Goal: Task Accomplishment & Management: Use online tool/utility

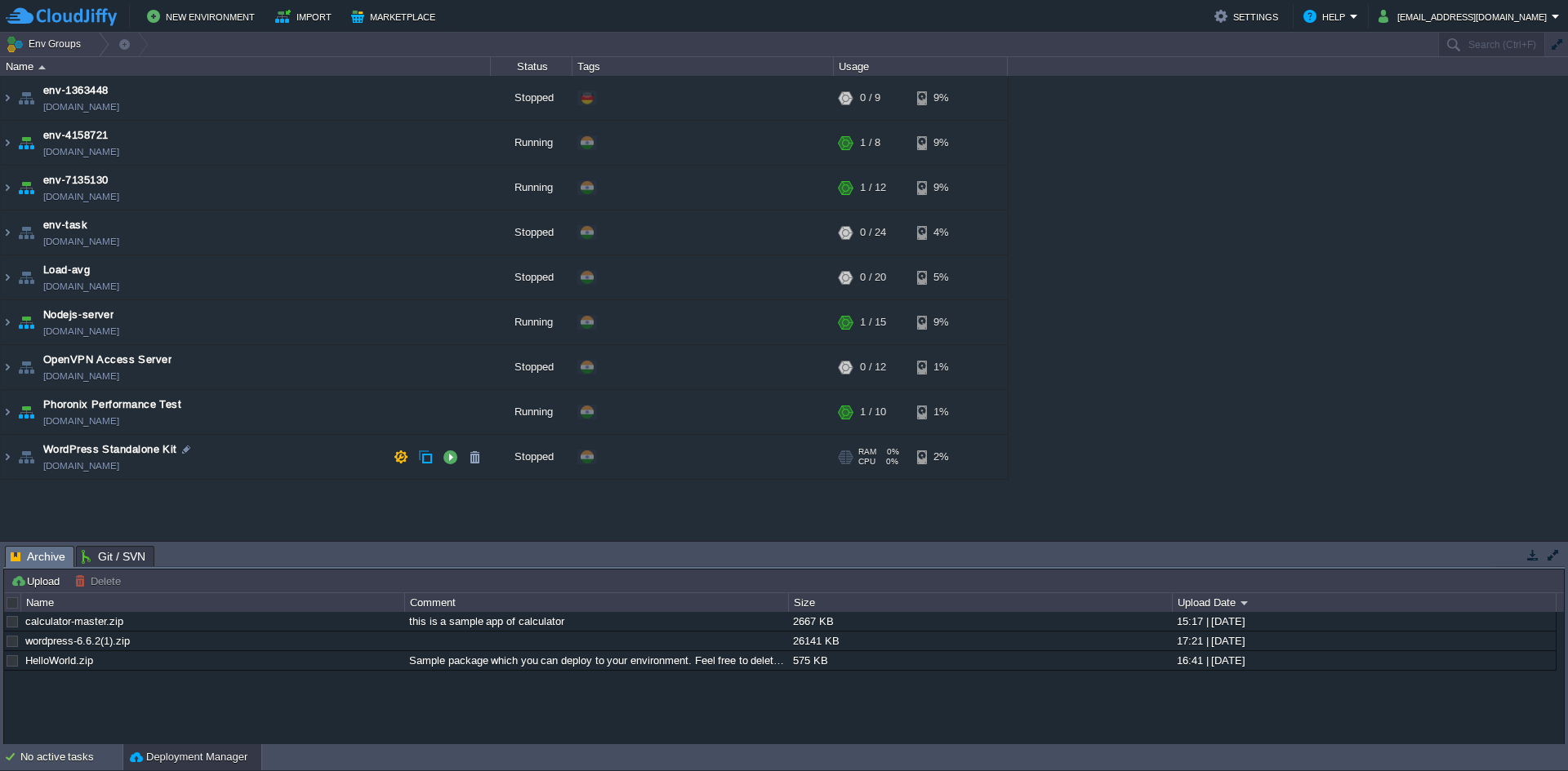
click at [1033, 445] on div "env-1363448 [DOMAIN_NAME] Stopped + Add to Env Group RAM 0% CPU 0% 0 / 9 9% env…" at bounding box center [784, 309] width 1568 height 465
click at [1039, 443] on div "env-1363448 [DOMAIN_NAME] Stopped + Add to Env Group RAM 0% CPU 0% 0 / 9 9% env…" at bounding box center [784, 309] width 1568 height 465
paste input "240785"
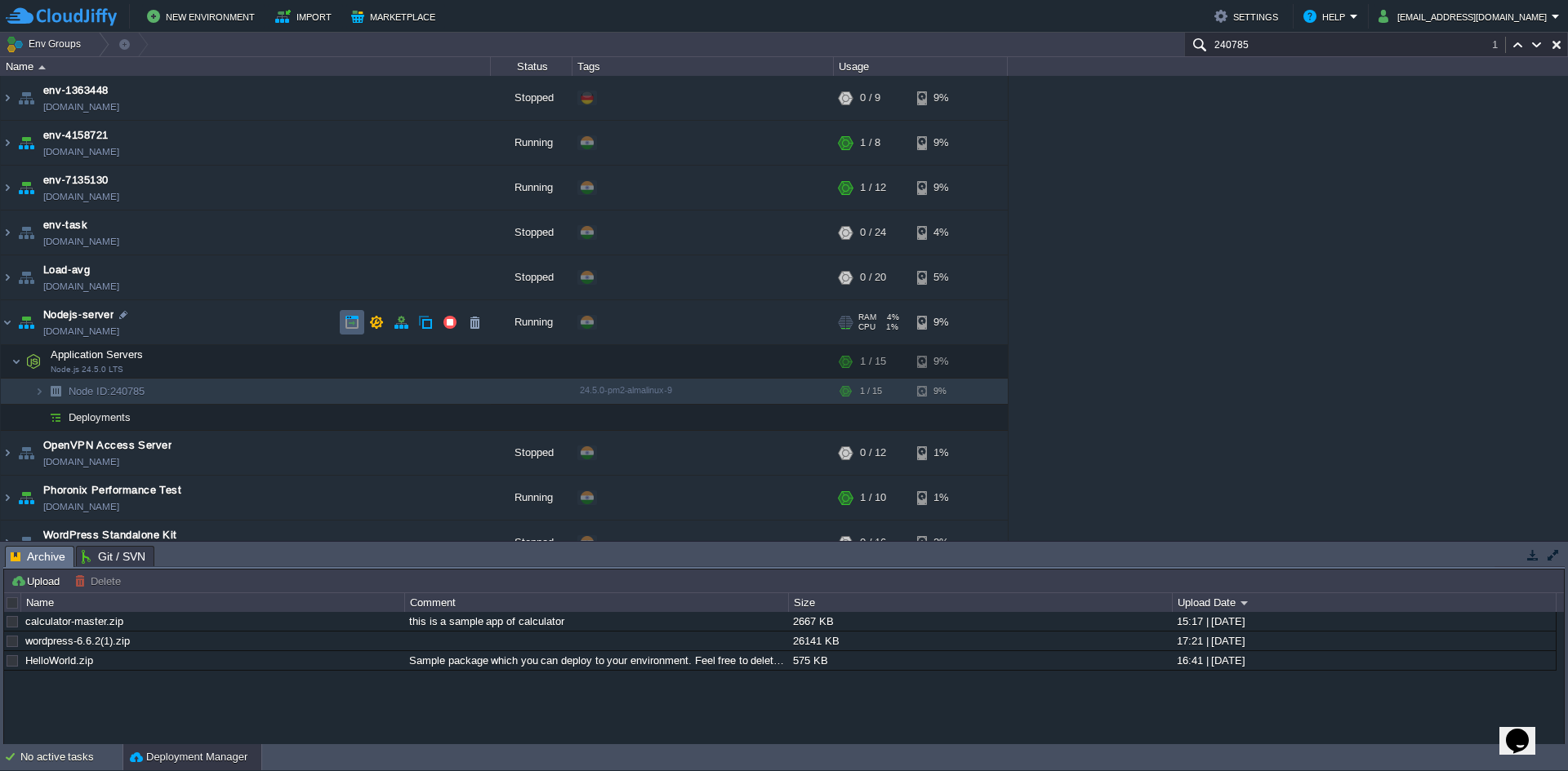
type input "240785"
click at [340, 325] on td at bounding box center [352, 323] width 24 height 24
click at [119, 333] on link "[DOMAIN_NAME]" at bounding box center [82, 331] width 76 height 16
click at [119, 328] on link "[DOMAIN_NAME]" at bounding box center [82, 331] width 76 height 16
click at [86, 317] on span "Nodejs-server" at bounding box center [78, 315] width 70 height 16
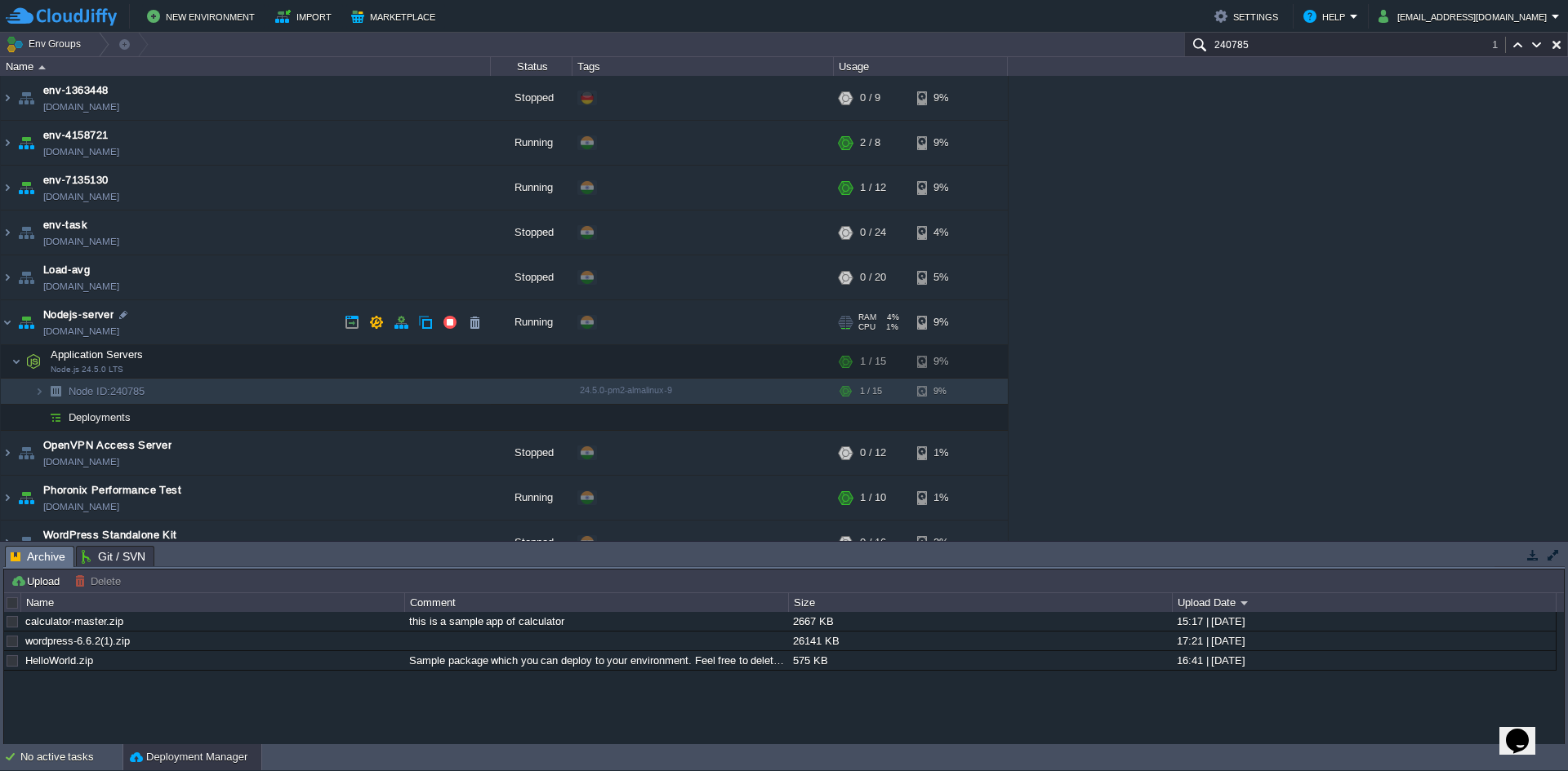
click at [86, 317] on span "Nodejs-server" at bounding box center [78, 315] width 70 height 16
click at [109, 416] on span "Deployments" at bounding box center [100, 417] width 66 height 14
click at [99, 553] on span "Git / SVN" at bounding box center [113, 557] width 63 height 20
click at [52, 554] on span "Archive" at bounding box center [37, 558] width 55 height 21
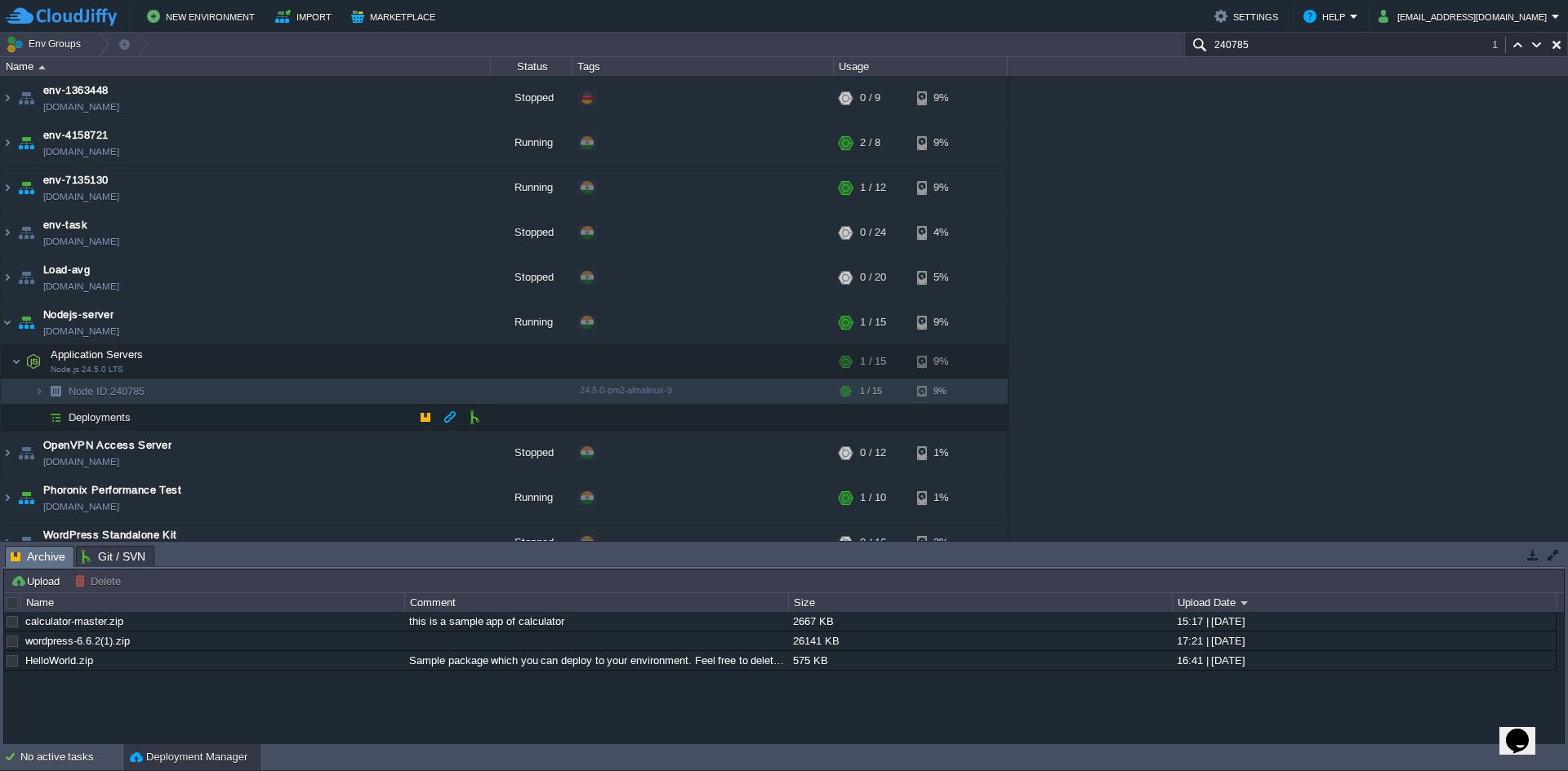
click at [75, 422] on span "Deployments" at bounding box center [100, 417] width 66 height 14
click at [106, 395] on span "Node ID:" at bounding box center [89, 391] width 42 height 12
click at [266, 389] on button "button" at bounding box center [270, 390] width 15 height 15
click at [180, 370] on td "Application Servers Node.js 24.5.0 LTS" at bounding box center [246, 362] width 490 height 34
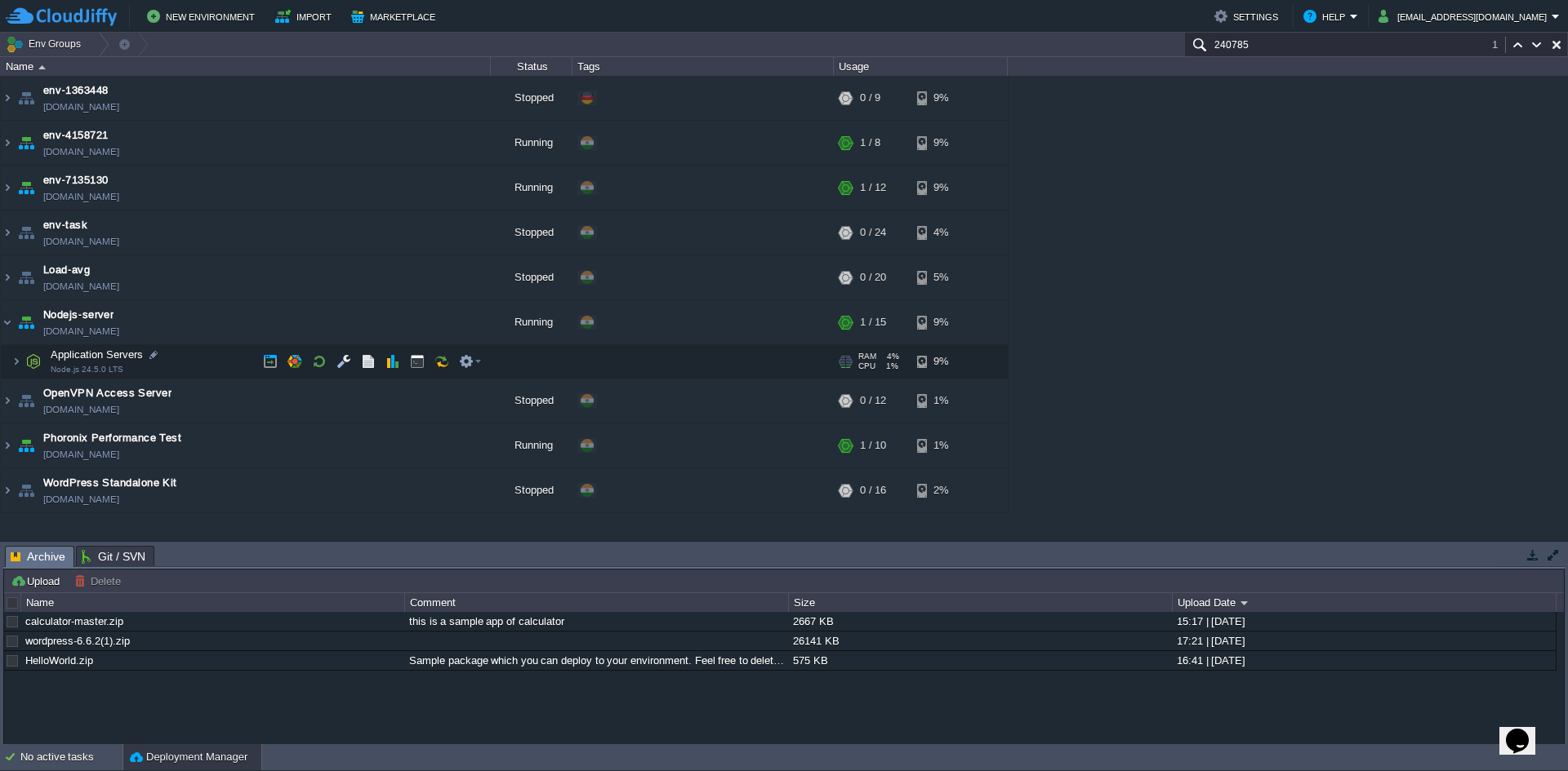
click at [177, 373] on td "Application Servers Node.js 24.5.0 LTS" at bounding box center [246, 362] width 490 height 34
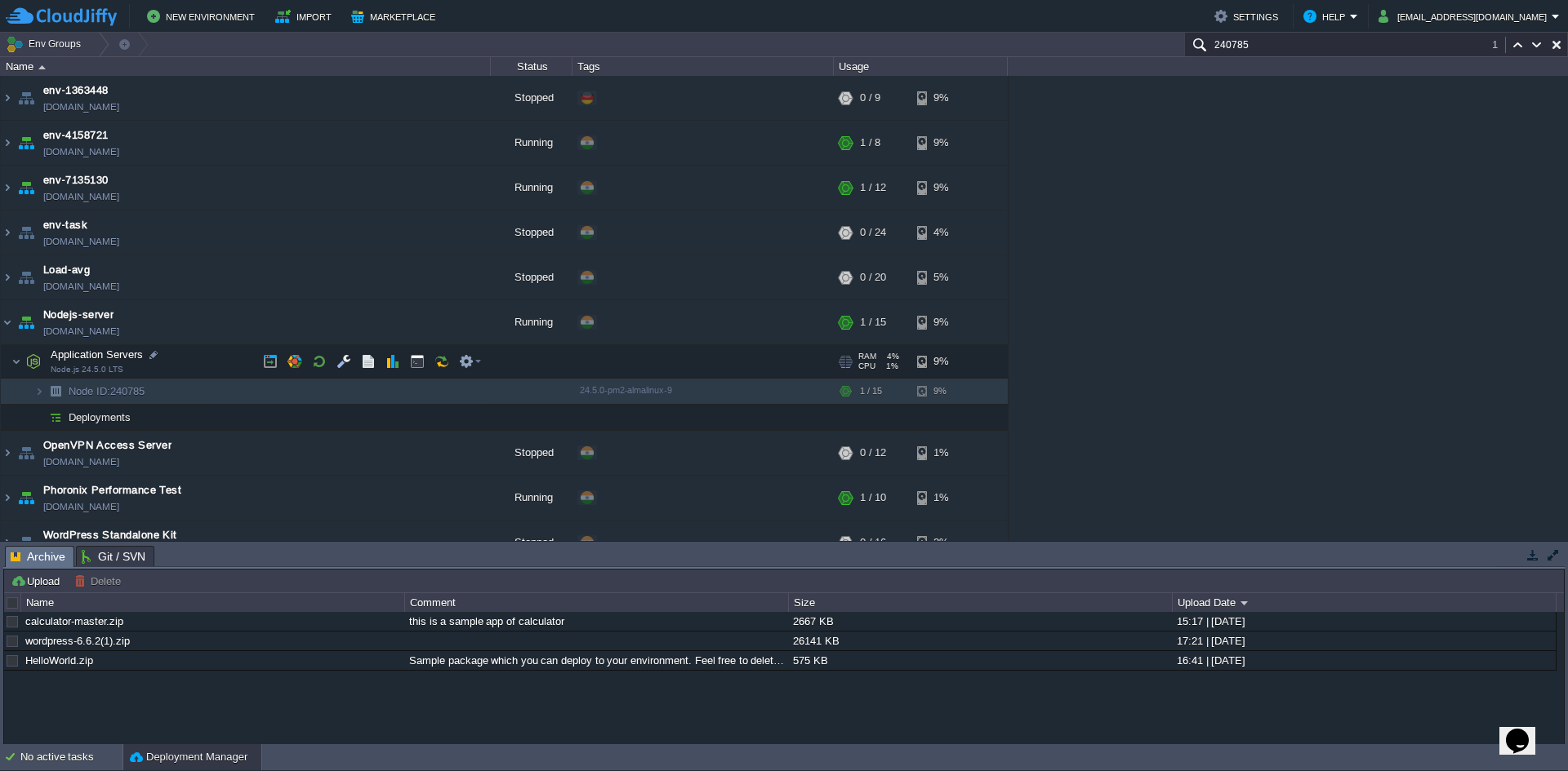
click at [177, 373] on td "Application Servers Node.js 24.5.0 LTS" at bounding box center [246, 362] width 490 height 34
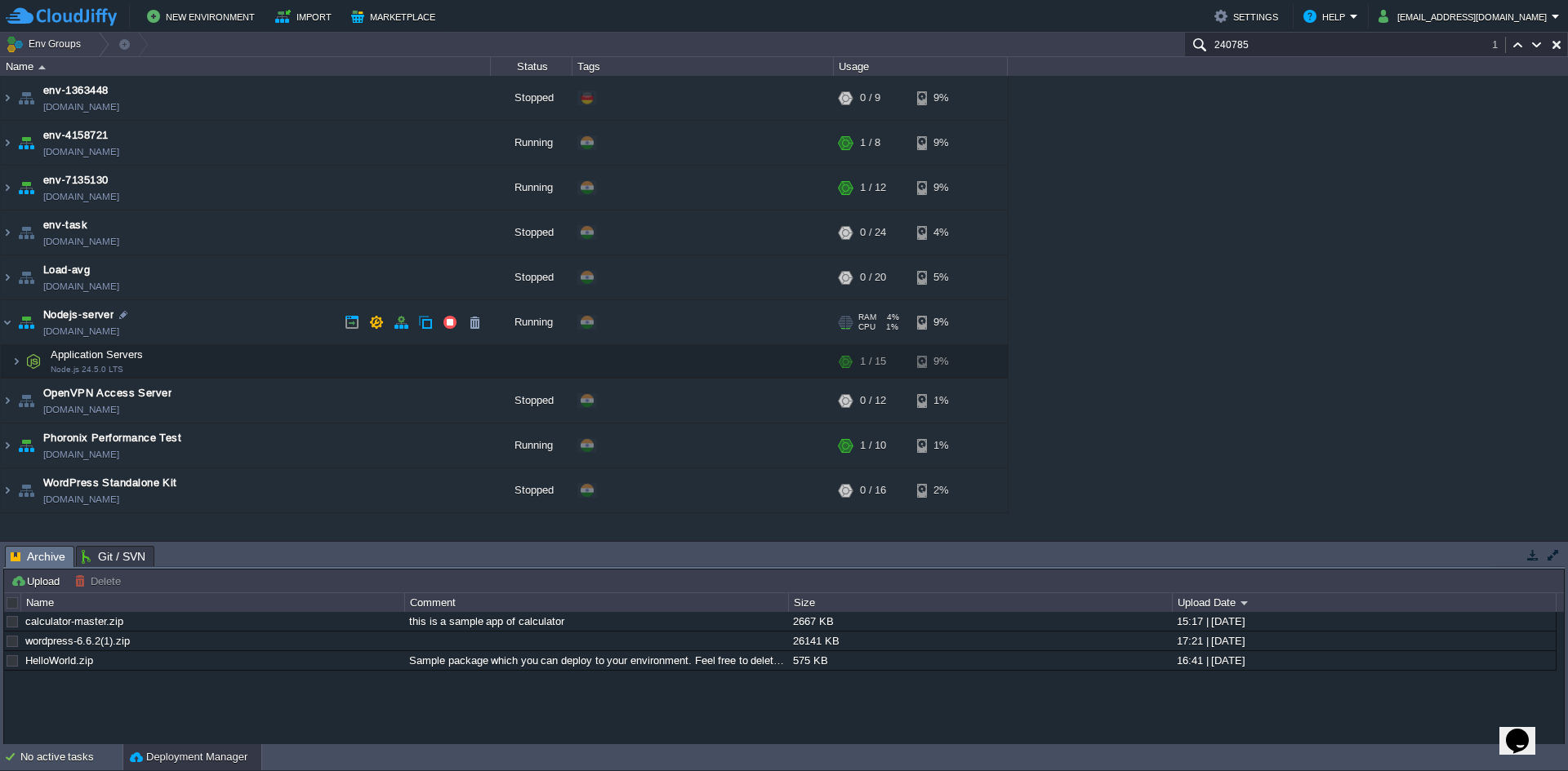
click at [92, 315] on span "Nodejs-server" at bounding box center [78, 315] width 70 height 16
click at [346, 324] on button "button" at bounding box center [351, 322] width 15 height 15
click at [401, 326] on button "button" at bounding box center [401, 322] width 15 height 15
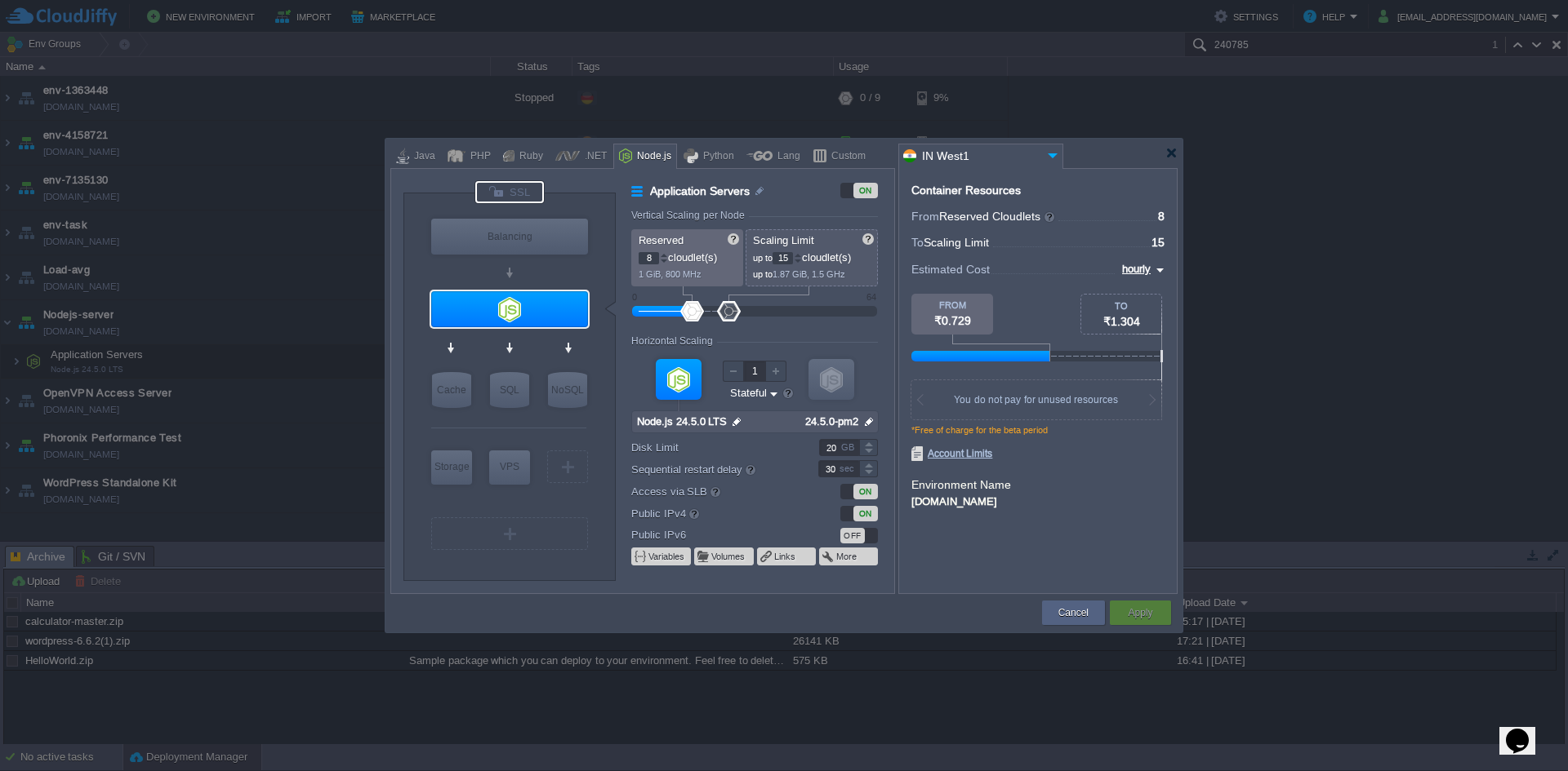
click at [503, 199] on div at bounding box center [509, 192] width 69 height 22
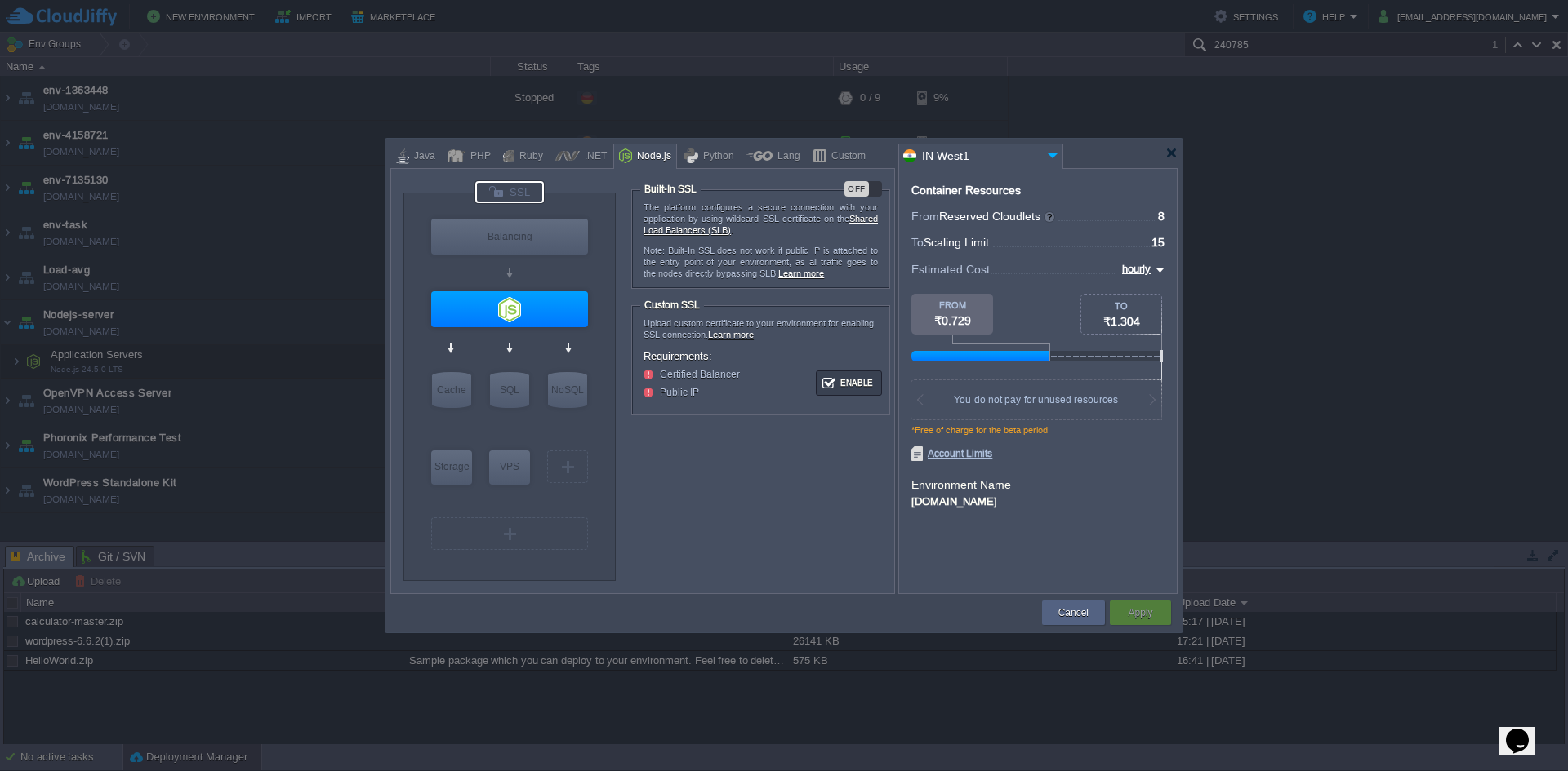
click at [503, 199] on div at bounding box center [509, 192] width 69 height 22
drag, startPoint x: 844, startPoint y: 389, endPoint x: 833, endPoint y: 409, distance: 22.8
click at [844, 389] on button "Enable" at bounding box center [849, 383] width 62 height 21
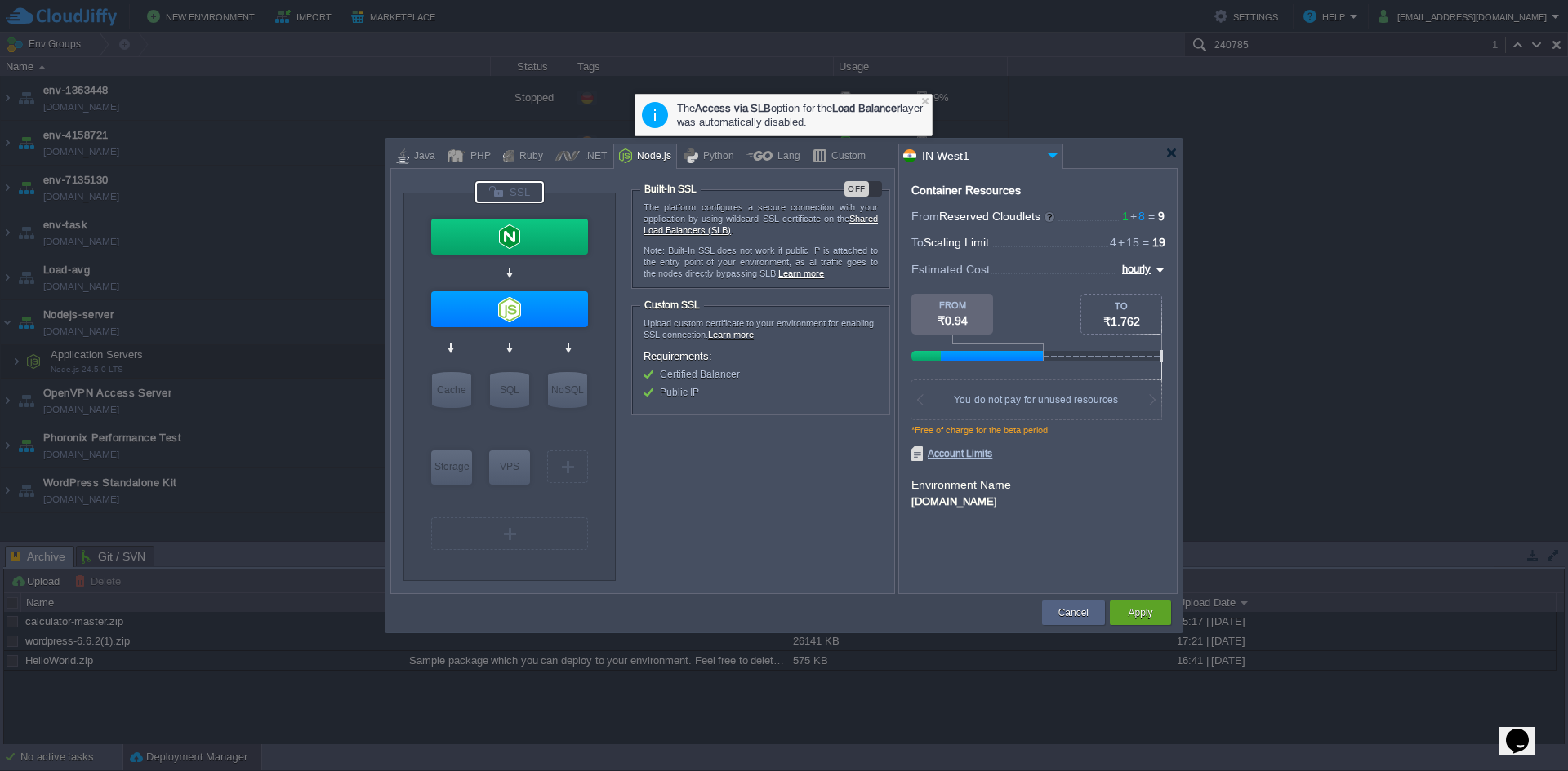
drag, startPoint x: 718, startPoint y: 117, endPoint x: 739, endPoint y: 127, distance: 23.3
click at [748, 117] on div "The Access via SLB option for the Load Balancer layer was automatically disable…" at bounding box center [800, 115] width 246 height 29
click at [744, 125] on div "The Access via SLB option for the Load Balancer layer was automatically disable…" at bounding box center [800, 115] width 246 height 29
click at [685, 385] on ul "Certified Balancer Public IP" at bounding box center [761, 383] width 234 height 28
drag, startPoint x: 699, startPoint y: 375, endPoint x: 693, endPoint y: 363, distance: 13.4
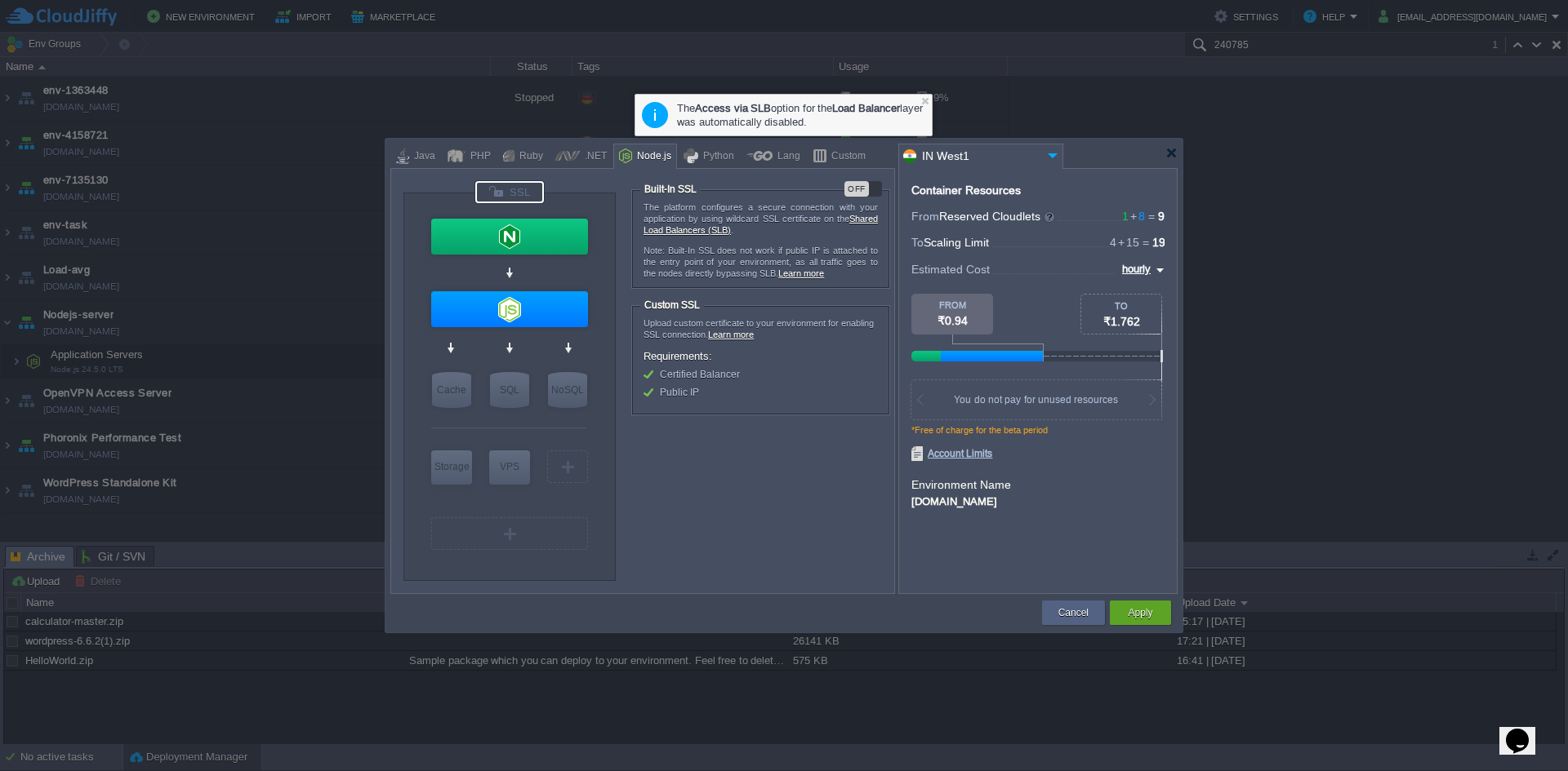
click at [699, 375] on span "Certified Balancer" at bounding box center [699, 374] width 80 height 11
click at [680, 302] on div "Custom SSL" at bounding box center [672, 304] width 63 height 11
click at [698, 383] on ul "Certified Balancer Public IP" at bounding box center [761, 383] width 234 height 28
click at [534, 294] on div at bounding box center [509, 309] width 157 height 36
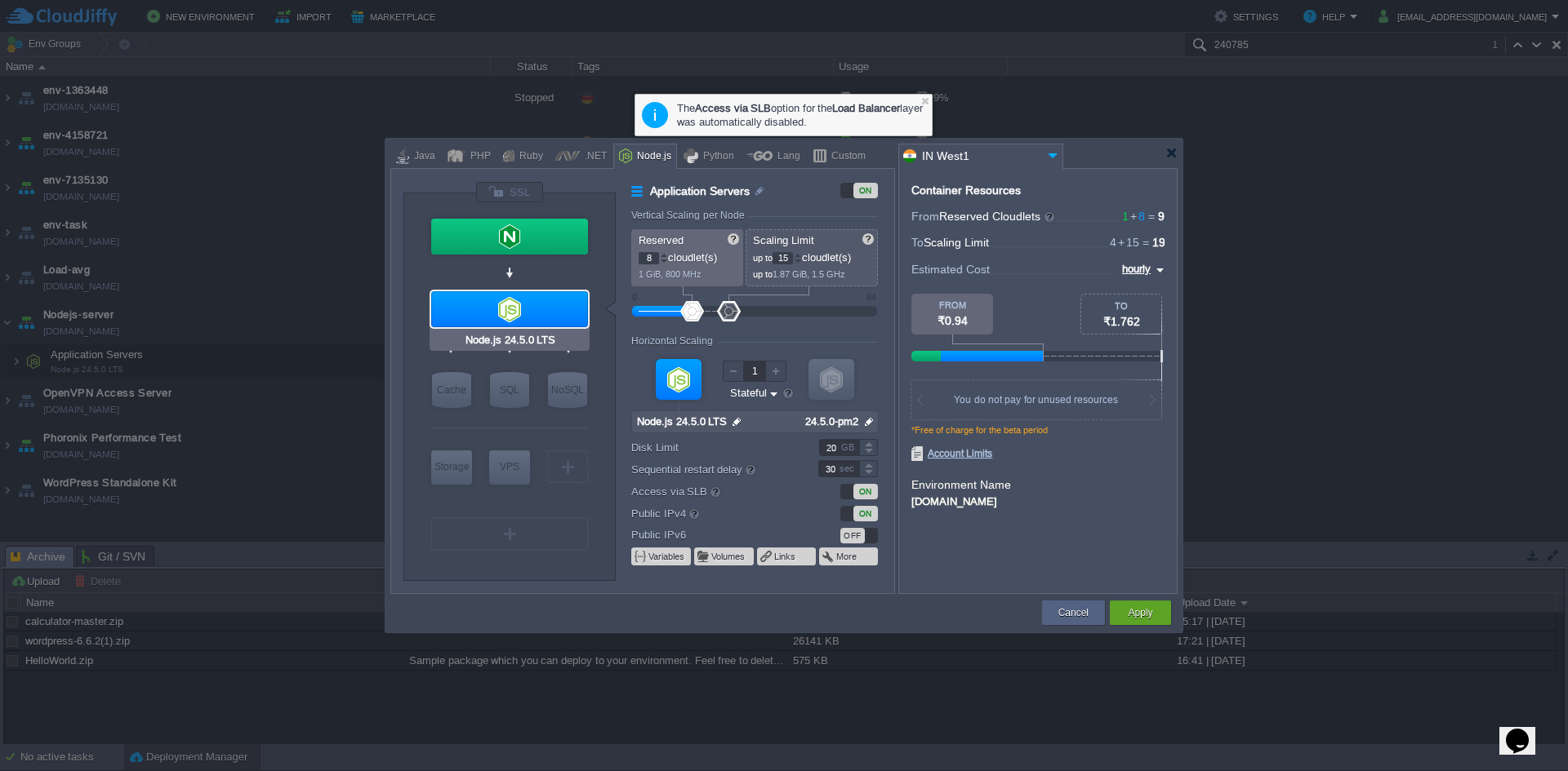
type input "NGINX 1.28.0"
click at [544, 224] on div at bounding box center [509, 236] width 157 height 36
type input "Load Balancer"
type input "1"
type input "4"
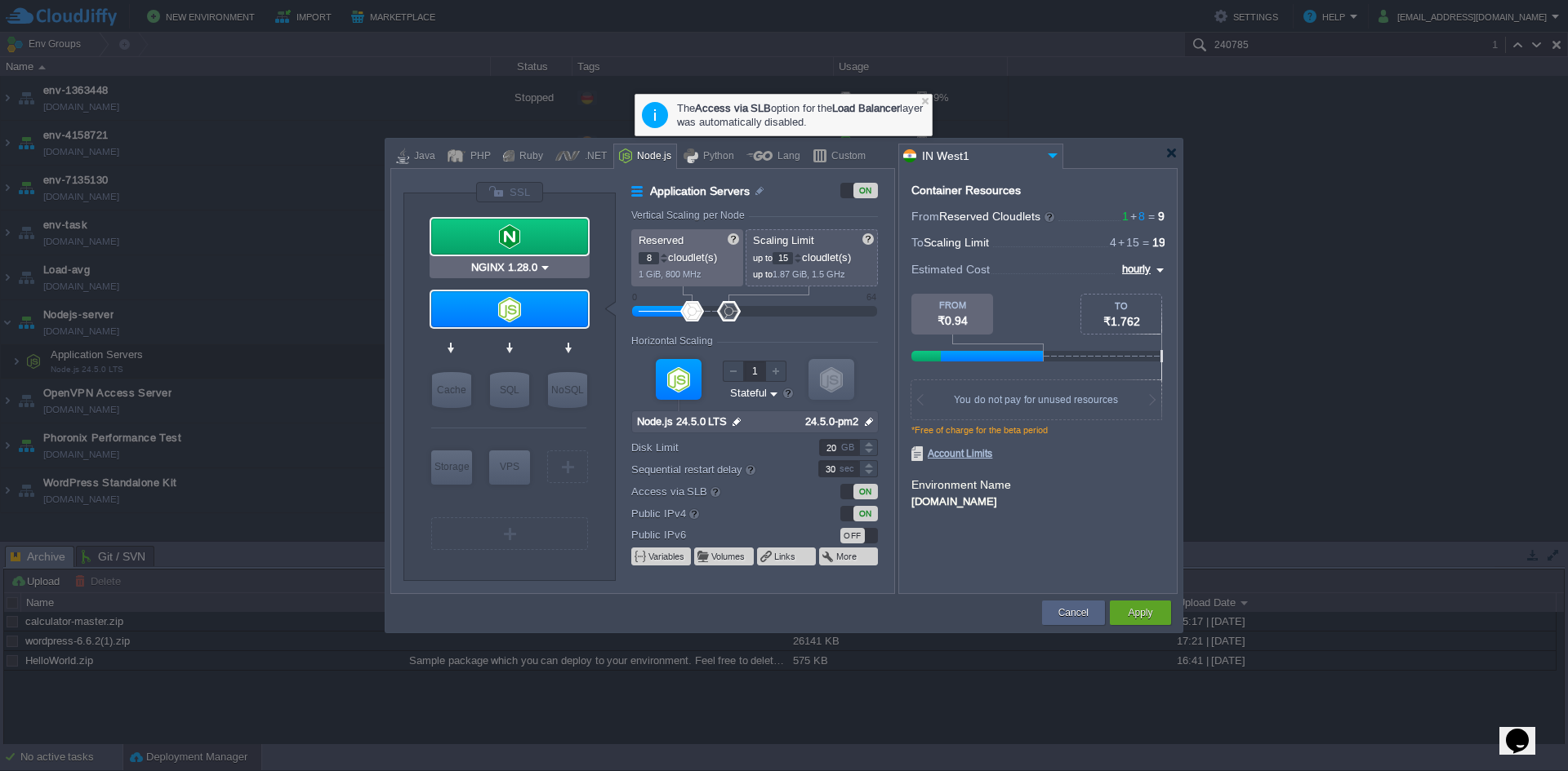
type input "NGINX 1.28.0"
type input "1.28.0-almalinux-9"
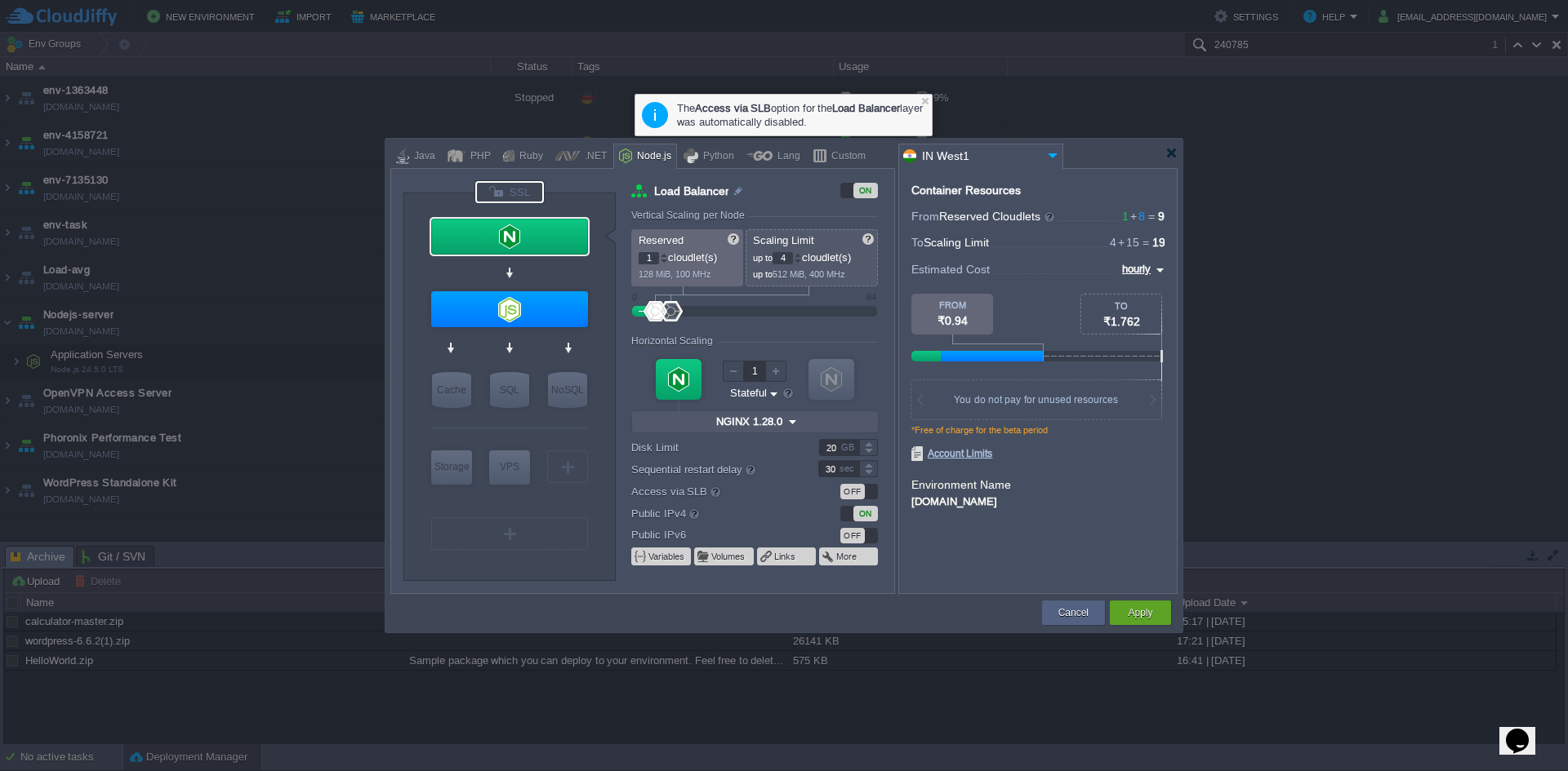
click at [499, 190] on div at bounding box center [509, 192] width 69 height 22
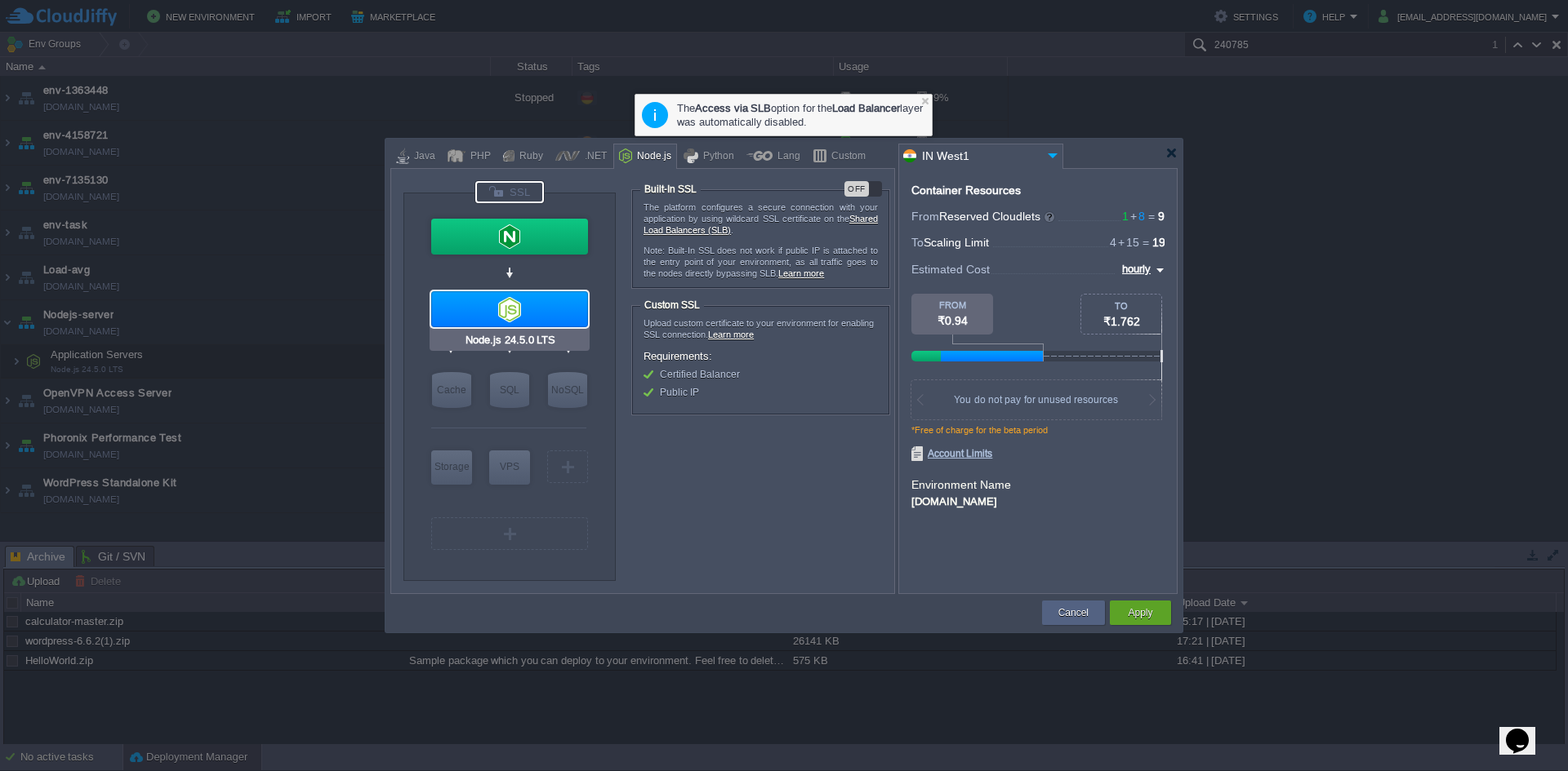
type input "NGINX 1.28.0"
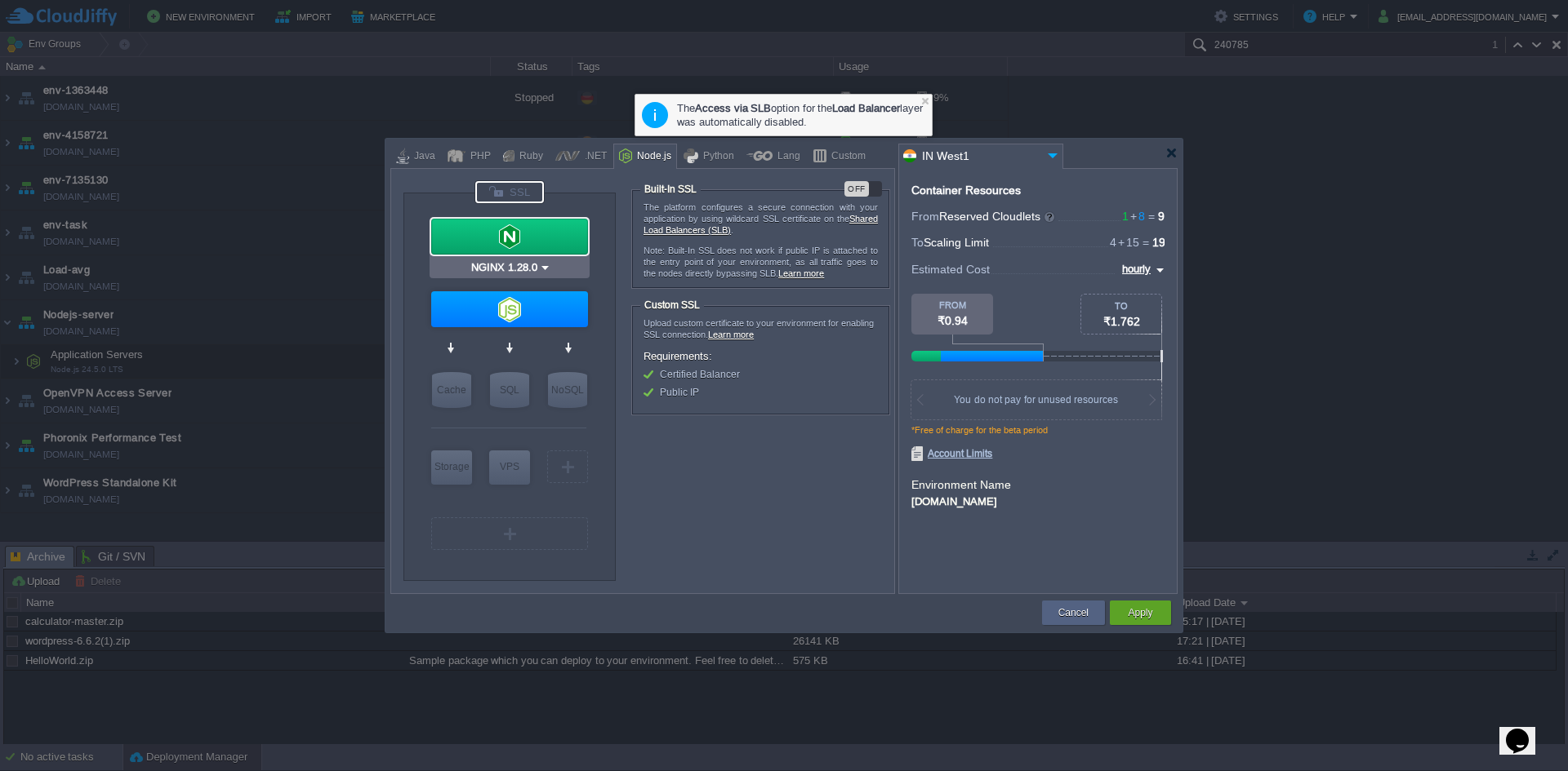
click at [531, 221] on div at bounding box center [509, 236] width 157 height 36
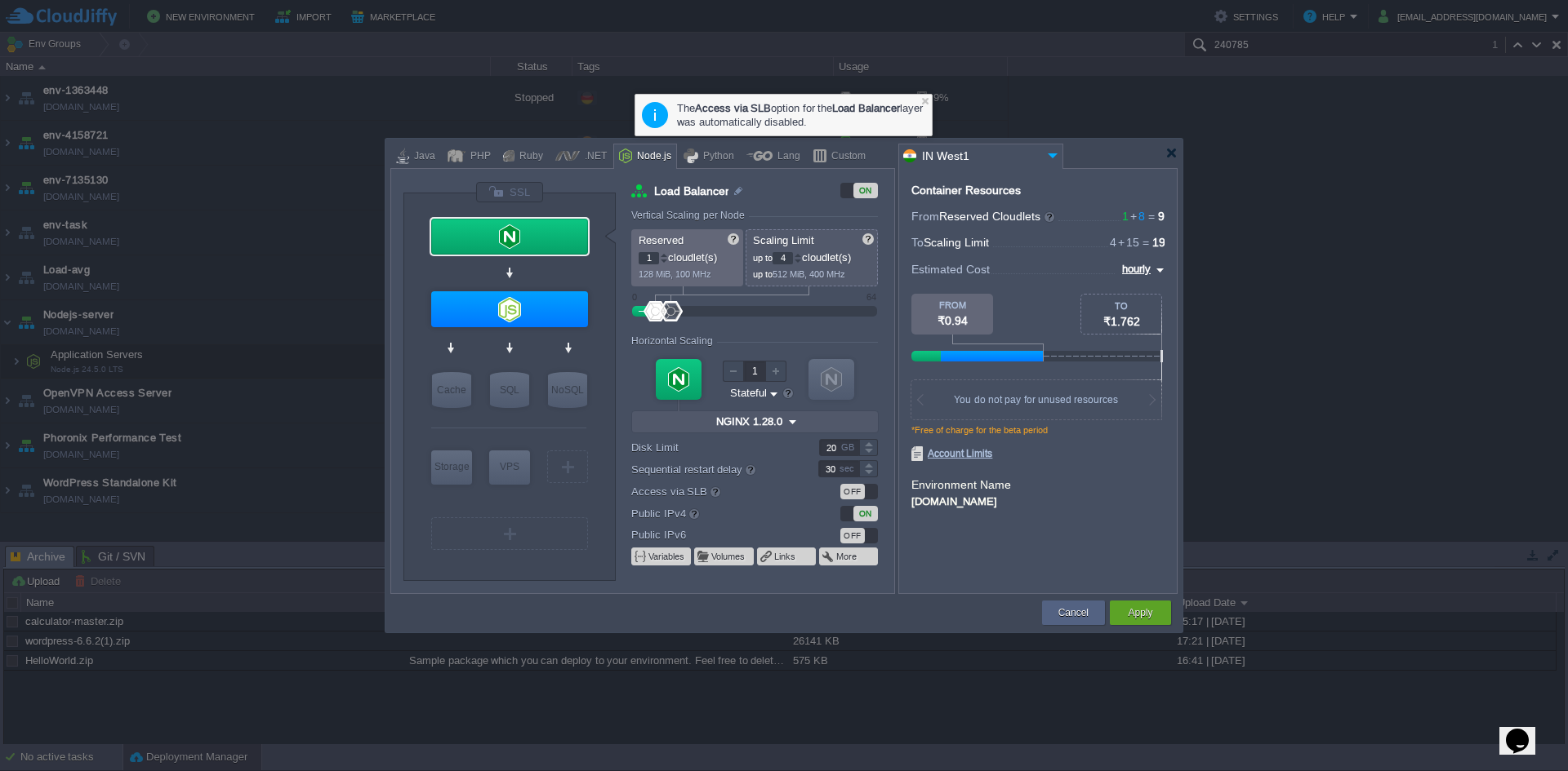
click at [860, 490] on div "OFF" at bounding box center [852, 492] width 24 height 16
click at [719, 562] on button "Volumes" at bounding box center [729, 556] width 35 height 13
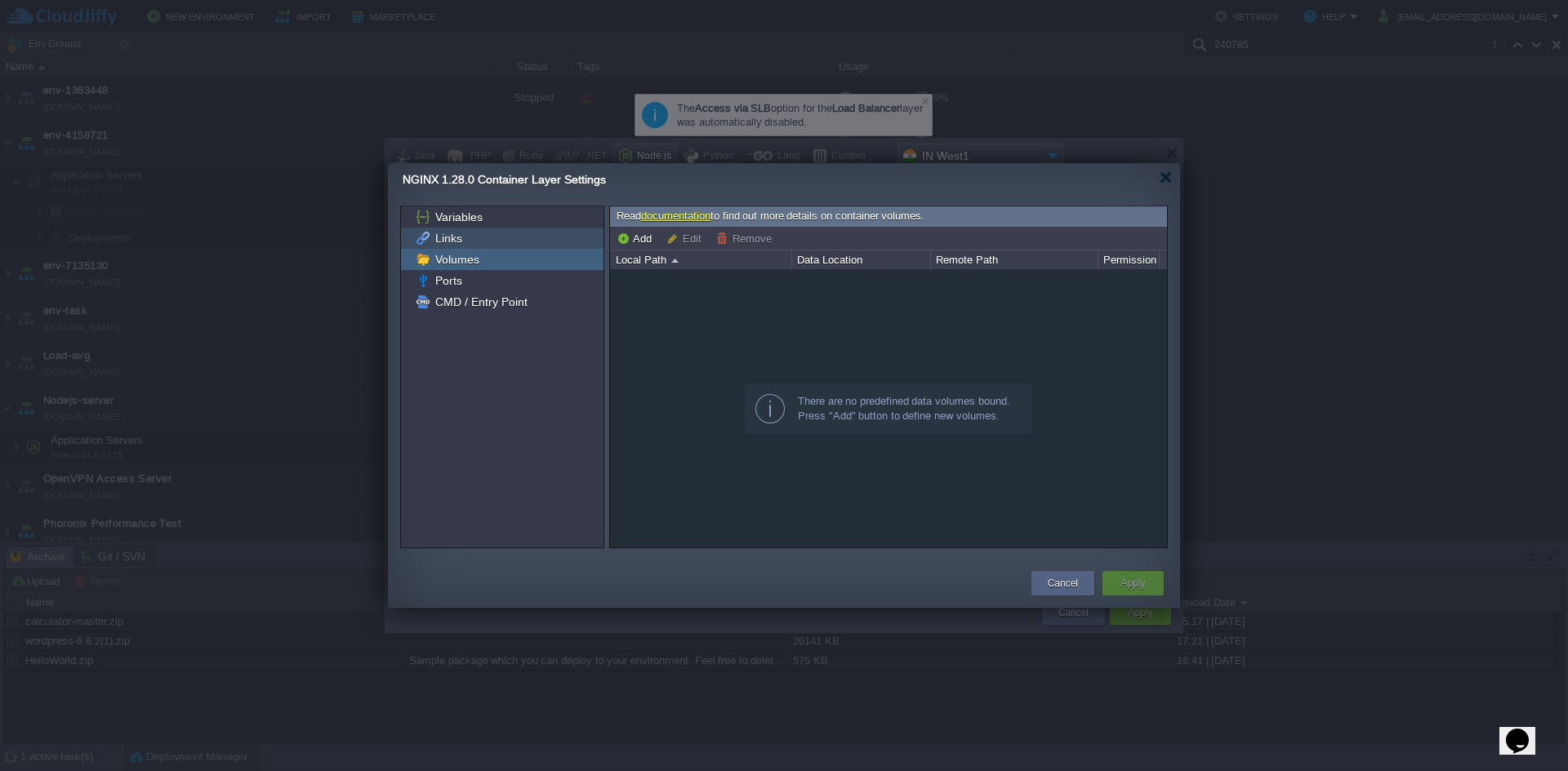
click at [463, 236] on span "Links" at bounding box center [449, 238] width 33 height 15
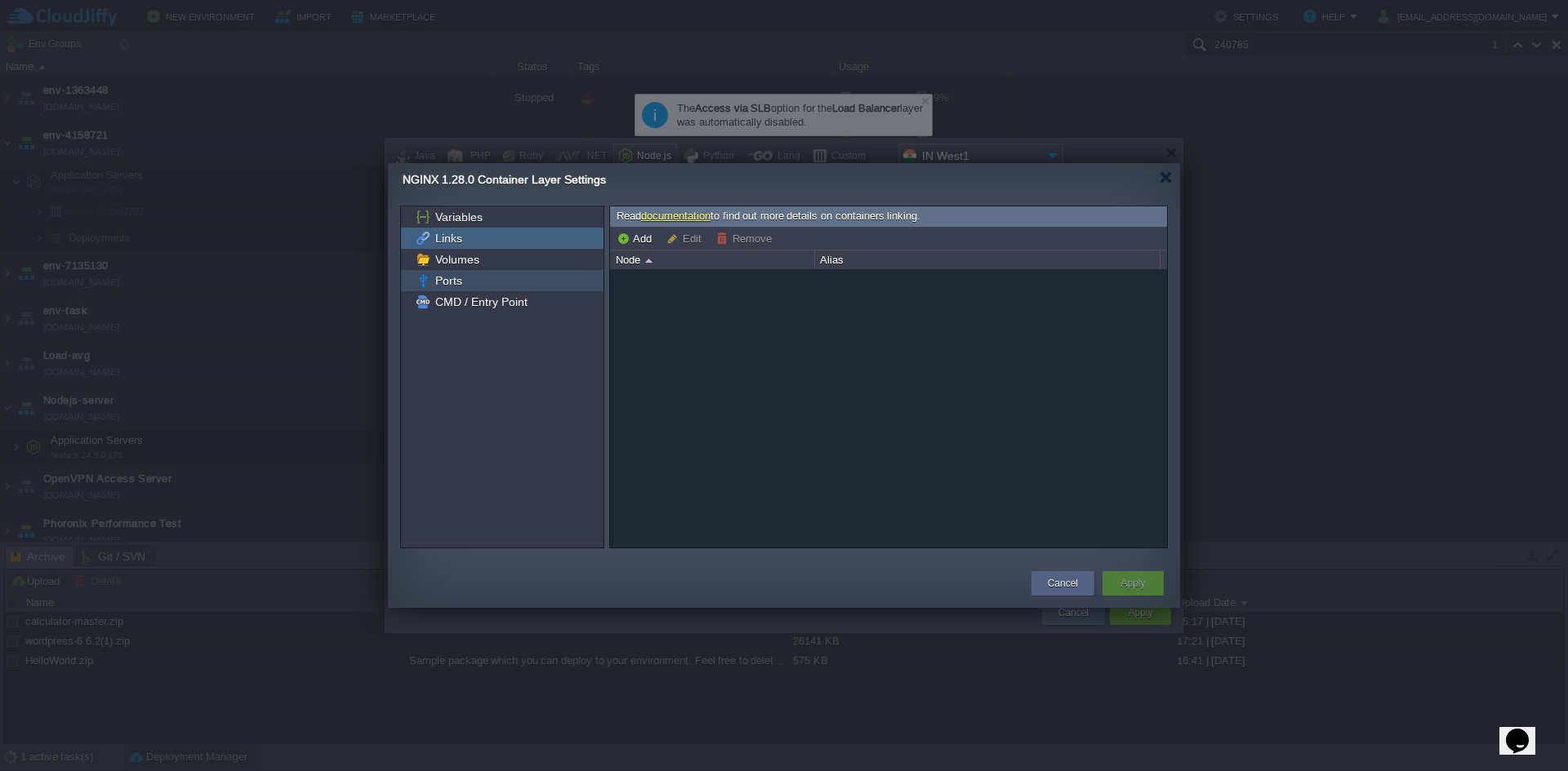
click at [437, 283] on span "Ports" at bounding box center [449, 280] width 33 height 15
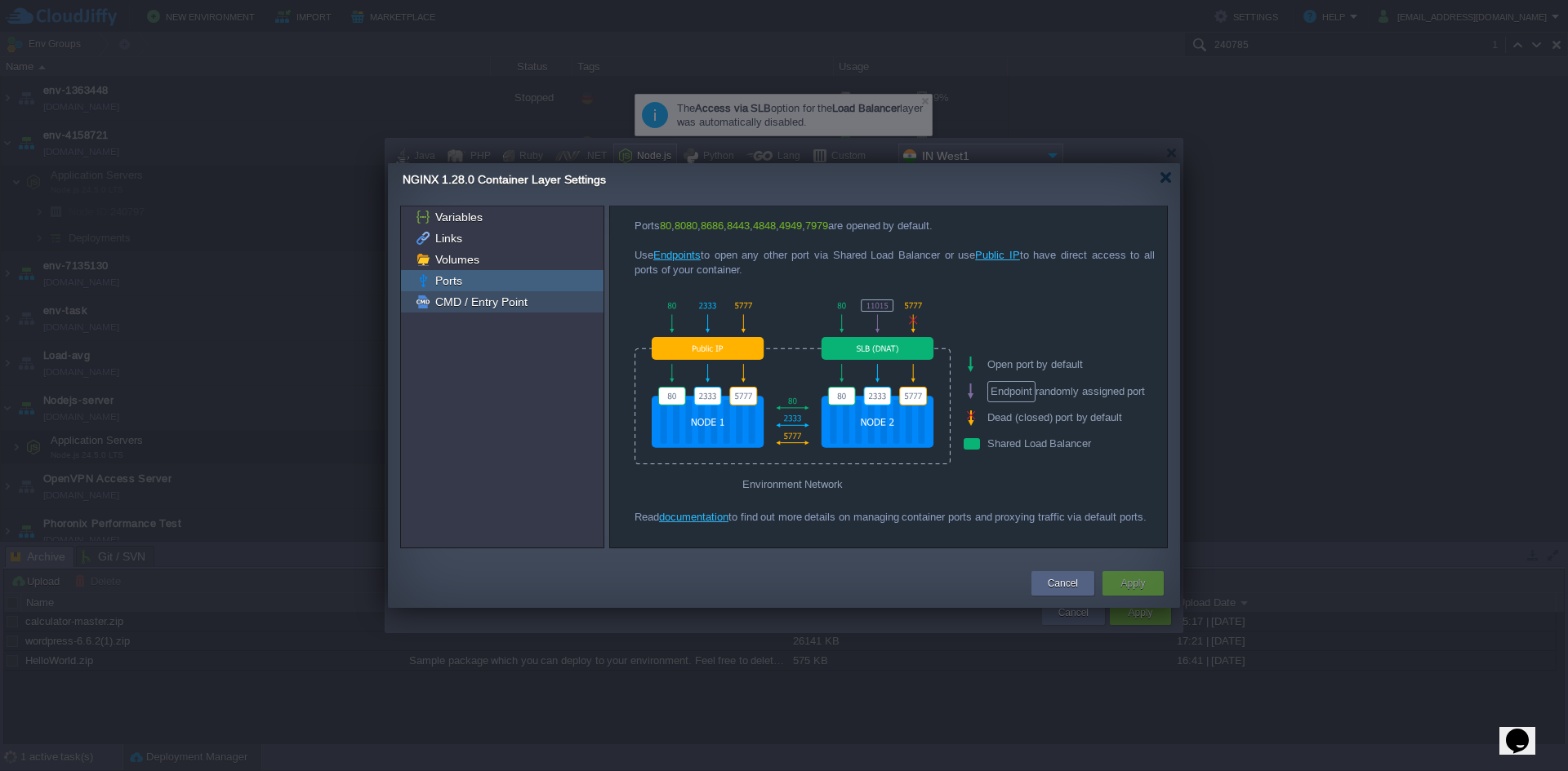
click at [448, 303] on span "CMD / Entry Point" at bounding box center [481, 302] width 98 height 15
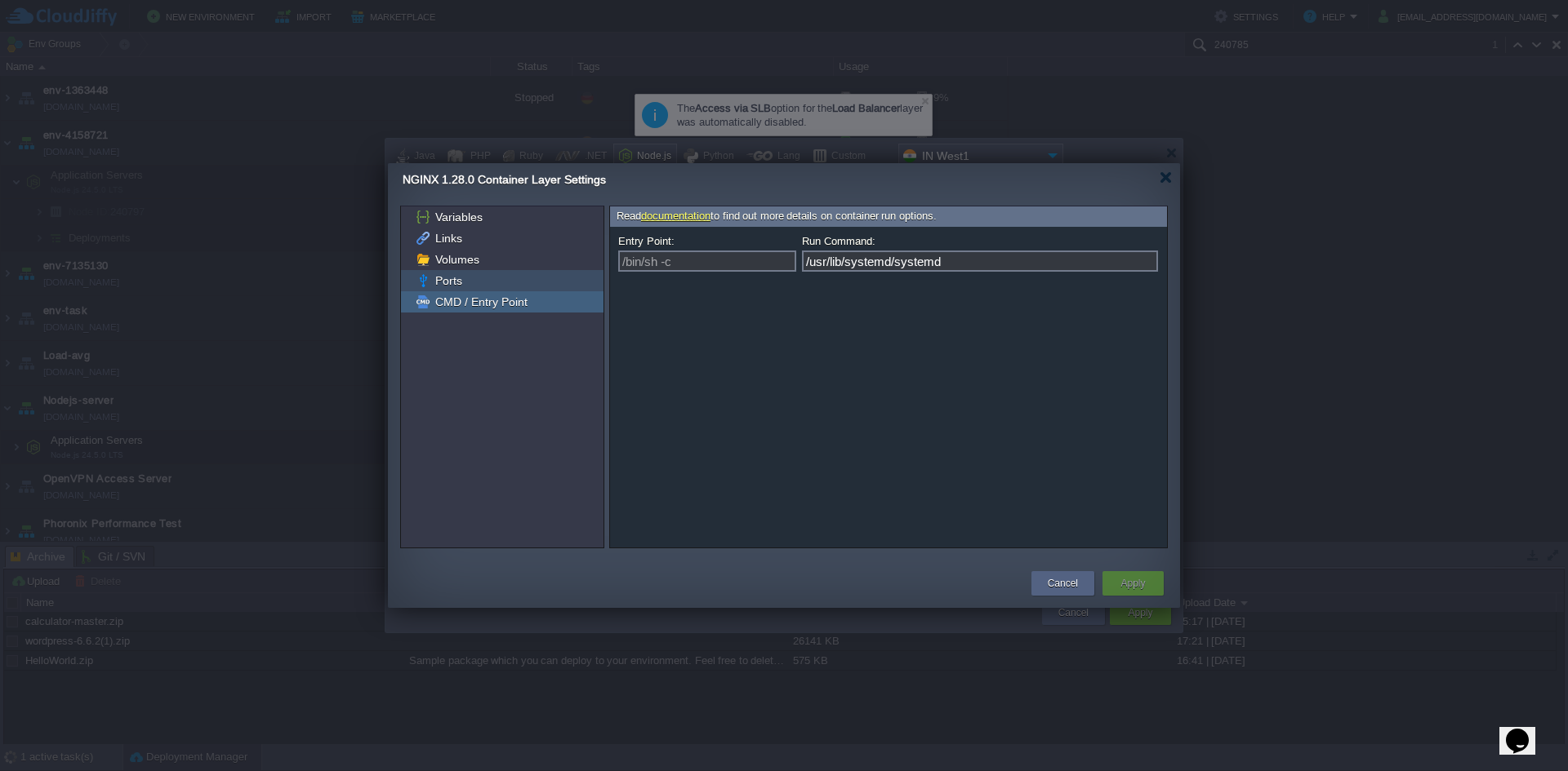
click at [456, 284] on span "Ports" at bounding box center [449, 280] width 33 height 15
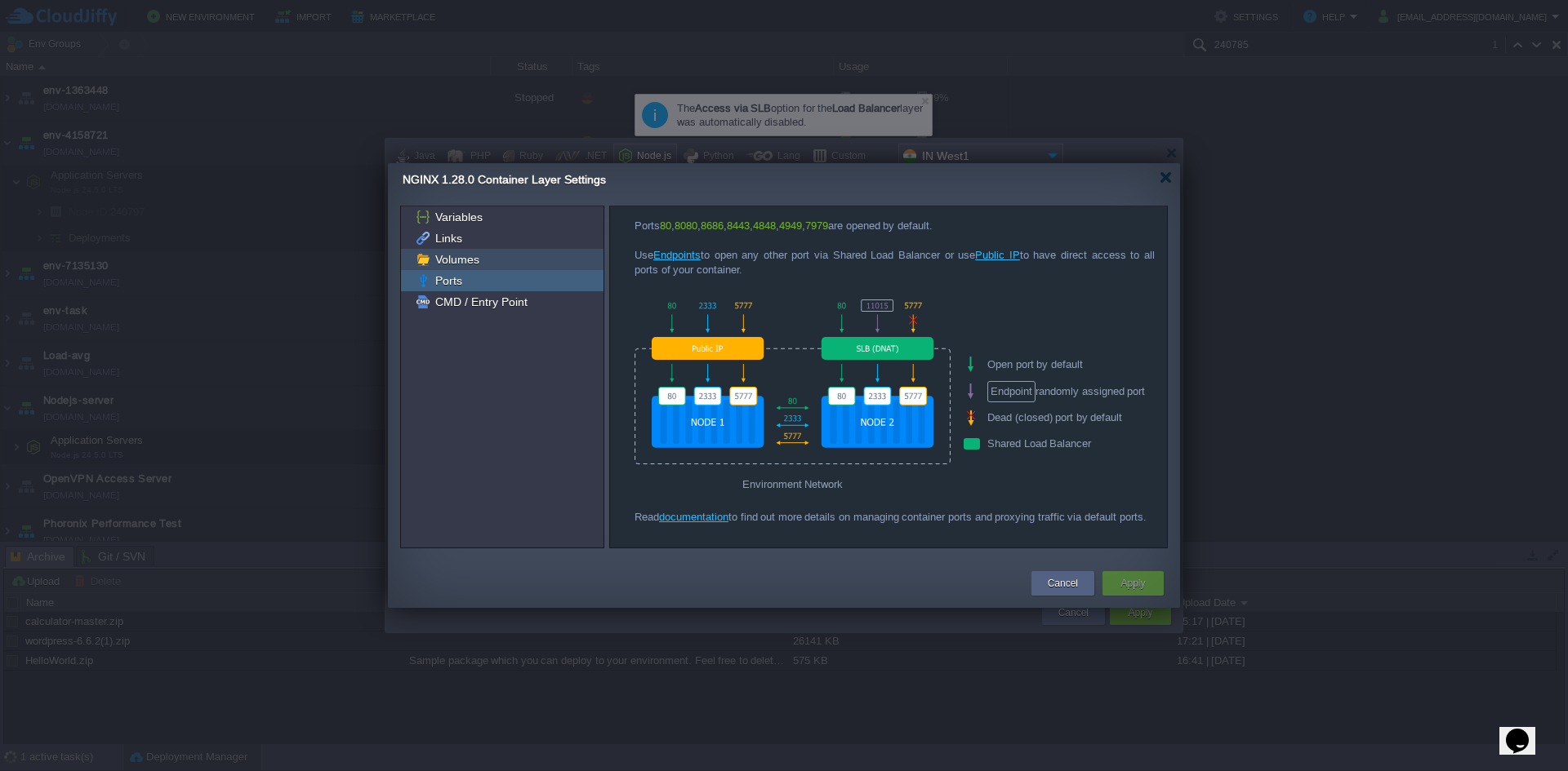
click at [459, 257] on span "Volumes" at bounding box center [456, 259] width 49 height 15
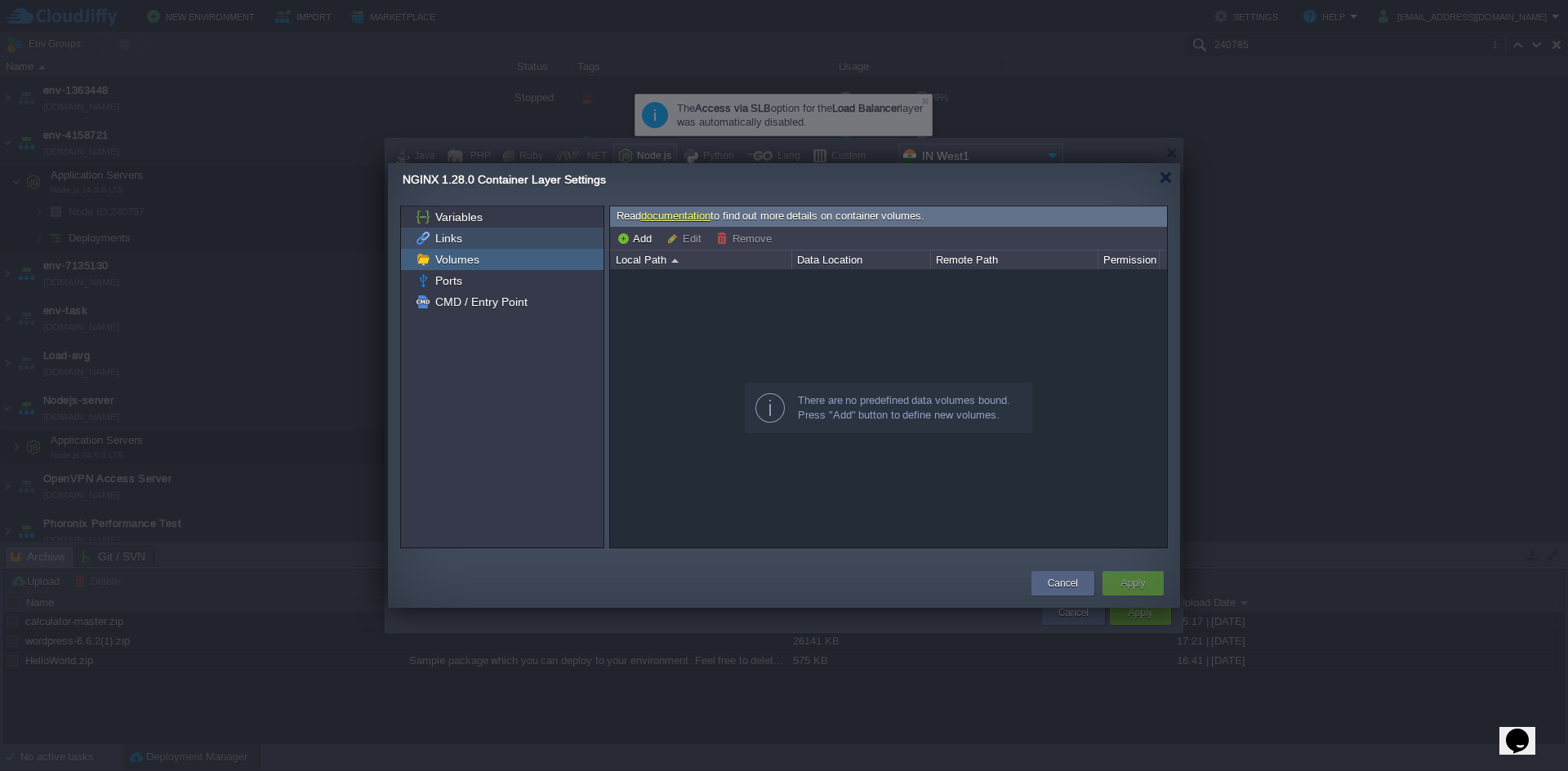
click at [469, 238] on div "Links" at bounding box center [502, 238] width 202 height 21
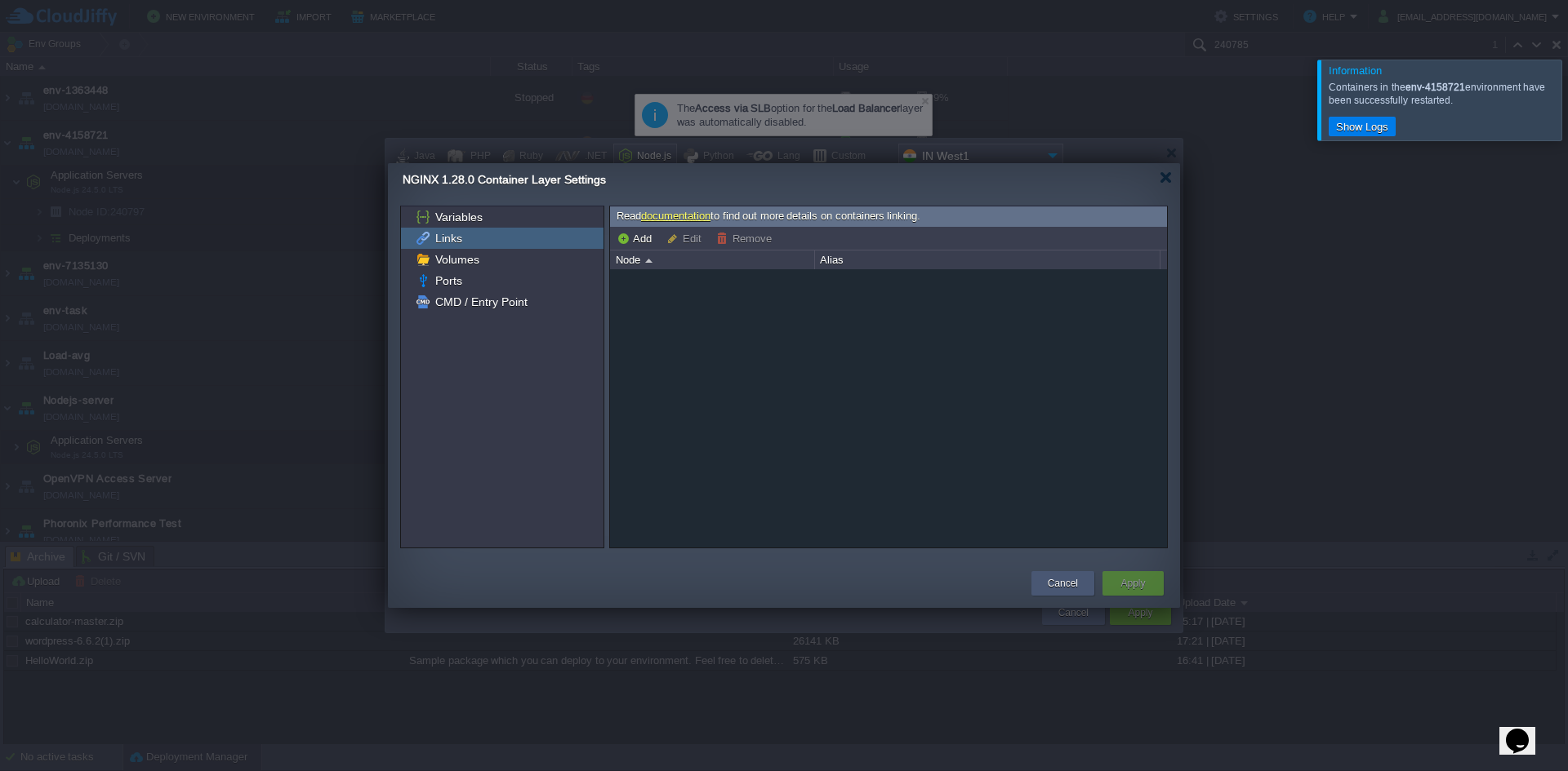
click at [1075, 592] on div "Cancel" at bounding box center [1063, 584] width 38 height 24
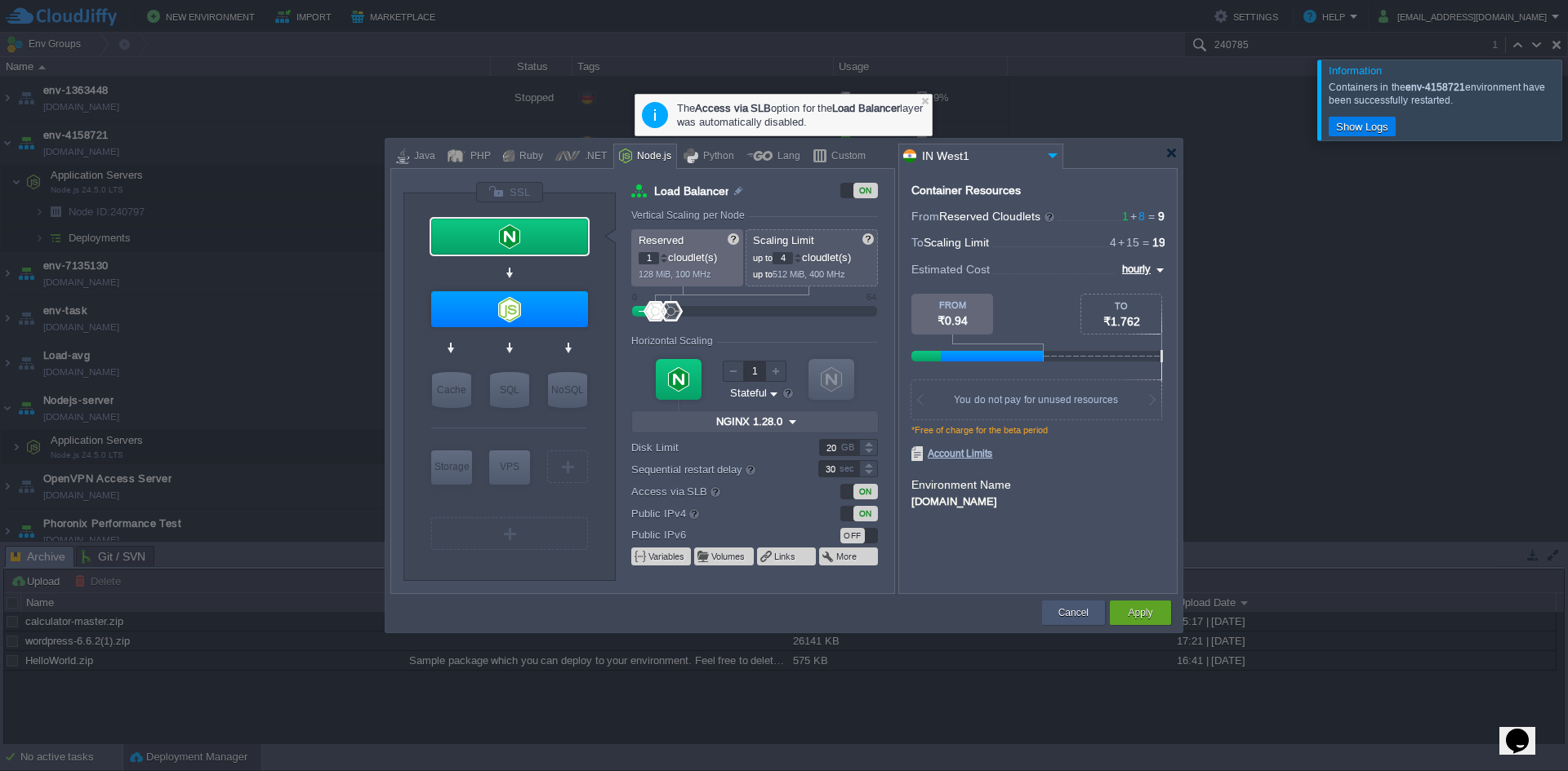
click at [1065, 613] on button "Cancel" at bounding box center [1073, 612] width 30 height 16
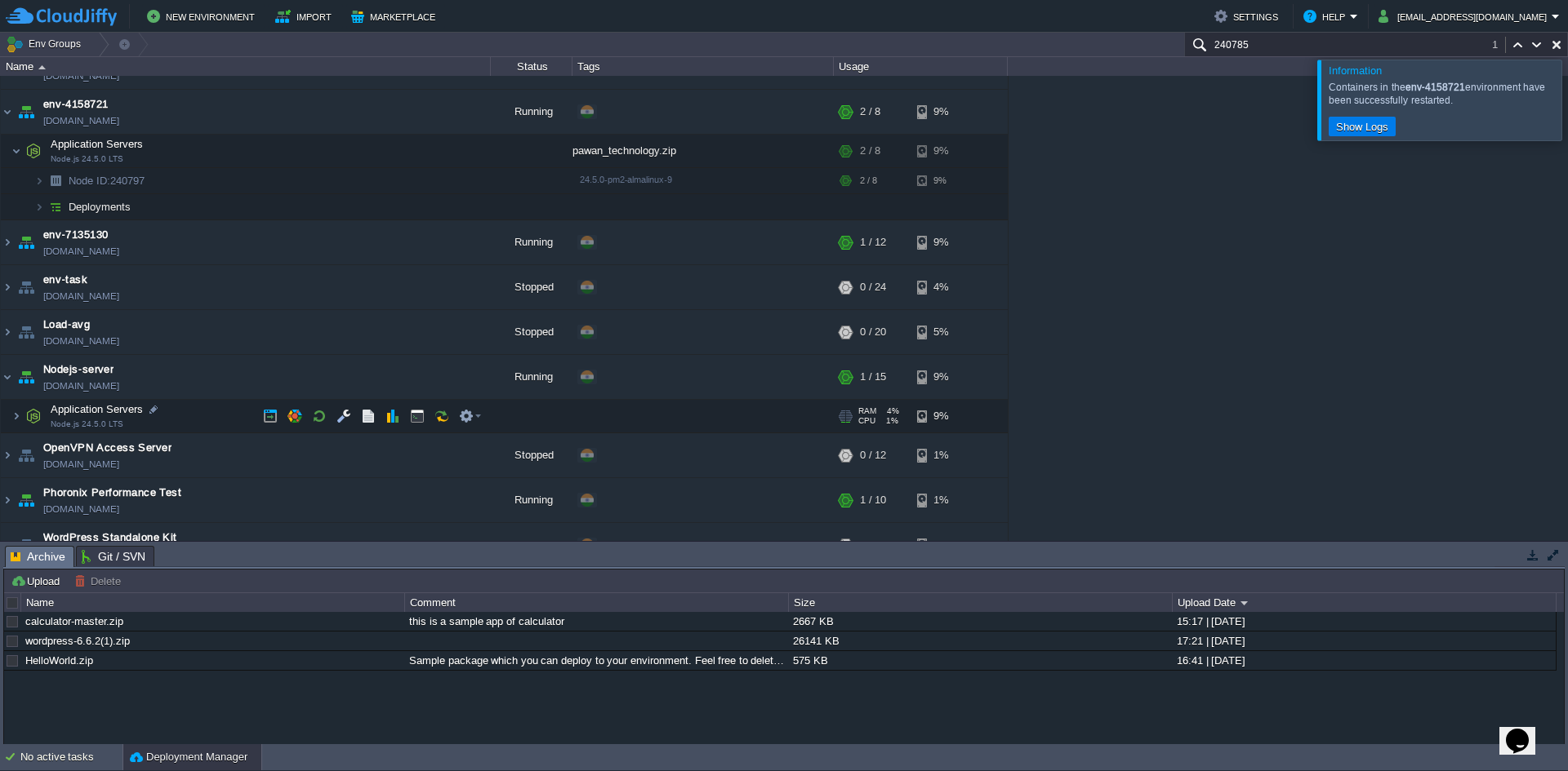
scroll to position [58, 0]
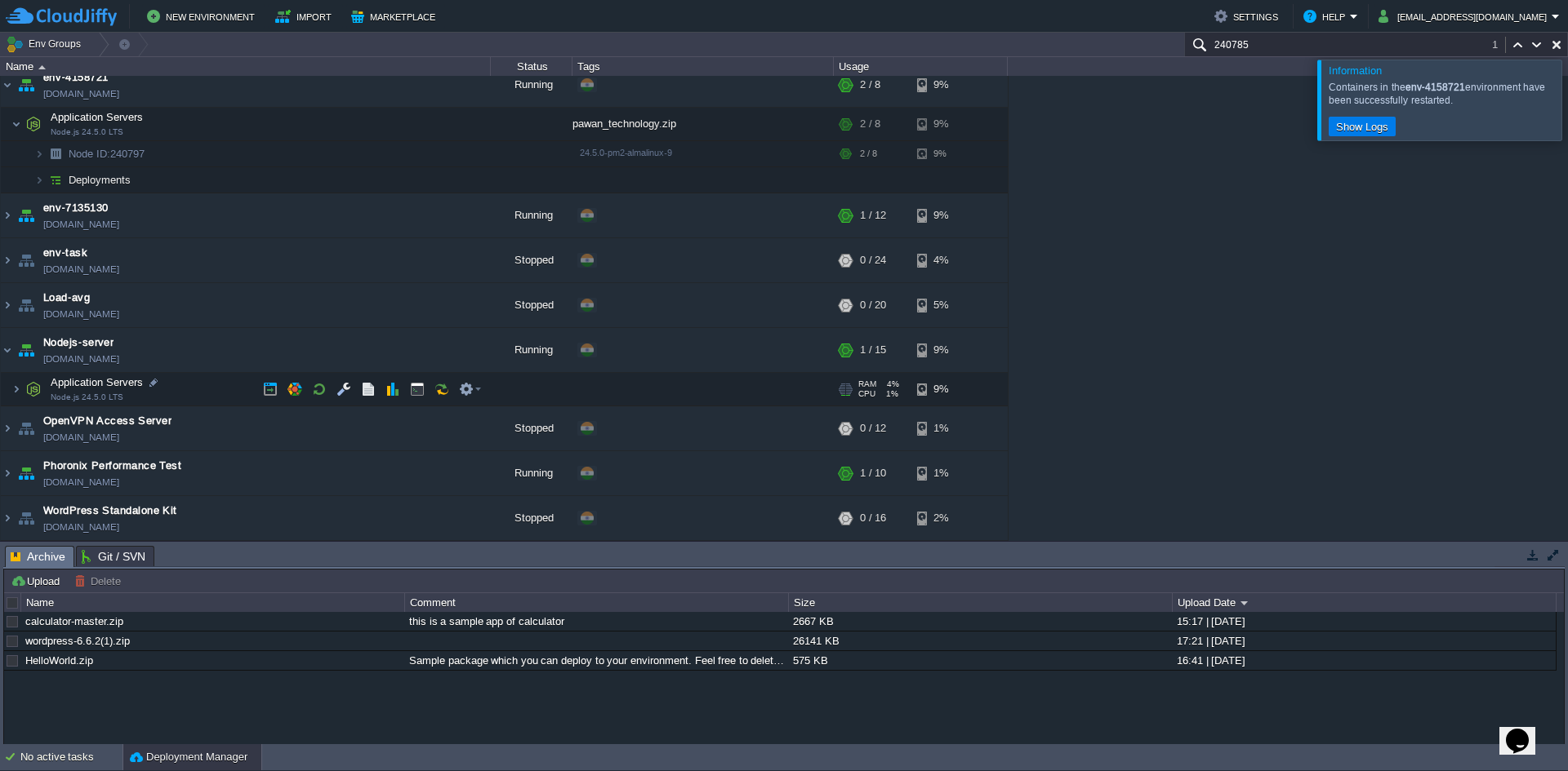
click at [3, 391] on span at bounding box center [6, 389] width 10 height 12
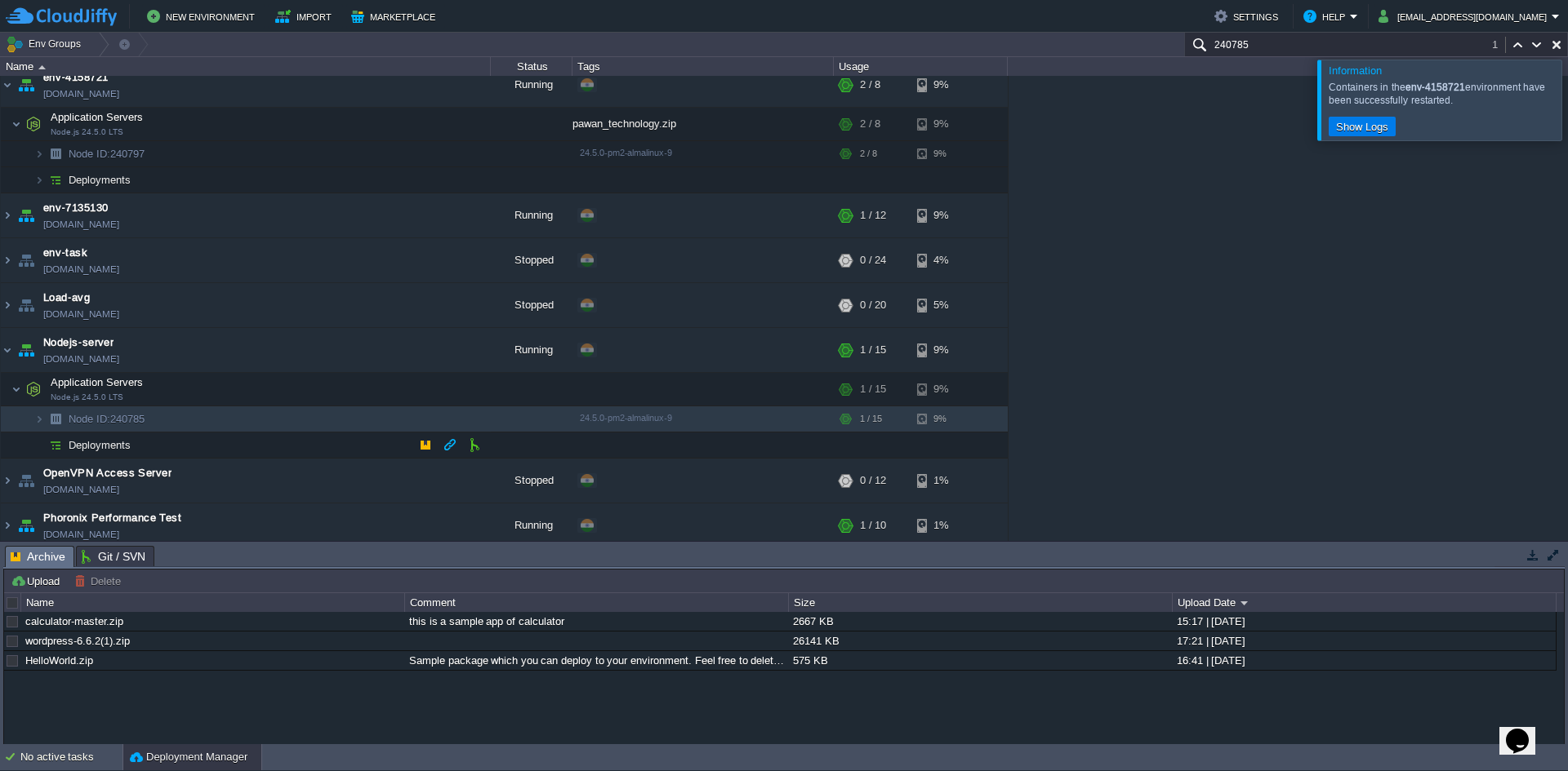
click at [87, 451] on span "Deployments" at bounding box center [100, 445] width 66 height 14
click at [87, 643] on link "wordpress-6.6.2(1).zip" at bounding box center [77, 641] width 104 height 12
click at [372, 665] on td at bounding box center [365, 661] width 26 height 20
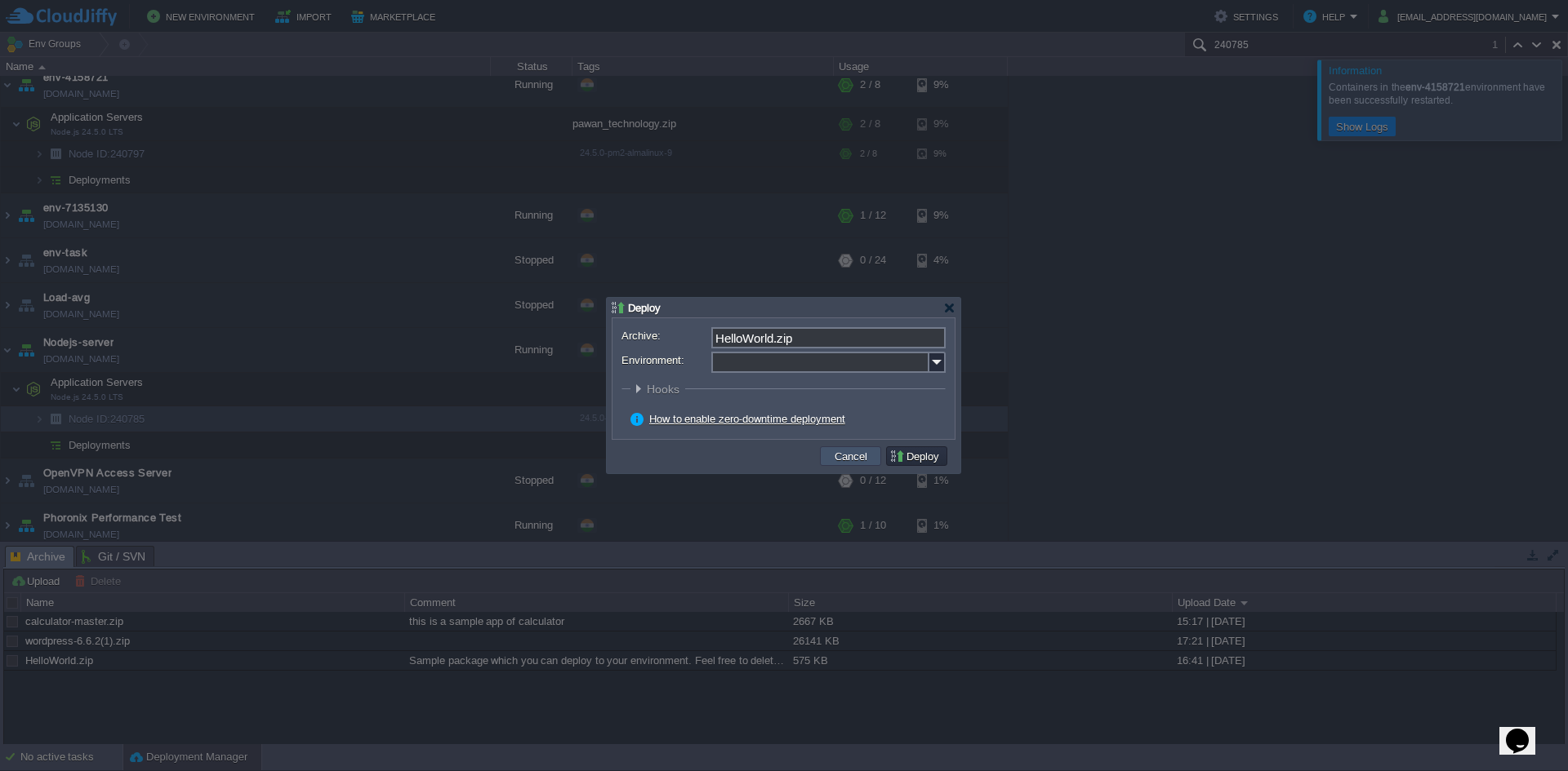
click at [866, 459] on button "Cancel" at bounding box center [850, 456] width 43 height 15
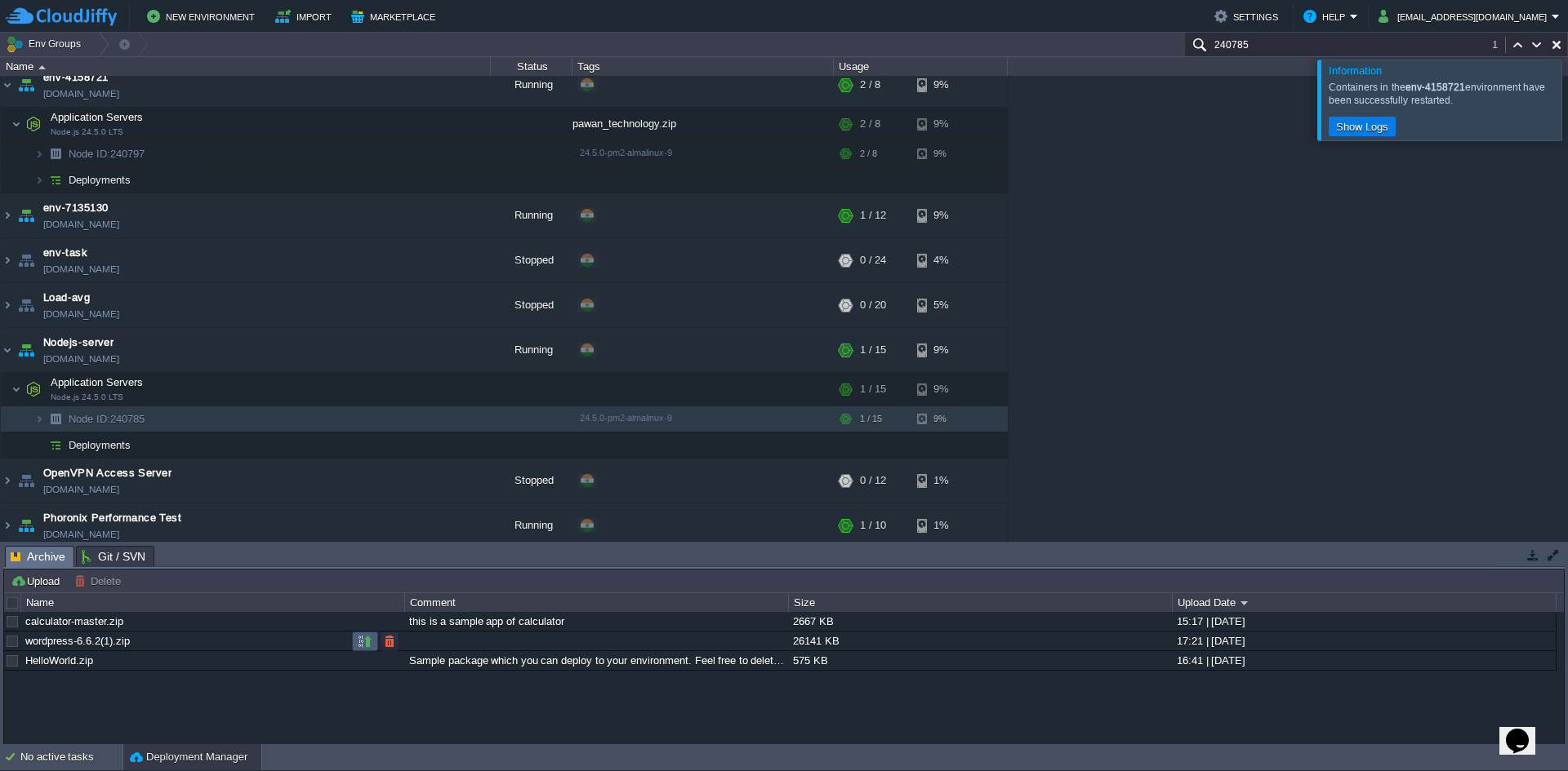
click at [363, 648] on button "button" at bounding box center [364, 641] width 15 height 15
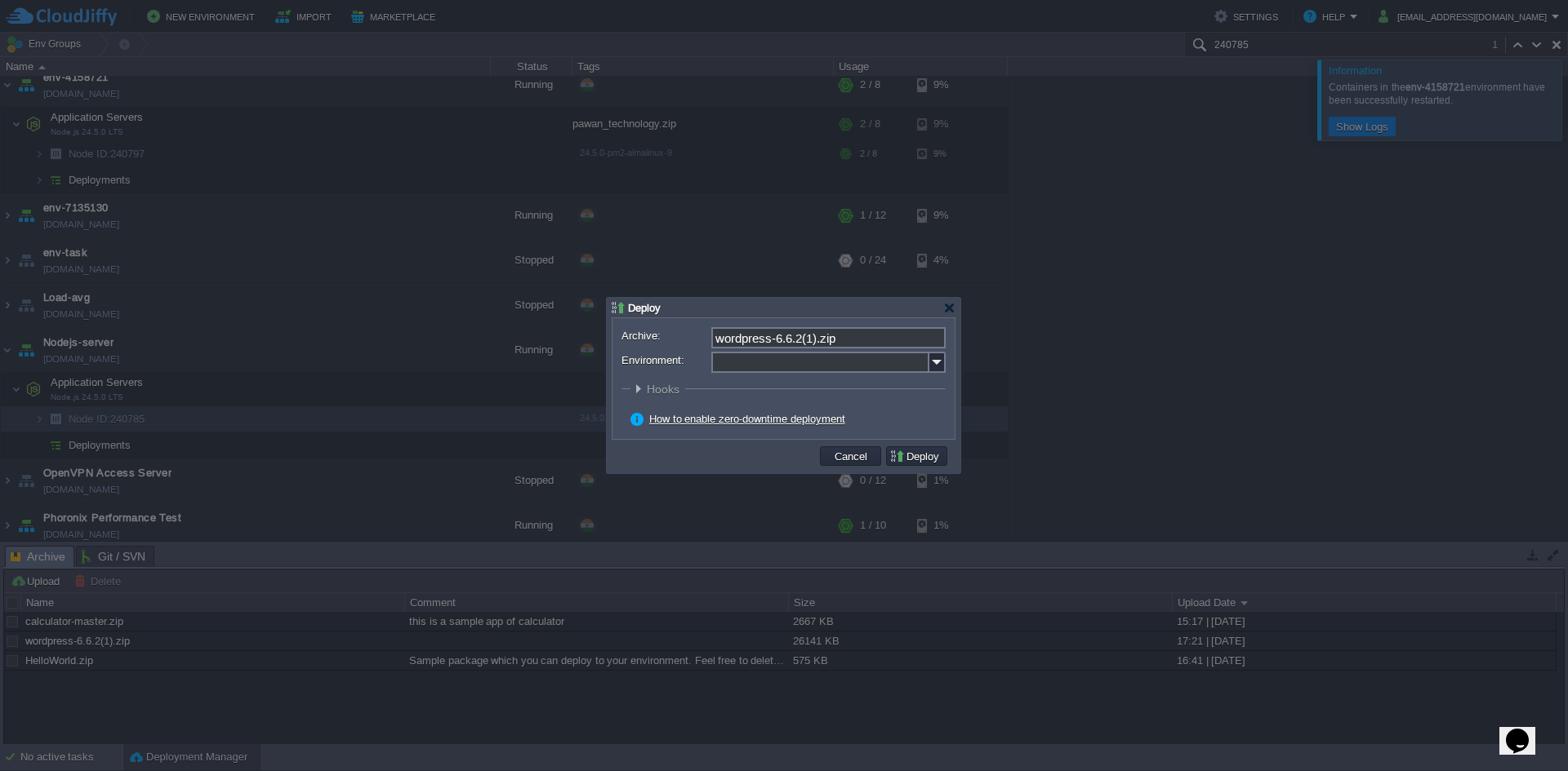
click at [840, 368] on input "Environment:" at bounding box center [820, 363] width 218 height 21
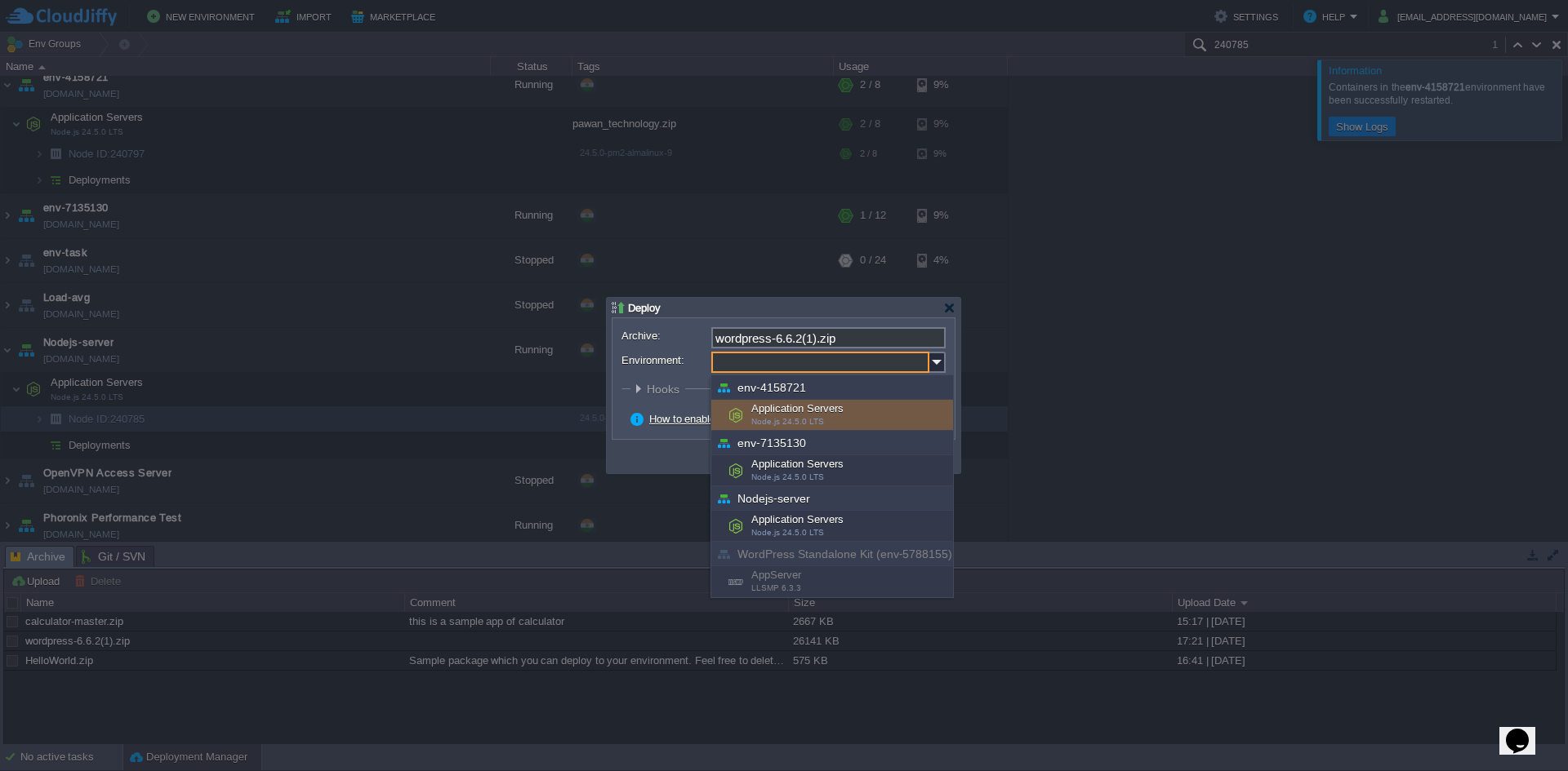
click at [899, 366] on input "Environment:" at bounding box center [820, 363] width 218 height 21
click at [34, 689] on div at bounding box center [784, 385] width 1568 height 771
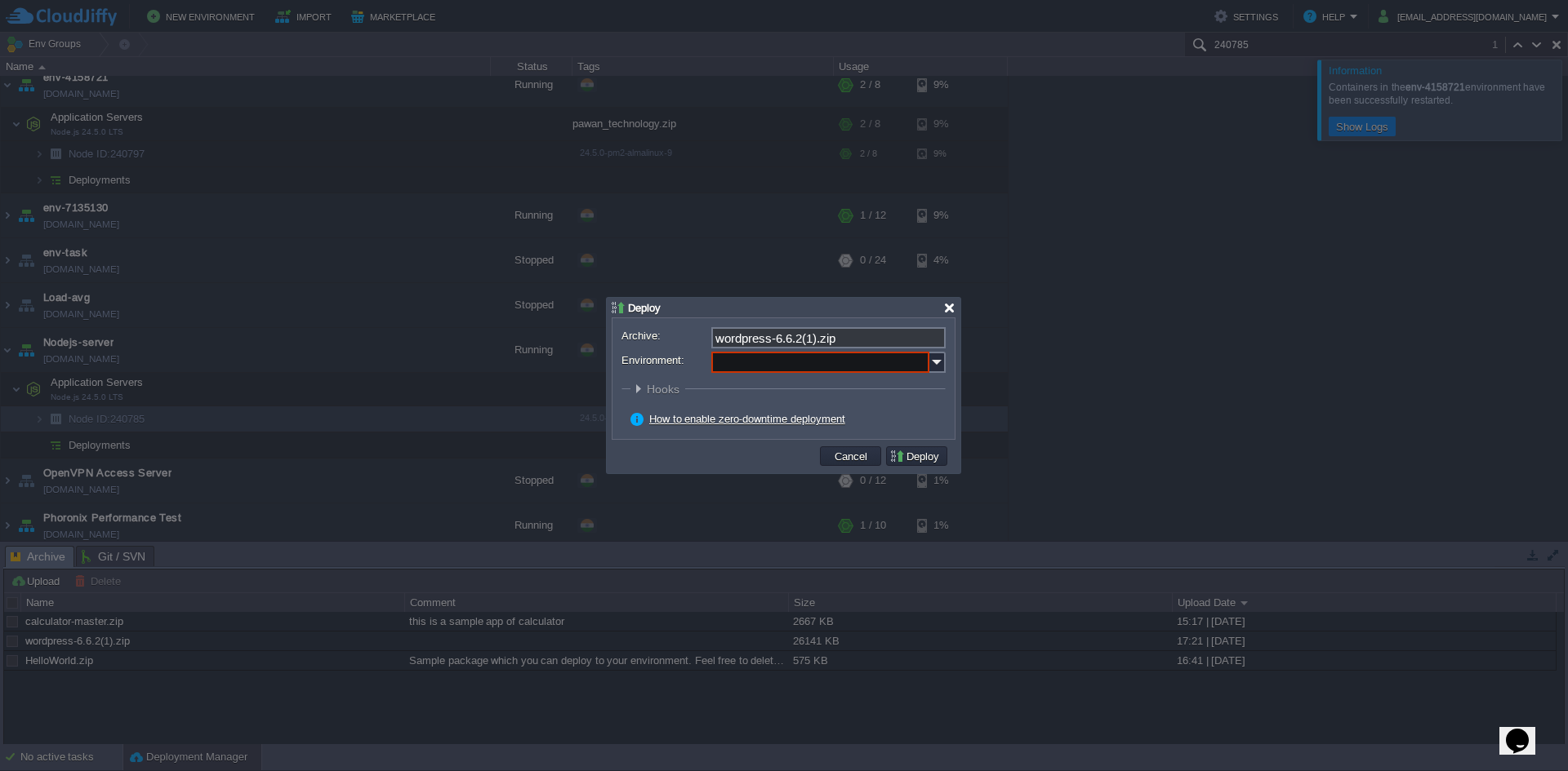
click at [948, 308] on div at bounding box center [949, 308] width 12 height 12
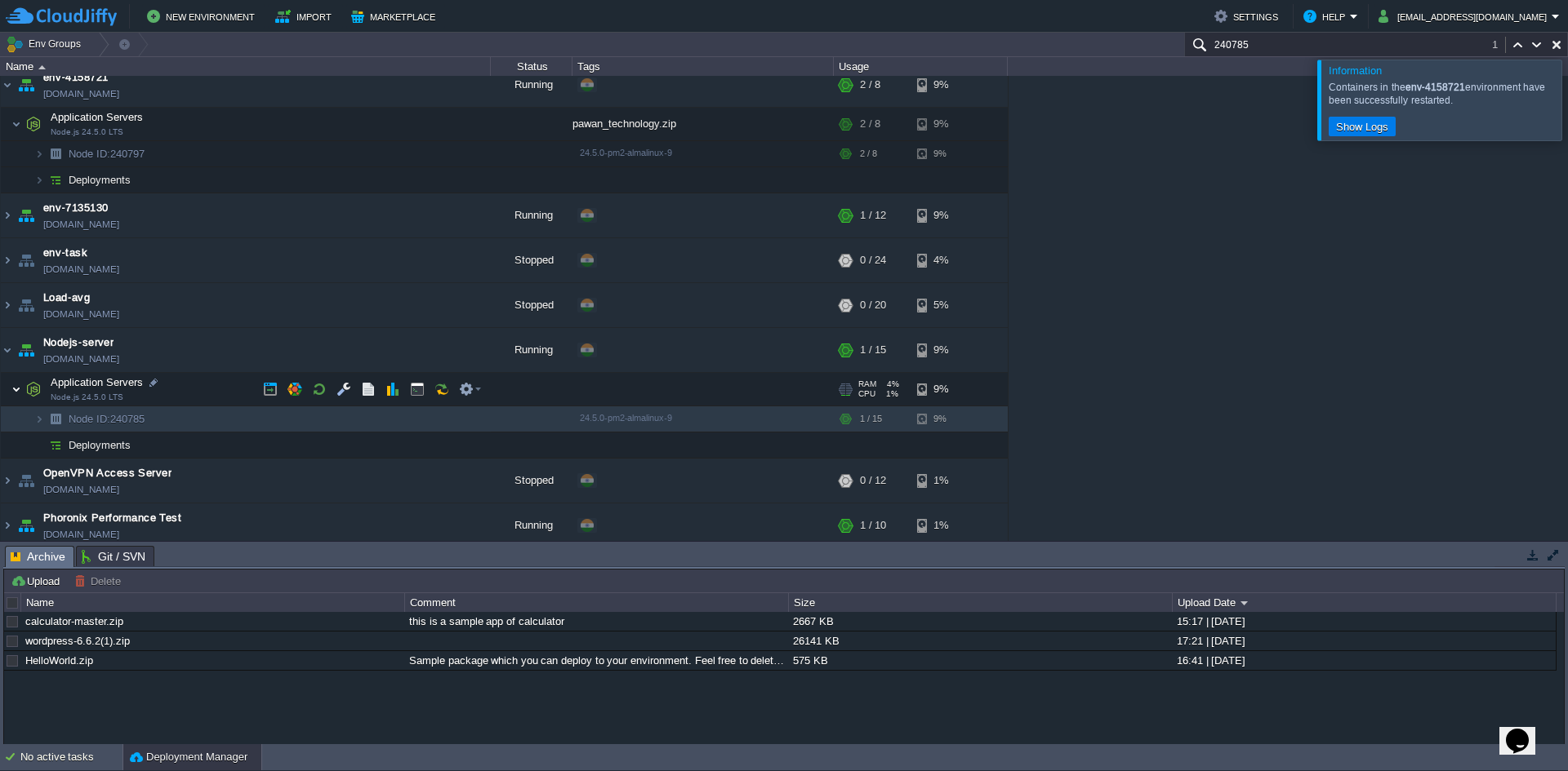
click at [13, 393] on img at bounding box center [16, 389] width 10 height 33
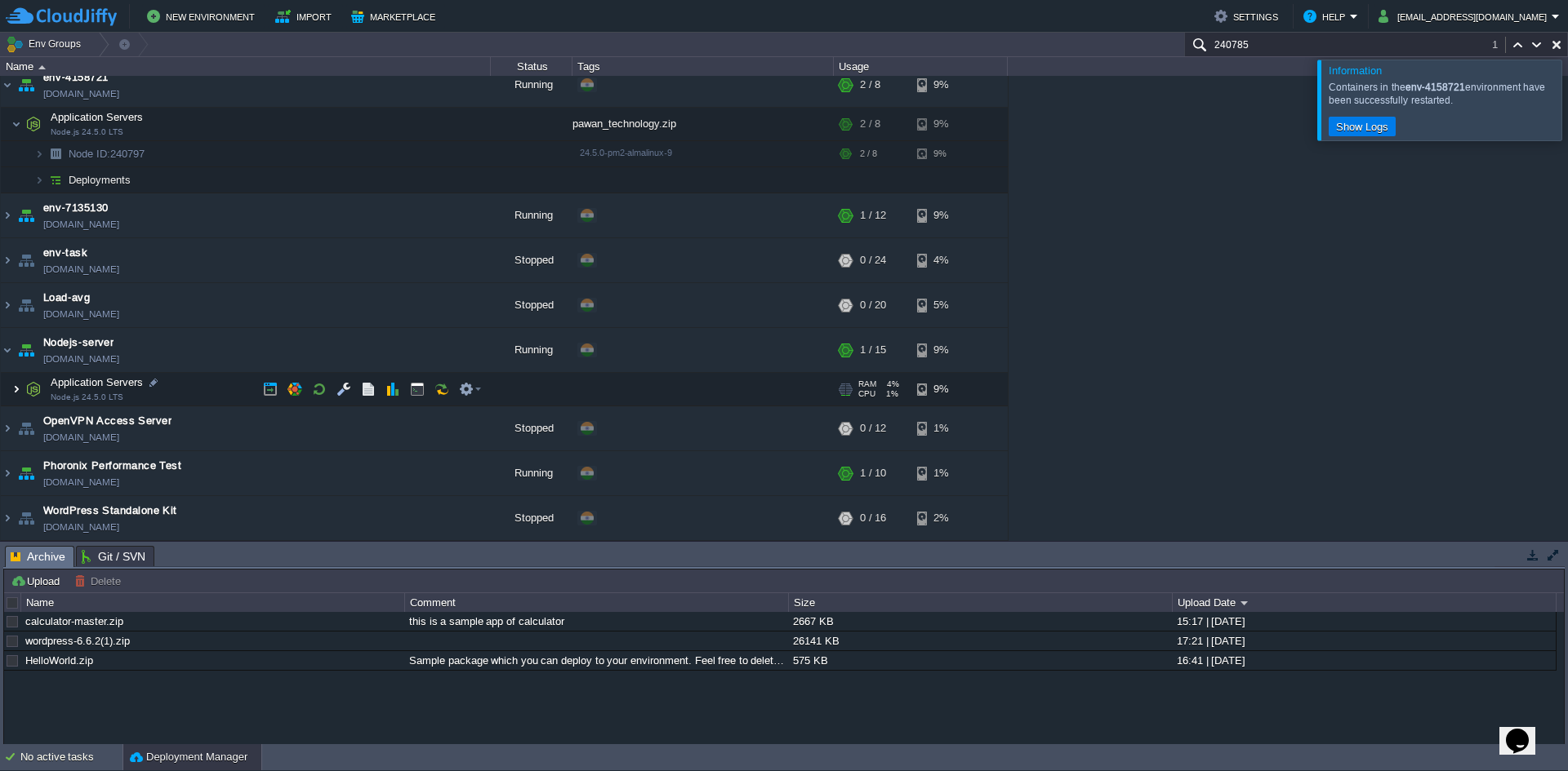
click at [13, 393] on img at bounding box center [16, 389] width 10 height 33
click at [16, 390] on img at bounding box center [16, 389] width 10 height 33
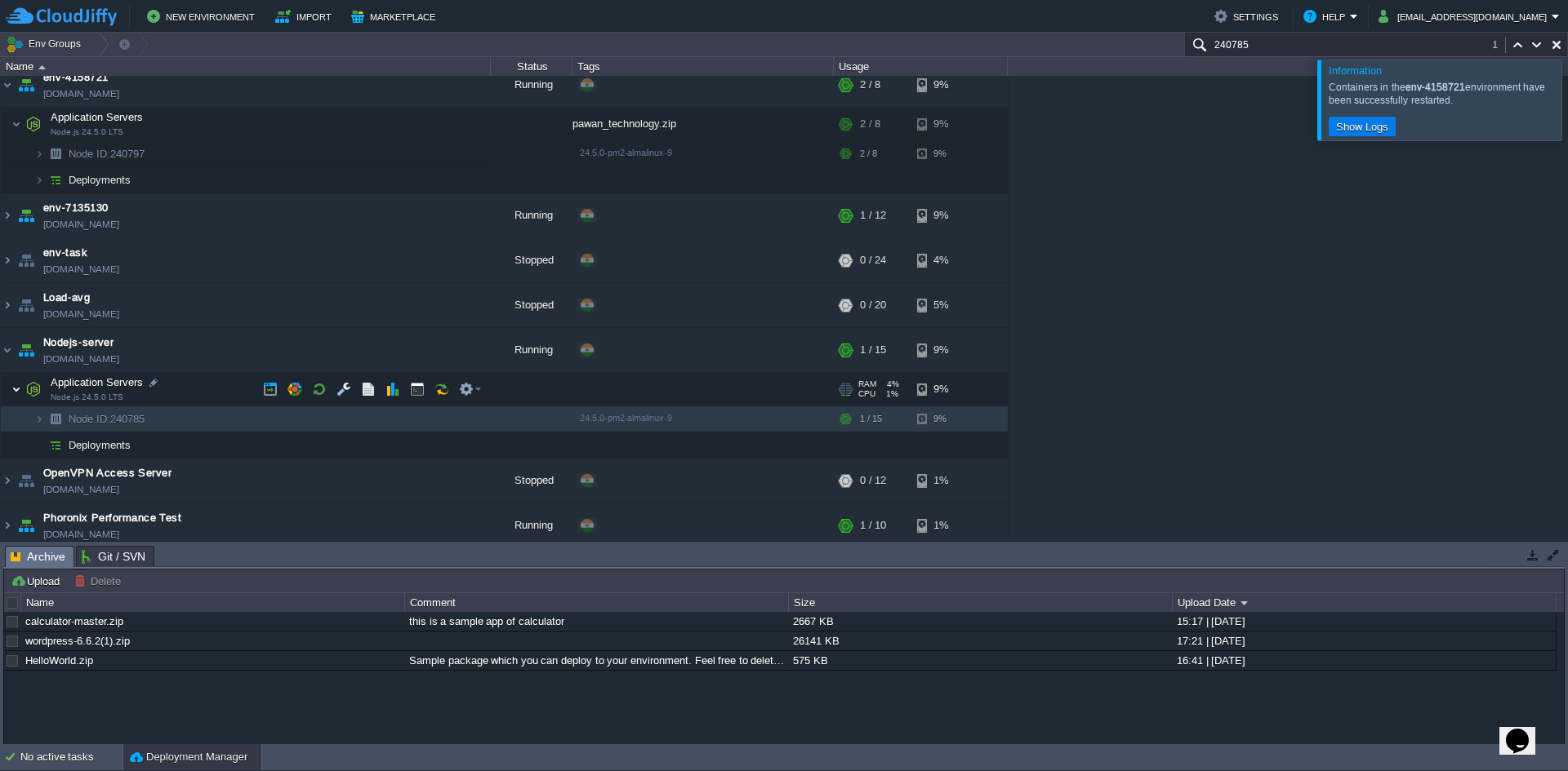
click at [16, 390] on img at bounding box center [16, 389] width 10 height 33
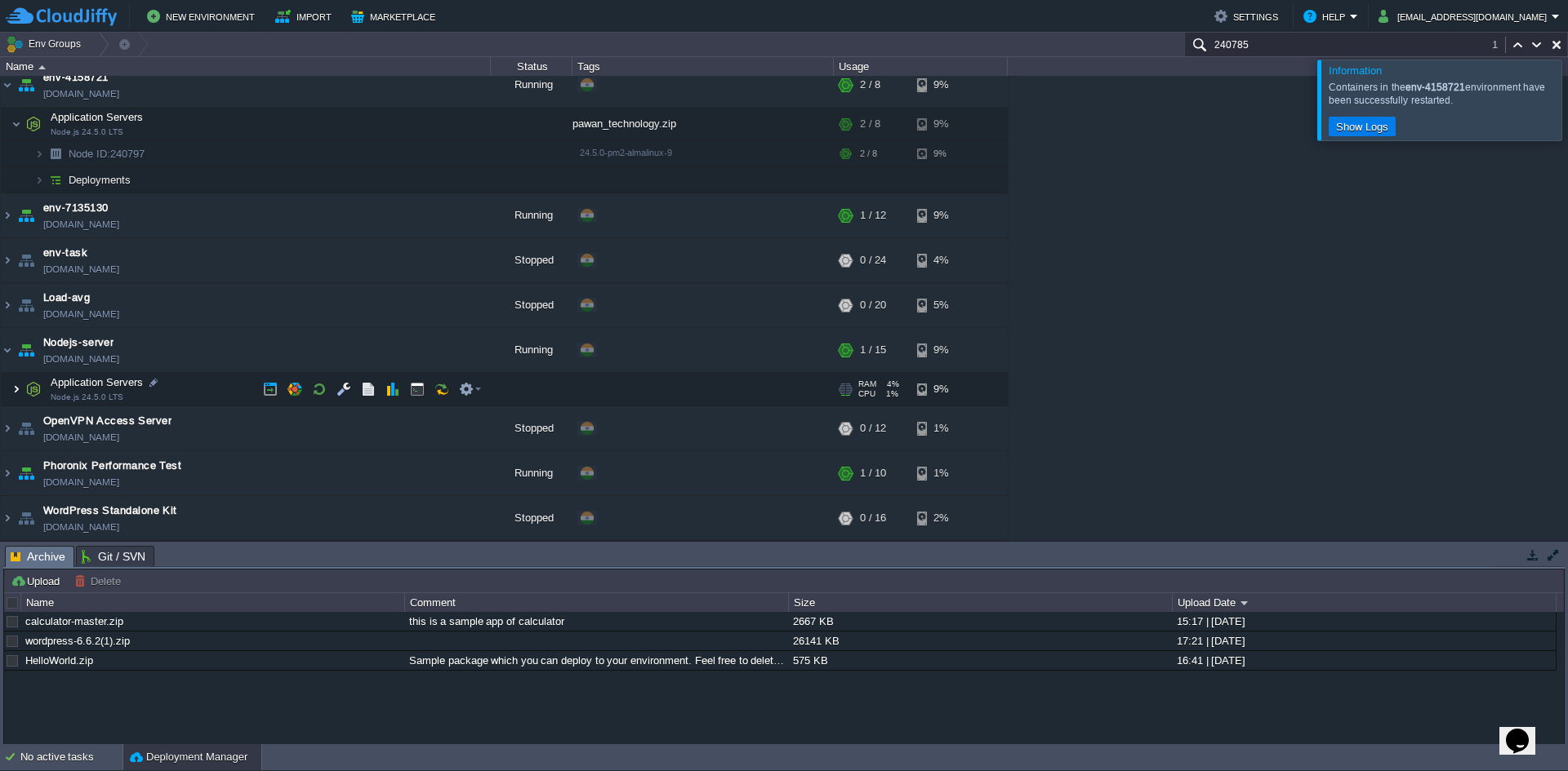
click at [16, 390] on img at bounding box center [16, 389] width 10 height 33
click at [5, 350] on img at bounding box center [7, 350] width 13 height 44
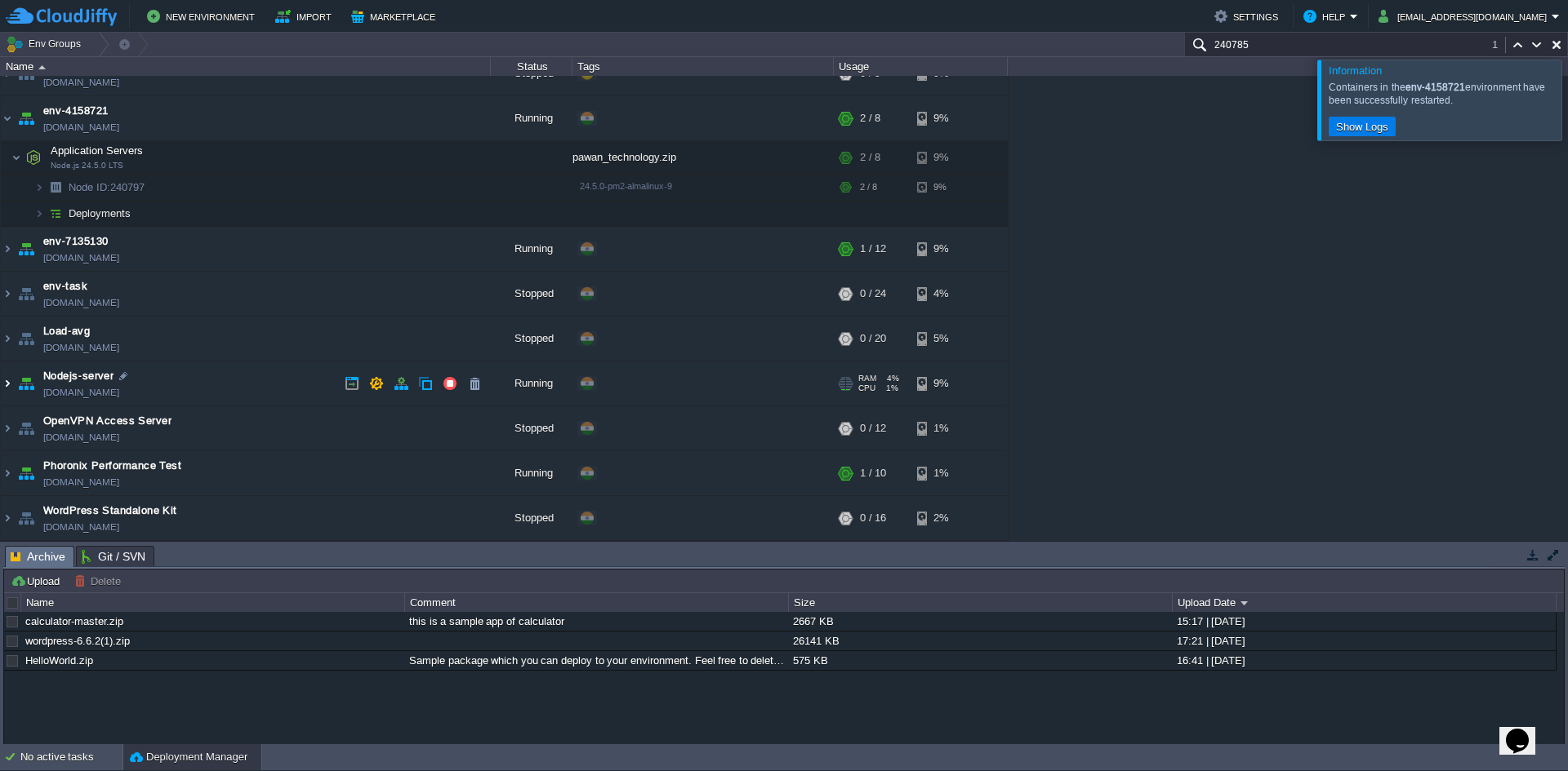
click at [9, 384] on img at bounding box center [7, 383] width 13 height 44
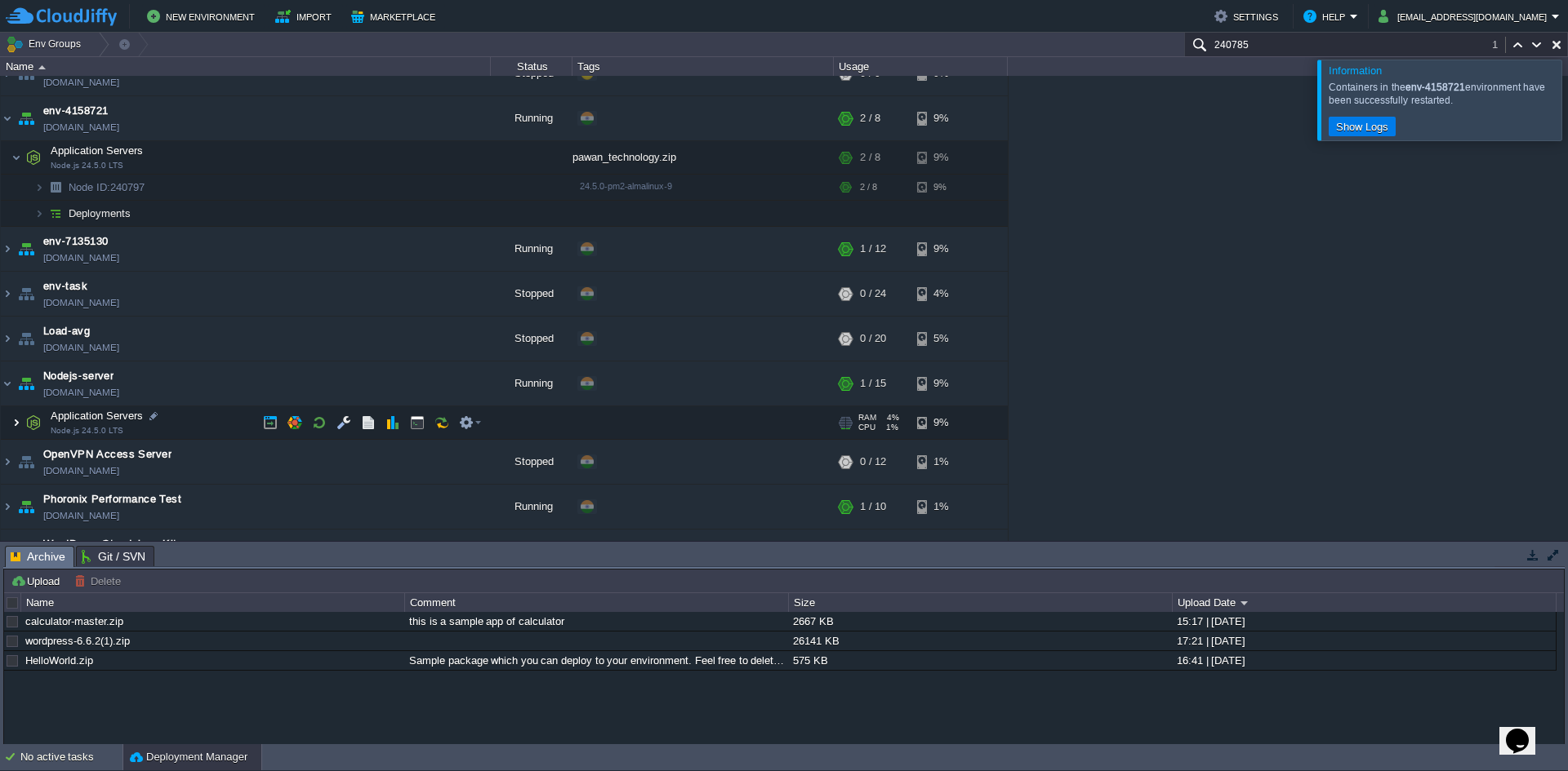
click at [12, 424] on img at bounding box center [16, 423] width 10 height 33
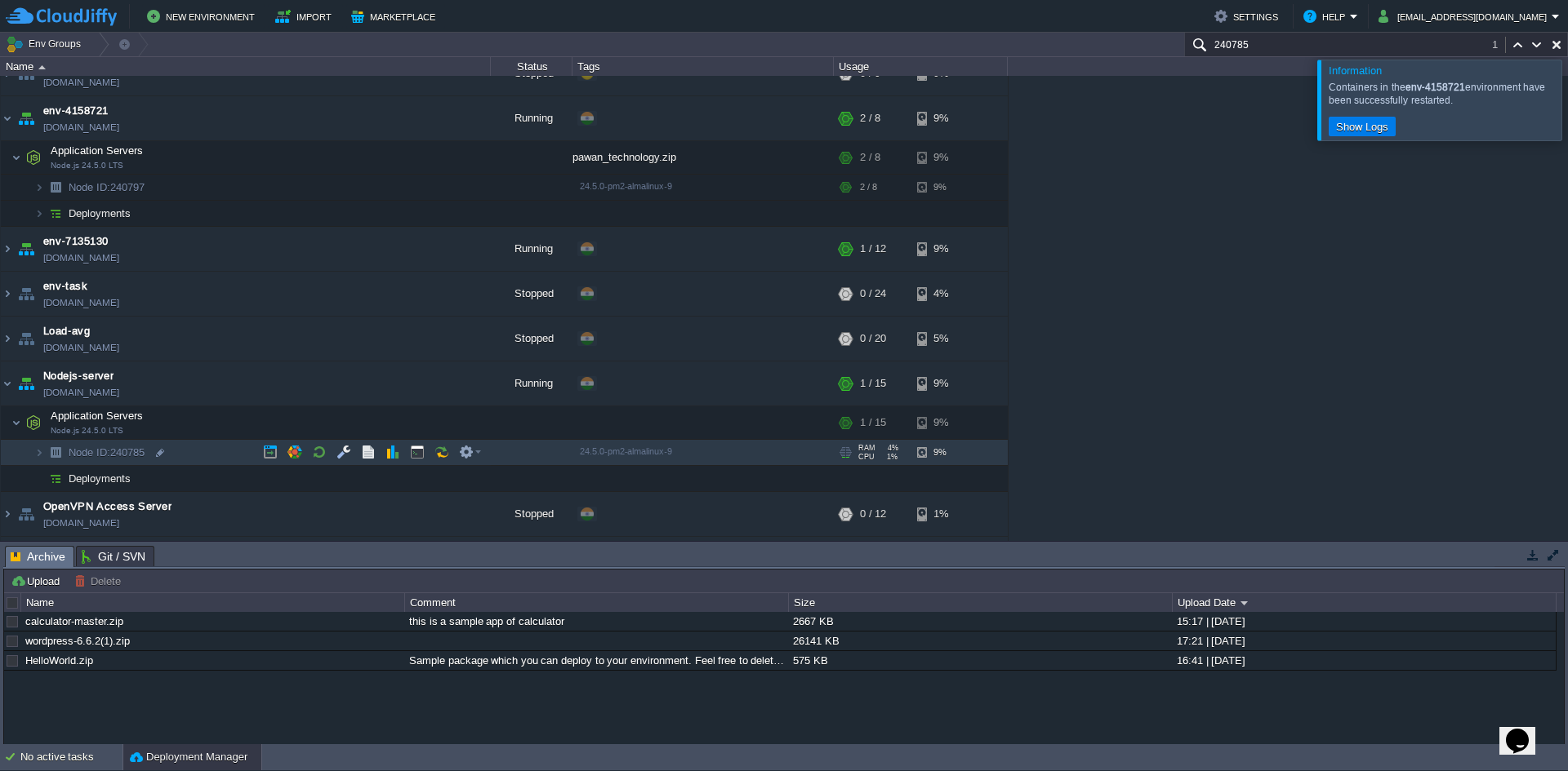
click at [118, 459] on span "Node ID: 240785" at bounding box center [107, 453] width 80 height 14
click at [130, 454] on span "Node ID: 240785" at bounding box center [107, 453] width 80 height 14
drag, startPoint x: 41, startPoint y: 380, endPoint x: 108, endPoint y: 382, distance: 67.0
click at [108, 382] on td "Nodejs-server [DOMAIN_NAME]" at bounding box center [246, 384] width 490 height 45
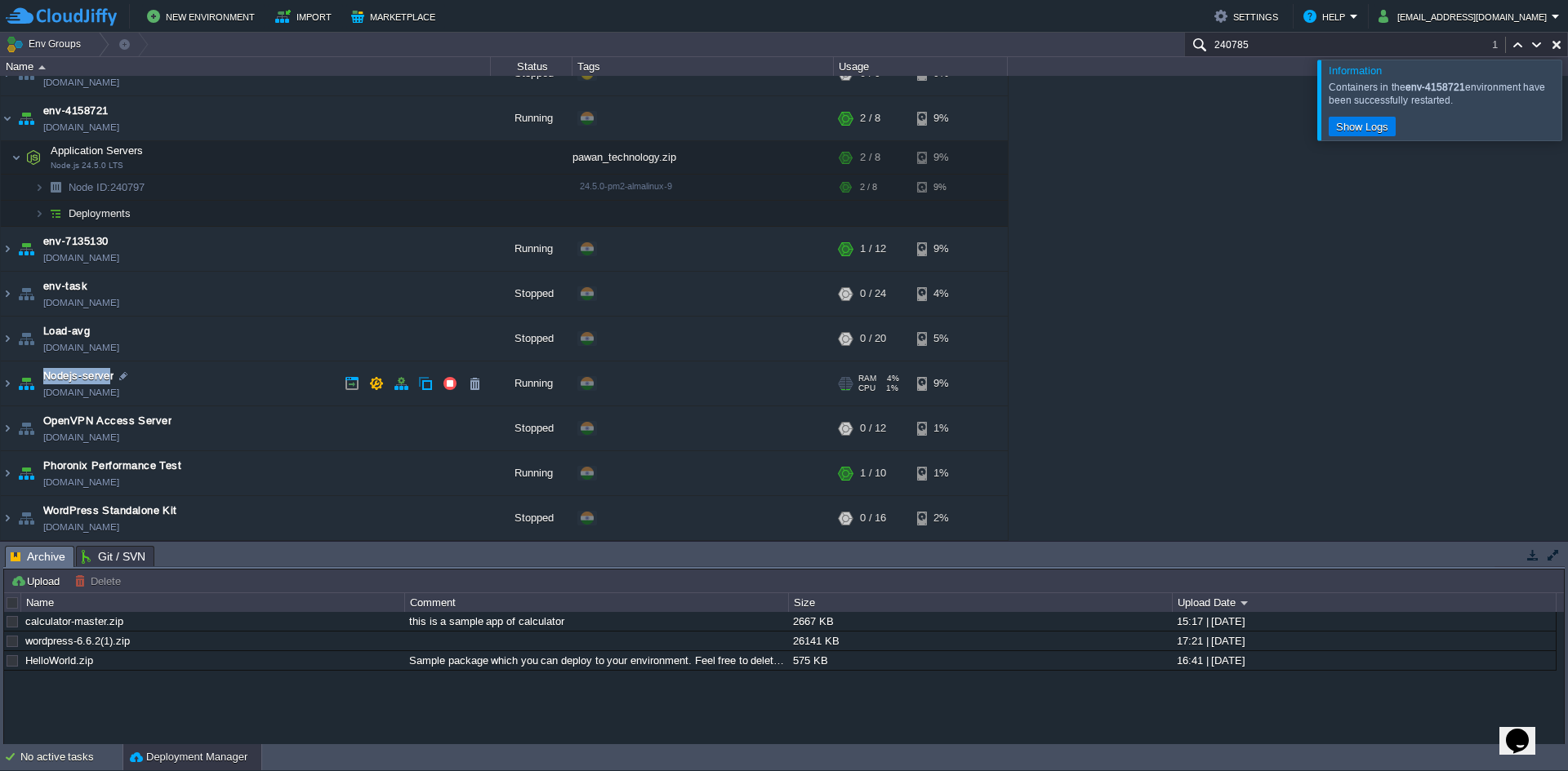
click at [79, 376] on span "Nodejs-server" at bounding box center [78, 376] width 70 height 16
click at [93, 397] on link "[DOMAIN_NAME]" at bounding box center [82, 392] width 76 height 16
click at [11, 388] on img at bounding box center [7, 383] width 13 height 44
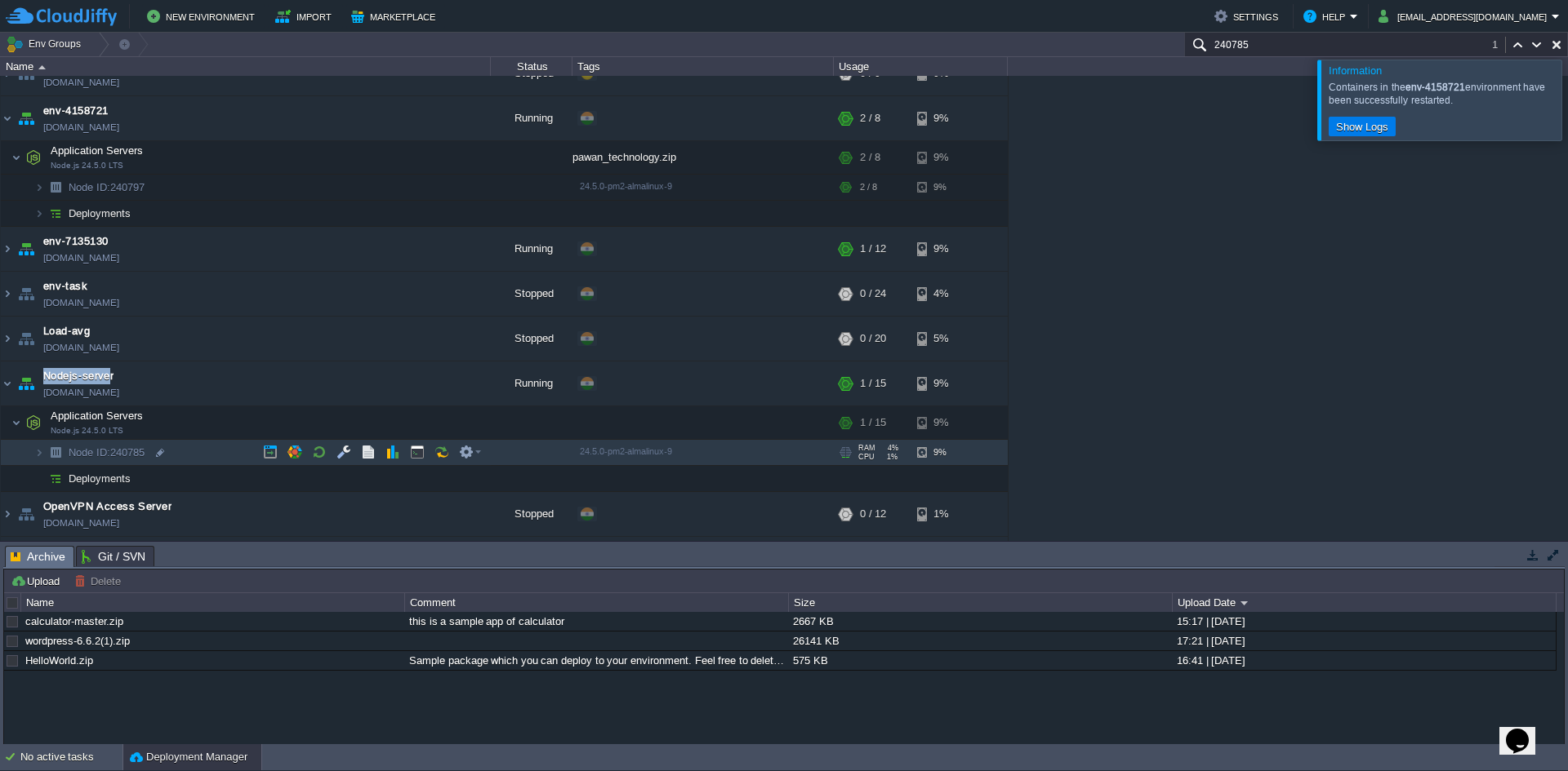
click at [79, 456] on span "Node ID:" at bounding box center [89, 453] width 42 height 12
click at [84, 480] on span "Deployments" at bounding box center [100, 479] width 66 height 14
click at [83, 479] on span "Deployments" at bounding box center [100, 479] width 66 height 14
click at [82, 479] on span "Deployments" at bounding box center [100, 479] width 66 height 14
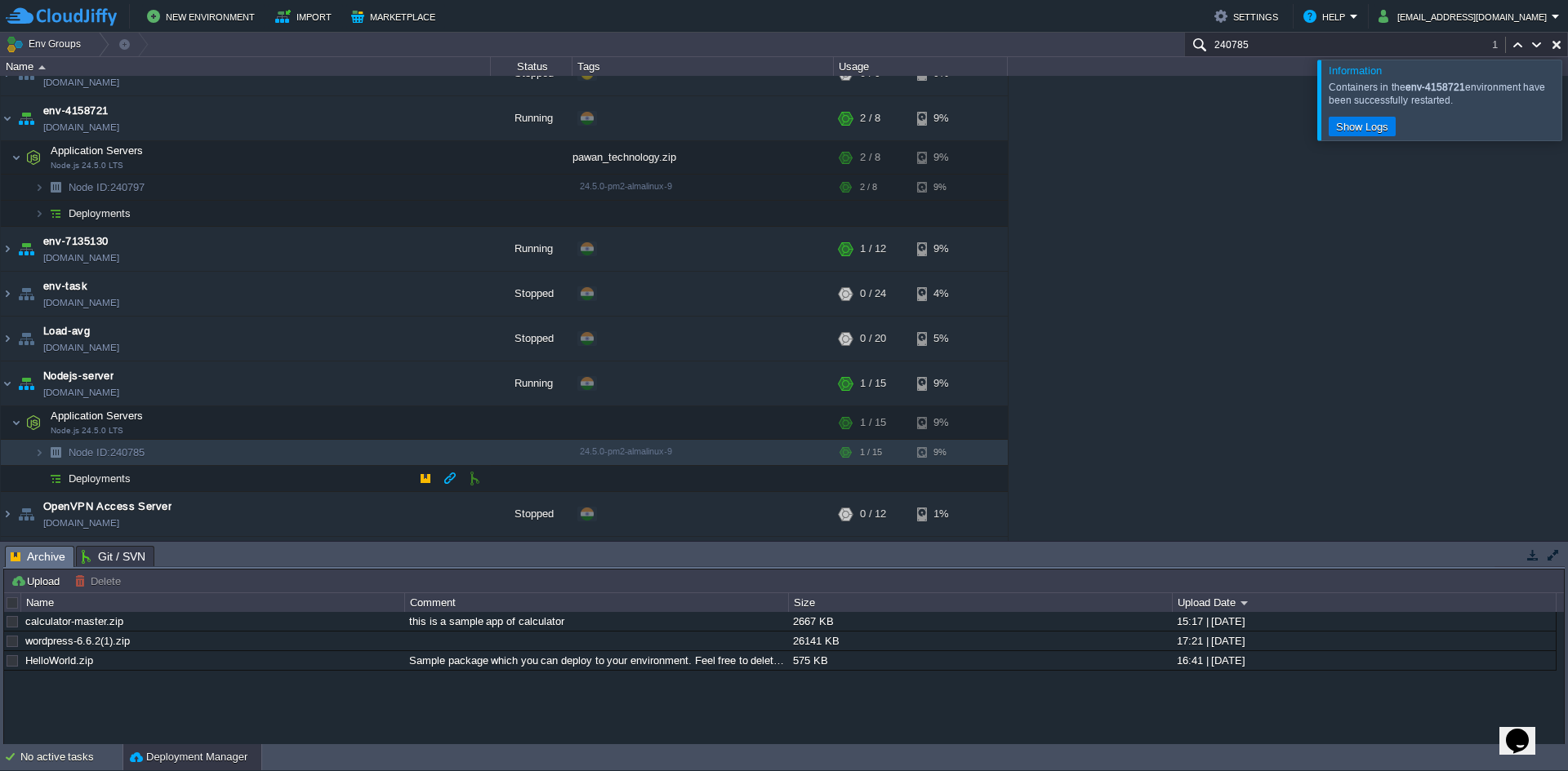
click at [135, 481] on td "Deployments" at bounding box center [246, 479] width 490 height 26
click at [134, 490] on td "Deployments" at bounding box center [246, 479] width 490 height 26
click at [155, 487] on td "Deployments" at bounding box center [246, 479] width 490 height 26
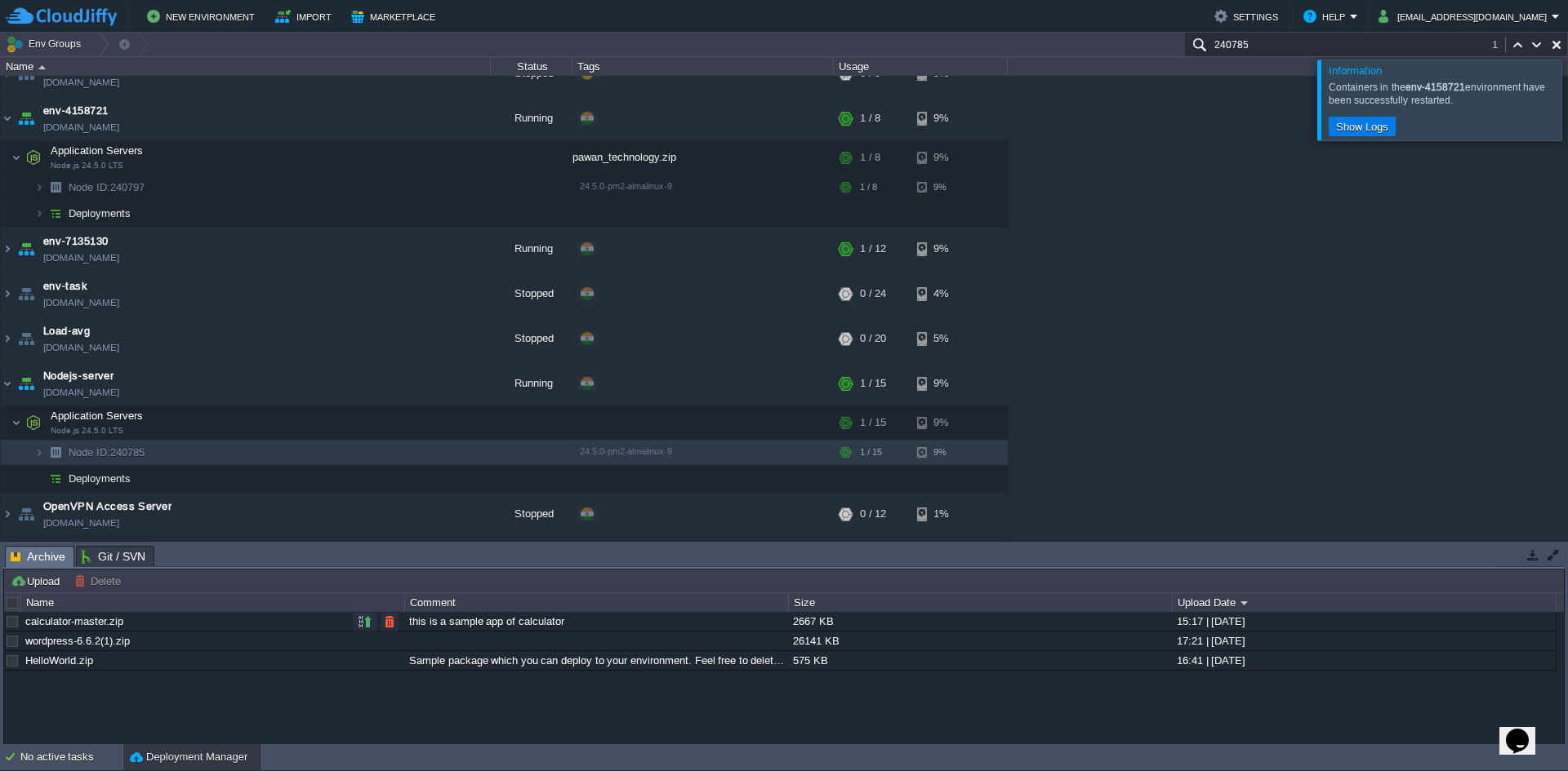
click at [129, 621] on div "calculator-master.zip" at bounding box center [212, 622] width 382 height 19
click at [357, 618] on td at bounding box center [365, 622] width 26 height 20
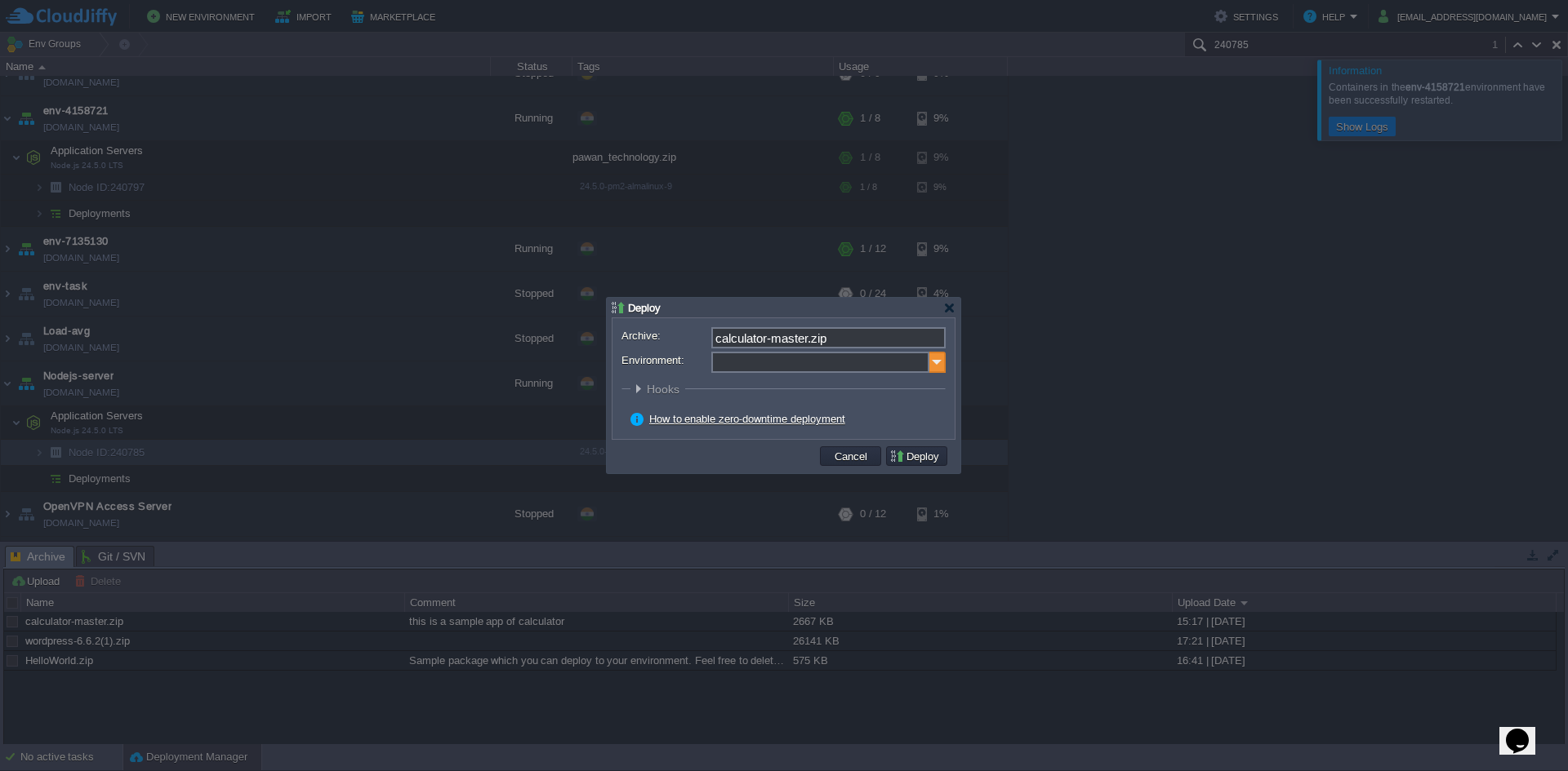
click at [935, 370] on img at bounding box center [937, 363] width 16 height 21
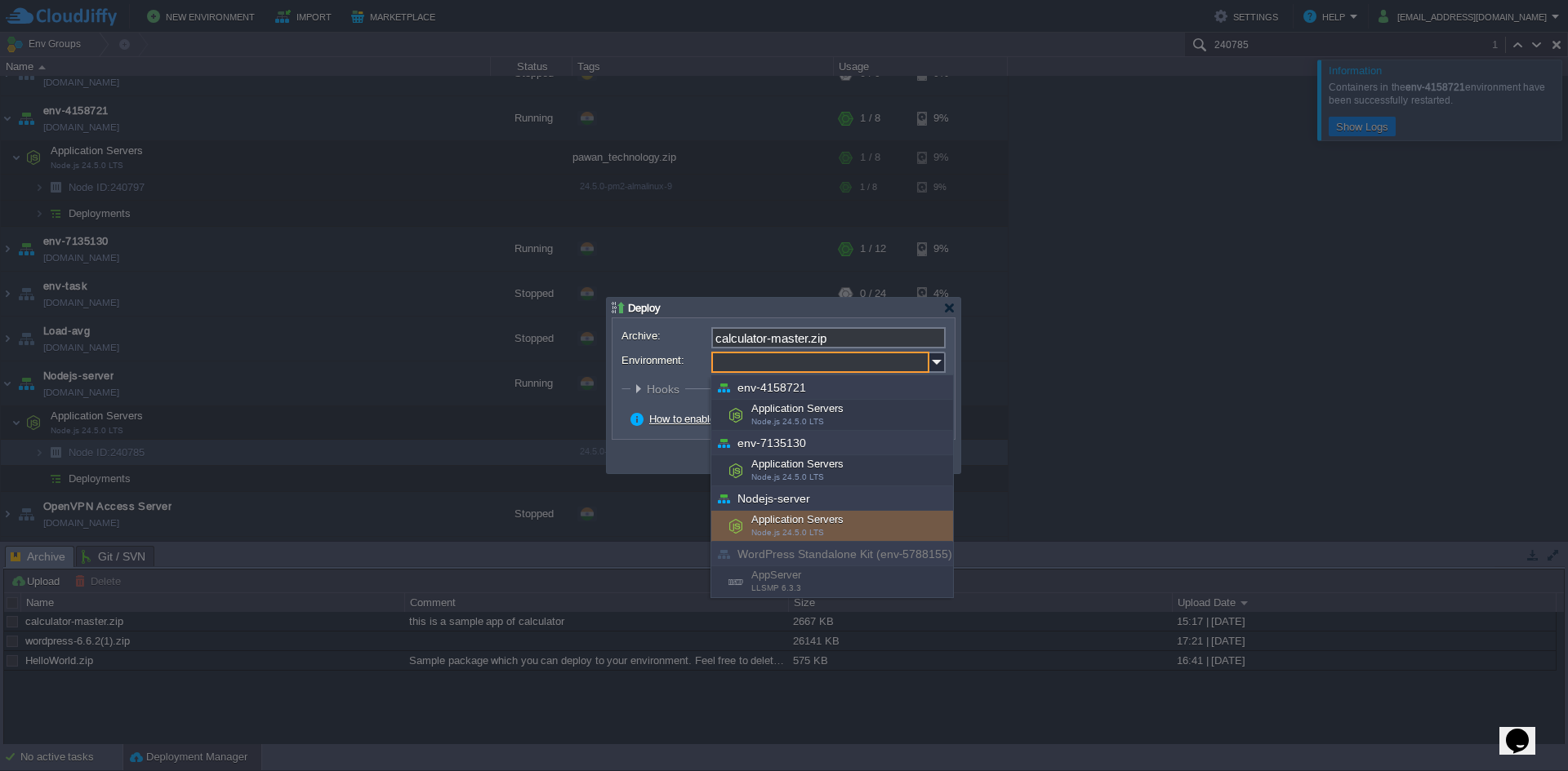
click at [794, 501] on div "Nodejs-server" at bounding box center [832, 499] width 242 height 24
click at [795, 530] on span "Node.js 24.5.0 LTS" at bounding box center [788, 533] width 73 height 9
type input "Application Servers (Nodejs-server)"
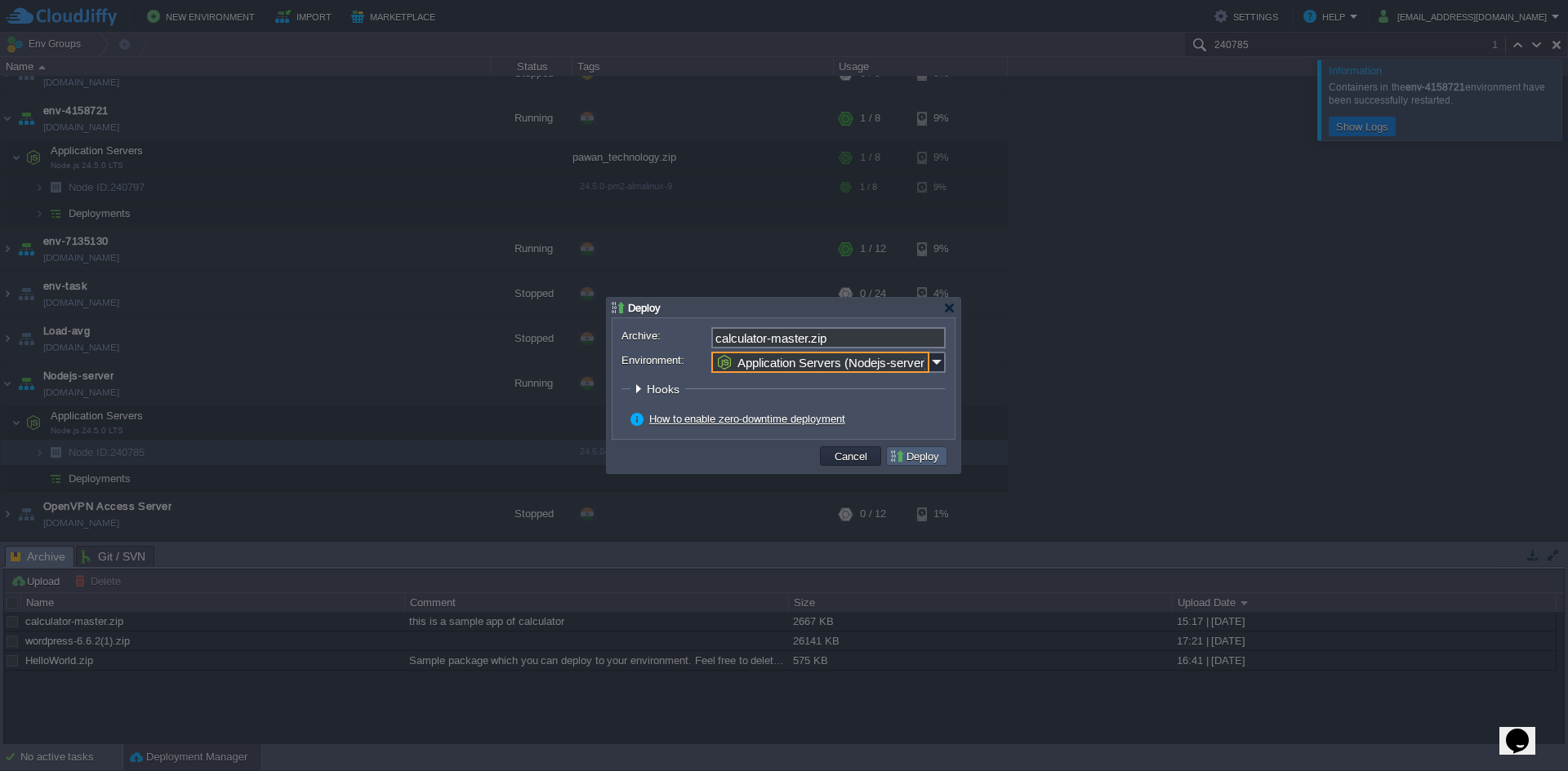
click at [902, 453] on button "Deploy" at bounding box center [916, 456] width 55 height 15
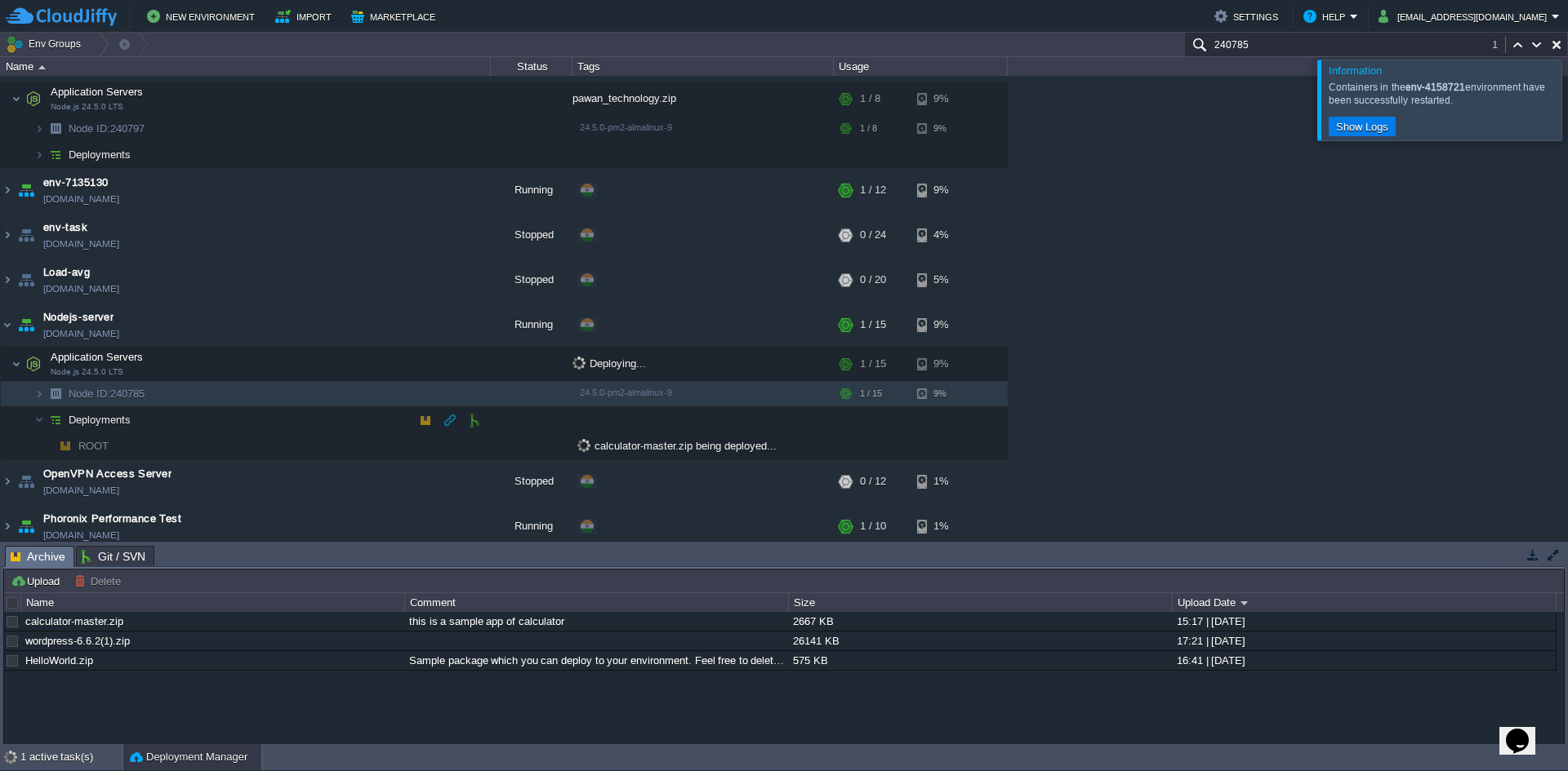
scroll to position [136, 0]
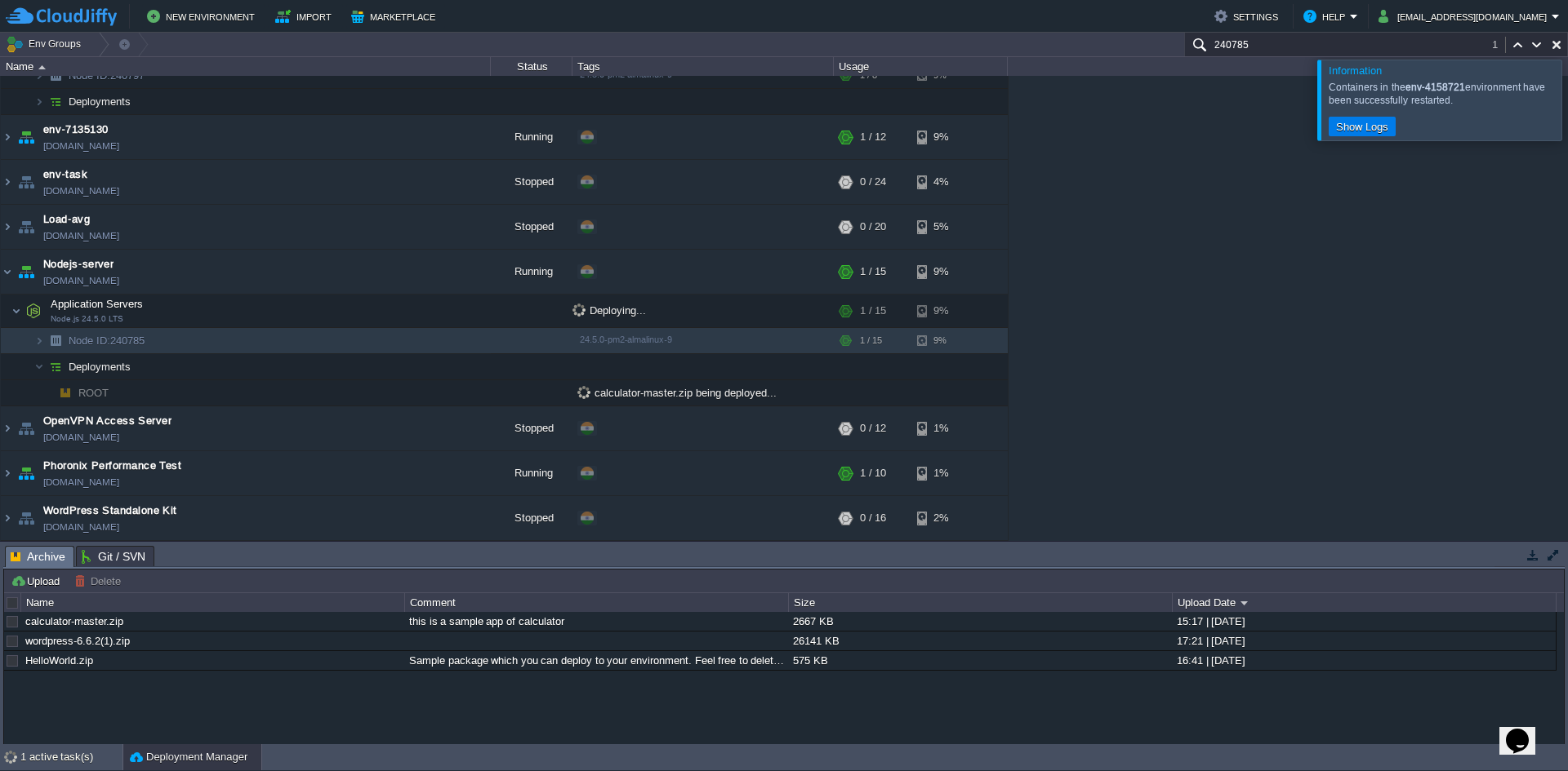
click at [1560, 39] on button "button" at bounding box center [1556, 44] width 15 height 15
type input "Search (Ctrl+F)"
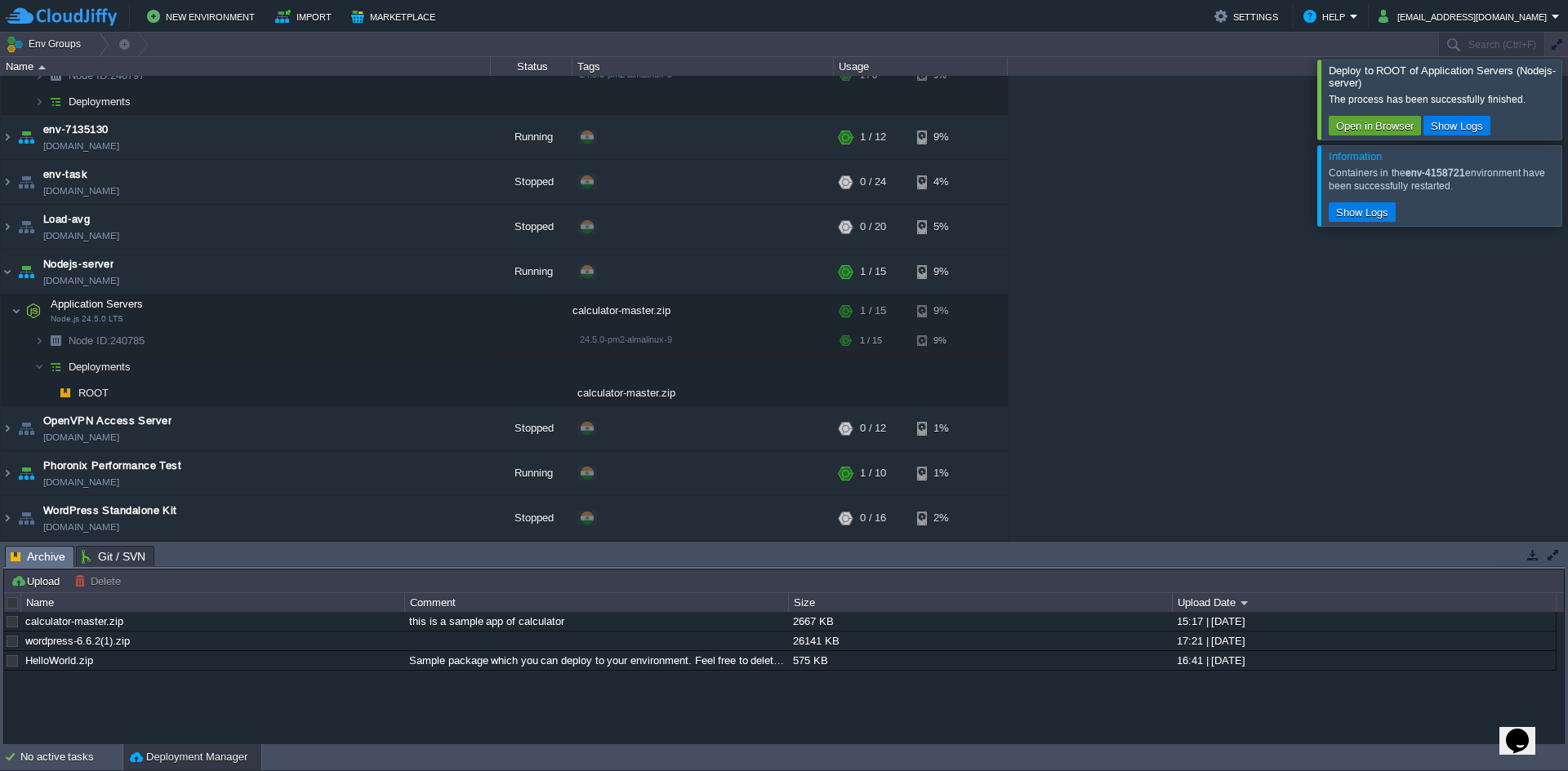
click at [1311, 374] on div "env-1363448 [DOMAIN_NAME] Stopped + Add to Env Group RAM 0% CPU 0% 0 / 9 9% env…" at bounding box center [784, 309] width 1568 height 465
click at [1433, 395] on div "env-1363448 [DOMAIN_NAME] Stopped + Add to Env Group RAM 0% CPU 0% 0 / 9 9% env…" at bounding box center [784, 309] width 1568 height 465
drag, startPoint x: 1351, startPoint y: 73, endPoint x: 1462, endPoint y: 69, distance: 111.1
click at [1437, 69] on span "Deploy to ROOT of Application Servers (Nodejs-server)" at bounding box center [1442, 76] width 227 height 24
drag, startPoint x: 1460, startPoint y: 70, endPoint x: 1433, endPoint y: 76, distance: 27.7
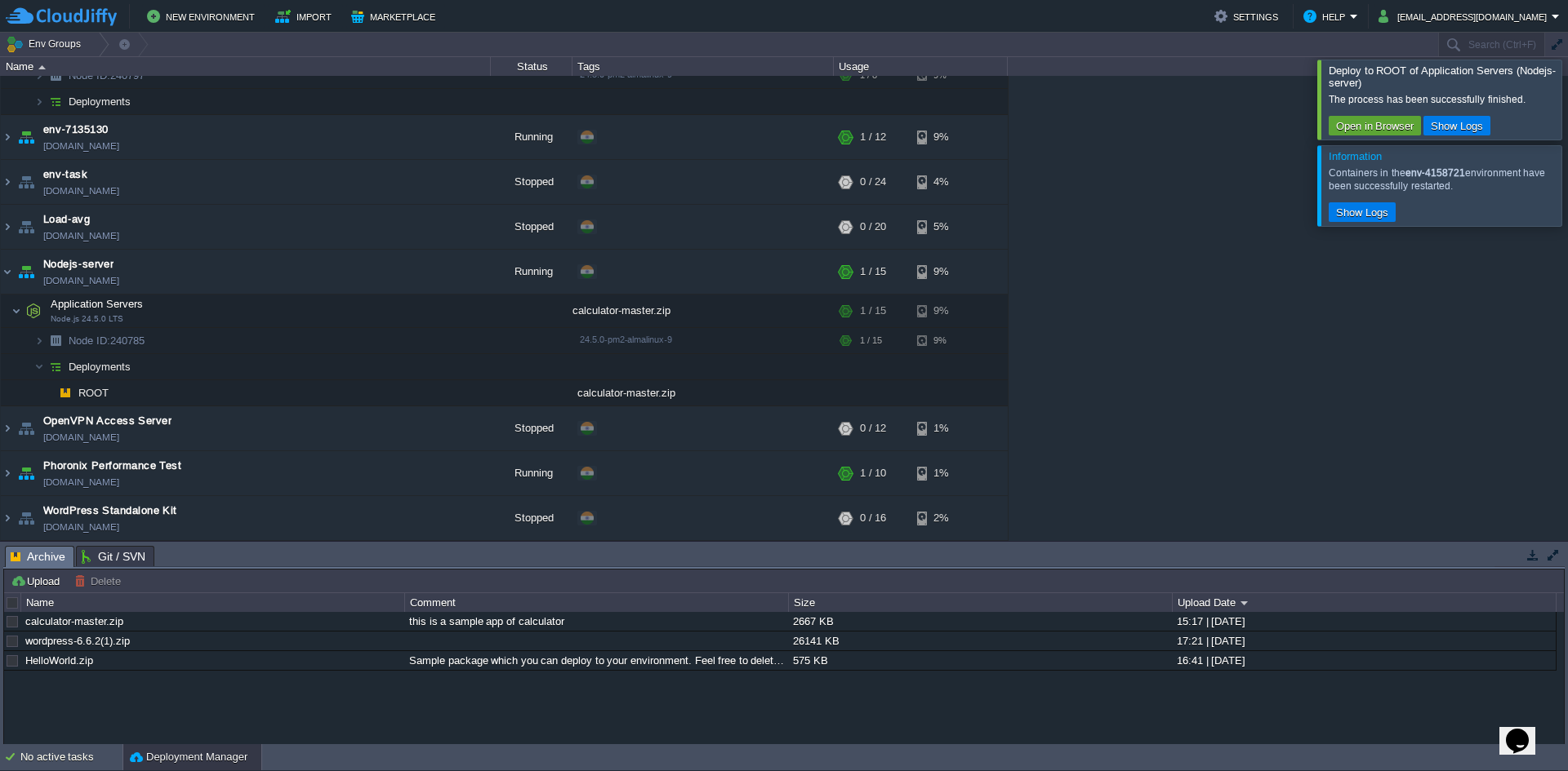
click at [1433, 76] on span "Deploy to ROOT of Application Servers (Nodejs-server)" at bounding box center [1442, 76] width 227 height 24
drag, startPoint x: 1414, startPoint y: 74, endPoint x: 1447, endPoint y: 70, distance: 33.2
click at [1439, 72] on span "Deploy to ROOT of Application Servers (Nodejs-server)" at bounding box center [1442, 76] width 227 height 24
drag, startPoint x: 1466, startPoint y: 70, endPoint x: 1506, endPoint y: 71, distance: 40.0
click at [1506, 71] on span "Deploy to ROOT of Application Servers (Nodejs-server)" at bounding box center [1442, 76] width 227 height 24
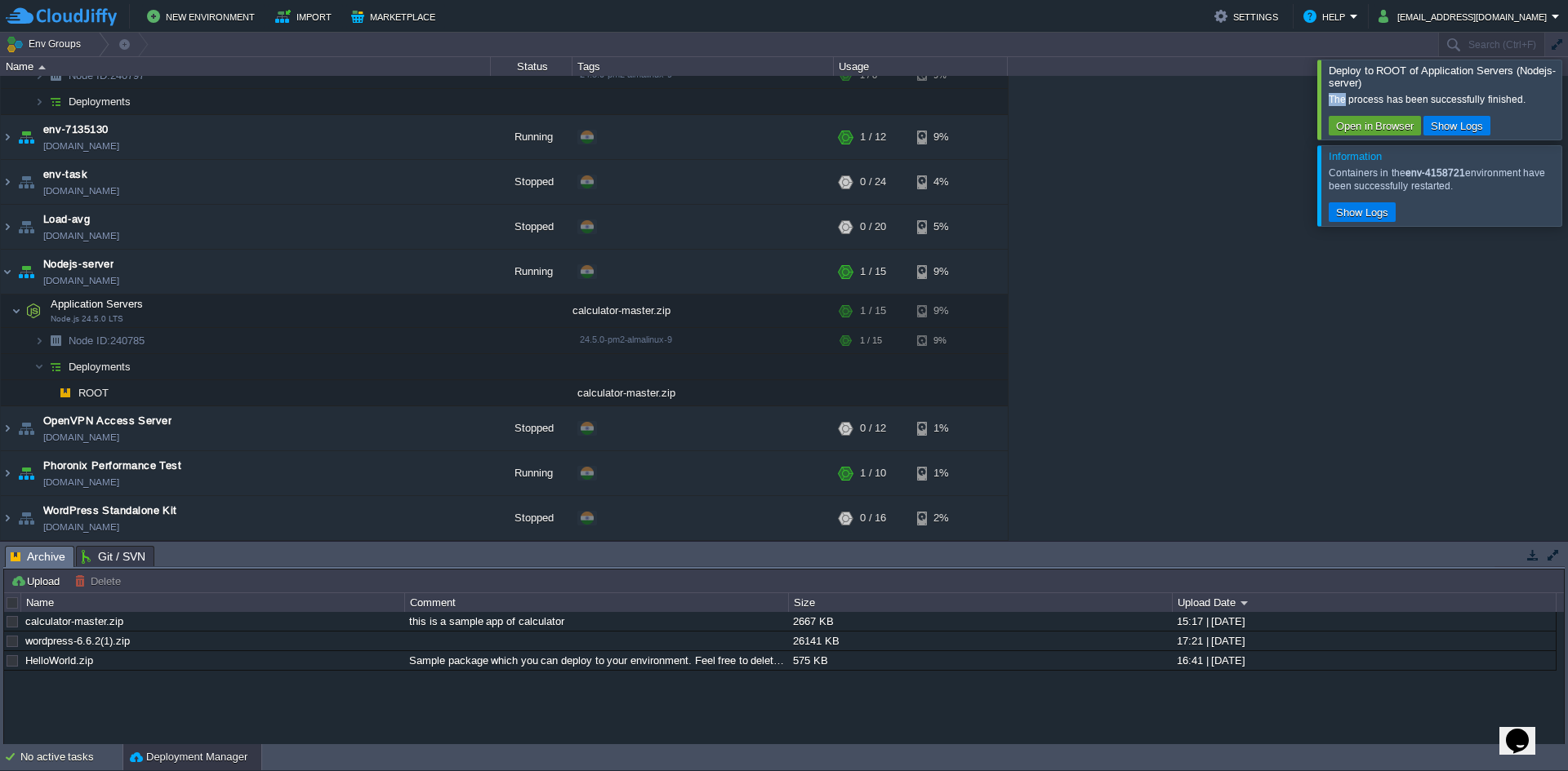
drag, startPoint x: 1346, startPoint y: 94, endPoint x: 1383, endPoint y: 93, distance: 37.0
click at [1382, 91] on div "The process has been successfully finished." at bounding box center [1444, 100] width 232 height 21
click at [1393, 100] on div "The process has been successfully finished." at bounding box center [1443, 99] width 229 height 13
drag, startPoint x: 1407, startPoint y: 99, endPoint x: 1512, endPoint y: 94, distance: 105.1
click at [1501, 93] on div "The process has been successfully finished." at bounding box center [1443, 99] width 229 height 13
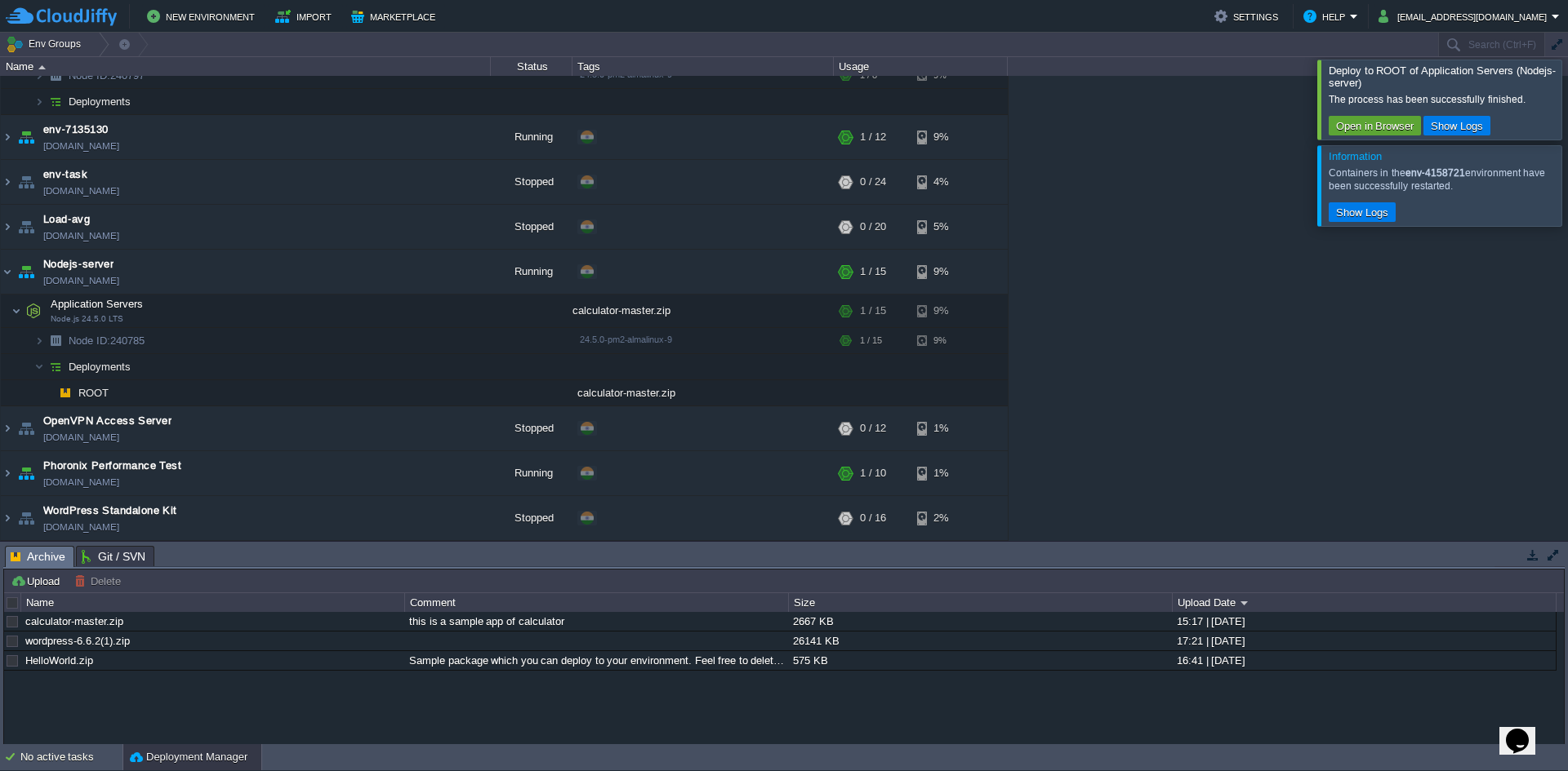
click at [1460, 107] on div "The process has been successfully finished." at bounding box center [1444, 100] width 232 height 21
click at [1401, 126] on button "Open in Browser" at bounding box center [1374, 125] width 88 height 15
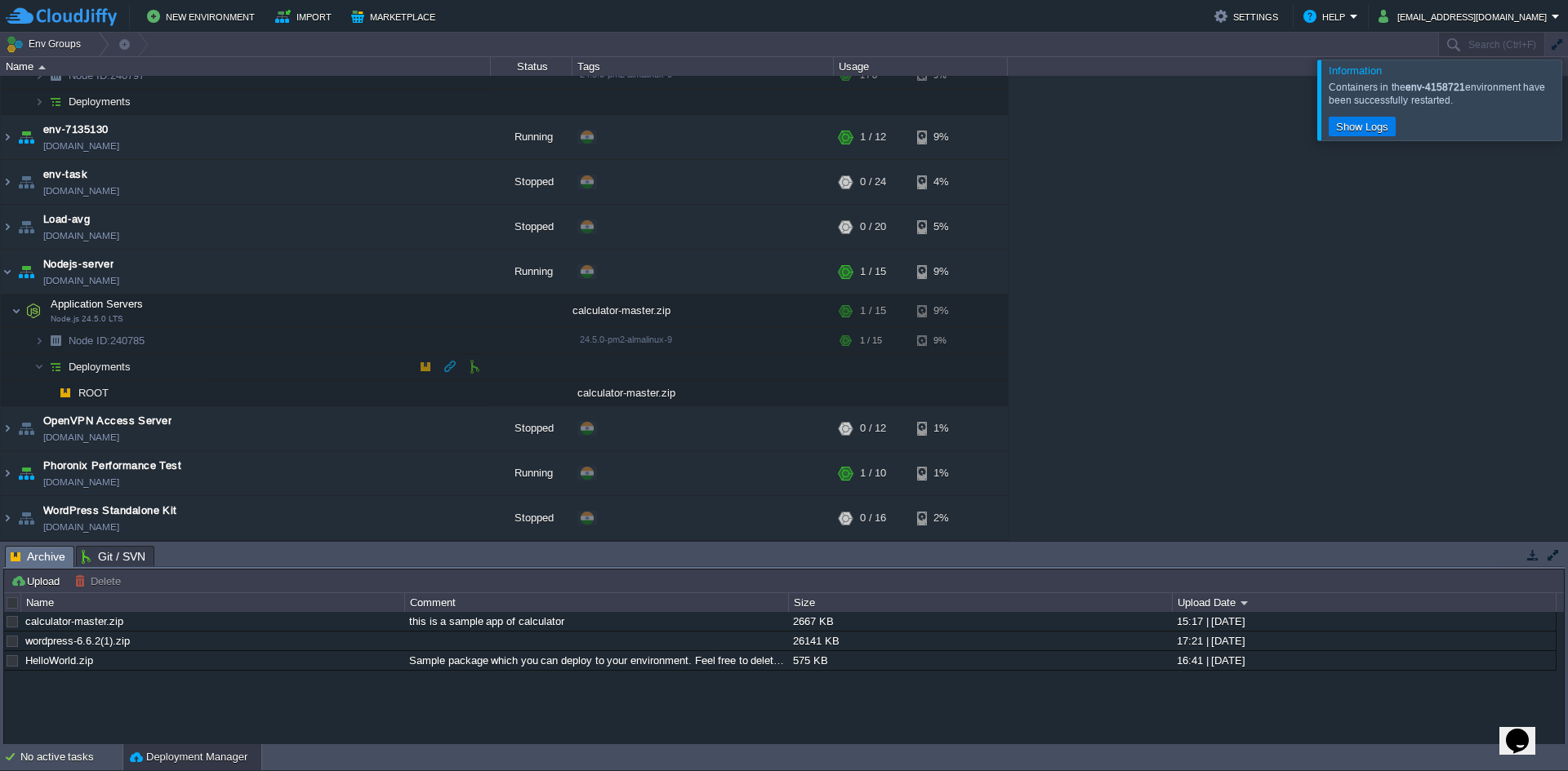
click at [95, 369] on span "Deployments" at bounding box center [100, 367] width 66 height 14
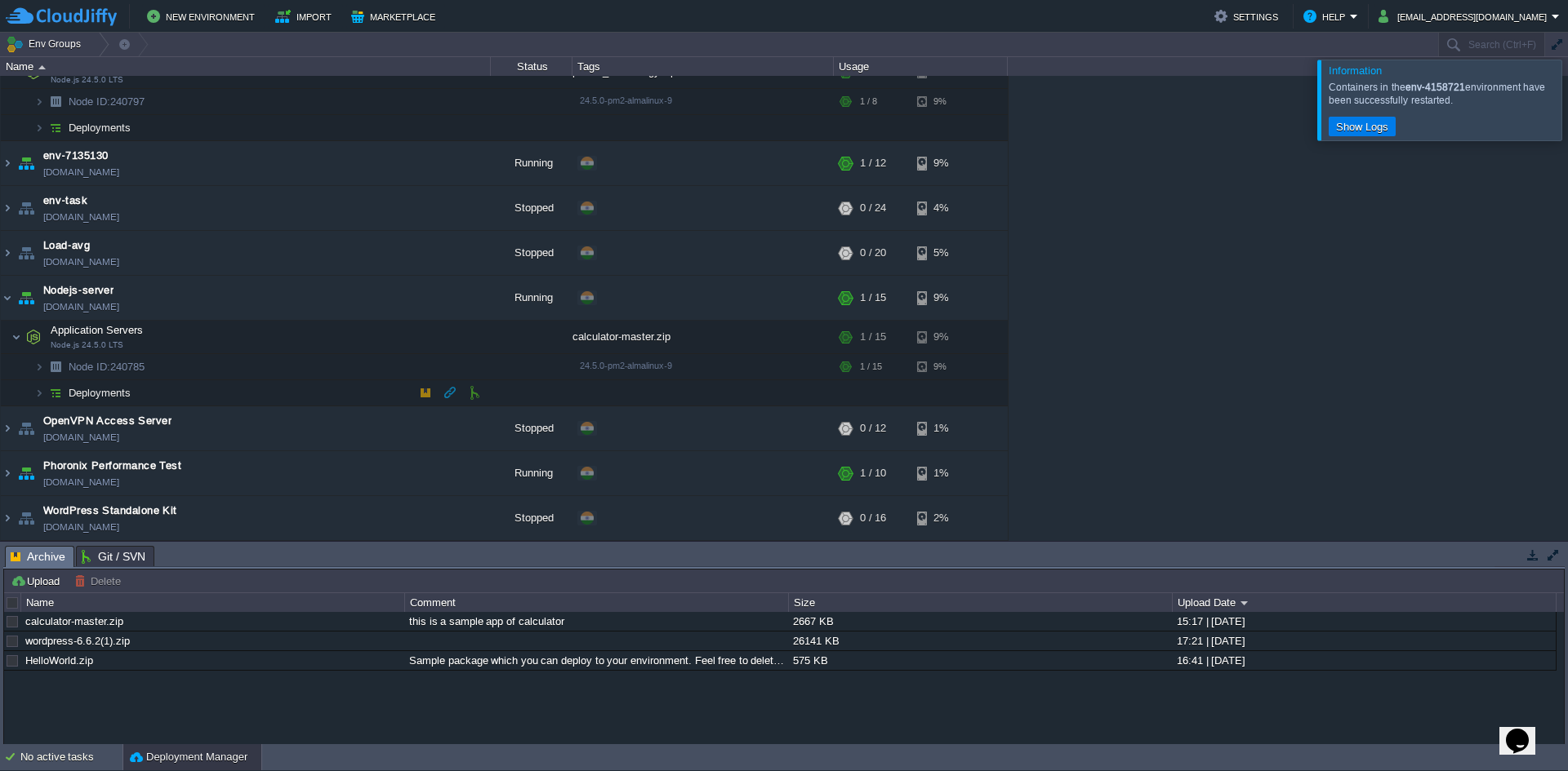
click at [95, 388] on span "Deployments" at bounding box center [100, 393] width 66 height 14
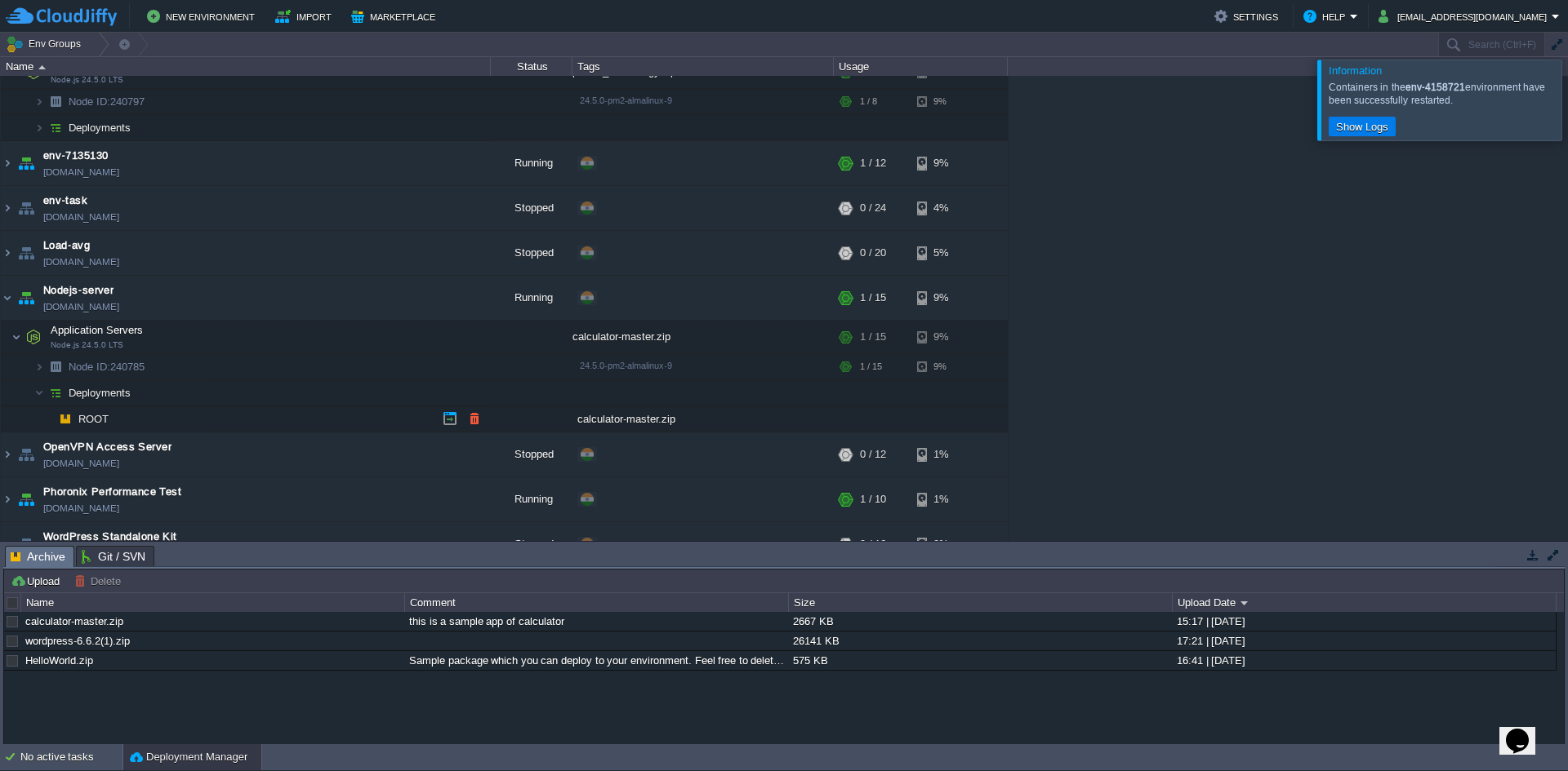
click at [96, 418] on span "ROOT" at bounding box center [94, 419] width 35 height 14
click at [95, 422] on span "ROOT" at bounding box center [94, 419] width 35 height 14
click at [105, 344] on span "Node.js 24.5.0 LTS" at bounding box center [87, 344] width 73 height 10
click at [607, 340] on div "calculator-master.zip" at bounding box center [703, 337] width 261 height 33
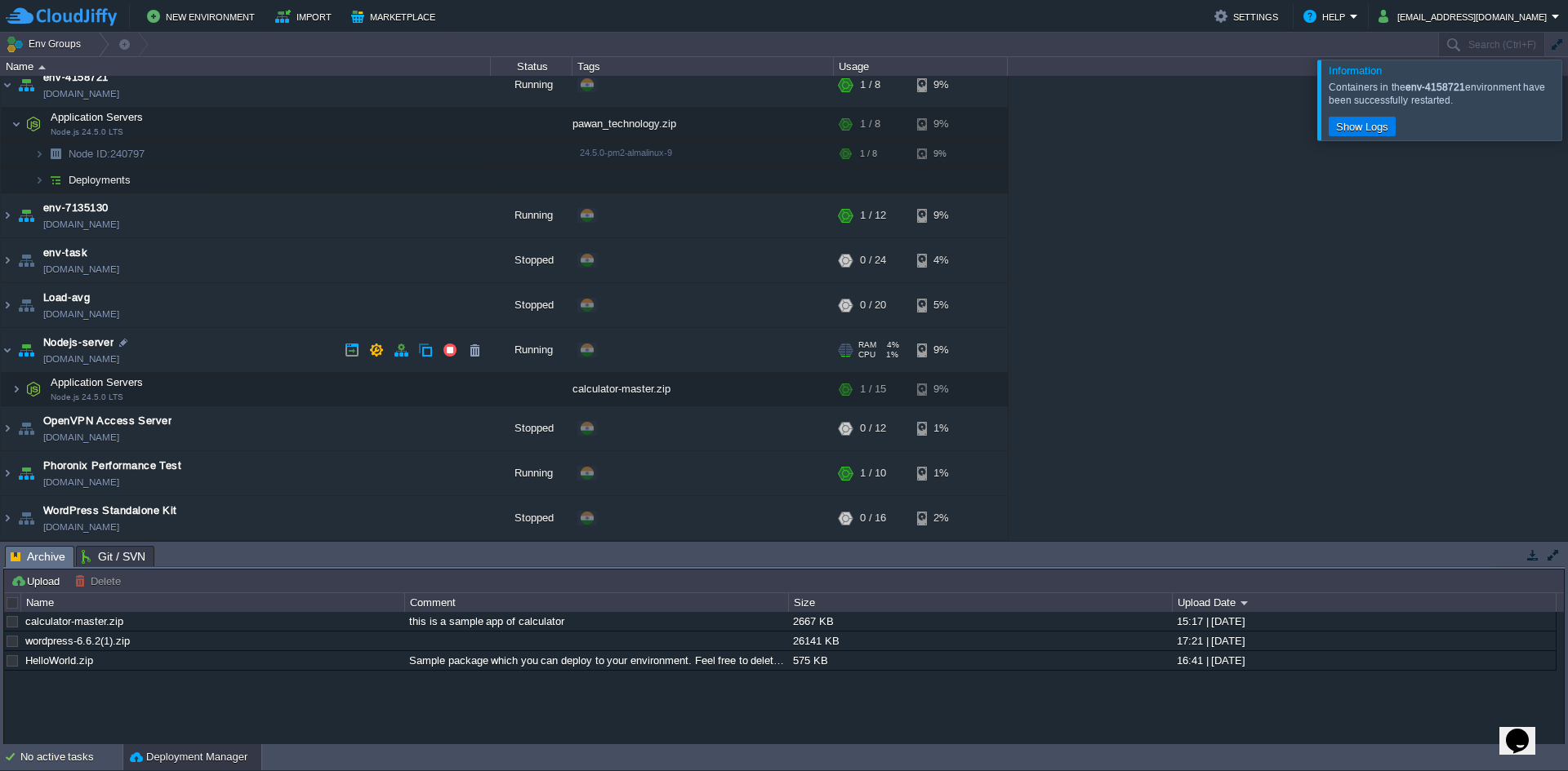
scroll to position [58, 0]
click at [83, 342] on span "Nodejs-server" at bounding box center [78, 343] width 70 height 16
click at [88, 362] on link "[DOMAIN_NAME]" at bounding box center [82, 359] width 76 height 16
click at [10, 350] on img at bounding box center [7, 350] width 13 height 44
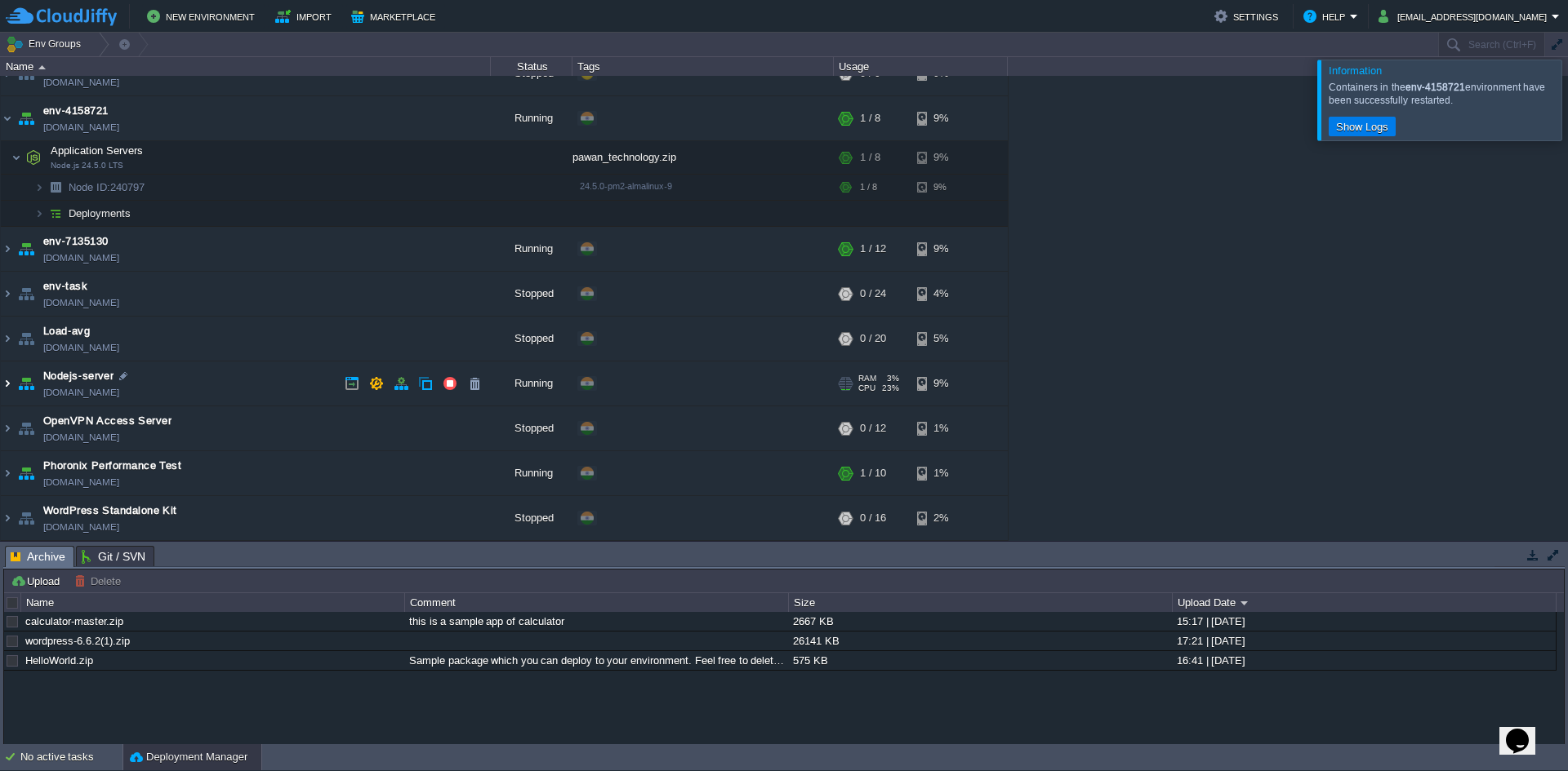
click at [8, 388] on img at bounding box center [7, 383] width 13 height 44
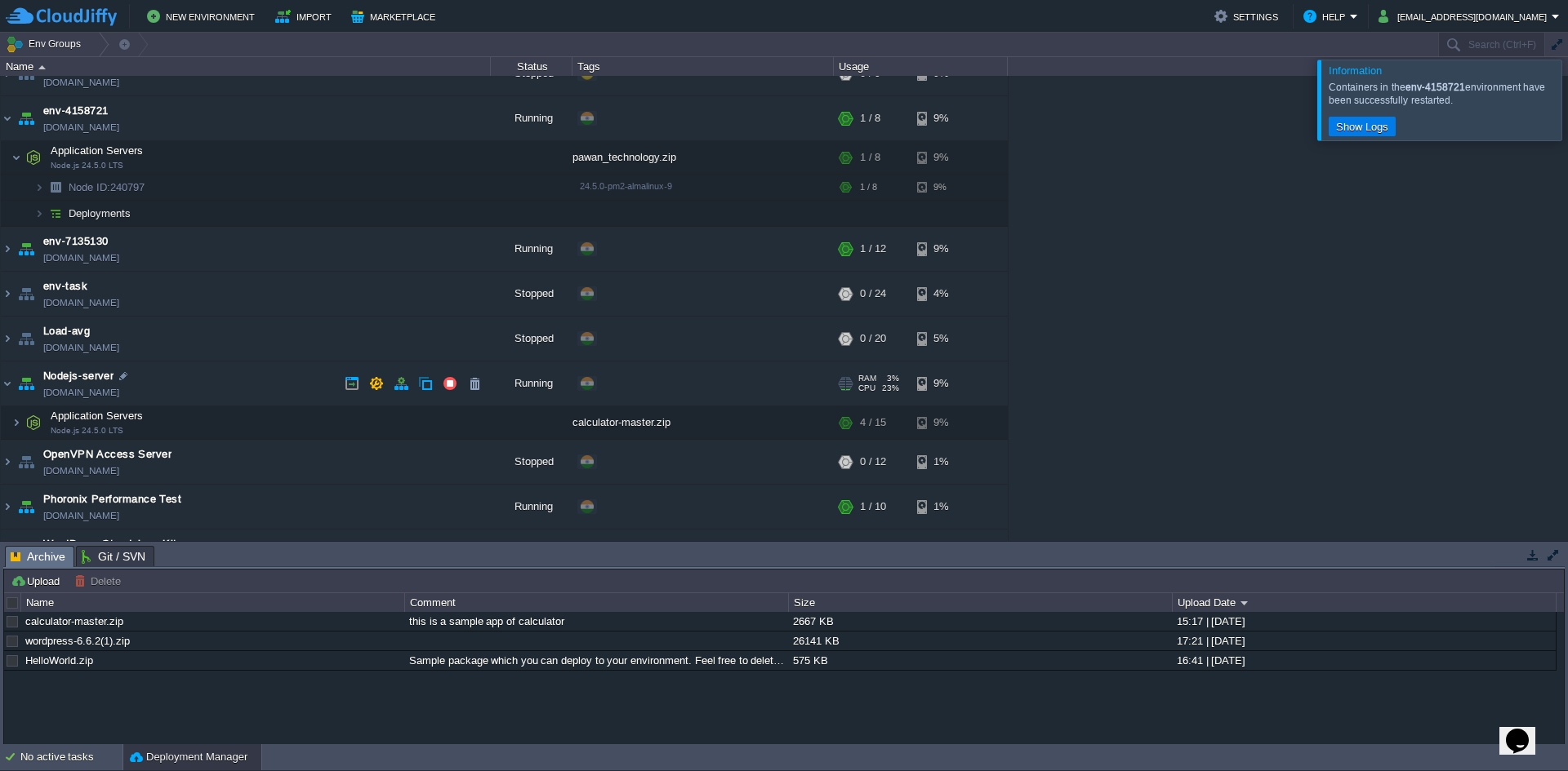
click at [97, 394] on link "[DOMAIN_NAME]" at bounding box center [82, 392] width 76 height 16
click at [251, 383] on td "Nodejs-server [DOMAIN_NAME]" at bounding box center [246, 384] width 490 height 45
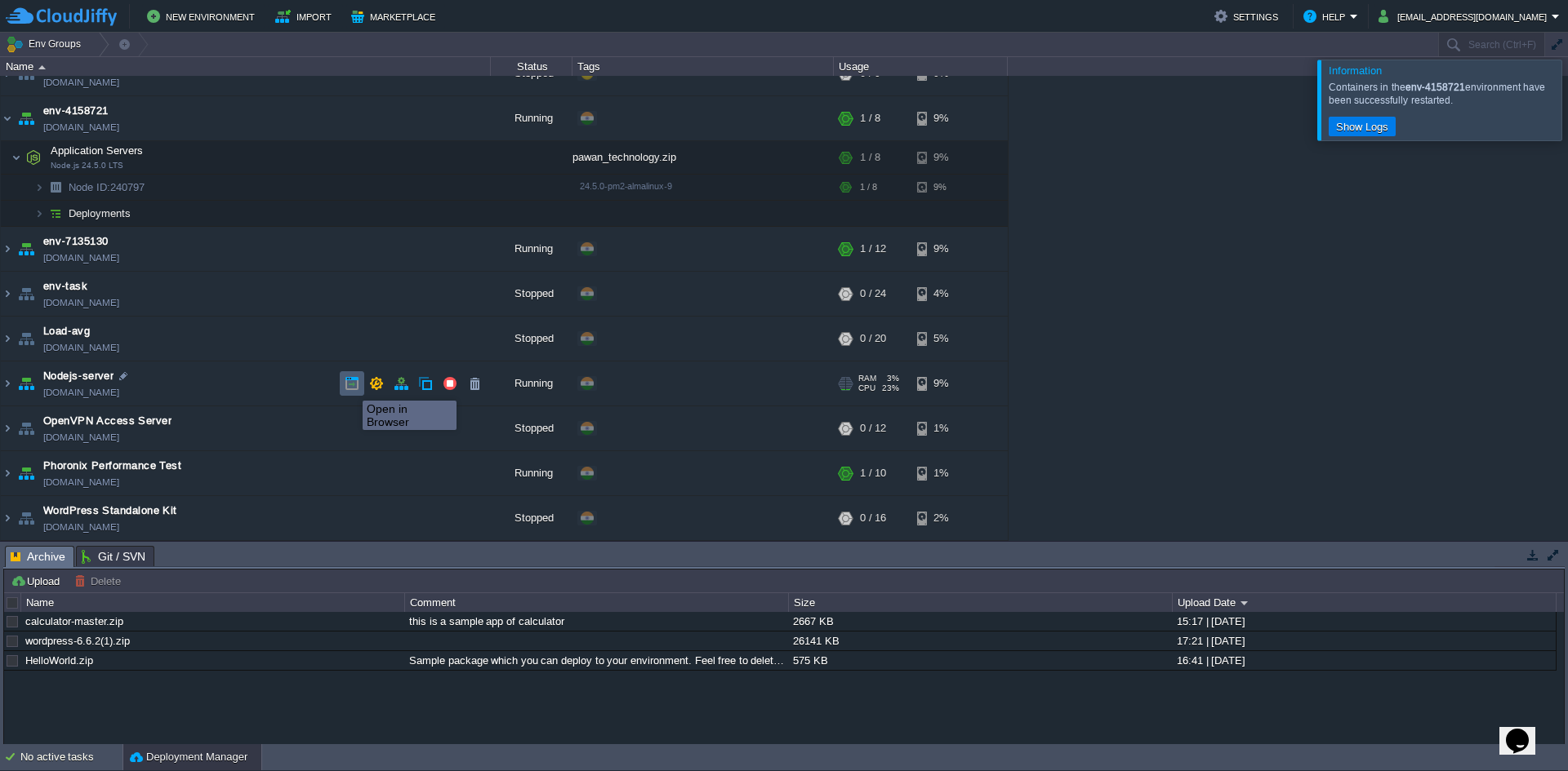
click at [351, 386] on button "button" at bounding box center [351, 383] width 15 height 15
click at [255, 382] on td "Nodejs-server [DOMAIN_NAME]" at bounding box center [246, 384] width 490 height 45
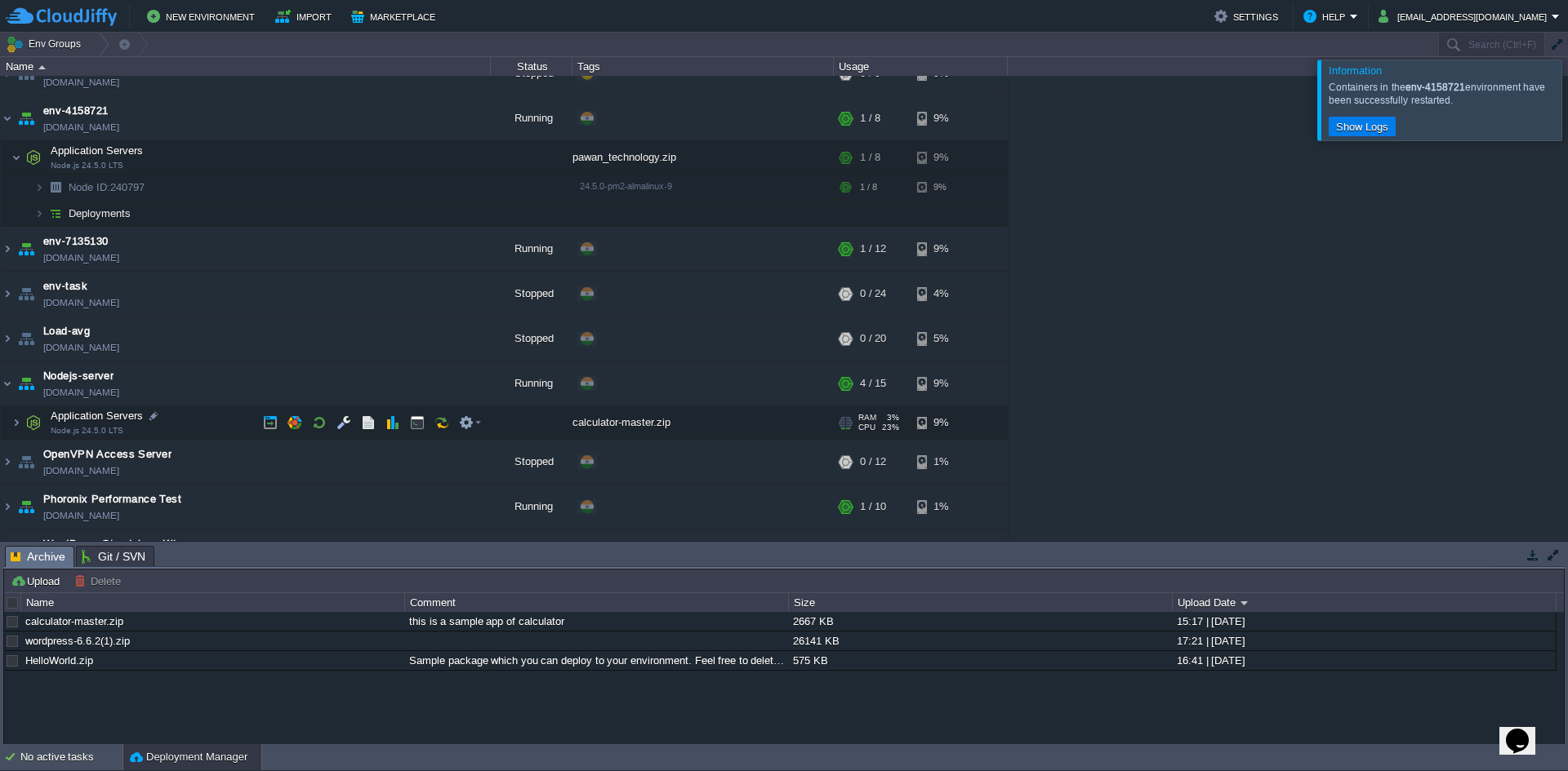
click at [194, 428] on td "Application Servers Node.js 24.5.0 LTS" at bounding box center [246, 423] width 490 height 34
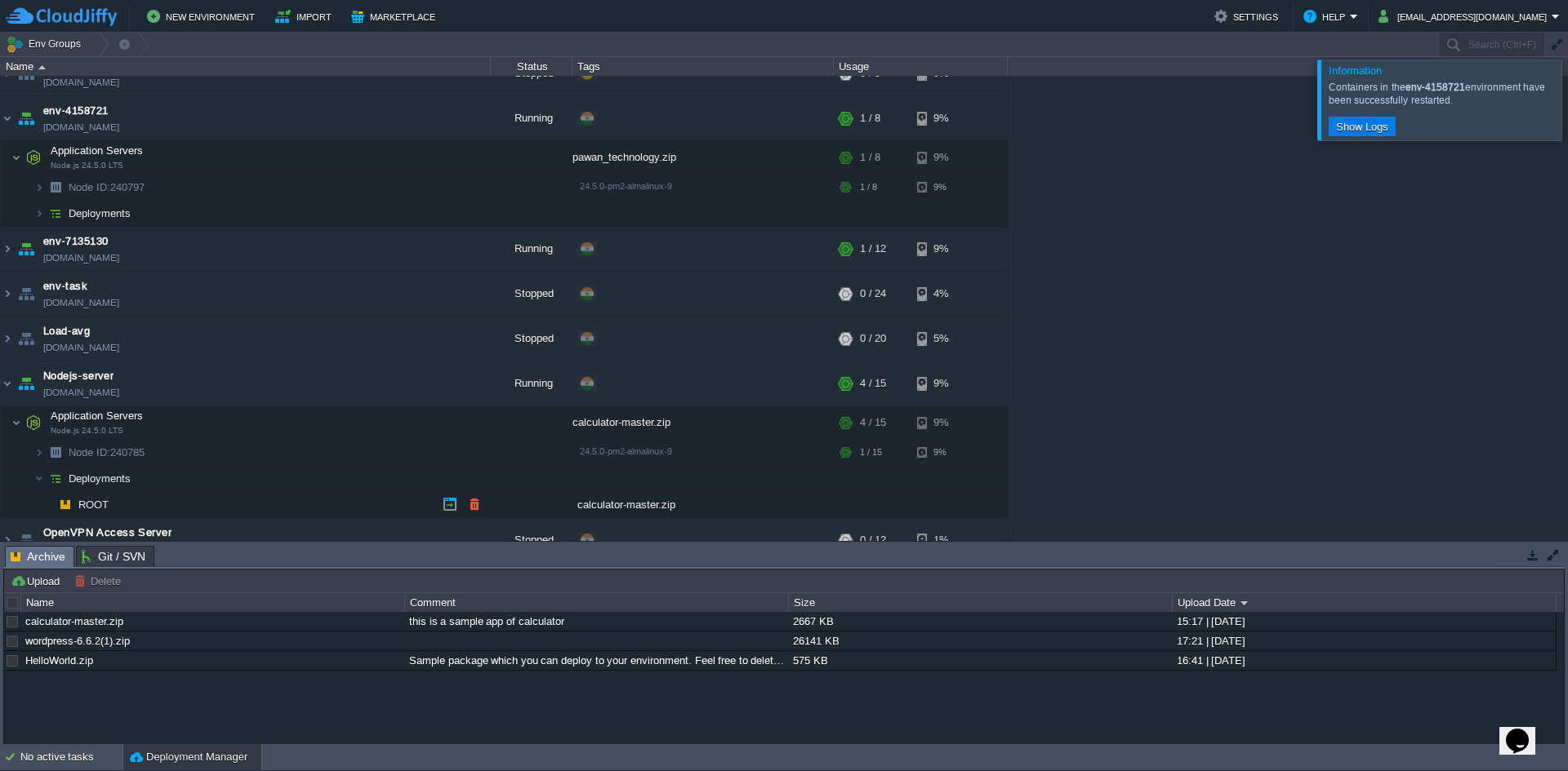
click at [145, 499] on td "ROOT" at bounding box center [246, 506] width 490 height 26
click at [477, 506] on button "button" at bounding box center [474, 504] width 15 height 15
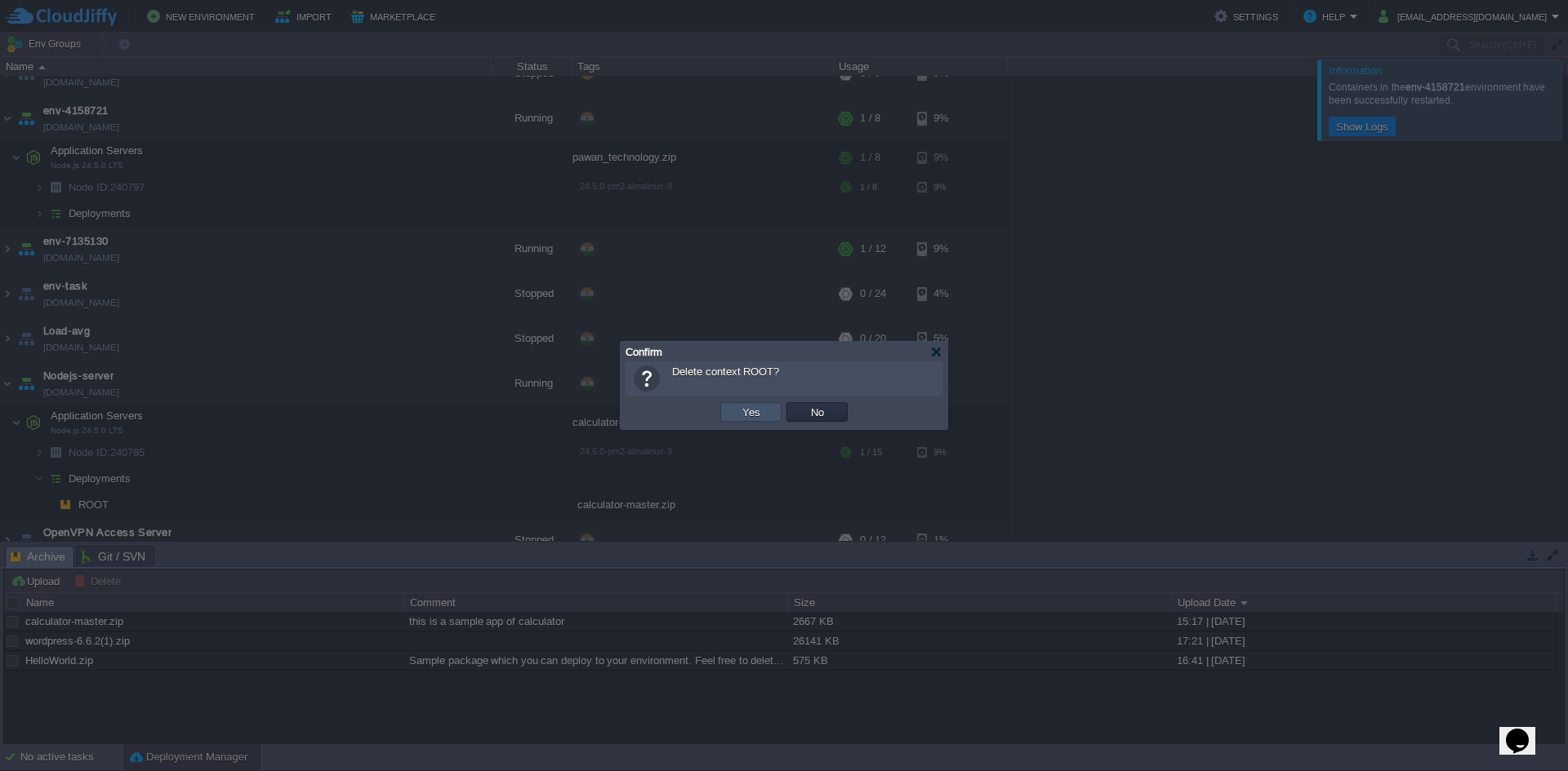
click at [756, 413] on button "Yes" at bounding box center [751, 412] width 28 height 15
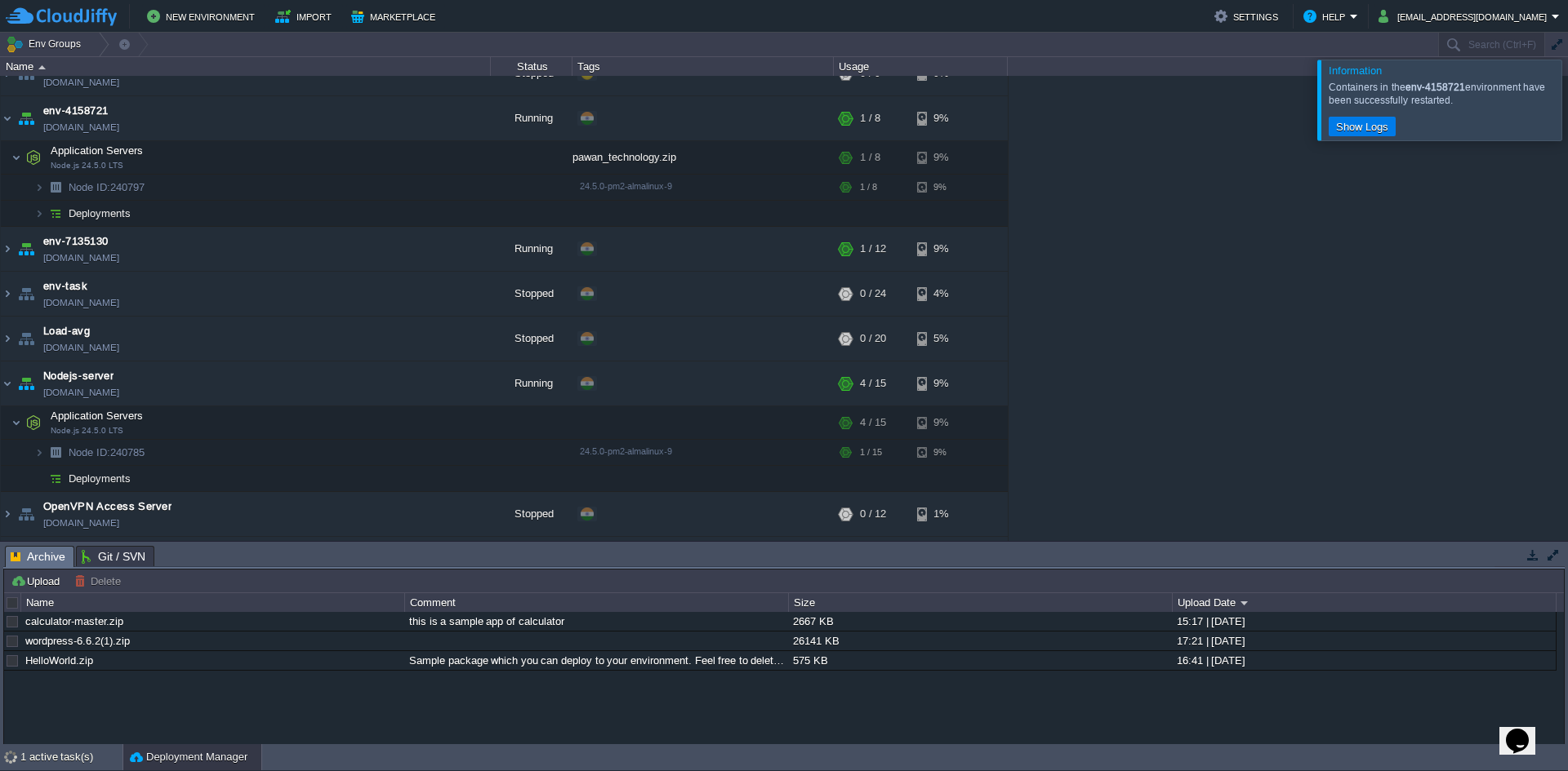
click at [1567, 108] on div at bounding box center [1588, 100] width 0 height 80
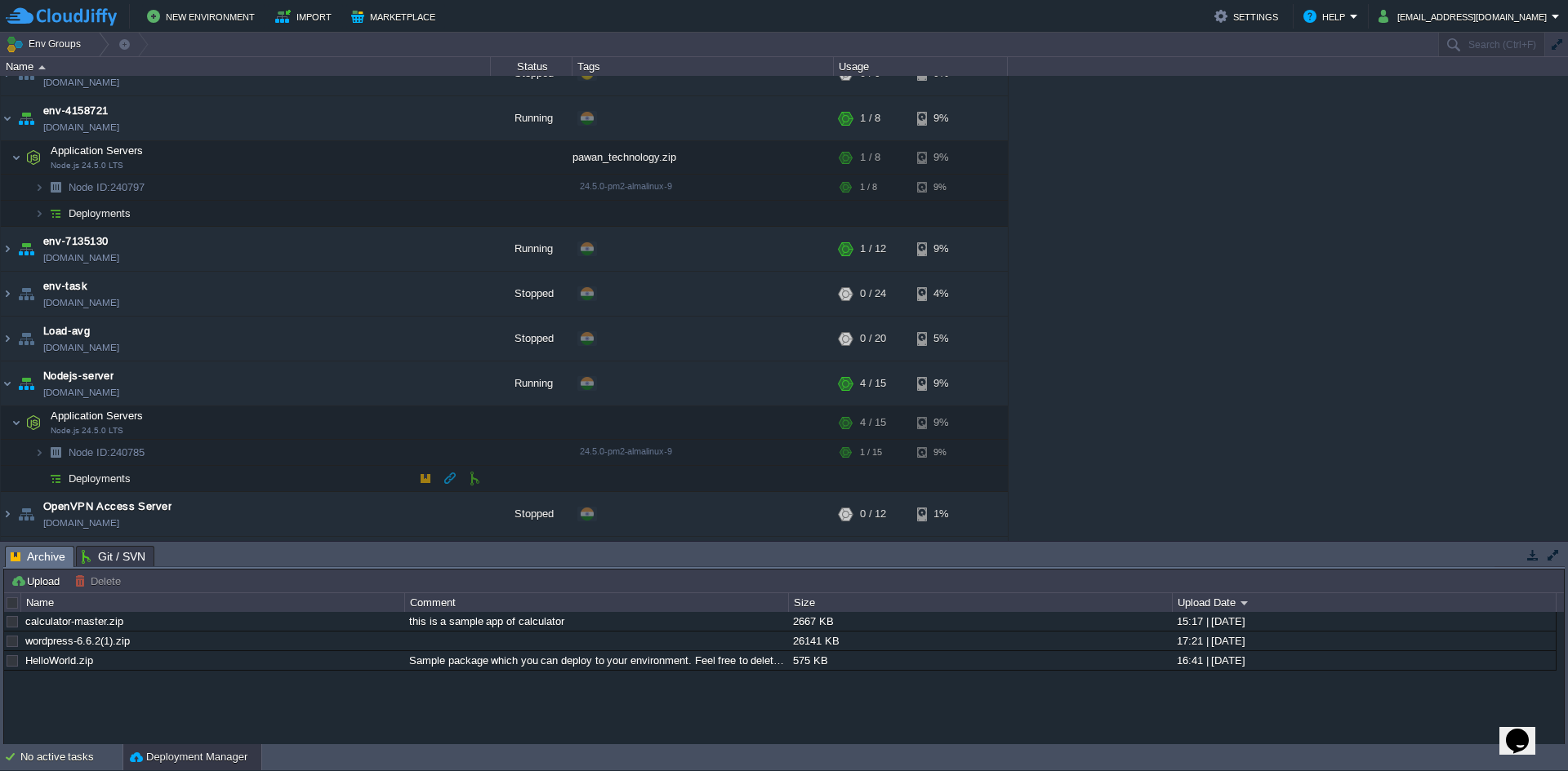
click at [91, 480] on span "Deployments" at bounding box center [100, 479] width 66 height 14
click at [368, 656] on button "button" at bounding box center [364, 661] width 15 height 15
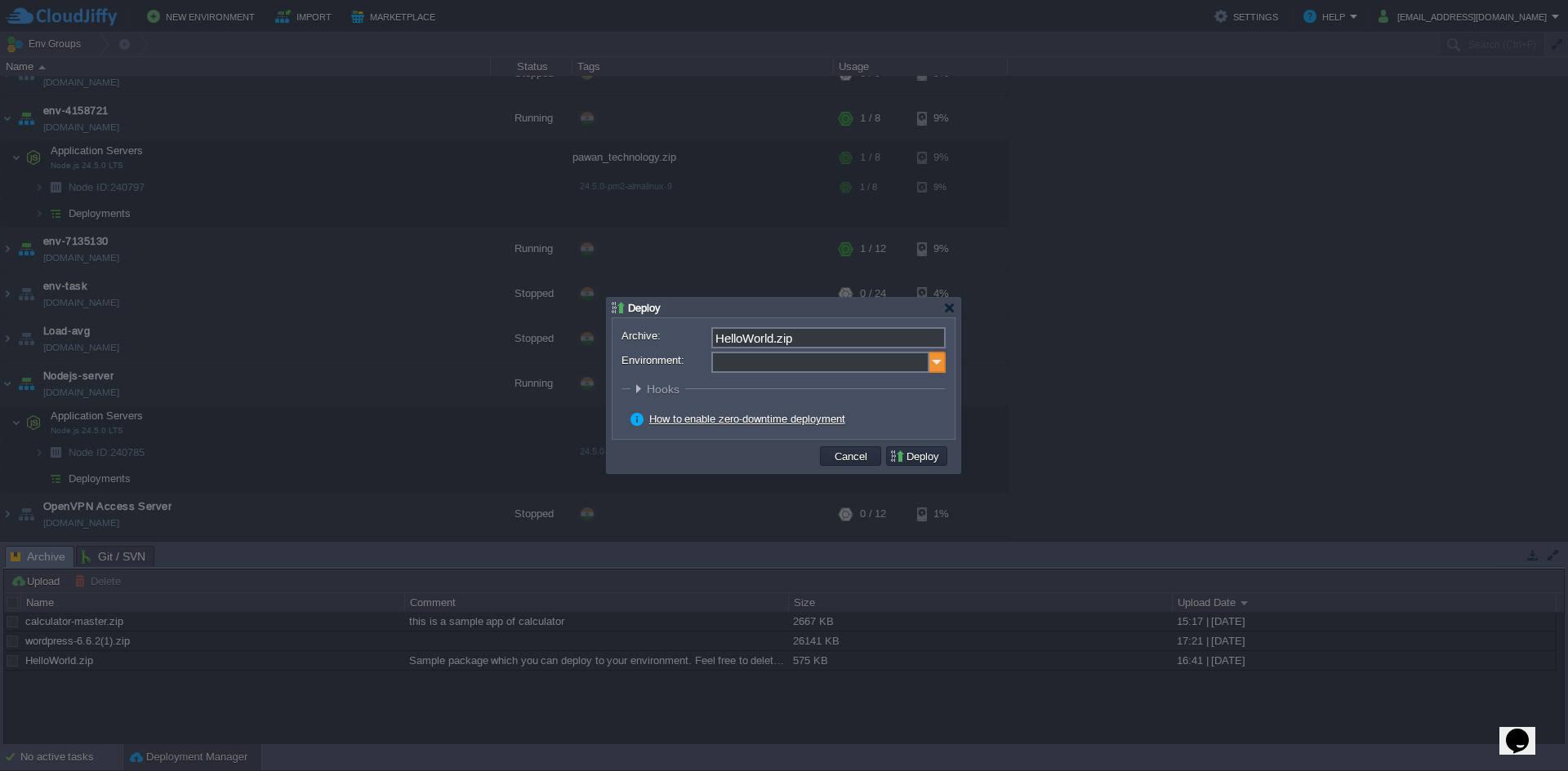
click at [942, 363] on img at bounding box center [937, 363] width 16 height 21
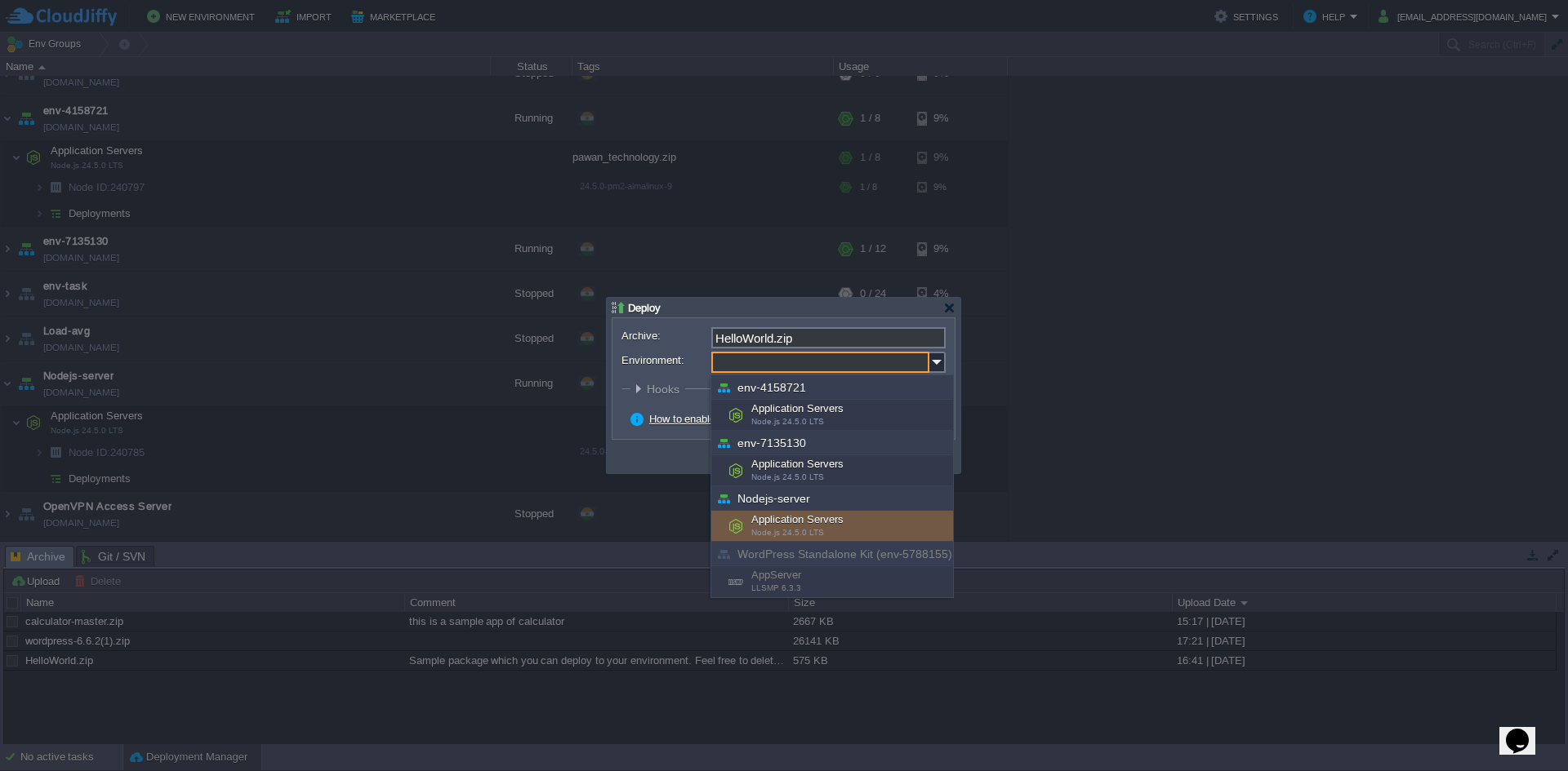
click at [846, 521] on div "Application Servers Node.js 24.5.0 LTS" at bounding box center [832, 526] width 242 height 31
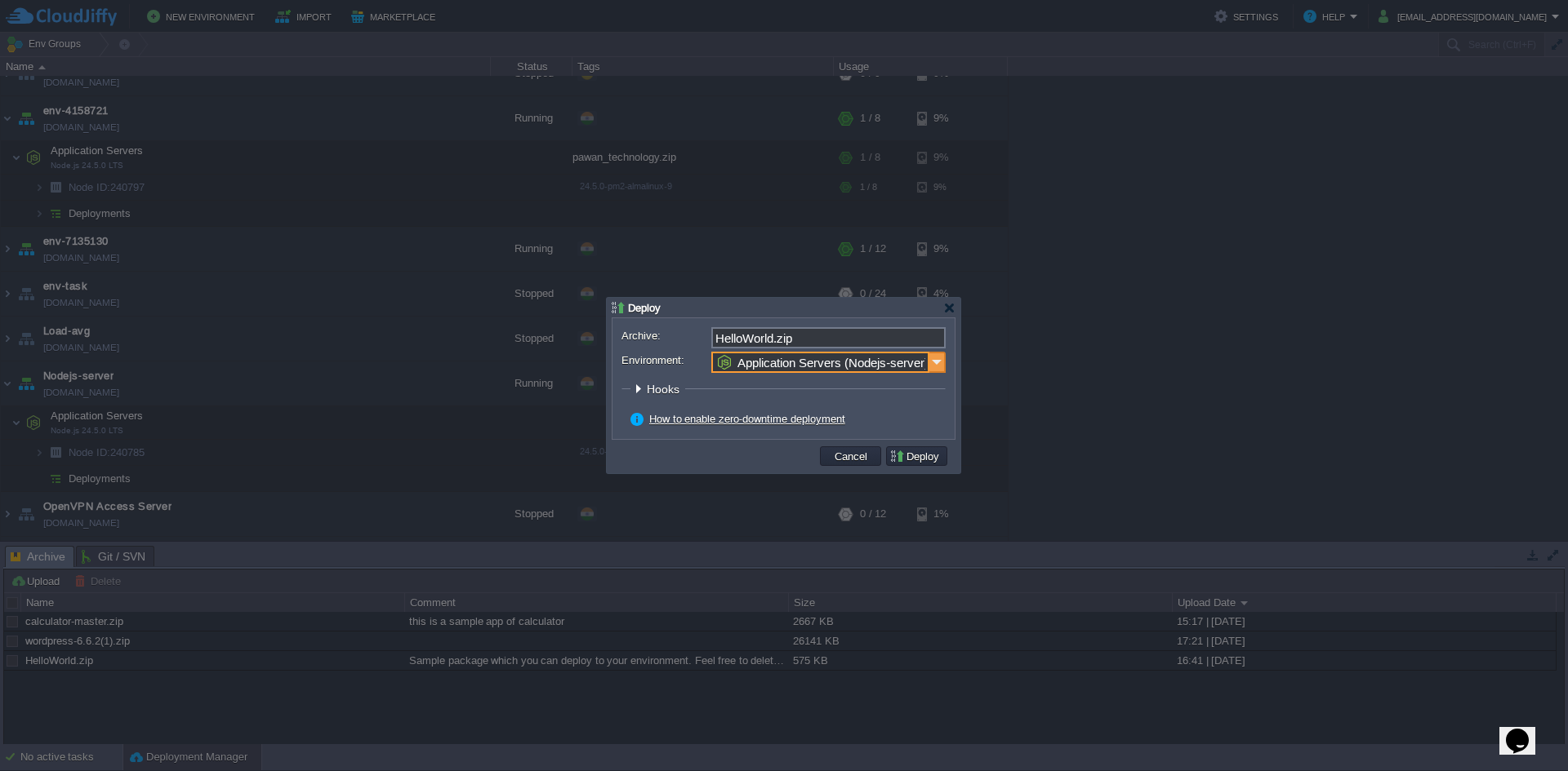
click at [935, 356] on img at bounding box center [937, 363] width 16 height 21
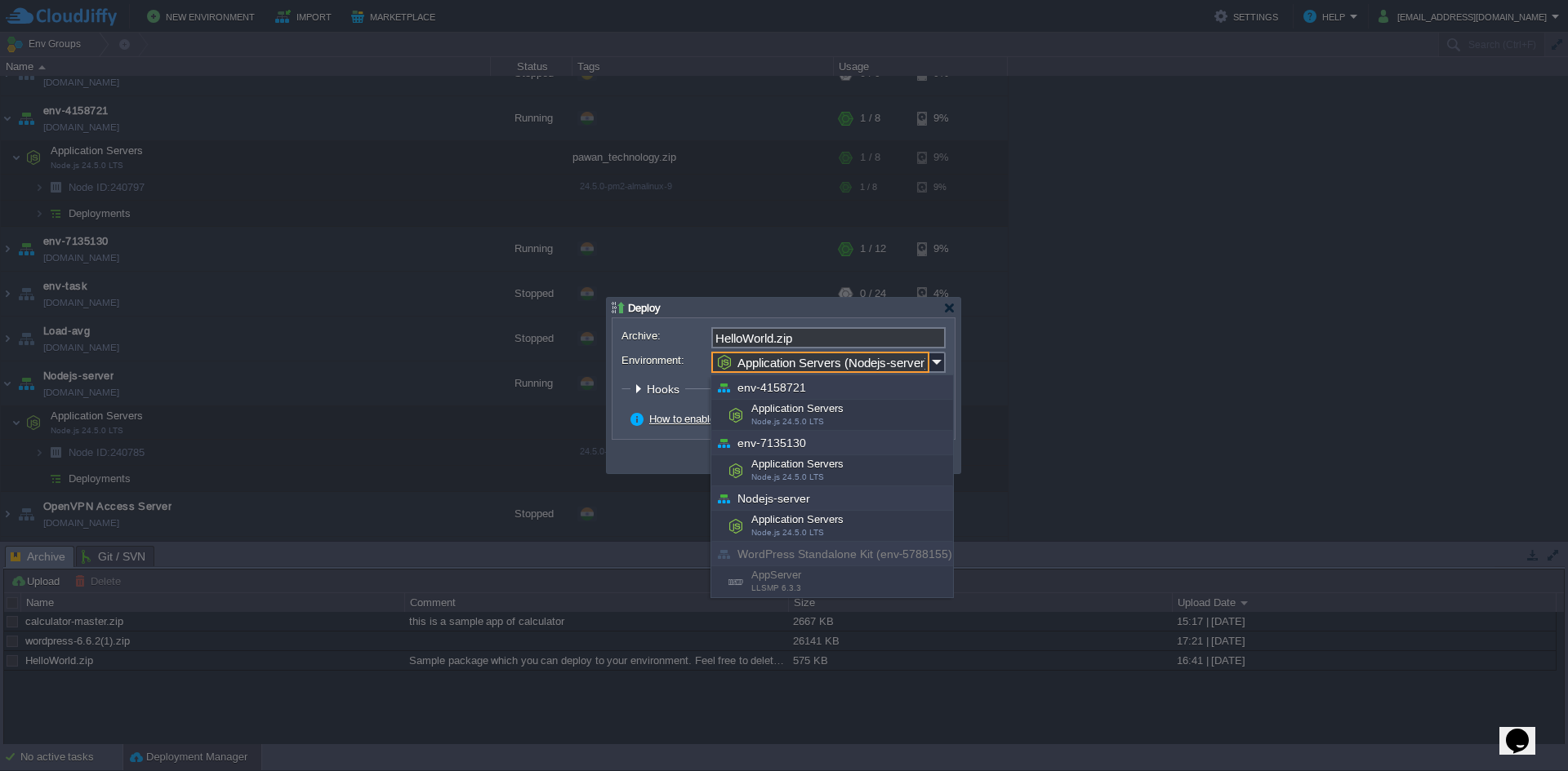
click at [774, 586] on span "LLSMP 6.3.3" at bounding box center [776, 588] width 49 height 9
click at [806, 529] on span "Node.js 24.5.0 LTS" at bounding box center [788, 533] width 73 height 9
type input "Application Servers (Nodejs-server)"
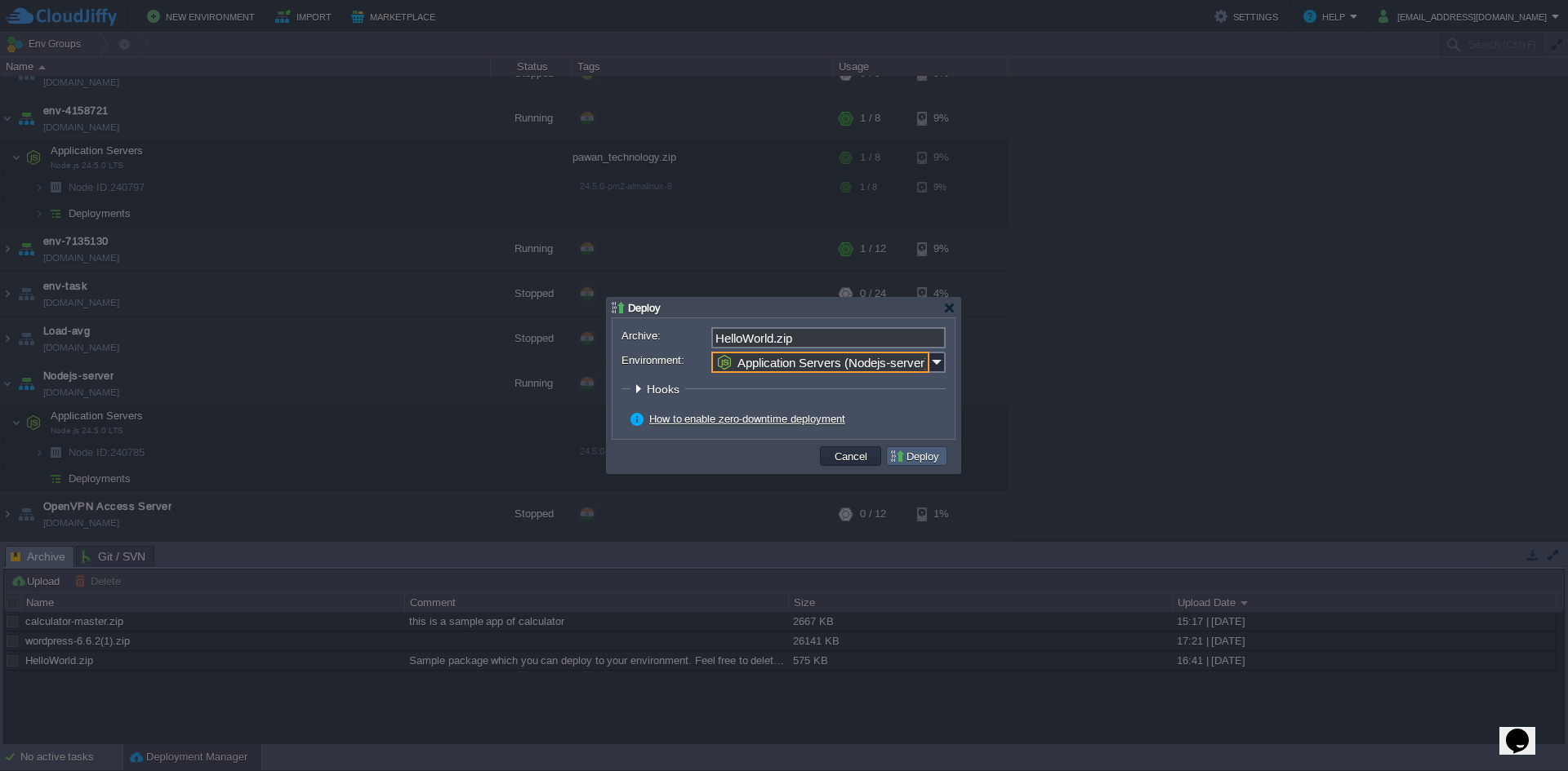
click at [909, 454] on button "Deploy" at bounding box center [916, 456] width 55 height 15
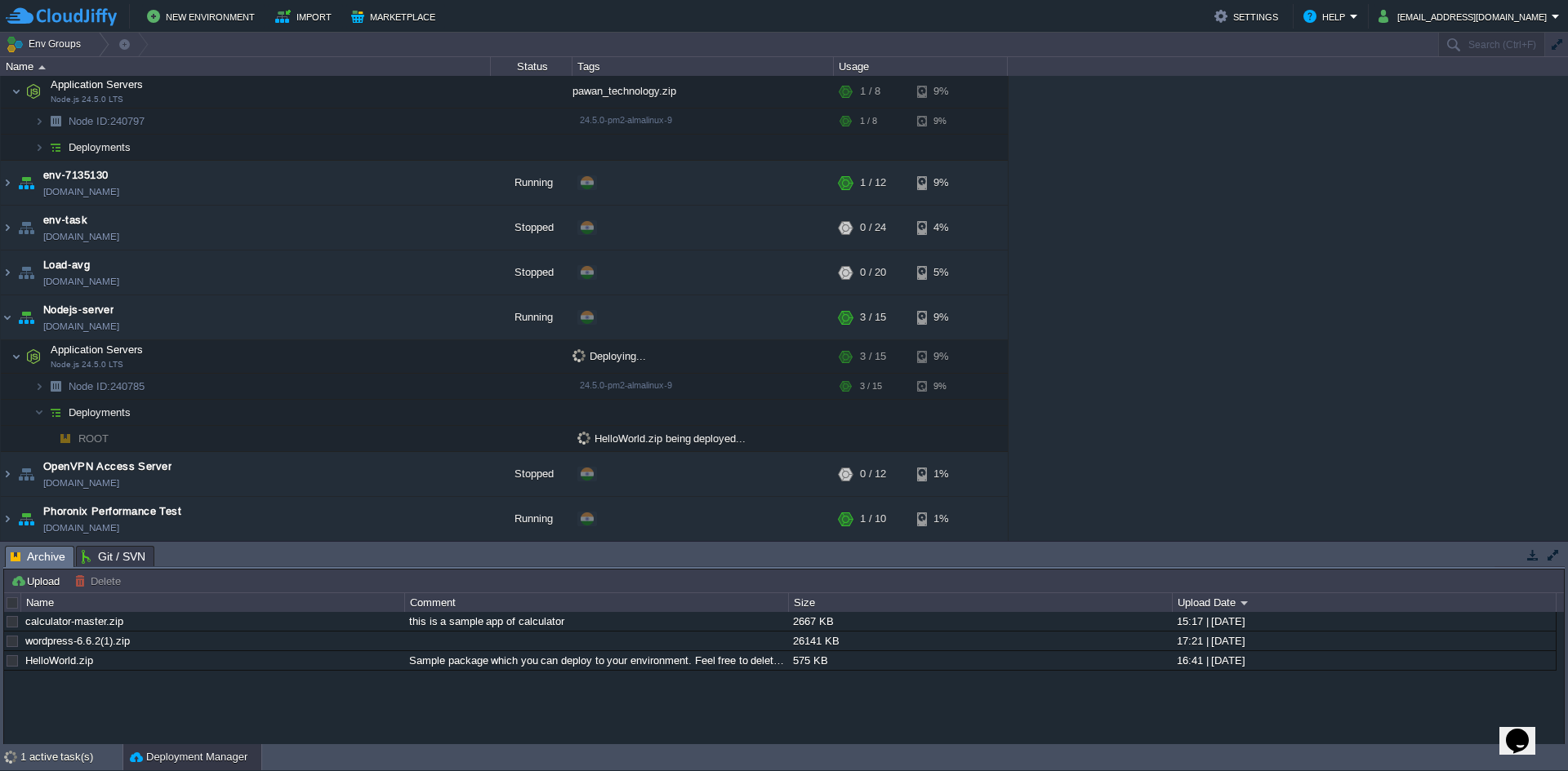
scroll to position [136, 0]
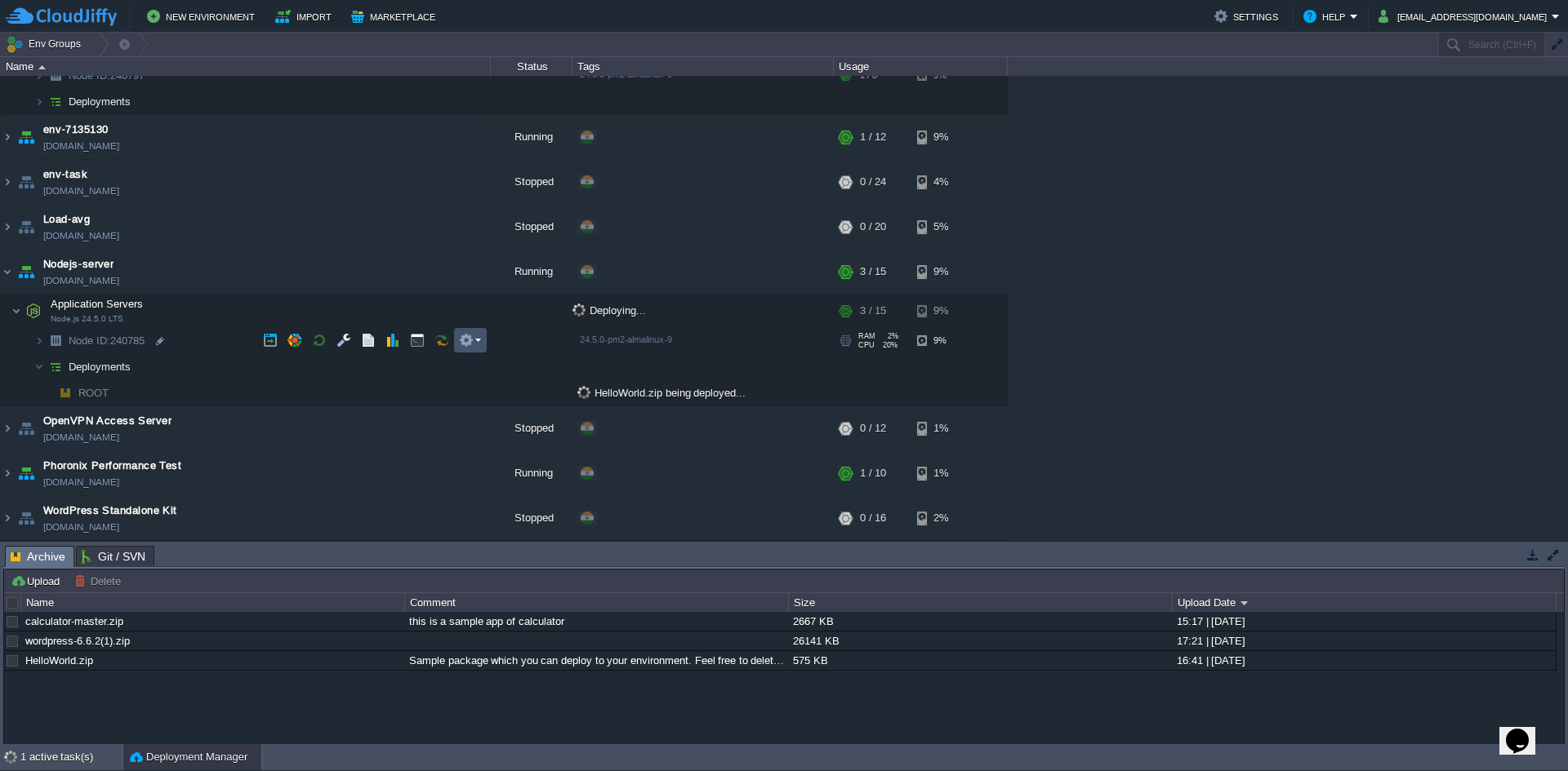
click at [464, 342] on button "button" at bounding box center [466, 340] width 15 height 15
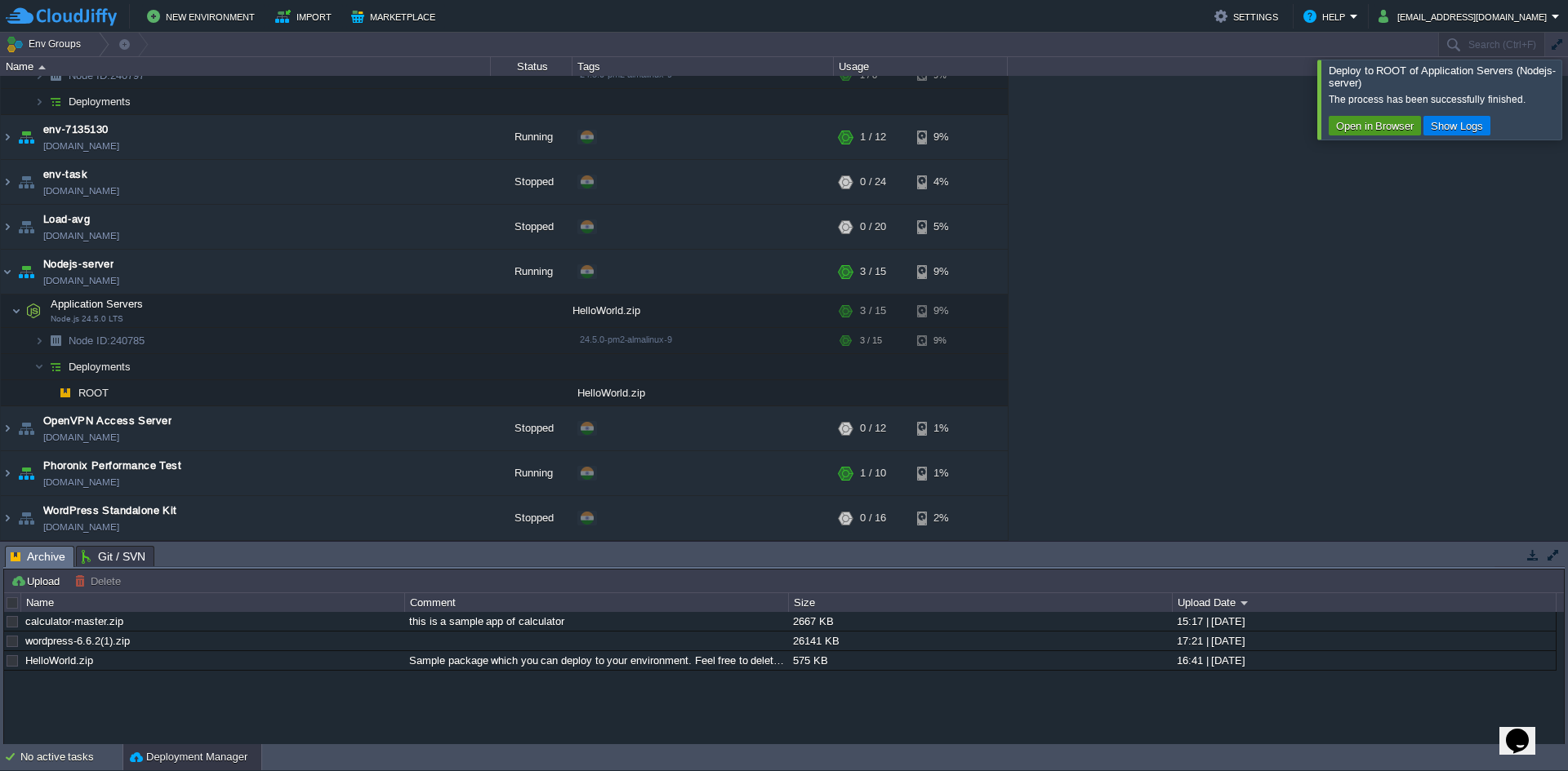
click at [1395, 127] on button "Open in Browser" at bounding box center [1374, 125] width 88 height 15
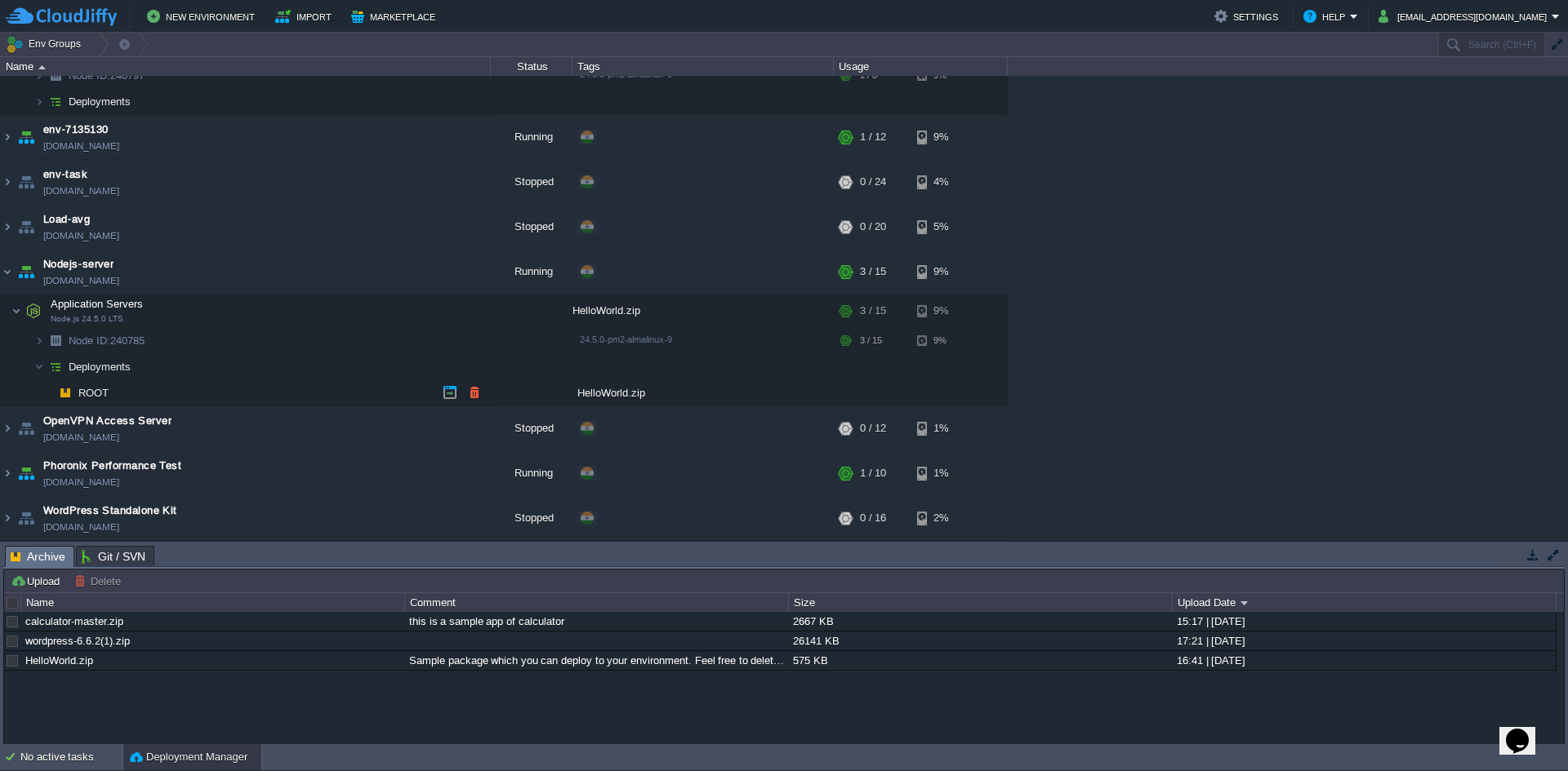
click at [206, 386] on td "ROOT" at bounding box center [246, 394] width 490 height 26
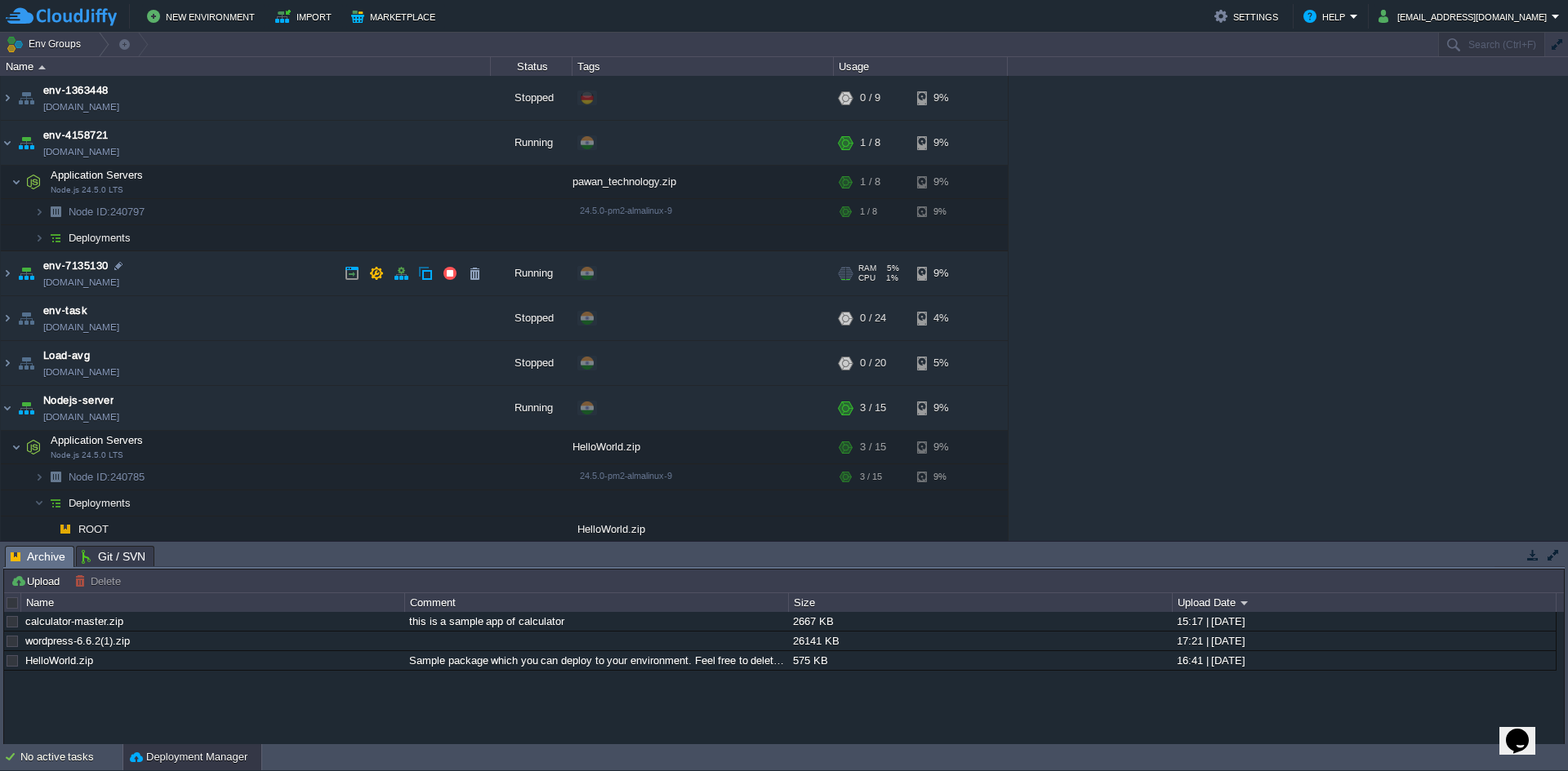
click at [169, 265] on td "env-7135130 [DOMAIN_NAME]" at bounding box center [246, 274] width 490 height 45
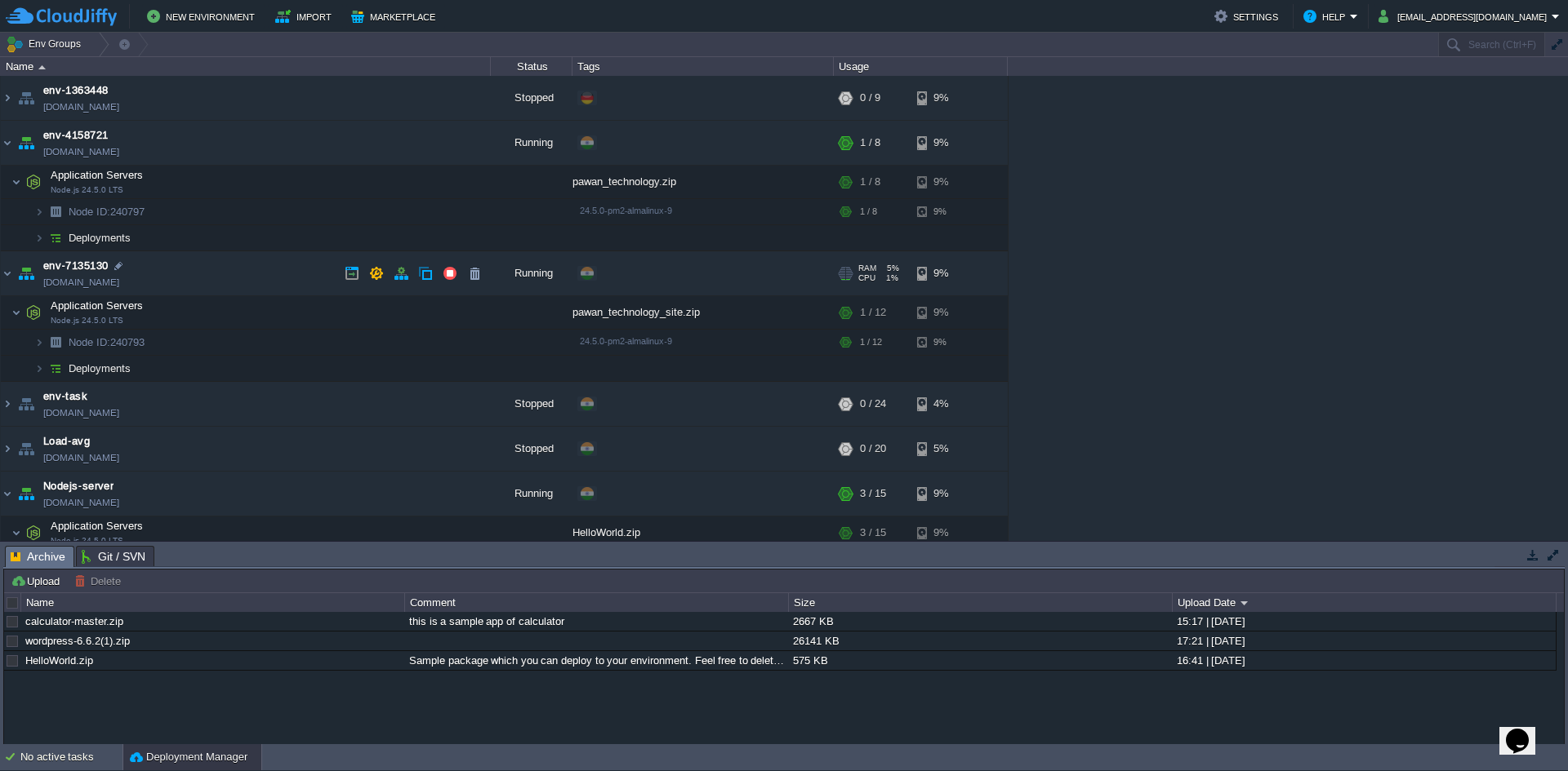
click at [169, 265] on td "env-7135130 [DOMAIN_NAME]" at bounding box center [246, 274] width 490 height 45
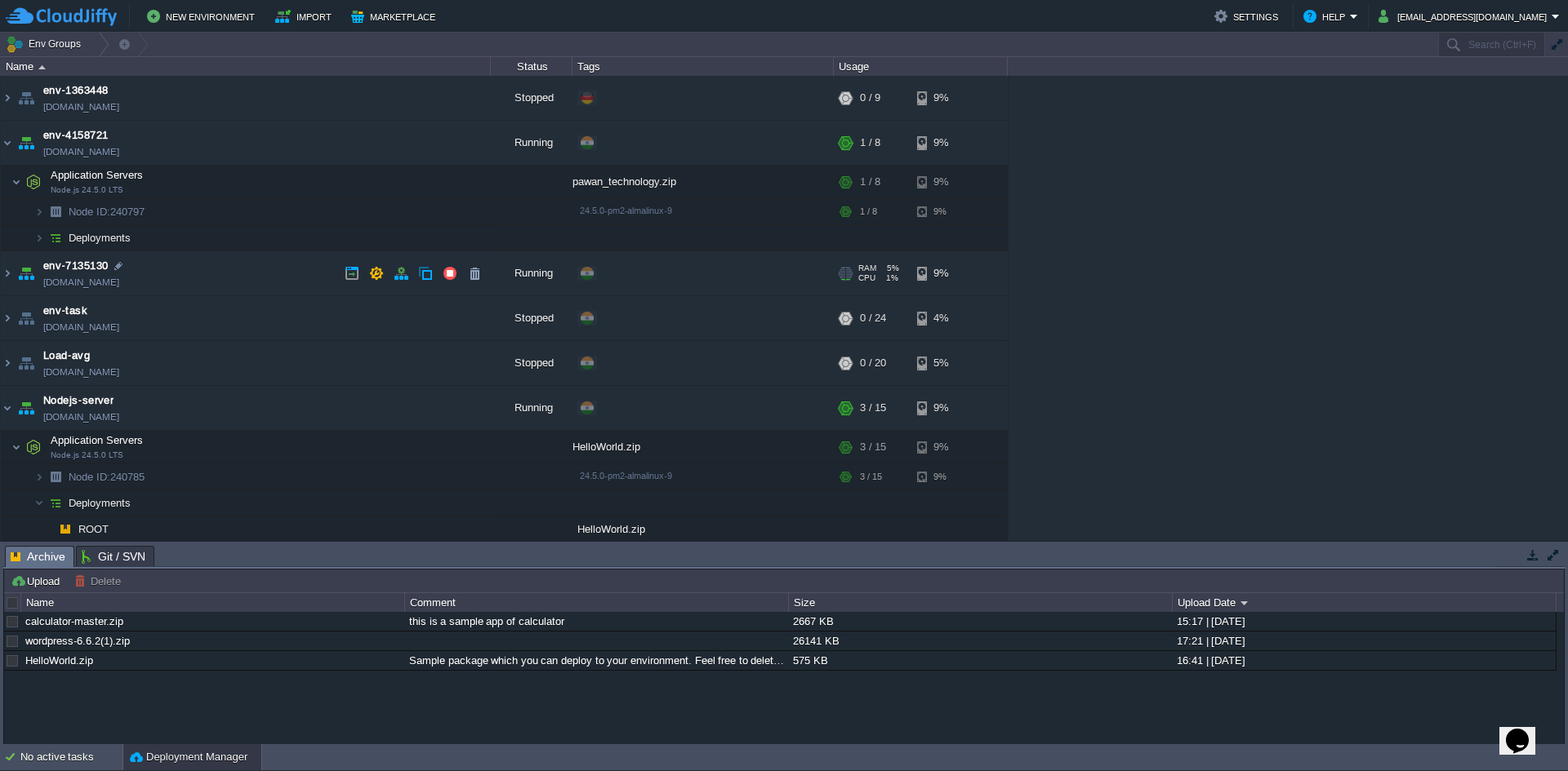
click at [160, 265] on td "env-7135130 [DOMAIN_NAME]" at bounding box center [246, 274] width 490 height 45
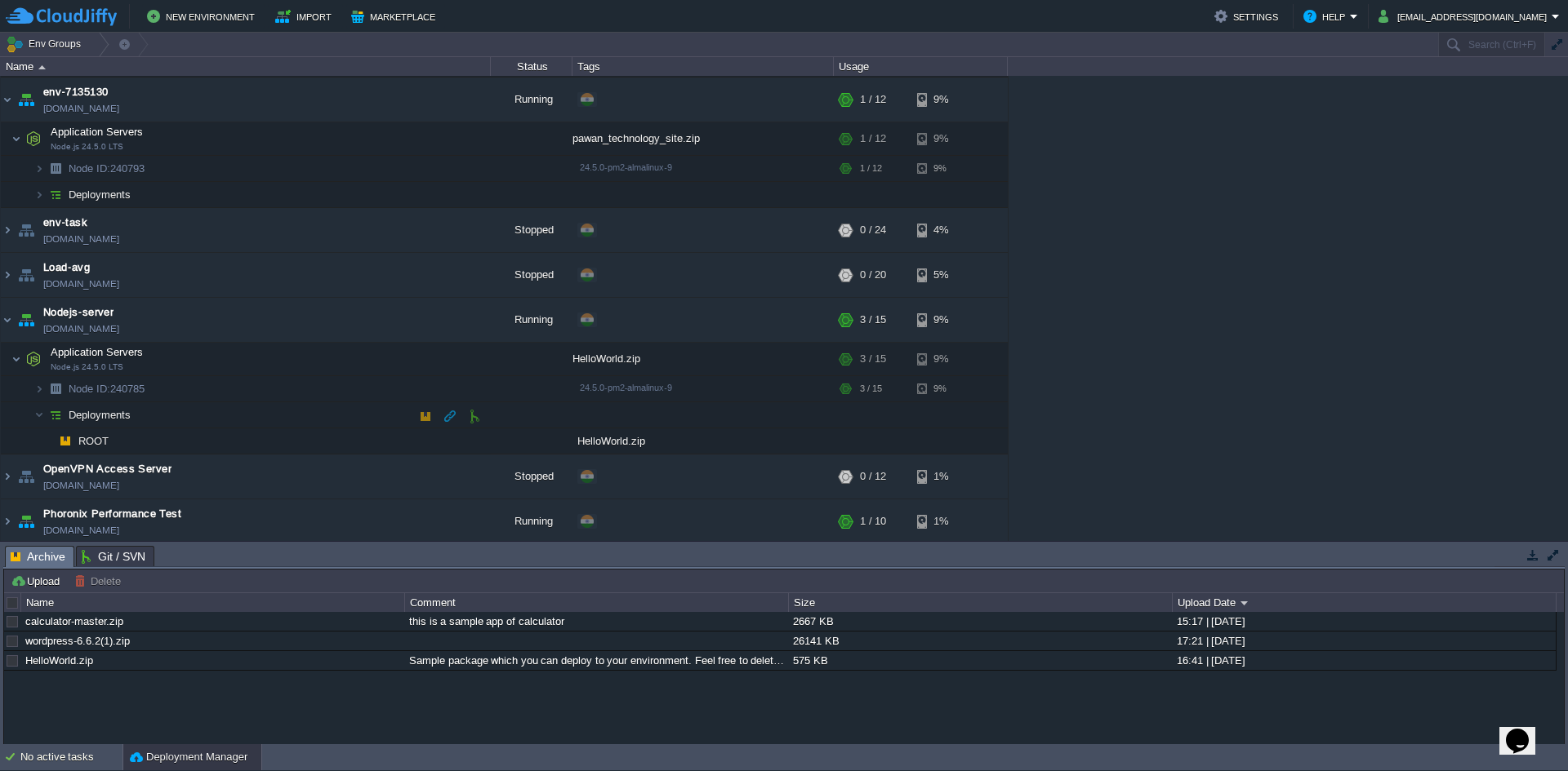
scroll to position [222, 0]
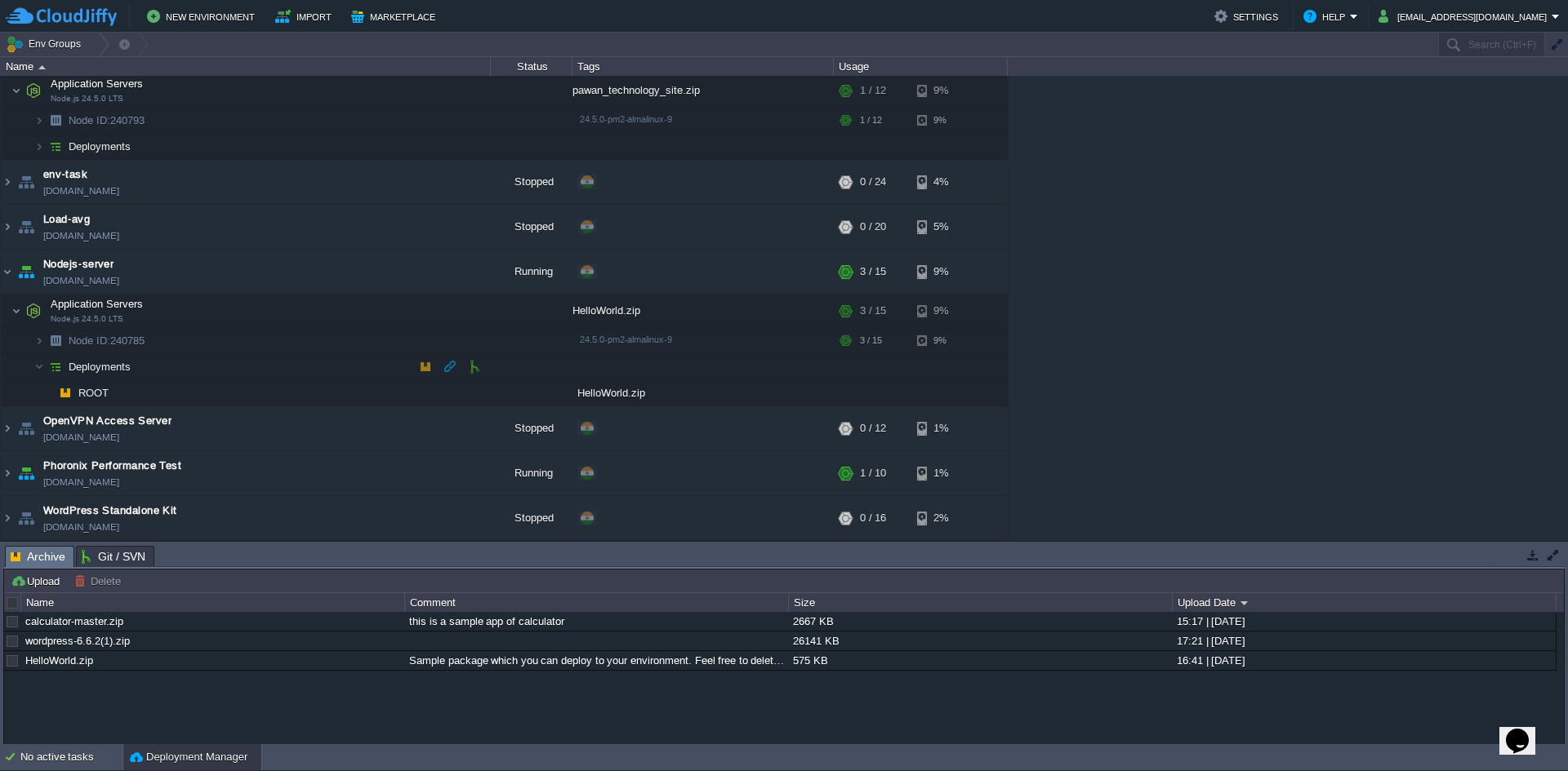
click at [164, 374] on td "Deployments" at bounding box center [246, 367] width 490 height 26
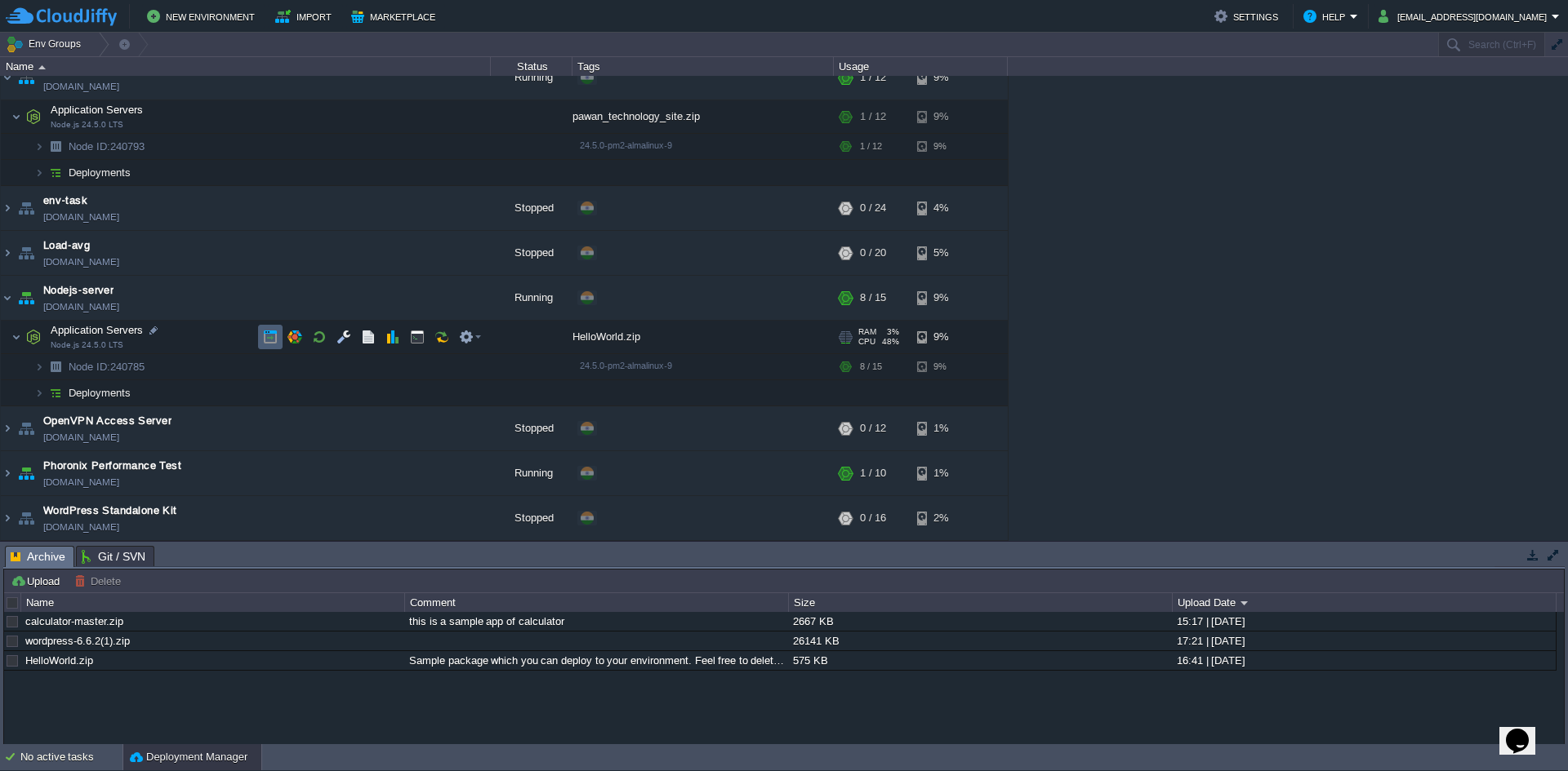
click at [266, 344] on td at bounding box center [270, 337] width 24 height 24
click at [97, 396] on span "Deployments" at bounding box center [100, 393] width 66 height 14
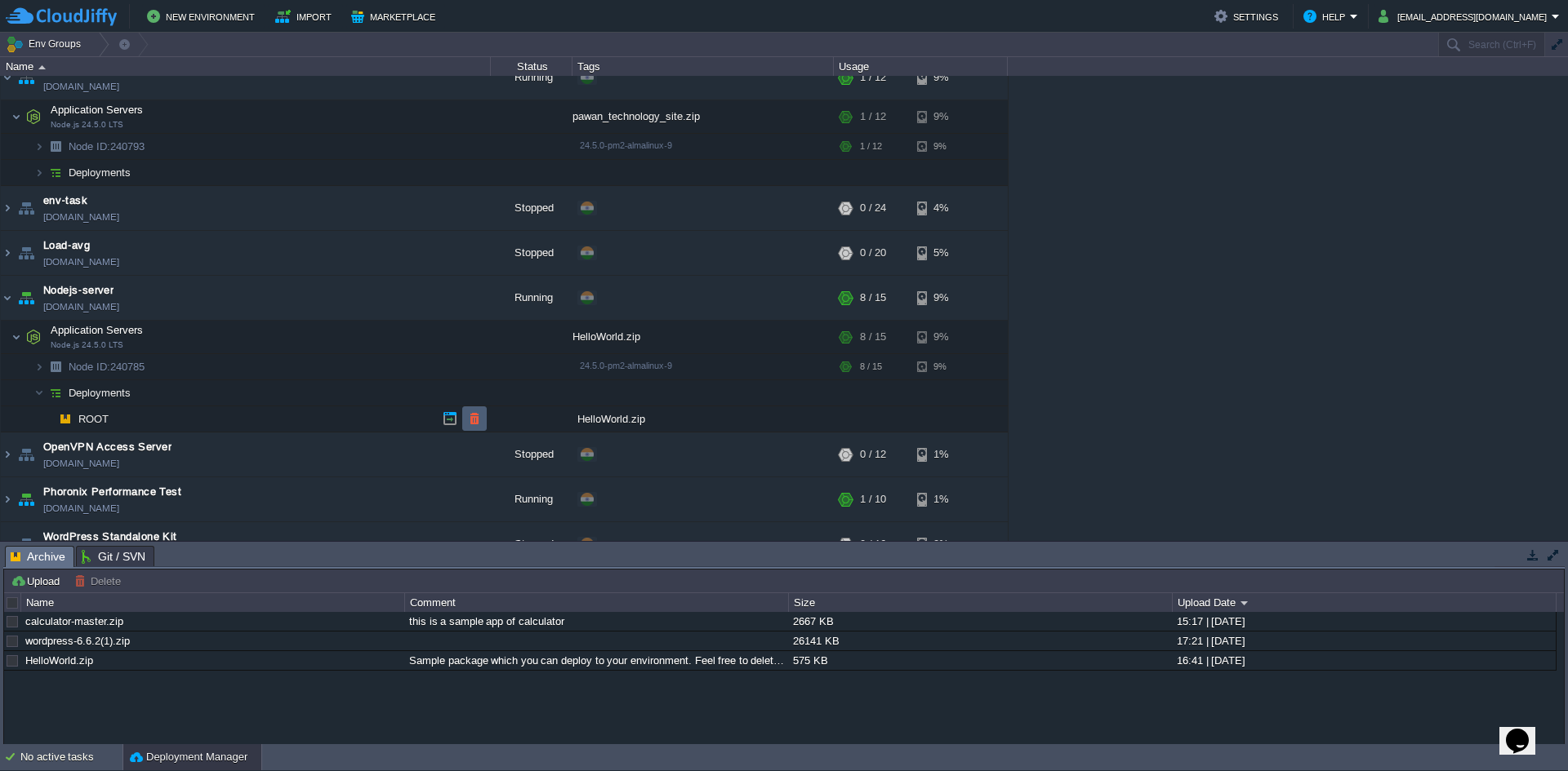
click at [465, 425] on td at bounding box center [475, 419] width 24 height 24
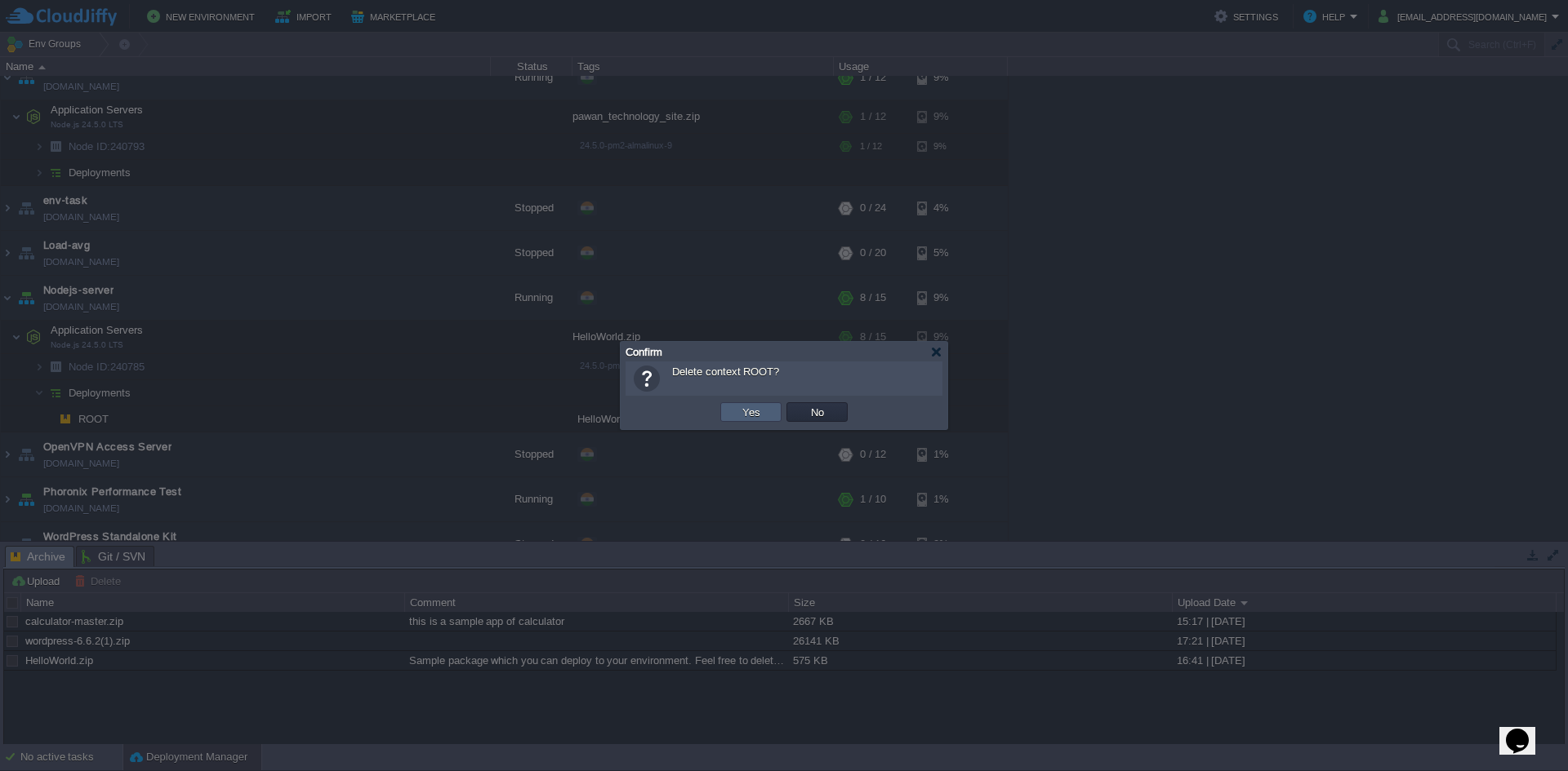
click at [738, 415] on button "Yes" at bounding box center [751, 412] width 28 height 15
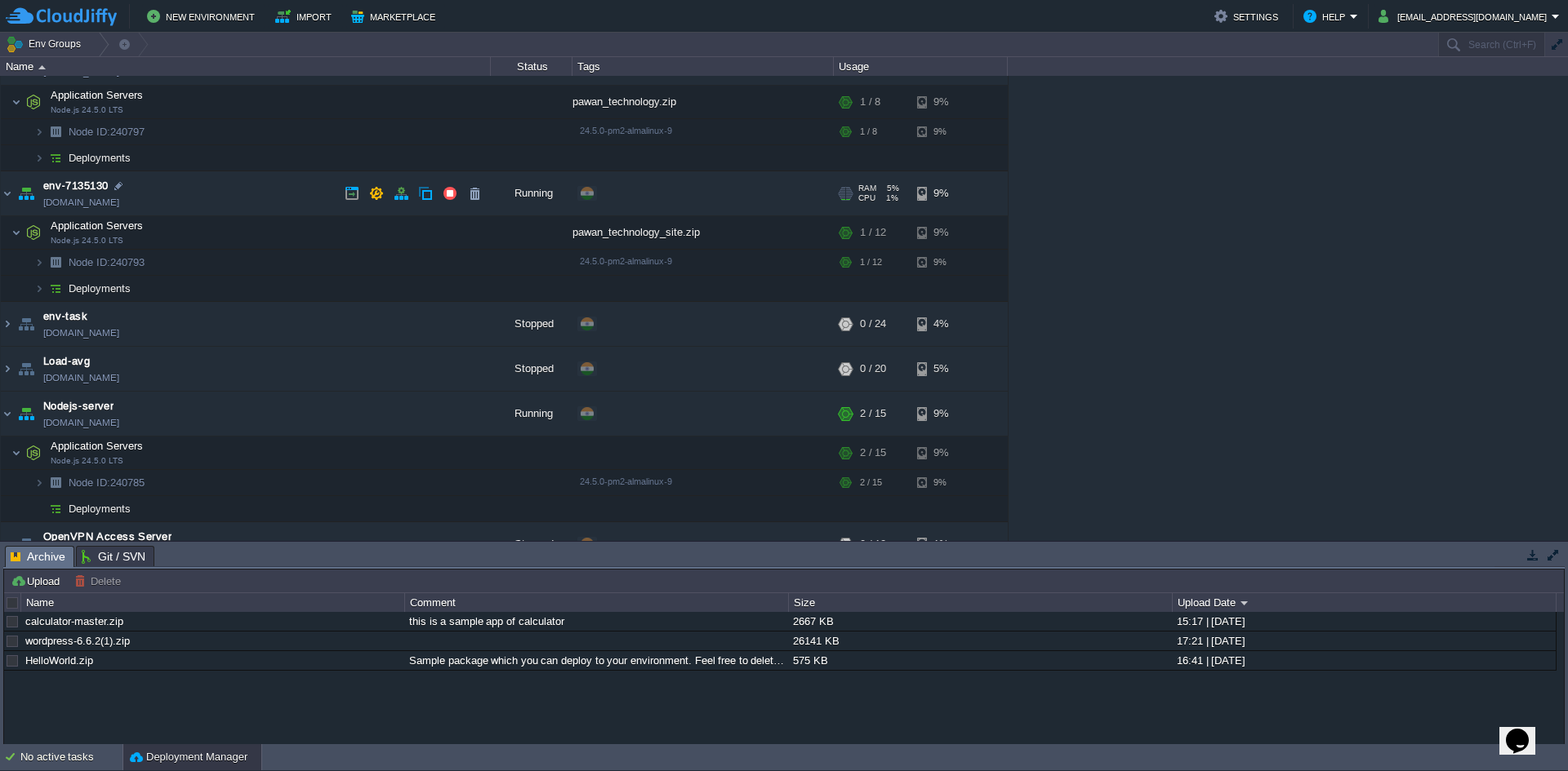
scroll to position [49, 0]
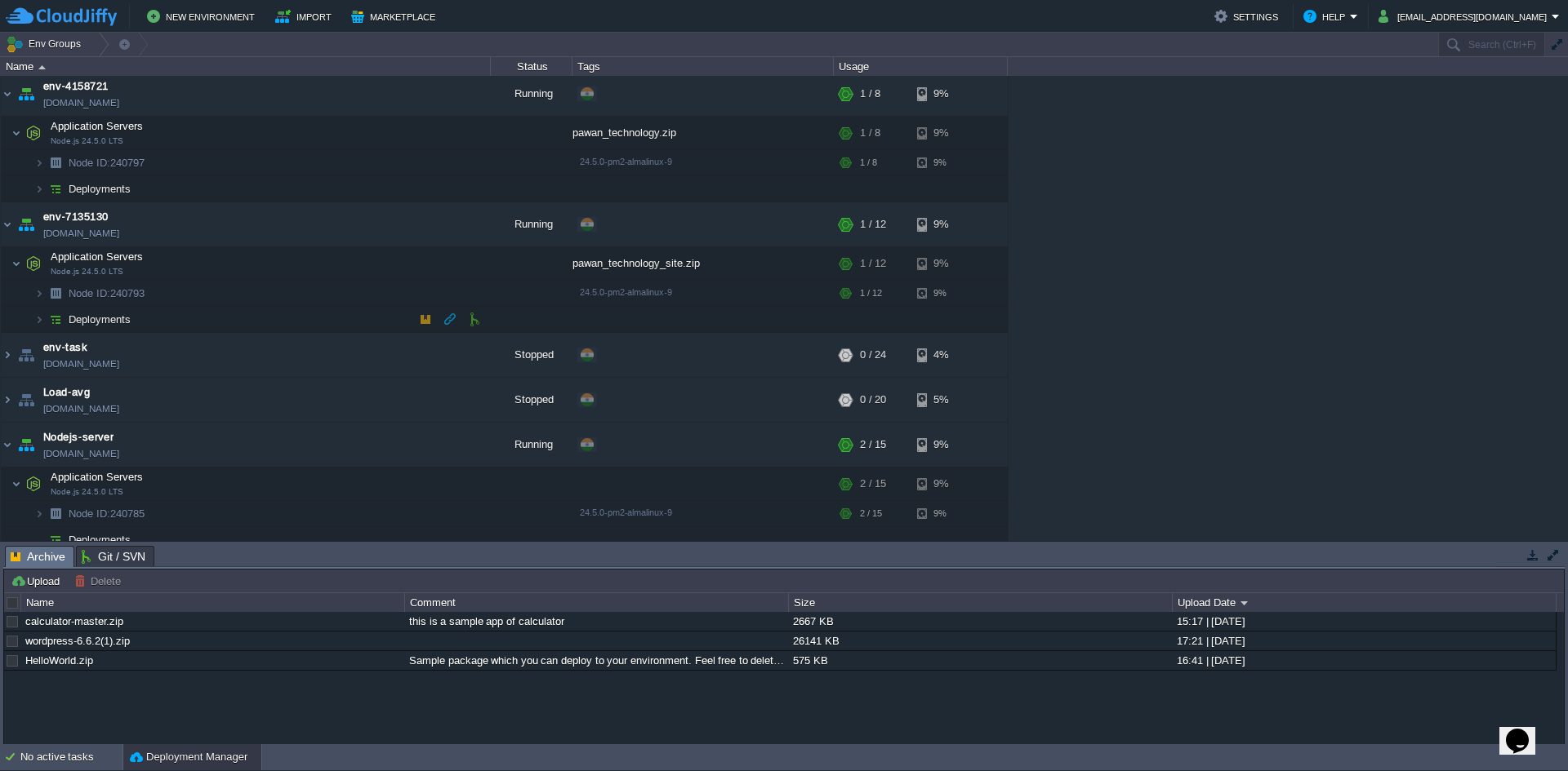
click at [173, 318] on td "Deployments" at bounding box center [246, 320] width 490 height 26
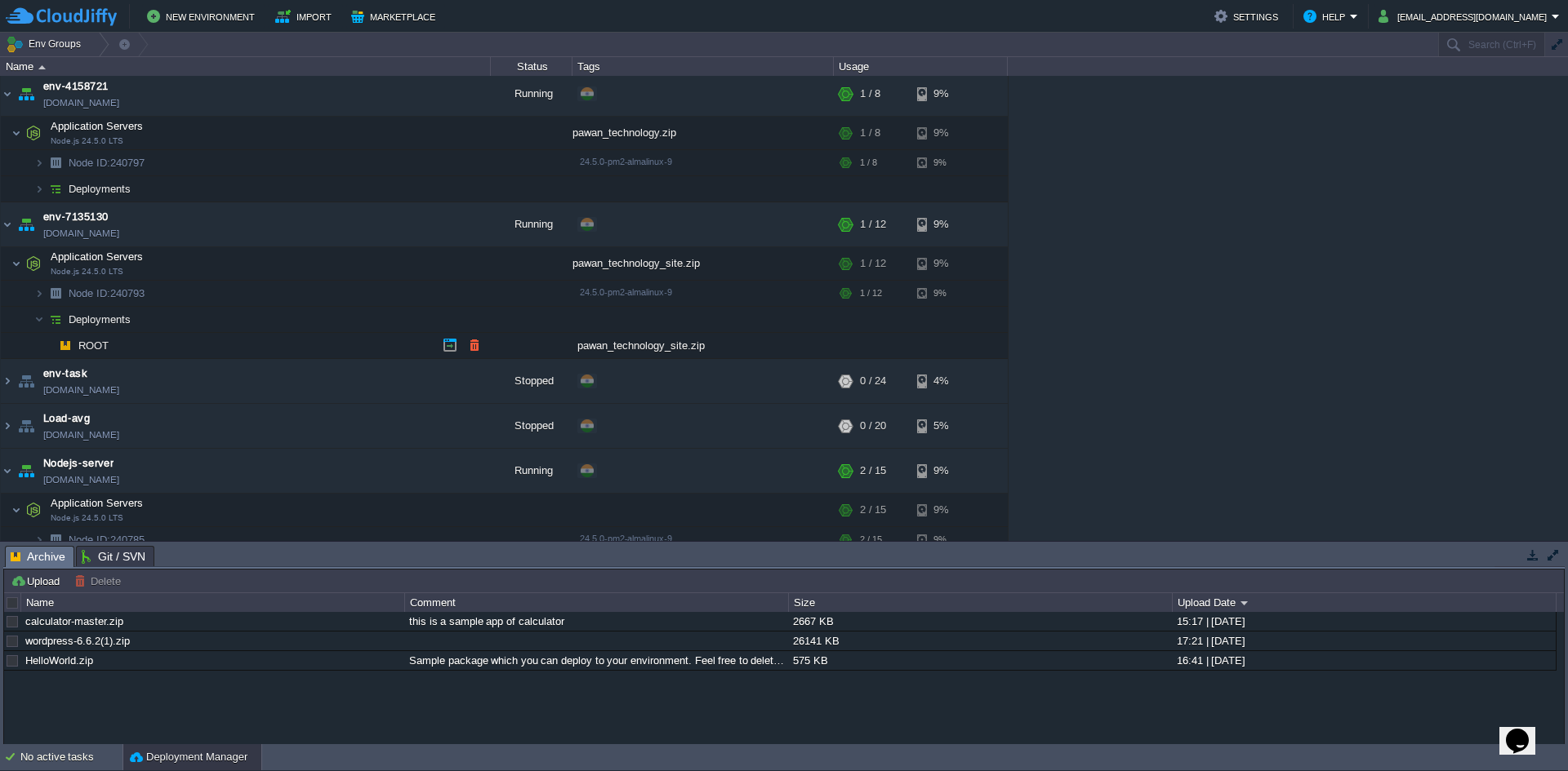
click at [258, 355] on td "ROOT" at bounding box center [246, 346] width 490 height 26
click at [257, 350] on td "ROOT" at bounding box center [246, 346] width 490 height 26
click at [96, 352] on span "ROOT" at bounding box center [94, 346] width 35 height 14
click at [97, 348] on span "ROOT" at bounding box center [94, 346] width 35 height 14
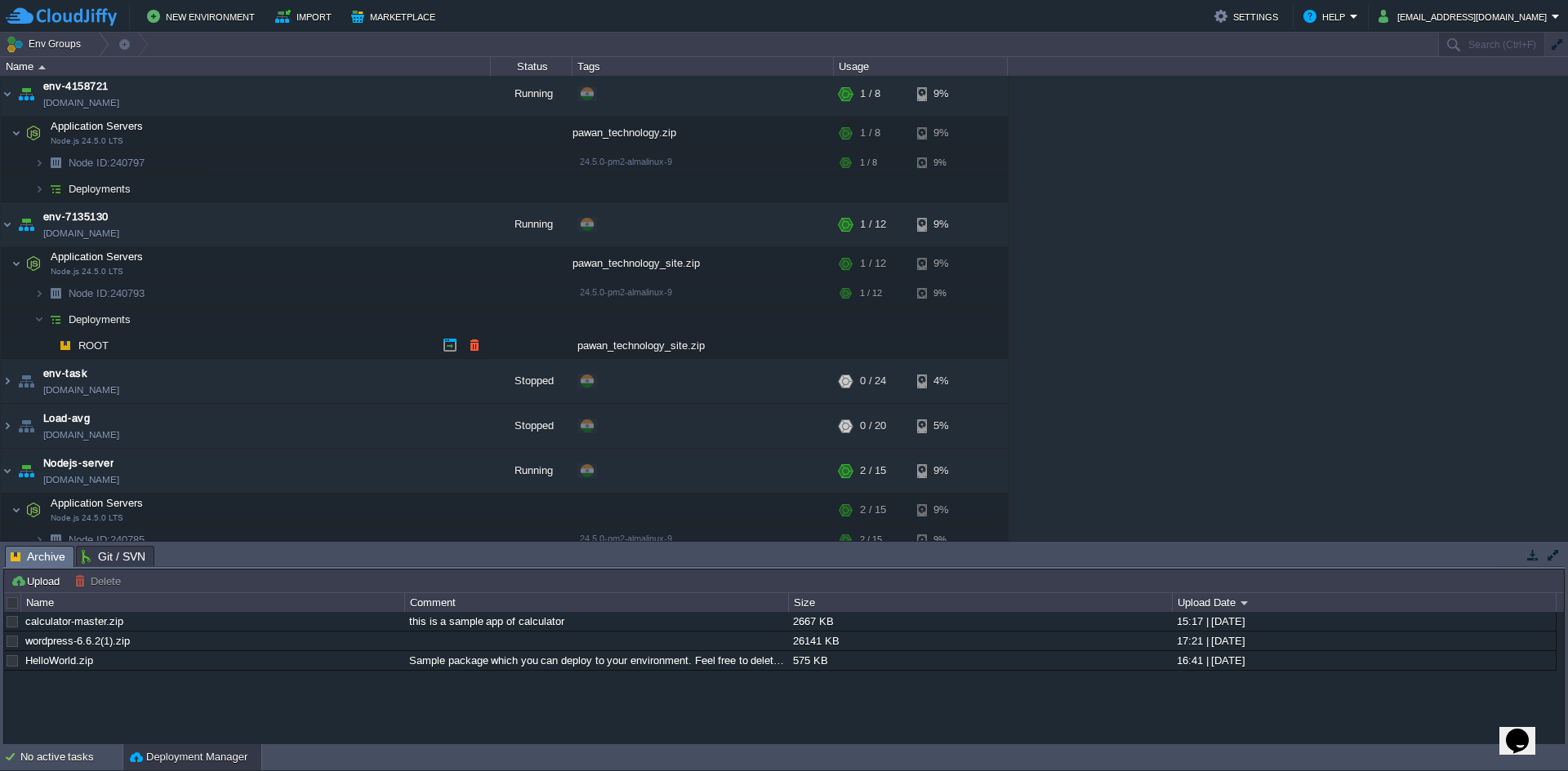
click at [97, 348] on span "ROOT" at bounding box center [94, 346] width 35 height 14
click at [115, 323] on span "Deployments" at bounding box center [100, 319] width 66 height 14
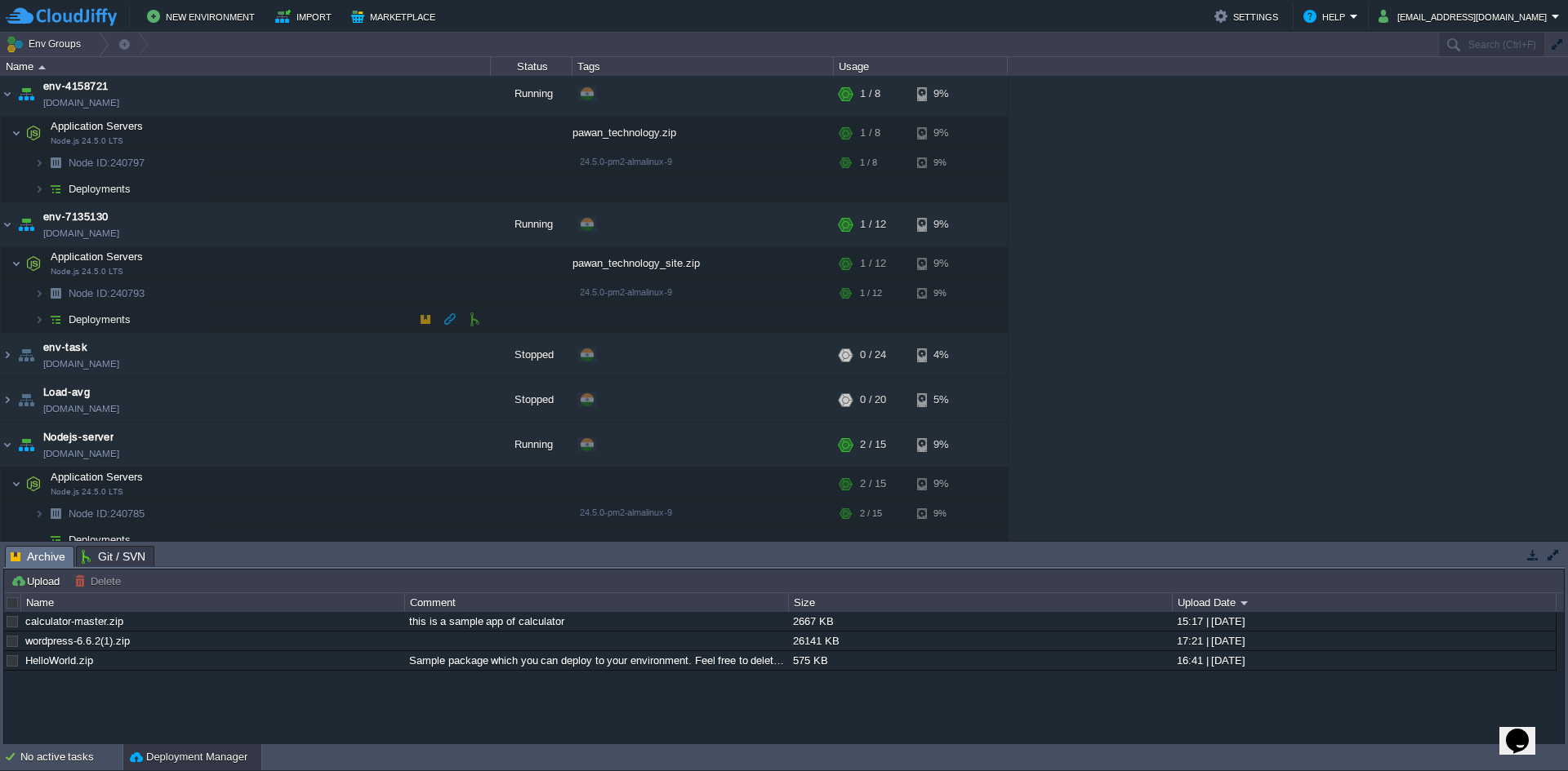
click at [115, 323] on span "Deployments" at bounding box center [100, 319] width 66 height 14
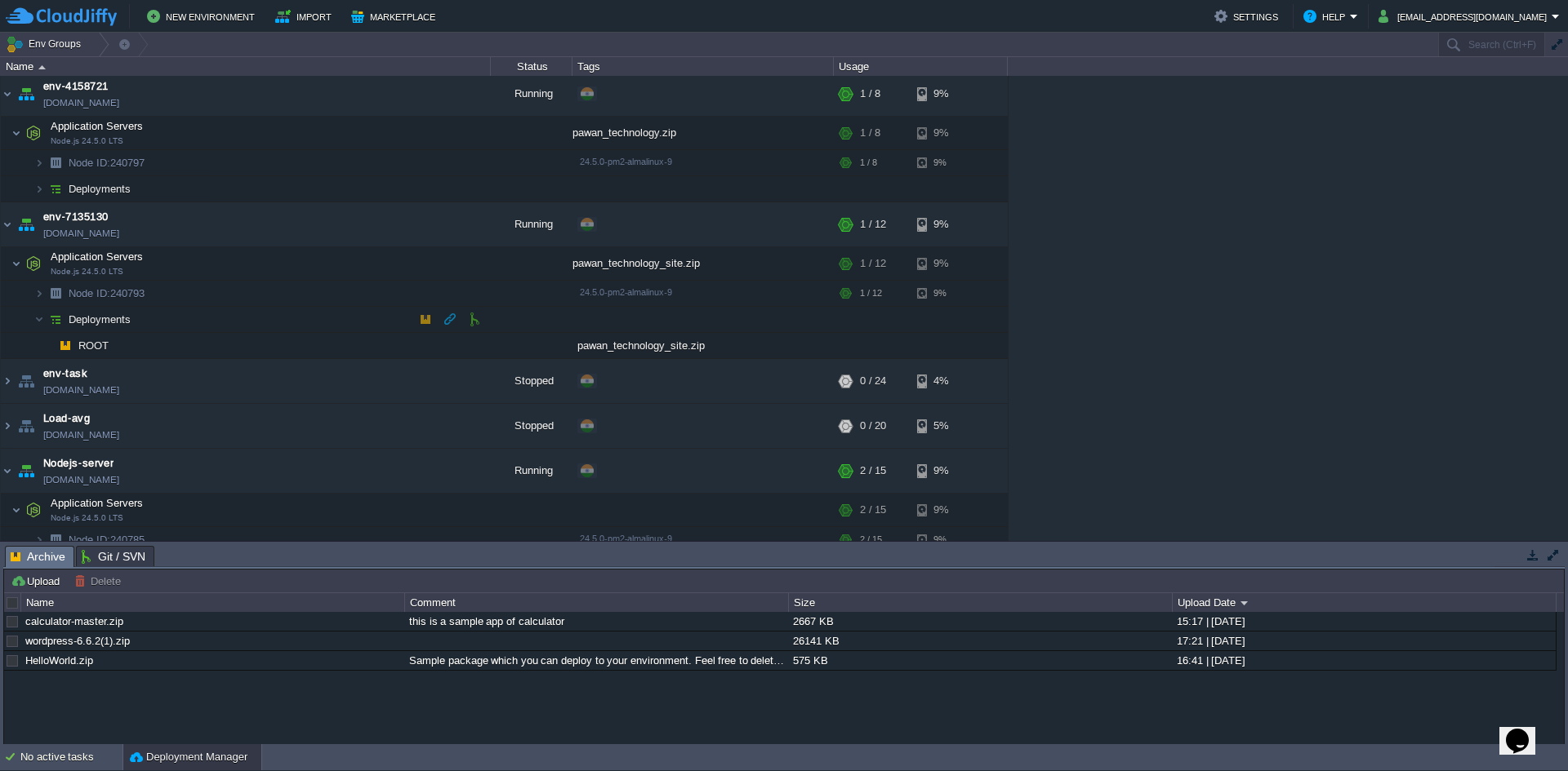
click at [115, 323] on span "Deployments" at bounding box center [100, 319] width 66 height 14
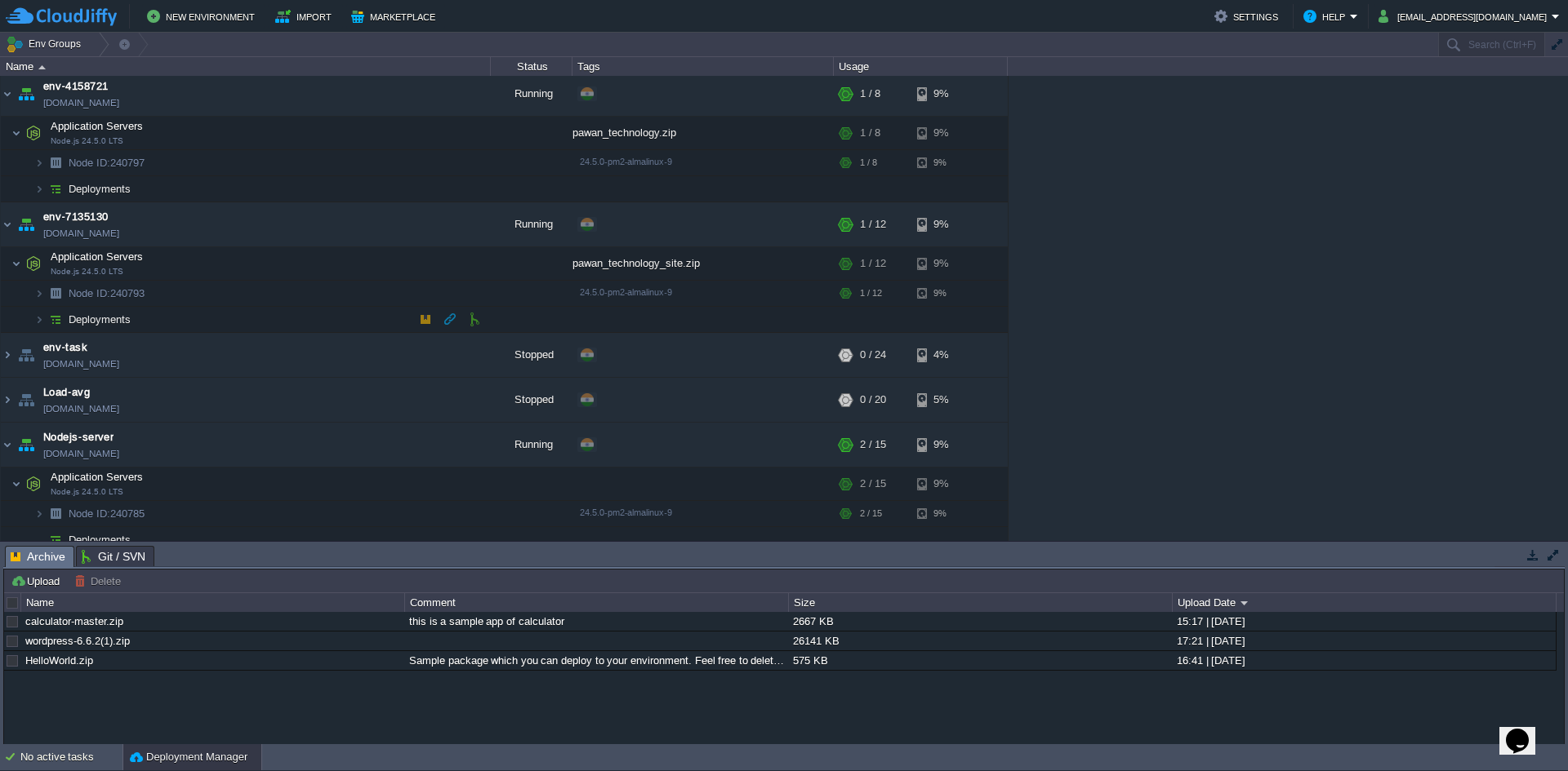
click at [115, 323] on span "Deployments" at bounding box center [100, 319] width 66 height 14
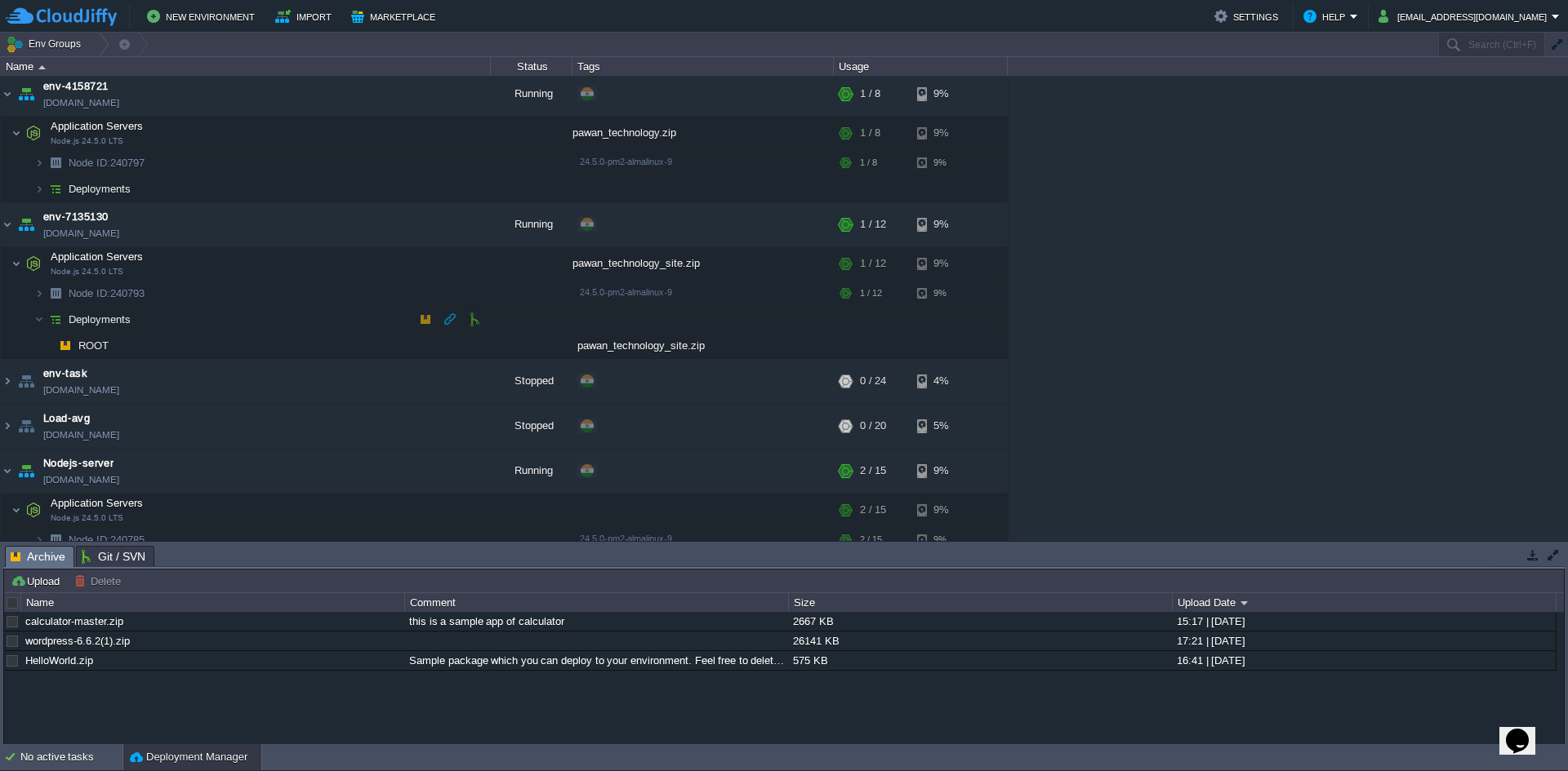
click at [115, 323] on span "Deployments" at bounding box center [100, 319] width 66 height 14
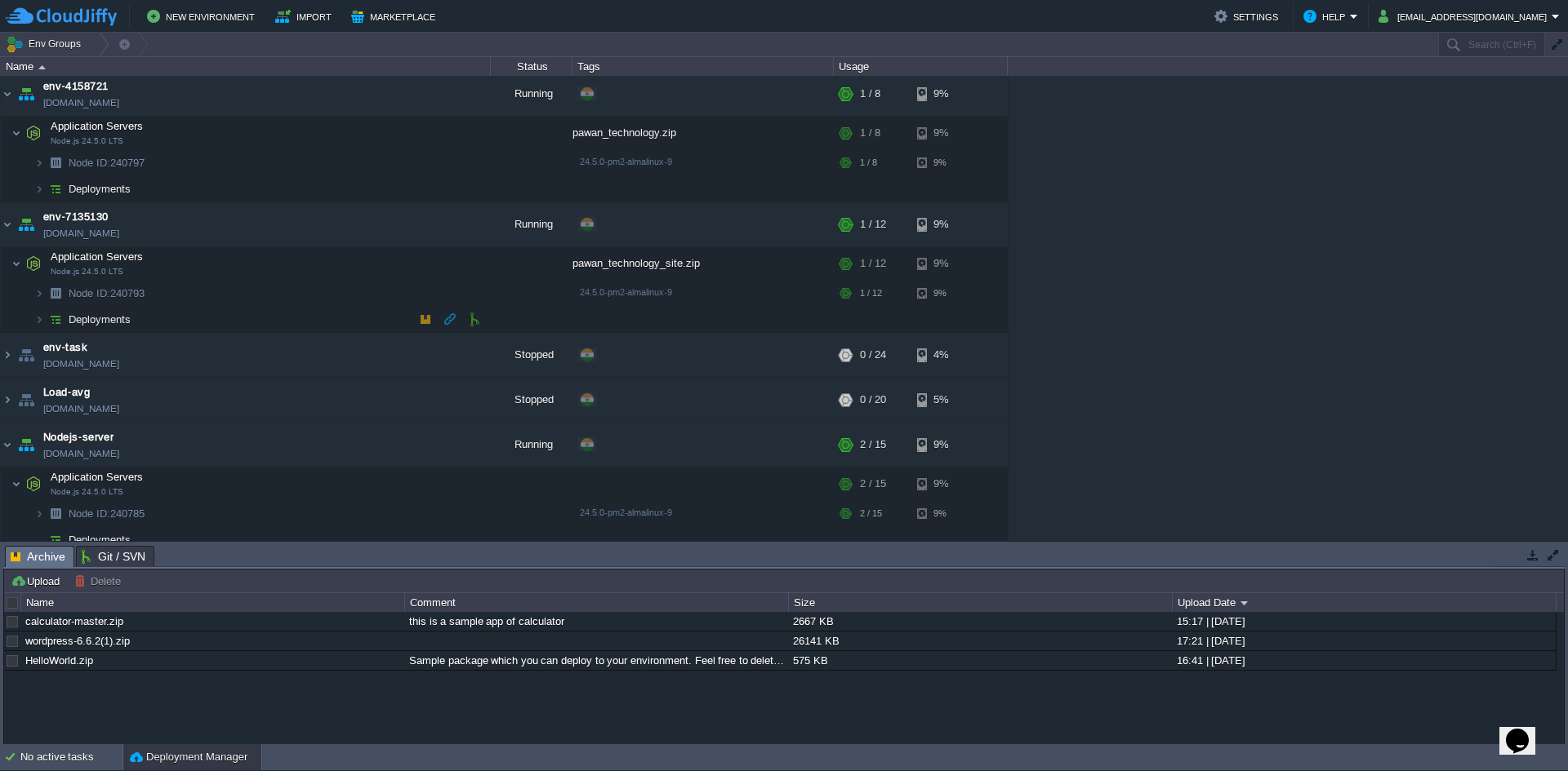
click at [115, 323] on span "Deployments" at bounding box center [100, 319] width 66 height 14
click at [138, 316] on td "Deployments" at bounding box center [246, 320] width 490 height 26
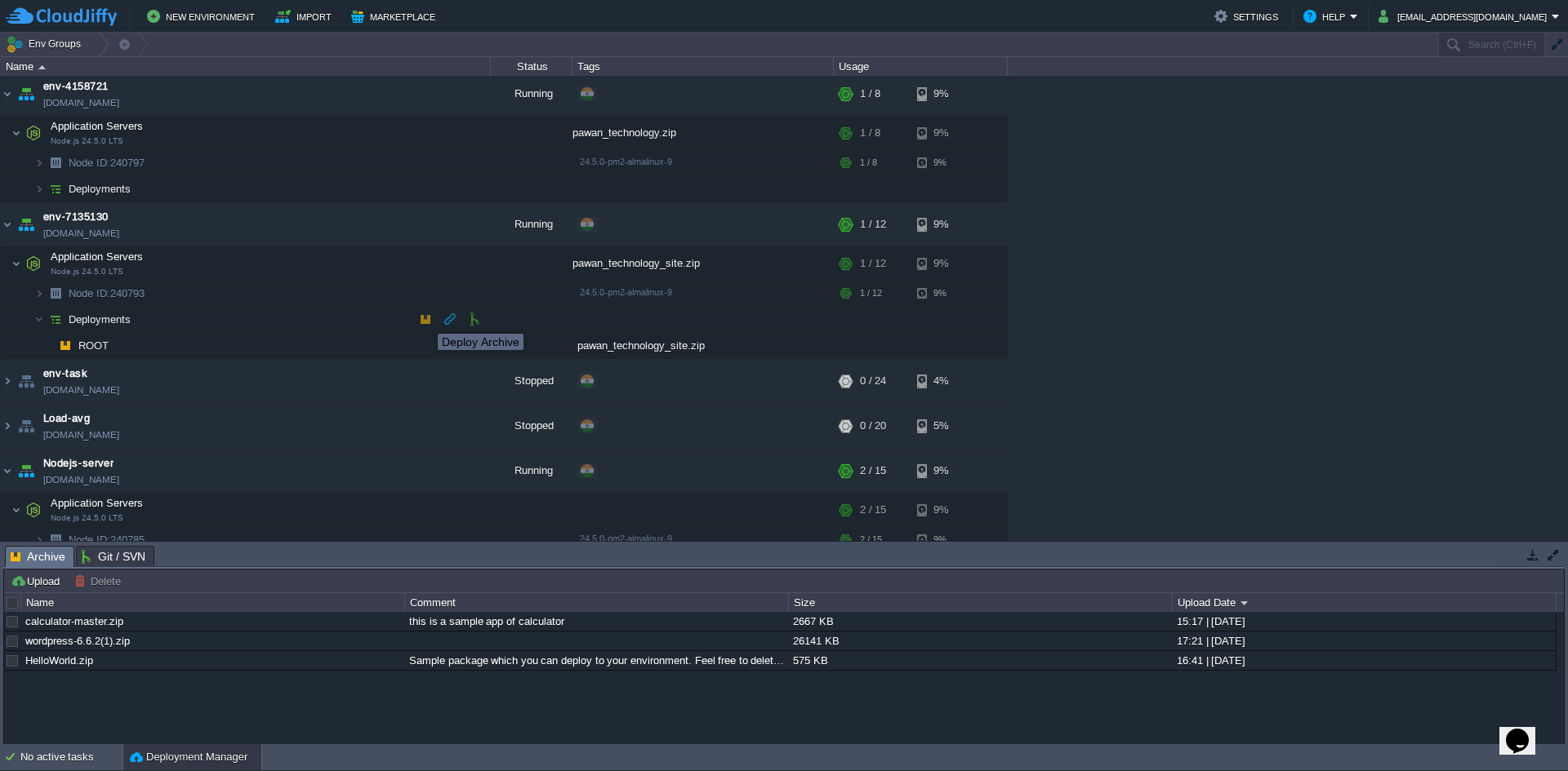
click at [426, 320] on button "button" at bounding box center [425, 319] width 15 height 15
click at [427, 321] on button "button" at bounding box center [425, 319] width 15 height 15
click at [190, 341] on td "ROOT" at bounding box center [246, 346] width 490 height 26
click at [638, 267] on div "pawan_technology_site.zip" at bounding box center [703, 264] width 261 height 33
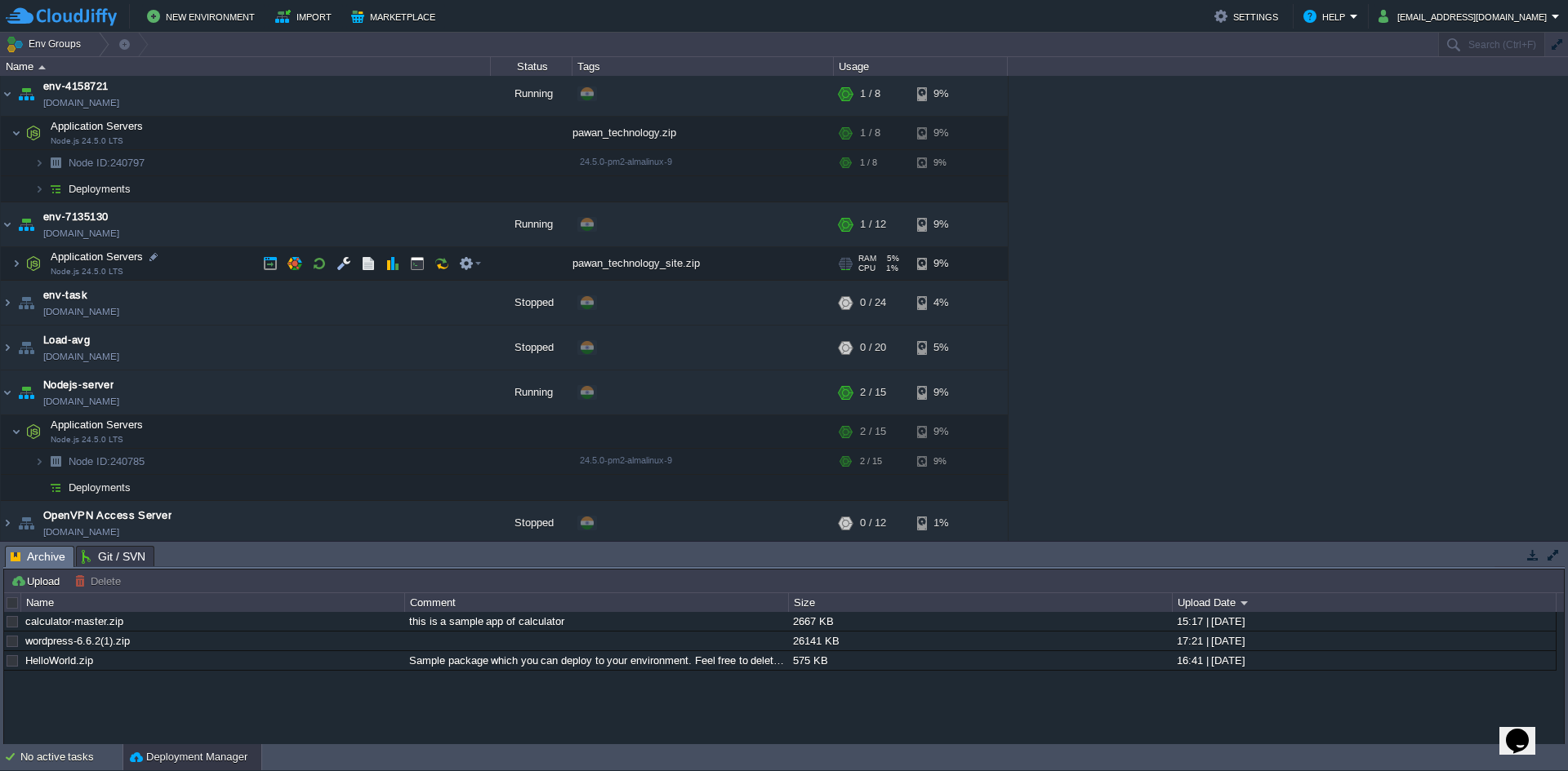
click at [638, 268] on div "pawan_technology_site.zip" at bounding box center [703, 264] width 261 height 33
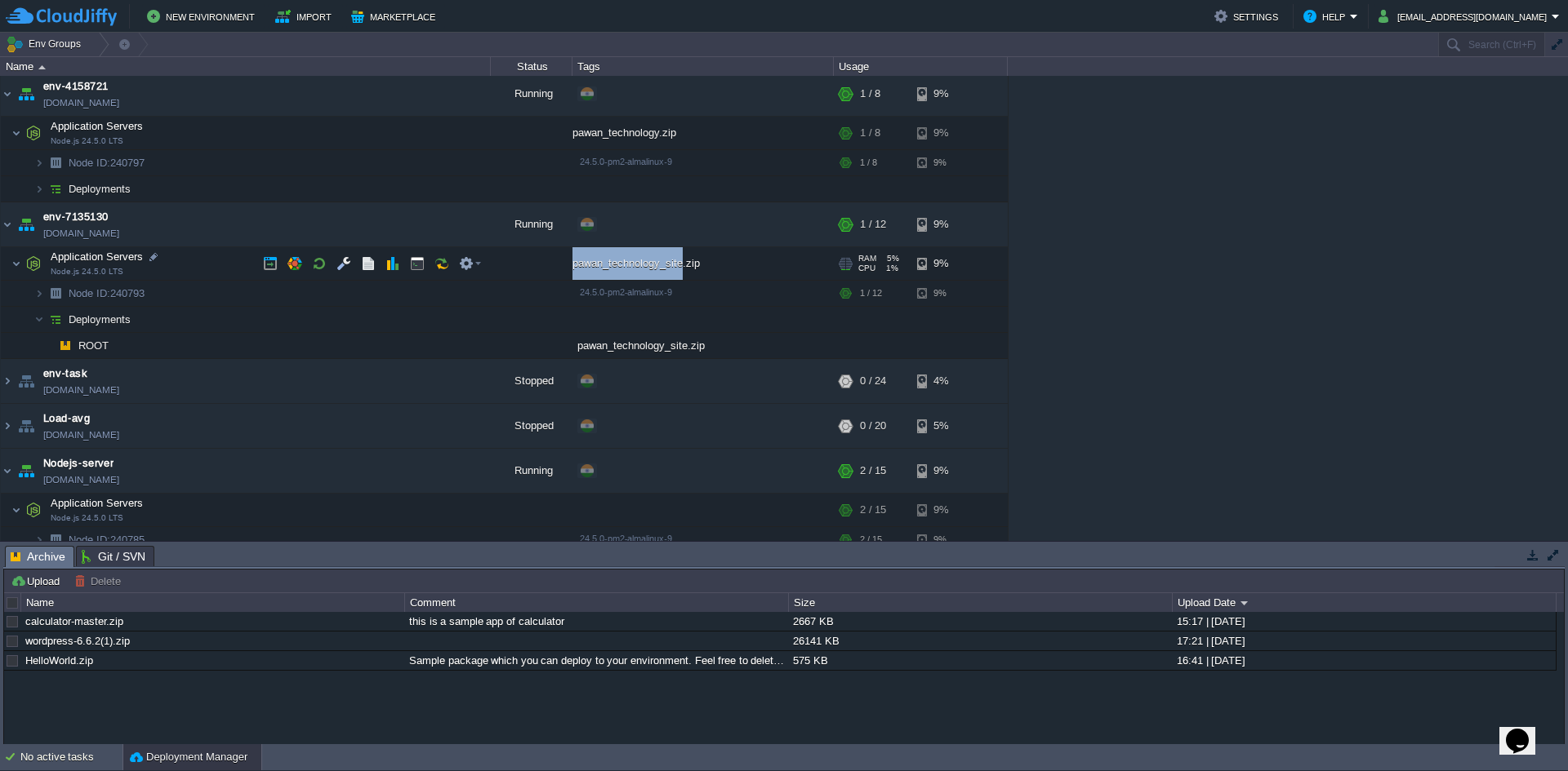
click at [638, 268] on div "pawan_technology_site.zip" at bounding box center [703, 264] width 261 height 33
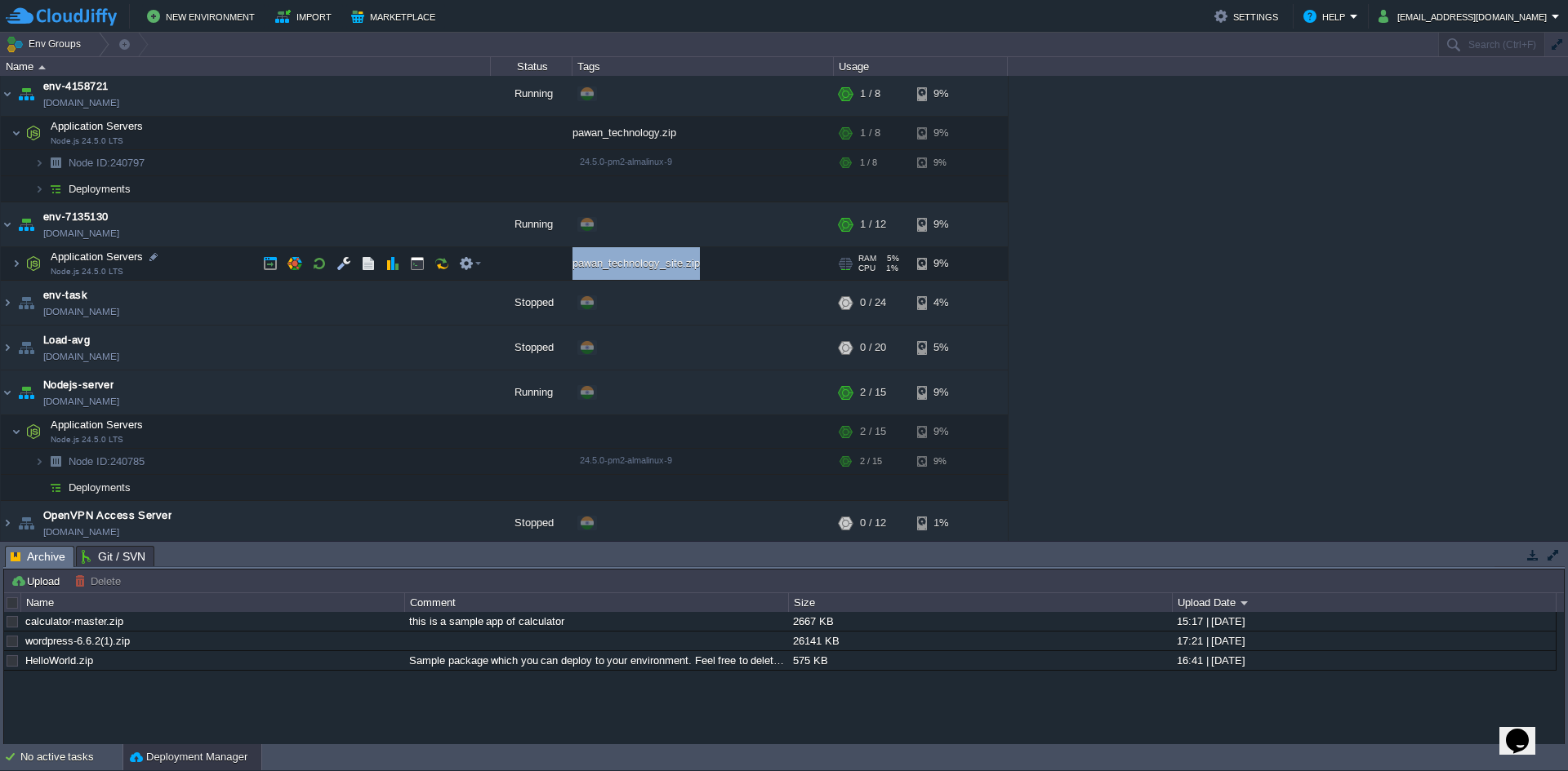
click at [638, 268] on div "pawan_technology_site.zip" at bounding box center [703, 264] width 261 height 33
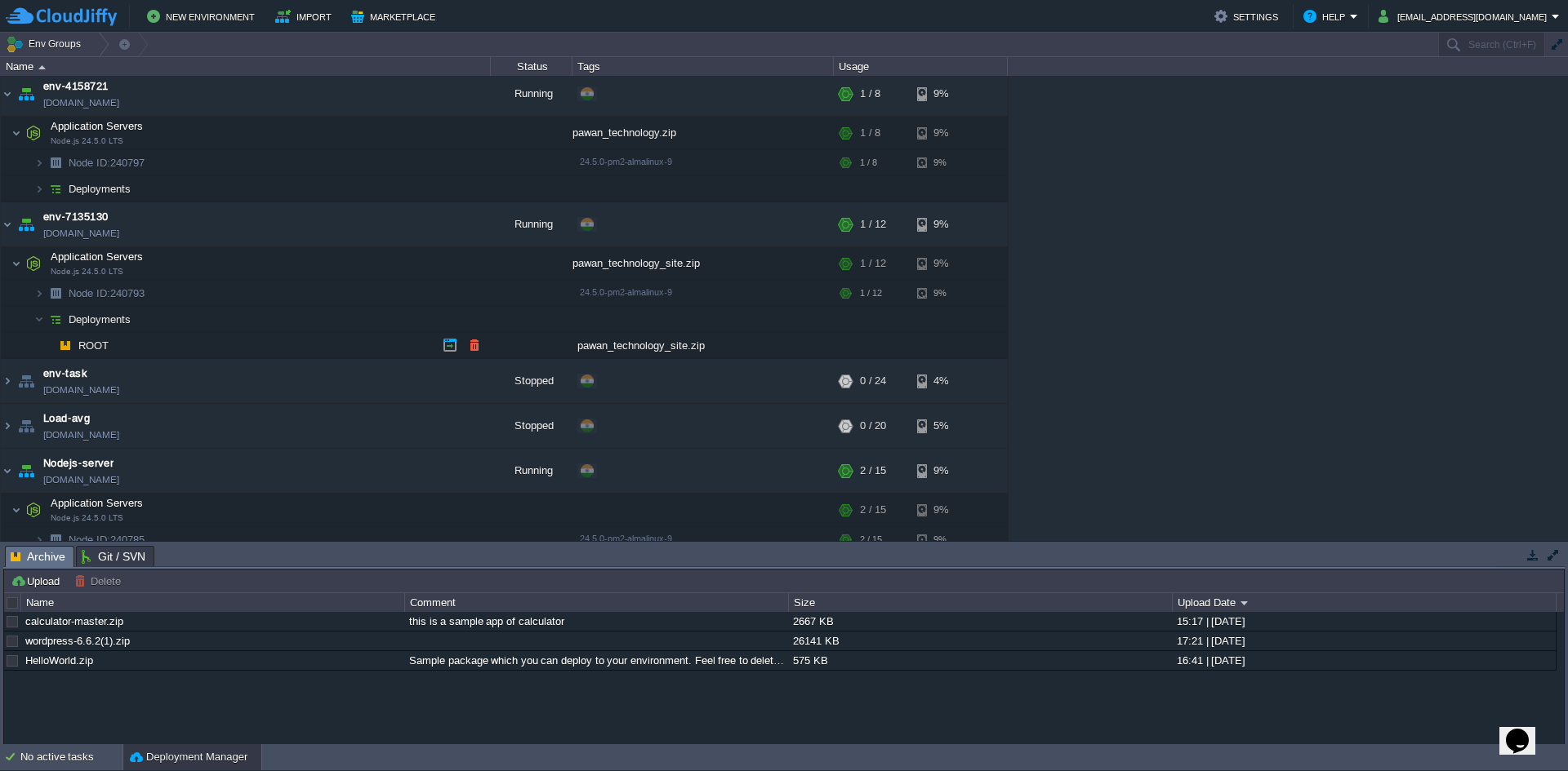
click at [619, 340] on div "pawan_technology_site.zip" at bounding box center [703, 345] width 261 height 25
click at [618, 349] on div "pawan_technology_site.zip" at bounding box center [703, 345] width 261 height 25
click at [618, 348] on div "pawan_technology_site.zip" at bounding box center [703, 345] width 261 height 25
click at [445, 350] on button "button" at bounding box center [449, 345] width 15 height 15
click at [134, 318] on td "Deployments" at bounding box center [246, 320] width 490 height 26
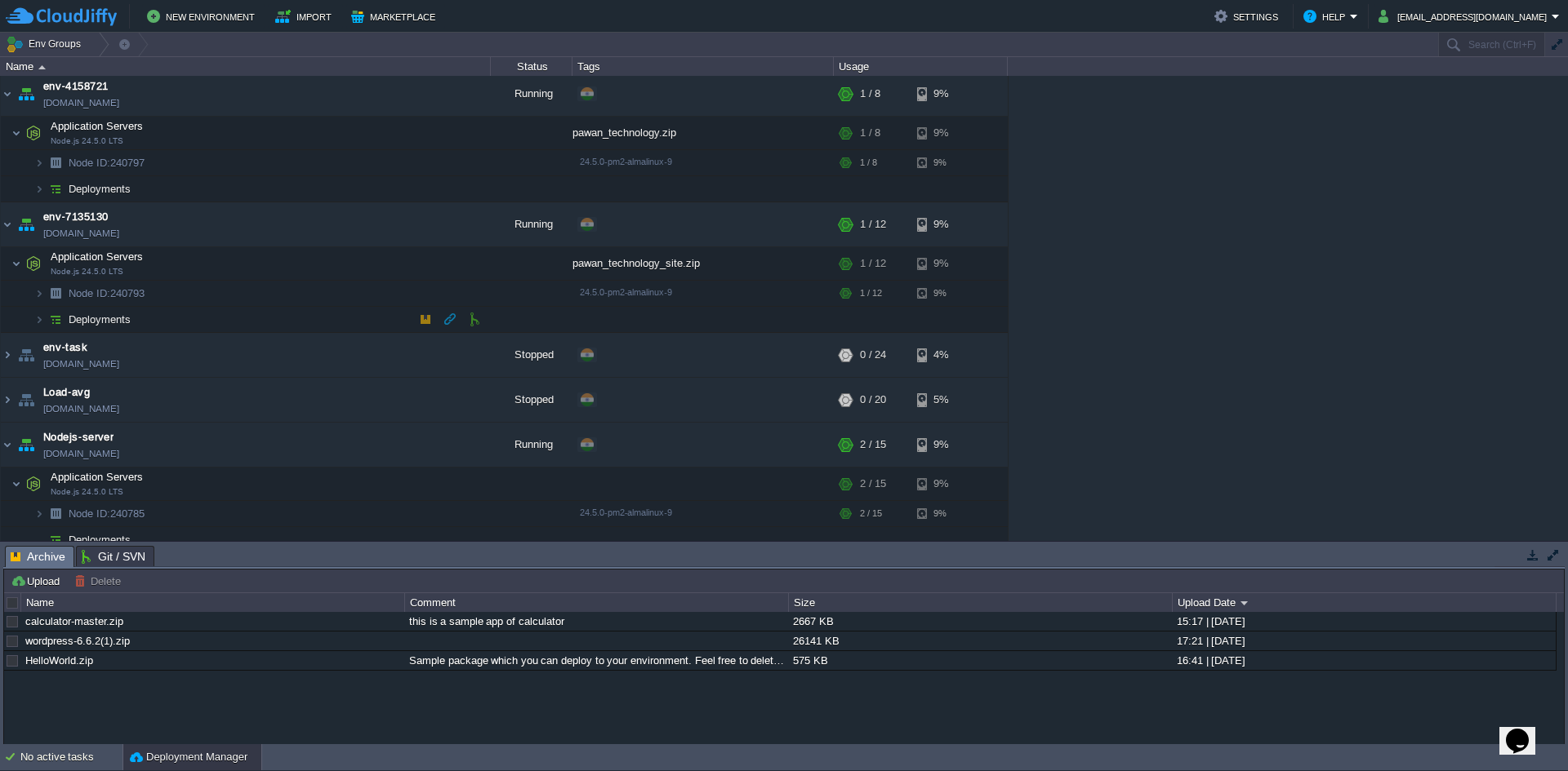
click at [116, 317] on span "Deployments" at bounding box center [100, 319] width 66 height 14
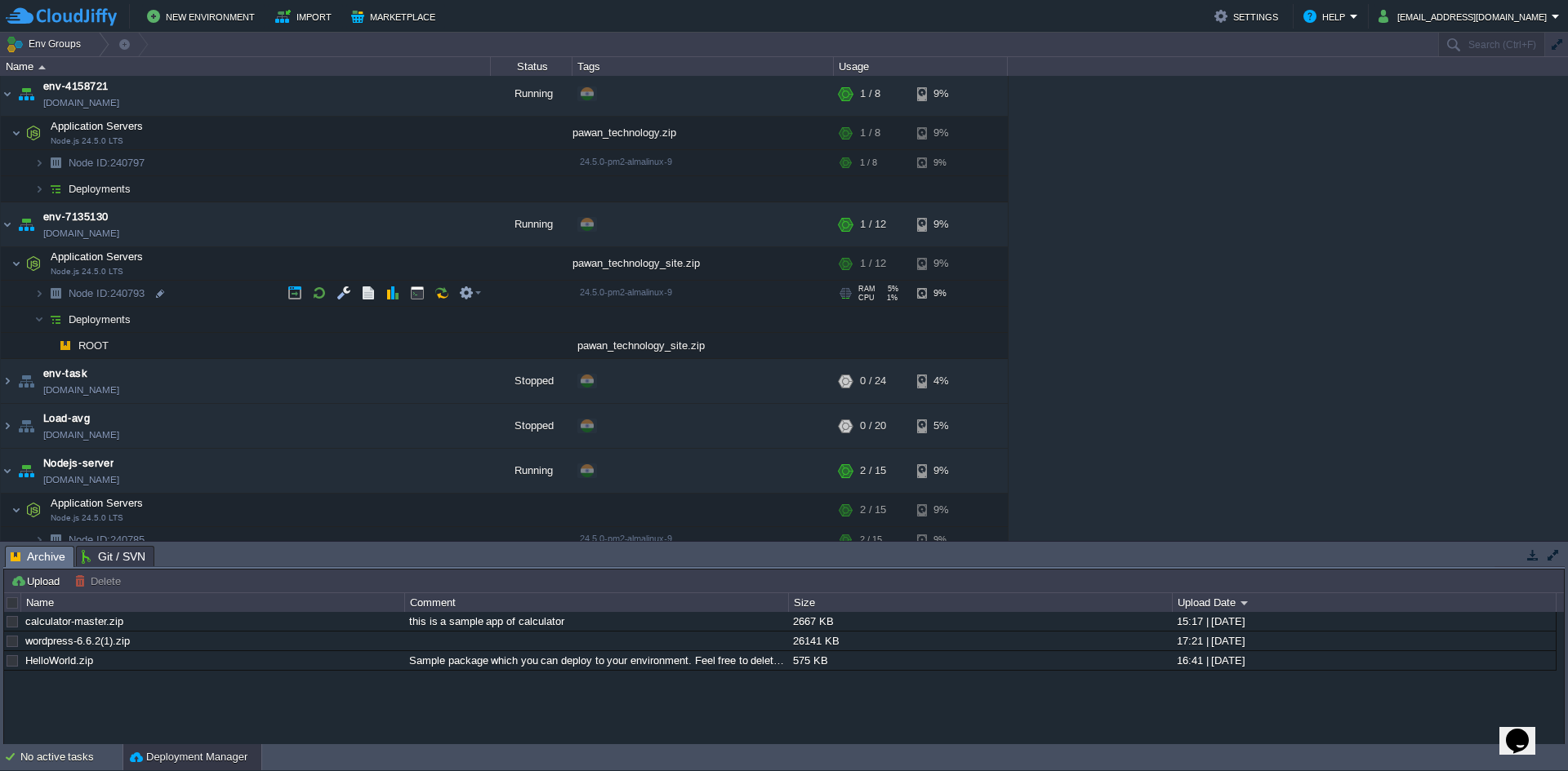
click at [115, 297] on span "Node ID: 240793" at bounding box center [107, 293] width 80 height 14
click at [132, 263] on span "Application Servers" at bounding box center [96, 257] width 96 height 14
click at [15, 259] on img at bounding box center [16, 264] width 10 height 33
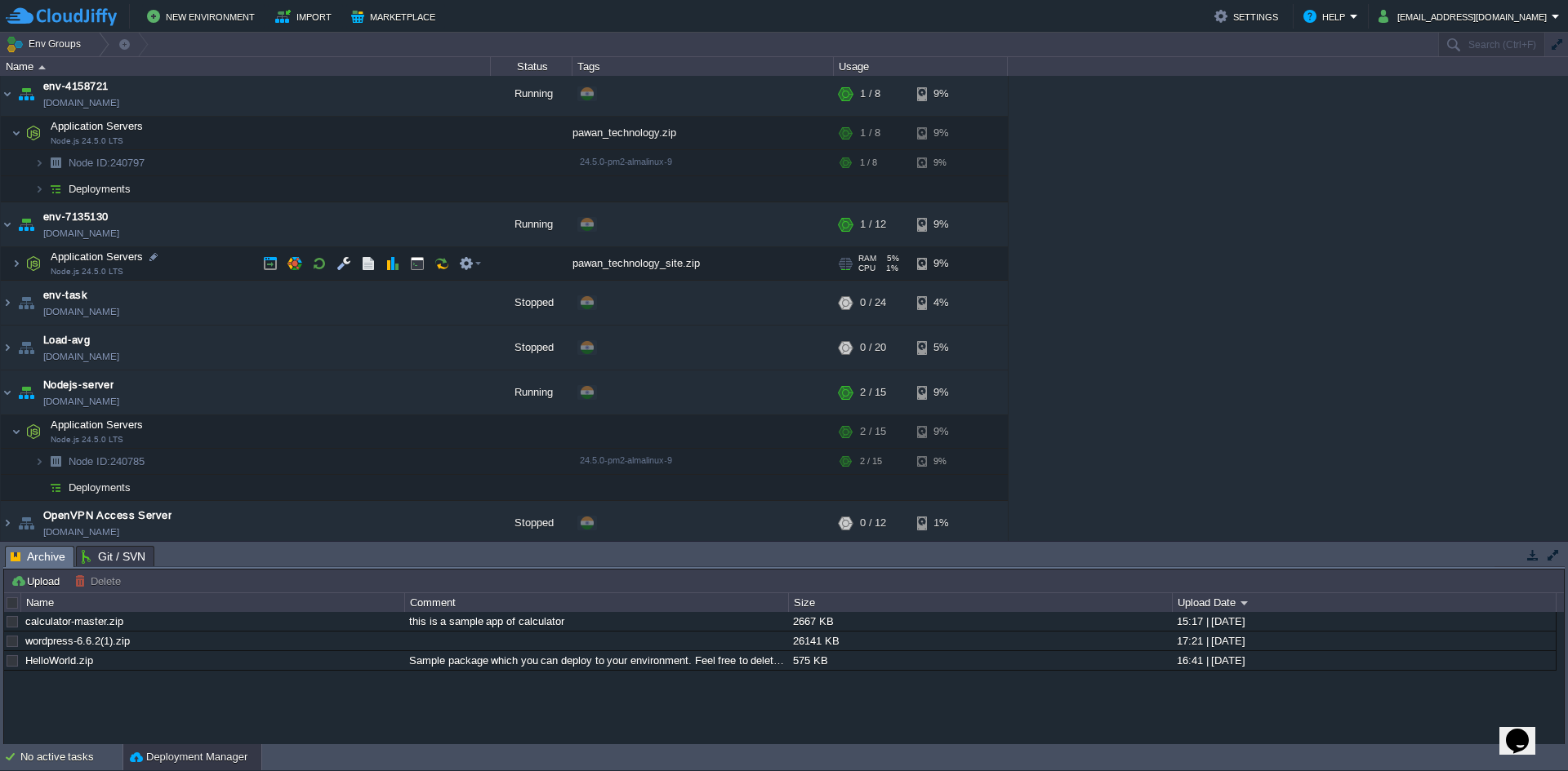
click at [40, 259] on img at bounding box center [33, 264] width 23 height 33
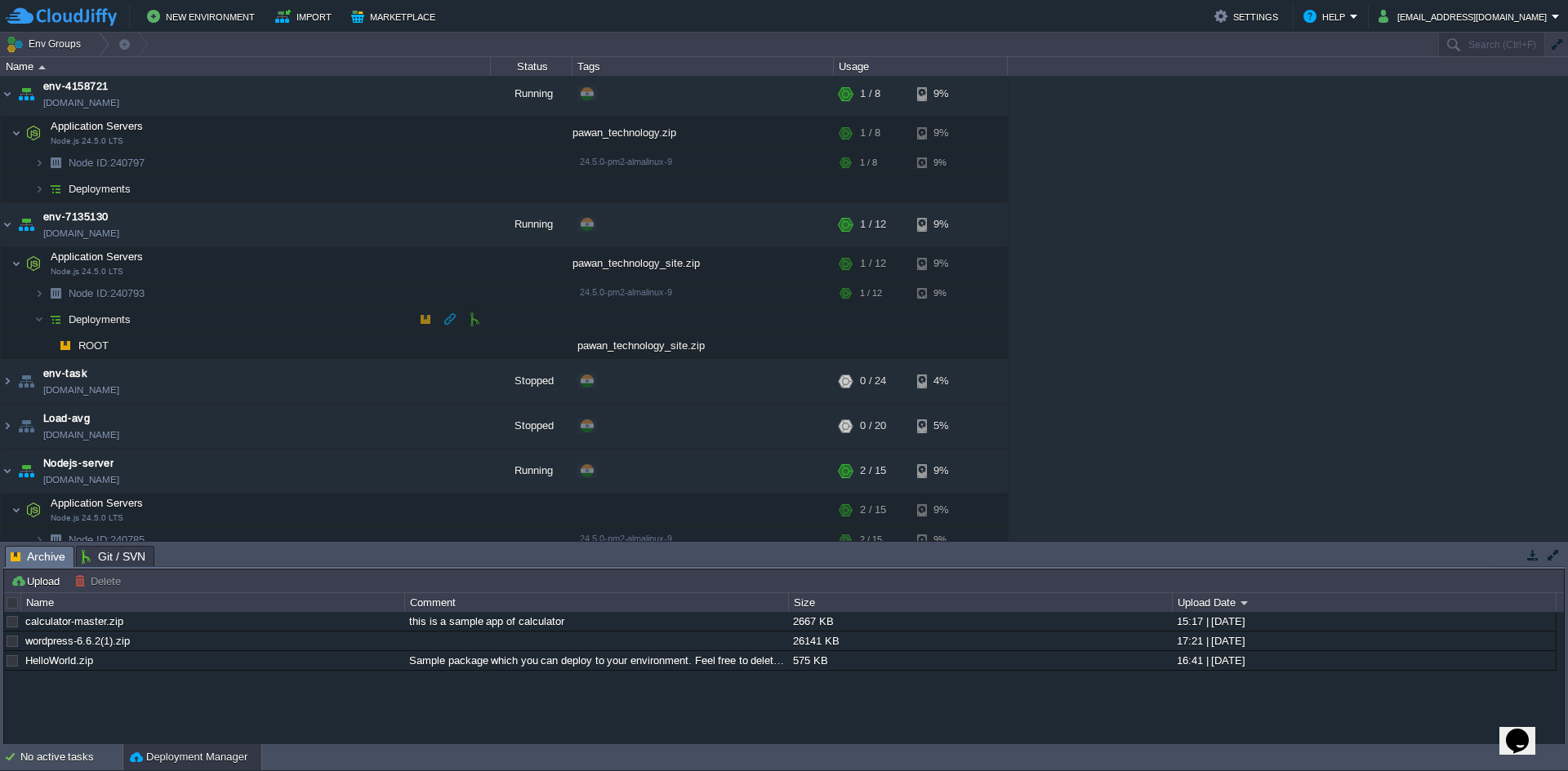
click at [93, 321] on span "Deployments" at bounding box center [100, 319] width 66 height 14
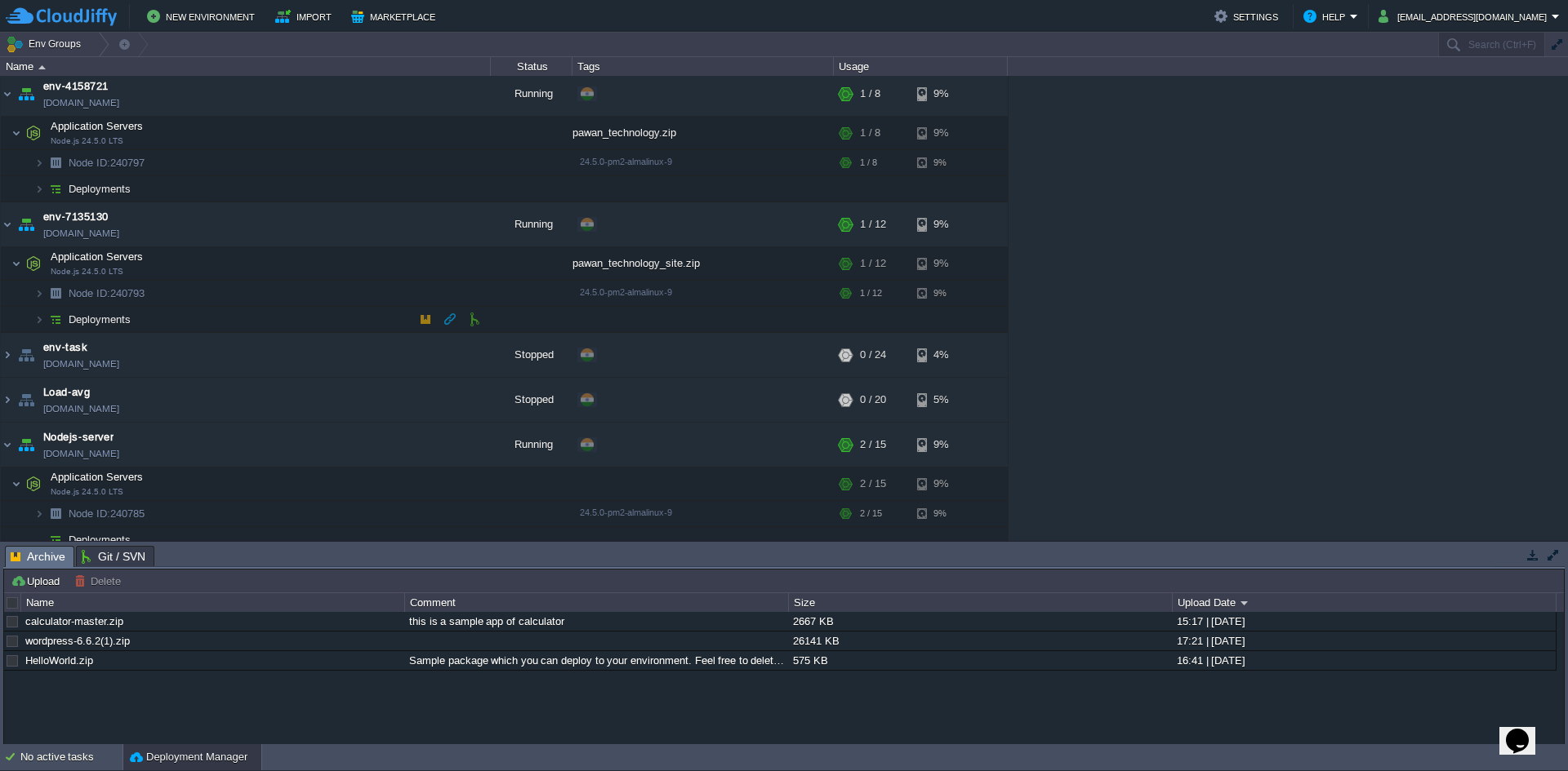
click at [93, 321] on span "Deployments" at bounding box center [100, 319] width 66 height 14
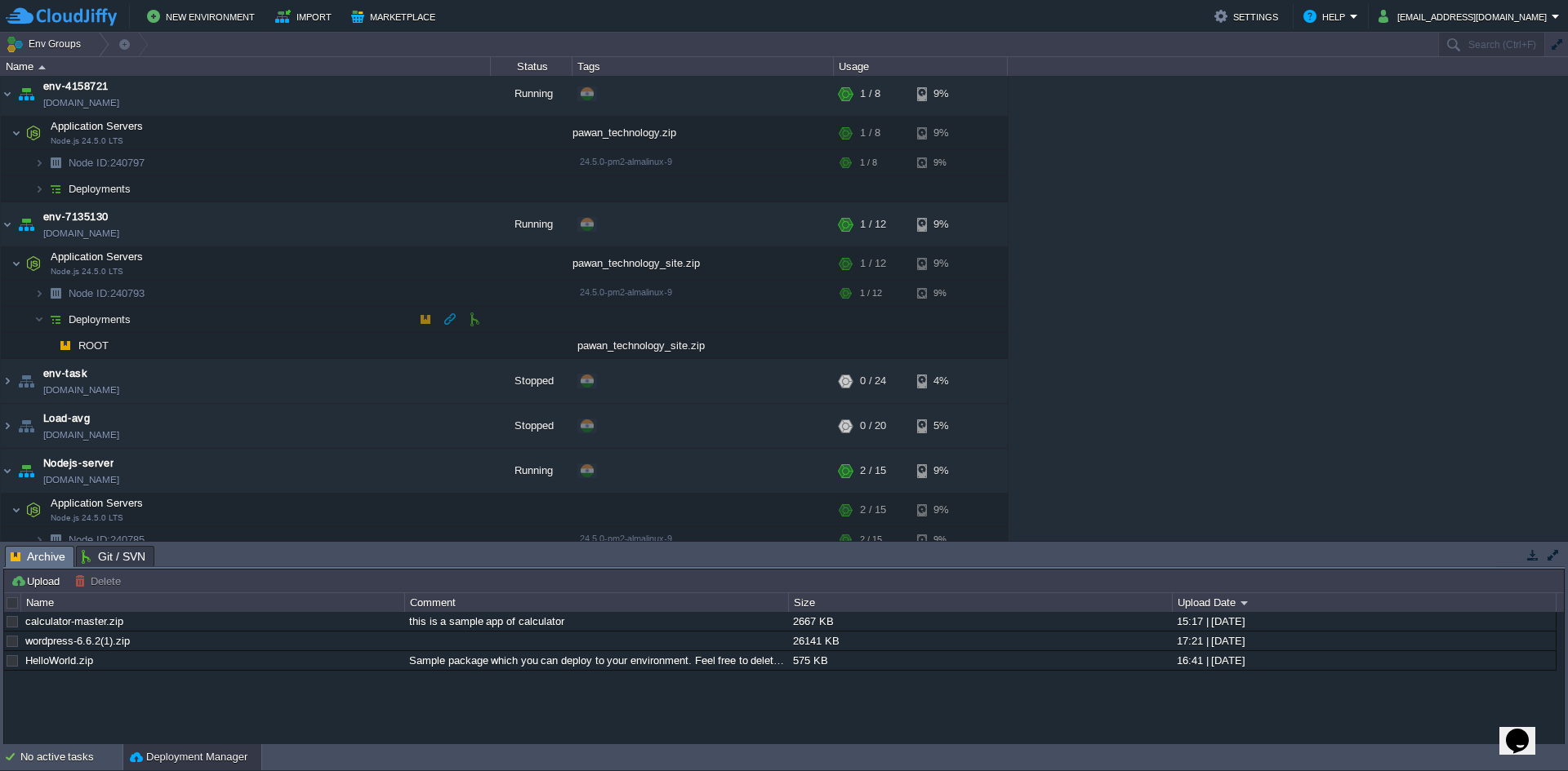
click at [89, 322] on span "Deployments" at bounding box center [100, 319] width 66 height 14
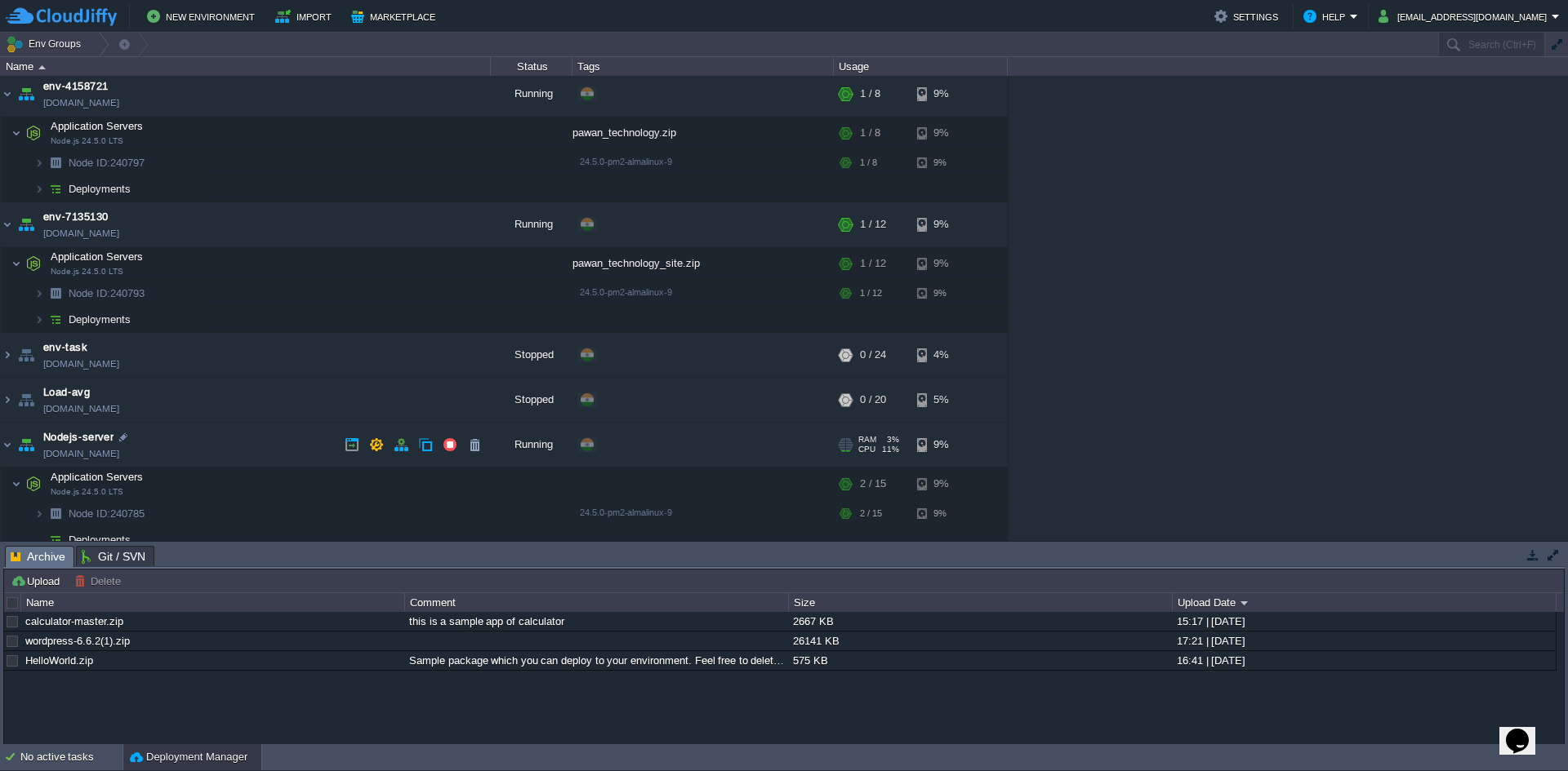
click at [169, 441] on td "Nodejs-server [DOMAIN_NAME]" at bounding box center [246, 446] width 490 height 45
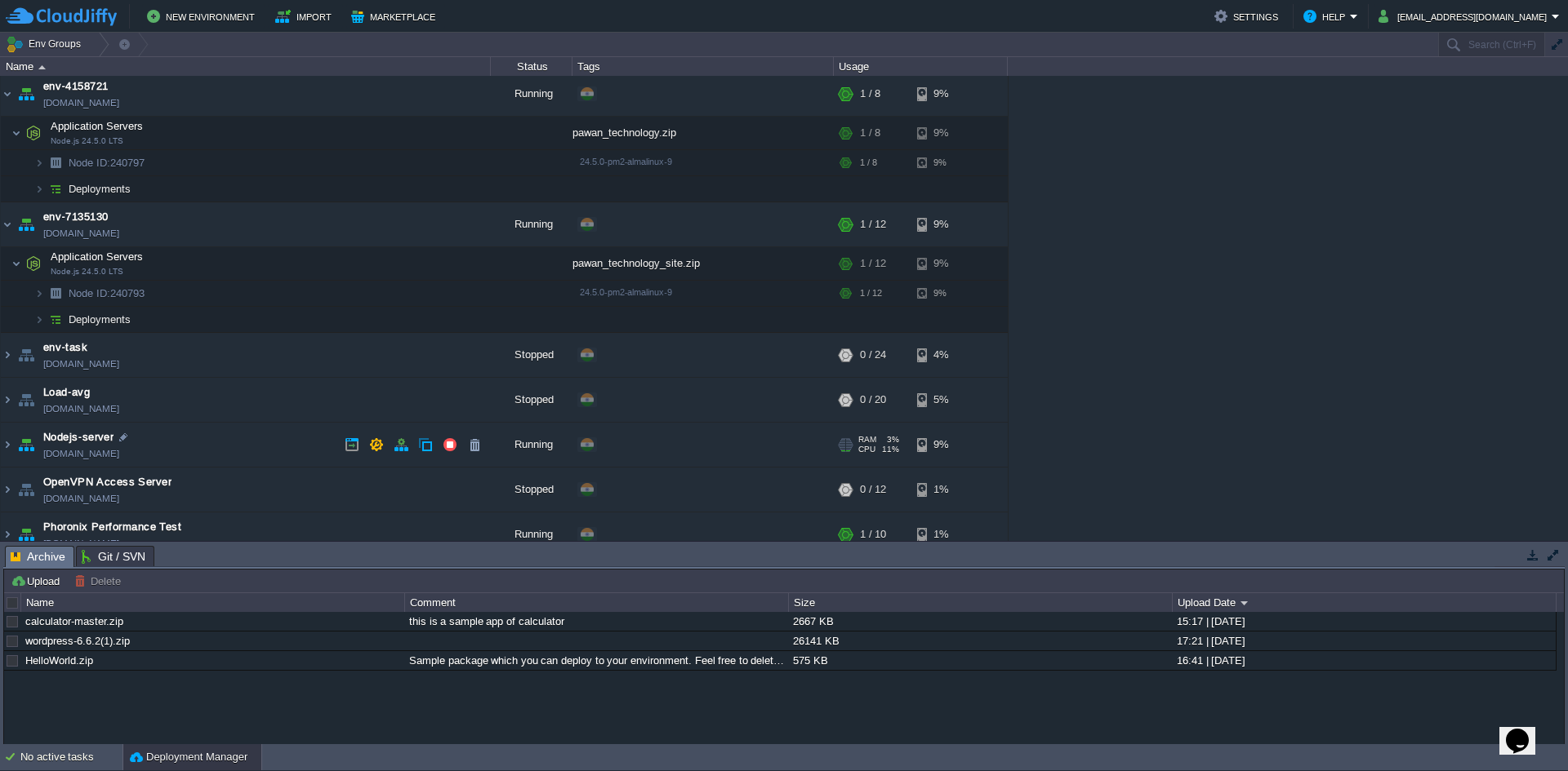
click at [171, 443] on td "Nodejs-server [DOMAIN_NAME]" at bounding box center [246, 446] width 490 height 45
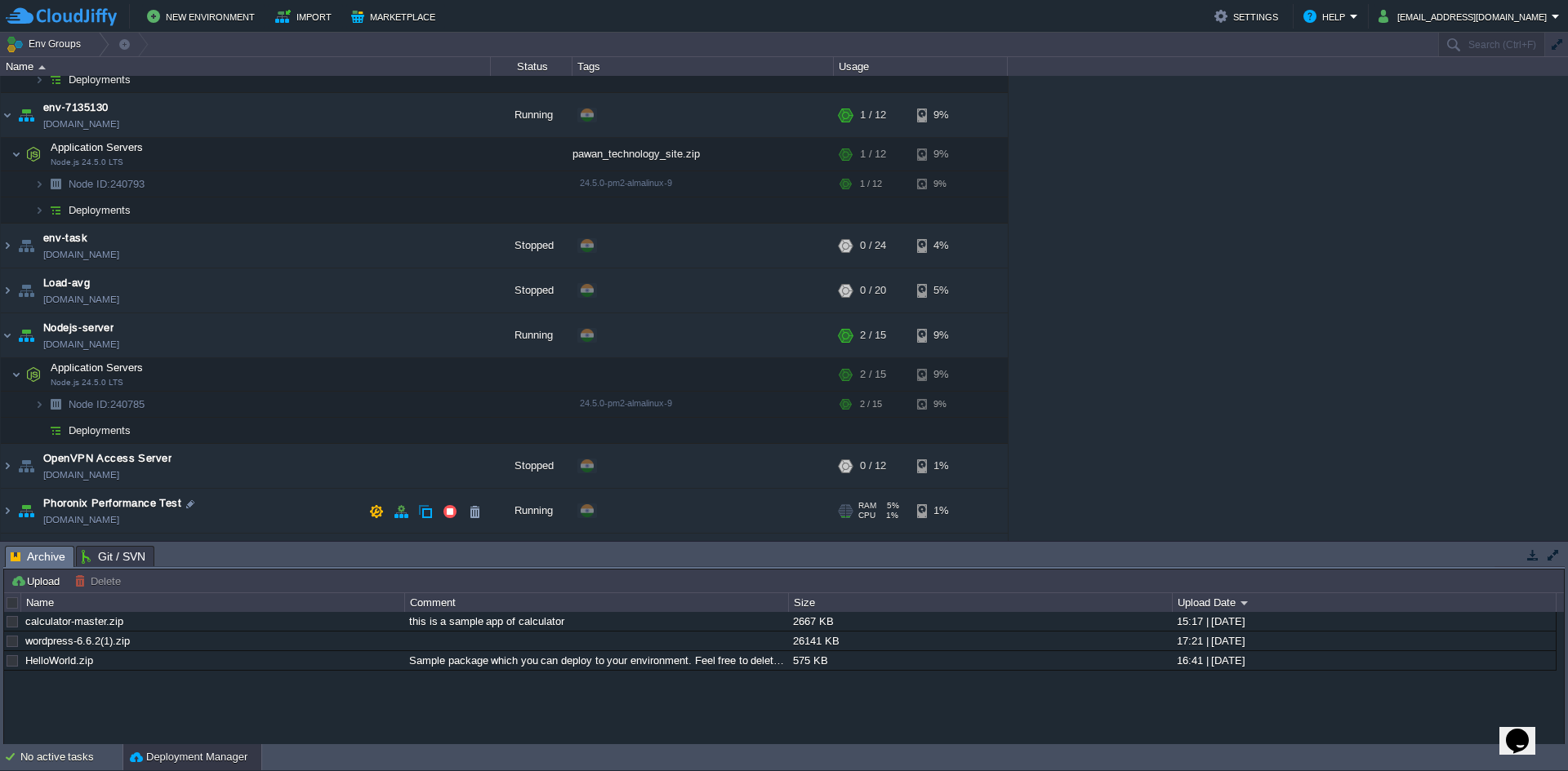
scroll to position [196, 0]
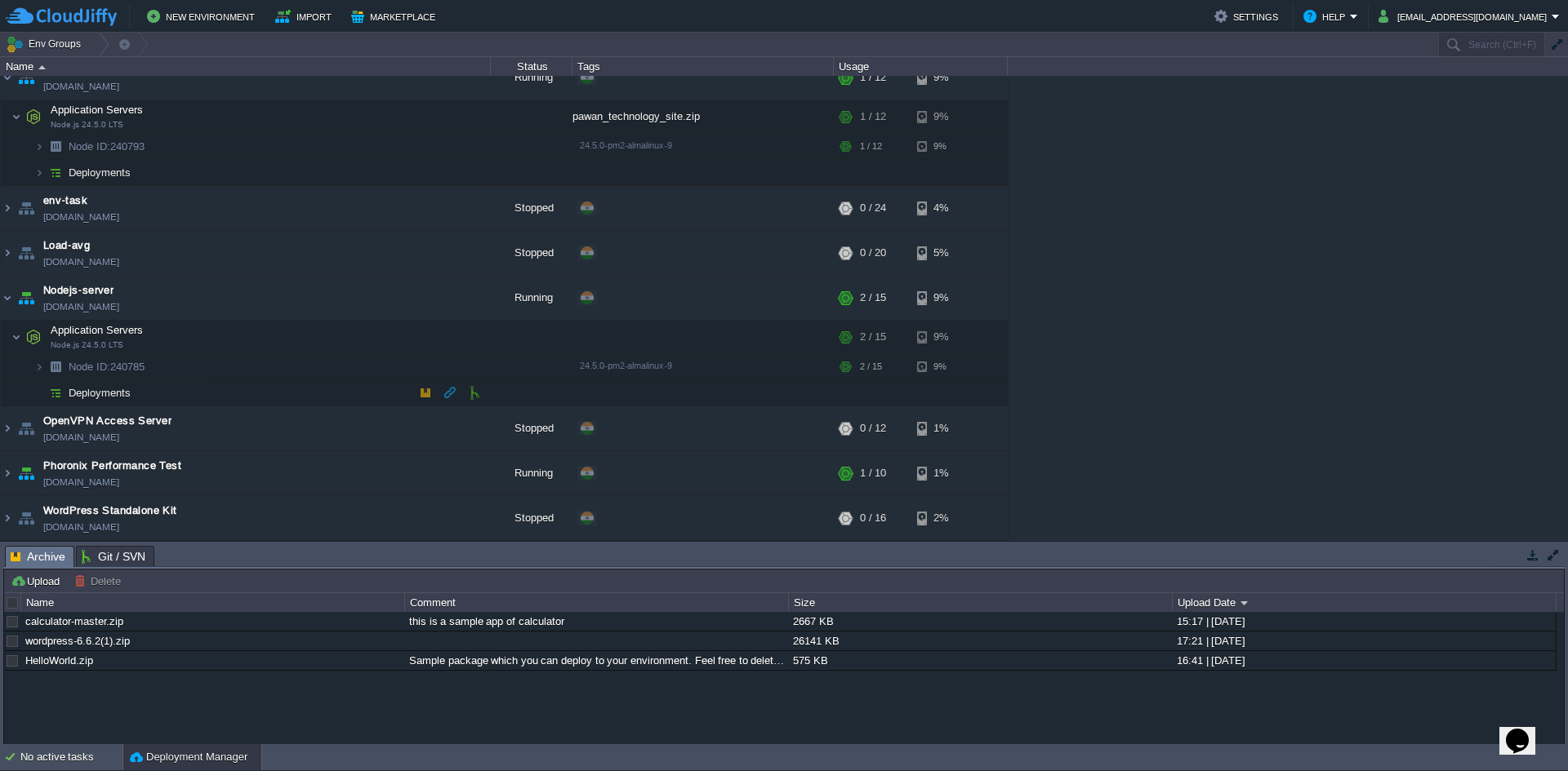
click at [115, 393] on span "Deployments" at bounding box center [100, 393] width 66 height 14
click at [49, 634] on div "wordpress-6.6.2(1).zip" at bounding box center [212, 641] width 382 height 19
click at [49, 643] on link "wordpress-6.6.2(1).zip" at bounding box center [77, 641] width 104 height 12
click at [359, 639] on button "button" at bounding box center [364, 641] width 15 height 15
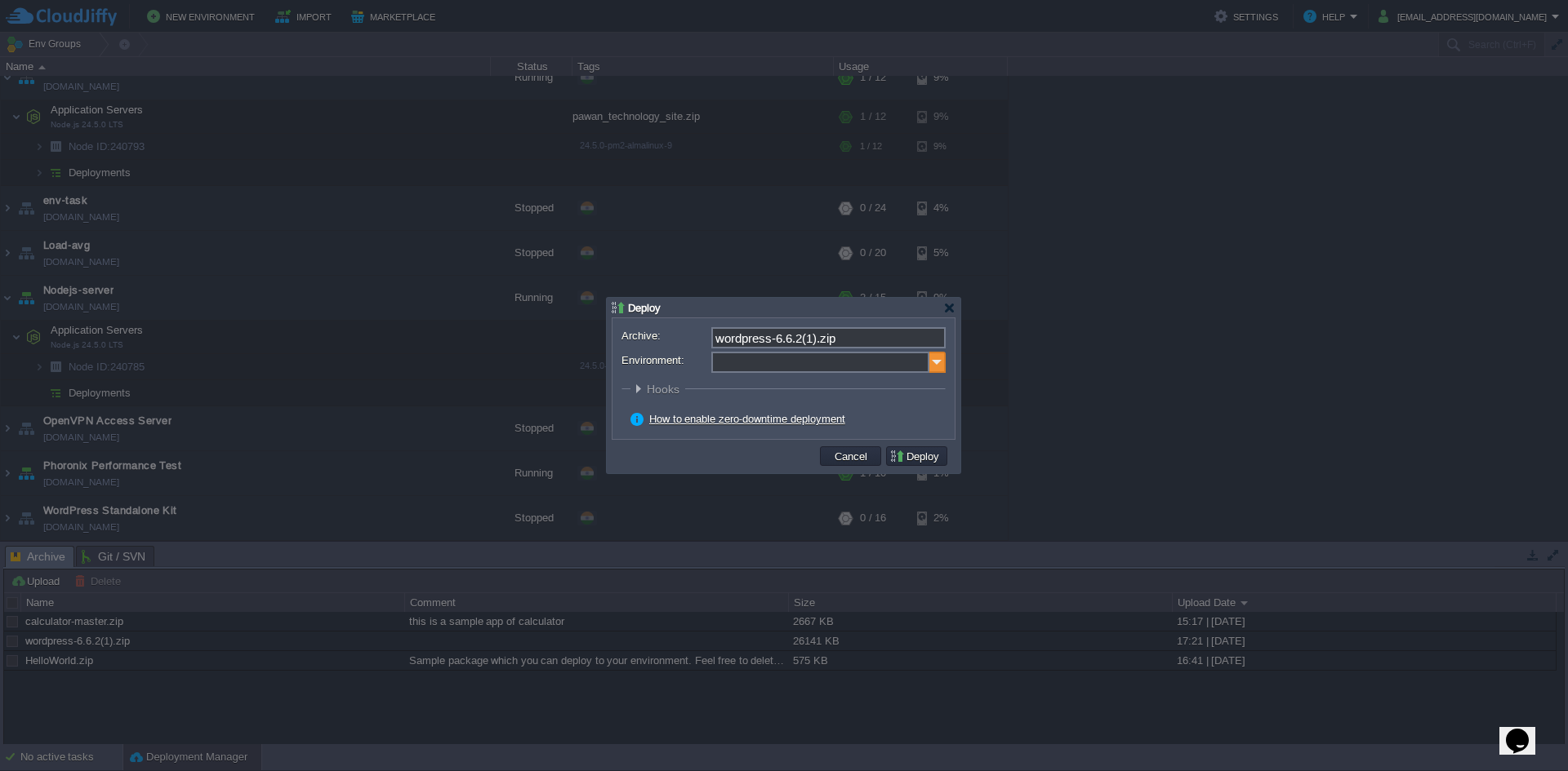
click at [944, 367] on img at bounding box center [937, 363] width 16 height 21
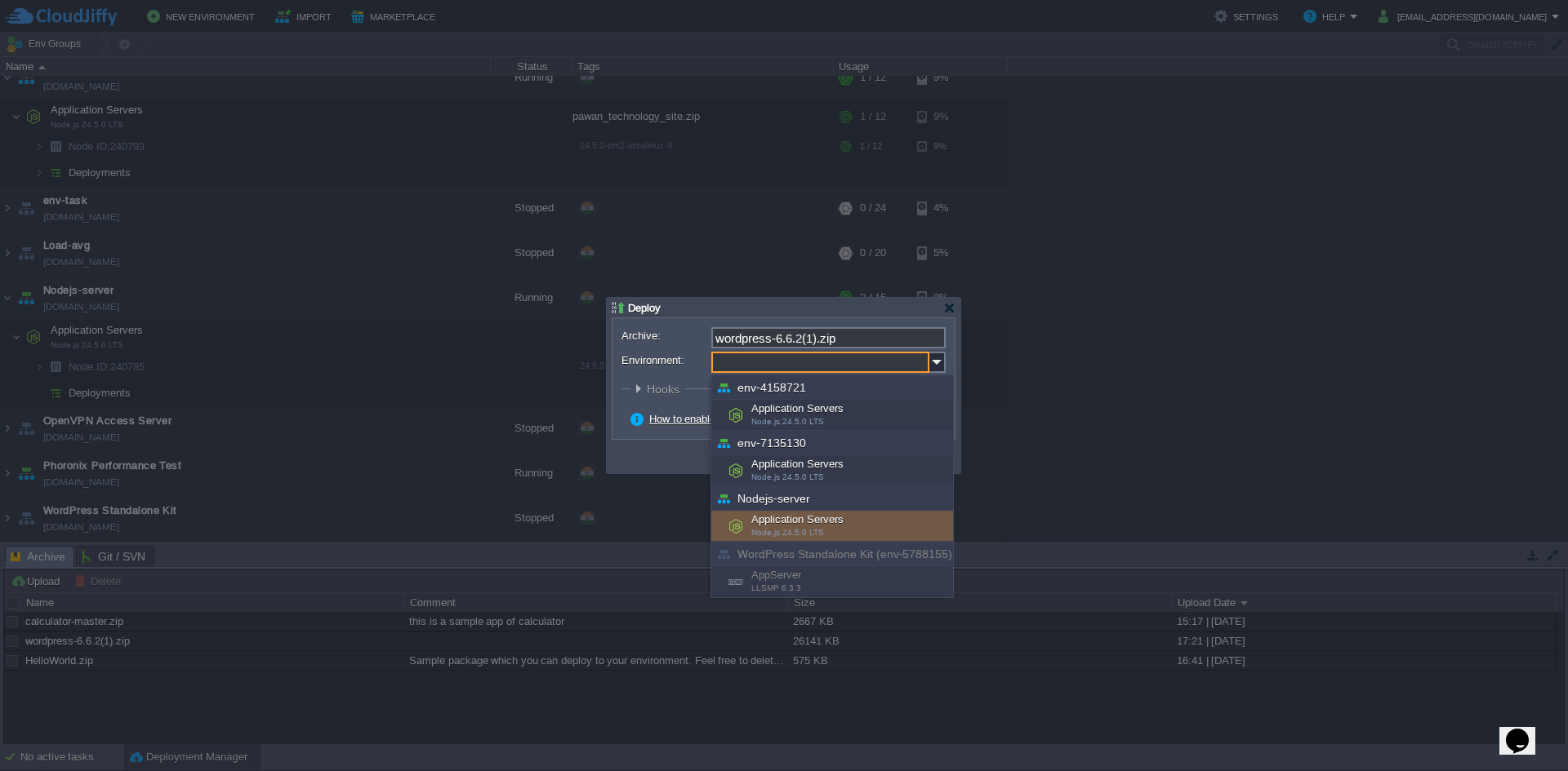
click at [853, 535] on div "Application Servers Node.js 24.5.0 LTS" at bounding box center [832, 526] width 242 height 31
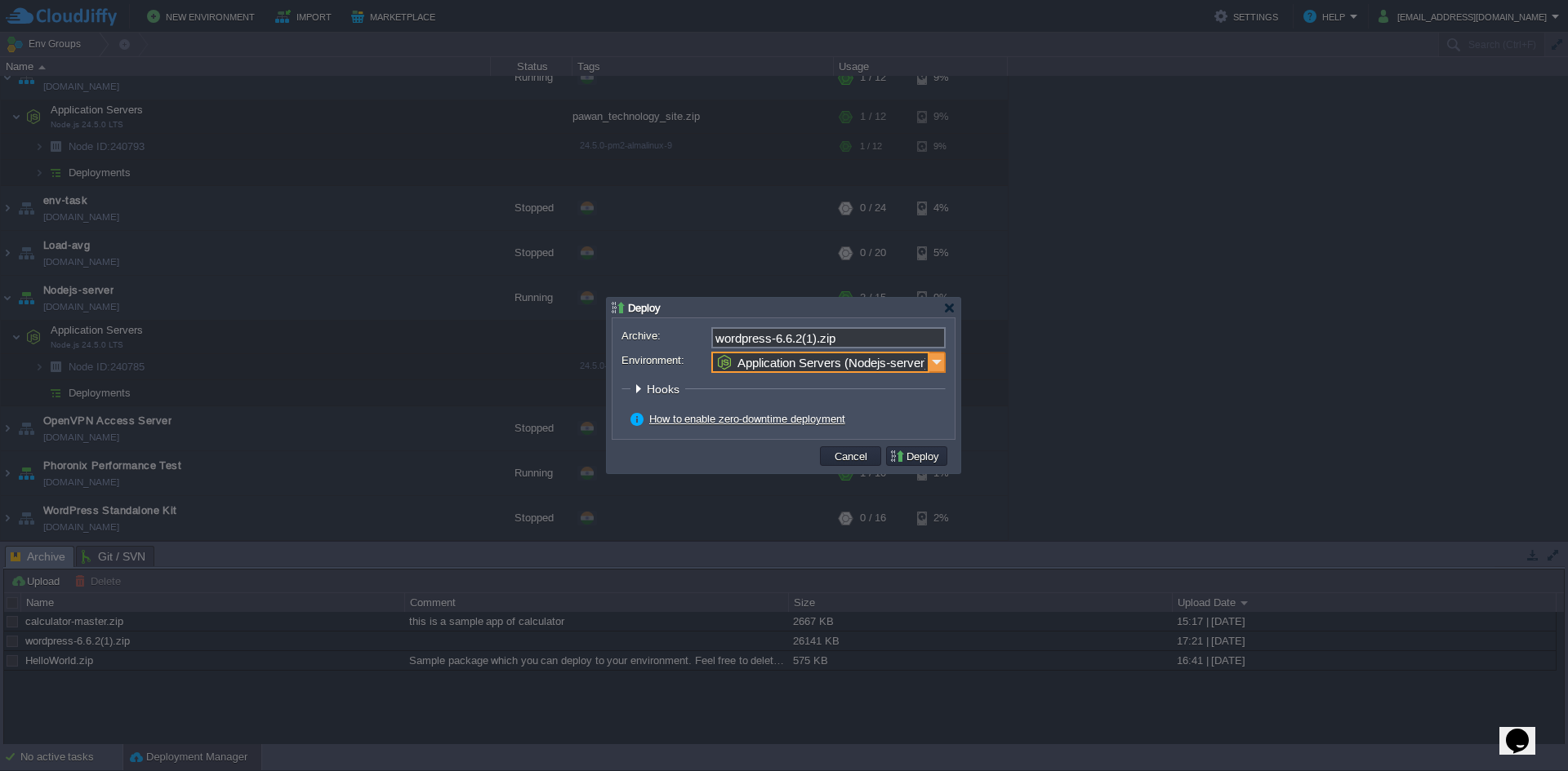
click at [939, 356] on img at bounding box center [937, 363] width 16 height 21
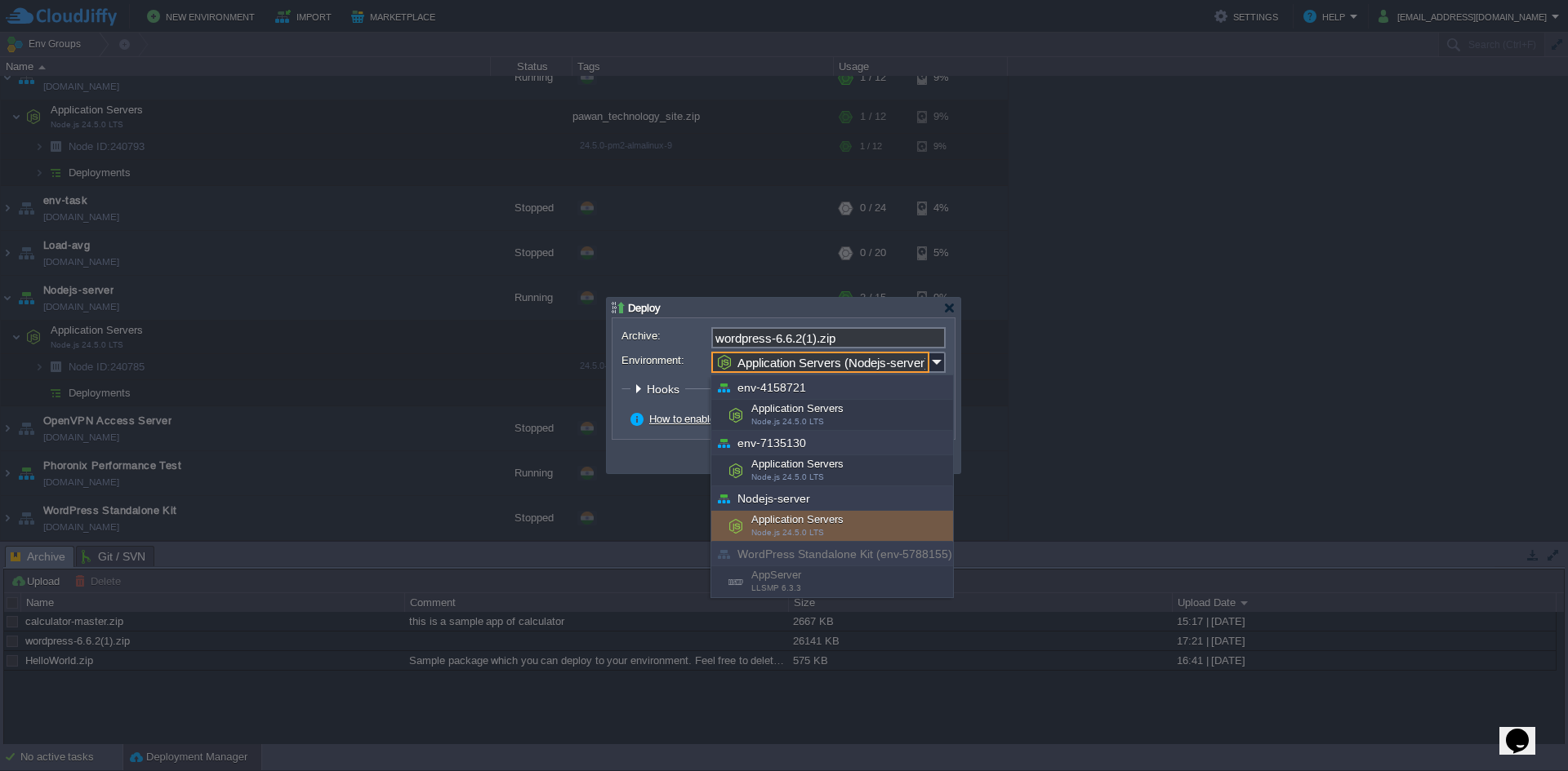
click at [877, 527] on div "Application Servers Node.js 24.5.0 LTS" at bounding box center [832, 526] width 242 height 31
type input "Application Servers (Nodejs-server)"
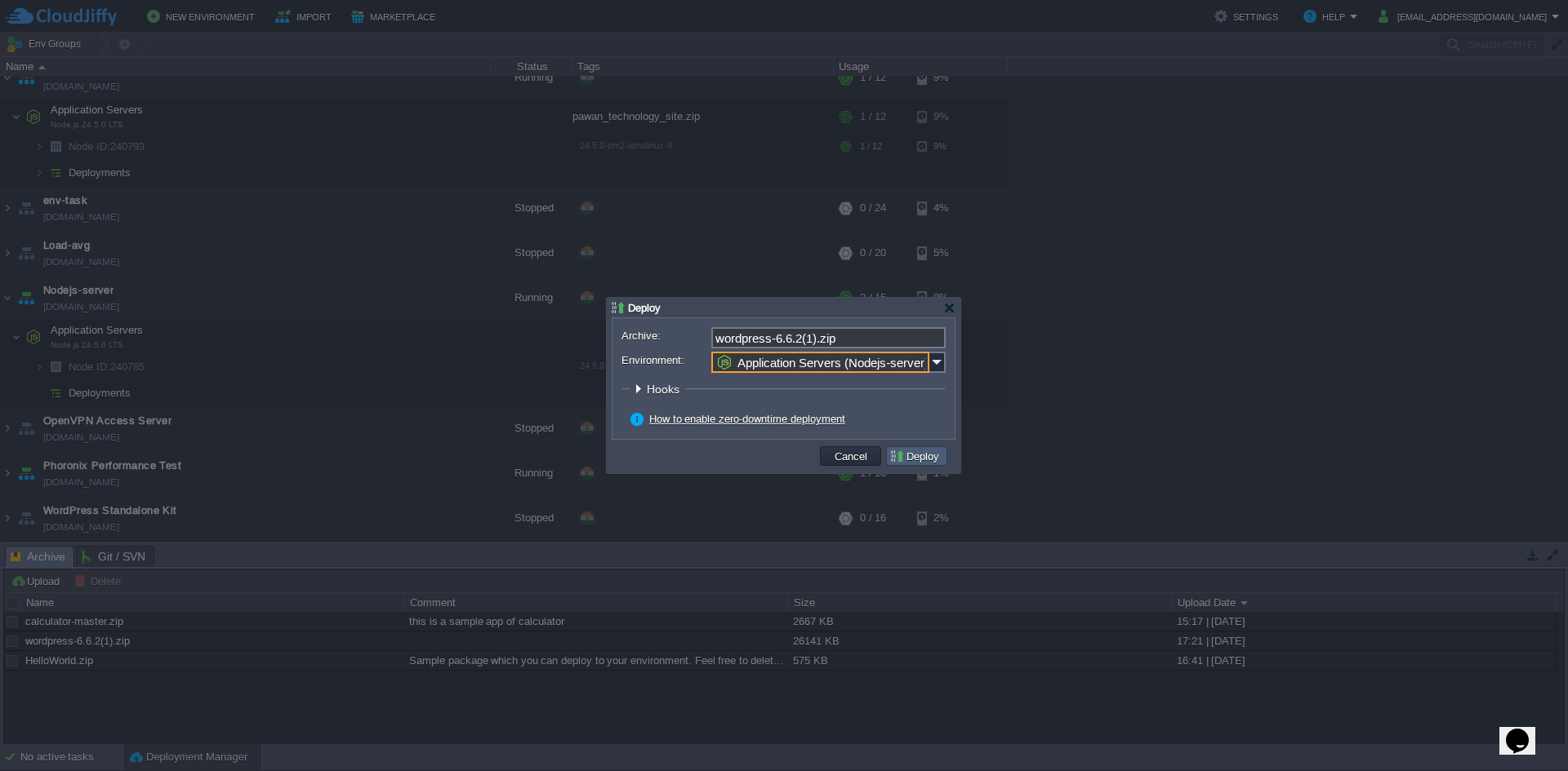
click at [915, 456] on button "Deploy" at bounding box center [916, 456] width 55 height 15
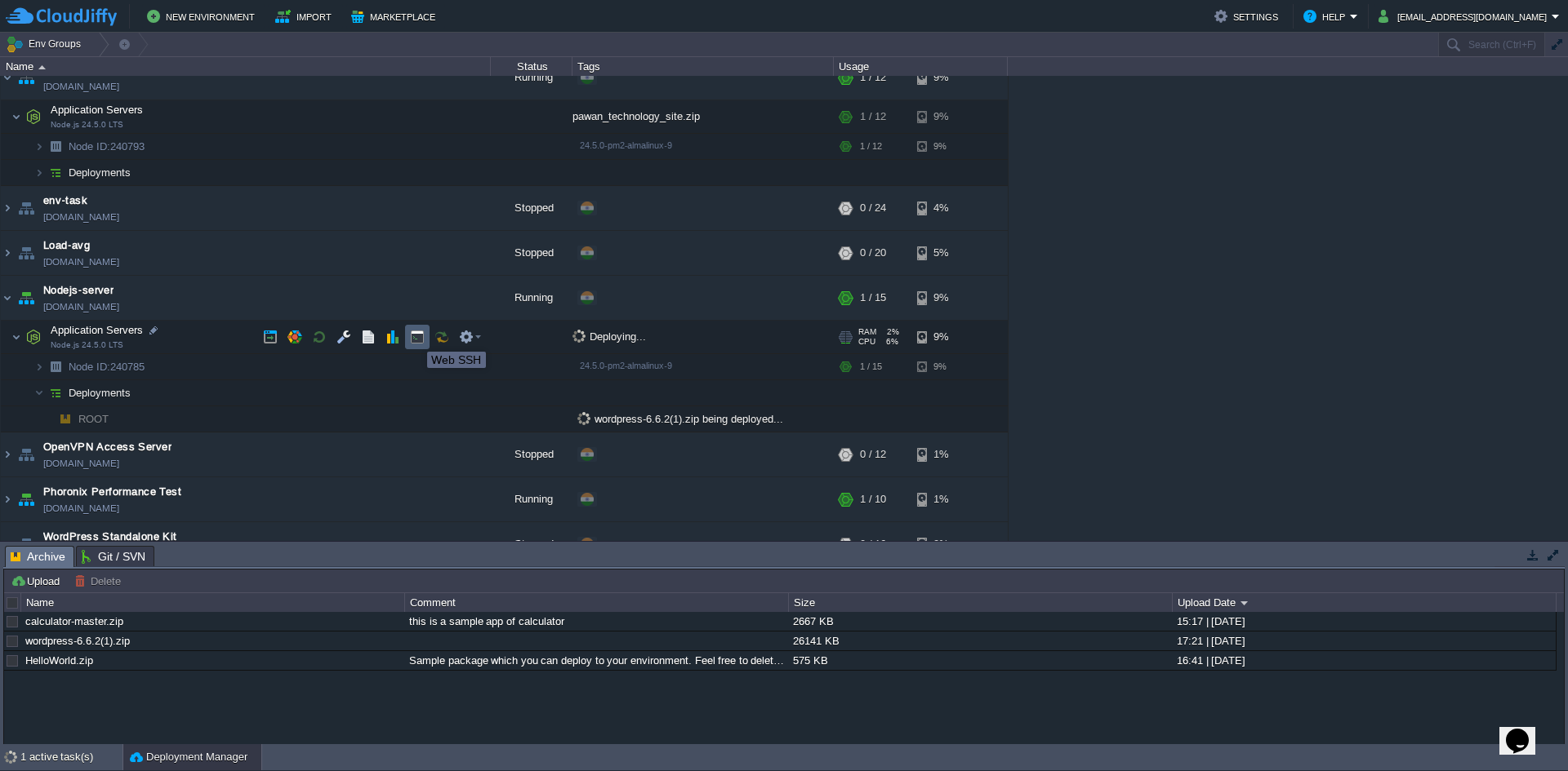
click at [415, 338] on button "button" at bounding box center [417, 336] width 15 height 15
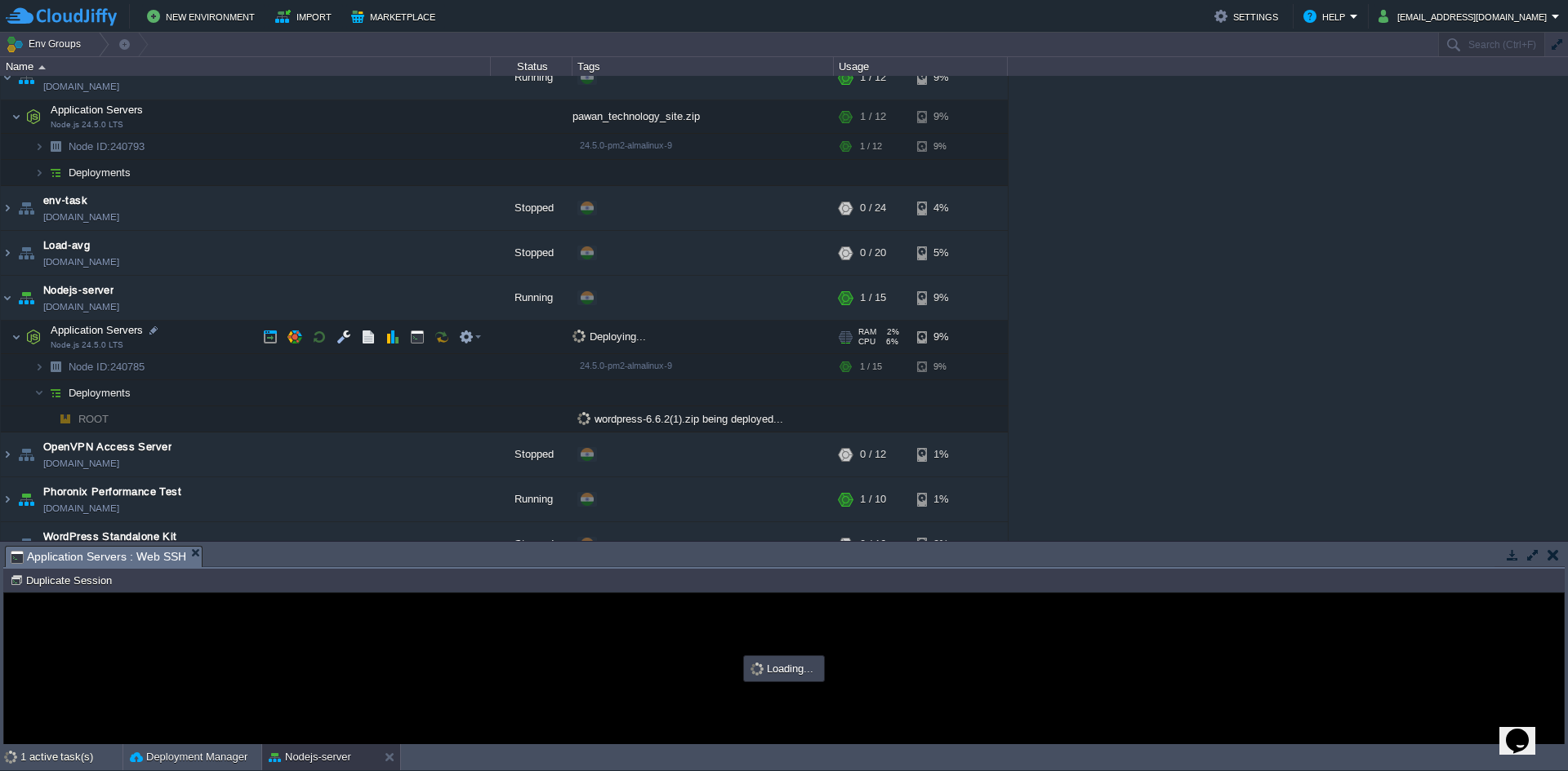
scroll to position [0, 0]
type input "#000000"
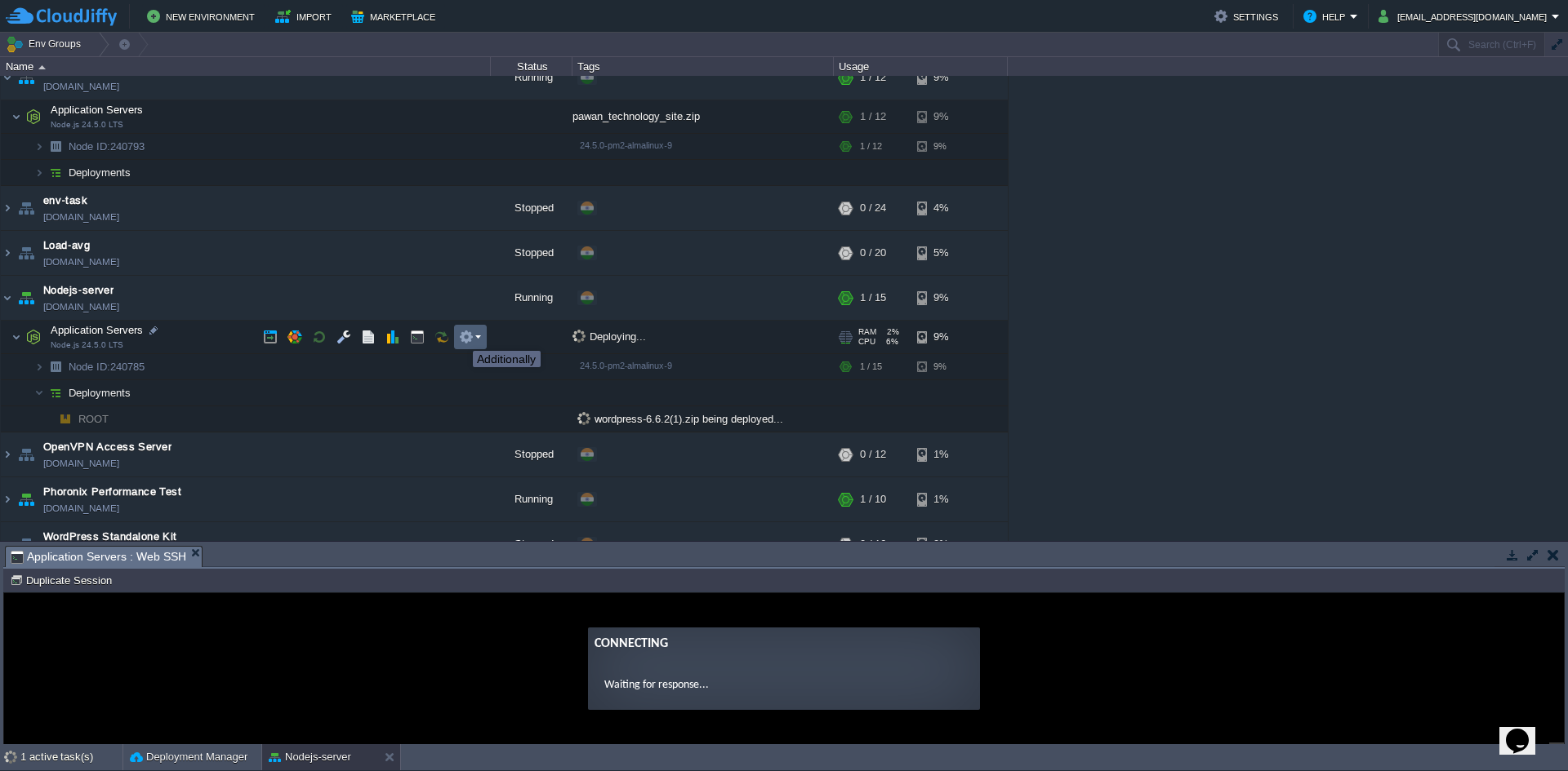
click at [464, 335] on button "button" at bounding box center [466, 336] width 15 height 15
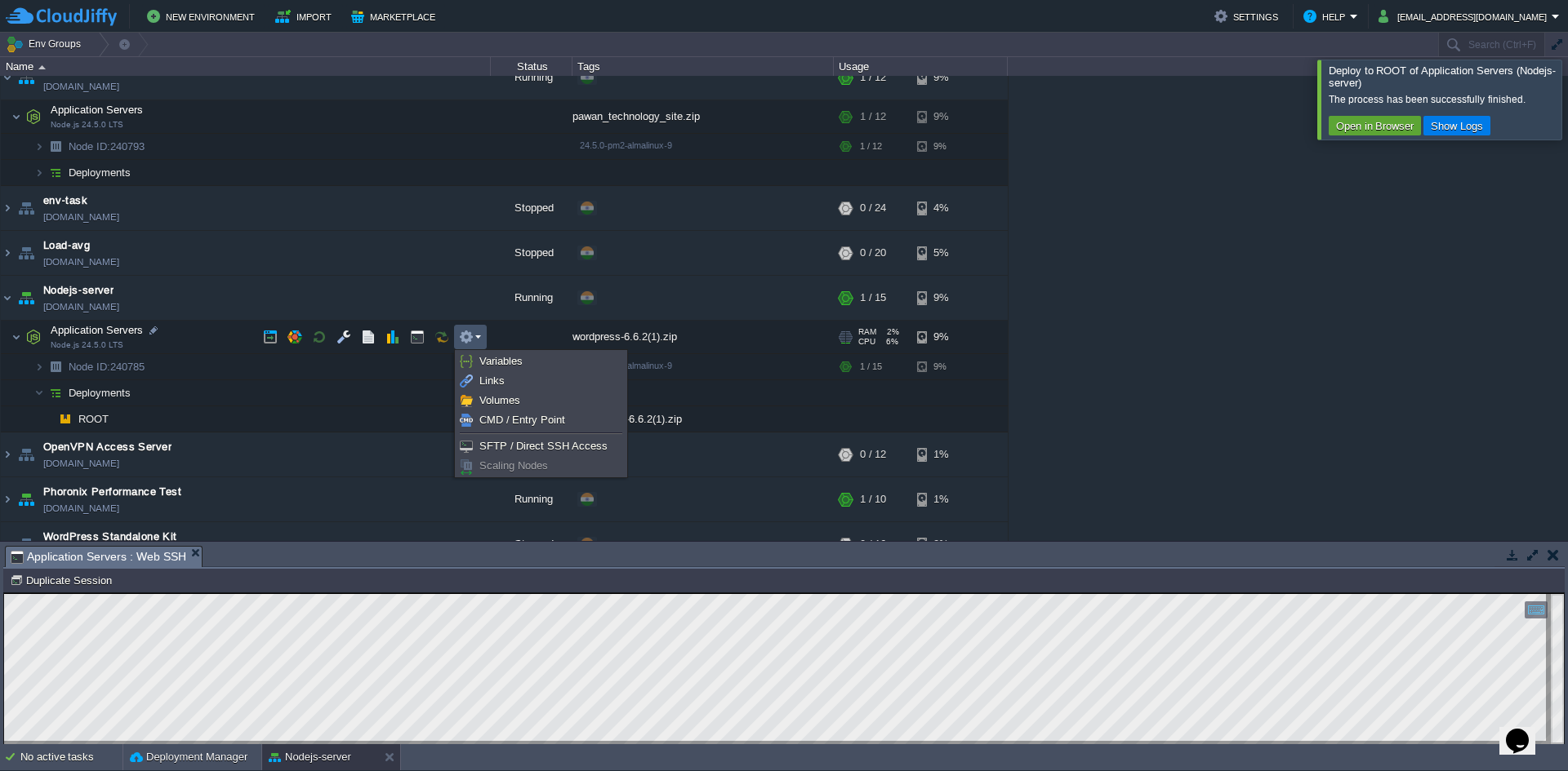
click at [272, 412] on td "ROOT" at bounding box center [246, 420] width 490 height 26
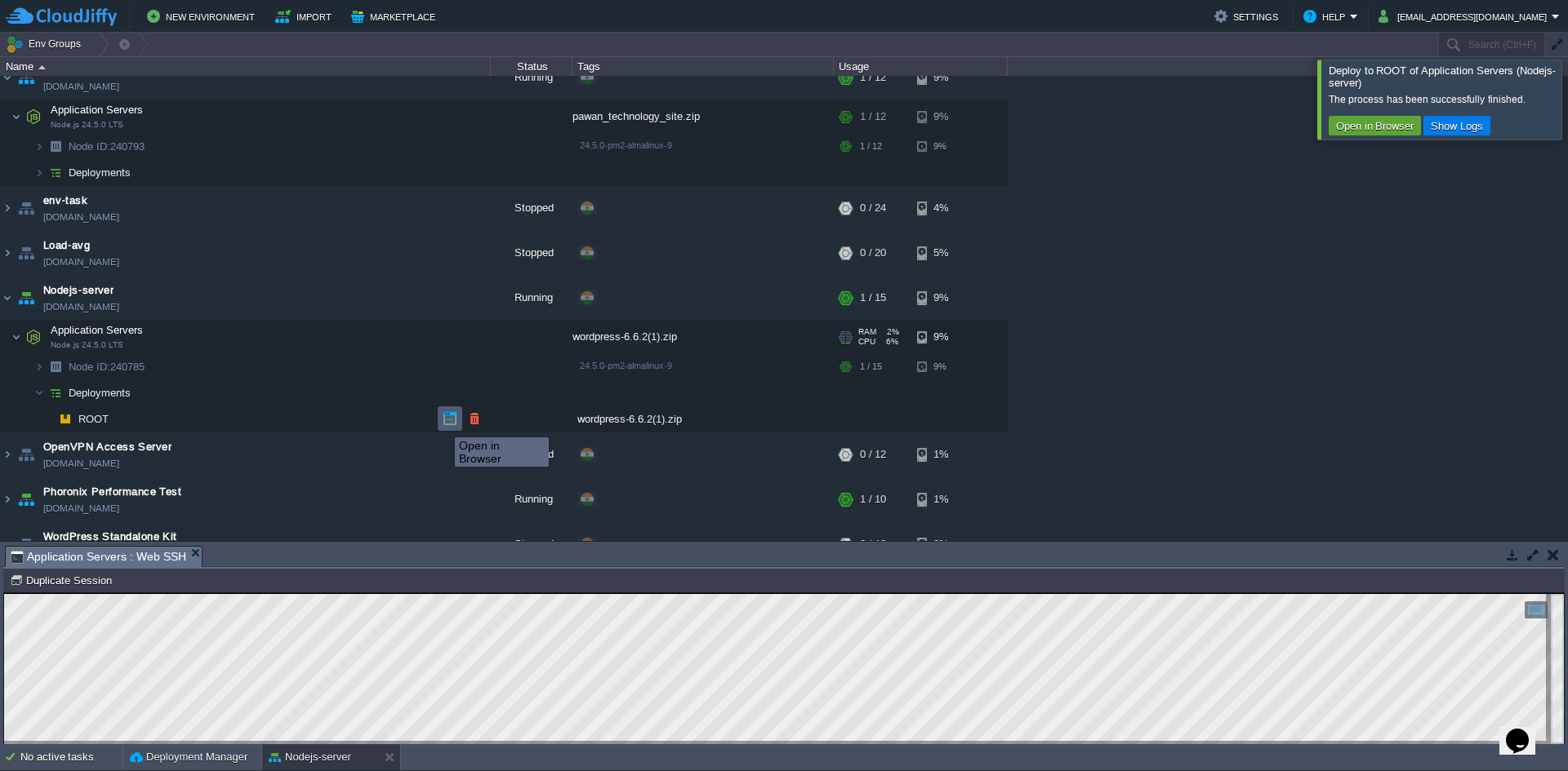
click at [443, 423] on button "button" at bounding box center [449, 418] width 15 height 15
click at [264, 340] on button "button" at bounding box center [270, 336] width 15 height 15
click at [650, 339] on div "wordpress-6.6.2(1).zip" at bounding box center [703, 337] width 261 height 33
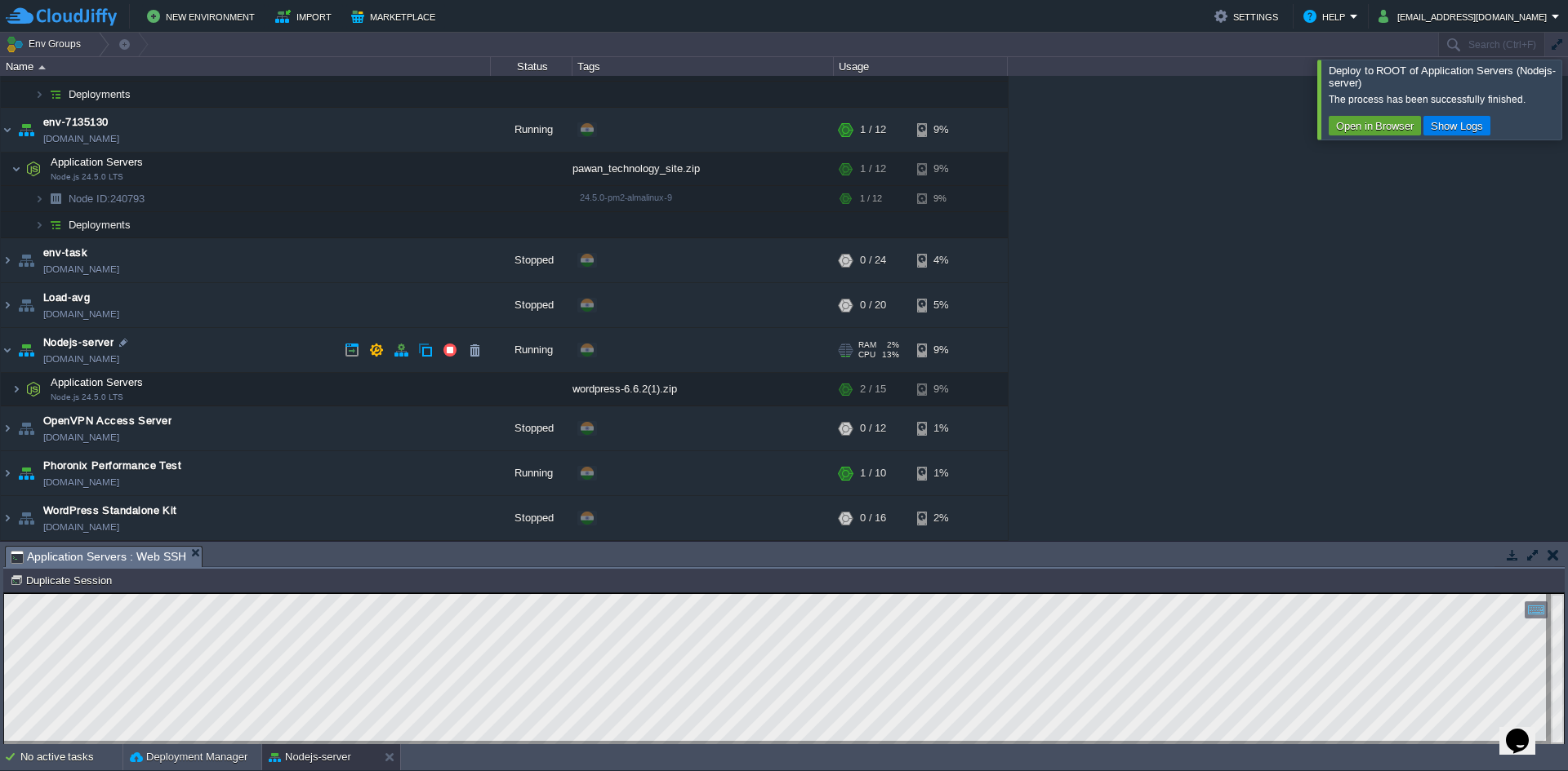
scroll to position [144, 0]
click at [304, 407] on td "OpenVPN Access Server [DOMAIN_NAME]" at bounding box center [246, 429] width 490 height 45
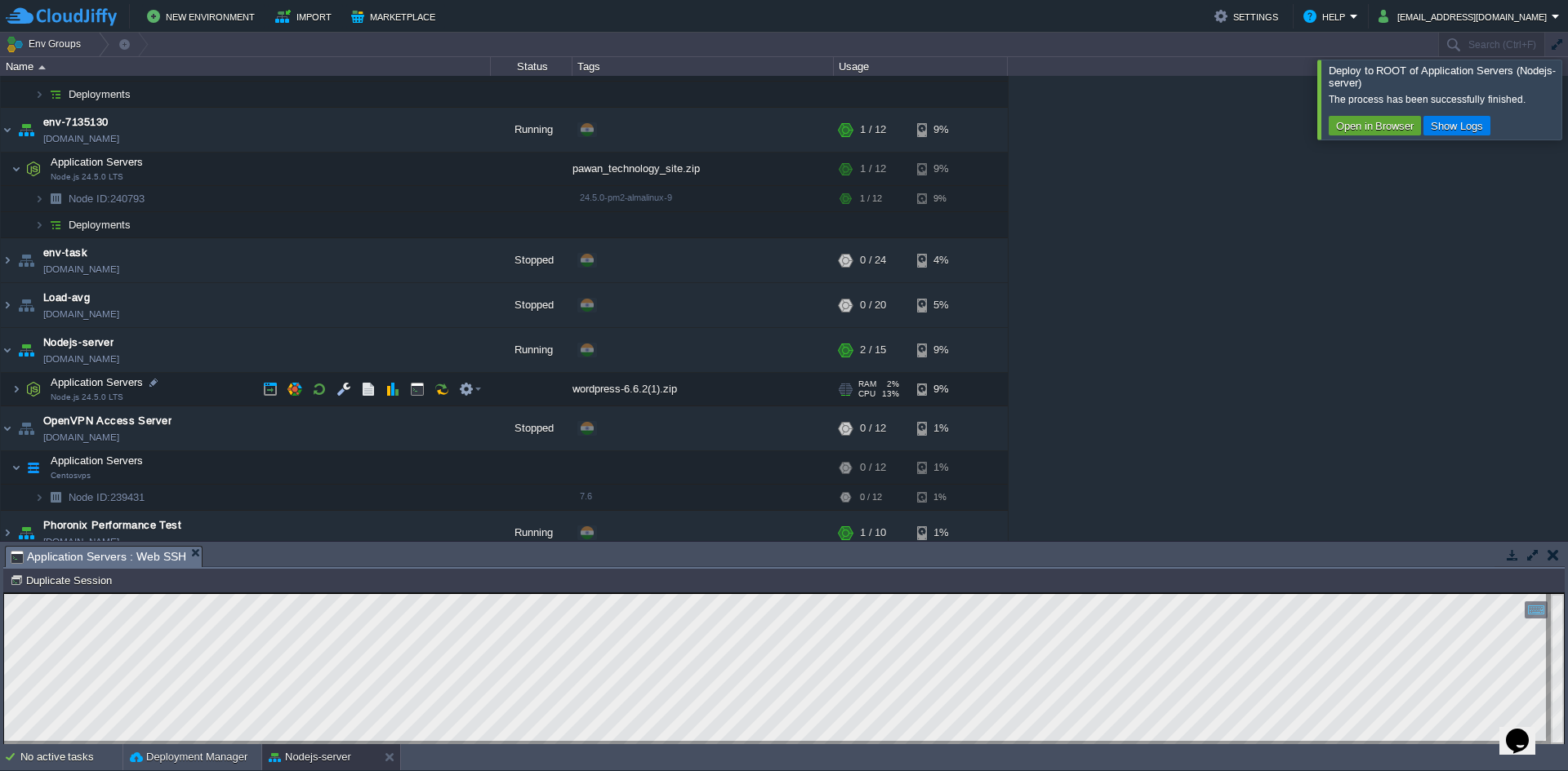
click at [173, 400] on td "Application Servers Node.js 24.5.0 LTS" at bounding box center [246, 389] width 490 height 34
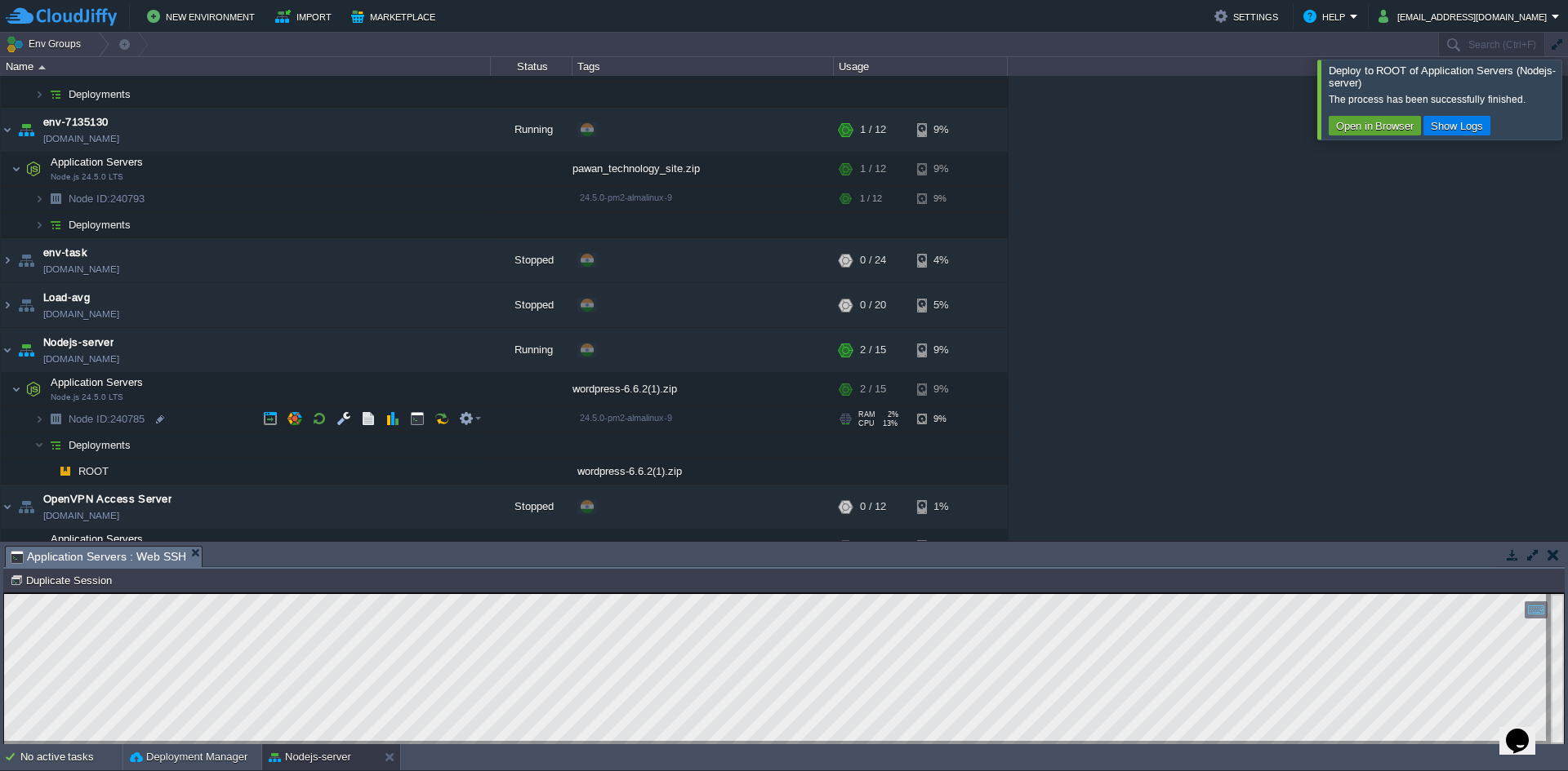
click at [141, 421] on span "Node ID: 240785" at bounding box center [107, 419] width 80 height 14
click at [148, 391] on td "Application Servers Node.js 24.5.0 LTS" at bounding box center [246, 389] width 490 height 34
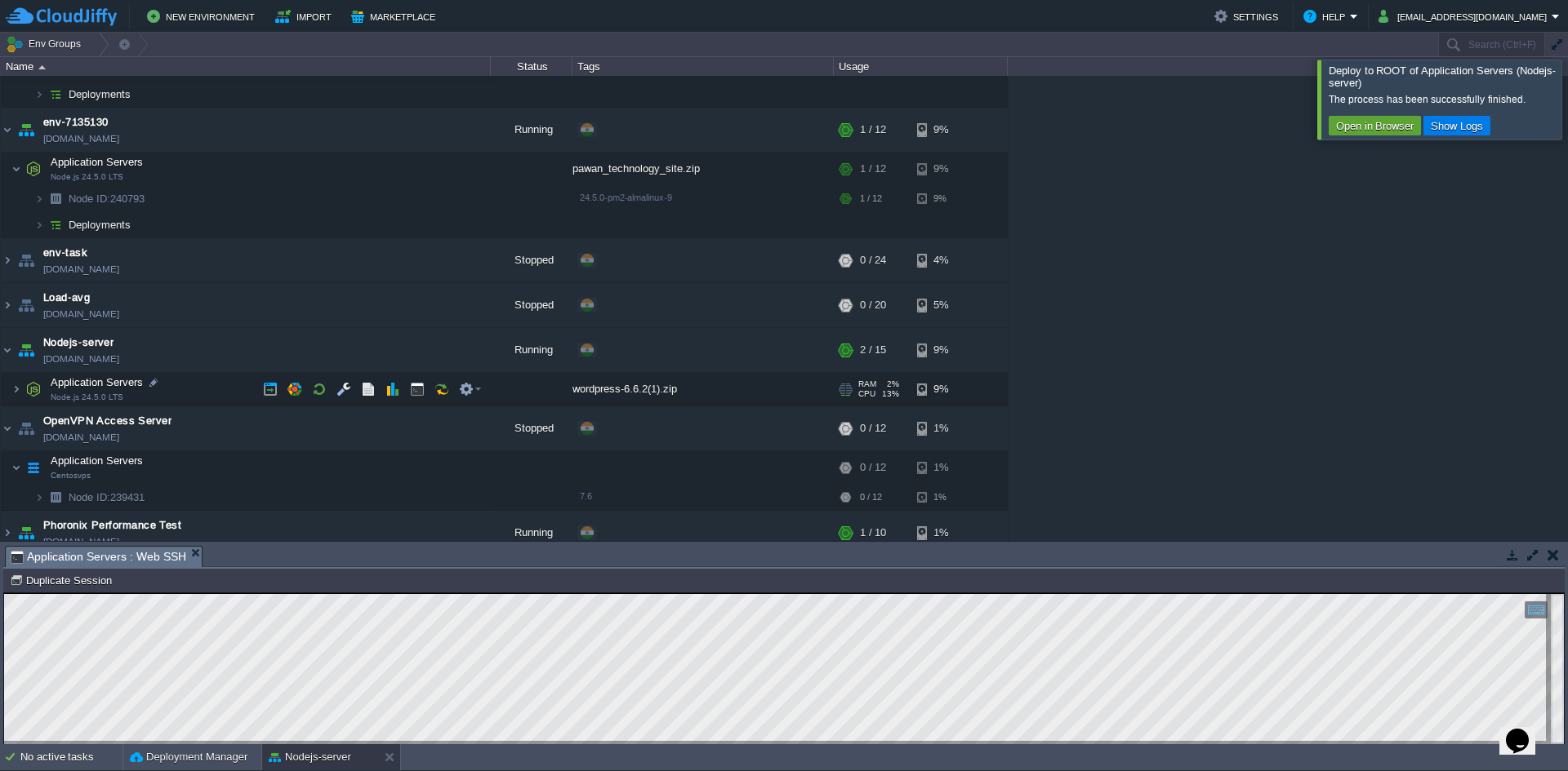
click at [102, 394] on span "Node.js 24.5.0 LTS" at bounding box center [87, 397] width 73 height 10
click at [340, 390] on button "button" at bounding box center [344, 389] width 15 height 15
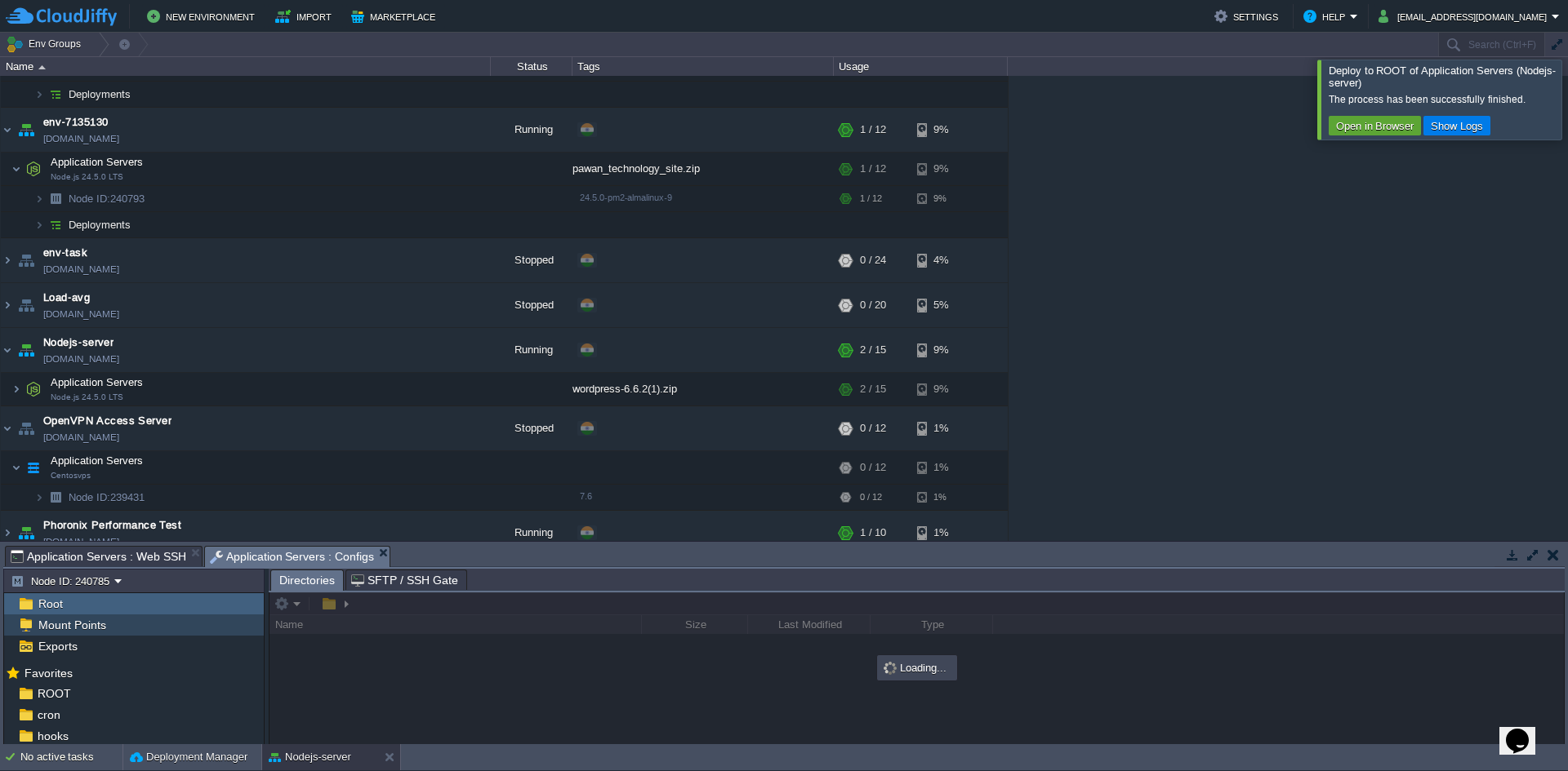
click at [68, 621] on span "Mount Points" at bounding box center [71, 624] width 74 height 15
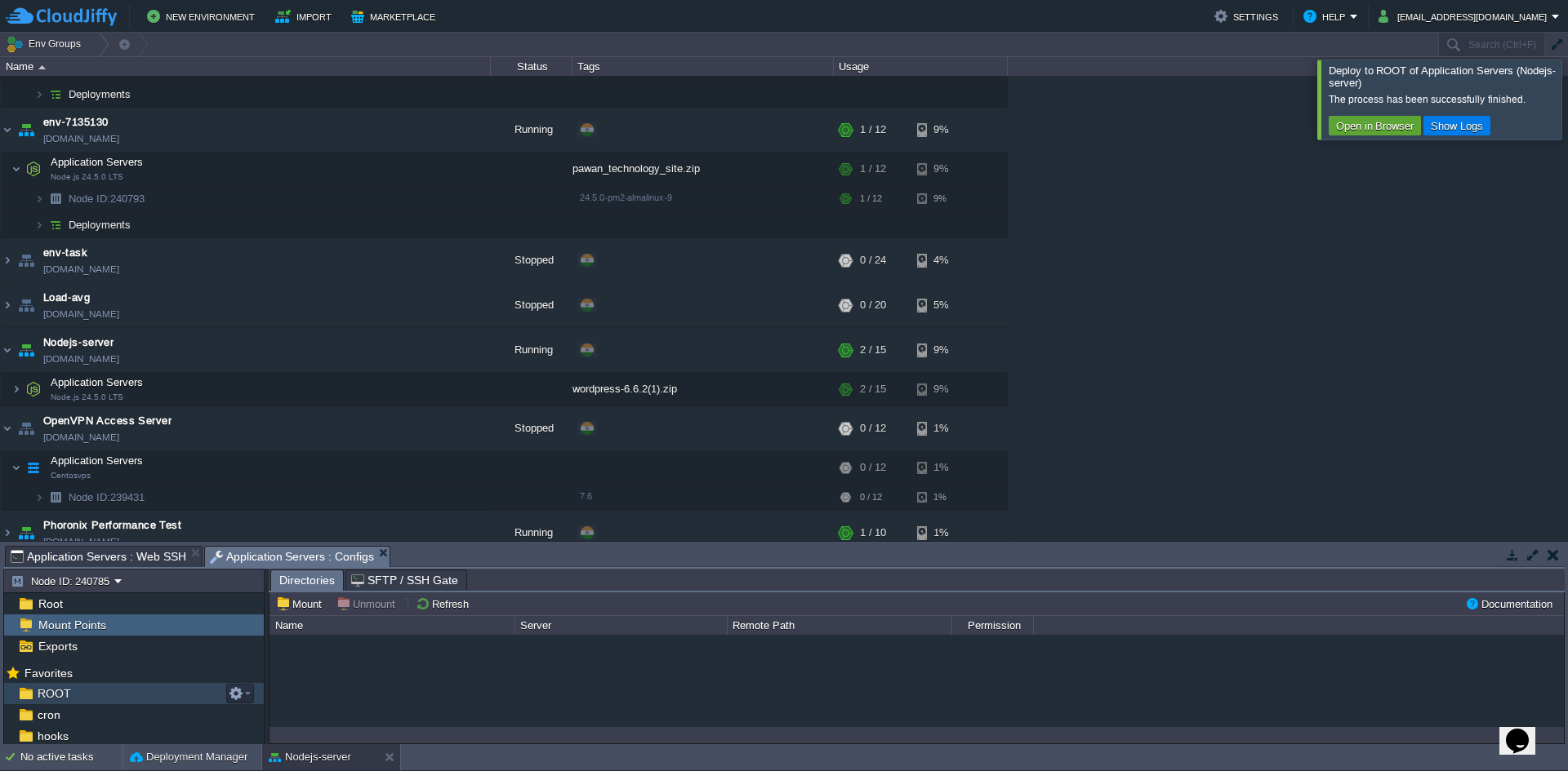
click at [68, 689] on span "ROOT" at bounding box center [54, 694] width 39 height 15
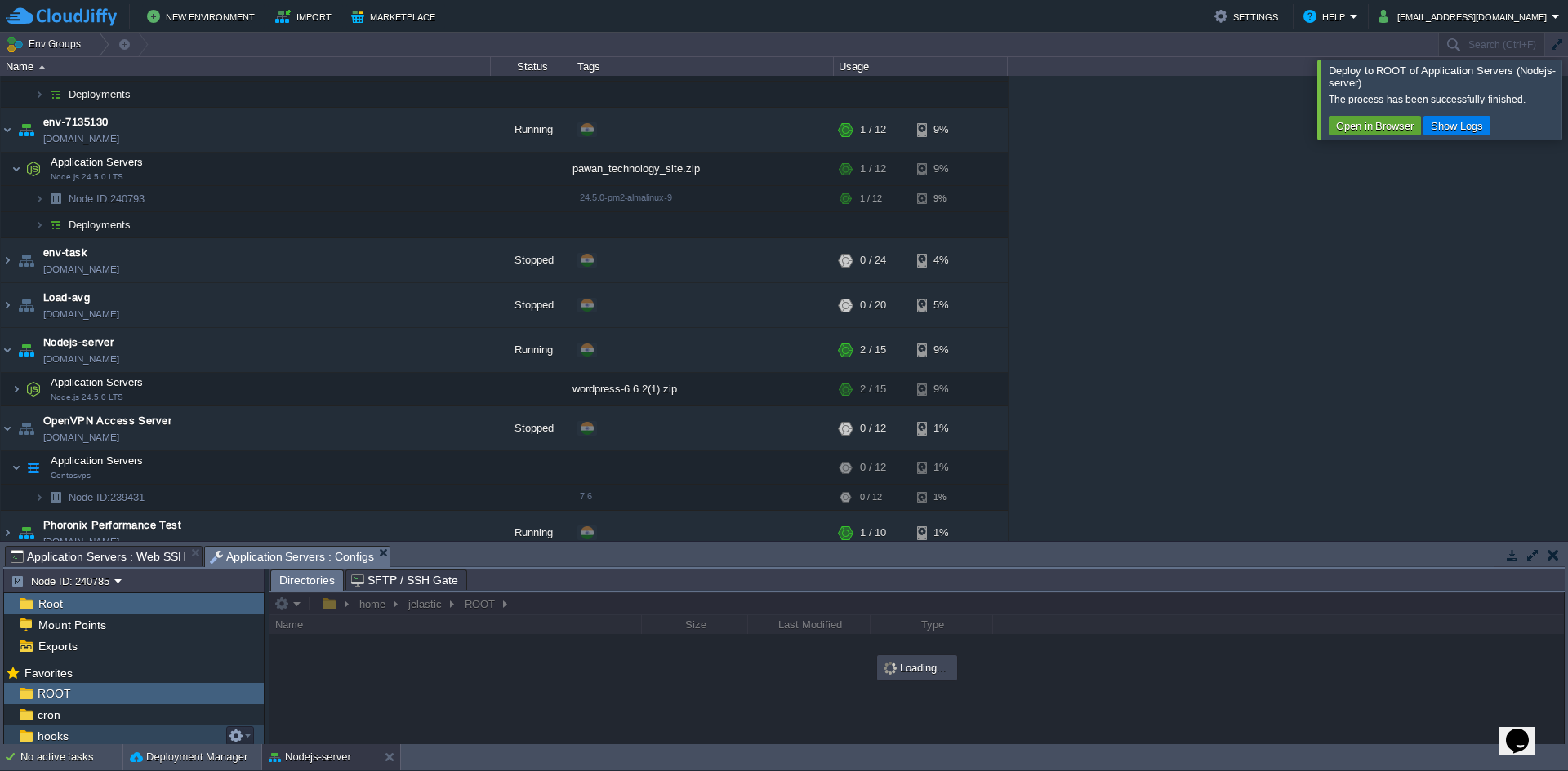
click at [67, 729] on span "hooks" at bounding box center [53, 735] width 36 height 15
click at [63, 741] on span "hooks" at bounding box center [53, 735] width 36 height 15
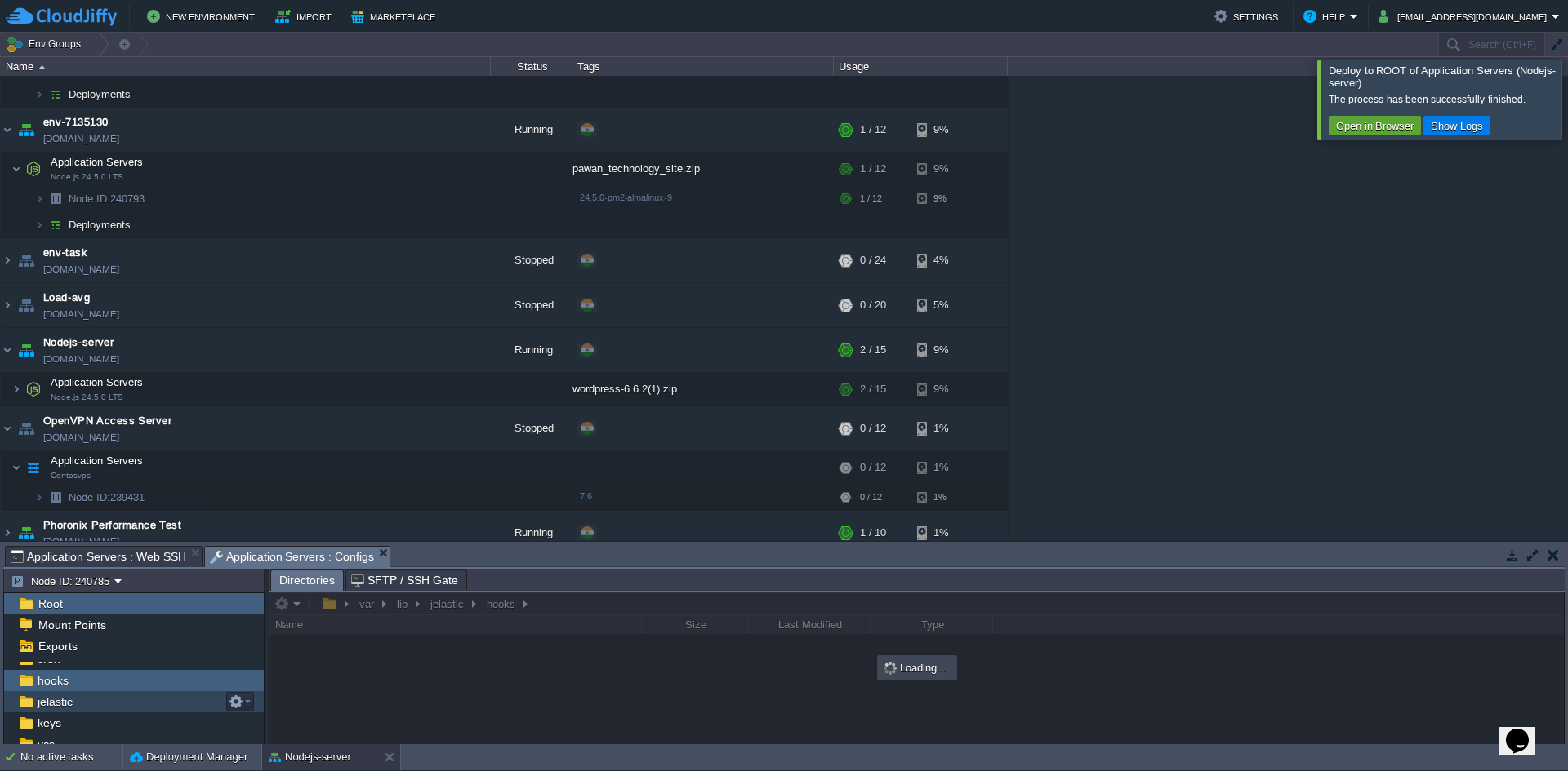
scroll to position [84, 0]
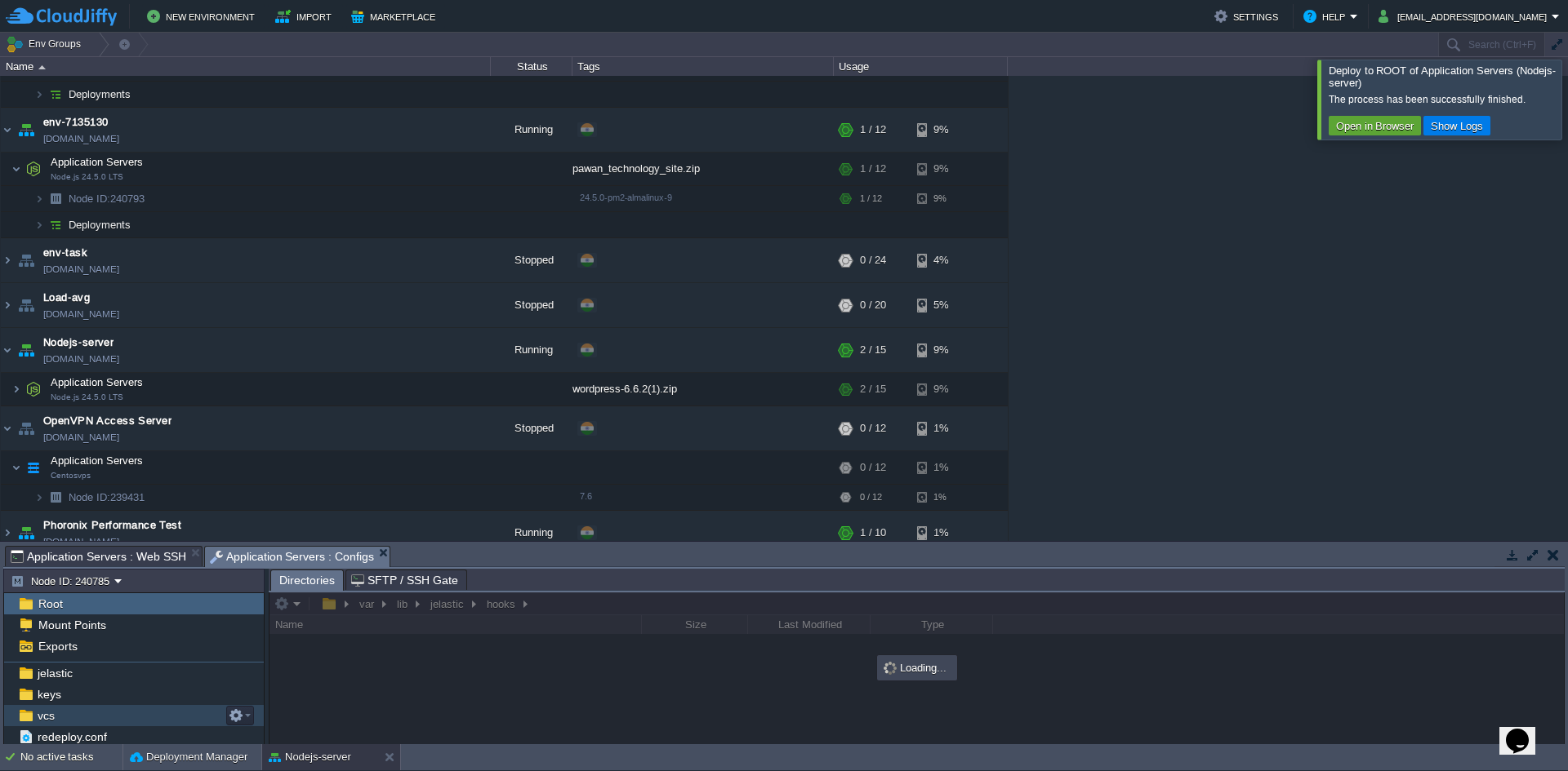
click at [97, 715] on div "vcs" at bounding box center [134, 715] width 259 height 21
click at [100, 687] on div "keys" at bounding box center [134, 695] width 259 height 21
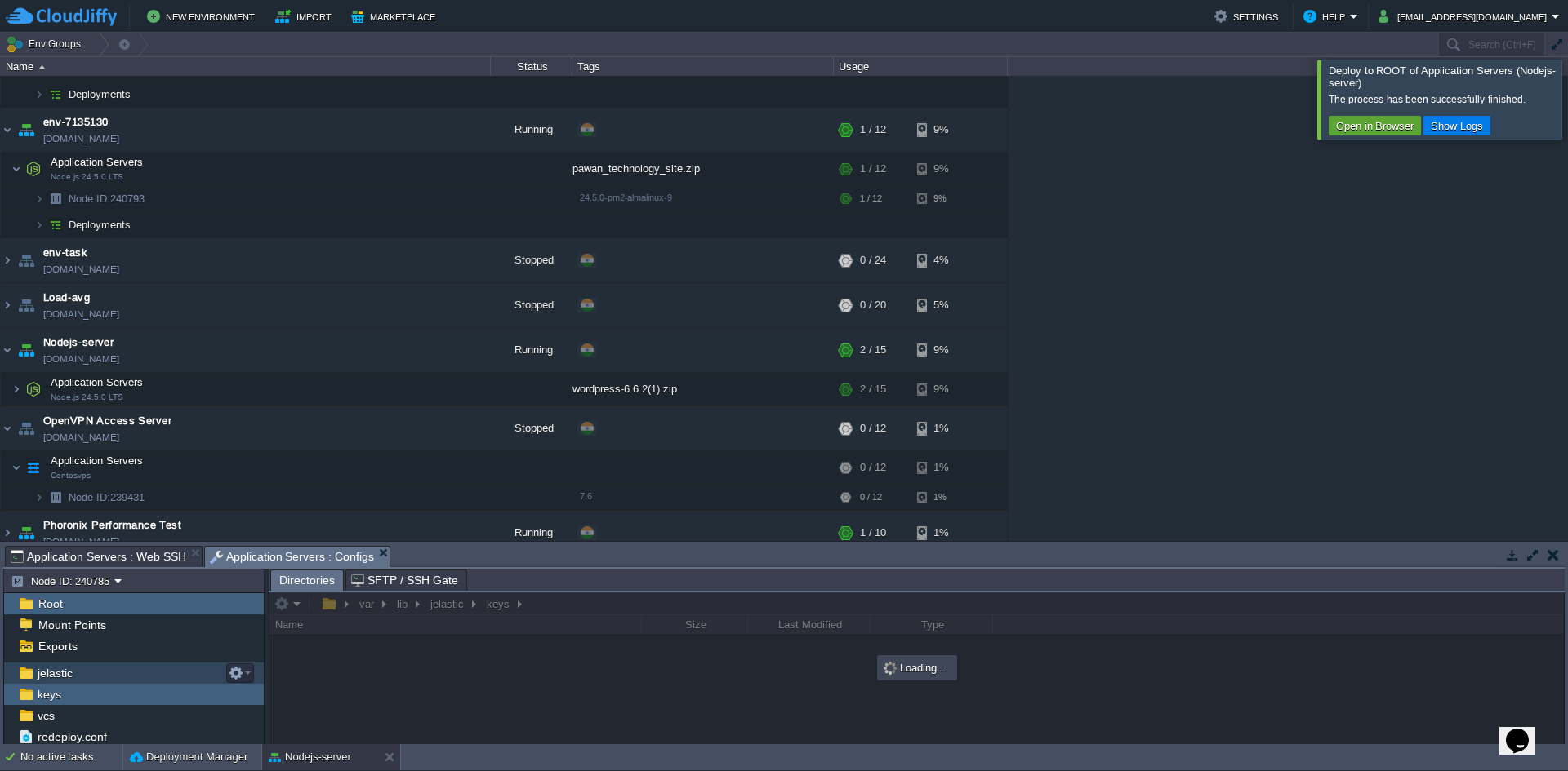
click at [105, 675] on div "jelastic" at bounding box center [134, 673] width 259 height 21
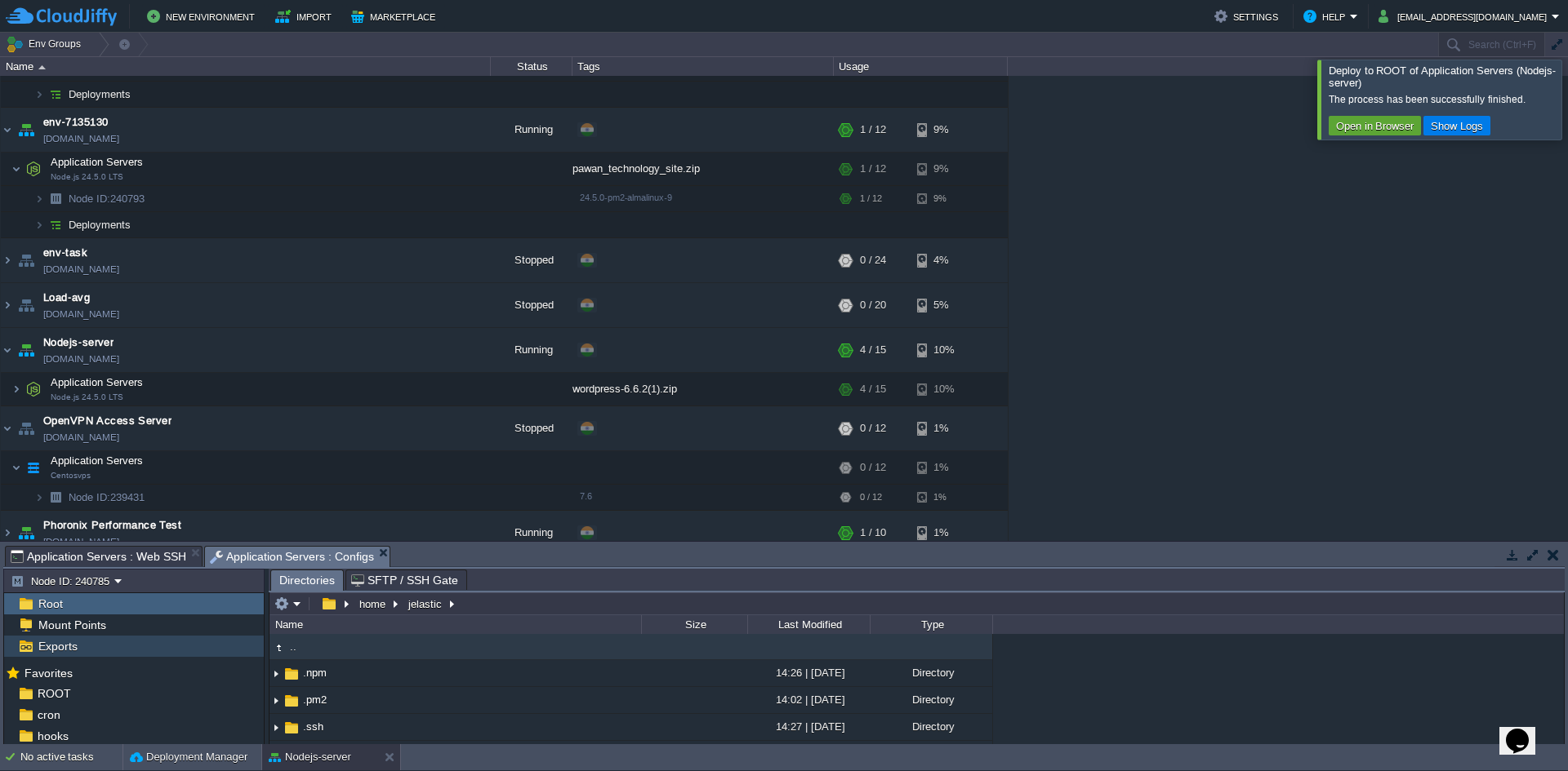
click at [52, 644] on span "Exports" at bounding box center [57, 646] width 45 height 15
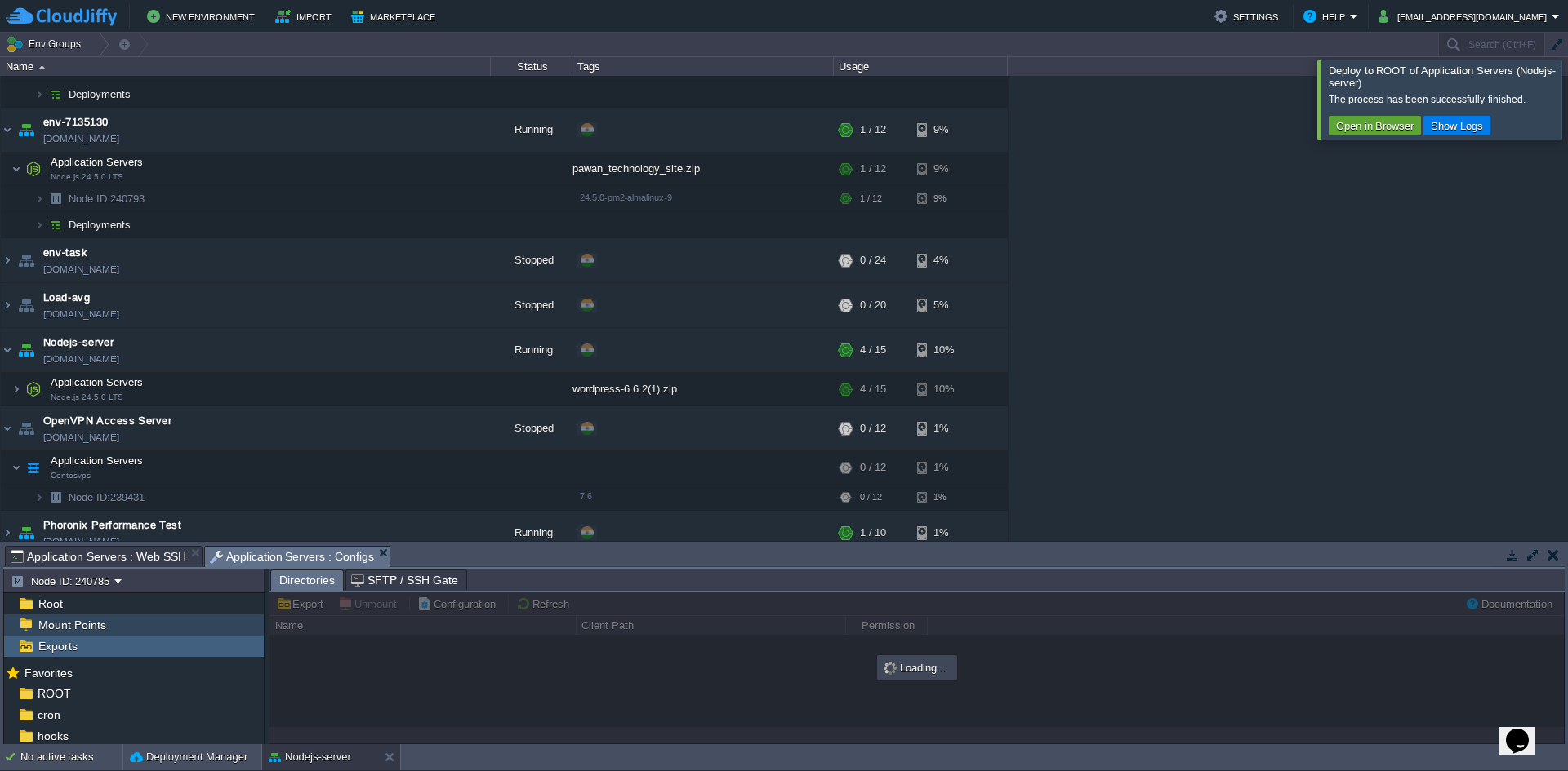
click at [67, 621] on span "Mount Points" at bounding box center [71, 624] width 74 height 15
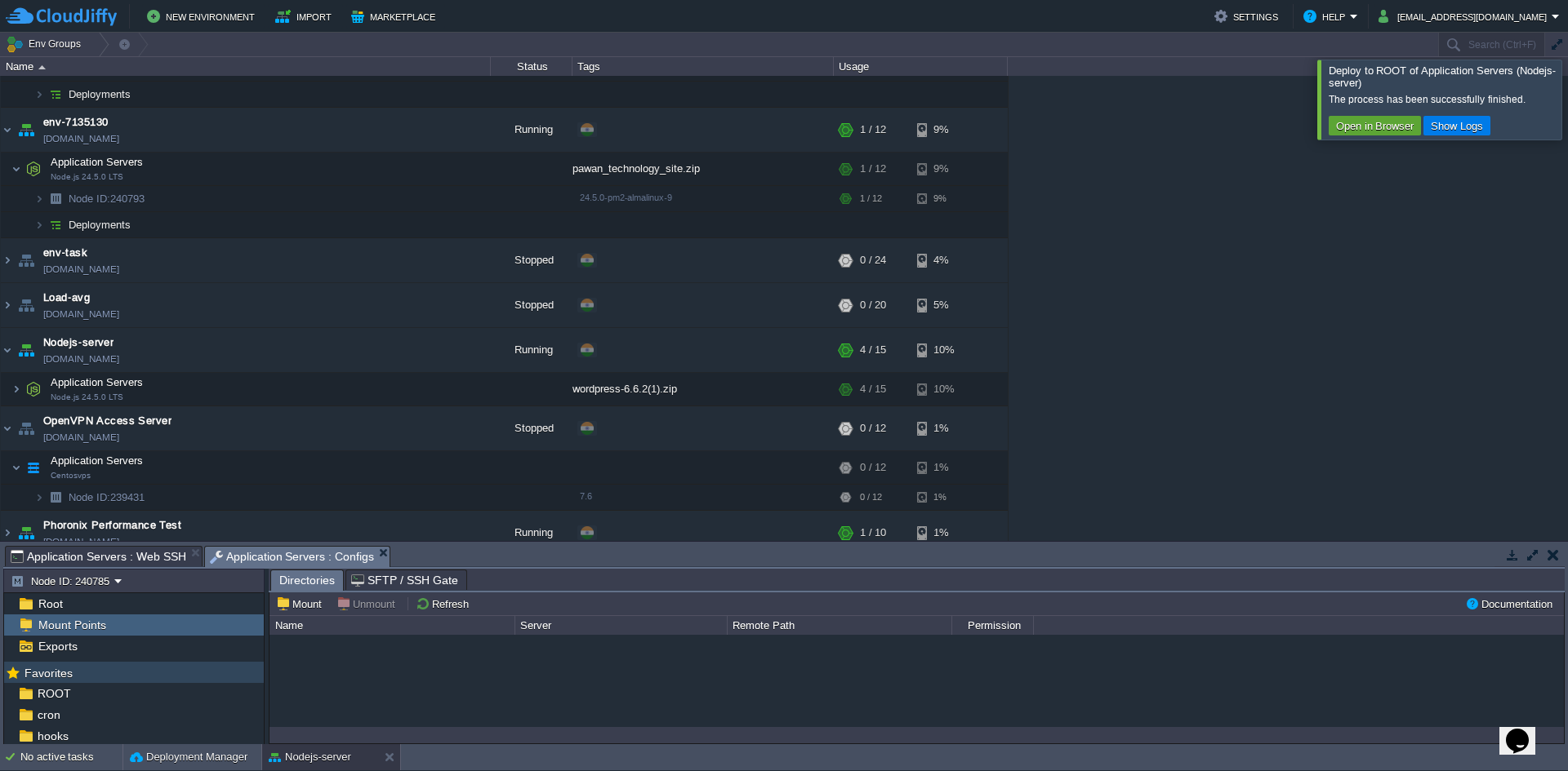
click at [65, 671] on span "Favorites" at bounding box center [48, 673] width 54 height 15
click at [64, 692] on span "ROOT" at bounding box center [54, 694] width 39 height 15
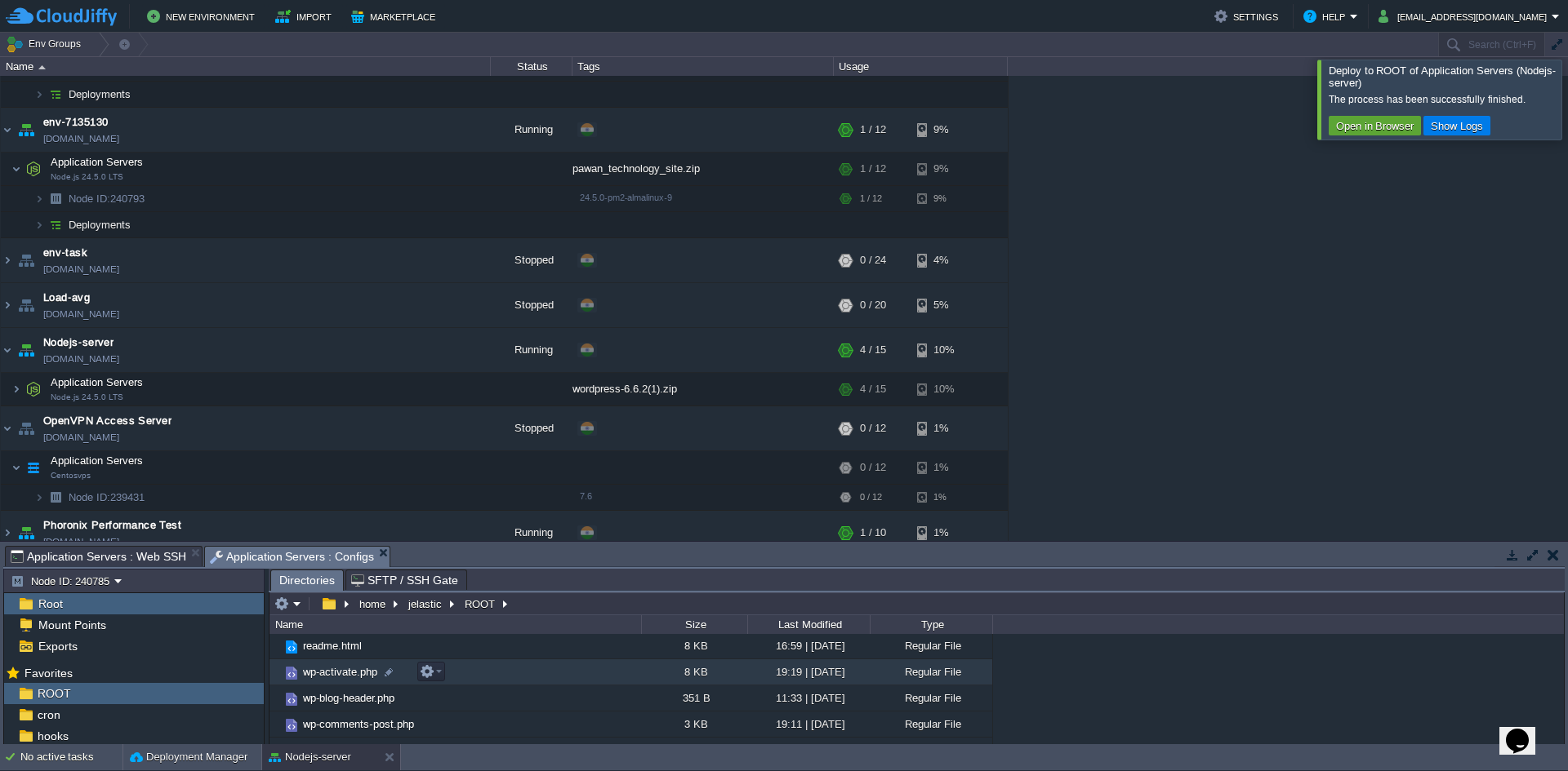
scroll to position [121, 0]
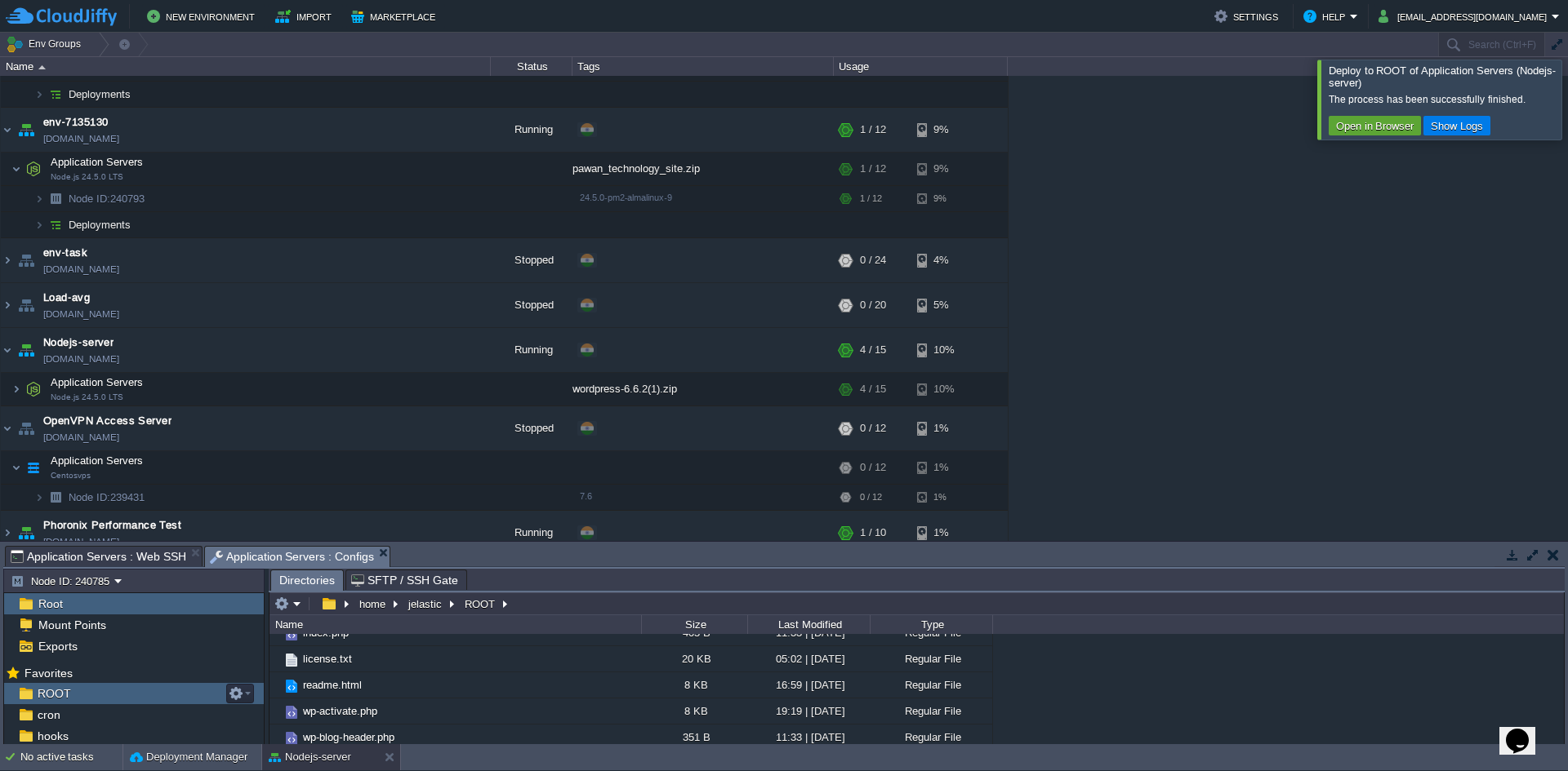
click at [44, 697] on span "ROOT" at bounding box center [54, 694] width 39 height 15
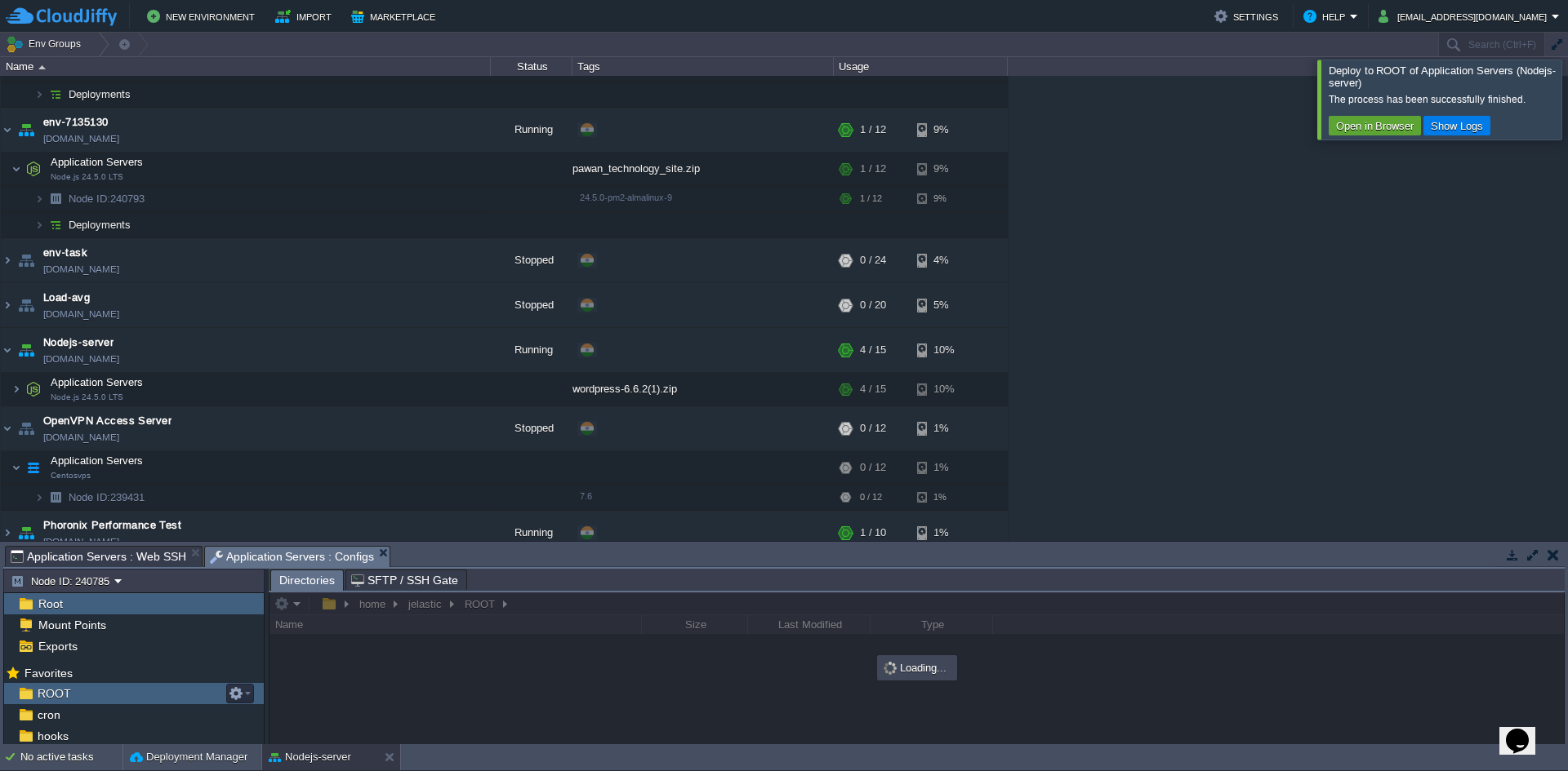
scroll to position [0, 0]
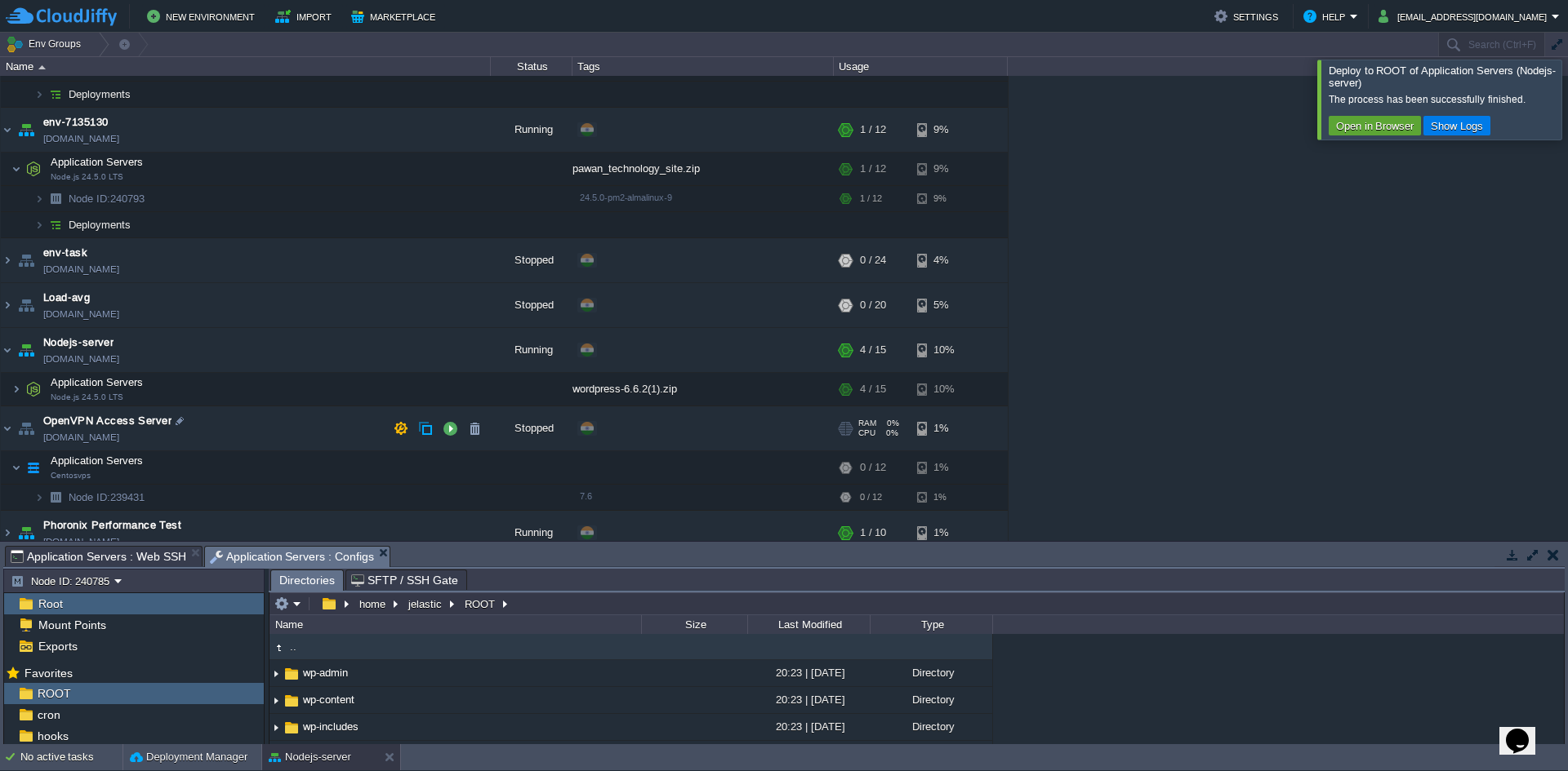
click at [279, 431] on td "OpenVPN Access Server [DOMAIN_NAME]" at bounding box center [246, 429] width 490 height 45
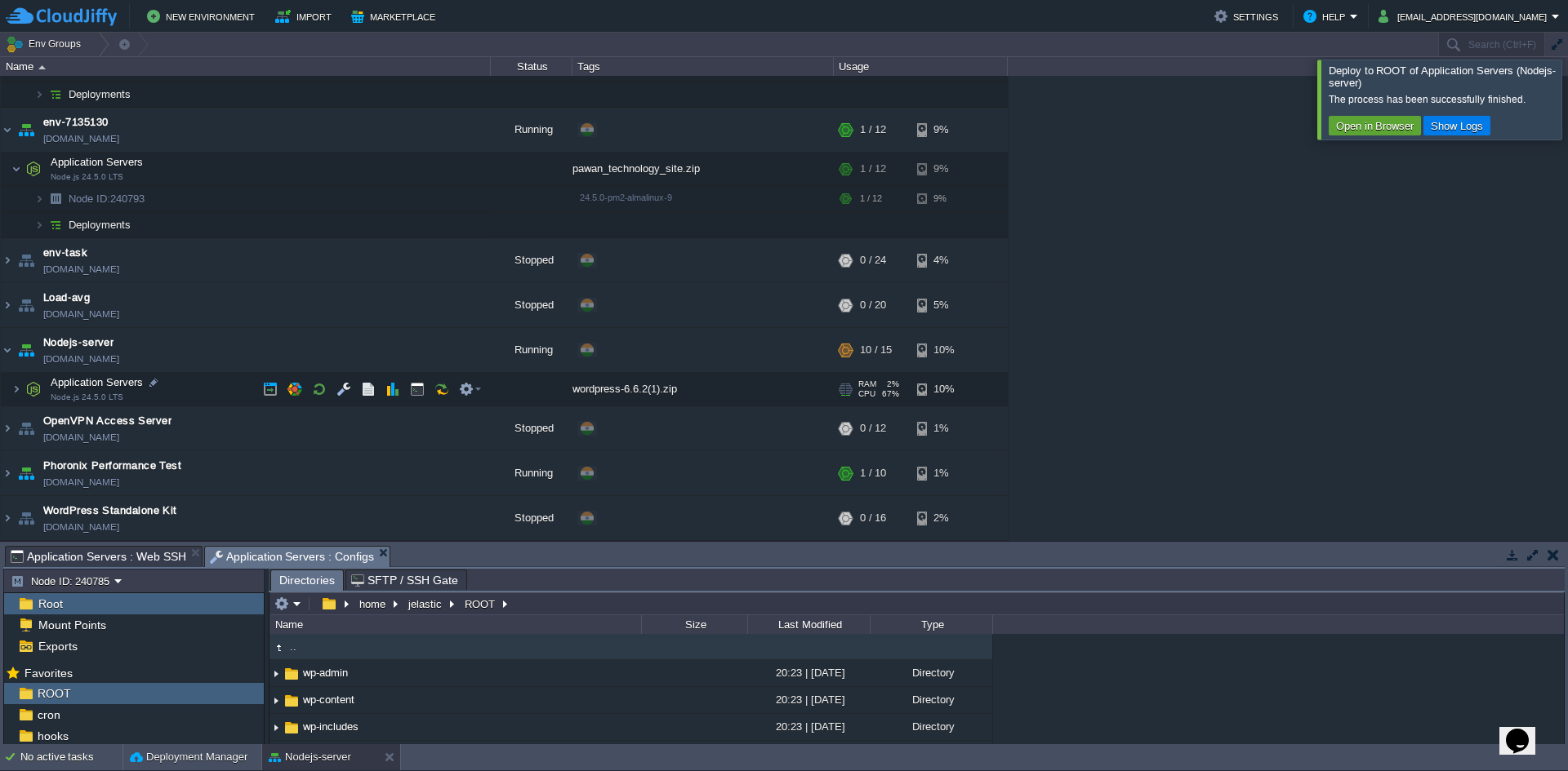
click at [225, 391] on td "Application Servers Node.js 24.5.0 LTS" at bounding box center [246, 389] width 490 height 34
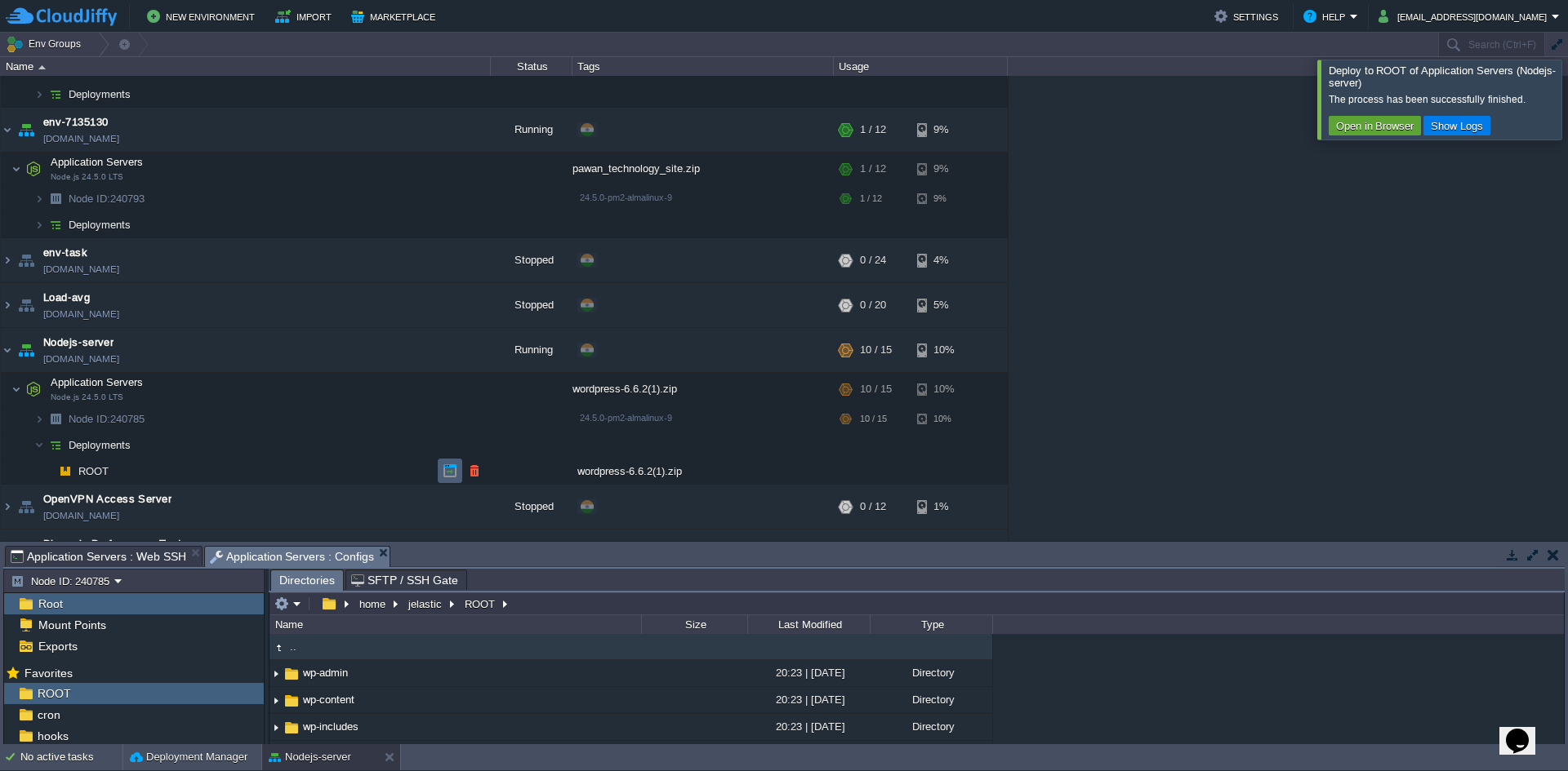
click at [452, 474] on button "button" at bounding box center [449, 471] width 15 height 15
click at [231, 310] on td "Load-avg [DOMAIN_NAME]" at bounding box center [246, 306] width 490 height 45
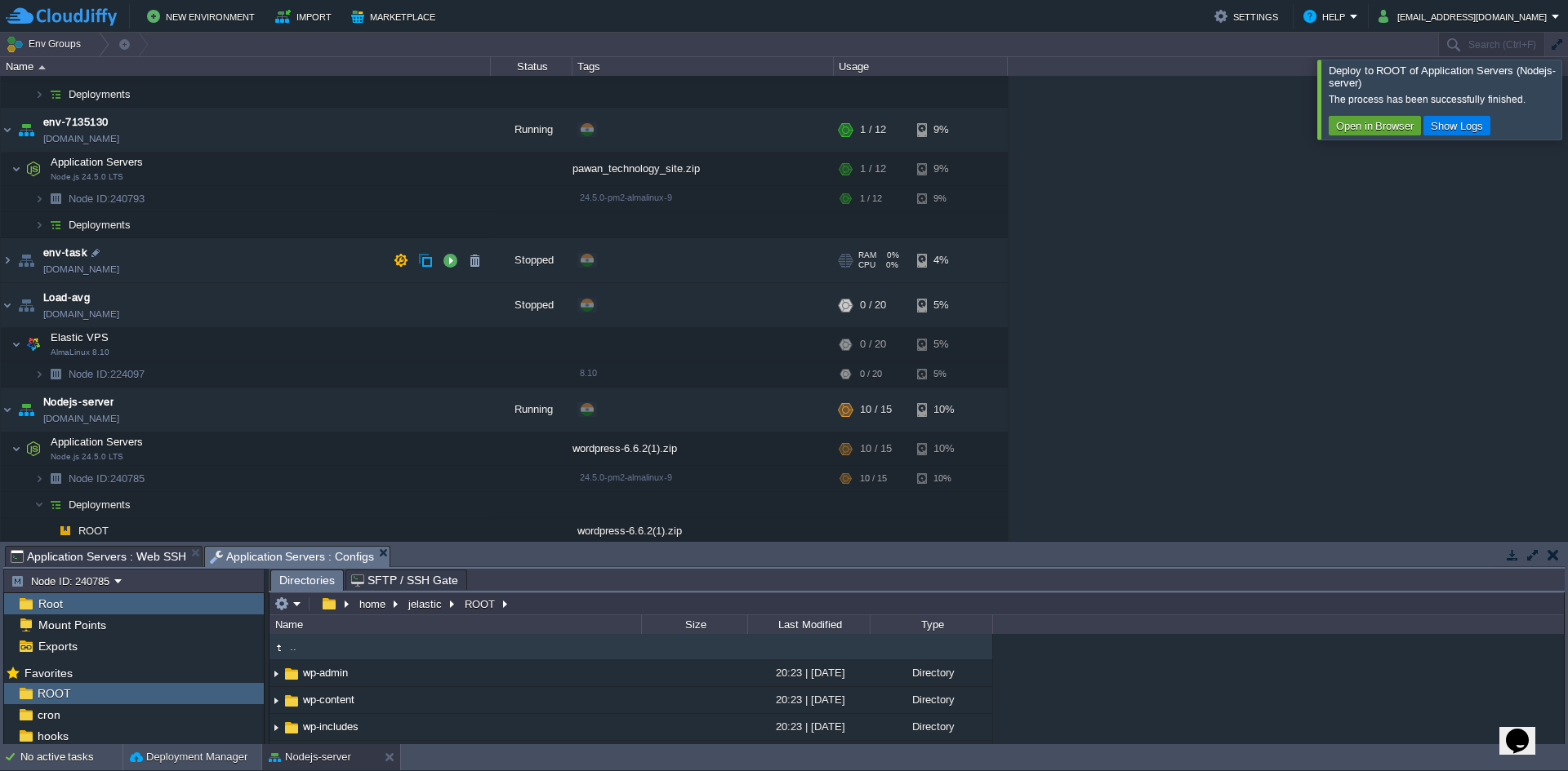
click at [228, 257] on td "env-task [DOMAIN_NAME]" at bounding box center [246, 261] width 490 height 45
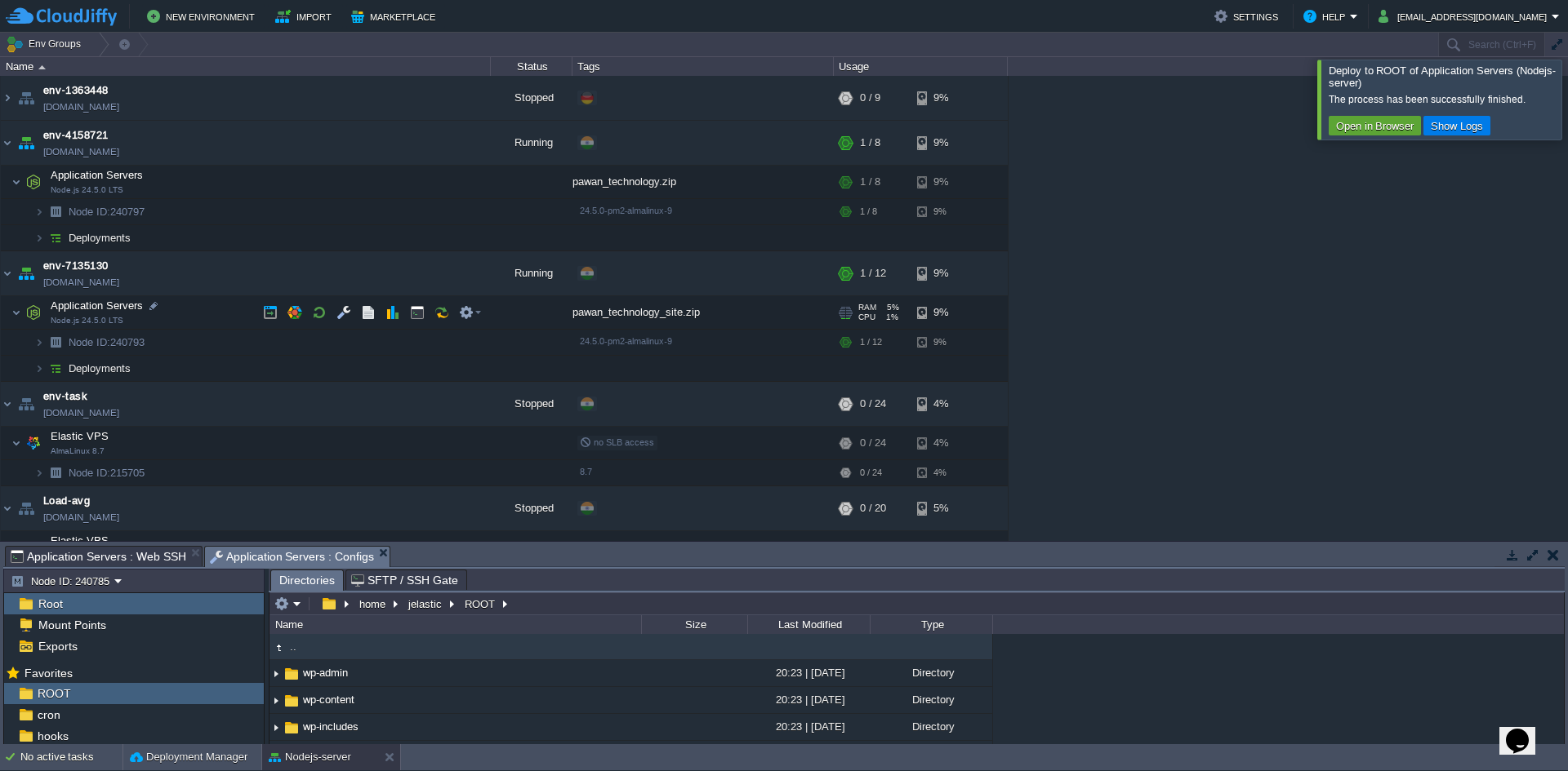
click at [613, 310] on div "pawan_technology_site.zip" at bounding box center [703, 313] width 261 height 33
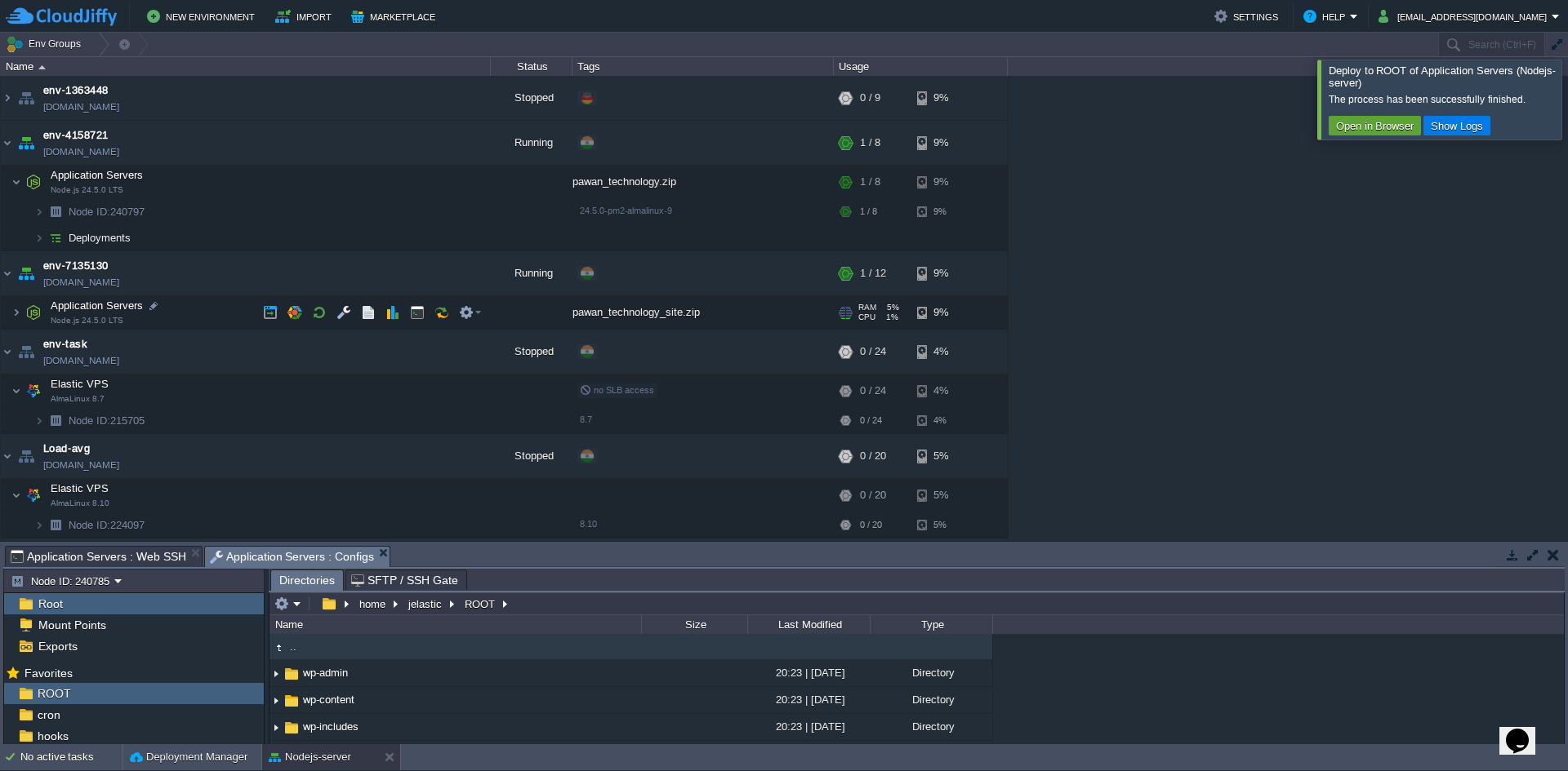
click at [613, 310] on div "pawan_technology_site.zip" at bounding box center [703, 313] width 261 height 33
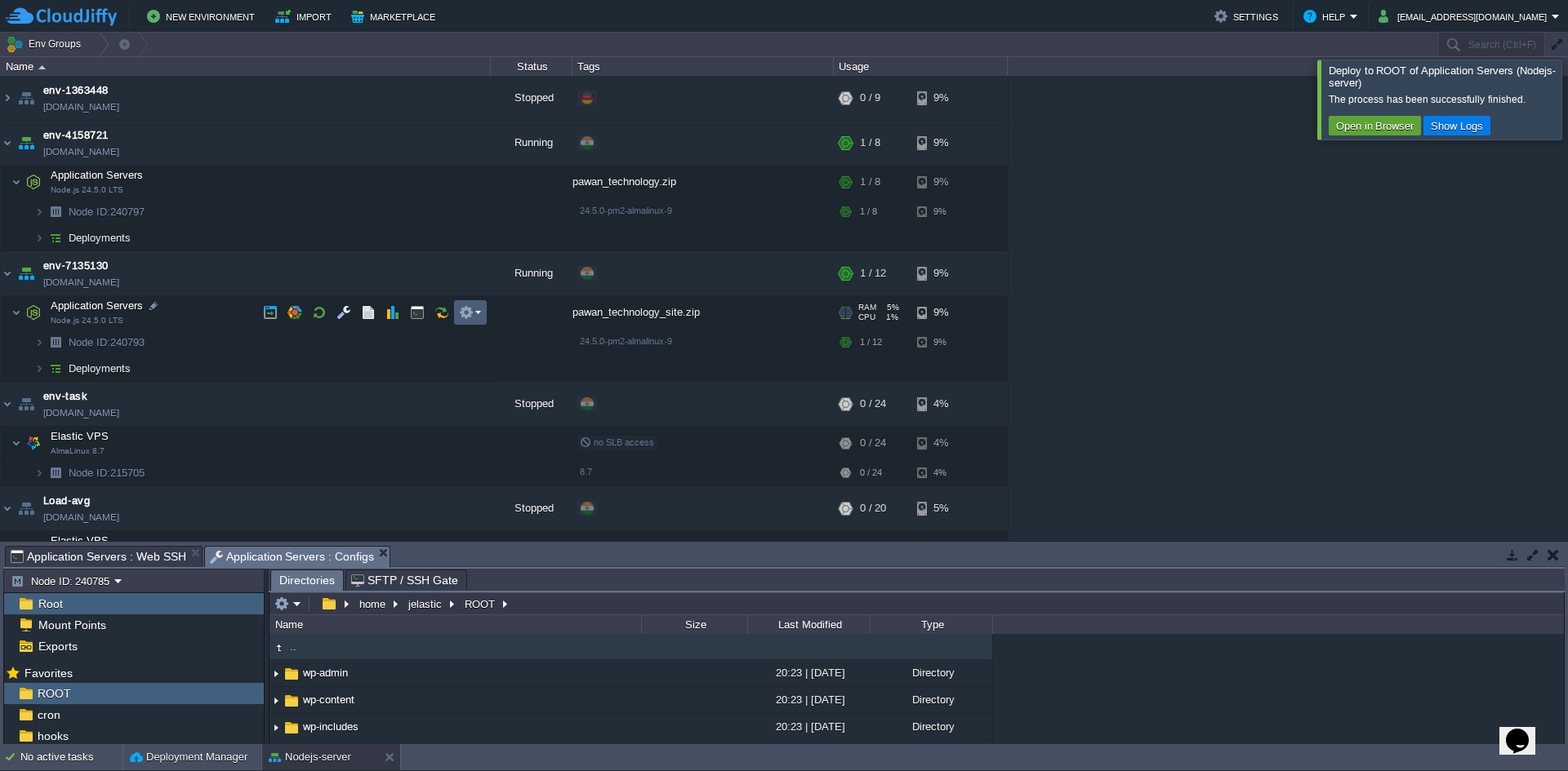
click at [468, 322] on td at bounding box center [470, 312] width 33 height 24
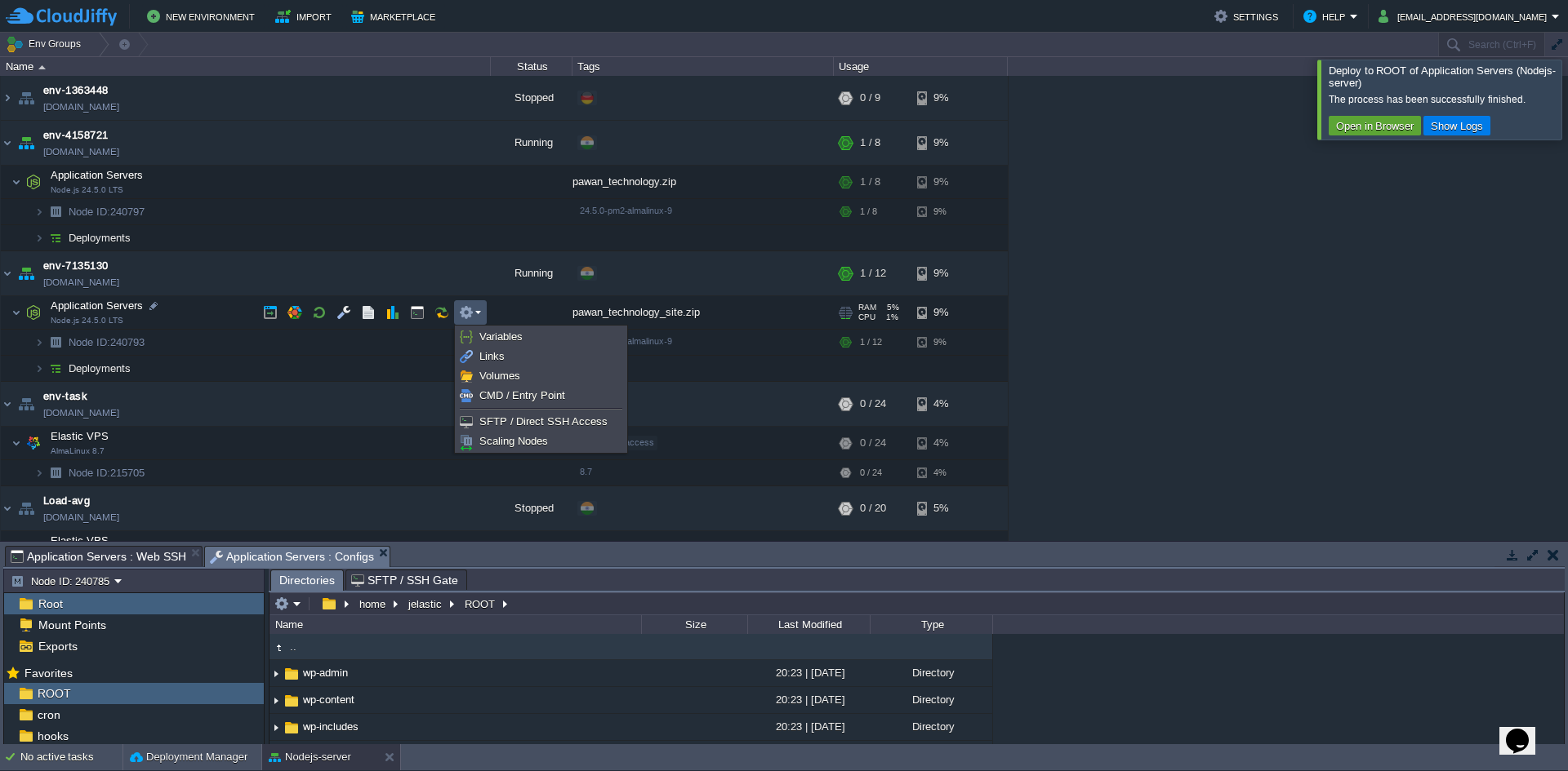
click at [481, 314] on td at bounding box center [470, 312] width 33 height 24
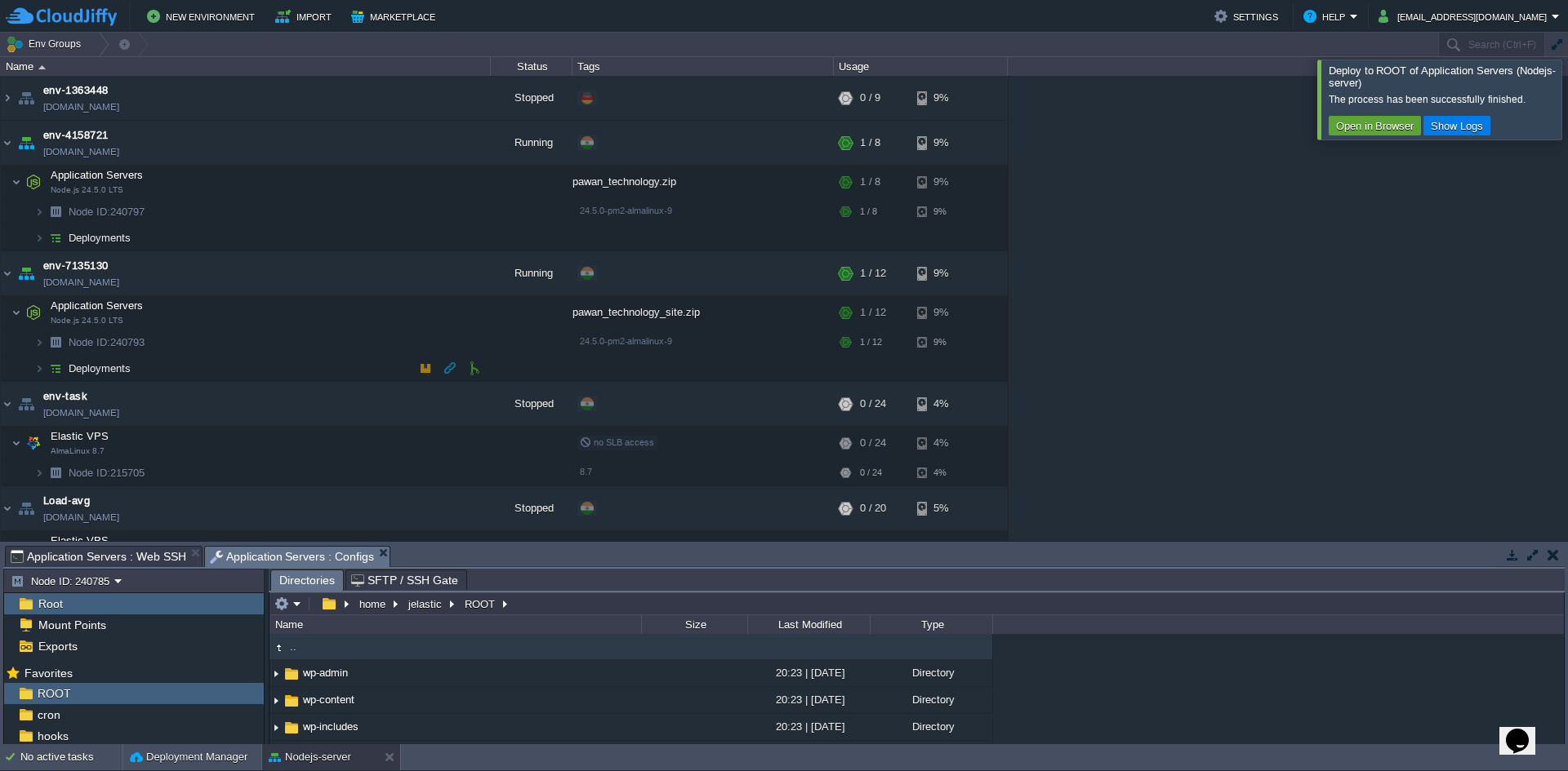
click at [108, 371] on span "Deployments" at bounding box center [100, 369] width 66 height 14
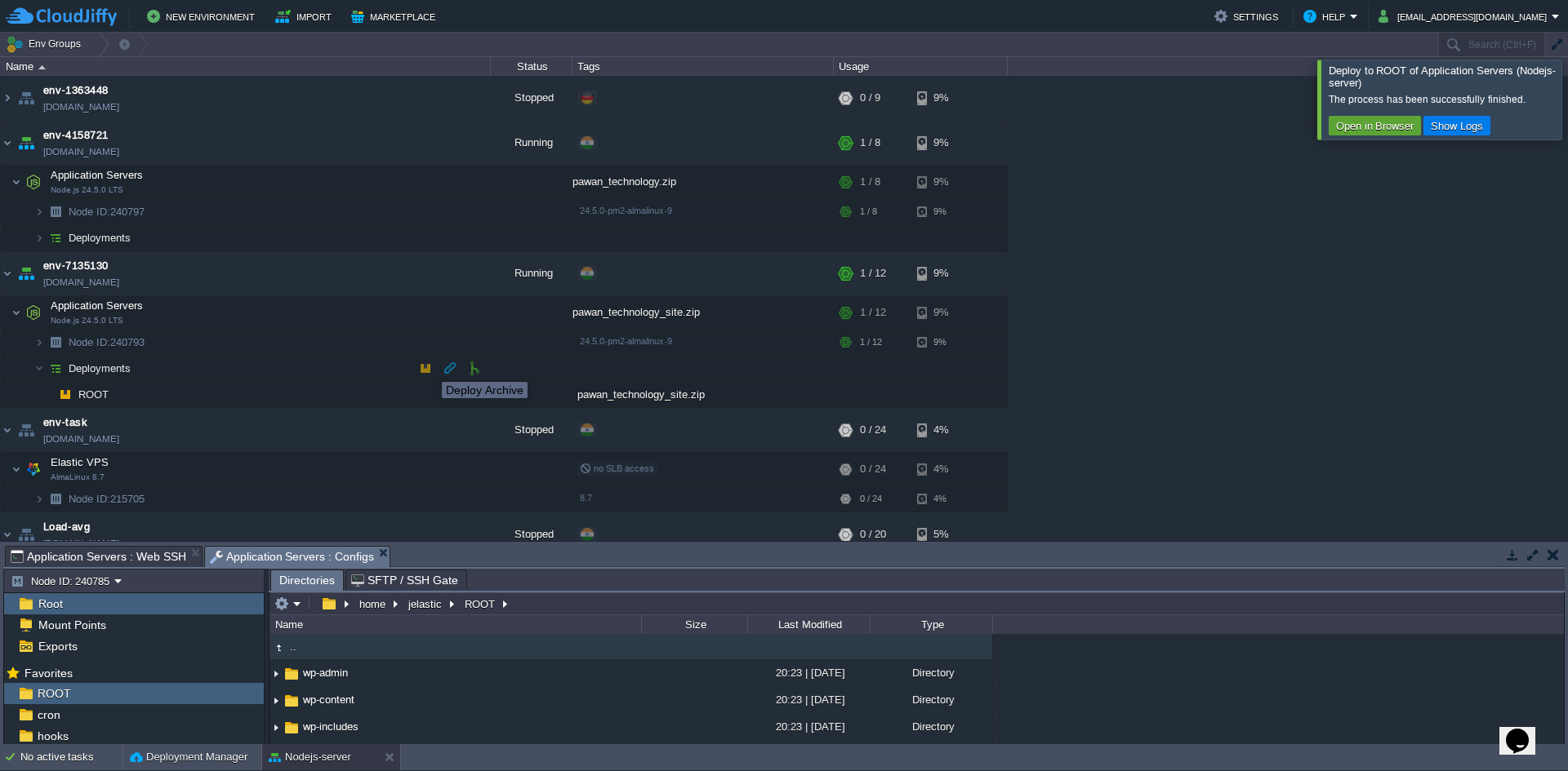
click at [424, 370] on button "button" at bounding box center [425, 368] width 15 height 15
click at [424, 367] on button "button" at bounding box center [425, 368] width 15 height 15
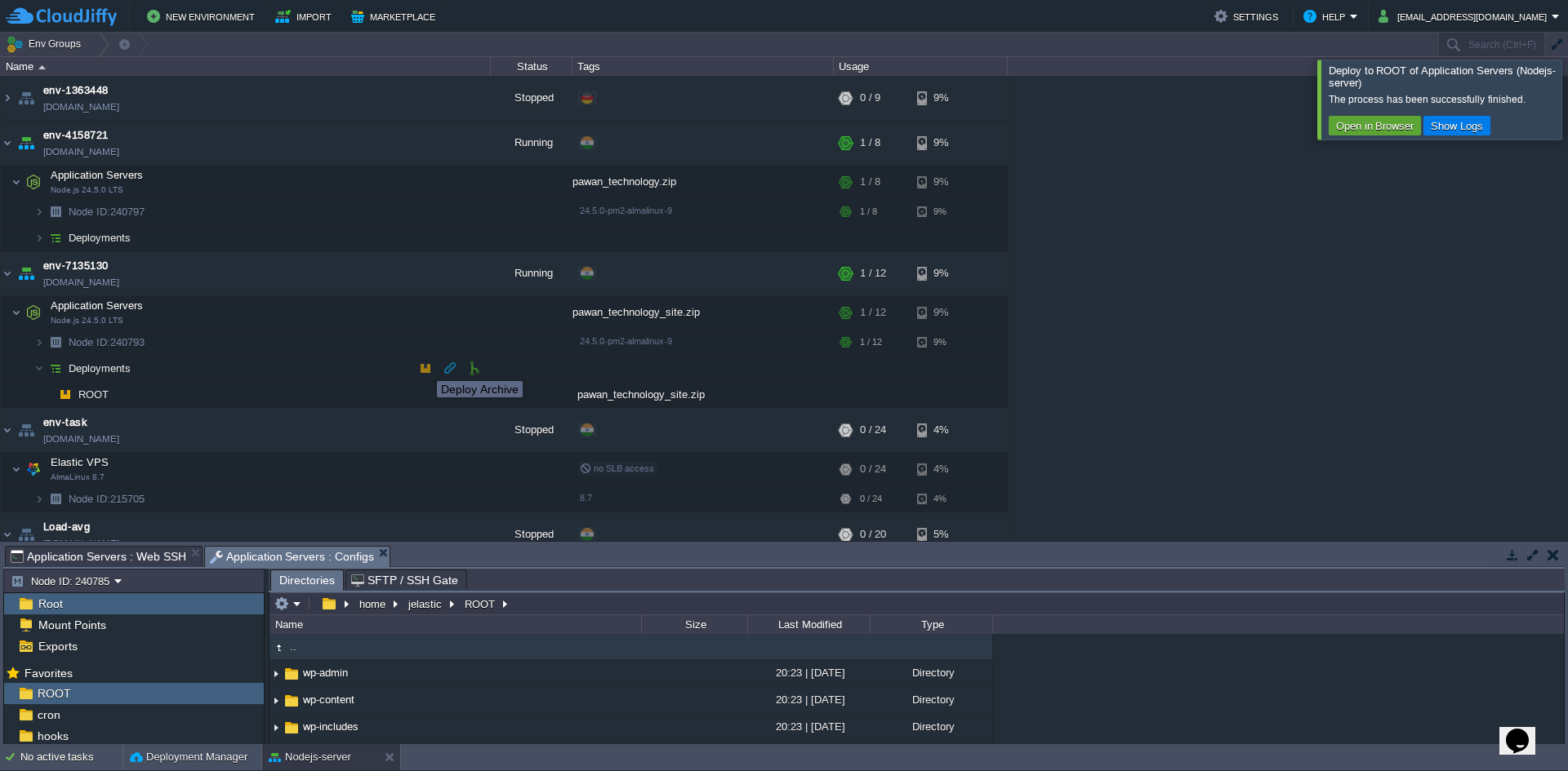
click at [424, 367] on button "button" at bounding box center [425, 368] width 15 height 15
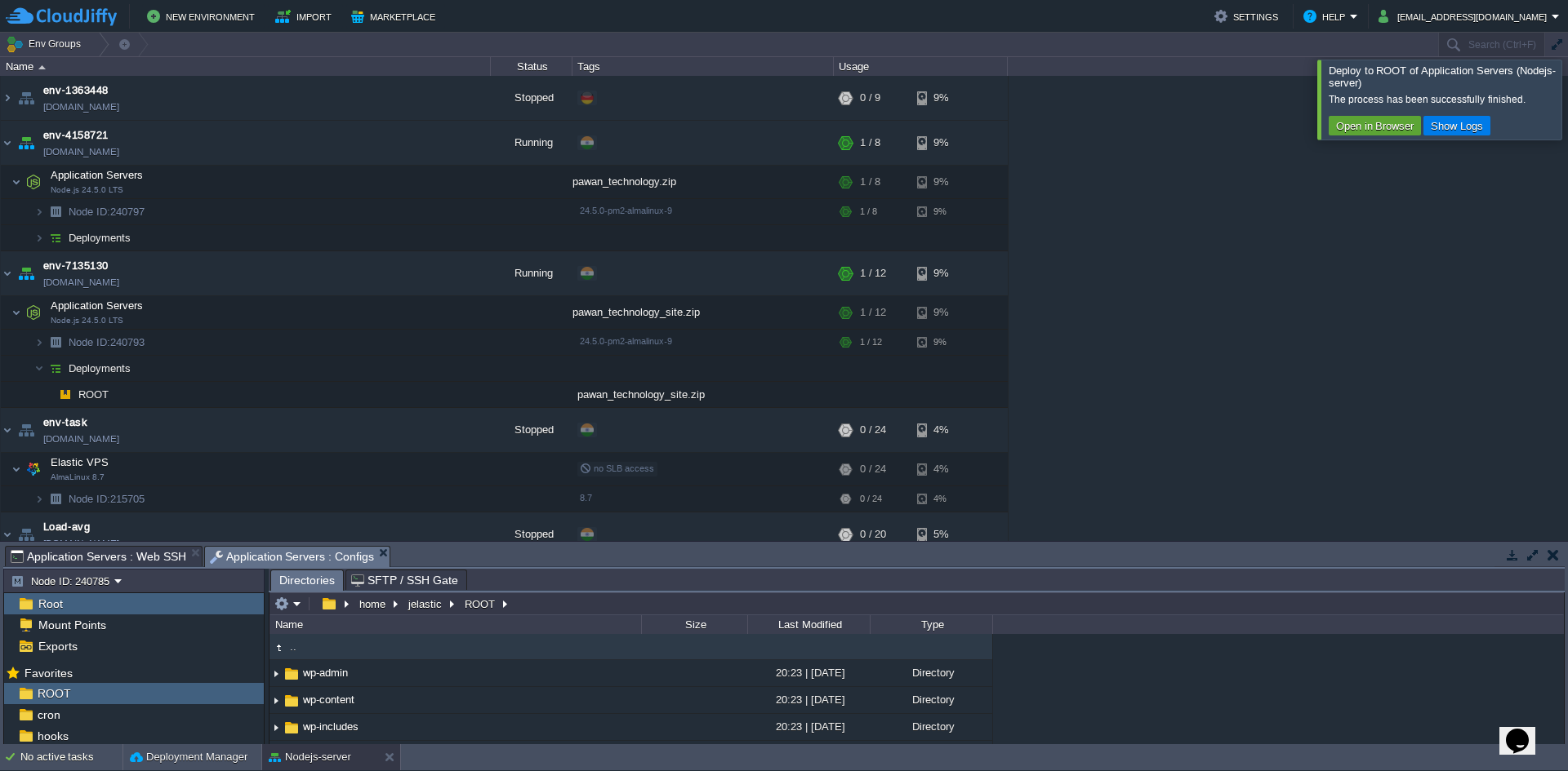
click at [118, 562] on span "Application Servers : Web SSH" at bounding box center [98, 557] width 175 height 20
click at [299, 565] on span "Application Servers : Configs" at bounding box center [292, 558] width 165 height 21
click at [171, 560] on span "Application Servers : Web SSH" at bounding box center [98, 557] width 175 height 20
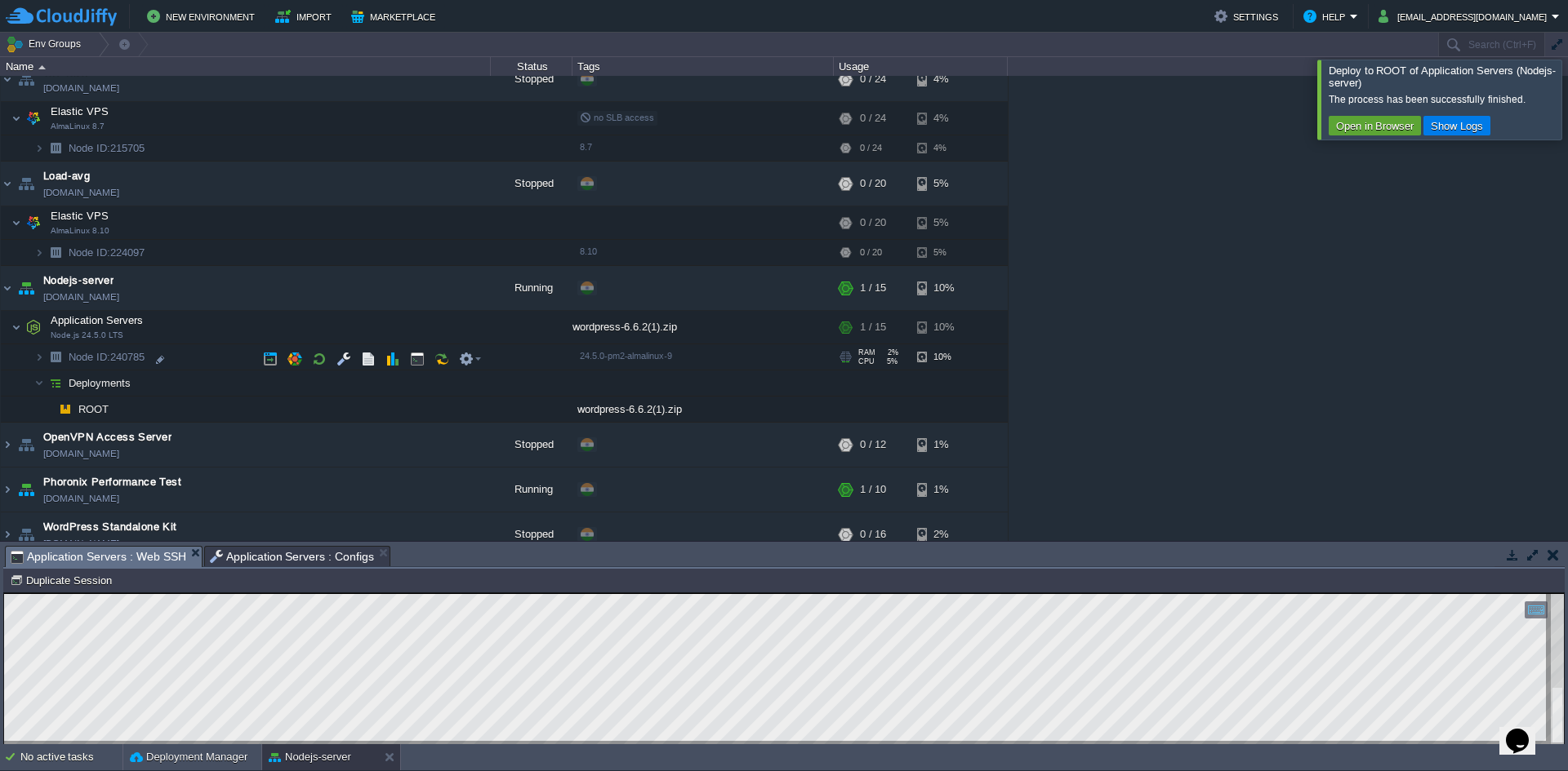
scroll to position [368, 0]
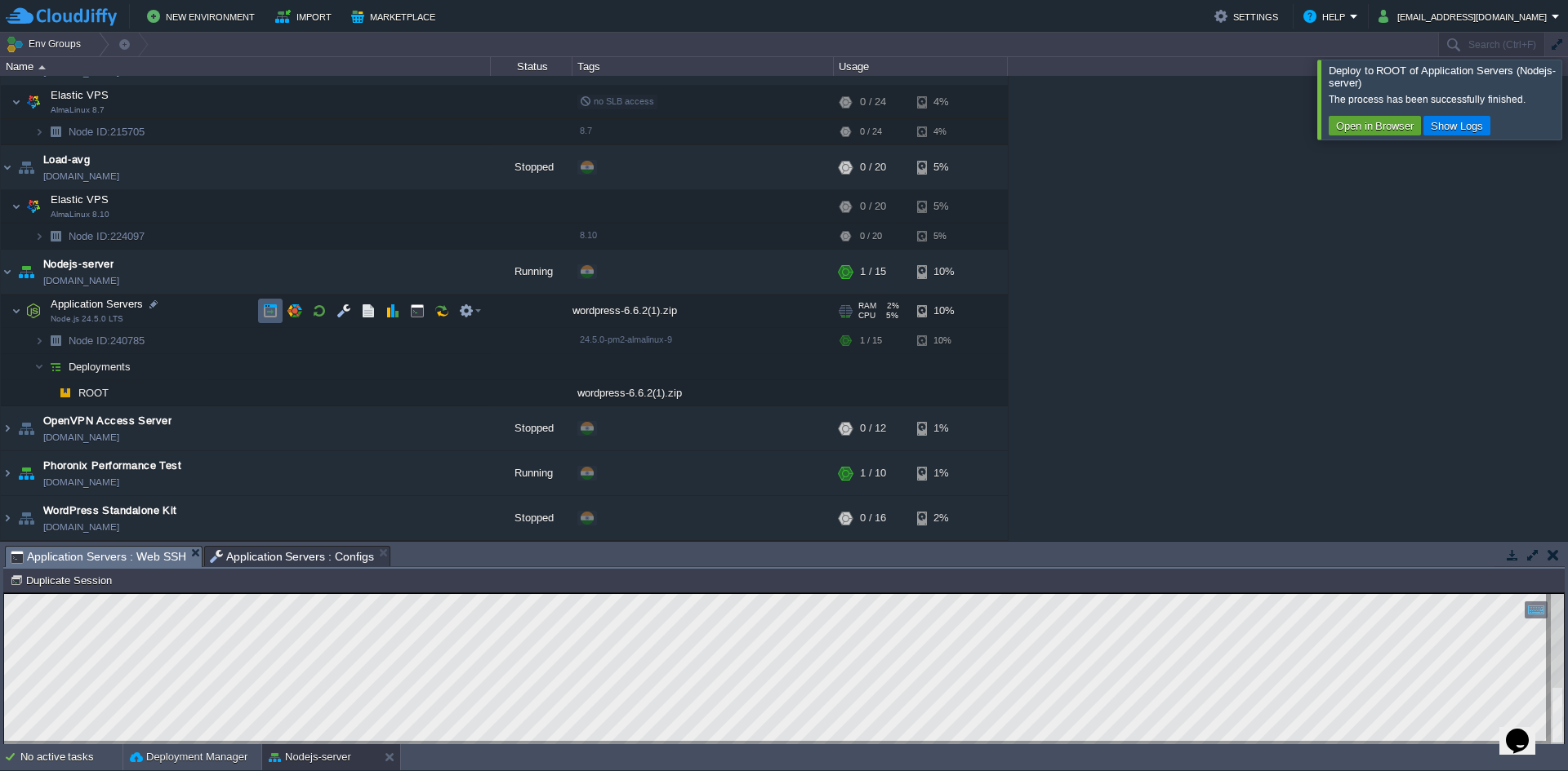
click at [266, 306] on button "button" at bounding box center [270, 310] width 15 height 15
click at [373, 277] on button "button" at bounding box center [376, 271] width 15 height 15
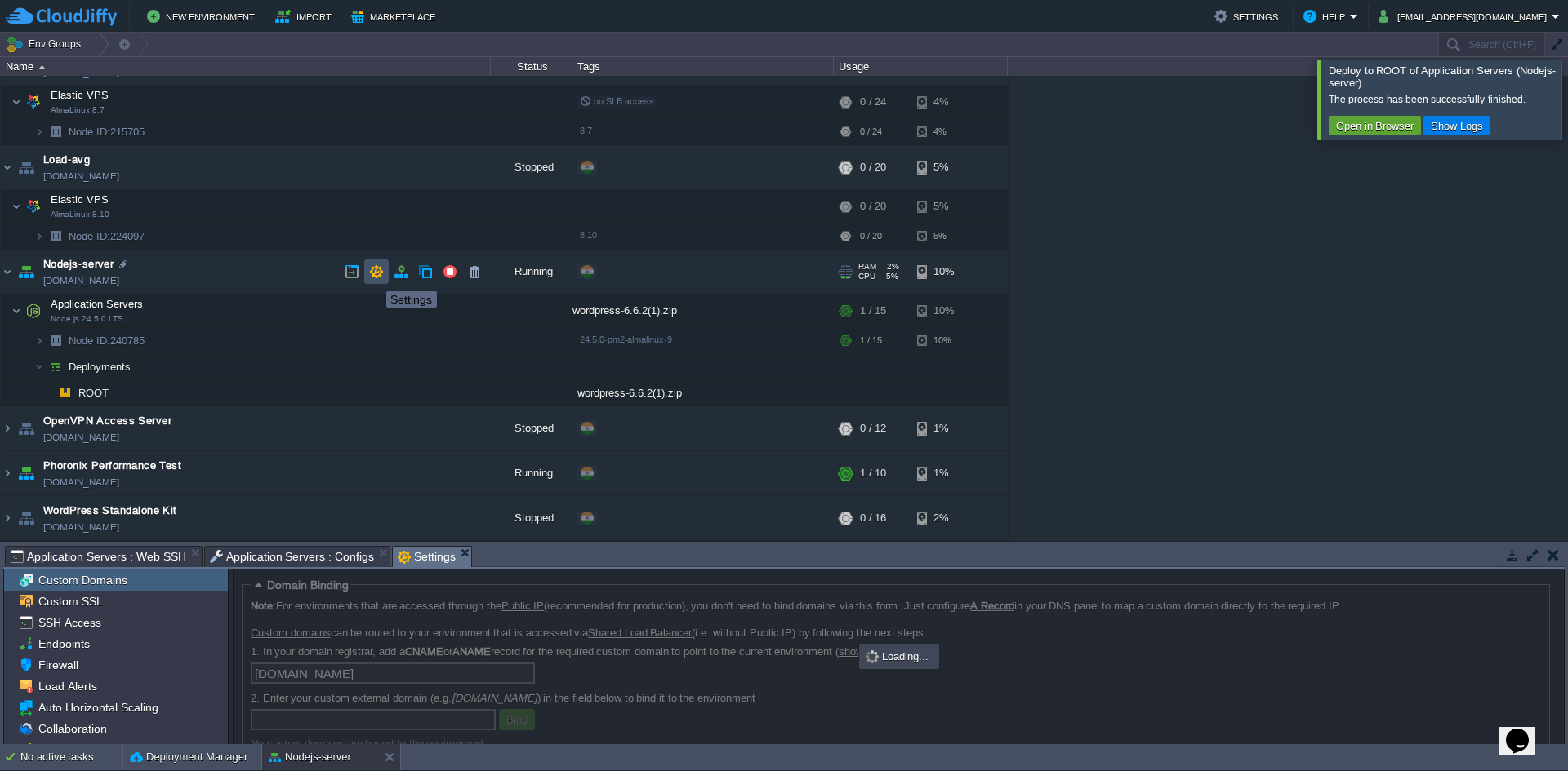
click at [373, 277] on button "button" at bounding box center [376, 271] width 15 height 15
click at [374, 277] on button "button" at bounding box center [376, 271] width 15 height 15
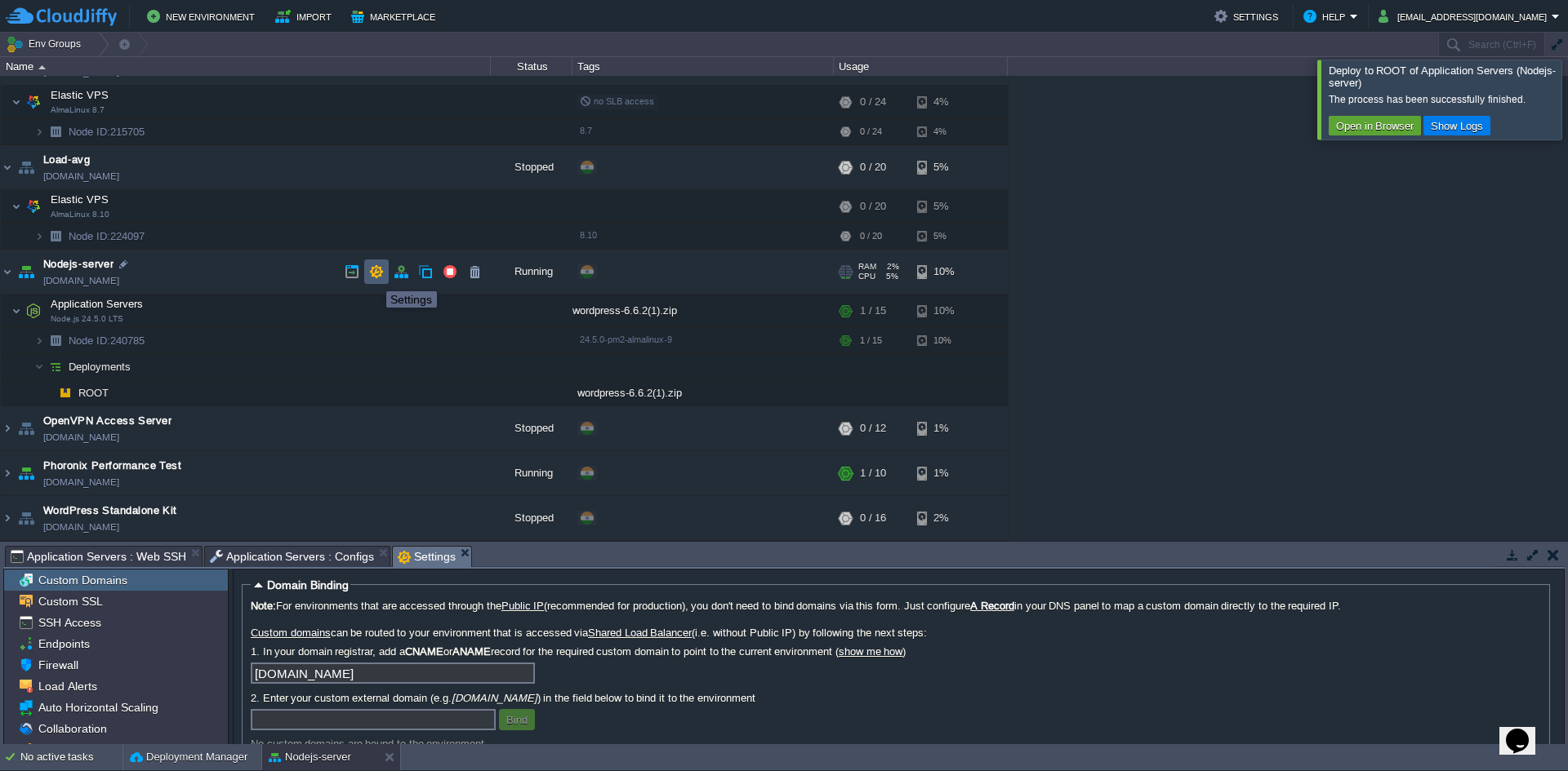
click at [373, 277] on button "button" at bounding box center [376, 271] width 15 height 15
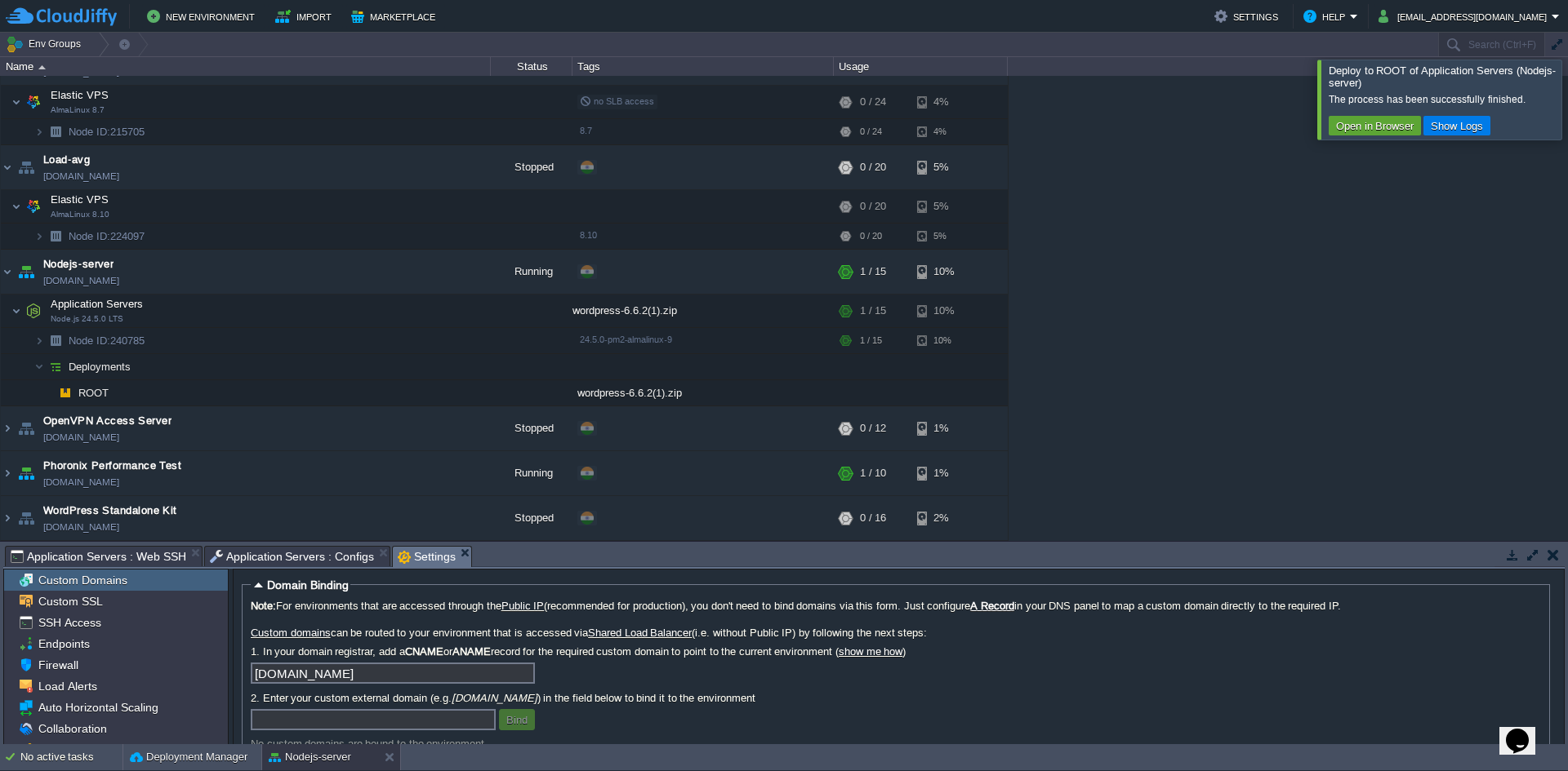
click at [94, 580] on span "Custom Domains" at bounding box center [82, 580] width 95 height 15
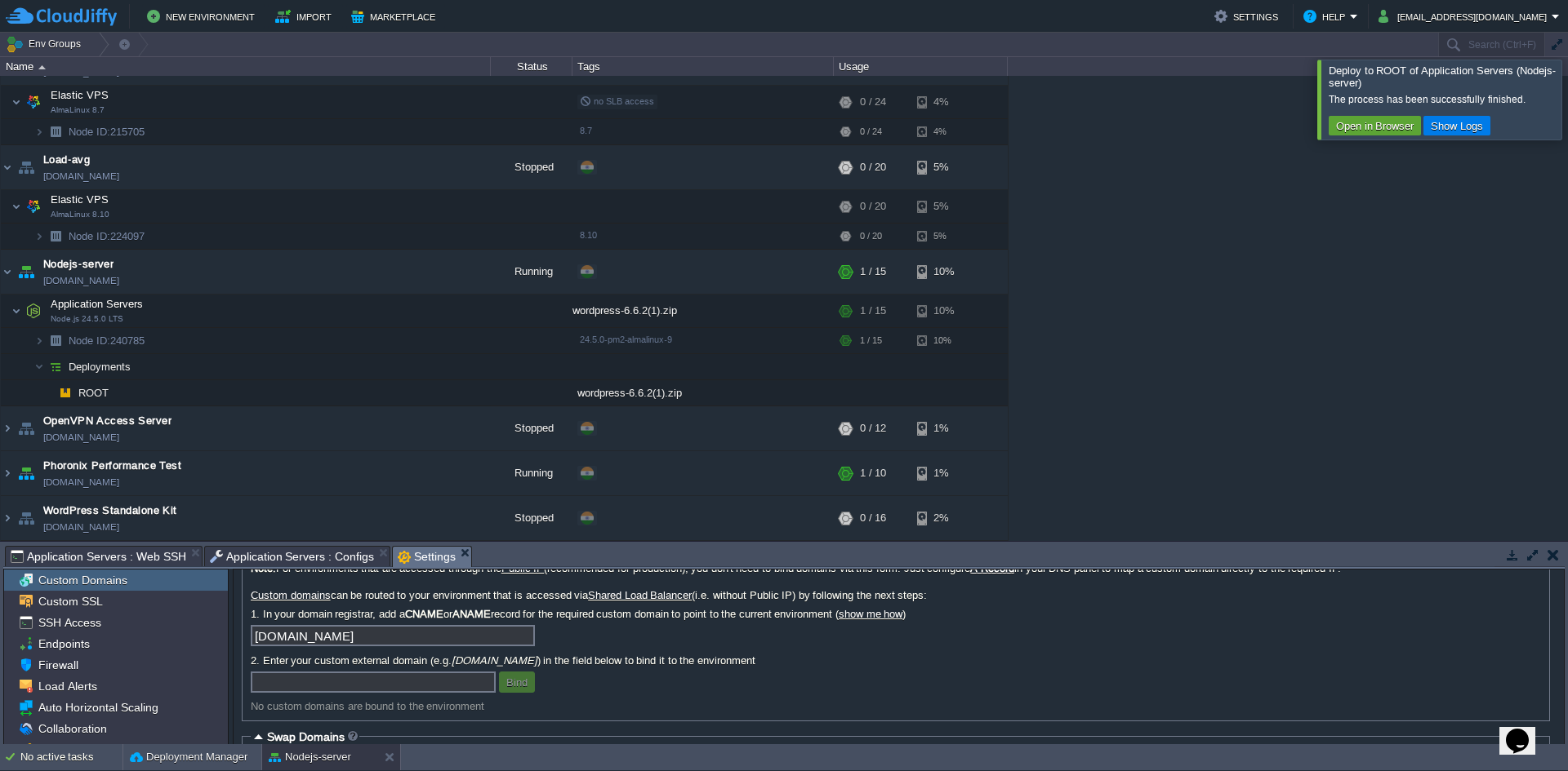
scroll to position [0, 0]
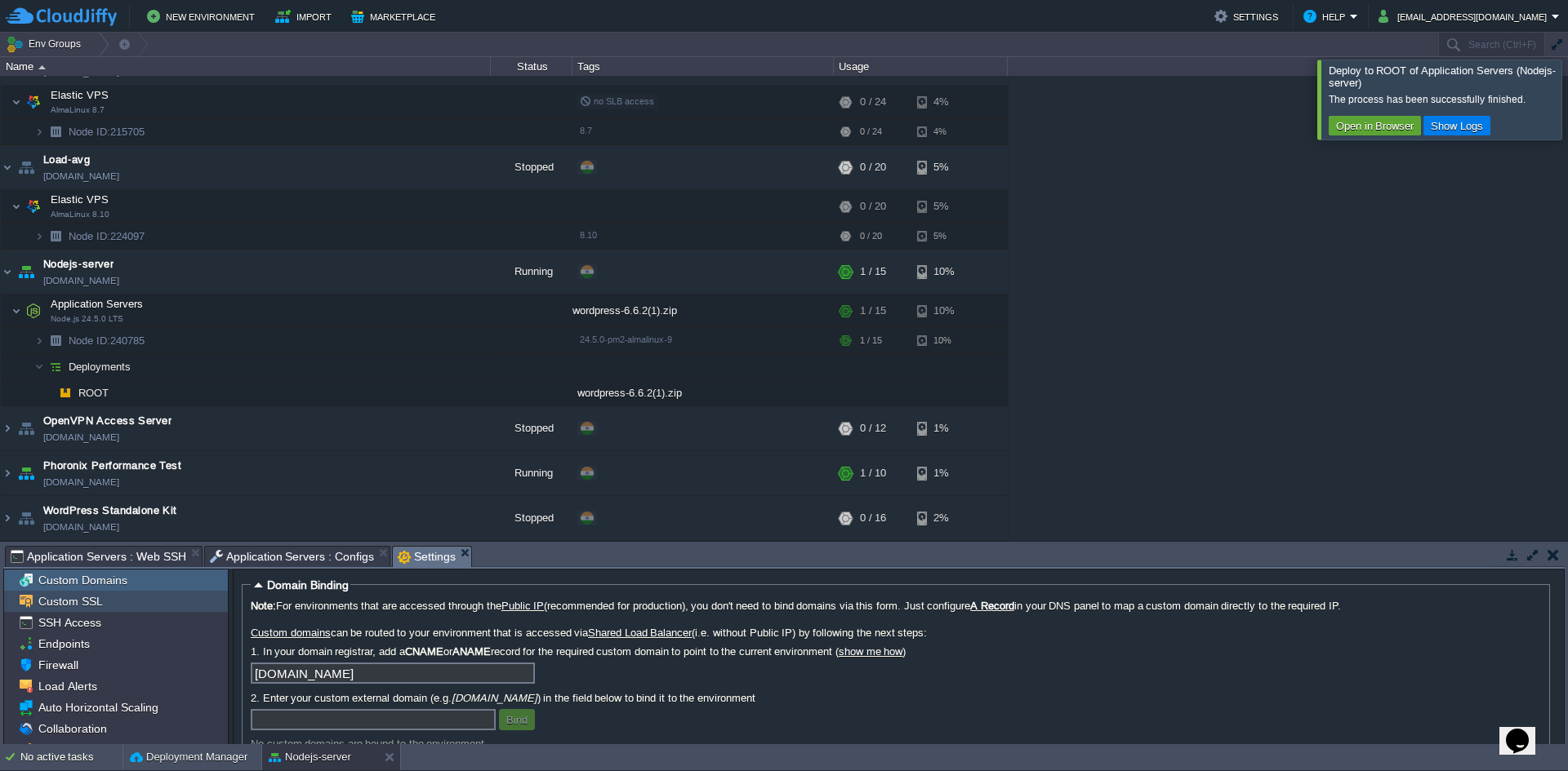
click at [69, 604] on span "Custom SSL" at bounding box center [69, 601] width 70 height 15
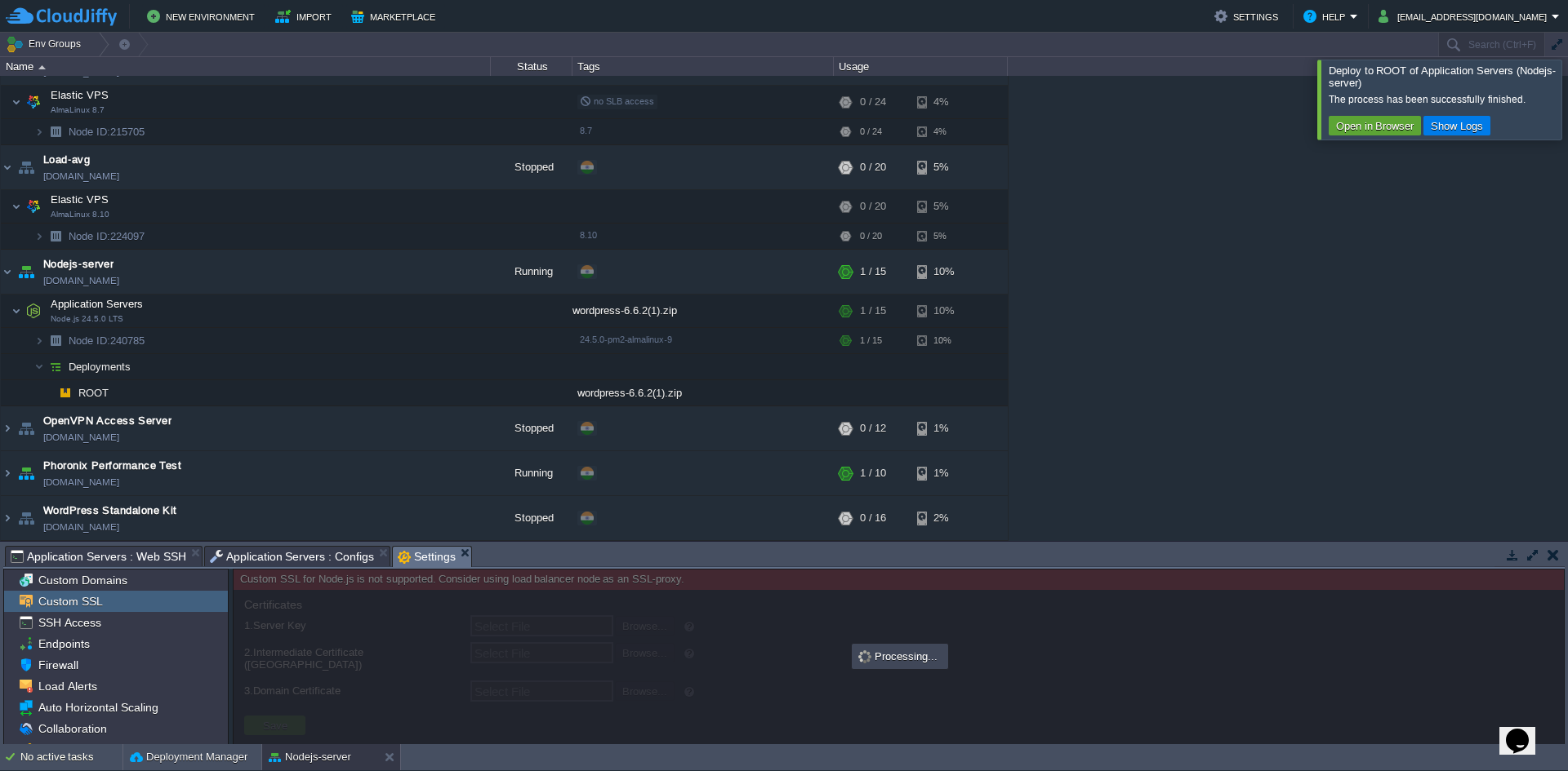
type input "Select File"
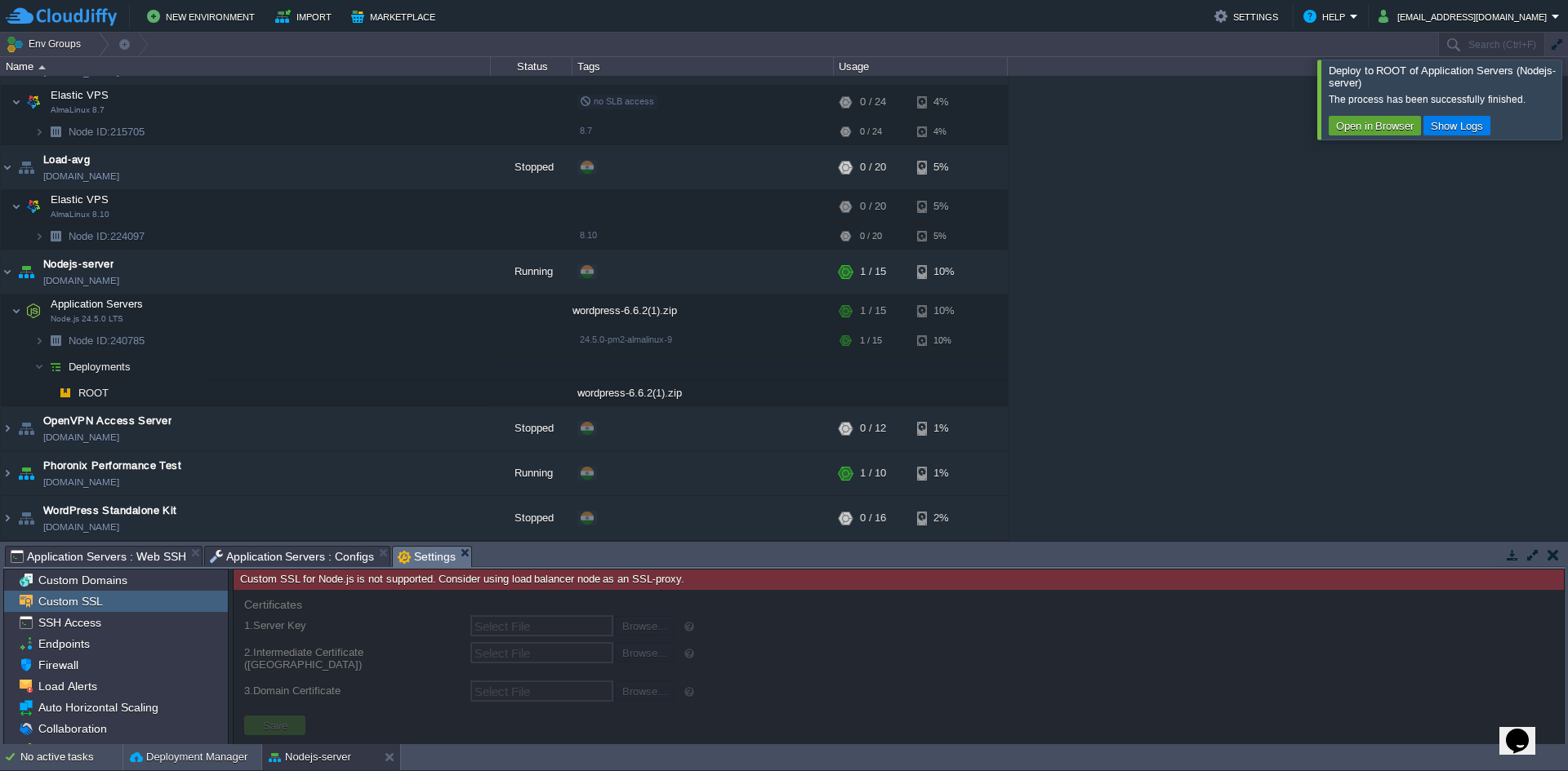
click at [69, 604] on span "Custom SSL" at bounding box center [69, 601] width 70 height 15
click at [61, 617] on span "SSH Access" at bounding box center [69, 623] width 69 height 15
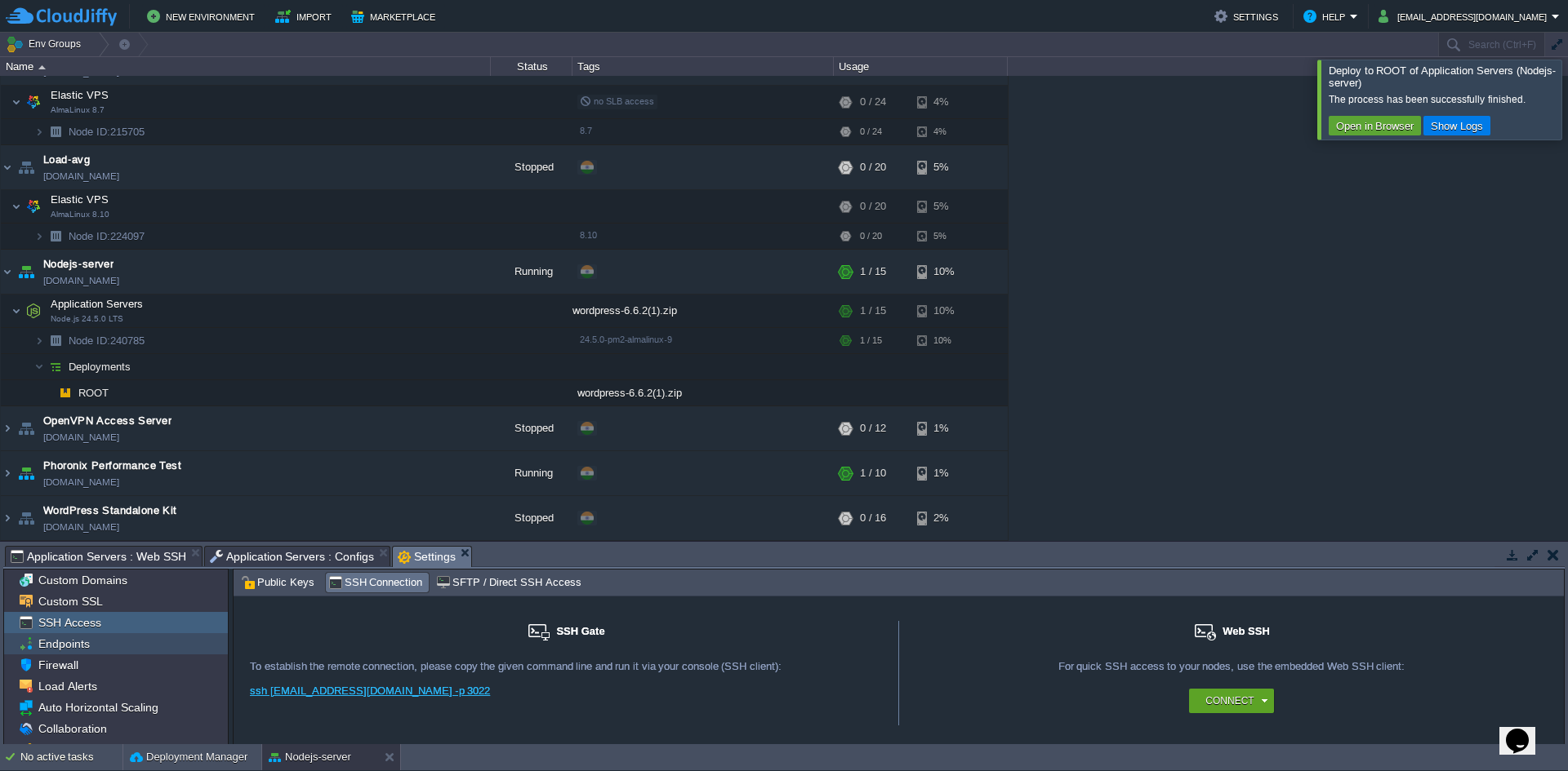
click at [62, 651] on div "Endpoints" at bounding box center [116, 644] width 224 height 21
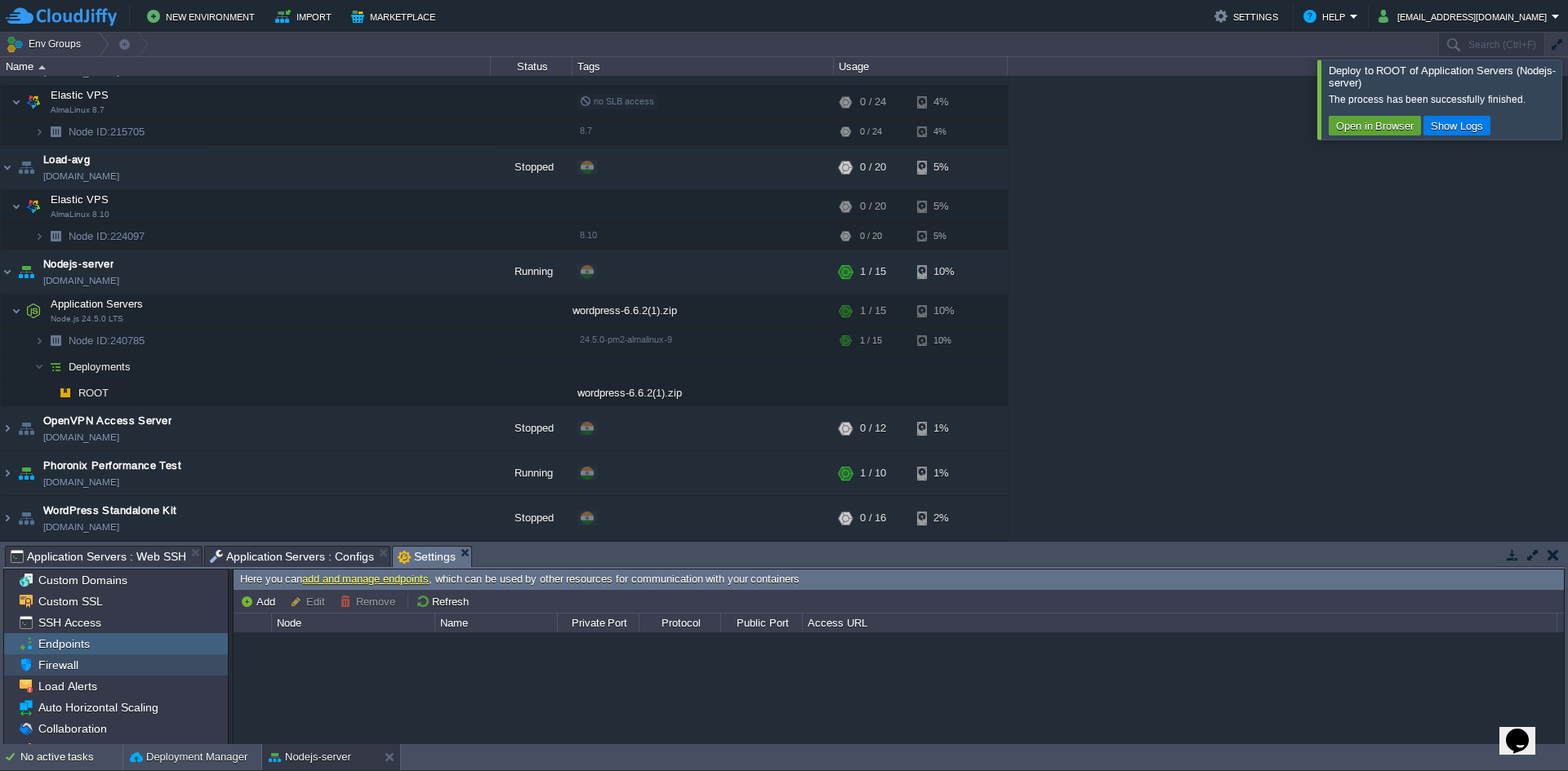
click at [62, 670] on span "Firewall" at bounding box center [57, 665] width 46 height 15
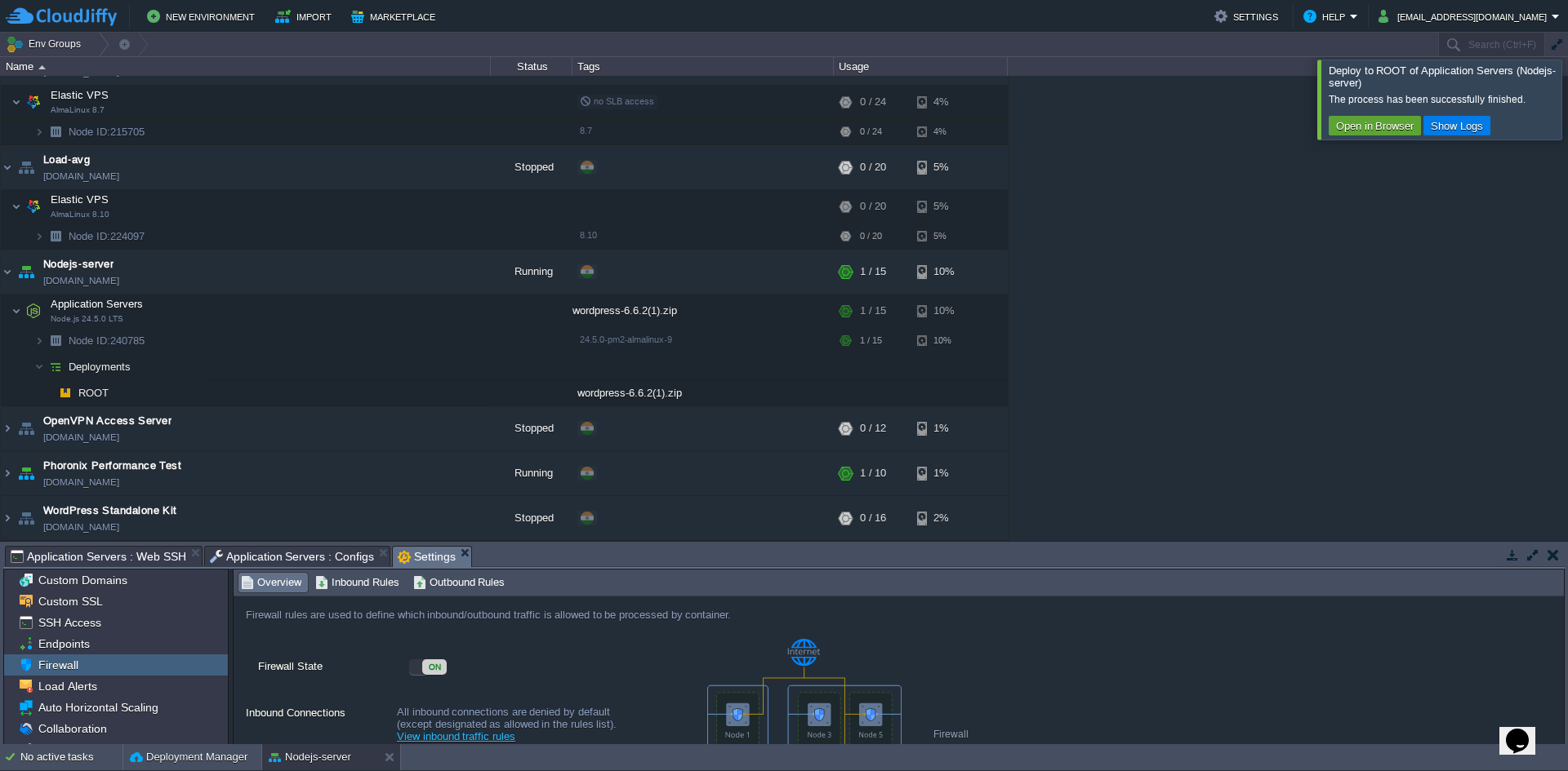
click at [434, 671] on div "ON" at bounding box center [435, 667] width 24 height 16
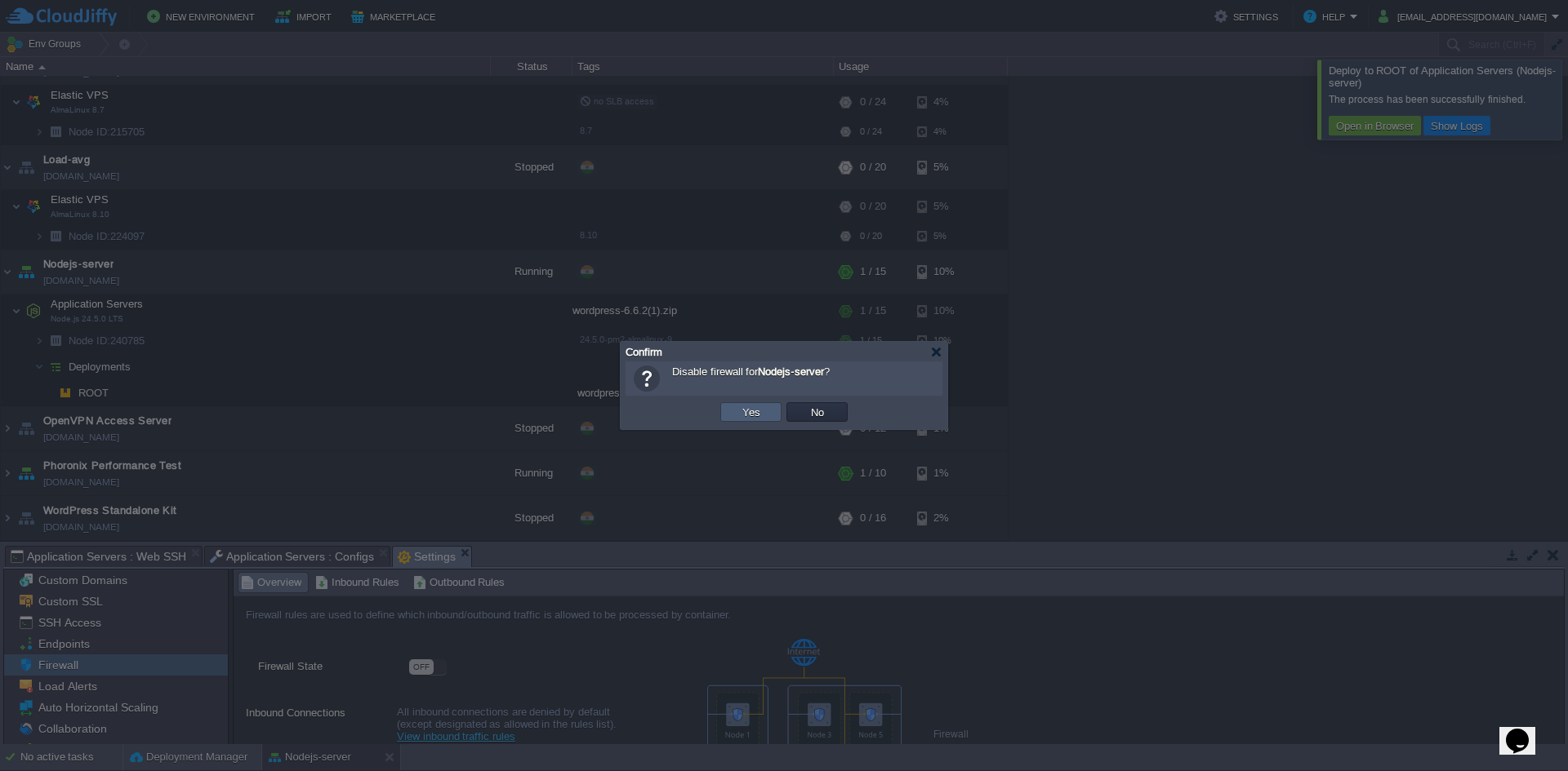
click at [756, 409] on button "Yes" at bounding box center [751, 412] width 28 height 15
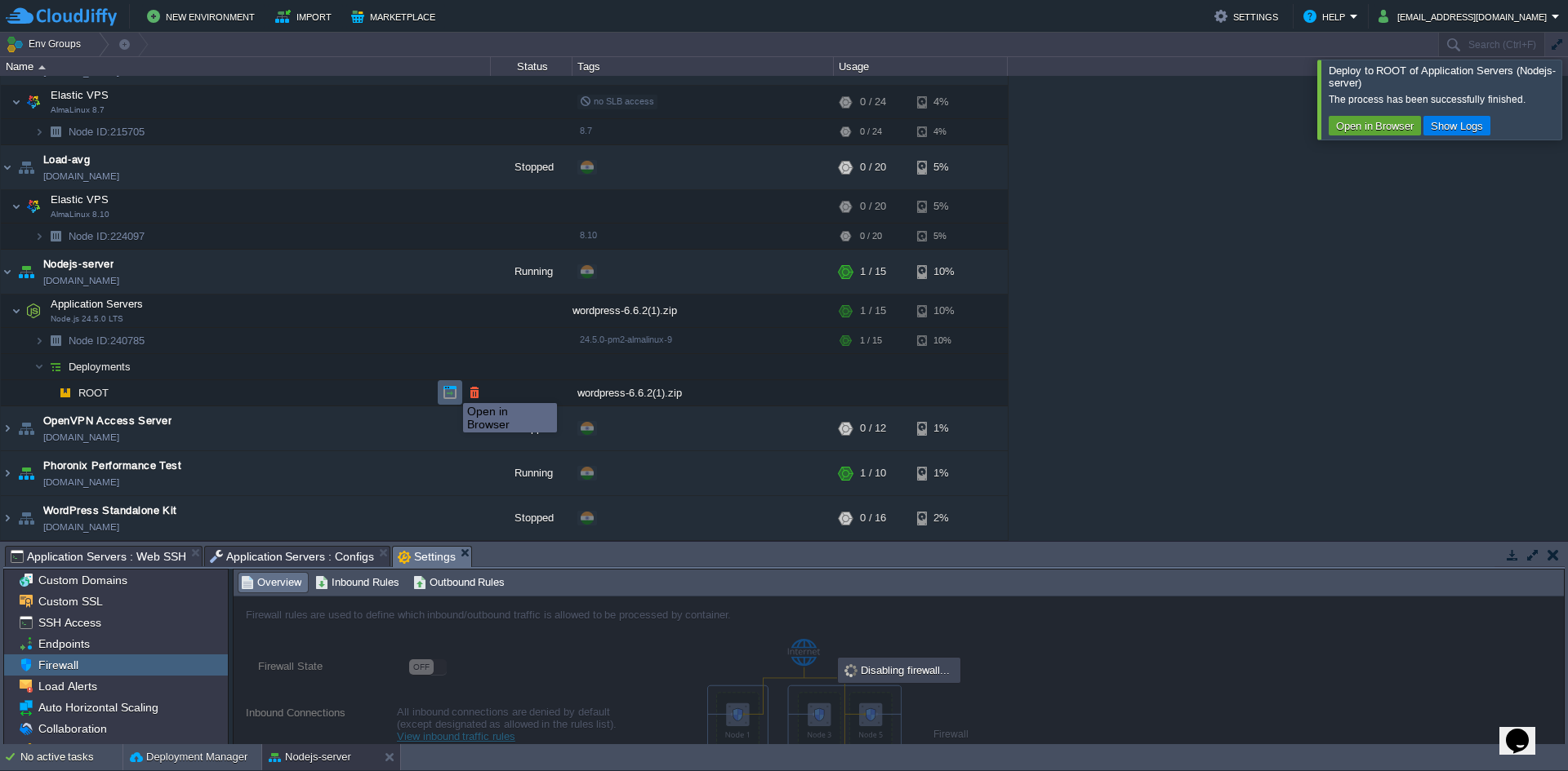
click at [451, 389] on button "button" at bounding box center [449, 392] width 15 height 15
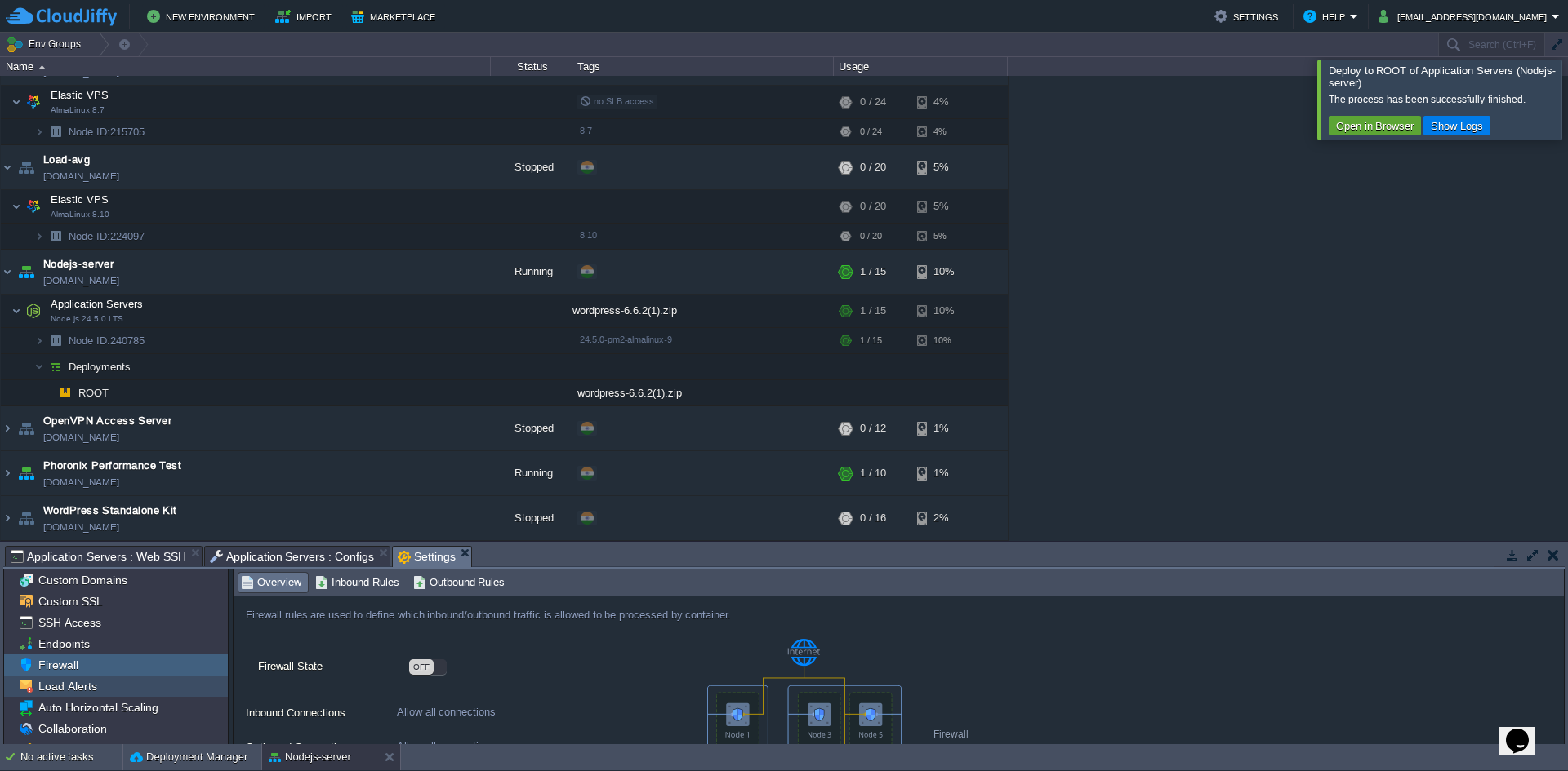
click at [87, 680] on span "Load Alerts" at bounding box center [67, 686] width 64 height 15
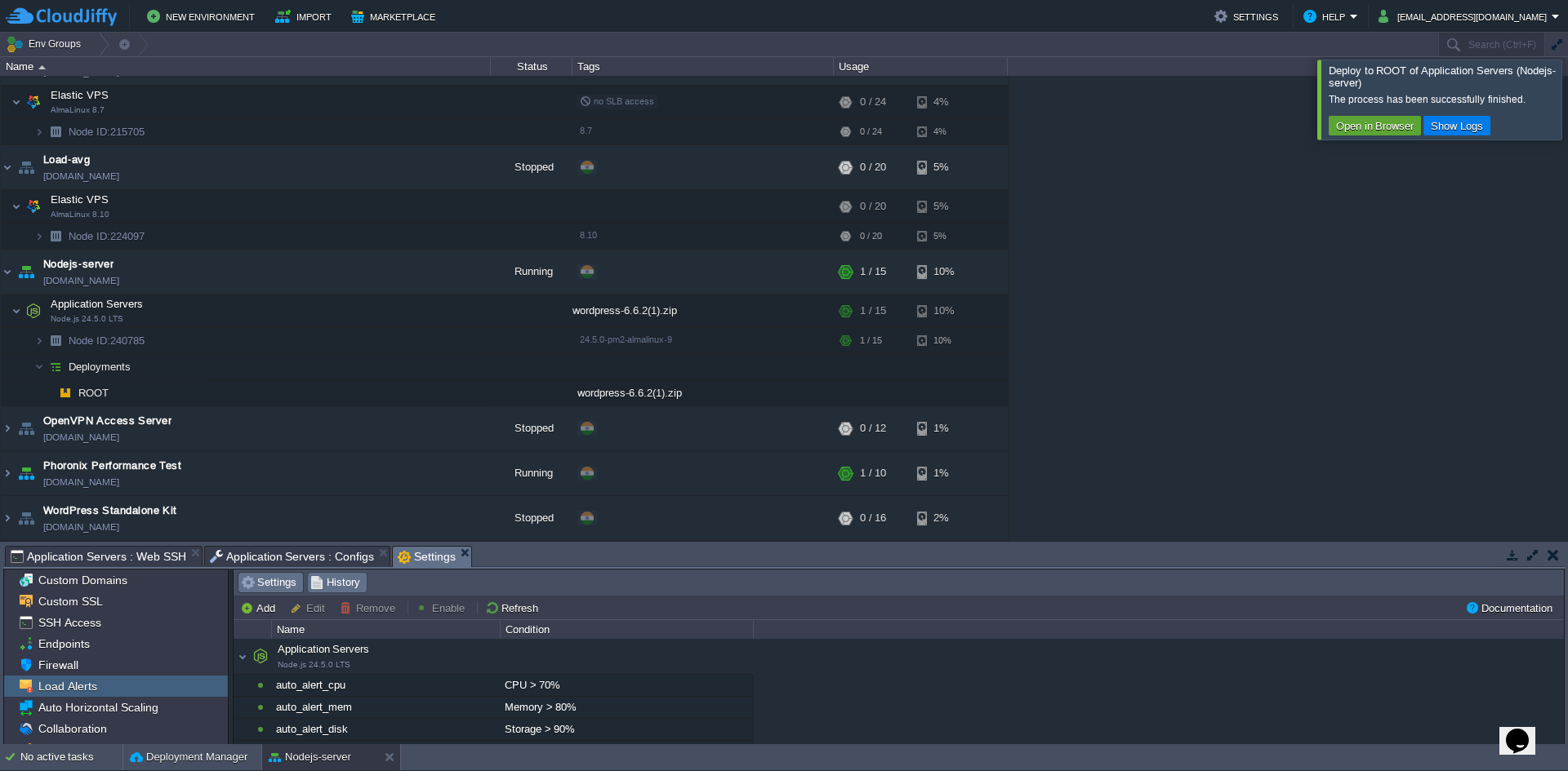
click at [354, 579] on span "History" at bounding box center [335, 583] width 49 height 18
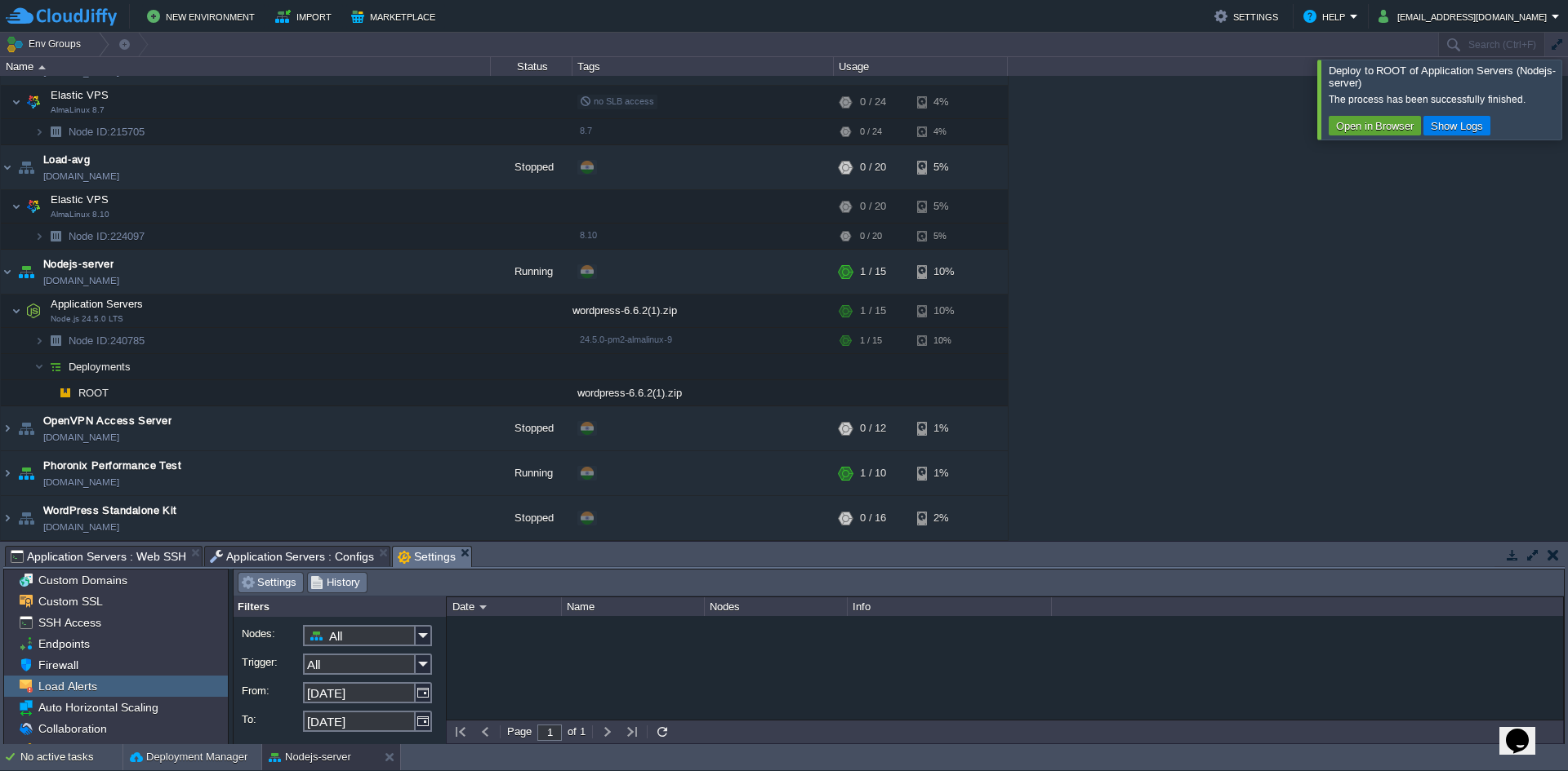
click at [256, 588] on span "Settings" at bounding box center [269, 583] width 56 height 18
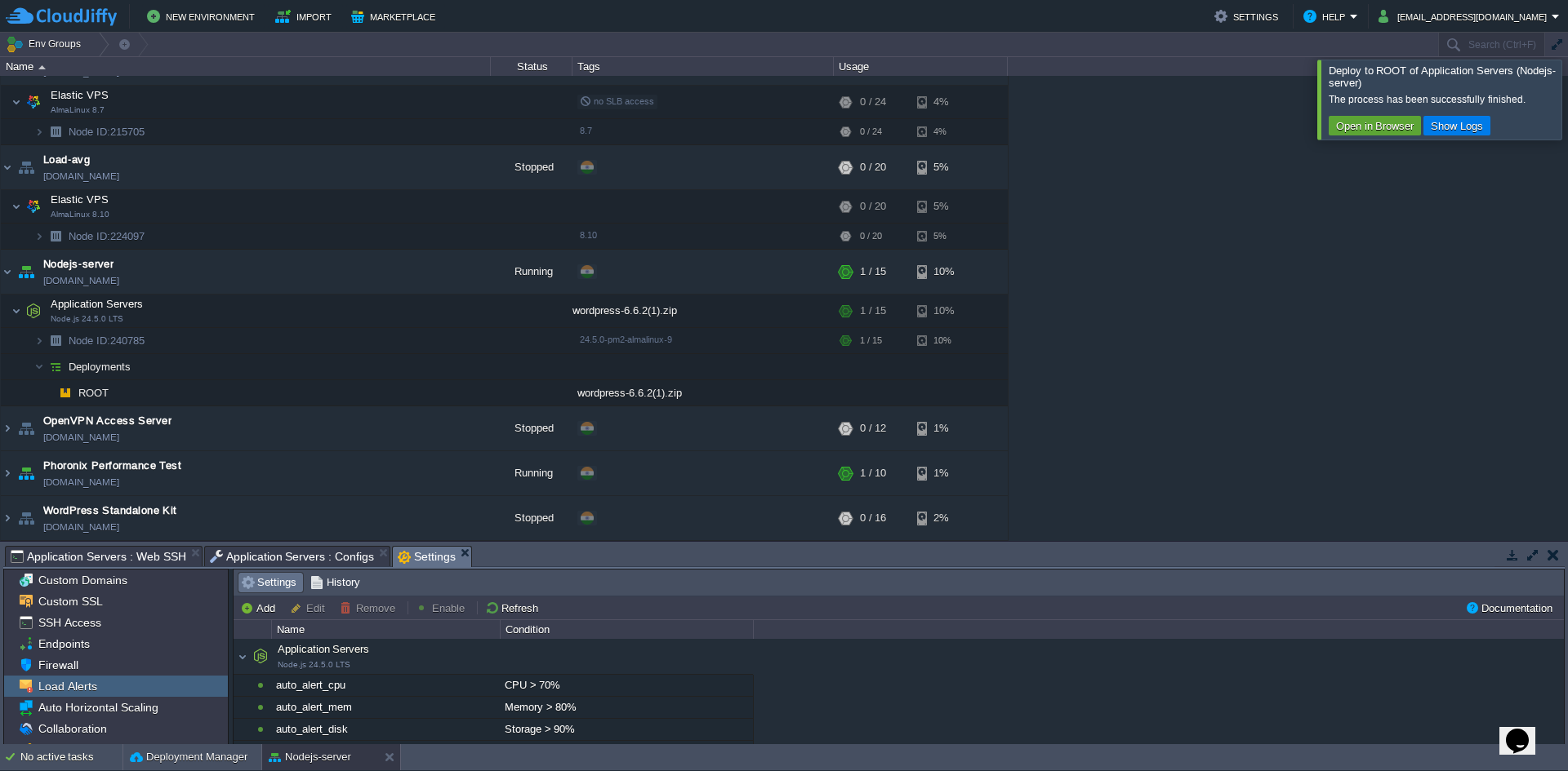
click at [257, 588] on span "Settings" at bounding box center [269, 583] width 56 height 18
click at [265, 581] on span "Settings" at bounding box center [269, 583] width 56 height 18
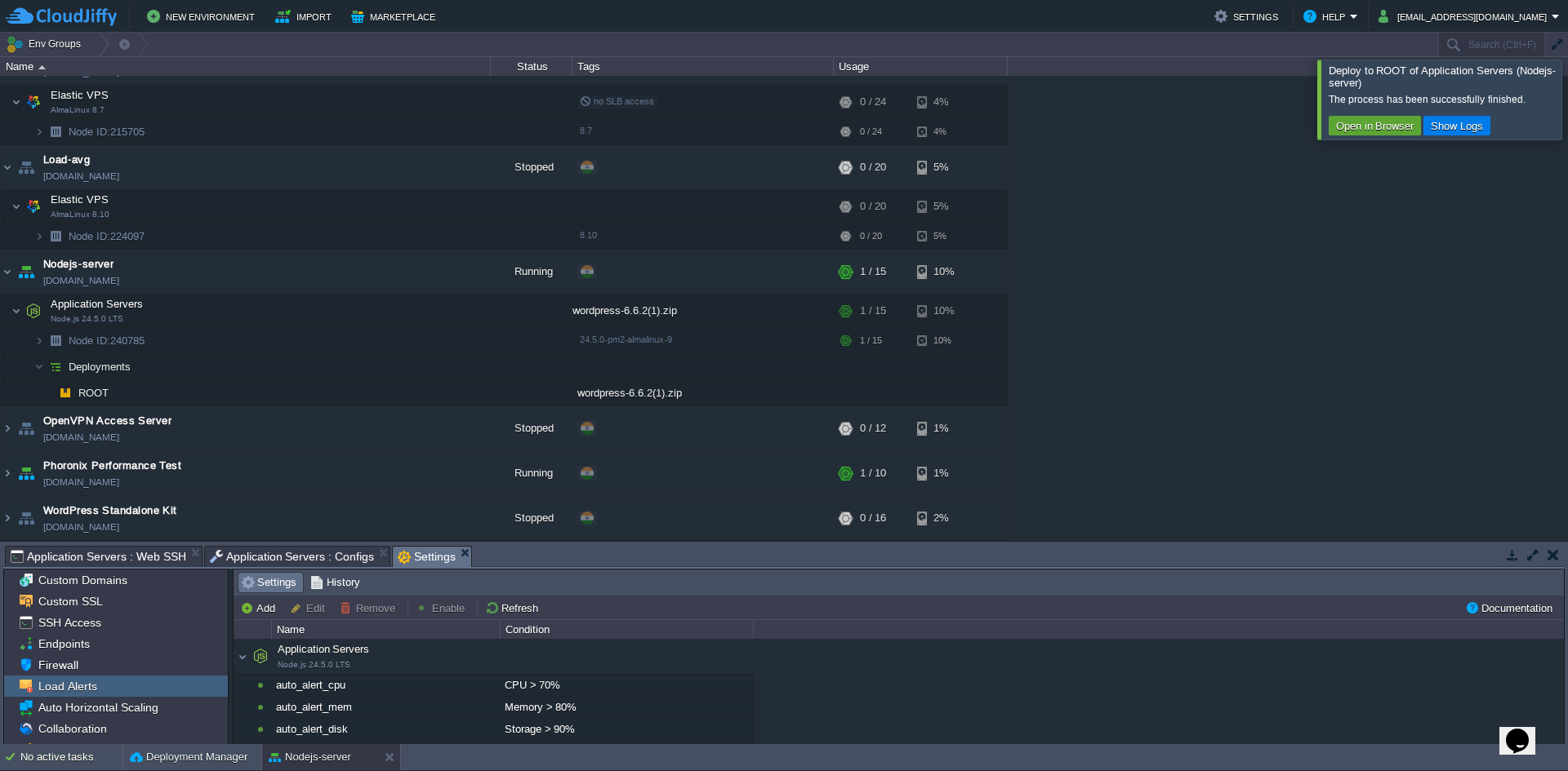
click at [266, 578] on span "Settings" at bounding box center [269, 583] width 56 height 18
click at [278, 585] on span "Settings" at bounding box center [269, 583] width 56 height 18
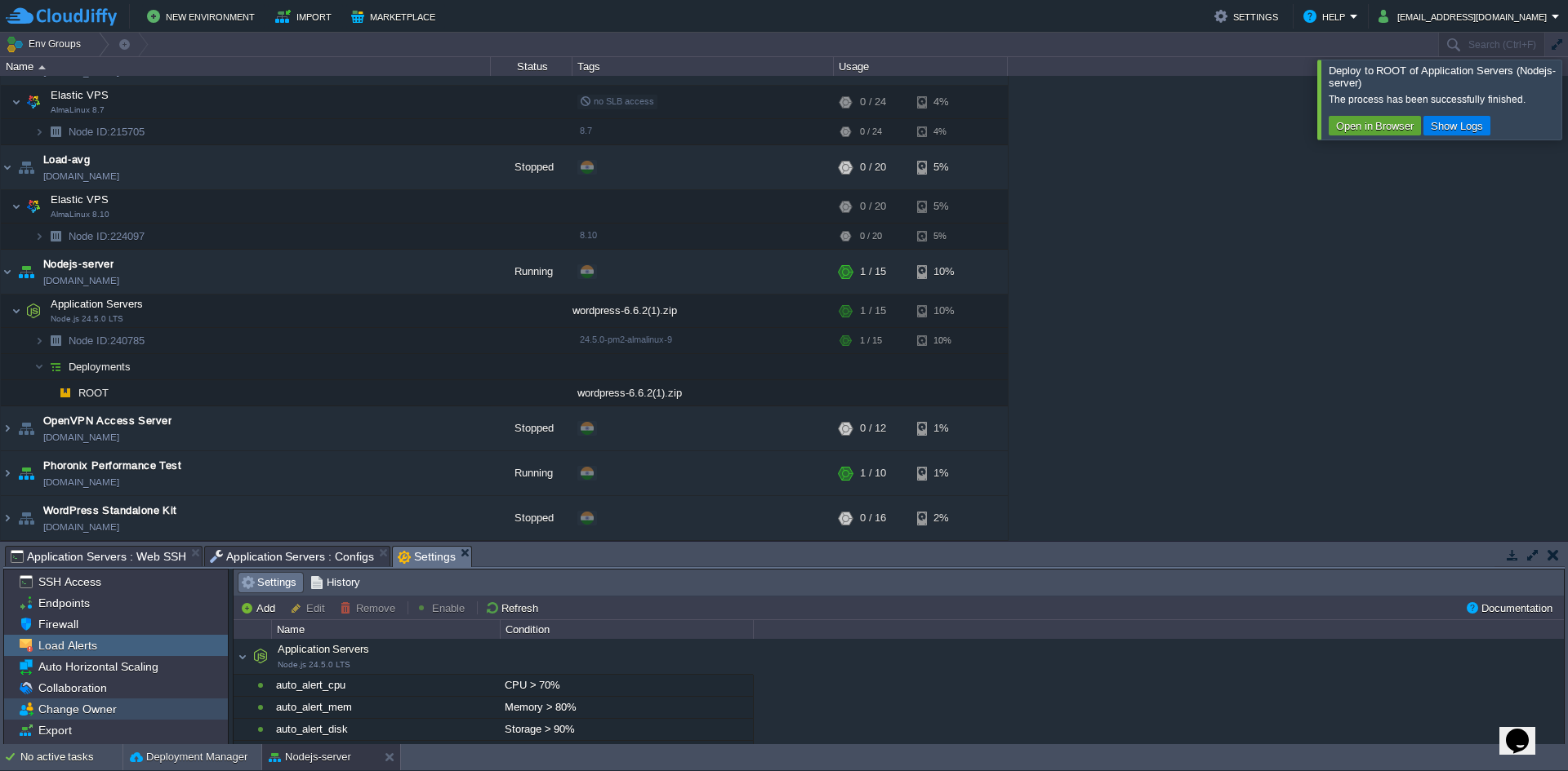
scroll to position [60, 0]
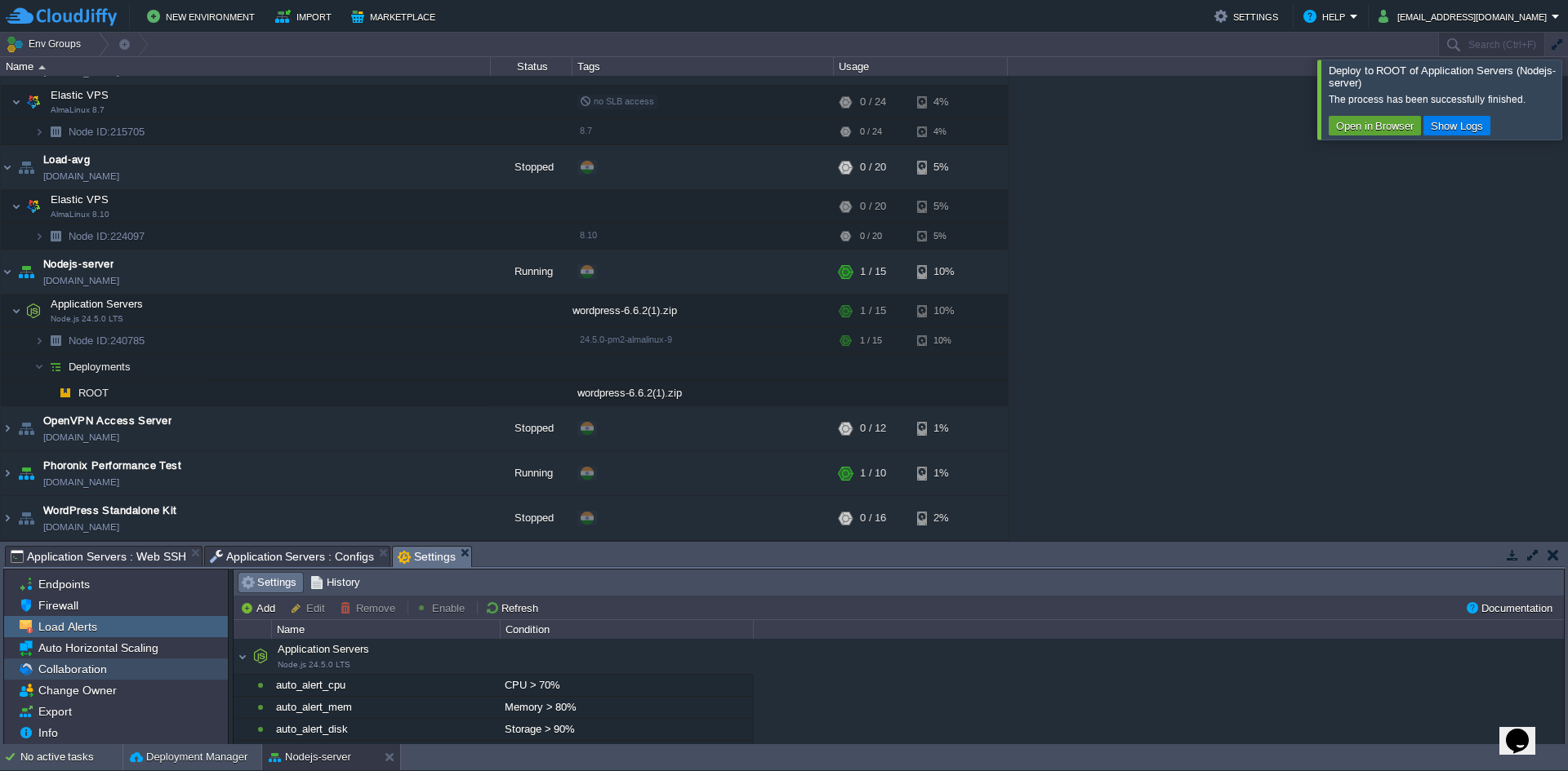
click at [101, 673] on span "Collaboration" at bounding box center [72, 669] width 75 height 15
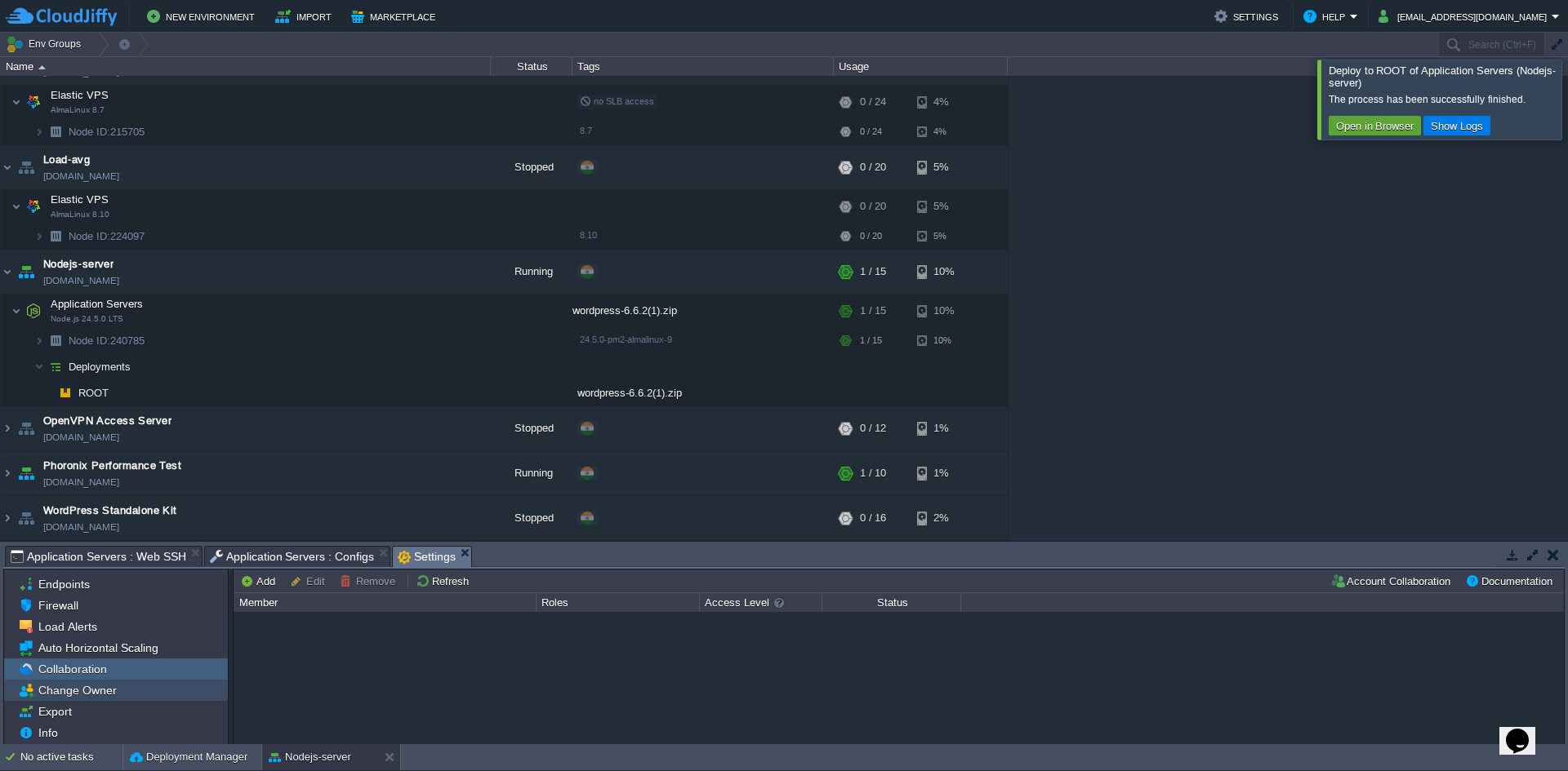
click at [99, 689] on span "Change Owner" at bounding box center [76, 690] width 84 height 15
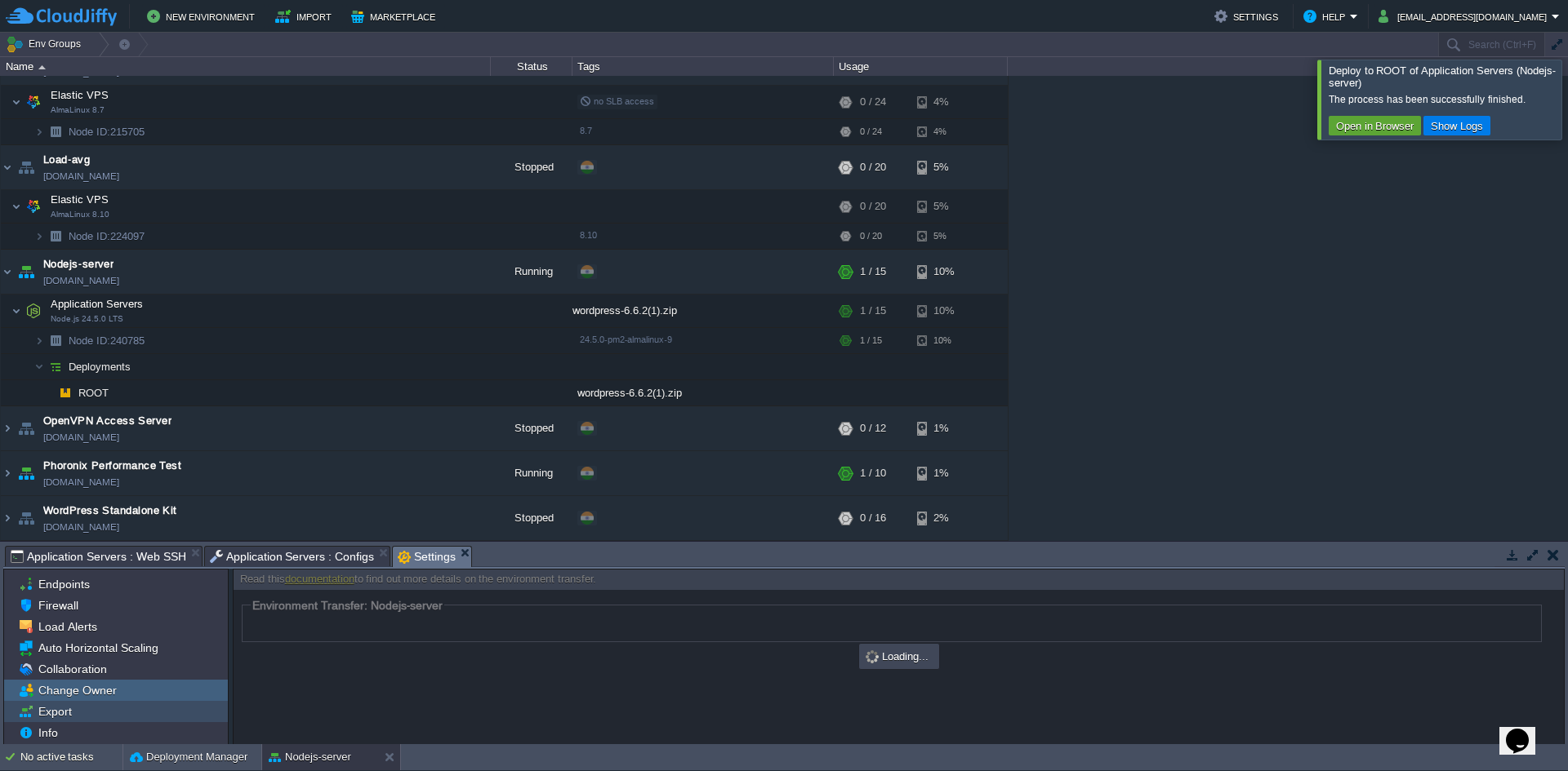
click at [78, 715] on div "Export" at bounding box center [116, 711] width 224 height 21
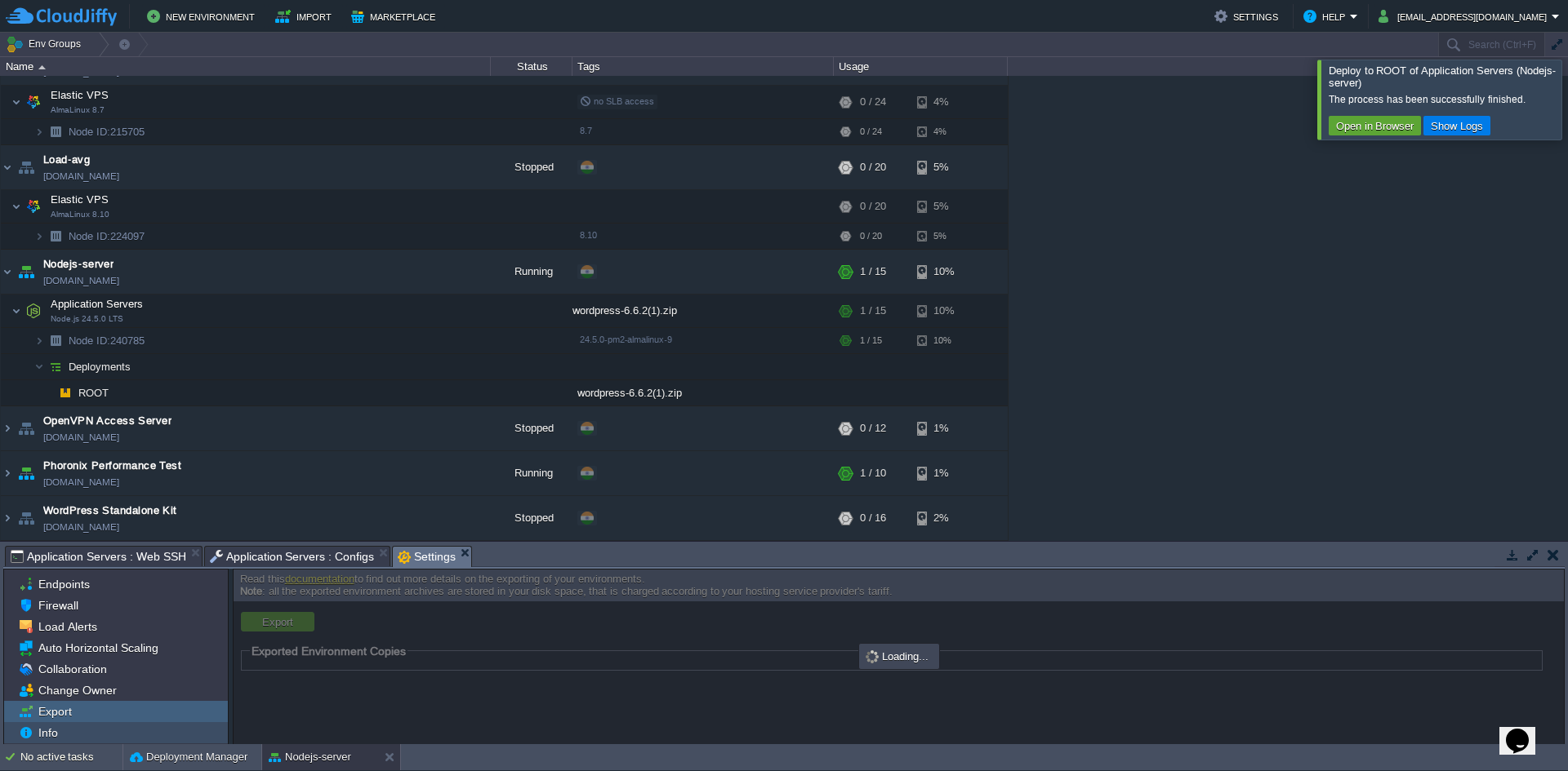
click at [67, 736] on div "Info" at bounding box center [116, 733] width 224 height 21
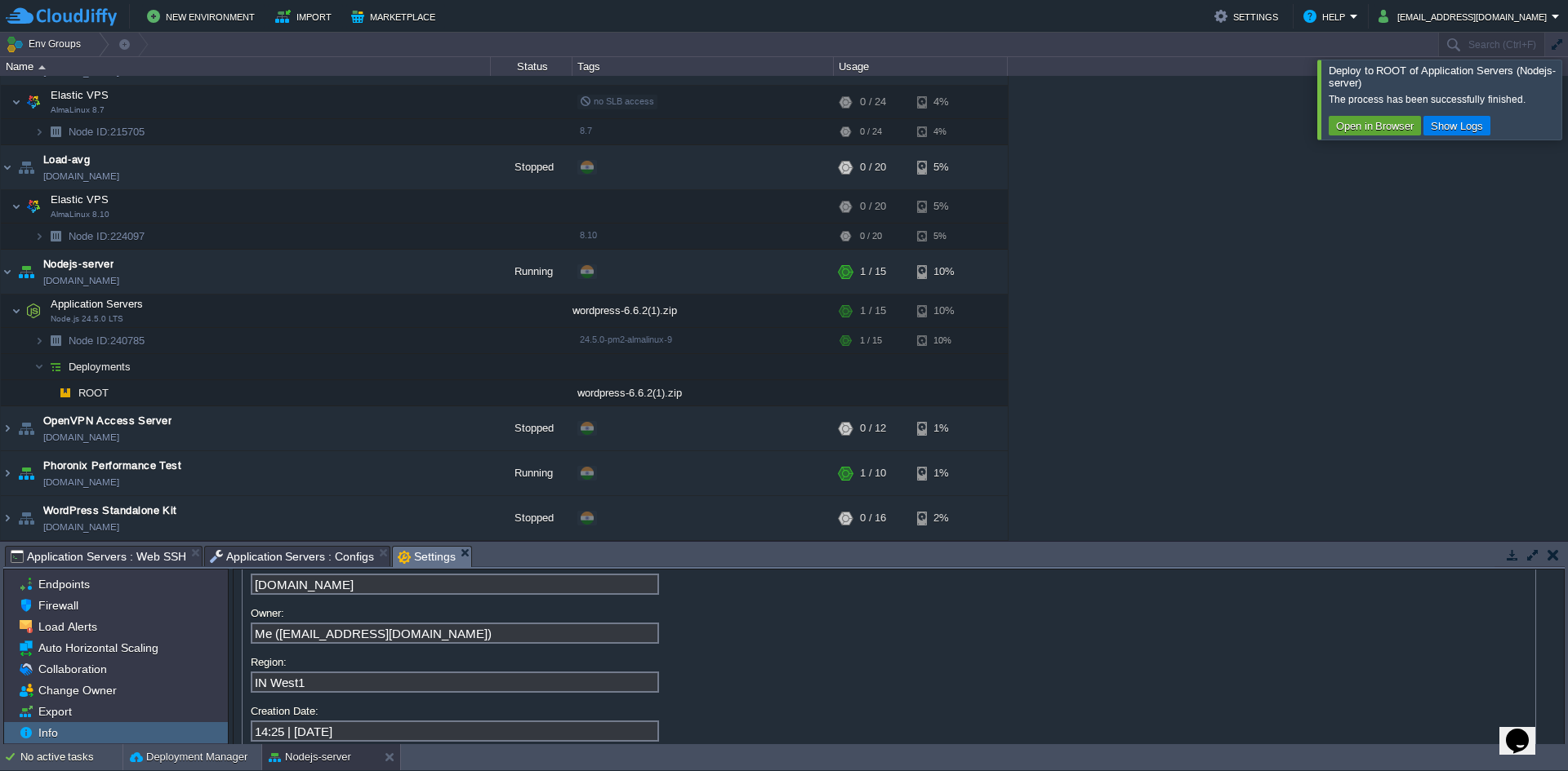
scroll to position [76, 0]
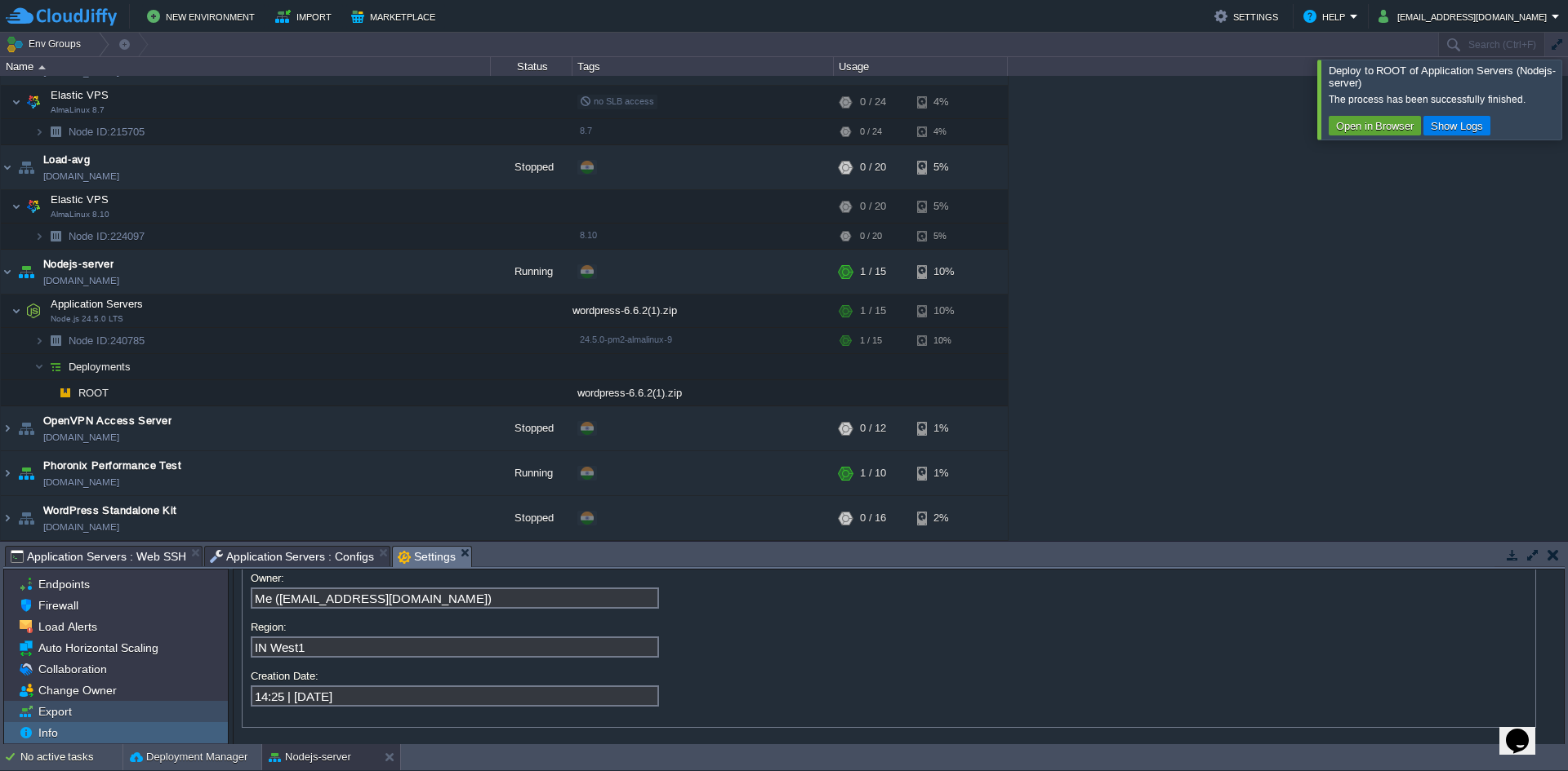
click at [71, 713] on span "Export" at bounding box center [54, 711] width 39 height 15
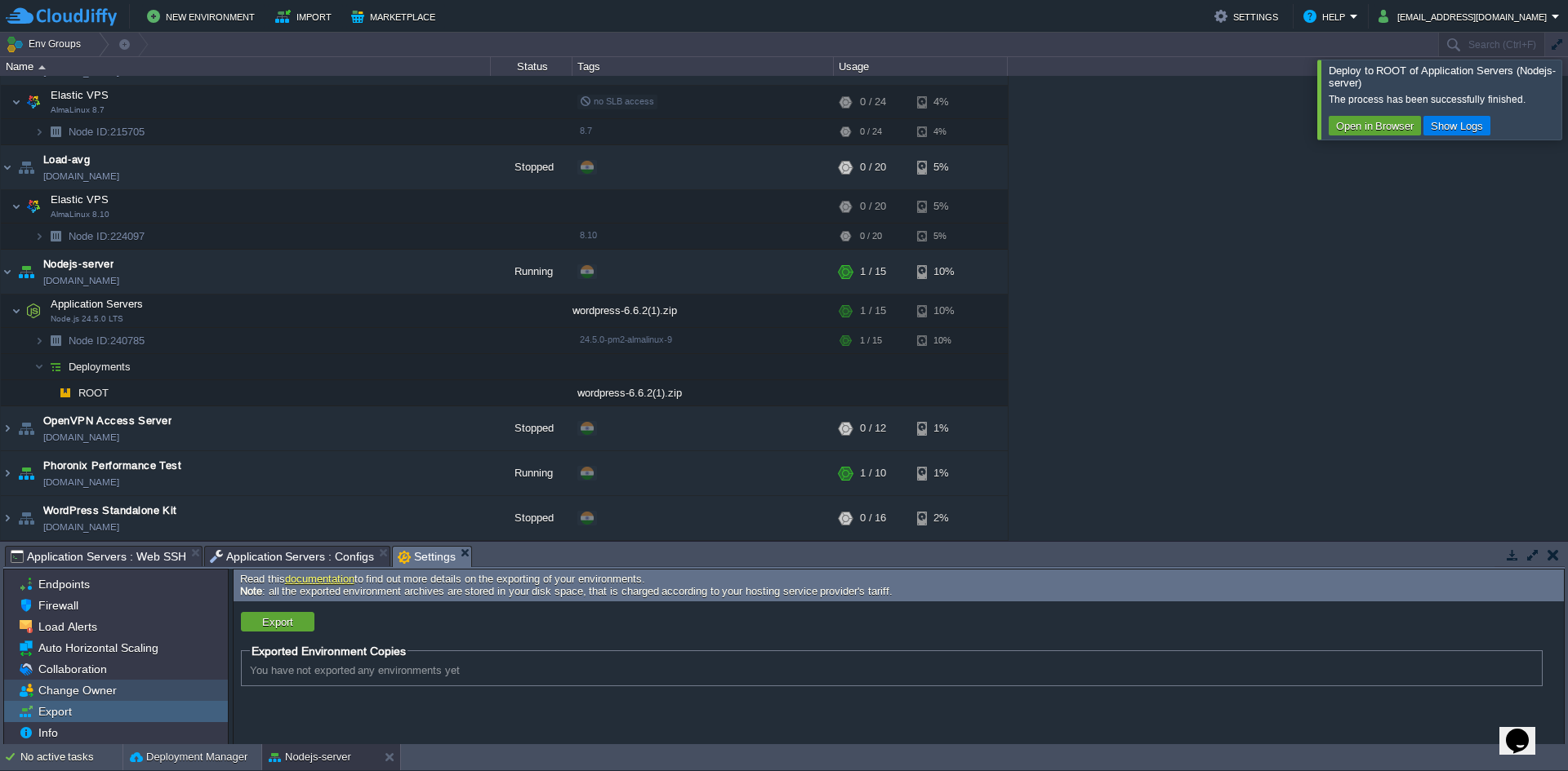
click at [99, 687] on span "Change Owner" at bounding box center [76, 690] width 84 height 15
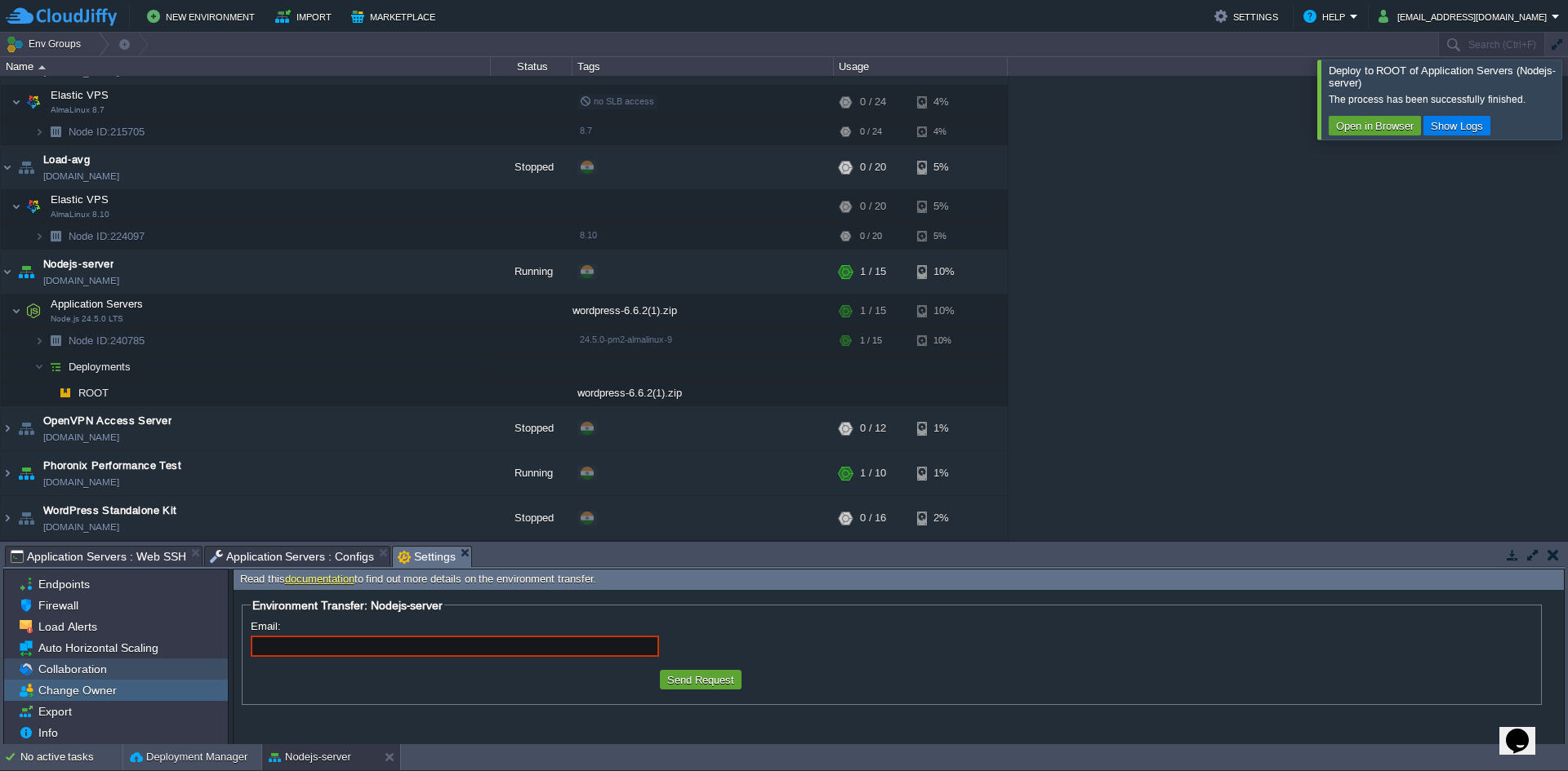
click at [98, 668] on span "Collaboration" at bounding box center [72, 669] width 75 height 15
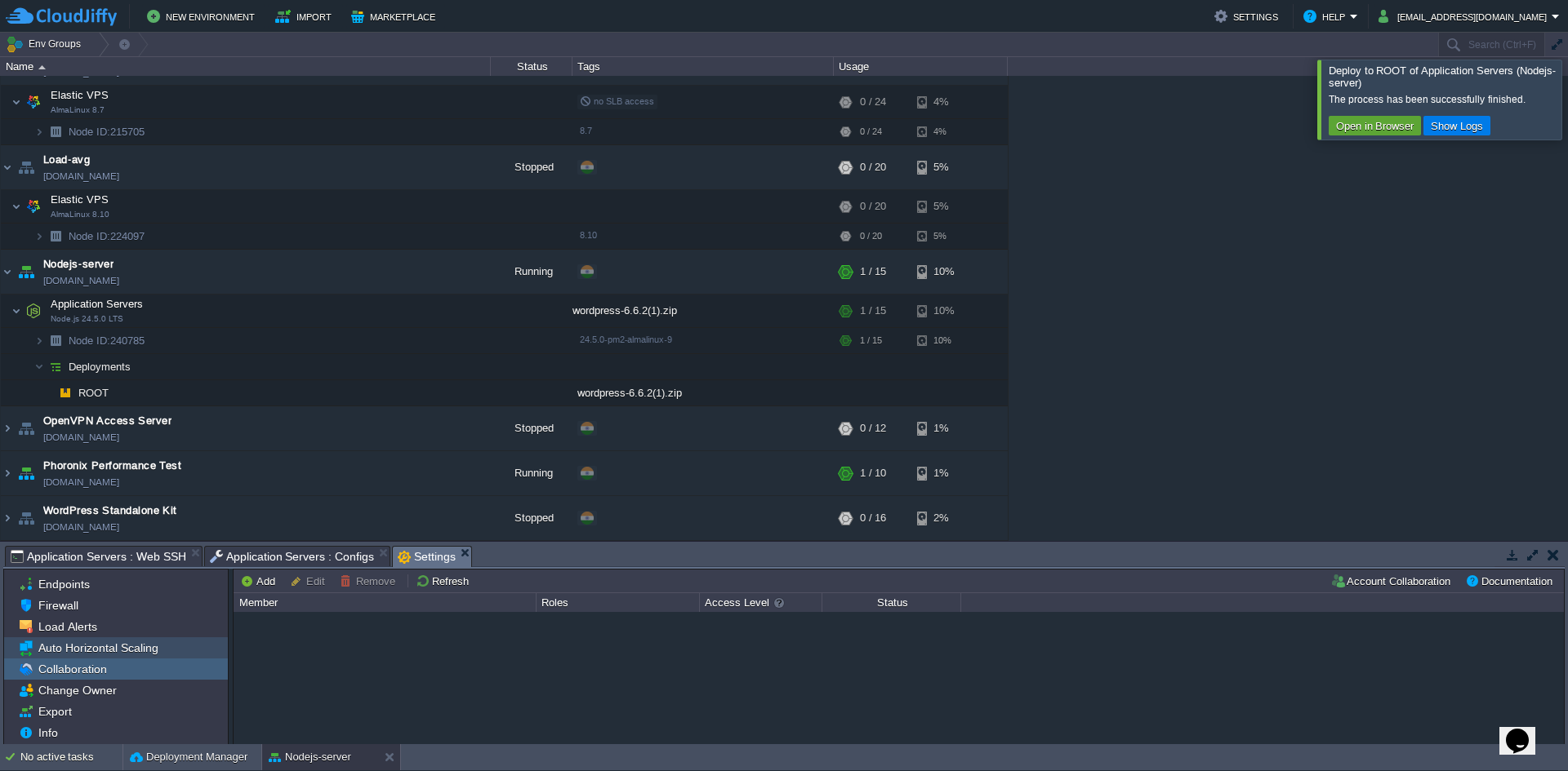
click at [104, 657] on div "Auto Horizontal Scaling" at bounding box center [116, 648] width 224 height 21
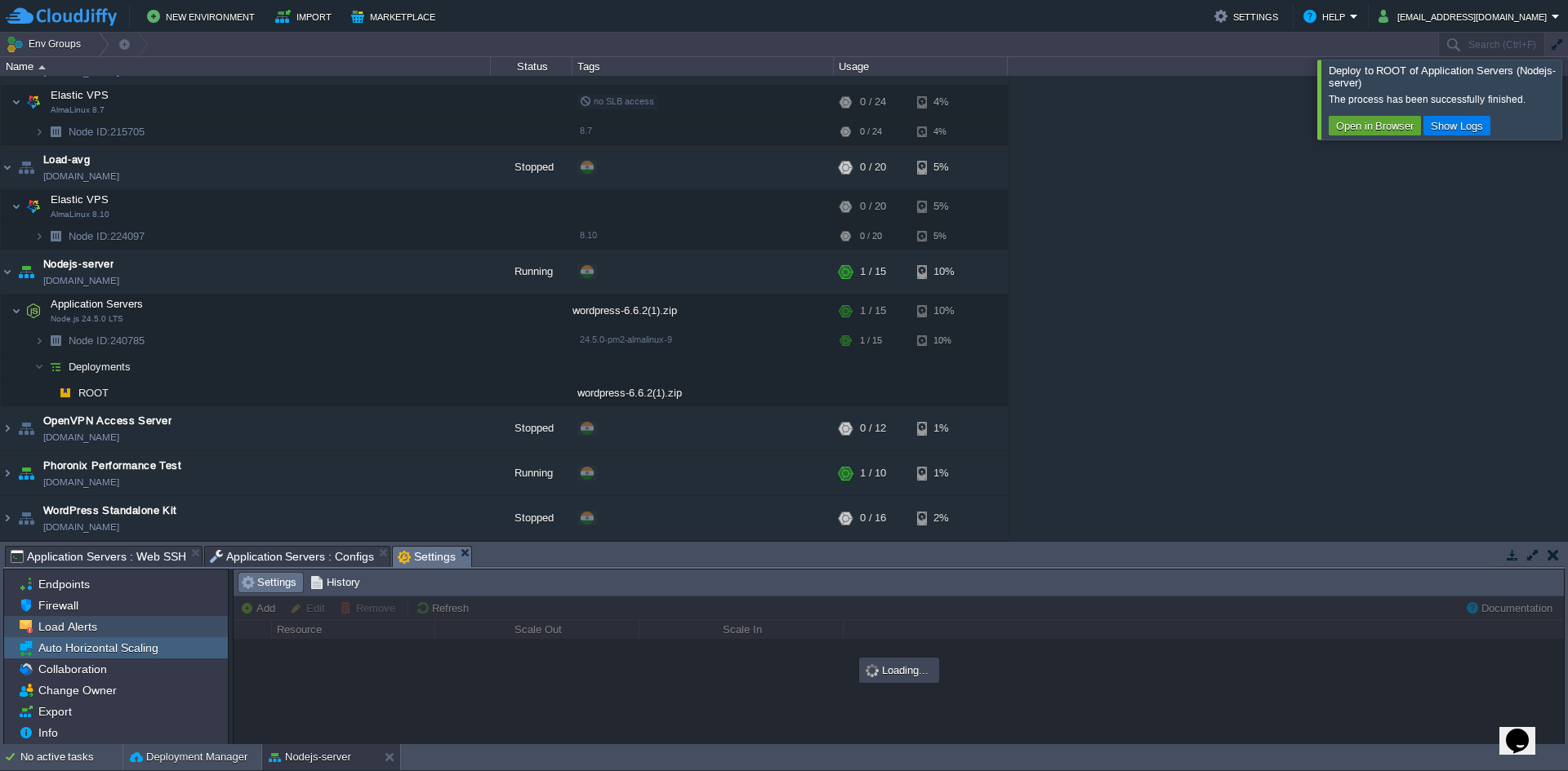
click at [91, 631] on span "Load Alerts" at bounding box center [67, 626] width 64 height 15
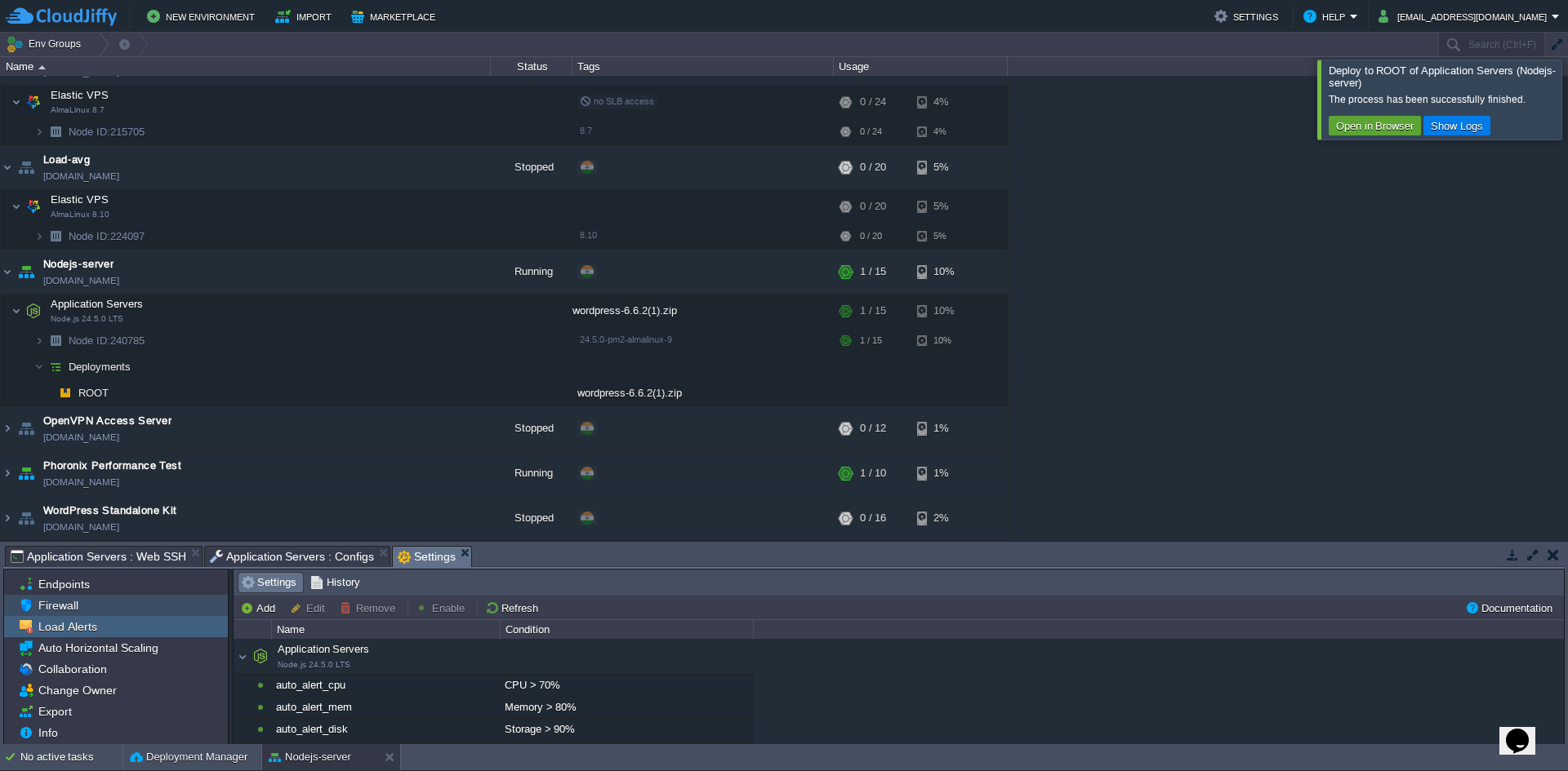
click at [97, 598] on div "Firewall" at bounding box center [116, 605] width 224 height 21
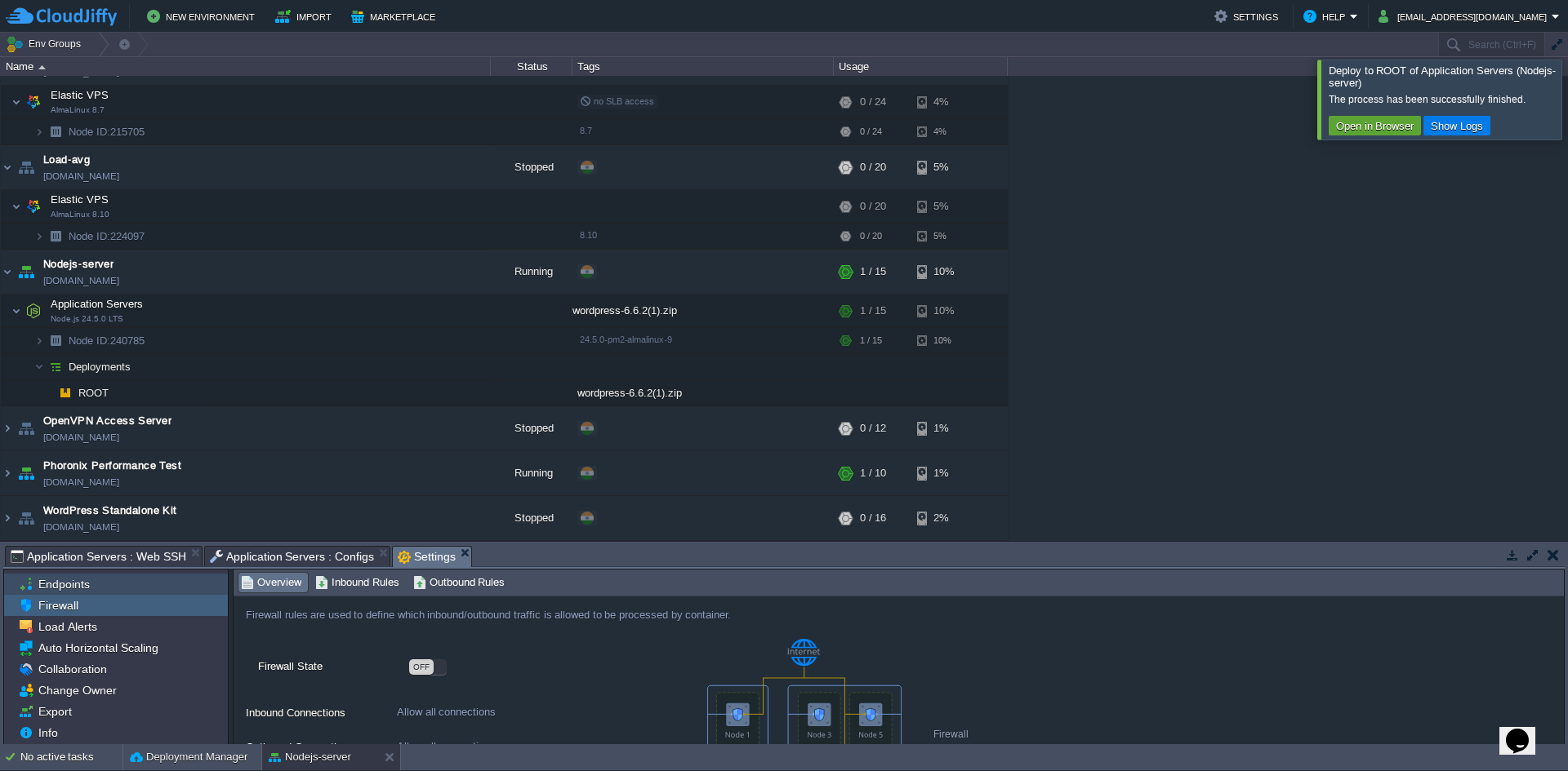
click at [113, 576] on div "Endpoints" at bounding box center [116, 585] width 224 height 21
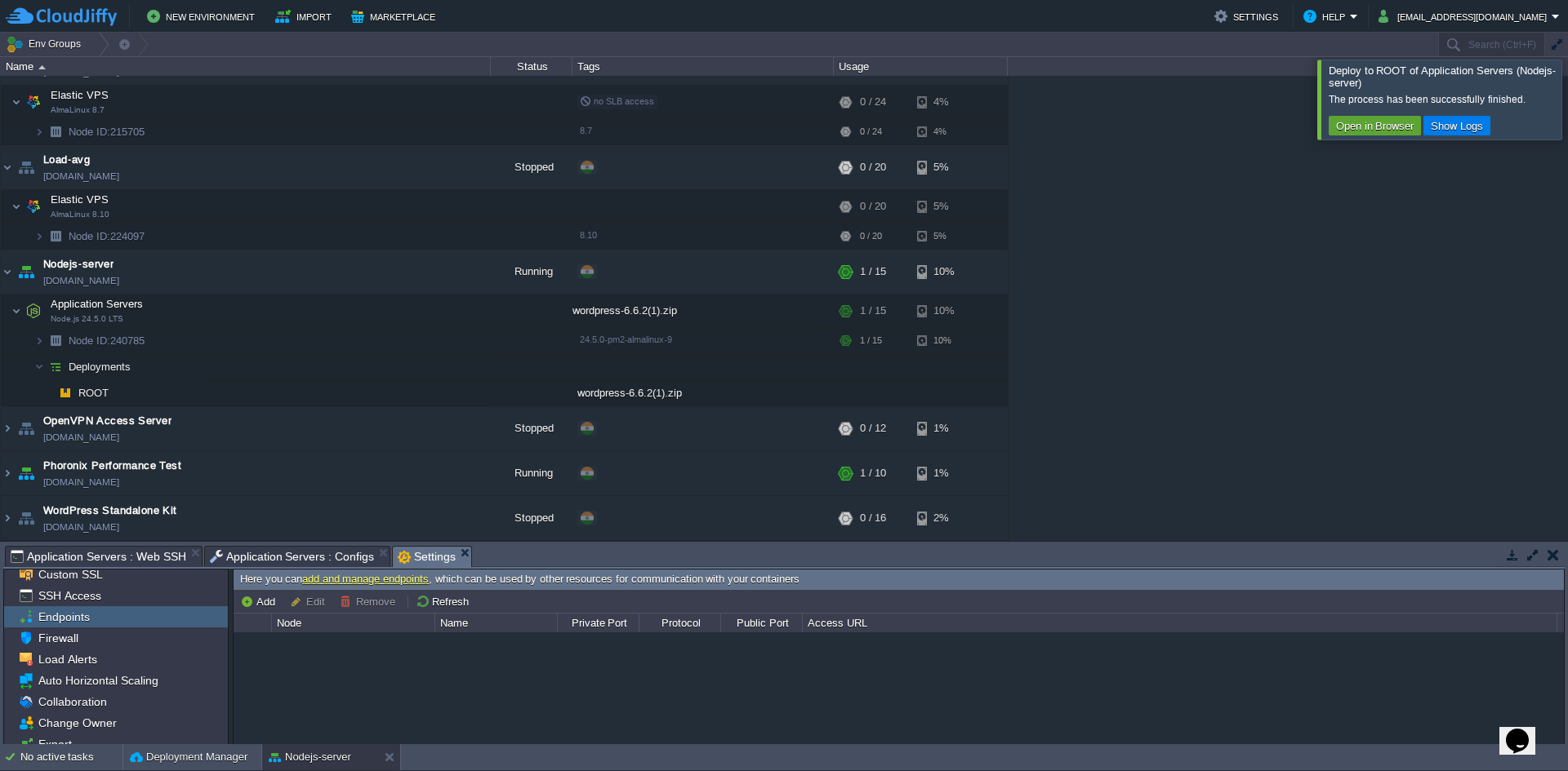
scroll to position [0, 0]
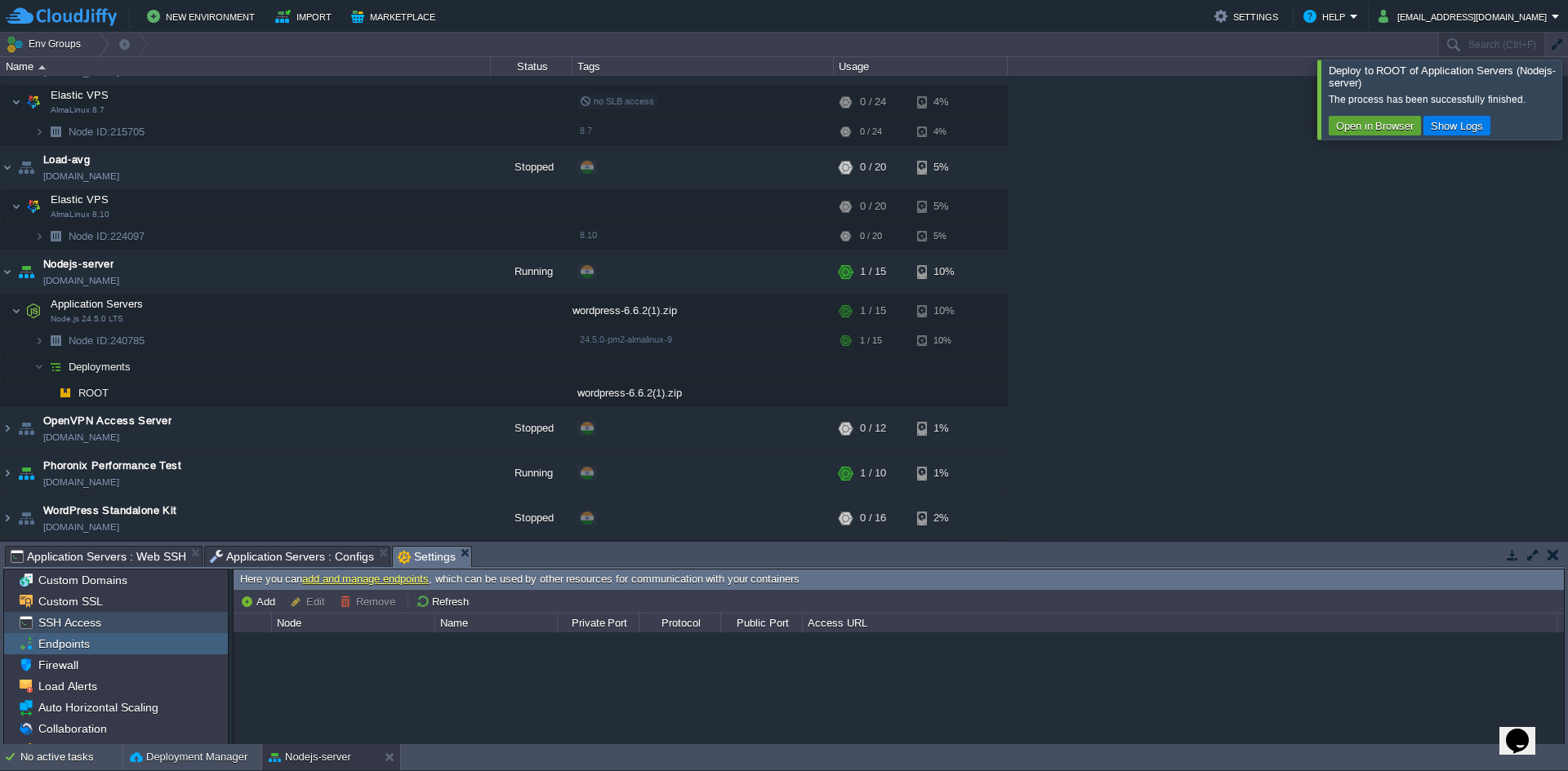
click at [107, 619] on div "SSH Access" at bounding box center [116, 623] width 224 height 21
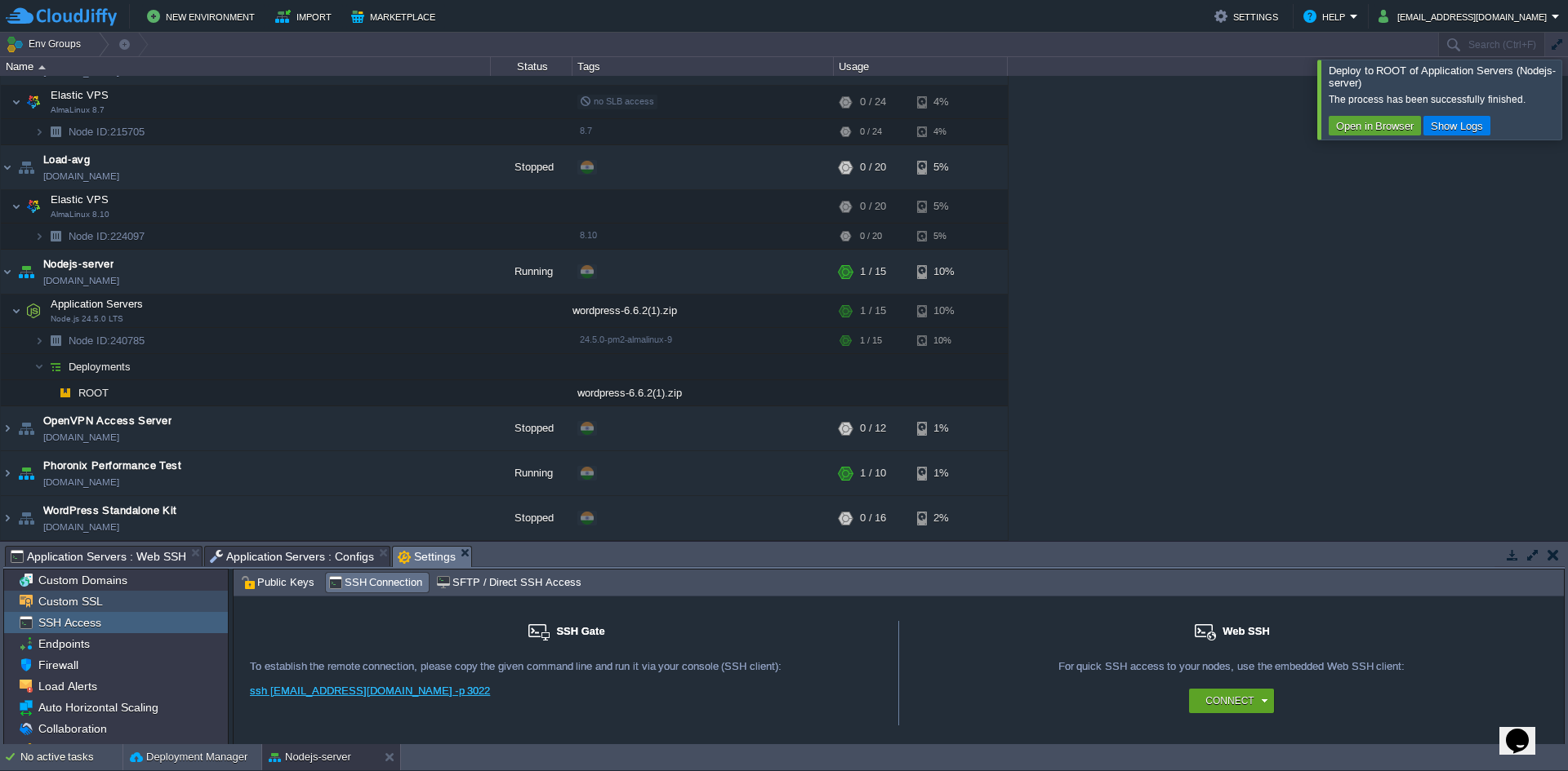
click at [104, 604] on span "Custom SSL" at bounding box center [69, 601] width 70 height 15
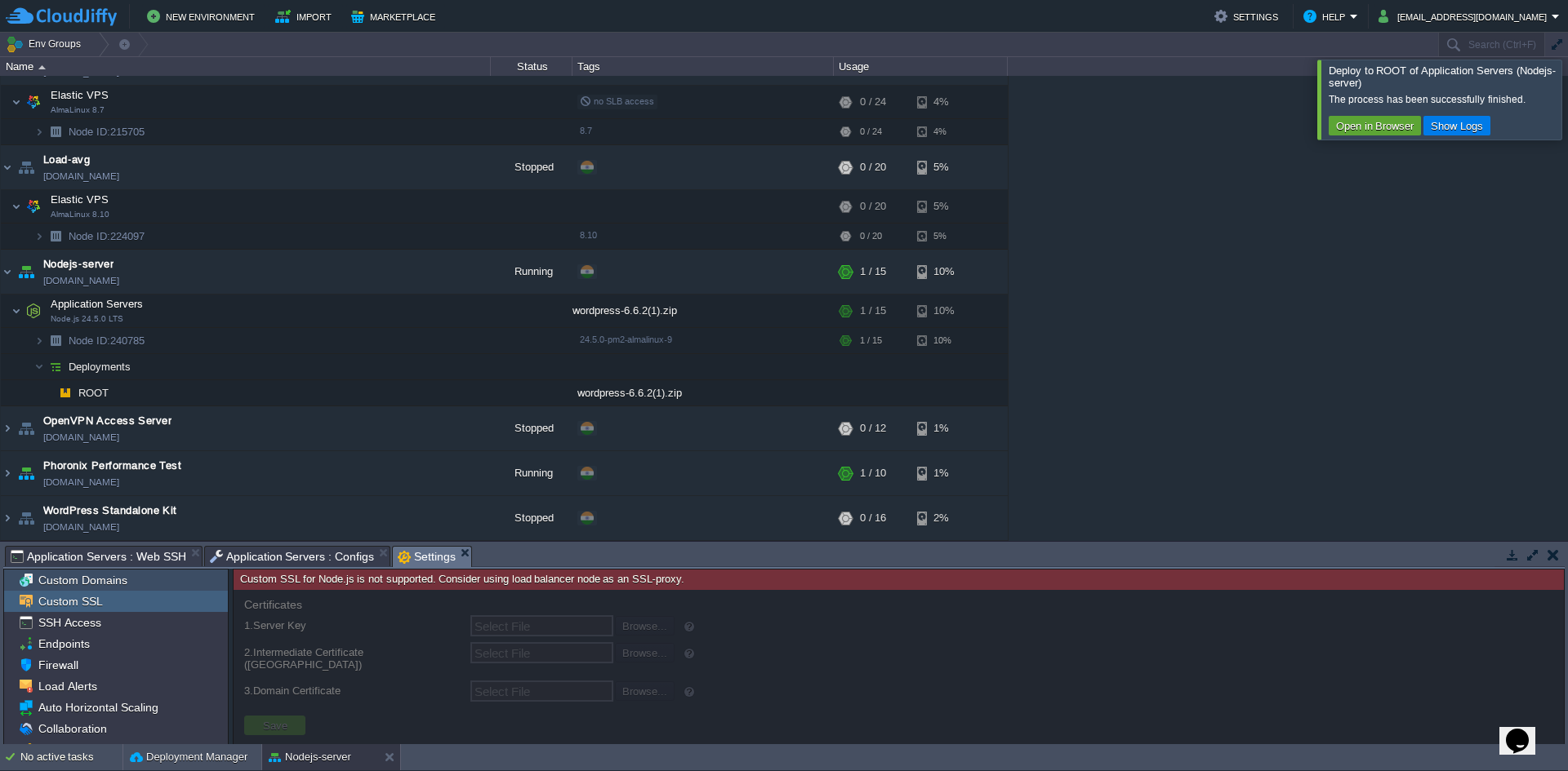
click at [107, 582] on span "Custom Domains" at bounding box center [82, 580] width 95 height 15
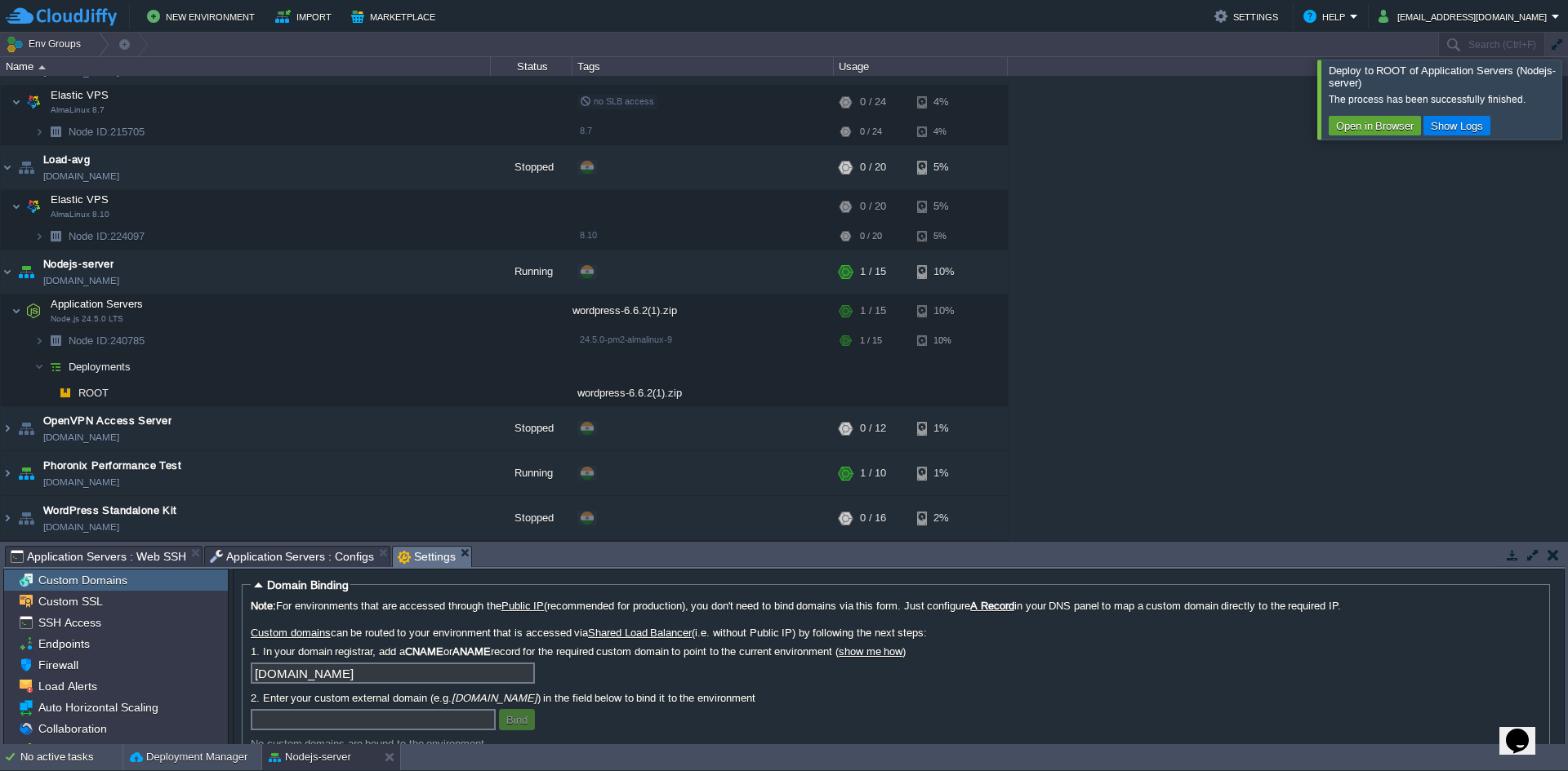
click at [107, 582] on span "Custom Domains" at bounding box center [82, 580] width 95 height 15
click at [105, 583] on span "Custom Domains" at bounding box center [82, 580] width 95 height 15
click at [431, 674] on input "[DOMAIN_NAME]" at bounding box center [393, 673] width 285 height 21
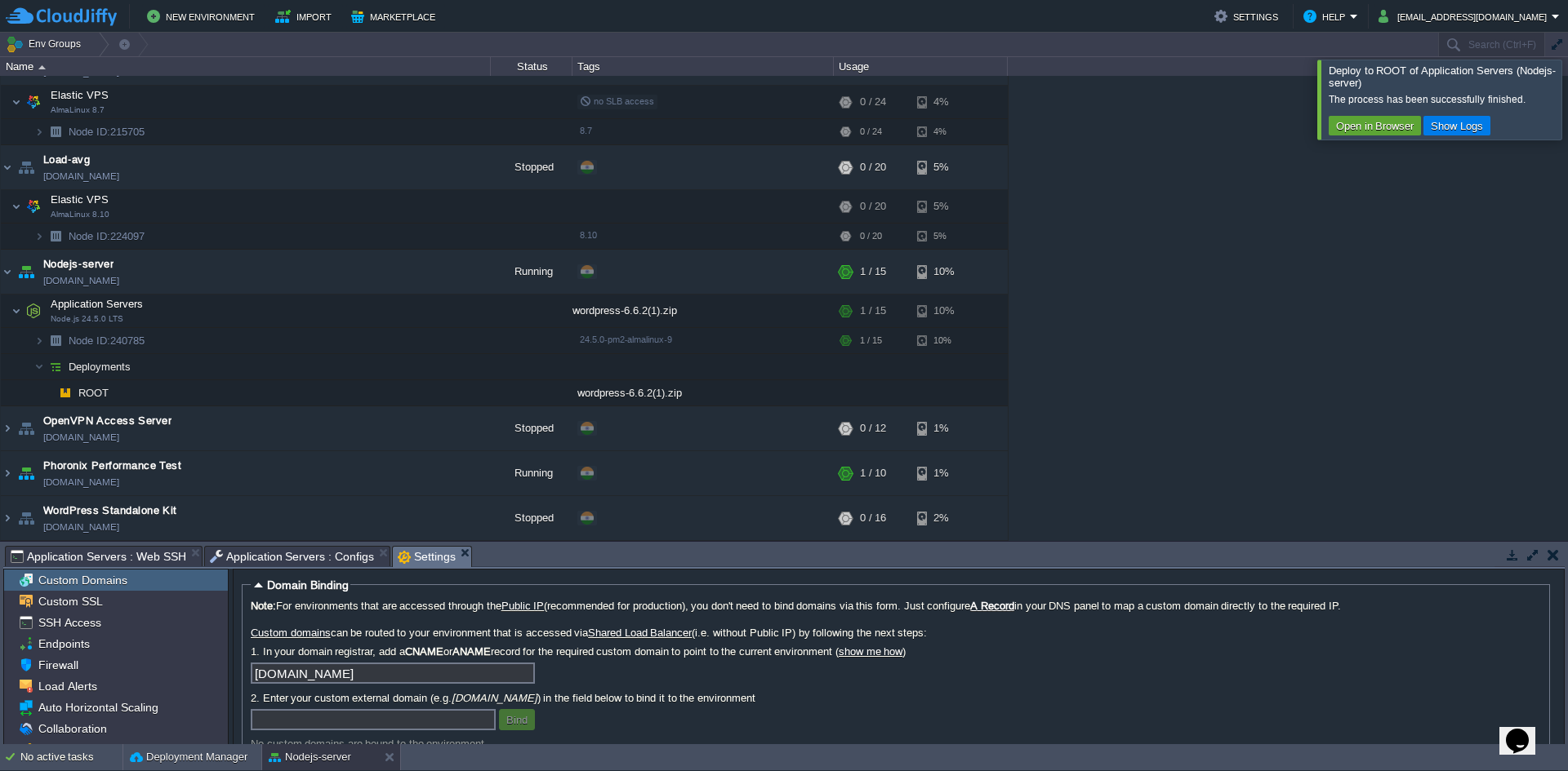
click at [654, 649] on label "1. In your domain registrar, add a CNAME or ANAME record for the required custo…" at bounding box center [896, 651] width 1290 height 12
drag, startPoint x: 757, startPoint y: 650, endPoint x: 1035, endPoint y: 650, distance: 278.0
click at [920, 651] on label "1. In your domain registrar, add a CNAME or ANAME record for the required custo…" at bounding box center [896, 651] width 1290 height 12
click at [1047, 648] on label "1. In your domain registrar, add a CNAME or ANAME record for the required custo…" at bounding box center [896, 651] width 1290 height 12
drag, startPoint x: 410, startPoint y: 631, endPoint x: 574, endPoint y: 630, distance: 164.0
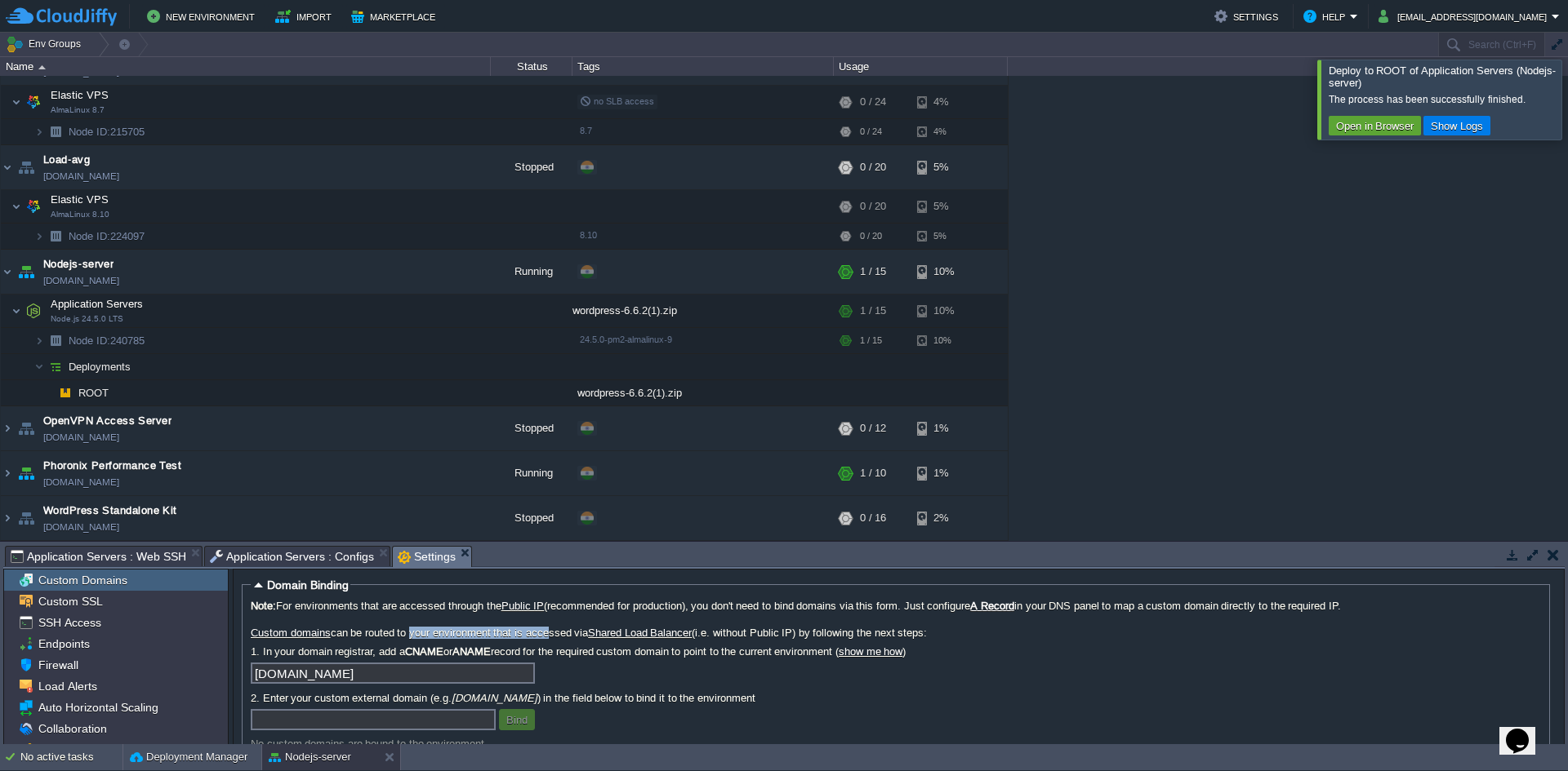
click at [548, 631] on label "Custom domains can be routed to your environment that is accessed via Shared Lo…" at bounding box center [896, 633] width 1290 height 12
drag, startPoint x: 807, startPoint y: 630, endPoint x: 845, endPoint y: 626, distance: 38.2
click at [840, 628] on label "Custom domains can be routed to your environment that is accessed via Shared Lo…" at bounding box center [896, 633] width 1290 height 12
click at [880, 625] on div "Note: For environments that are accessed through the Public IP (recommended for…" at bounding box center [896, 675] width 1290 height 150
drag, startPoint x: 859, startPoint y: 635, endPoint x: 888, endPoint y: 631, distance: 29.3
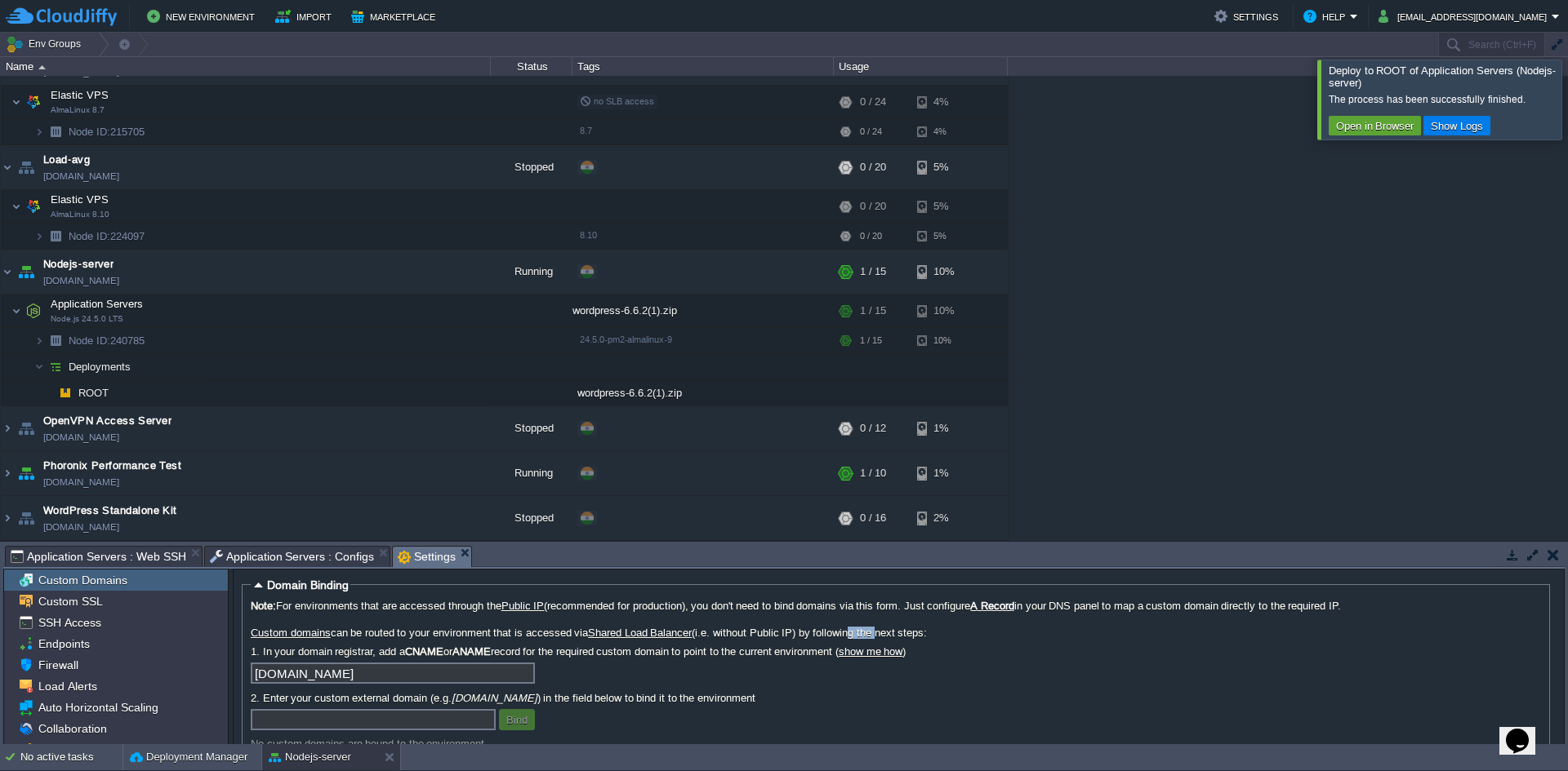
click at [881, 631] on label "Custom domains can be routed to your environment that is accessed via Shared Lo…" at bounding box center [896, 633] width 1290 height 12
drag, startPoint x: 908, startPoint y: 631, endPoint x: 960, endPoint y: 628, distance: 52.1
click at [960, 628] on label "Custom domains can be routed to your environment that is accessed via Shared Lo…" at bounding box center [896, 633] width 1290 height 12
drag, startPoint x: 371, startPoint y: 652, endPoint x: 437, endPoint y: 646, distance: 66.3
click at [420, 647] on label "1. In your domain registrar, add a CNAME or ANAME record for the required custo…" at bounding box center [896, 651] width 1290 height 12
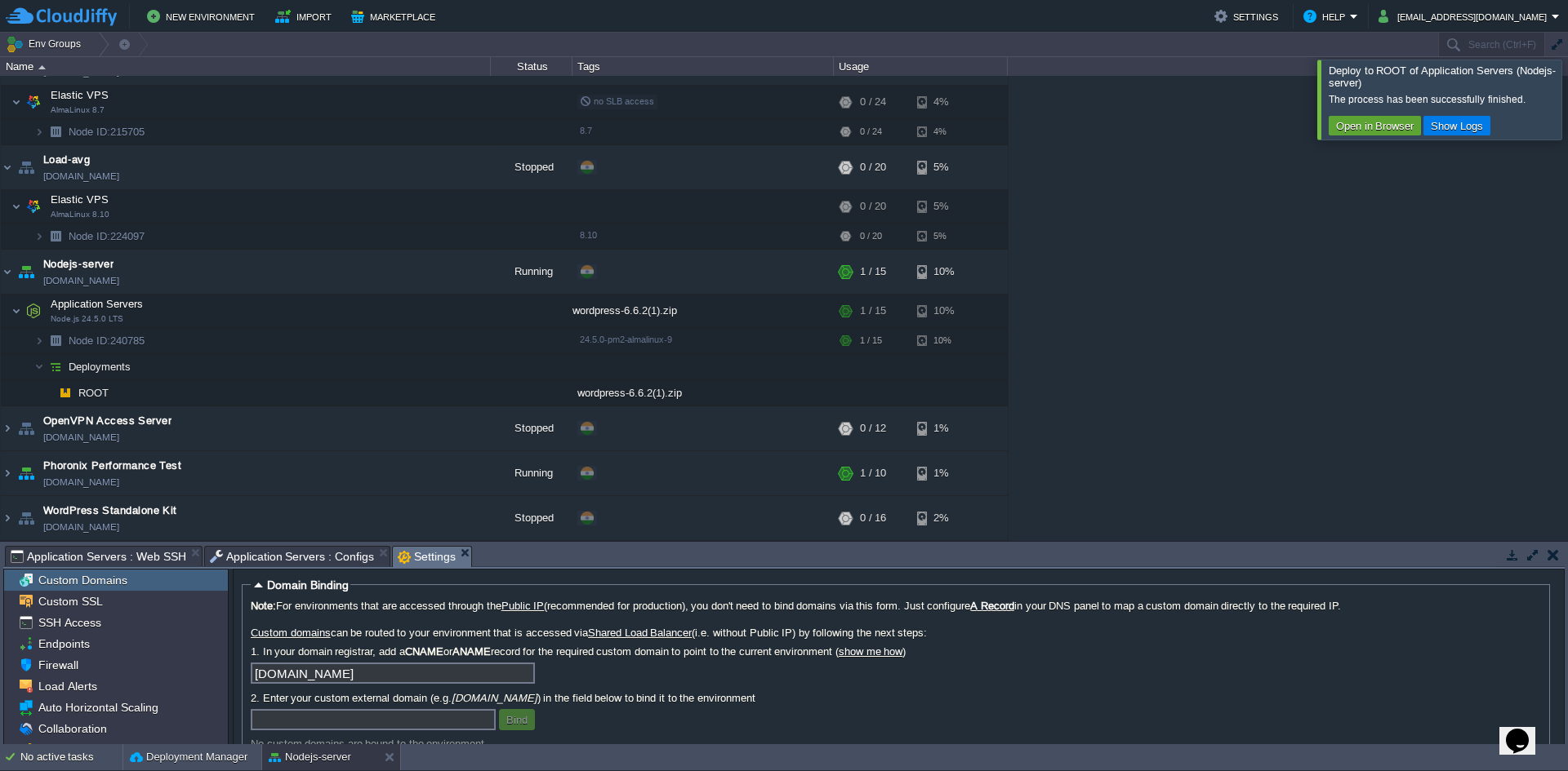
click at [443, 645] on b "CNAME" at bounding box center [424, 651] width 38 height 12
click at [339, 649] on label "1. In your domain registrar, add a CNAME or ANAME record for the required custo…" at bounding box center [896, 651] width 1290 height 12
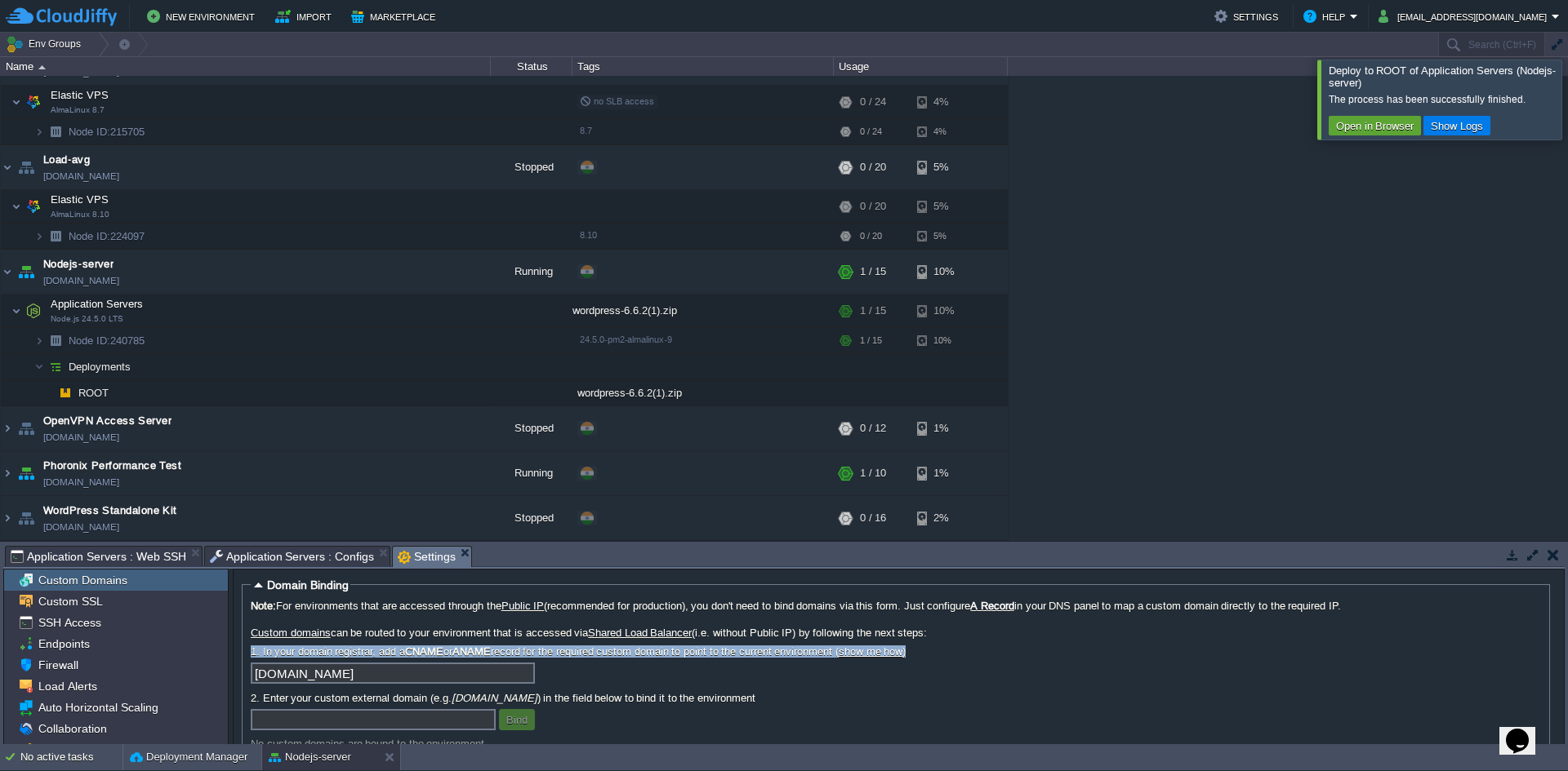
click at [339, 649] on label "1. In your domain registrar, add a CNAME or ANAME record for the required custo…" at bounding box center [896, 651] width 1290 height 12
click at [424, 649] on b "CNAME" at bounding box center [424, 651] width 38 height 12
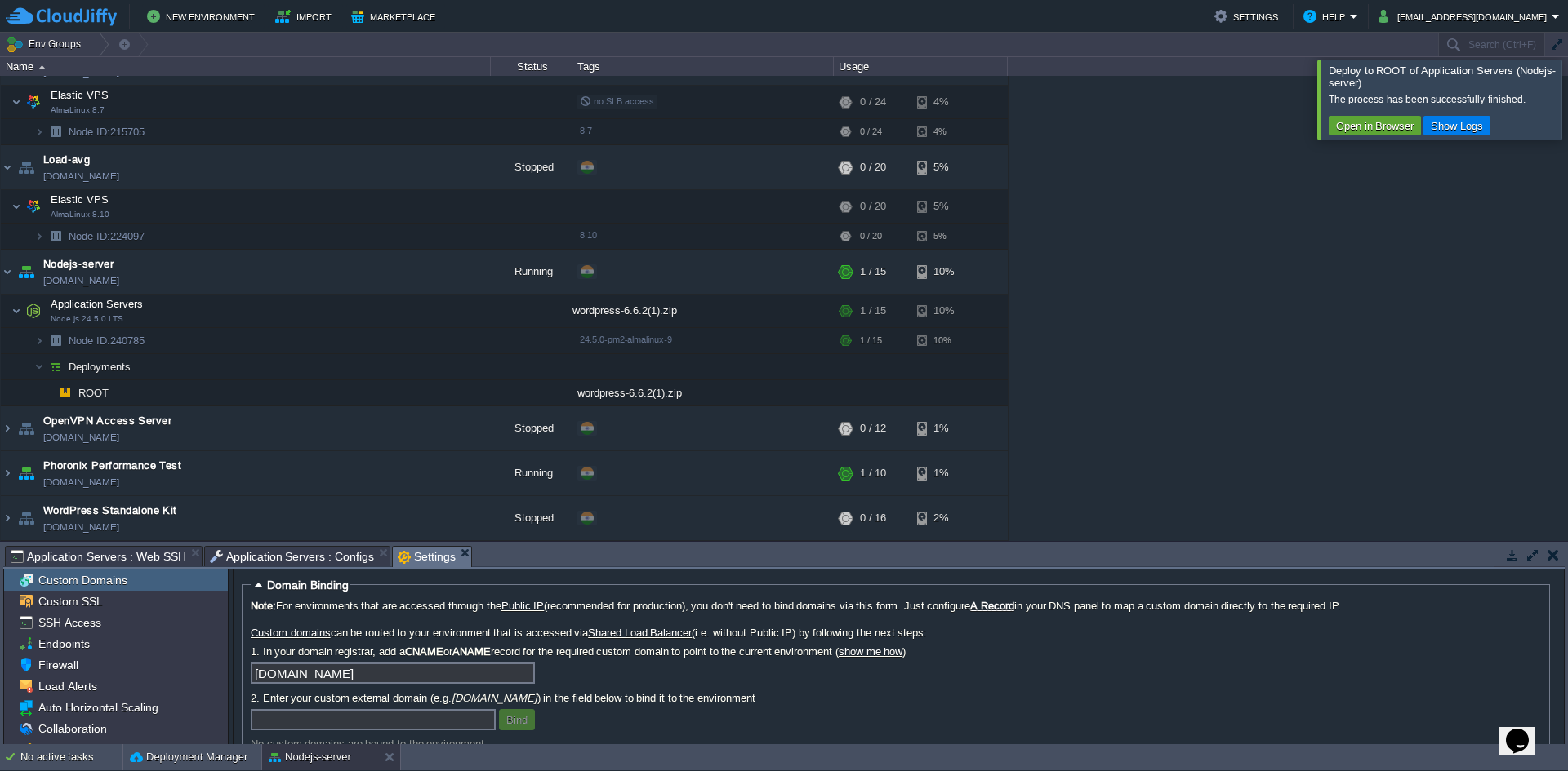
click at [443, 650] on b "CNAME" at bounding box center [424, 651] width 38 height 12
click at [482, 650] on b "ANAME" at bounding box center [471, 651] width 38 height 12
click at [599, 648] on label "1. In your domain registrar, add a CNAME or ANAME record for the required custo…" at bounding box center [896, 651] width 1290 height 12
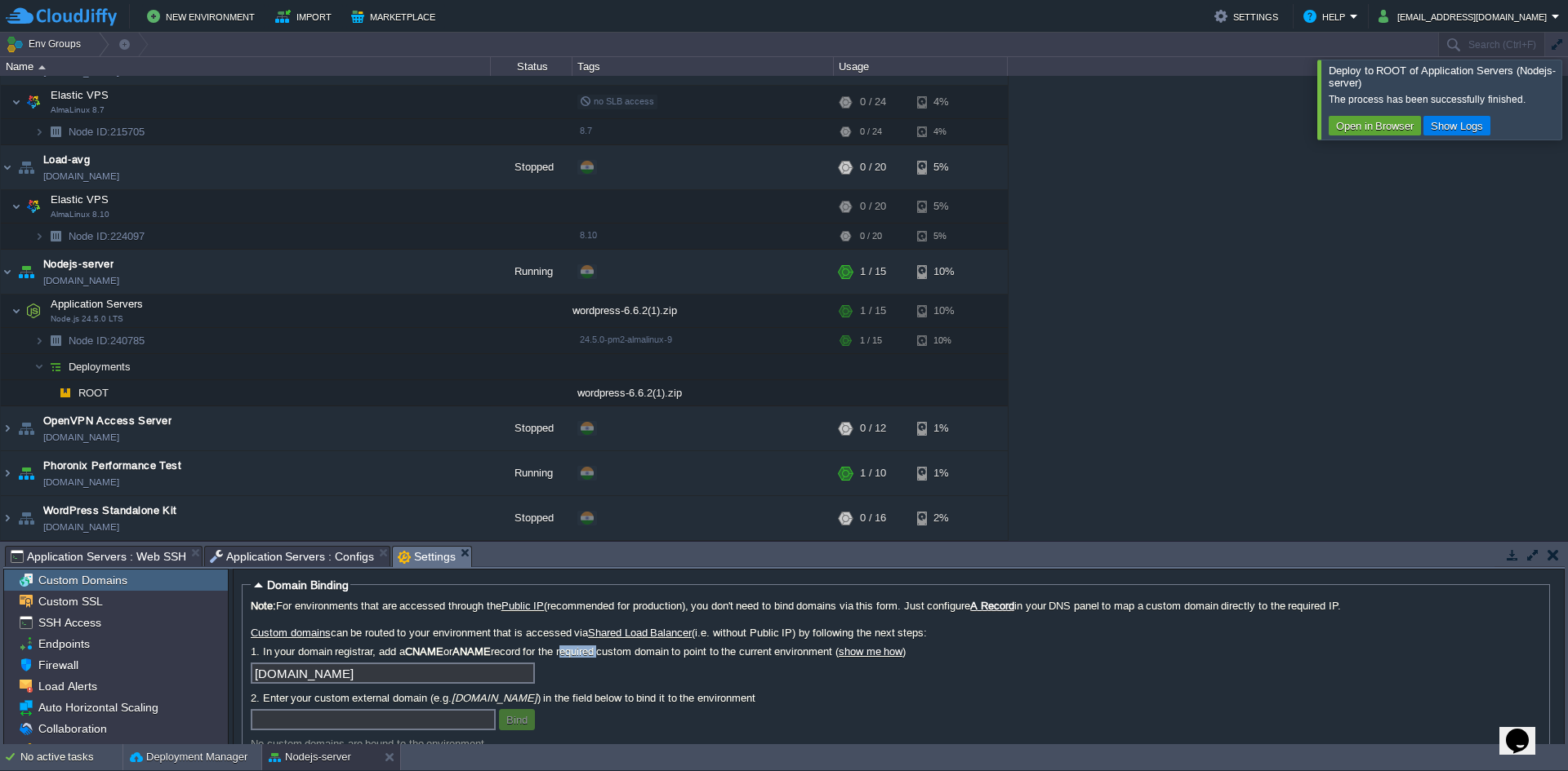
click at [599, 648] on label "1. In your domain registrar, add a CNAME or ANAME record for the required custo…" at bounding box center [896, 651] width 1290 height 12
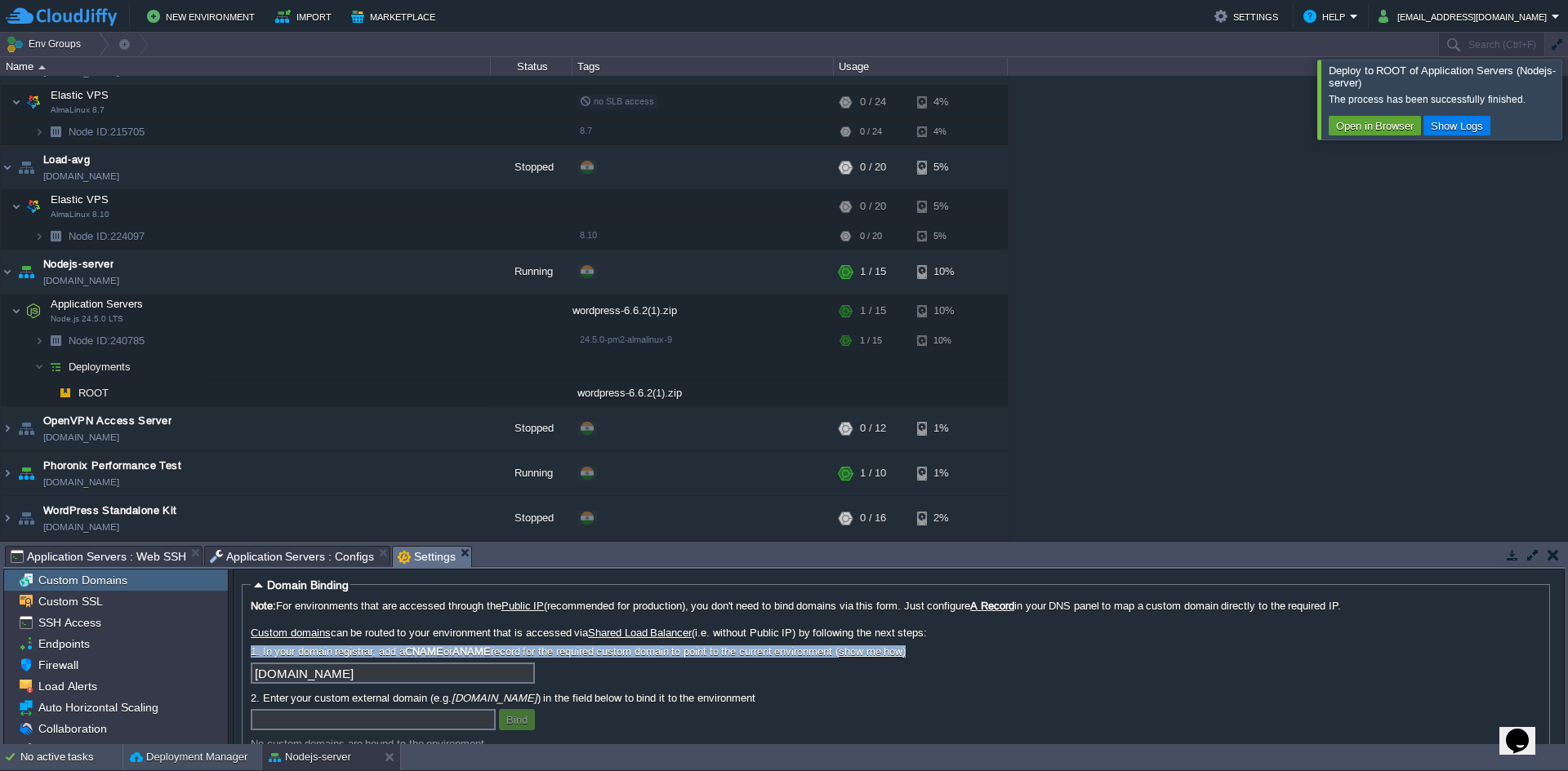
click at [599, 648] on label "1. In your domain registrar, add a CNAME or ANAME record for the required custo…" at bounding box center [896, 651] width 1290 height 12
click at [627, 649] on label "1. In your domain registrar, add a CNAME or ANAME record for the required custo…" at bounding box center [896, 651] width 1290 height 12
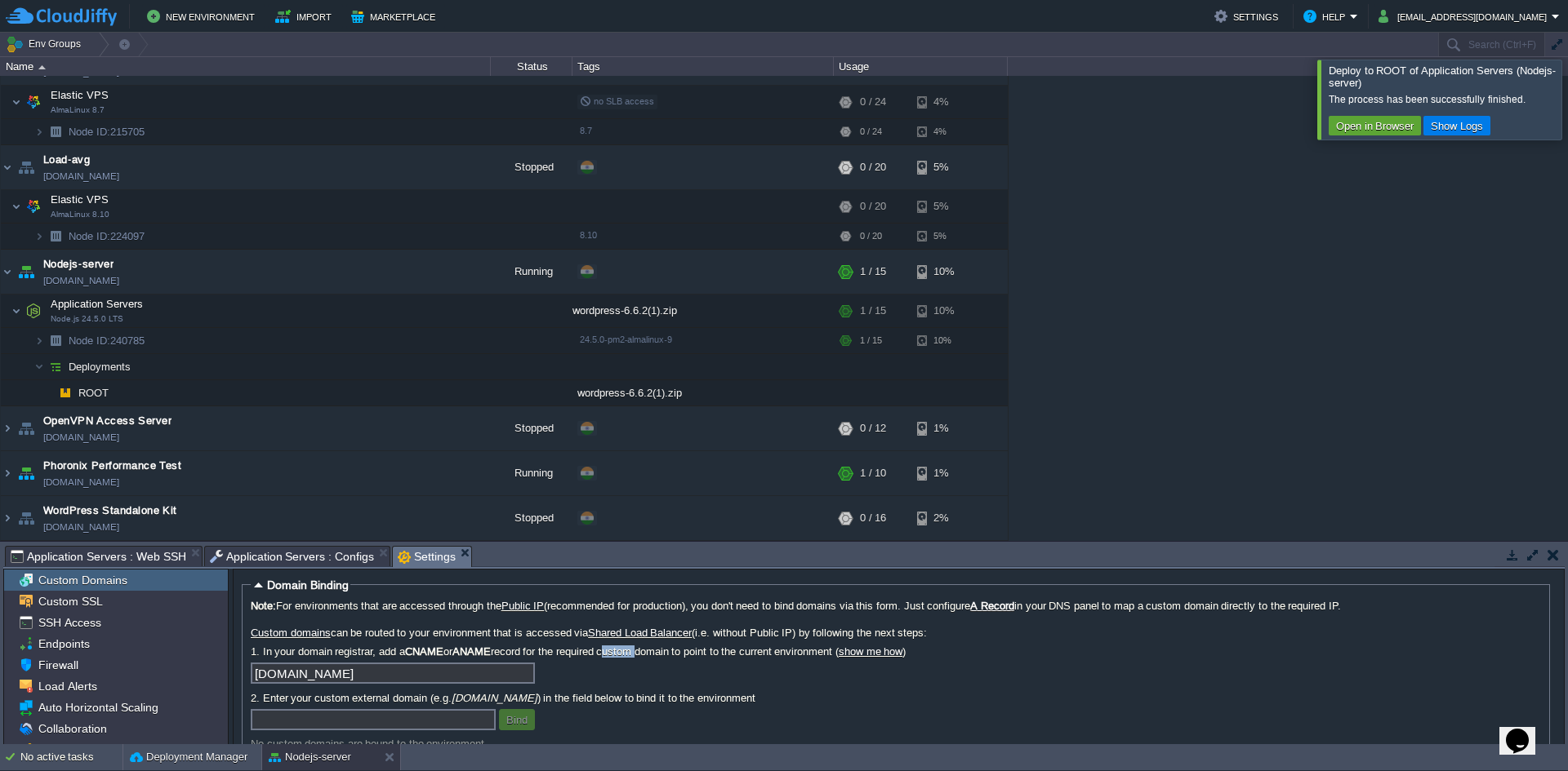
click at [627, 649] on label "1. In your domain registrar, add a CNAME or ANAME record for the required custo…" at bounding box center [896, 651] width 1290 height 12
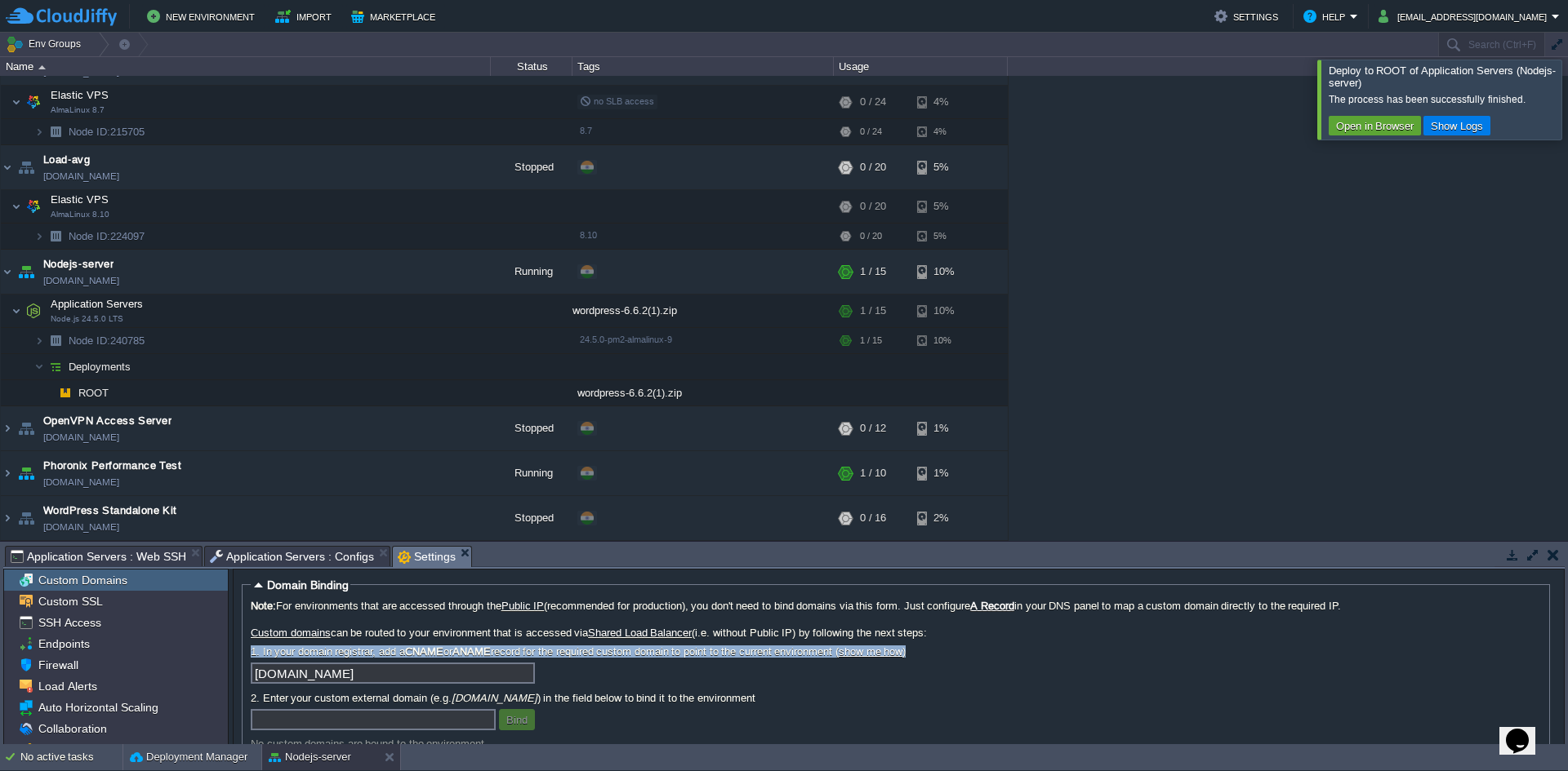
click at [627, 649] on label "1. In your domain registrar, add a CNAME or ANAME record for the required custo…" at bounding box center [896, 651] width 1290 height 12
click at [631, 650] on label "1. In your domain registrar, add a CNAME or ANAME record for the required custo…" at bounding box center [896, 651] width 1290 height 12
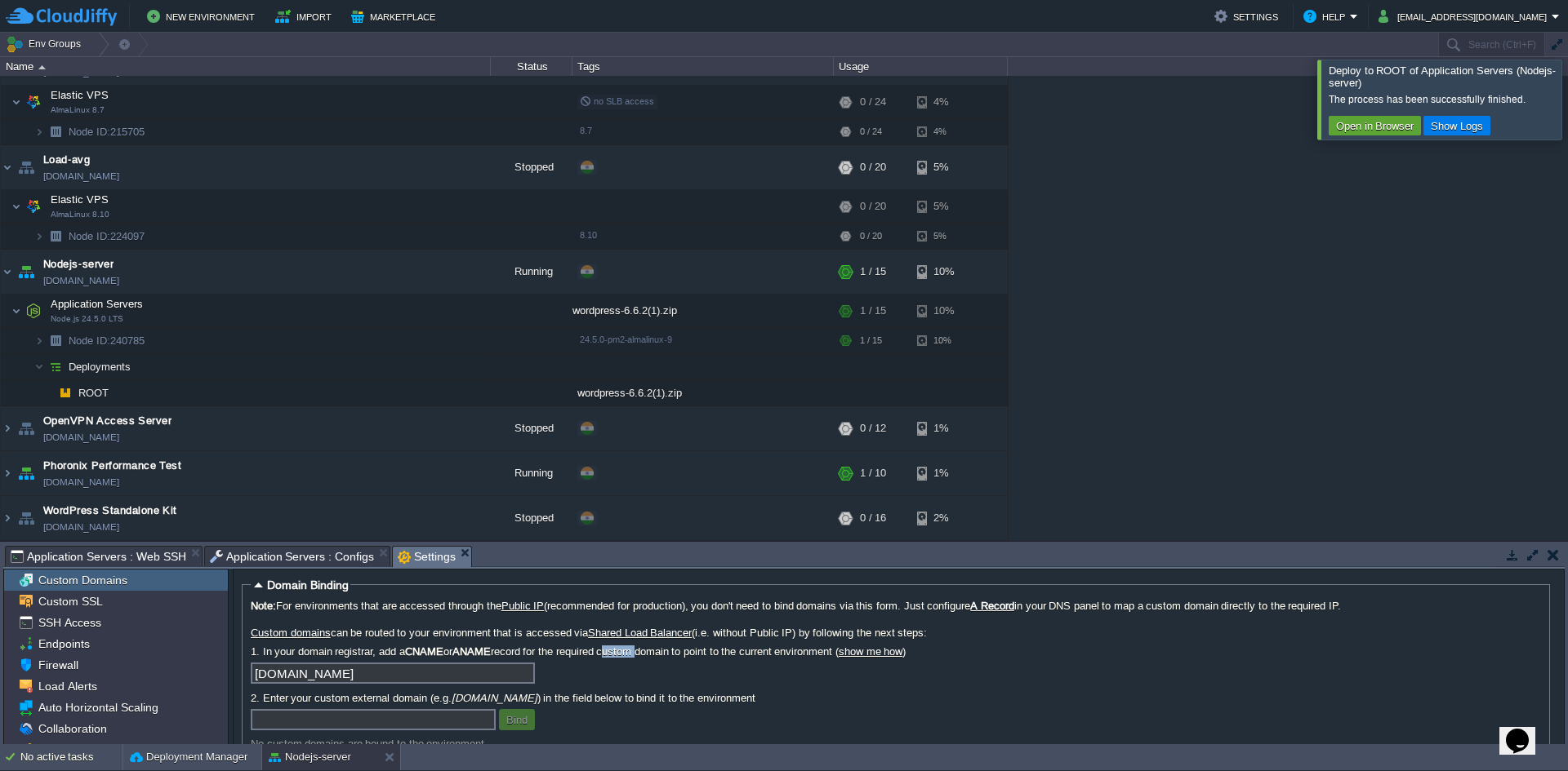
click at [631, 650] on label "1. In your domain registrar, add a CNAME or ANAME record for the required custo…" at bounding box center [896, 651] width 1290 height 12
click at [775, 656] on label "1. In your domain registrar, add a CNAME or ANAME record for the required custo…" at bounding box center [896, 651] width 1290 height 12
click at [775, 657] on label "1. In your domain registrar, add a CNAME or ANAME record for the required custo…" at bounding box center [896, 651] width 1290 height 12
click at [881, 649] on link "show me how" at bounding box center [870, 651] width 63 height 12
click at [11, 319] on img at bounding box center [16, 311] width 10 height 33
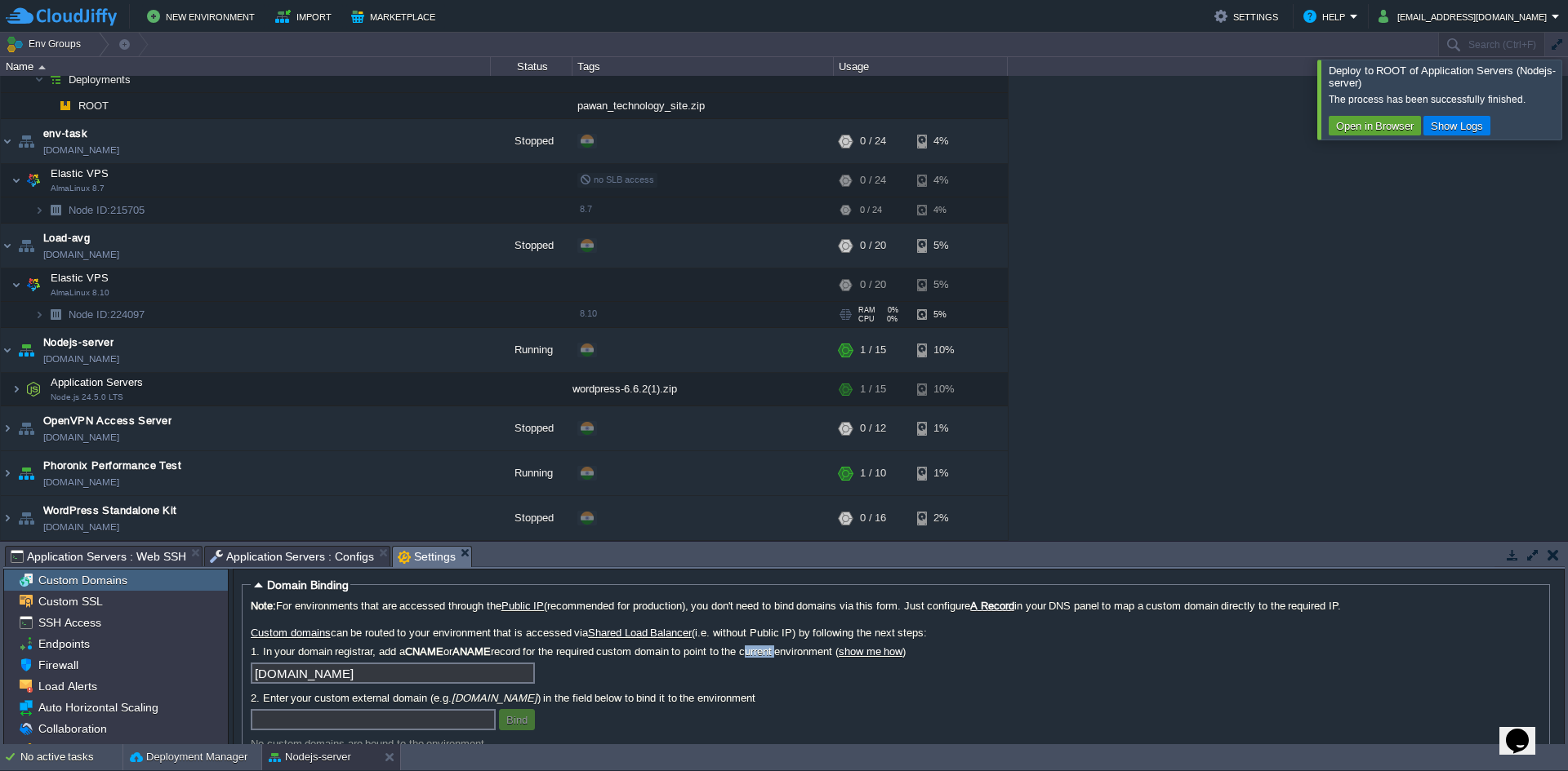
scroll to position [289, 0]
click at [12, 356] on img at bounding box center [7, 350] width 13 height 44
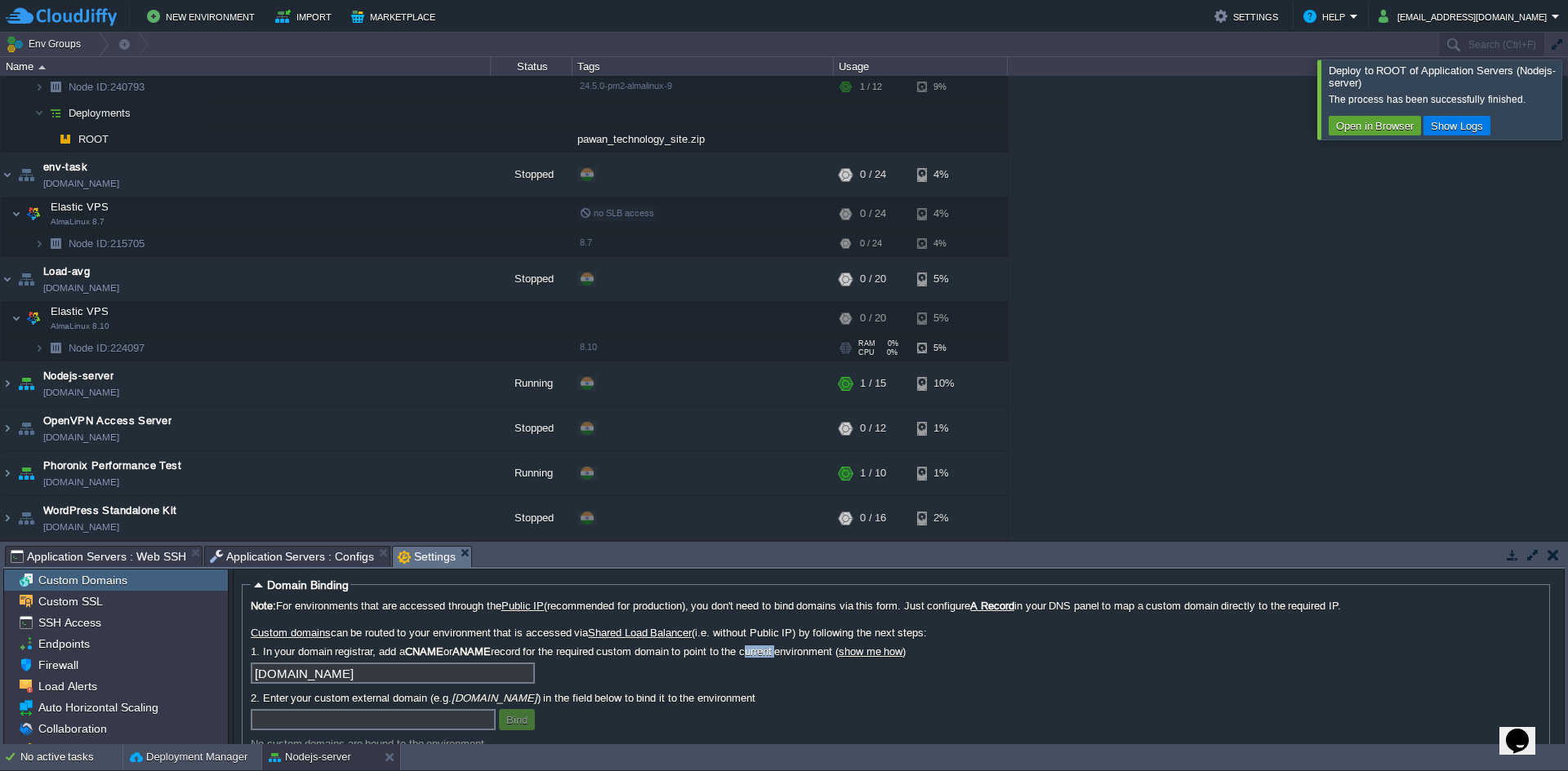
scroll to position [256, 0]
click at [5, 379] on img at bounding box center [7, 383] width 13 height 44
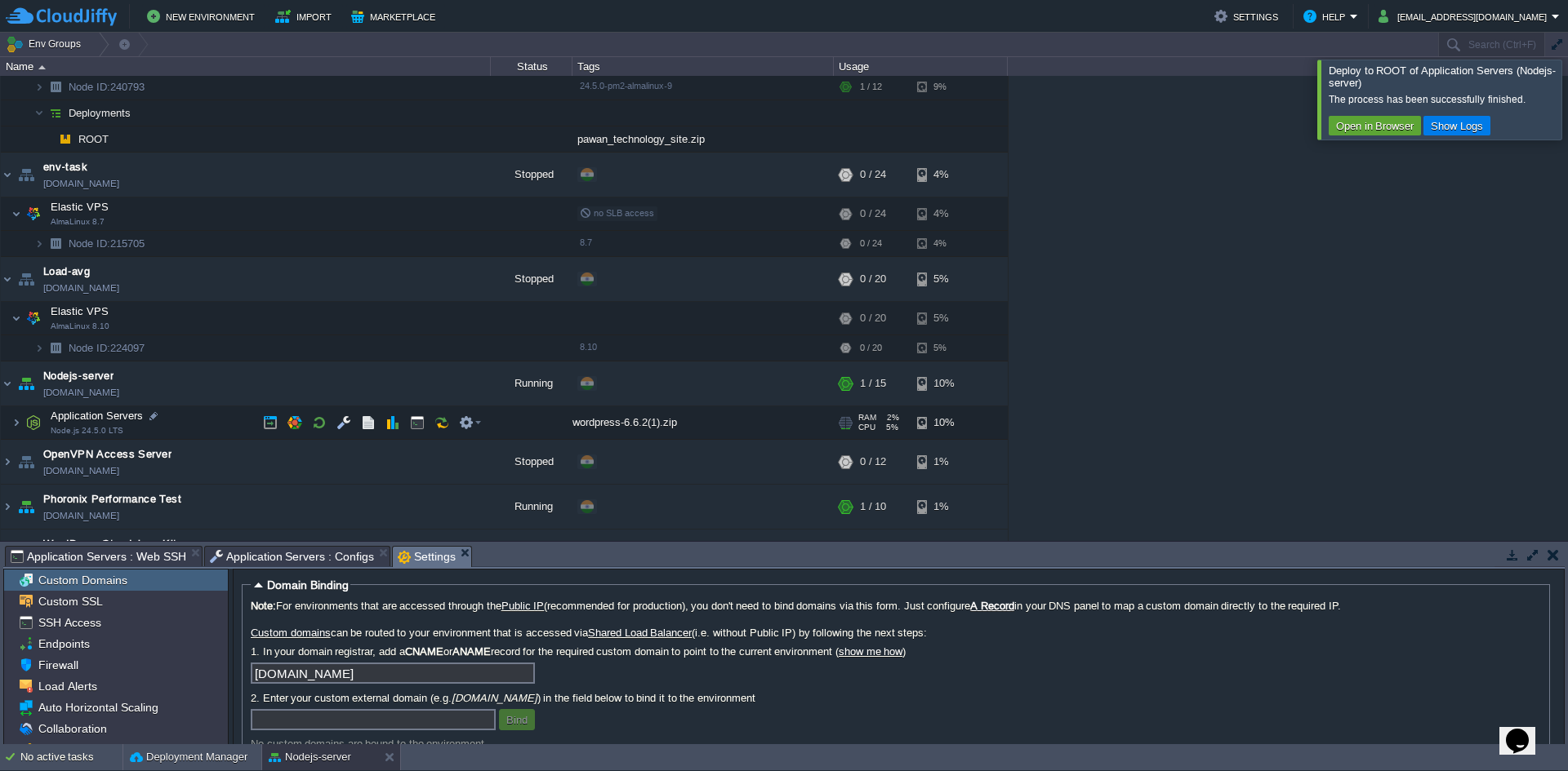
click at [56, 426] on td "Application Servers Node.js 24.5.0 LTS" at bounding box center [246, 423] width 490 height 34
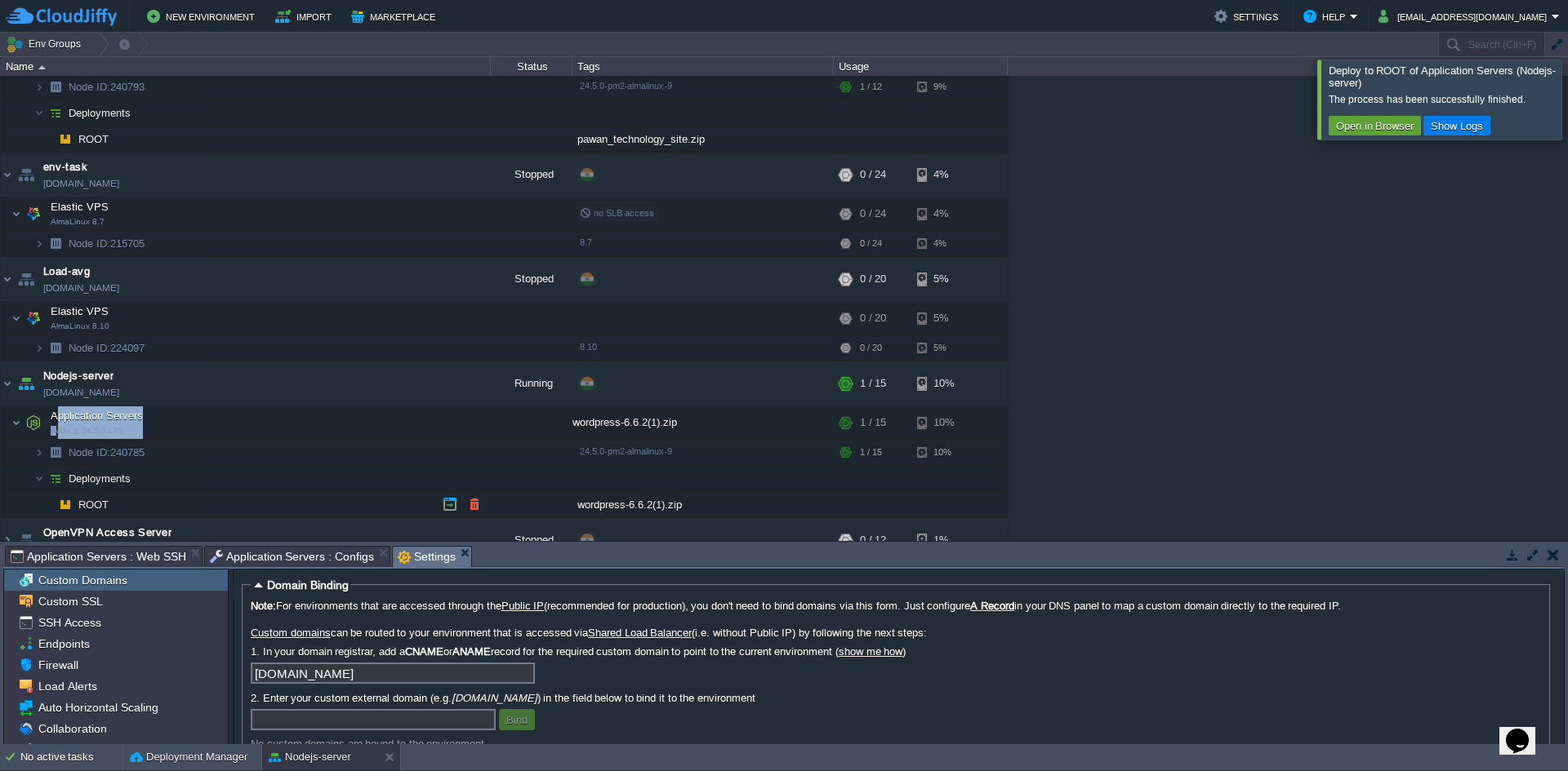
click at [89, 505] on span "ROOT" at bounding box center [94, 505] width 35 height 14
click at [128, 496] on td "ROOT" at bounding box center [246, 506] width 490 height 26
click at [482, 506] on td at bounding box center [475, 505] width 24 height 24
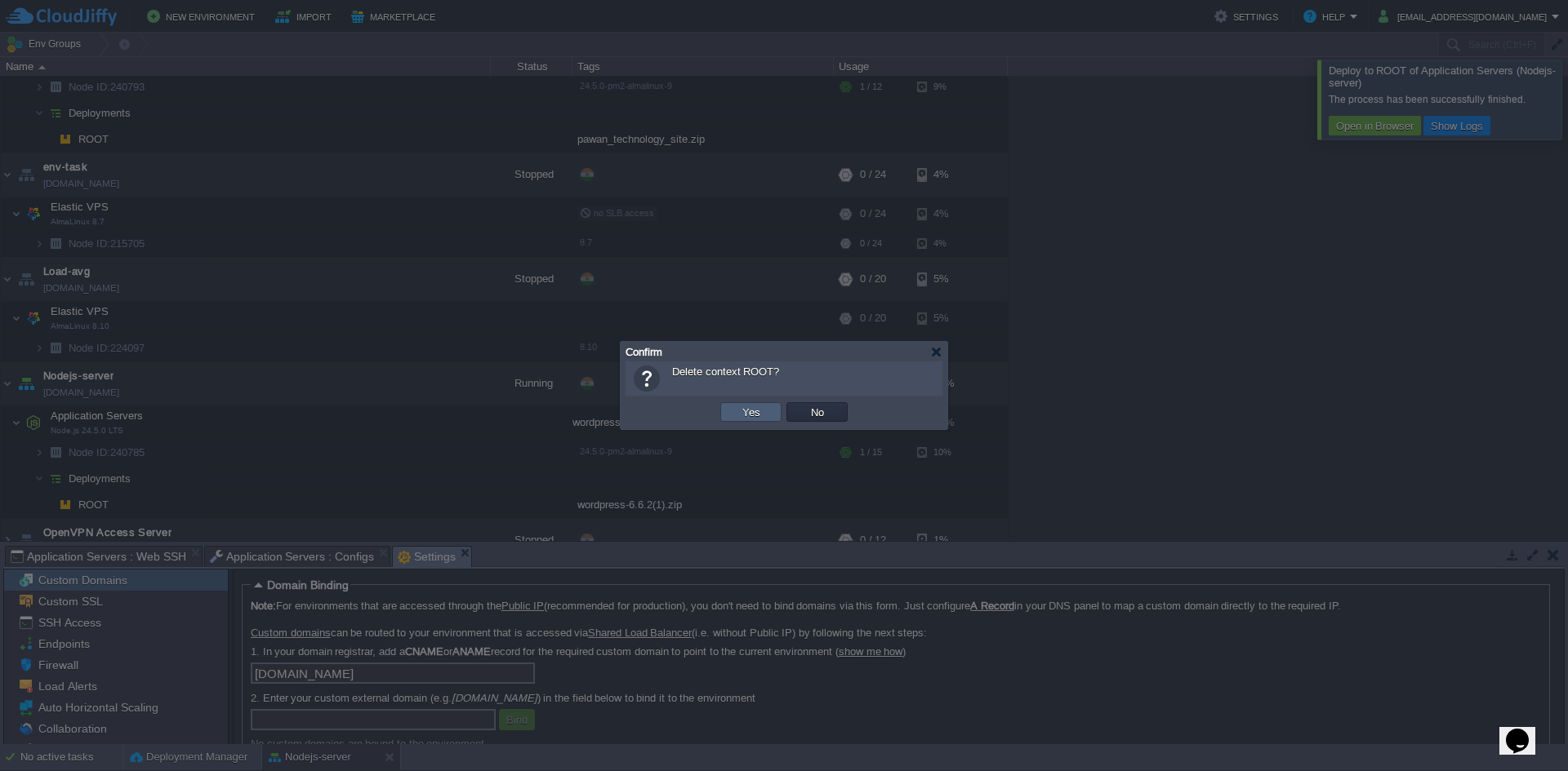
click at [729, 418] on td "Yes" at bounding box center [751, 412] width 62 height 20
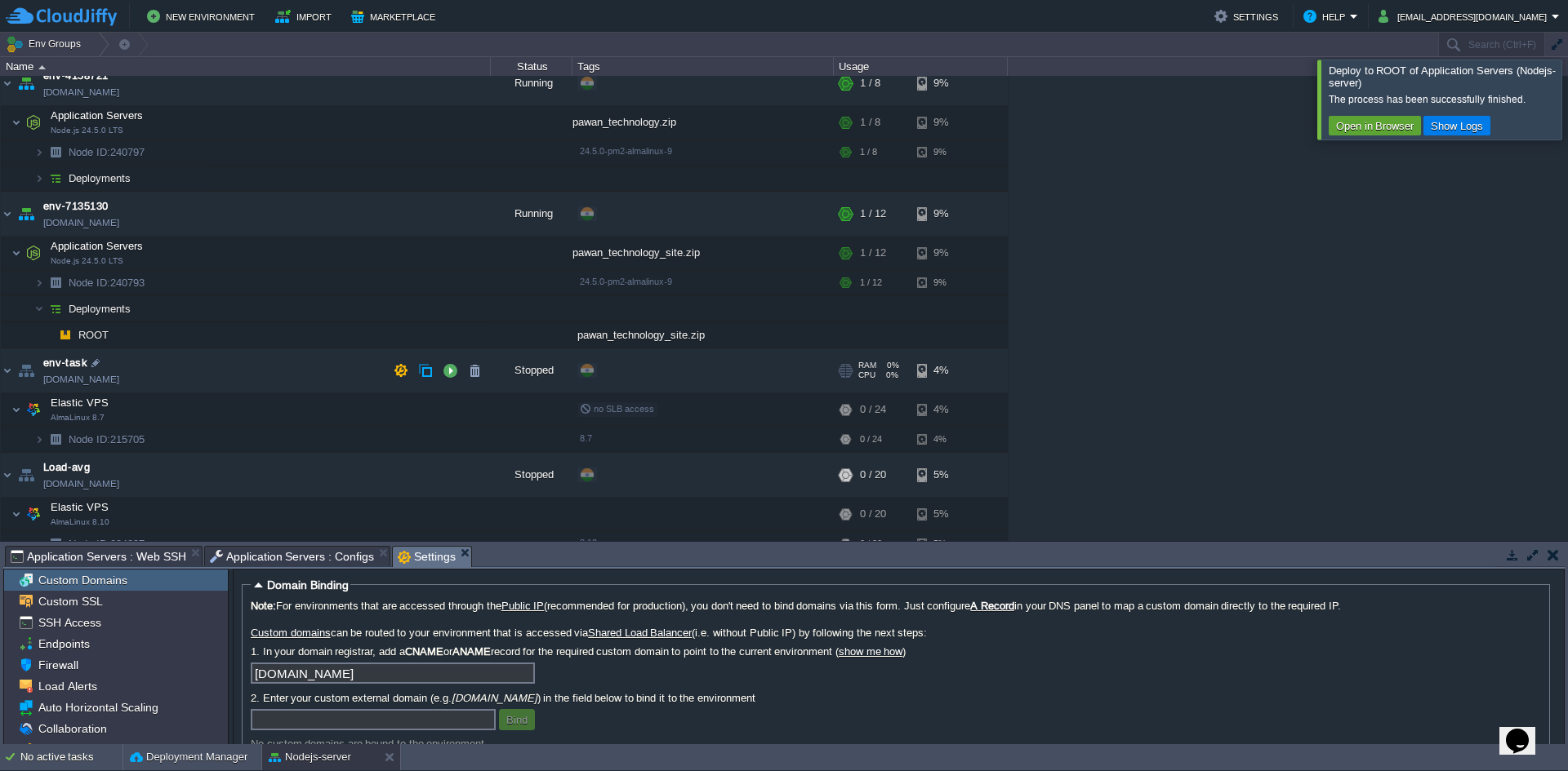
scroll to position [0, 0]
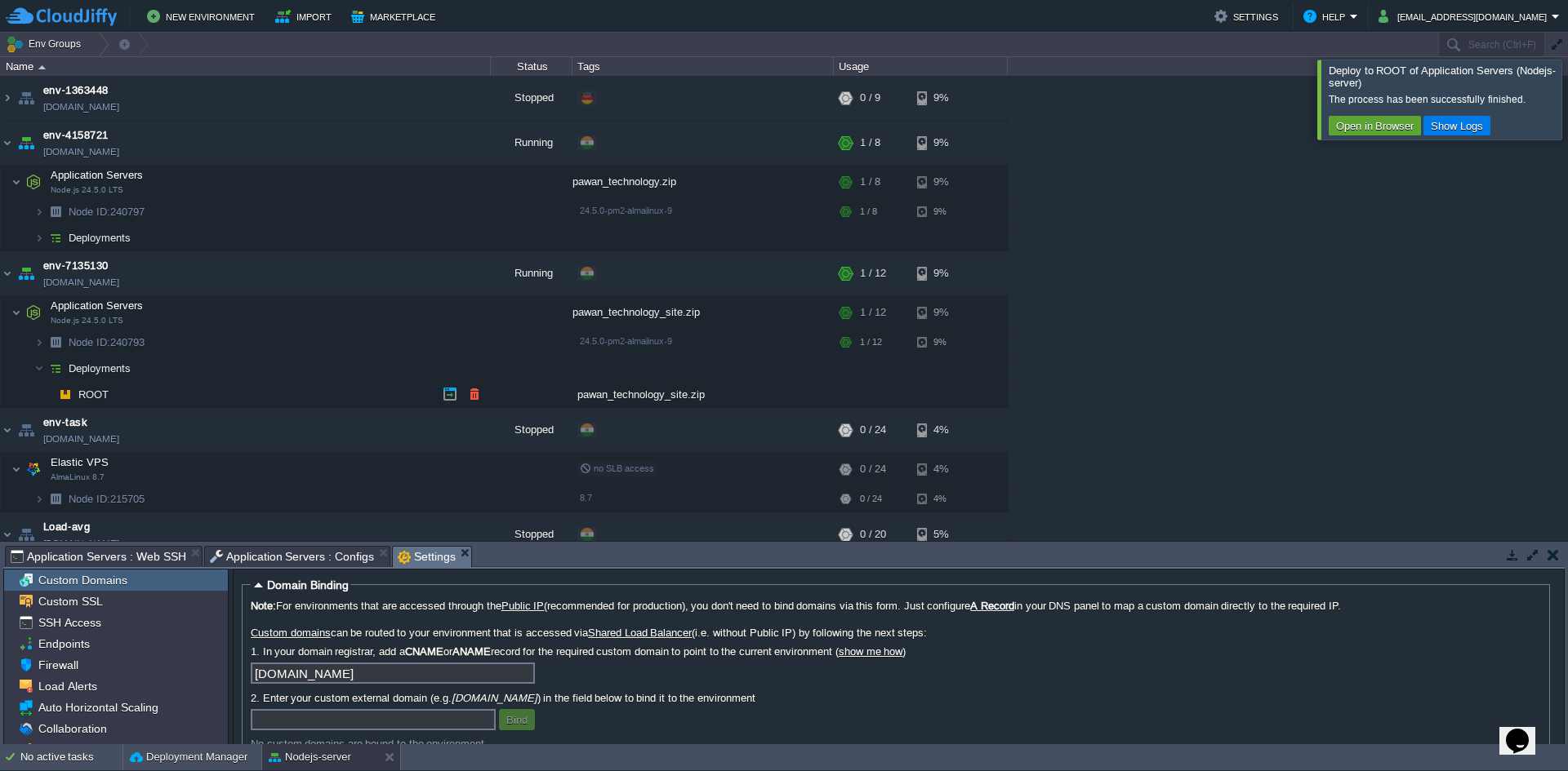
click at [160, 404] on td "ROOT" at bounding box center [246, 395] width 490 height 26
click at [275, 312] on button "button" at bounding box center [270, 312] width 15 height 15
click at [375, 273] on button "button" at bounding box center [376, 273] width 15 height 15
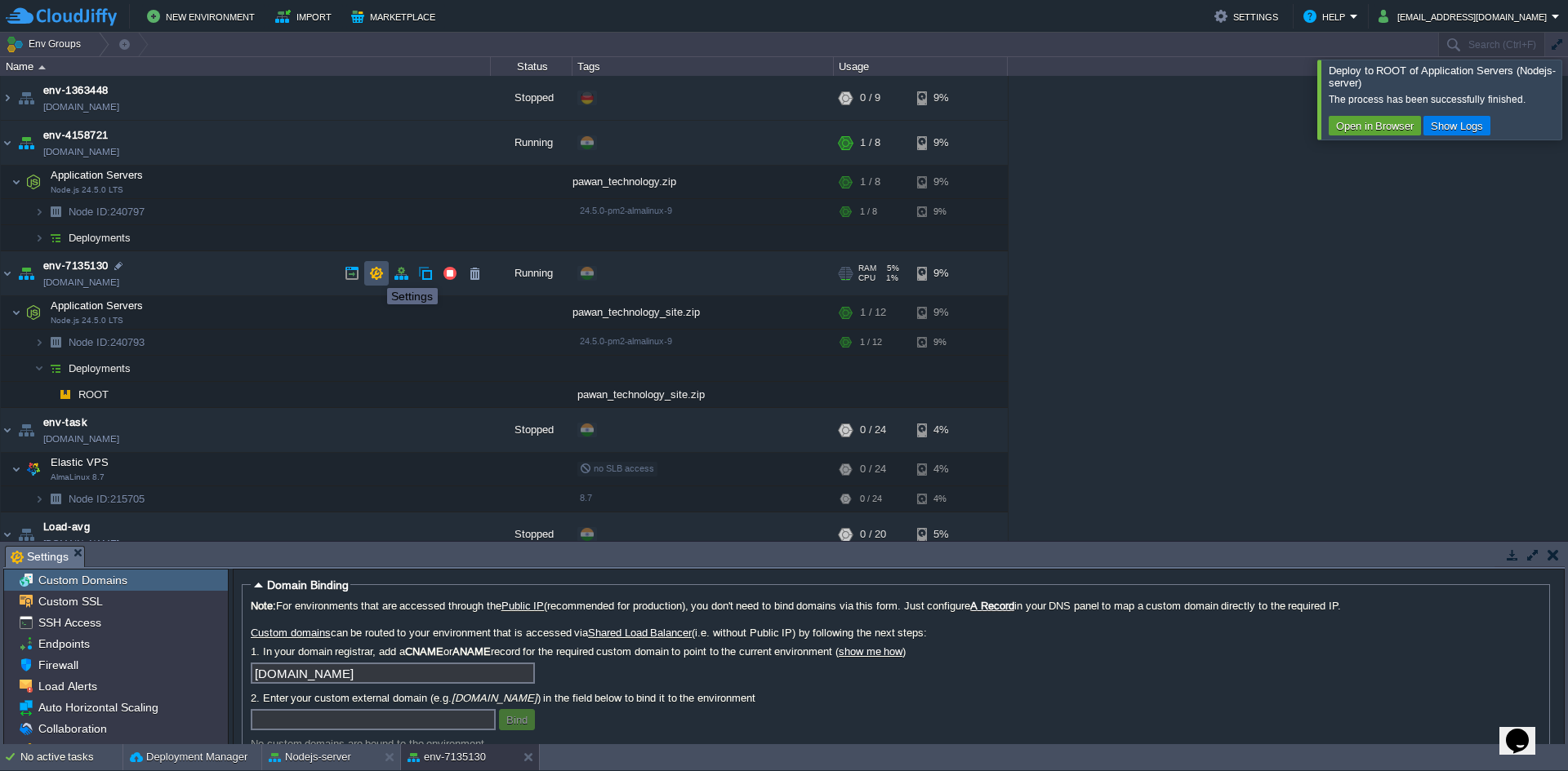
click at [375, 273] on button "button" at bounding box center [376, 273] width 15 height 15
click at [179, 609] on div "Custom SSL" at bounding box center [116, 601] width 224 height 21
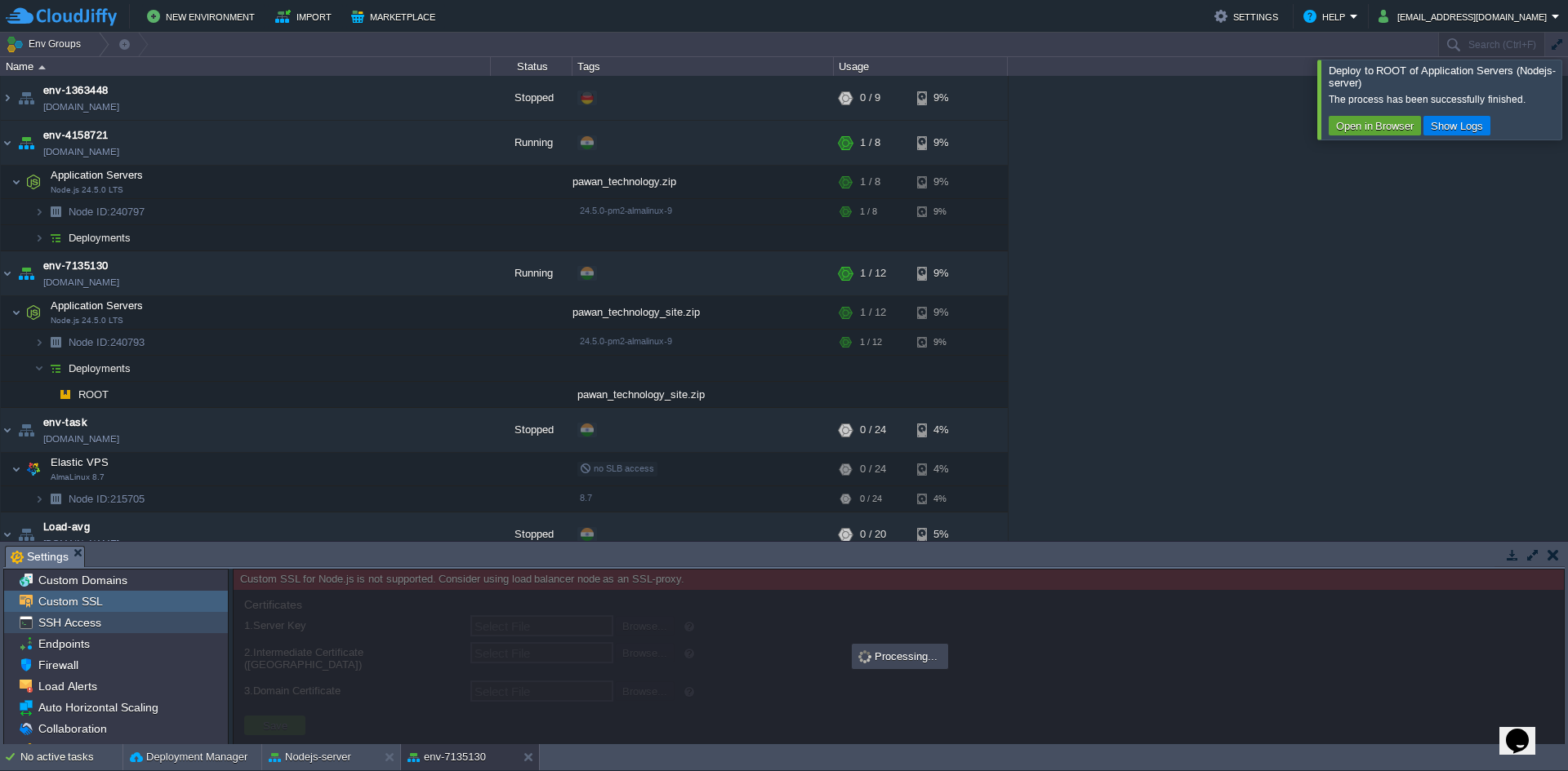
type input "Select File"
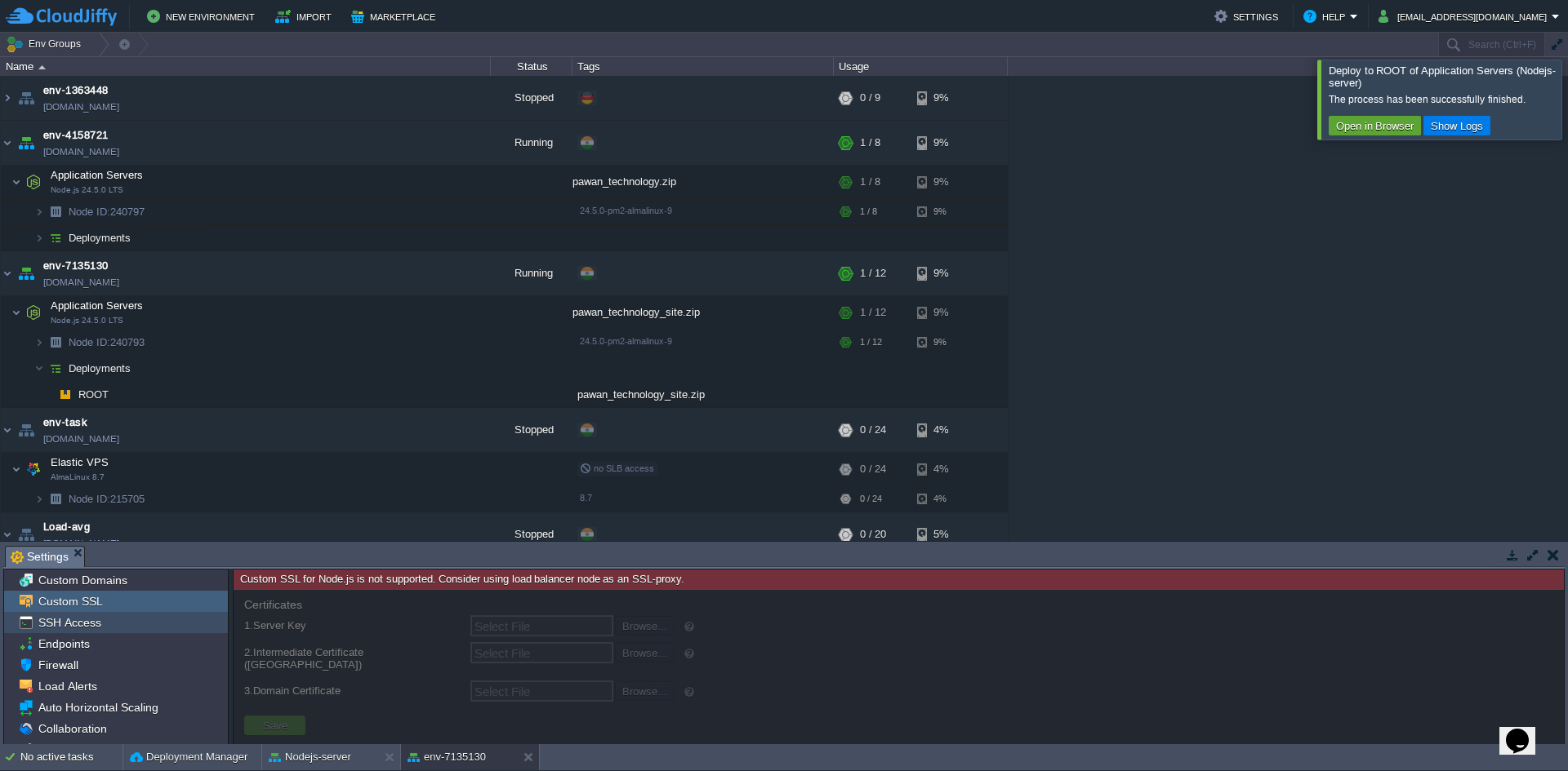
click at [161, 627] on div "SSH Access" at bounding box center [116, 623] width 224 height 21
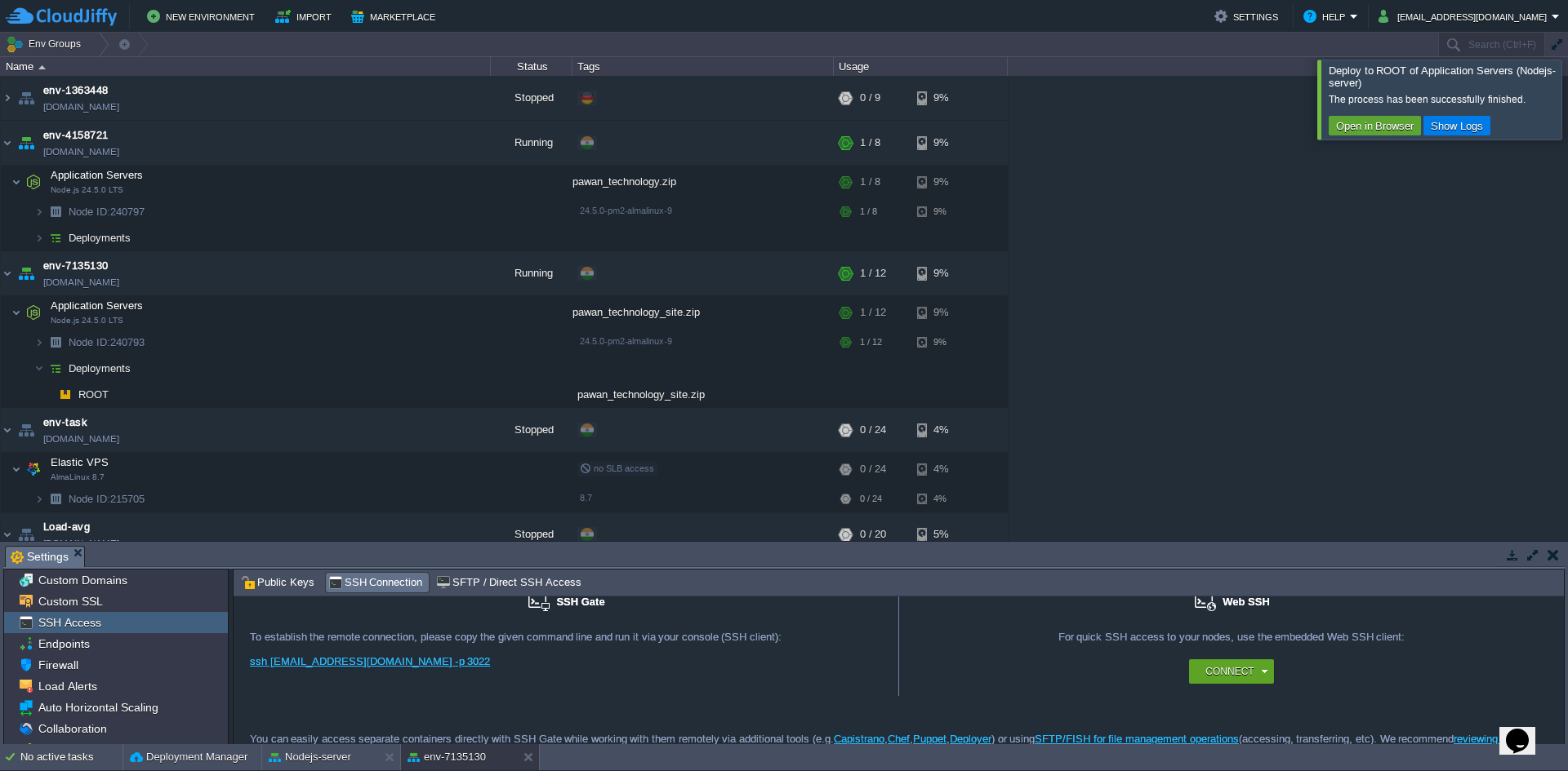
scroll to position [54, 0]
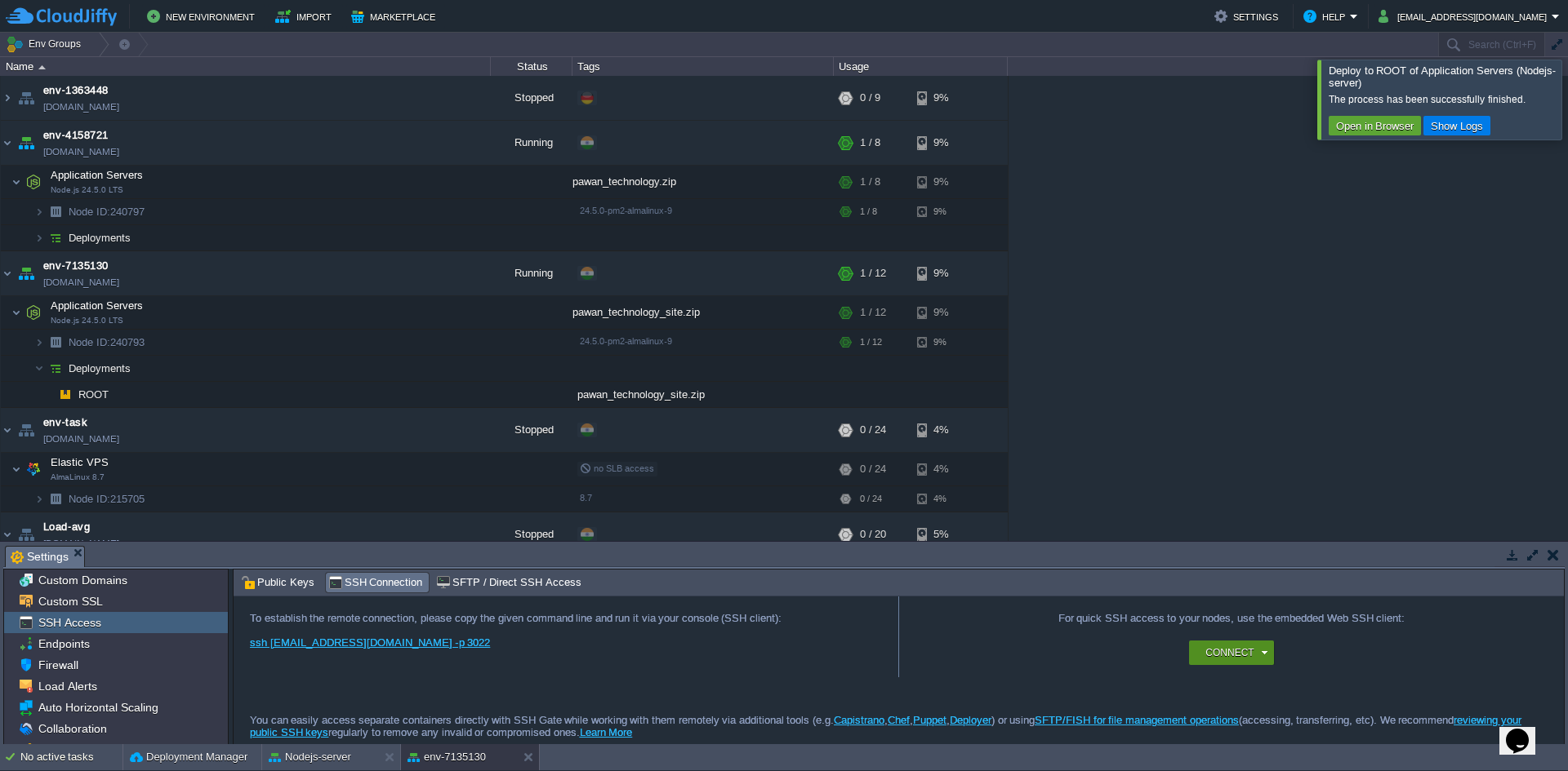
click at [1251, 645] on button "Connect" at bounding box center [1230, 653] width 49 height 16
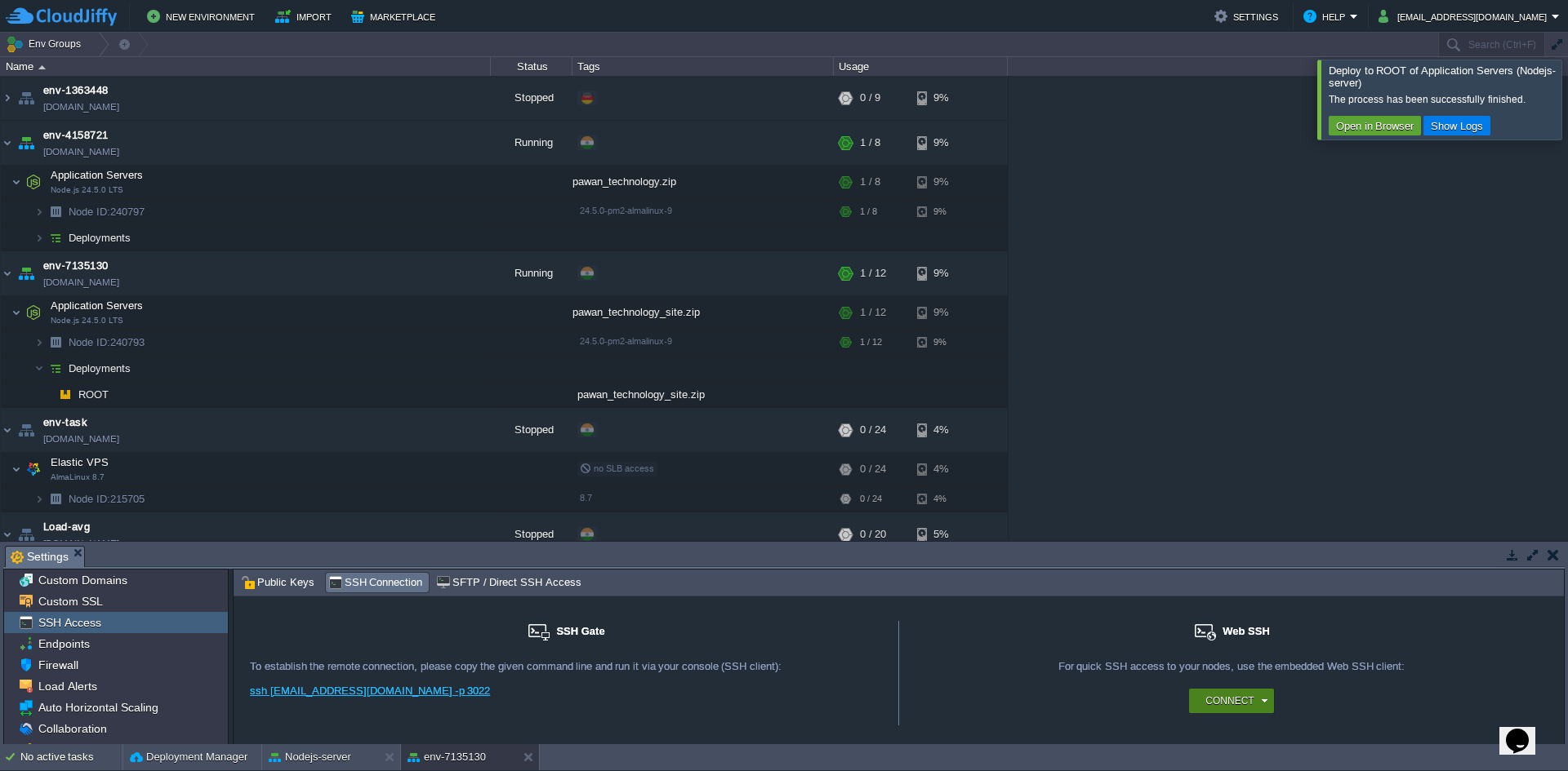
click at [1248, 704] on button "Connect" at bounding box center [1230, 701] width 49 height 16
click at [1237, 696] on button "Connect" at bounding box center [1230, 701] width 49 height 16
click at [1254, 672] on div "Node ID: 240793" at bounding box center [1293, 675] width 207 height 26
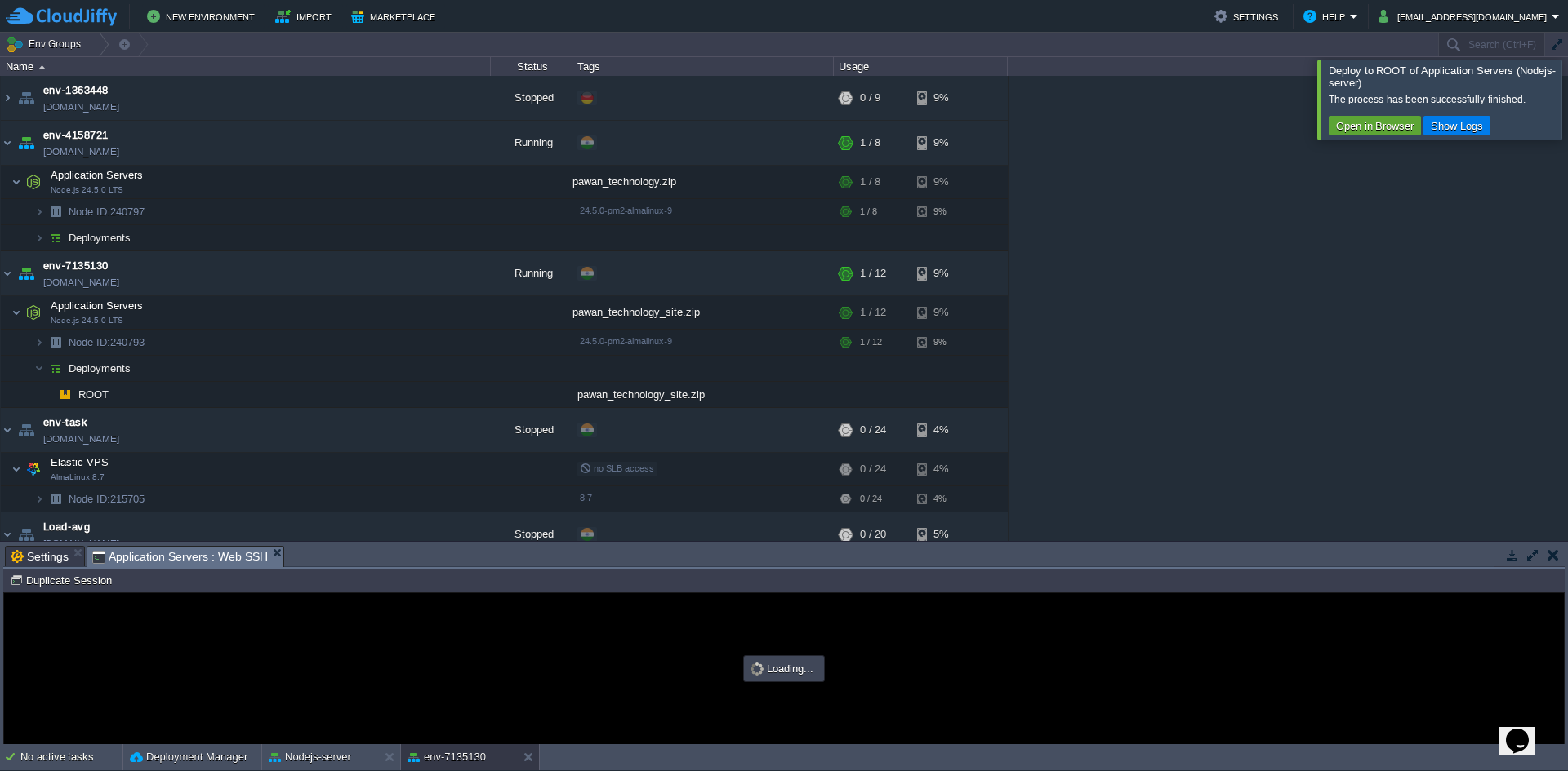
type input "#000000"
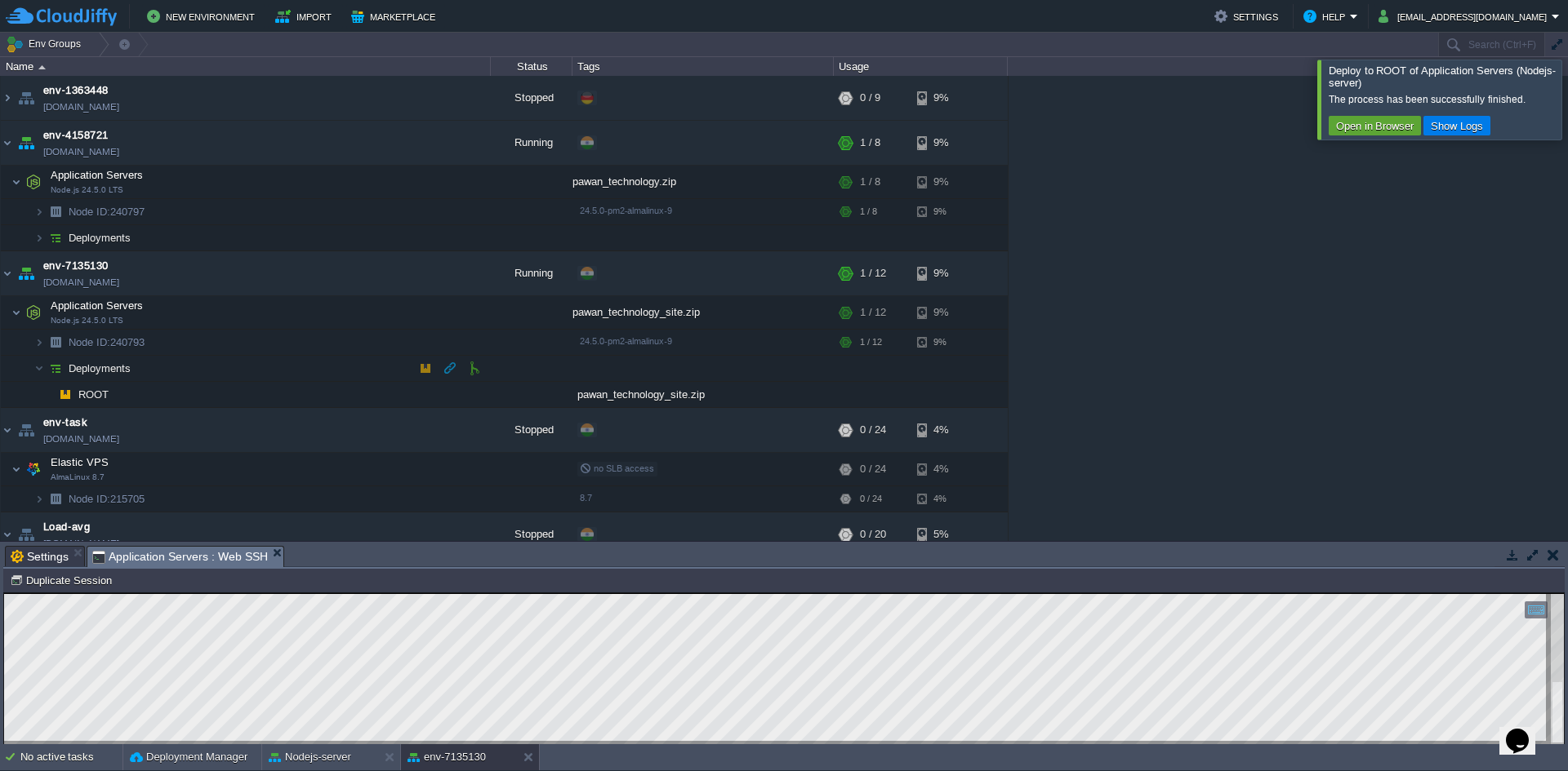
click at [180, 365] on td "Deployments" at bounding box center [246, 369] width 490 height 26
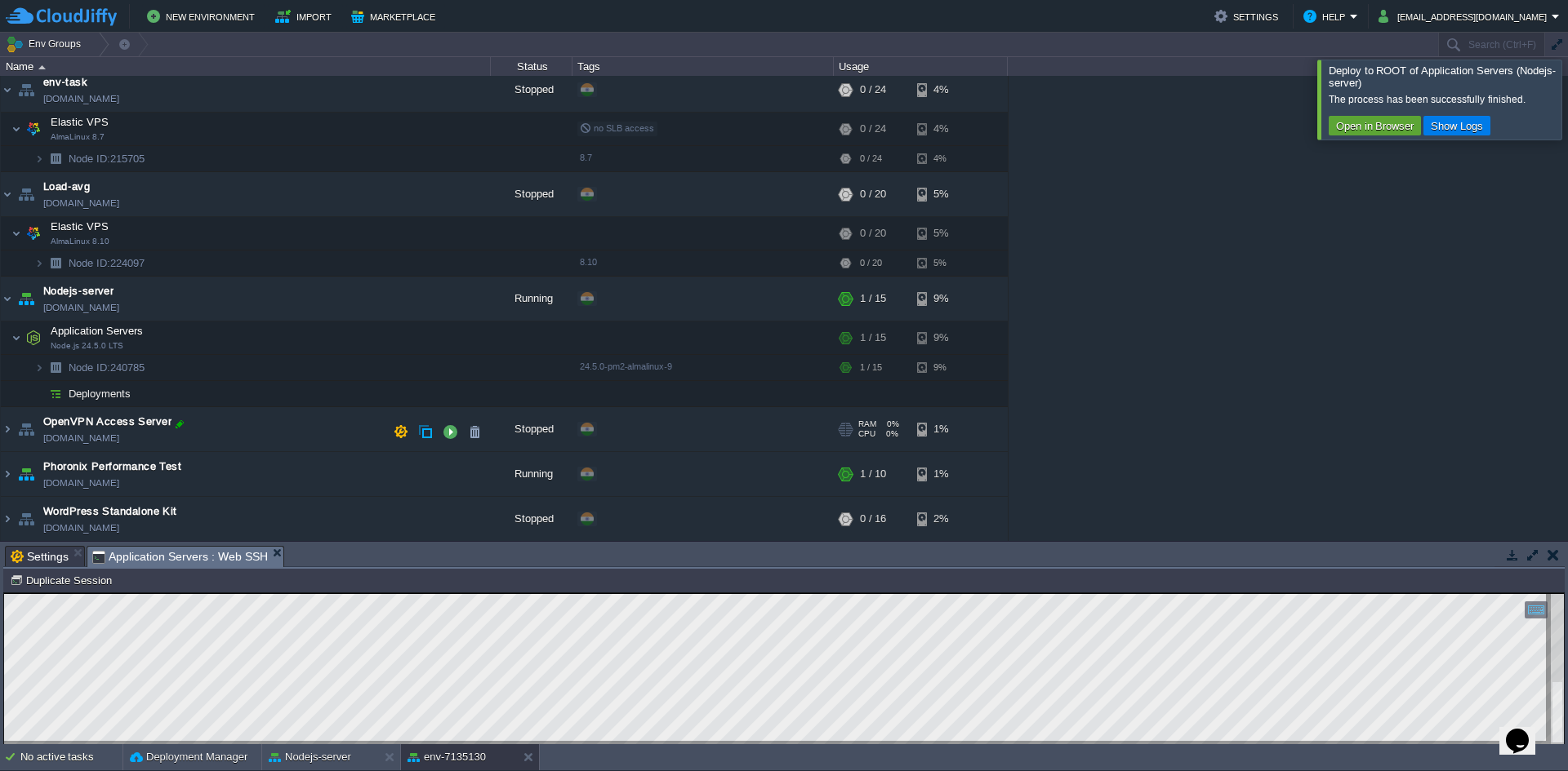
scroll to position [315, 0]
click at [1557, 553] on button "button" at bounding box center [1553, 555] width 11 height 15
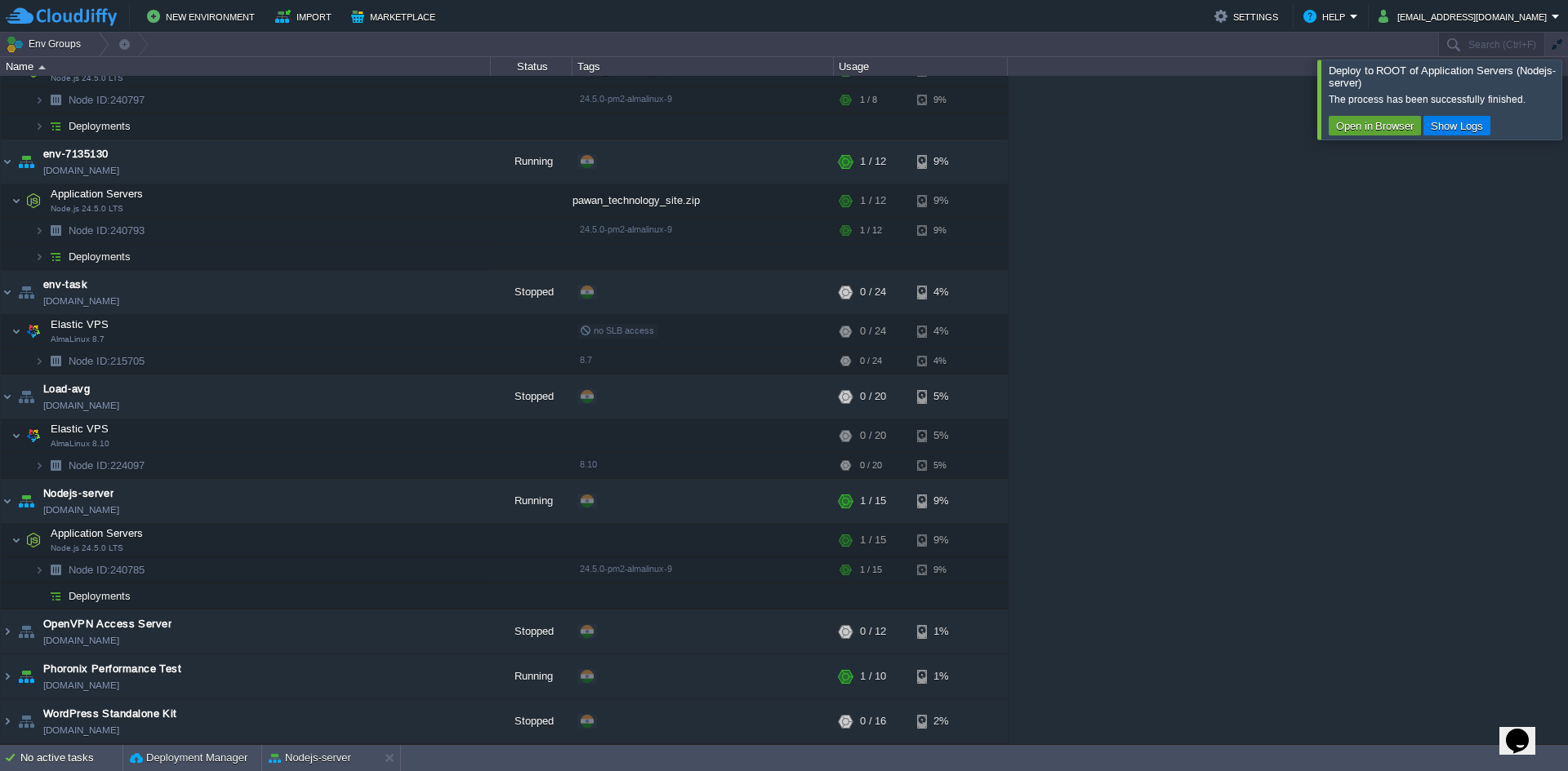
scroll to position [112, 0]
click at [196, 759] on button "Deployment Manager" at bounding box center [189, 758] width 118 height 16
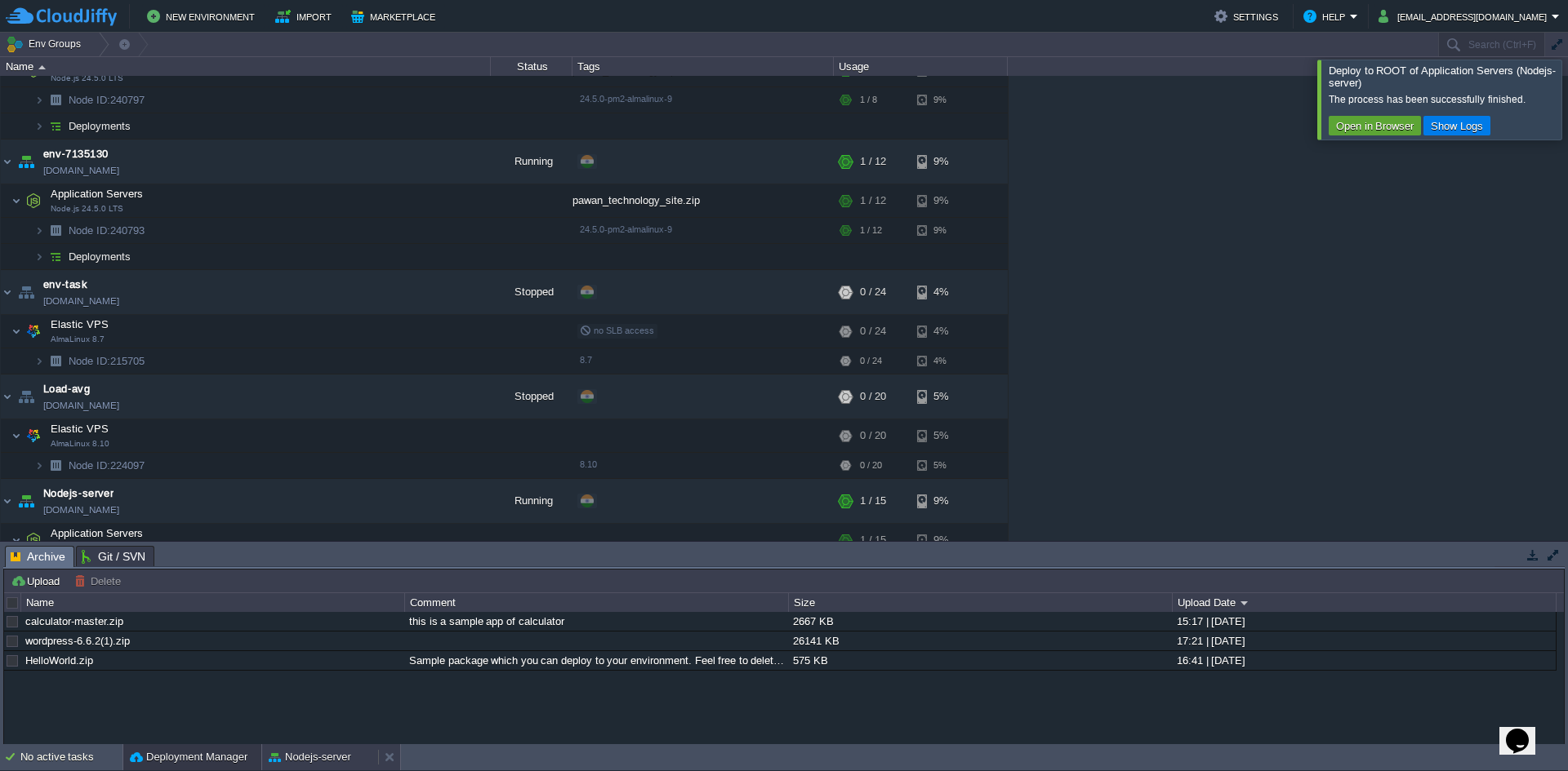
click at [331, 760] on button "Nodejs-server" at bounding box center [310, 757] width 82 height 16
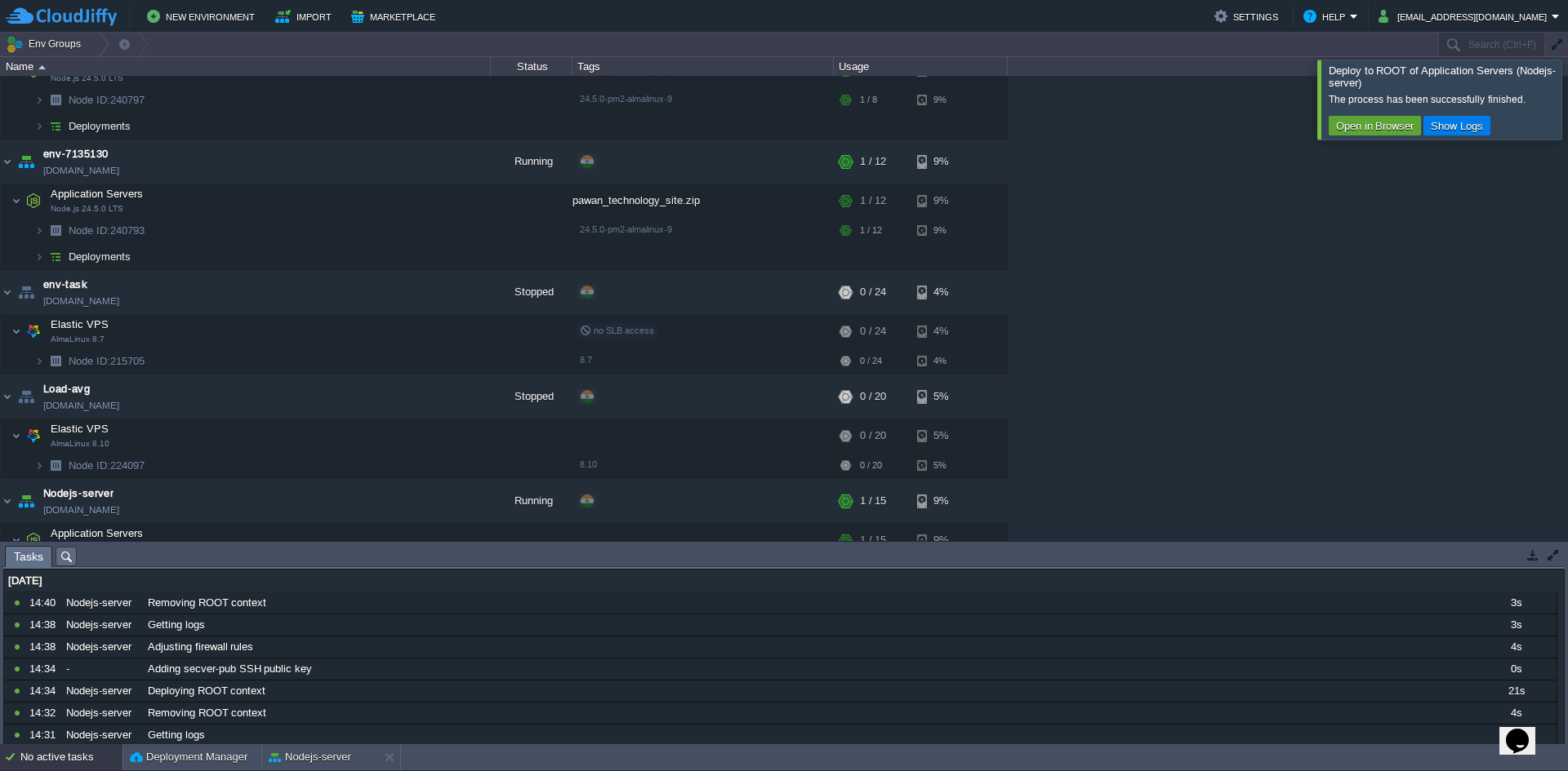
click at [1547, 559] on button "button" at bounding box center [1553, 555] width 15 height 15
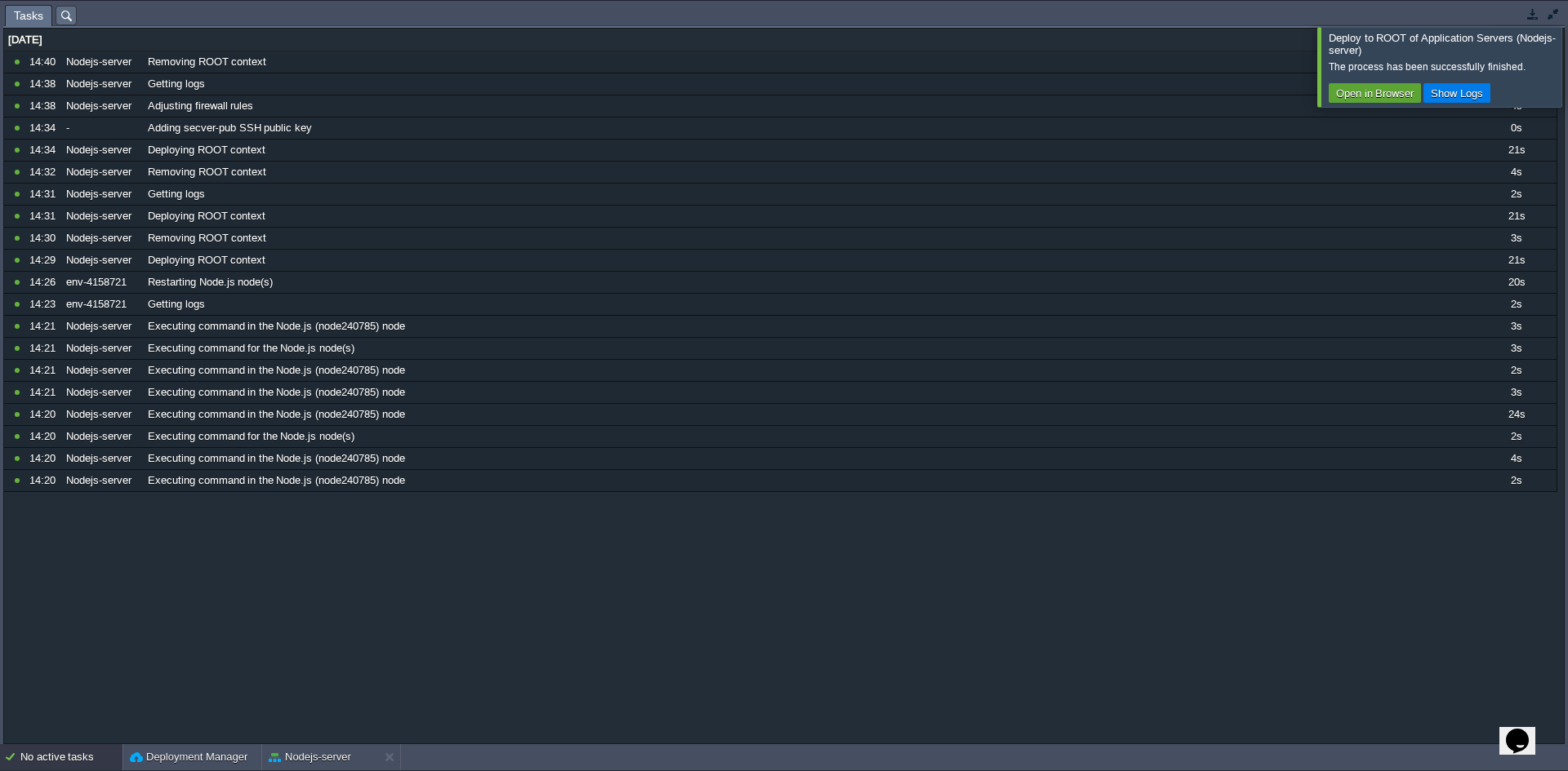
click at [1548, 19] on button "button" at bounding box center [1553, 14] width 15 height 15
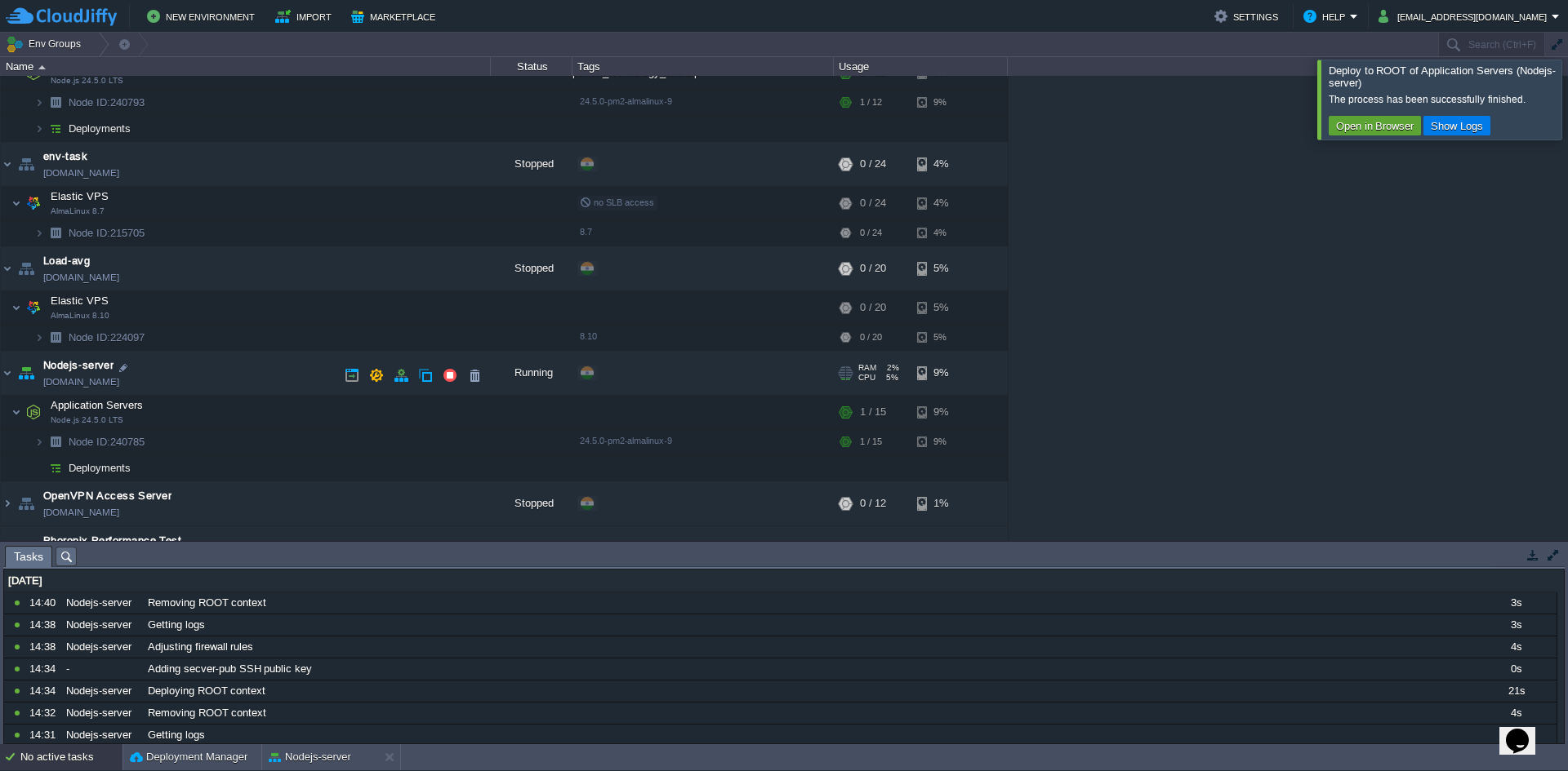
scroll to position [315, 0]
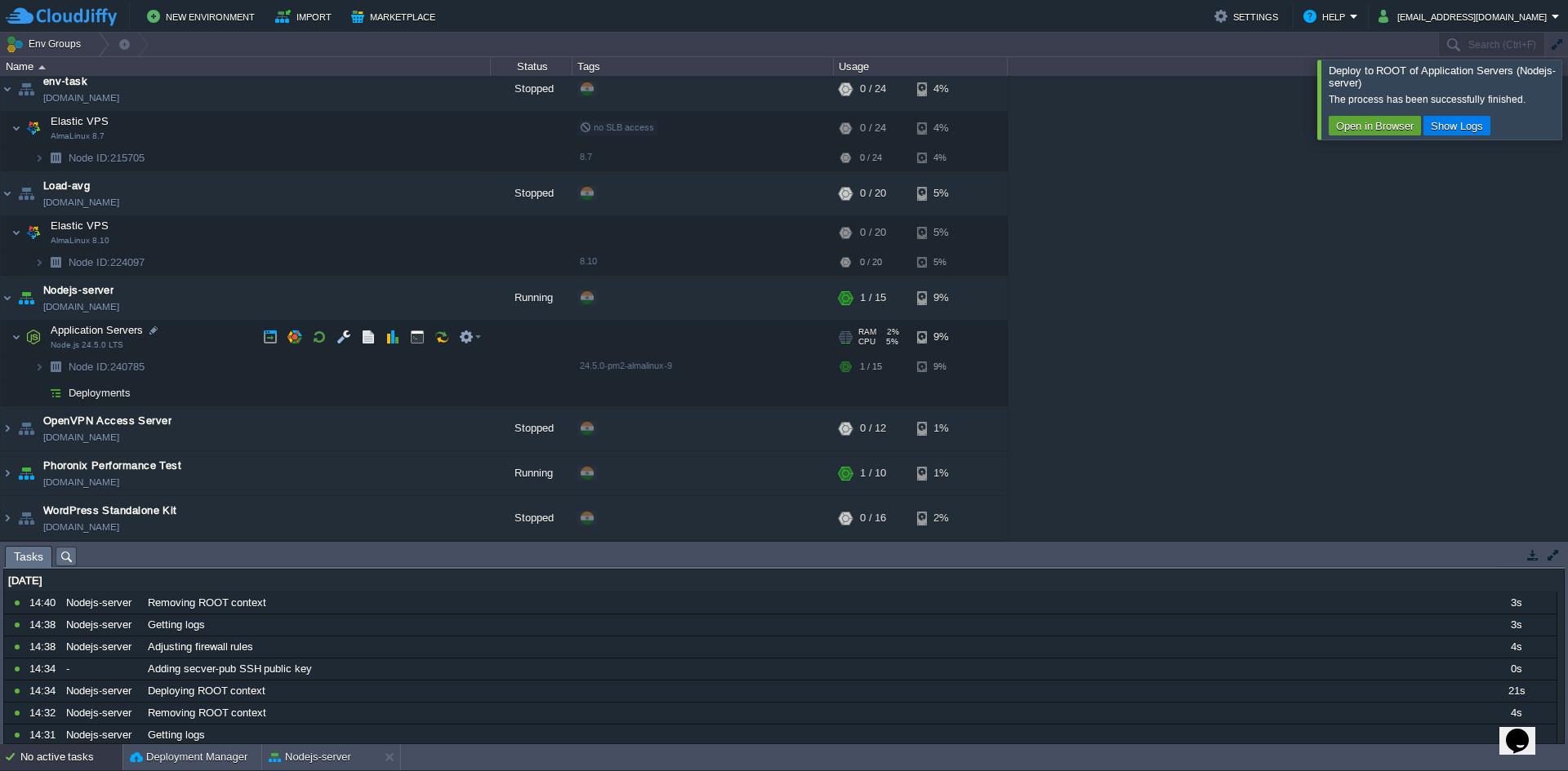
click at [114, 324] on span "Application Servers" at bounding box center [96, 330] width 96 height 14
click at [113, 301] on link "[DOMAIN_NAME]" at bounding box center [82, 306] width 76 height 16
click at [185, 340] on td "Application Servers Node.js 24.5.0 LTS" at bounding box center [246, 337] width 490 height 34
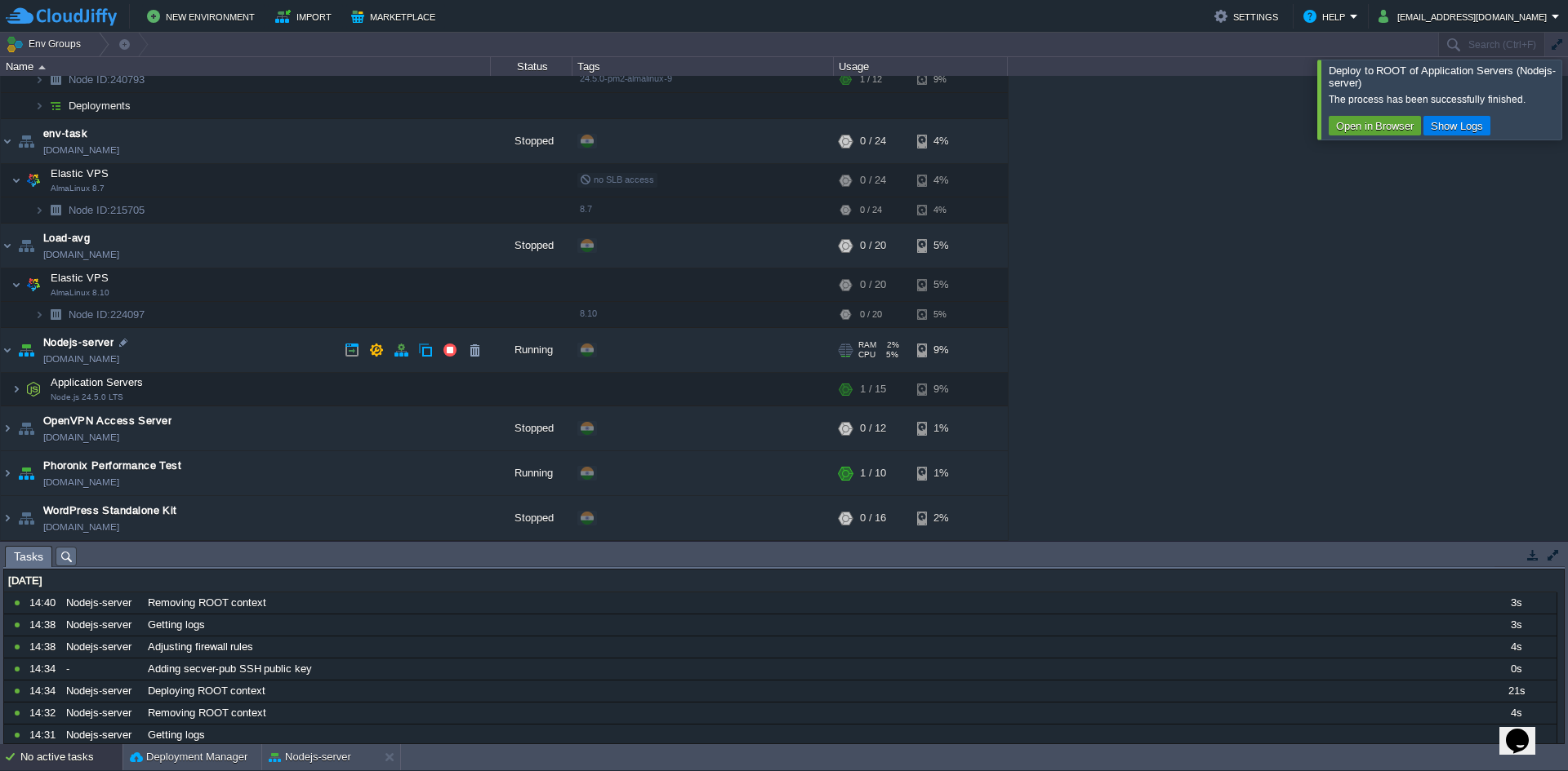
click at [180, 344] on td "Nodejs-server [DOMAIN_NAME]" at bounding box center [246, 350] width 490 height 45
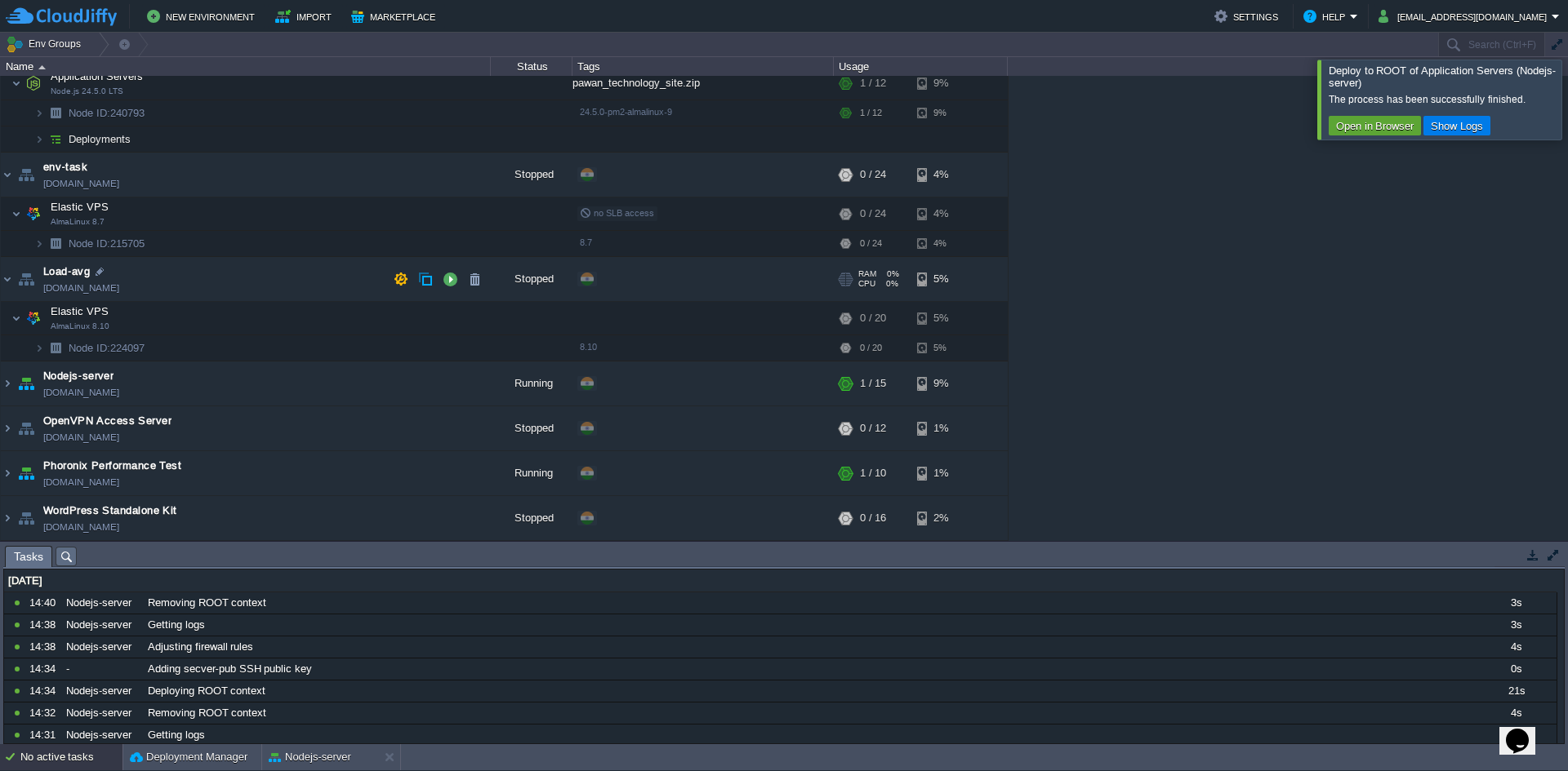
click at [139, 265] on td "Load-avg [DOMAIN_NAME]" at bounding box center [246, 279] width 490 height 45
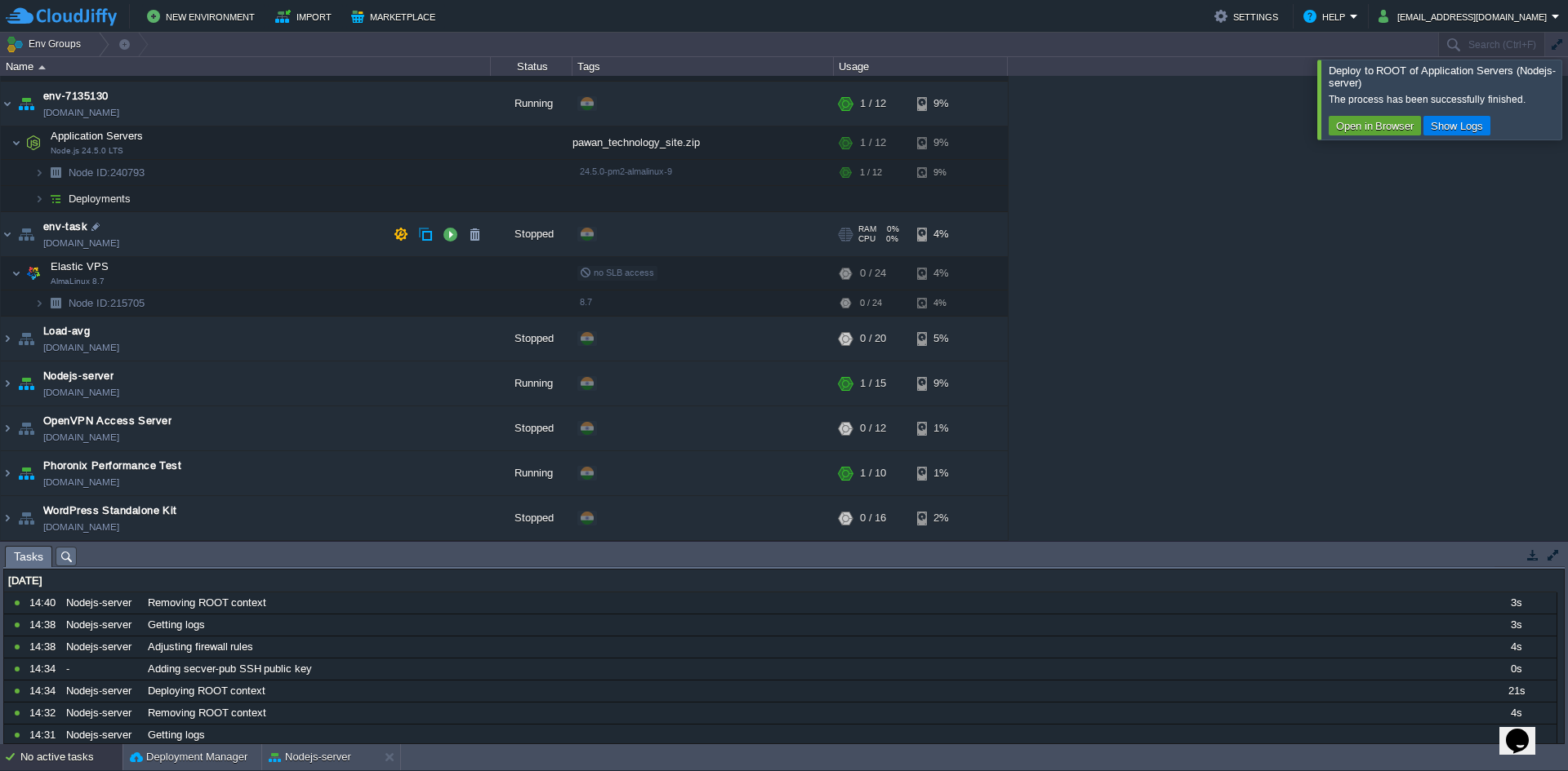
click at [176, 232] on td "env-task [DOMAIN_NAME]" at bounding box center [246, 235] width 490 height 45
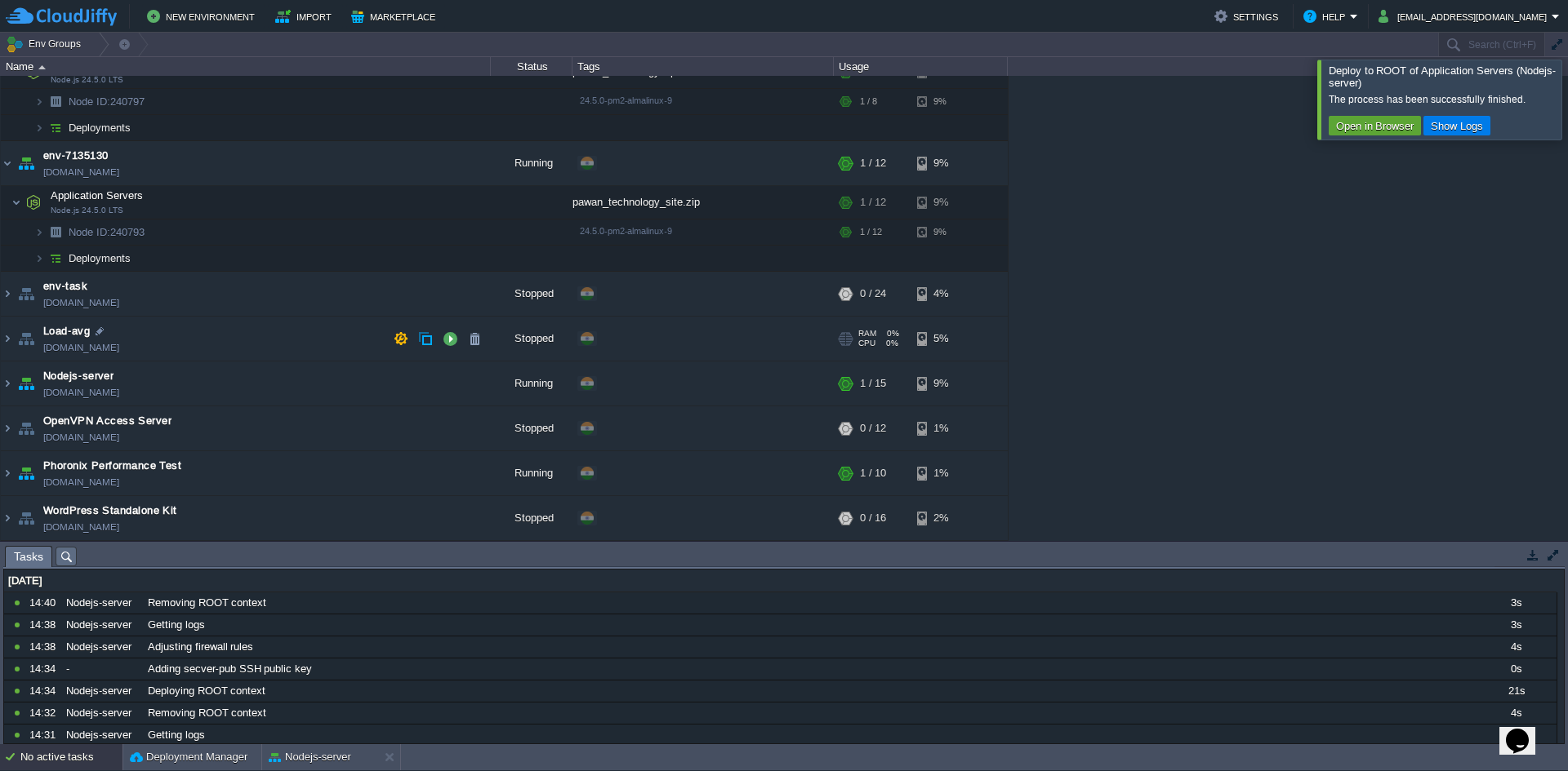
scroll to position [0, 0]
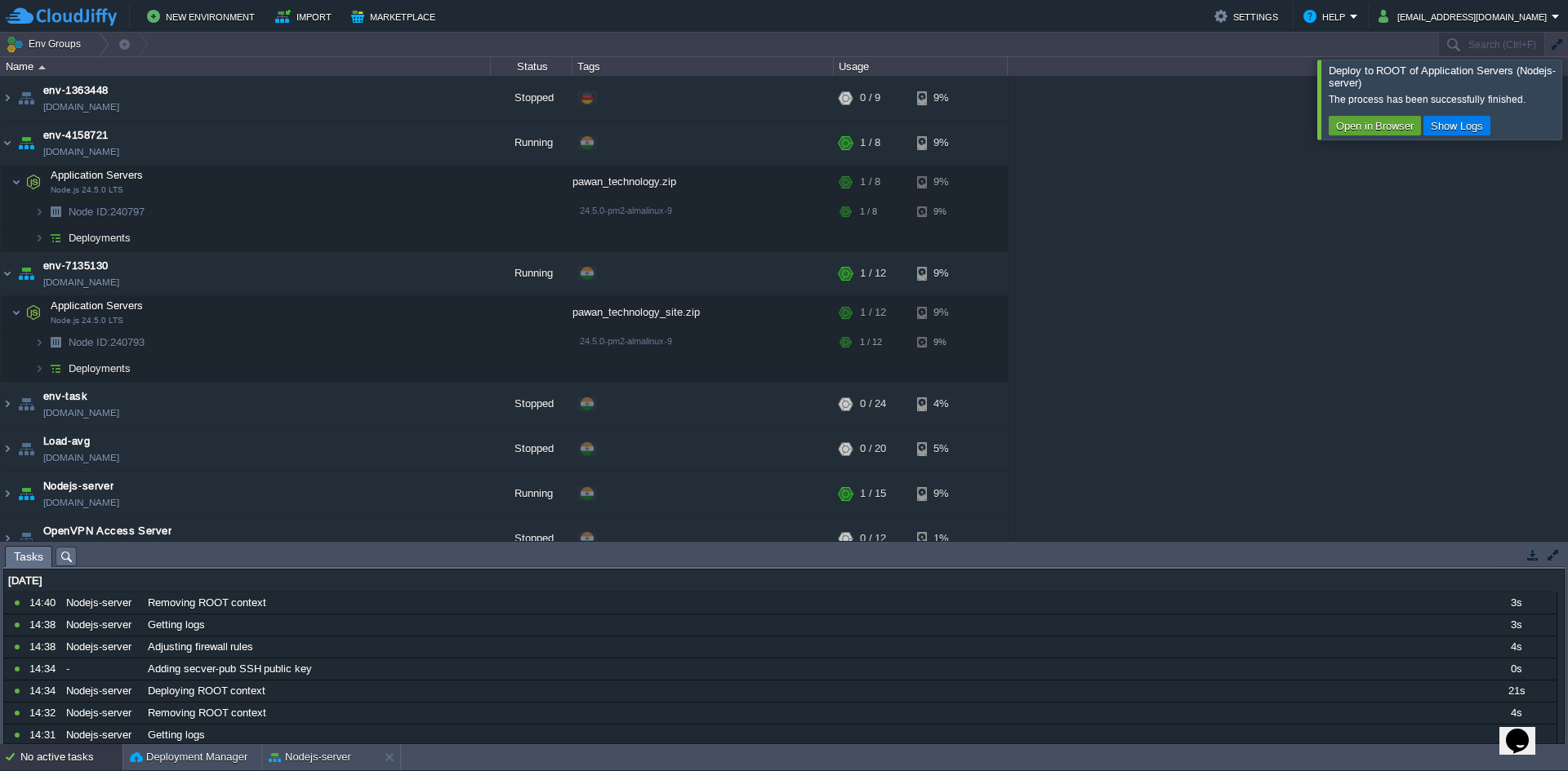
click at [0, 279] on table "env-1363448 [DOMAIN_NAME] Stopped + Add to Env Group RAM 0% CPU 0% 0 / 9 9% env…" at bounding box center [504, 364] width 1008 height 576
click at [10, 271] on img at bounding box center [7, 273] width 13 height 44
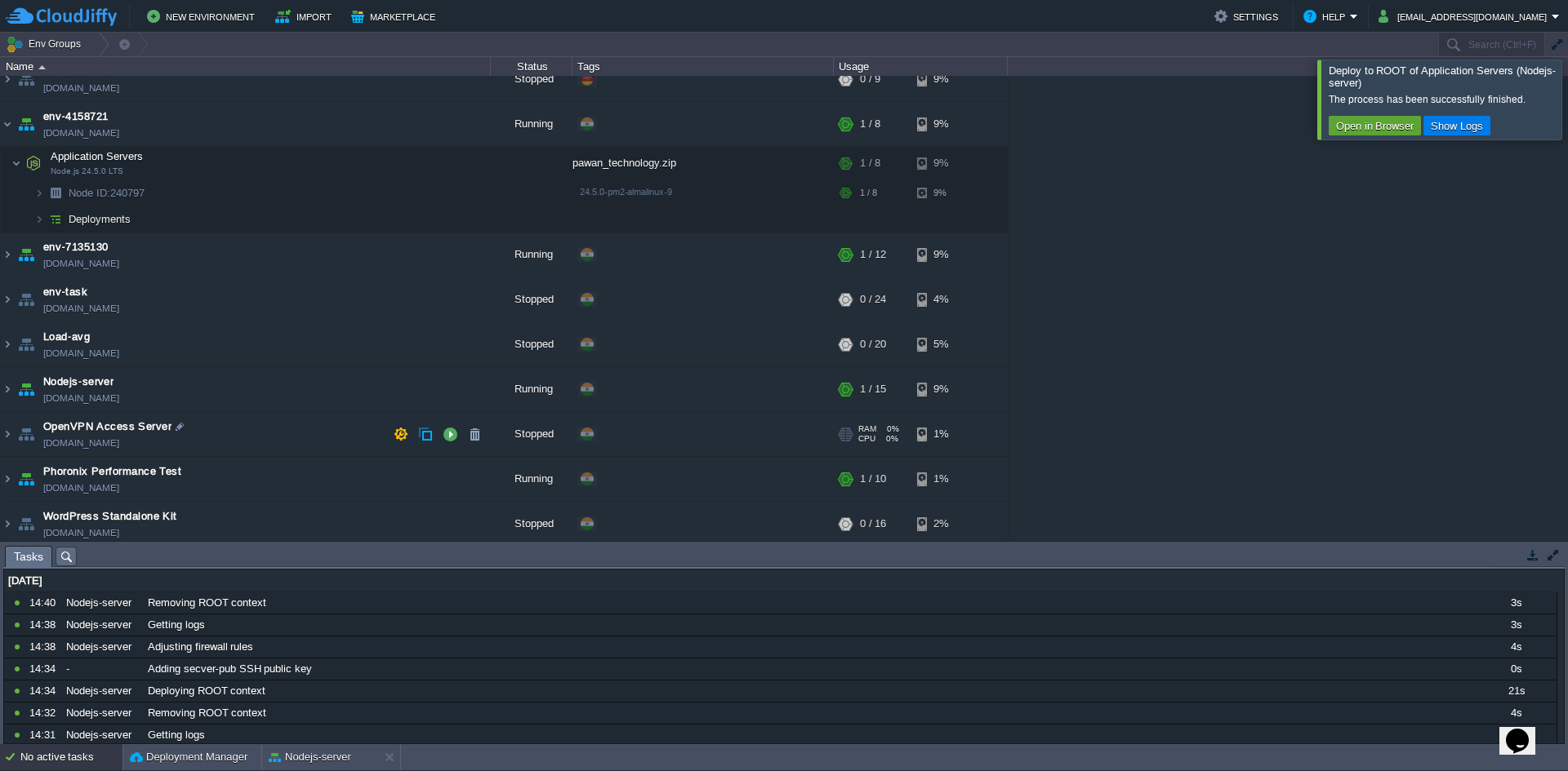
scroll to position [24, 0]
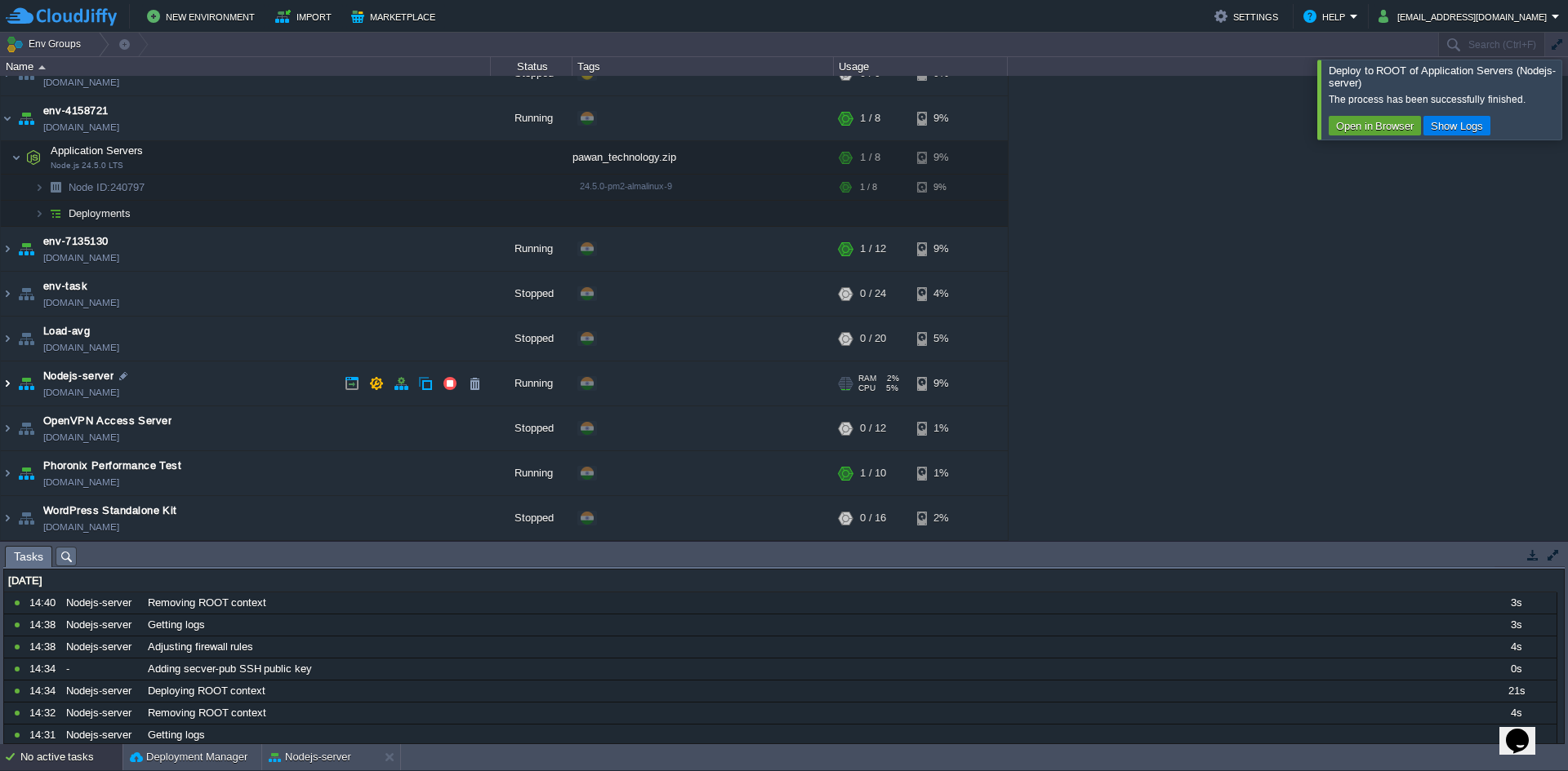
click at [3, 390] on img at bounding box center [7, 383] width 13 height 44
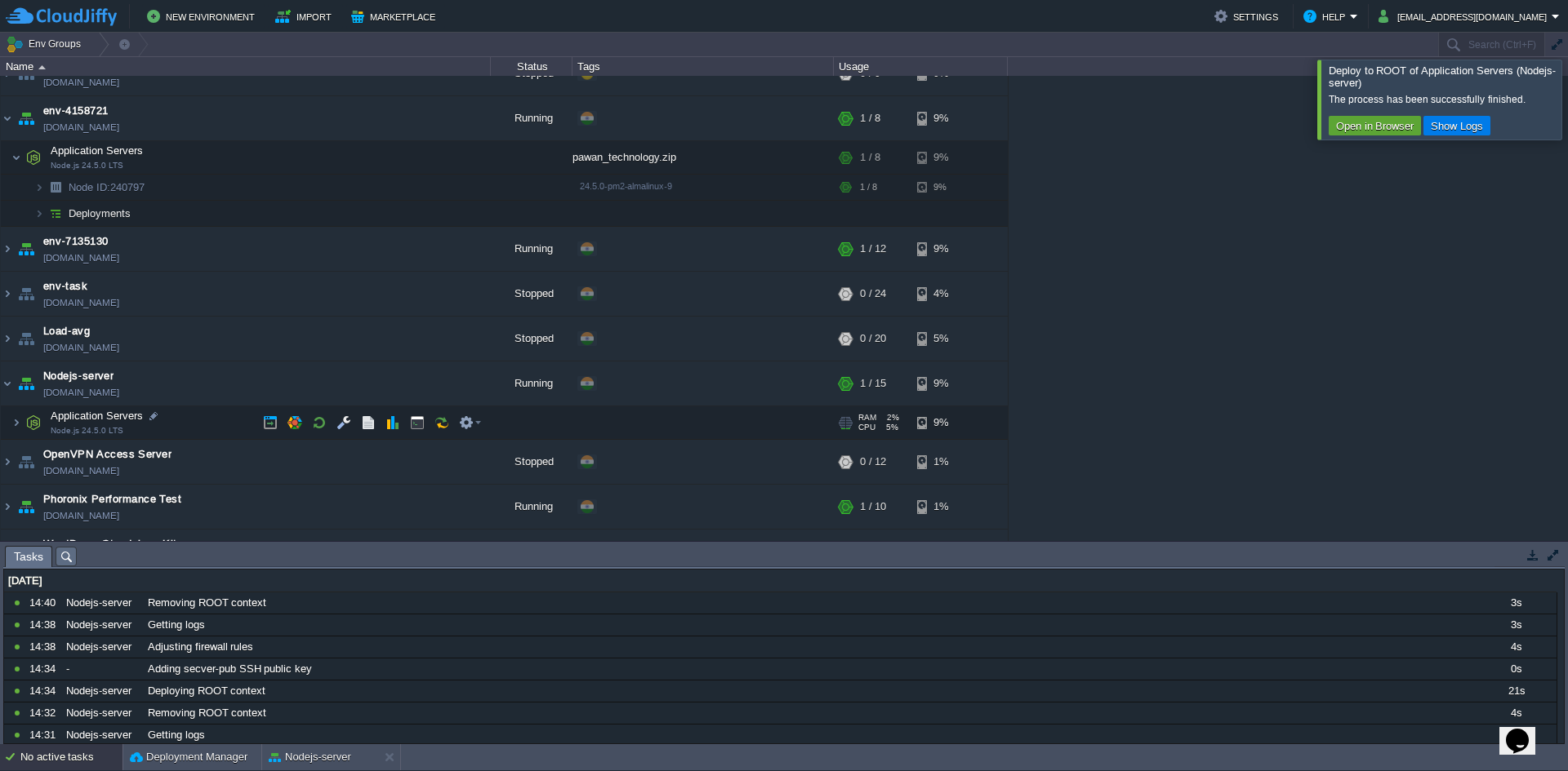
click at [210, 420] on td "Application Servers Node.js 24.5.0 LTS" at bounding box center [246, 423] width 490 height 34
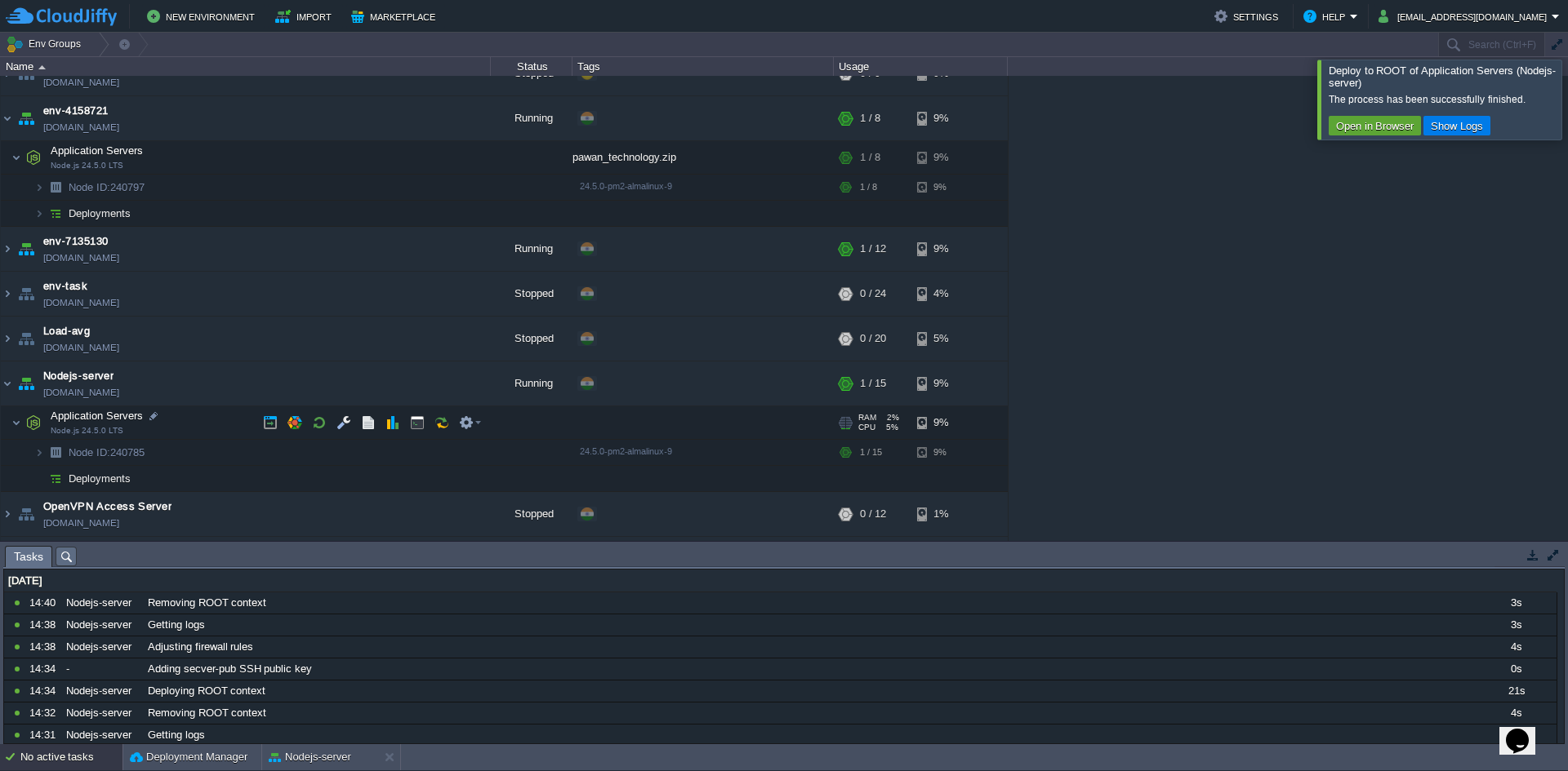
click at [198, 426] on td "Application Servers Node.js 24.5.0 LTS" at bounding box center [246, 423] width 490 height 34
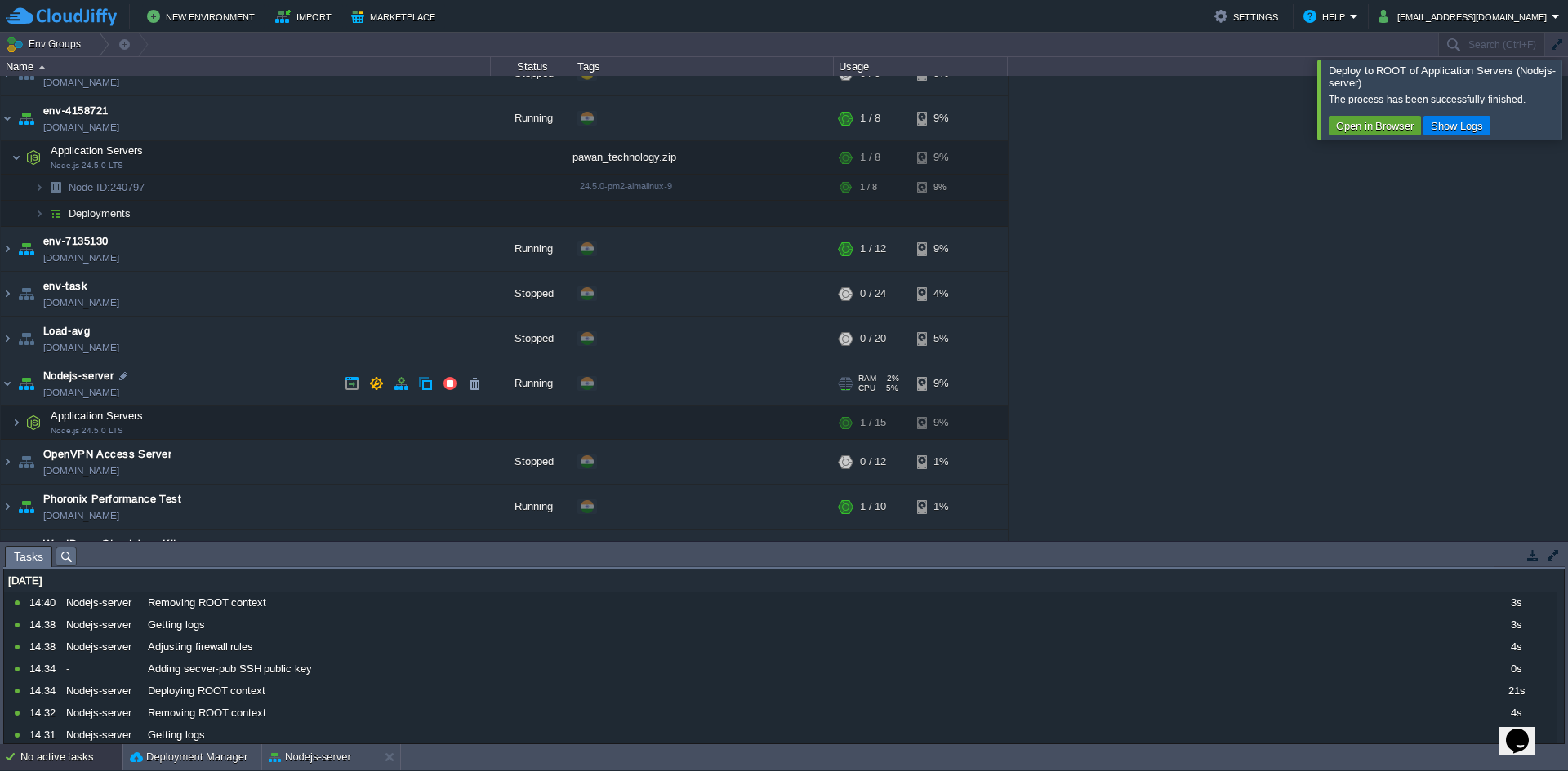
click at [246, 394] on td "Nodejs-server [DOMAIN_NAME]" at bounding box center [246, 384] width 490 height 45
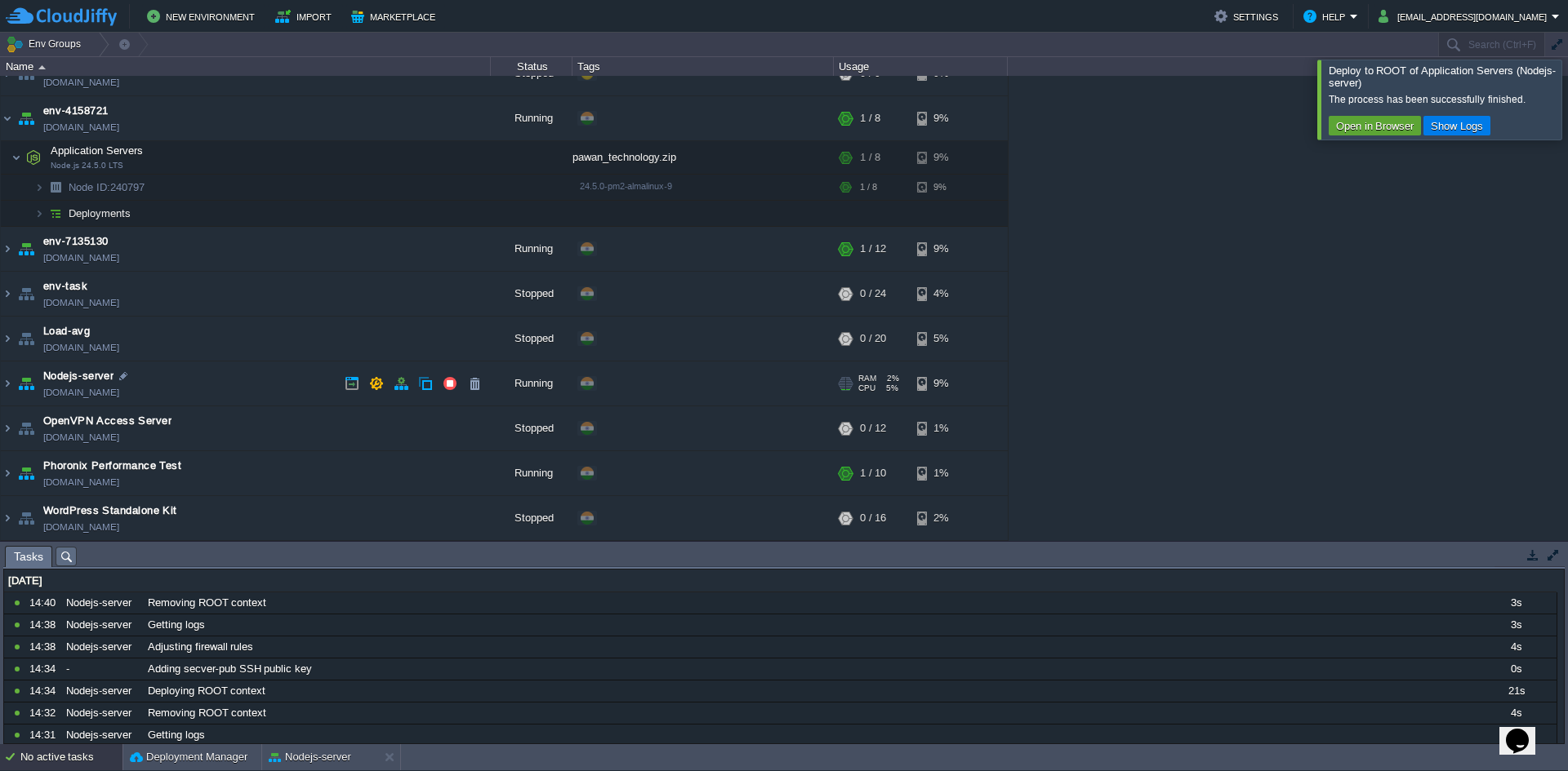
click at [246, 394] on td "Nodejs-server [DOMAIN_NAME]" at bounding box center [246, 384] width 490 height 45
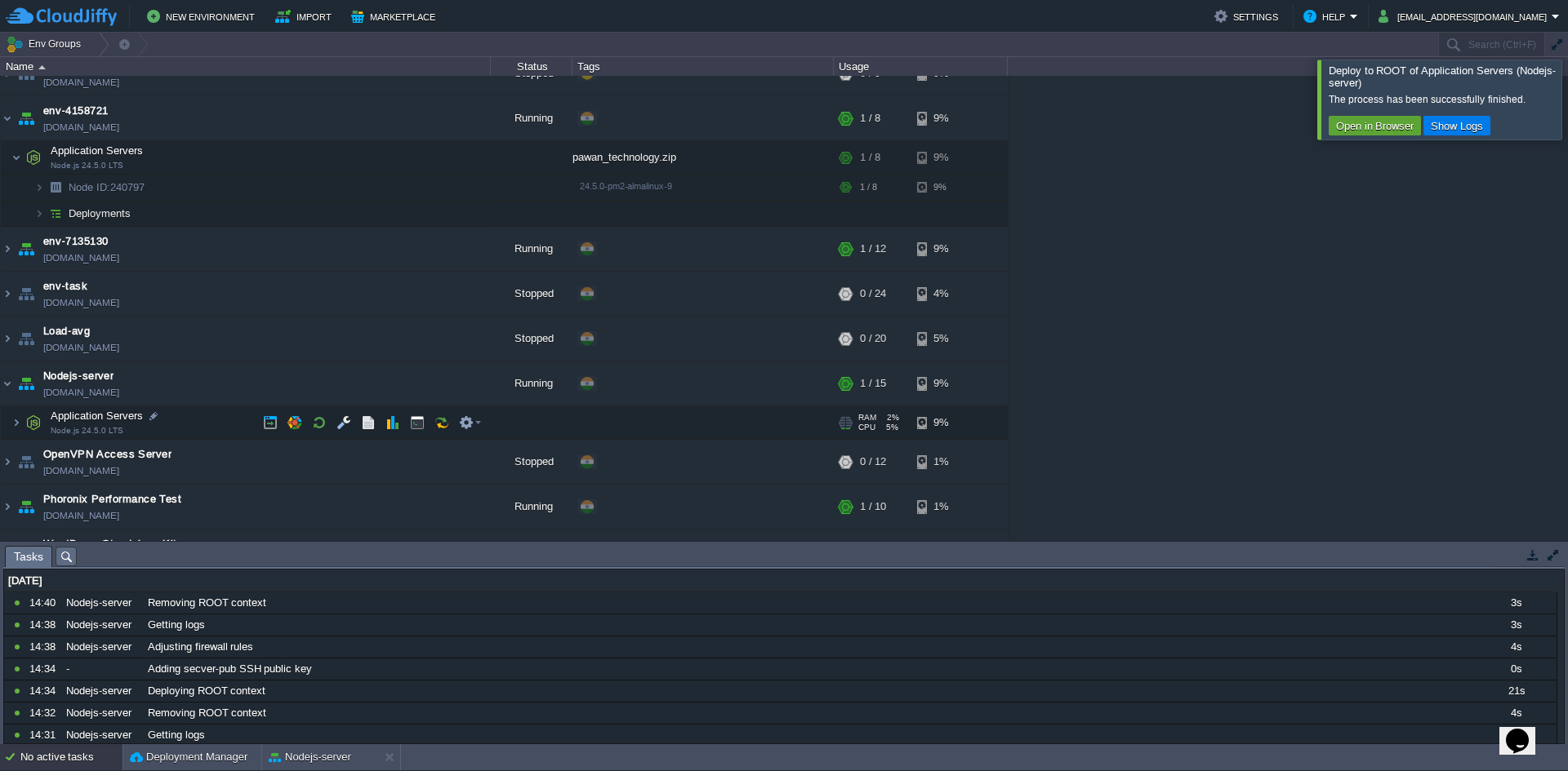
click at [203, 417] on td "Application Servers Node.js 24.5.0 LTS" at bounding box center [246, 423] width 490 height 34
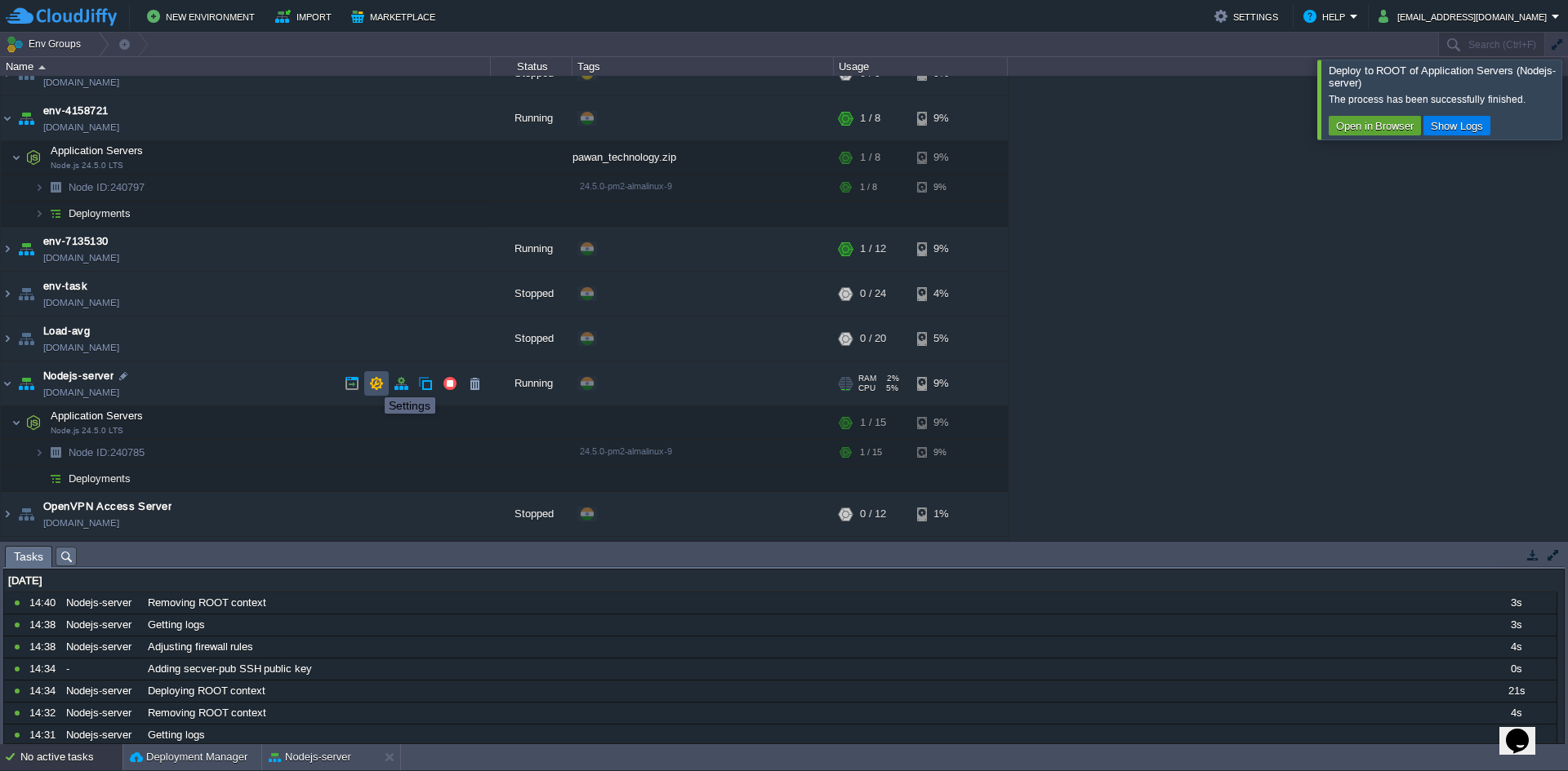
click at [372, 382] on button "button" at bounding box center [376, 383] width 15 height 15
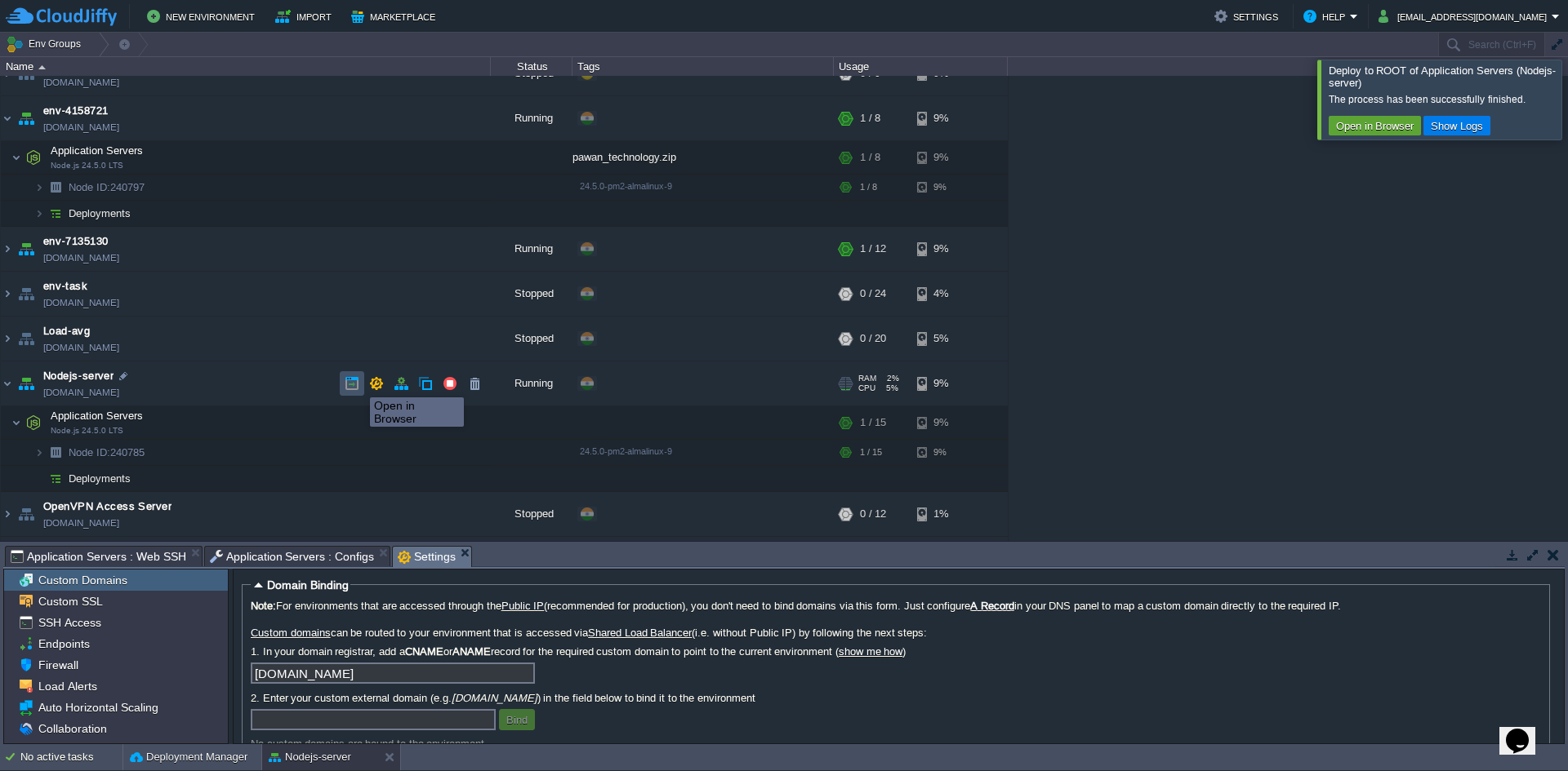
click at [354, 382] on button "button" at bounding box center [351, 383] width 15 height 15
click at [373, 384] on button "button" at bounding box center [376, 383] width 15 height 15
click at [94, 577] on span "Custom Domains" at bounding box center [82, 580] width 95 height 15
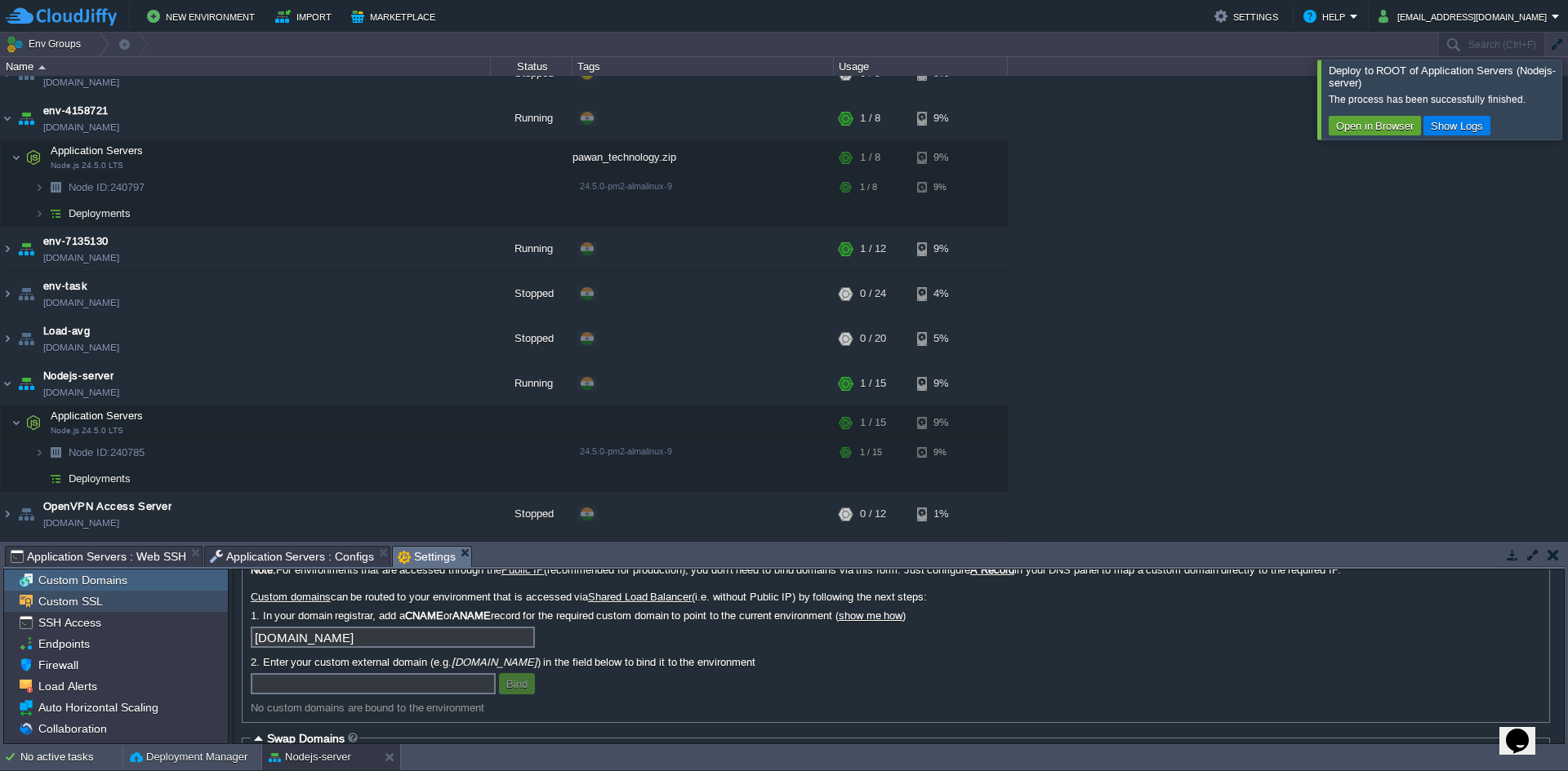
scroll to position [0, 0]
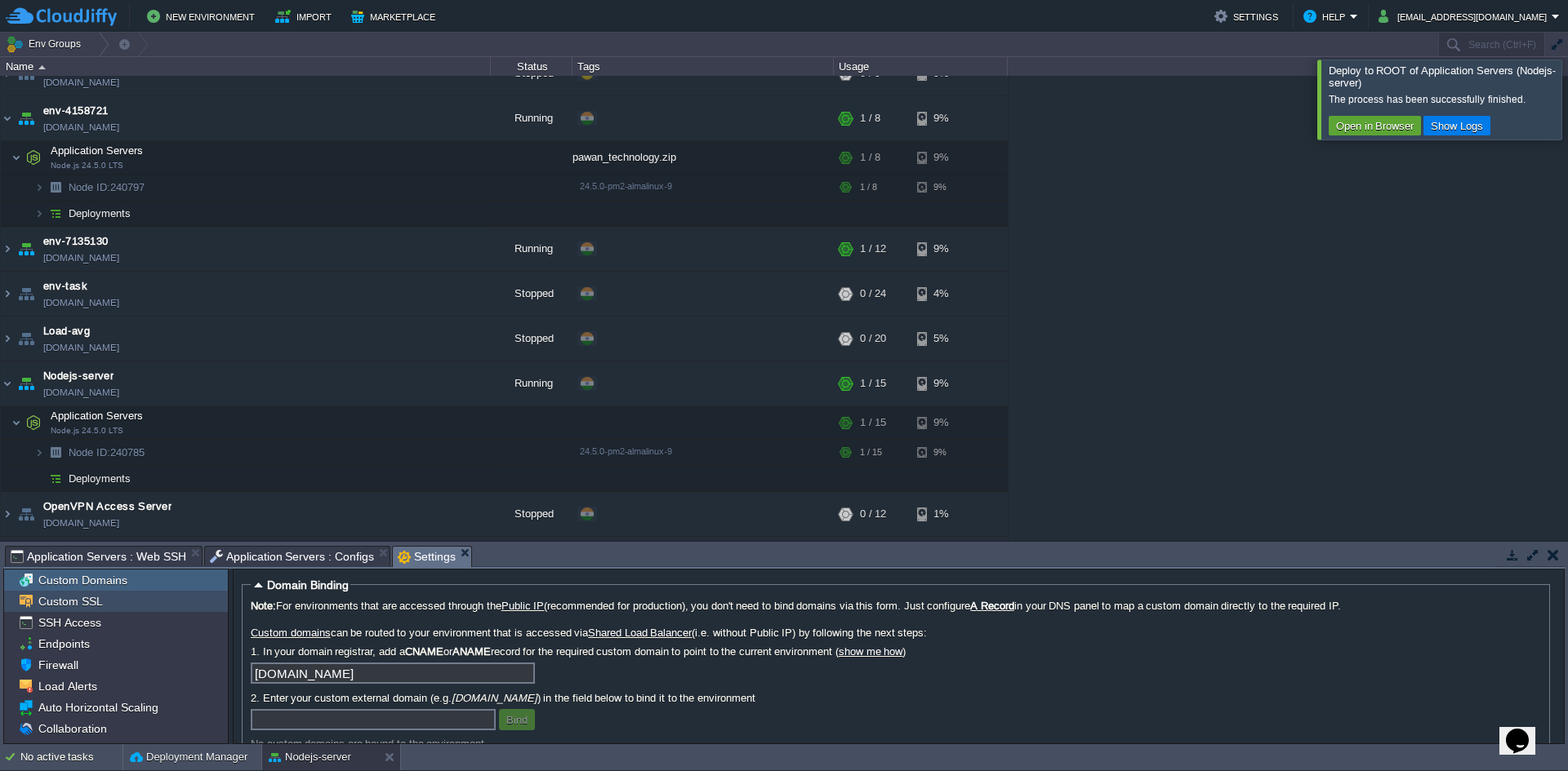
click at [107, 606] on div "Custom SSL" at bounding box center [116, 601] width 224 height 21
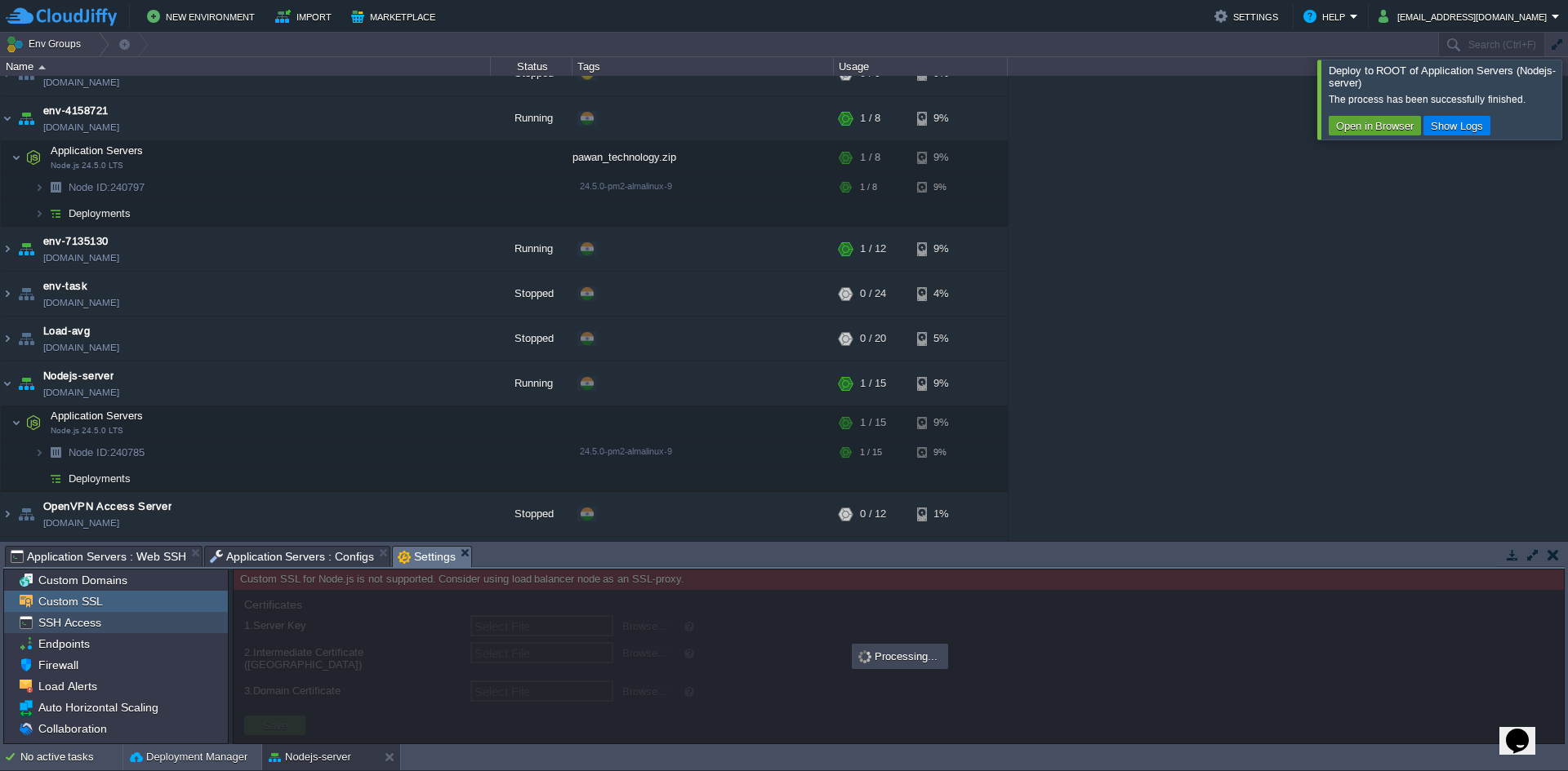
click at [97, 632] on div "SSH Access" at bounding box center [116, 623] width 224 height 21
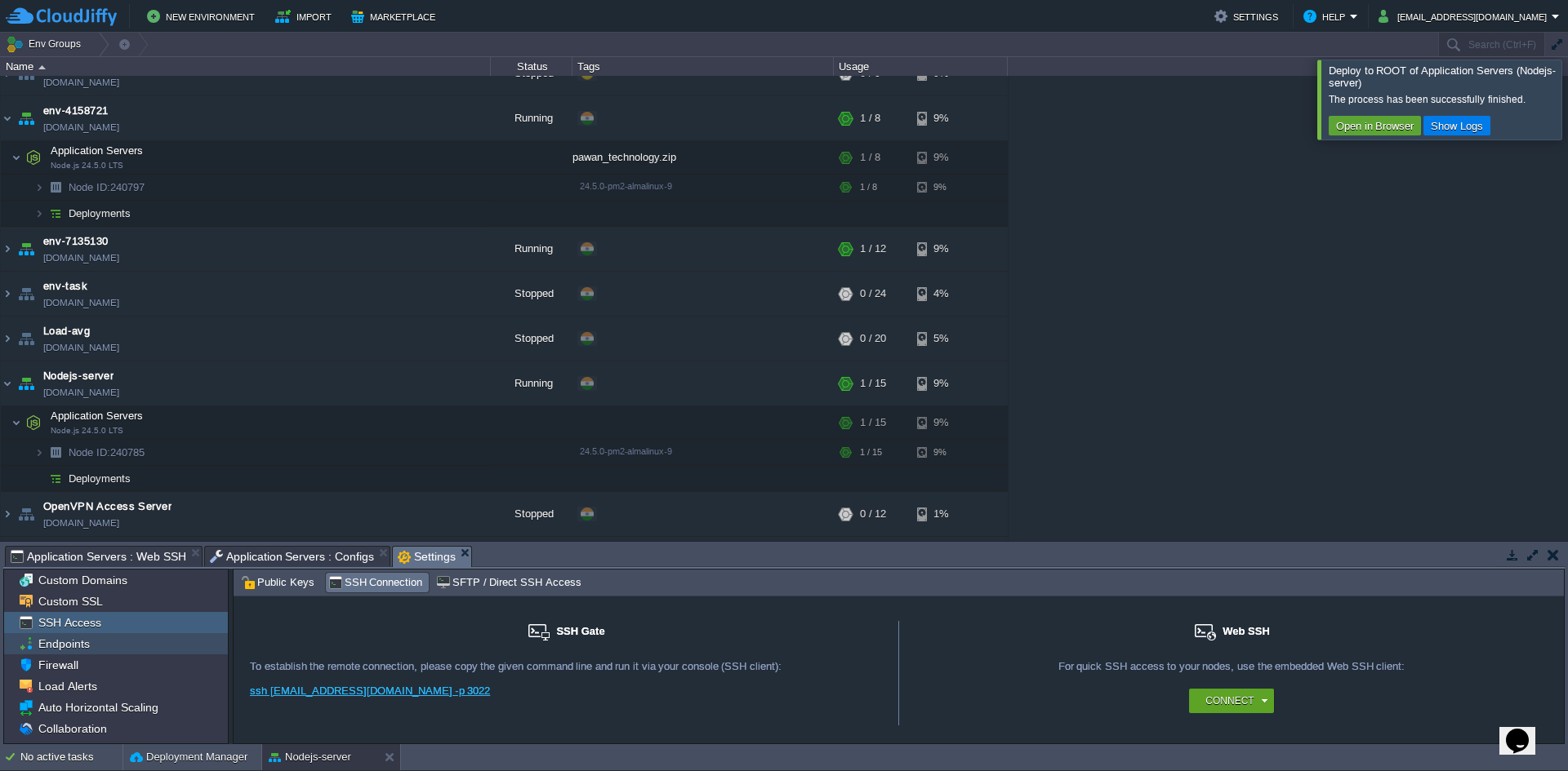
click at [94, 636] on div "Endpoints" at bounding box center [116, 644] width 224 height 21
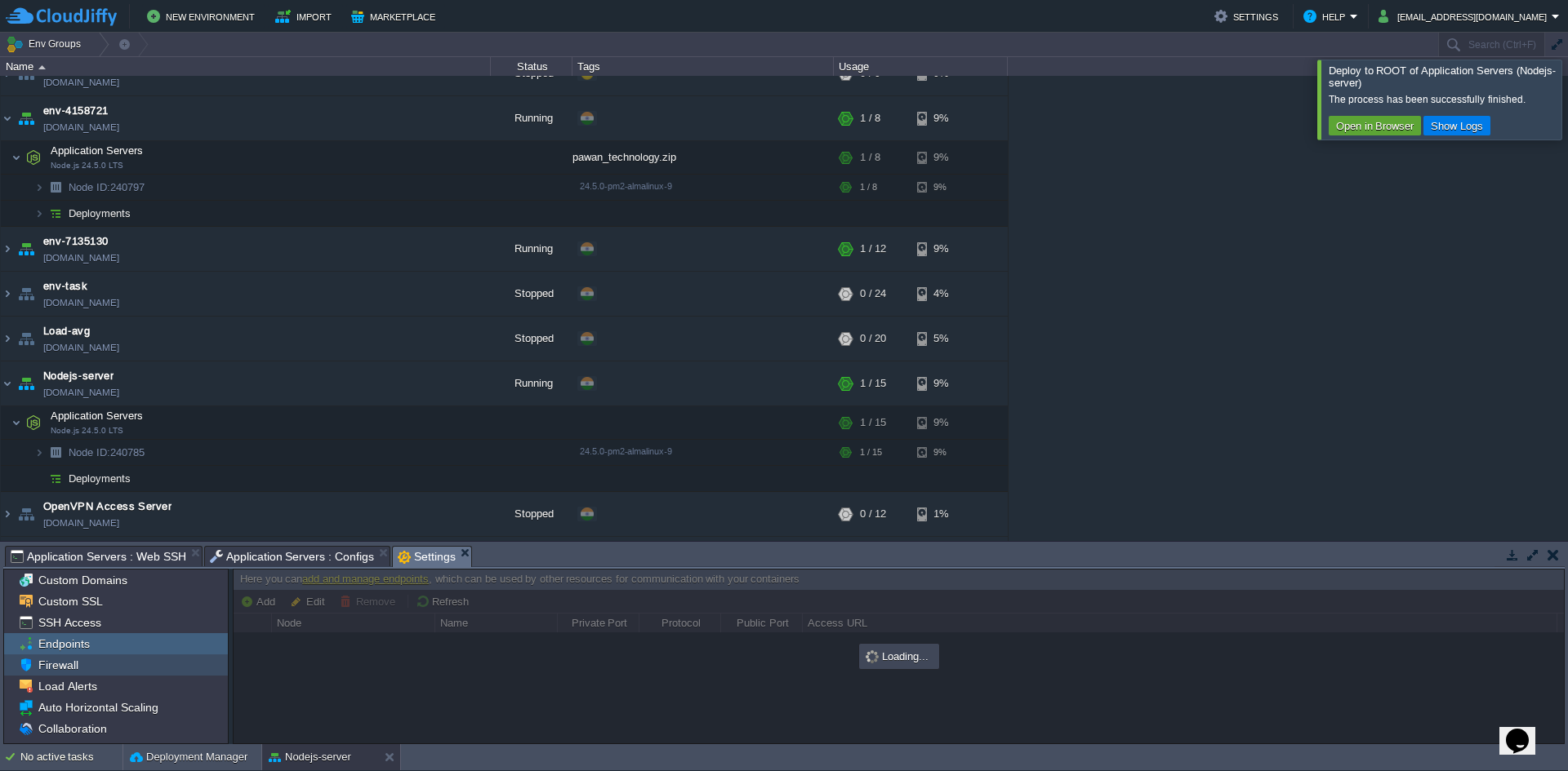
click at [90, 659] on div "Firewall" at bounding box center [116, 665] width 224 height 21
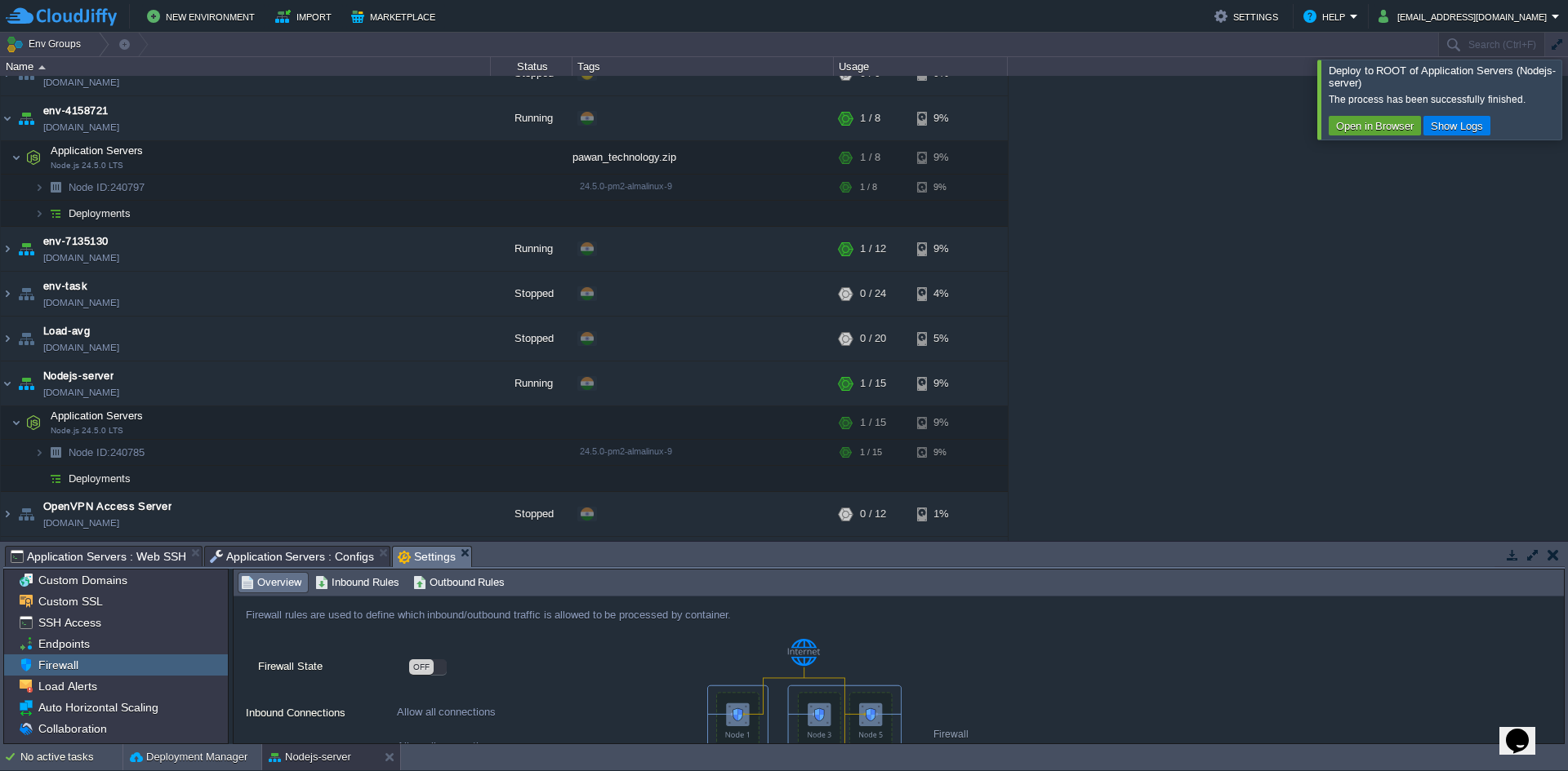
click at [409, 662] on div "OFF" at bounding box center [456, 670] width 396 height 25
click at [422, 670] on div "OFF" at bounding box center [422, 667] width 24 height 16
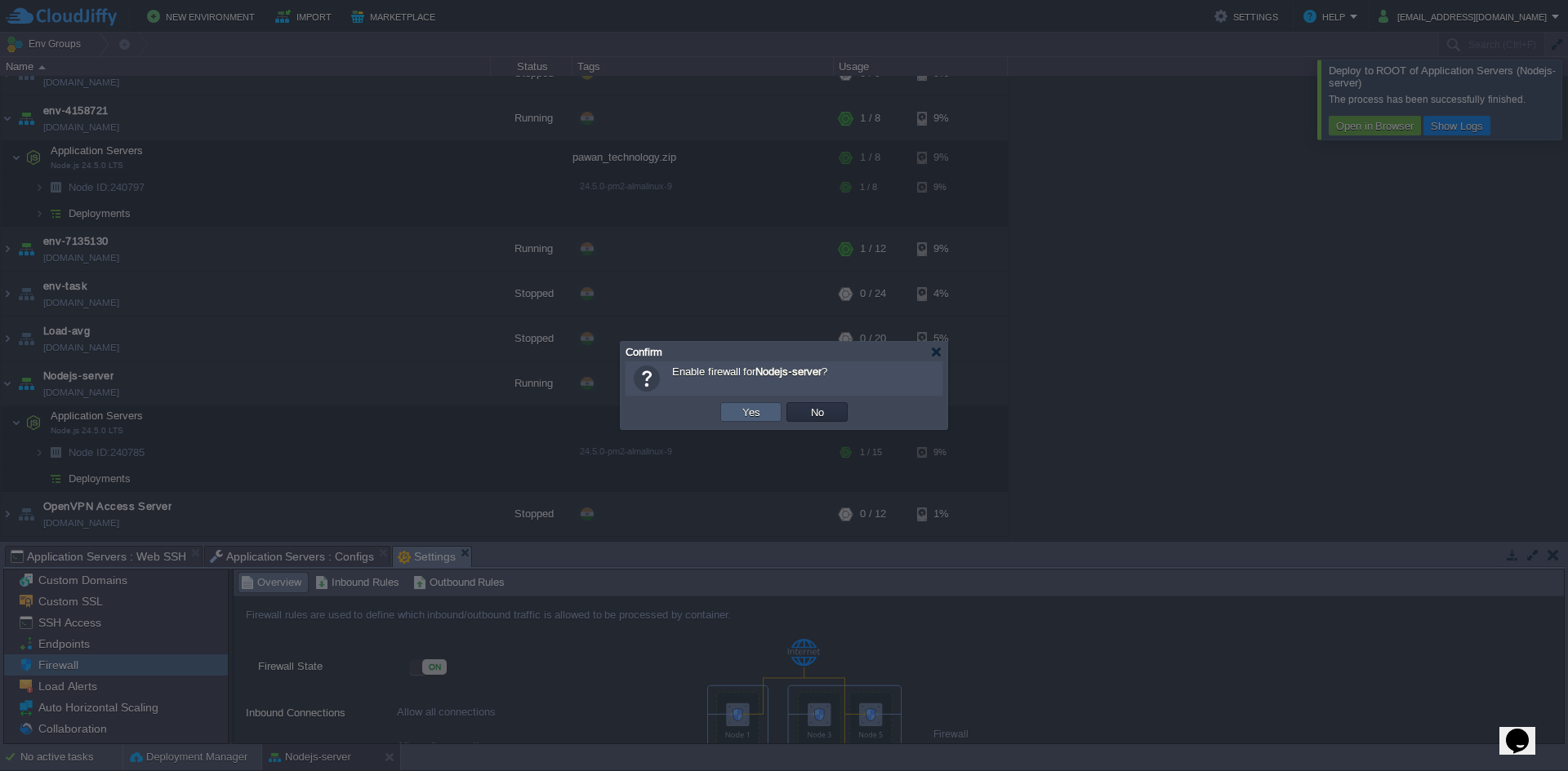
click at [757, 410] on button "Yes" at bounding box center [751, 412] width 28 height 15
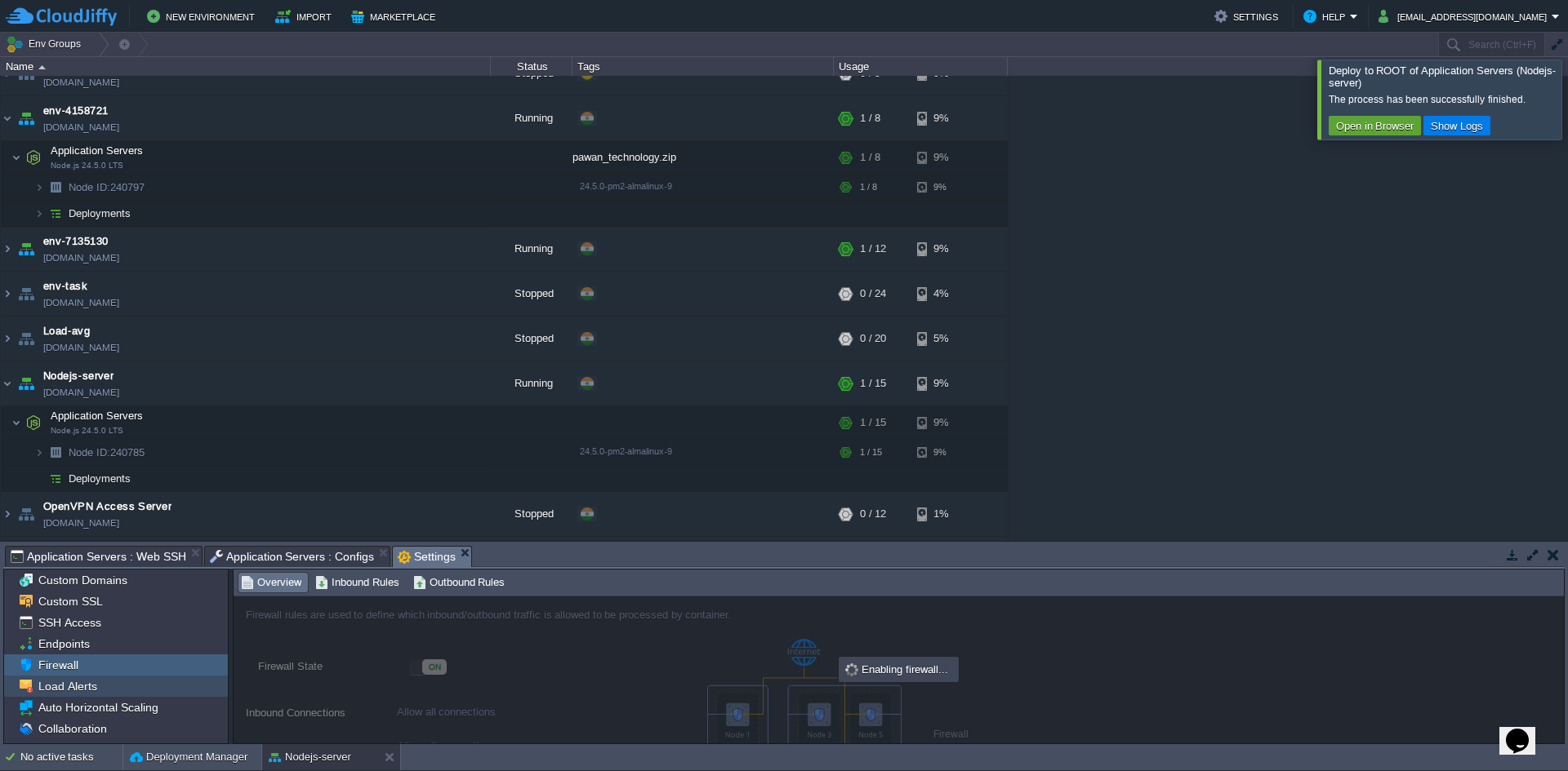
click at [110, 689] on div "Load Alerts" at bounding box center [116, 686] width 224 height 21
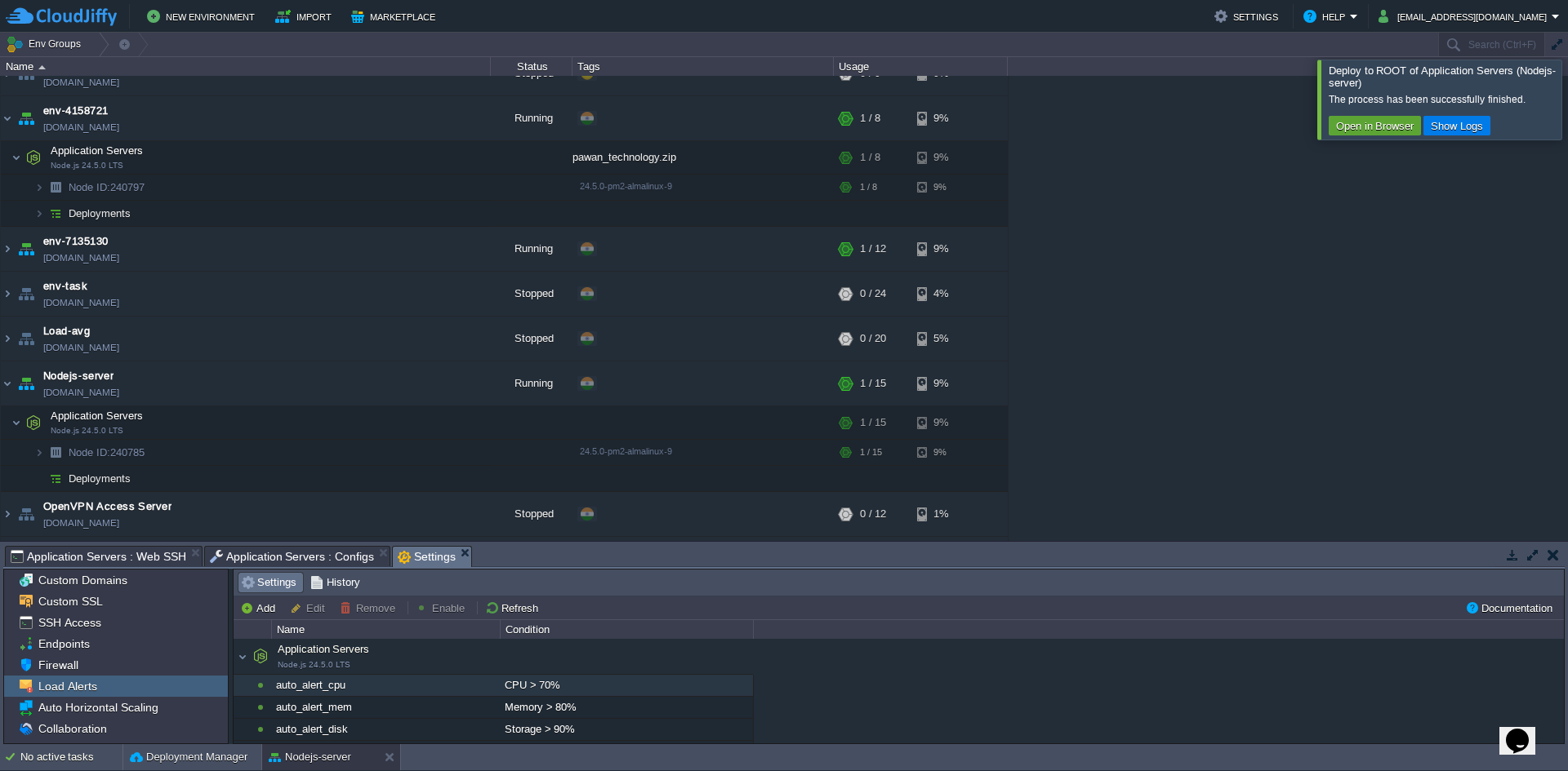
scroll to position [63, 0]
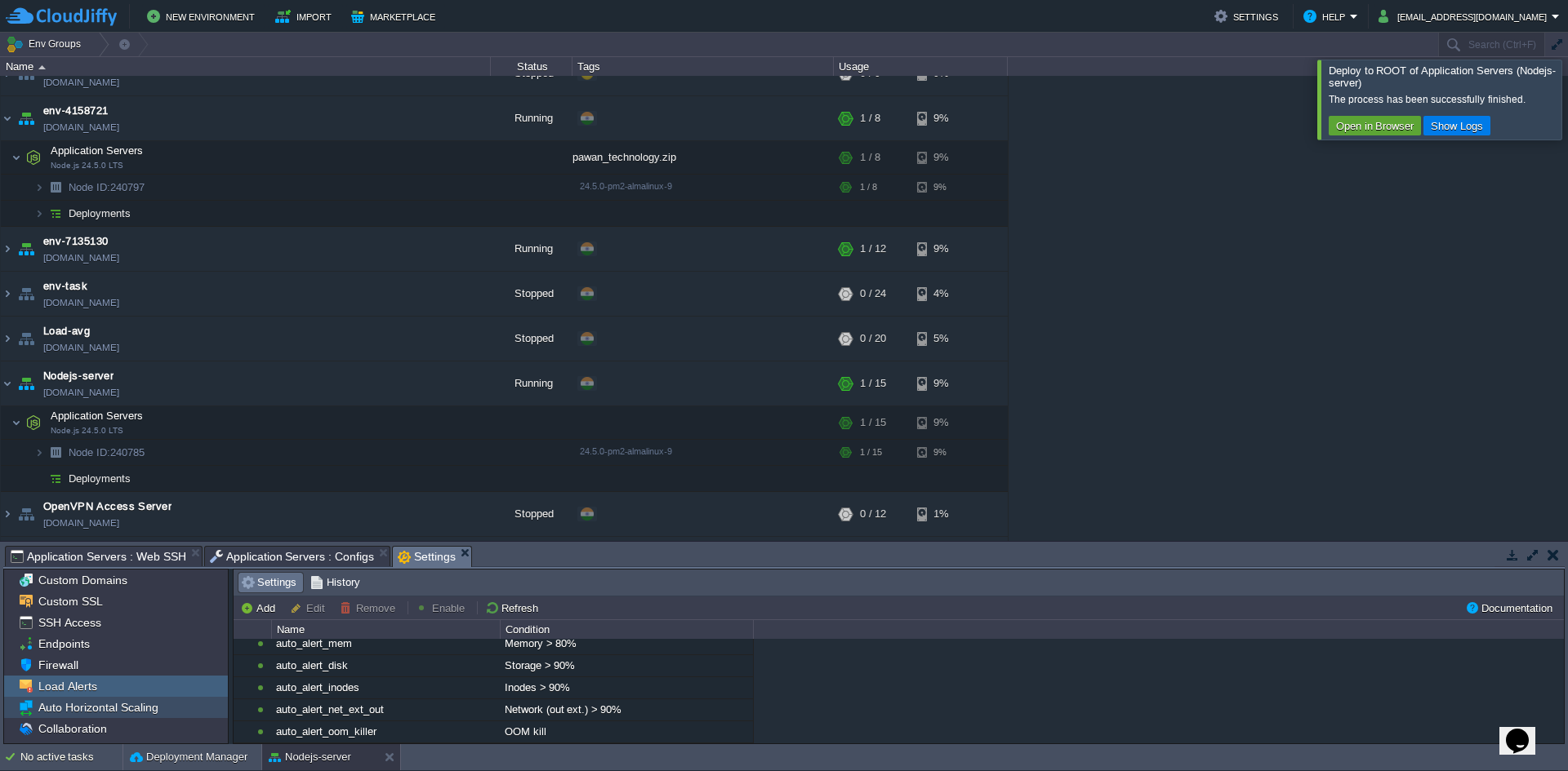
click at [64, 710] on span "Auto Horizontal Scaling" at bounding box center [97, 708] width 126 height 15
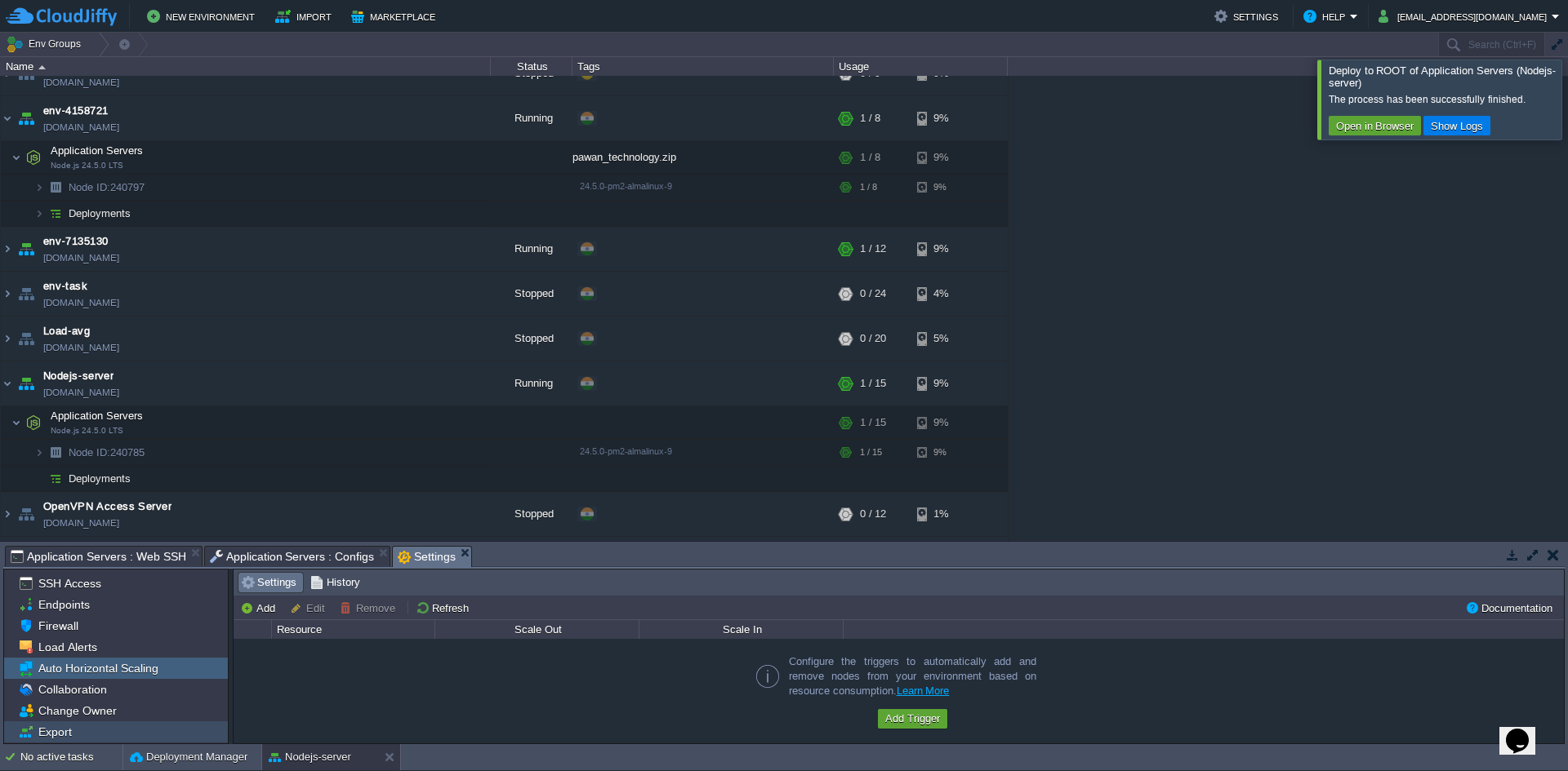
scroll to position [61, 0]
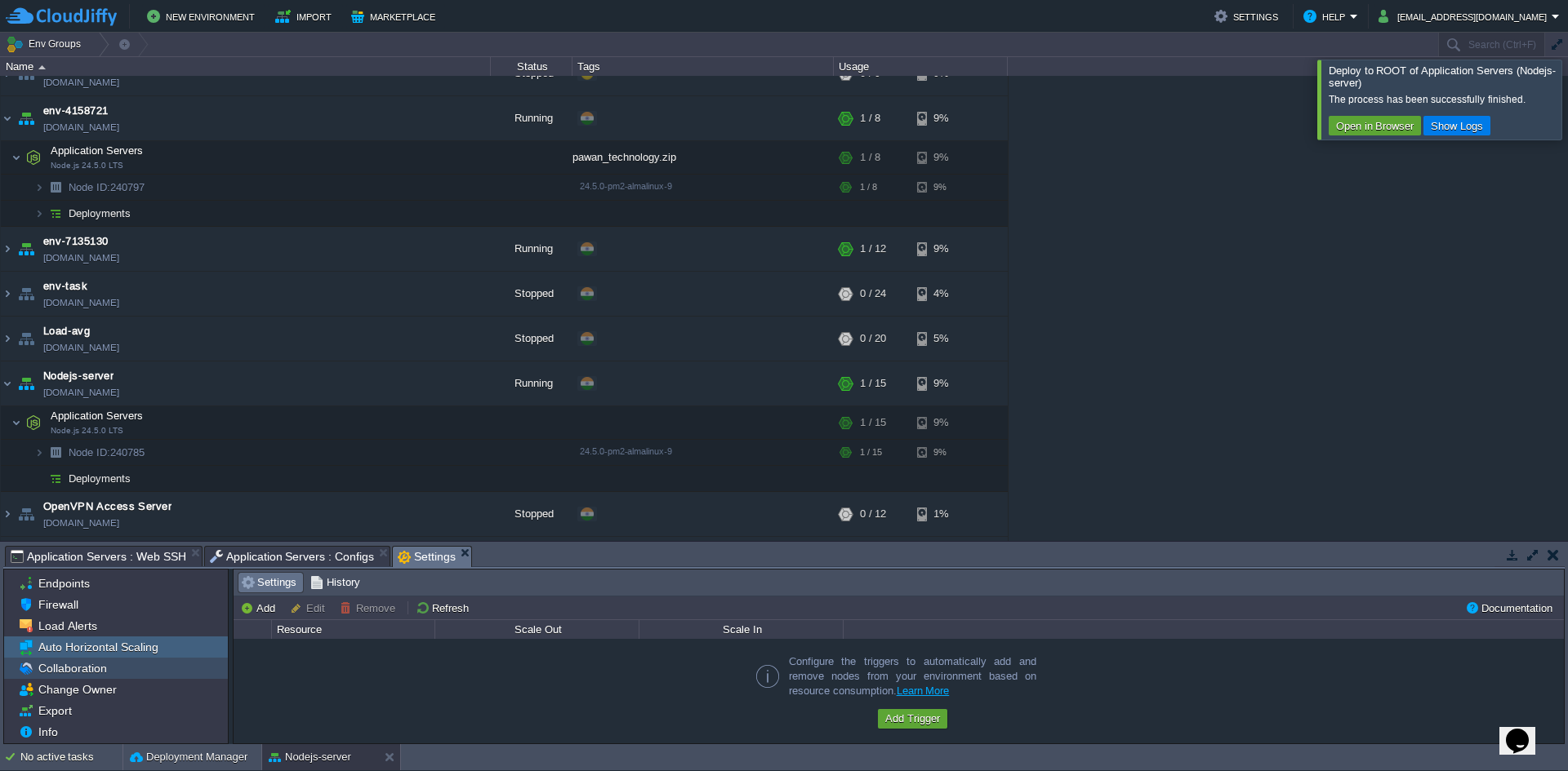
click at [93, 670] on span "Collaboration" at bounding box center [72, 668] width 75 height 15
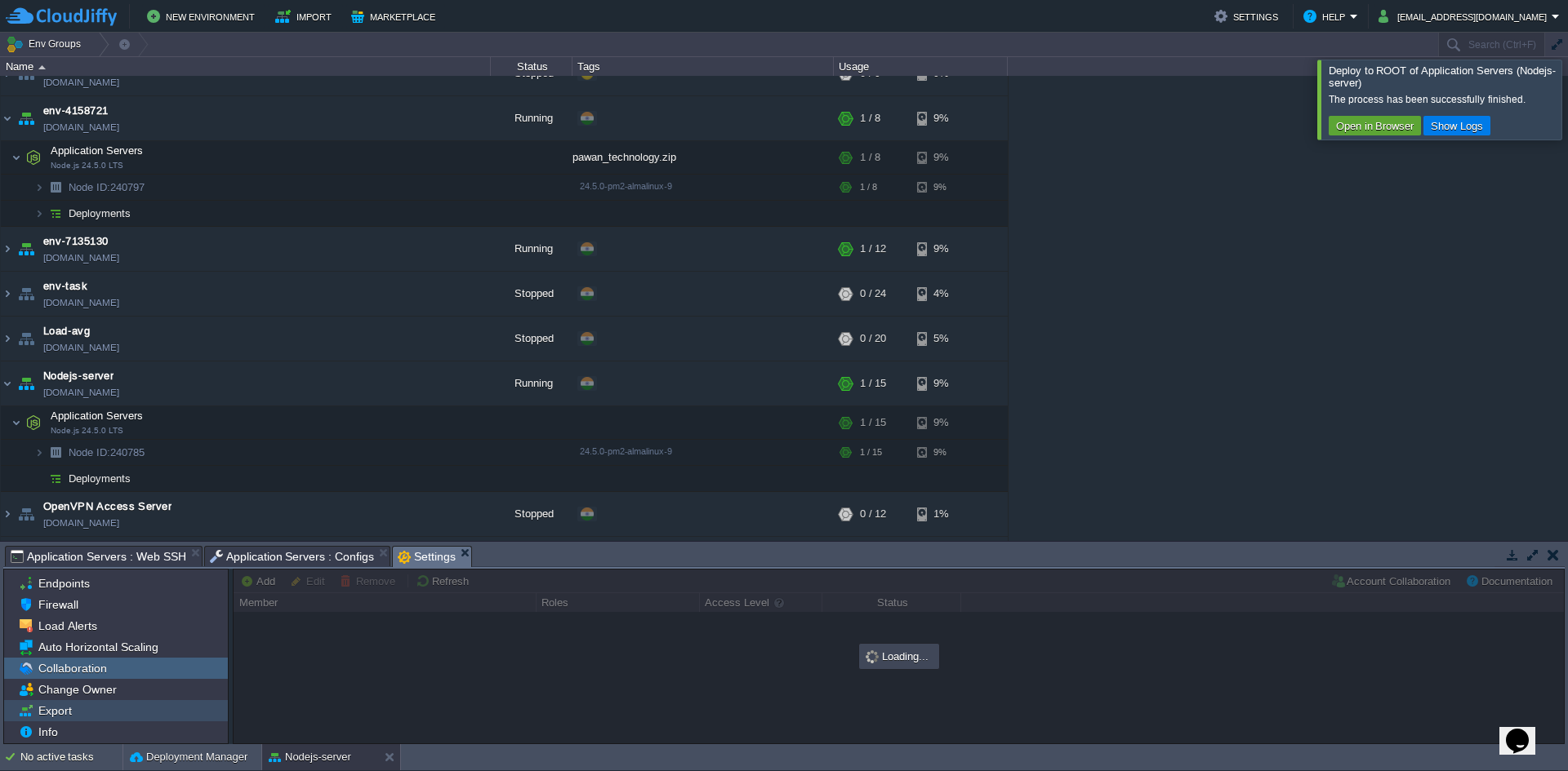
click at [89, 703] on div "Export" at bounding box center [116, 711] width 224 height 21
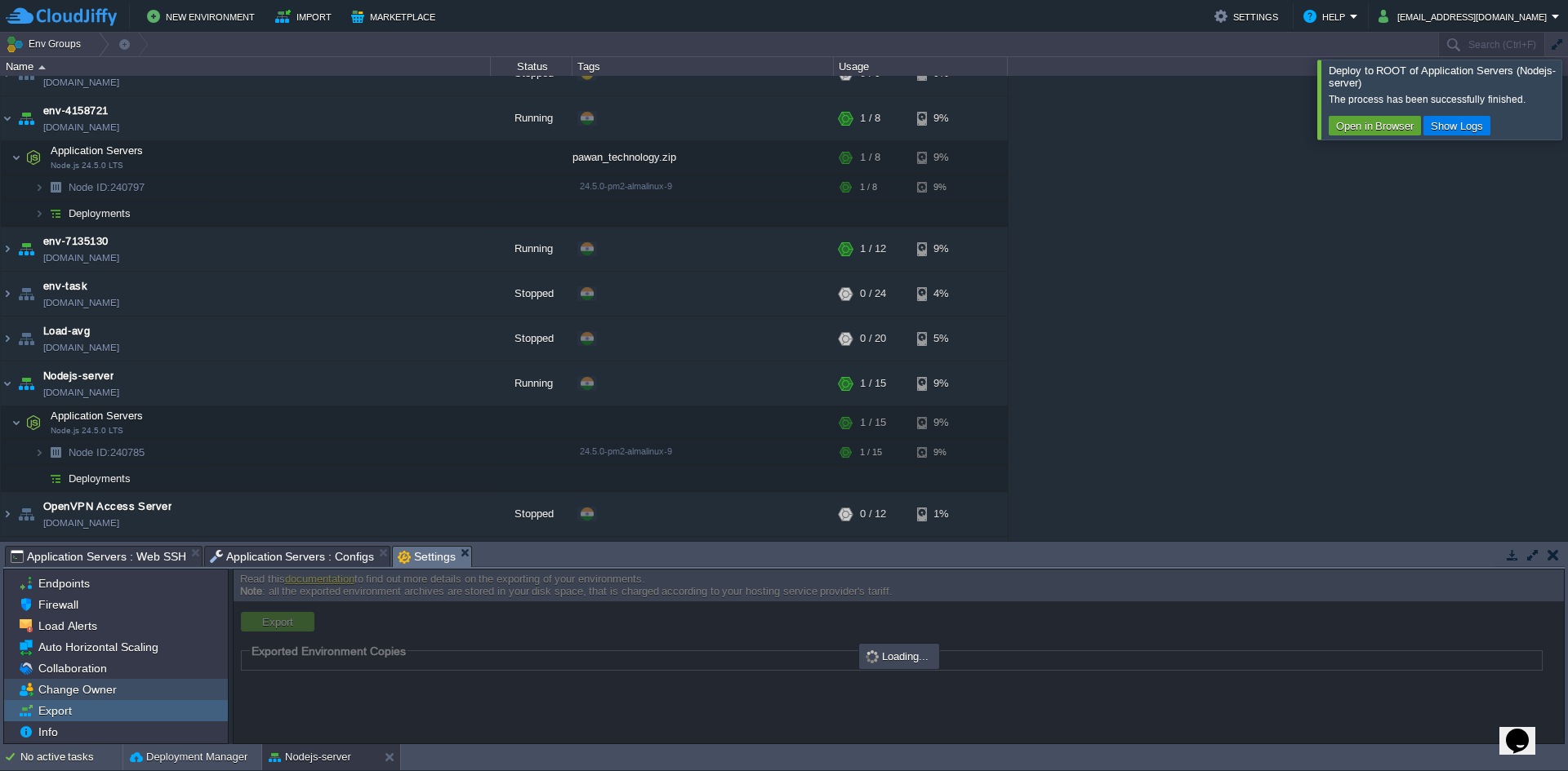
click at [103, 690] on span "Change Owner" at bounding box center [76, 689] width 84 height 15
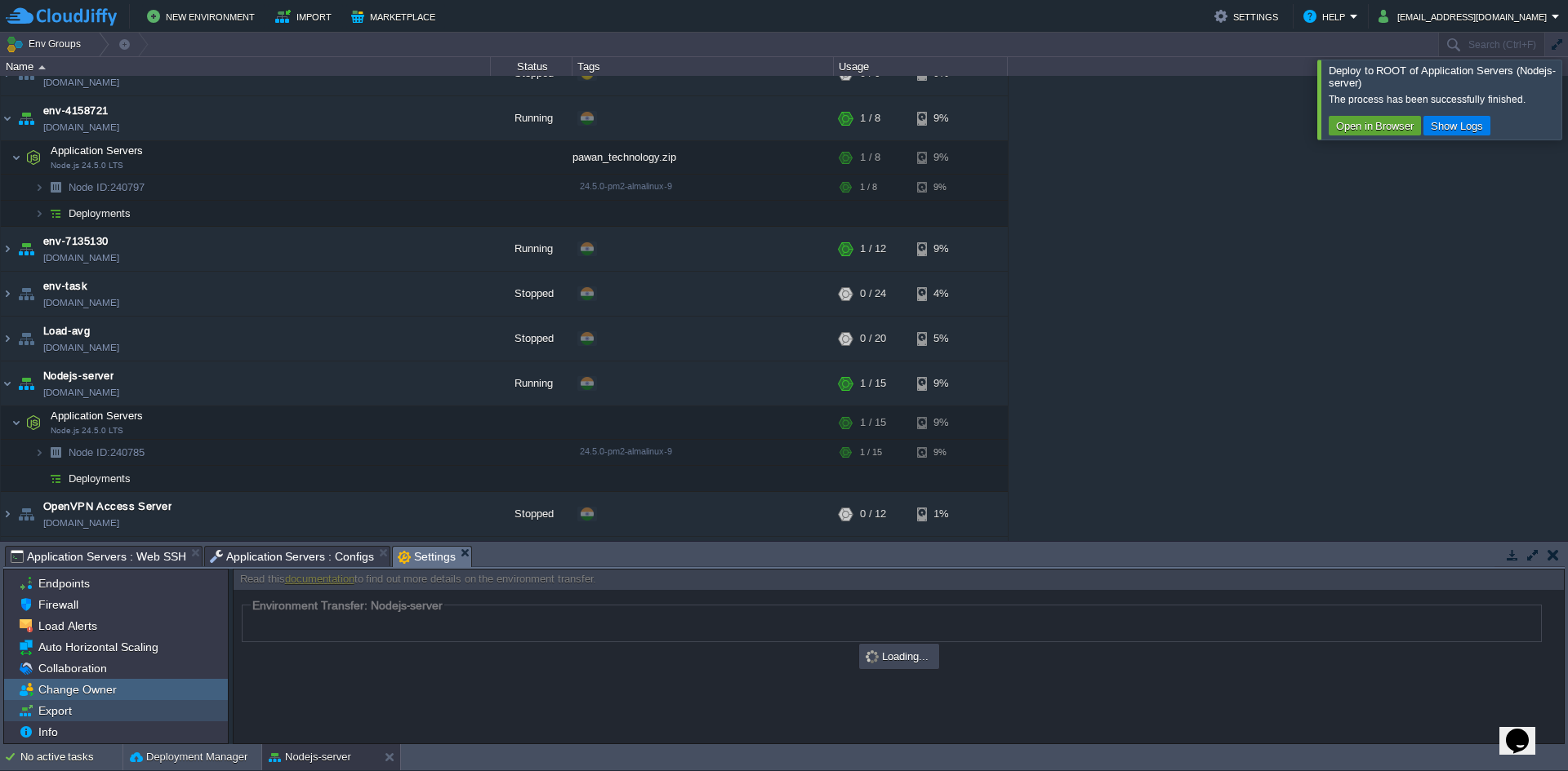
click at [82, 715] on div "Export" at bounding box center [116, 711] width 224 height 21
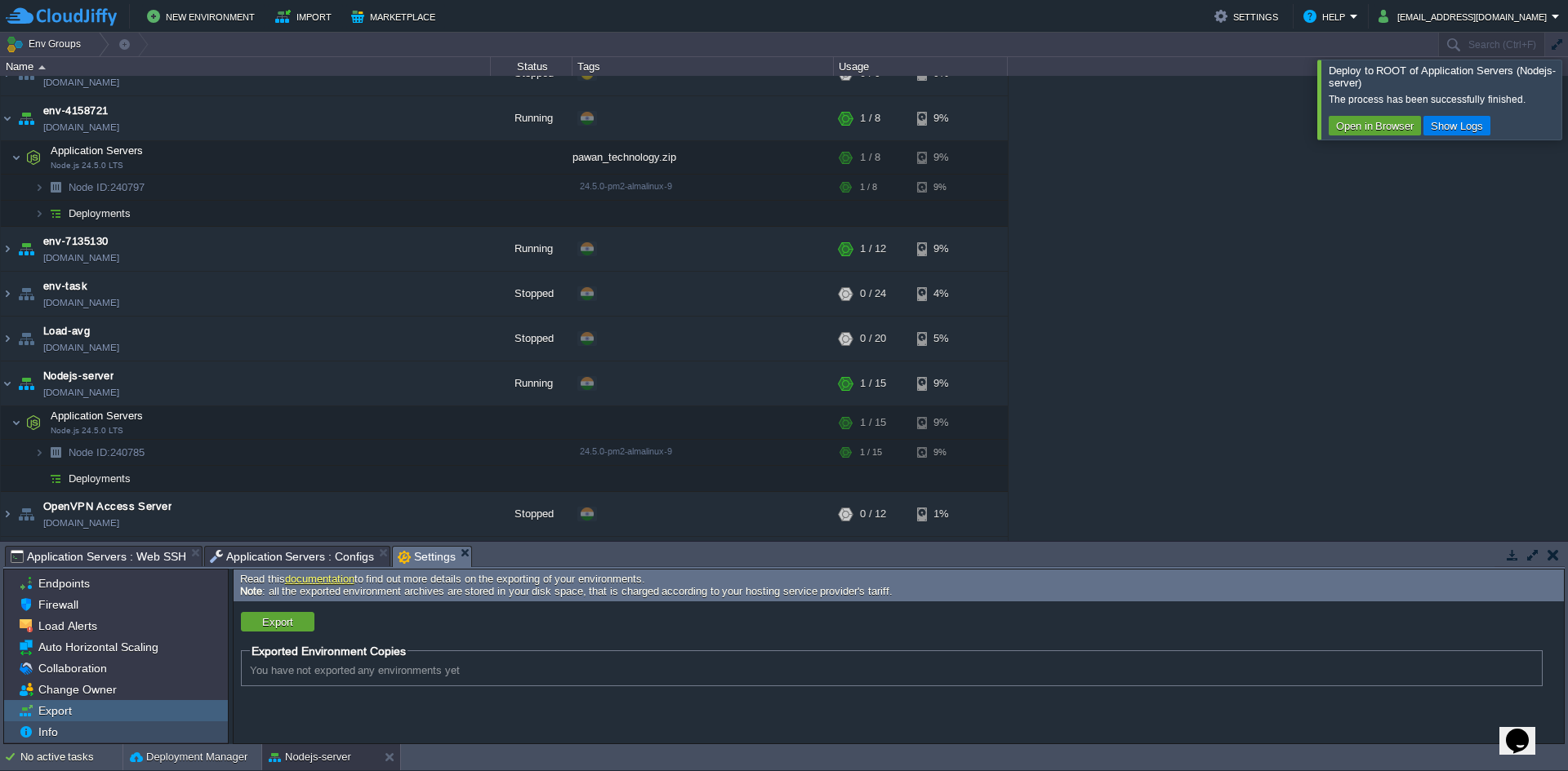
click at [70, 738] on div "Info" at bounding box center [116, 732] width 224 height 21
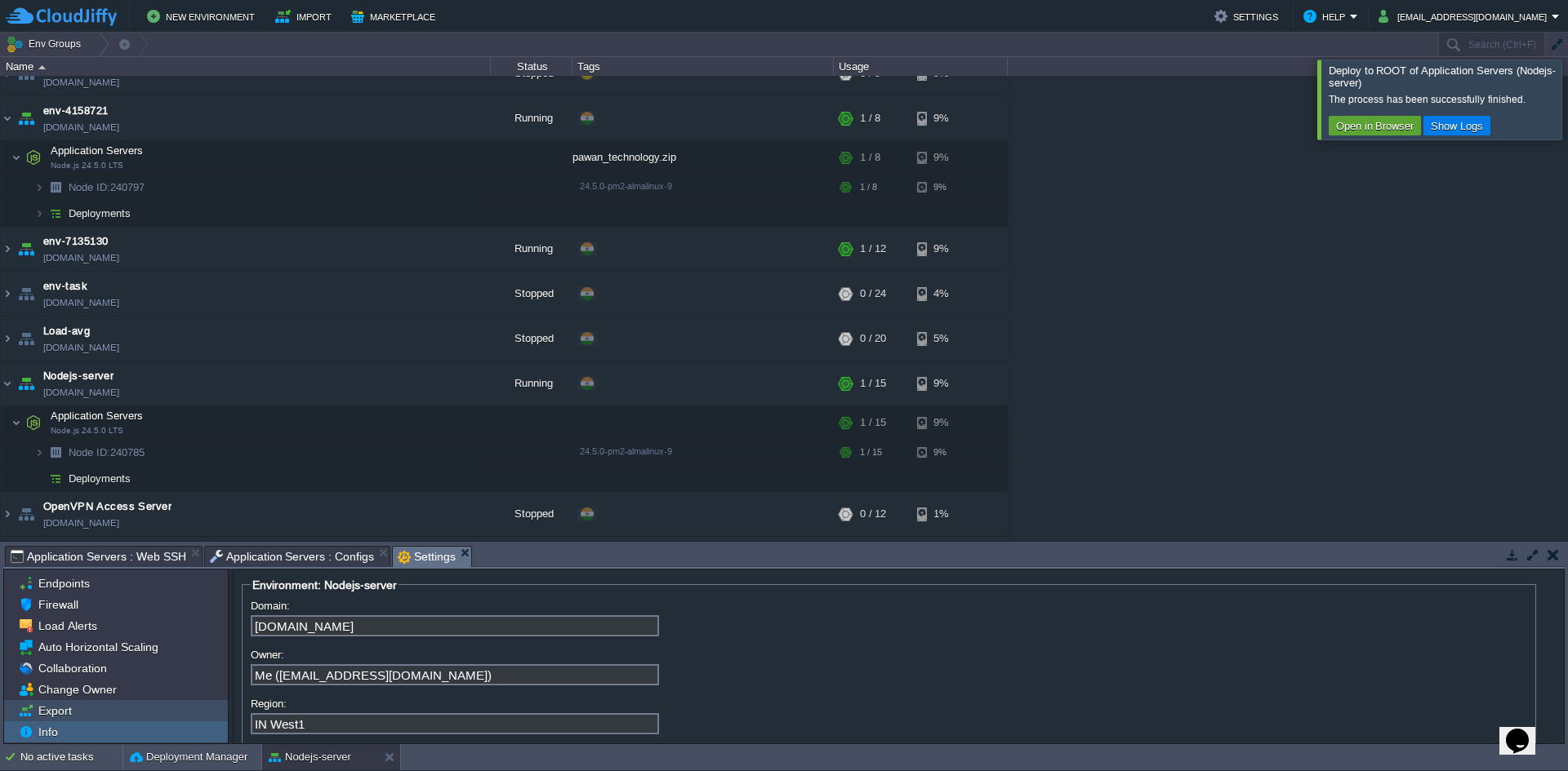
click at [89, 709] on div "Export" at bounding box center [116, 711] width 224 height 21
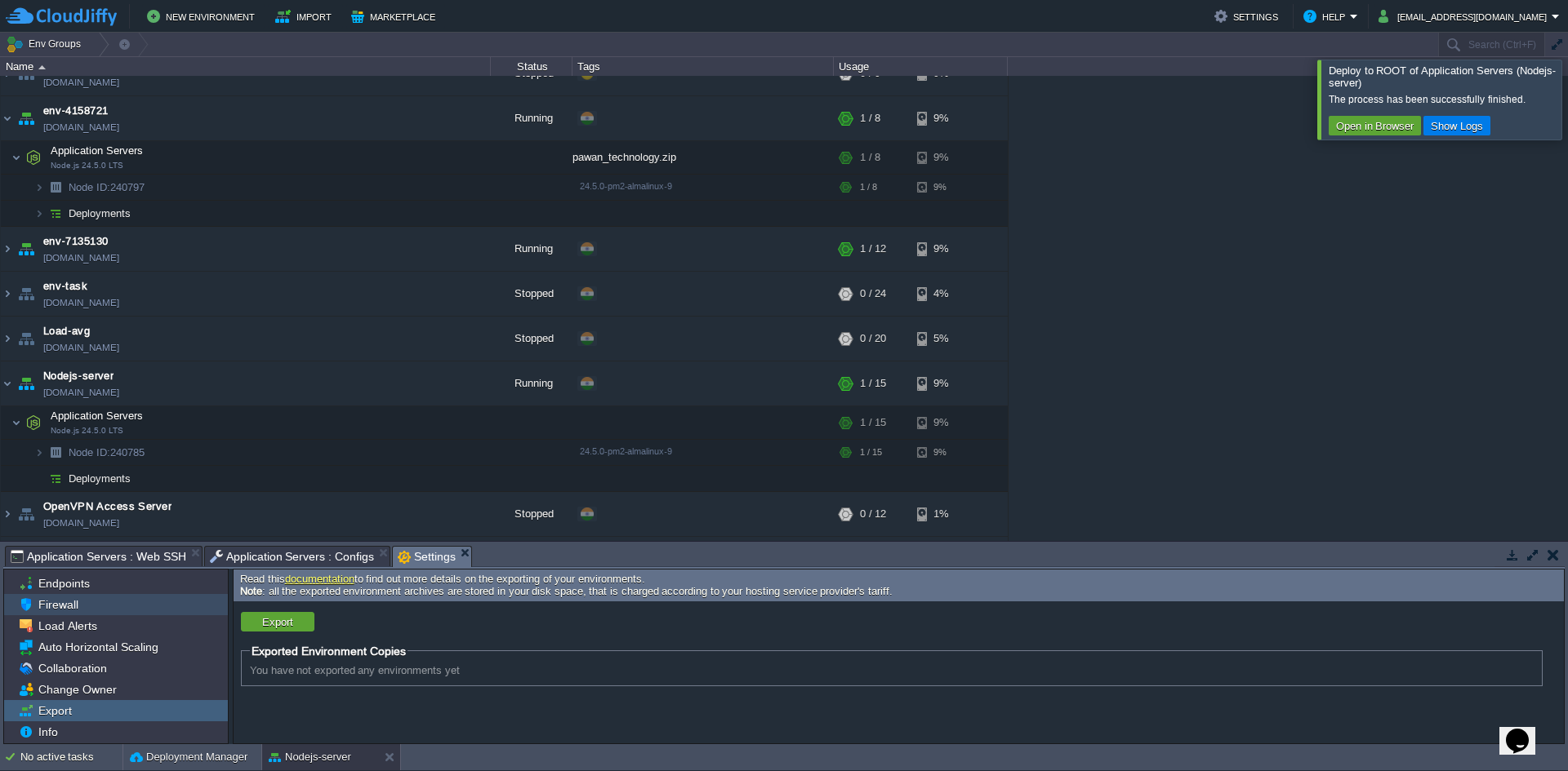
scroll to position [0, 0]
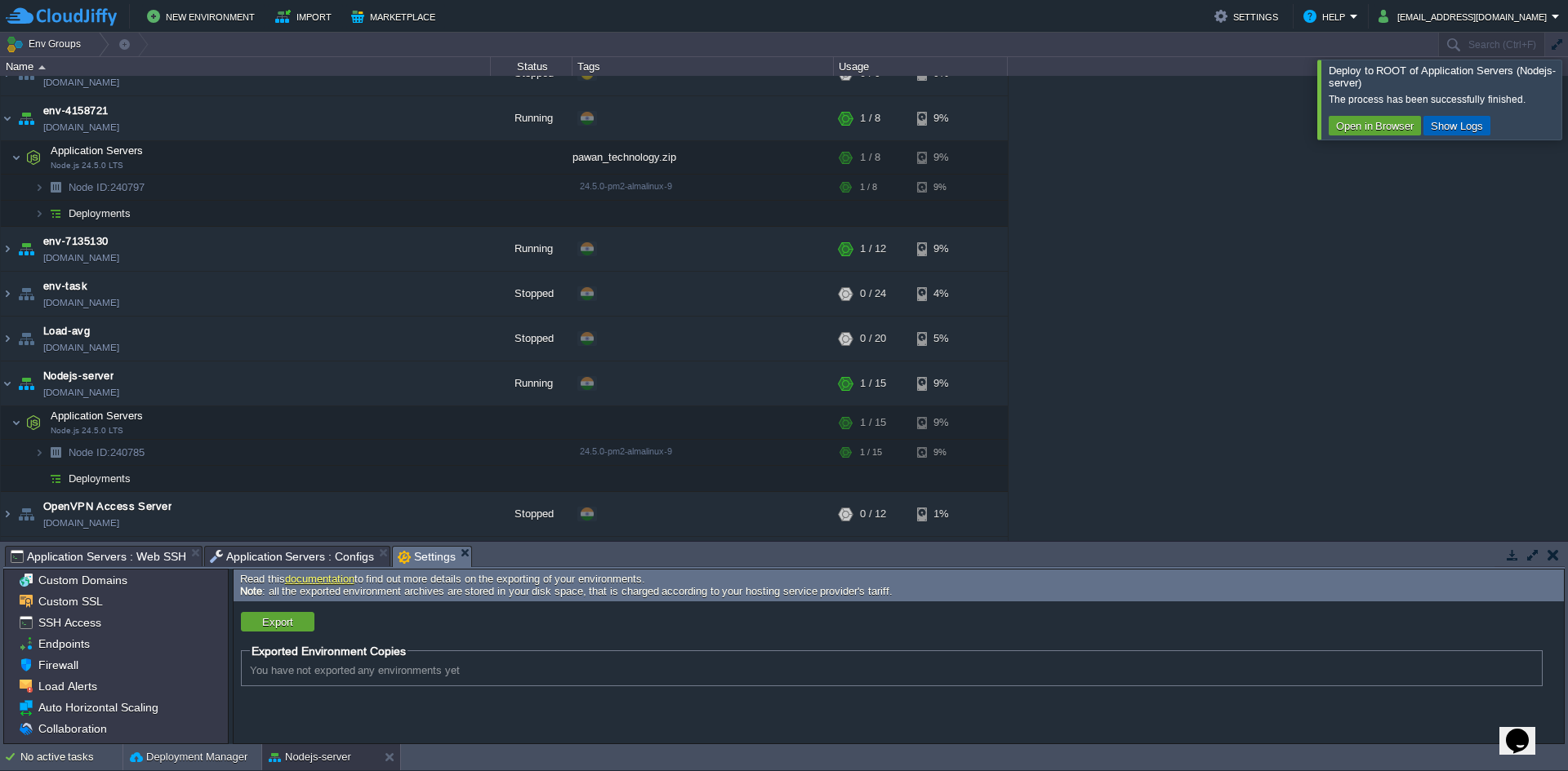
click at [1478, 128] on button "Show Logs" at bounding box center [1457, 125] width 62 height 15
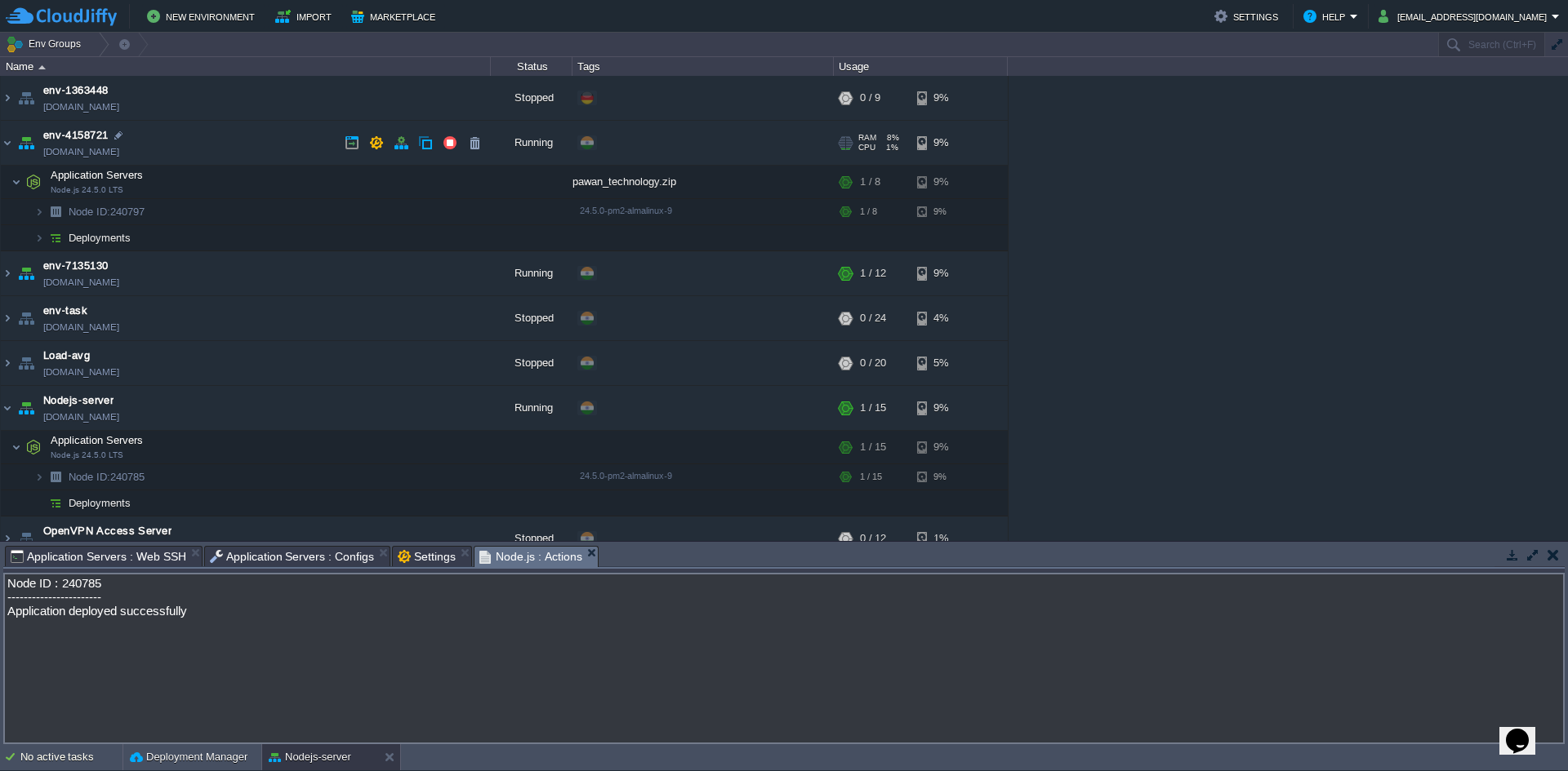
click at [88, 141] on span "env-4158721" at bounding box center [75, 135] width 65 height 16
click at [5, 143] on img at bounding box center [7, 142] width 13 height 44
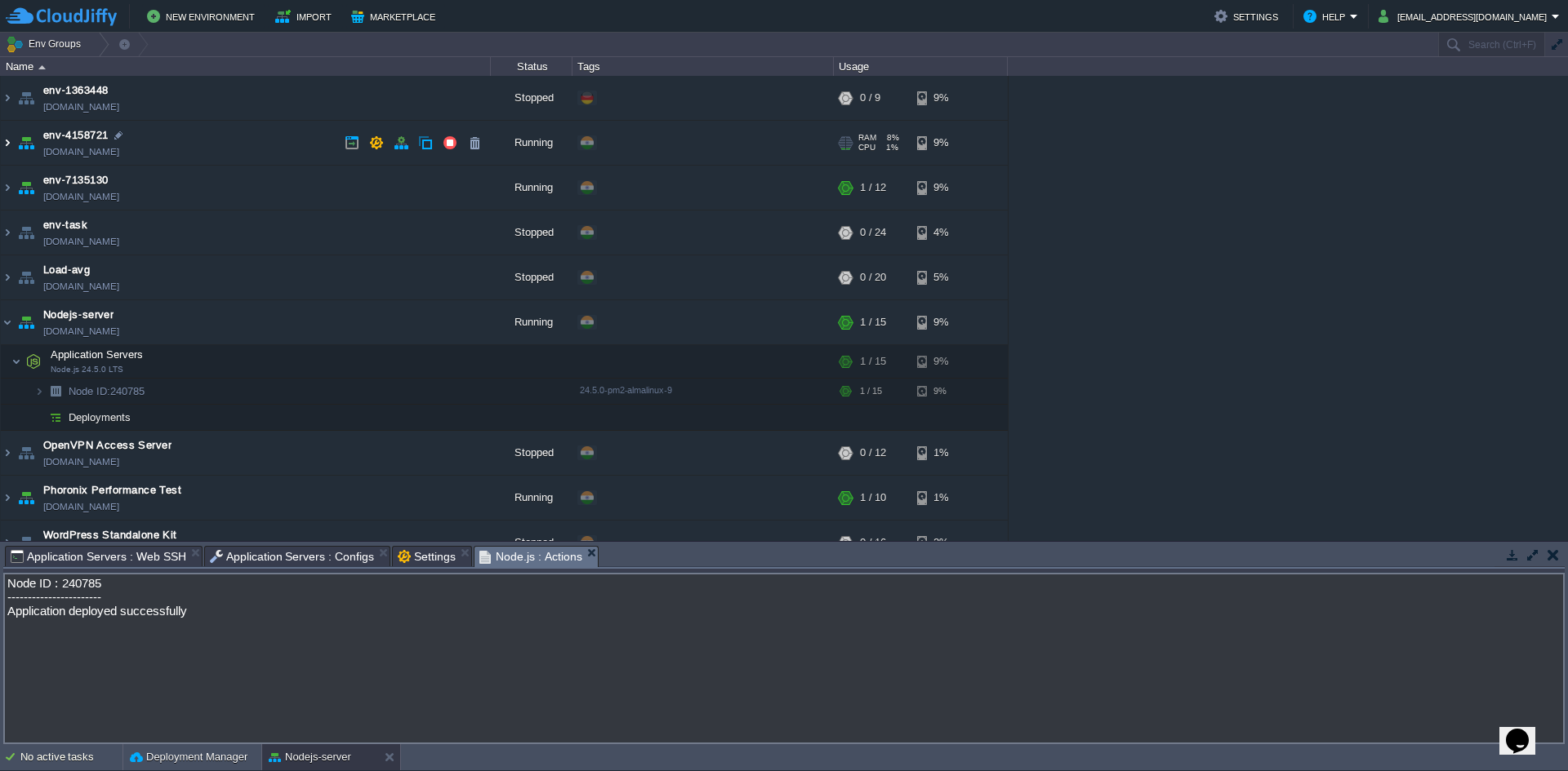
click at [5, 143] on img at bounding box center [7, 142] width 13 height 44
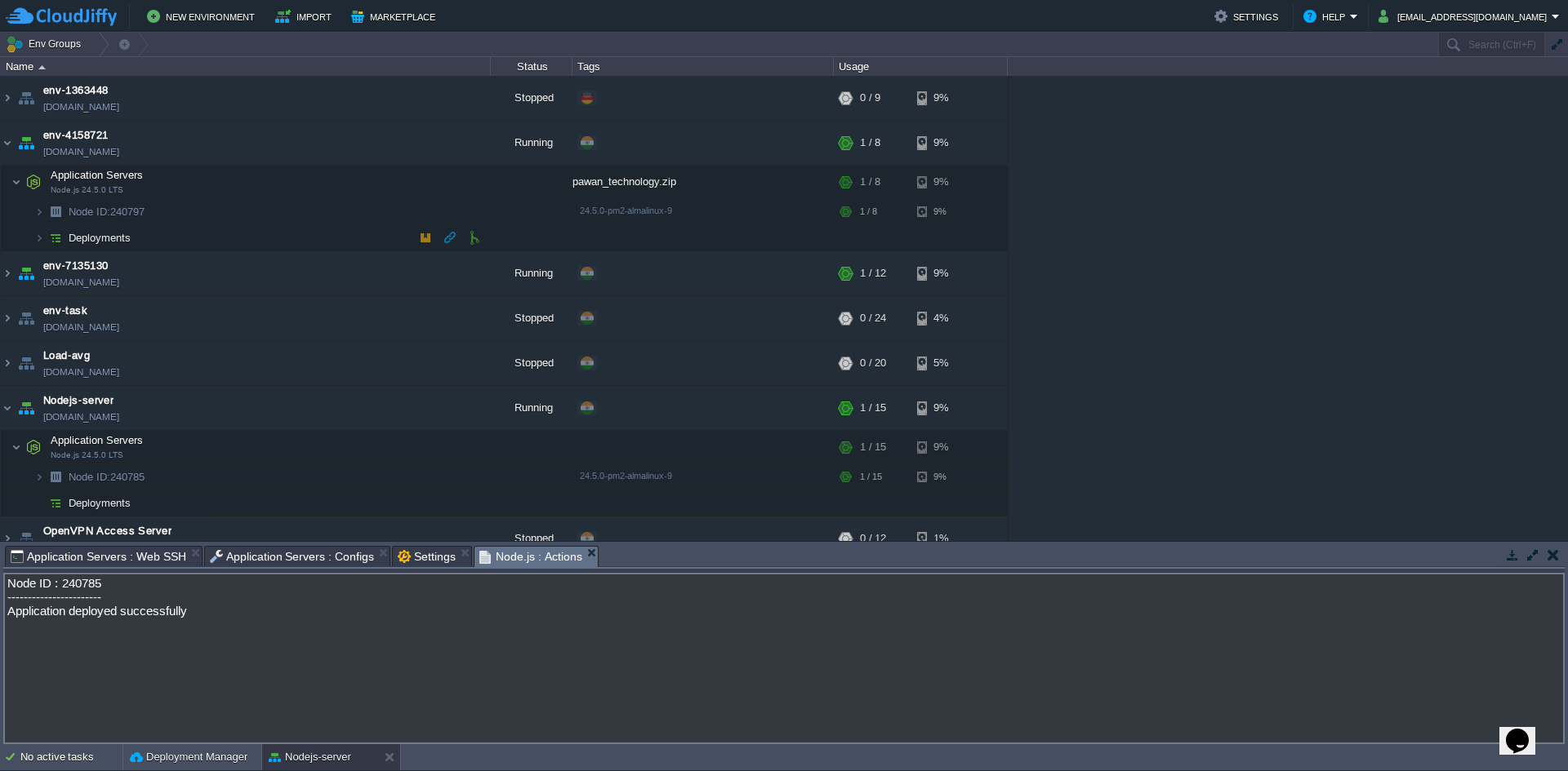
click at [111, 240] on span "Deployments" at bounding box center [100, 238] width 66 height 14
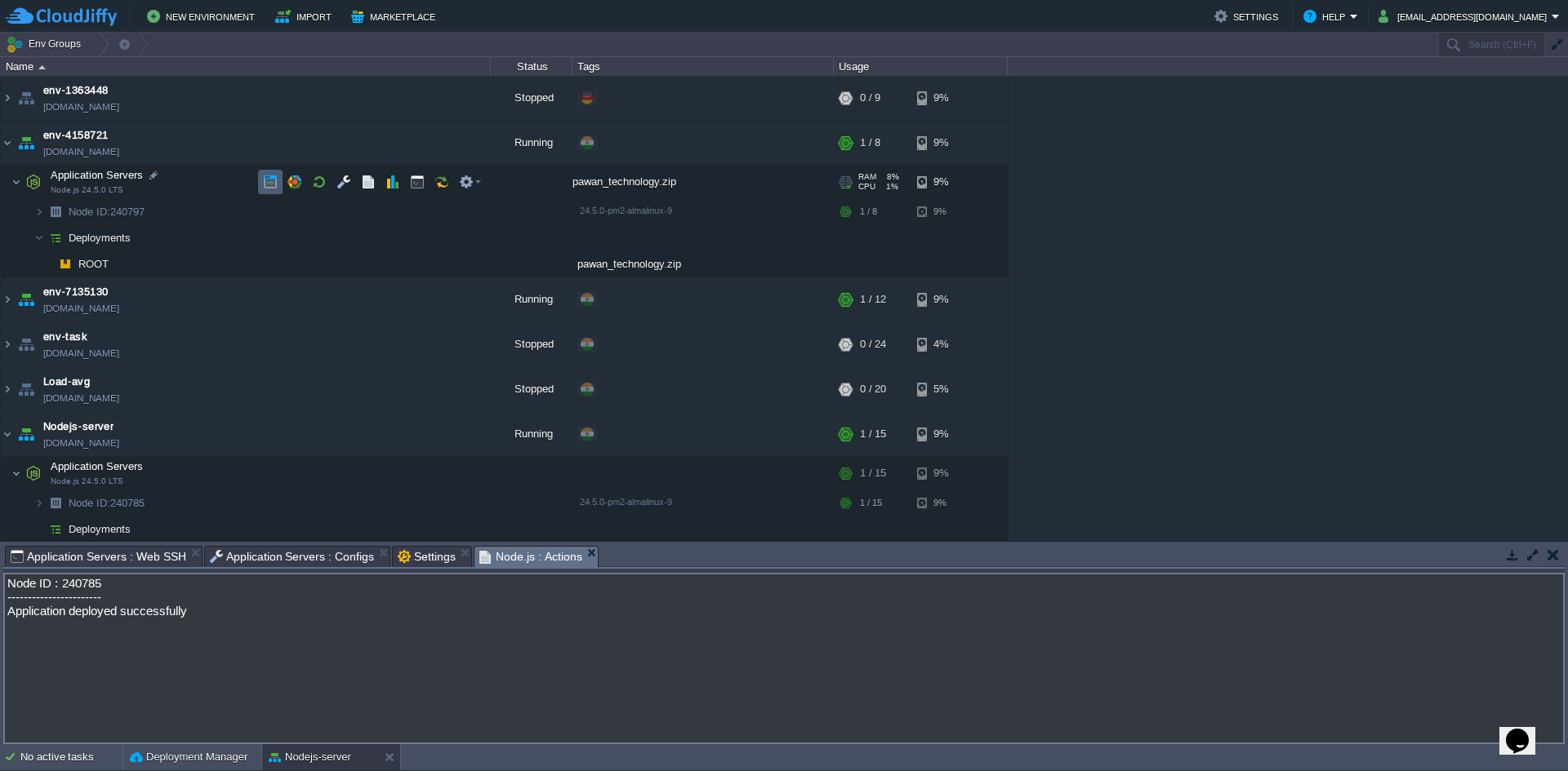
click at [274, 181] on button "button" at bounding box center [270, 181] width 15 height 15
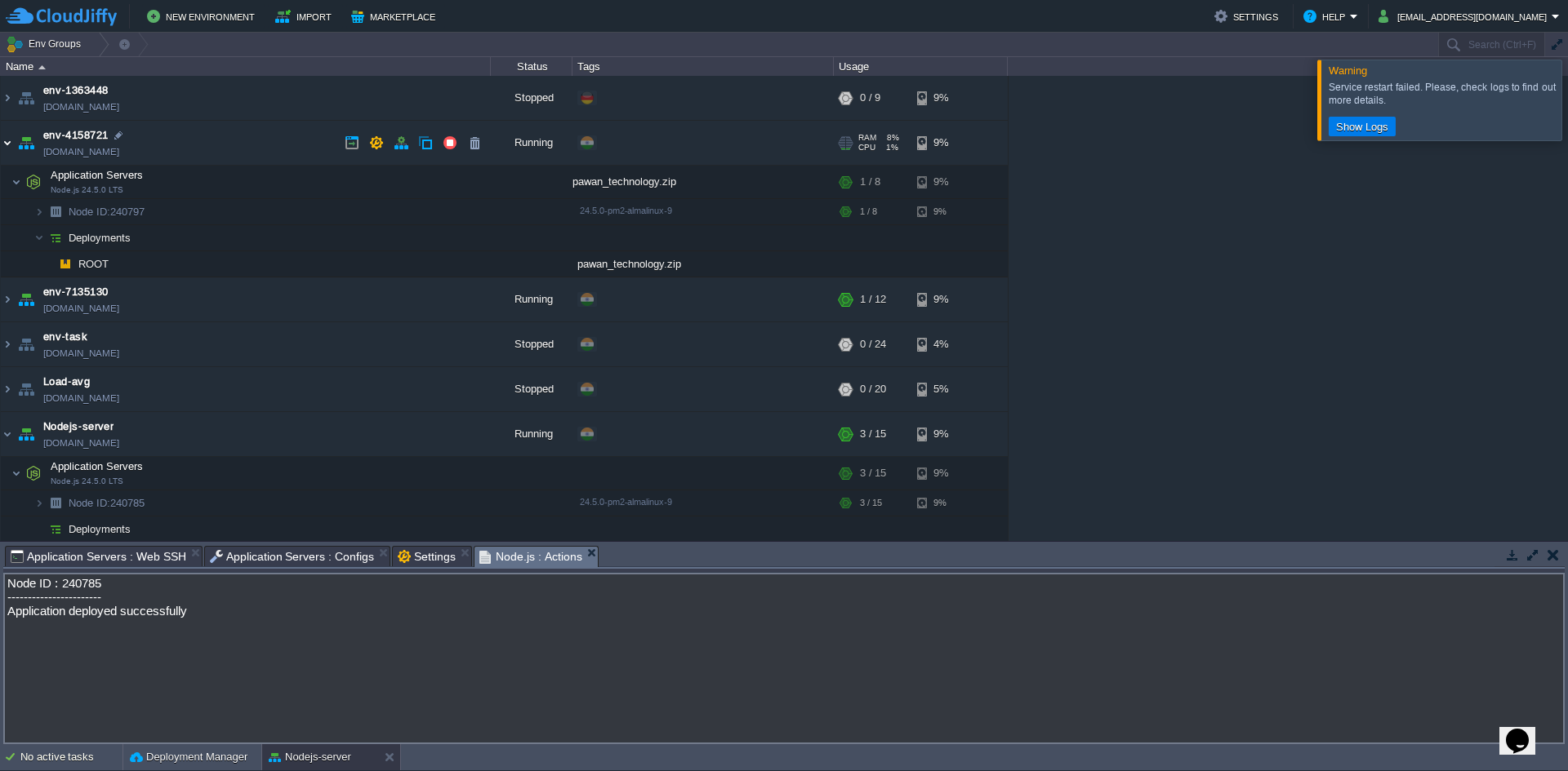
click at [7, 140] on img at bounding box center [7, 142] width 13 height 44
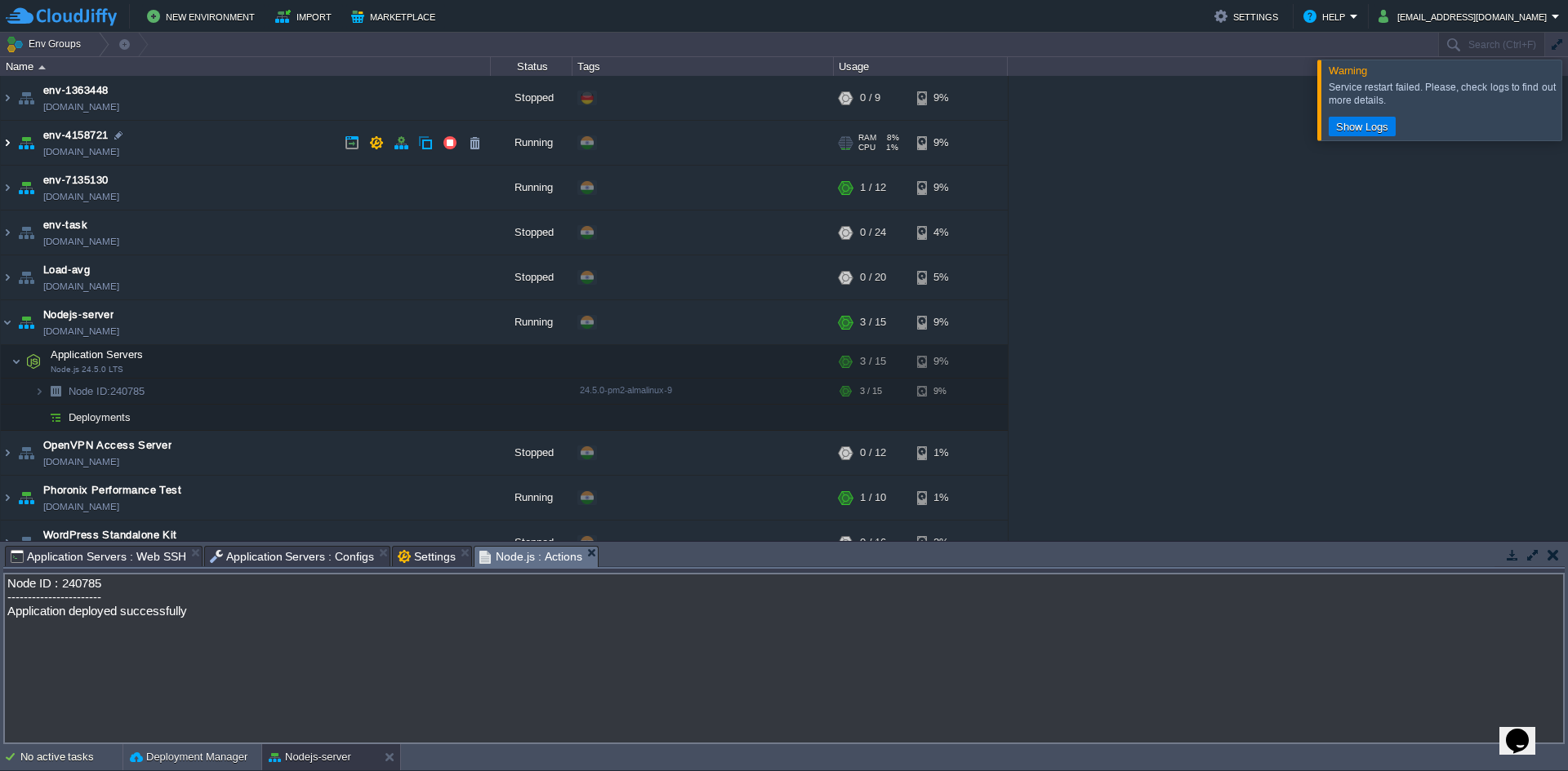
click at [7, 143] on img at bounding box center [7, 142] width 13 height 44
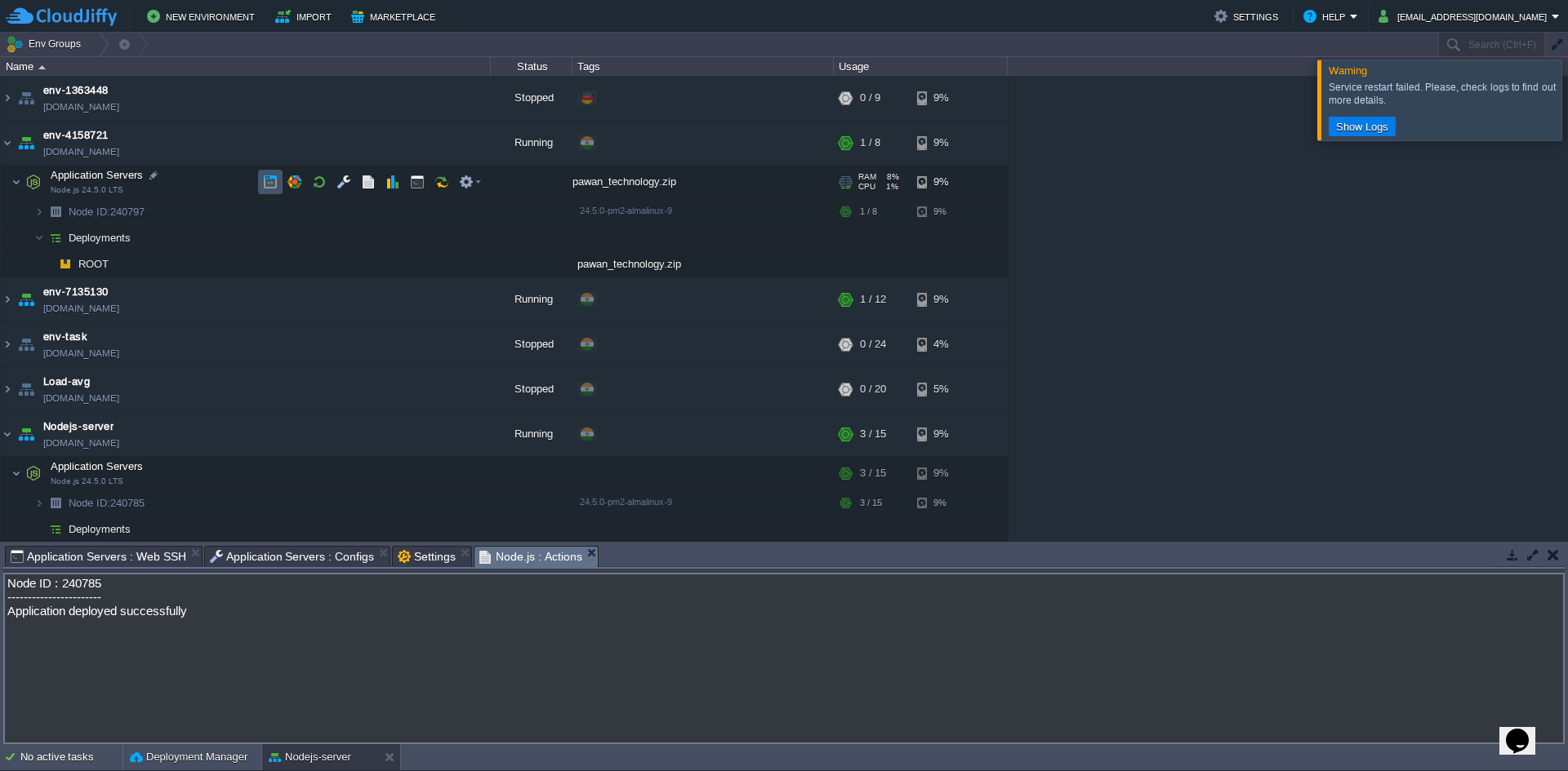
click at [272, 179] on button "button" at bounding box center [270, 181] width 15 height 15
click at [10, 147] on img at bounding box center [7, 142] width 13 height 44
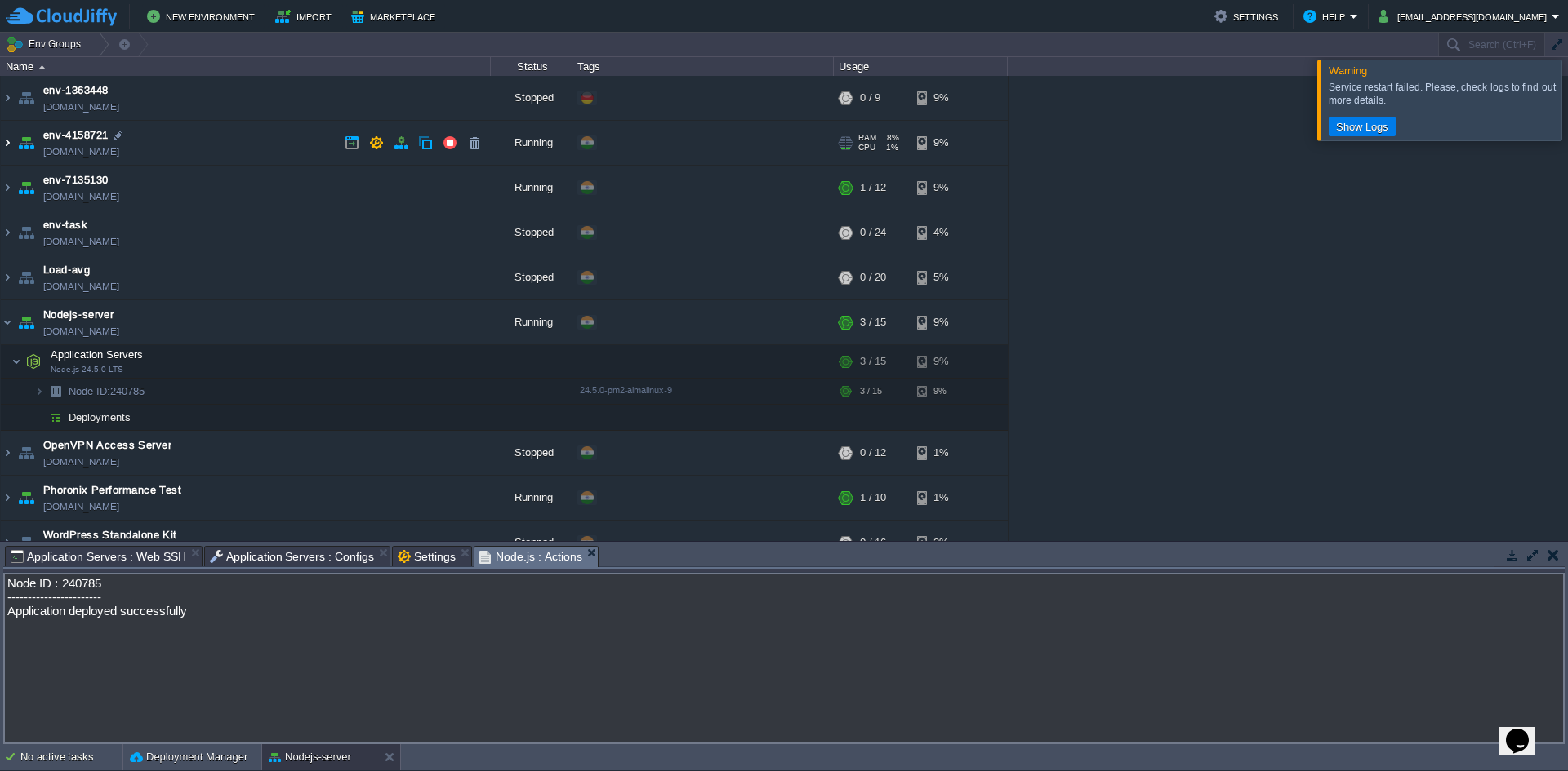
click at [10, 147] on img at bounding box center [7, 142] width 13 height 44
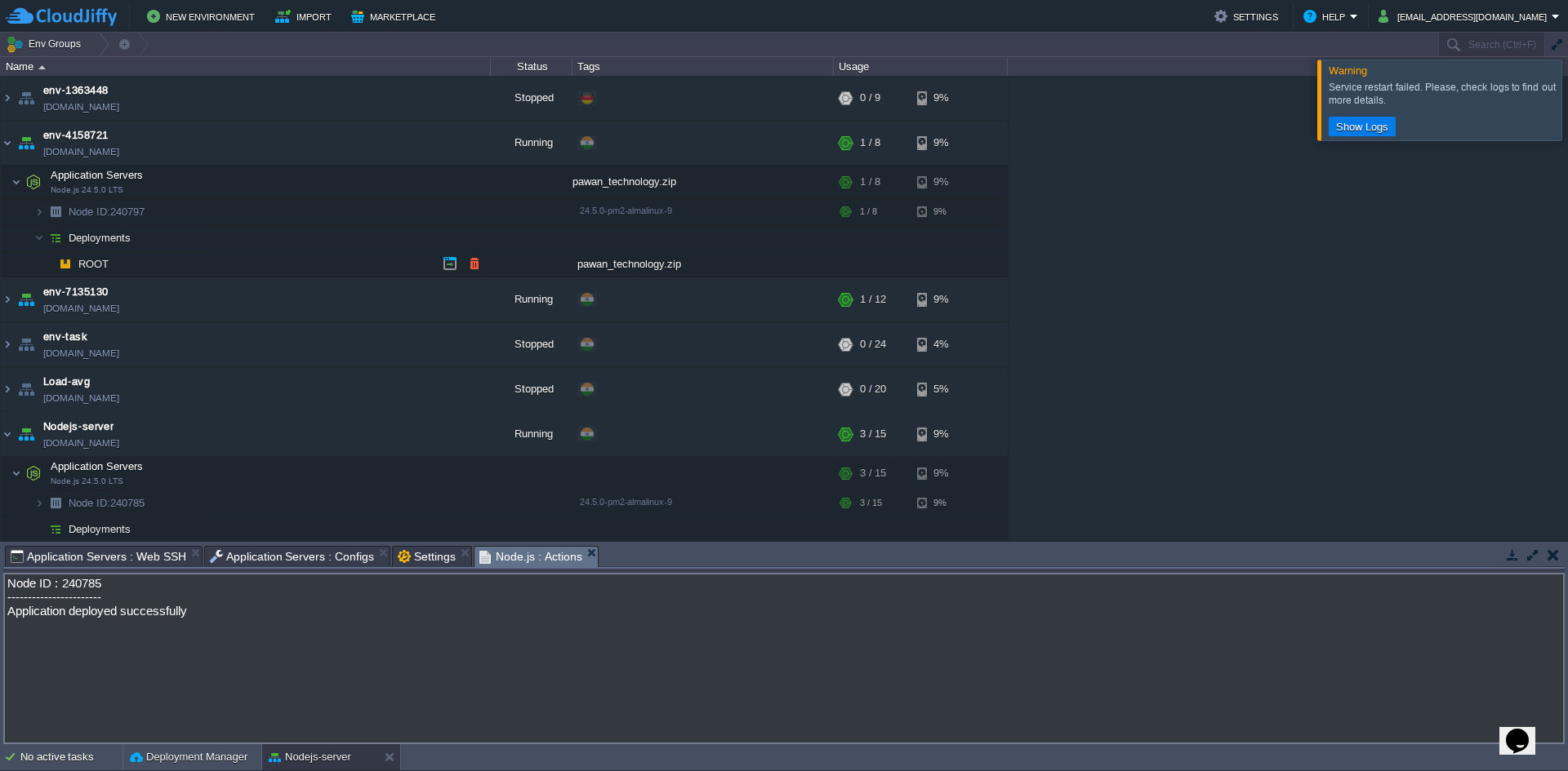
click at [176, 269] on td "ROOT" at bounding box center [246, 265] width 490 height 26
click at [270, 180] on button "button" at bounding box center [270, 181] width 15 height 15
click at [98, 560] on span "Application Servers : Web SSH" at bounding box center [98, 557] width 175 height 20
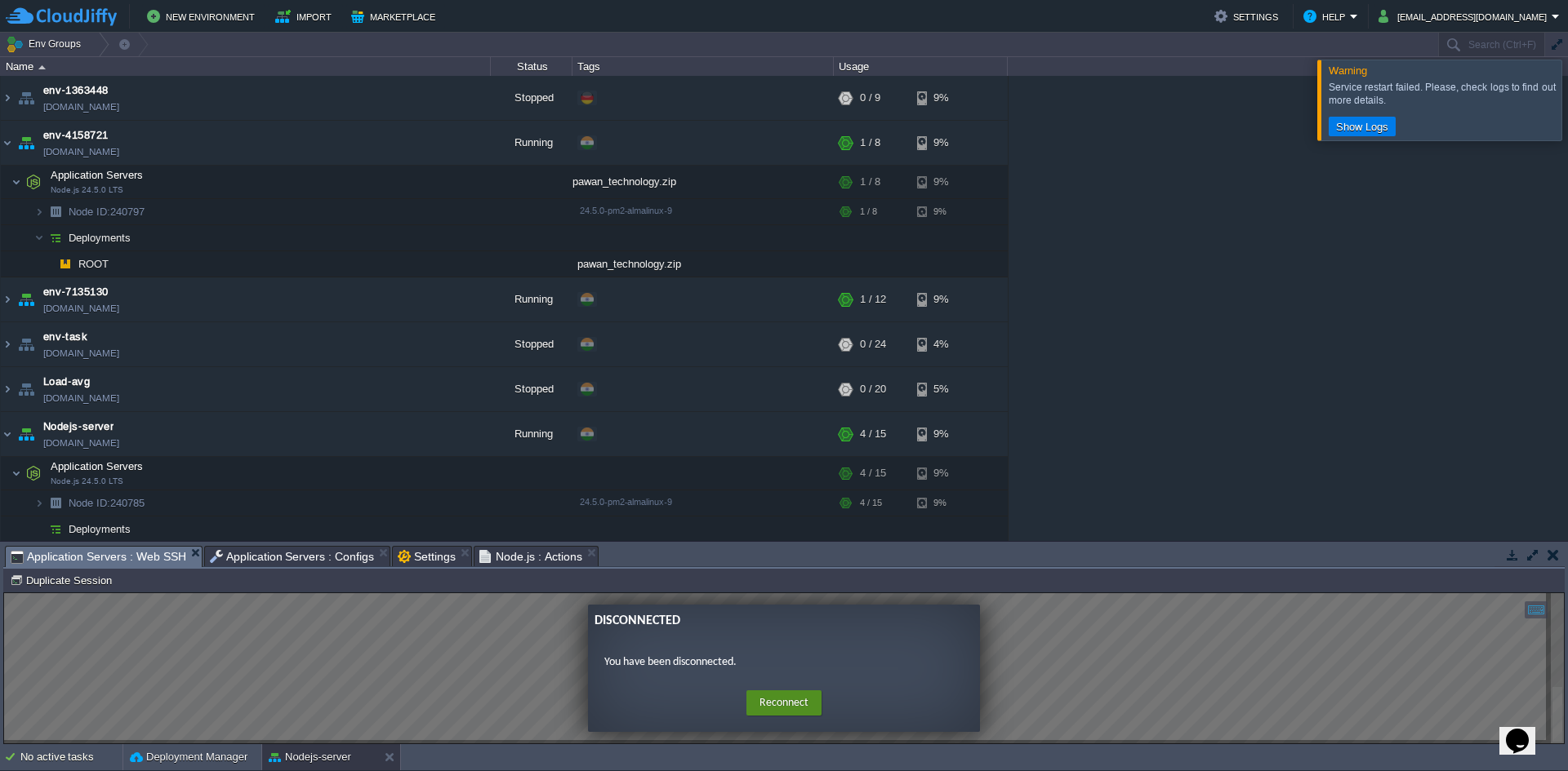
click at [786, 701] on button "Reconnect" at bounding box center [784, 703] width 75 height 26
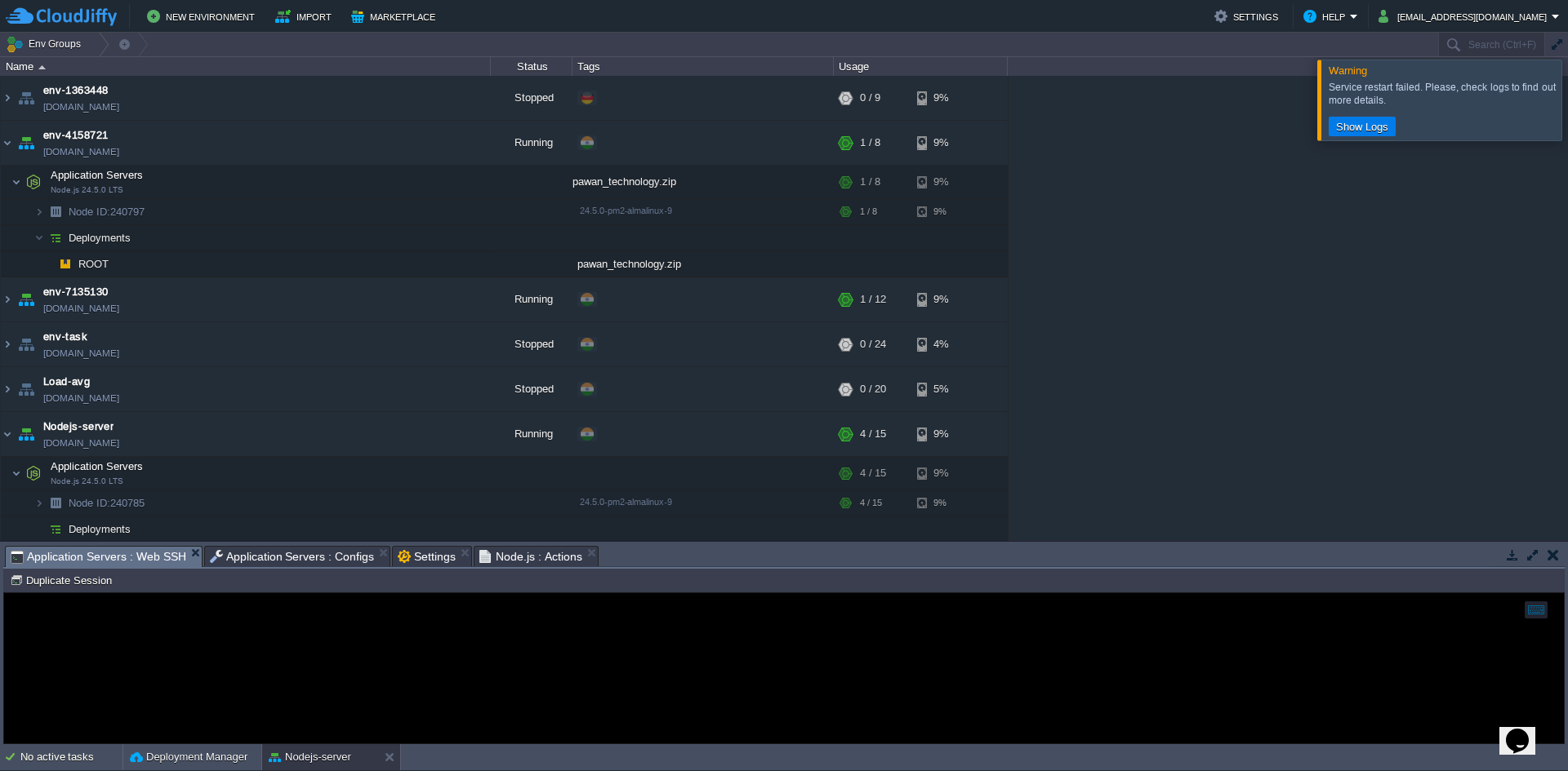
click at [201, 554] on div "Application Servers : Web SSH" at bounding box center [104, 557] width 198 height 21
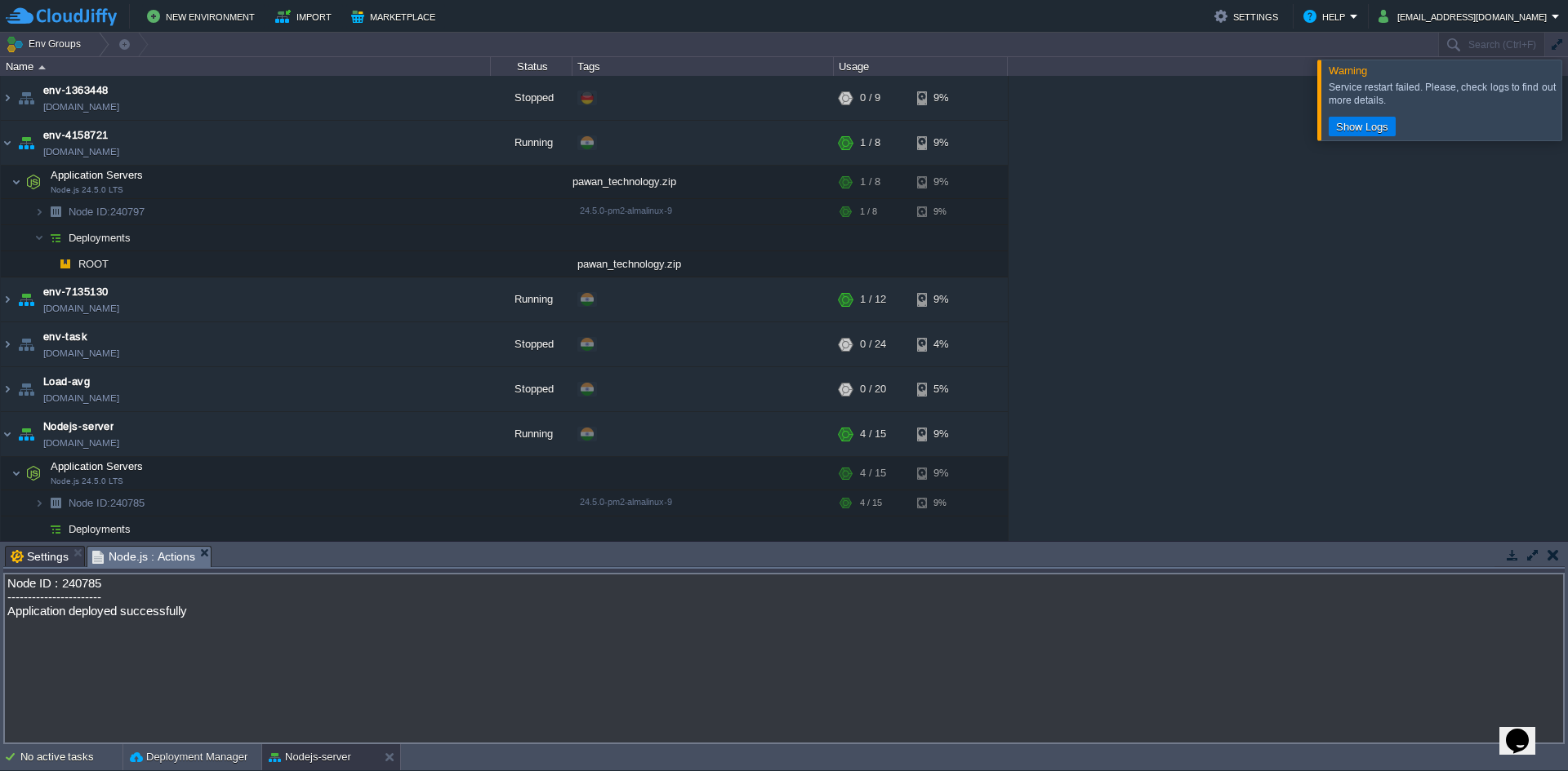
click at [187, 556] on span "Node.js : Actions" at bounding box center [143, 558] width 103 height 21
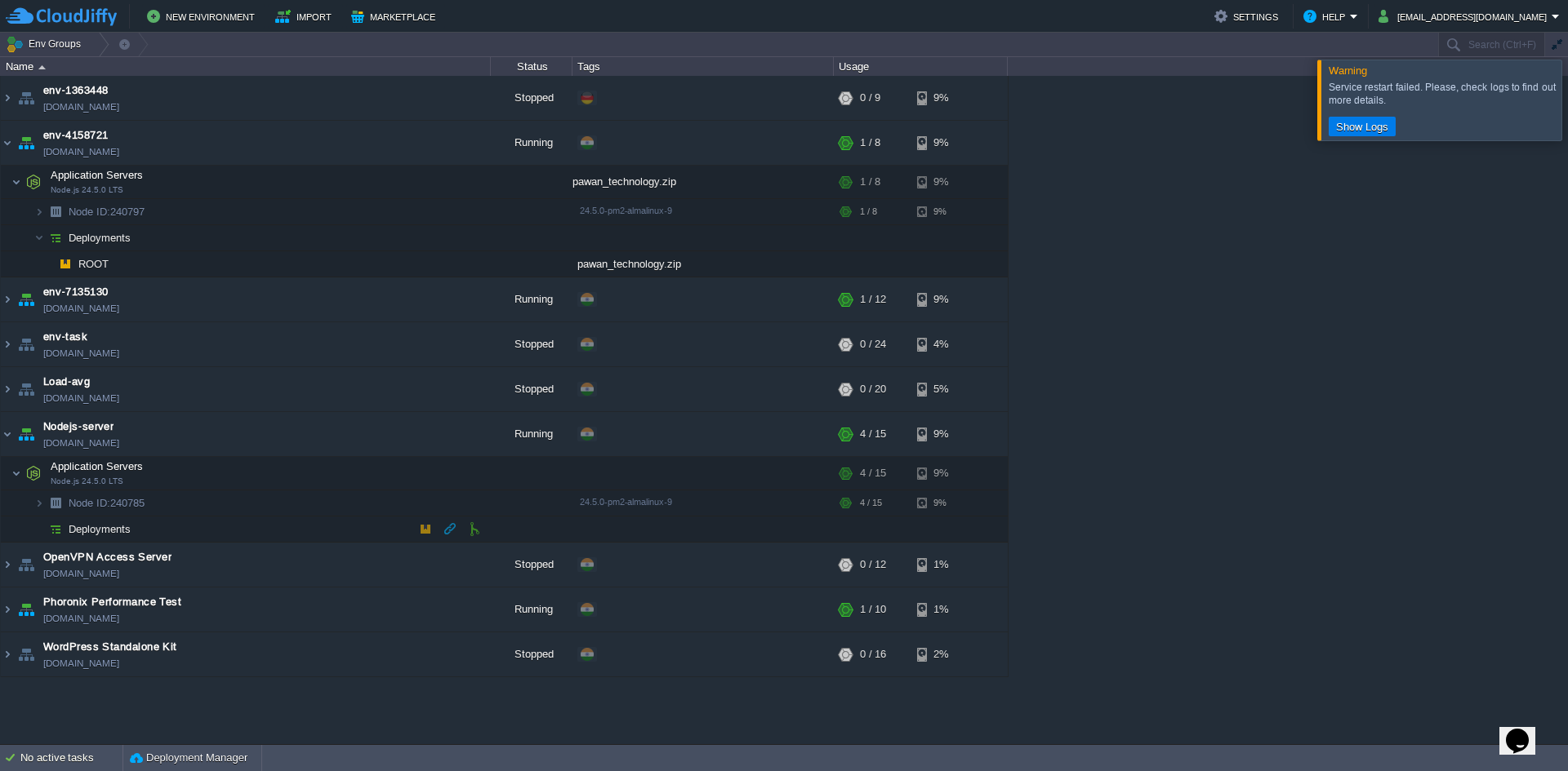
click at [92, 527] on span "Deployments" at bounding box center [100, 529] width 66 height 14
click at [455, 526] on button "button" at bounding box center [449, 528] width 15 height 15
click at [452, 528] on button "button" at bounding box center [449, 528] width 15 height 15
click at [357, 436] on button "button" at bounding box center [351, 434] width 15 height 15
click at [354, 428] on button "button" at bounding box center [351, 434] width 15 height 15
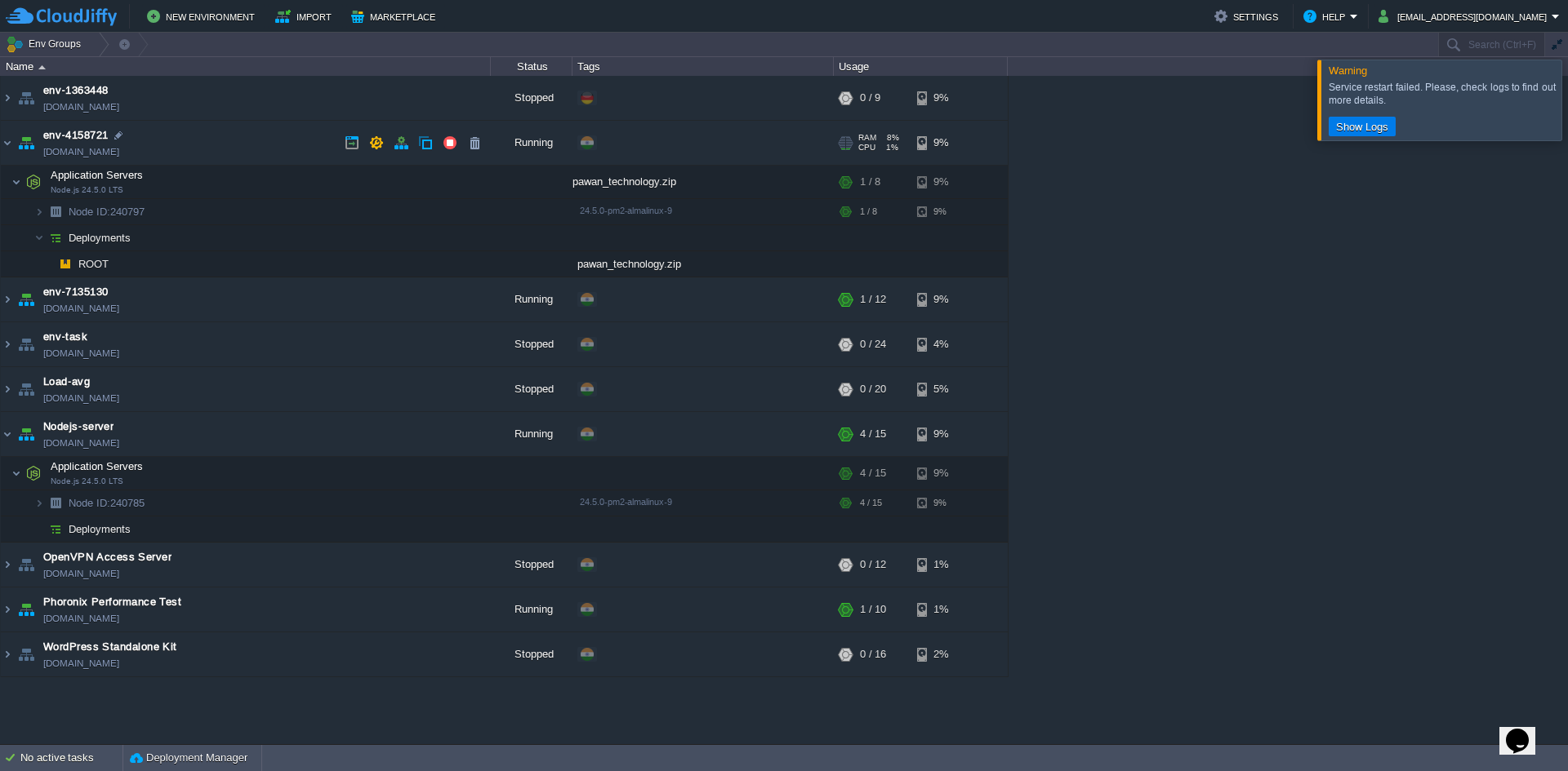
click at [170, 143] on td "env-4158721 [DOMAIN_NAME]" at bounding box center [246, 143] width 490 height 45
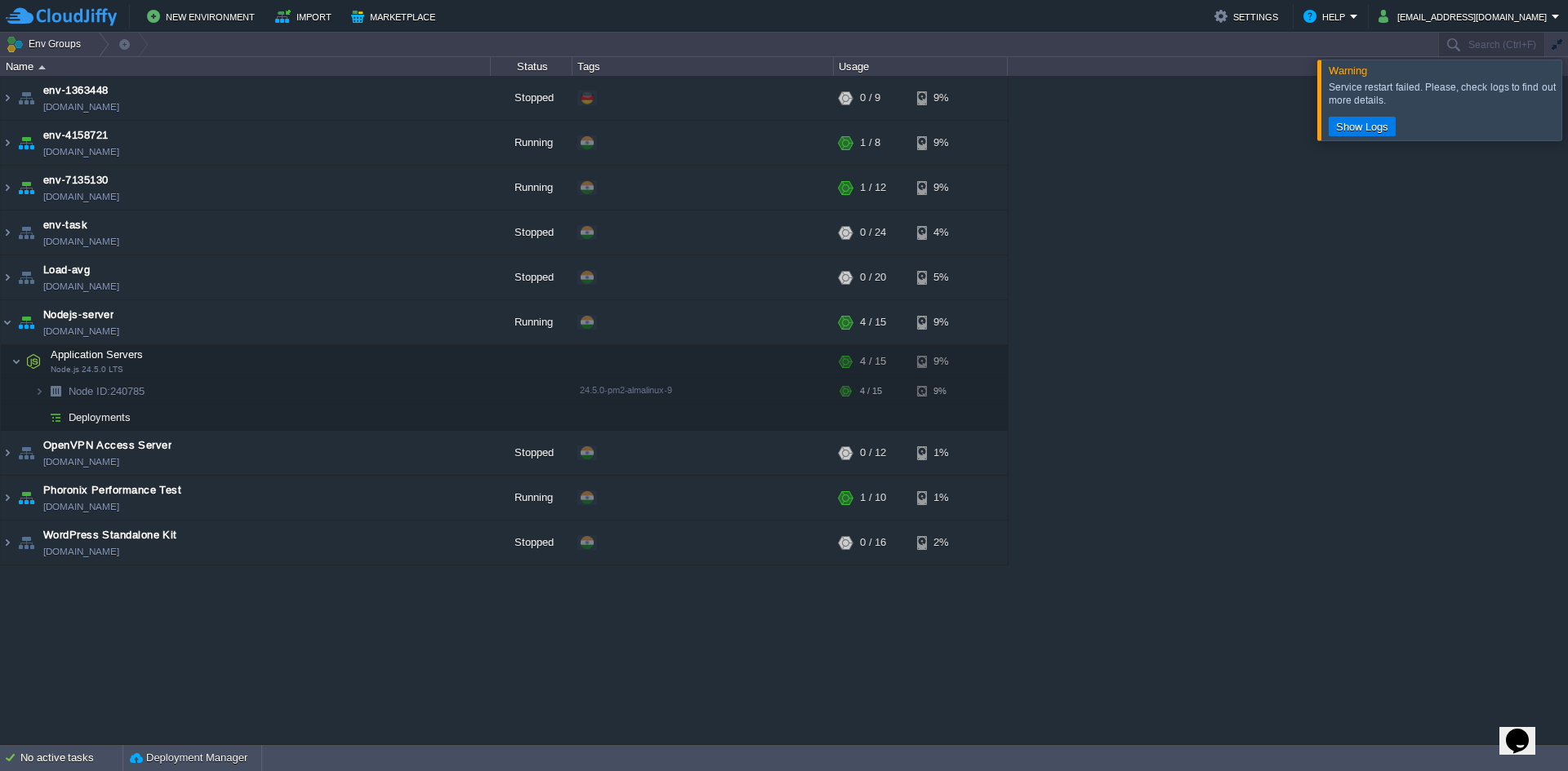
click at [0, 150] on table "env-1363448 [DOMAIN_NAME] Stopped + Add to Env Group RAM 0% CPU 0% 0 / 9 9% env…" at bounding box center [504, 321] width 1008 height 490
click at [4, 145] on img at bounding box center [7, 142] width 13 height 44
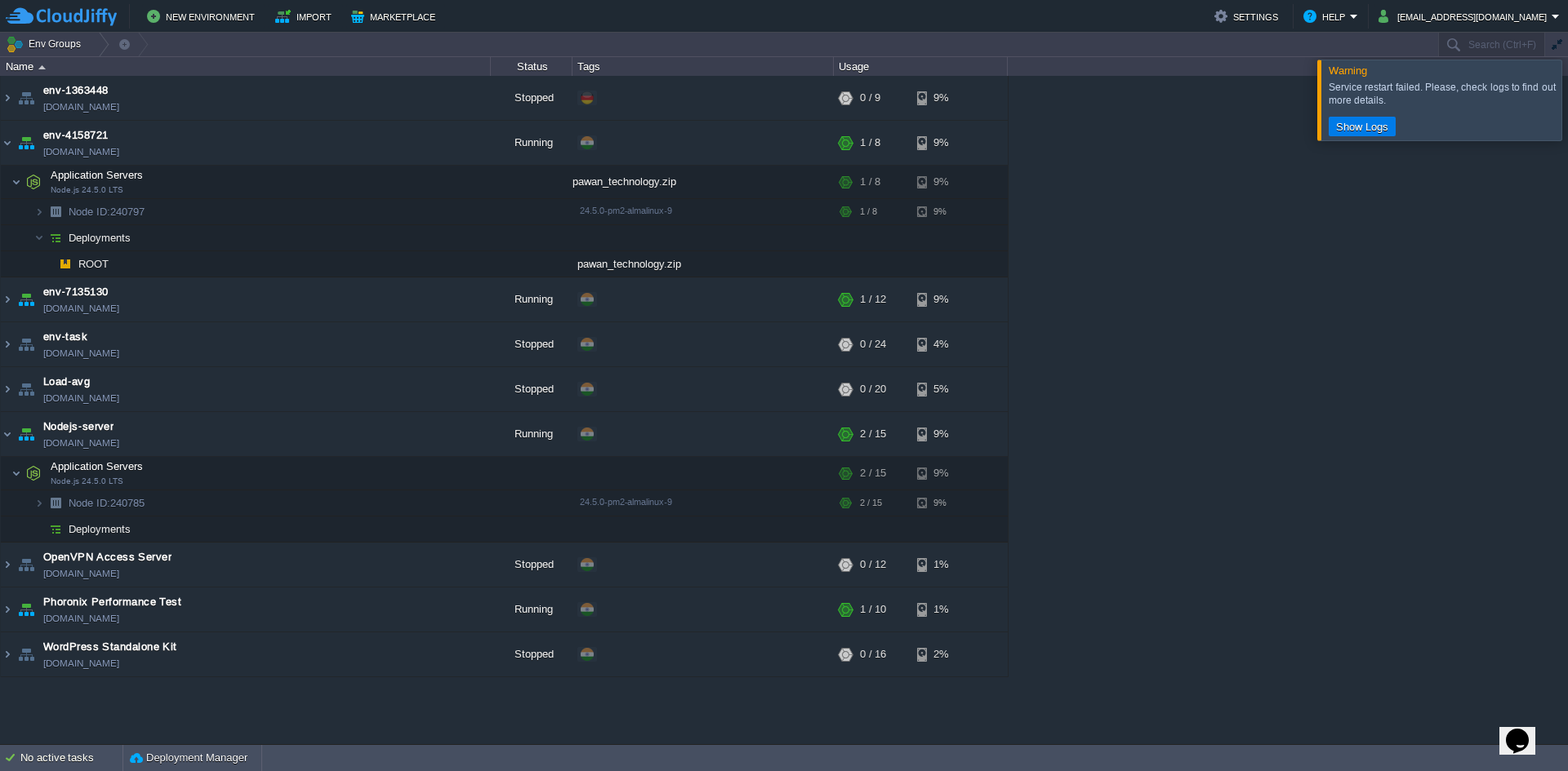
click at [0, 302] on table "env-1363448 [DOMAIN_NAME] Stopped + Add to Env Group RAM 0% CPU 0% 0 / 9 9% env…" at bounding box center [504, 377] width 1008 height 602
click at [7, 297] on img at bounding box center [7, 299] width 13 height 44
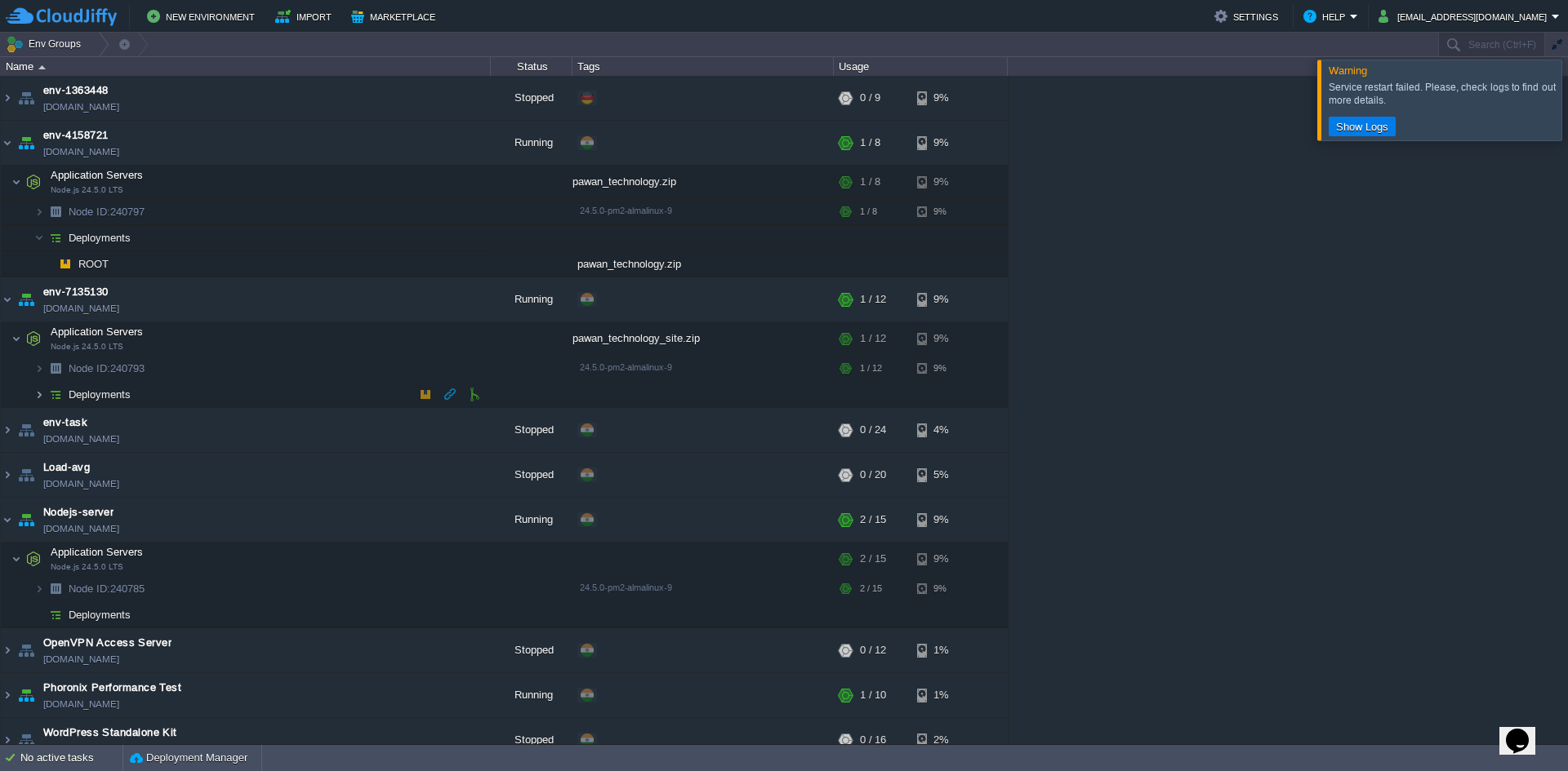
click at [36, 392] on img at bounding box center [39, 394] width 10 height 25
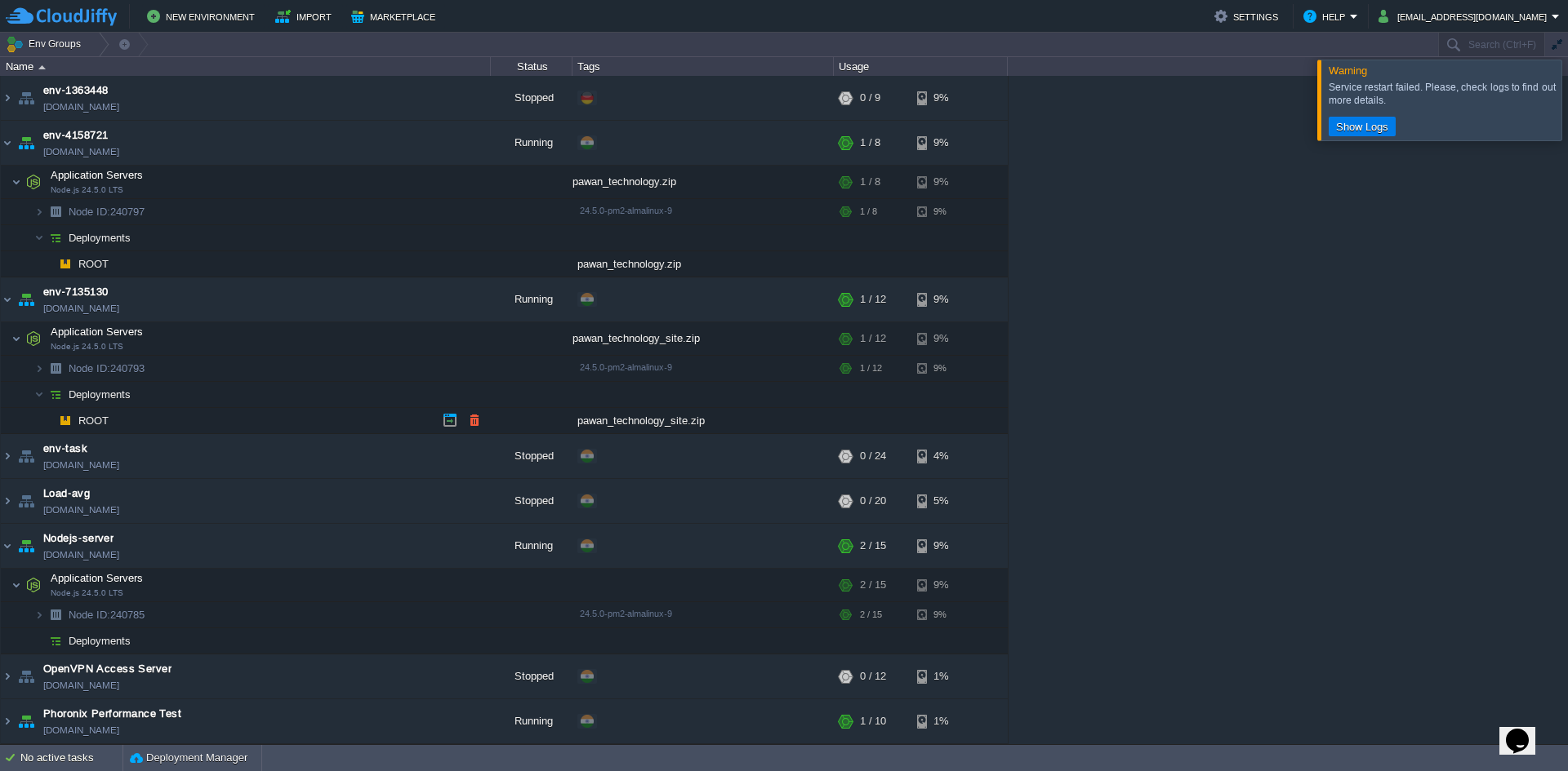
click at [114, 422] on td "ROOT" at bounding box center [246, 421] width 490 height 26
click at [416, 382] on td at bounding box center [425, 394] width 24 height 24
click at [425, 372] on td at bounding box center [417, 368] width 24 height 24
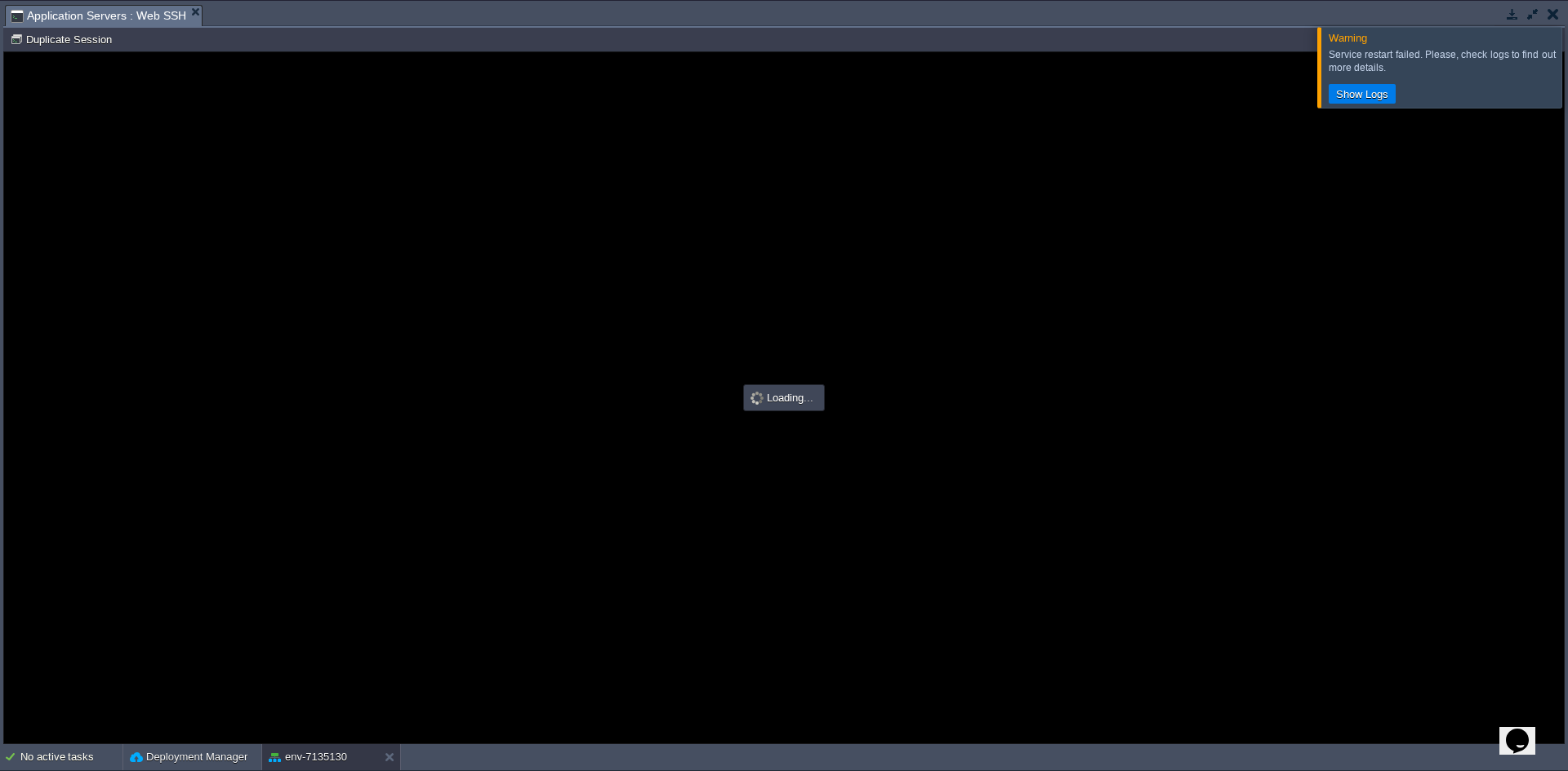
type input "#000000"
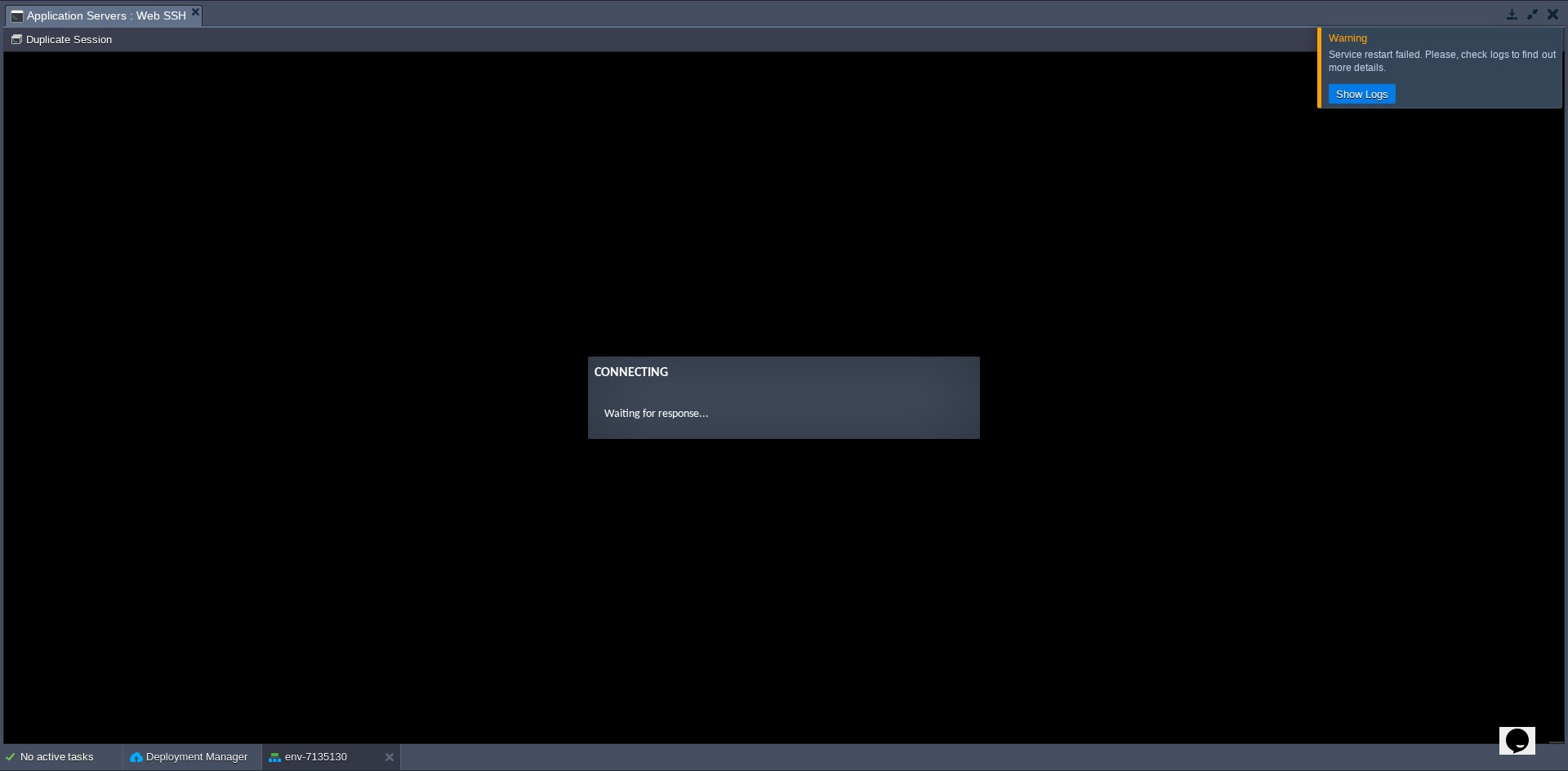
click at [1567, 75] on div at bounding box center [1588, 67] width 0 height 80
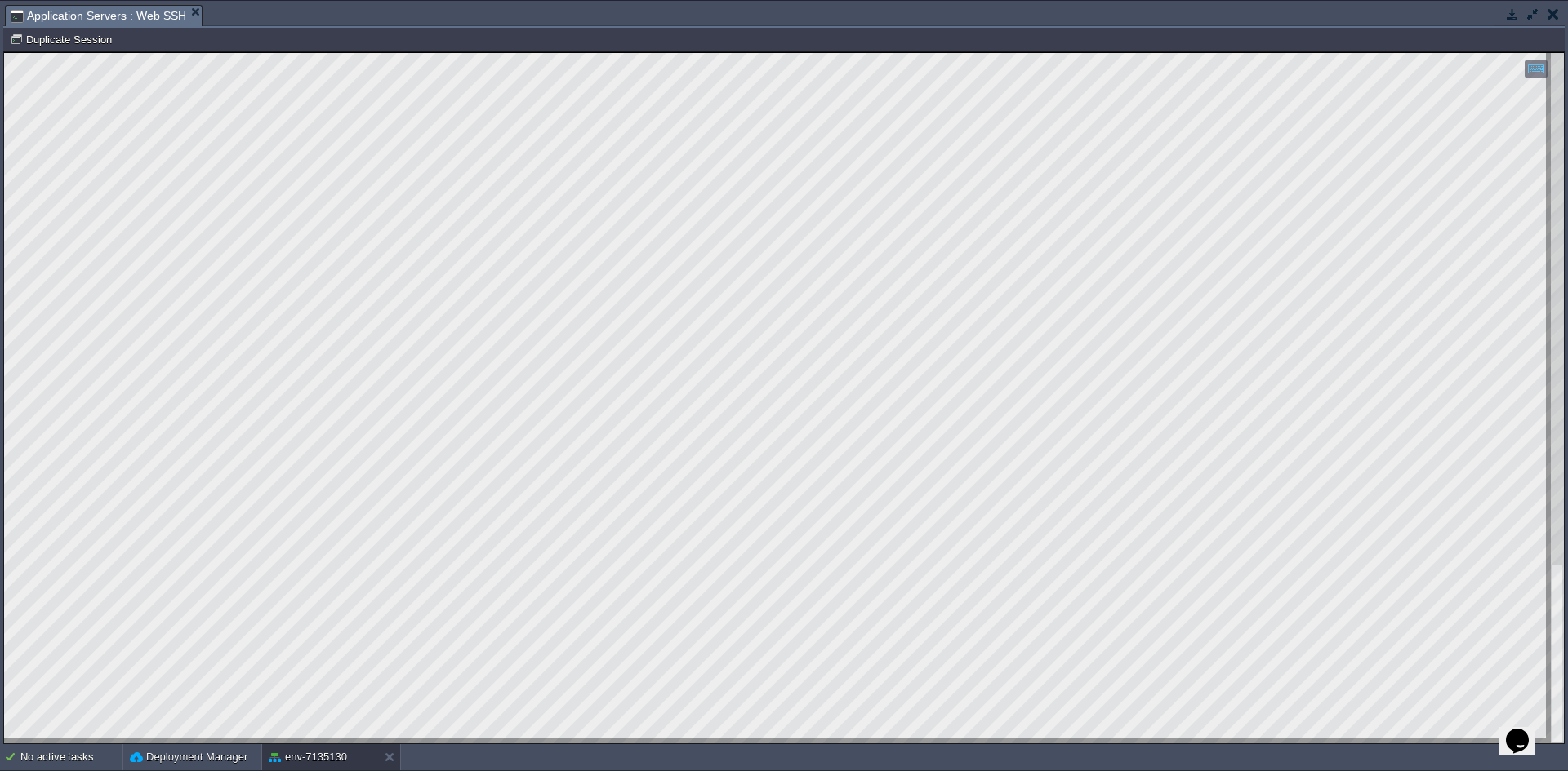
click at [1549, 15] on button "button" at bounding box center [1553, 14] width 11 height 15
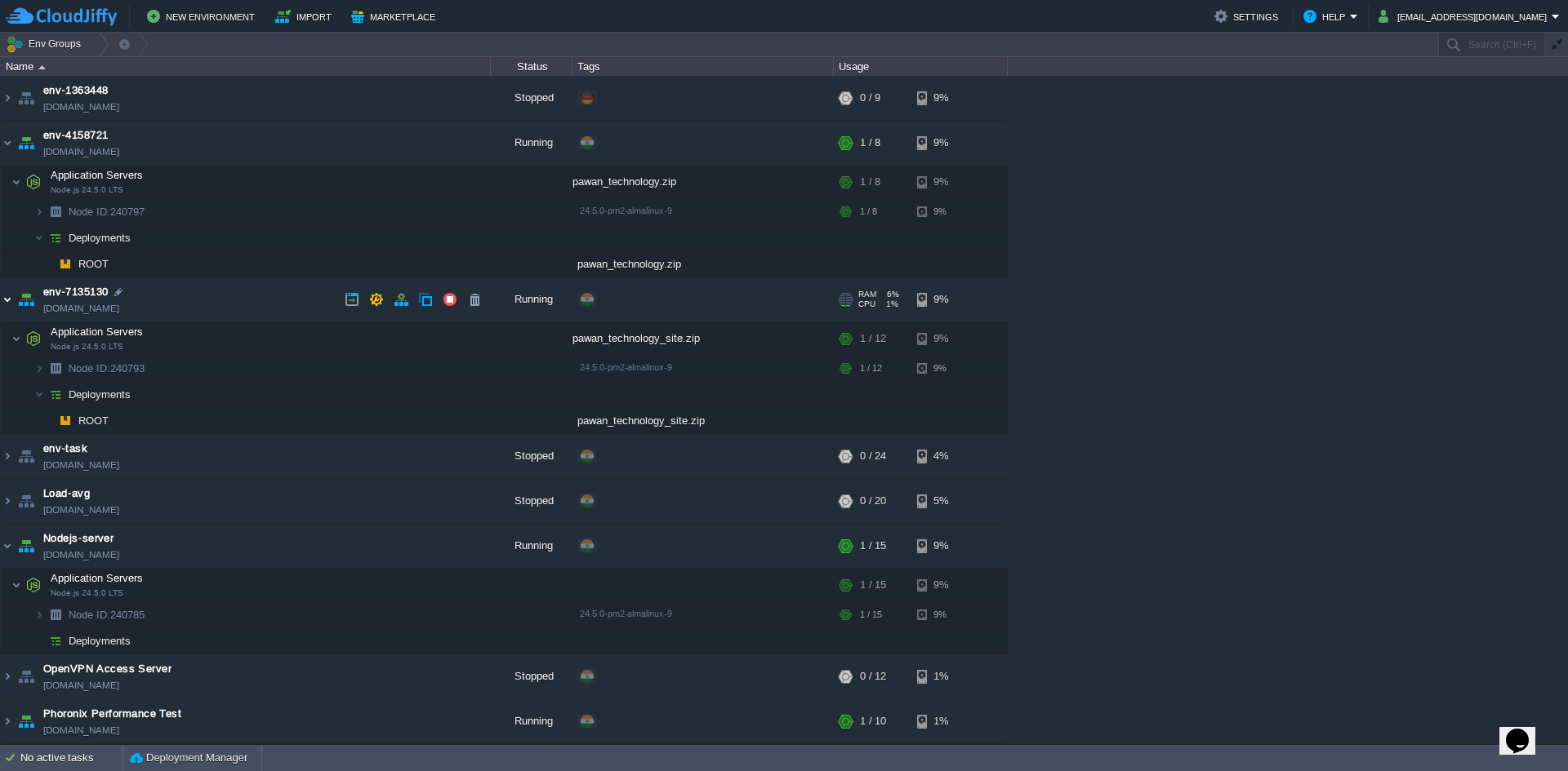
click at [3, 297] on img at bounding box center [7, 299] width 13 height 44
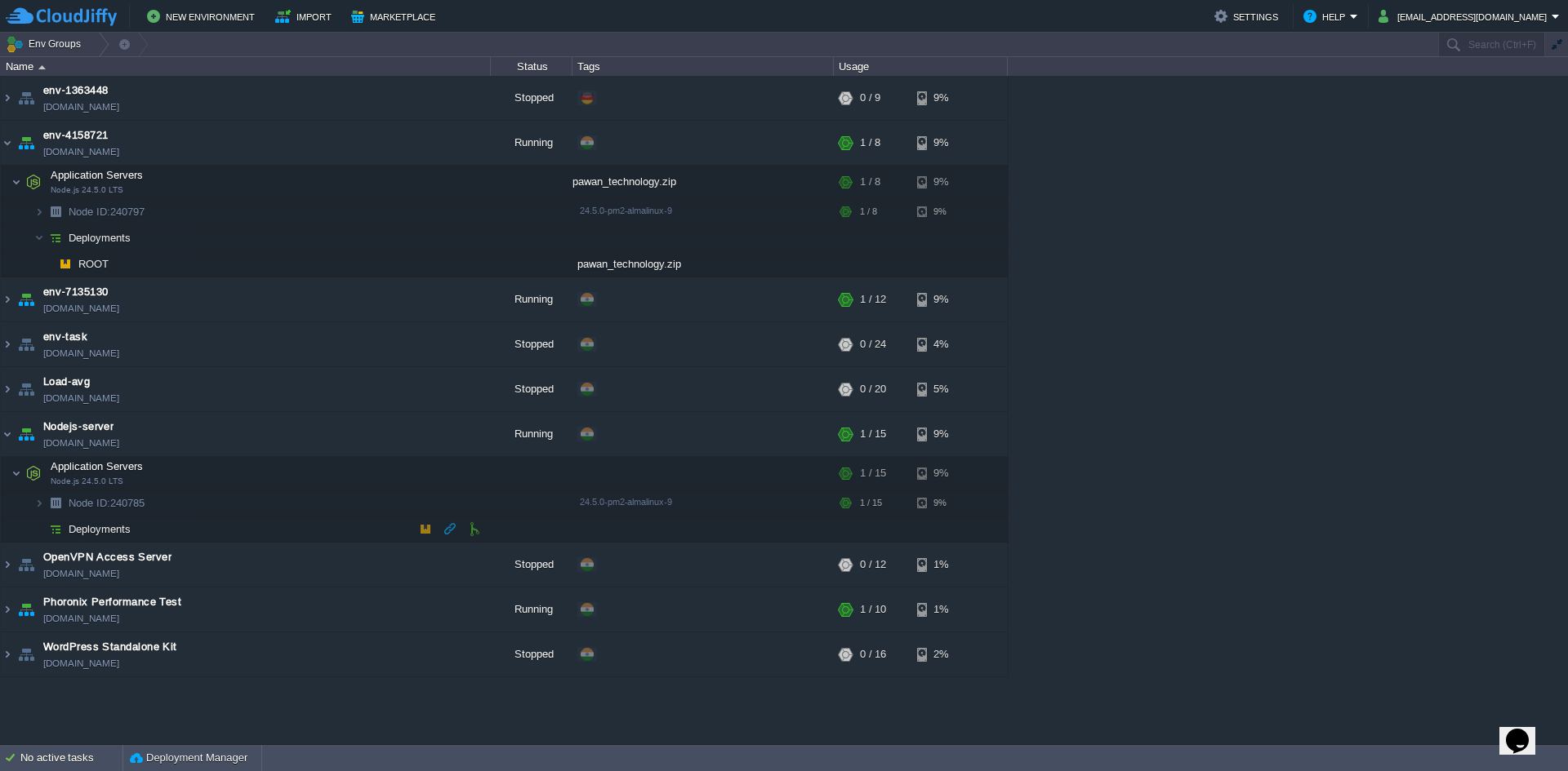
click at [124, 529] on span "Deployments" at bounding box center [100, 529] width 66 height 14
click at [127, 535] on span "Deployments" at bounding box center [100, 529] width 66 height 14
click at [120, 534] on span "Deployments" at bounding box center [100, 529] width 66 height 14
click at [97, 534] on span "Deployments" at bounding box center [100, 529] width 66 height 14
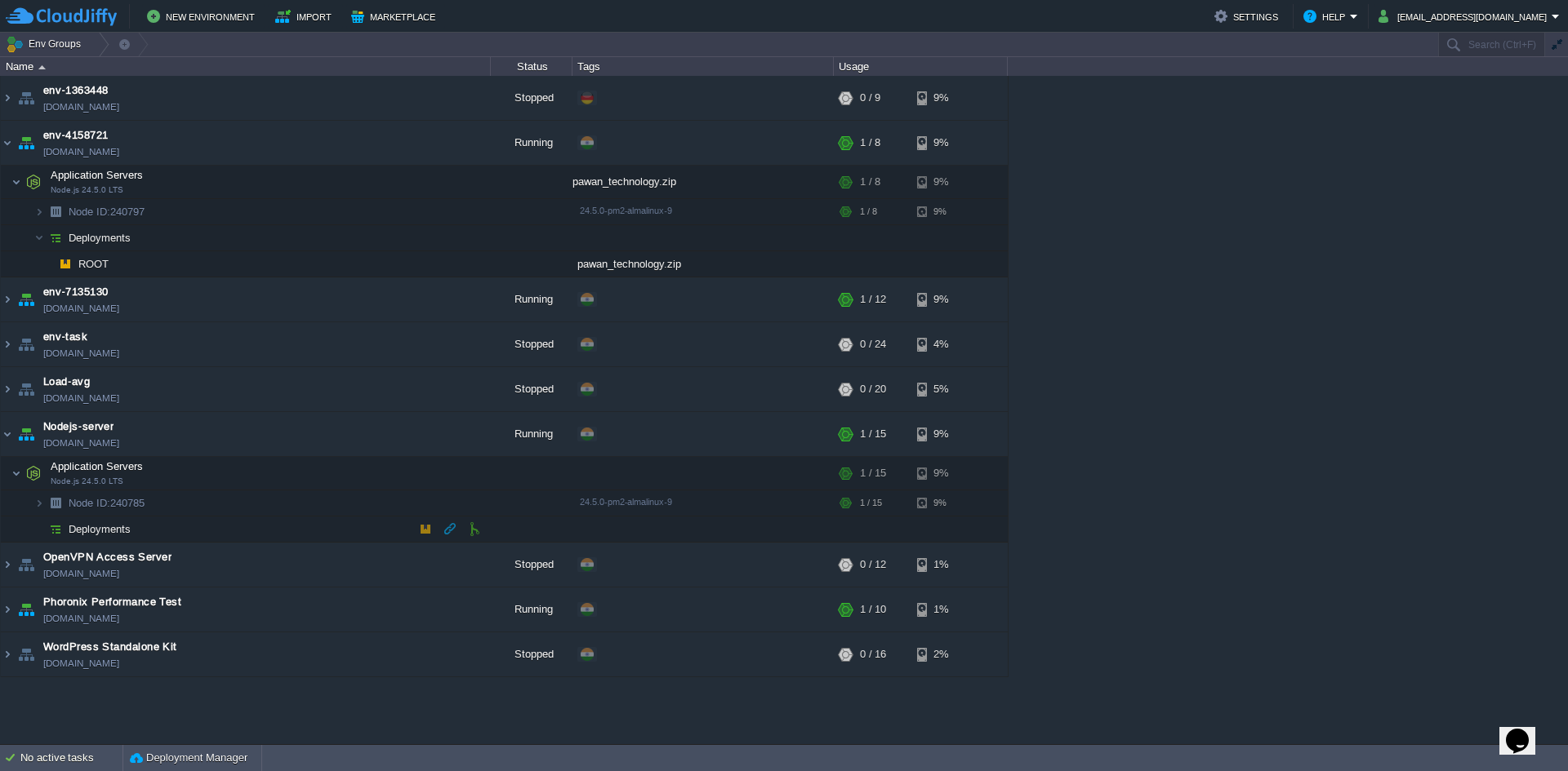
click at [56, 533] on img at bounding box center [56, 529] width 23 height 25
click at [423, 529] on button "button" at bounding box center [425, 528] width 15 height 15
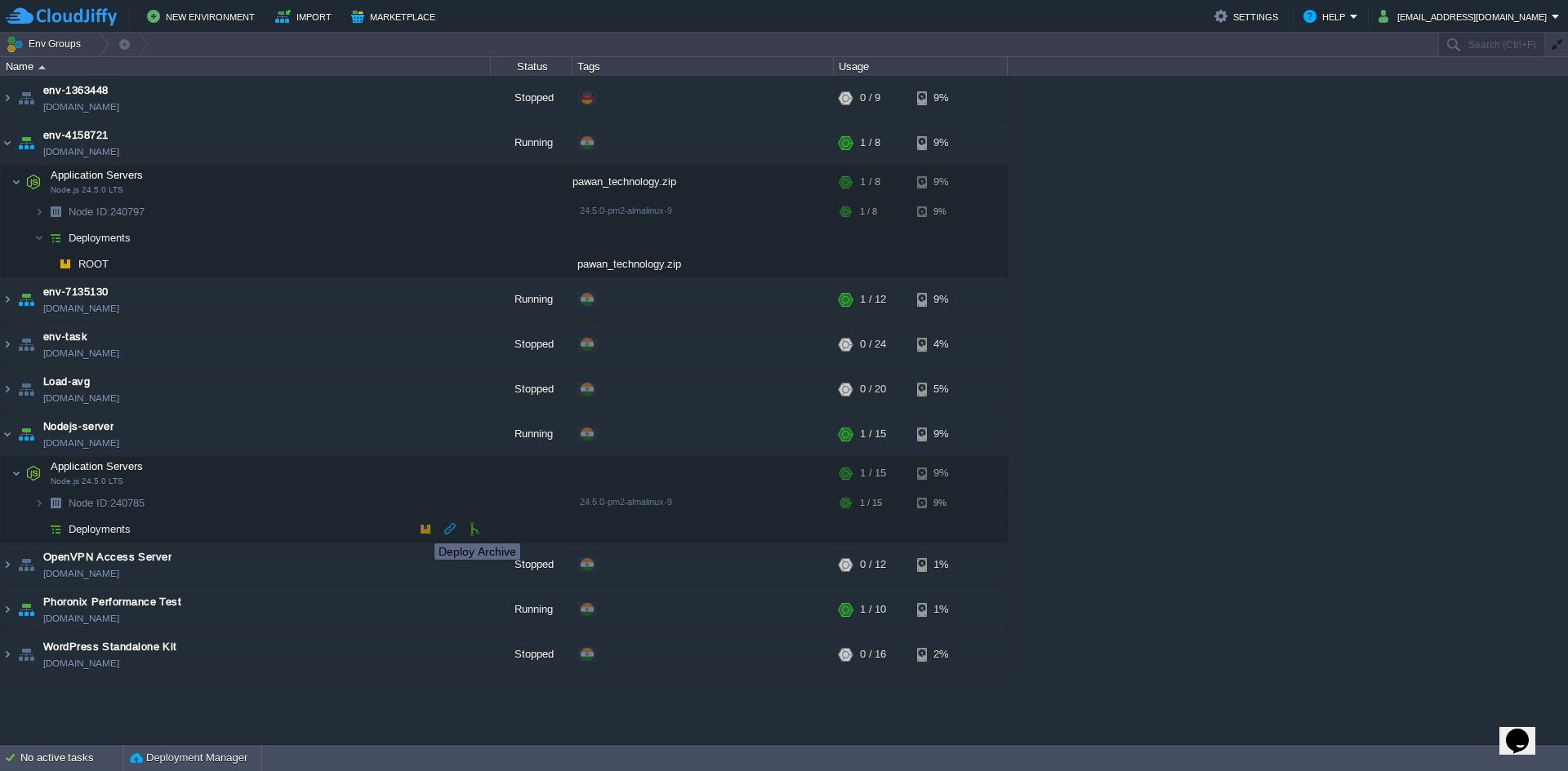
click at [423, 529] on button "button" at bounding box center [425, 528] width 15 height 15
click at [423, 531] on button "button" at bounding box center [425, 528] width 15 height 15
click at [427, 528] on button "button" at bounding box center [425, 528] width 15 height 15
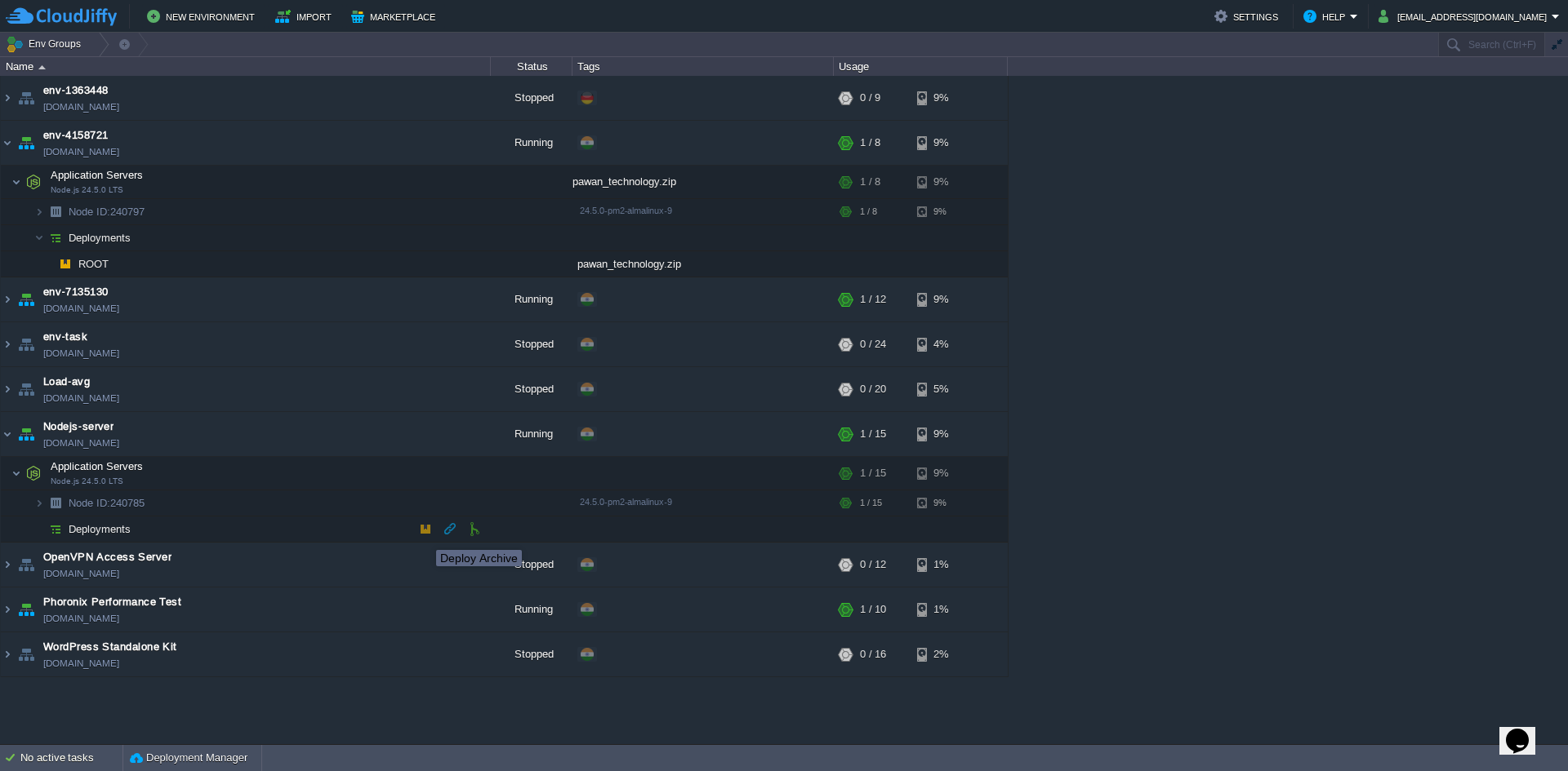
click at [427, 528] on button "button" at bounding box center [425, 528] width 15 height 15
click at [444, 527] on button "button" at bounding box center [449, 528] width 15 height 15
click at [451, 528] on button "button" at bounding box center [449, 528] width 15 height 15
click at [75, 534] on span "Deployments" at bounding box center [100, 529] width 66 height 14
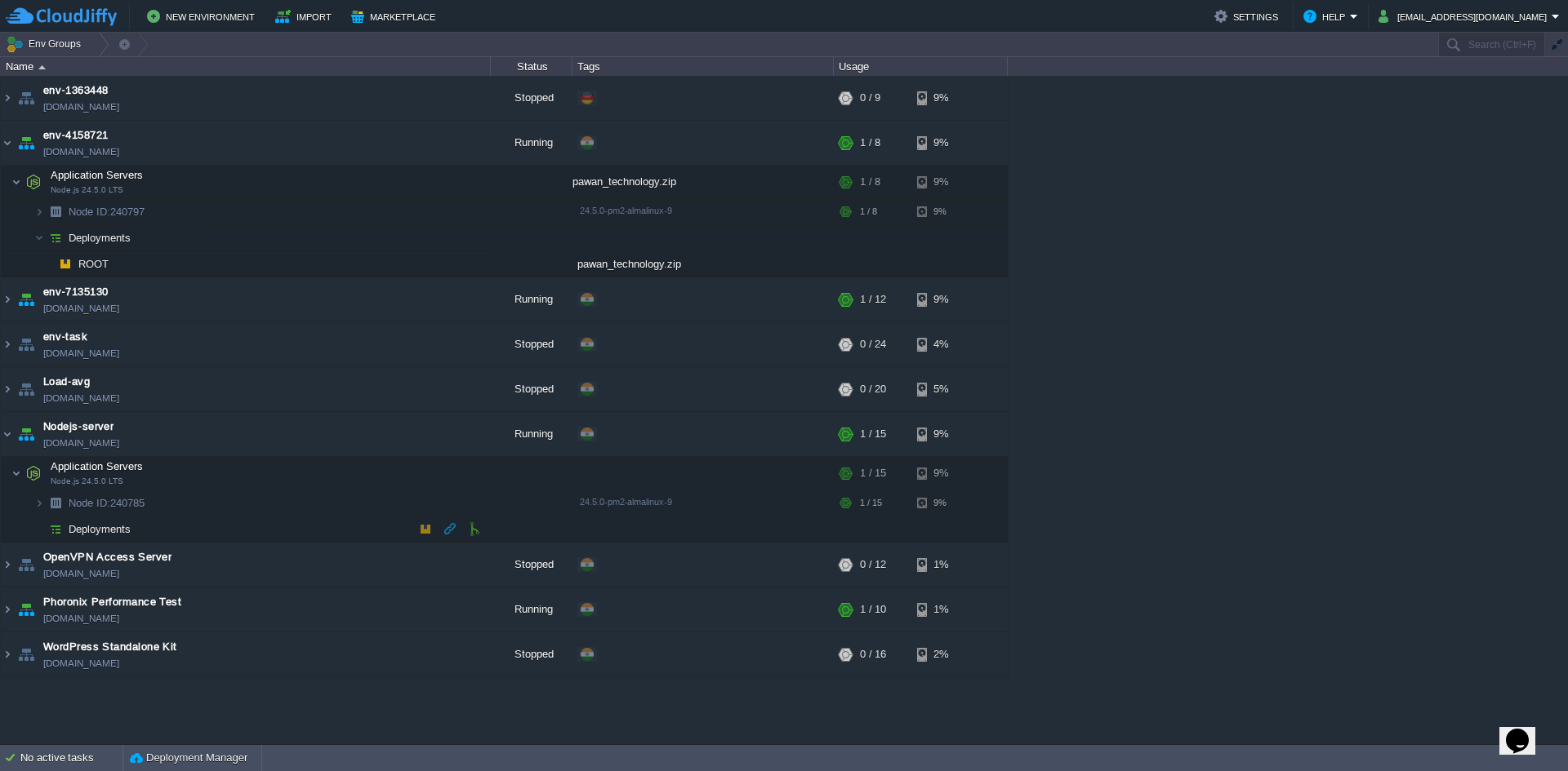
click at [45, 532] on img at bounding box center [56, 529] width 23 height 25
click at [62, 533] on img at bounding box center [56, 529] width 23 height 25
click at [90, 506] on span "Node ID:" at bounding box center [89, 503] width 42 height 12
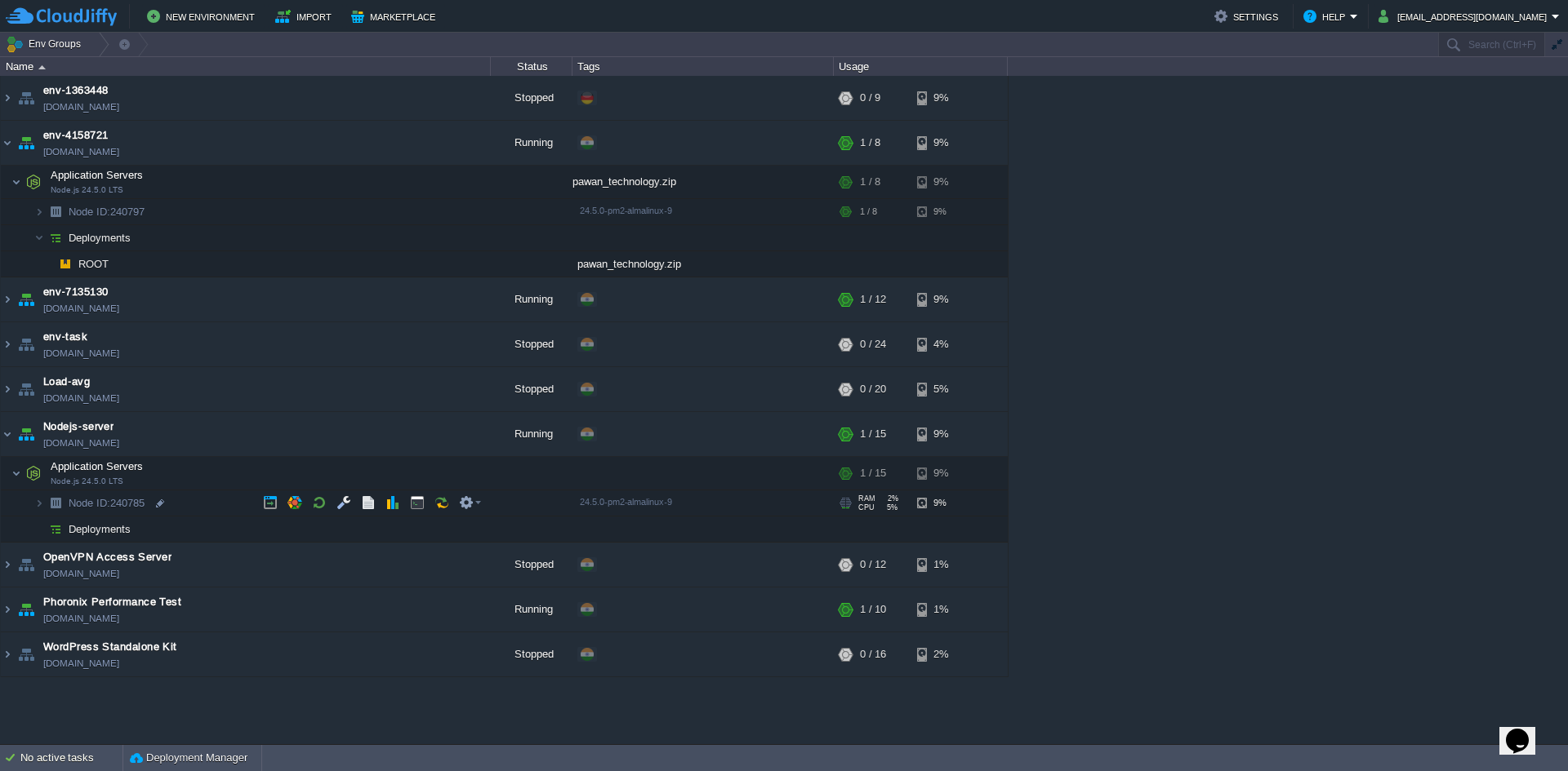
type input "240785"
click at [45, 500] on img at bounding box center [56, 503] width 23 height 25
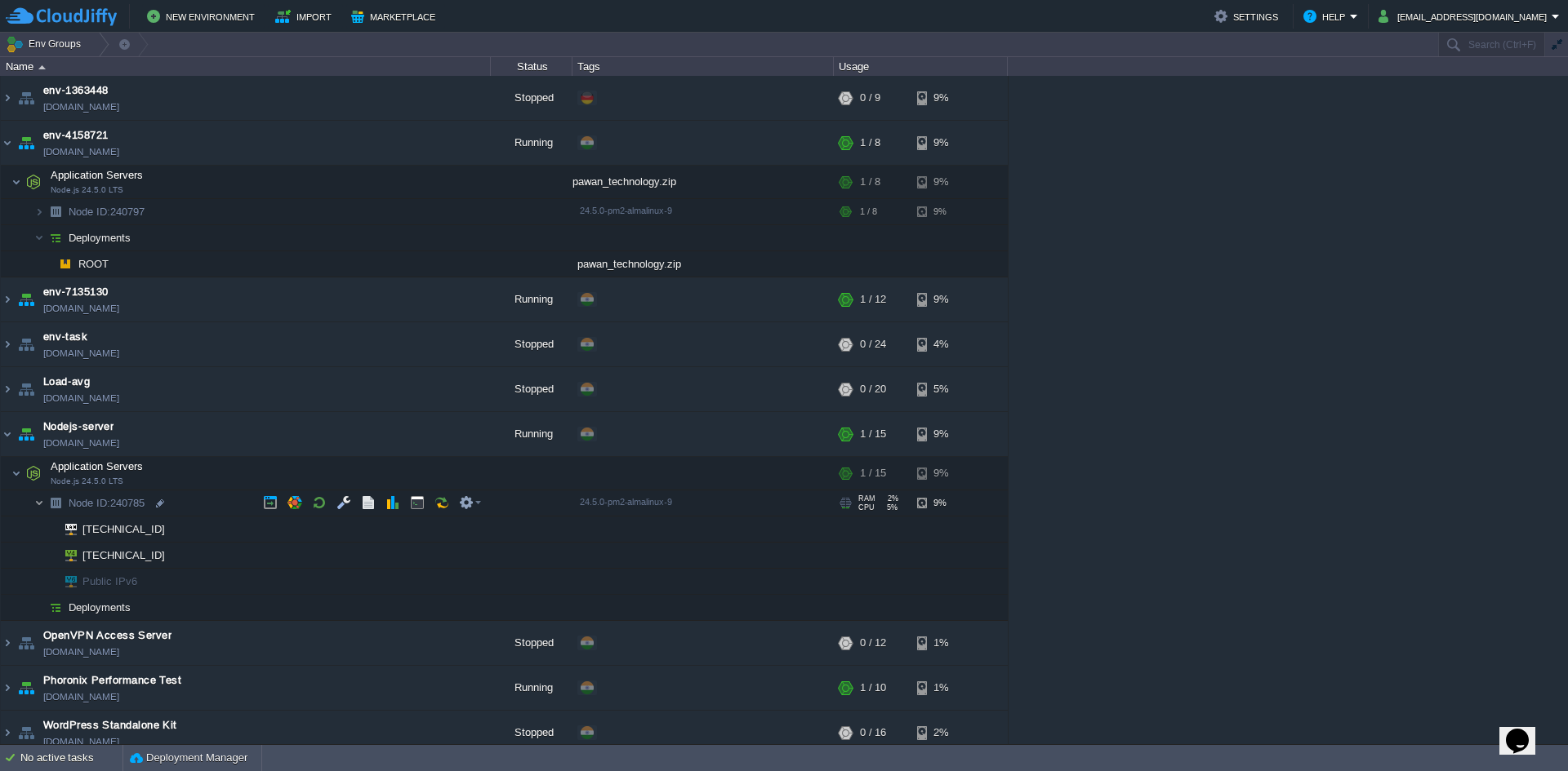
click at [40, 507] on img at bounding box center [39, 503] width 10 height 25
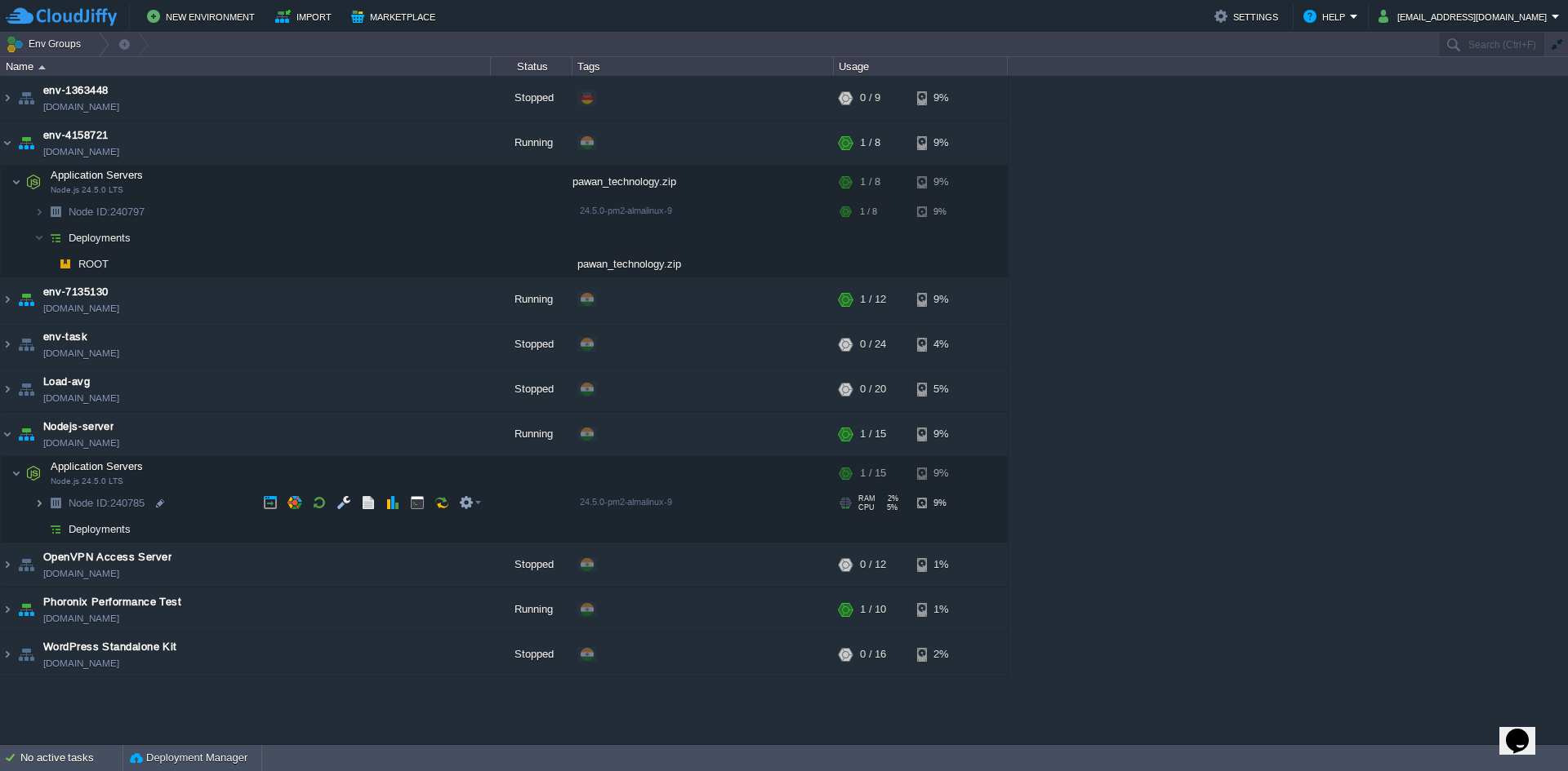
click at [40, 507] on img at bounding box center [39, 503] width 10 height 25
click at [45, 504] on img at bounding box center [56, 503] width 23 height 25
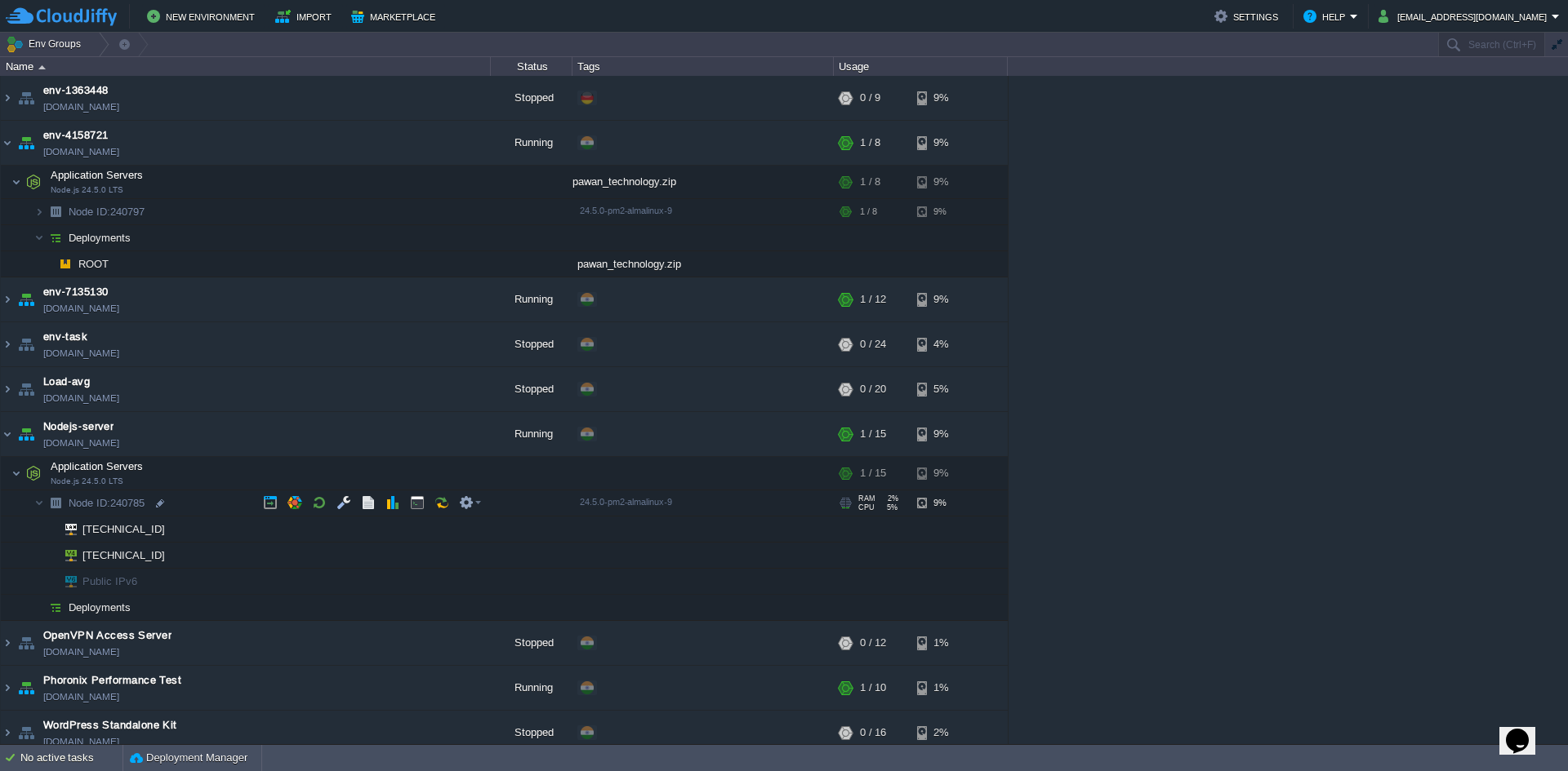
click at [48, 502] on img at bounding box center [56, 503] width 23 height 25
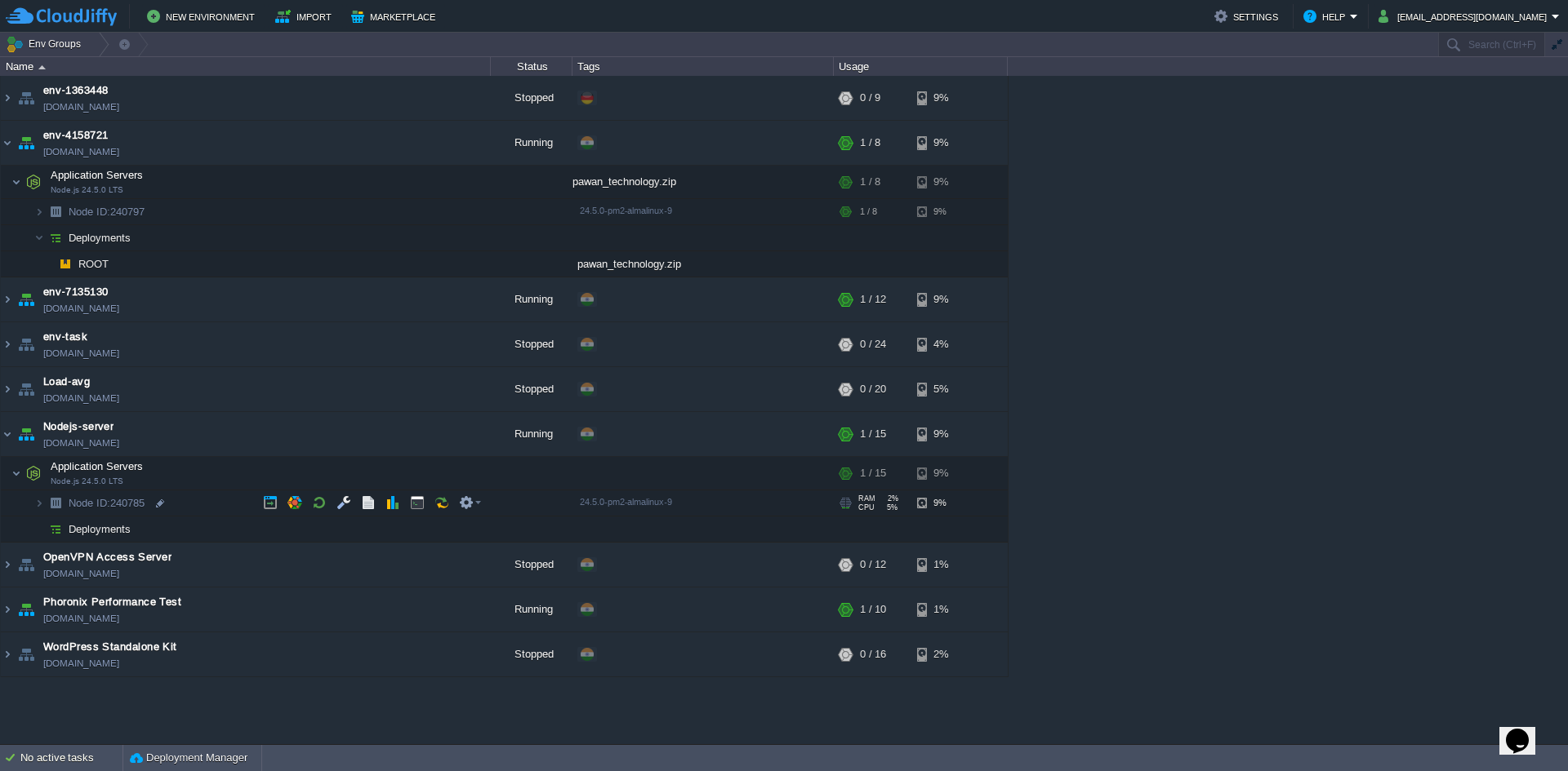
click at [49, 503] on img at bounding box center [56, 503] width 23 height 25
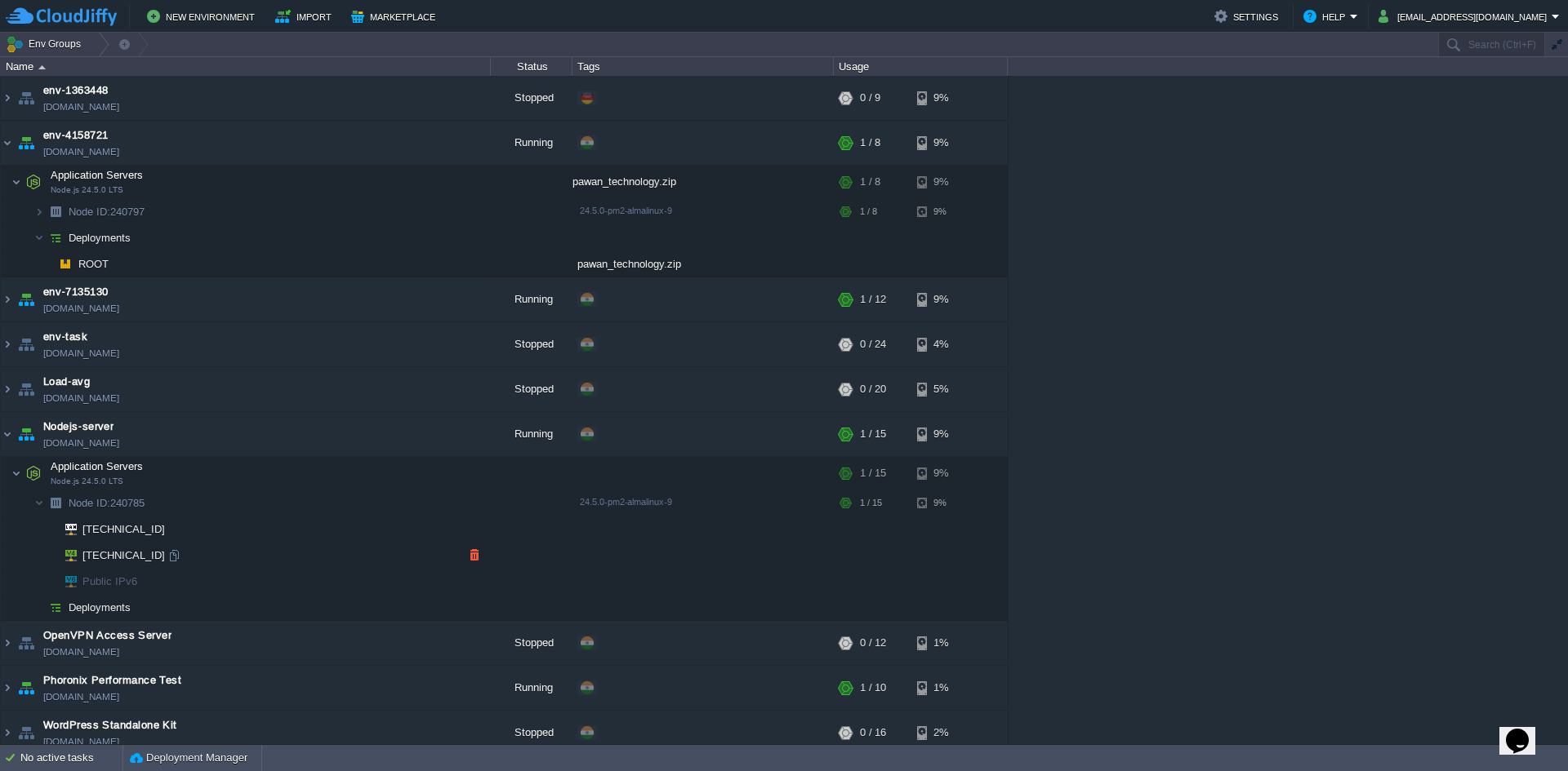
click at [99, 557] on span "[TECHNICAL_ID]" at bounding box center [124, 555] width 87 height 25
click at [108, 560] on span "[TECHNICAL_ID]" at bounding box center [124, 555] width 87 height 25
click at [78, 604] on span "Deployments" at bounding box center [100, 608] width 66 height 14
click at [191, 598] on td "Deployments" at bounding box center [246, 608] width 490 height 26
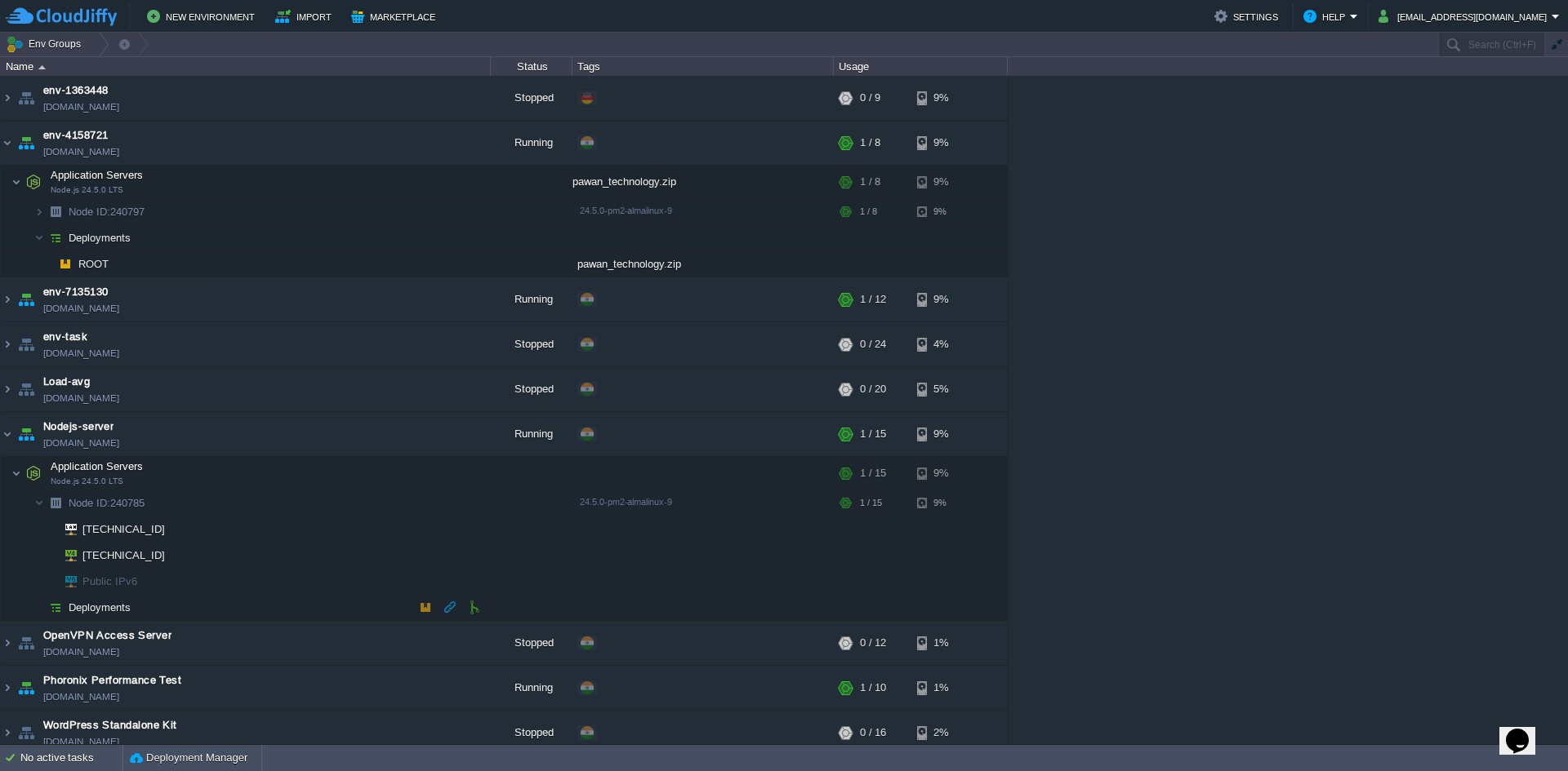
click at [169, 604] on td "Deployments" at bounding box center [246, 608] width 490 height 26
click at [423, 601] on button "button" at bounding box center [425, 607] width 15 height 15
click at [425, 606] on button "button" at bounding box center [425, 607] width 15 height 15
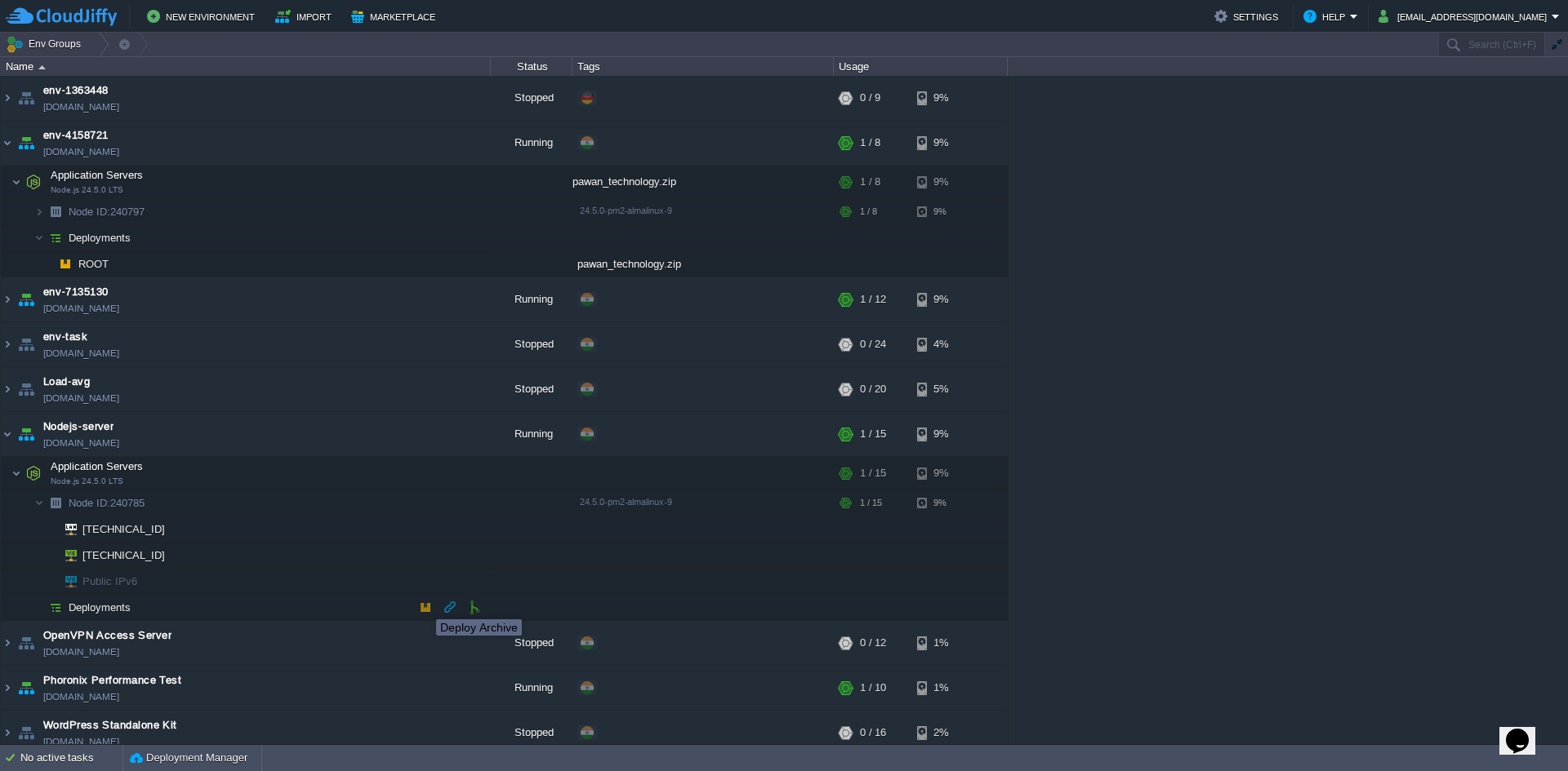
click at [425, 606] on button "button" at bounding box center [425, 607] width 15 height 15
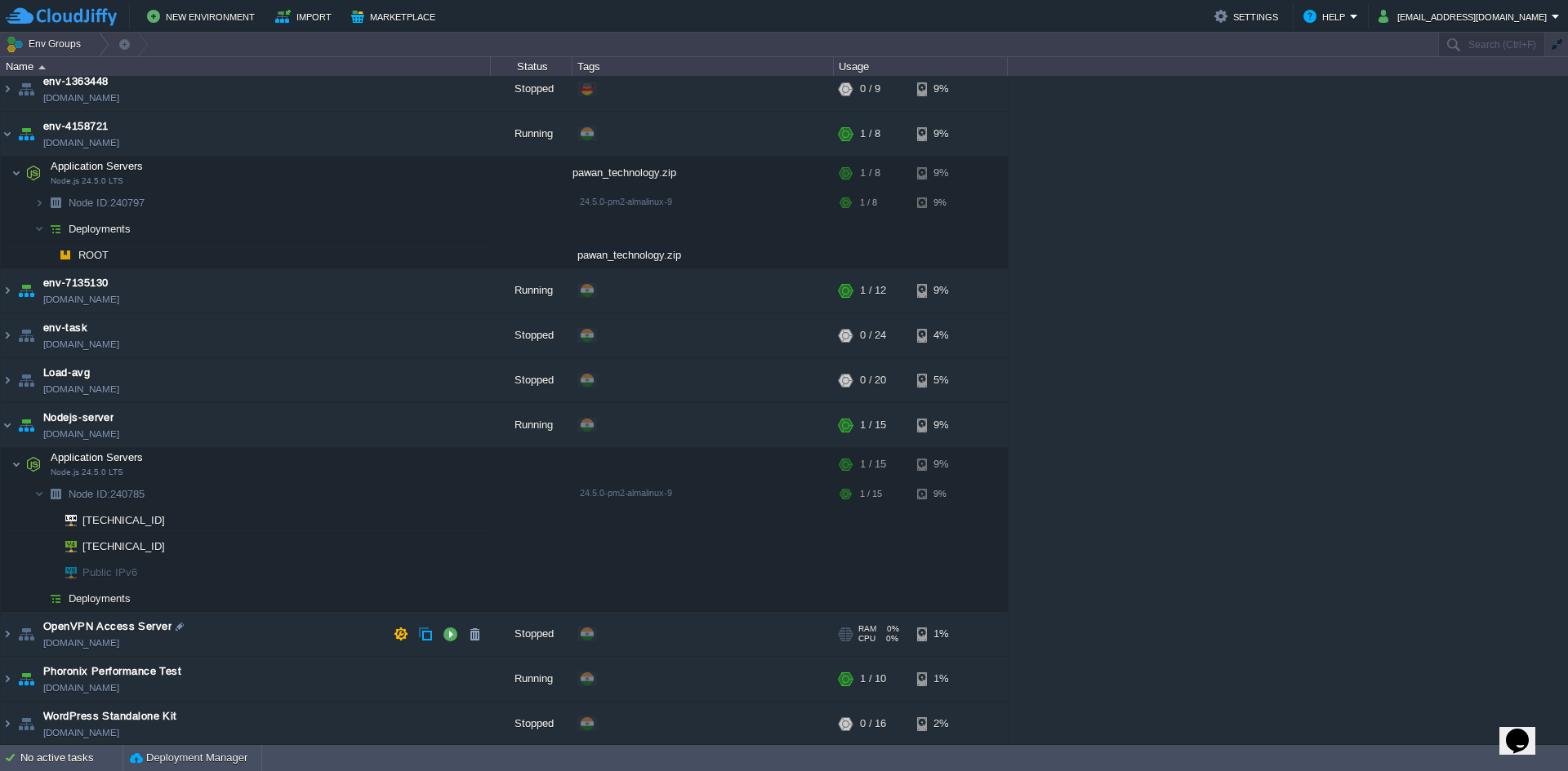
scroll to position [11, 0]
click at [449, 597] on button "button" at bounding box center [449, 596] width 15 height 15
click at [433, 595] on td at bounding box center [425, 596] width 24 height 24
click at [433, 596] on td at bounding box center [425, 596] width 24 height 24
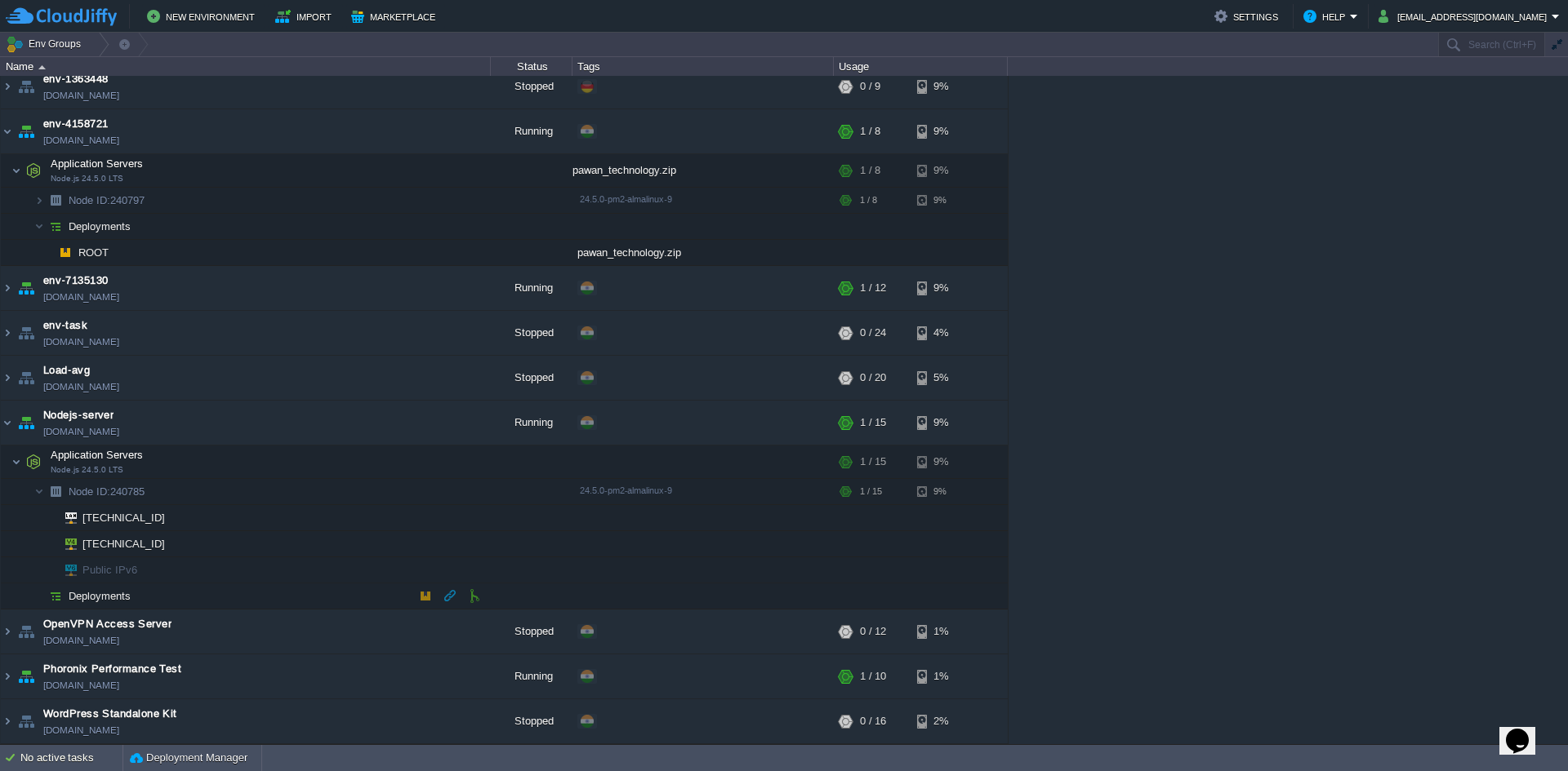
click at [433, 596] on td at bounding box center [425, 596] width 24 height 24
click at [63, 597] on img at bounding box center [56, 596] width 23 height 25
click at [60, 597] on img at bounding box center [56, 596] width 23 height 25
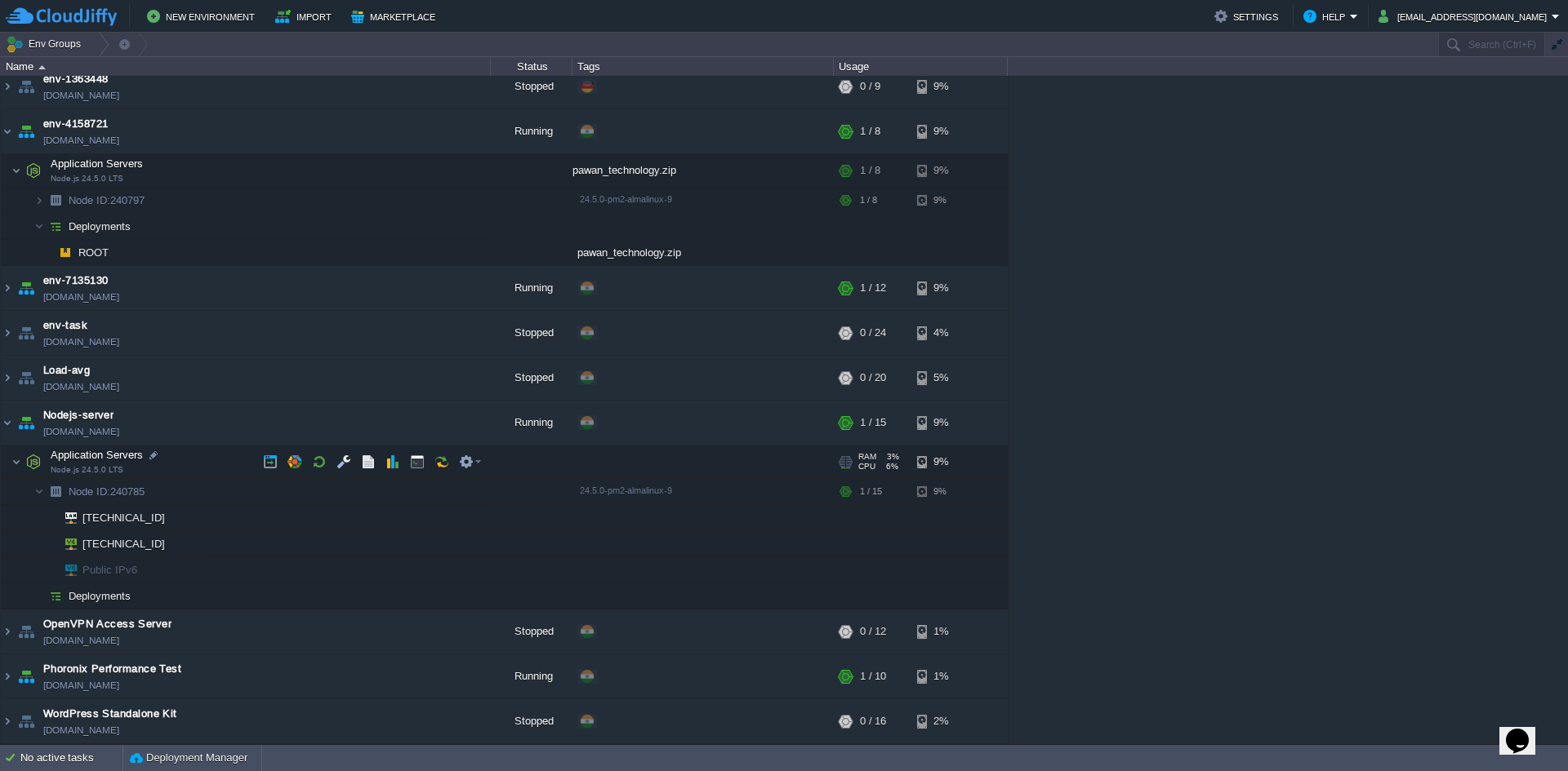
click at [634, 466] on div at bounding box center [703, 462] width 261 height 33
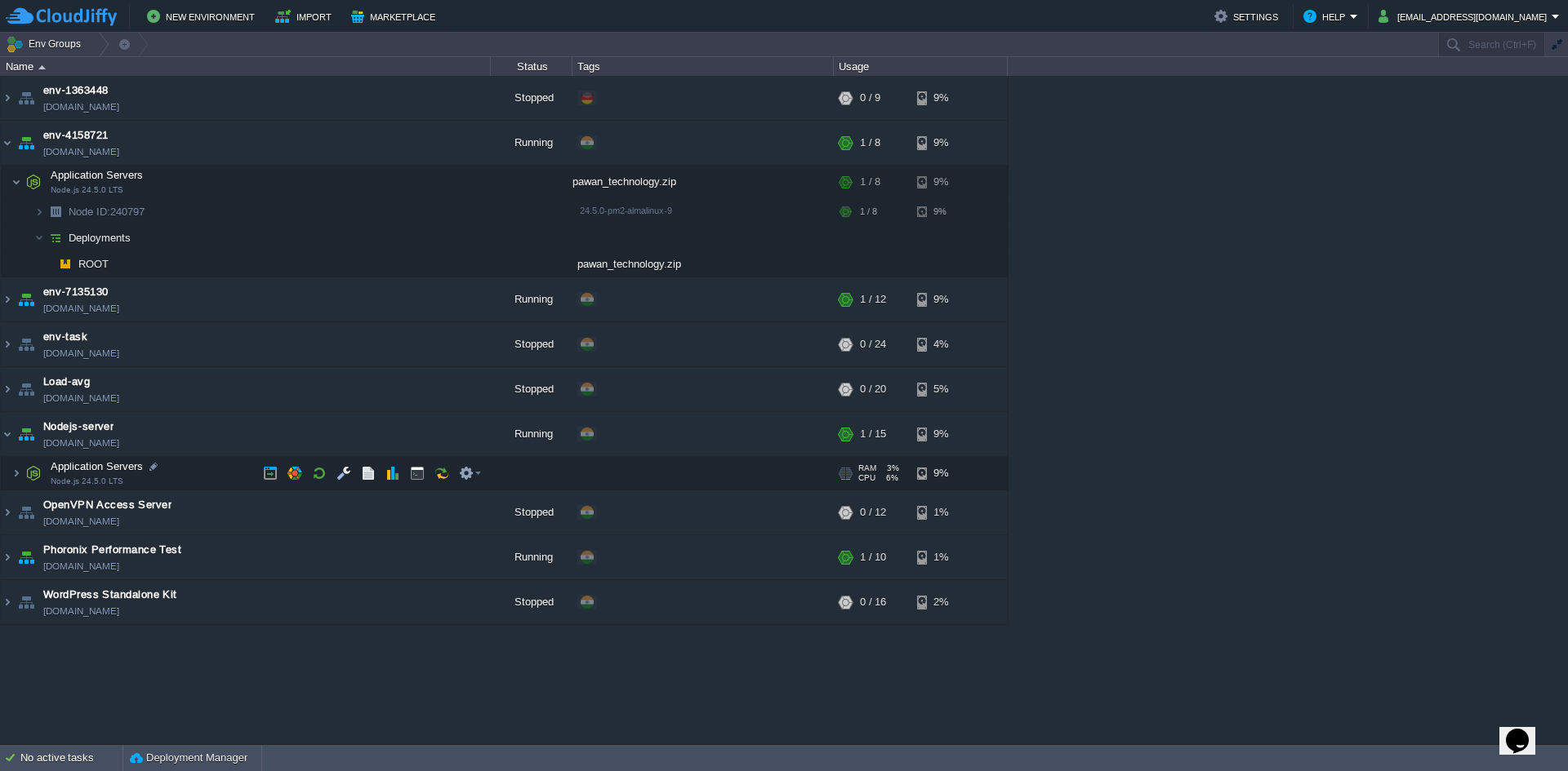
click at [634, 466] on div at bounding box center [703, 474] width 261 height 33
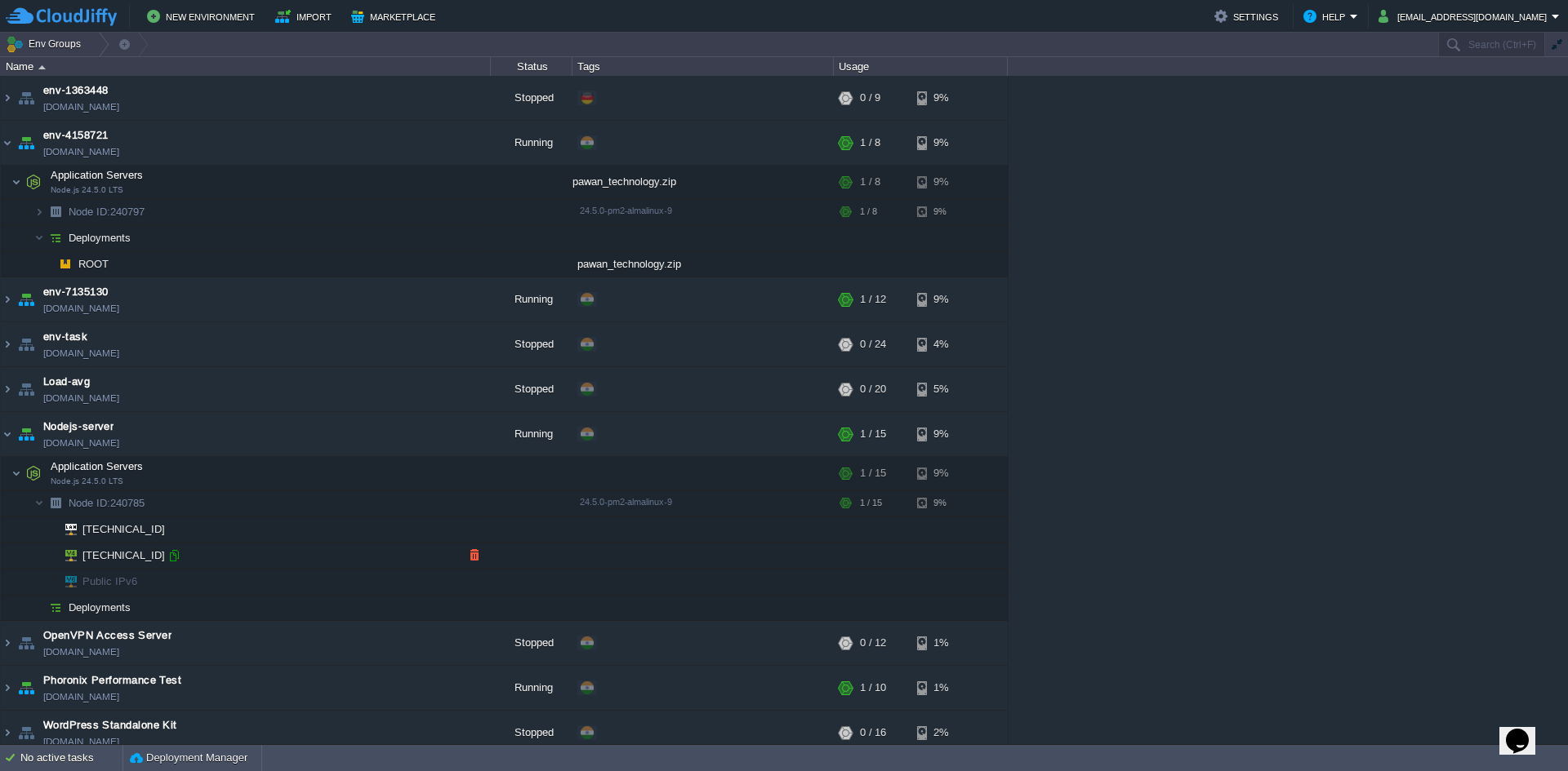
click at [176, 557] on div at bounding box center [174, 555] width 15 height 15
click at [137, 585] on span "Public IPv6" at bounding box center [110, 581] width 59 height 25
click at [131, 603] on span "Deployments" at bounding box center [100, 608] width 66 height 14
drag, startPoint x: 131, startPoint y: 603, endPoint x: 272, endPoint y: 608, distance: 141.1
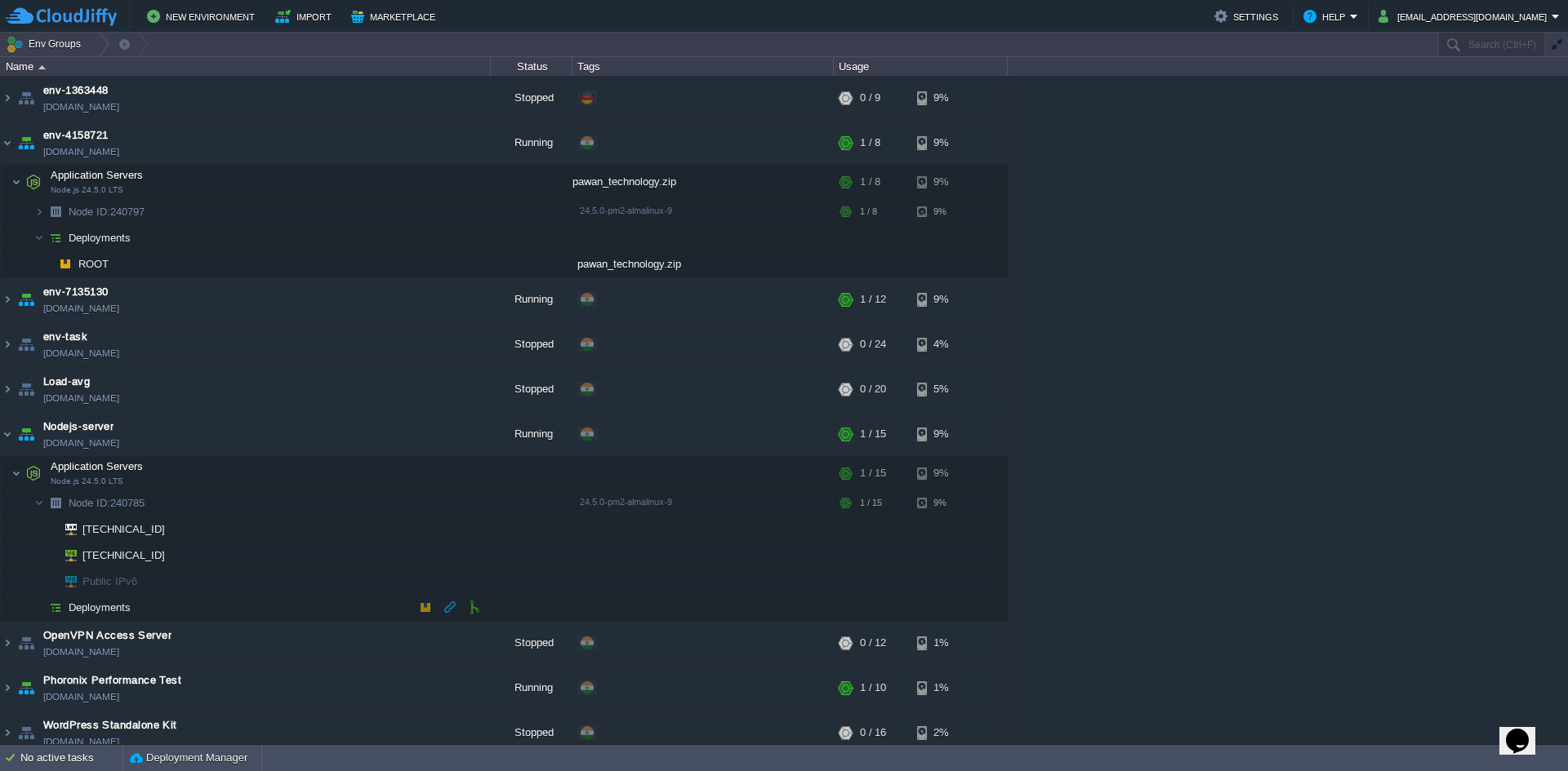
click at [131, 604] on span "Deployments" at bounding box center [100, 608] width 66 height 14
click at [443, 604] on button "button" at bounding box center [449, 607] width 15 height 15
click at [445, 607] on button "button" at bounding box center [449, 607] width 15 height 15
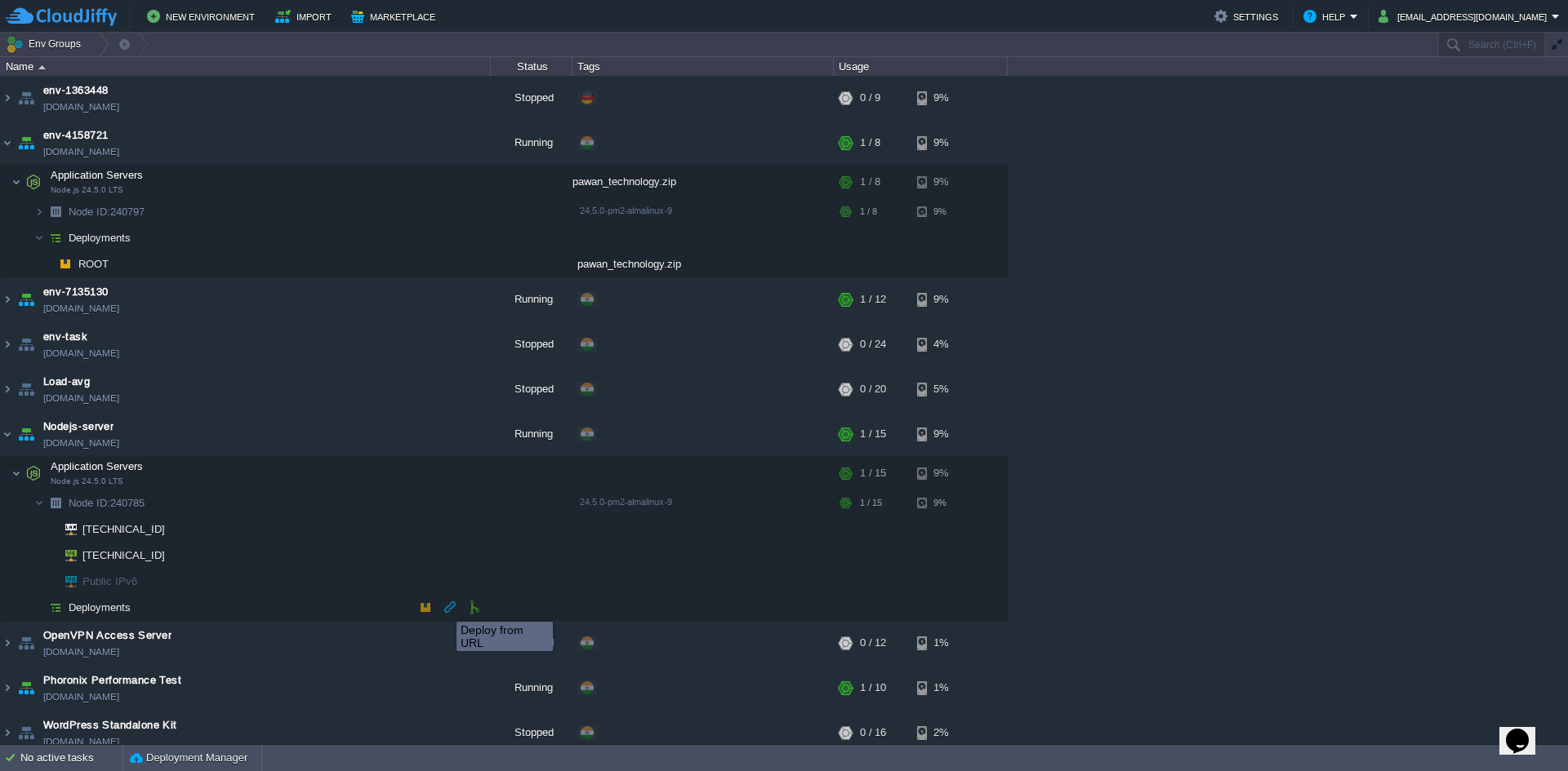
click at [445, 607] on button "button" at bounding box center [449, 607] width 15 height 15
click at [217, 750] on button "Deployment Manager" at bounding box center [189, 758] width 118 height 16
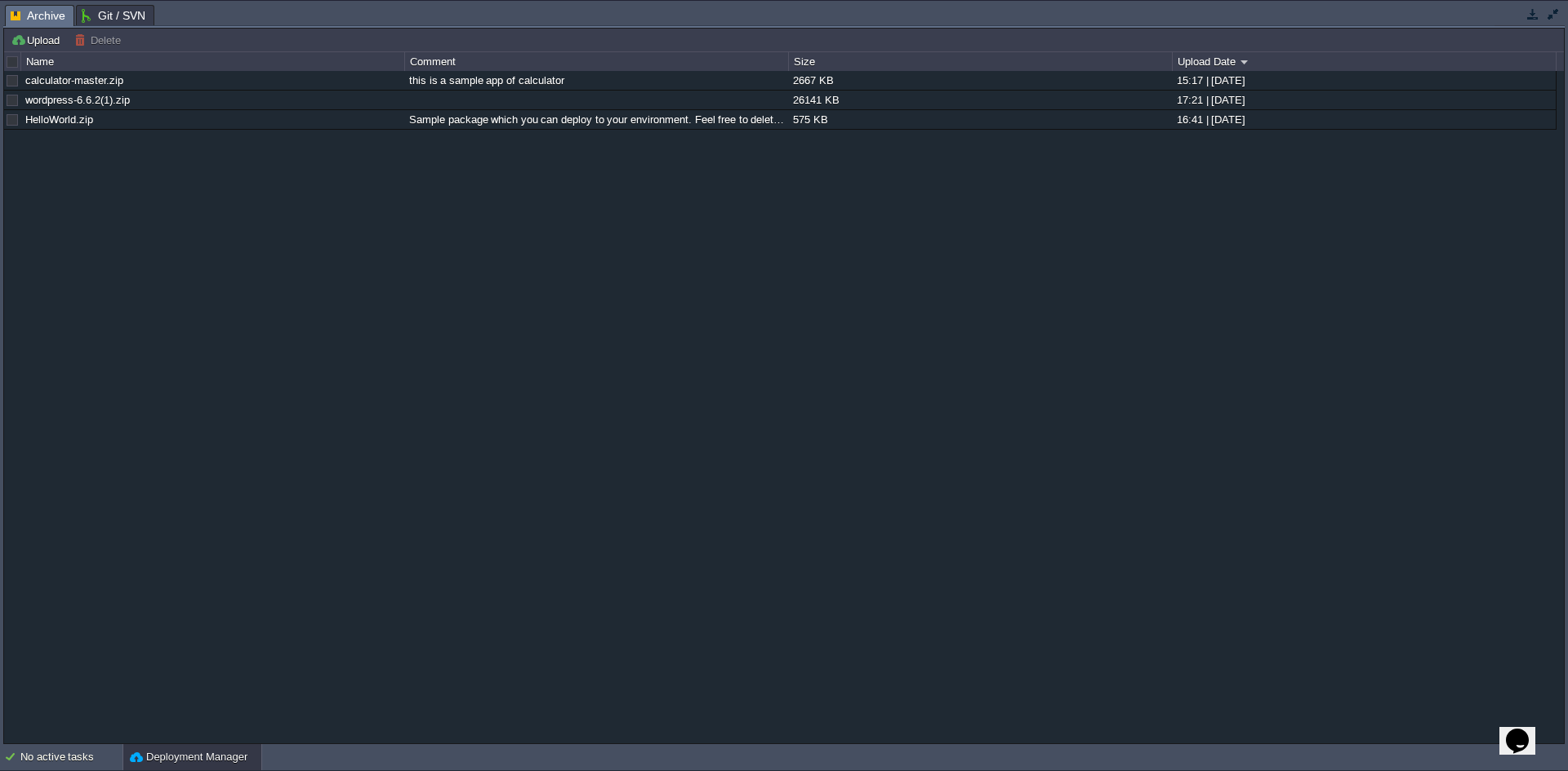
click at [219, 751] on button "Deployment Manager" at bounding box center [189, 757] width 118 height 16
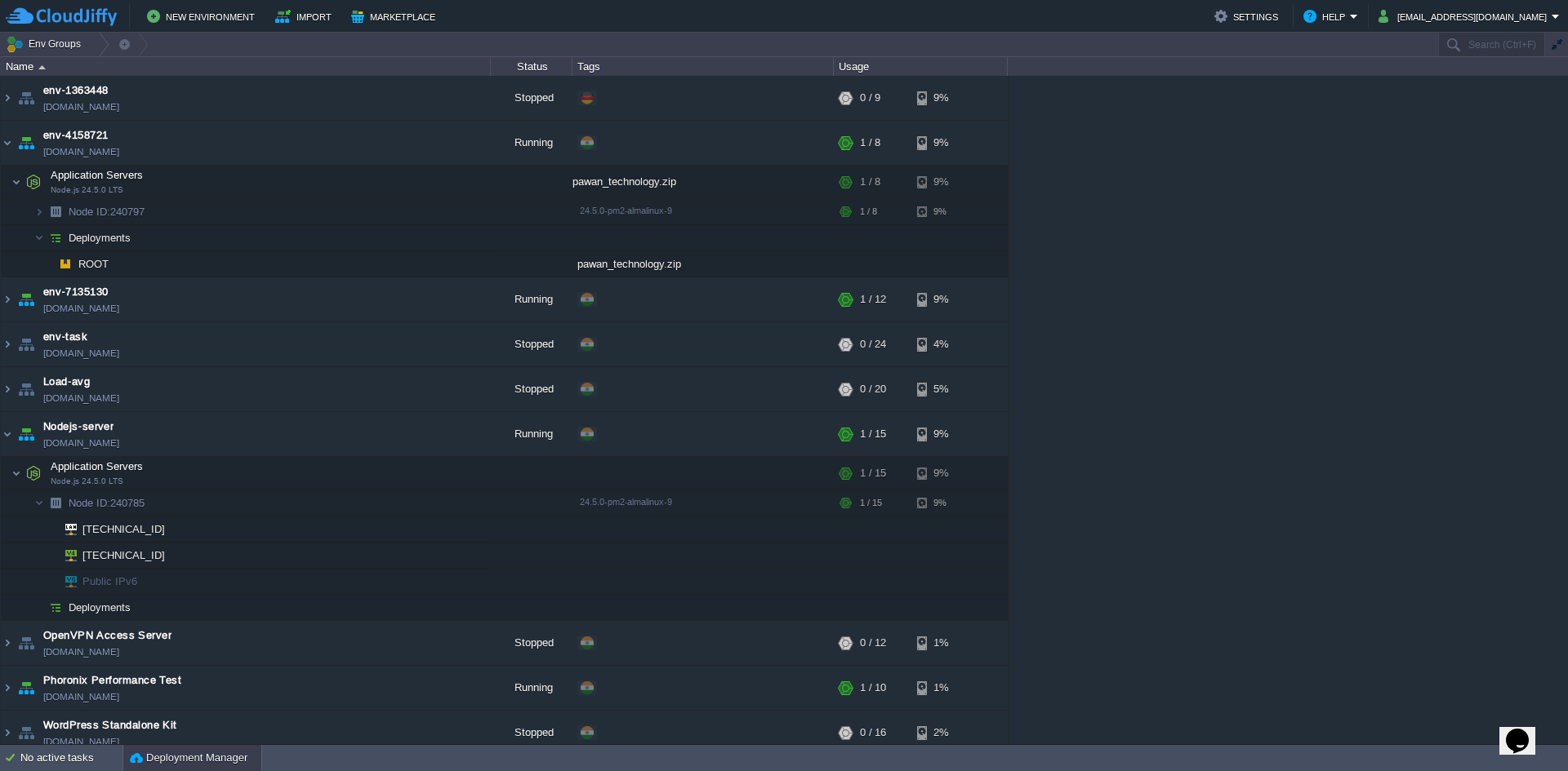
click at [220, 754] on button "Deployment Manager" at bounding box center [189, 758] width 118 height 16
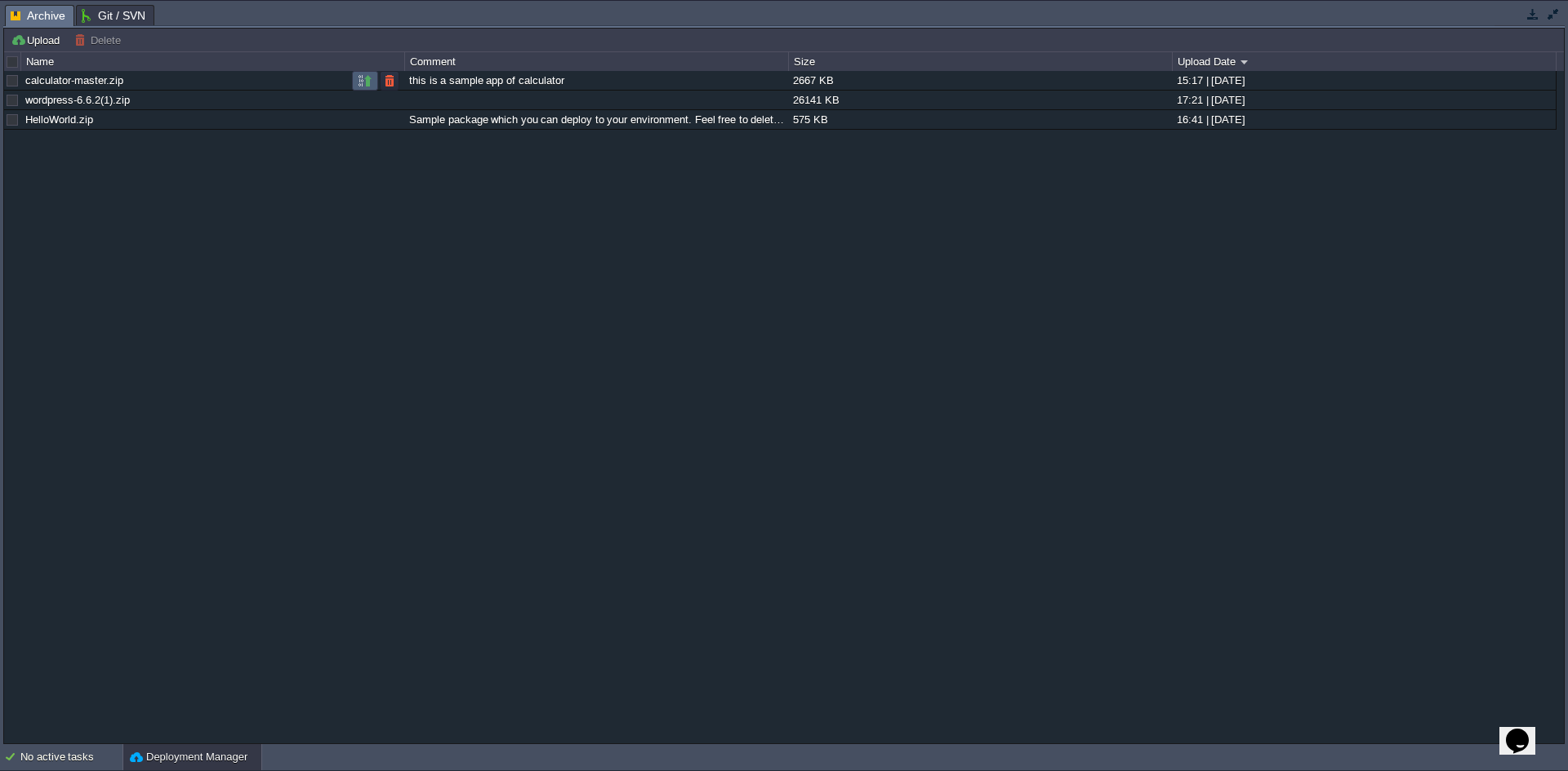
click at [363, 83] on button "button" at bounding box center [364, 81] width 15 height 15
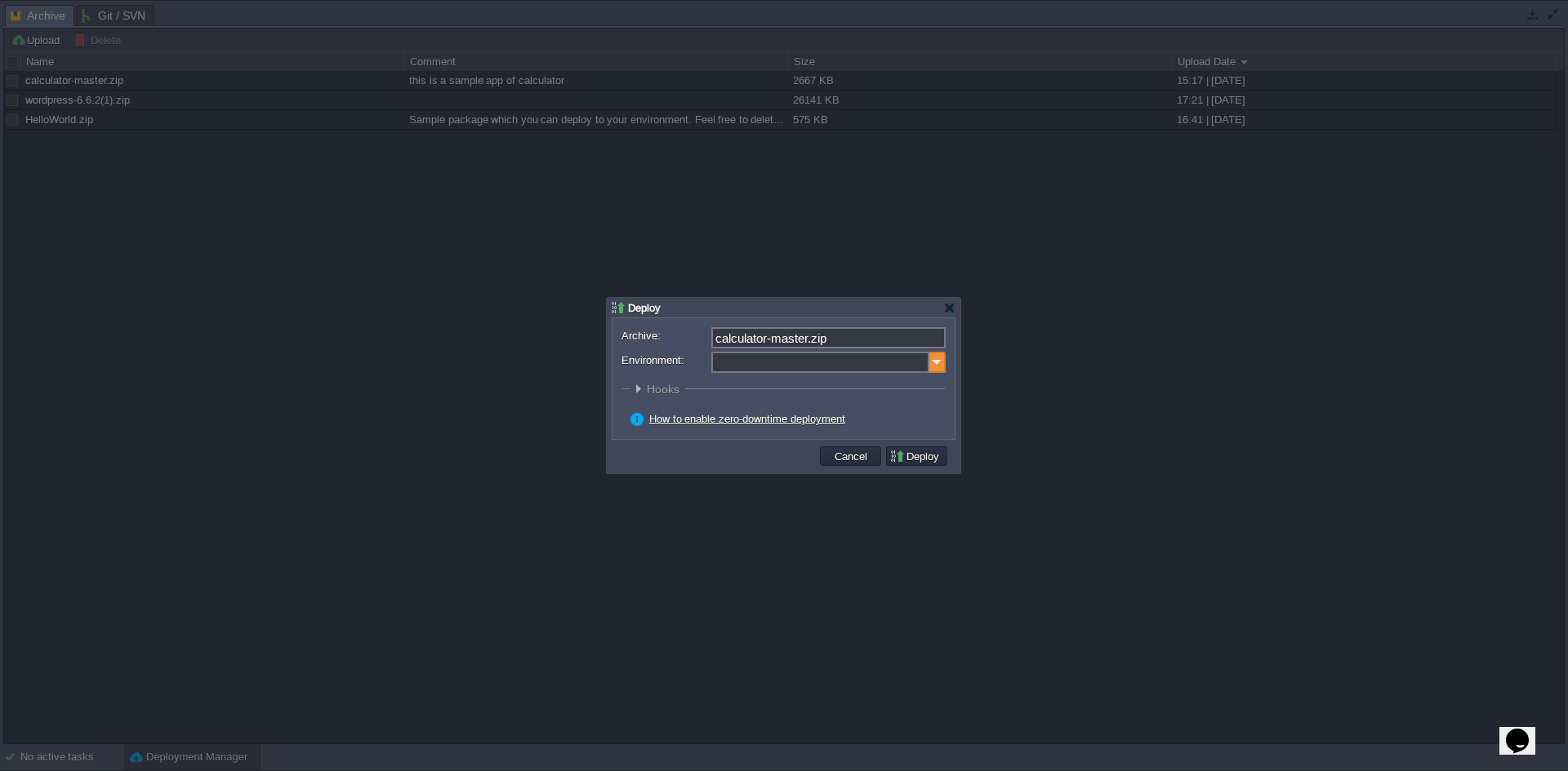
click at [935, 363] on img at bounding box center [937, 363] width 16 height 21
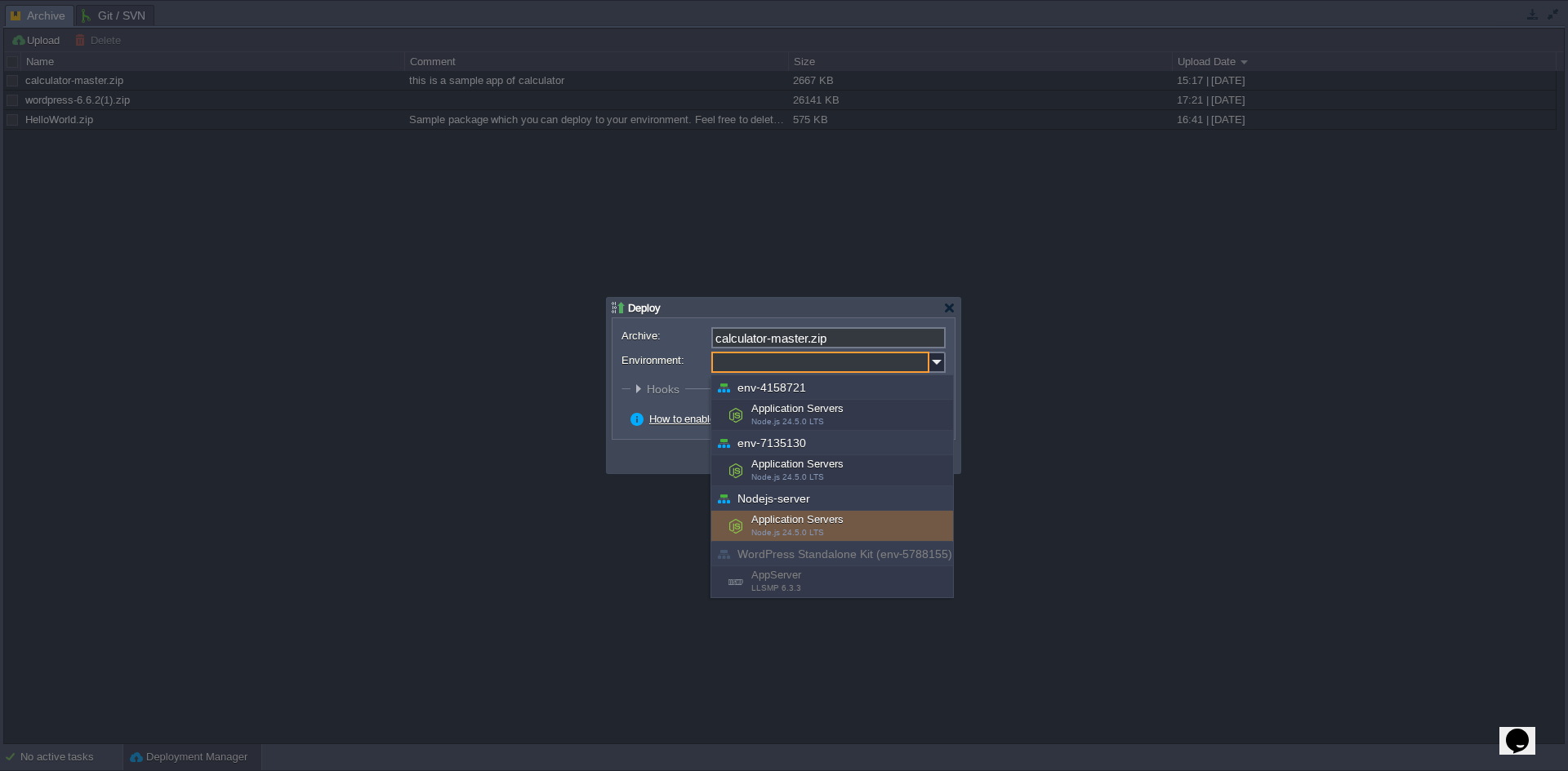
click at [825, 523] on div "Application Servers Node.js 24.5.0 LTS" at bounding box center [832, 526] width 242 height 31
type input "Application Servers (Nodejs-server)"
click at [825, 523] on div at bounding box center [784, 385] width 1568 height 771
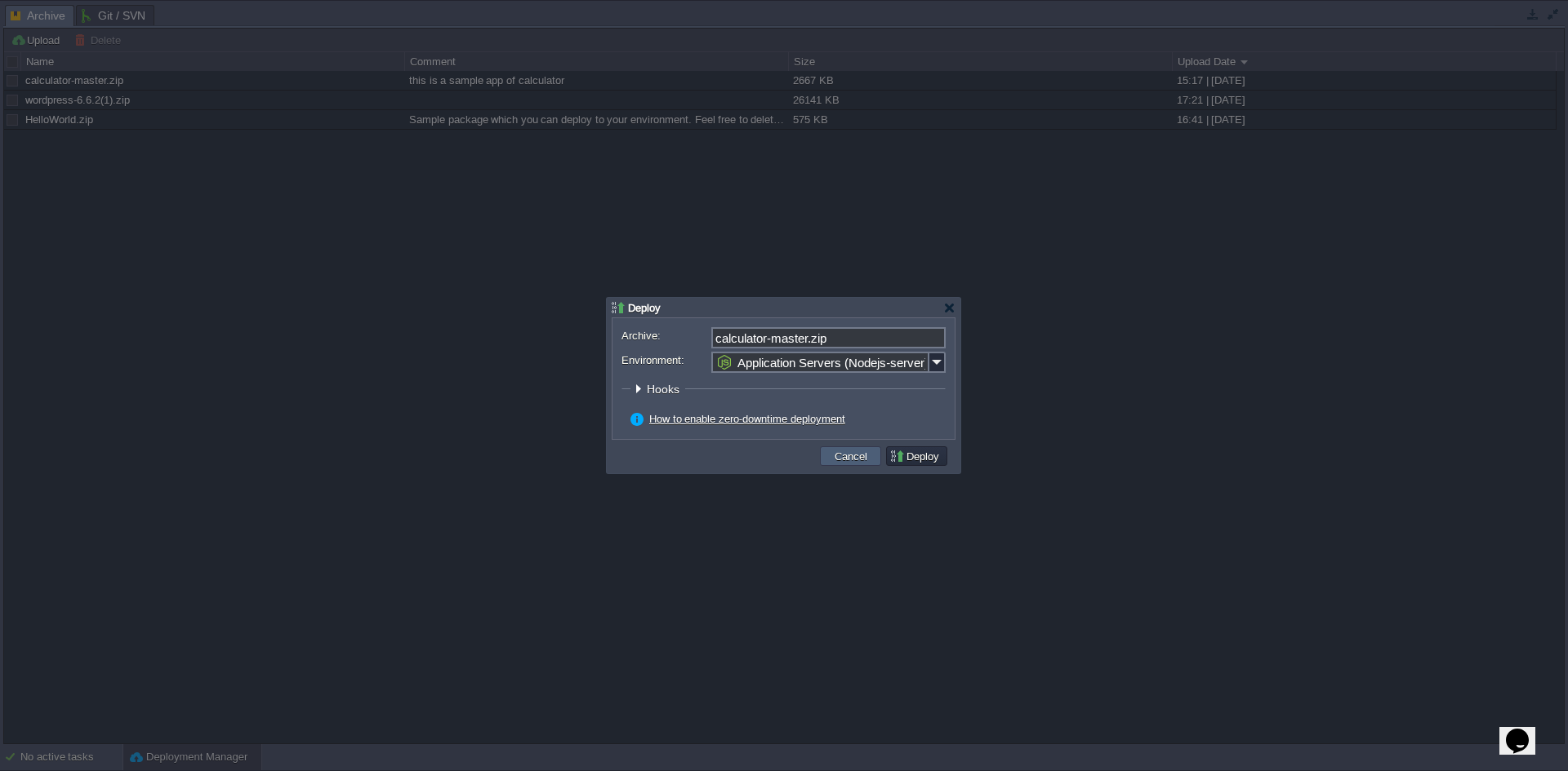
click at [852, 460] on button "Cancel" at bounding box center [850, 456] width 43 height 15
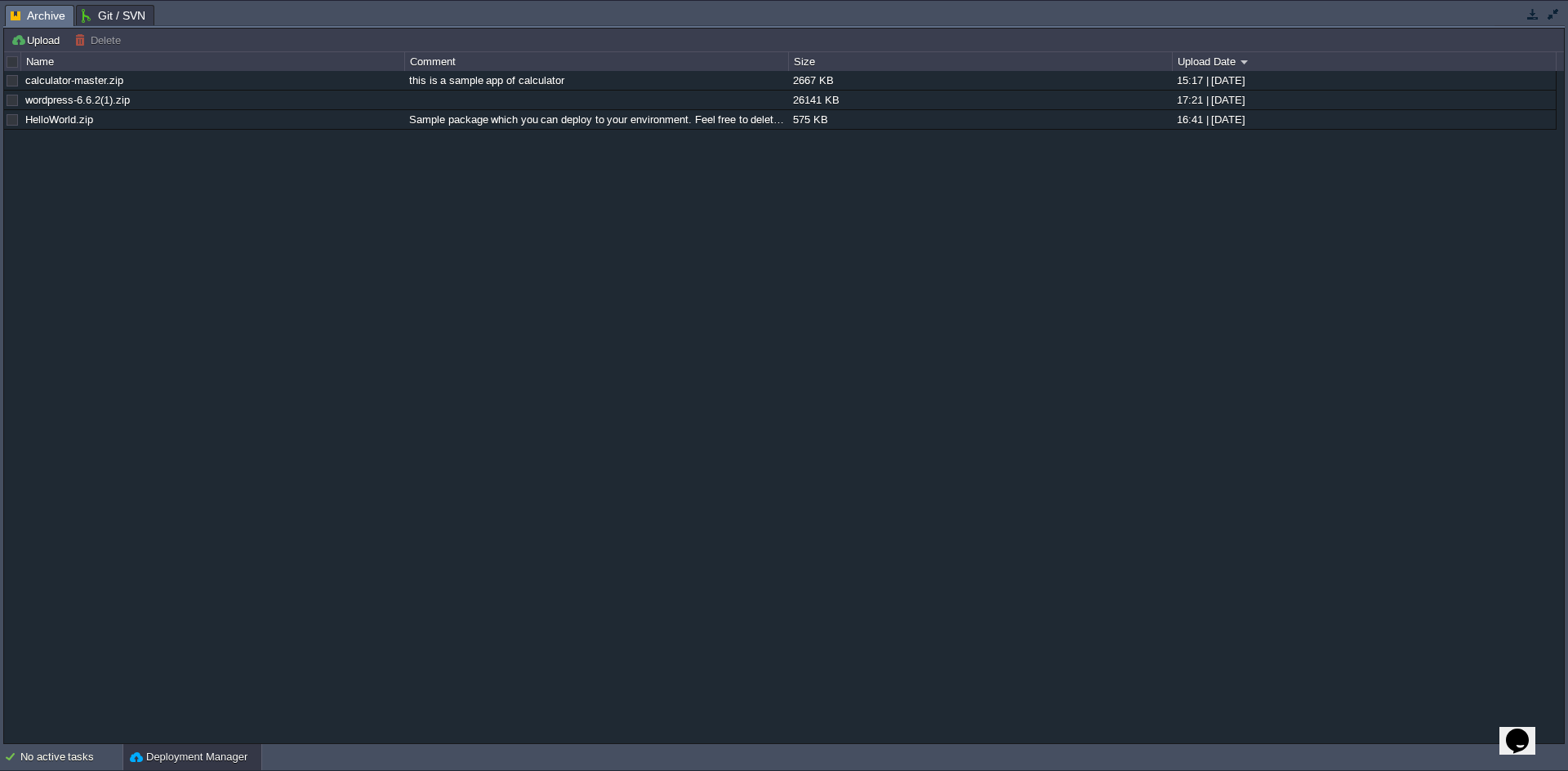
click at [1534, 18] on button "button" at bounding box center [1532, 14] width 15 height 15
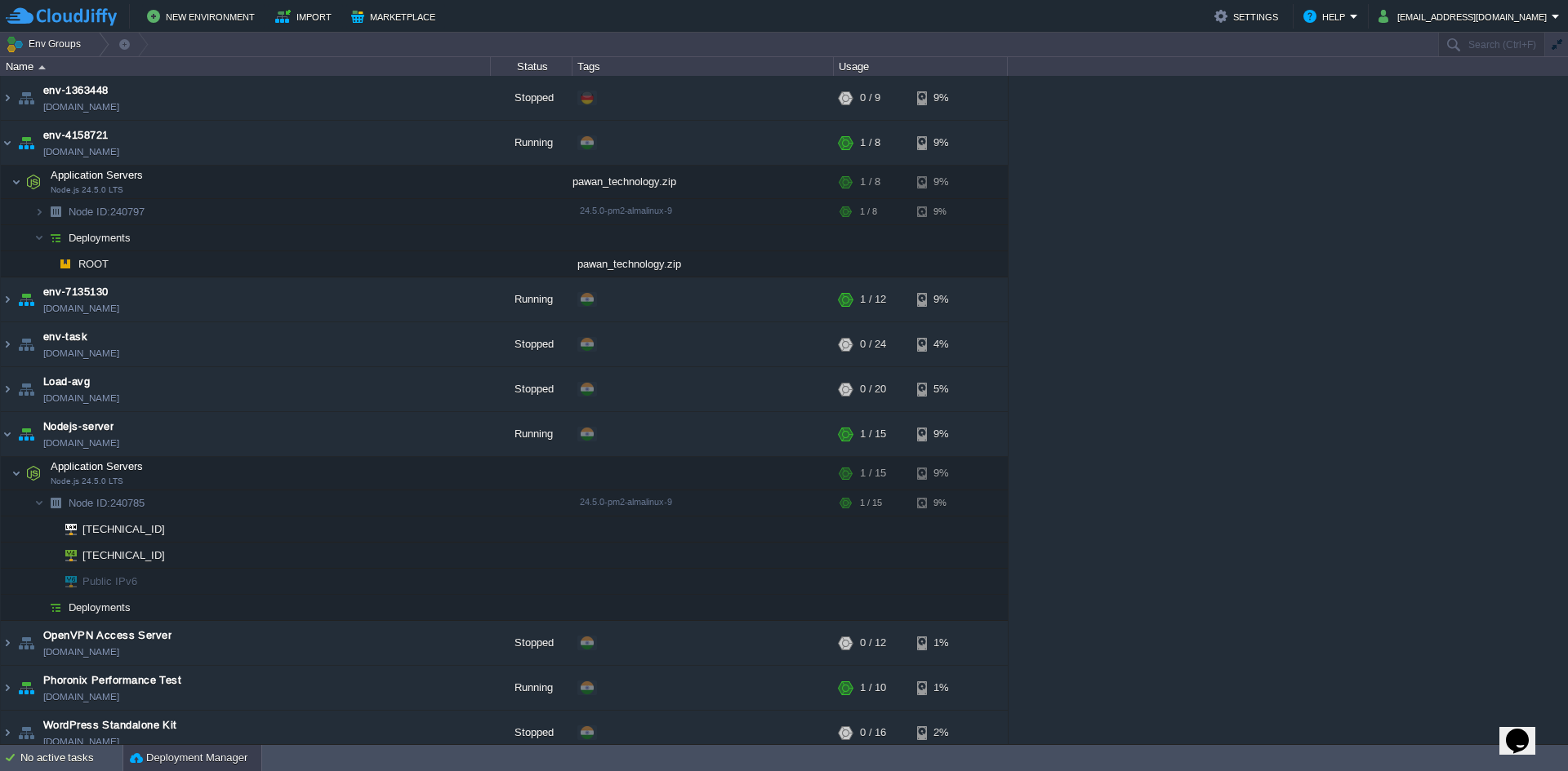
click at [167, 761] on button "Deployment Manager" at bounding box center [189, 758] width 118 height 16
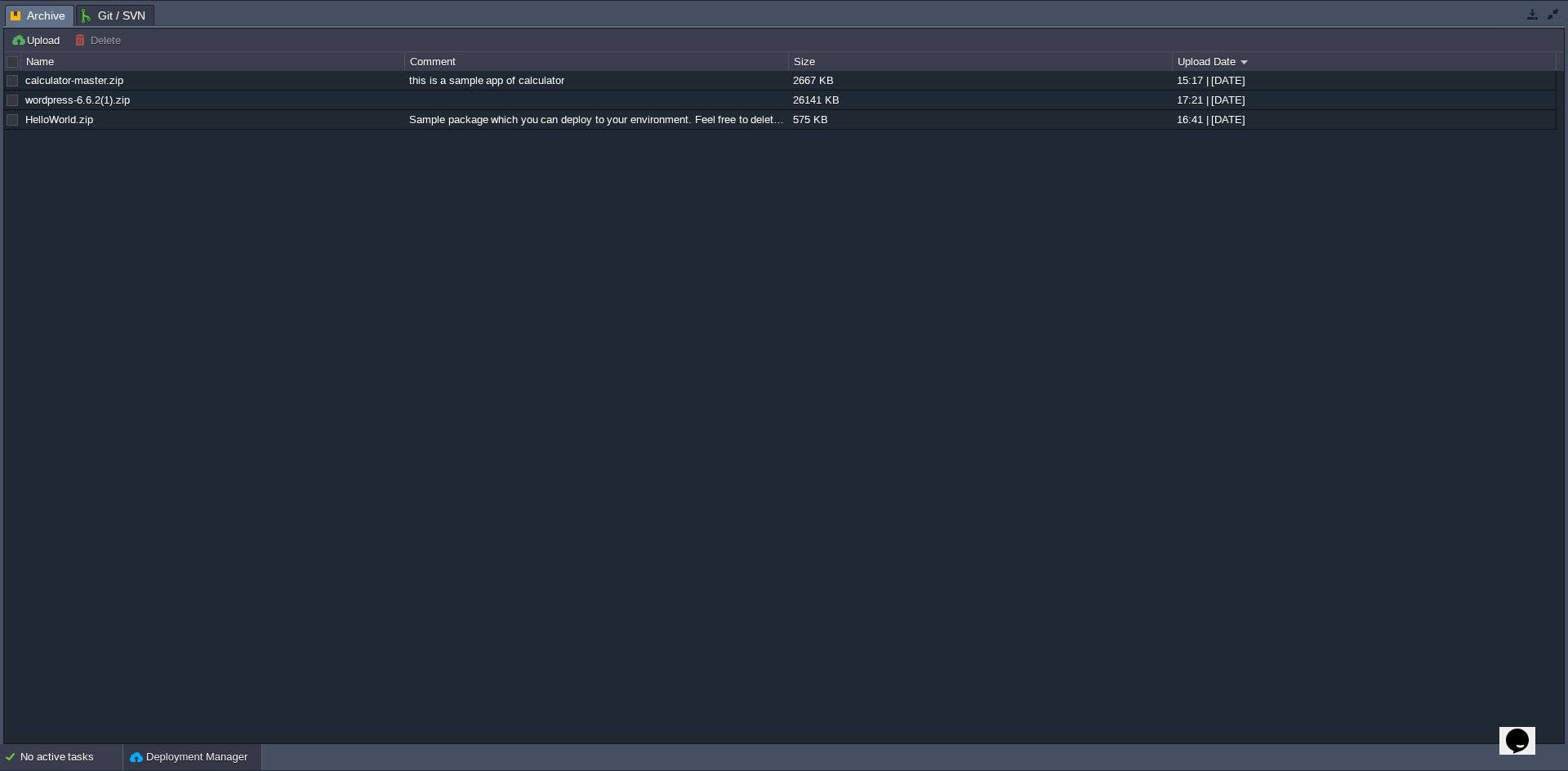
click at [70, 755] on div "No active tasks" at bounding box center [72, 757] width 102 height 26
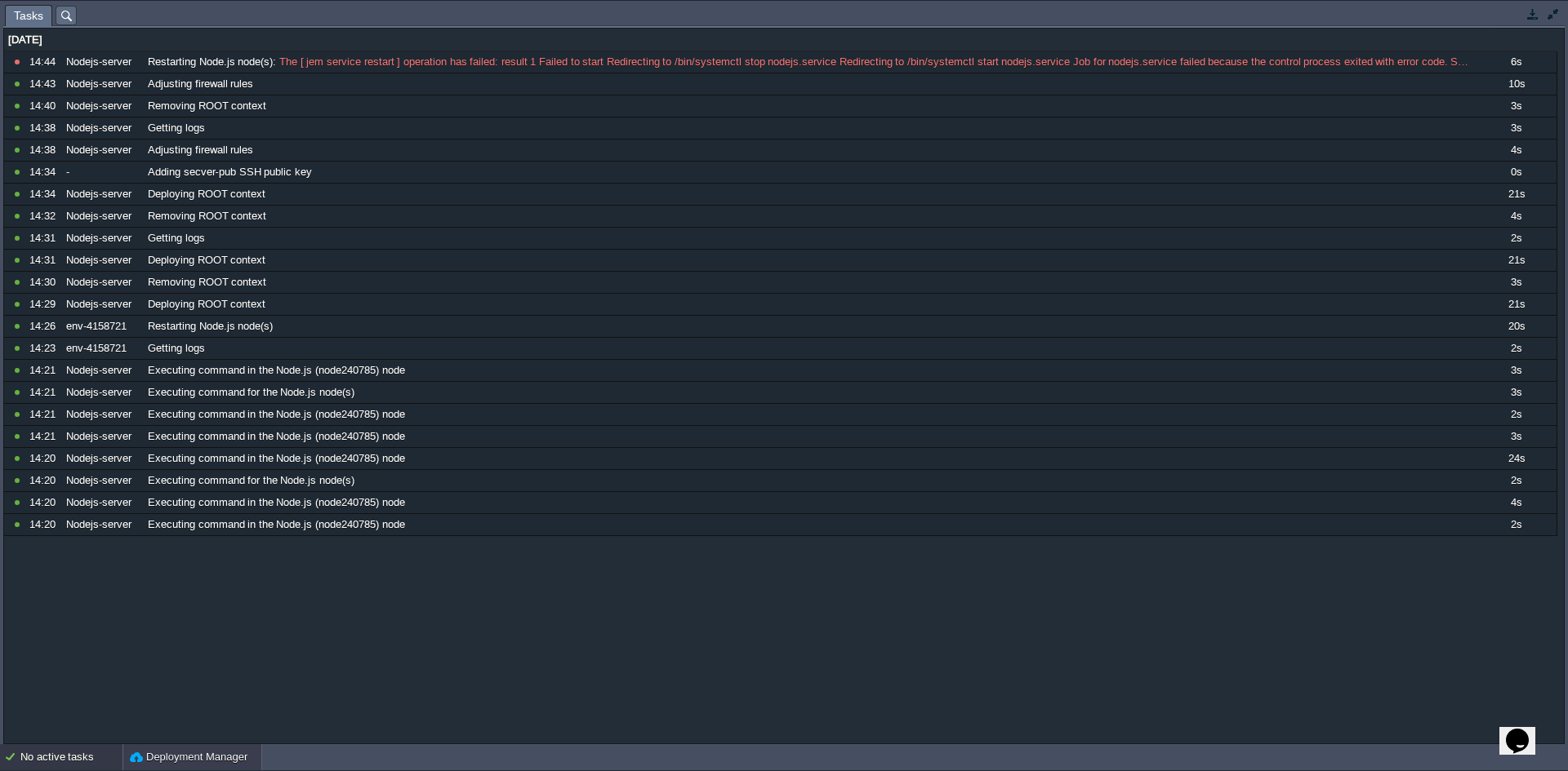
click at [152, 758] on button "Deployment Manager" at bounding box center [189, 757] width 118 height 16
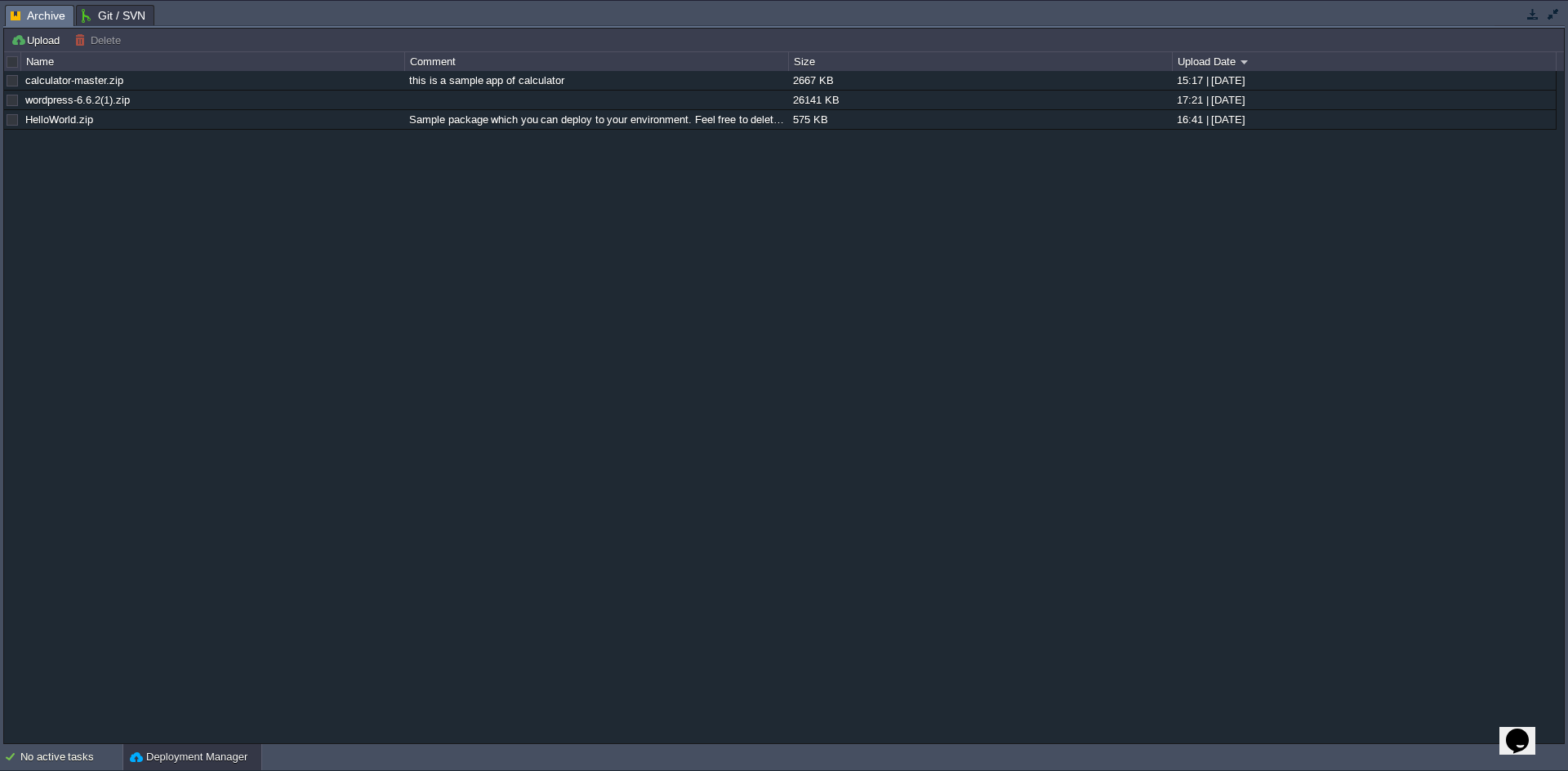
click at [1557, 10] on button "button" at bounding box center [1553, 14] width 15 height 15
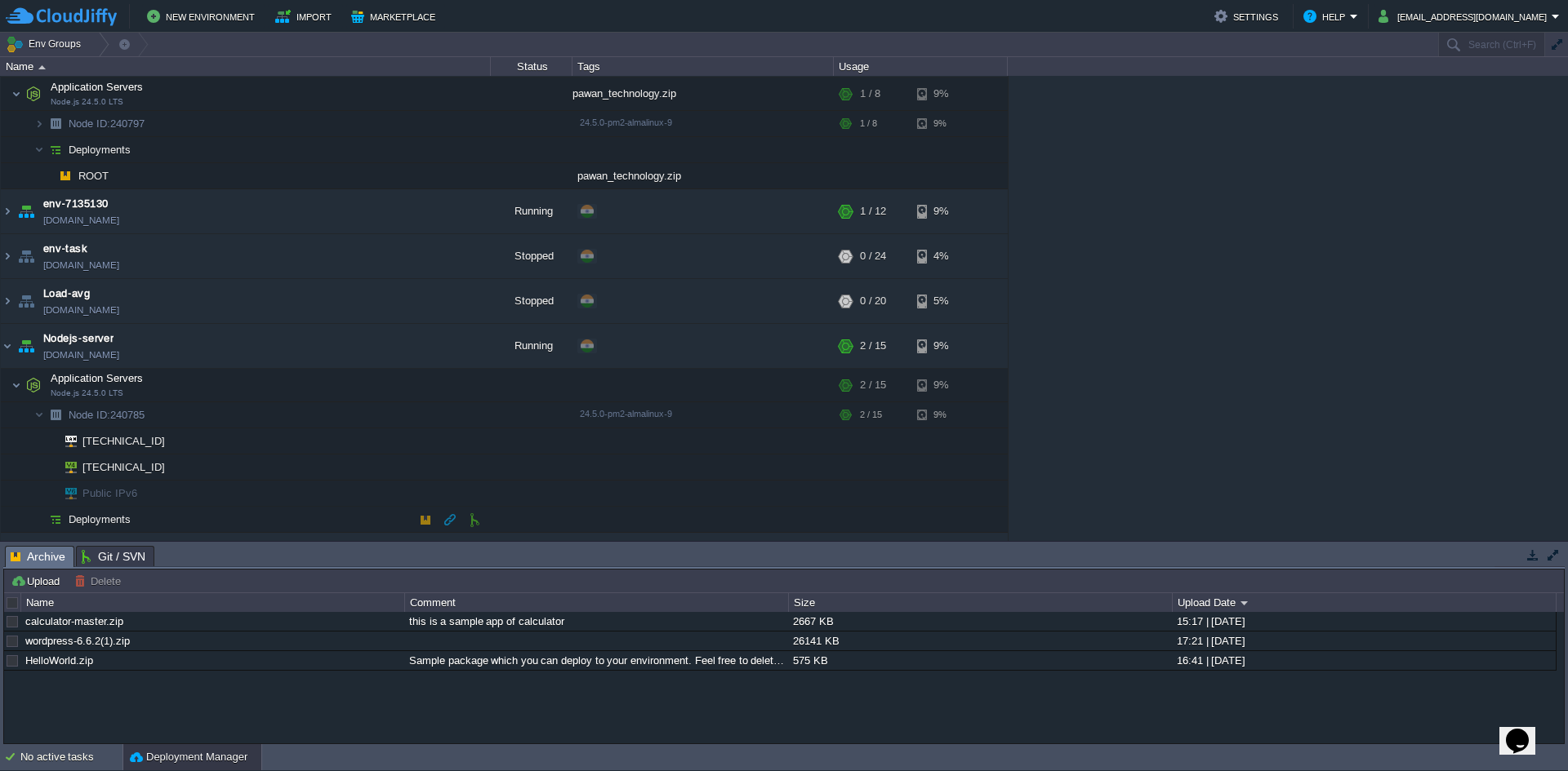
scroll to position [147, 0]
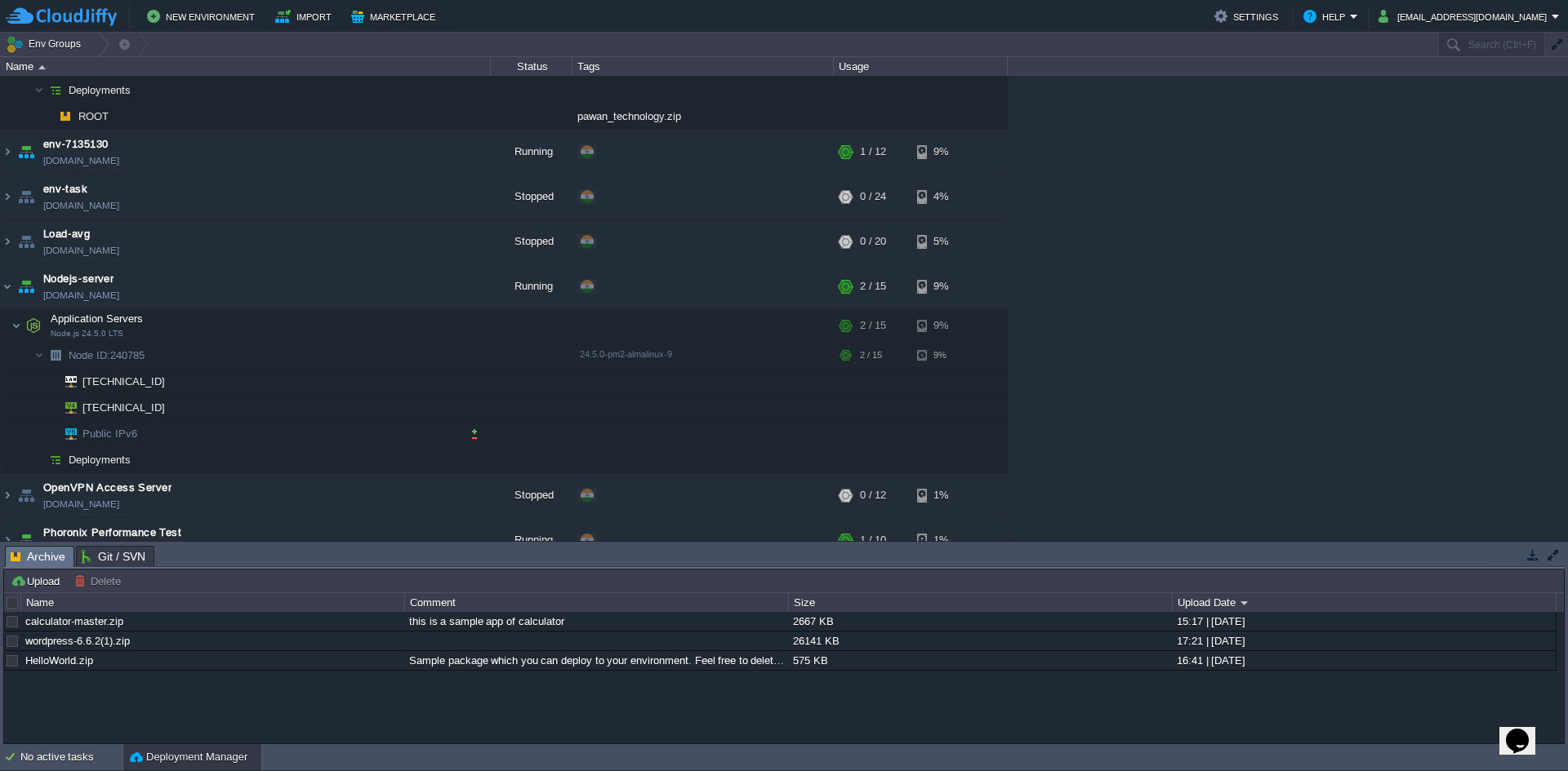
click at [195, 445] on td "Public IPv6" at bounding box center [246, 435] width 490 height 26
click at [183, 460] on td "Deployments" at bounding box center [246, 461] width 490 height 26
click at [183, 361] on td "Node ID: 240785" at bounding box center [246, 356] width 490 height 26
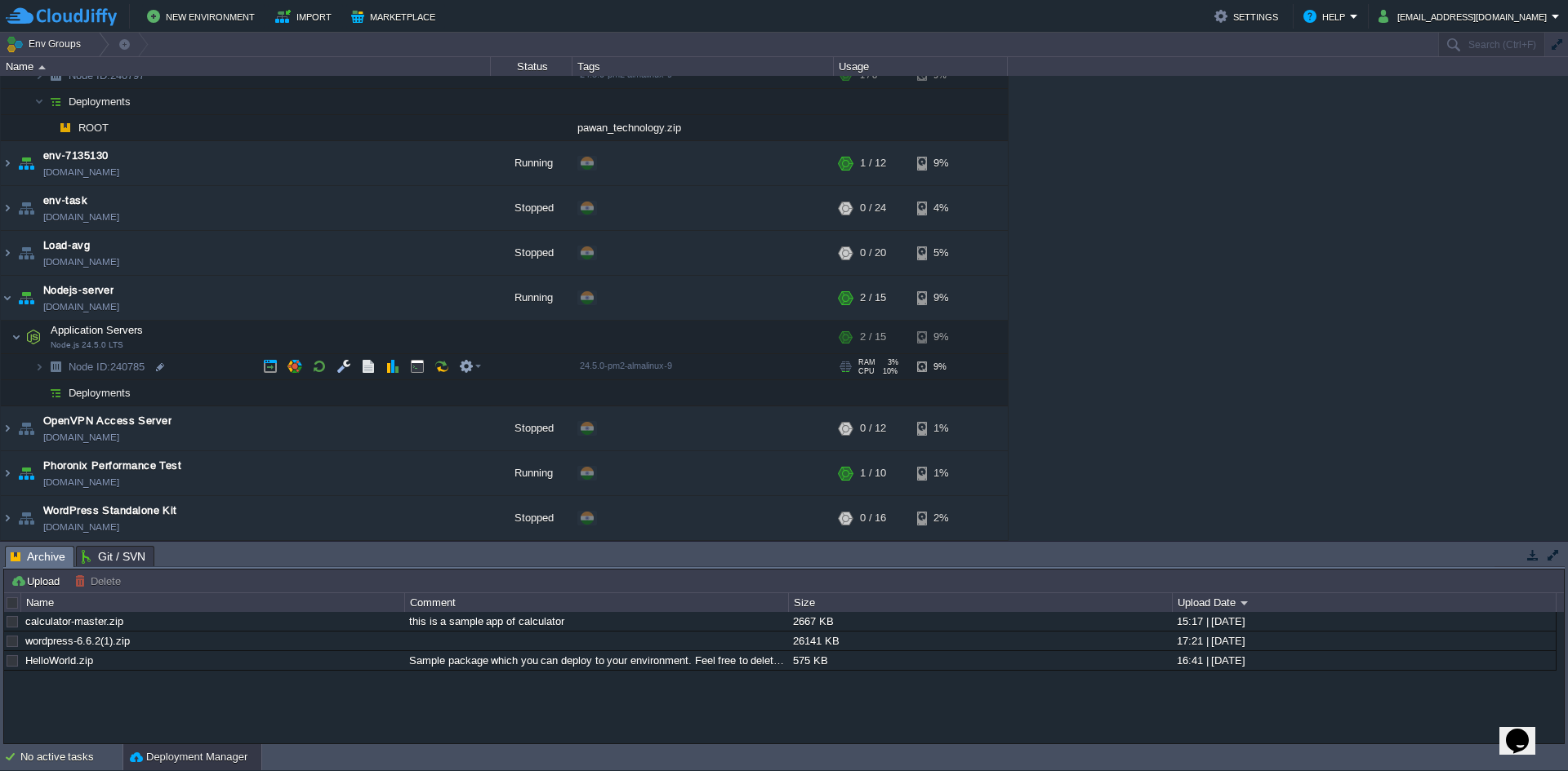
scroll to position [136, 0]
click at [180, 402] on td "Deployments" at bounding box center [246, 394] width 490 height 26
click at [368, 624] on button "button" at bounding box center [364, 622] width 15 height 15
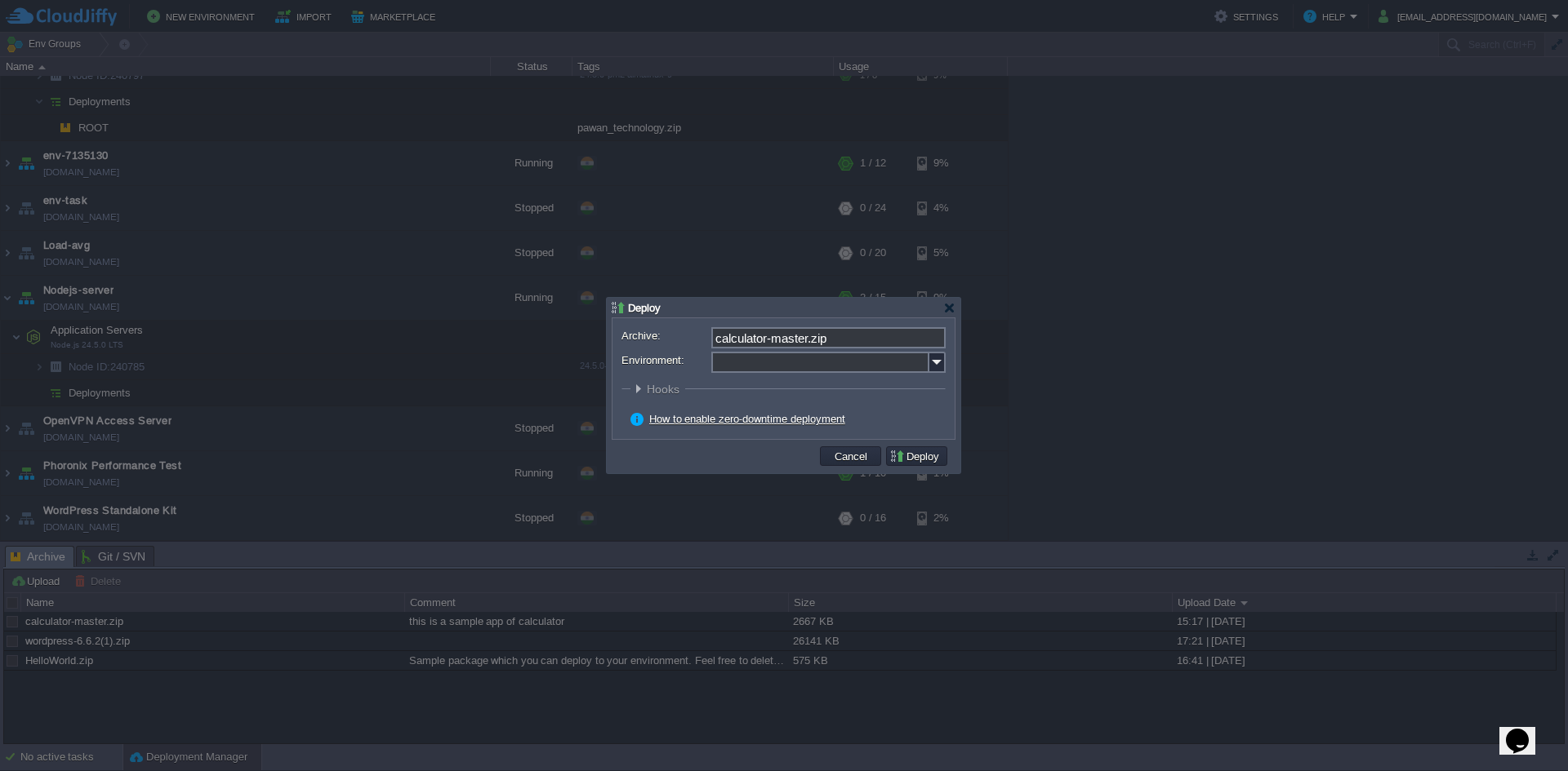
click at [817, 368] on input "Environment:" at bounding box center [820, 363] width 218 height 21
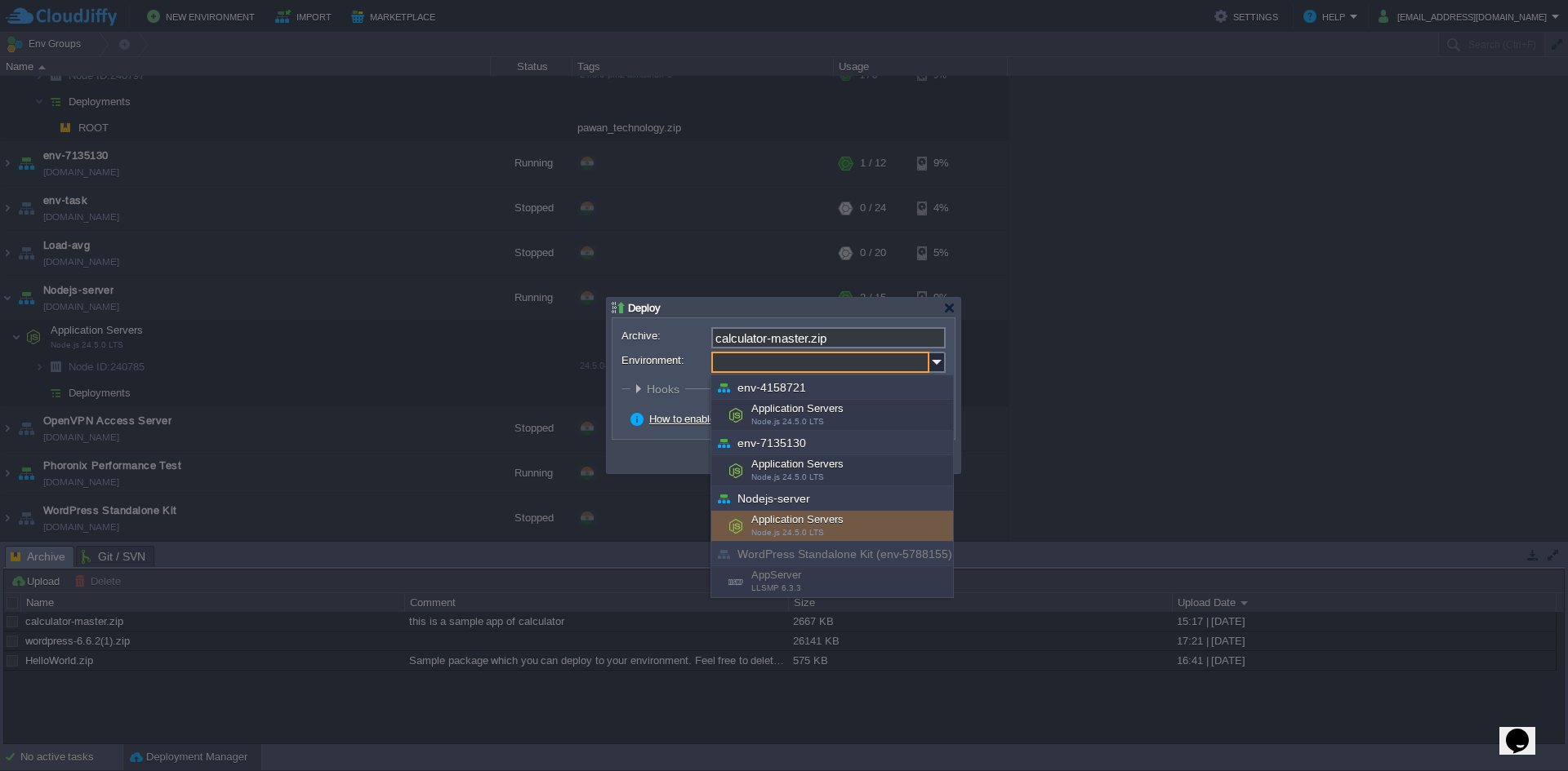
click at [799, 518] on div "Application Servers Node.js 24.5.0 LTS" at bounding box center [832, 526] width 242 height 31
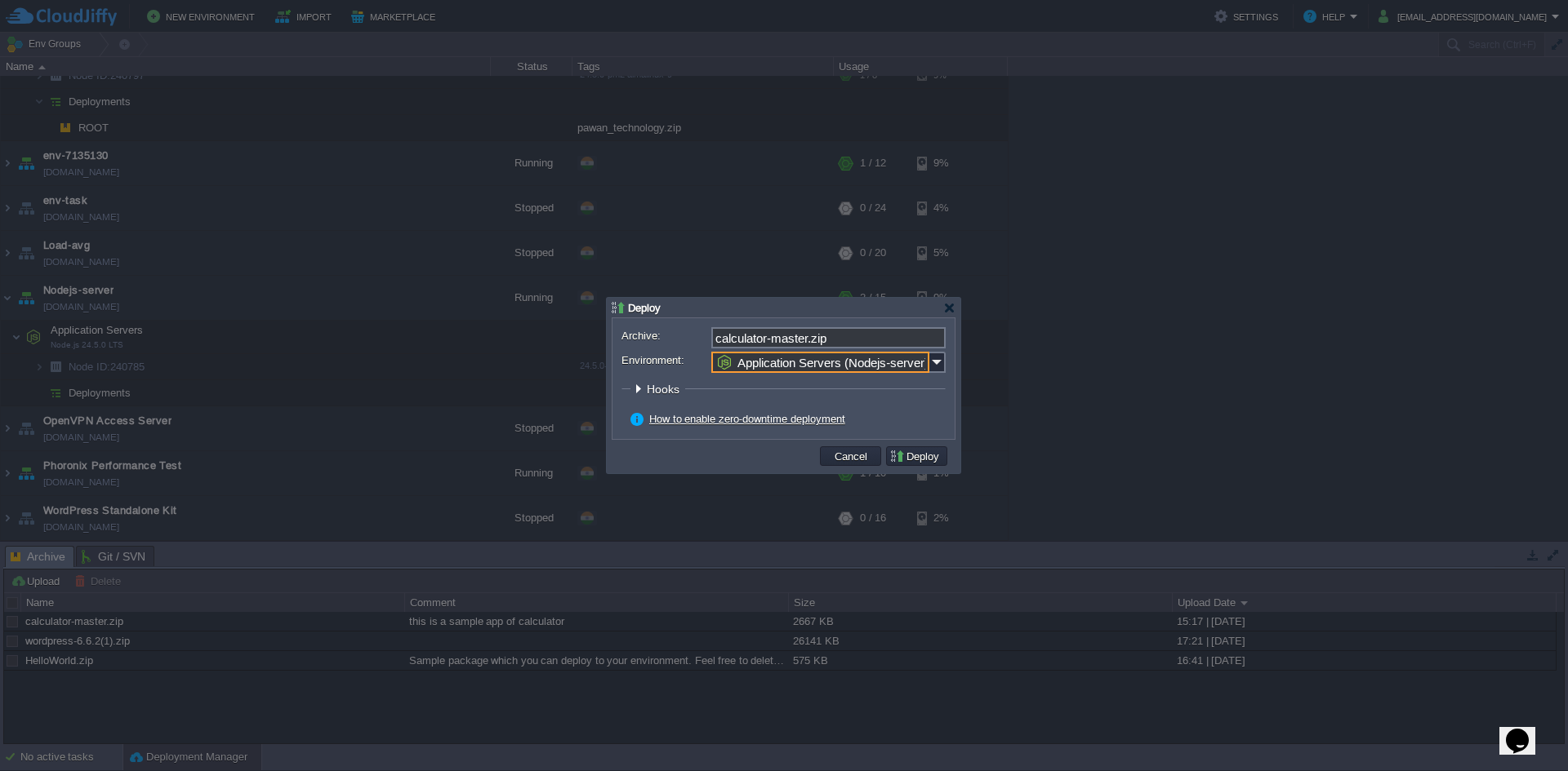
click at [830, 371] on input "Application Servers (Nodejs-server)" at bounding box center [820, 363] width 218 height 21
click at [937, 367] on img at bounding box center [937, 363] width 16 height 21
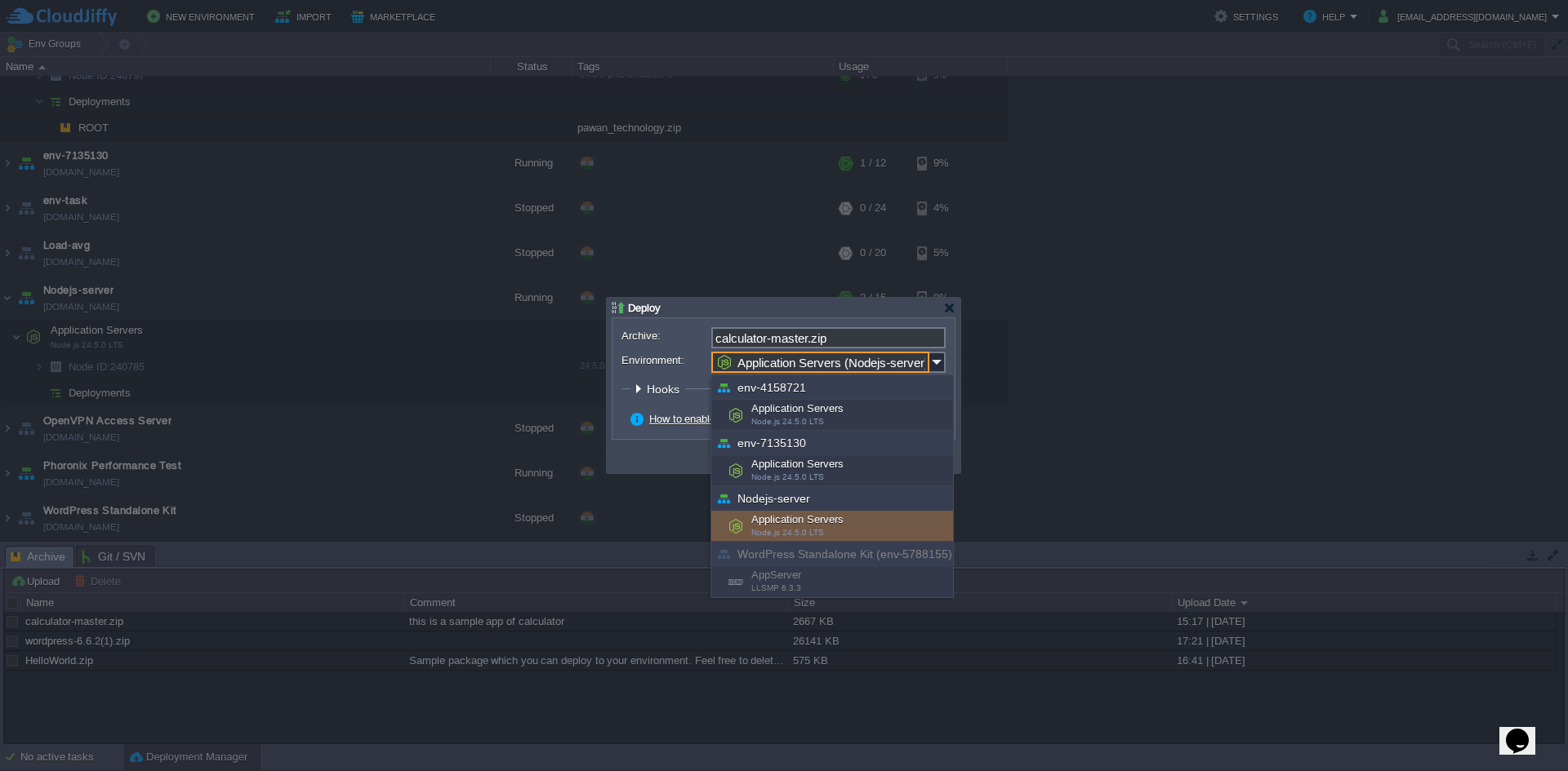
click at [804, 518] on div "Application Servers Node.js 24.5.0 LTS" at bounding box center [832, 526] width 242 height 31
type input "Application Servers (Nodejs-server)"
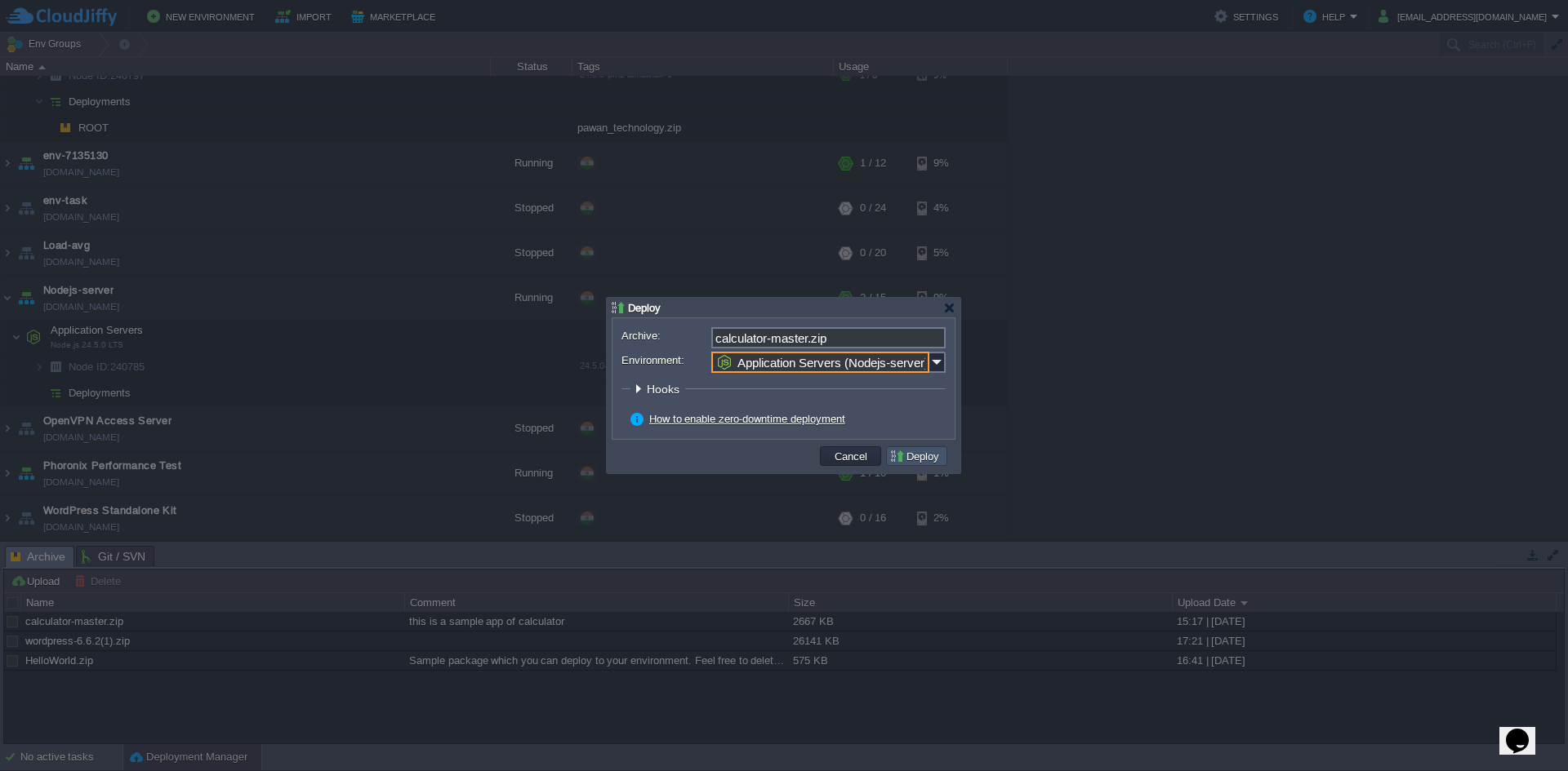
click at [913, 459] on button "Deploy" at bounding box center [916, 456] width 55 height 15
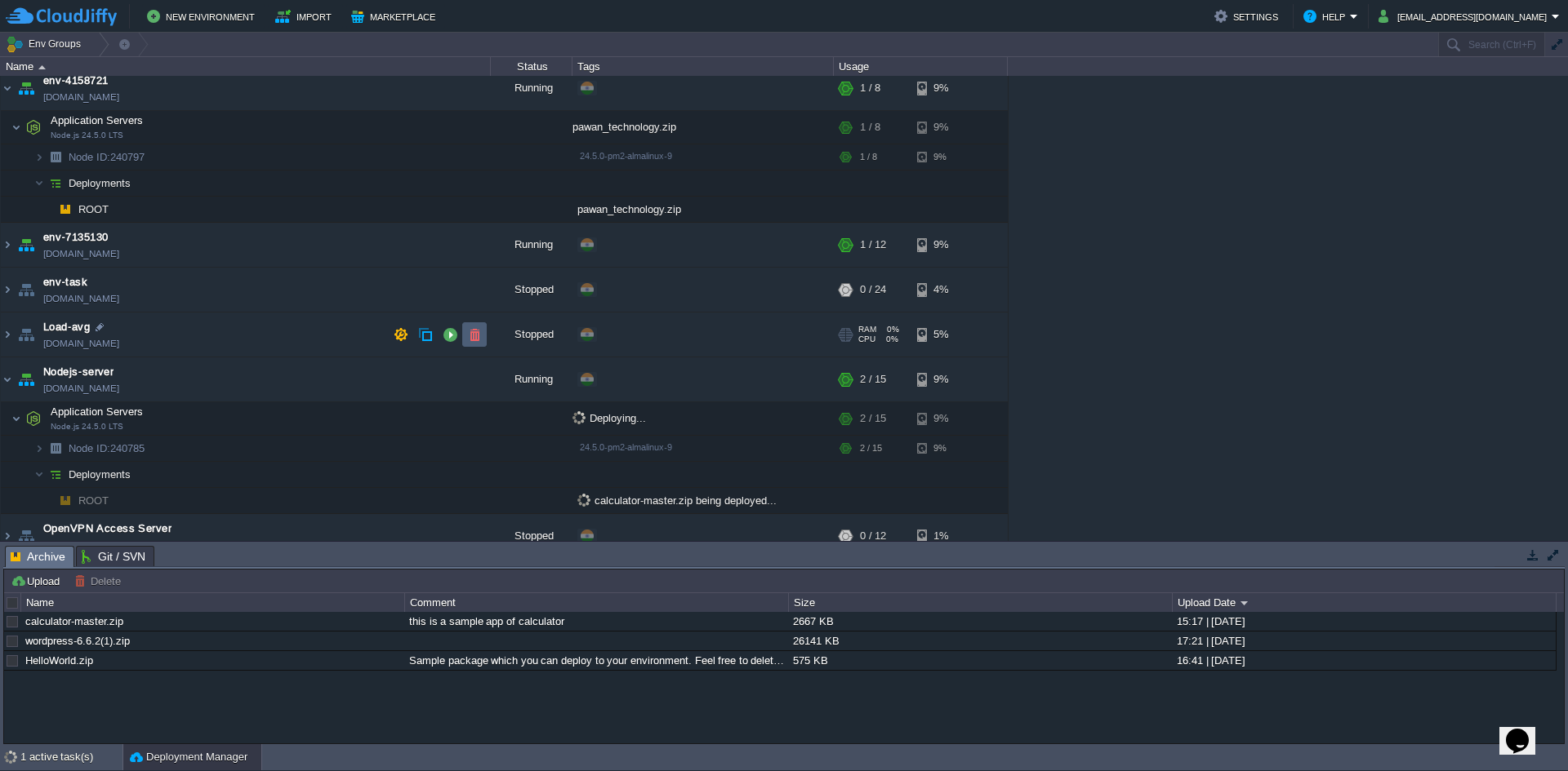
scroll to position [0, 0]
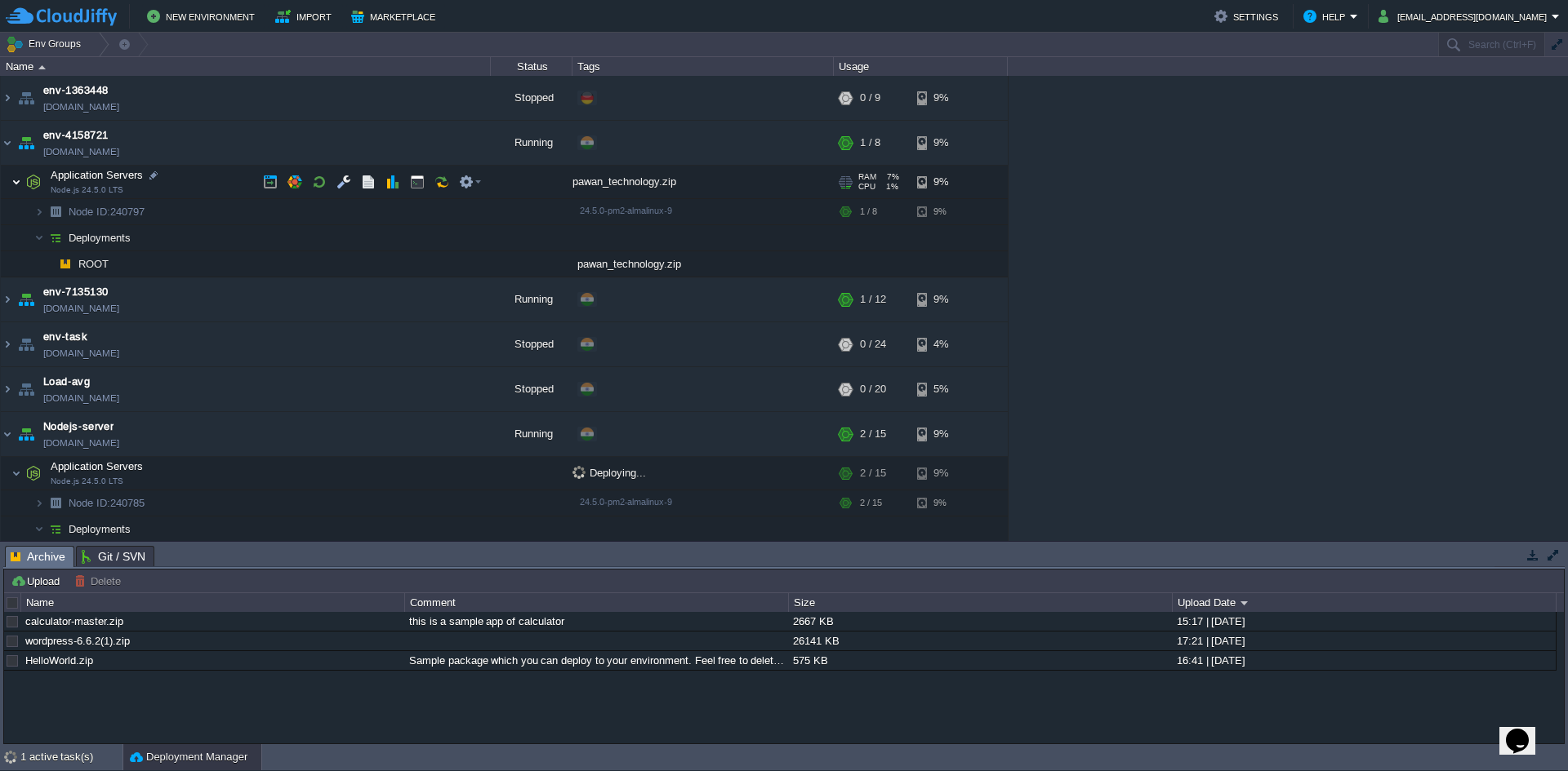
click at [16, 180] on img at bounding box center [16, 182] width 10 height 33
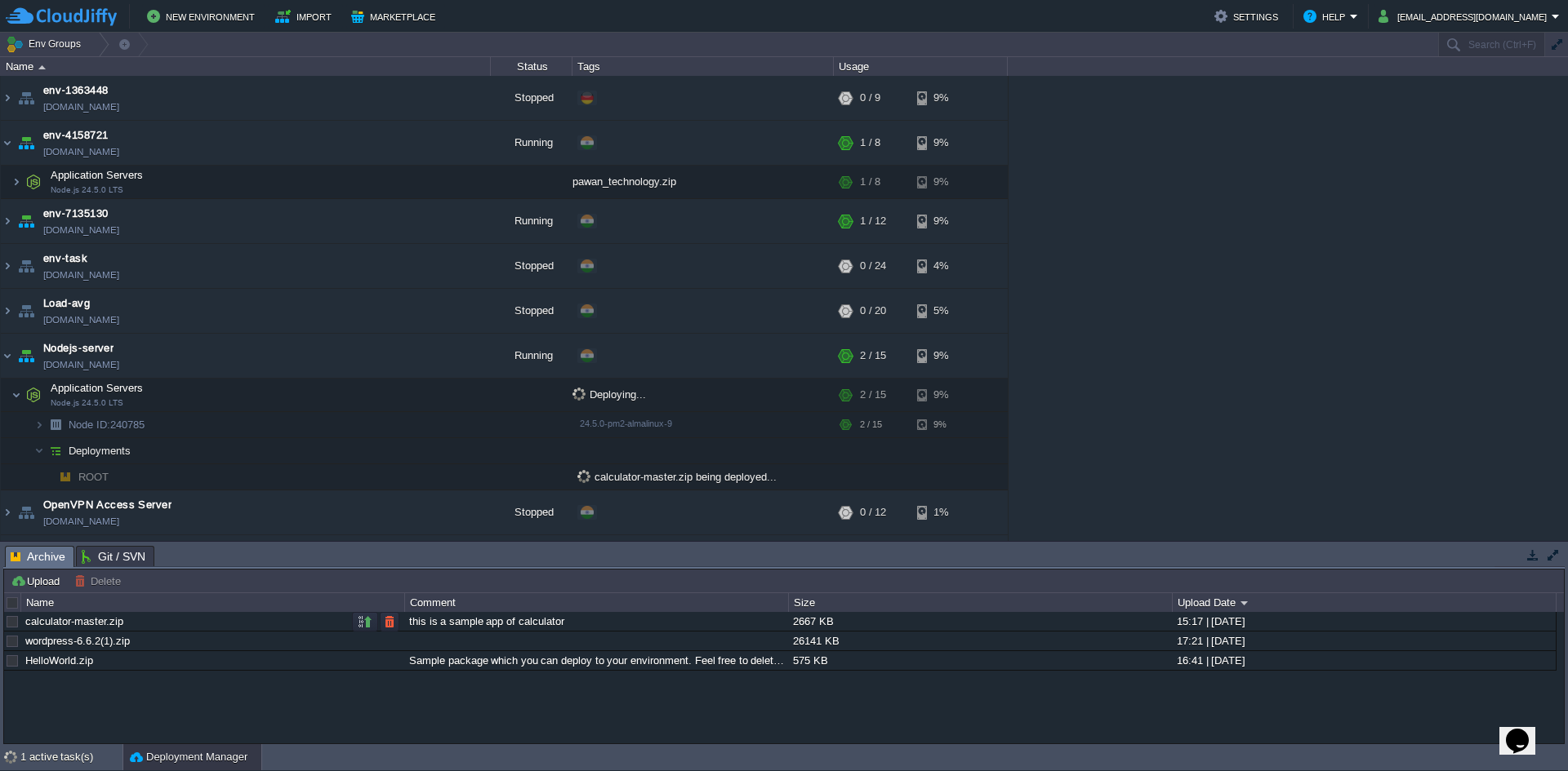
click at [66, 621] on link "calculator-master.zip" at bounding box center [74, 622] width 98 height 12
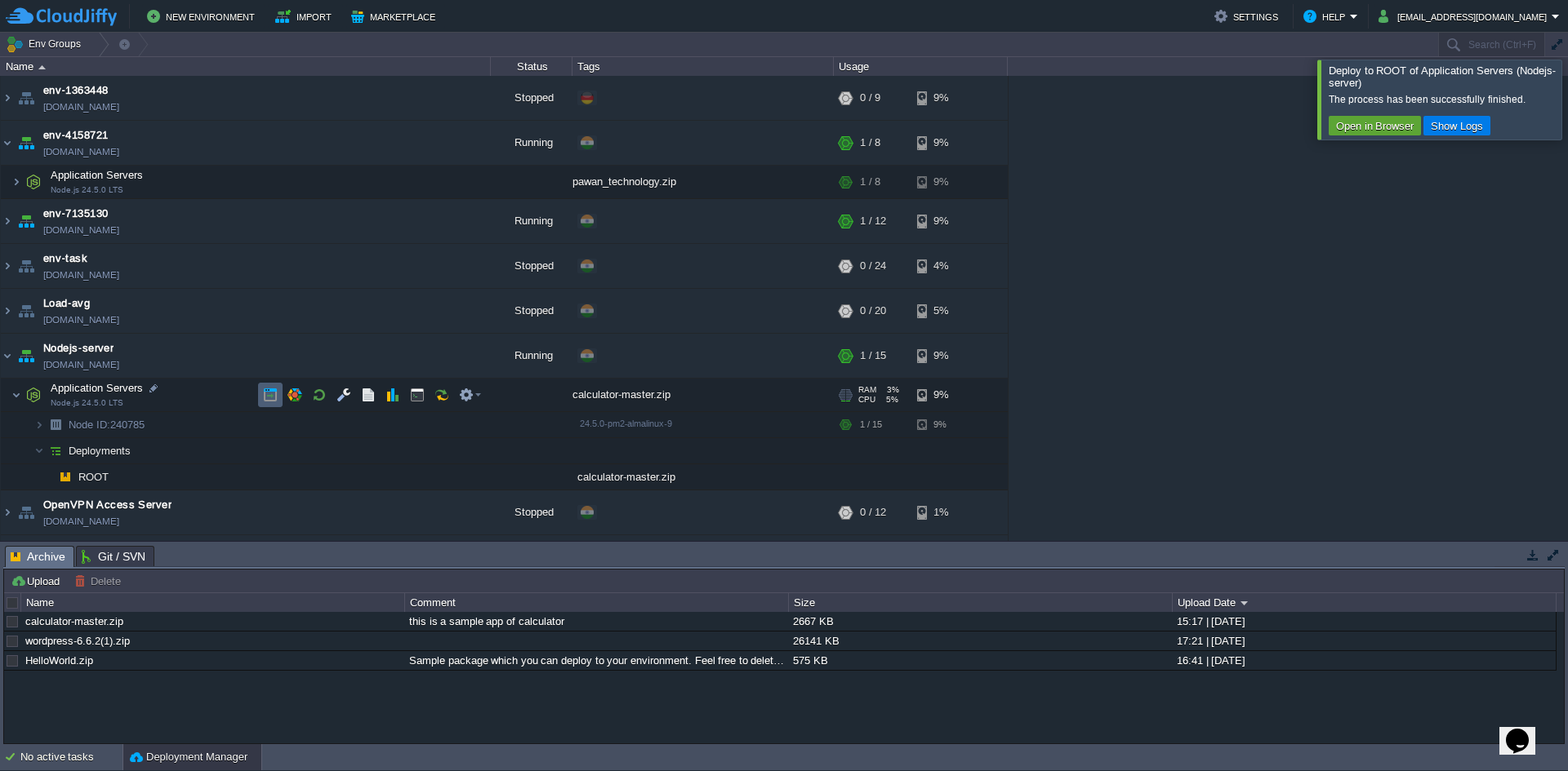
click at [272, 398] on button "button" at bounding box center [270, 395] width 15 height 15
click at [343, 364] on td at bounding box center [352, 356] width 24 height 24
click at [418, 402] on td at bounding box center [417, 395] width 24 height 24
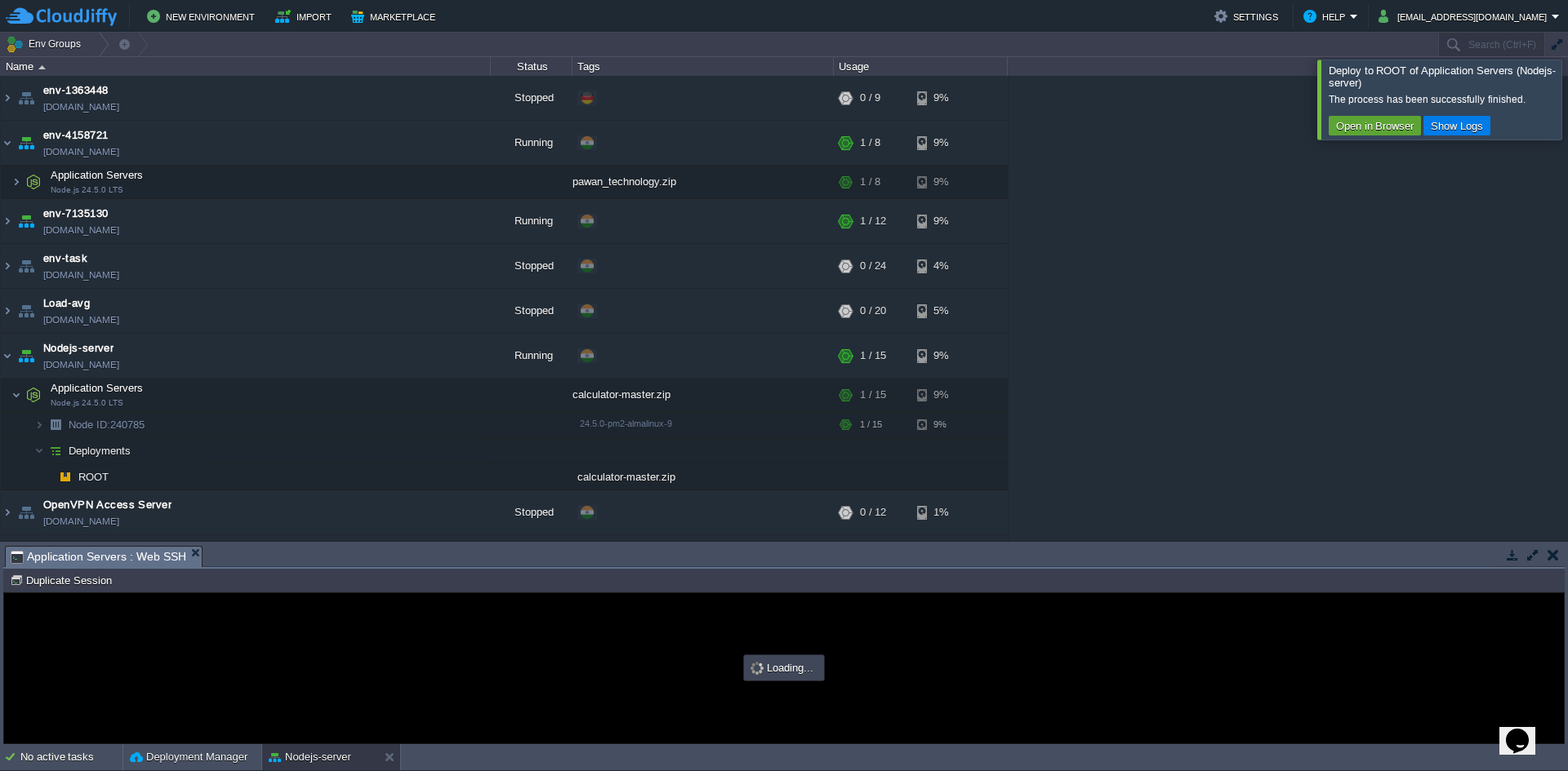
type input "#000000"
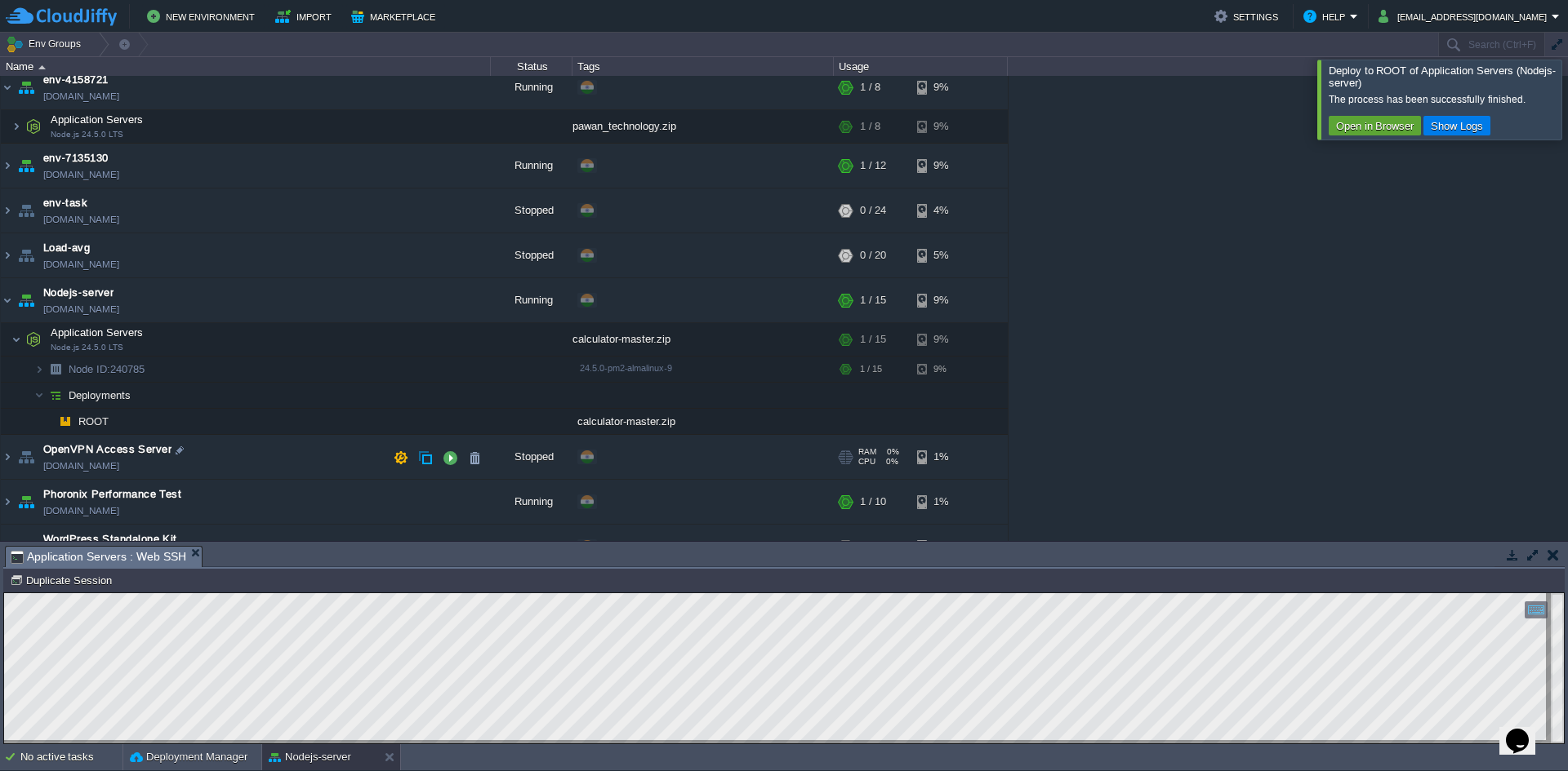
scroll to position [84, 0]
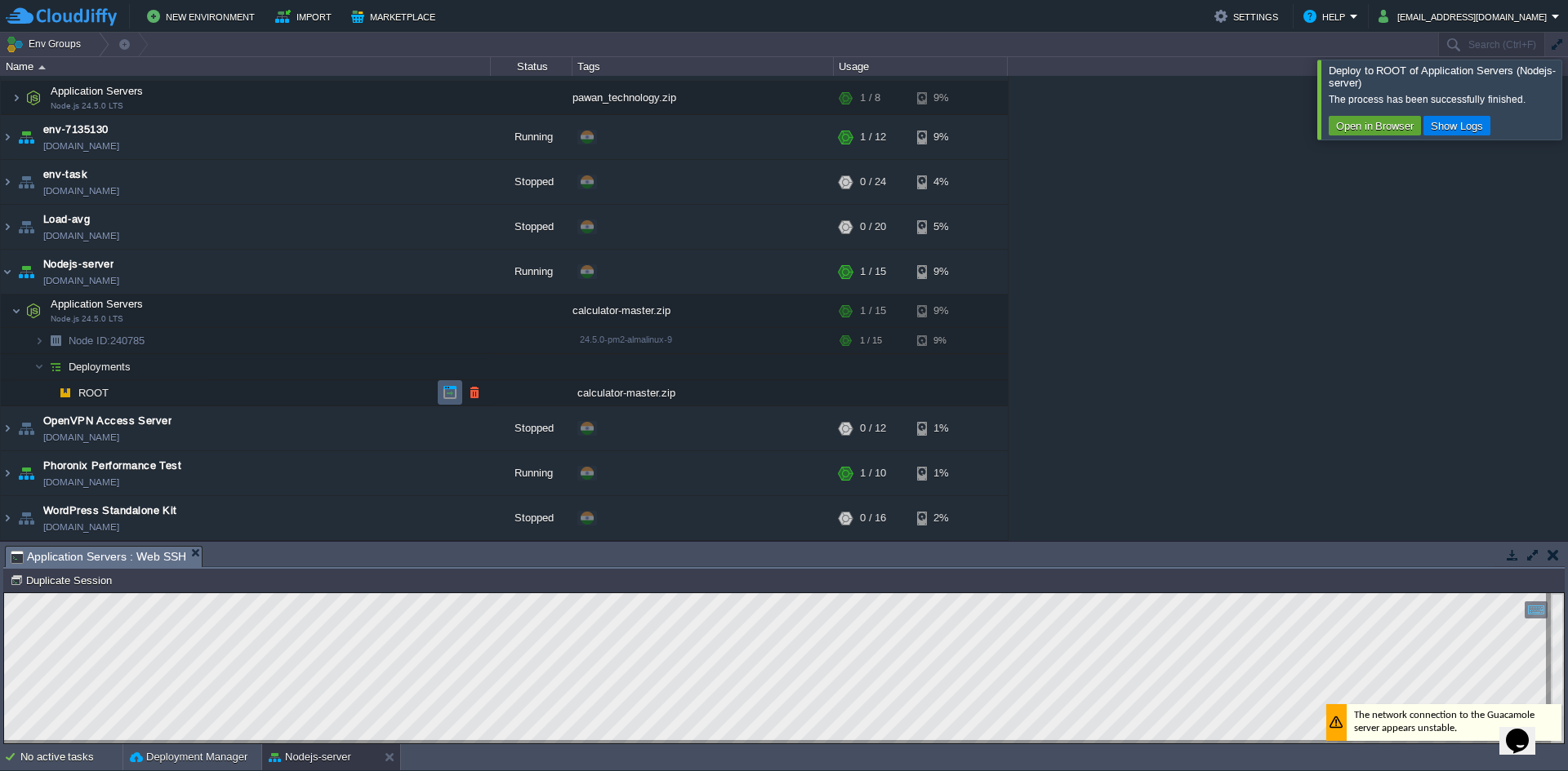
click at [446, 395] on button "button" at bounding box center [449, 392] width 15 height 15
click at [349, 271] on button "button" at bounding box center [351, 271] width 15 height 15
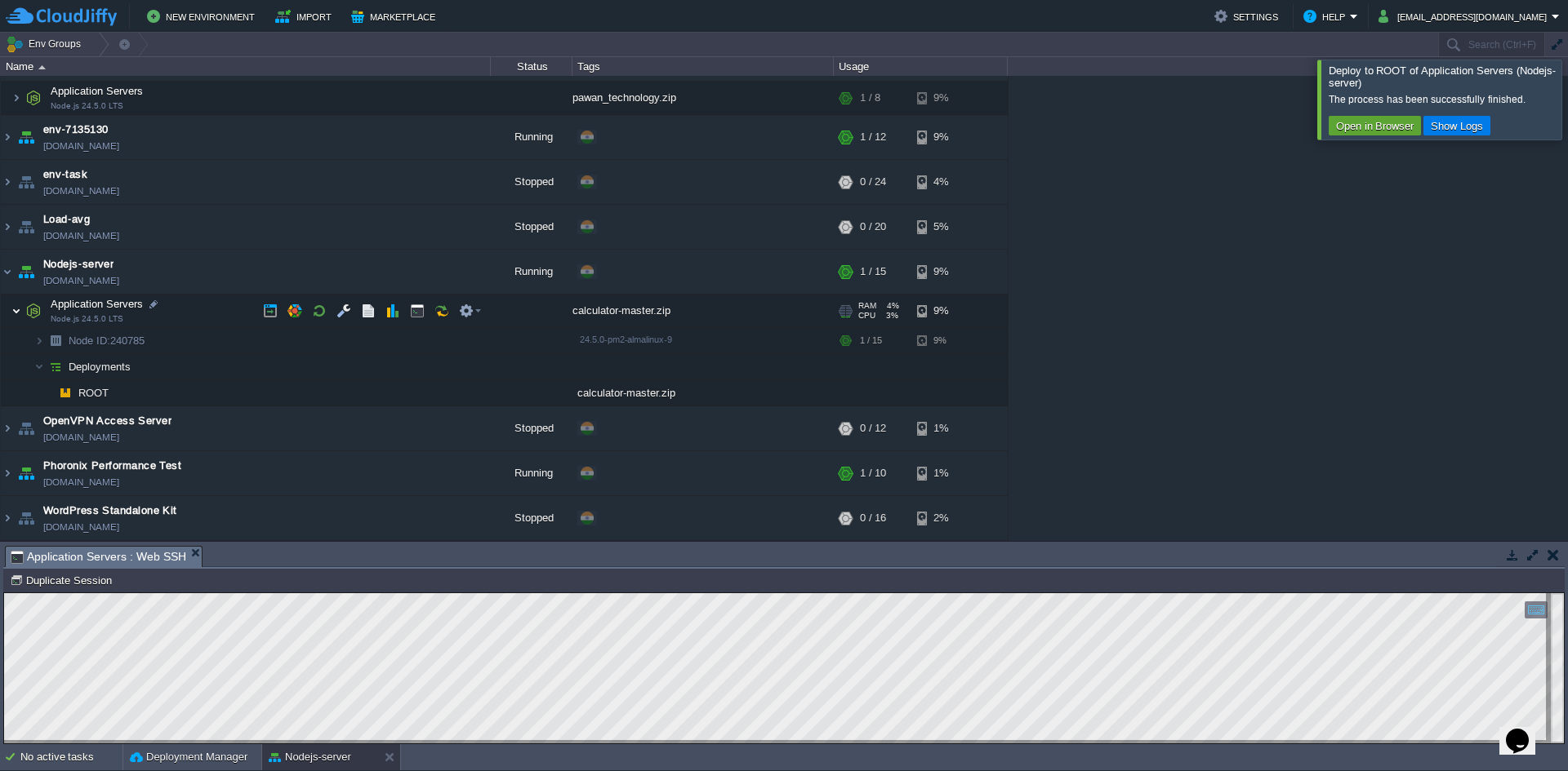
click at [19, 317] on img at bounding box center [16, 311] width 10 height 33
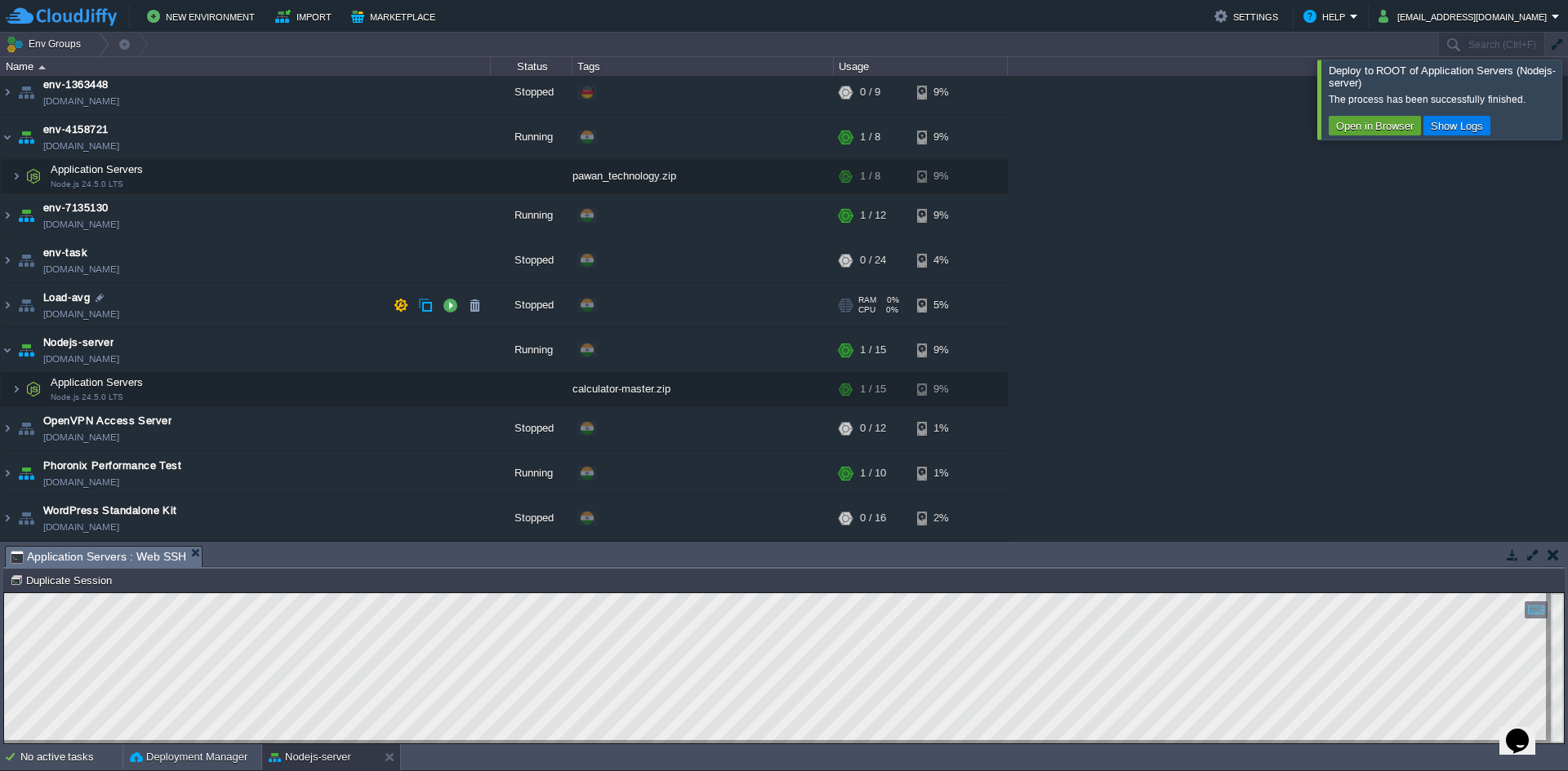
scroll to position [0, 0]
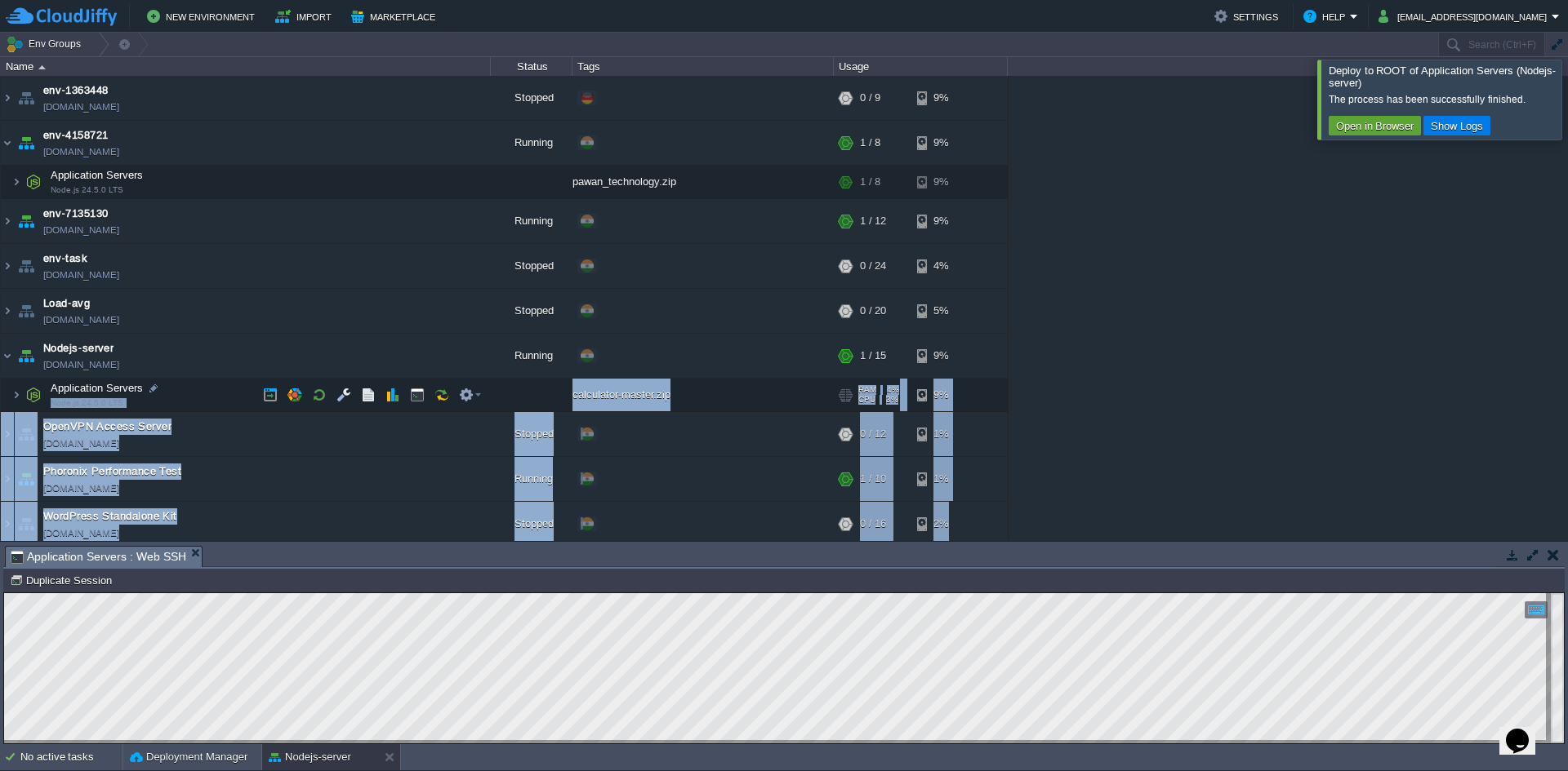
drag, startPoint x: 258, startPoint y: 392, endPoint x: 233, endPoint y: 401, distance: 26.6
click at [241, 399] on div "env-1363448 [DOMAIN_NAME] Stopped + Add to Env Group RAM 0% CPU 0% 0 / 9 9% env…" at bounding box center [784, 309] width 1568 height 465
click at [14, 395] on img at bounding box center [16, 395] width 10 height 33
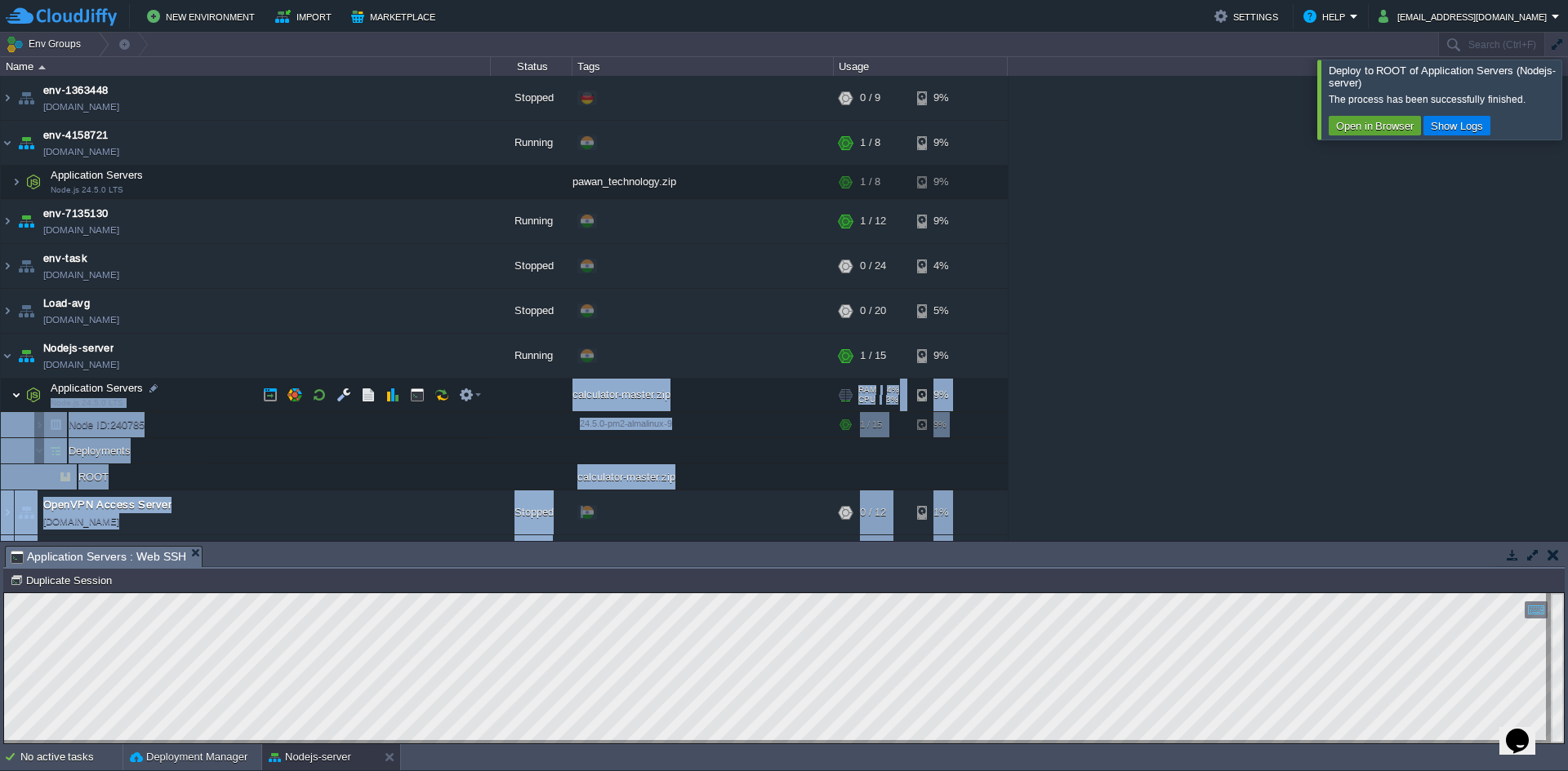
click at [14, 395] on img at bounding box center [16, 395] width 10 height 33
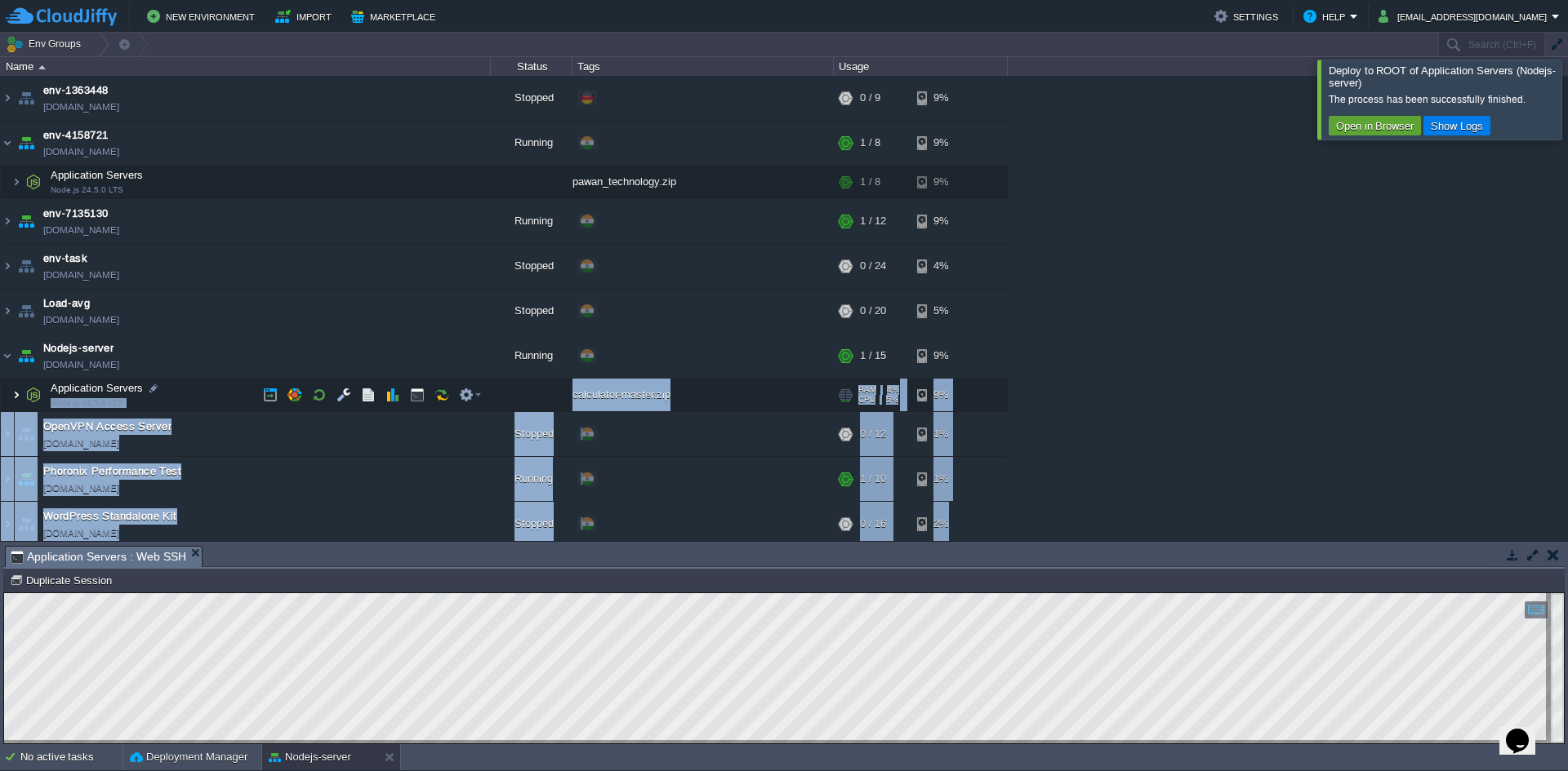
click at [14, 395] on img at bounding box center [16, 395] width 10 height 33
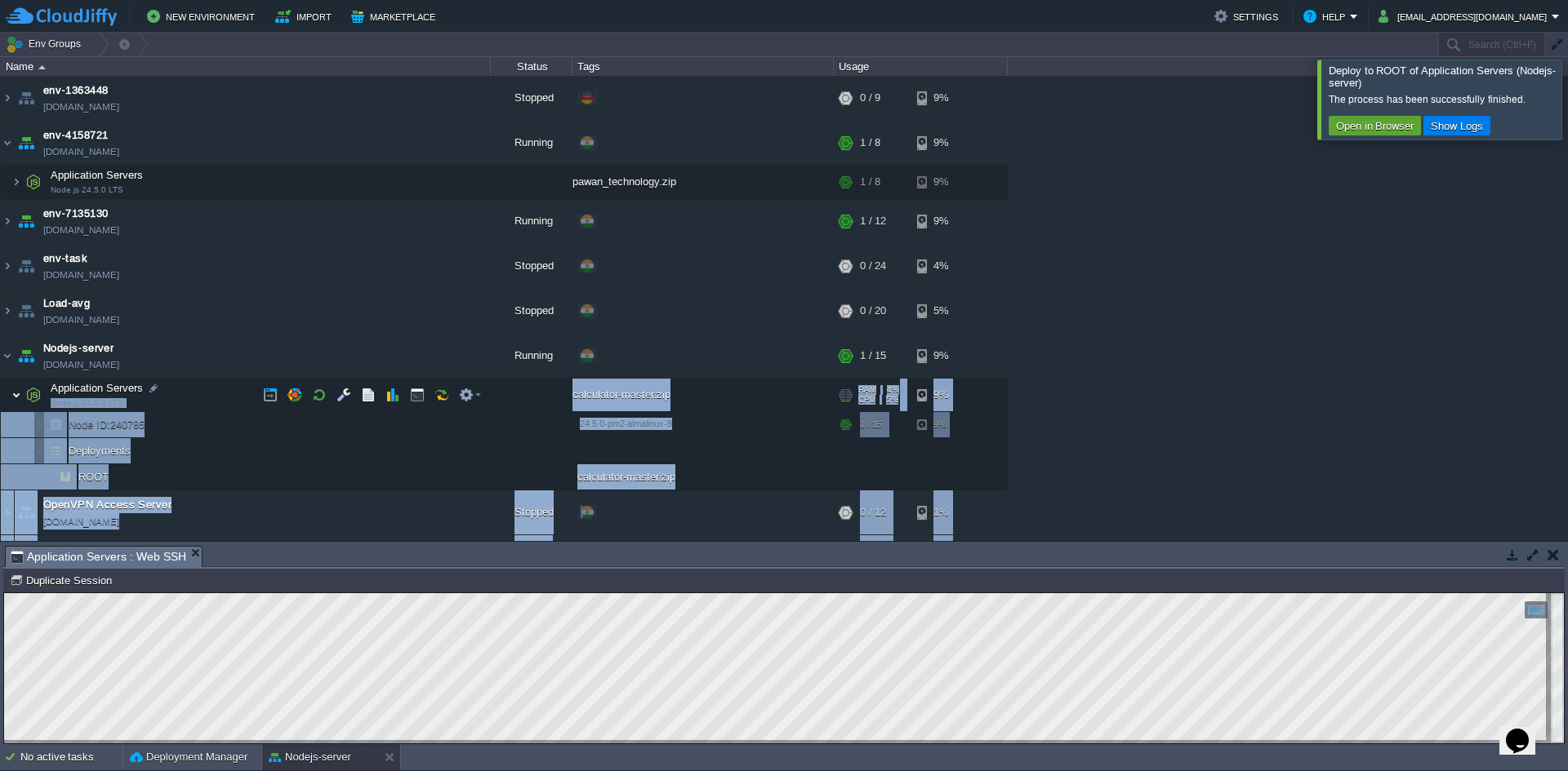
click at [14, 395] on img at bounding box center [16, 395] width 10 height 33
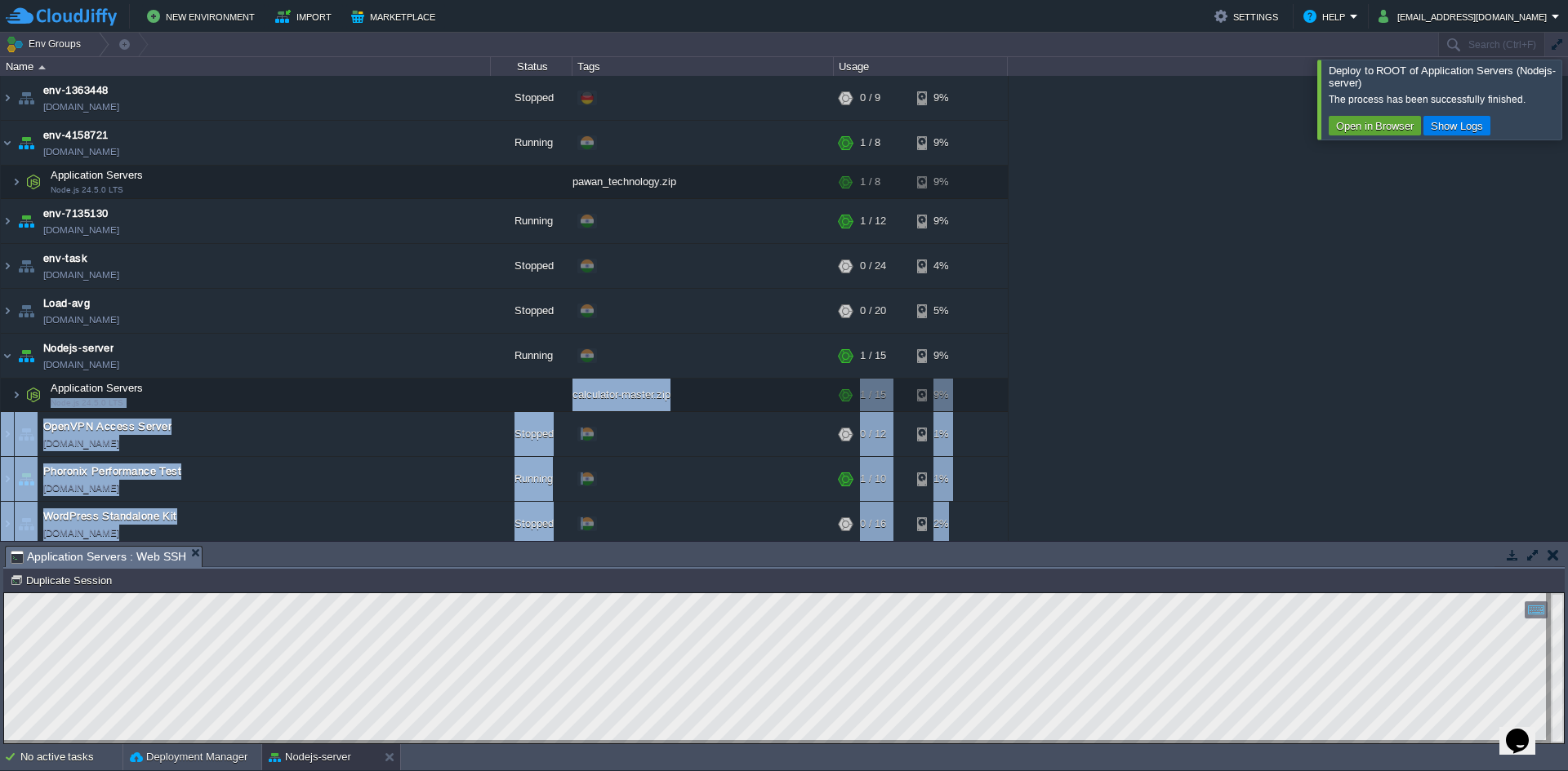
click at [1192, 361] on div "env-1363448 [DOMAIN_NAME] Stopped + Add to Env Group RAM 0% CPU 0% 0 / 9 9% env…" at bounding box center [784, 309] width 1568 height 465
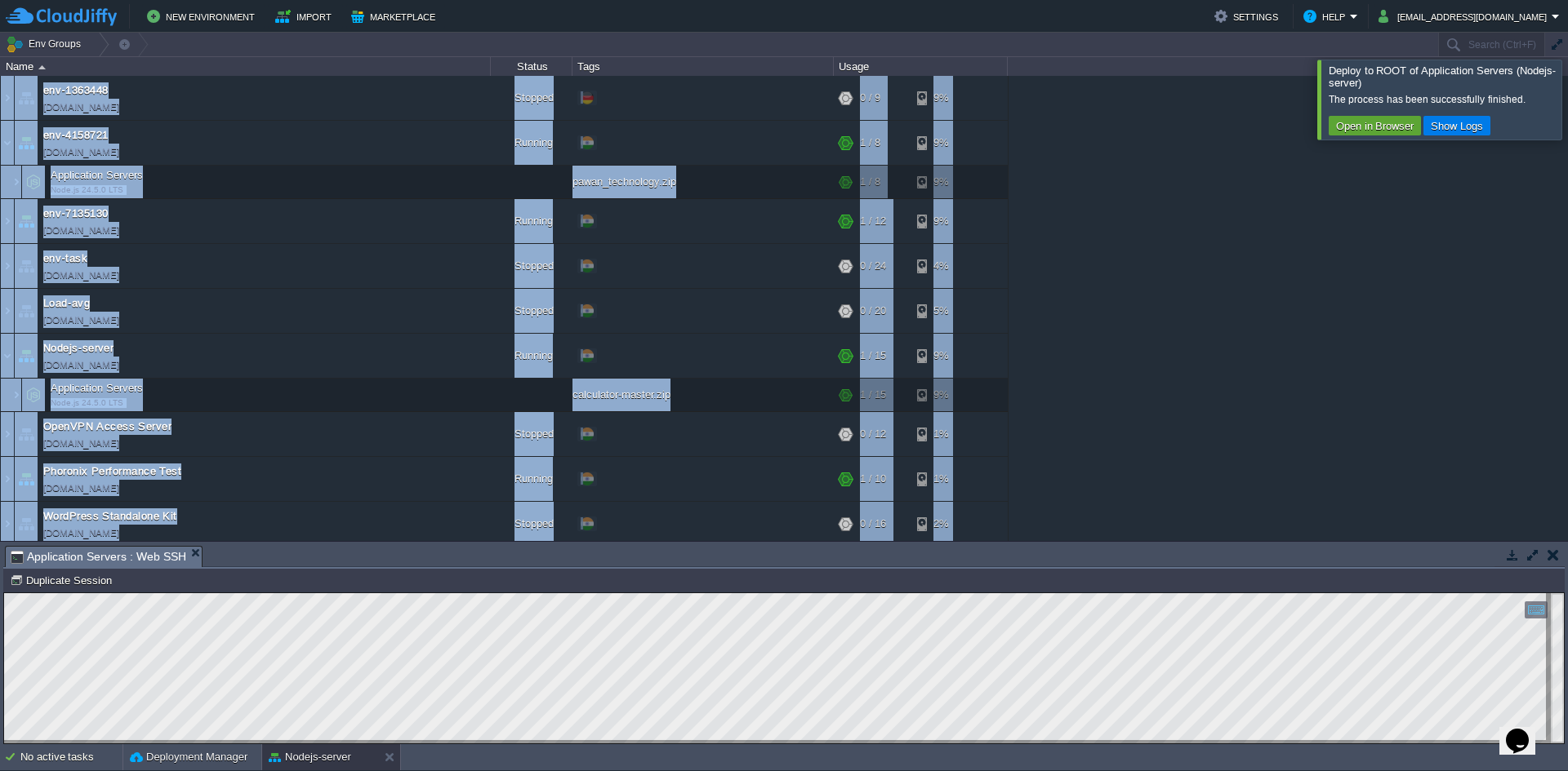
click at [1192, 361] on div "env-1363448 [DOMAIN_NAME] Stopped + Add to Env Group RAM 0% CPU 0% 0 / 9 9% env…" at bounding box center [784, 309] width 1568 height 465
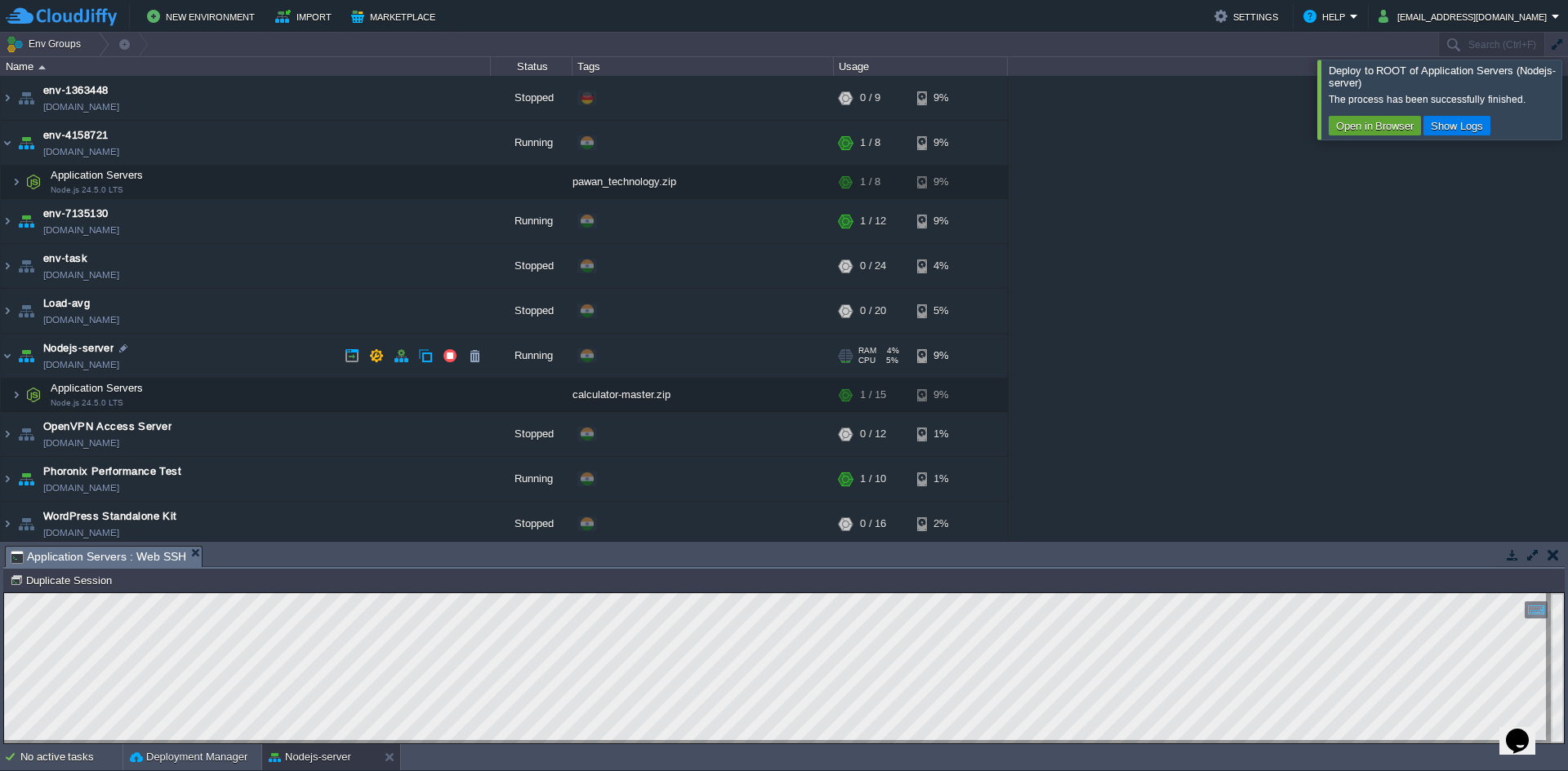
click at [205, 359] on td "Nodejs-server [DOMAIN_NAME]" at bounding box center [246, 356] width 490 height 45
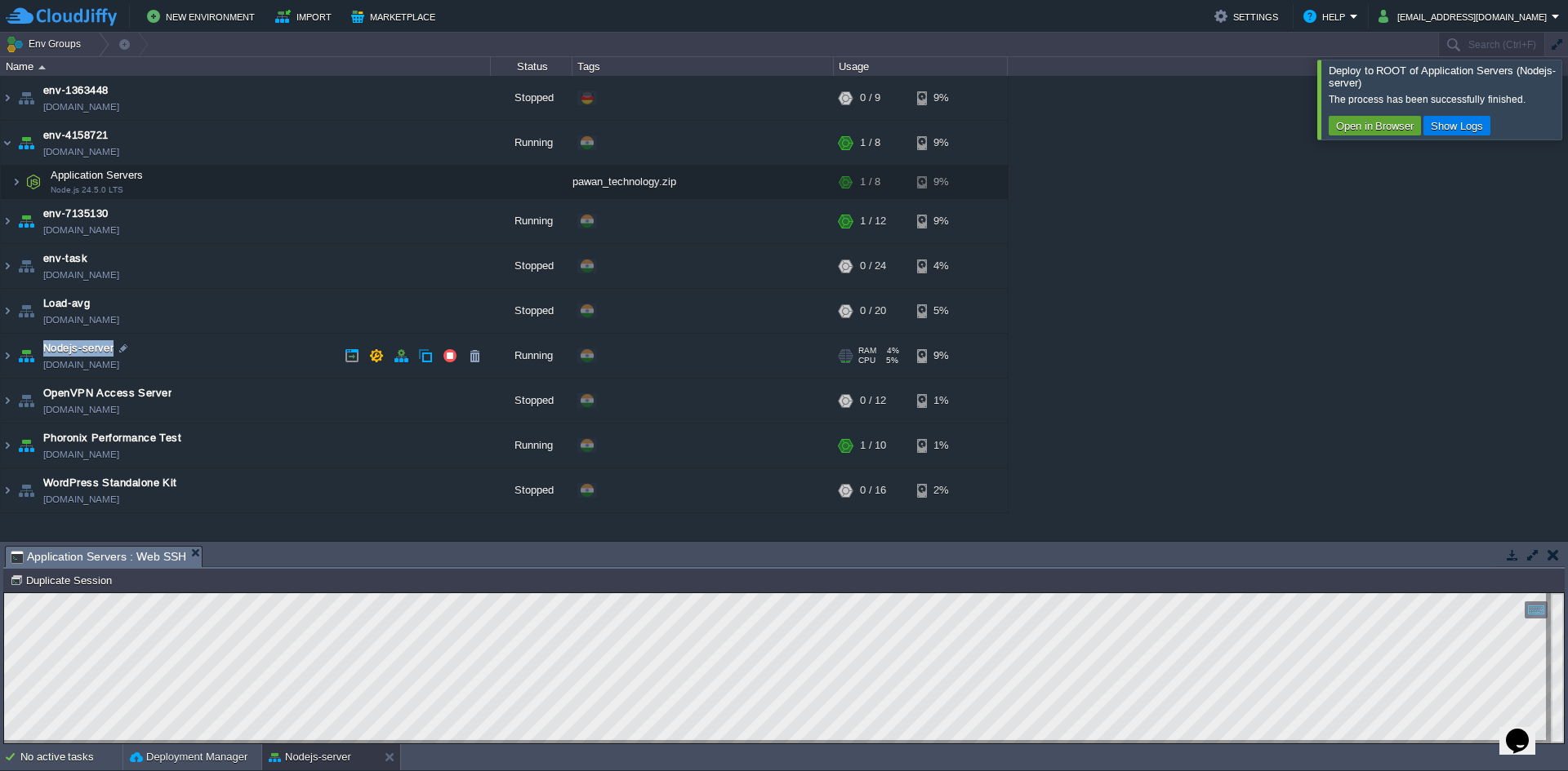
click at [205, 359] on td "Nodejs-server [DOMAIN_NAME]" at bounding box center [246, 356] width 490 height 45
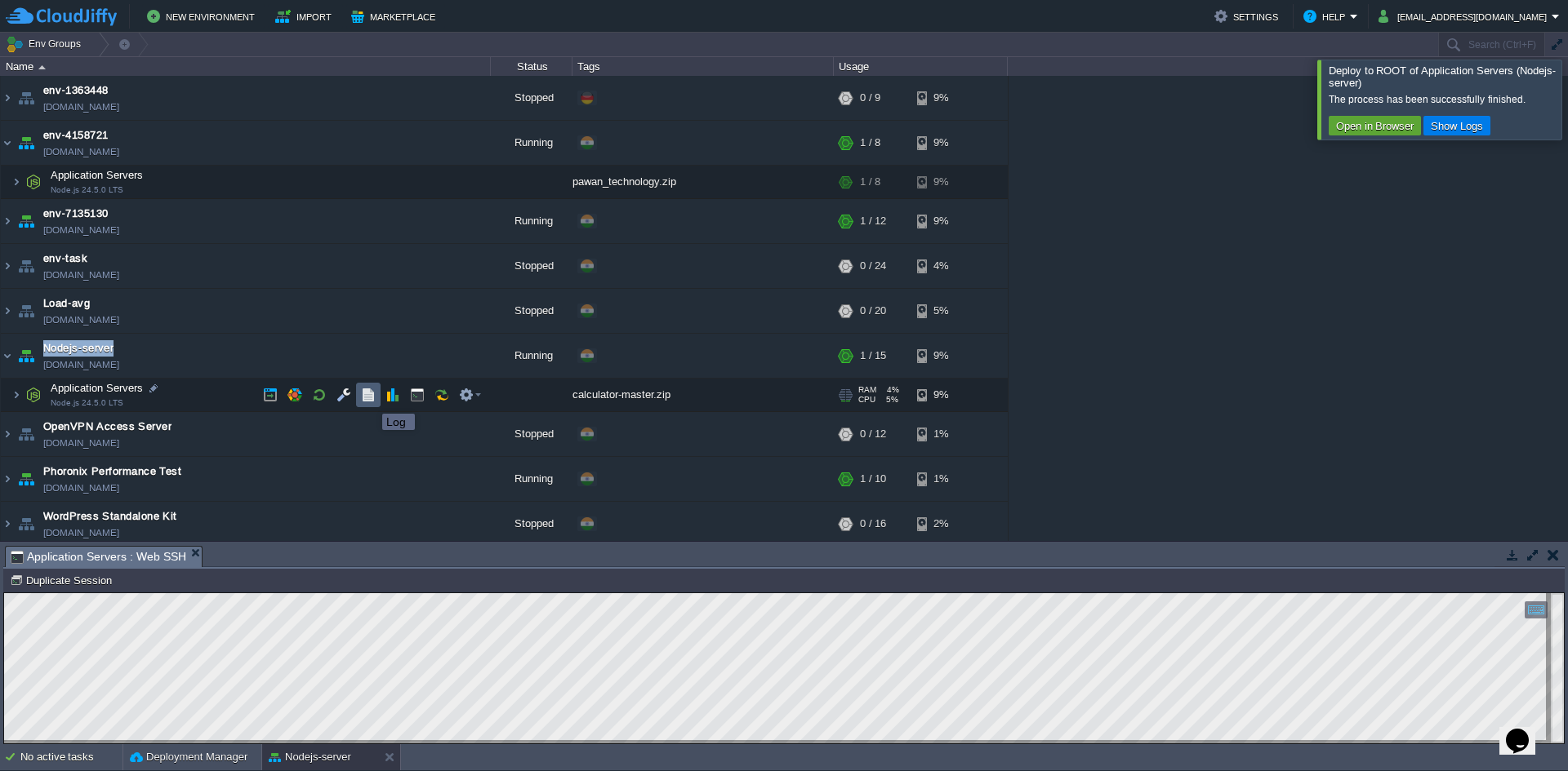
click at [370, 399] on button "button" at bounding box center [368, 395] width 15 height 15
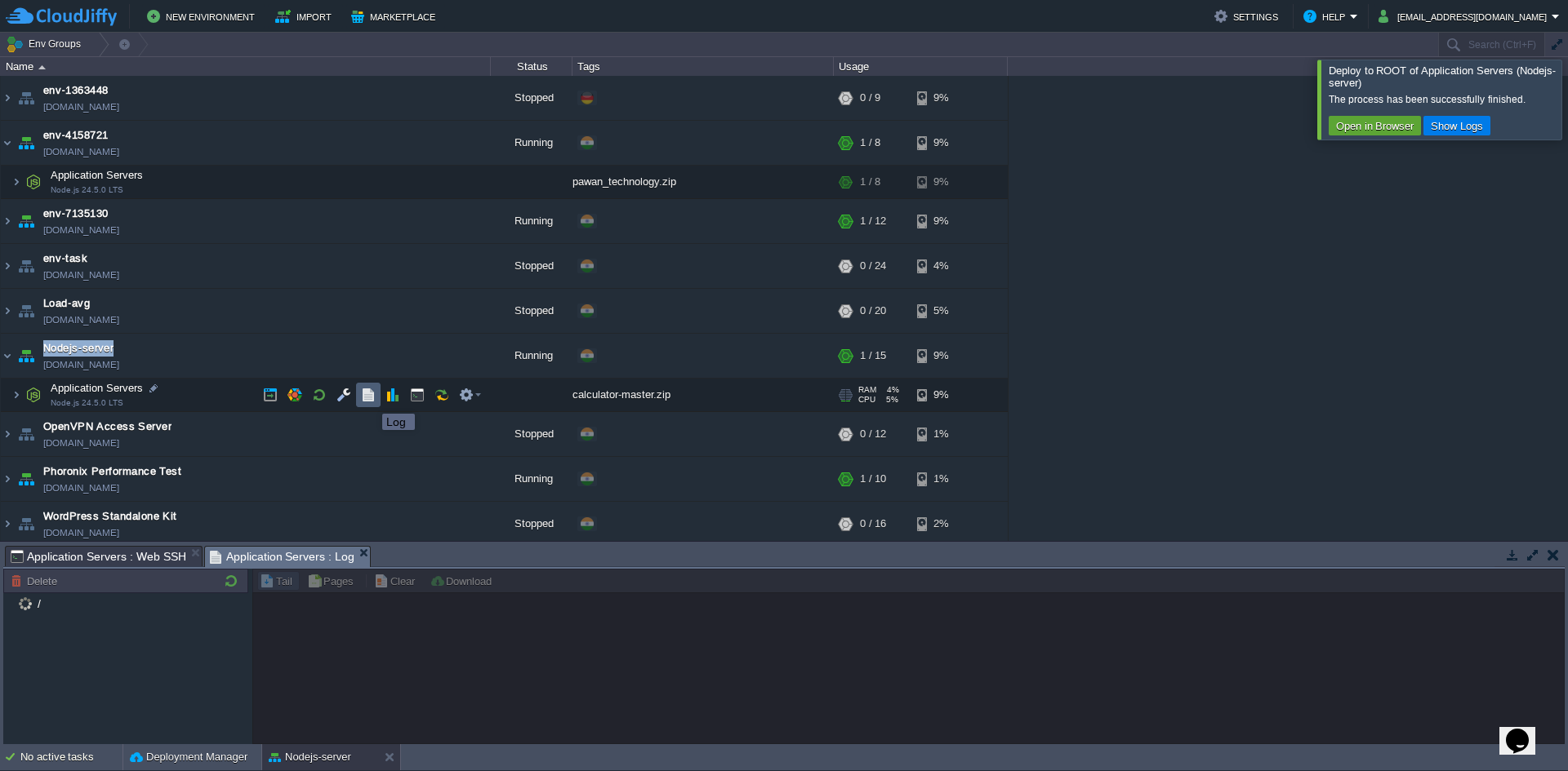
click at [370, 399] on button "button" at bounding box center [368, 395] width 15 height 15
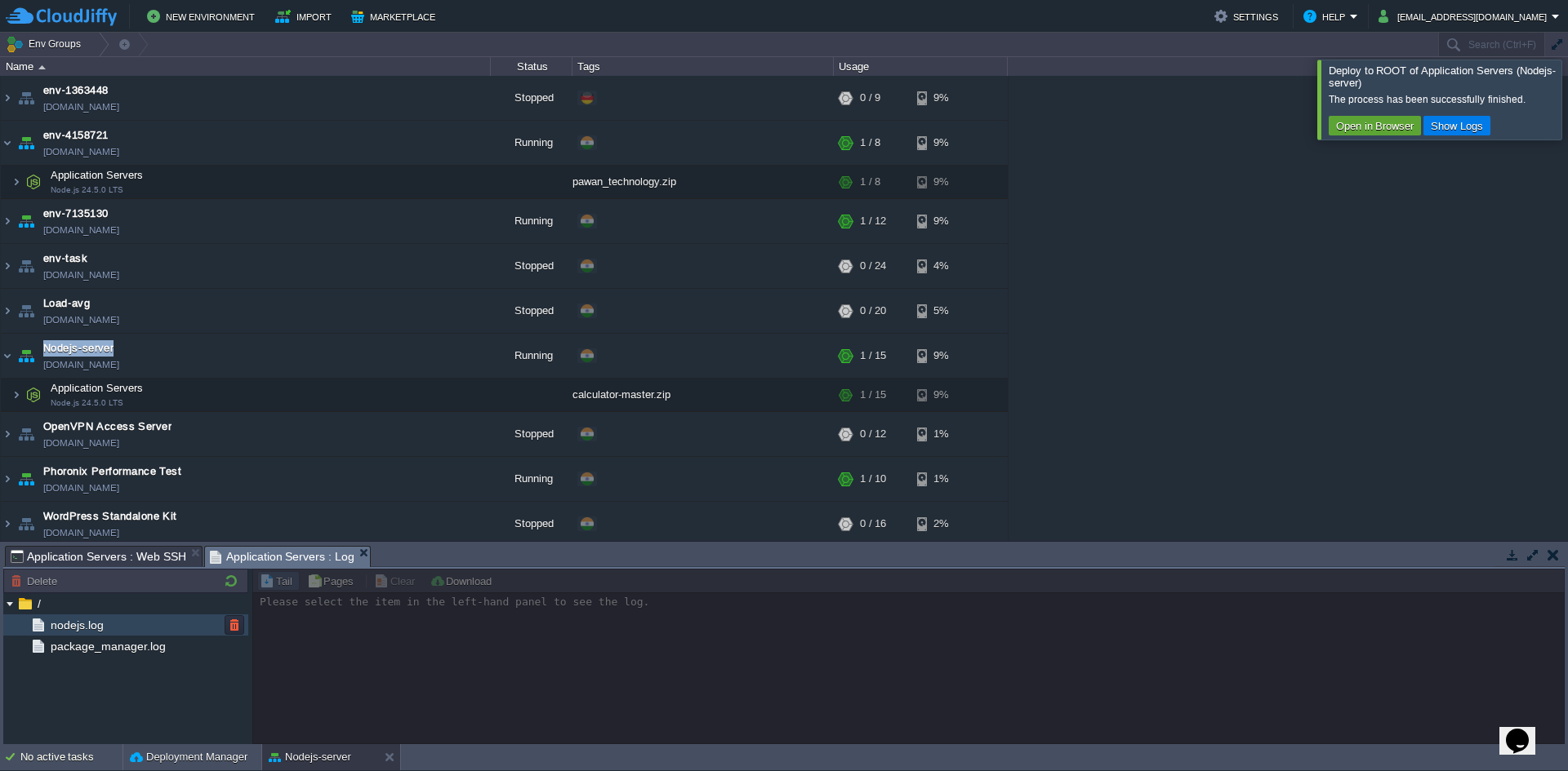
click at [92, 633] on div "nodejs.log" at bounding box center [126, 625] width 245 height 21
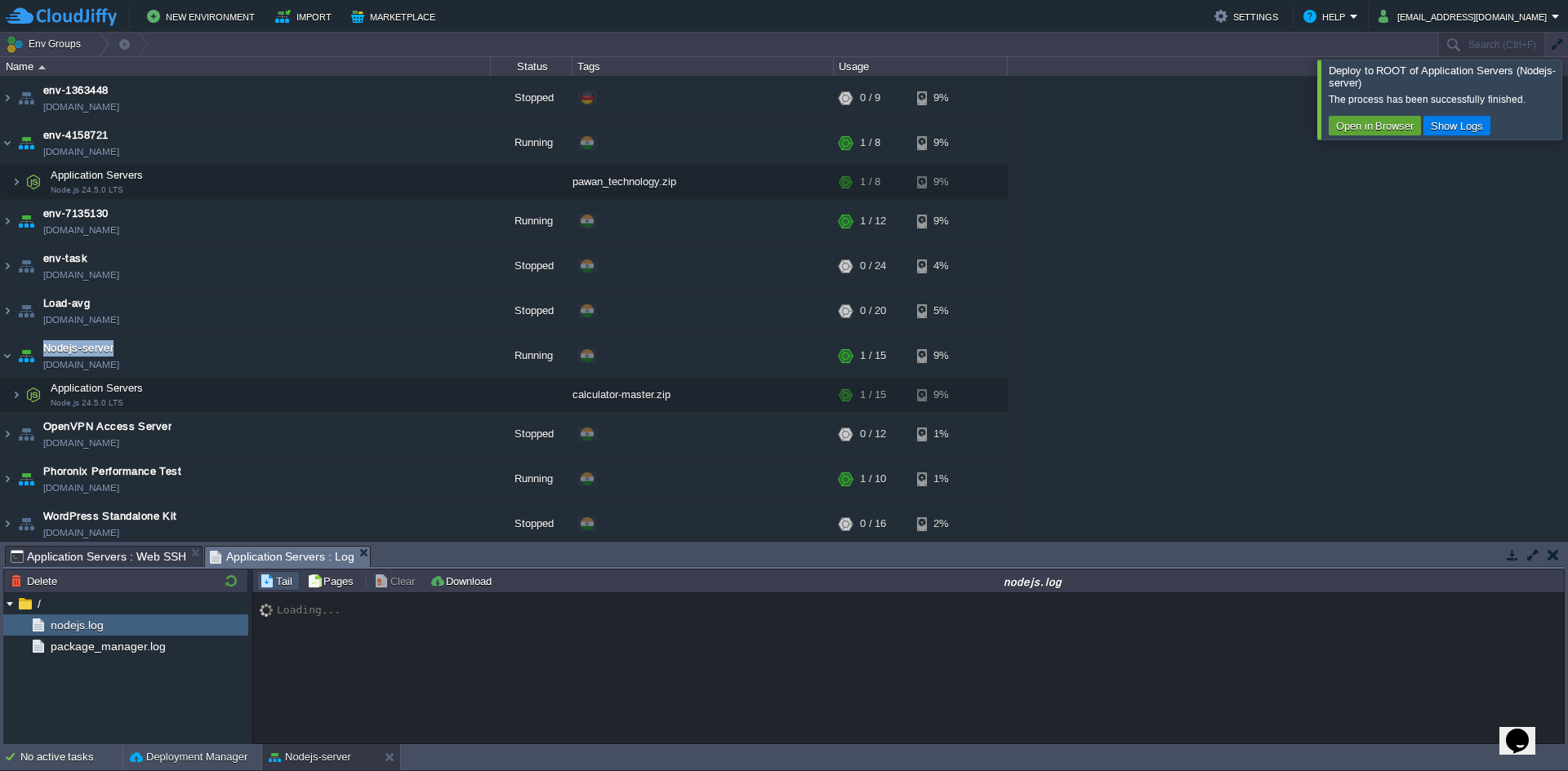
scroll to position [11594, 0]
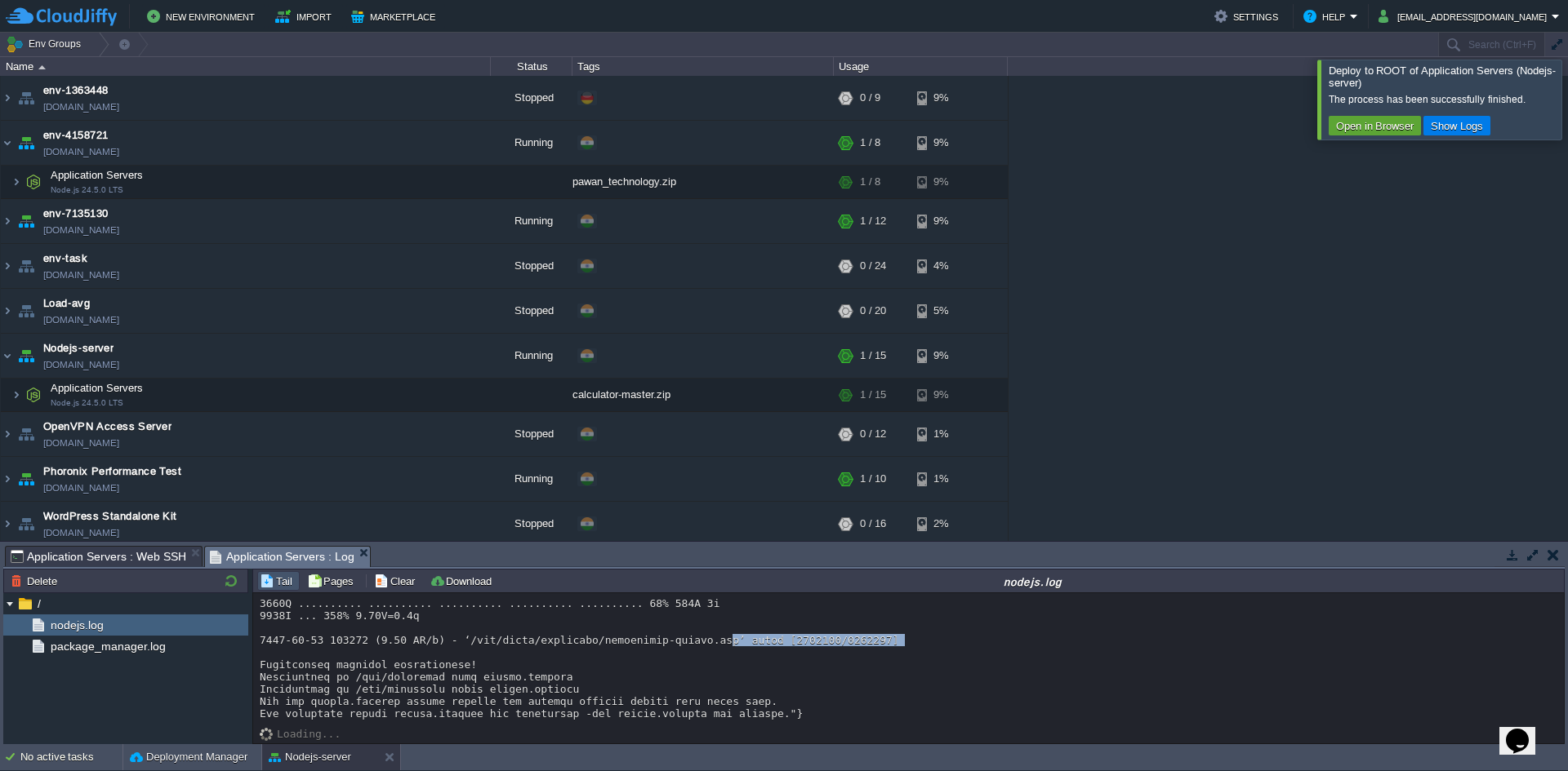
drag, startPoint x: 692, startPoint y: 647, endPoint x: 745, endPoint y: 643, distance: 53.2
drag, startPoint x: 455, startPoint y: 683, endPoint x: 546, endPoint y: 681, distance: 91.0
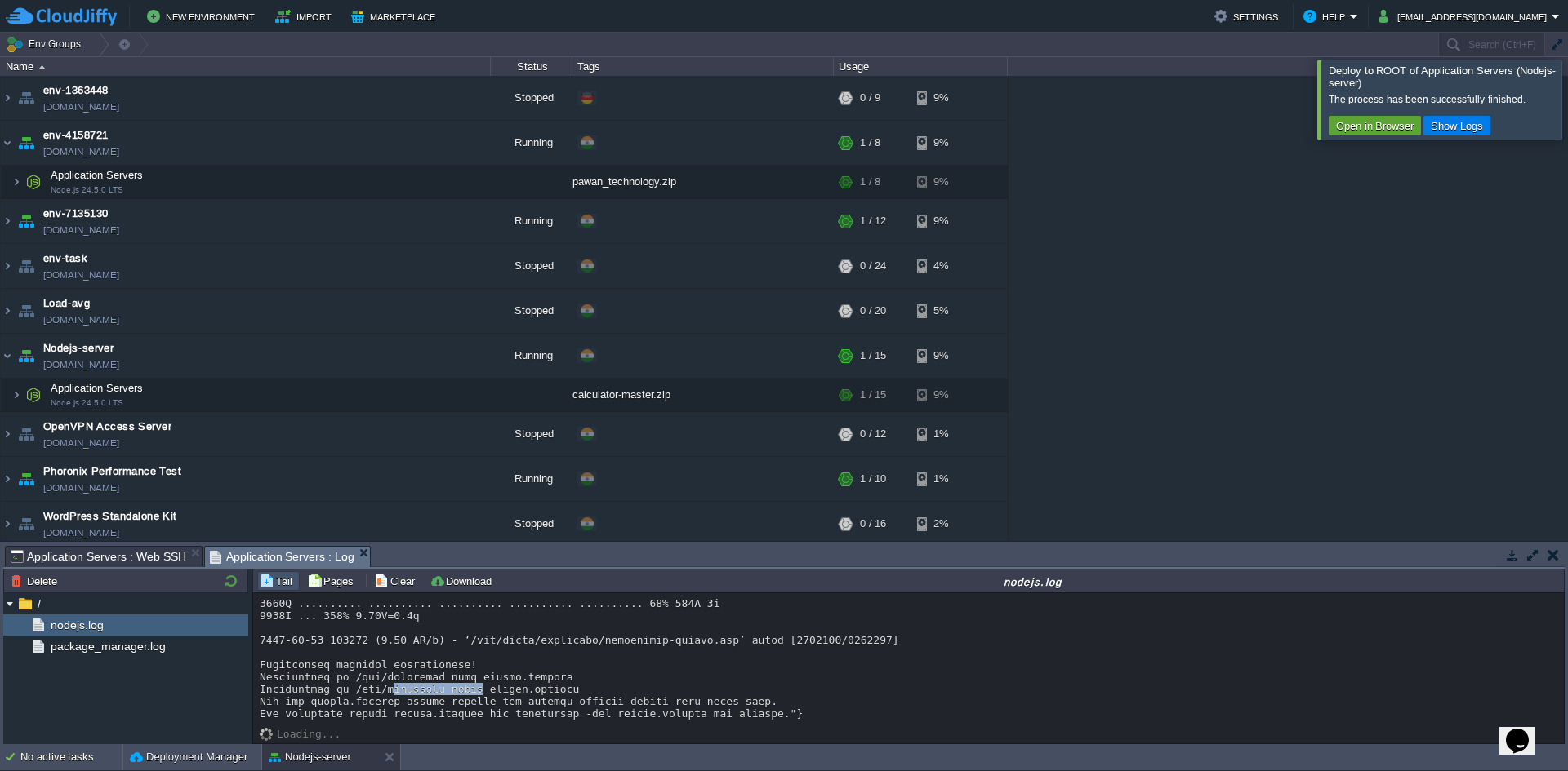
drag, startPoint x: 432, startPoint y: 688, endPoint x: 516, endPoint y: 688, distance: 84.0
drag, startPoint x: 467, startPoint y: 696, endPoint x: 507, endPoint y: 694, distance: 40.0
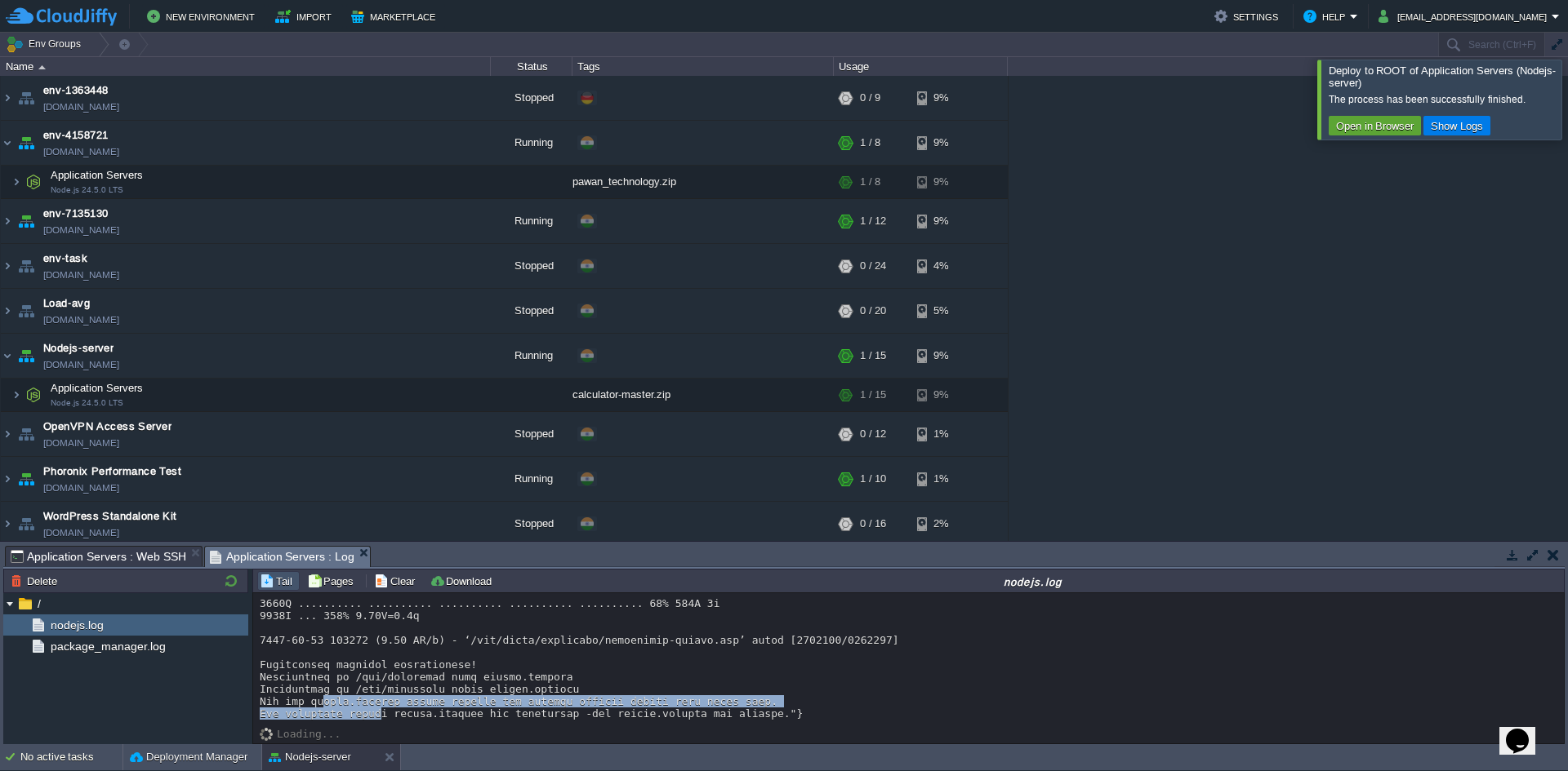
drag, startPoint x: 380, startPoint y: 708, endPoint x: 426, endPoint y: 707, distance: 46.0
drag, startPoint x: 488, startPoint y: 707, endPoint x: 556, endPoint y: 705, distance: 68.0
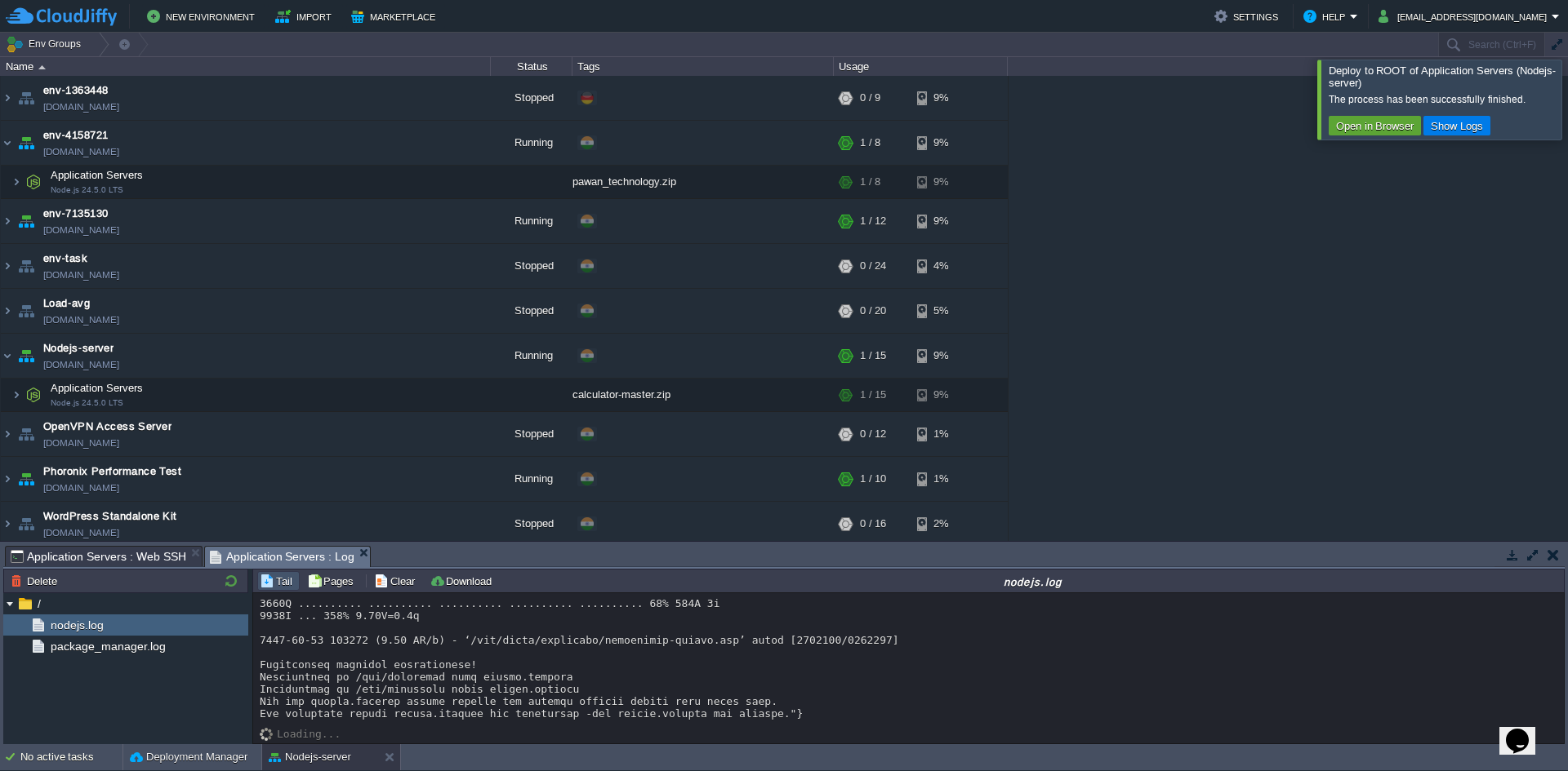
drag, startPoint x: 591, startPoint y: 704, endPoint x: 699, endPoint y: 712, distance: 108.3
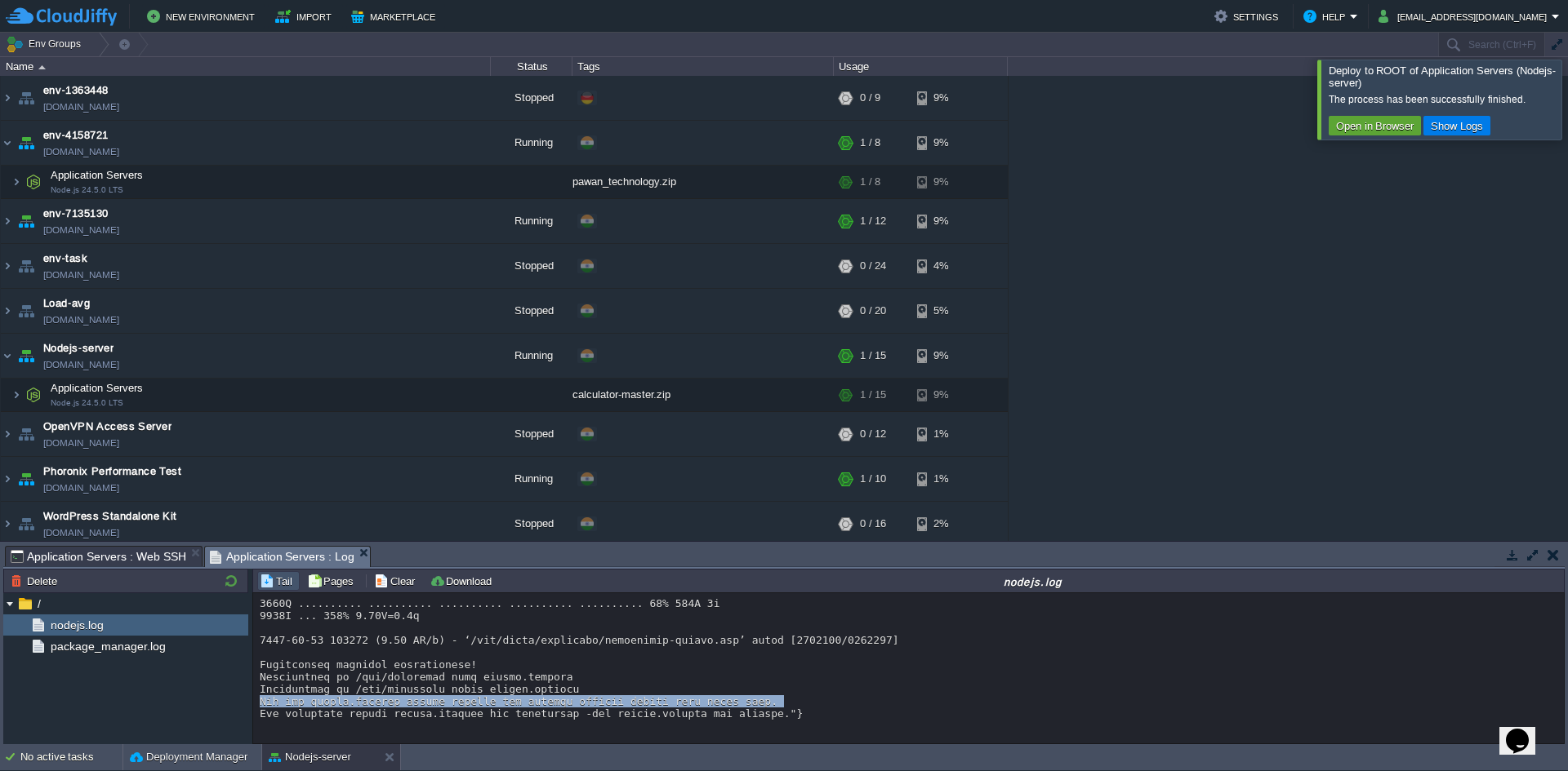
drag, startPoint x: 414, startPoint y: 720, endPoint x: 433, endPoint y: 719, distance: 19.0
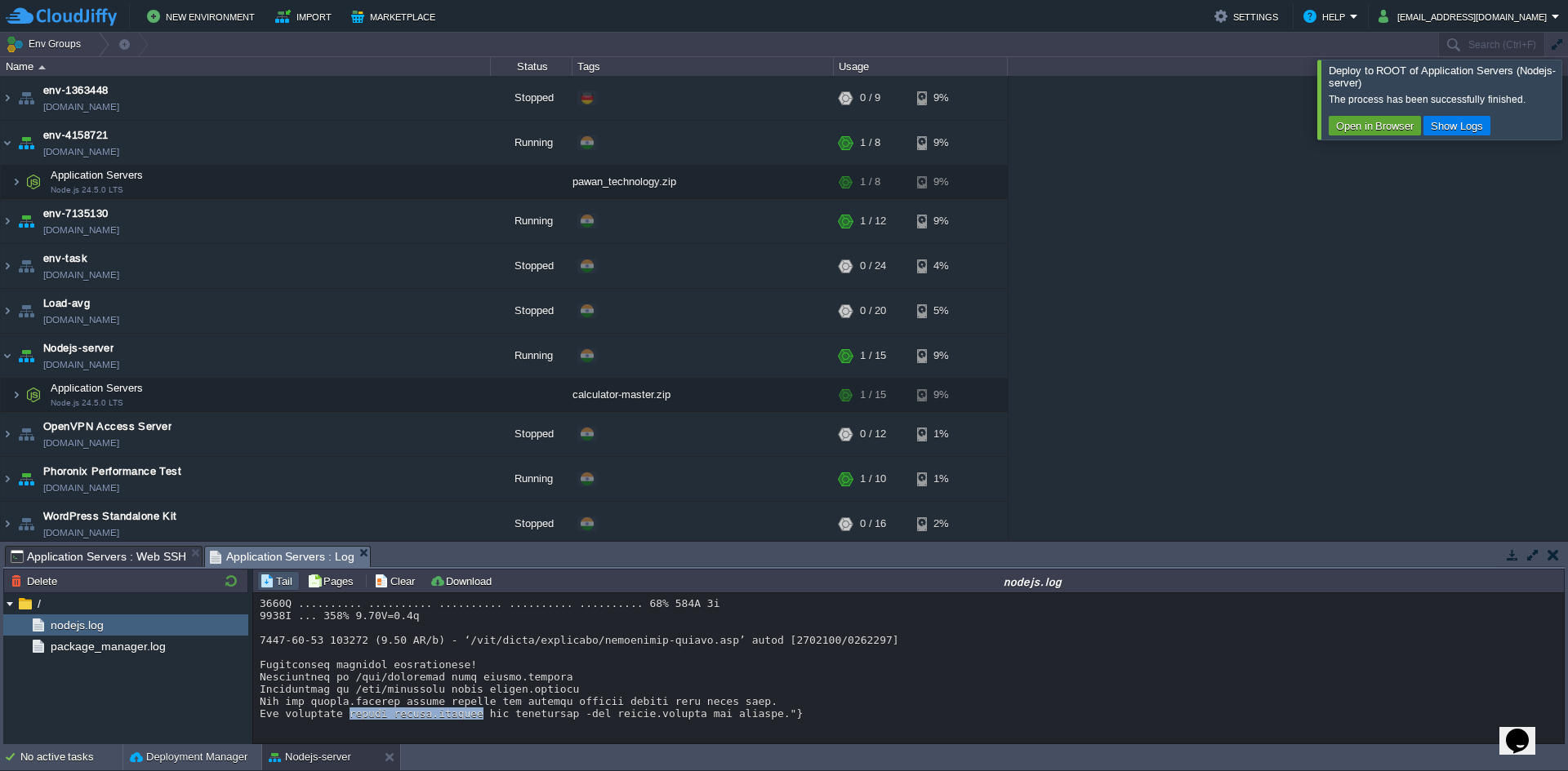
drag, startPoint x: 364, startPoint y: 716, endPoint x: 470, endPoint y: 716, distance: 106.0
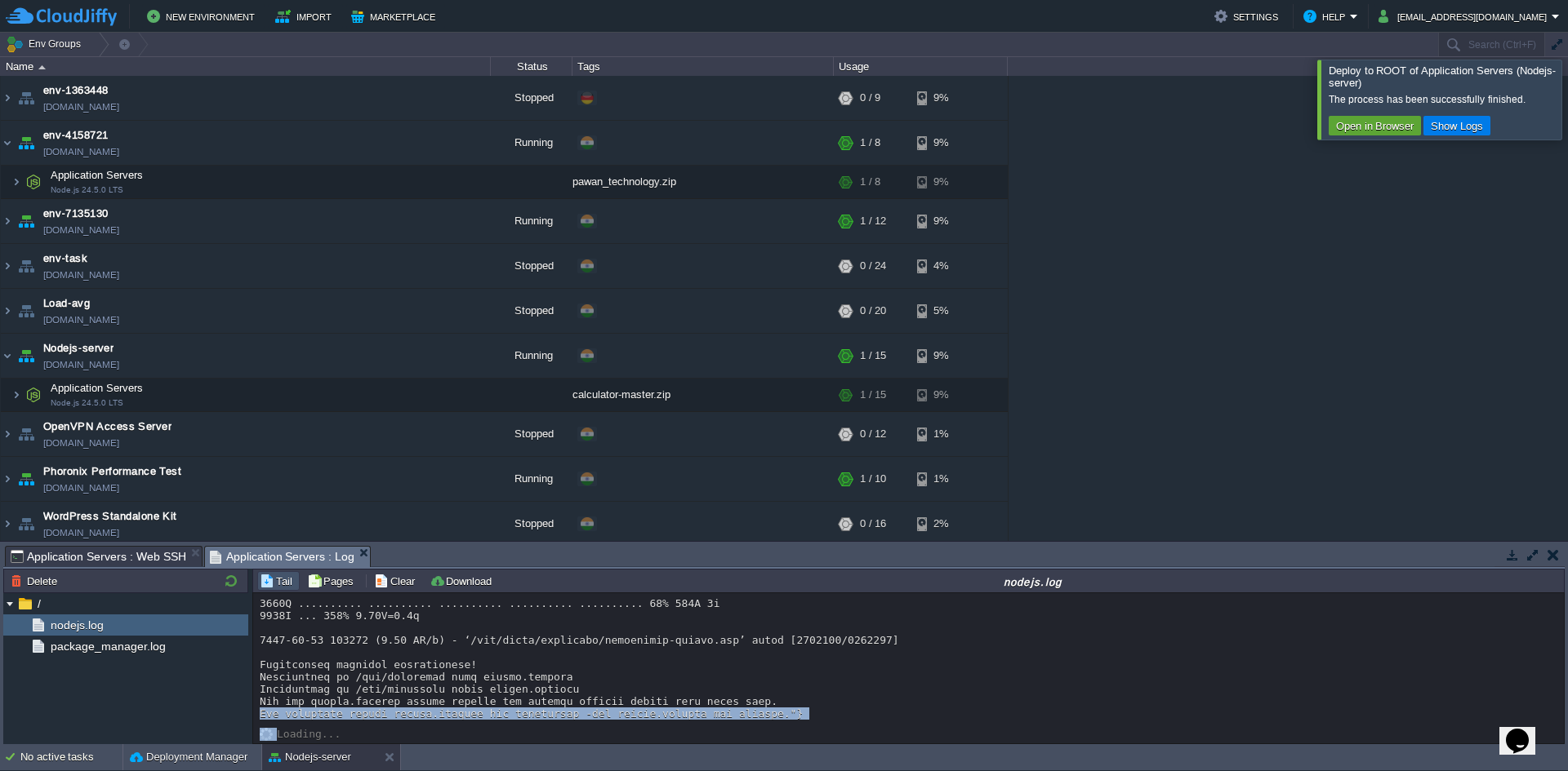
drag, startPoint x: 613, startPoint y: 718, endPoint x: 687, endPoint y: 719, distance: 74.0
click at [686, 720] on div "Loading..." at bounding box center [909, 668] width 1311 height 150
click at [622, 721] on div "Loading..." at bounding box center [909, 723] width 1298 height 8
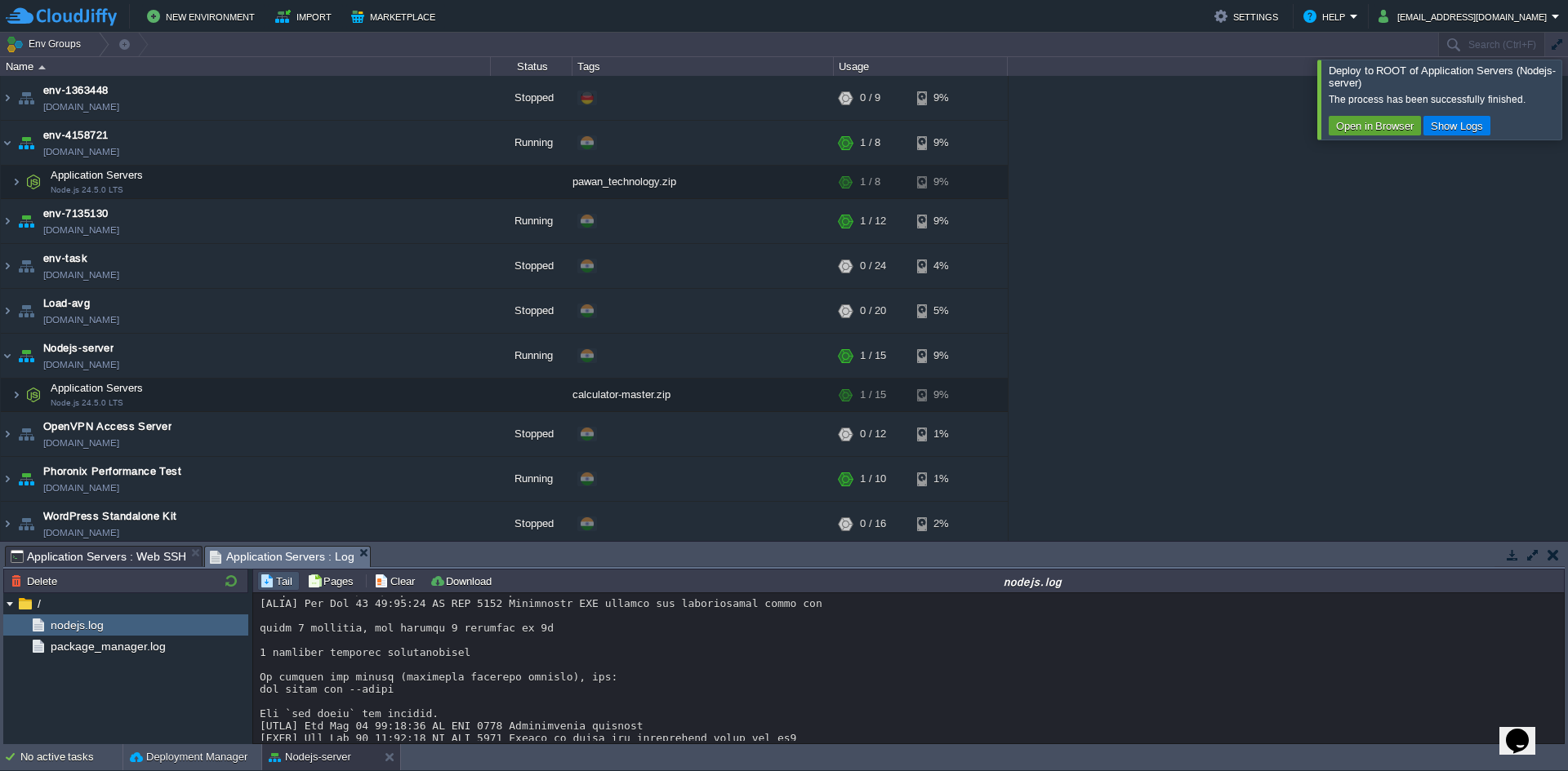
scroll to position [3512, 0]
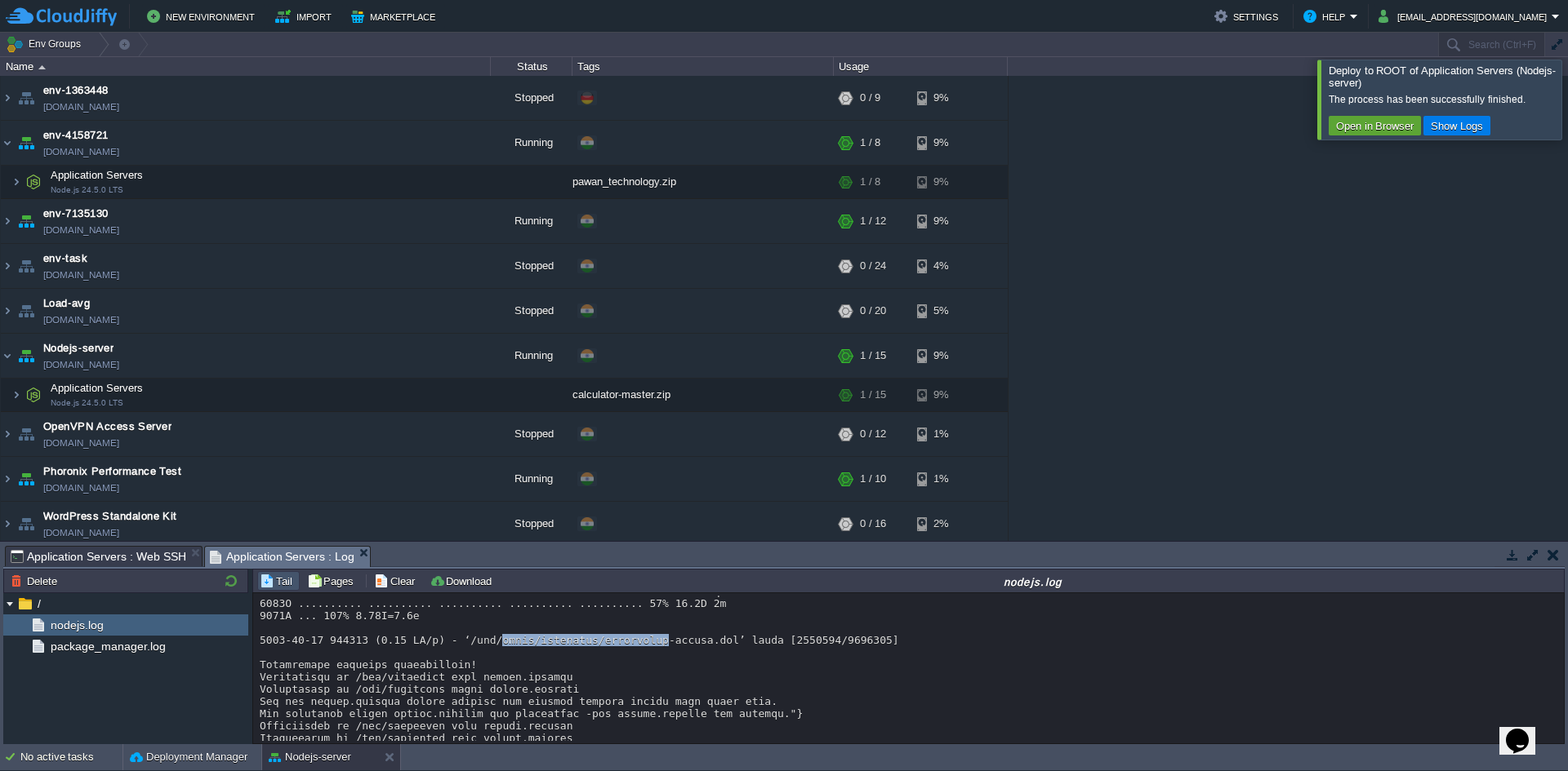
drag, startPoint x: 505, startPoint y: 645, endPoint x: 688, endPoint y: 639, distance: 183.1
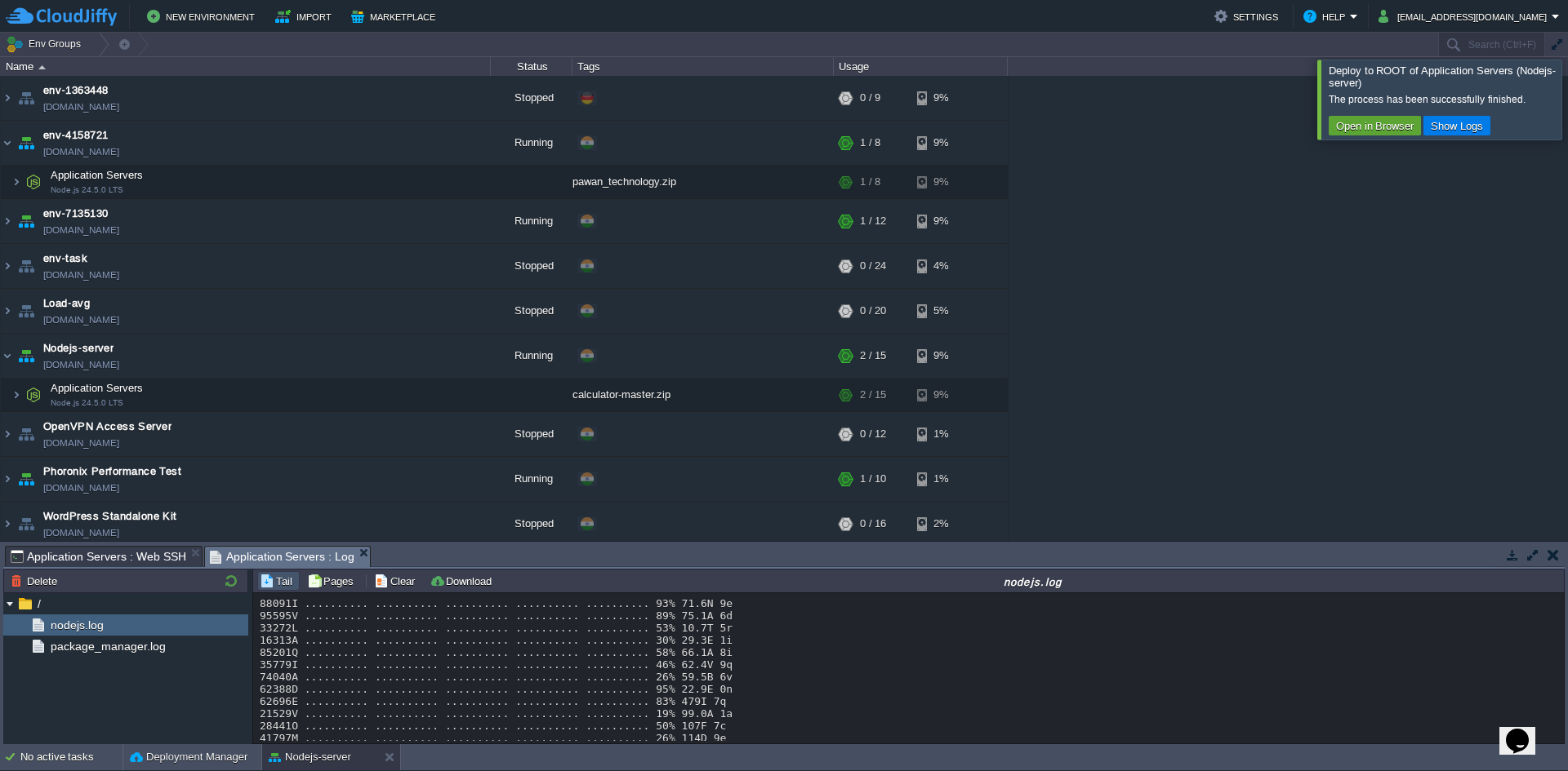
scroll to position [11594, 0]
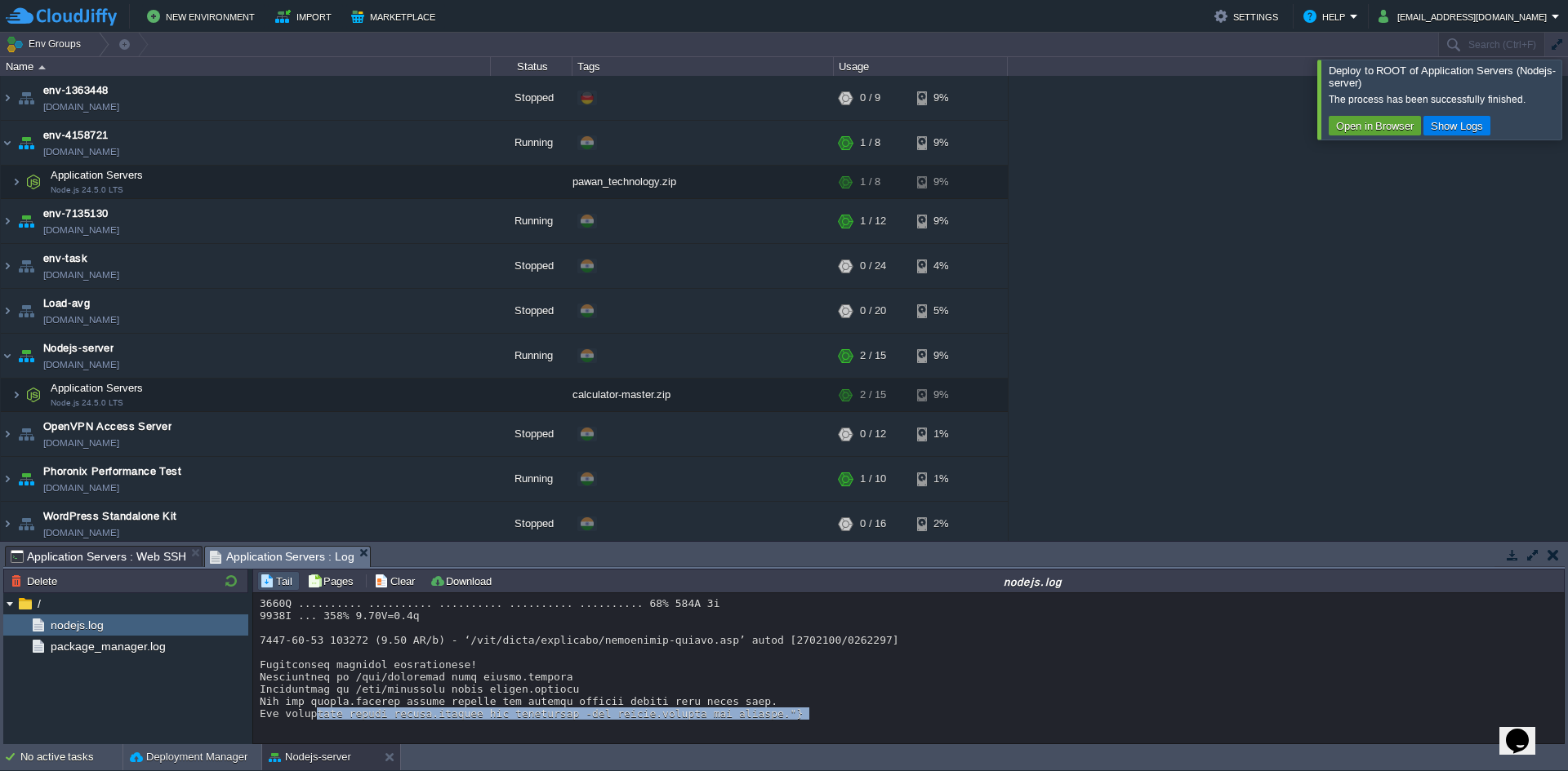
drag, startPoint x: 285, startPoint y: 722, endPoint x: 365, endPoint y: 714, distance: 80.4
click at [322, 716] on div "Loading..." at bounding box center [909, 668] width 1311 height 150
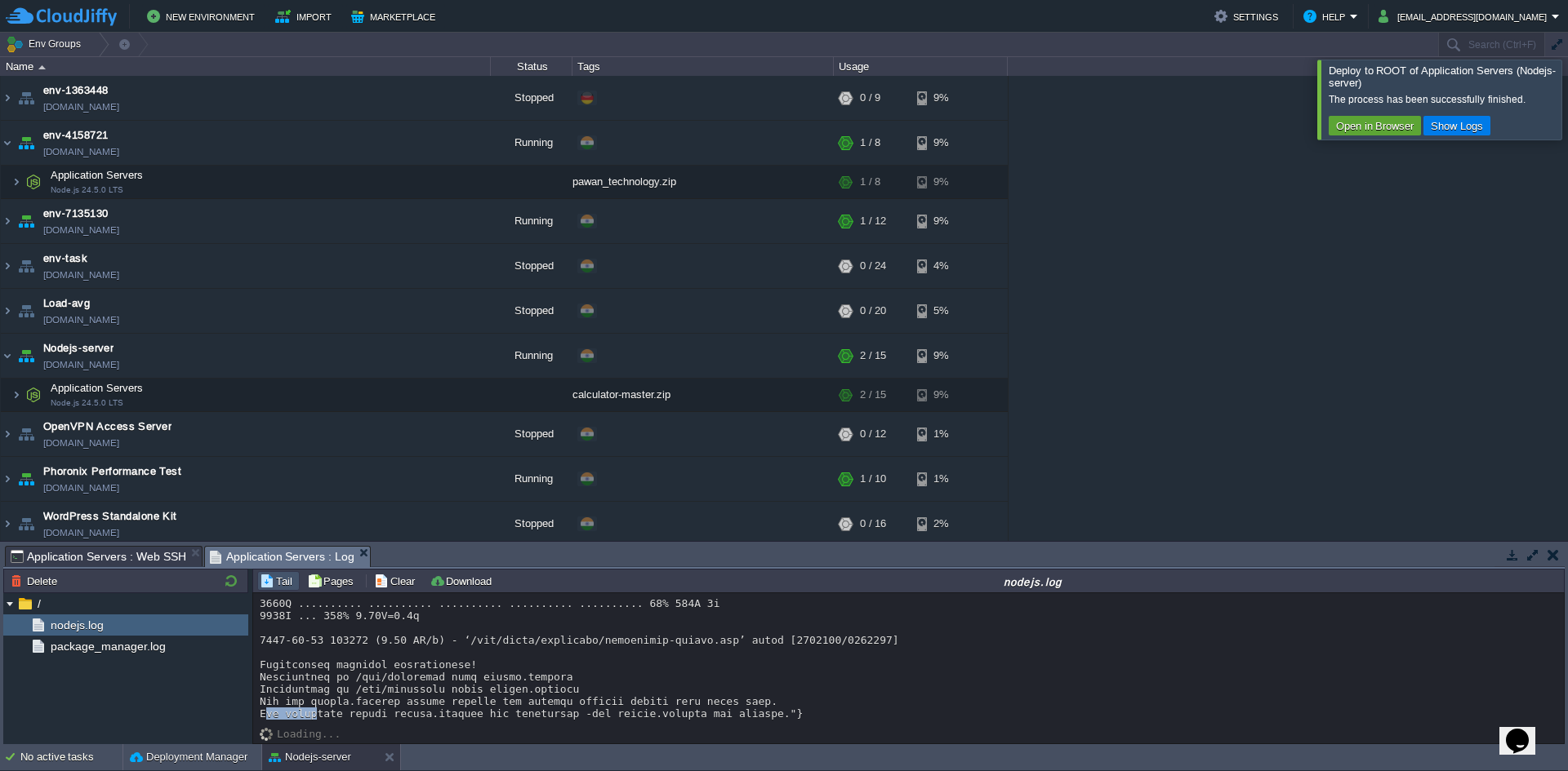
drag, startPoint x: 268, startPoint y: 716, endPoint x: 351, endPoint y: 713, distance: 83.1
drag, startPoint x: 377, startPoint y: 715, endPoint x: 410, endPoint y: 716, distance: 33.0
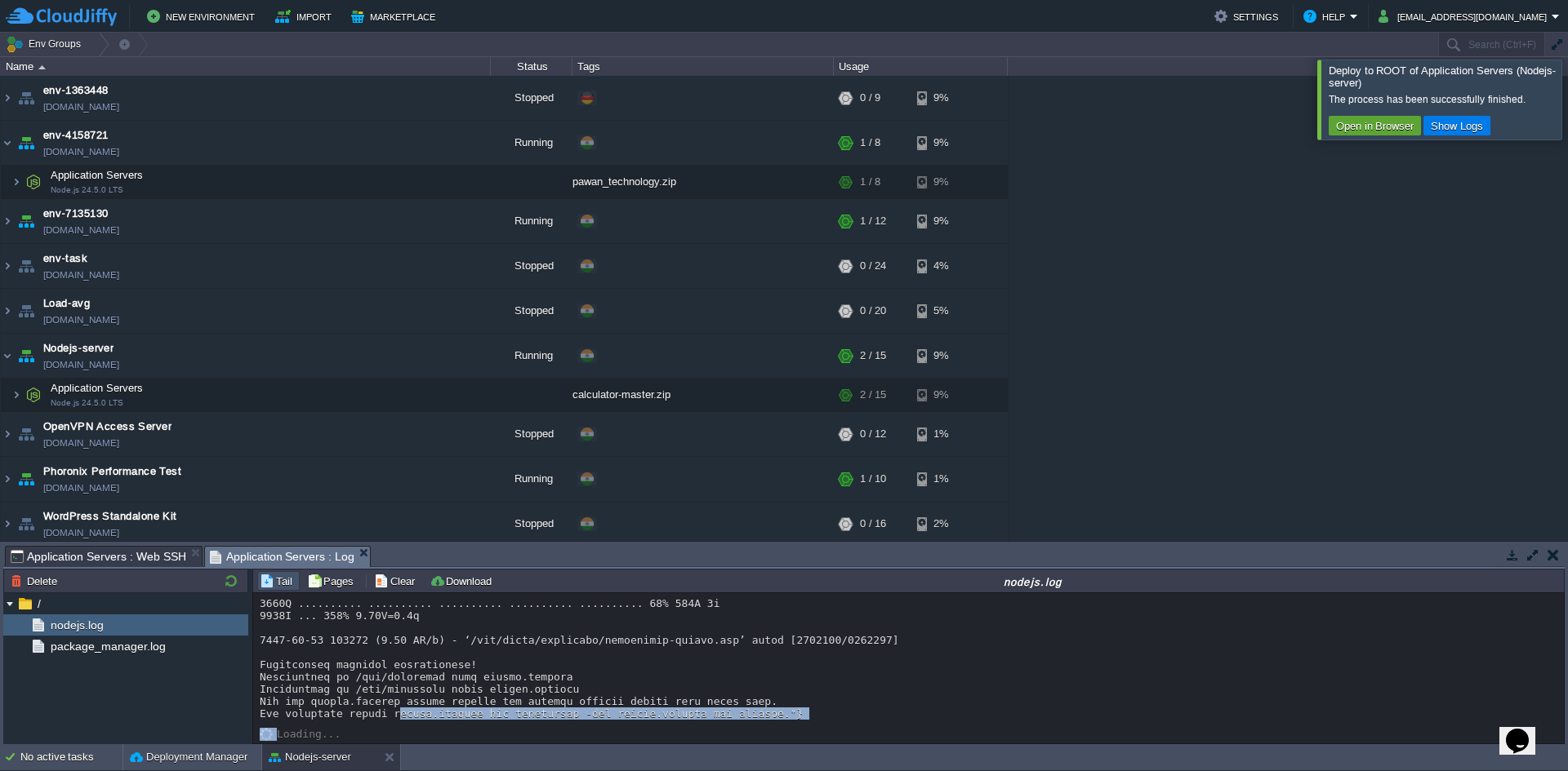
drag, startPoint x: 410, startPoint y: 716, endPoint x: 554, endPoint y: 715, distance: 144.0
drag, startPoint x: 606, startPoint y: 716, endPoint x: 695, endPoint y: 715, distance: 89.0
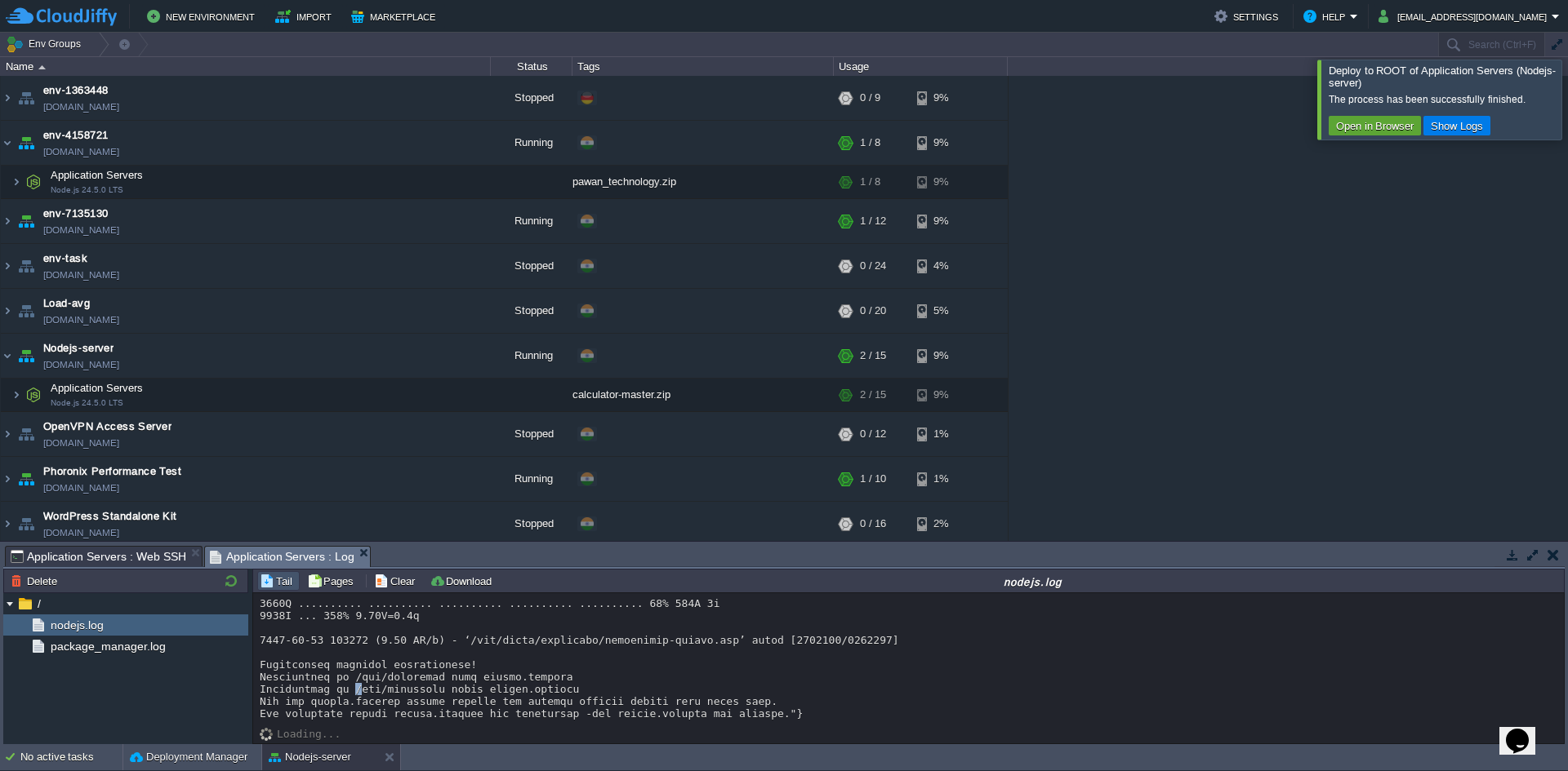
click at [283, 579] on button "Tail" at bounding box center [278, 581] width 37 height 15
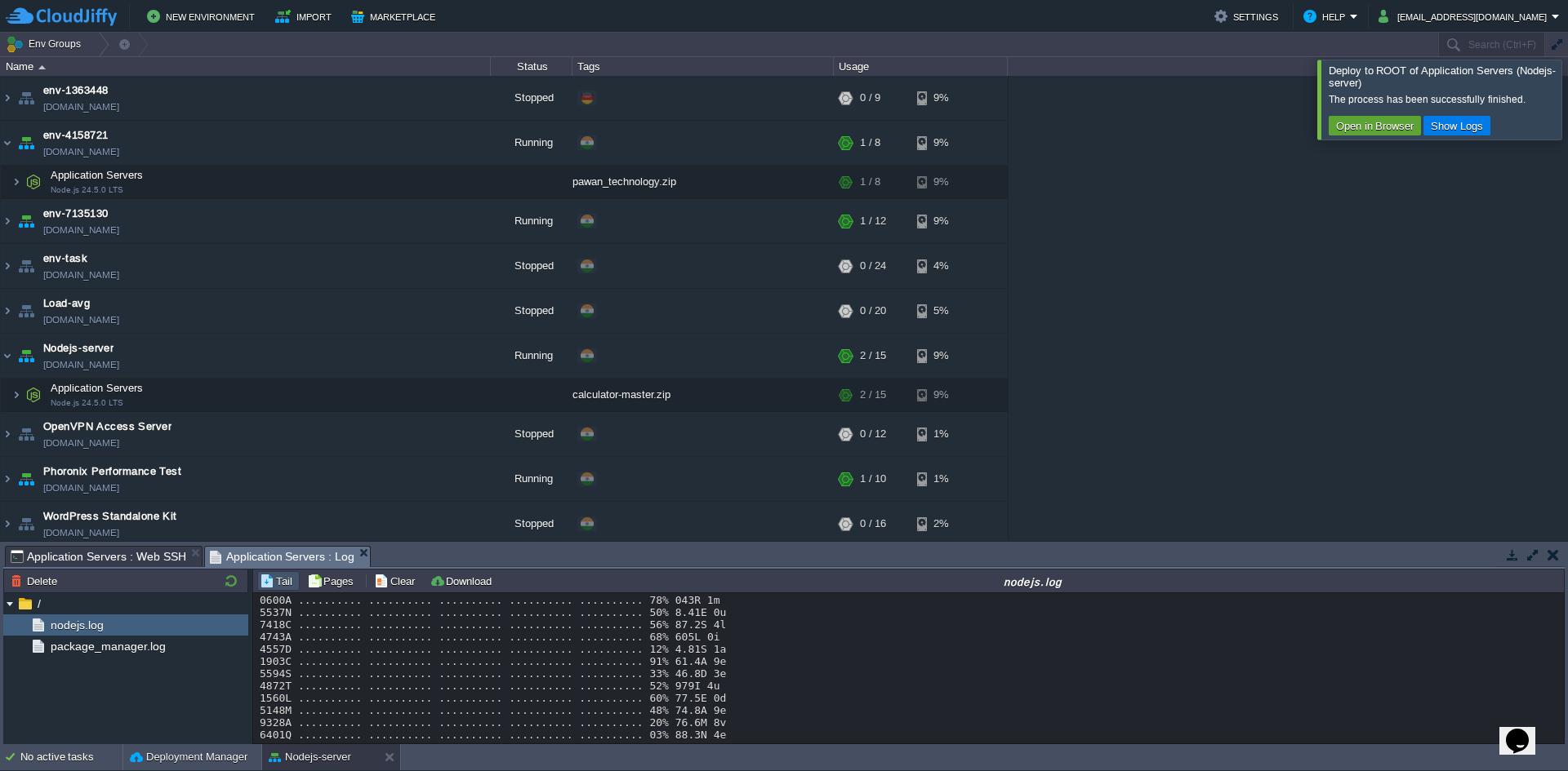
scroll to position [11152, 0]
click at [423, 401] on button "button" at bounding box center [417, 395] width 15 height 15
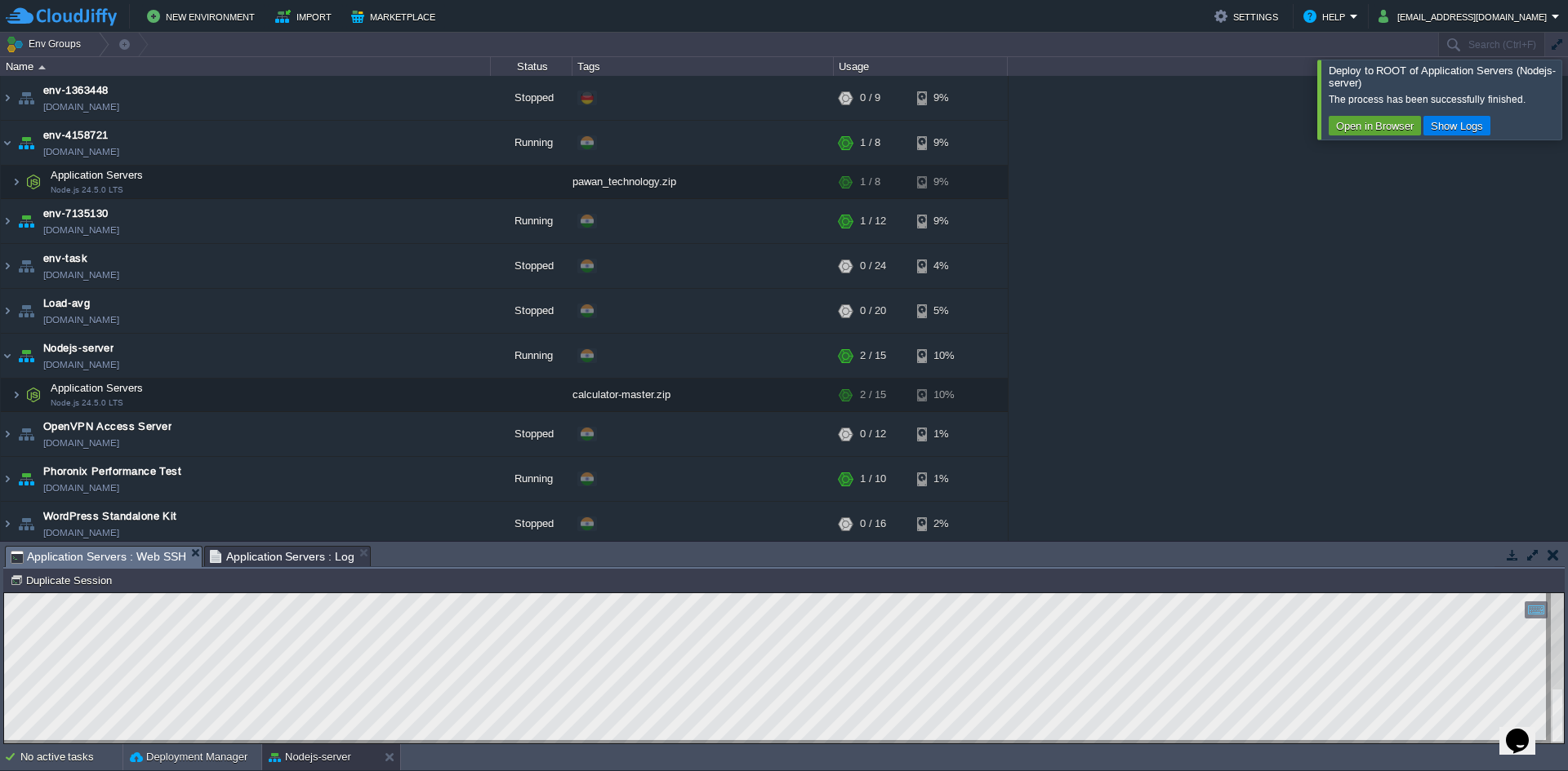
click at [1567, 104] on div at bounding box center [1588, 99] width 0 height 79
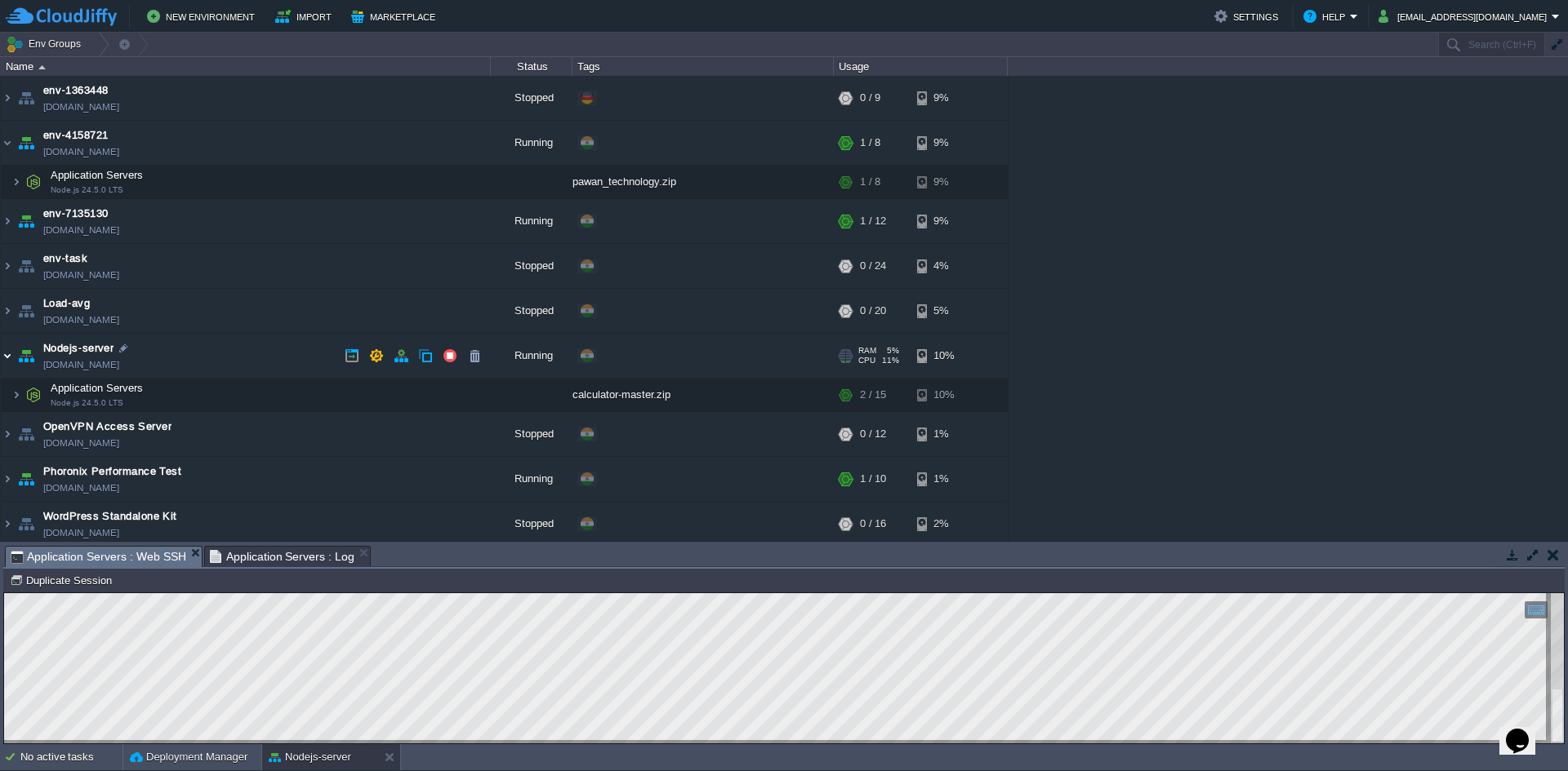
click at [1, 357] on img at bounding box center [7, 356] width 13 height 44
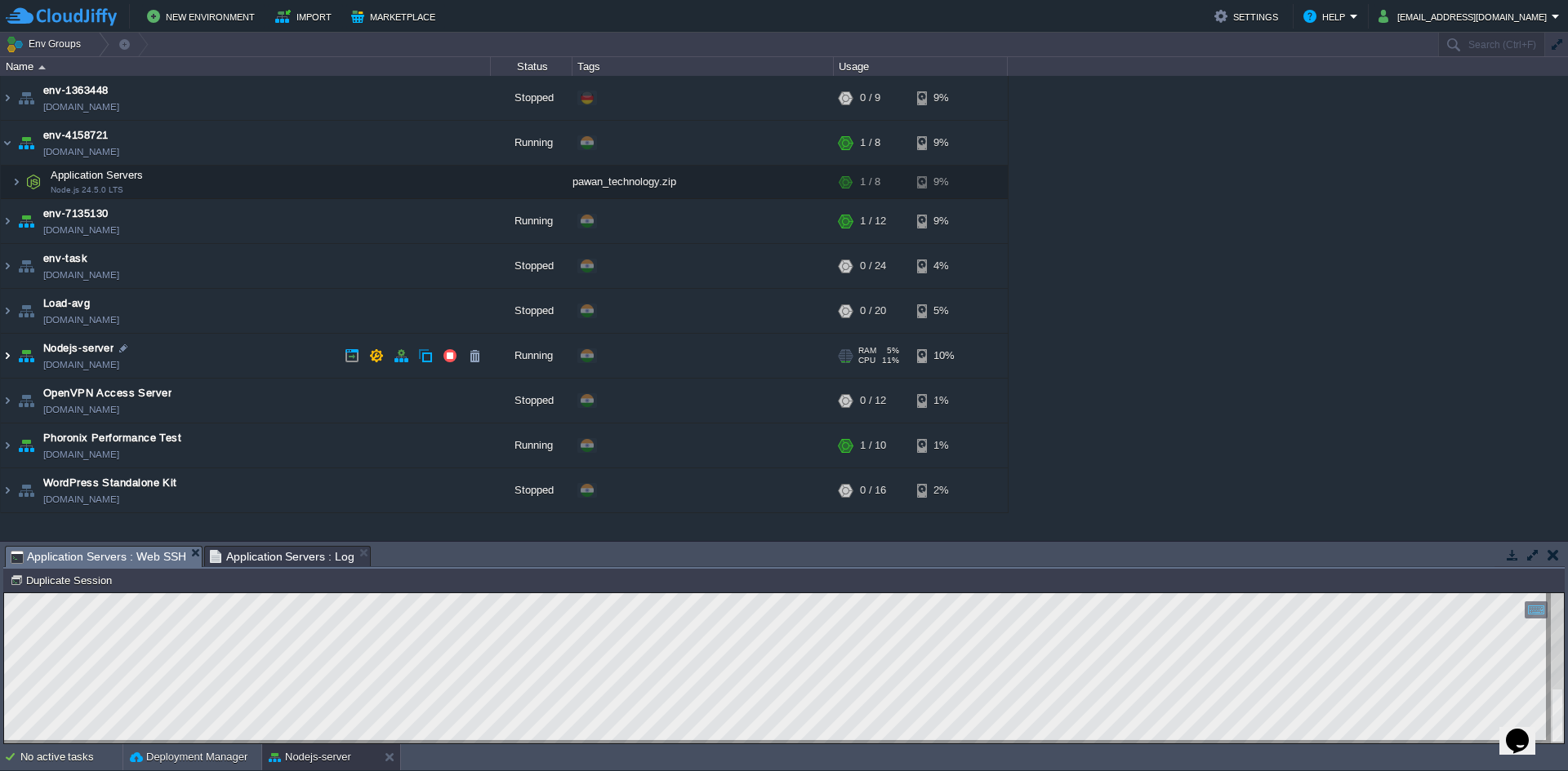
click at [10, 361] on img at bounding box center [7, 356] width 13 height 44
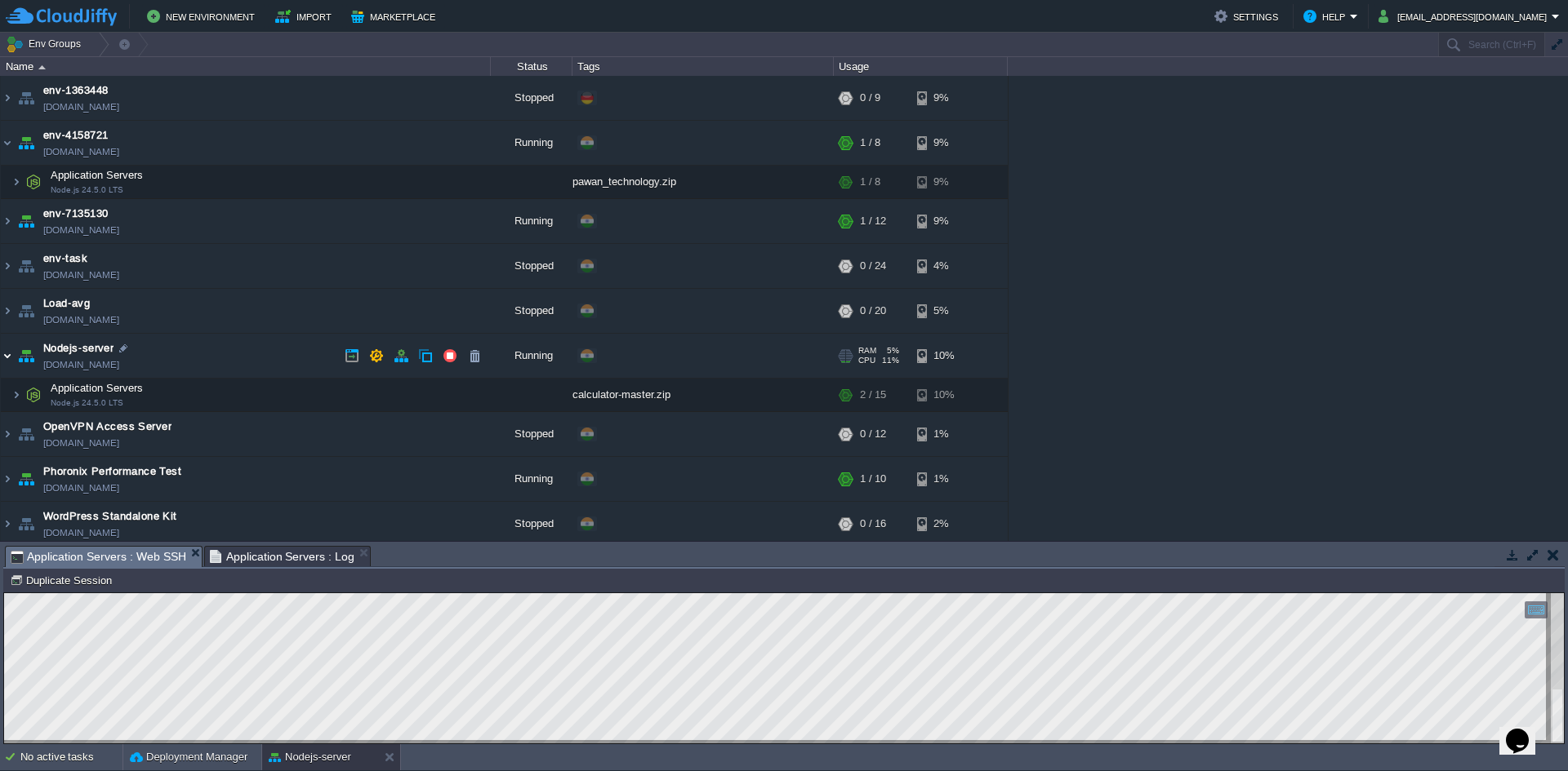
click at [10, 361] on img at bounding box center [7, 356] width 13 height 44
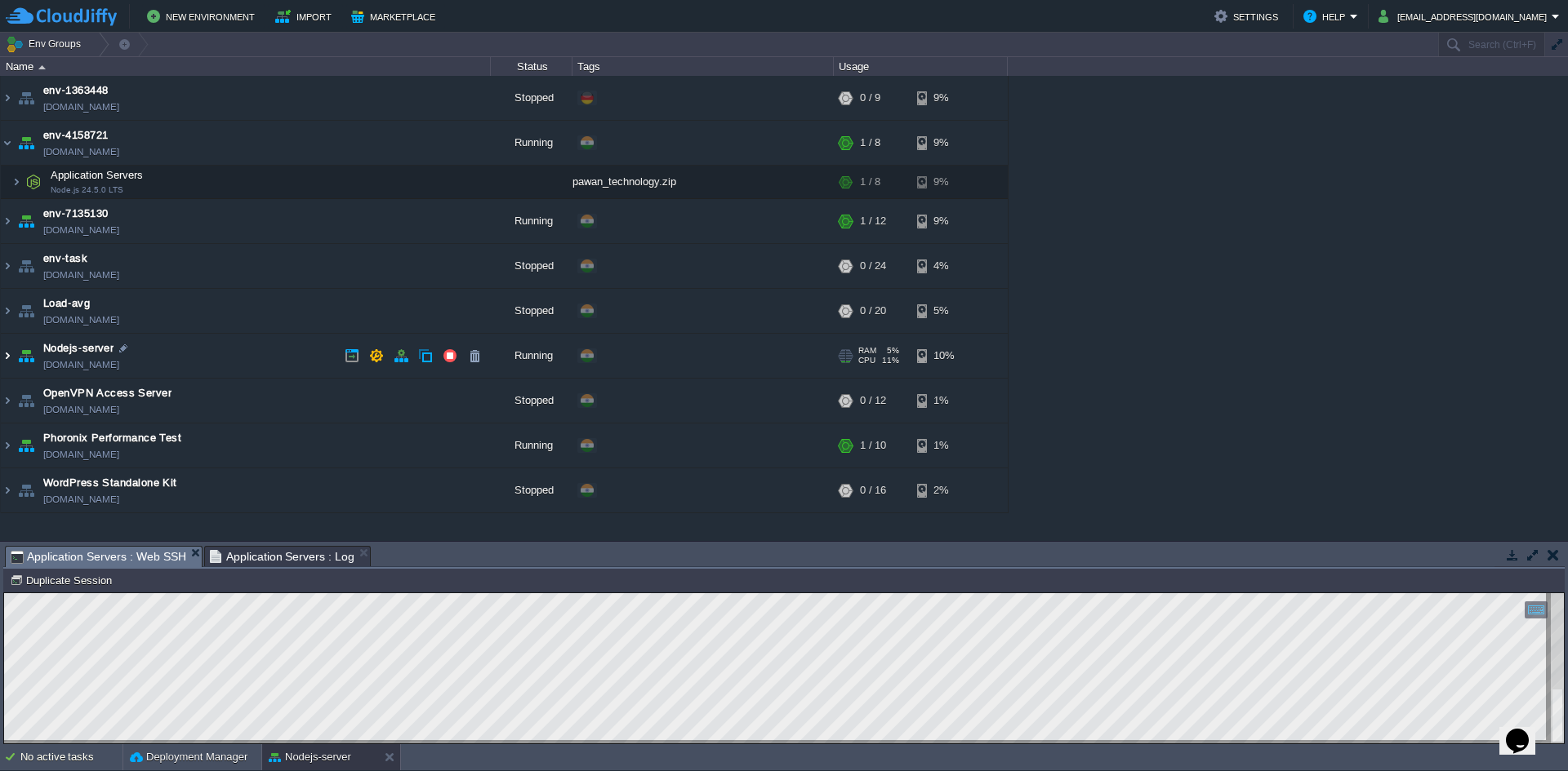
click at [10, 361] on img at bounding box center [7, 356] width 13 height 44
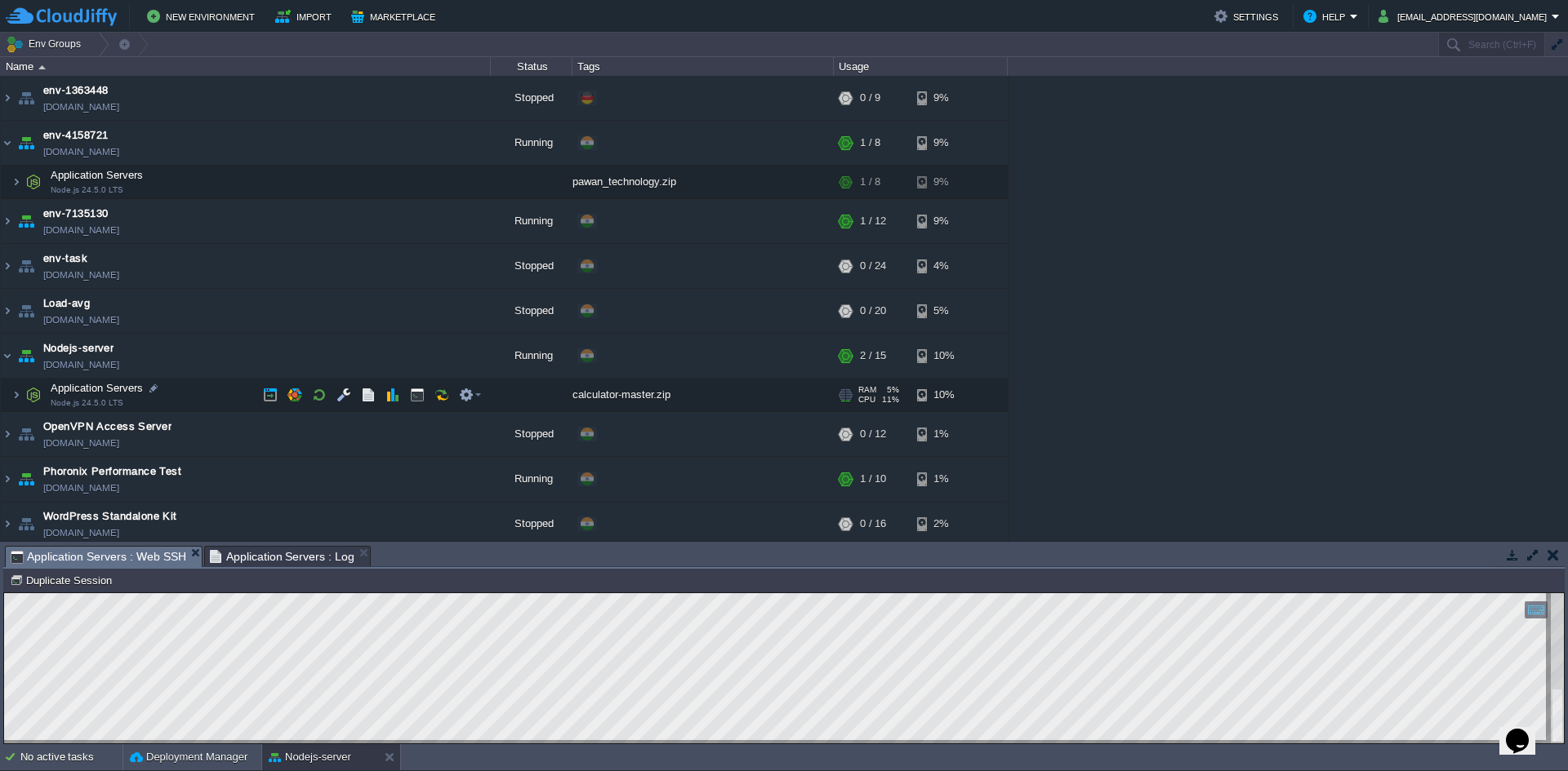
click at [640, 395] on div "calculator-master.zip" at bounding box center [703, 395] width 261 height 33
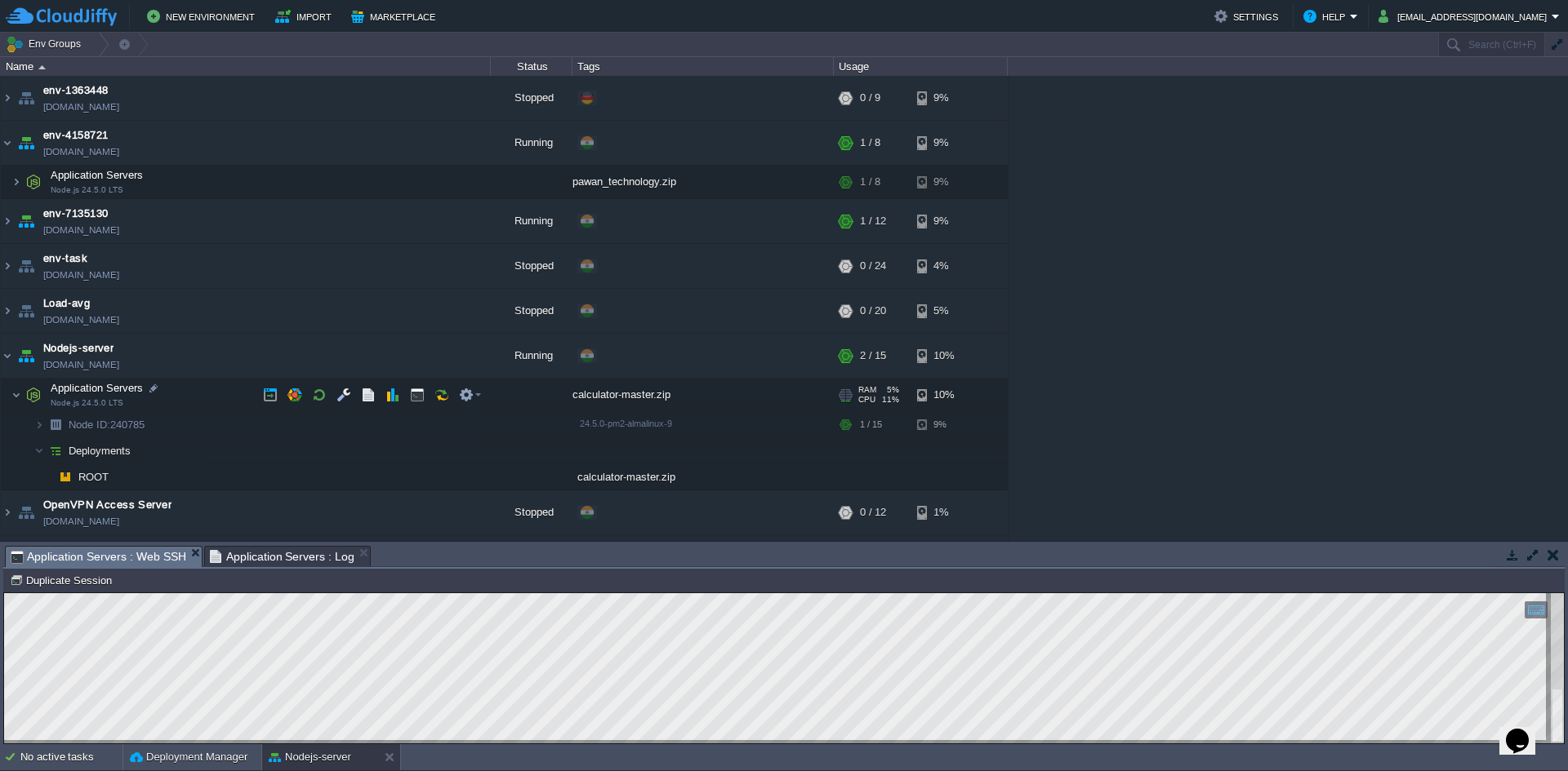
click at [640, 395] on div "calculator-master.zip" at bounding box center [703, 395] width 261 height 33
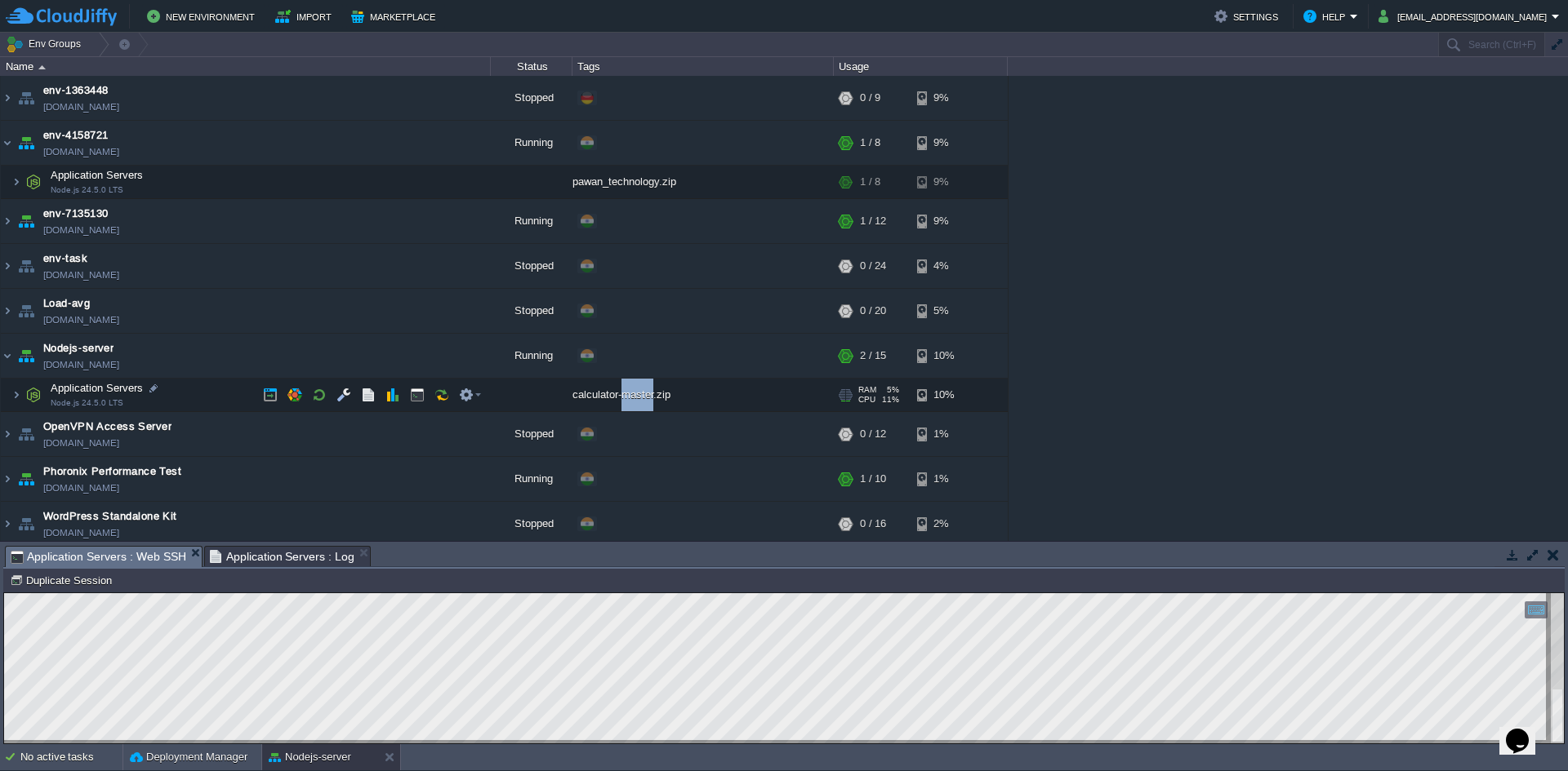
click at [640, 395] on div "calculator-master.zip" at bounding box center [703, 395] width 261 height 33
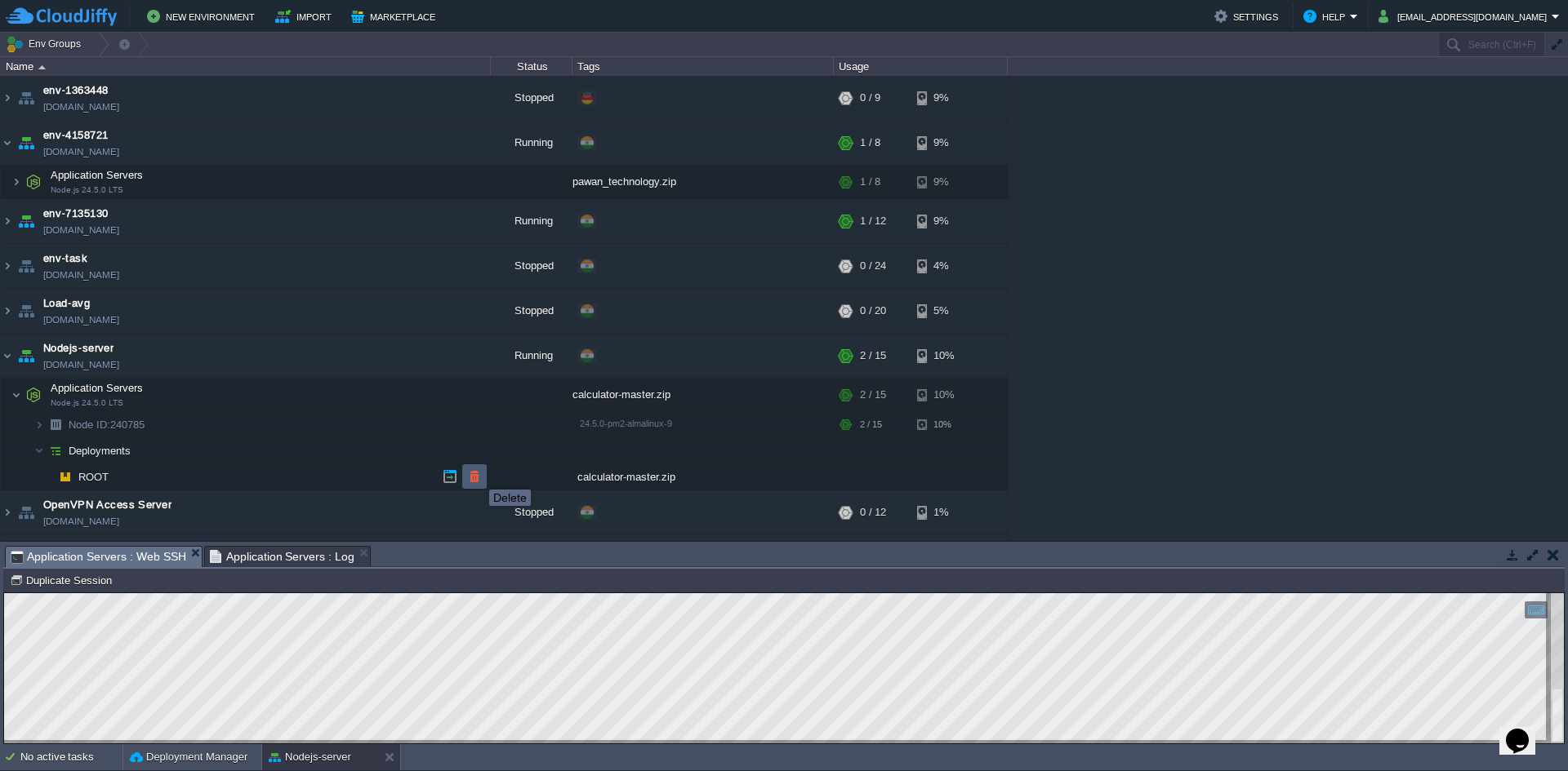
click at [477, 475] on button "button" at bounding box center [474, 476] width 15 height 15
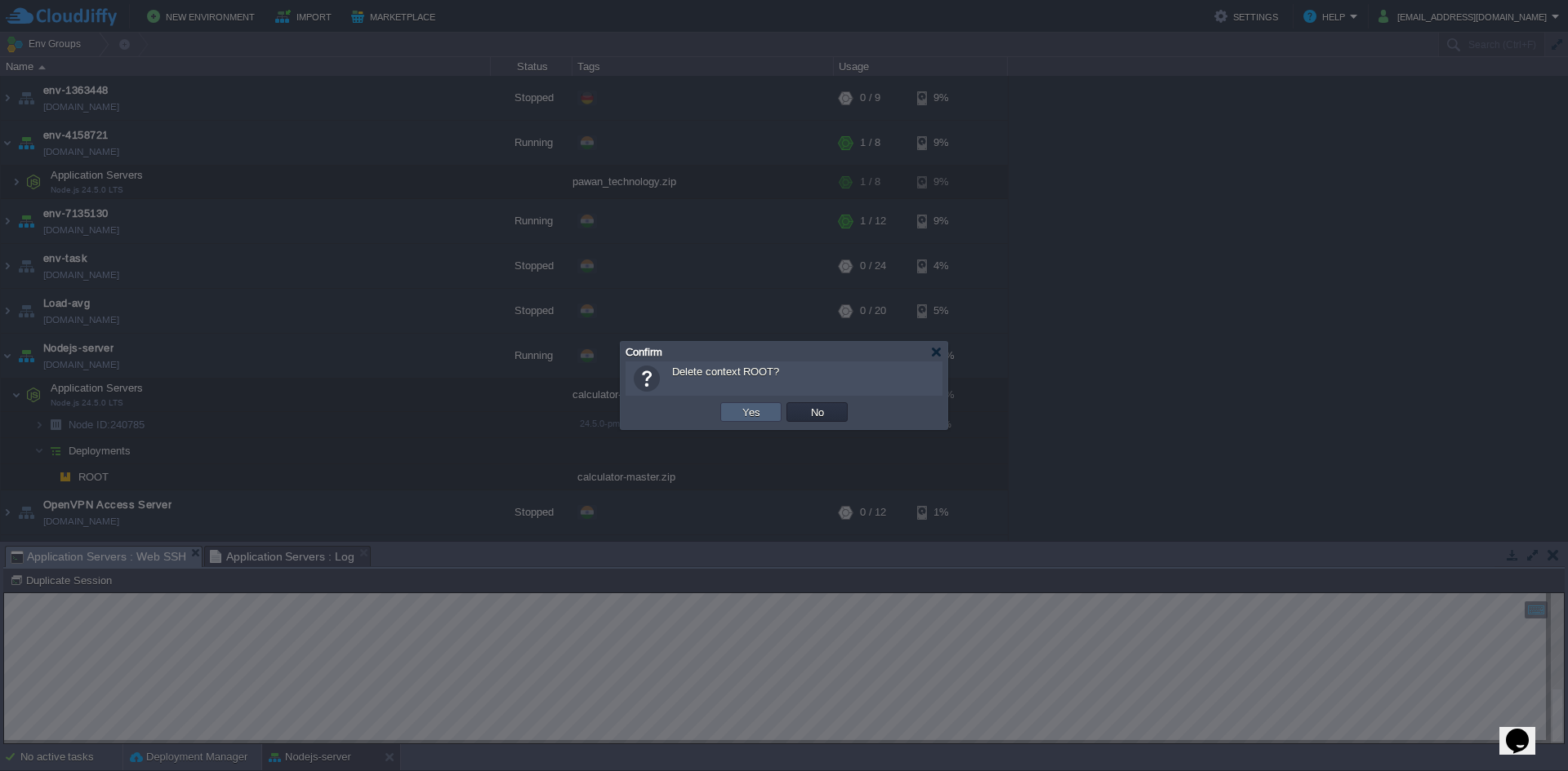
click at [729, 411] on td "Yes" at bounding box center [751, 412] width 62 height 20
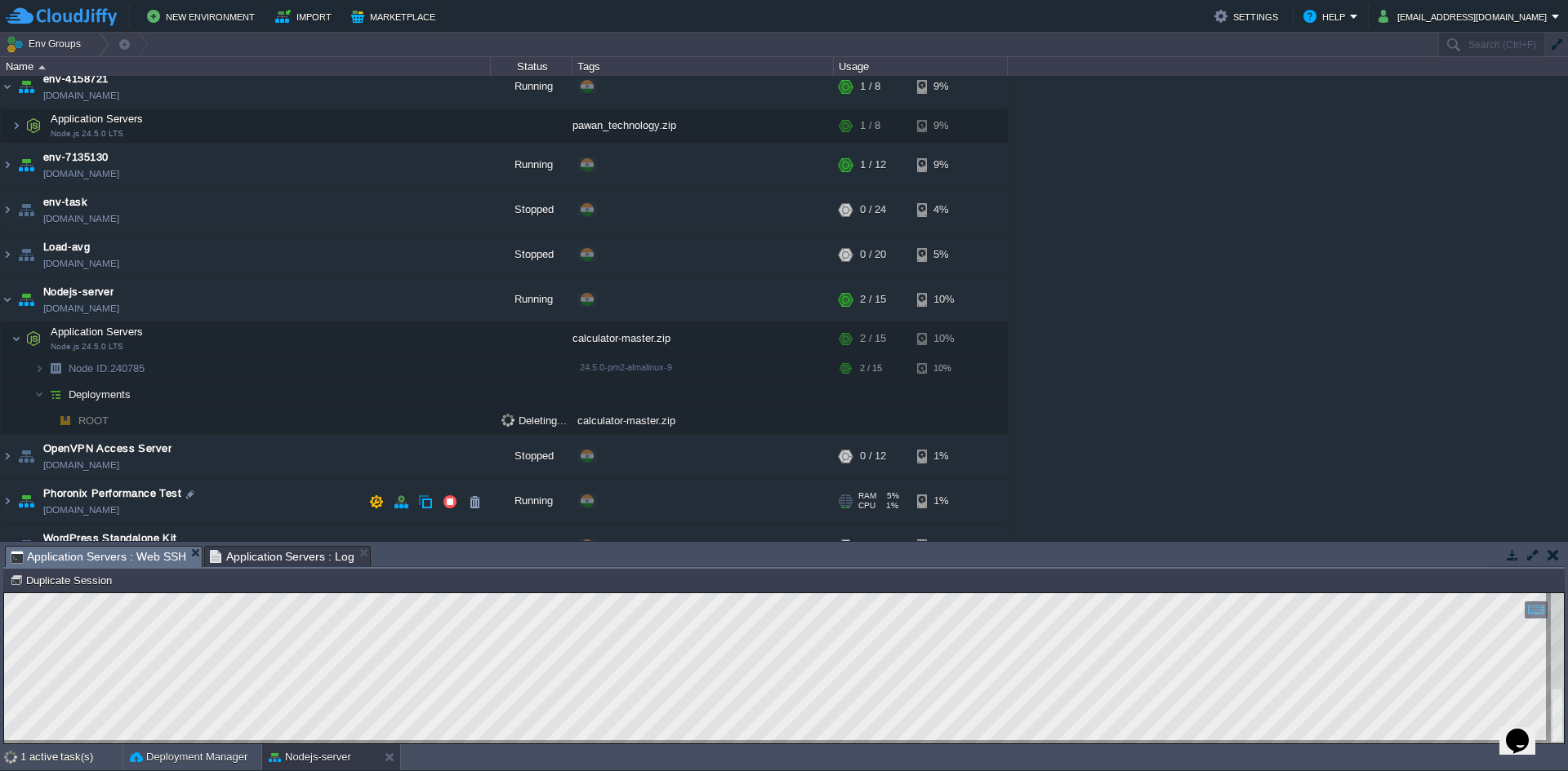
scroll to position [58, 0]
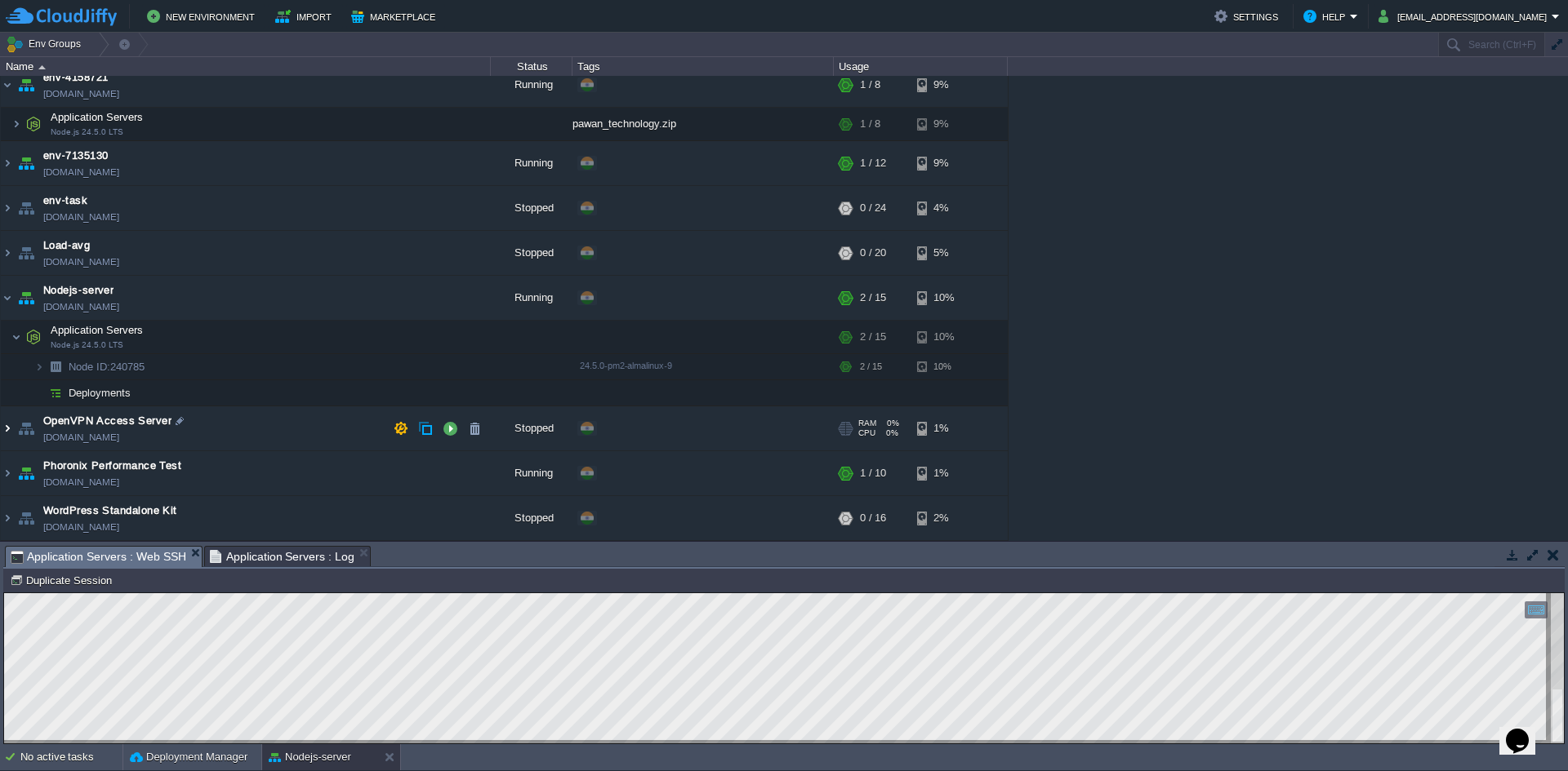
click at [2, 426] on img at bounding box center [7, 428] width 13 height 44
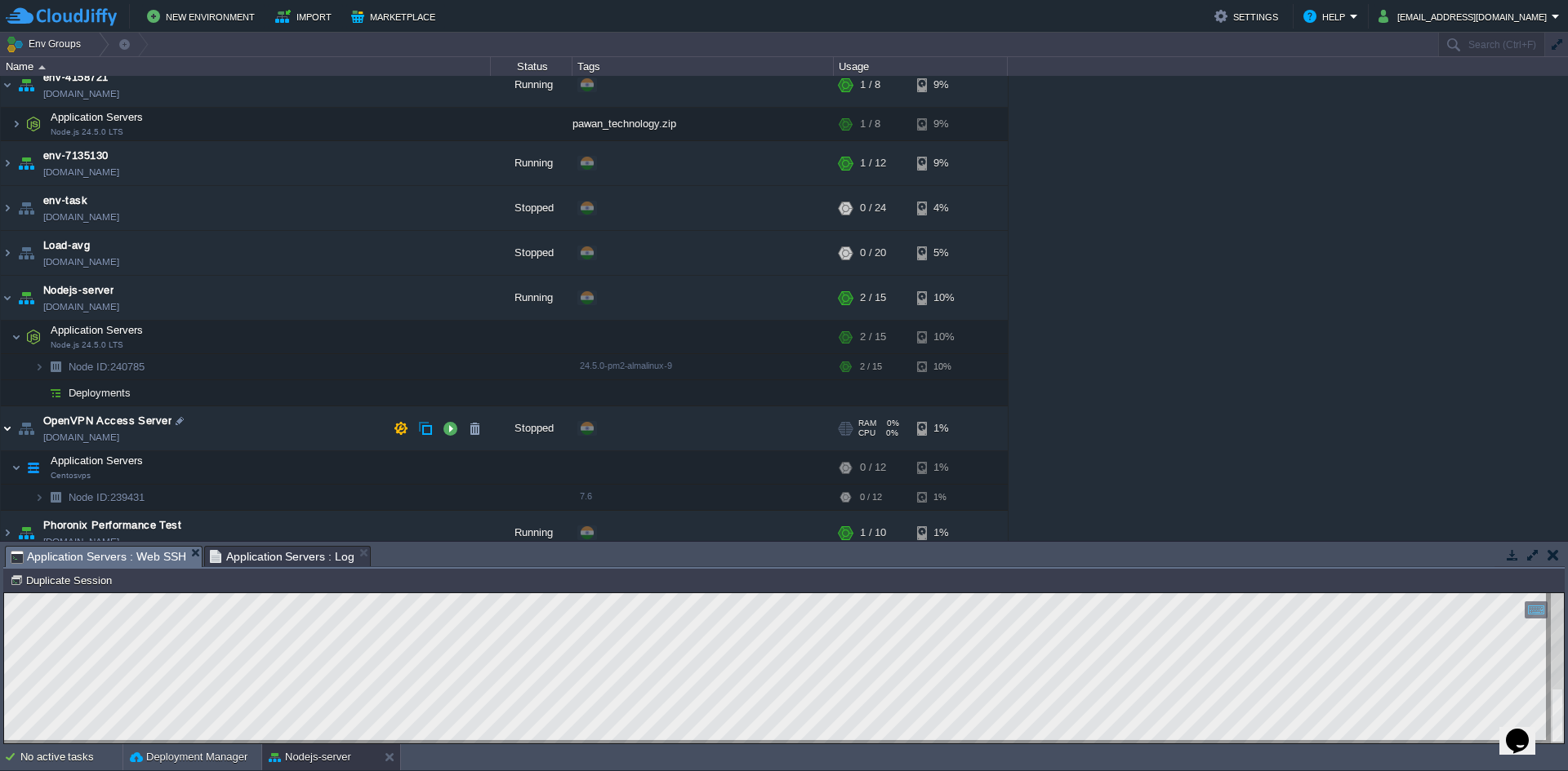
click at [2, 427] on img at bounding box center [7, 428] width 13 height 44
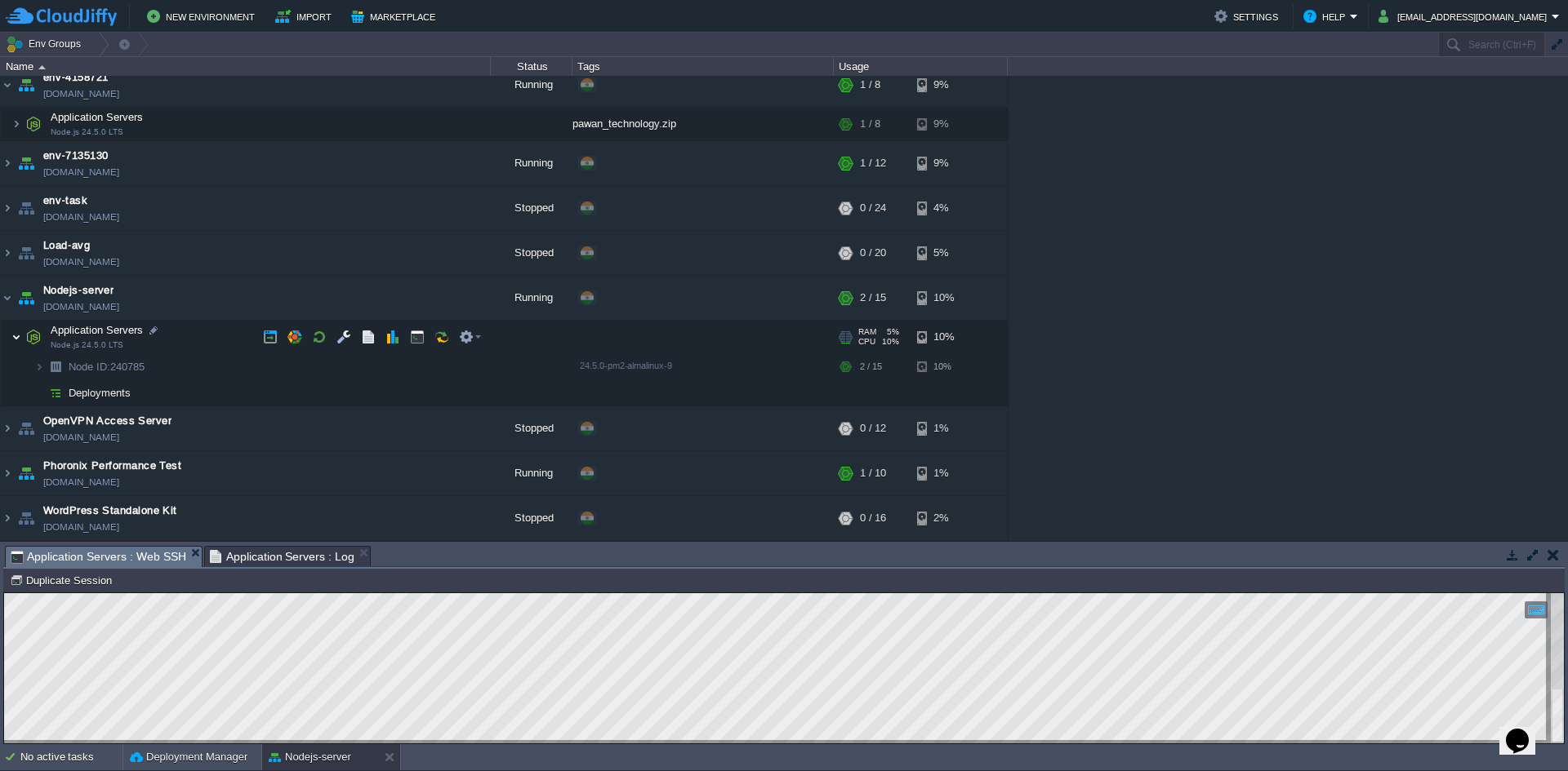
click at [14, 337] on img at bounding box center [16, 337] width 10 height 33
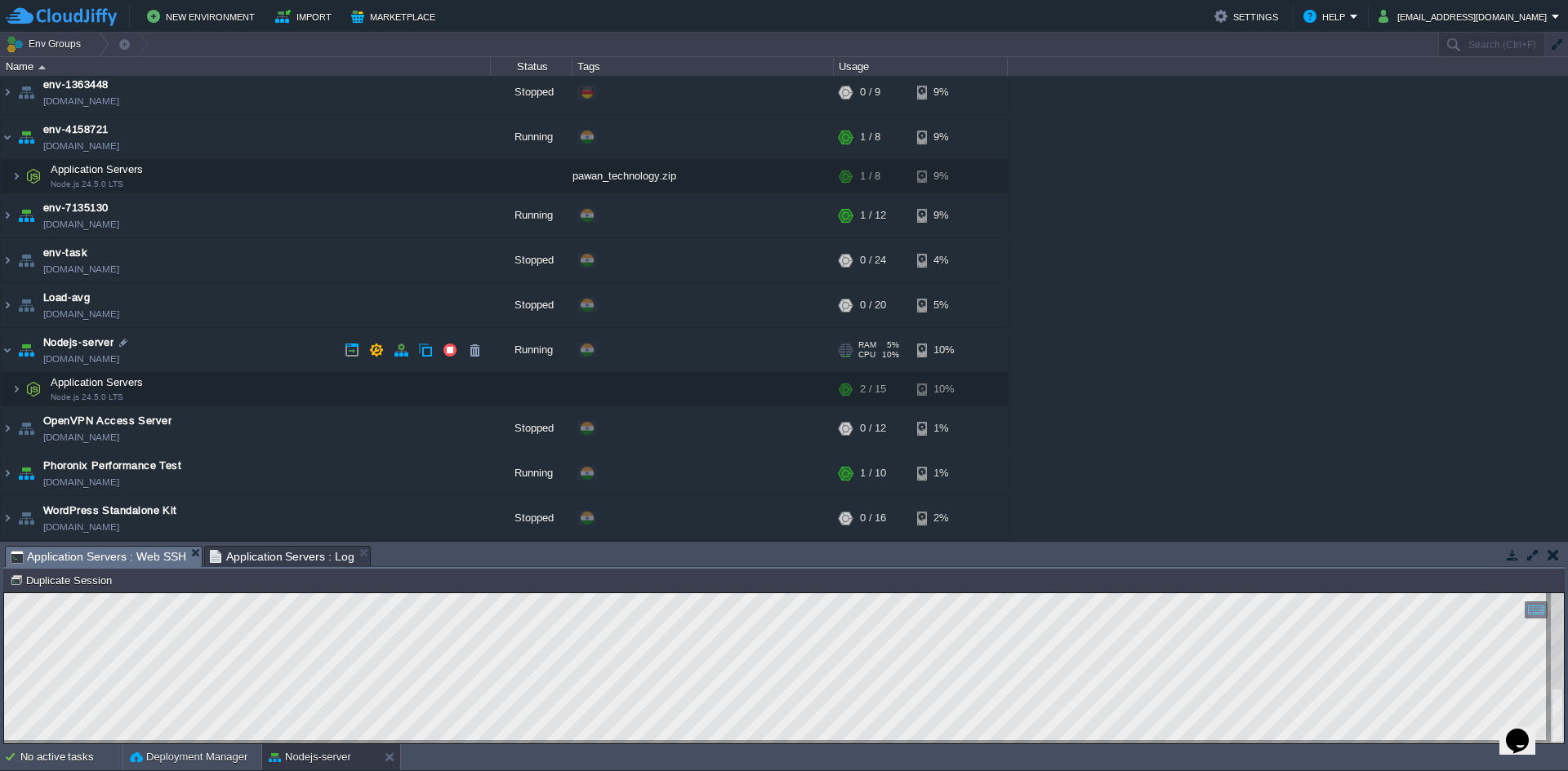
scroll to position [6, 0]
click at [1, 353] on img at bounding box center [7, 350] width 13 height 44
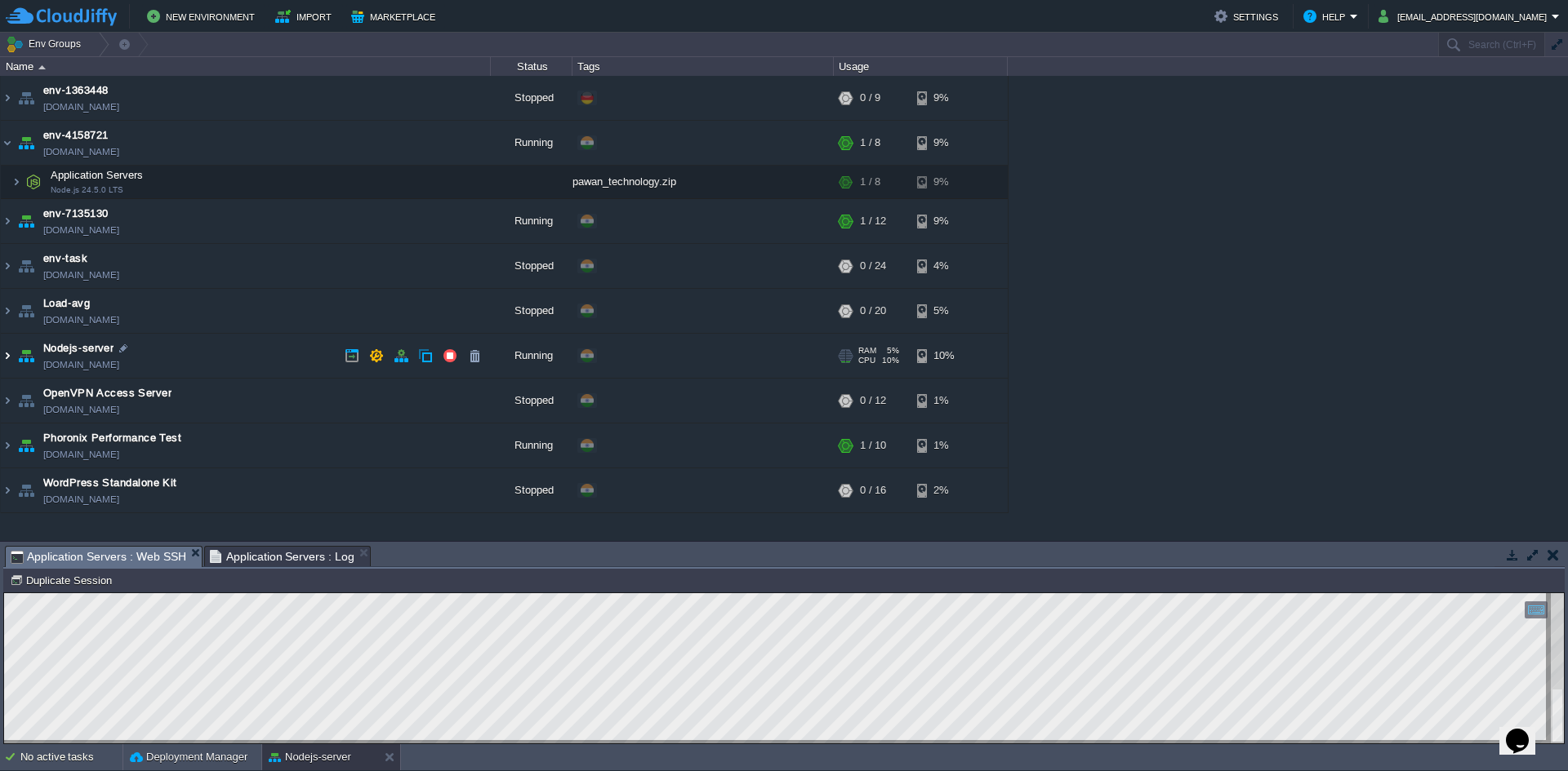
click at [10, 356] on img at bounding box center [7, 356] width 13 height 44
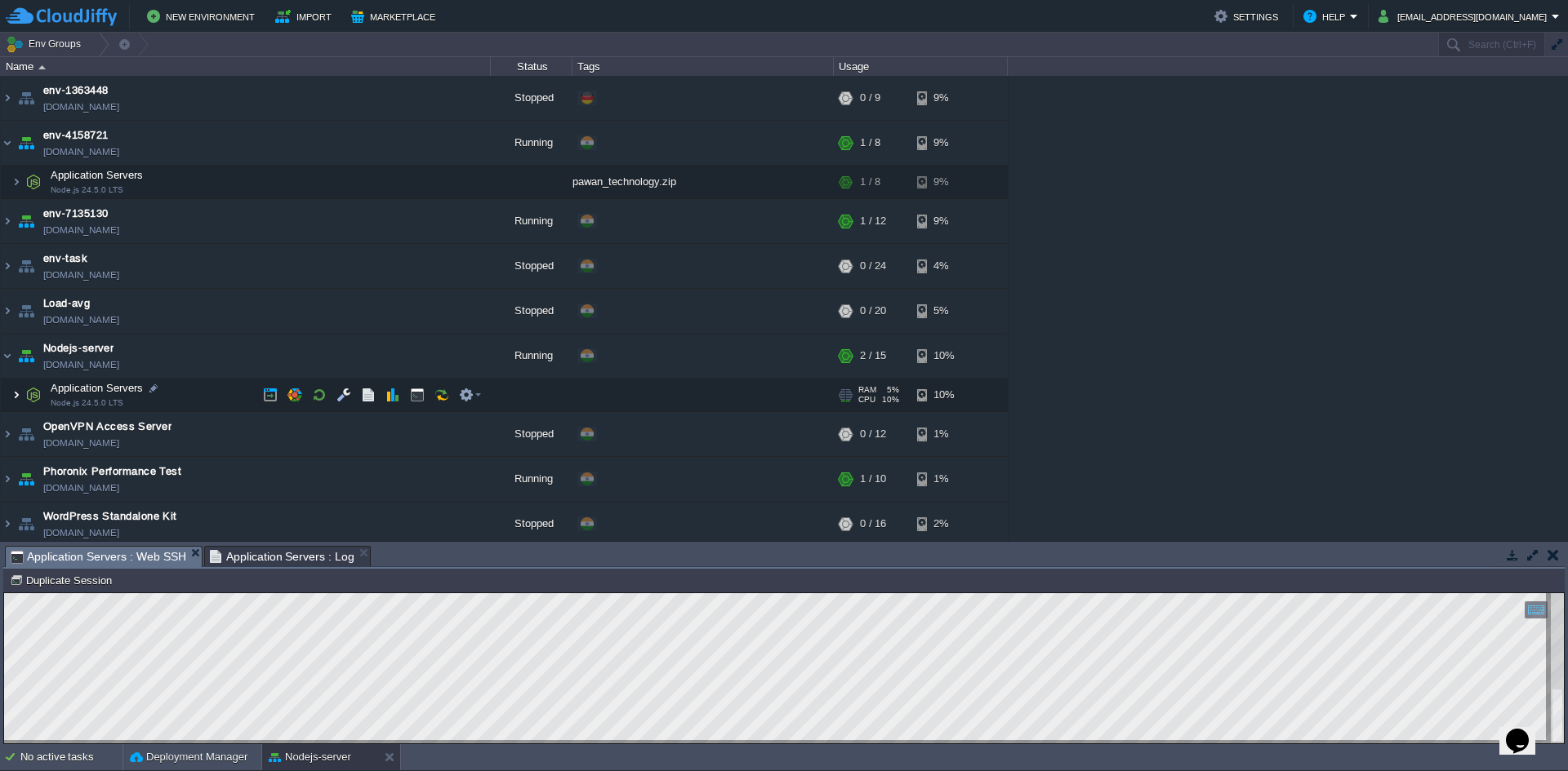
click at [14, 395] on img at bounding box center [16, 395] width 10 height 33
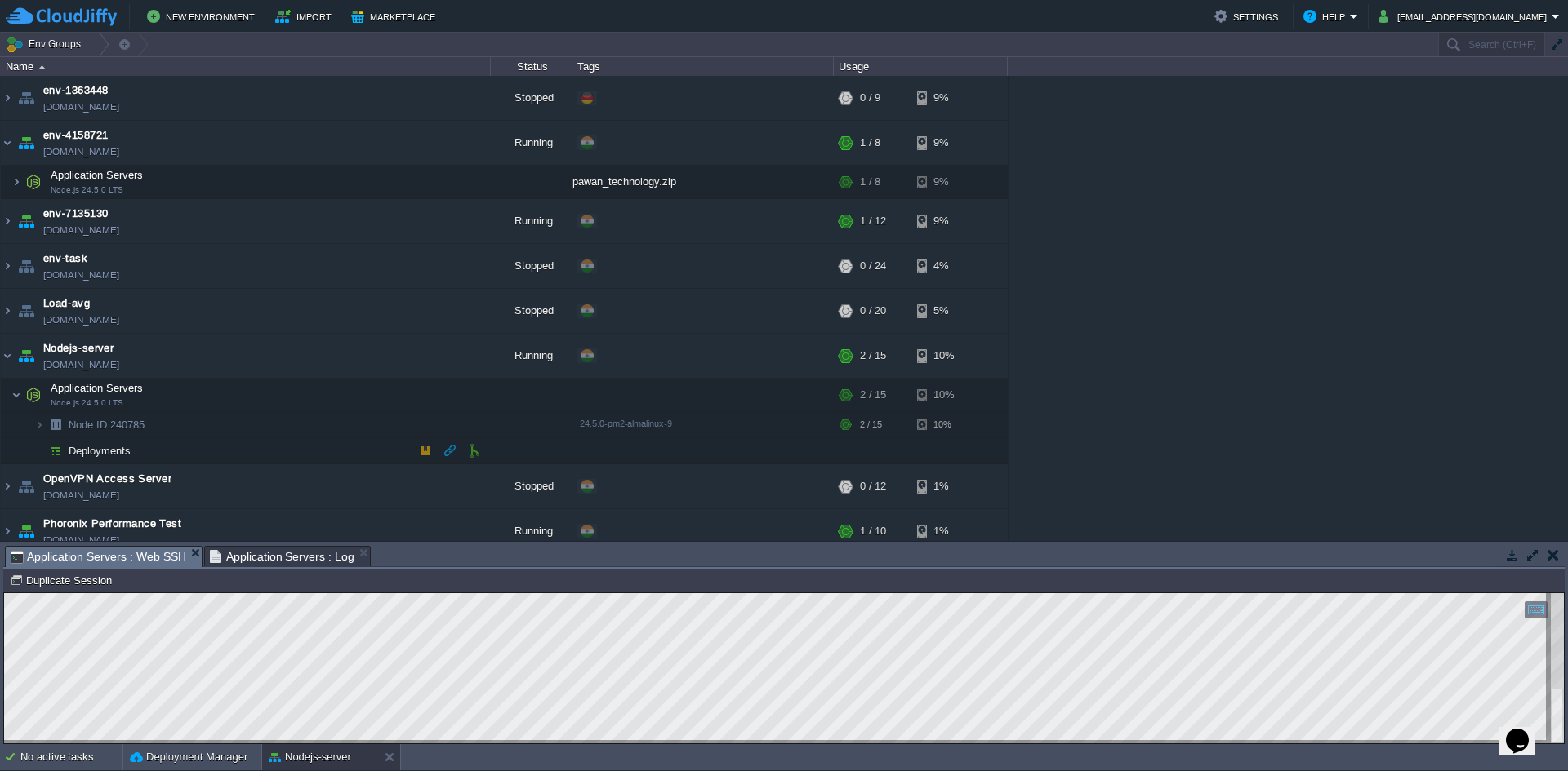
click at [75, 451] on span "Deployments" at bounding box center [100, 451] width 66 height 14
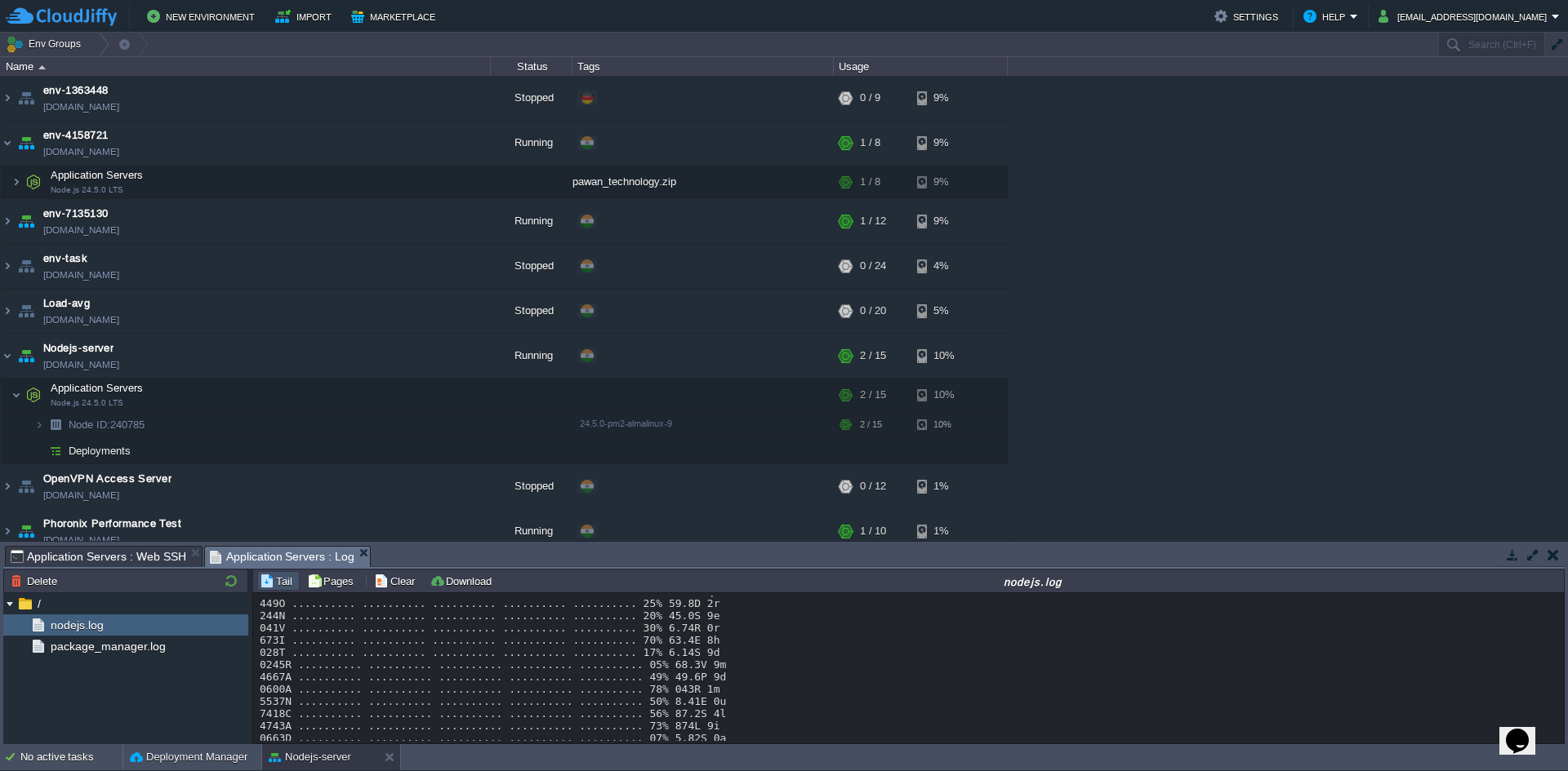
click at [276, 559] on span "Application Servers : Log" at bounding box center [283, 558] width 146 height 21
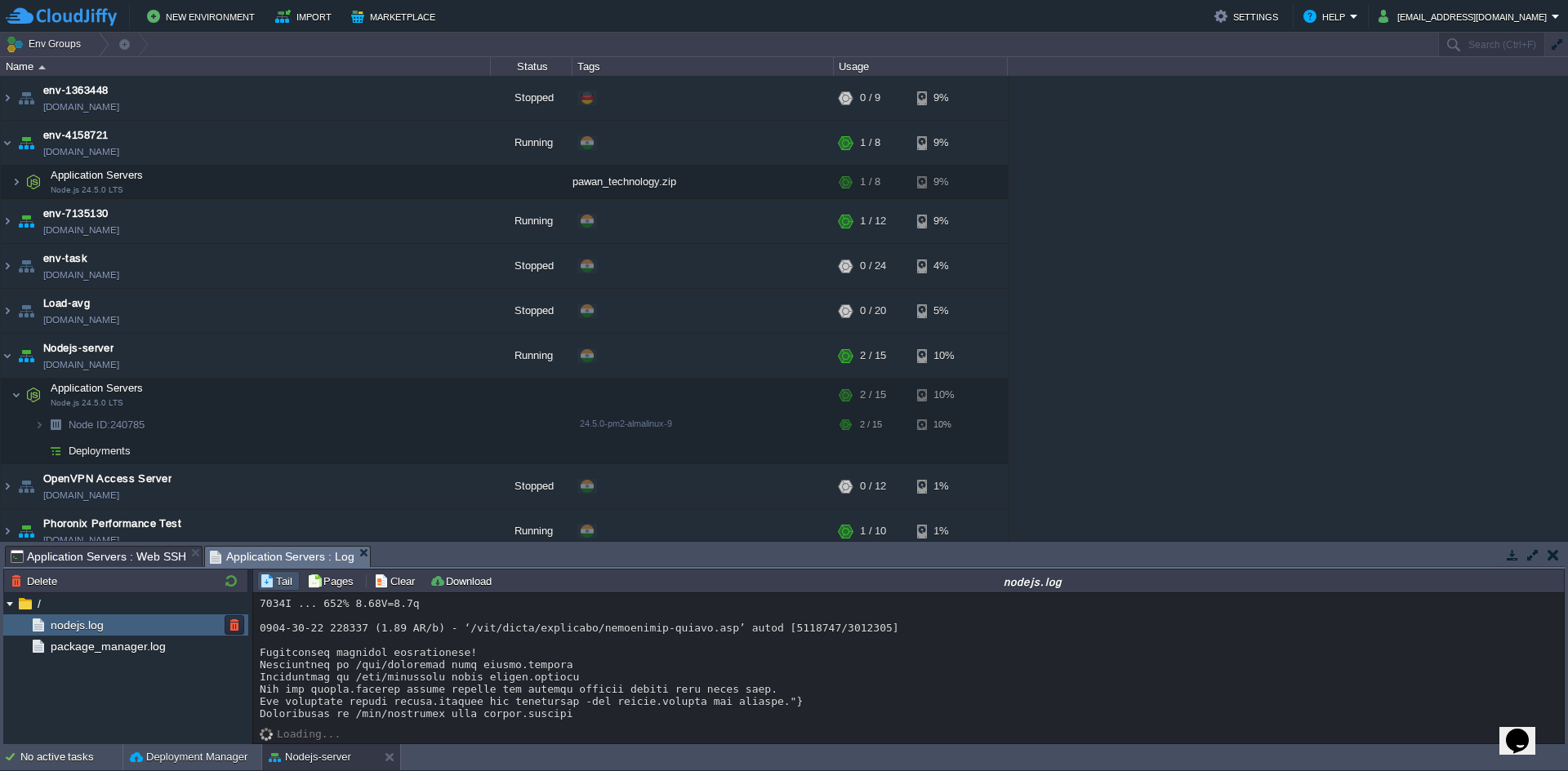
click at [151, 624] on div "nodejs.log" at bounding box center [126, 625] width 245 height 21
click at [87, 631] on span "nodejs.log" at bounding box center [77, 624] width 59 height 15
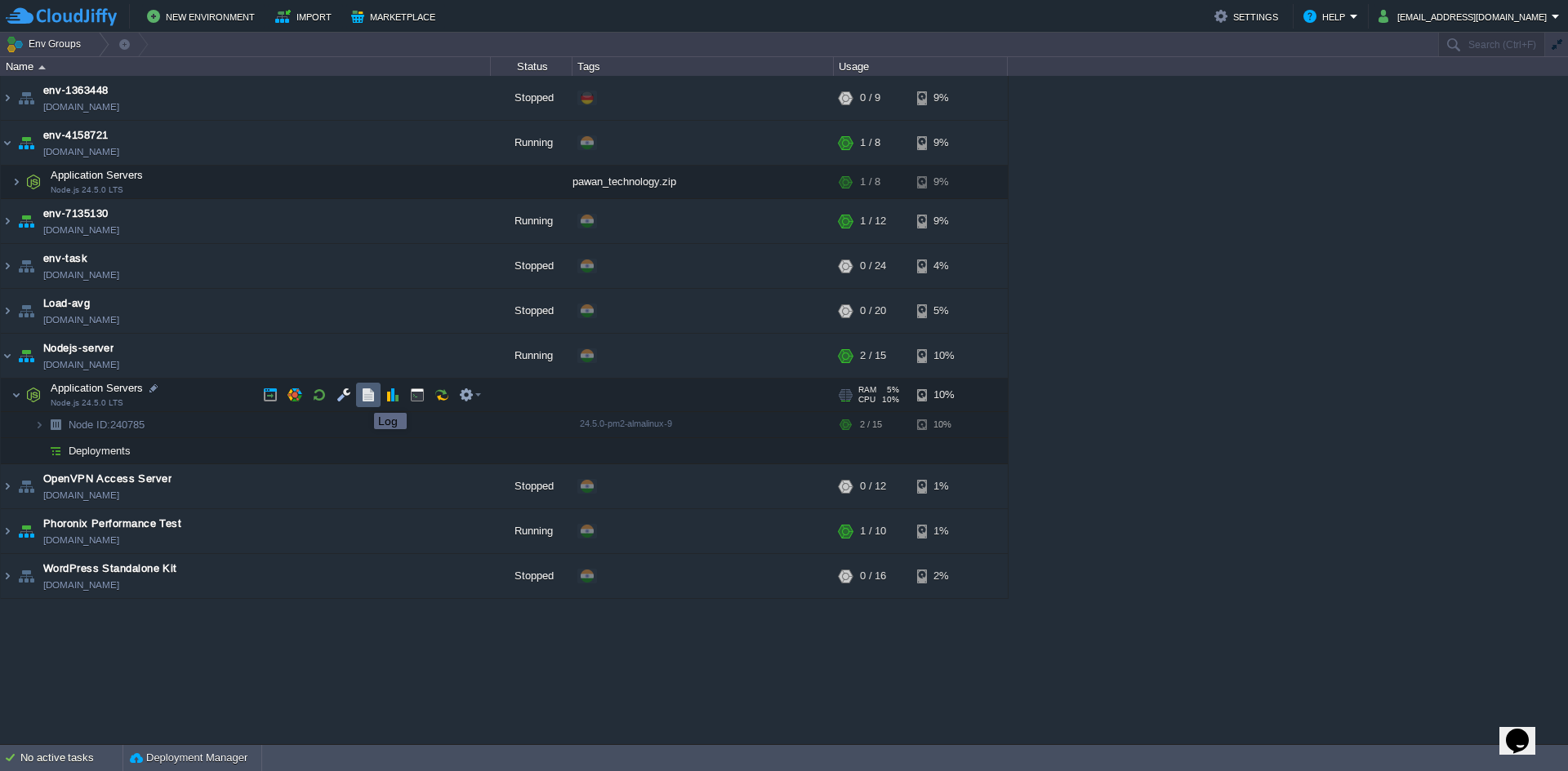
click at [364, 399] on button "button" at bounding box center [368, 395] width 15 height 15
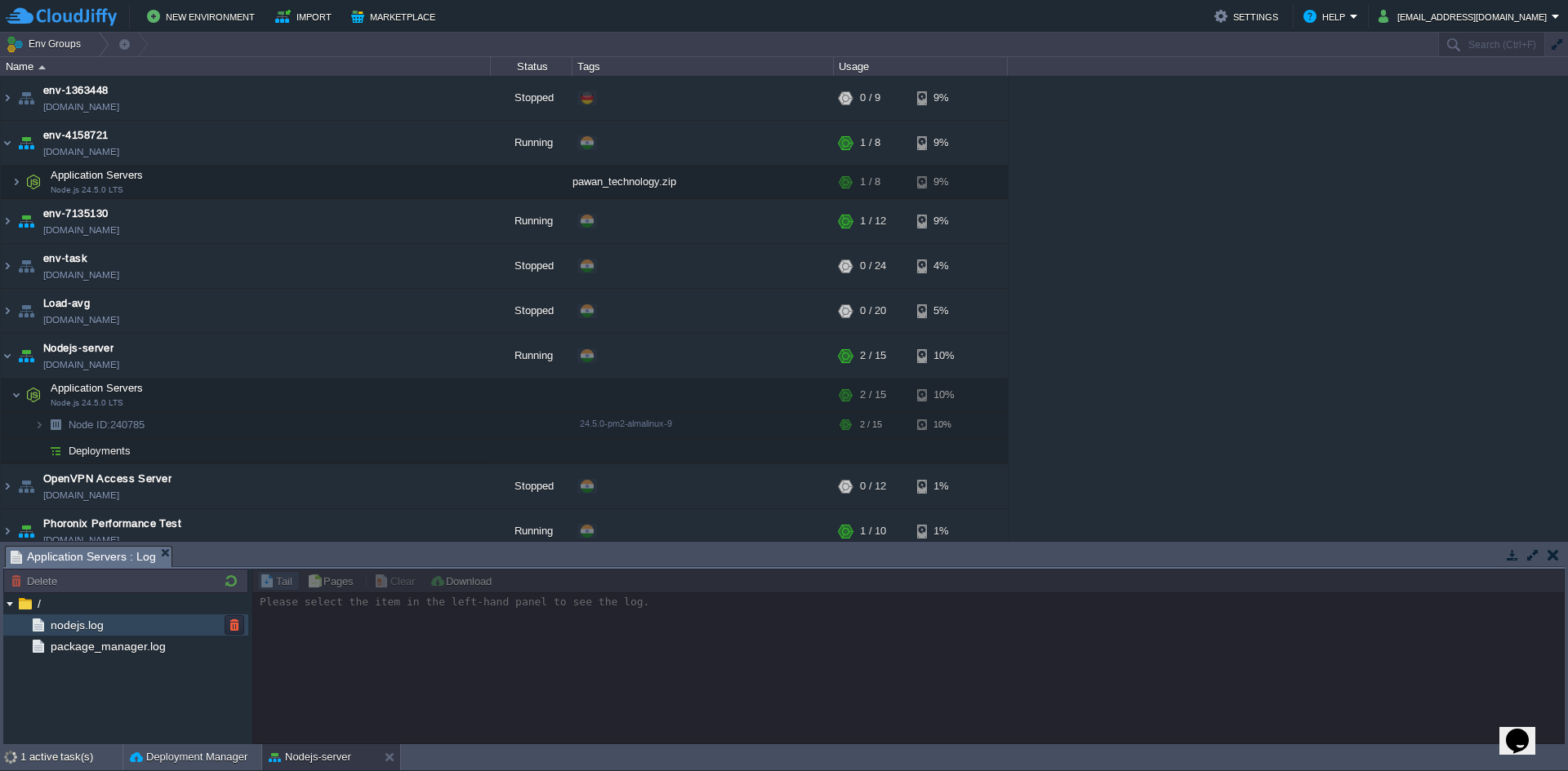
click at [128, 624] on div "nodejs.log" at bounding box center [126, 625] width 245 height 21
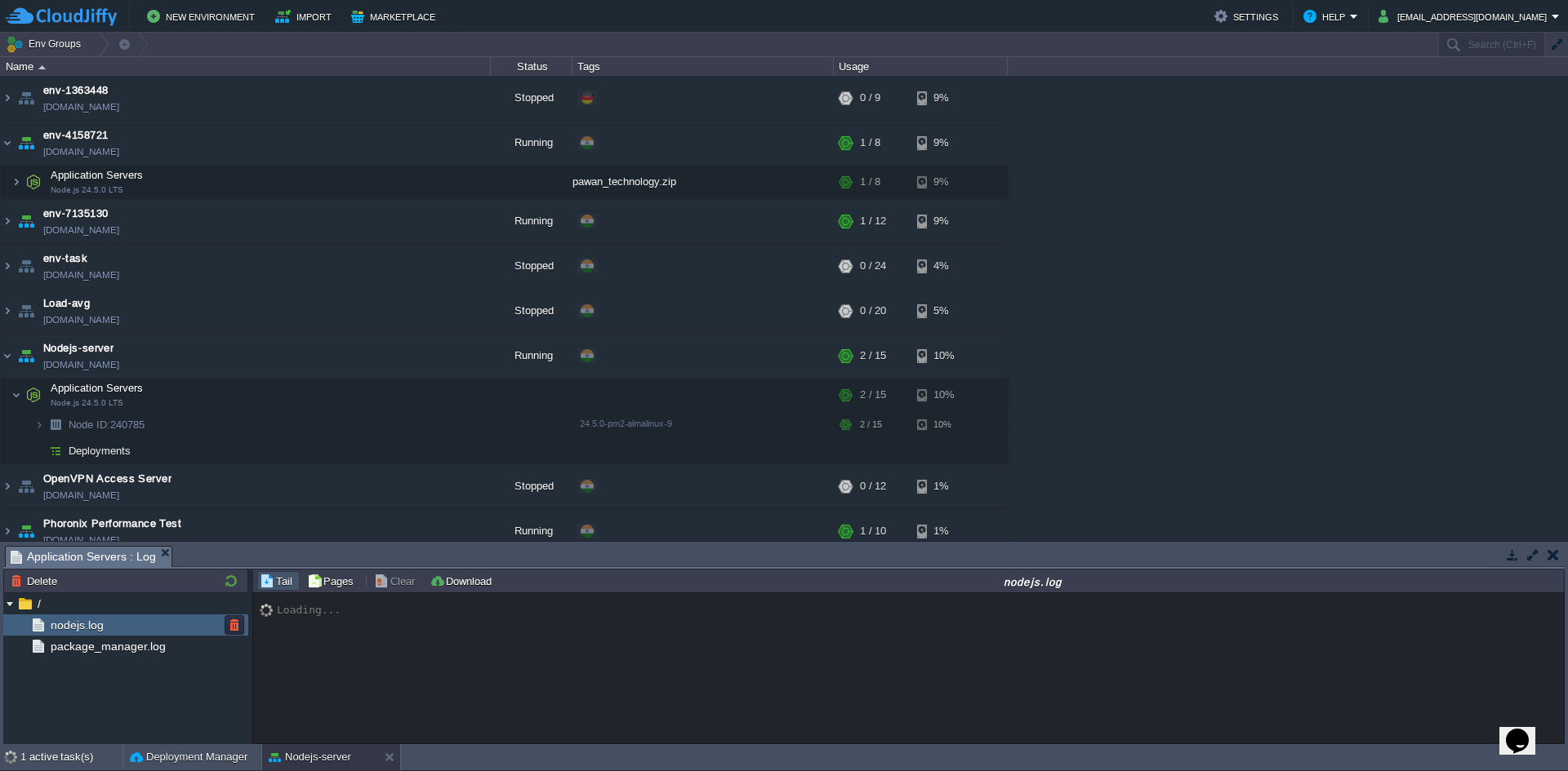
click at [127, 624] on div "nodejs.log" at bounding box center [126, 625] width 245 height 21
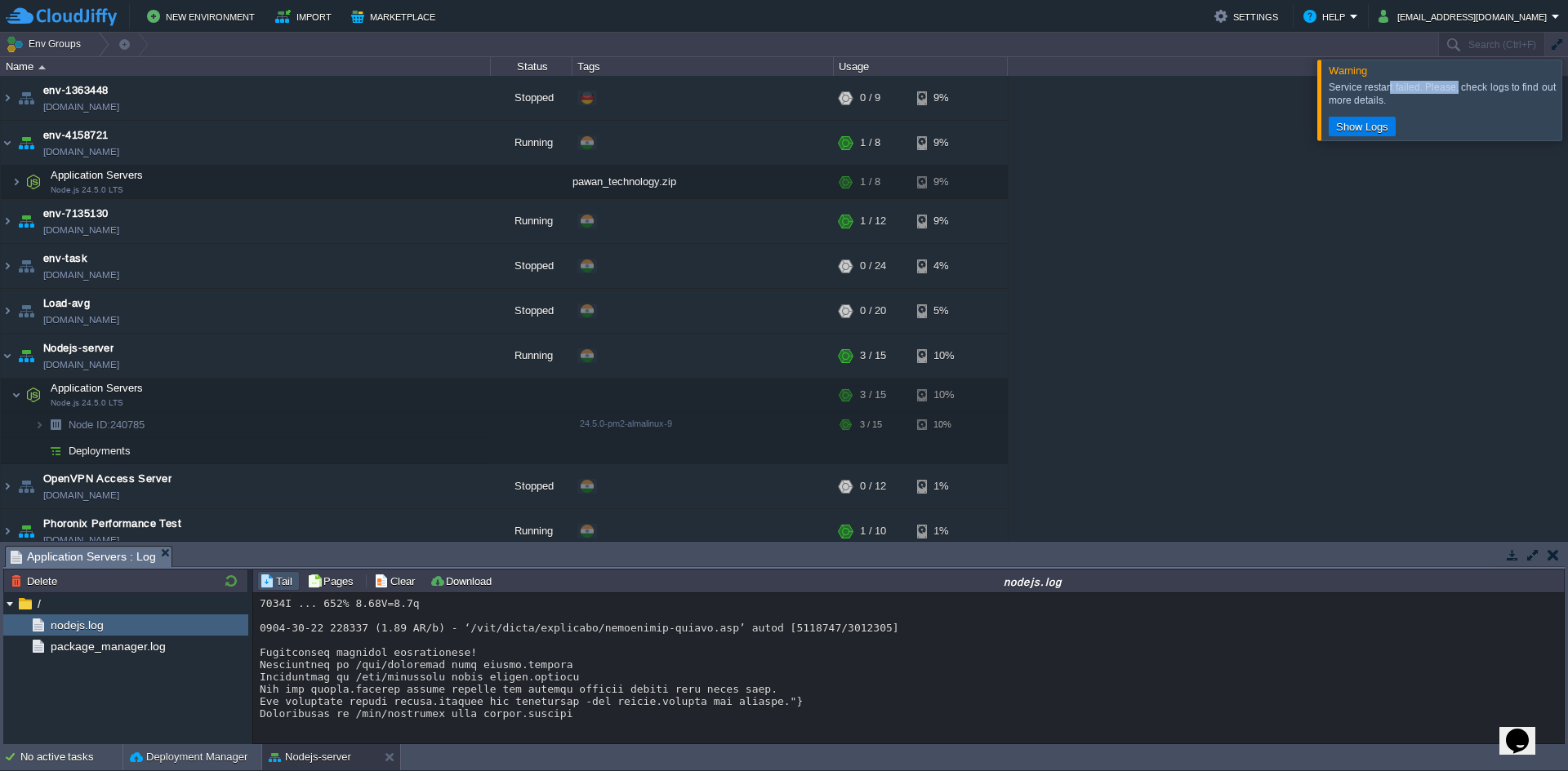
drag, startPoint x: 1389, startPoint y: 88, endPoint x: 1474, endPoint y: 86, distance: 85.0
click at [1456, 86] on div "Service restart failed. Please, check logs to find out more details." at bounding box center [1443, 94] width 229 height 26
click at [1376, 140] on div "Warning Service restart failed. Please, check logs to find out more details. Sh…" at bounding box center [1440, 101] width 245 height 82
click at [1376, 134] on td "Show Logs" at bounding box center [1361, 127] width 67 height 20
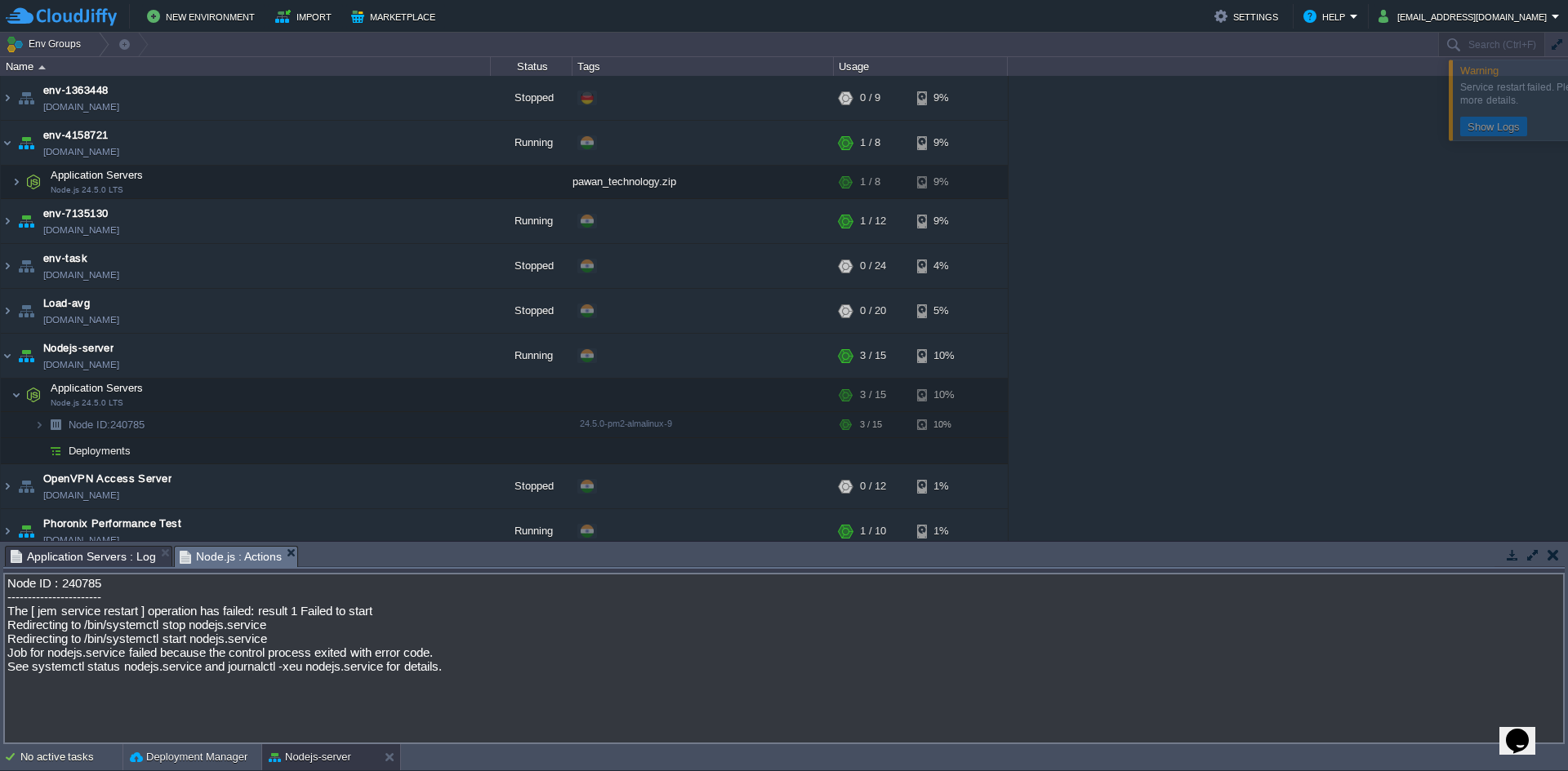
click at [1376, 134] on div "env-1363448 [DOMAIN_NAME] Stopped + Add to Env Group RAM 0% CPU 0% 0 / 9 9% env…" at bounding box center [784, 309] width 1568 height 465
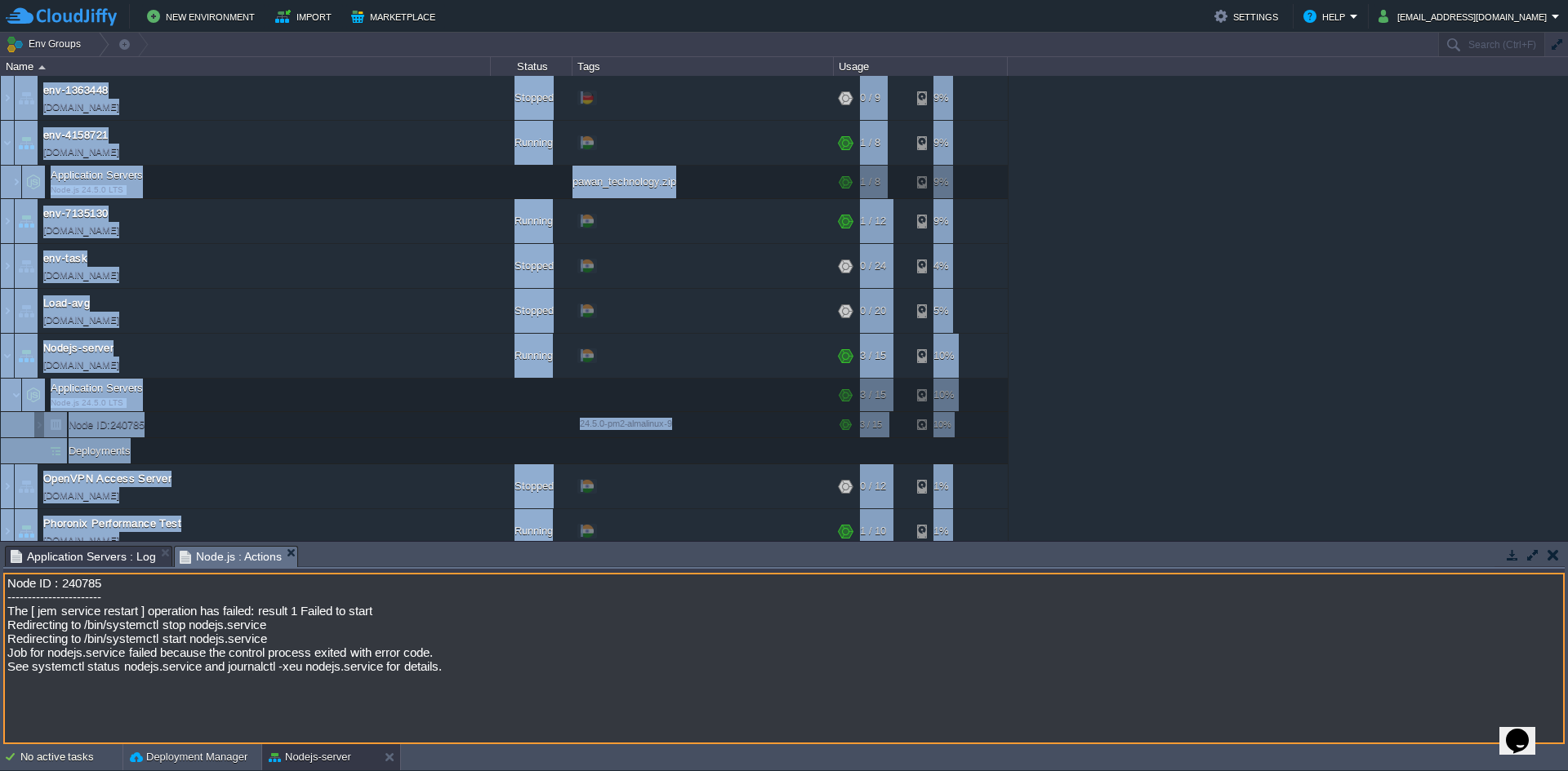
drag, startPoint x: 65, startPoint y: 588, endPoint x: 78, endPoint y: 586, distance: 13.2
click at [69, 588] on textarea "Node ID : 240785 ----------------------- The [ jem service restart ] operation …" at bounding box center [784, 659] width 1562 height 172
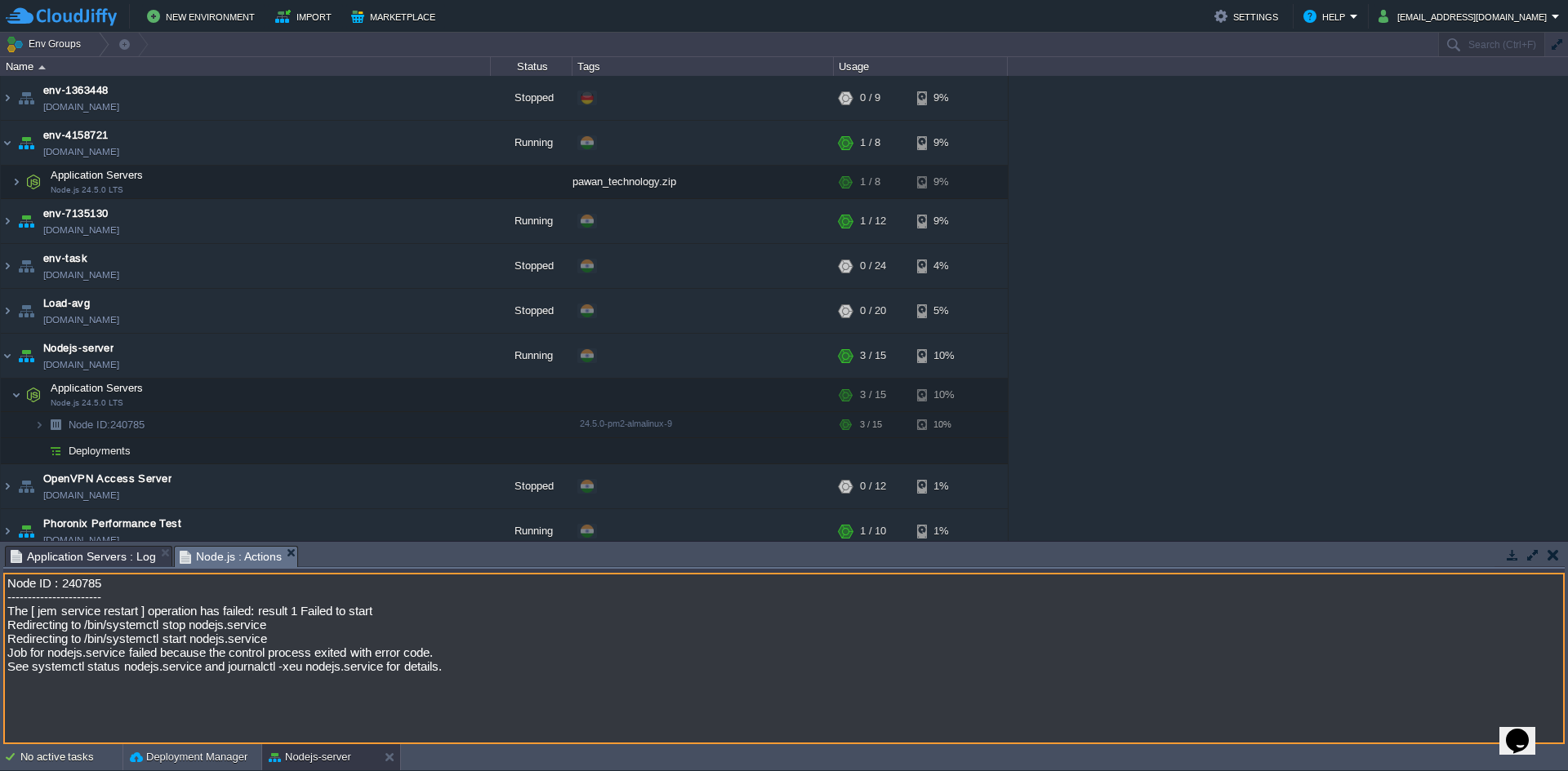
click at [100, 580] on textarea "Node ID : 240785 ----------------------- The [ jem service restart ] operation …" at bounding box center [784, 659] width 1562 height 172
drag, startPoint x: 102, startPoint y: 581, endPoint x: 118, endPoint y: 581, distance: 16.0
click at [106, 581] on textarea "Node ID : 240785 ----------------------- The [ jem service restart ] operation …" at bounding box center [784, 659] width 1562 height 172
drag, startPoint x: 73, startPoint y: 612, endPoint x: 187, endPoint y: 612, distance: 114.0
click at [176, 612] on textarea "Node ID : 240785 ----------------------- The [ jem service restart ] operation …" at bounding box center [784, 659] width 1562 height 172
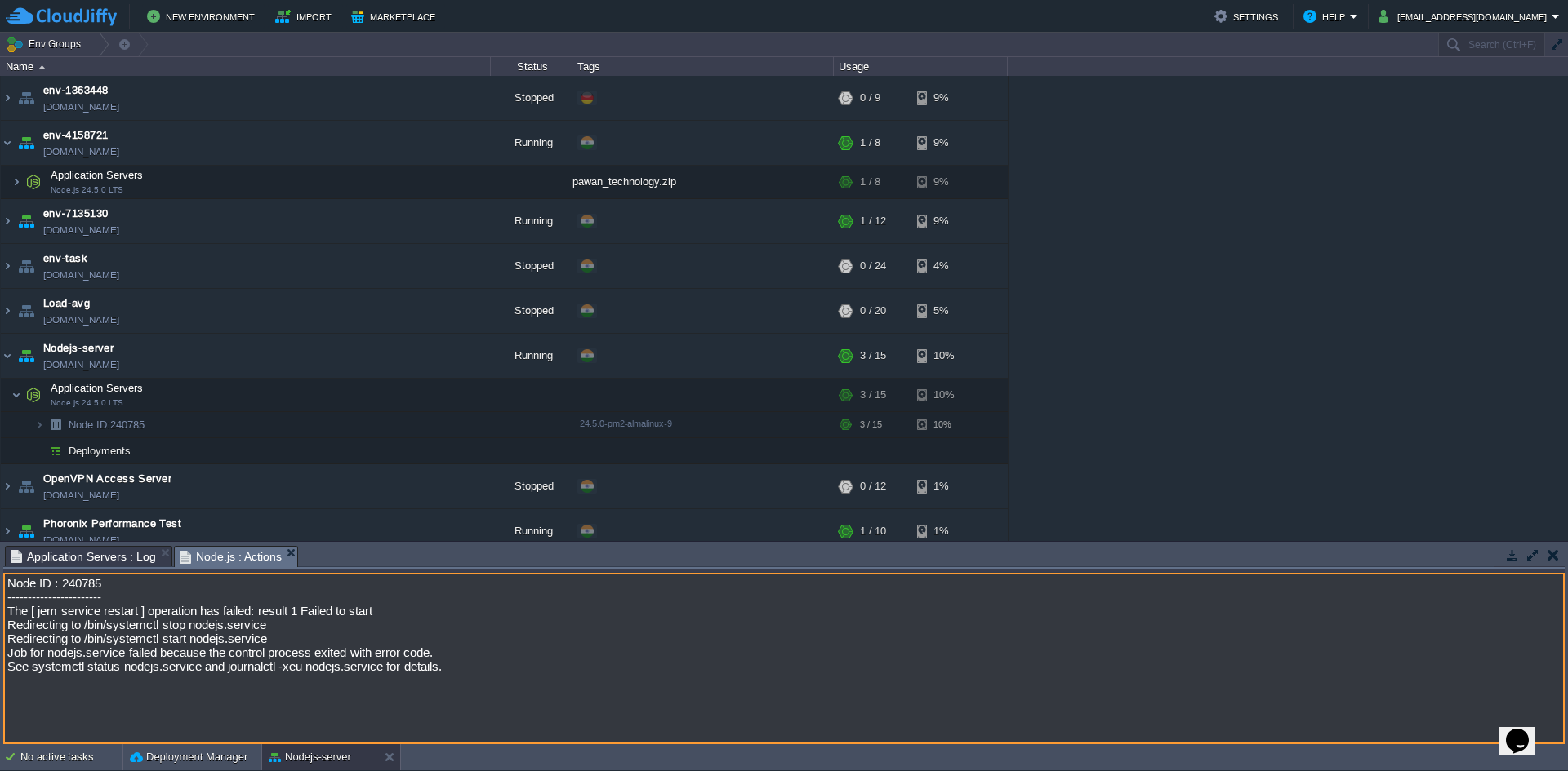
drag, startPoint x: 229, startPoint y: 613, endPoint x: 312, endPoint y: 613, distance: 83.0
click at [311, 613] on textarea "Node ID : 240785 ----------------------- The [ jem service restart ] operation …" at bounding box center [784, 659] width 1562 height 172
drag, startPoint x: 354, startPoint y: 612, endPoint x: 392, endPoint y: 612, distance: 38.0
click at [383, 612] on textarea "Node ID : 240785 ----------------------- The [ jem service restart ] operation …" at bounding box center [784, 659] width 1562 height 172
click at [392, 612] on textarea "Node ID : 240785 ----------------------- The [ jem service restart ] operation …" at bounding box center [784, 659] width 1562 height 172
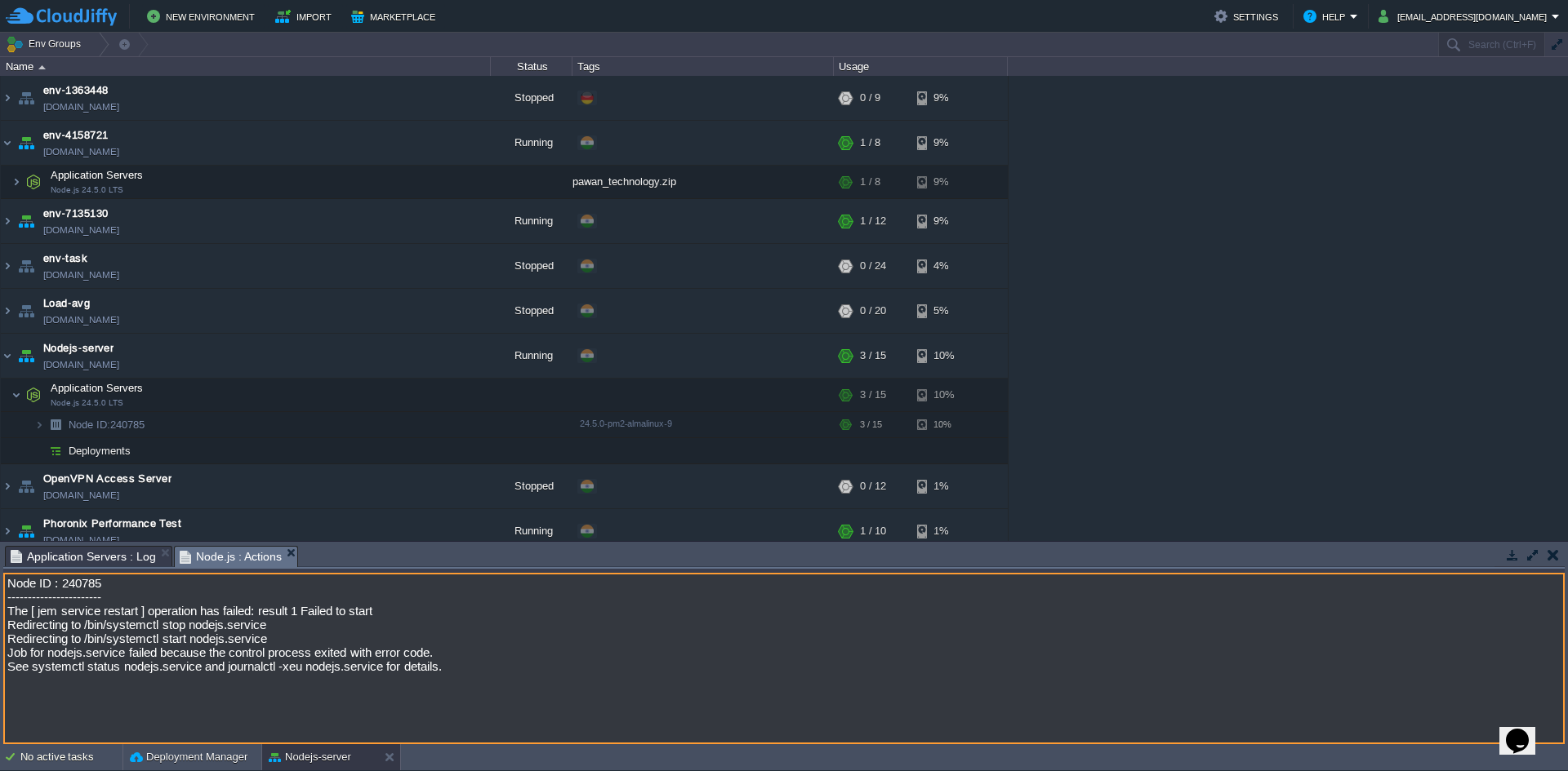
click at [187, 625] on textarea "Node ID : 240785 ----------------------- The [ jem service restart ] operation …" at bounding box center [784, 659] width 1562 height 172
drag, startPoint x: 239, startPoint y: 624, endPoint x: 294, endPoint y: 629, distance: 55.2
click at [295, 629] on textarea "Node ID : 240785 ----------------------- The [ jem service restart ] operation …" at bounding box center [784, 659] width 1562 height 172
drag, startPoint x: 36, startPoint y: 667, endPoint x: 193, endPoint y: 662, distance: 157.1
click at [187, 663] on textarea "Node ID : 240785 ----------------------- The [ jem service restart ] operation …" at bounding box center [784, 659] width 1562 height 172
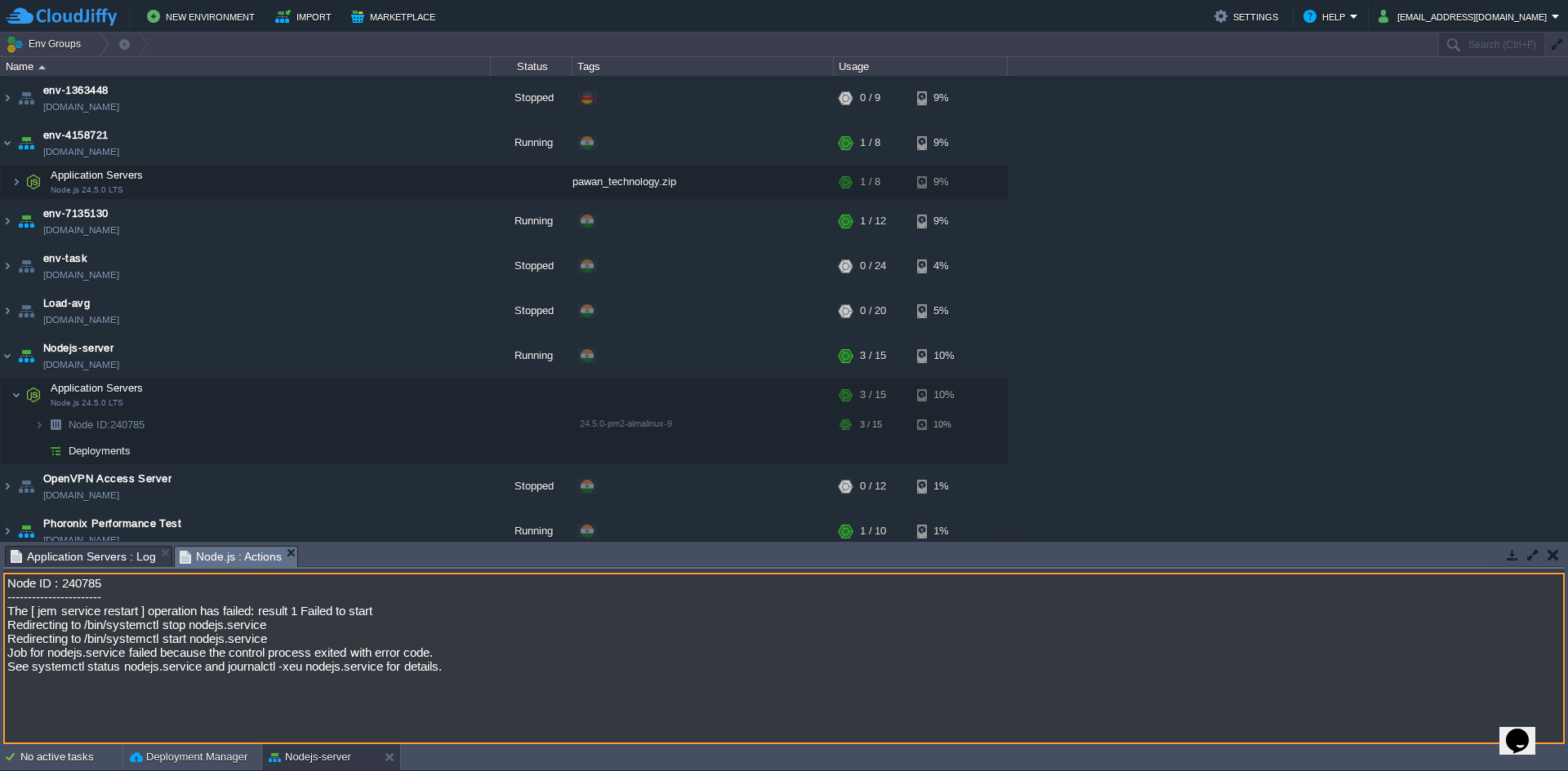
drag, startPoint x: 303, startPoint y: 655, endPoint x: 354, endPoint y: 654, distance: 51.0
click at [326, 655] on textarea "Node ID : 240785 ----------------------- The [ jem service restart ] operation …" at bounding box center [784, 659] width 1562 height 172
click at [363, 655] on textarea "Node ID : 240785 ----------------------- The [ jem service restart ] operation …" at bounding box center [784, 659] width 1562 height 172
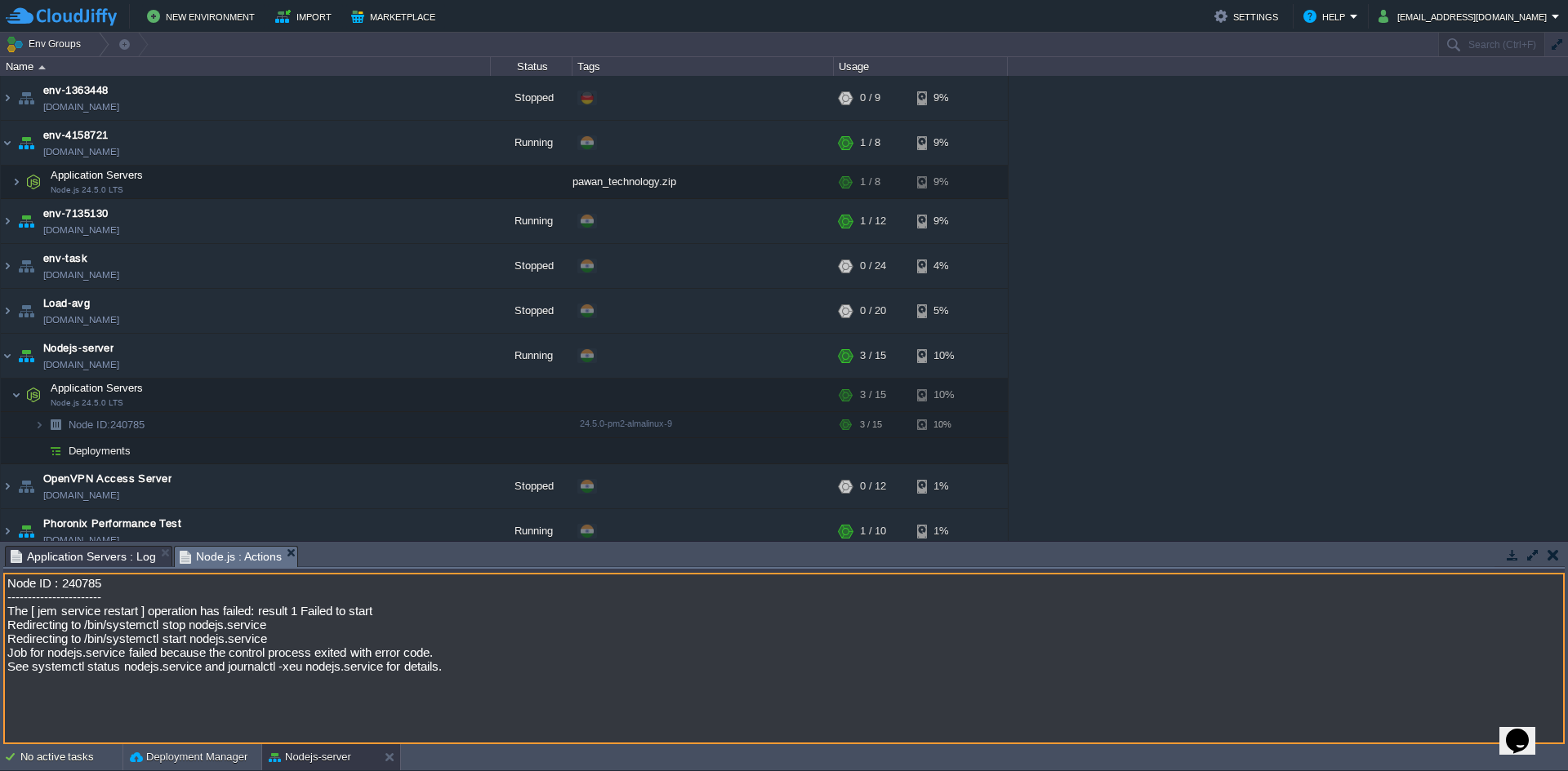
click at [363, 655] on textarea "Node ID : 240785 ----------------------- The [ jem service restart ] operation …" at bounding box center [784, 659] width 1562 height 172
drag, startPoint x: 58, startPoint y: 680, endPoint x: 353, endPoint y: 681, distance: 295.0
click at [353, 681] on textarea "Node ID : 240785 ----------------------- The [ jem service restart ] operation …" at bounding box center [784, 659] width 1562 height 172
click at [372, 668] on textarea "Node ID : 240785 ----------------------- The [ jem service restart ] operation …" at bounding box center [784, 659] width 1562 height 172
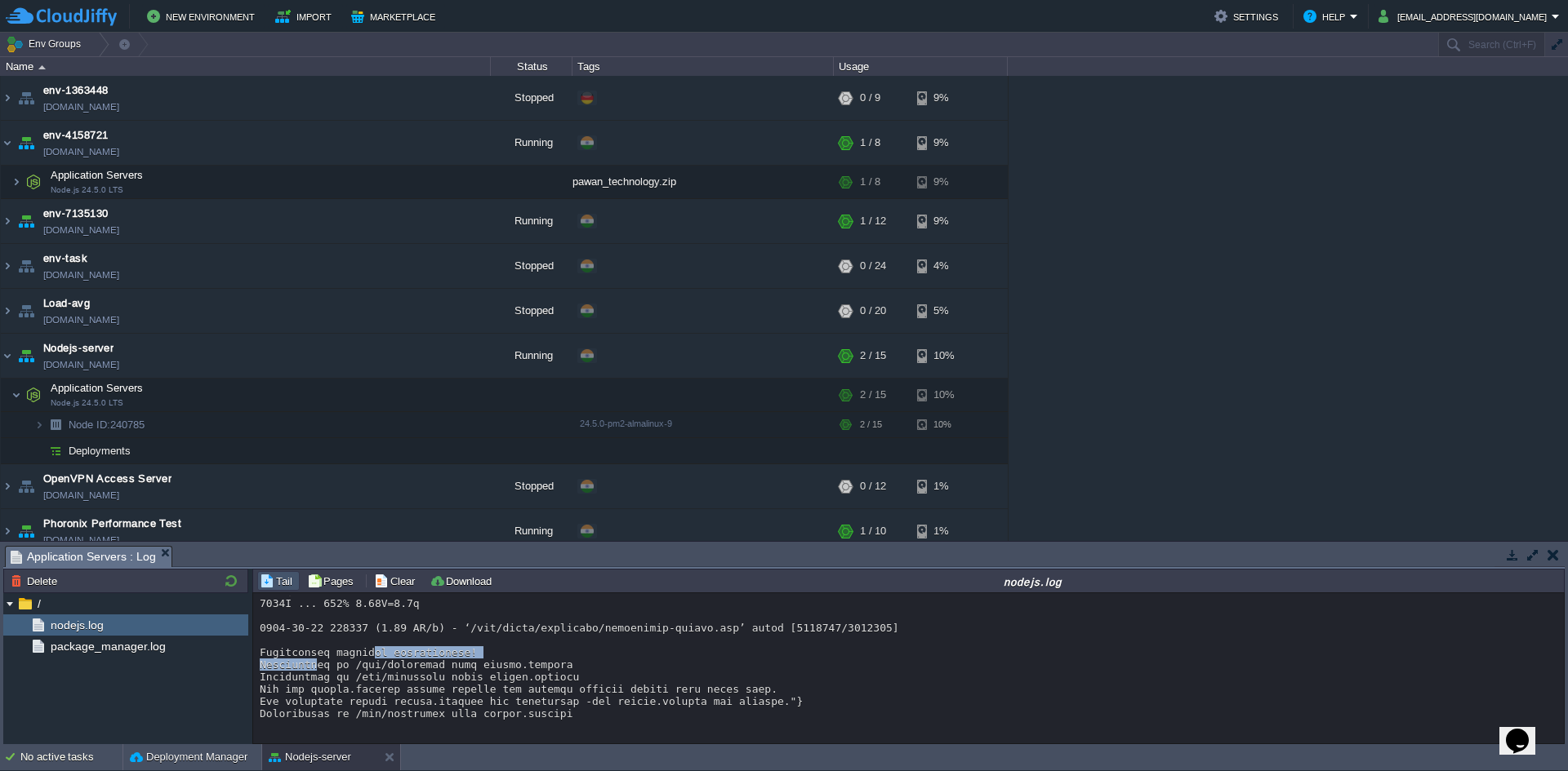
drag, startPoint x: 334, startPoint y: 659, endPoint x: 393, endPoint y: 657, distance: 59.0
drag, startPoint x: 421, startPoint y: 671, endPoint x: 624, endPoint y: 689, distance: 203.8
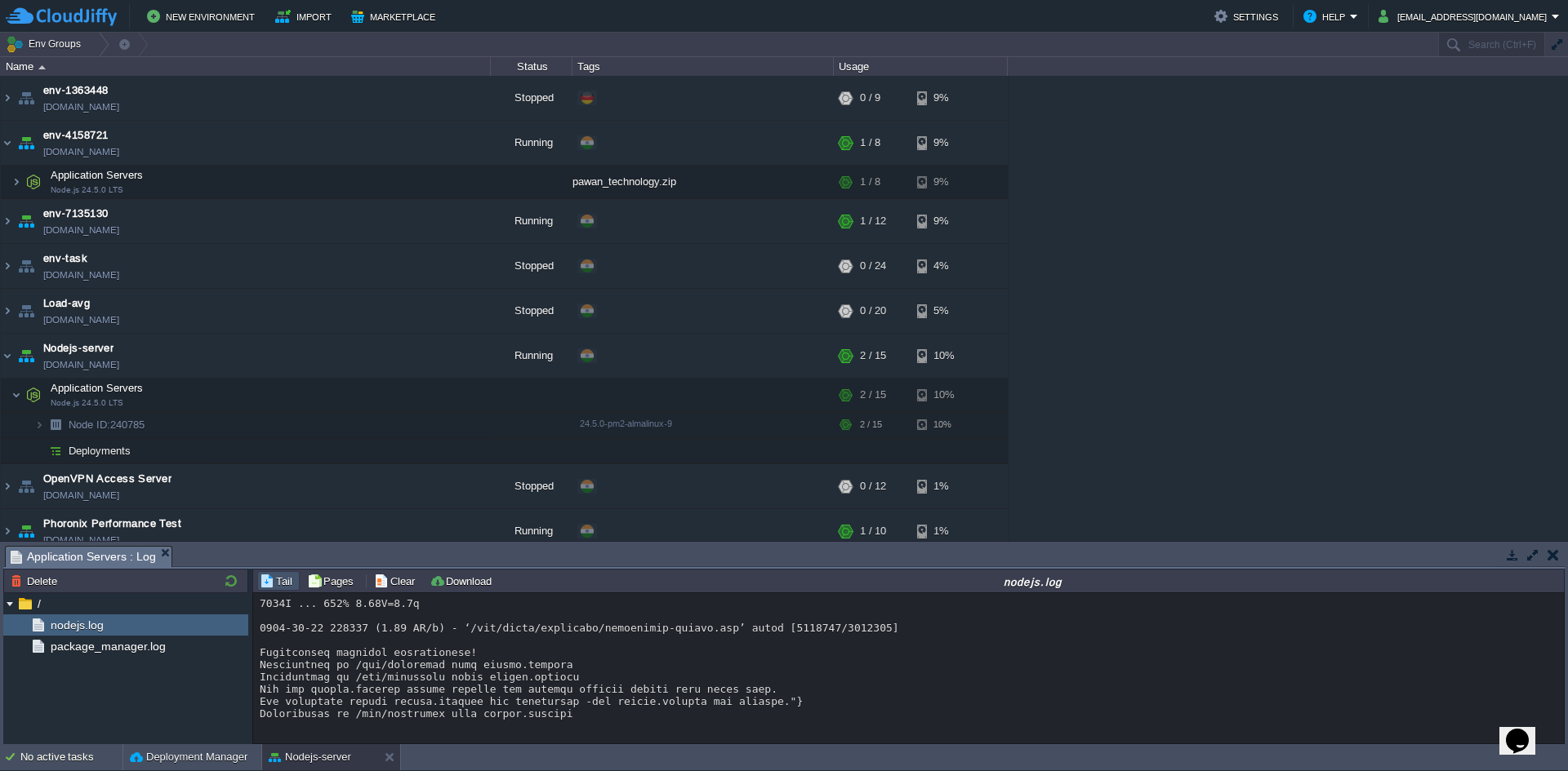
drag, startPoint x: 409, startPoint y: 714, endPoint x: 515, endPoint y: 717, distance: 106.0
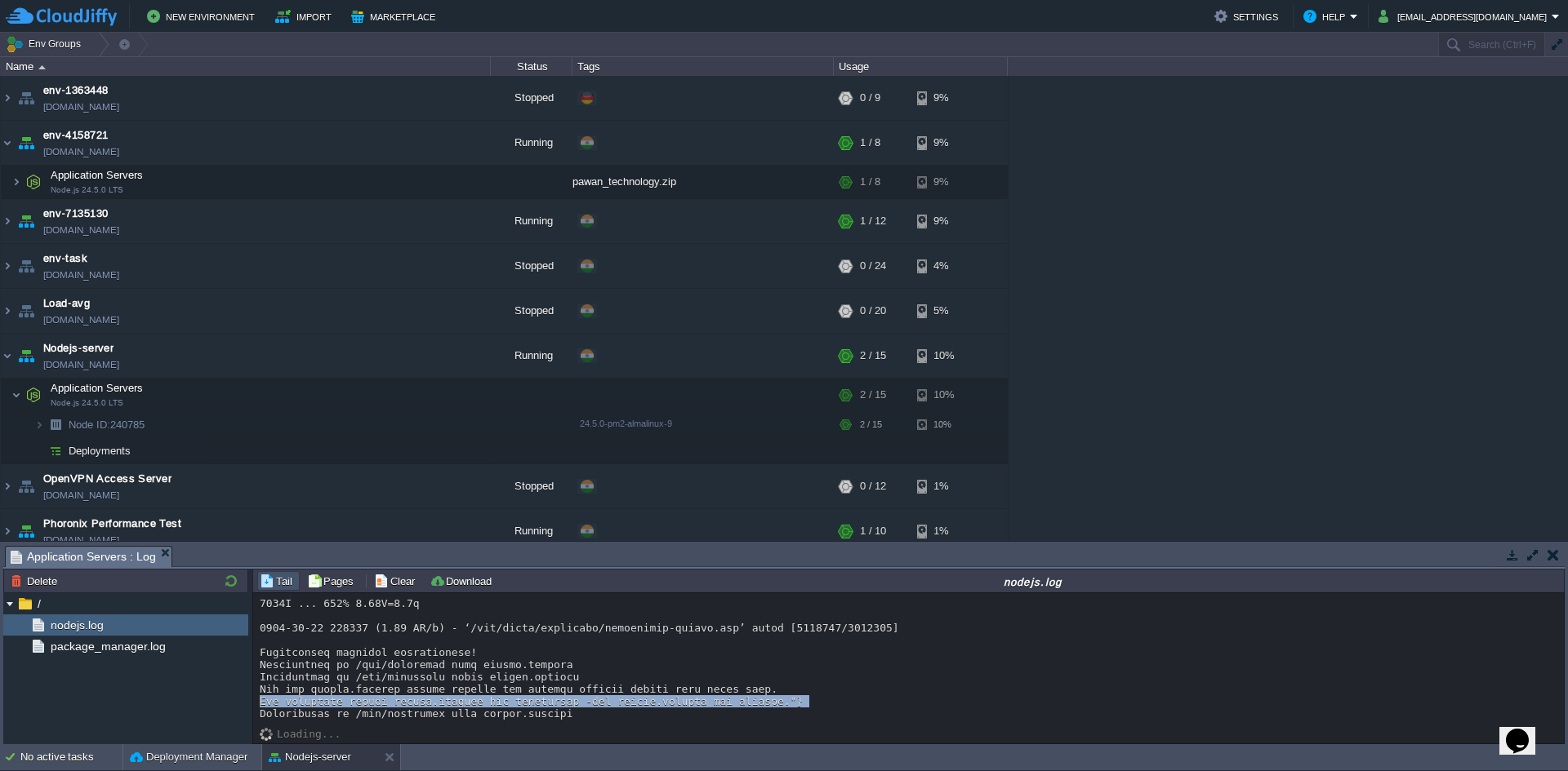
click at [141, 642] on span "package_manager.log" at bounding box center [108, 646] width 121 height 15
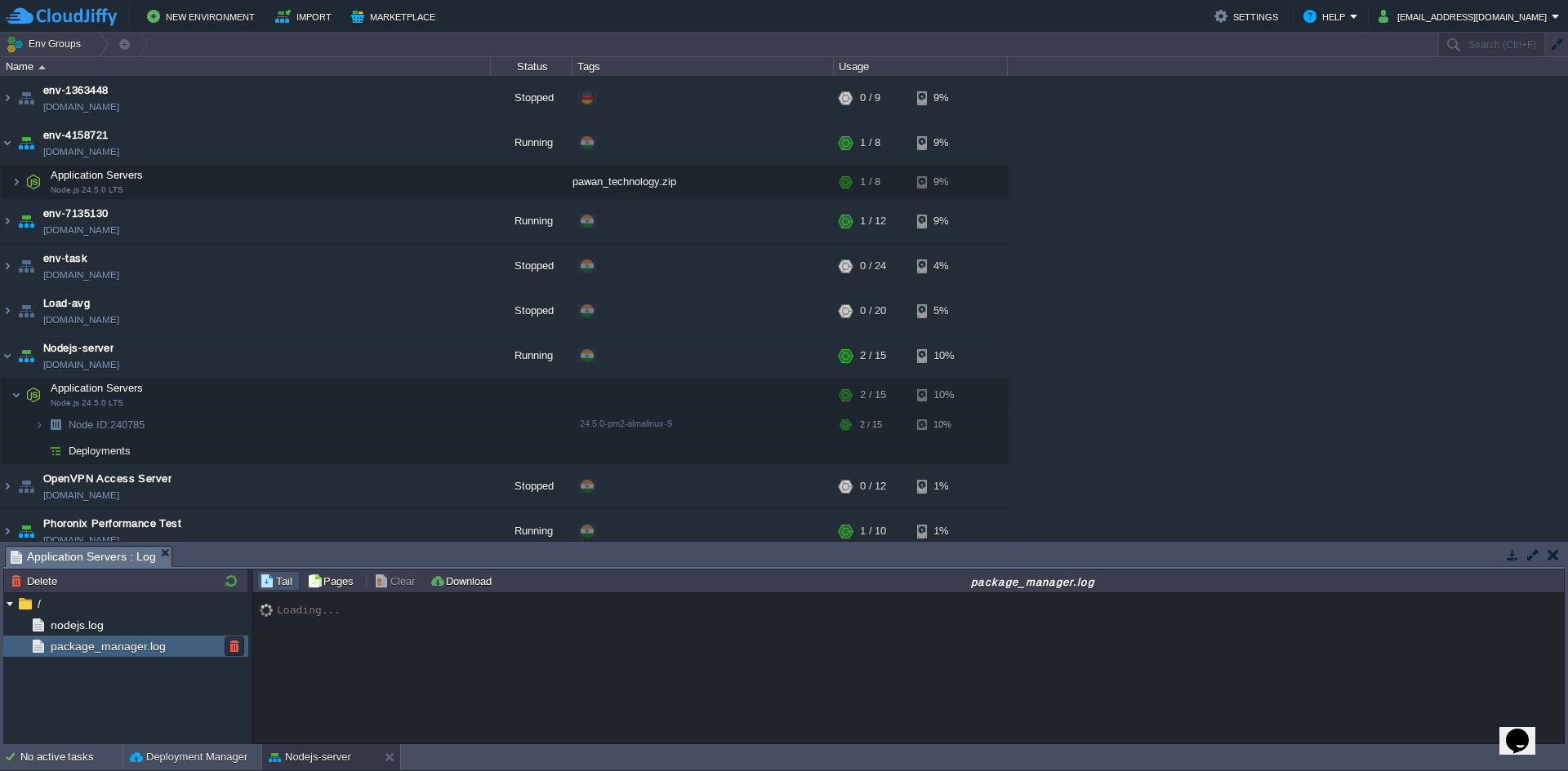
scroll to position [0, 0]
click at [1548, 556] on button "button" at bounding box center [1553, 555] width 11 height 15
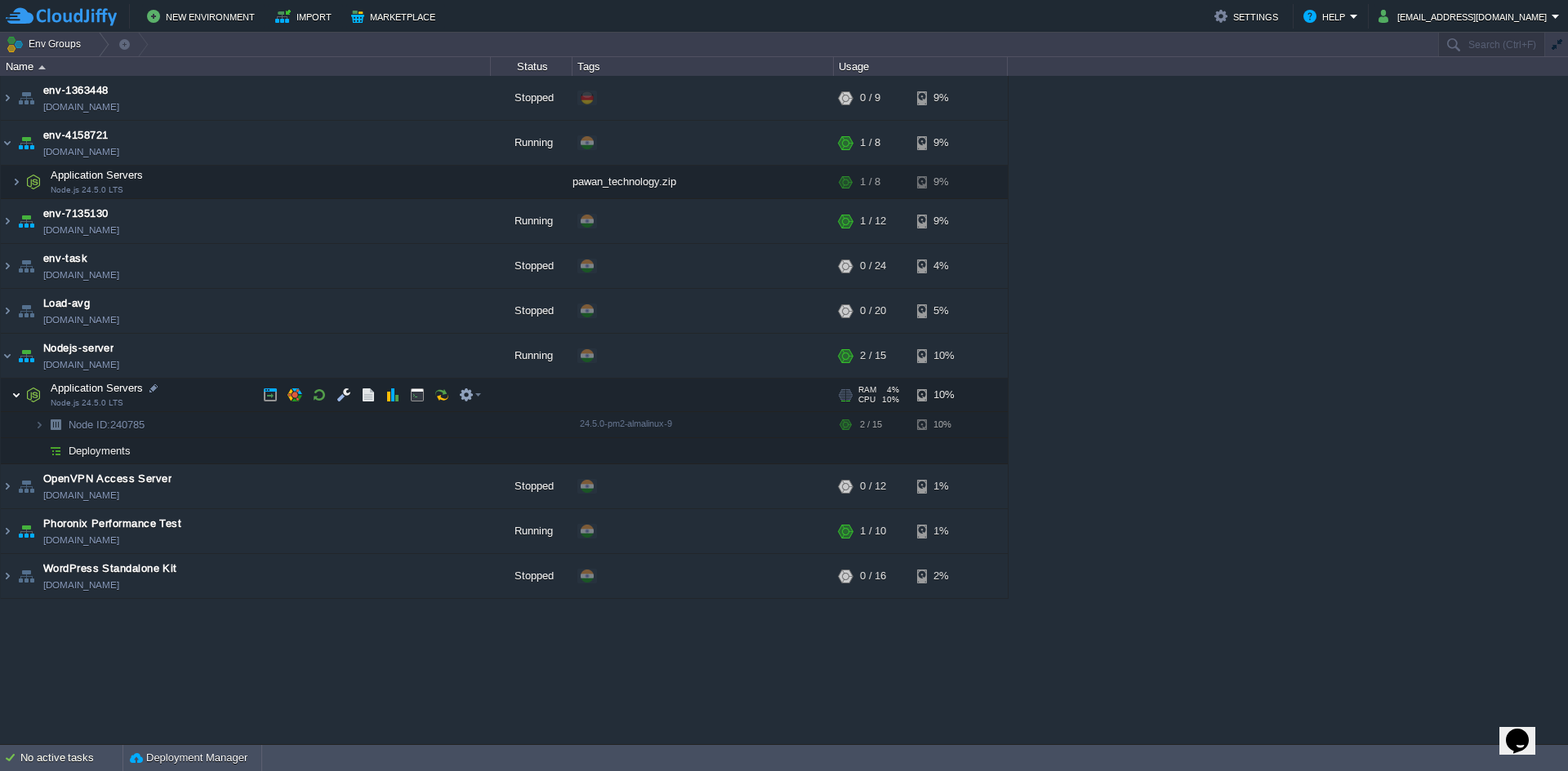
click at [16, 396] on img at bounding box center [16, 395] width 10 height 33
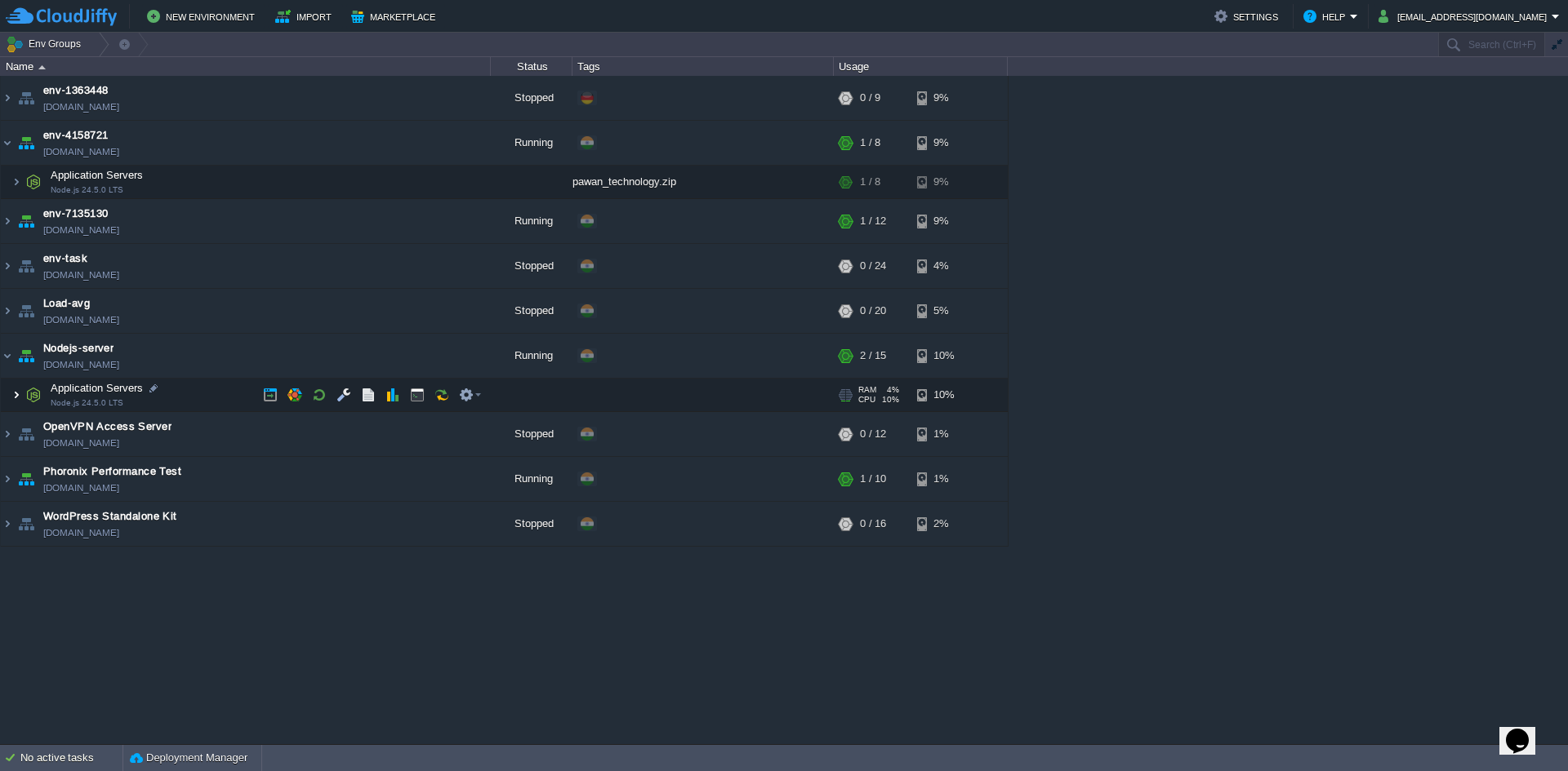
click at [12, 395] on img at bounding box center [16, 395] width 10 height 33
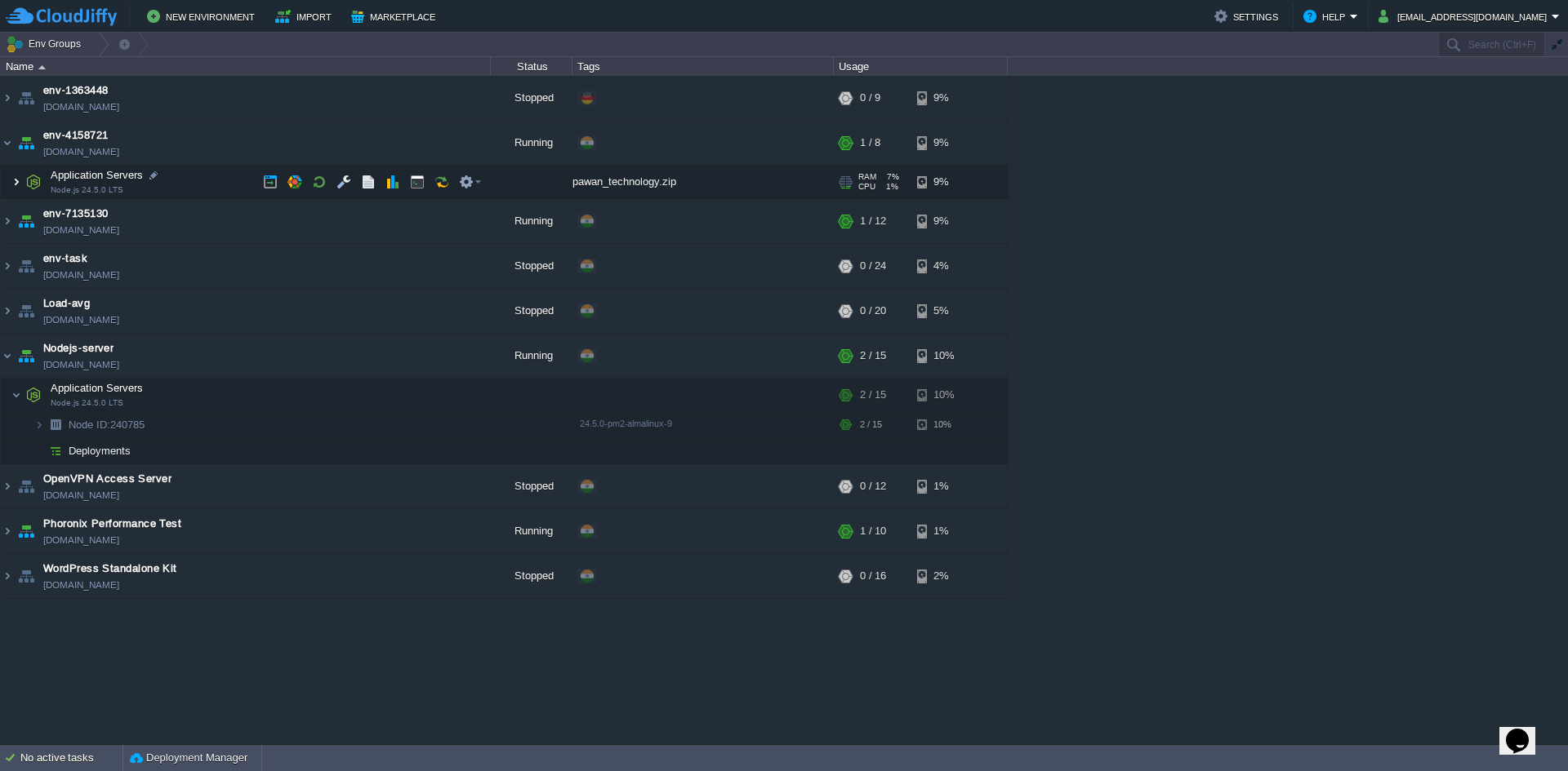
click at [15, 186] on img at bounding box center [16, 182] width 10 height 33
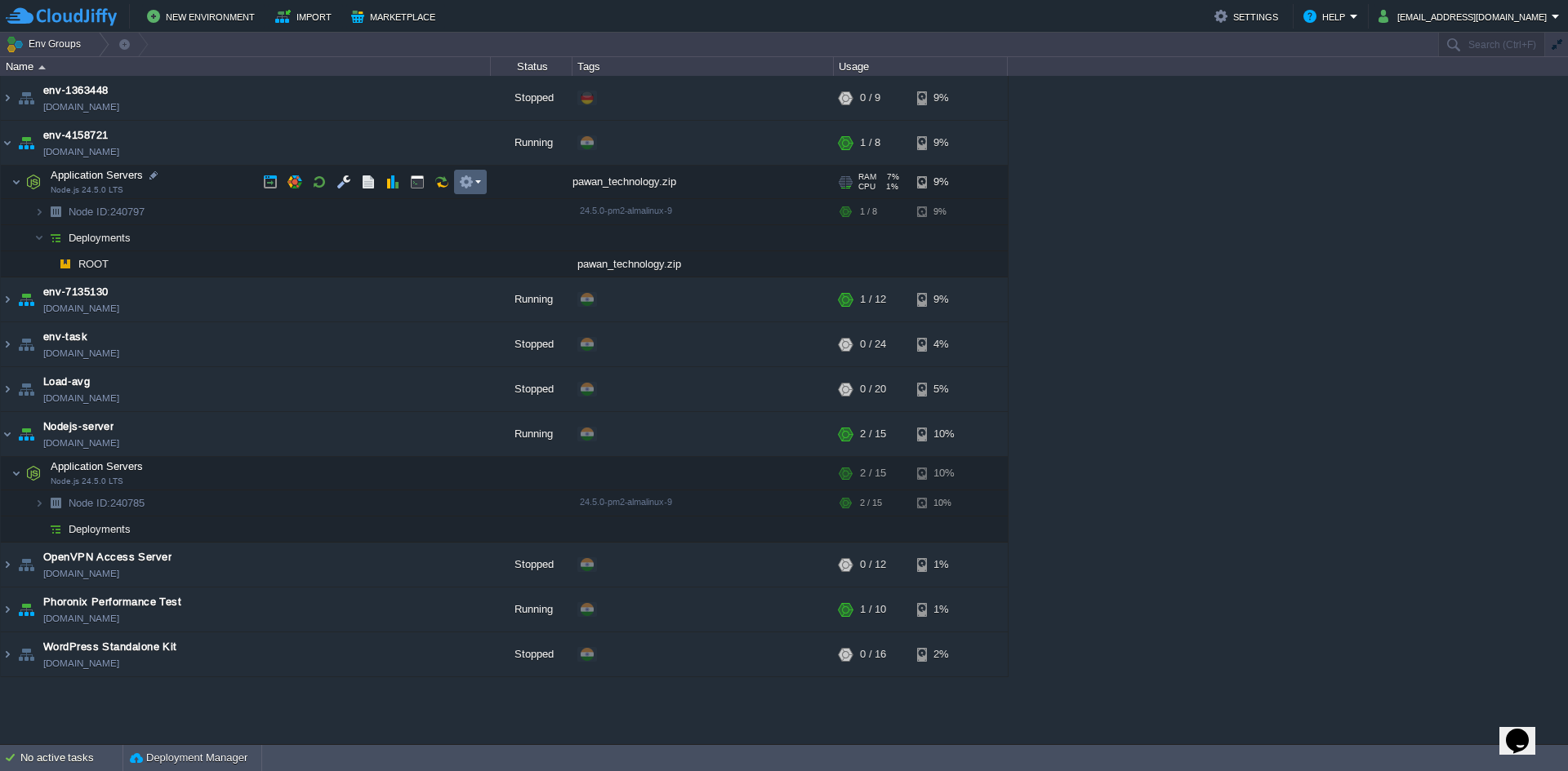
click at [463, 180] on button "button" at bounding box center [466, 181] width 15 height 15
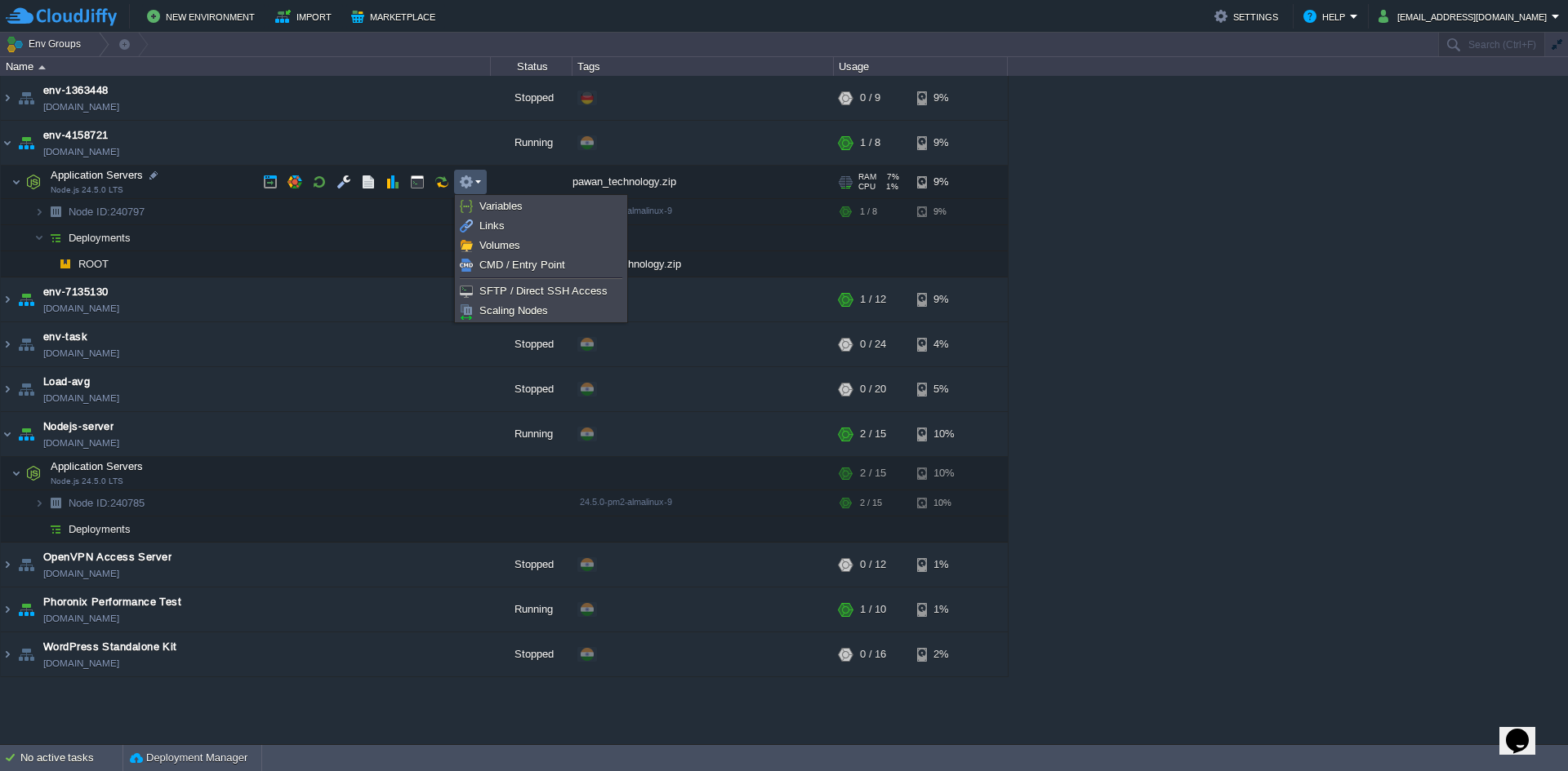
click at [1220, 266] on div "env-1363448 [DOMAIN_NAME] Stopped + Add to Env Group RAM 0% CPU 0% 0 / 9 9% env…" at bounding box center [784, 410] width 1568 height 669
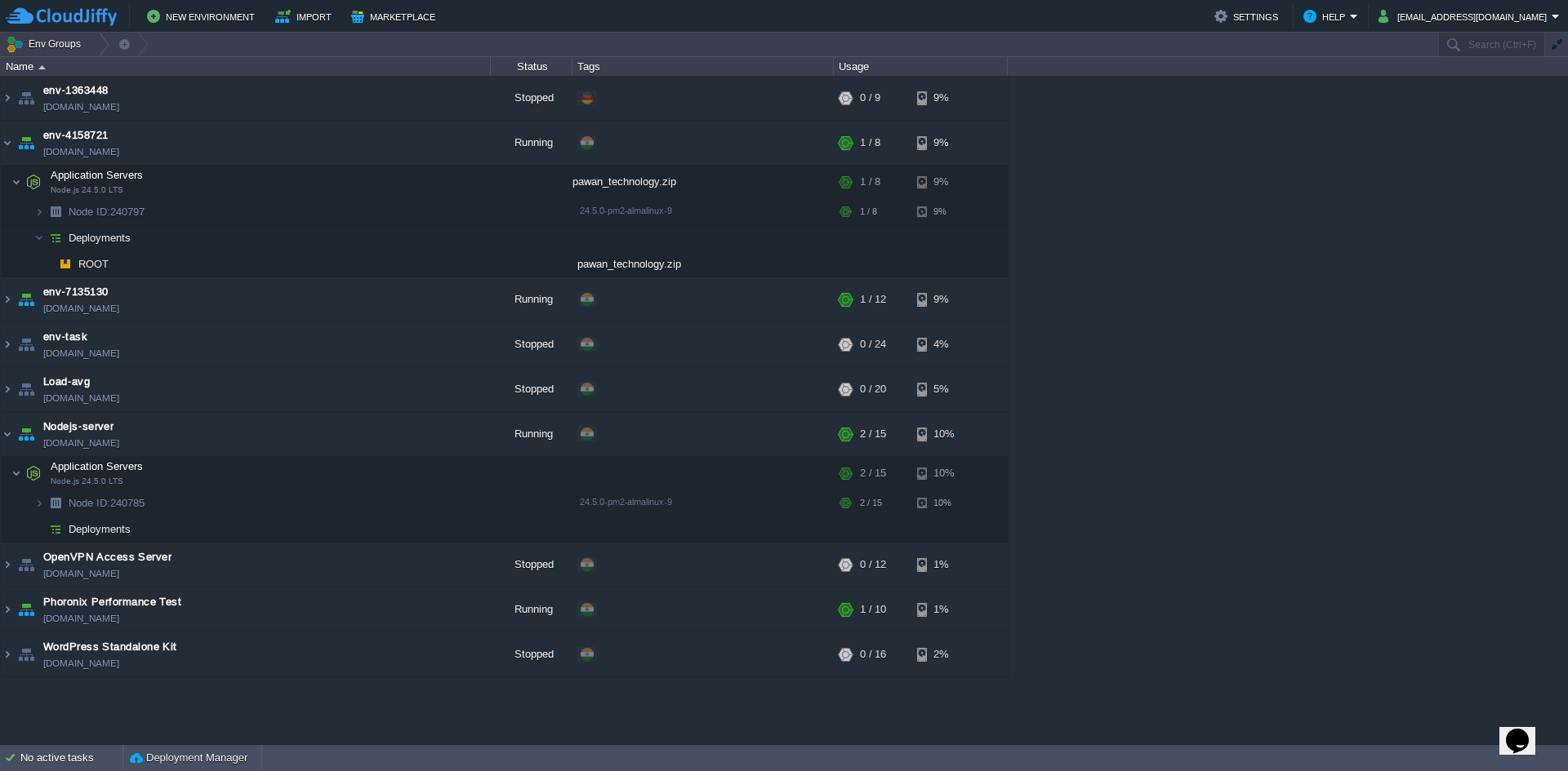
click at [0, 617] on table "env-1363448 [DOMAIN_NAME] Stopped + Add to Env Group RAM 0% CPU 0% 0 / 9 9% env…" at bounding box center [504, 377] width 1008 height 602
click at [13, 608] on img at bounding box center [7, 610] width 13 height 44
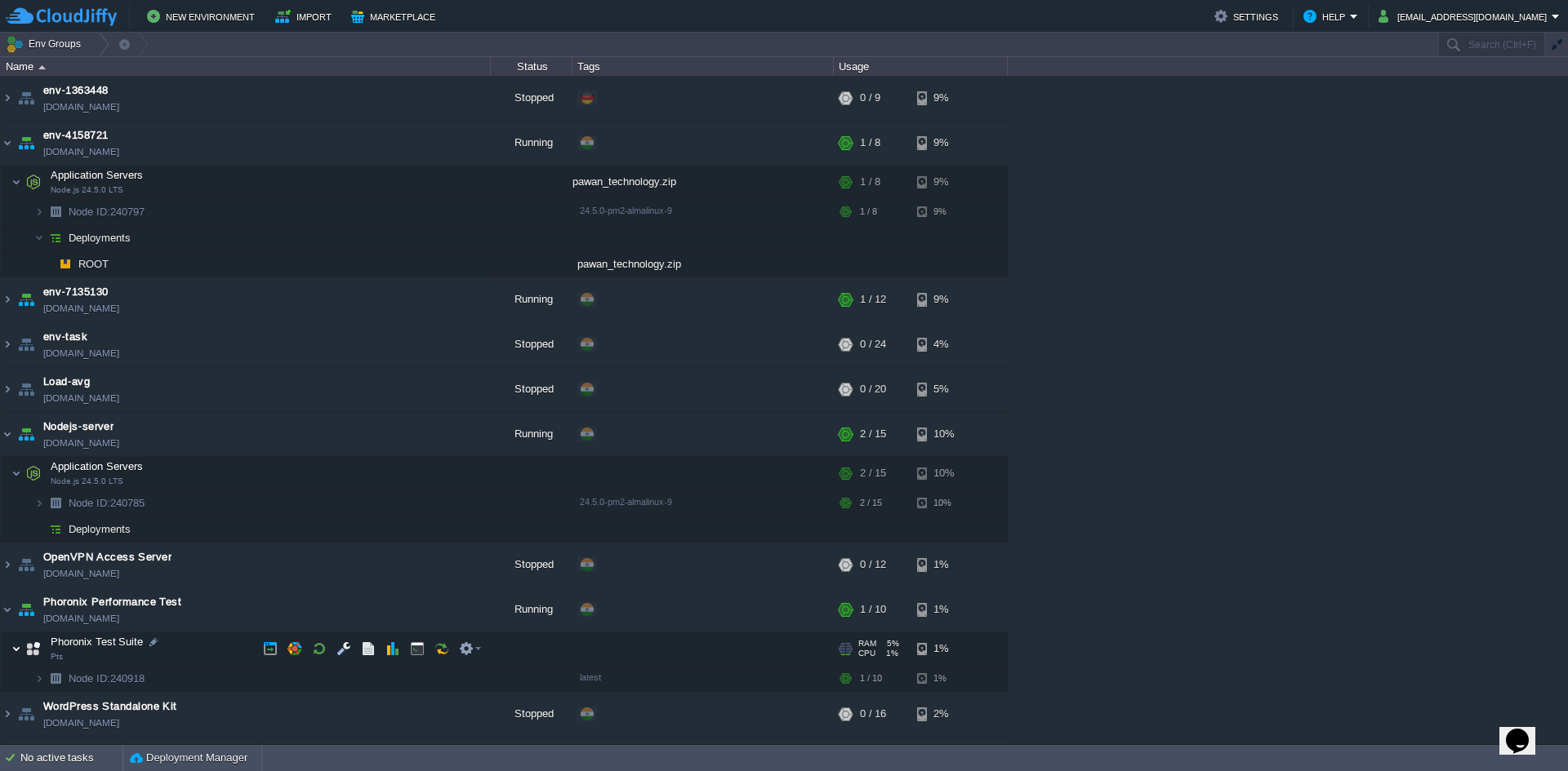
click at [15, 652] on img at bounding box center [16, 649] width 10 height 33
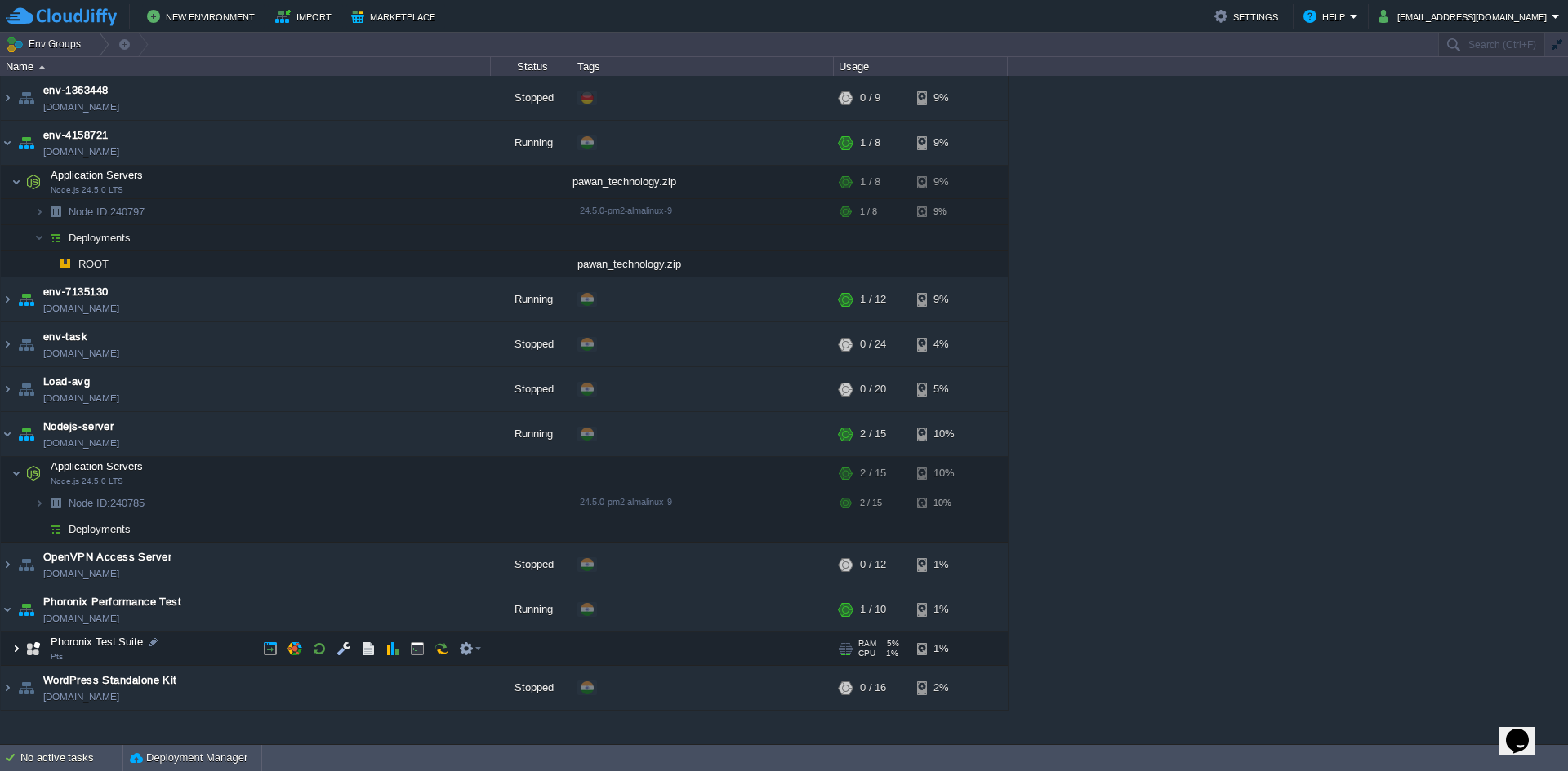
click at [23, 654] on img at bounding box center [33, 649] width 23 height 33
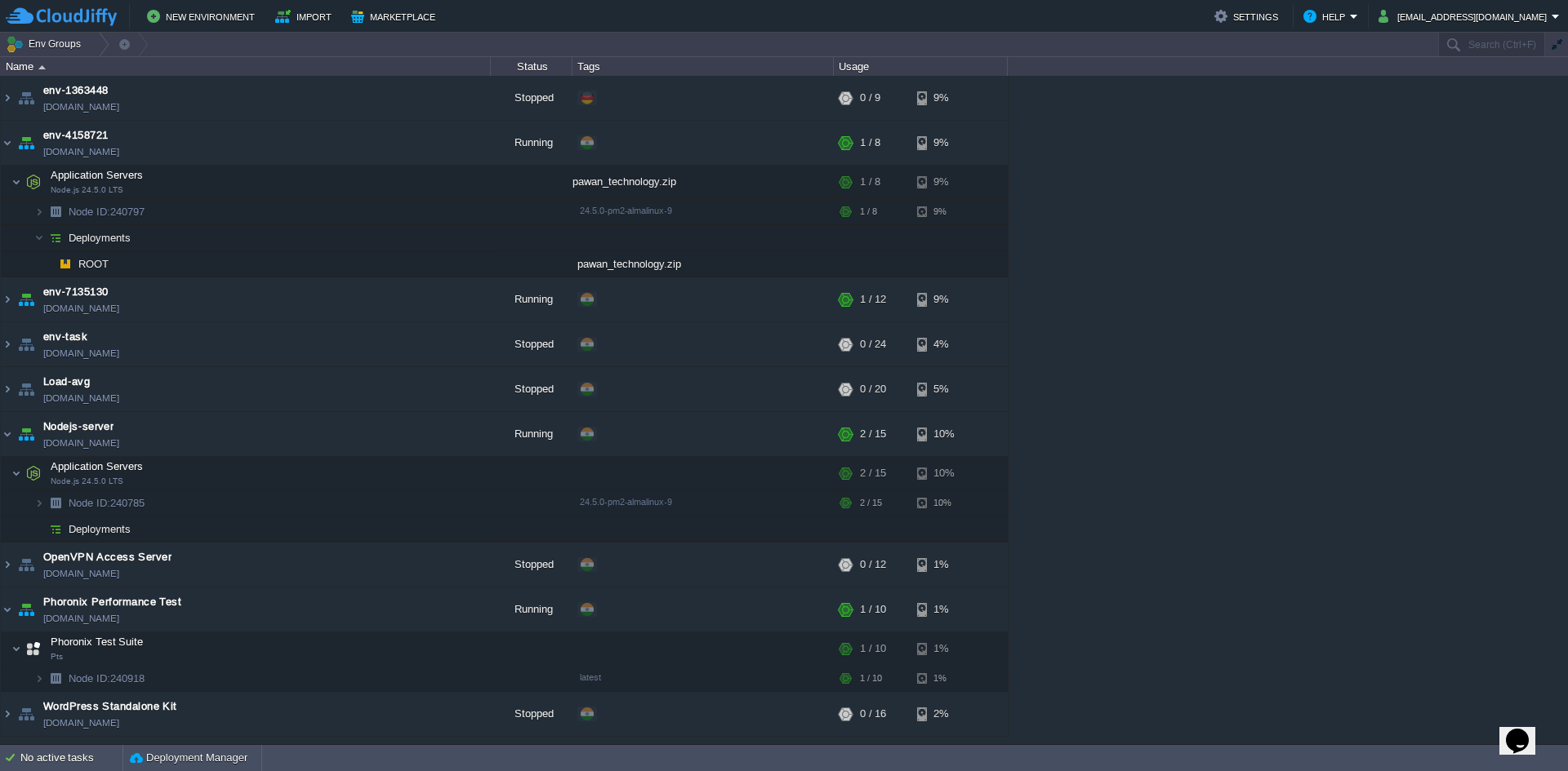
click at [1, 727] on img at bounding box center [7, 714] width 13 height 44
click at [7, 716] on img at bounding box center [7, 714] width 13 height 44
click at [8, 95] on img at bounding box center [7, 98] width 13 height 44
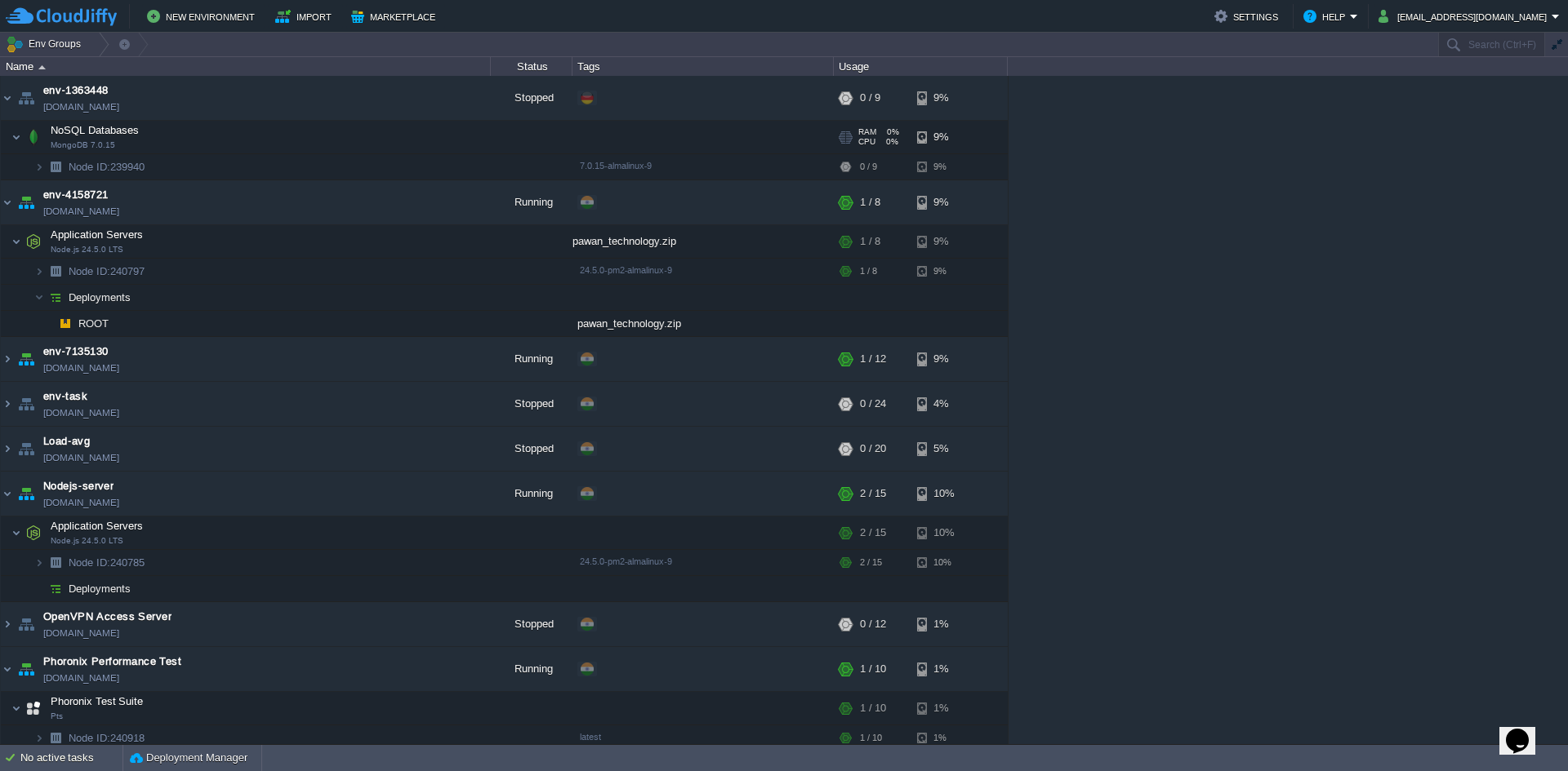
click at [11, 147] on img at bounding box center [16, 137] width 10 height 33
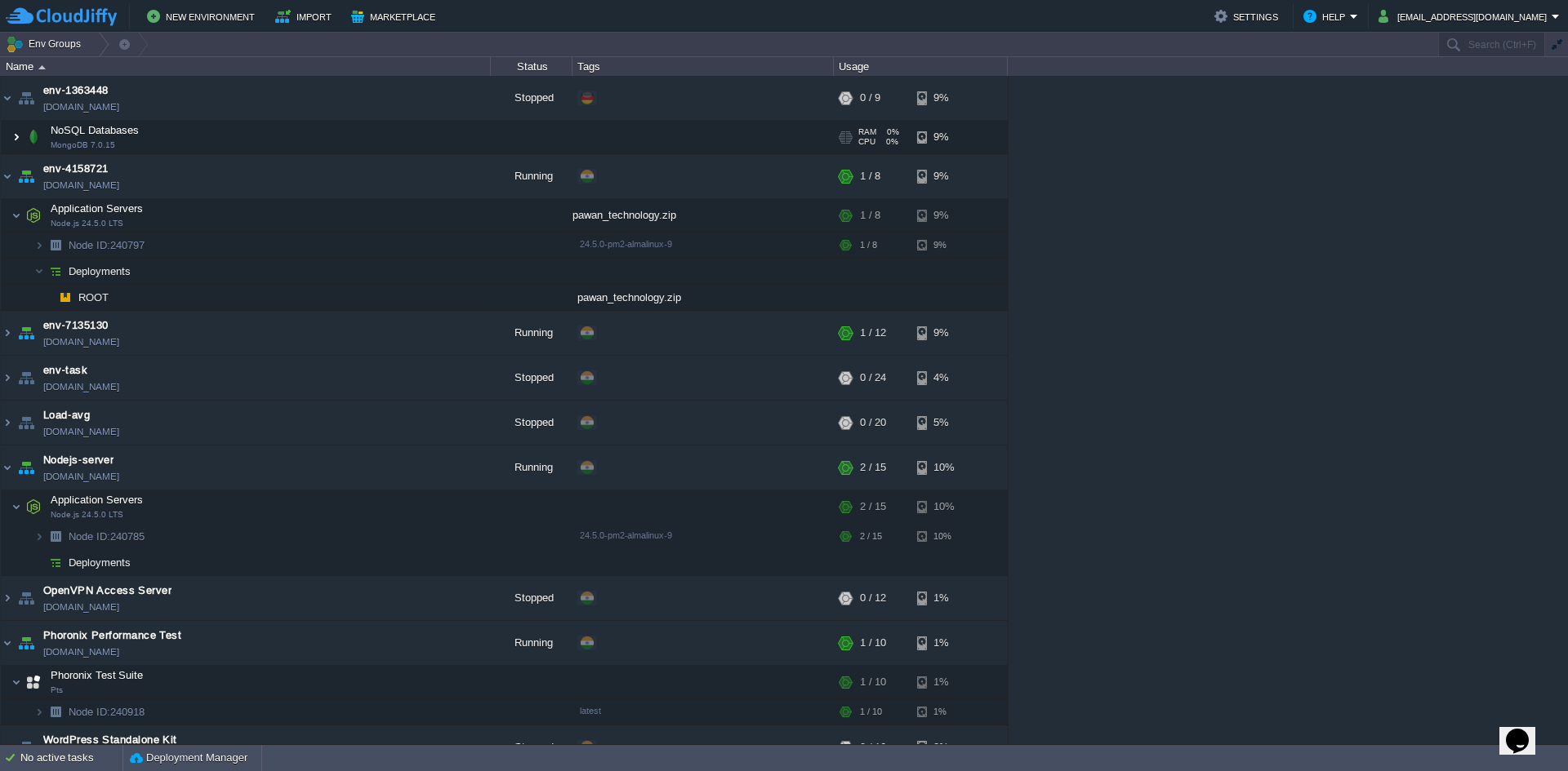
click at [11, 147] on img at bounding box center [16, 137] width 10 height 33
click at [13, 142] on img at bounding box center [16, 137] width 10 height 33
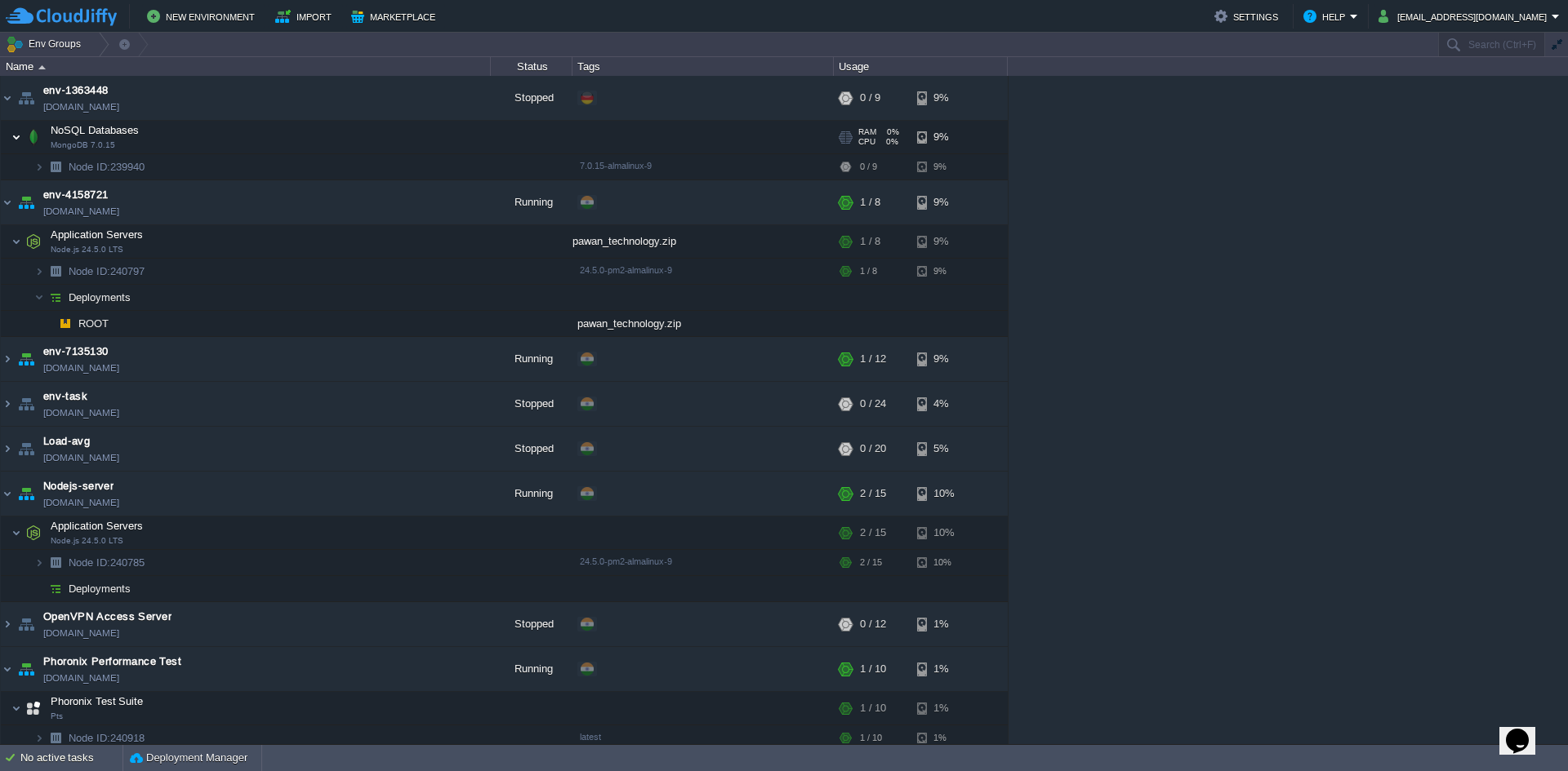
click at [13, 142] on img at bounding box center [16, 137] width 10 height 33
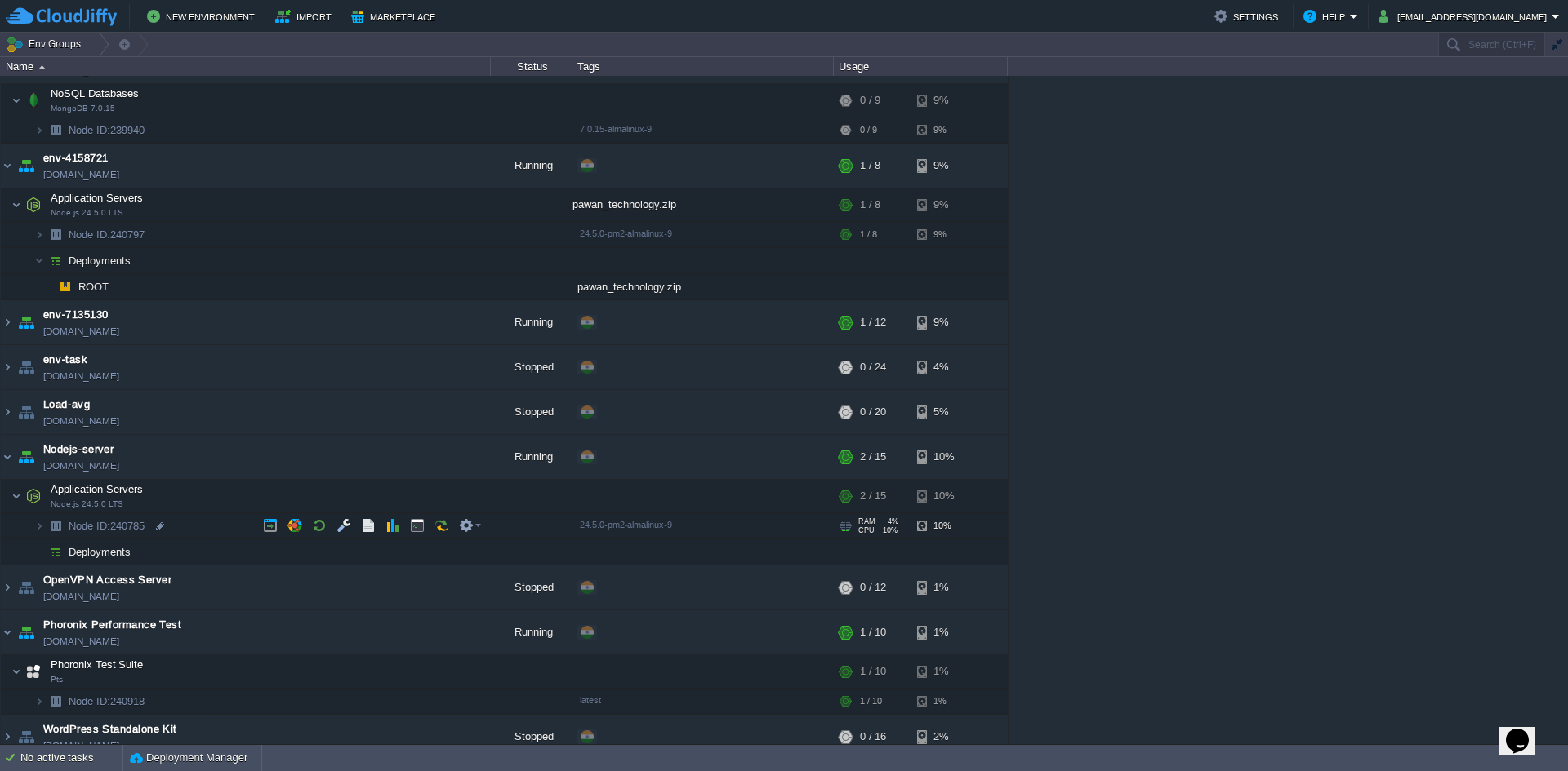
scroll to position [52, 0]
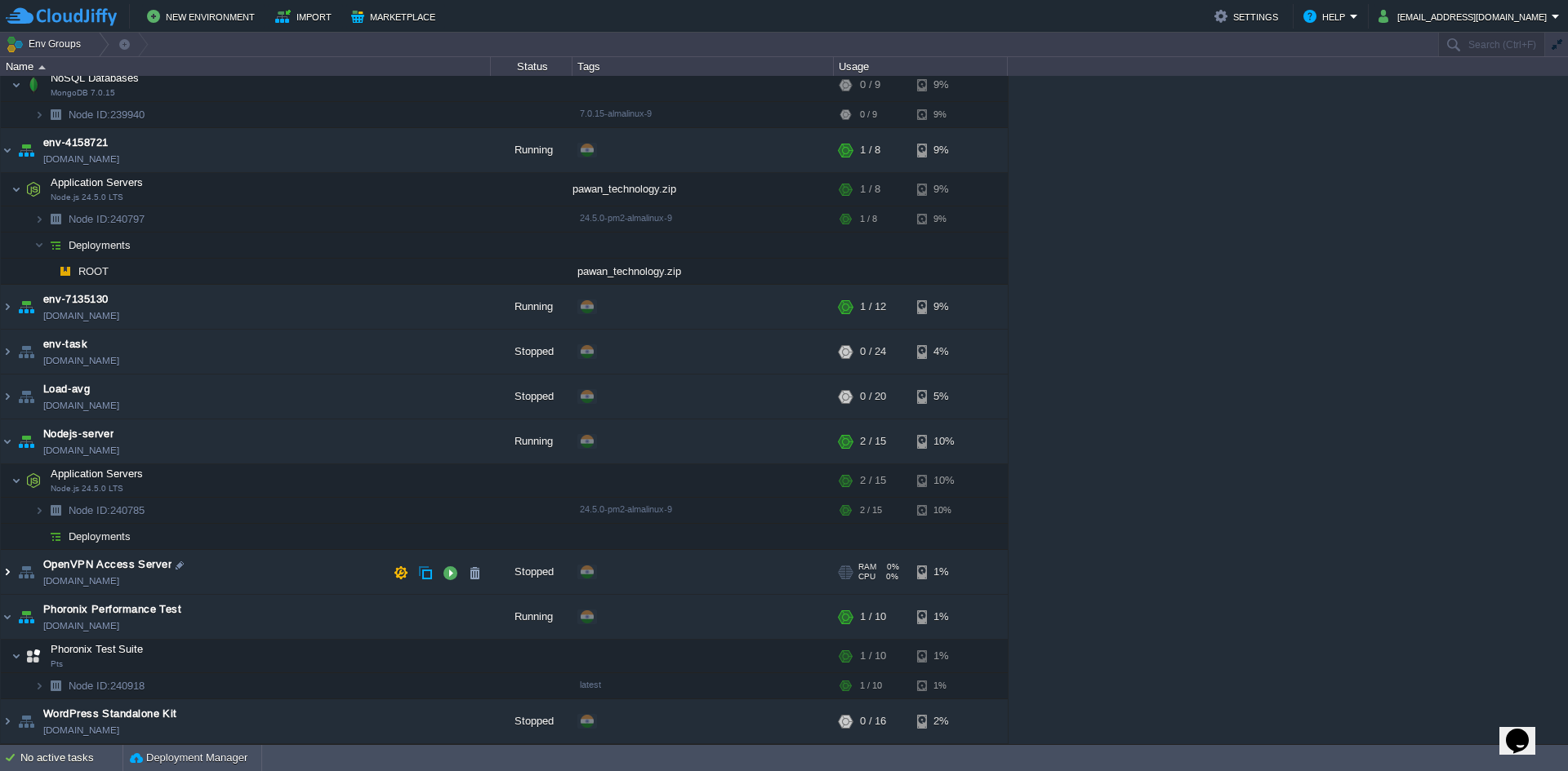
click at [10, 579] on img at bounding box center [7, 572] width 13 height 44
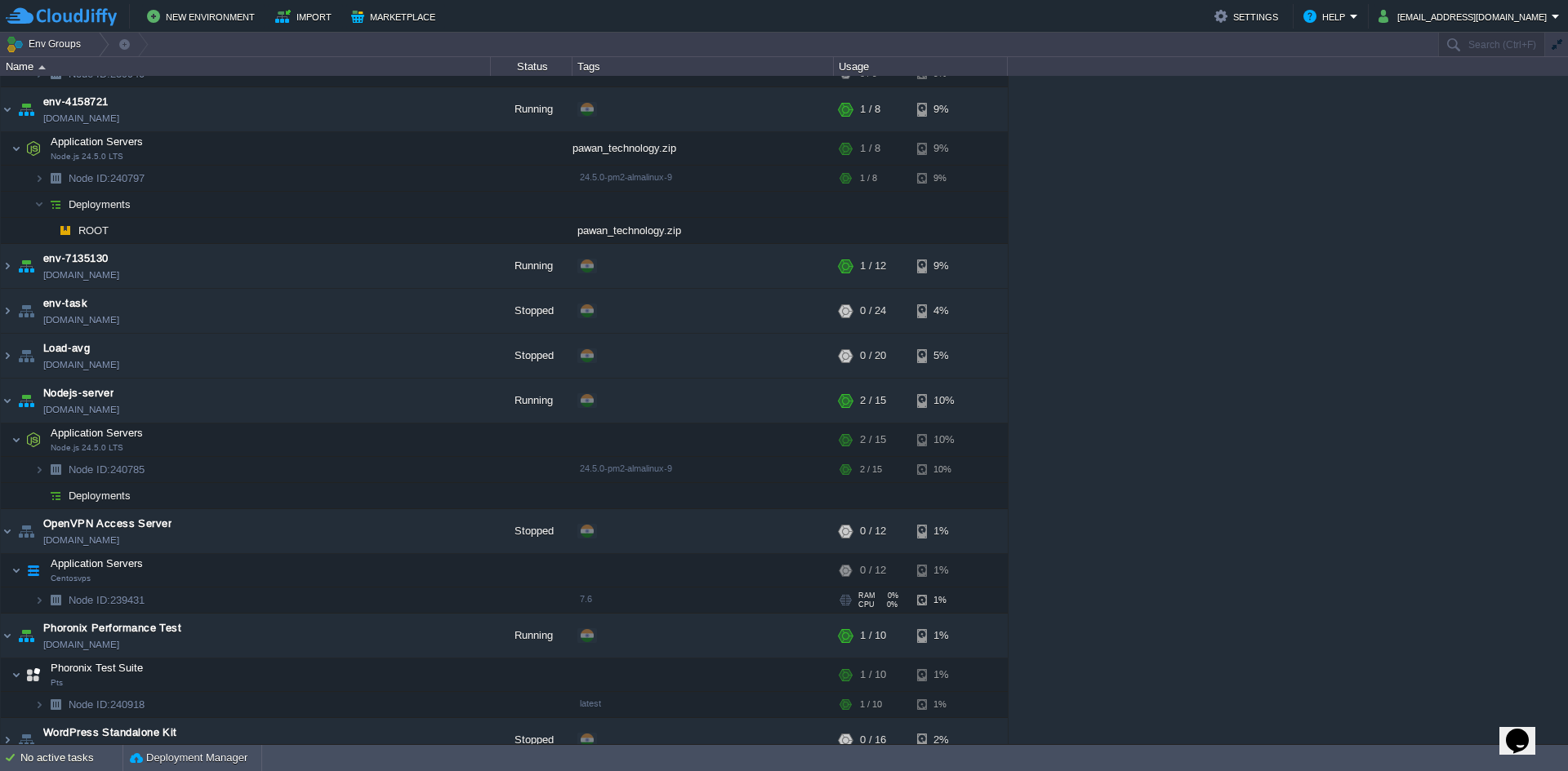
scroll to position [112, 0]
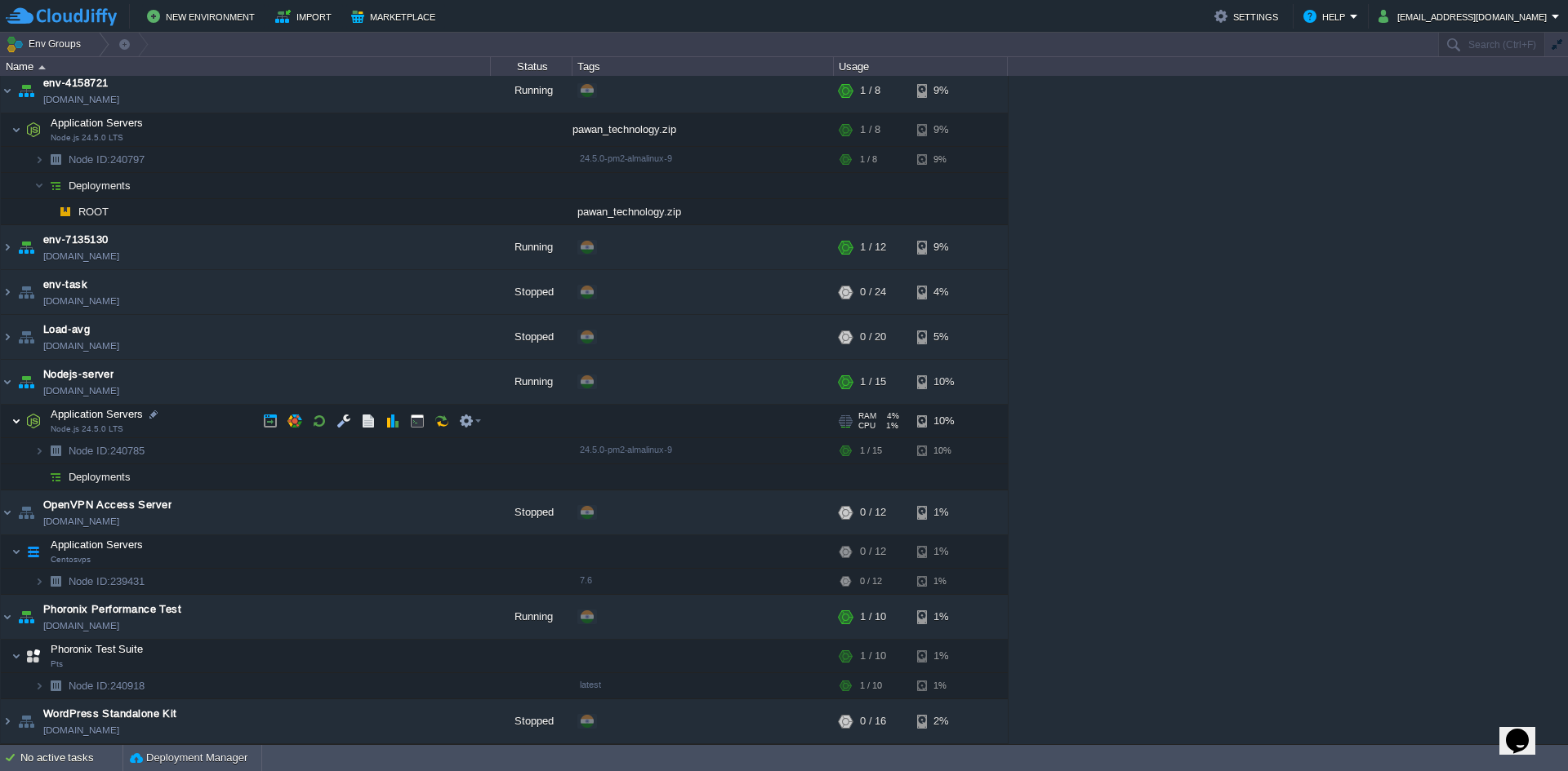
click at [11, 428] on img at bounding box center [16, 421] width 10 height 33
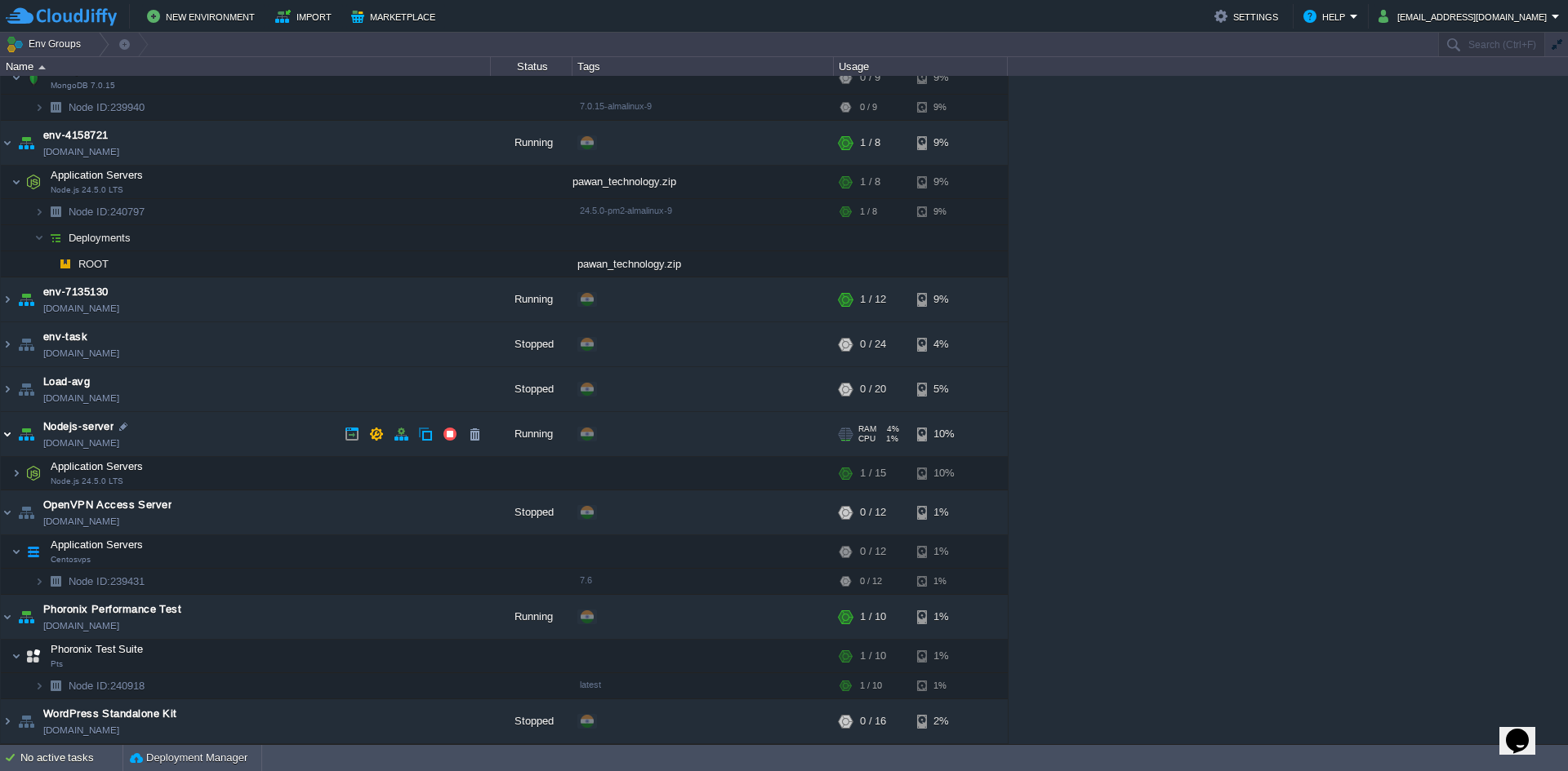
scroll to position [60, 0]
drag, startPoint x: 14, startPoint y: 429, endPoint x: 0, endPoint y: 518, distance: 90.1
click at [0, 518] on table "env-1363448 [DOMAIN_NAME] Stopped + Add to Env Group RAM 0% CPU 0% 0 / 9 9% NoS…" at bounding box center [504, 381] width 1008 height 729
click at [13, 437] on img at bounding box center [7, 434] width 13 height 44
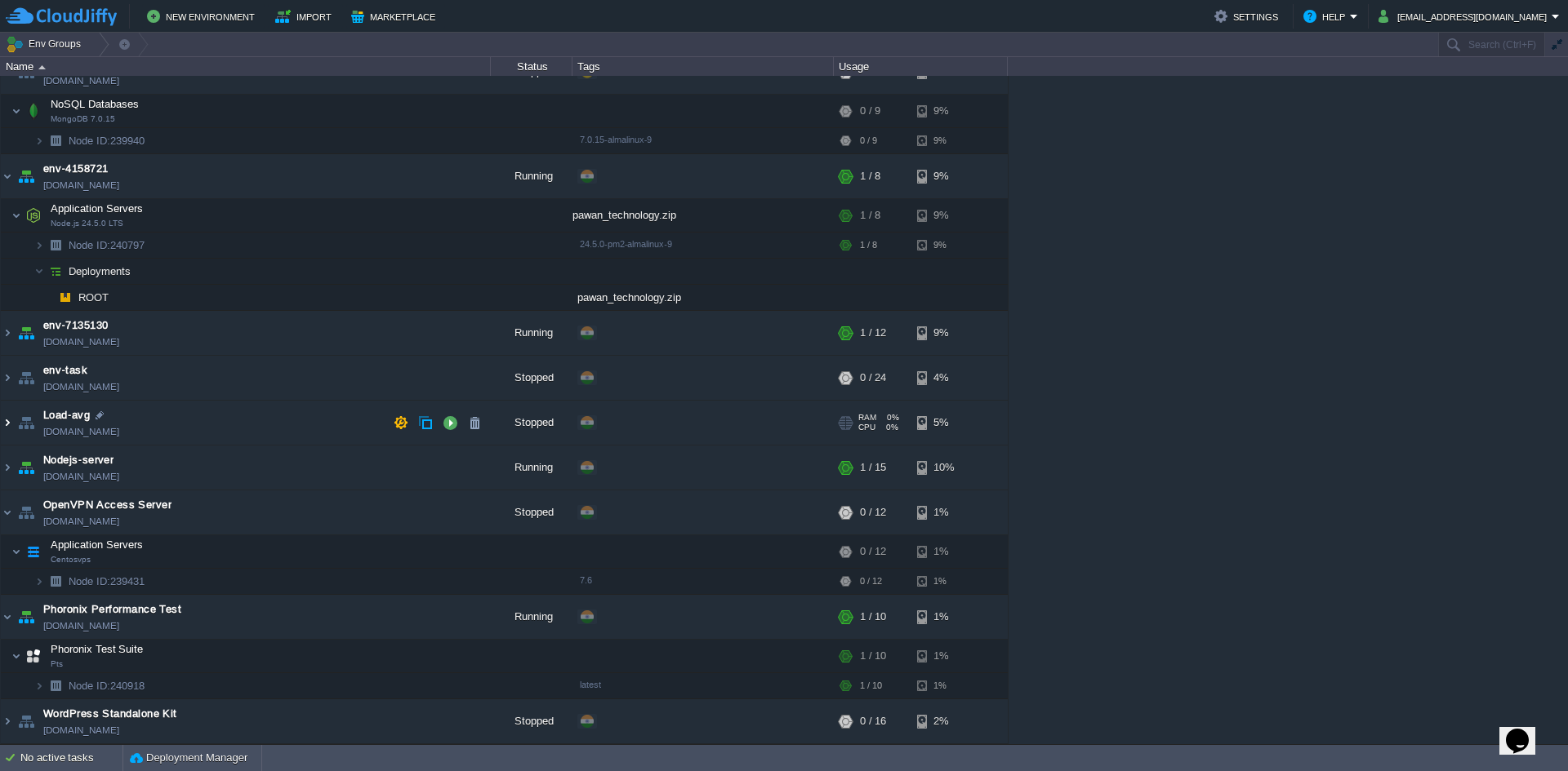
scroll to position [26, 0]
click at [13, 437] on img at bounding box center [7, 422] width 13 height 44
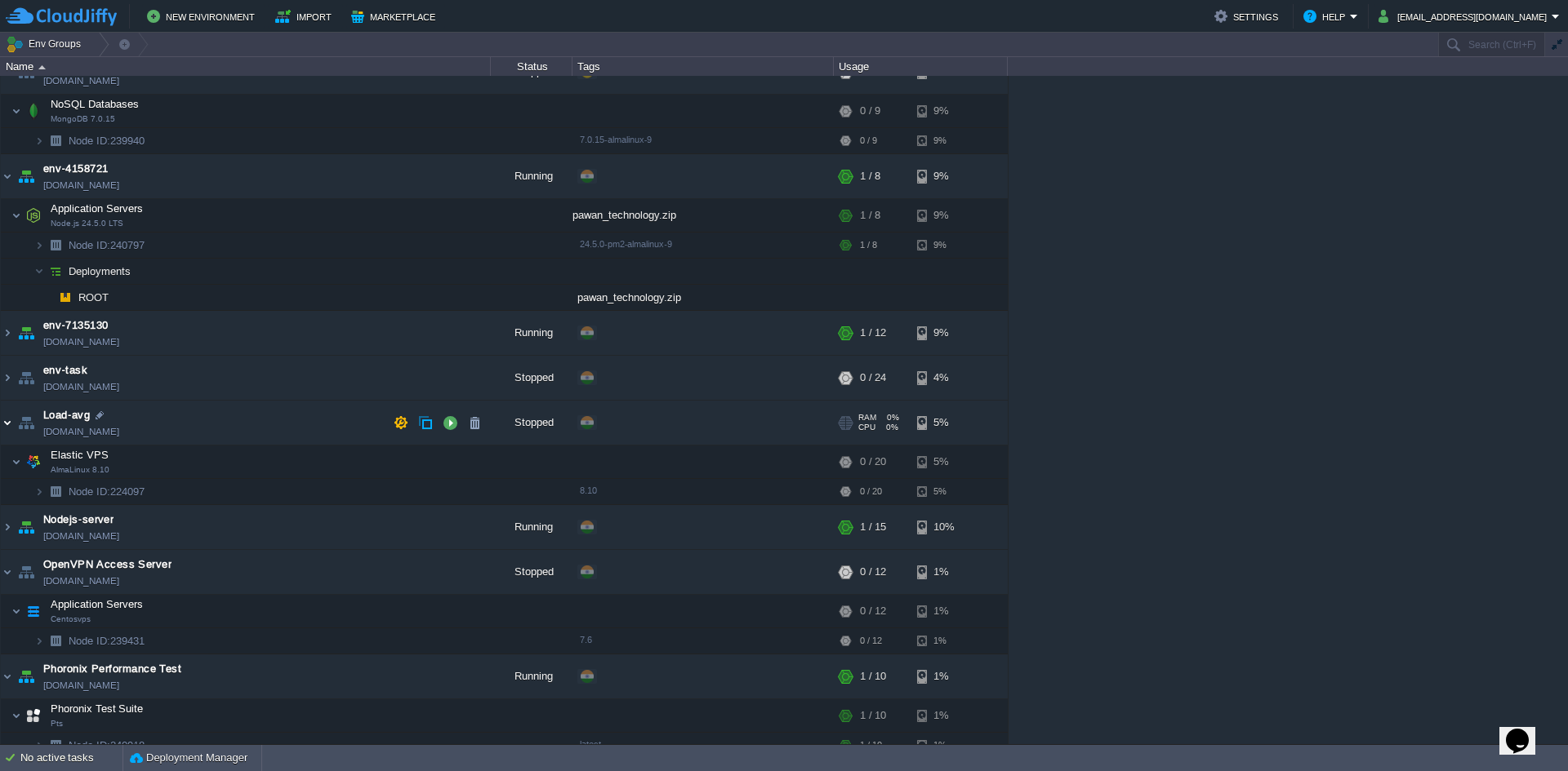
click at [3, 435] on img at bounding box center [7, 422] width 13 height 44
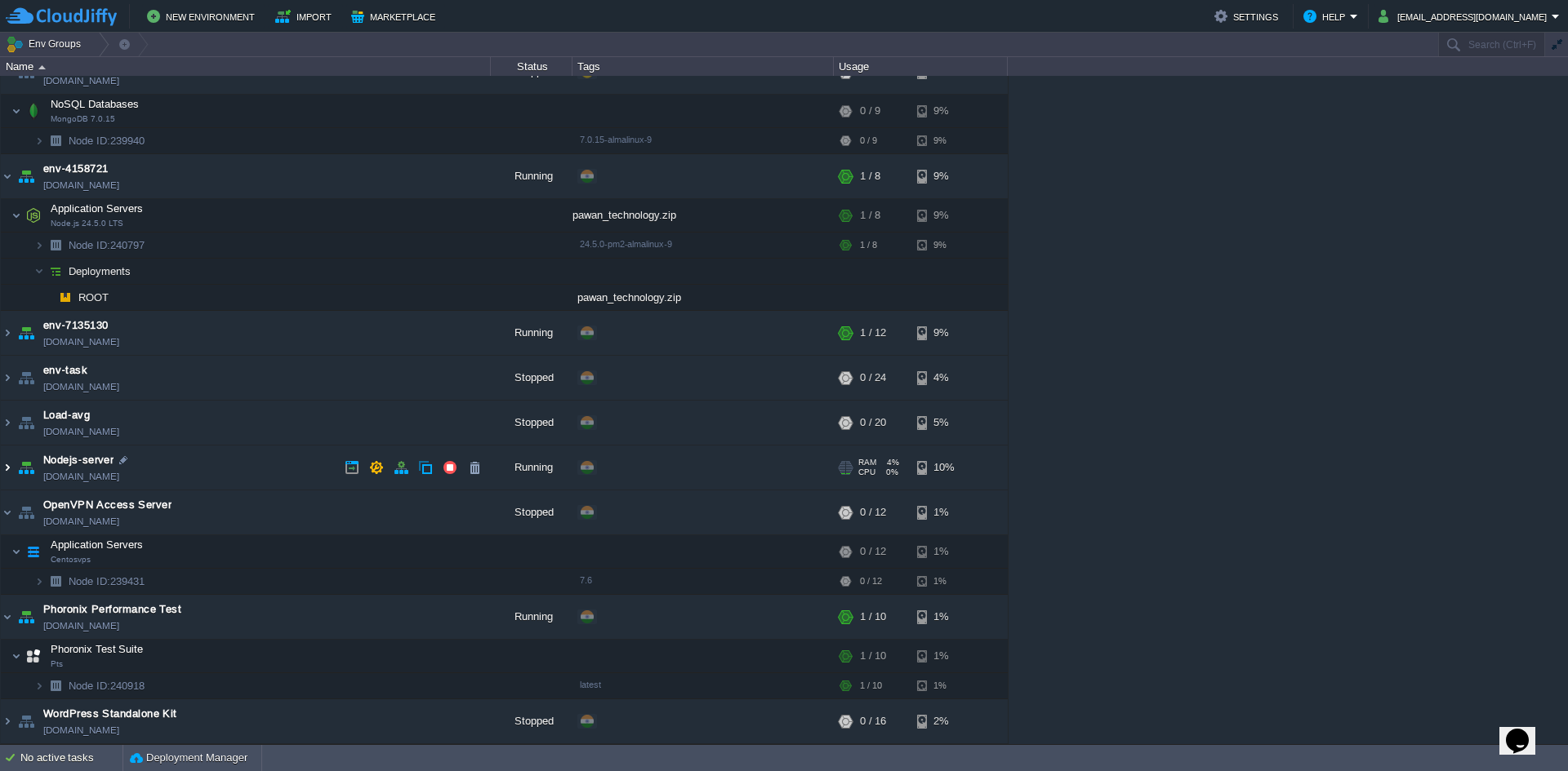
click at [12, 468] on img at bounding box center [7, 467] width 13 height 44
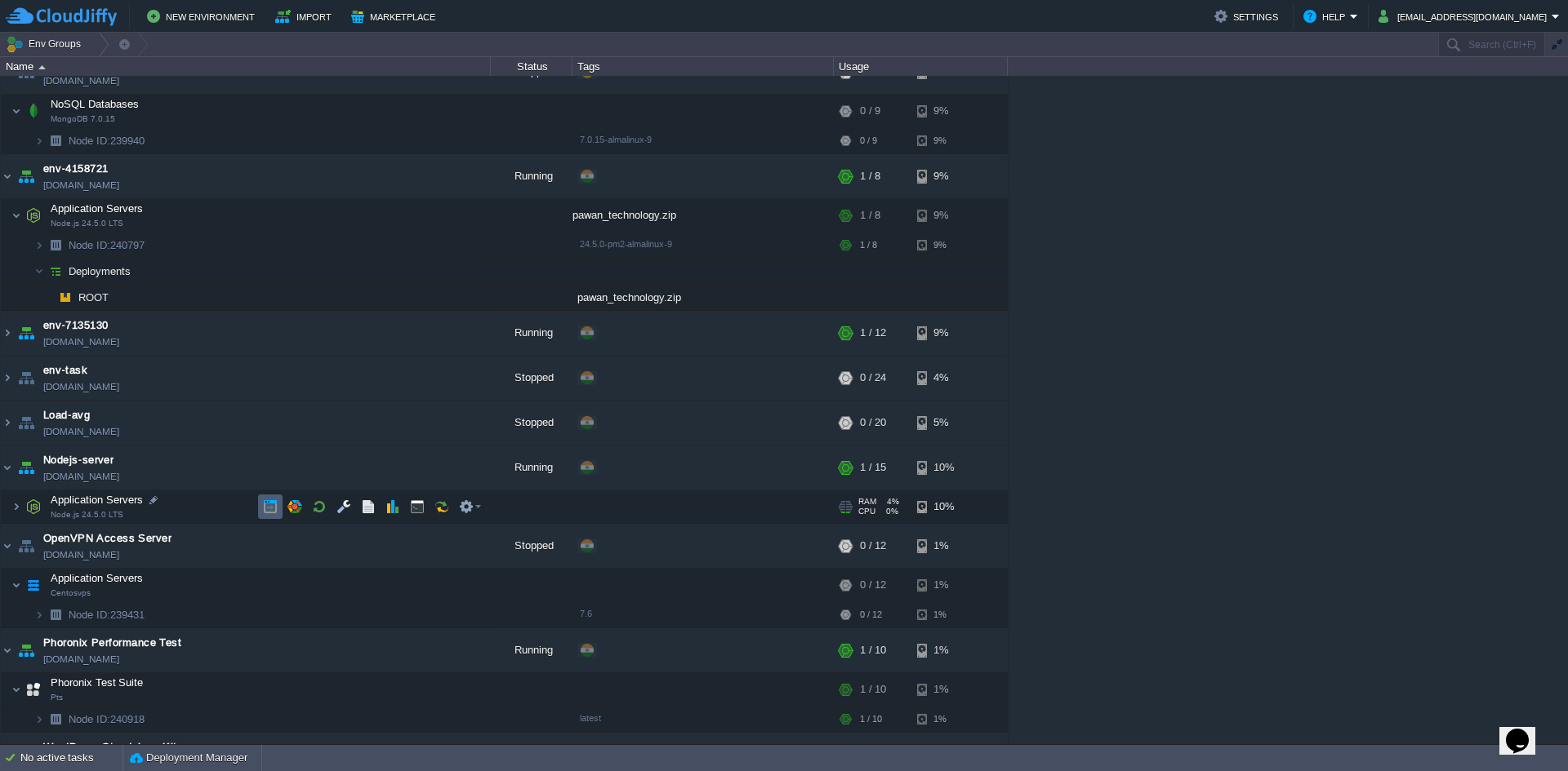
click at [259, 509] on td at bounding box center [270, 506] width 24 height 24
click at [21, 505] on img at bounding box center [16, 507] width 10 height 33
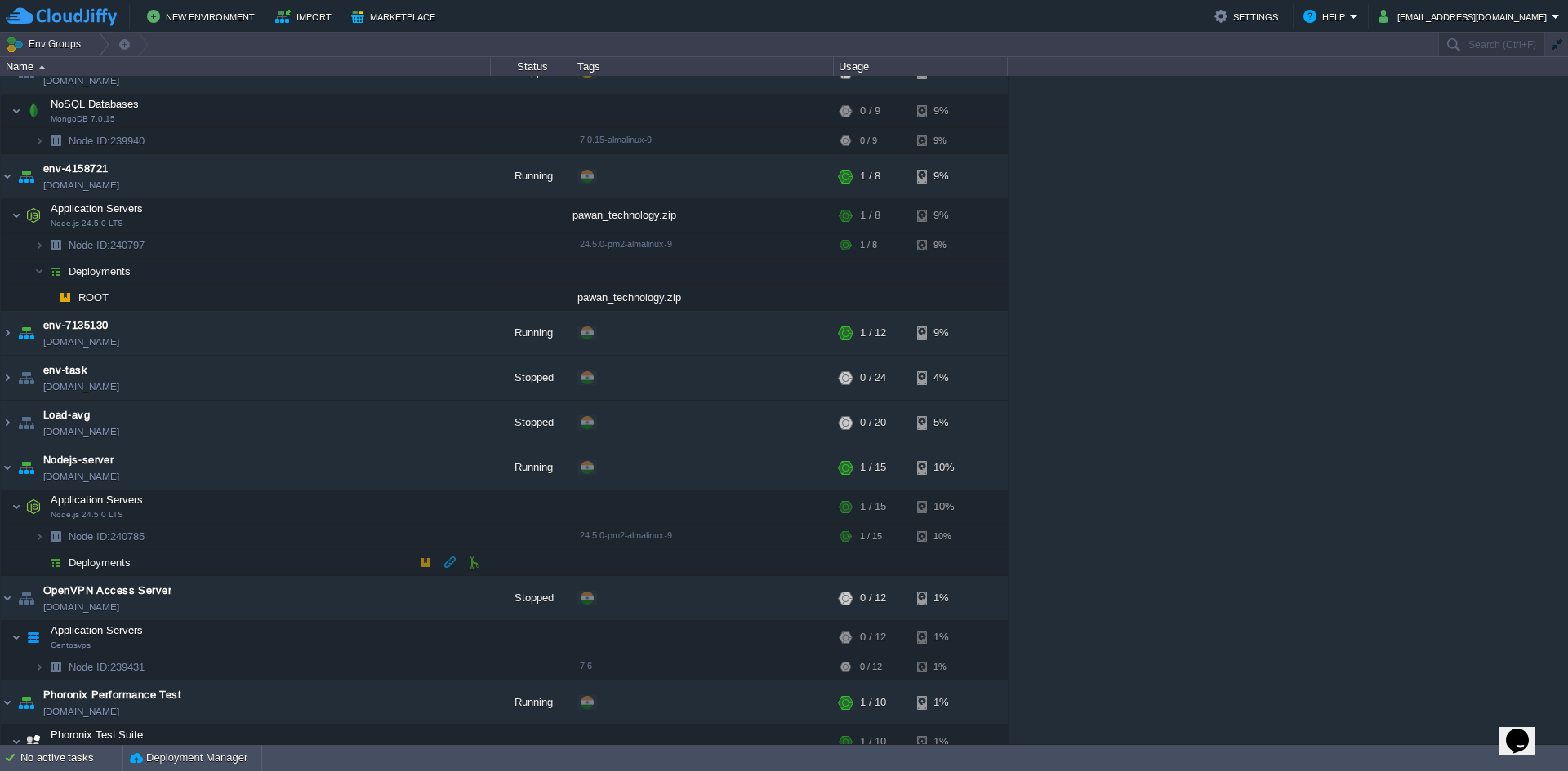
click at [106, 564] on span "Deployments" at bounding box center [100, 563] width 66 height 14
click at [1, 373] on img at bounding box center [7, 377] width 13 height 44
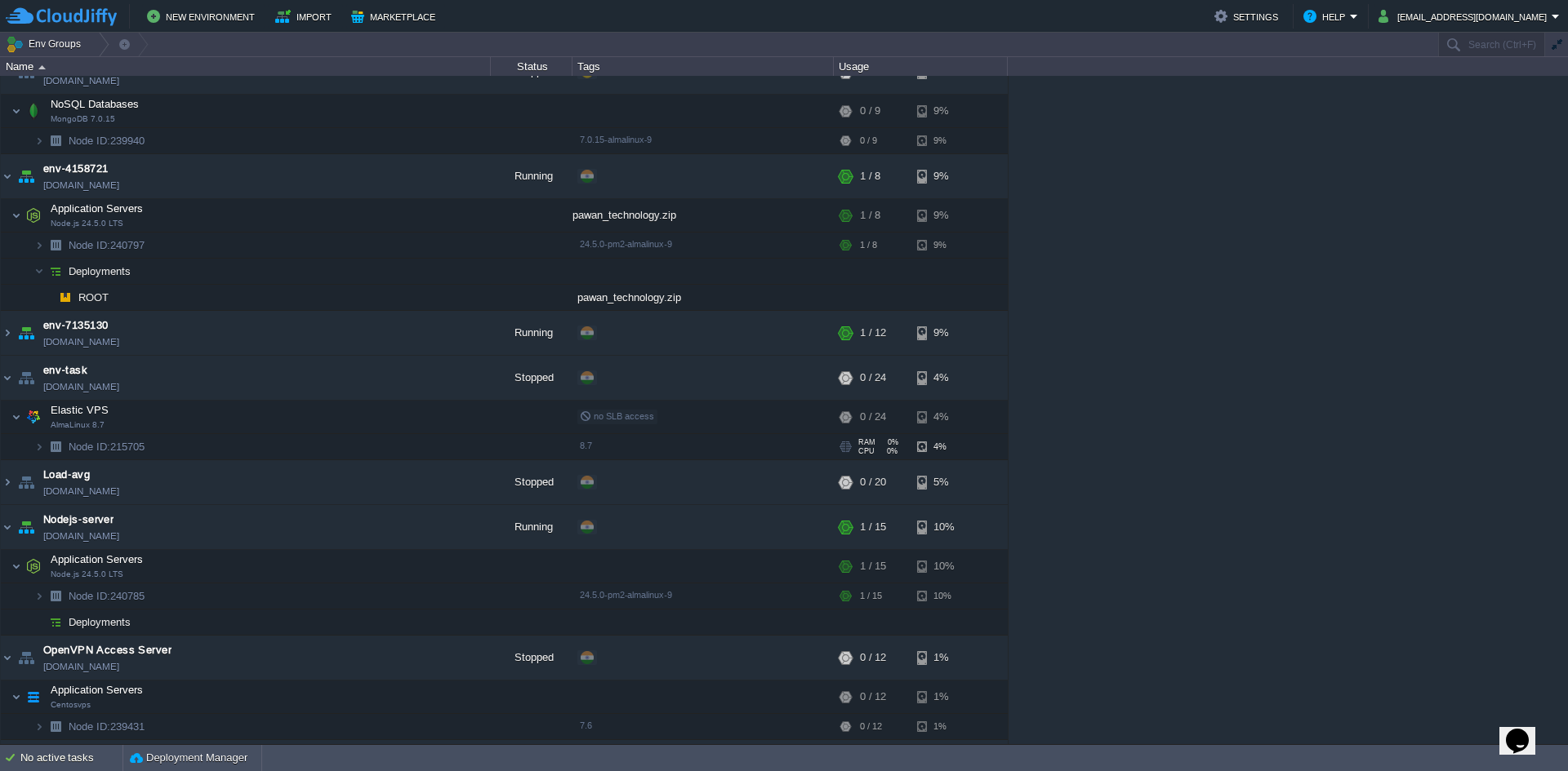
click at [95, 450] on span "Node ID:" at bounding box center [89, 447] width 42 height 12
click at [37, 454] on img at bounding box center [39, 447] width 10 height 25
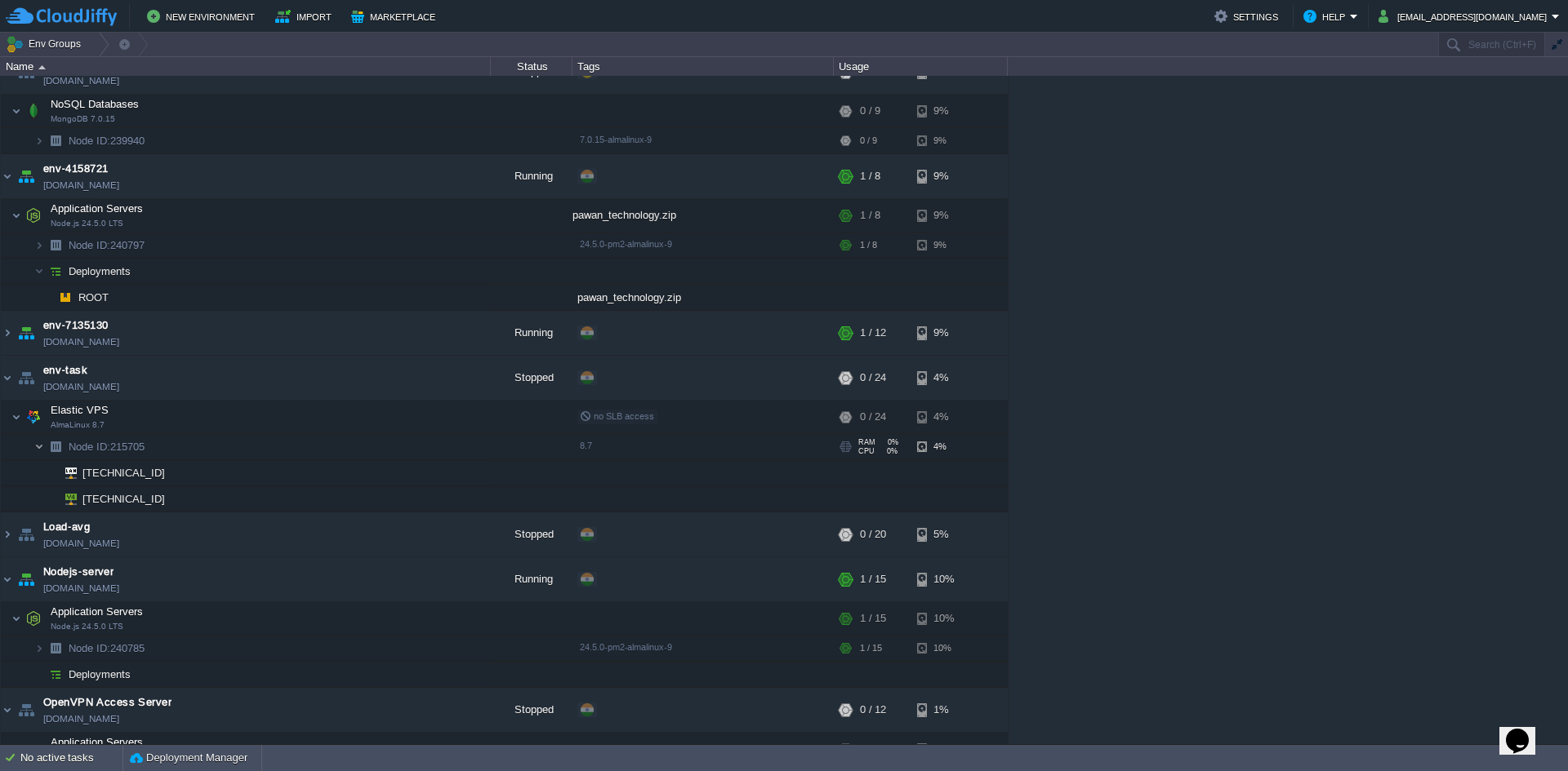
click at [37, 446] on img at bounding box center [39, 447] width 10 height 25
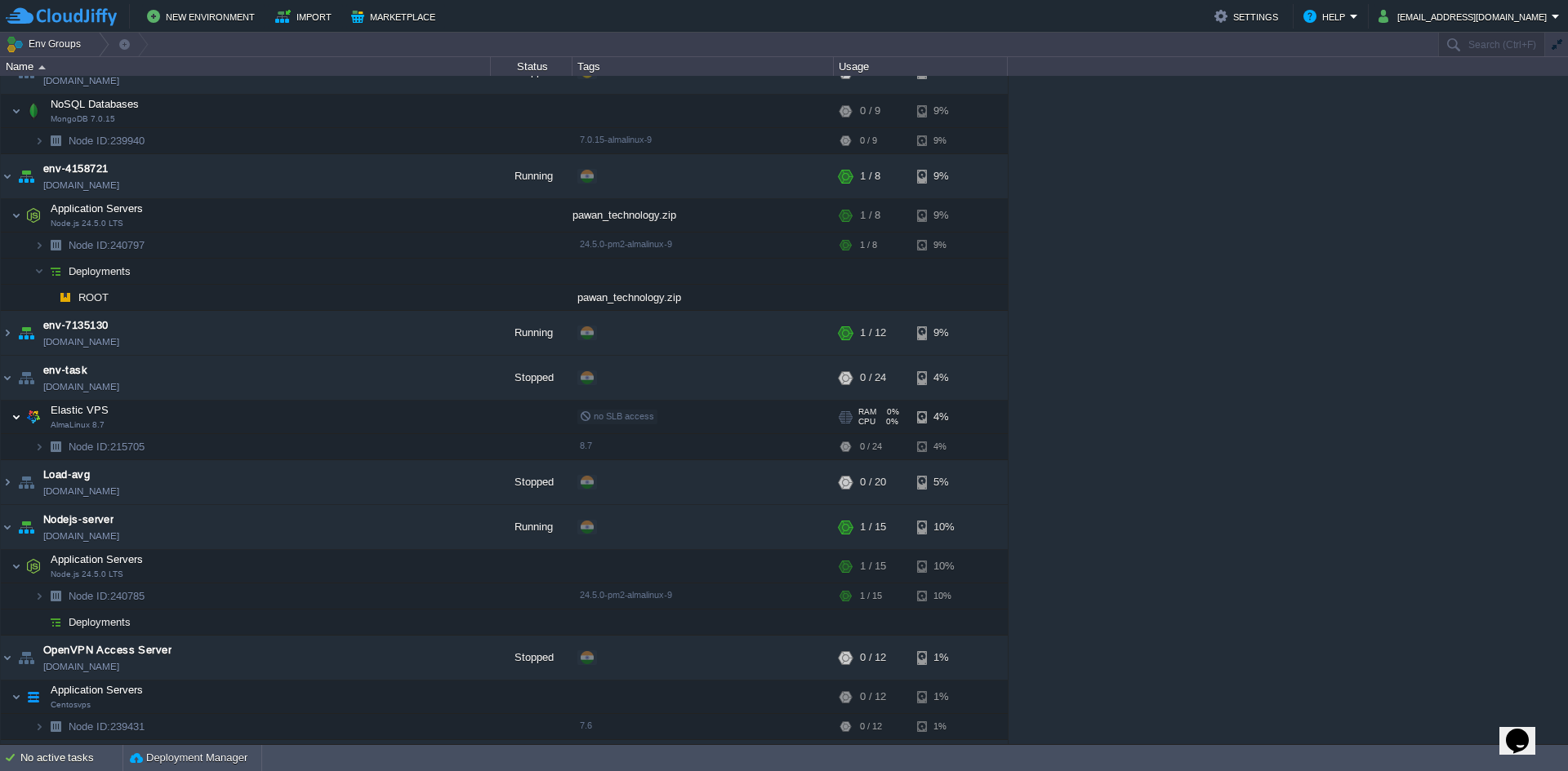
click at [17, 430] on img at bounding box center [16, 417] width 10 height 33
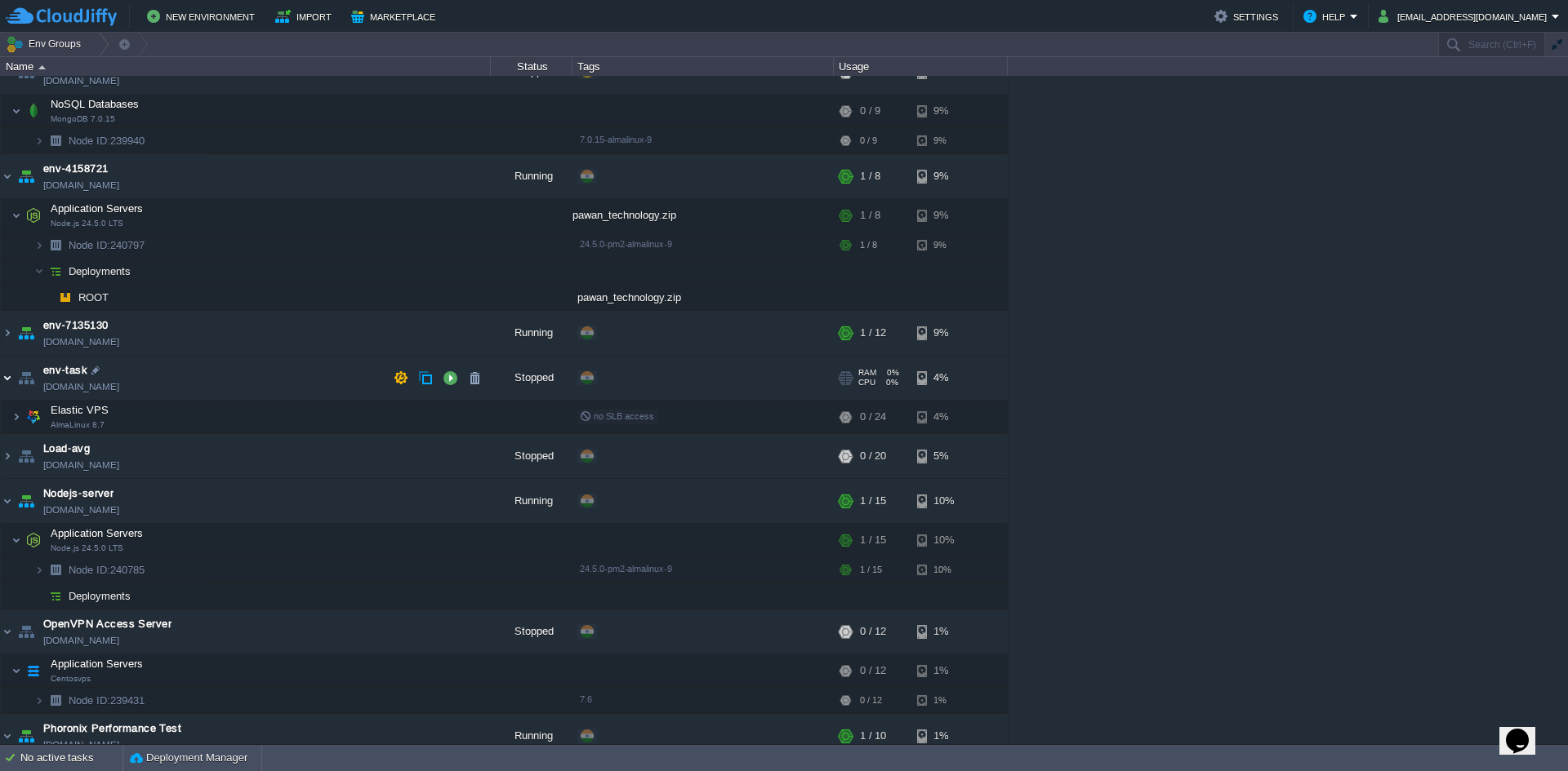
click at [7, 386] on img at bounding box center [7, 377] width 13 height 44
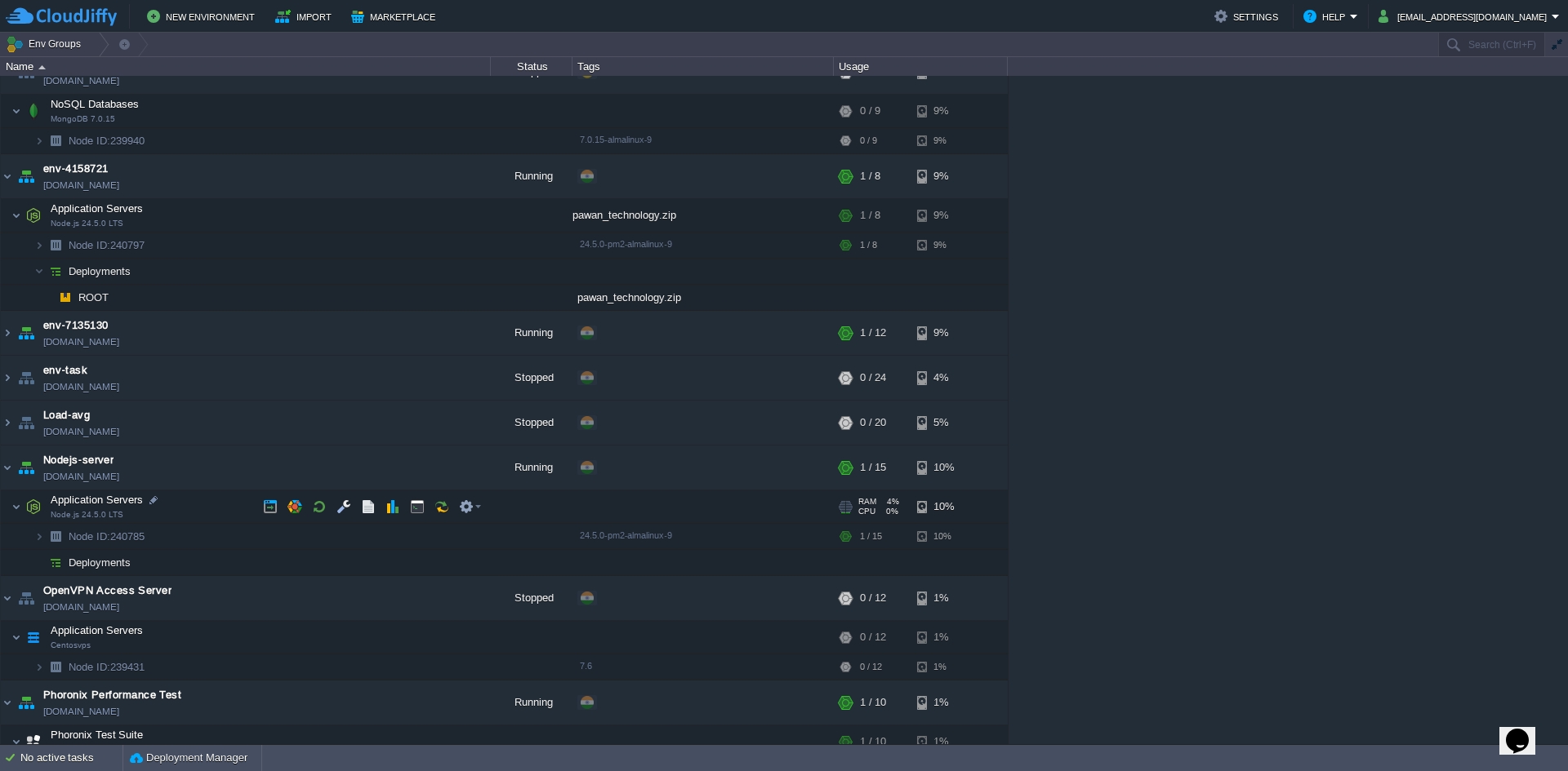
click at [87, 510] on span "Node.js 24.5.0 LTS" at bounding box center [87, 514] width 73 height 10
click at [80, 540] on span "Node ID:" at bounding box center [89, 537] width 42 height 12
click at [33, 539] on span at bounding box center [17, 537] width 34 height 12
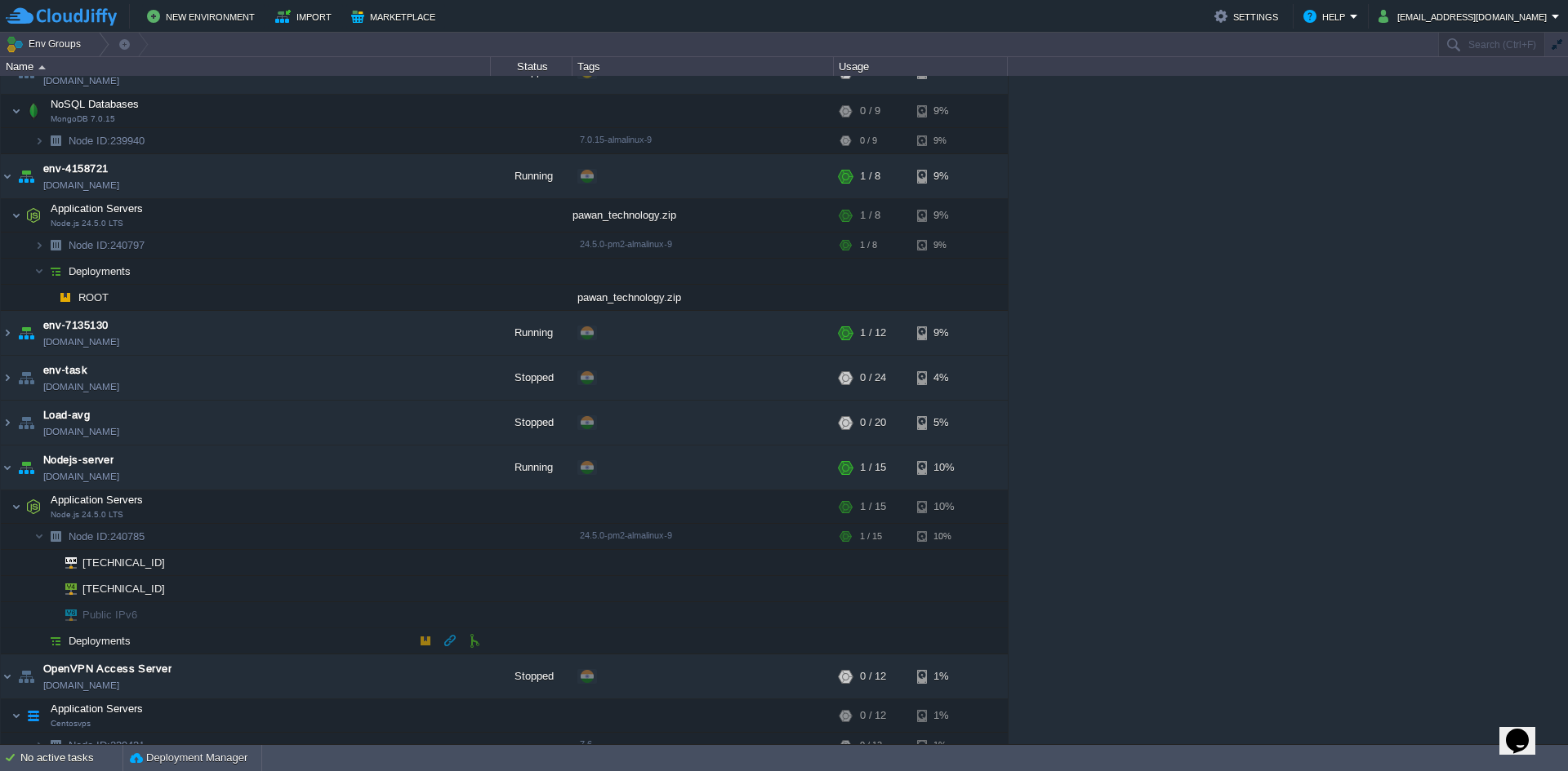
click at [53, 640] on img at bounding box center [56, 641] width 23 height 25
click at [423, 639] on button "button" at bounding box center [425, 640] width 15 height 15
click at [423, 640] on button "button" at bounding box center [425, 640] width 15 height 15
click at [190, 759] on button "Deployment Manager" at bounding box center [189, 758] width 118 height 16
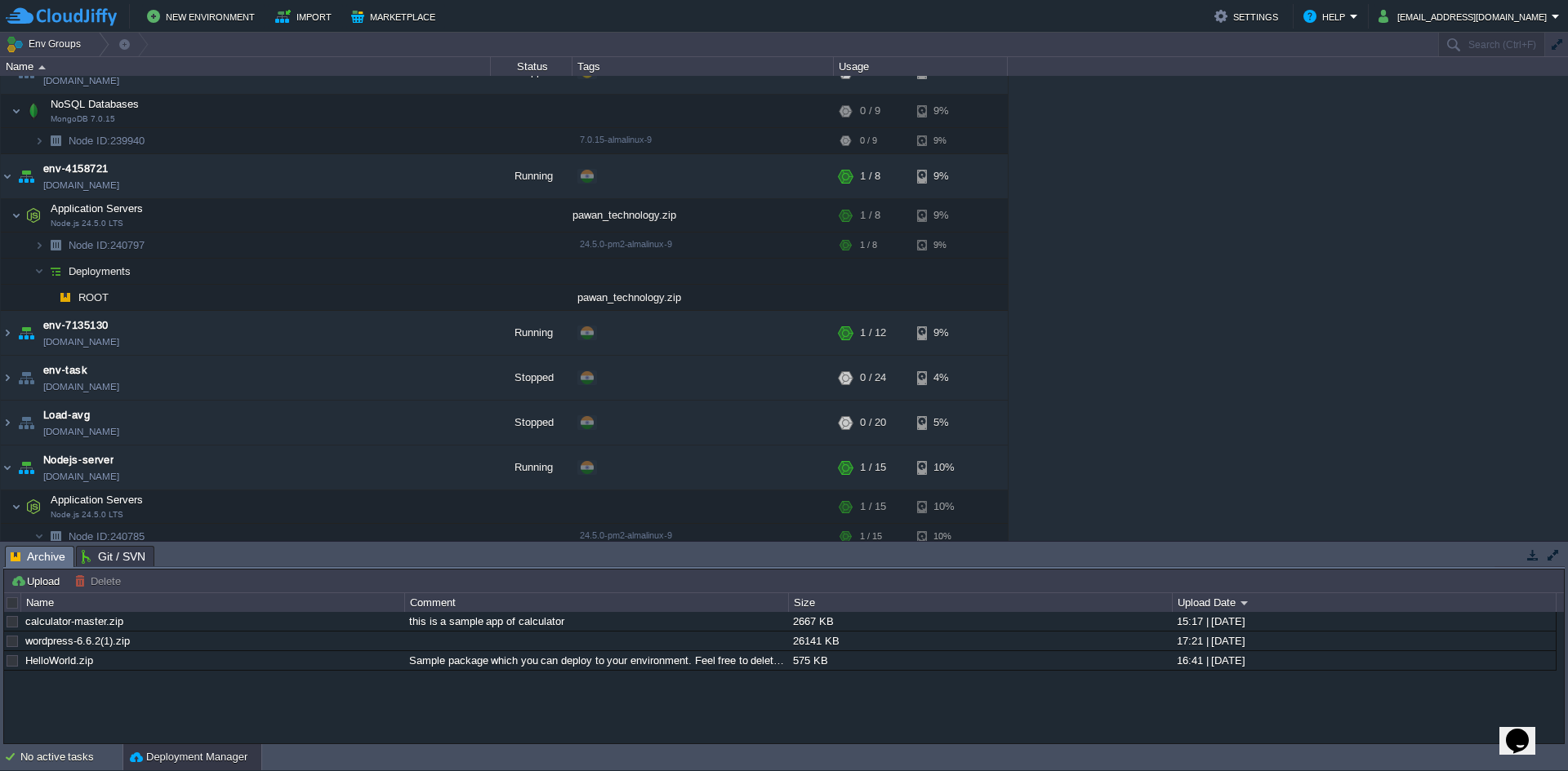
click at [190, 759] on button "Deployment Manager" at bounding box center [189, 757] width 118 height 16
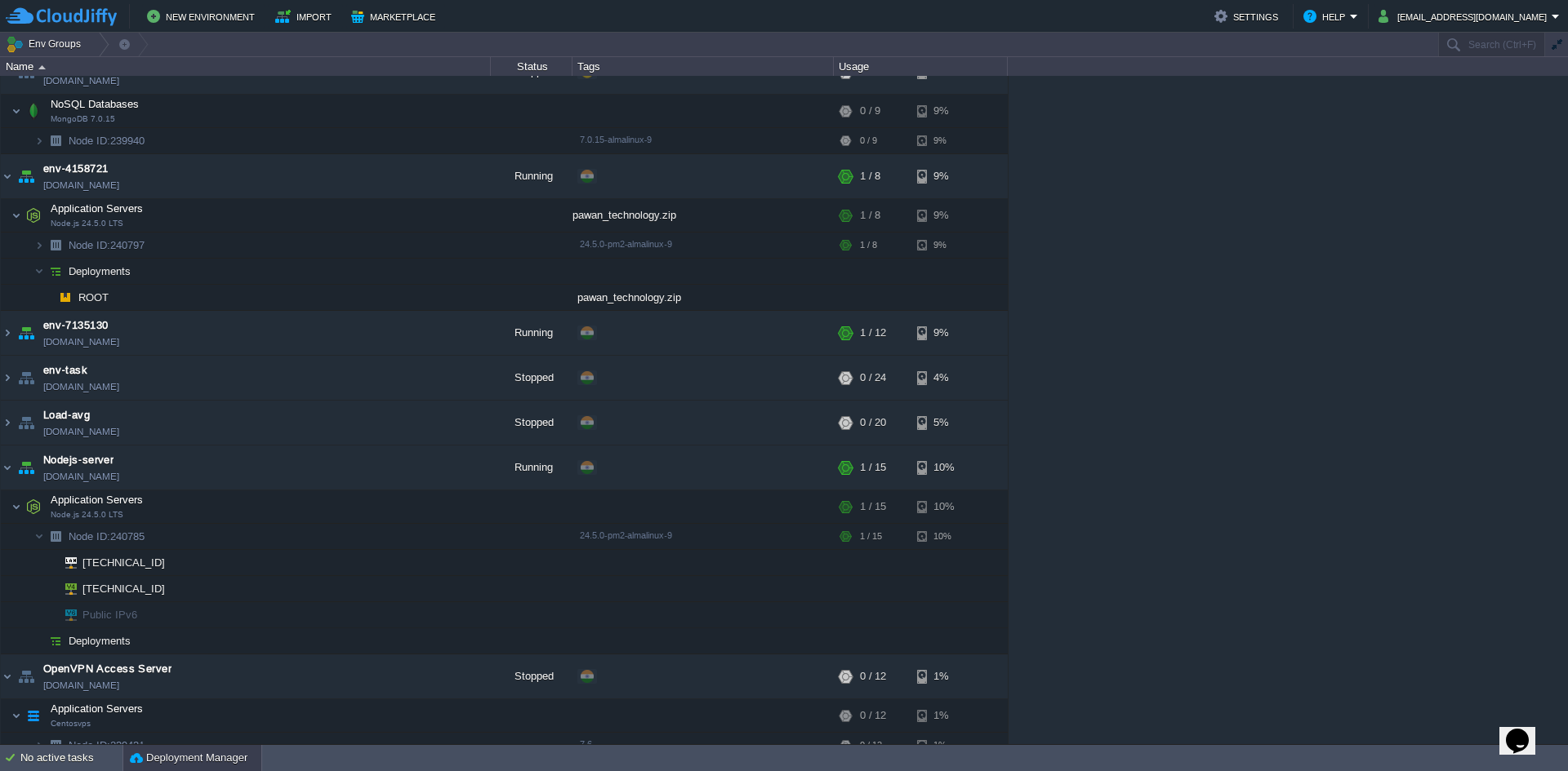
click at [190, 759] on button "Deployment Manager" at bounding box center [189, 758] width 118 height 16
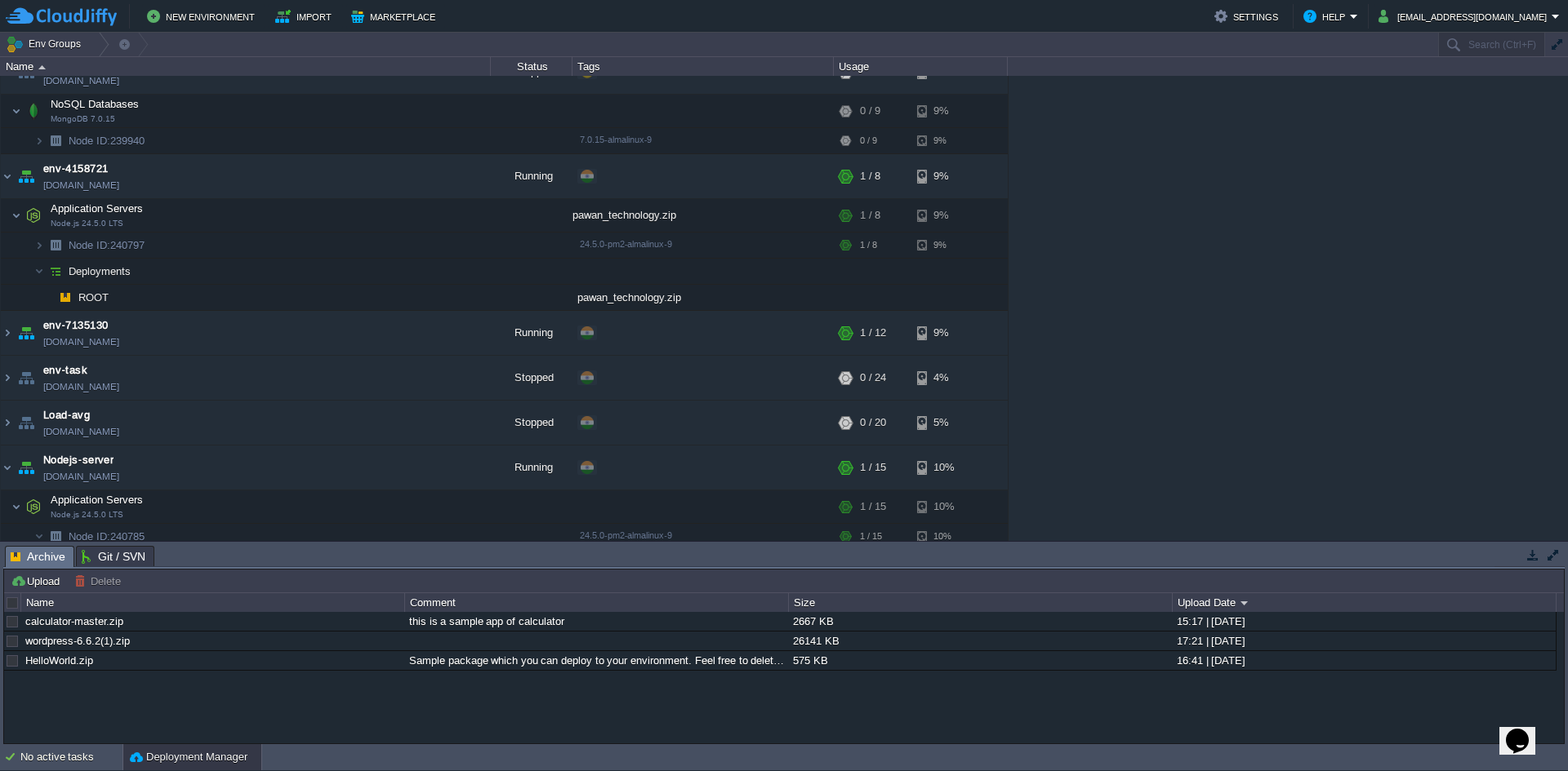
click at [1546, 553] on button "button" at bounding box center [1553, 555] width 15 height 15
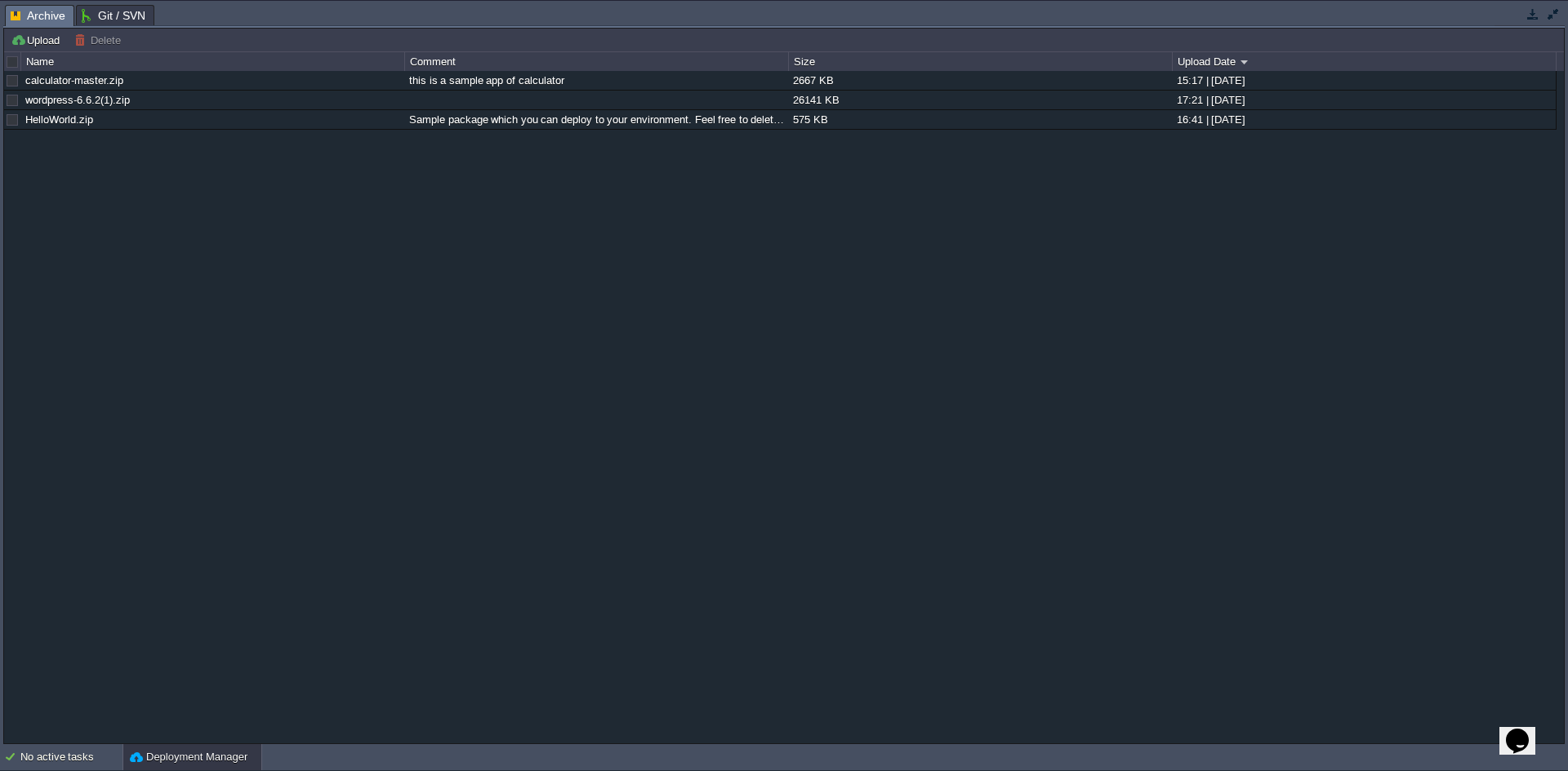
click at [1550, 21] on td at bounding box center [1553, 14] width 21 height 20
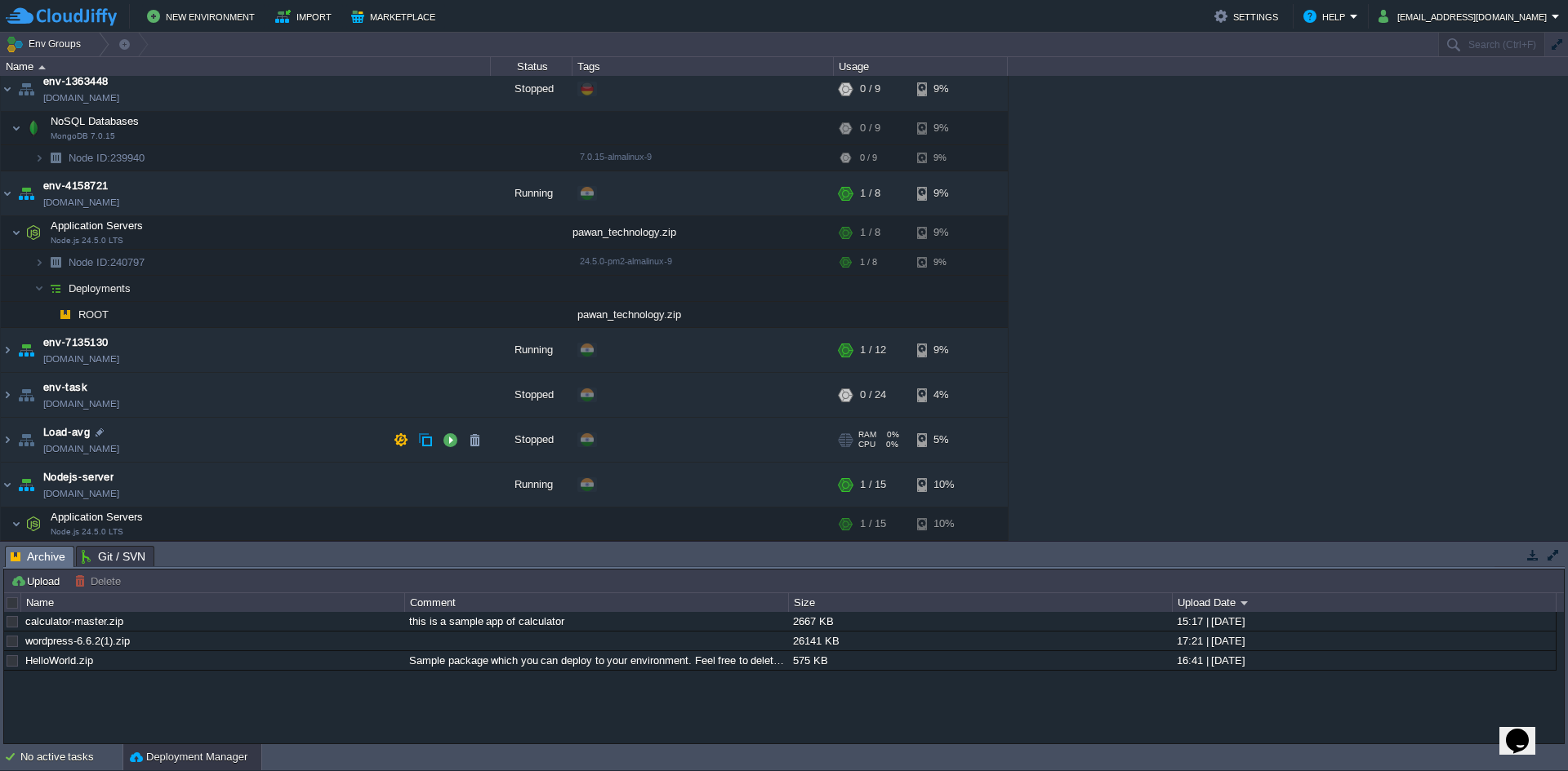
scroll to position [0, 0]
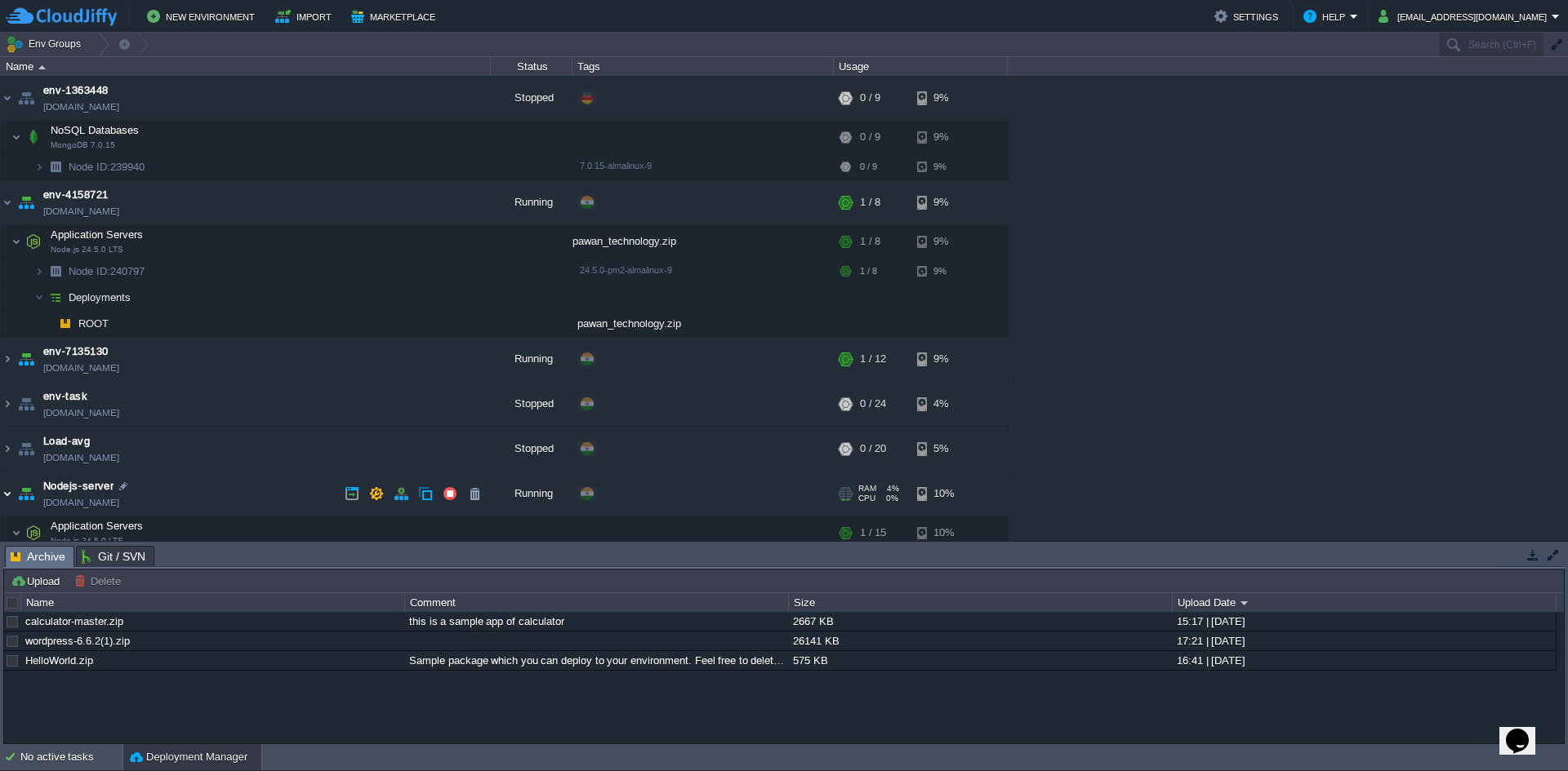
click at [3, 493] on img at bounding box center [7, 493] width 13 height 44
click at [424, 273] on td at bounding box center [417, 271] width 24 height 24
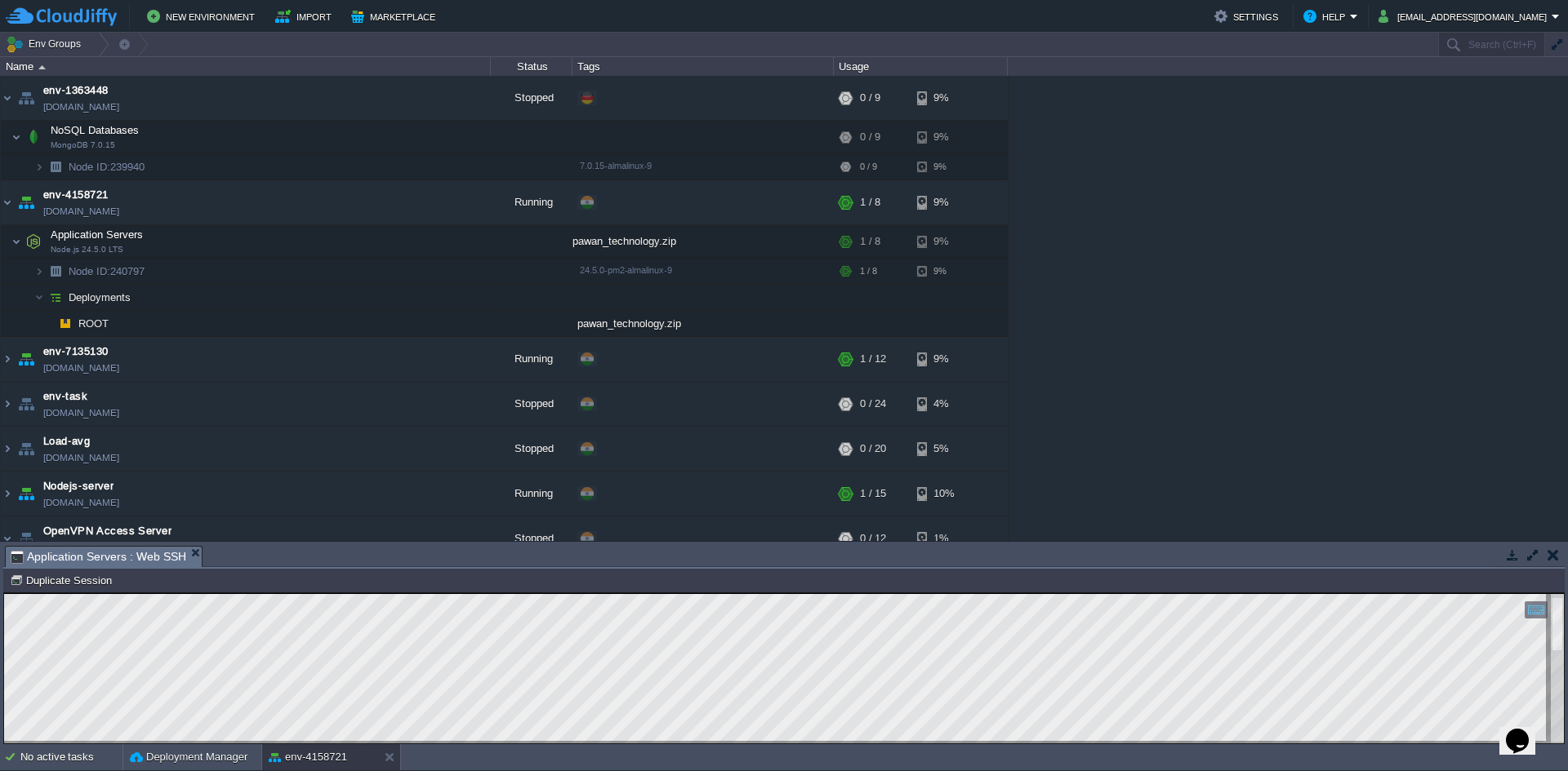
click at [379, 593] on html "Copy: Ctrl + Shift + C Paste: Ctrl + V Settings: Ctrl + Shift + Alt 0" at bounding box center [784, 593] width 1560 height 0
click at [69, 593] on html "Copy: Ctrl + Shift + C Paste: Ctrl + V Settings: Ctrl + Shift + Alt 0" at bounding box center [784, 593] width 1560 height 0
click at [1526, 562] on button "button" at bounding box center [1532, 555] width 15 height 15
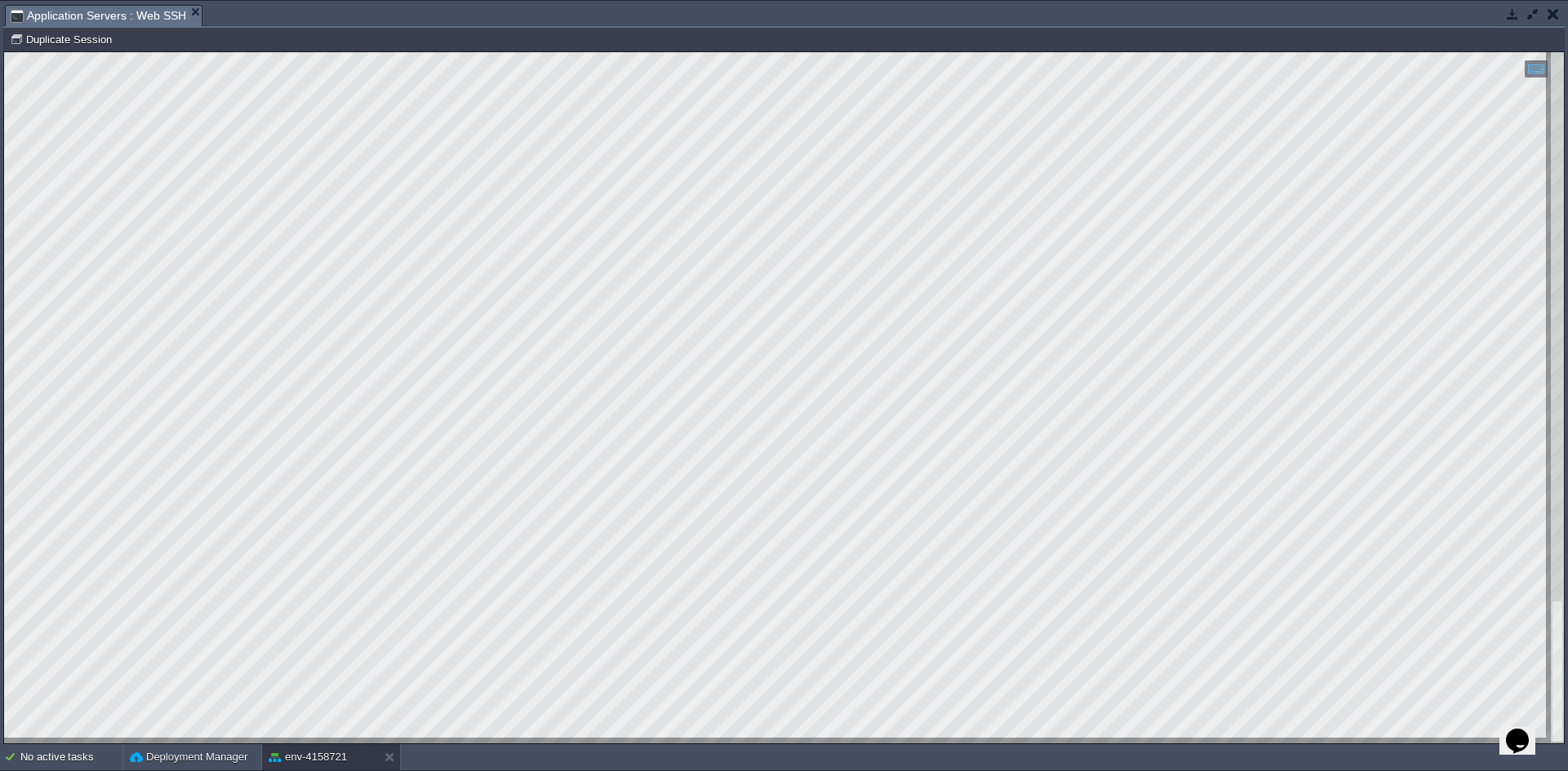
click at [4, 52] on html "Copy: Ctrl + Shift + C Paste: Ctrl + V Settings: Ctrl + Shift + Alt 0" at bounding box center [784, 52] width 1560 height 0
click at [1555, 21] on td at bounding box center [1553, 14] width 21 height 20
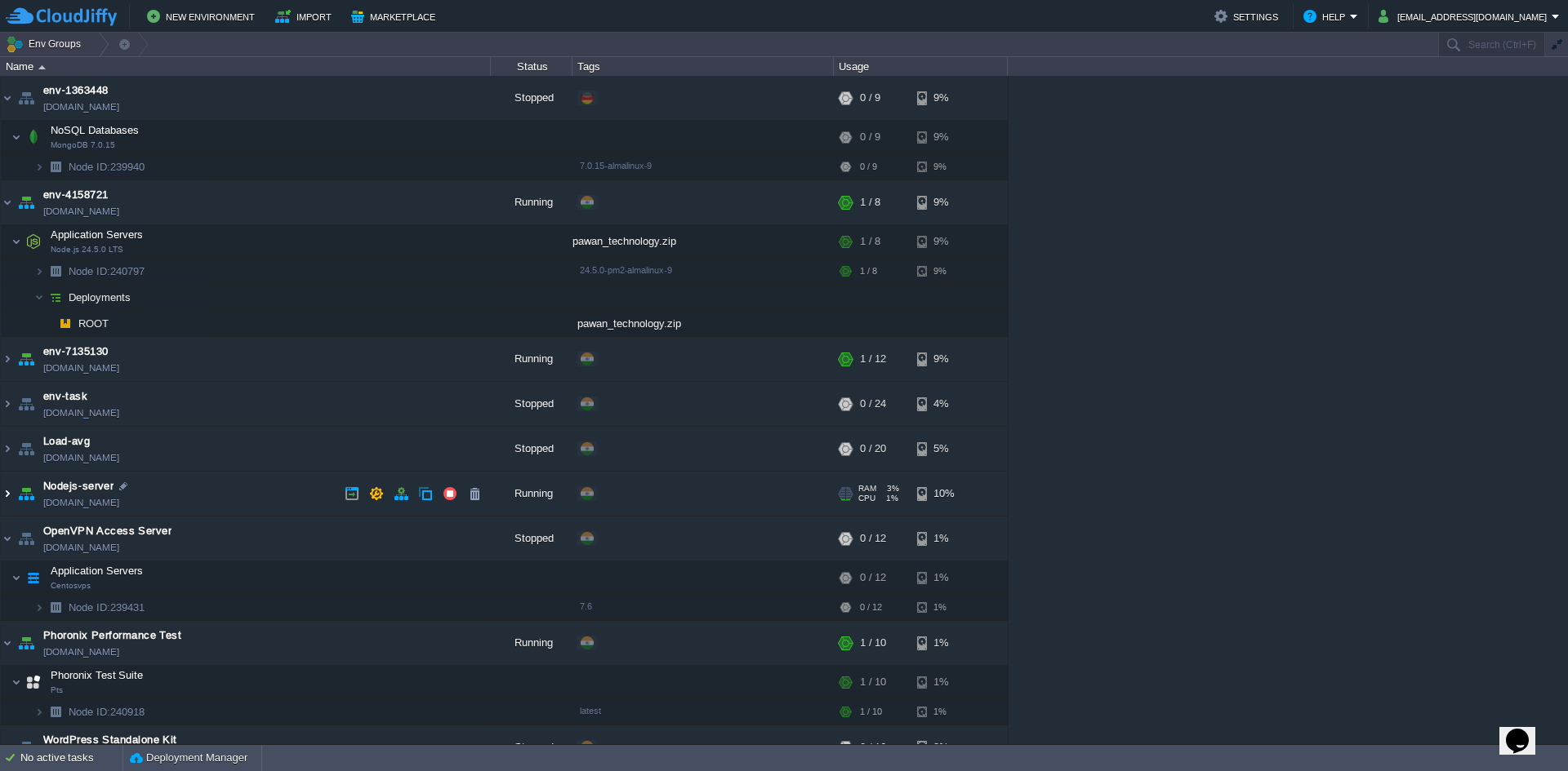
click at [2, 490] on img at bounding box center [7, 493] width 13 height 44
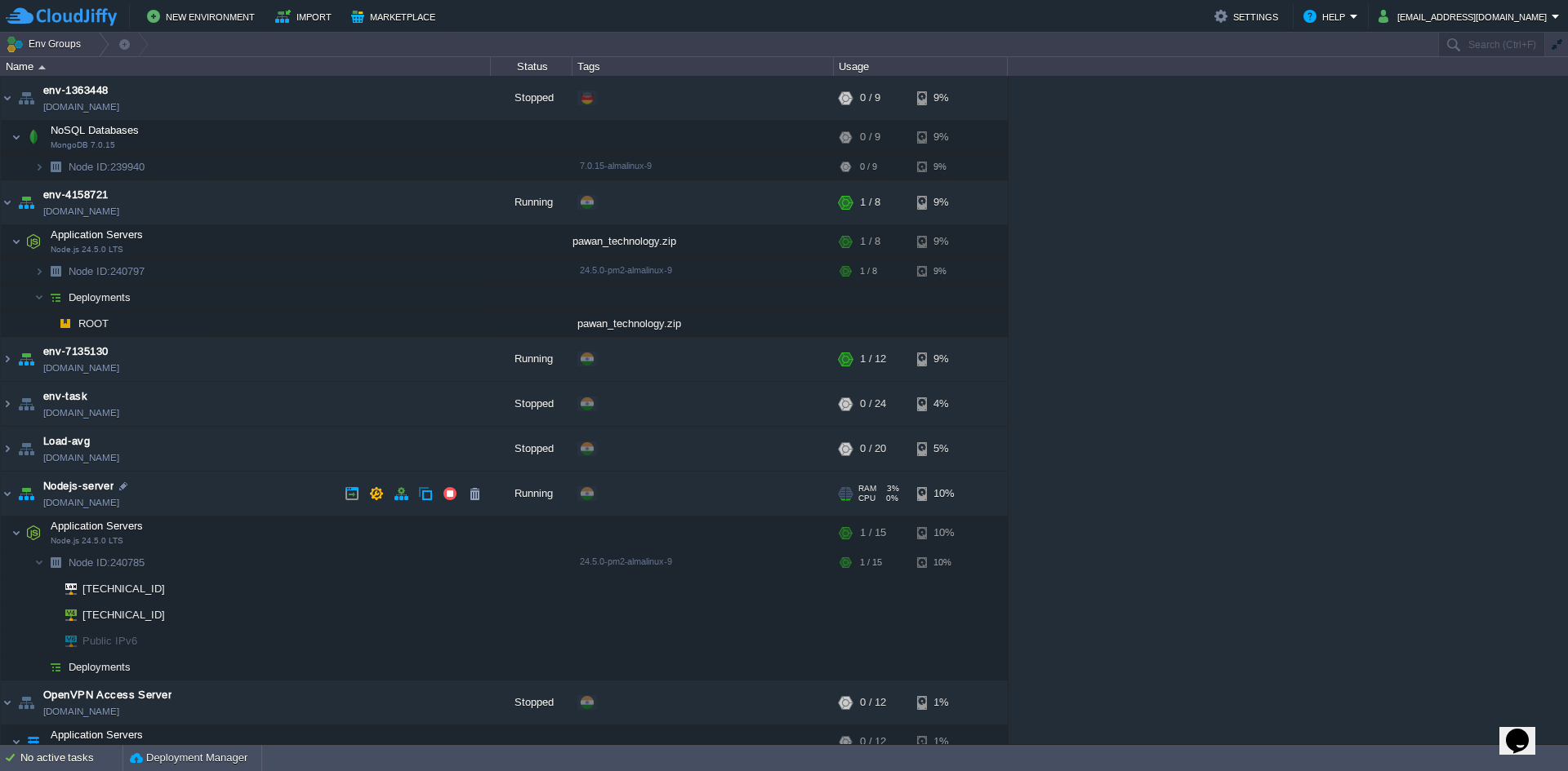
click at [15, 500] on img at bounding box center [26, 493] width 23 height 44
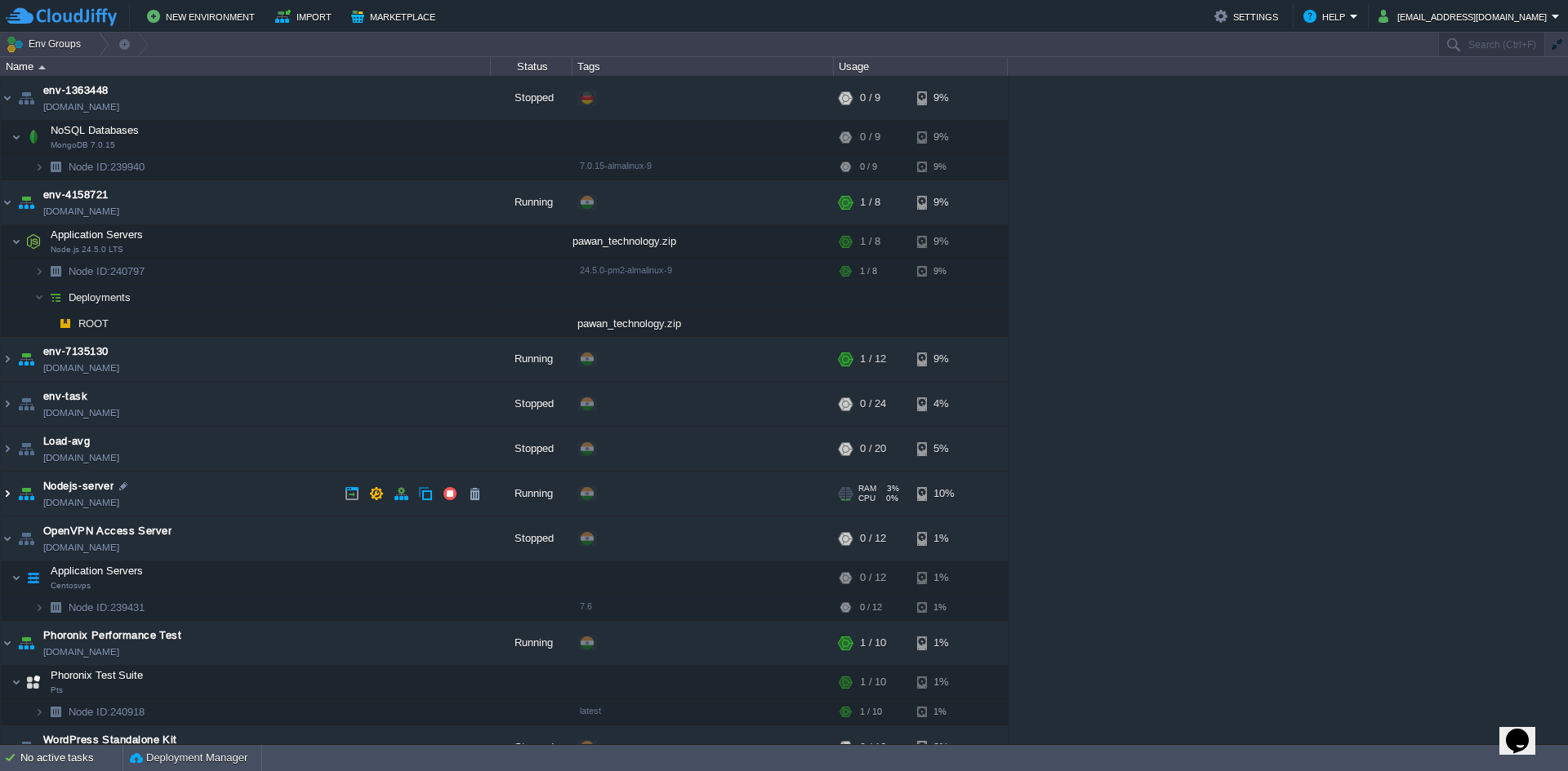
click at [12, 499] on img at bounding box center [7, 493] width 13 height 44
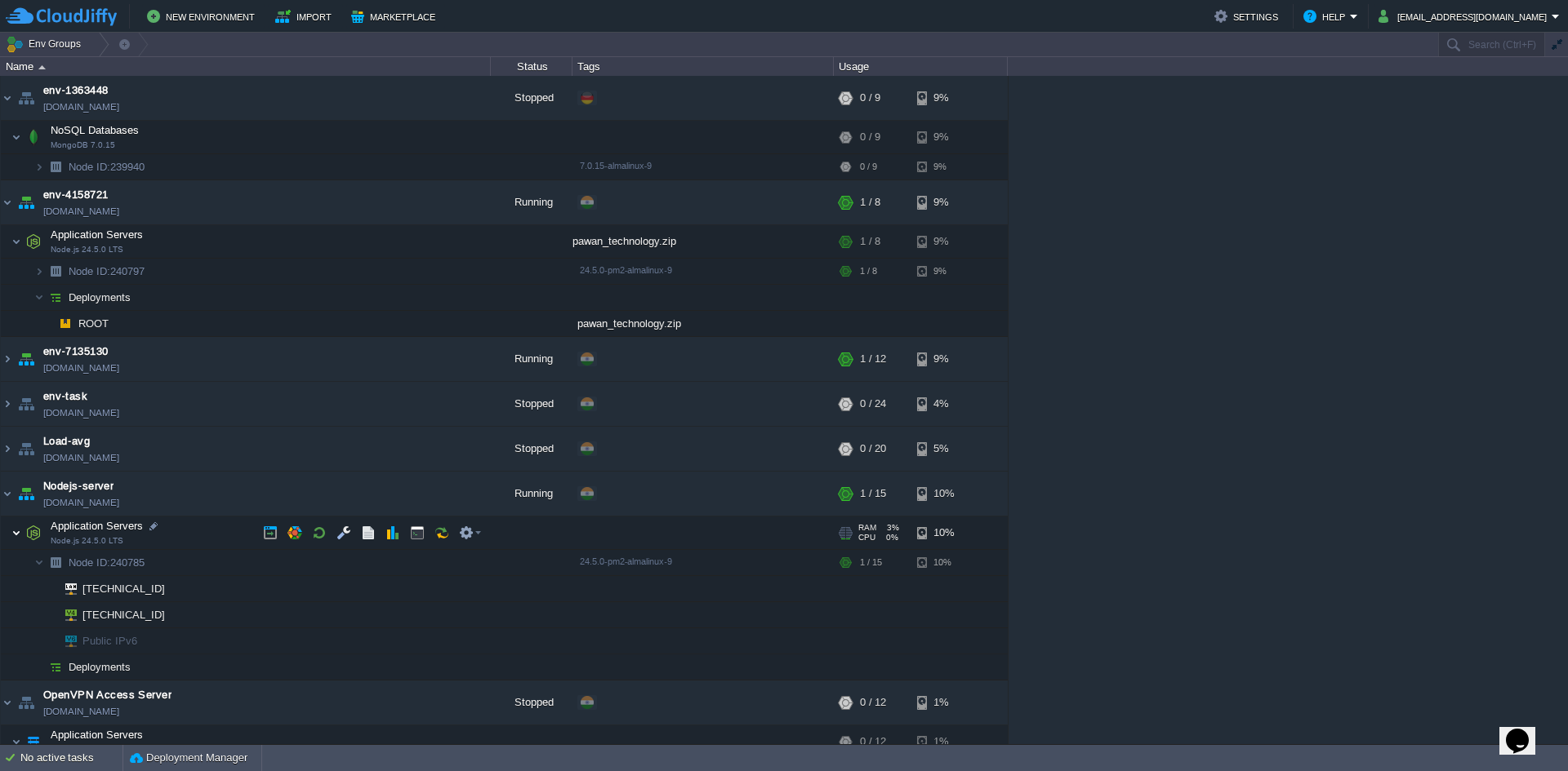
click at [20, 535] on img at bounding box center [16, 533] width 10 height 33
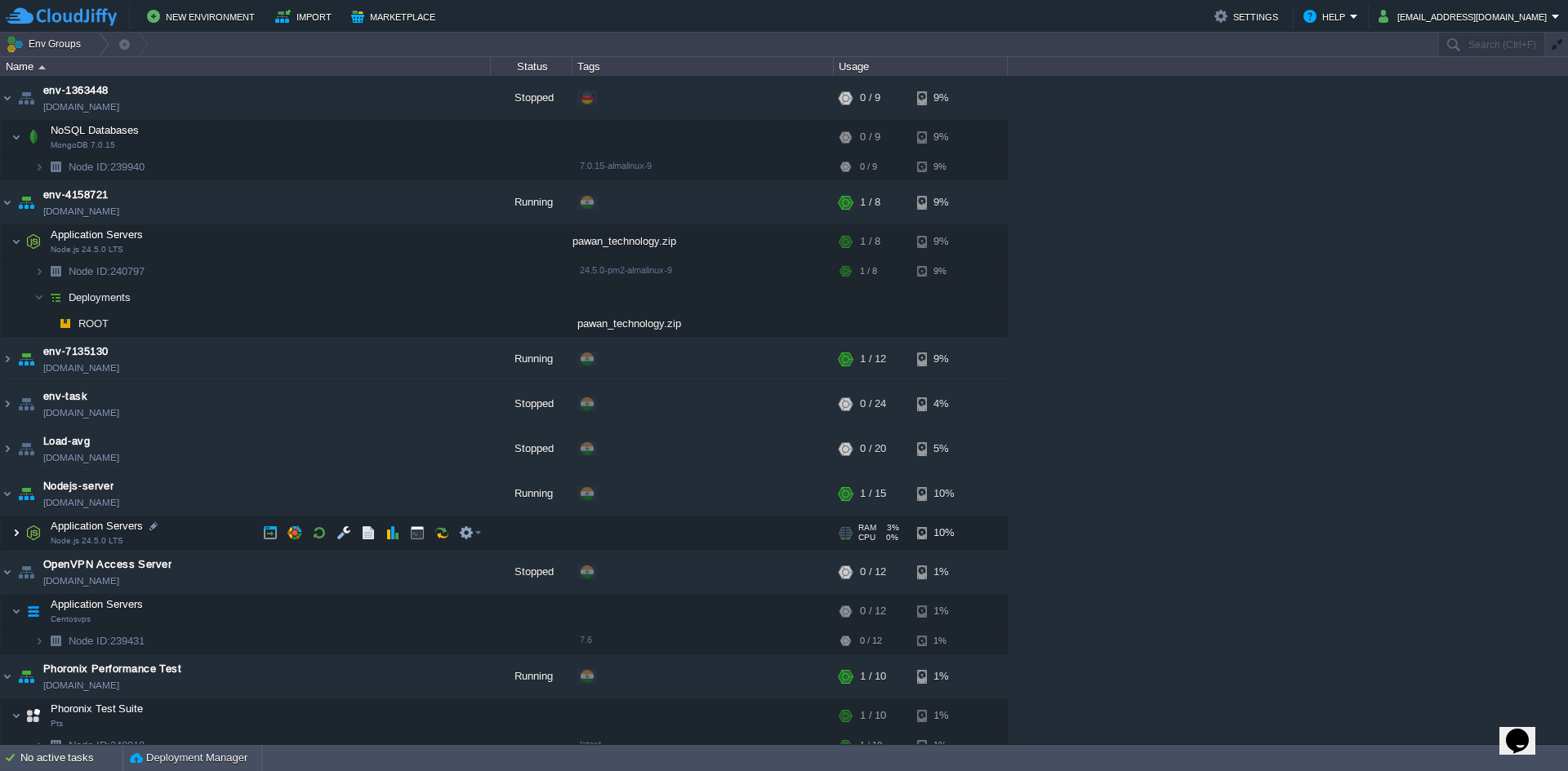
click at [20, 535] on img at bounding box center [16, 533] width 10 height 33
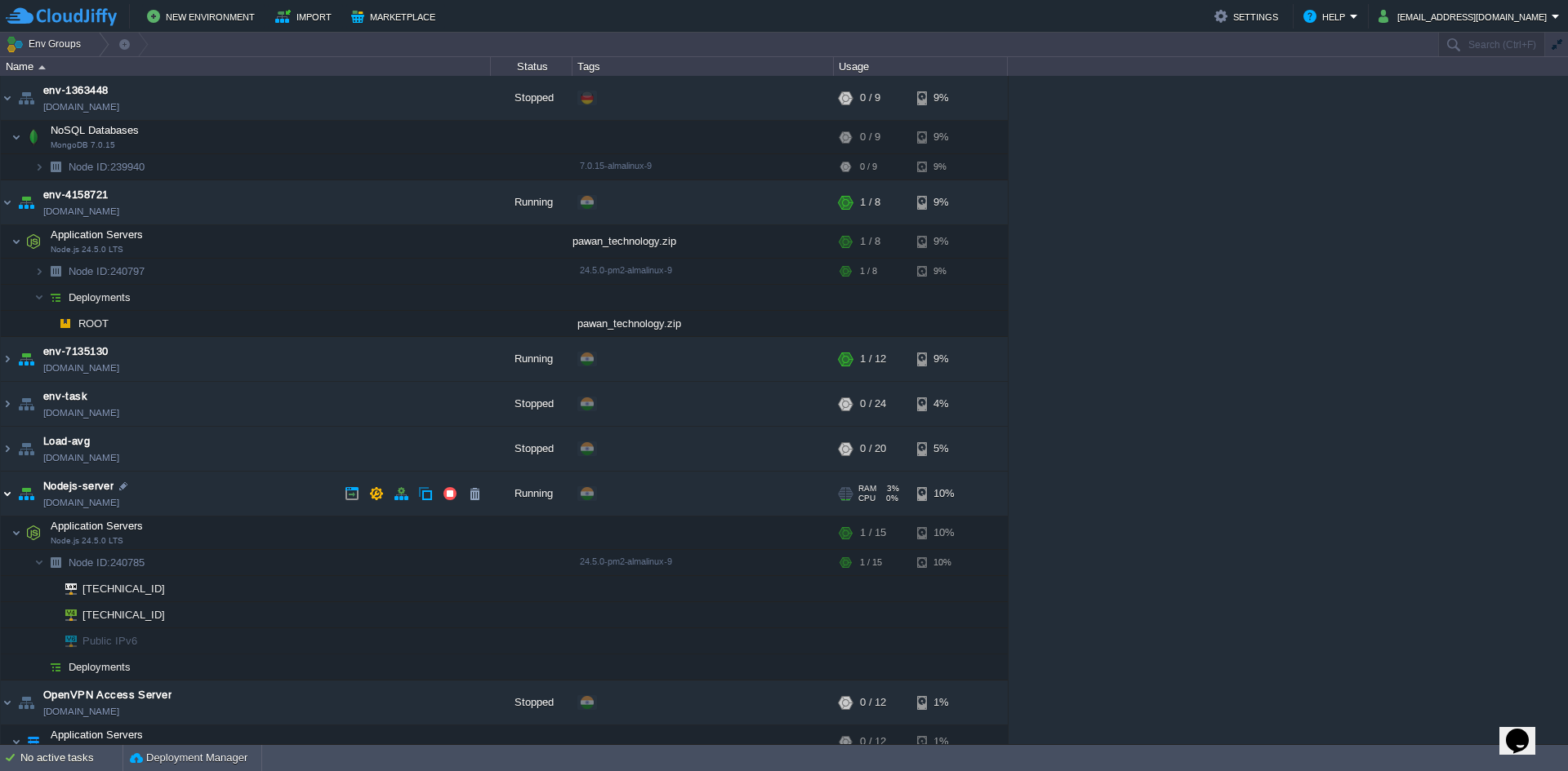
click at [5, 499] on img at bounding box center [7, 493] width 13 height 44
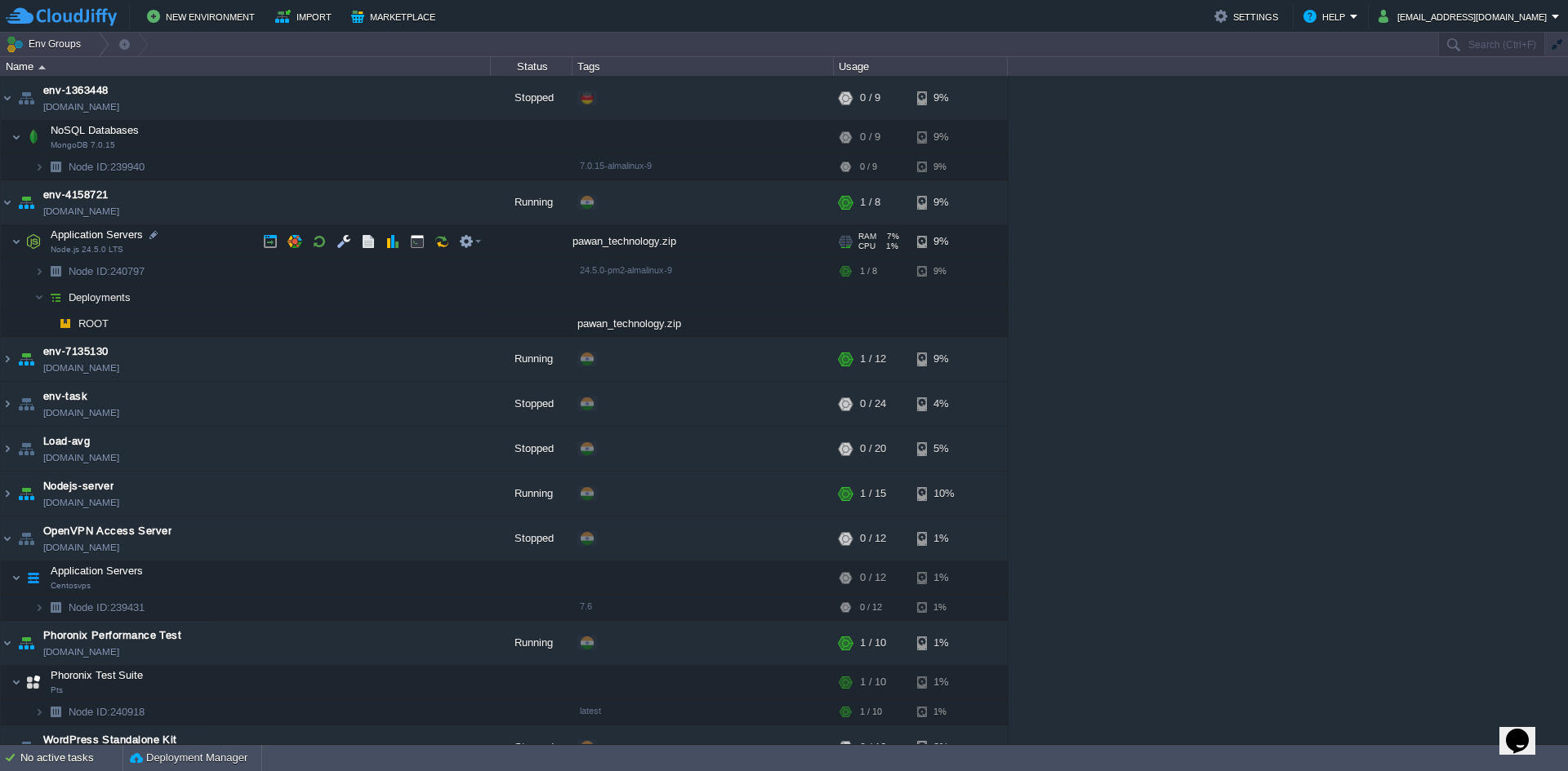
click at [640, 243] on div "pawan_technology.zip" at bounding box center [703, 242] width 261 height 33
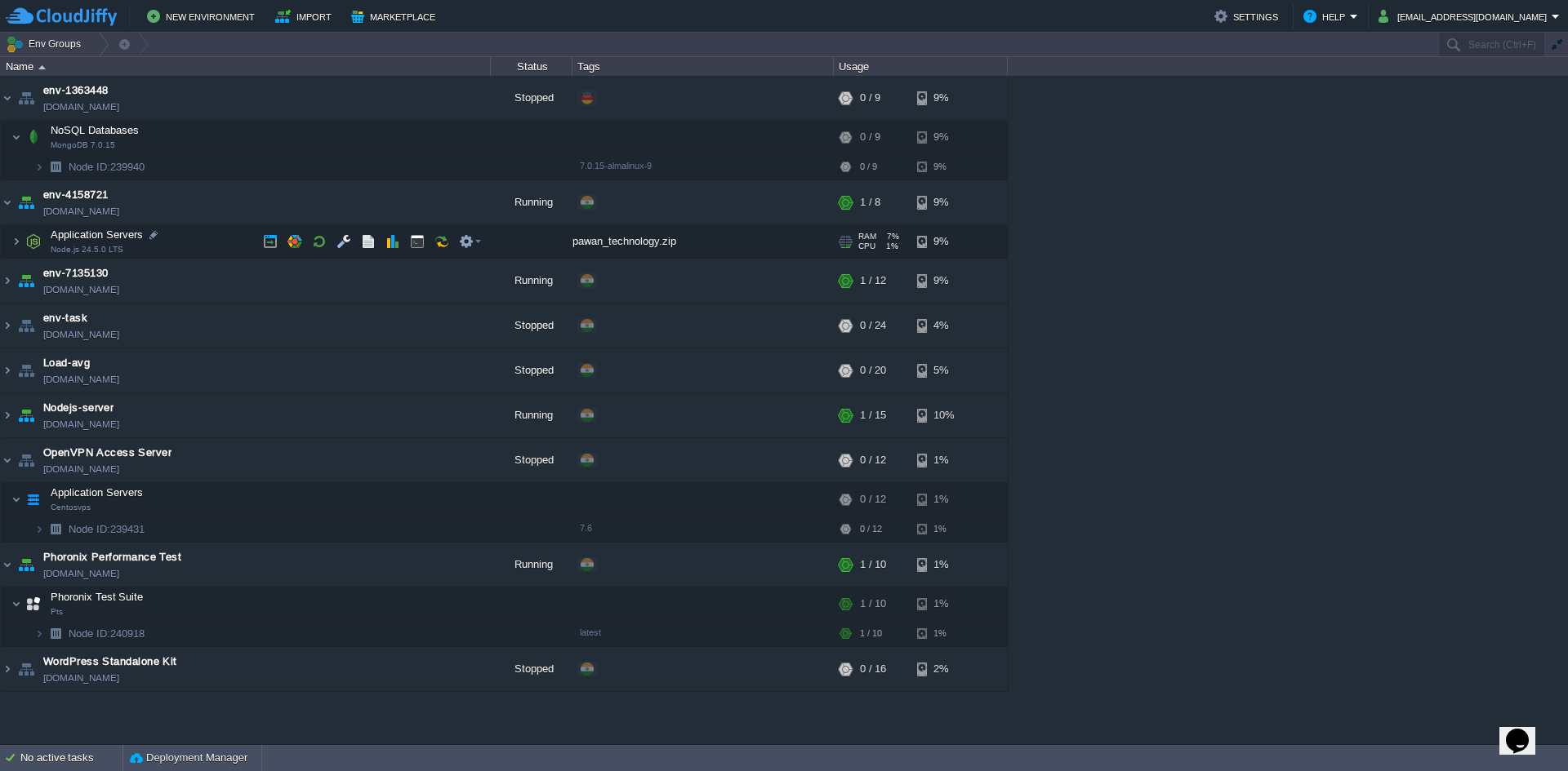
click at [640, 241] on div "pawan_technology.zip" at bounding box center [703, 242] width 261 height 33
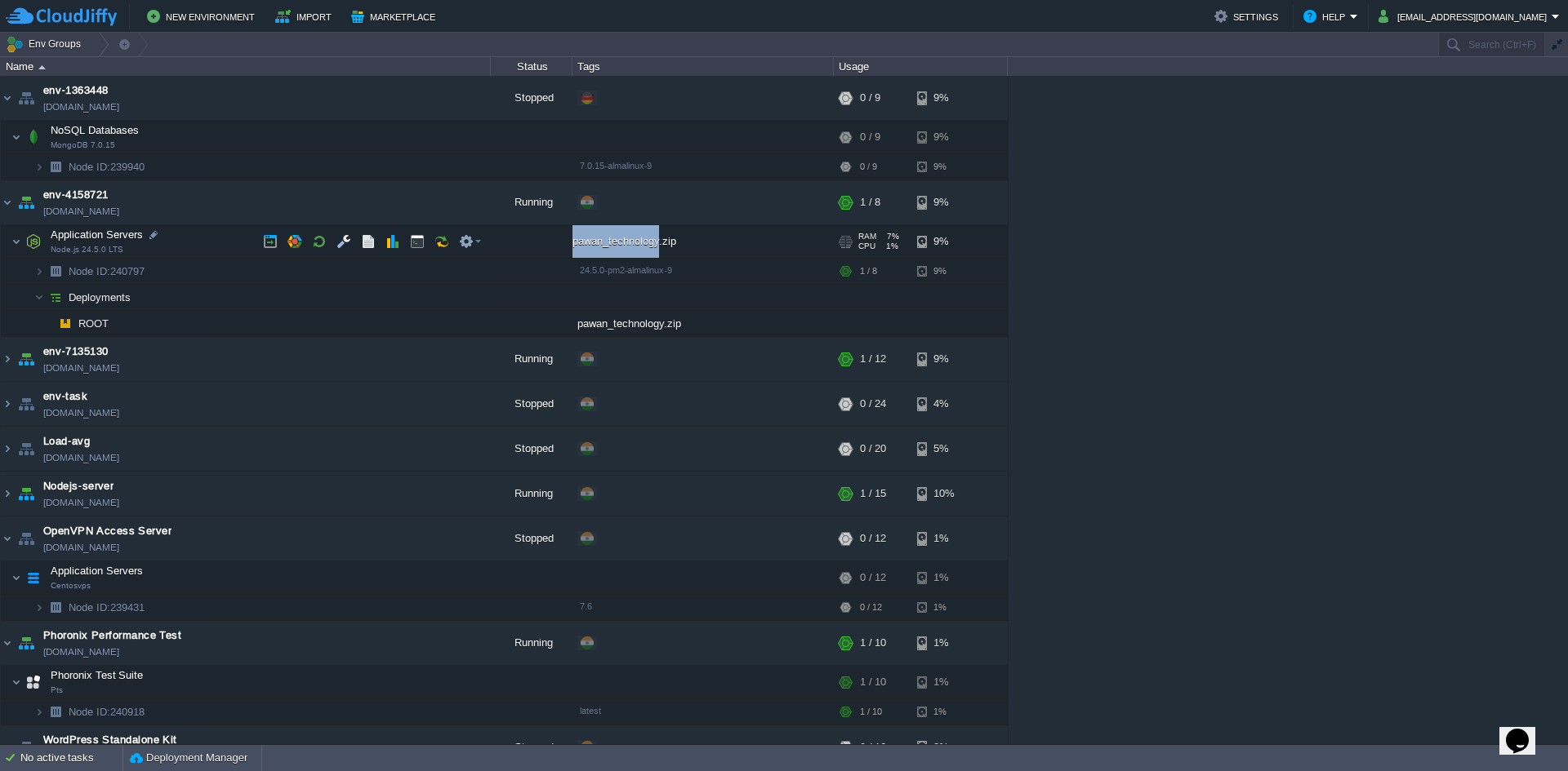
click at [640, 241] on div "pawan_technology.zip" at bounding box center [703, 242] width 261 height 33
click at [640, 240] on div "pawan_technology.zip" at bounding box center [703, 242] width 261 height 33
click at [64, 326] on img at bounding box center [65, 323] width 23 height 25
drag, startPoint x: 630, startPoint y: 326, endPoint x: 678, endPoint y: 325, distance: 48.0
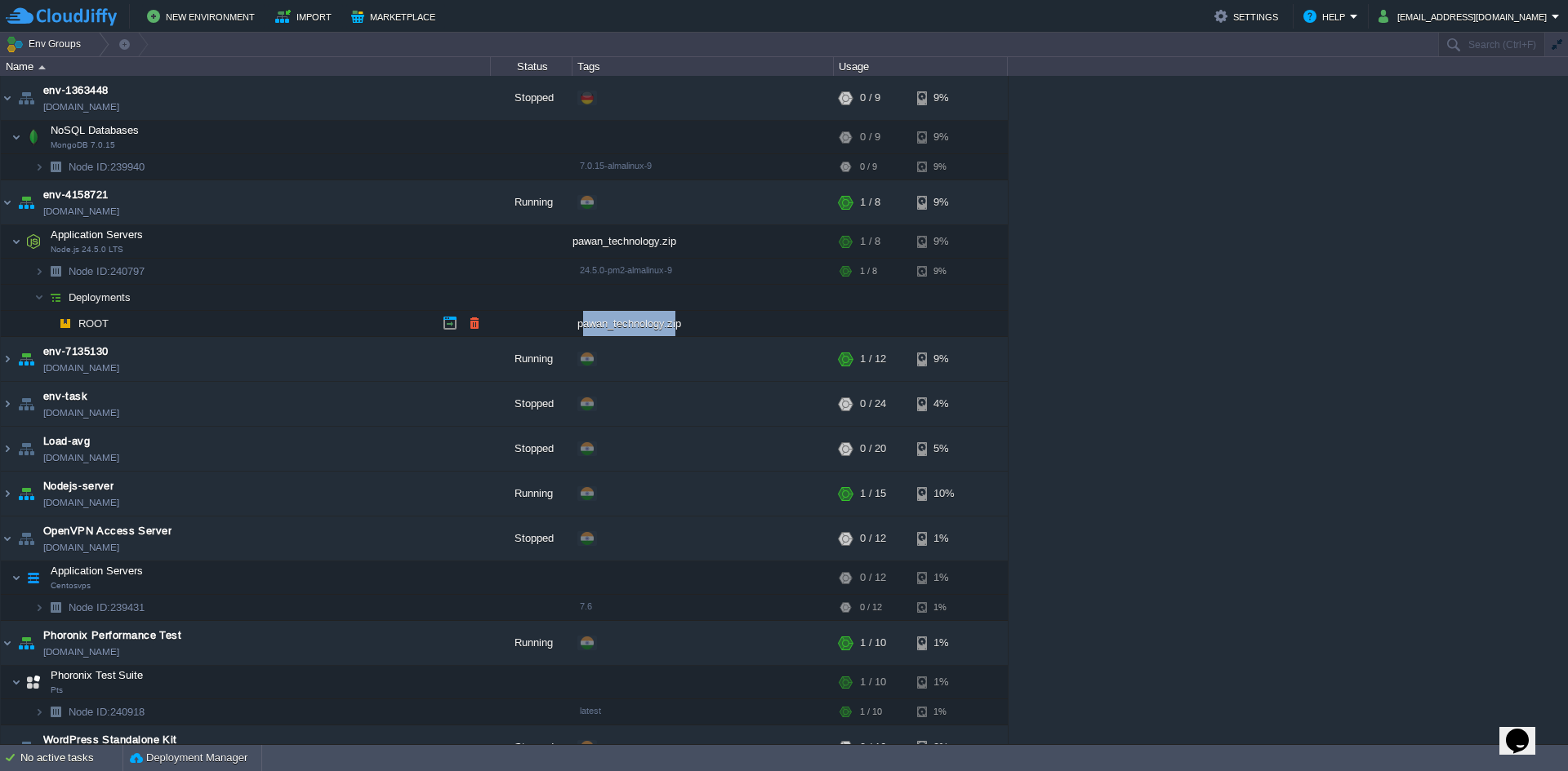
click at [678, 325] on div "pawan_technology.zip" at bounding box center [703, 323] width 261 height 25
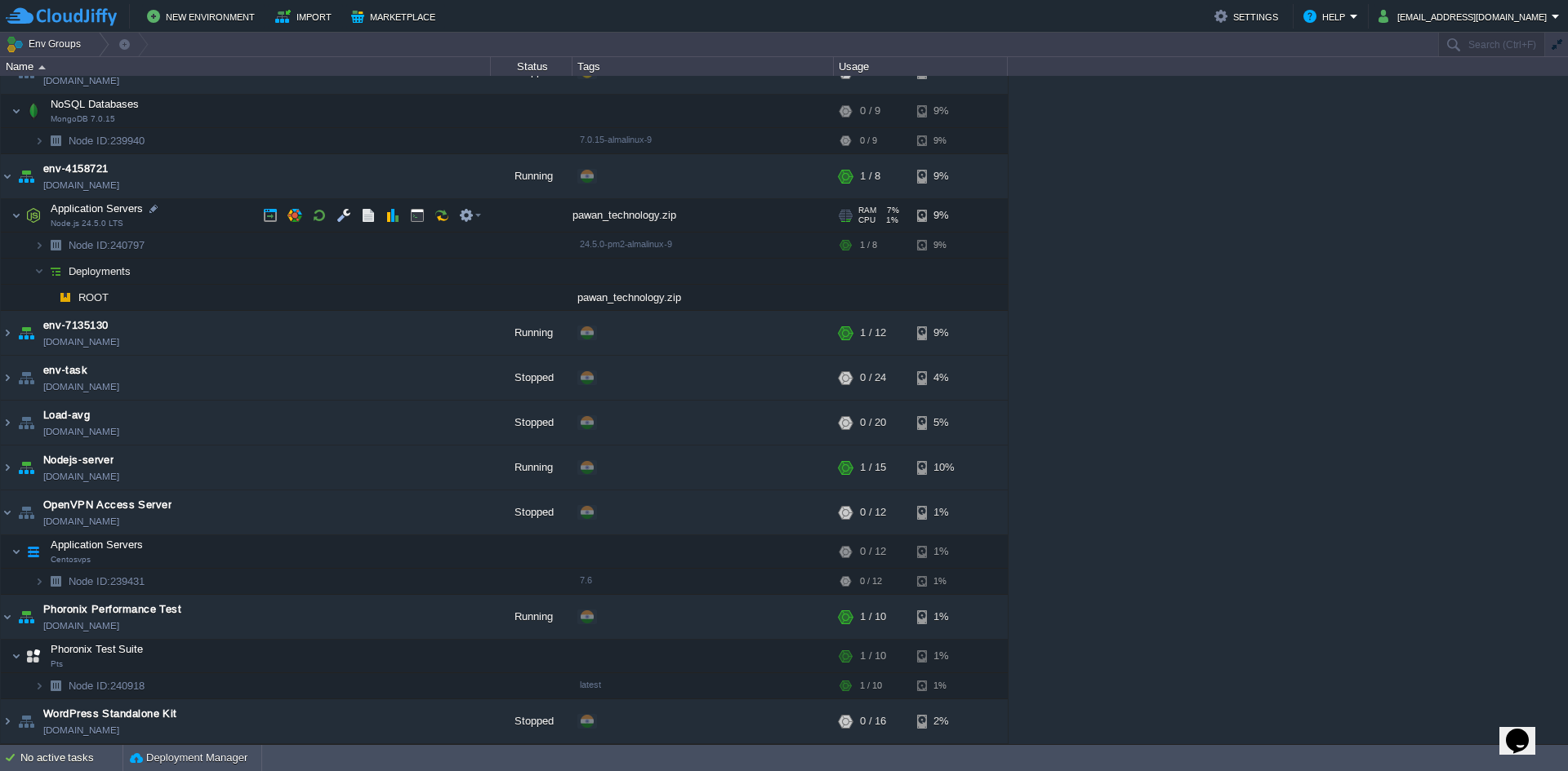
click at [623, 219] on div "pawan_technology.zip" at bounding box center [703, 216] width 261 height 33
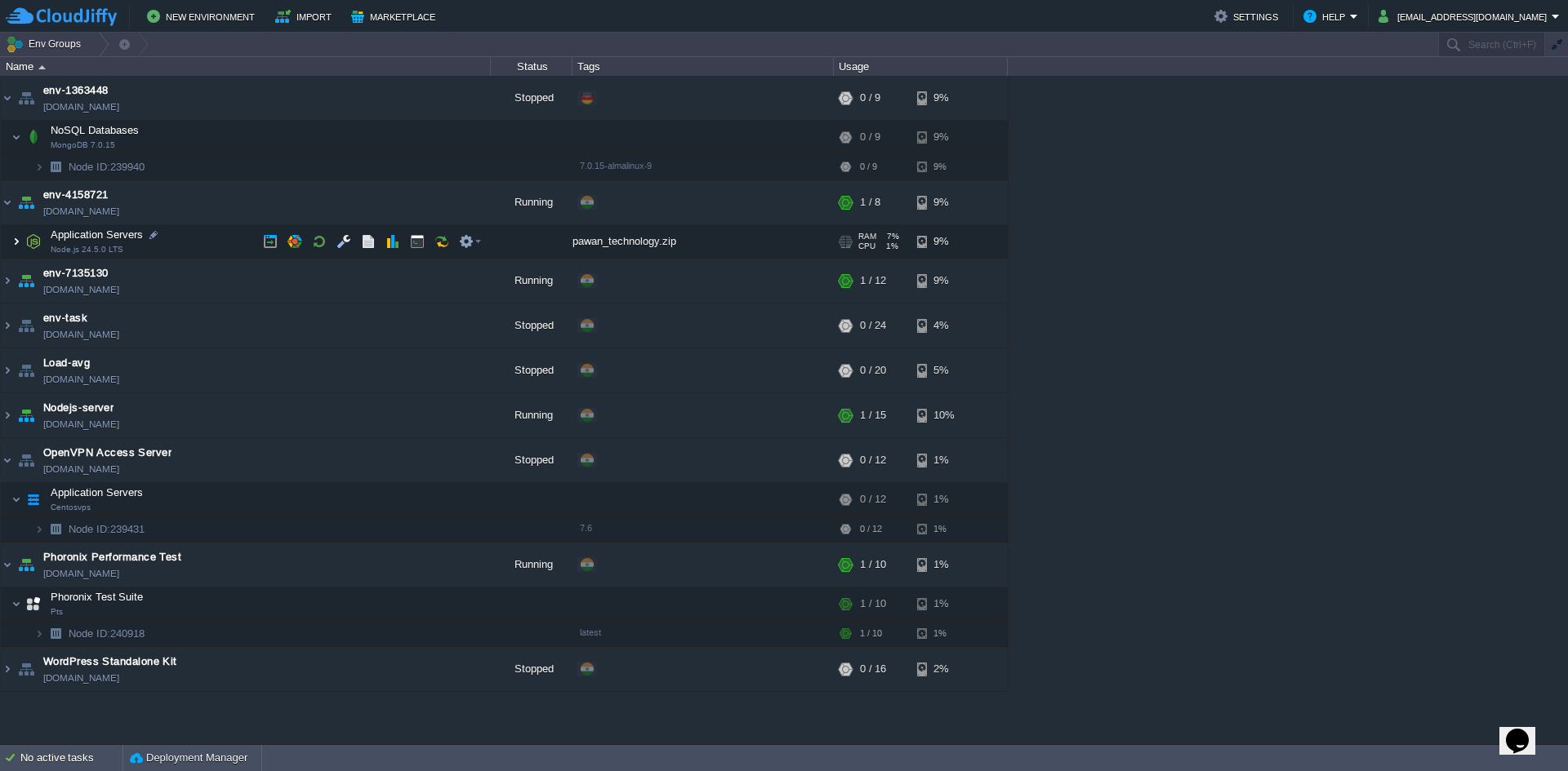
click at [13, 240] on img at bounding box center [16, 242] width 10 height 33
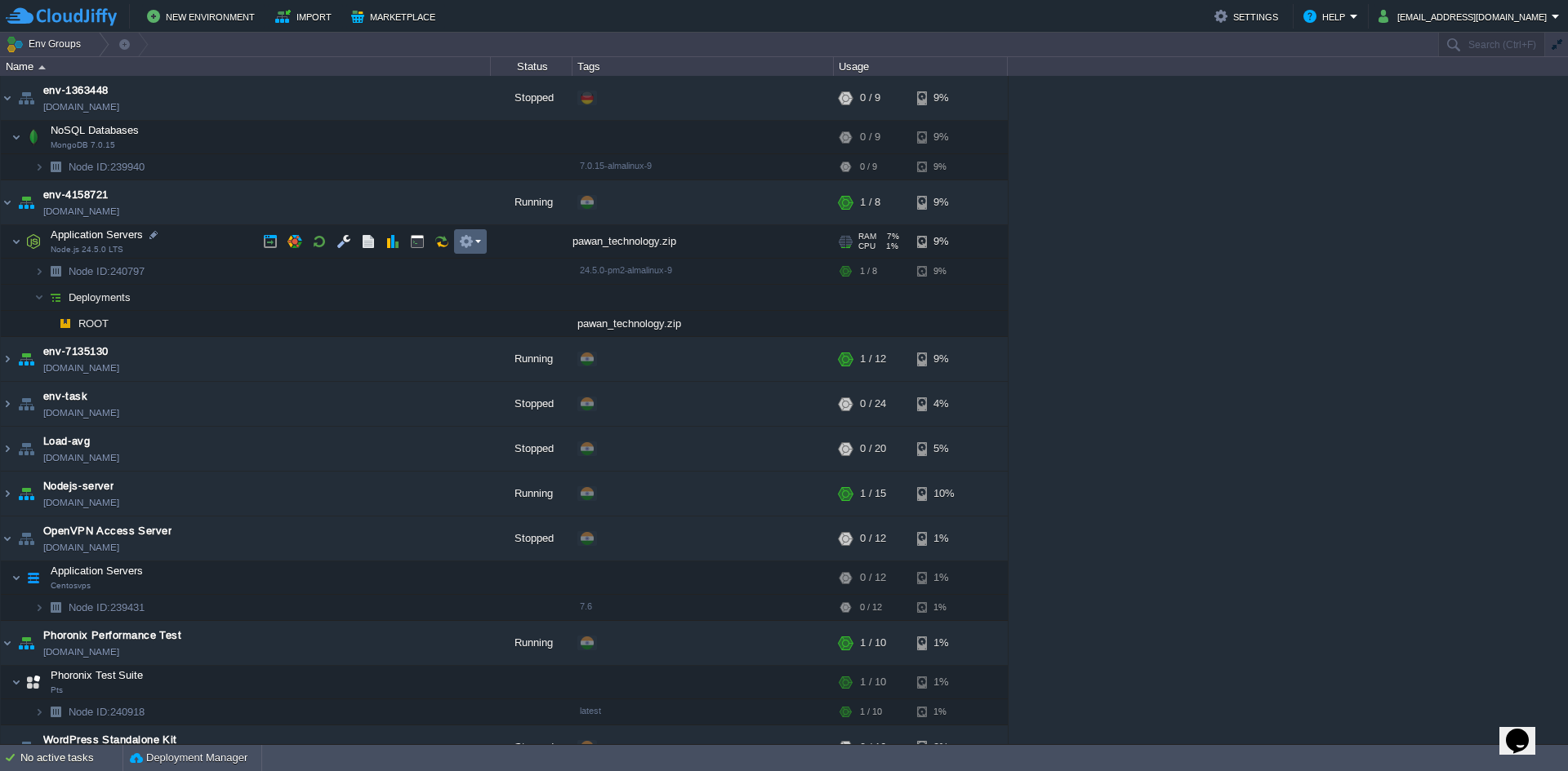
click at [475, 251] on td at bounding box center [470, 241] width 33 height 24
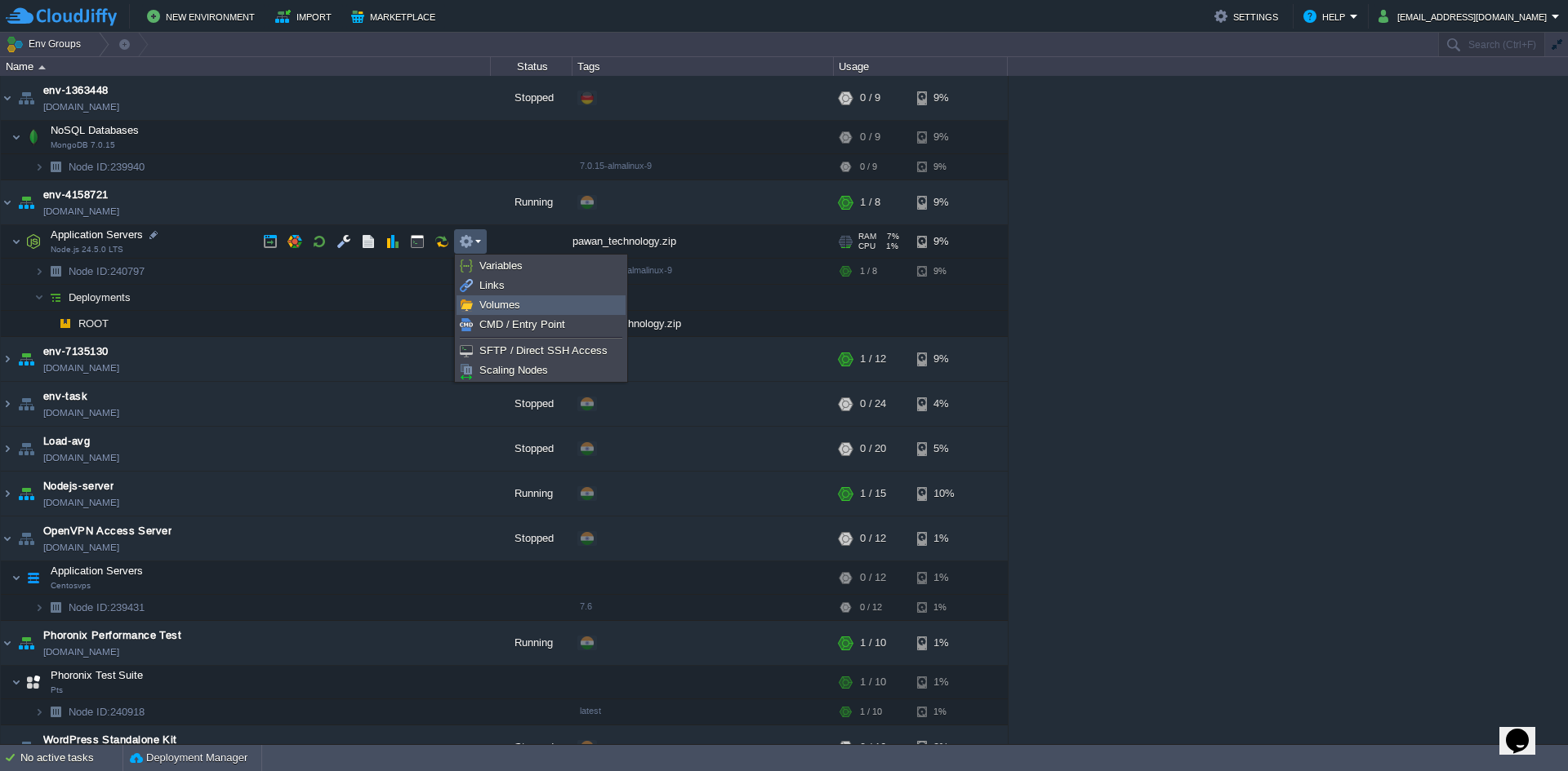
click at [480, 310] on span "Volumes" at bounding box center [499, 304] width 41 height 12
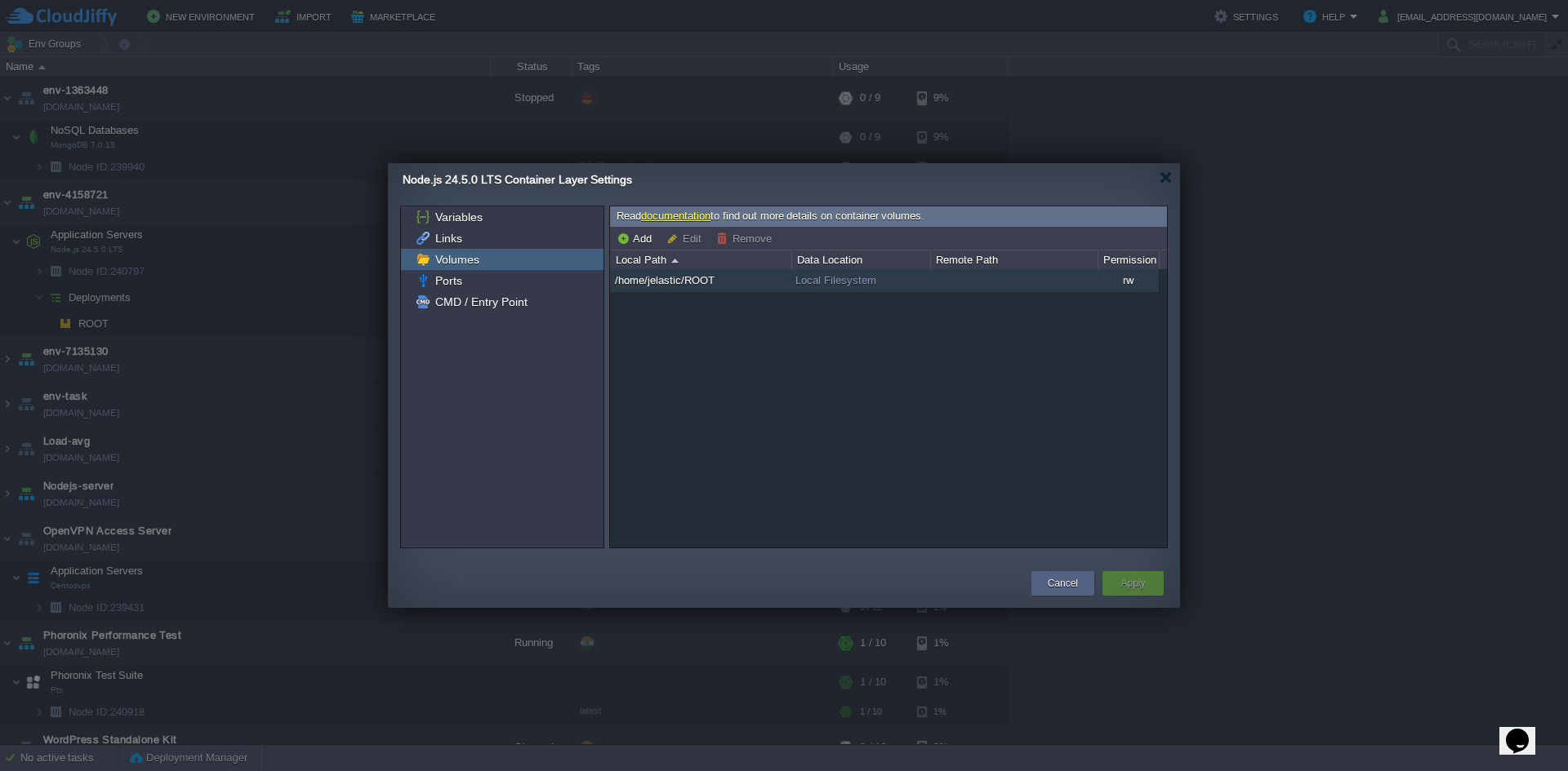
click at [703, 284] on span "/home/jelastic/ROOT" at bounding box center [666, 280] width 104 height 14
click at [702, 285] on span "/home/jelastic/ROOT" at bounding box center [666, 280] width 104 height 14
click at [651, 282] on span "/home/jelastic/ROOT" at bounding box center [666, 280] width 104 height 14
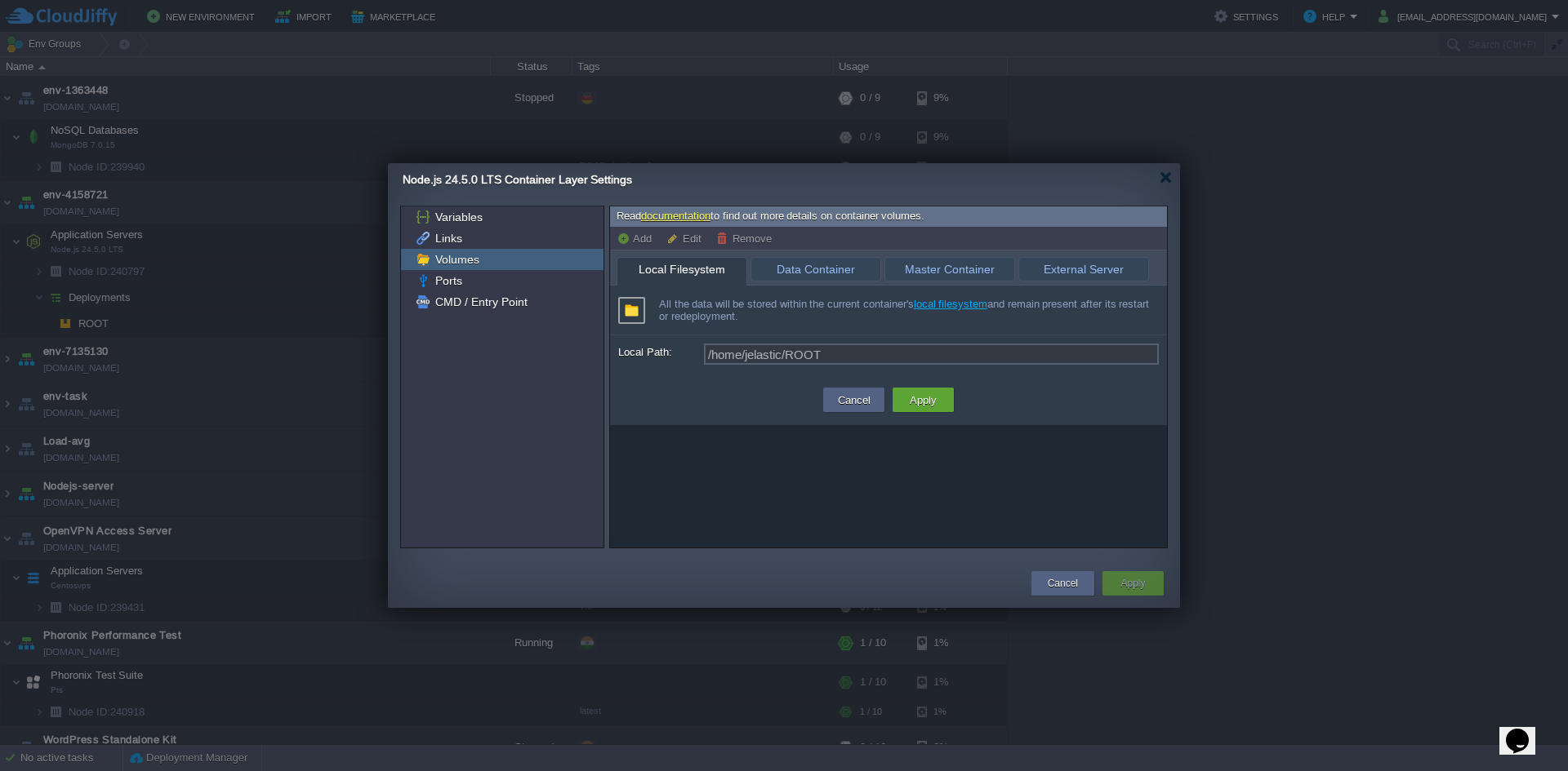
click at [651, 282] on div "Local Filesystem" at bounding box center [682, 271] width 131 height 30
click at [785, 271] on span "Data Container" at bounding box center [816, 269] width 113 height 23
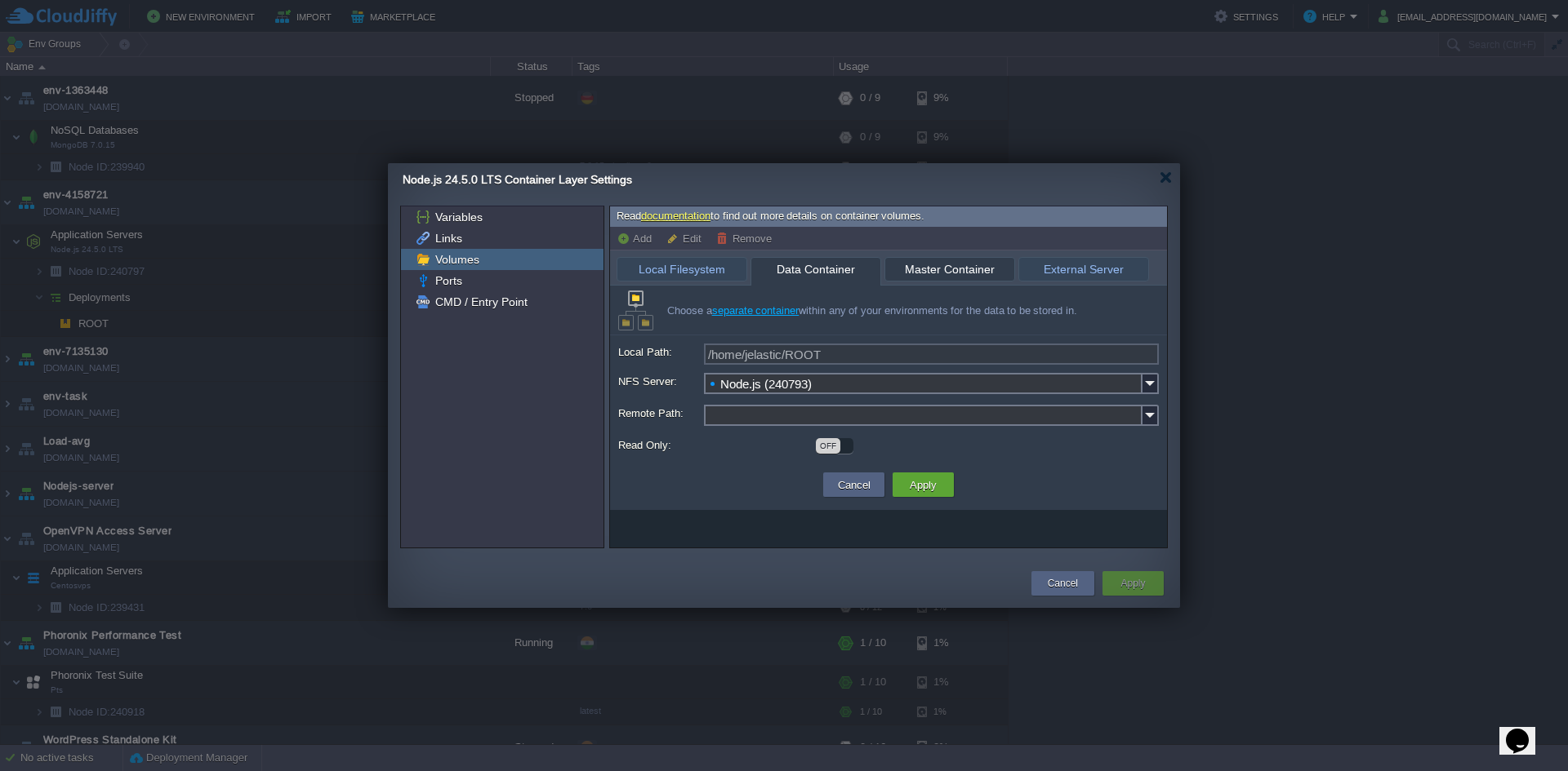
type input "Node.js 24.5.0 LTS (240797)"
type input "/home/jelastic/ROOT"
click at [962, 271] on span "Master Container" at bounding box center [950, 269] width 113 height 23
click at [1044, 266] on span "External Server" at bounding box center [1084, 269] width 113 height 23
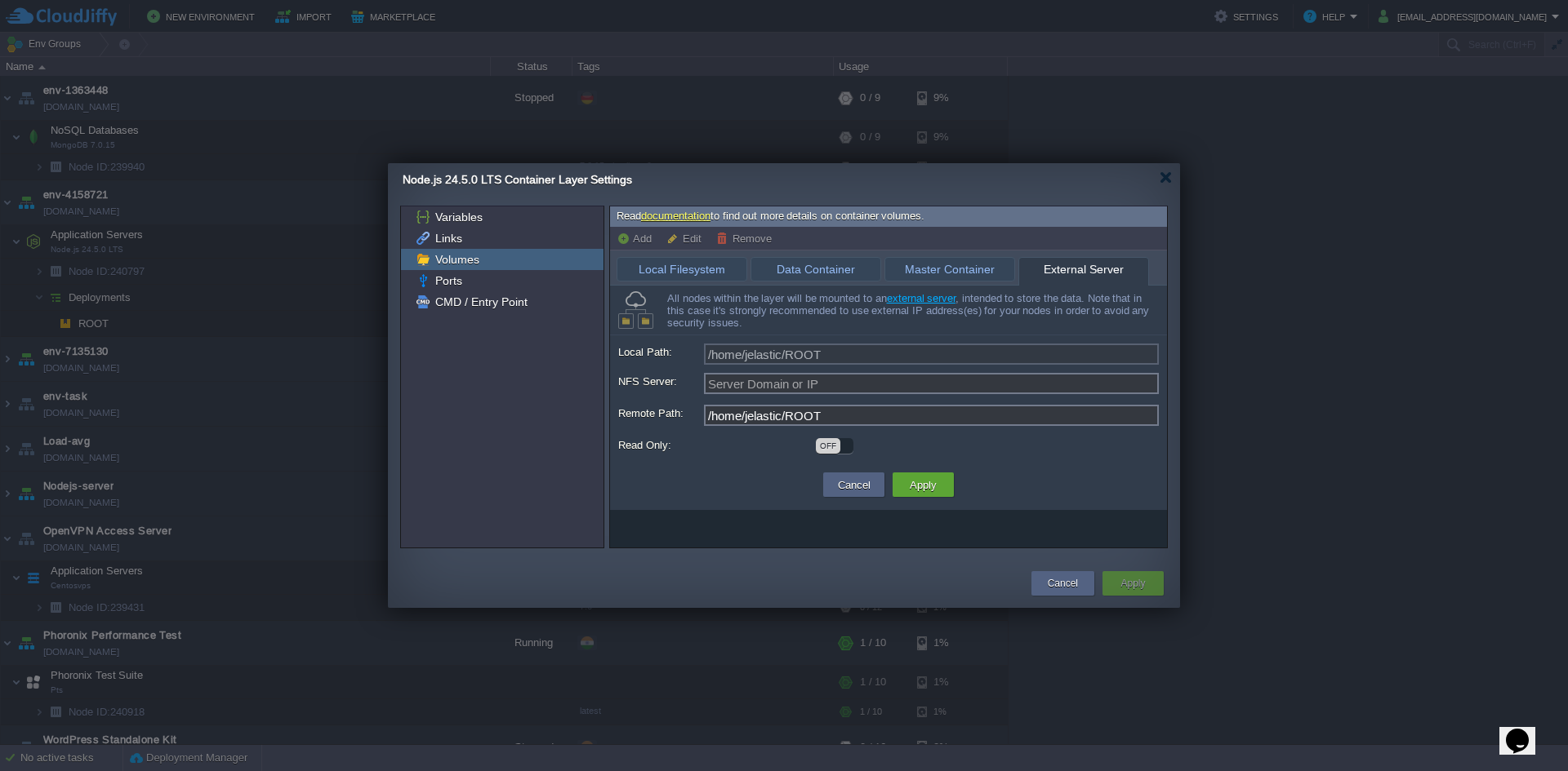
click at [1044, 266] on span "External Server" at bounding box center [1084, 269] width 113 height 23
type input "Node.js (240793)"
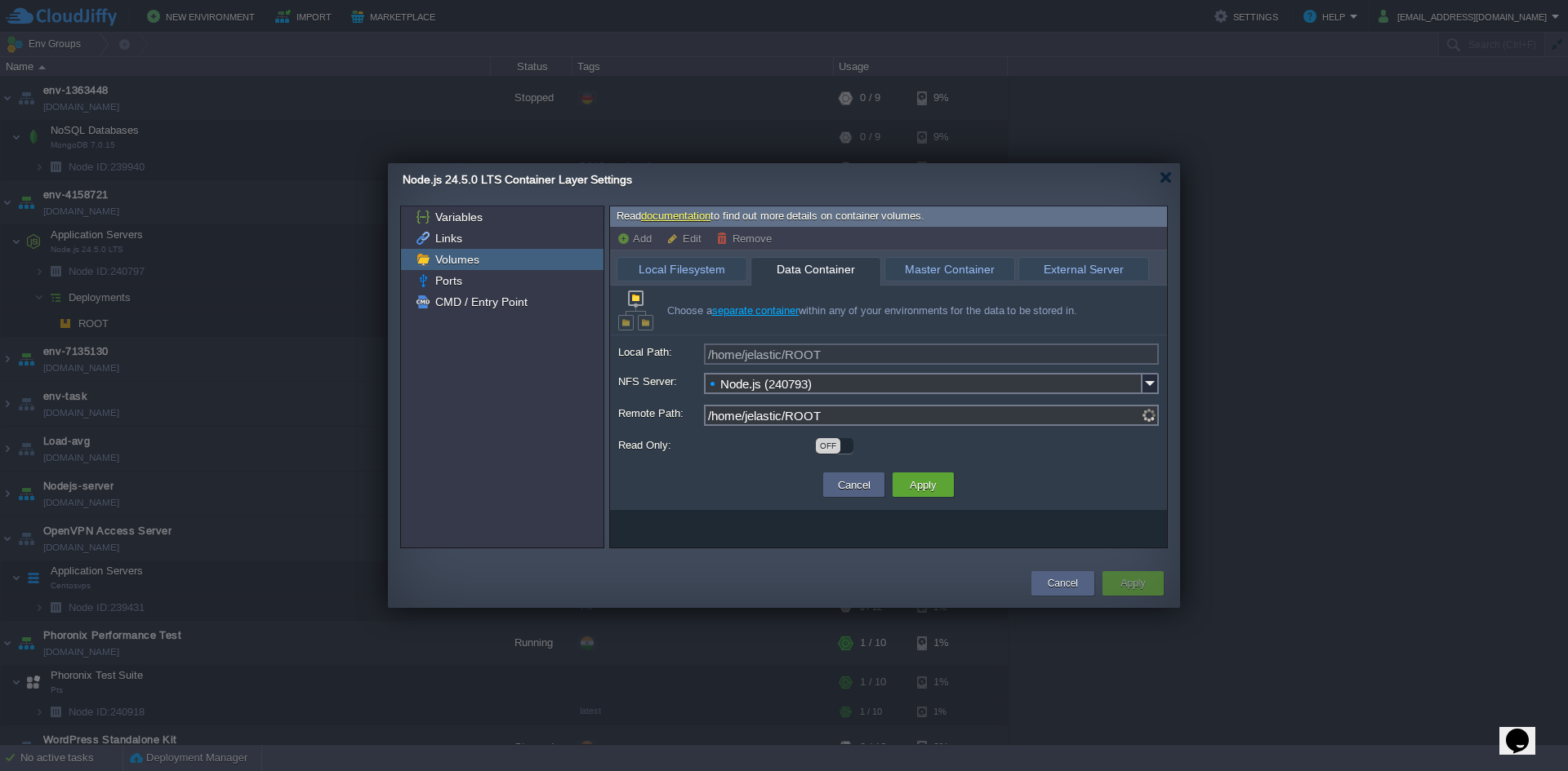
click at [779, 270] on span "Data Container" at bounding box center [816, 269] width 113 height 23
click at [709, 271] on span "Local Filesystem" at bounding box center [682, 269] width 113 height 23
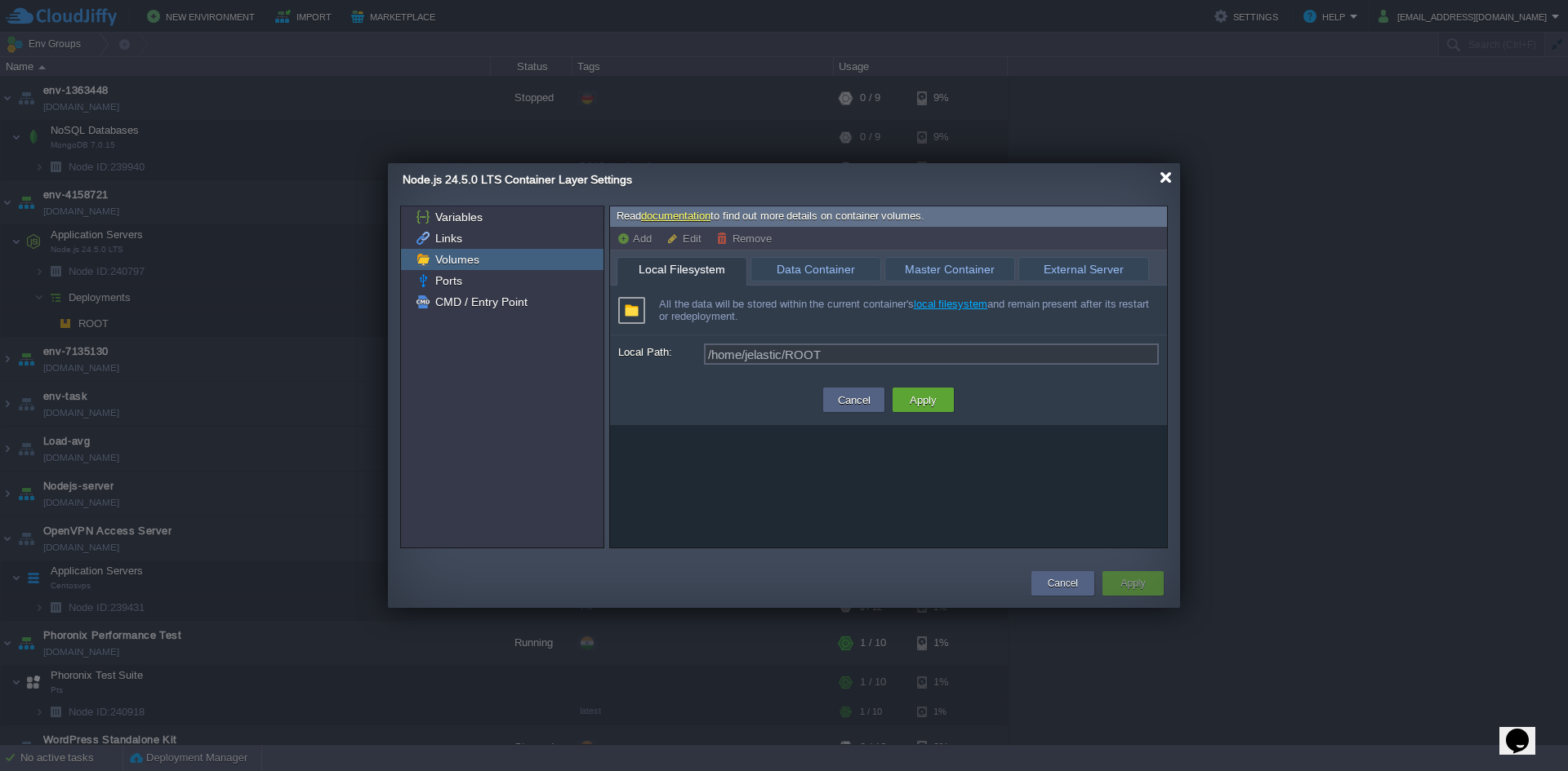
click at [1170, 178] on div at bounding box center [1165, 178] width 12 height 12
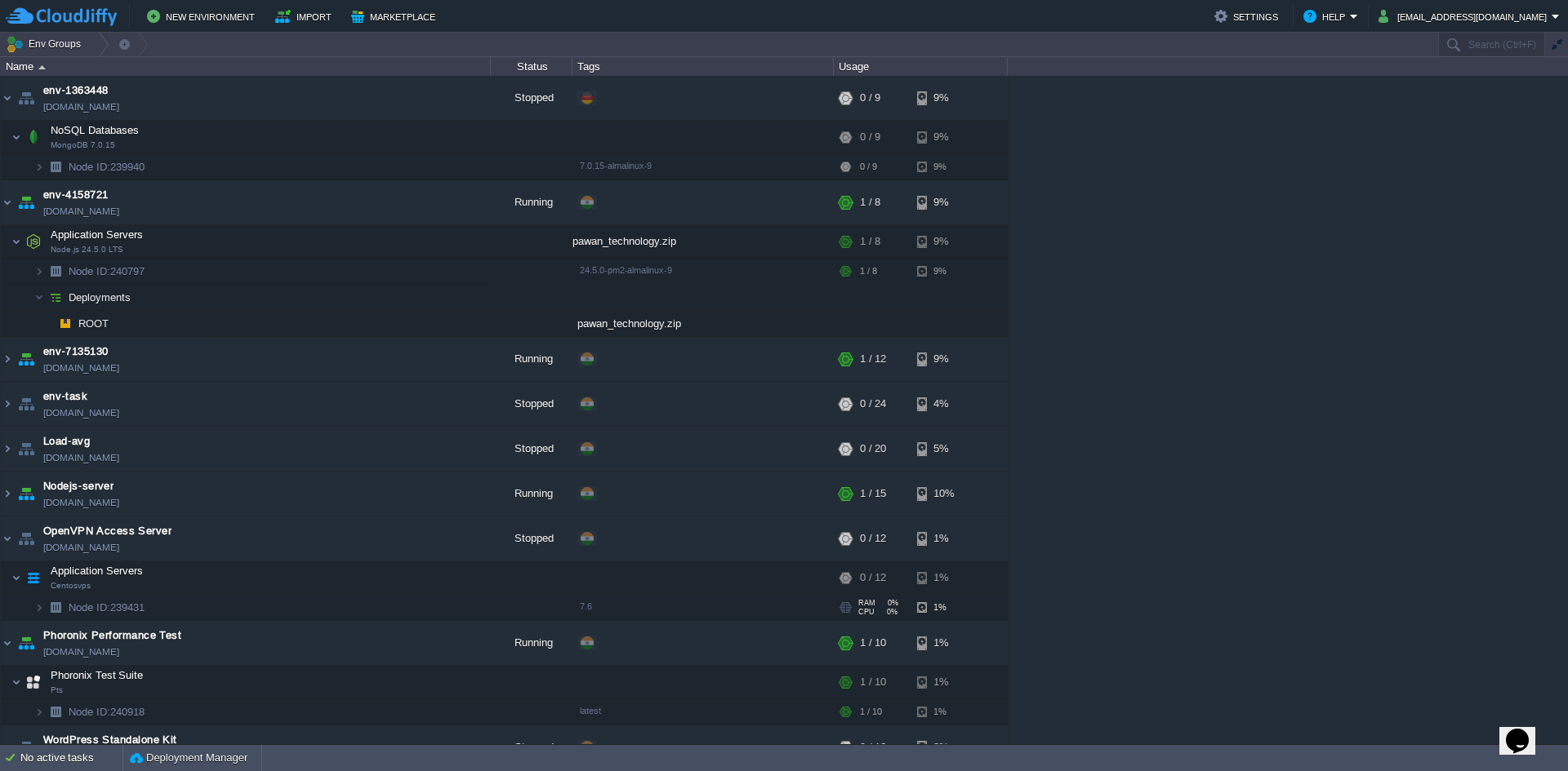
scroll to position [26, 0]
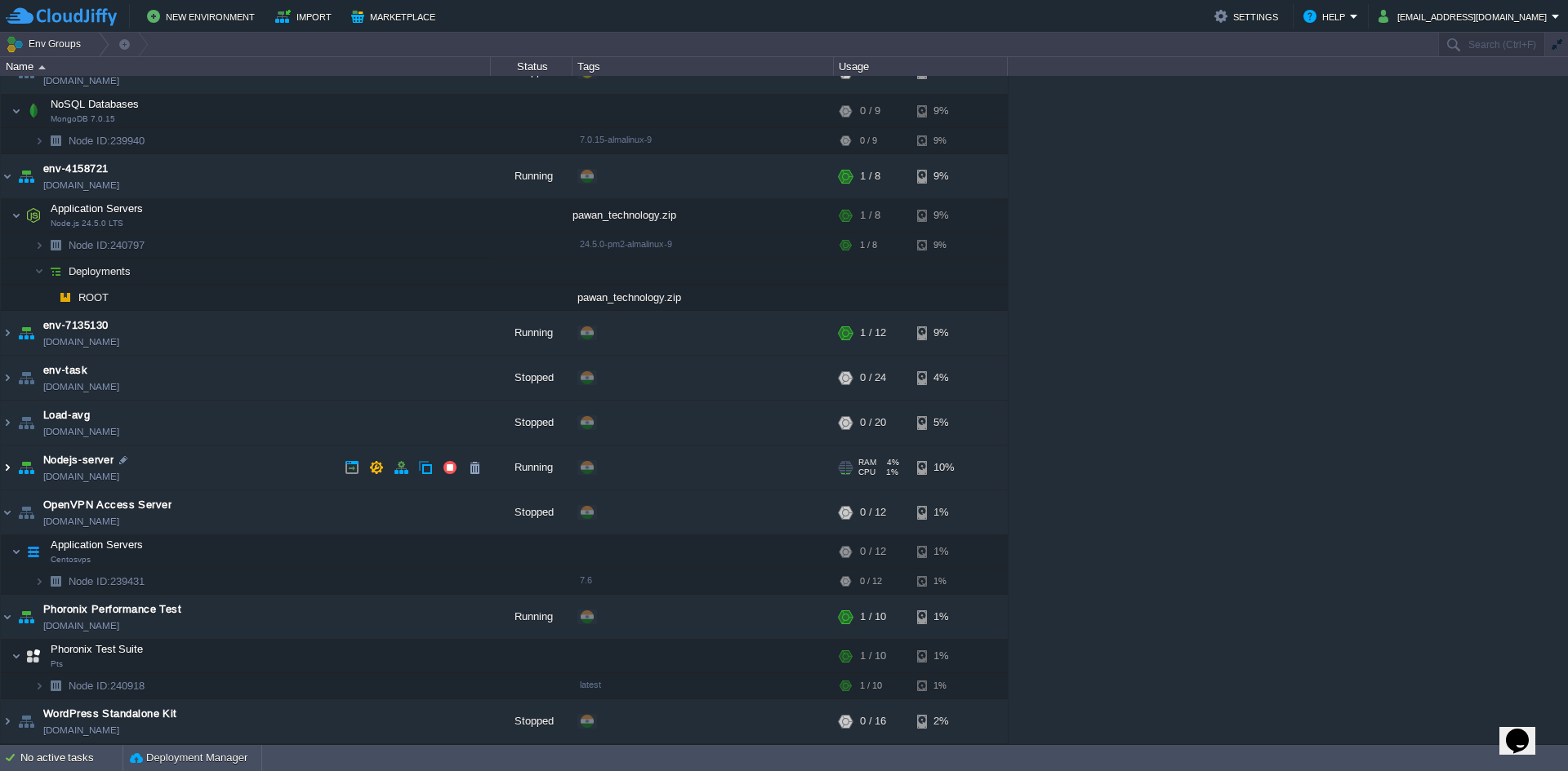
click at [7, 470] on img at bounding box center [7, 467] width 13 height 44
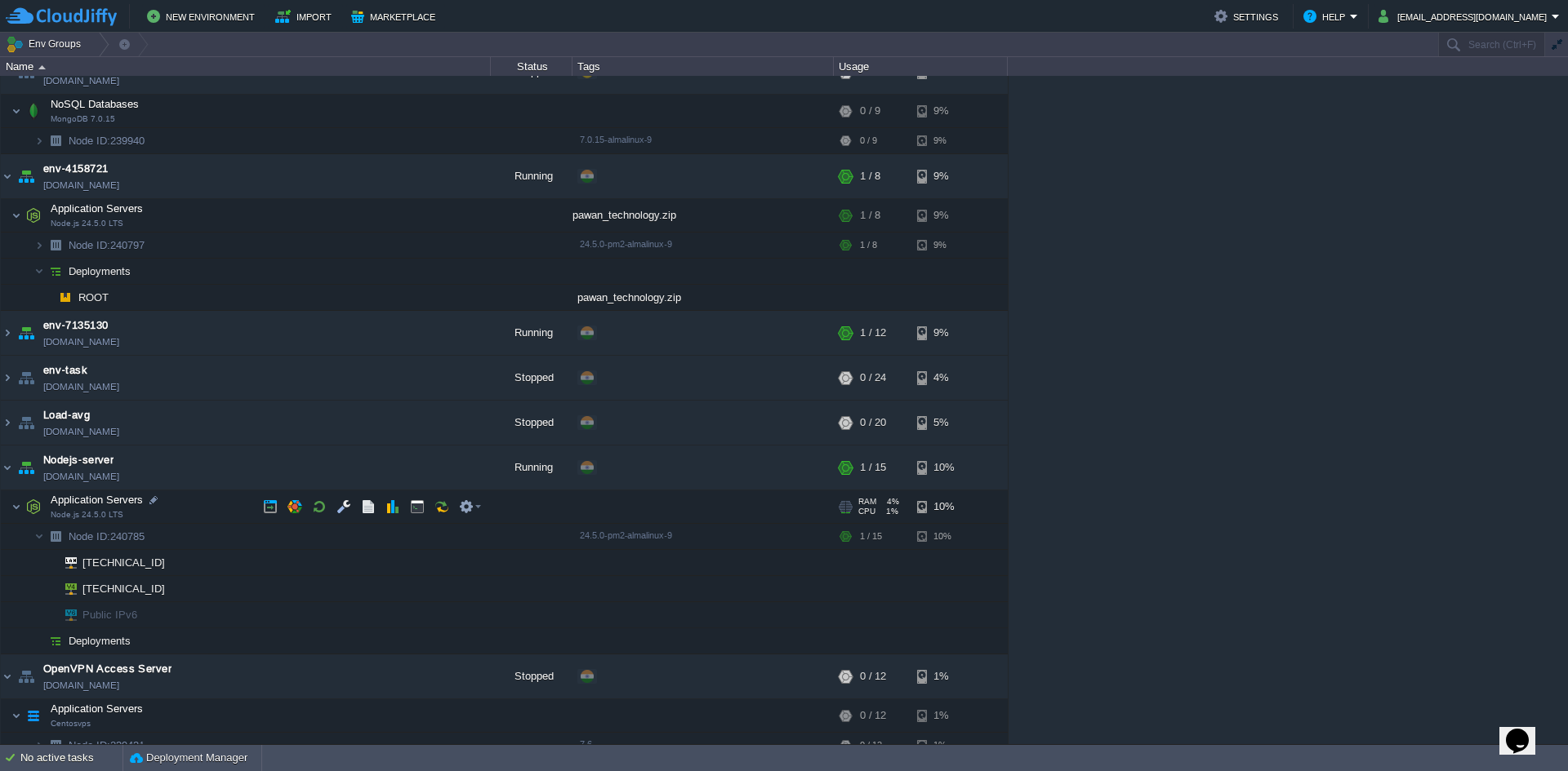
click at [92, 506] on td "Application Servers Node.js 24.5.0 LTS" at bounding box center [246, 507] width 490 height 34
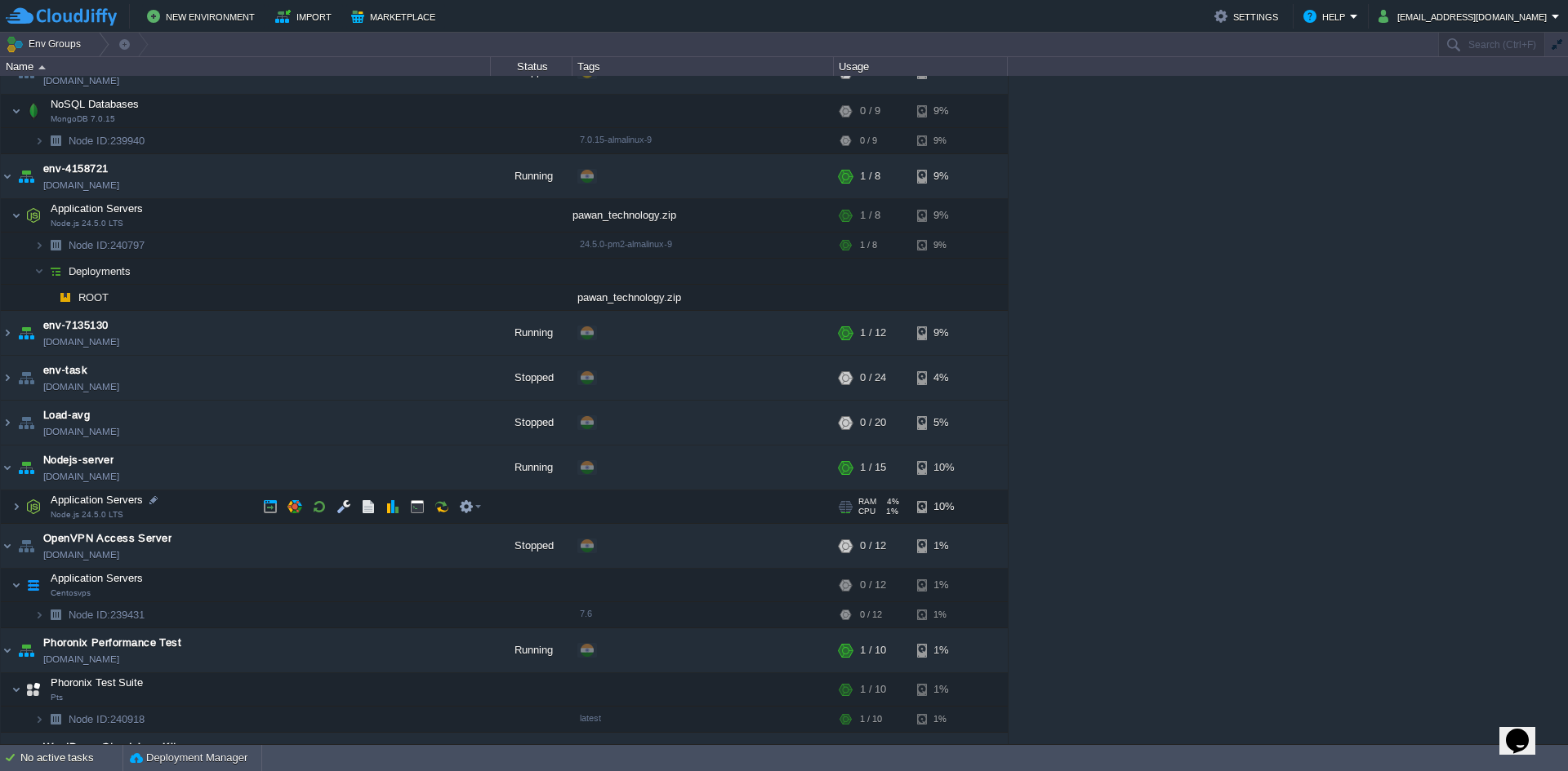
click at [92, 507] on td "Application Servers Node.js 24.5.0 LTS" at bounding box center [246, 507] width 490 height 34
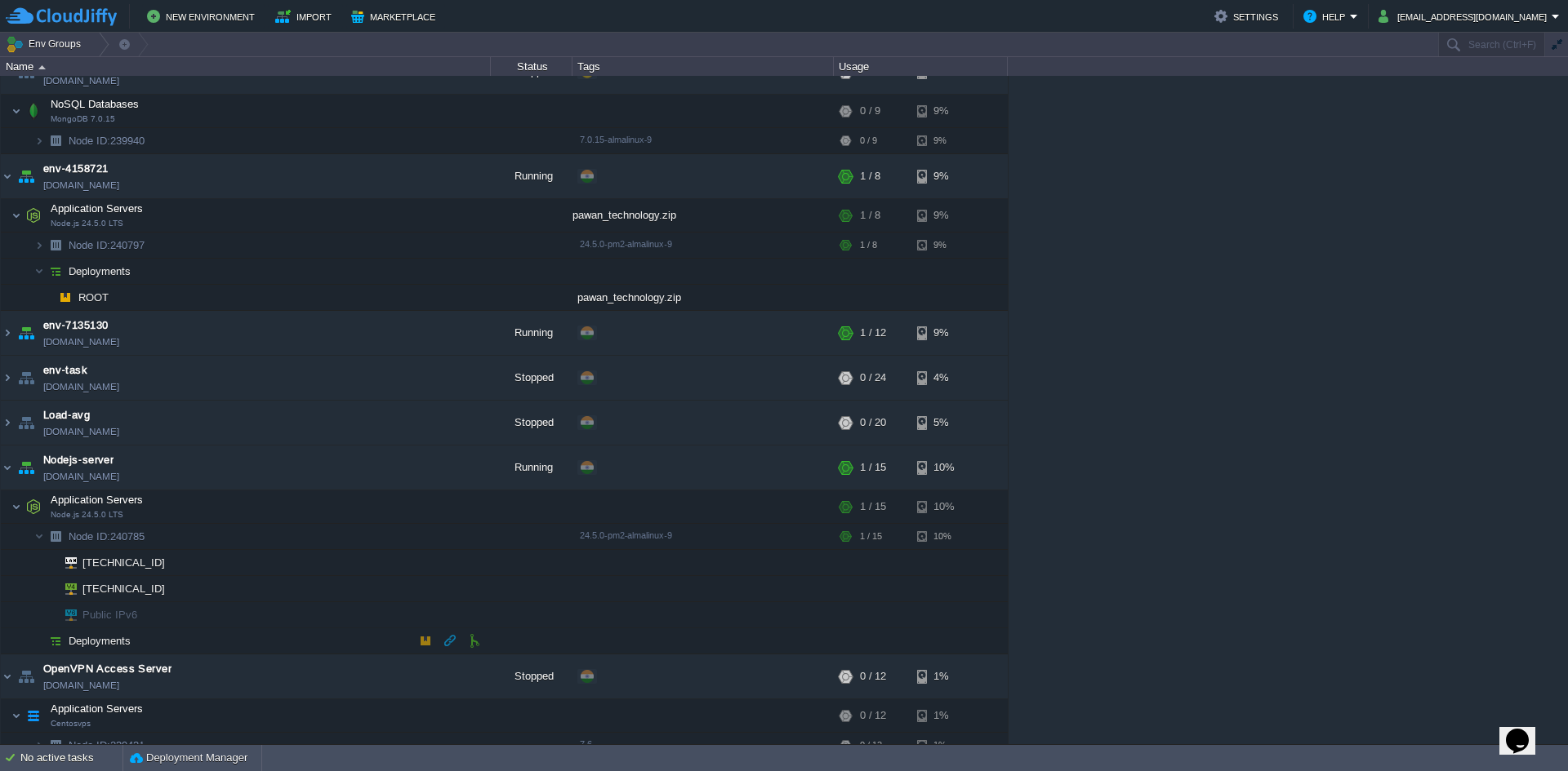
click at [94, 642] on span "Deployments" at bounding box center [100, 641] width 66 height 14
click at [35, 541] on img at bounding box center [39, 536] width 10 height 25
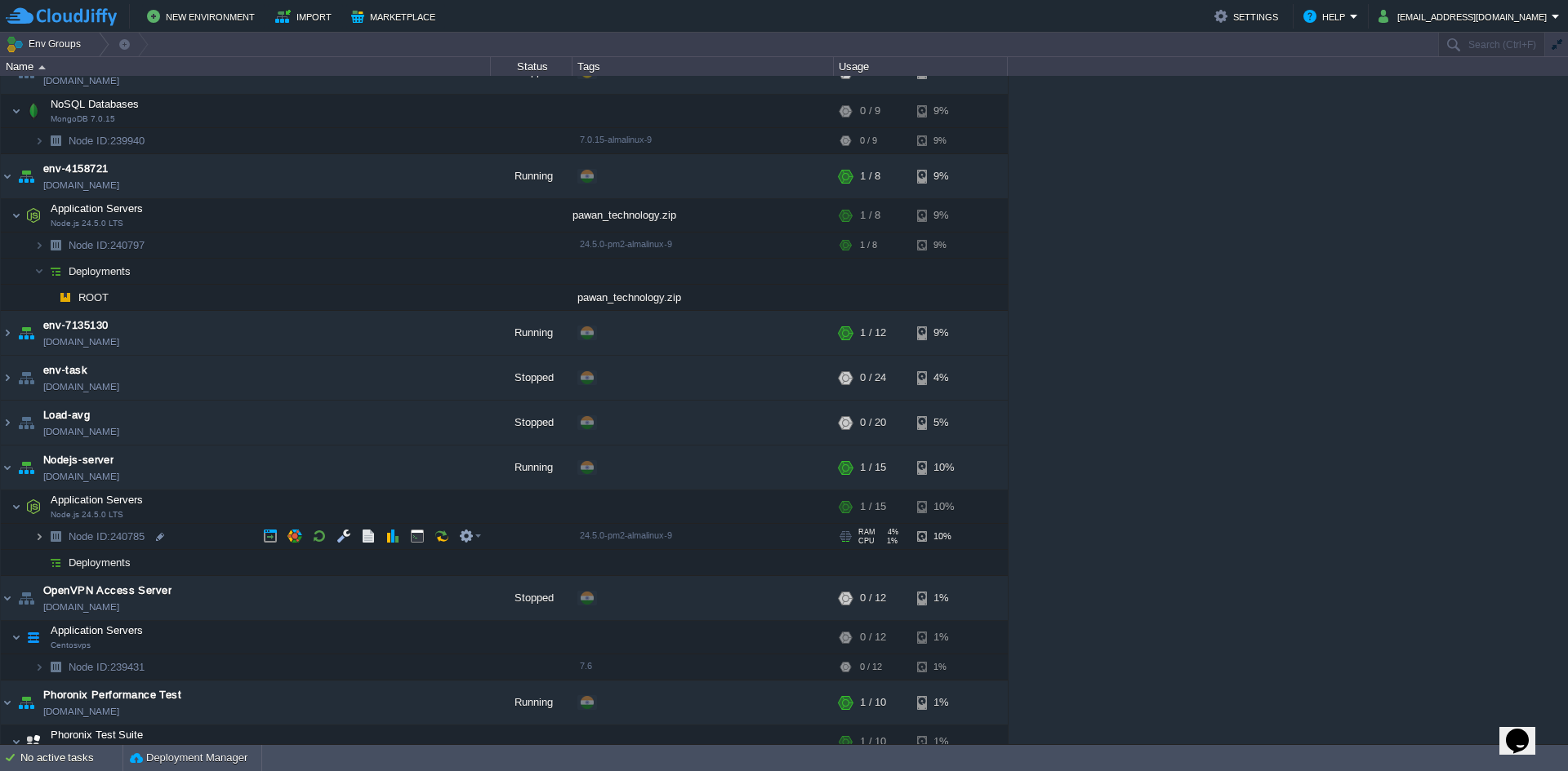
click at [35, 541] on img at bounding box center [39, 536] width 10 height 25
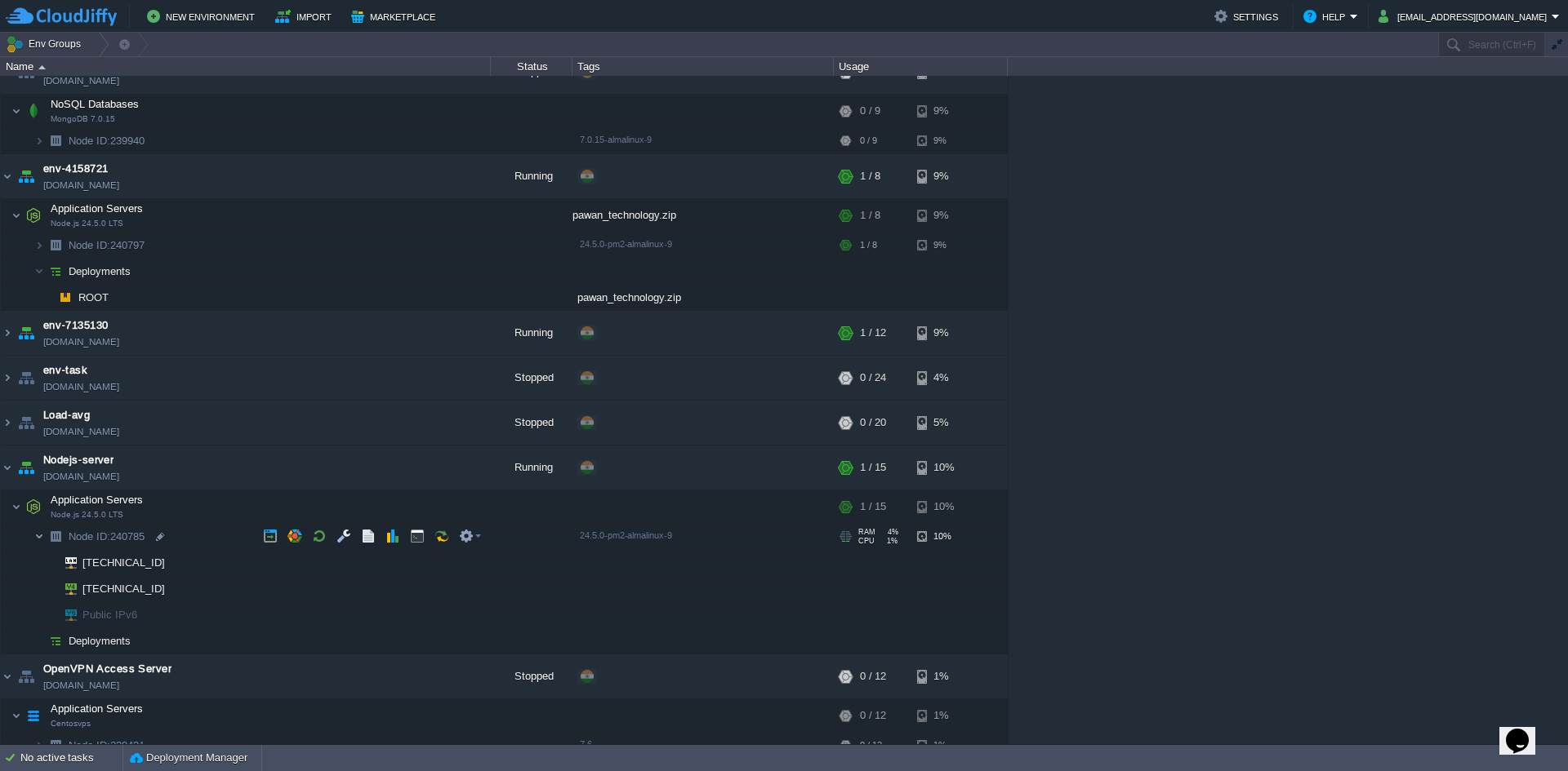
click at [35, 541] on img at bounding box center [39, 536] width 10 height 25
click at [348, 537] on button "button" at bounding box center [344, 536] width 15 height 15
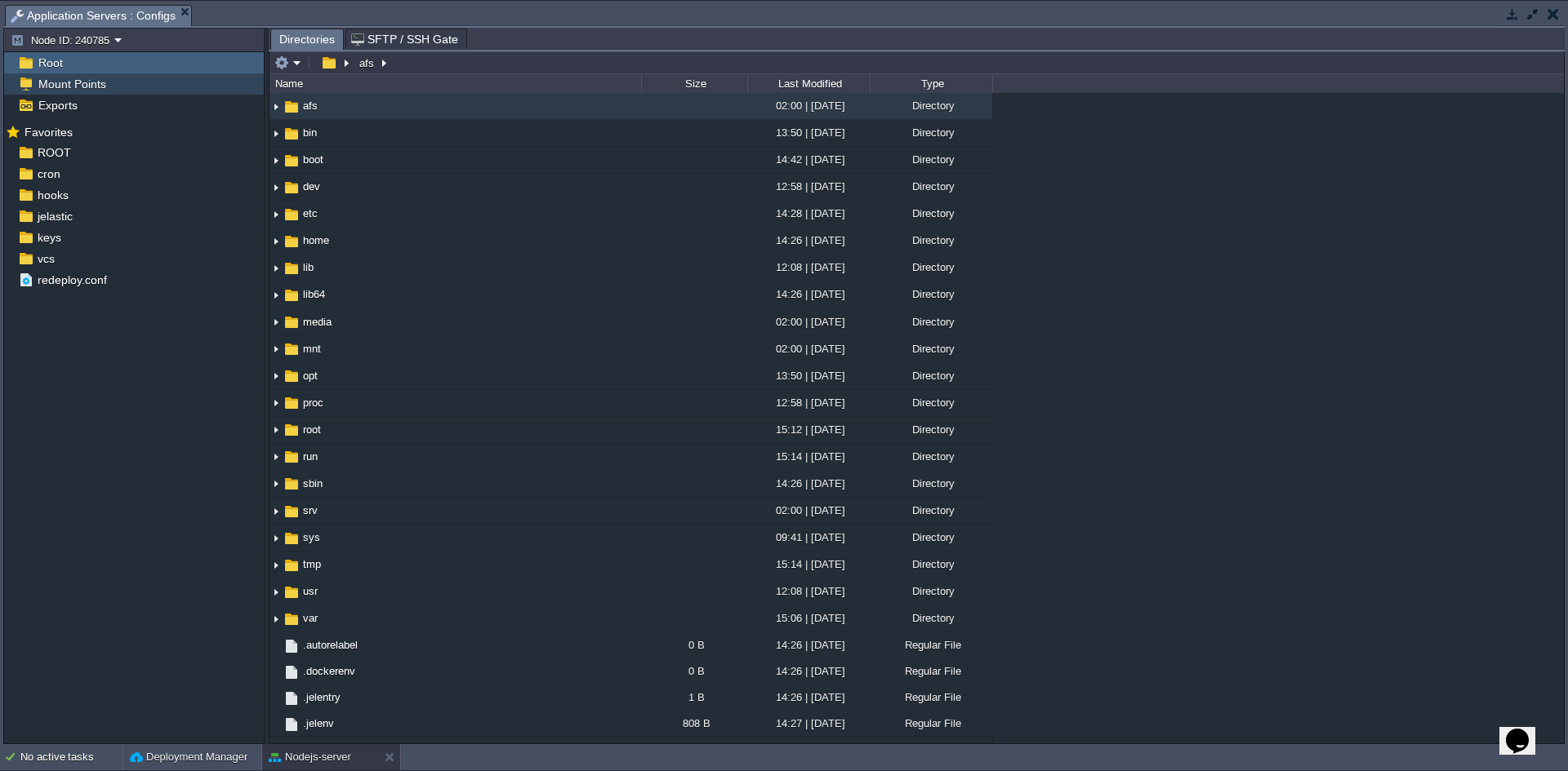
click at [80, 88] on span "Mount Points" at bounding box center [71, 83] width 74 height 15
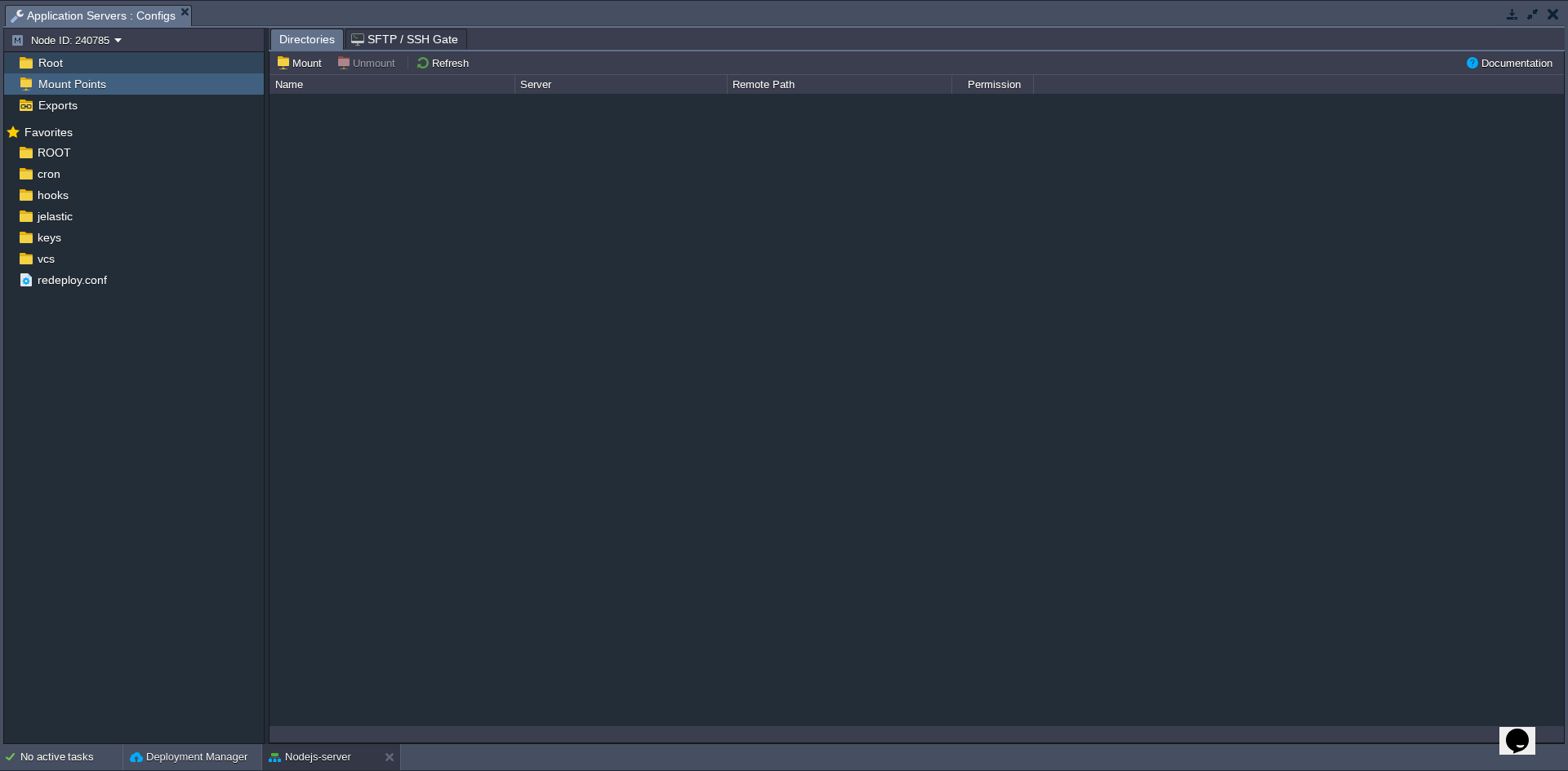
click at [62, 69] on span "Root" at bounding box center [49, 62] width 30 height 15
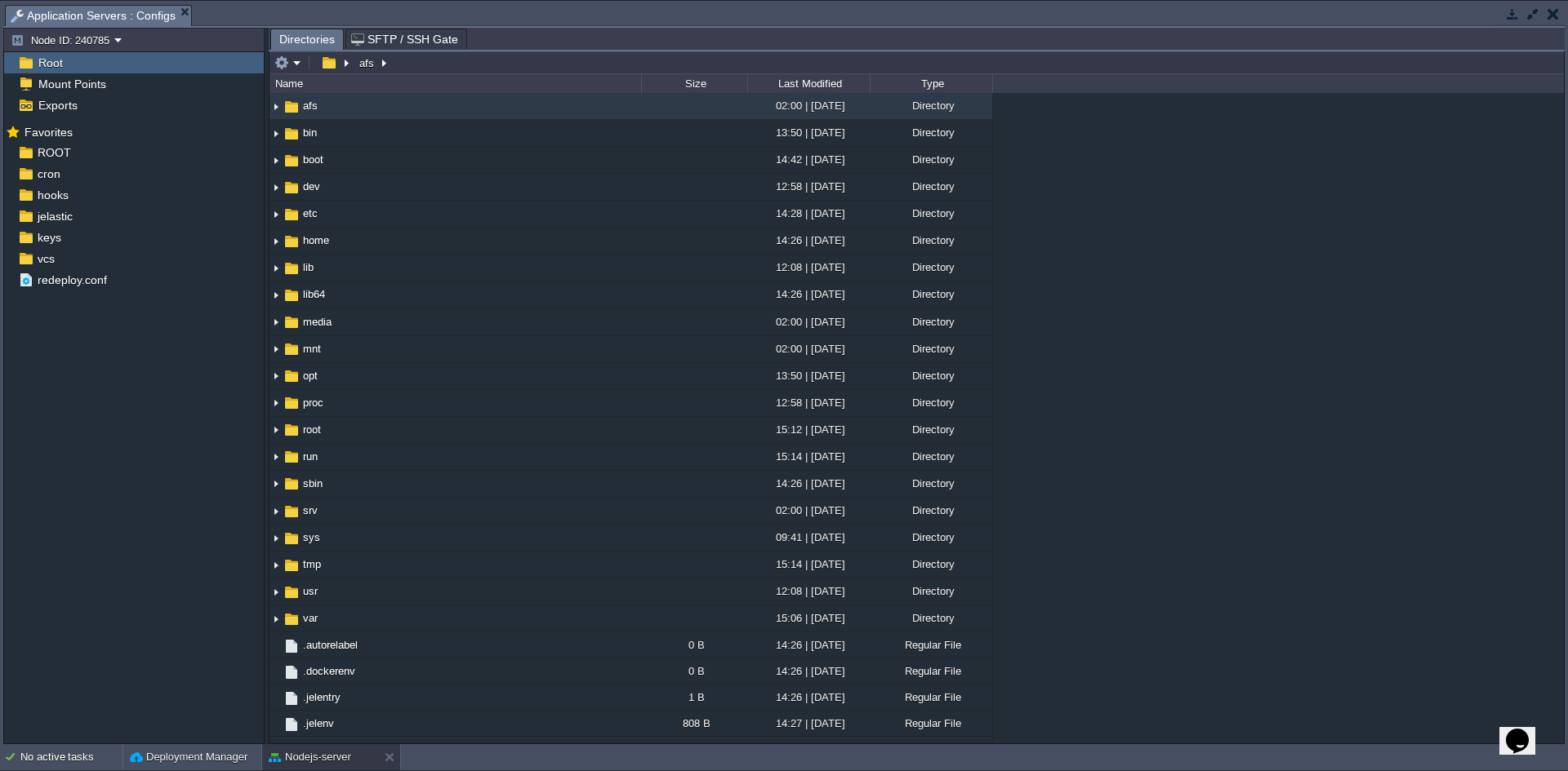
click at [63, 71] on div "Root" at bounding box center [134, 62] width 259 height 21
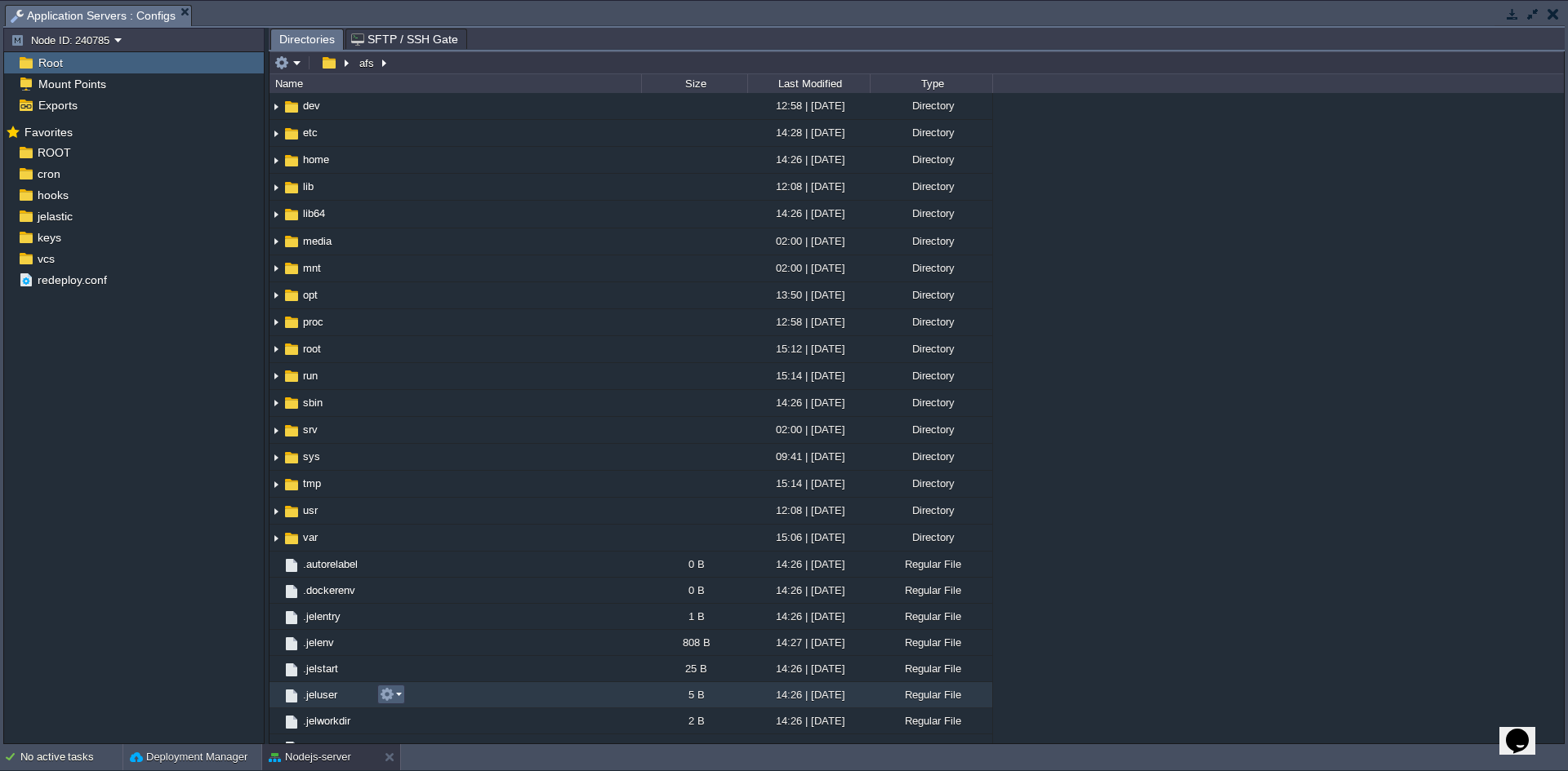
scroll to position [0, 0]
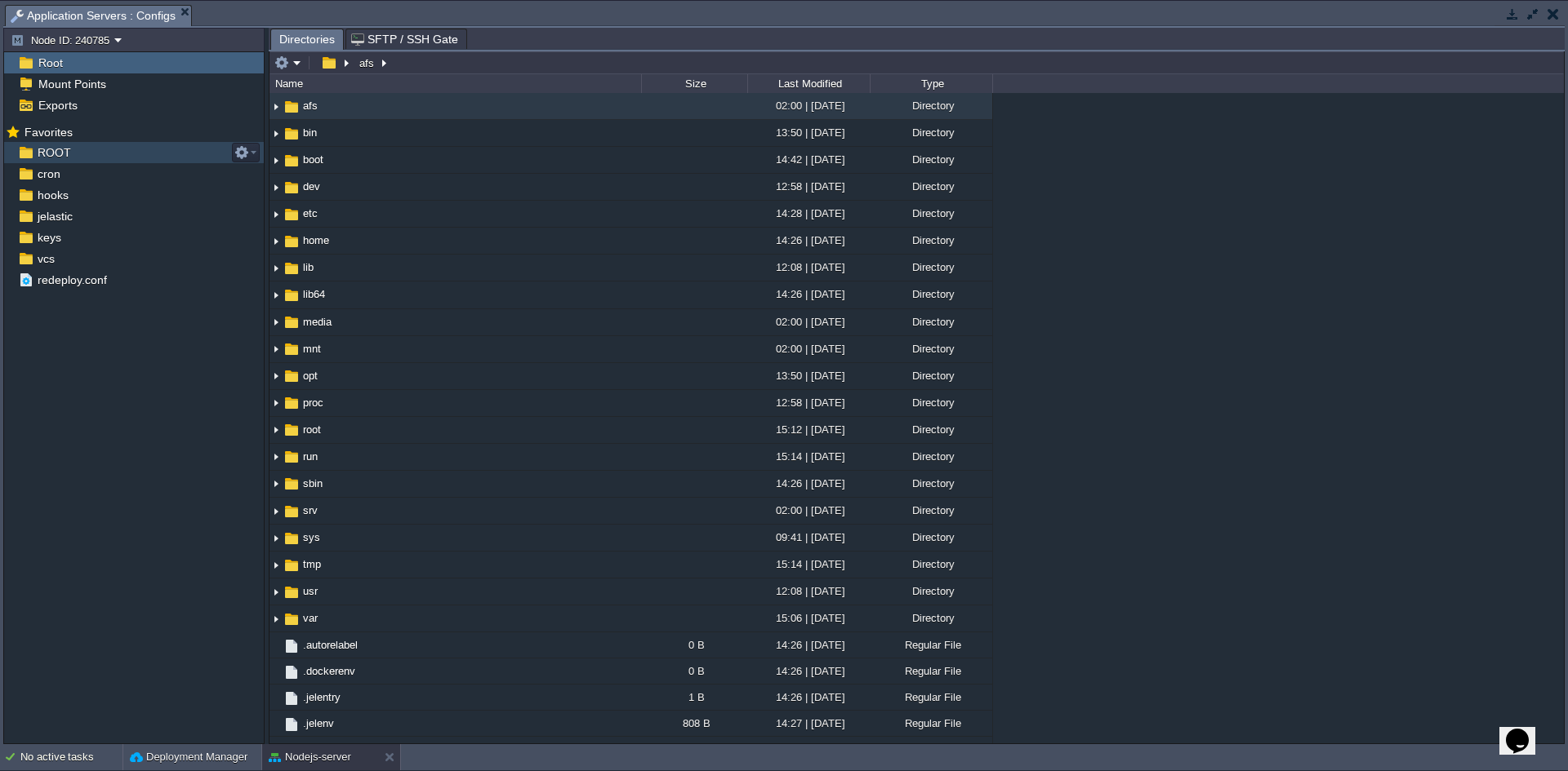
click at [67, 149] on span "ROOT" at bounding box center [54, 153] width 39 height 15
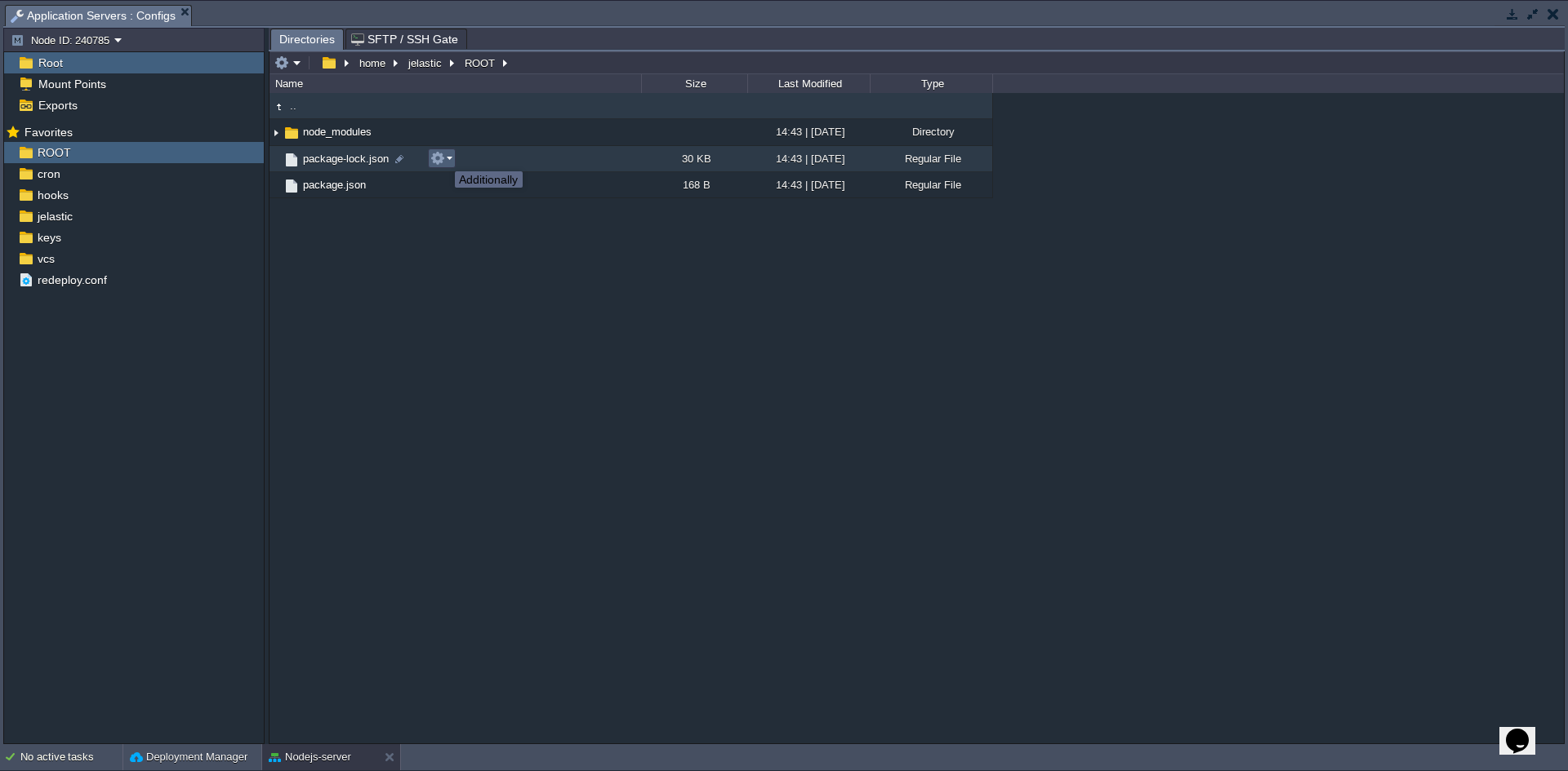
click at [443, 157] on button "button" at bounding box center [437, 158] width 15 height 15
click at [1548, 21] on button "button" at bounding box center [1553, 14] width 11 height 15
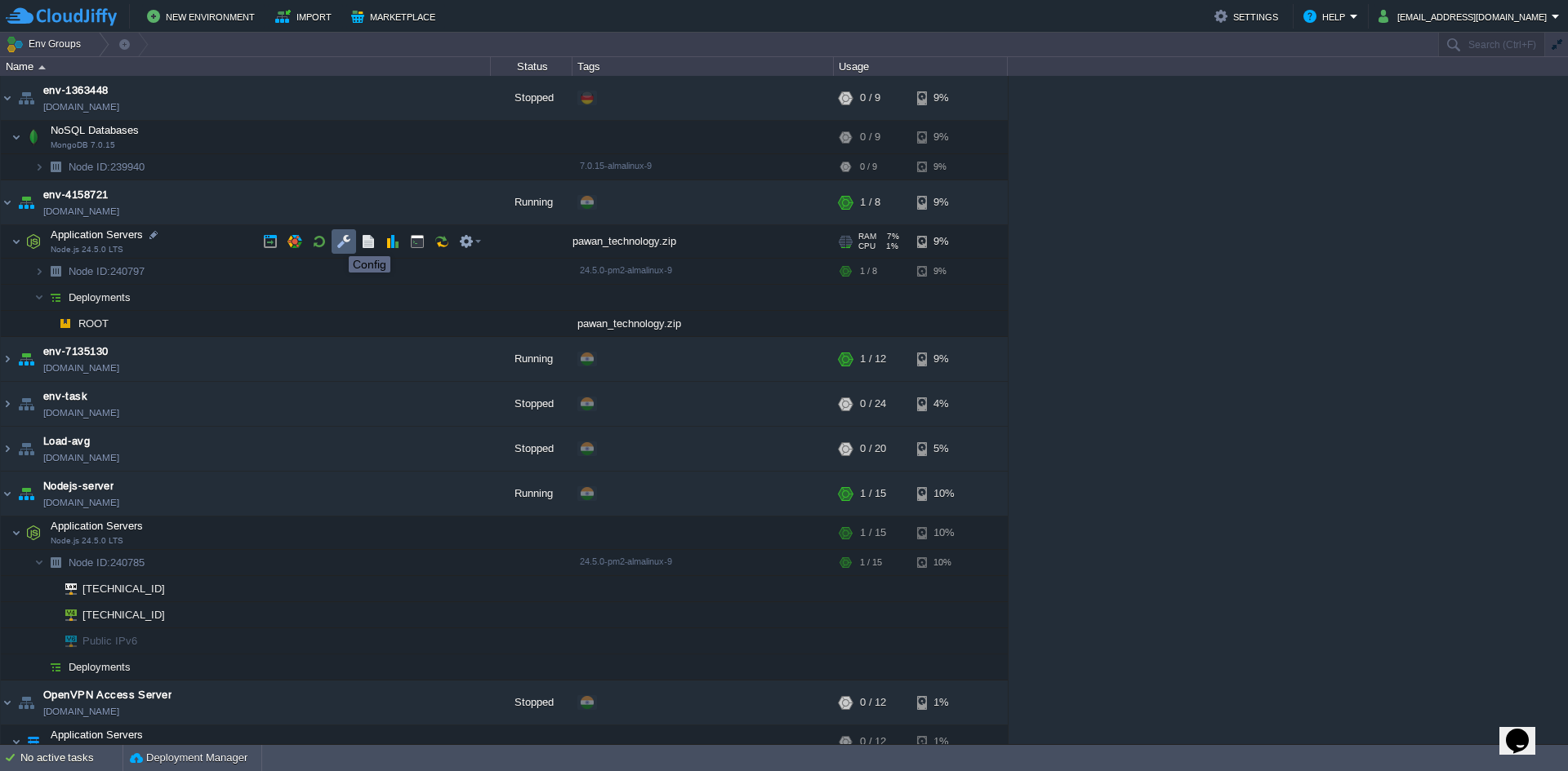
click at [341, 243] on button "button" at bounding box center [344, 241] width 15 height 15
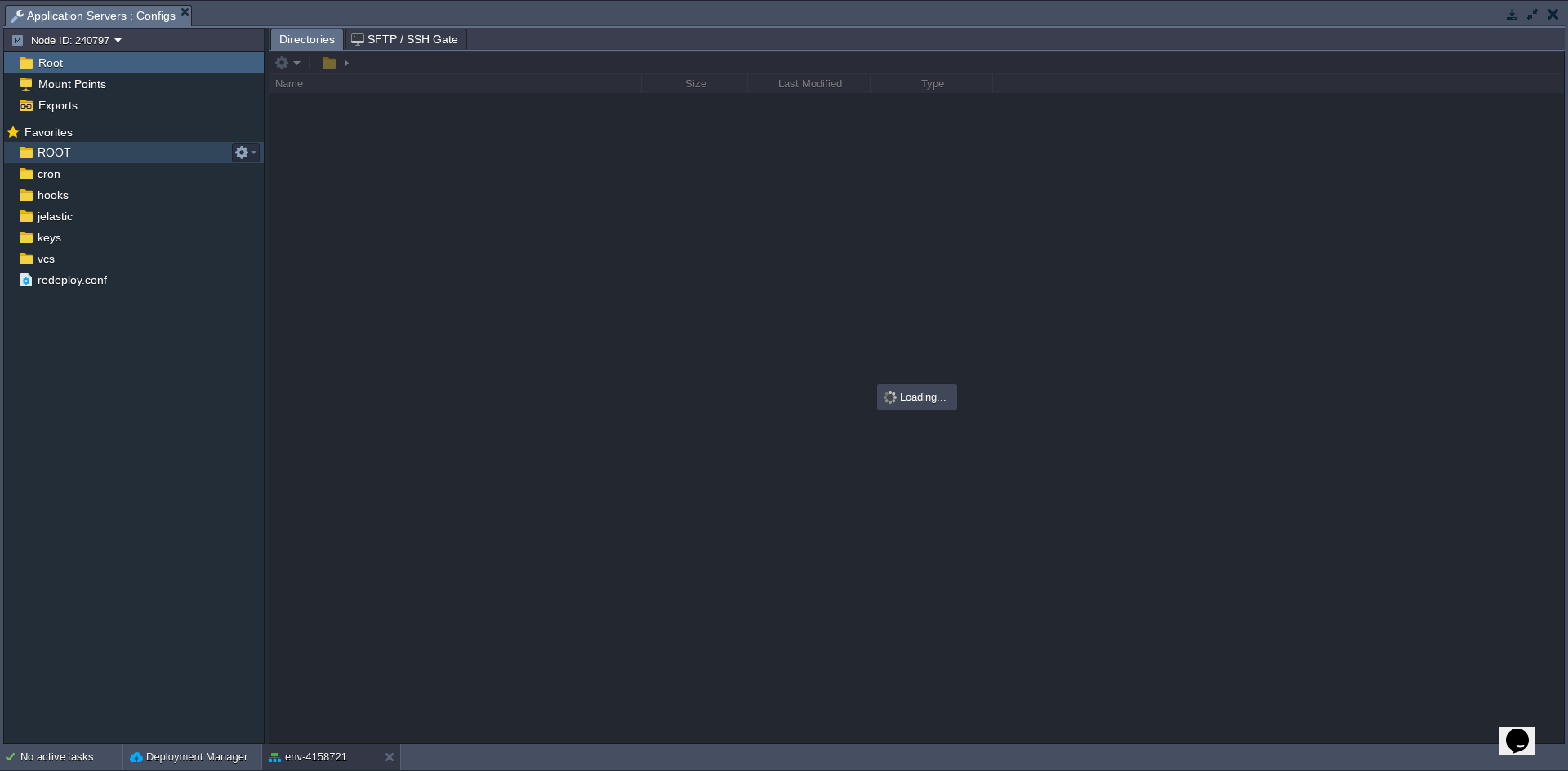
click at [49, 149] on span "ROOT" at bounding box center [54, 153] width 39 height 15
click at [75, 160] on div "ROOT" at bounding box center [134, 153] width 259 height 21
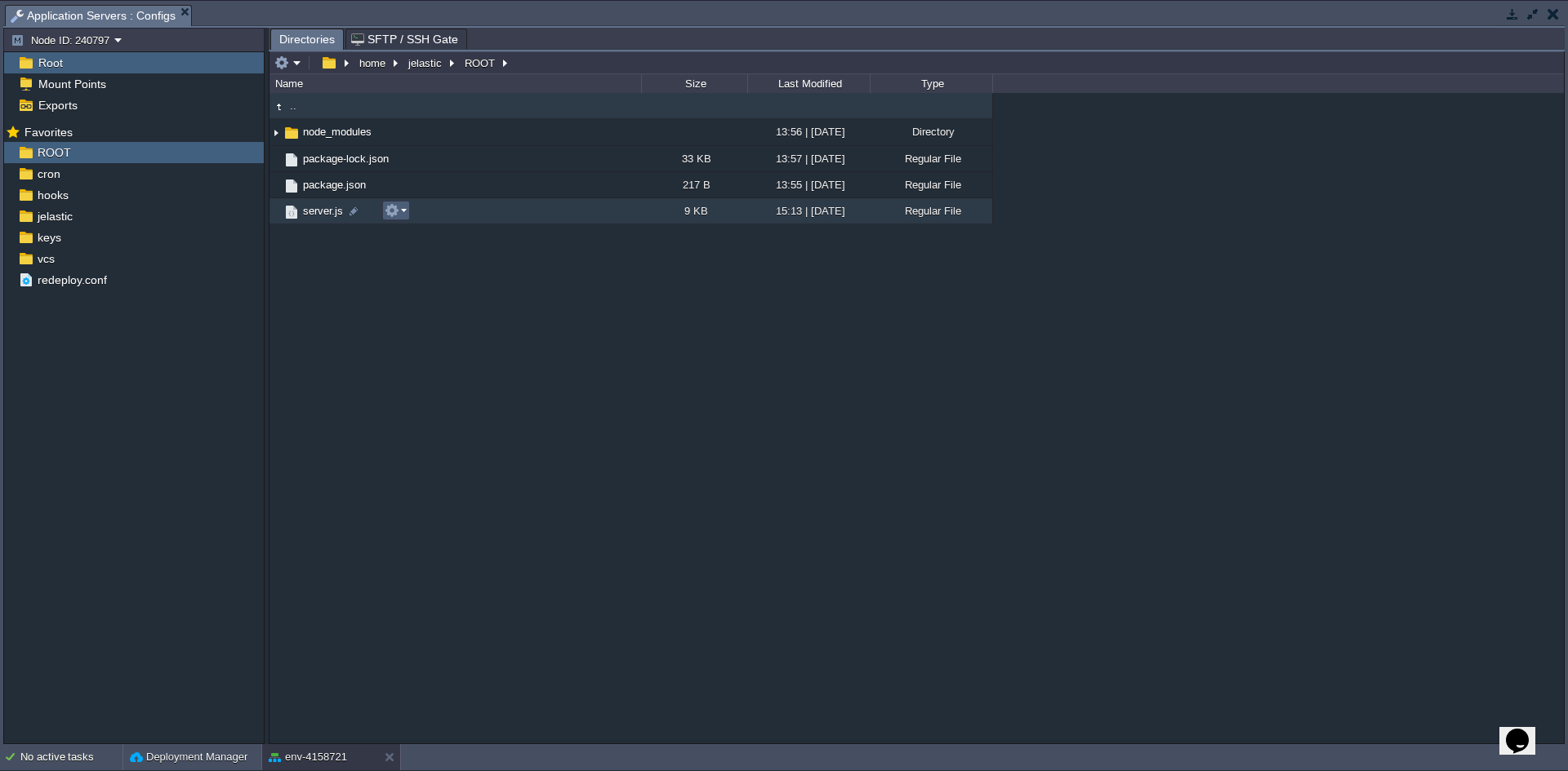
click at [406, 213] on em at bounding box center [395, 210] width 22 height 15
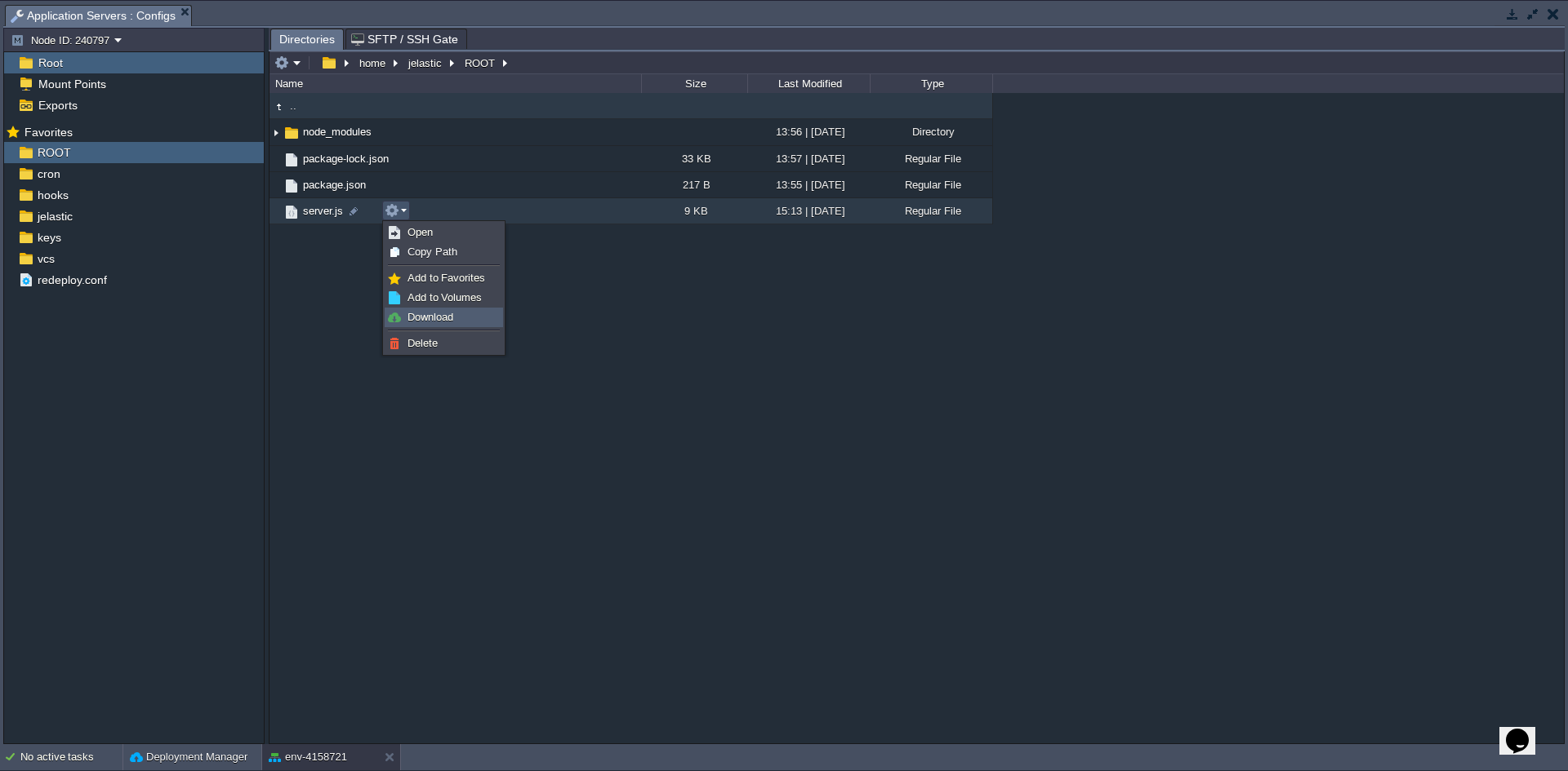
click at [430, 322] on span "Download" at bounding box center [430, 317] width 46 height 12
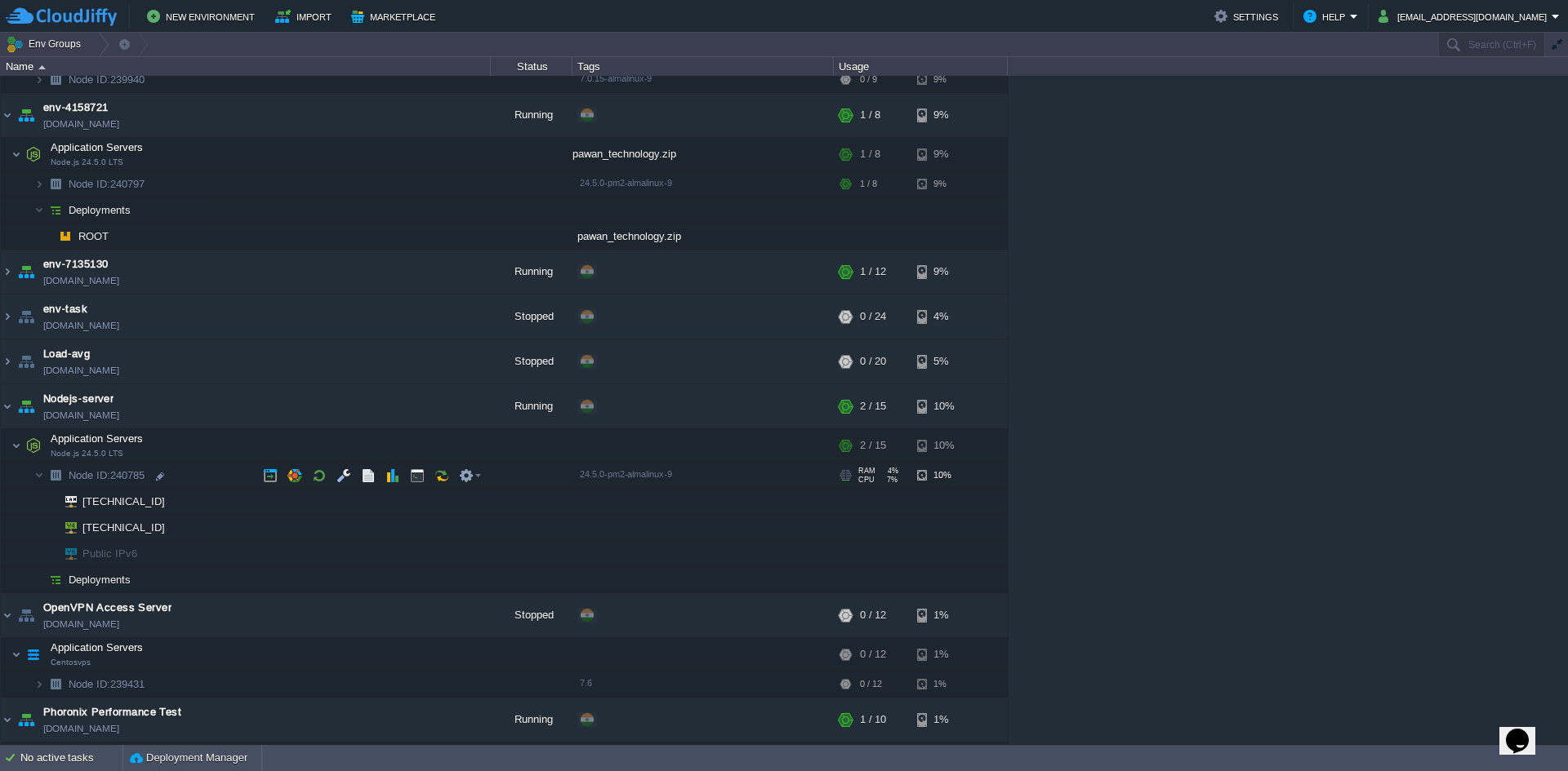
scroll to position [190, 0]
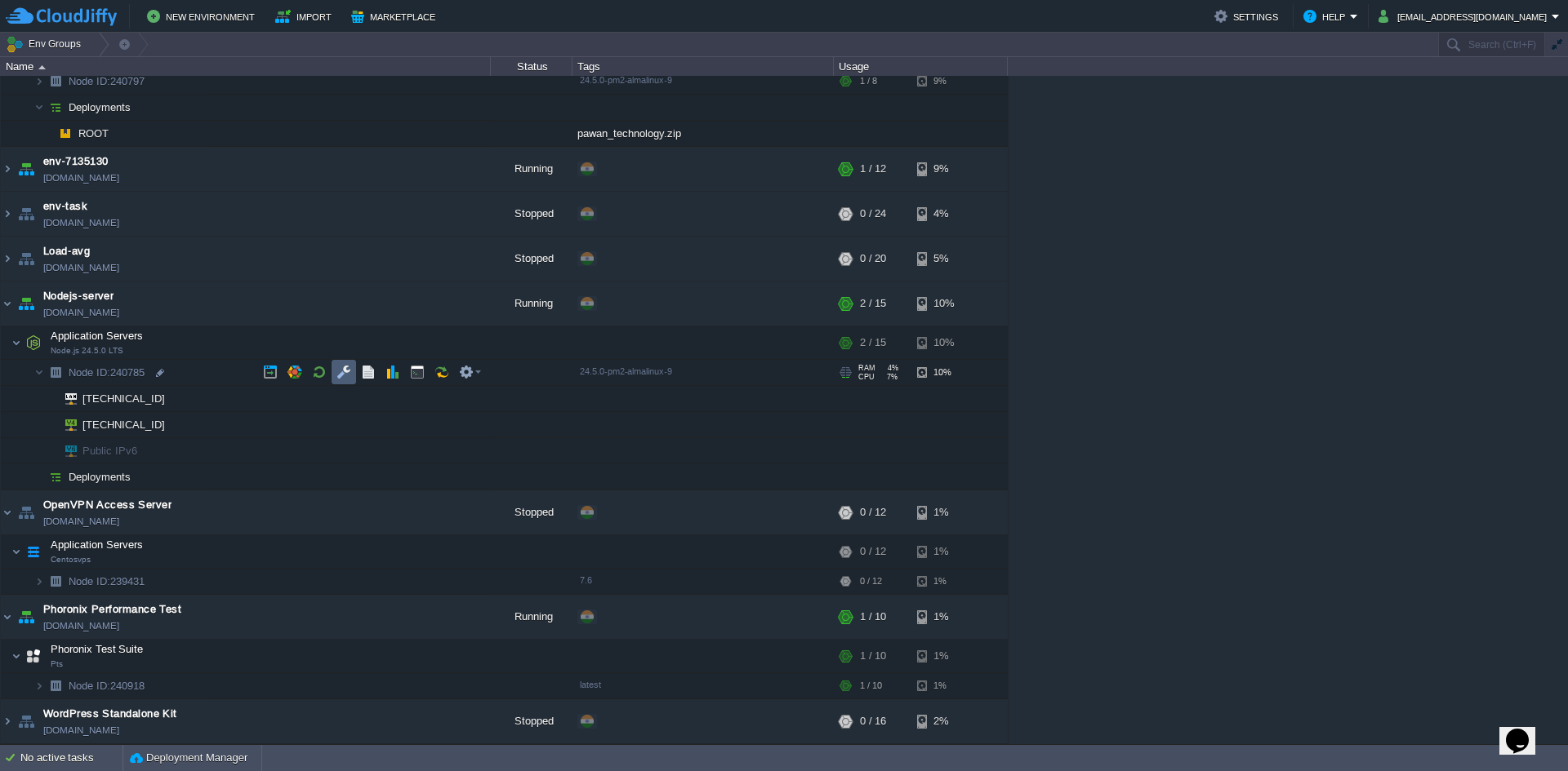
click at [340, 382] on td at bounding box center [344, 372] width 24 height 24
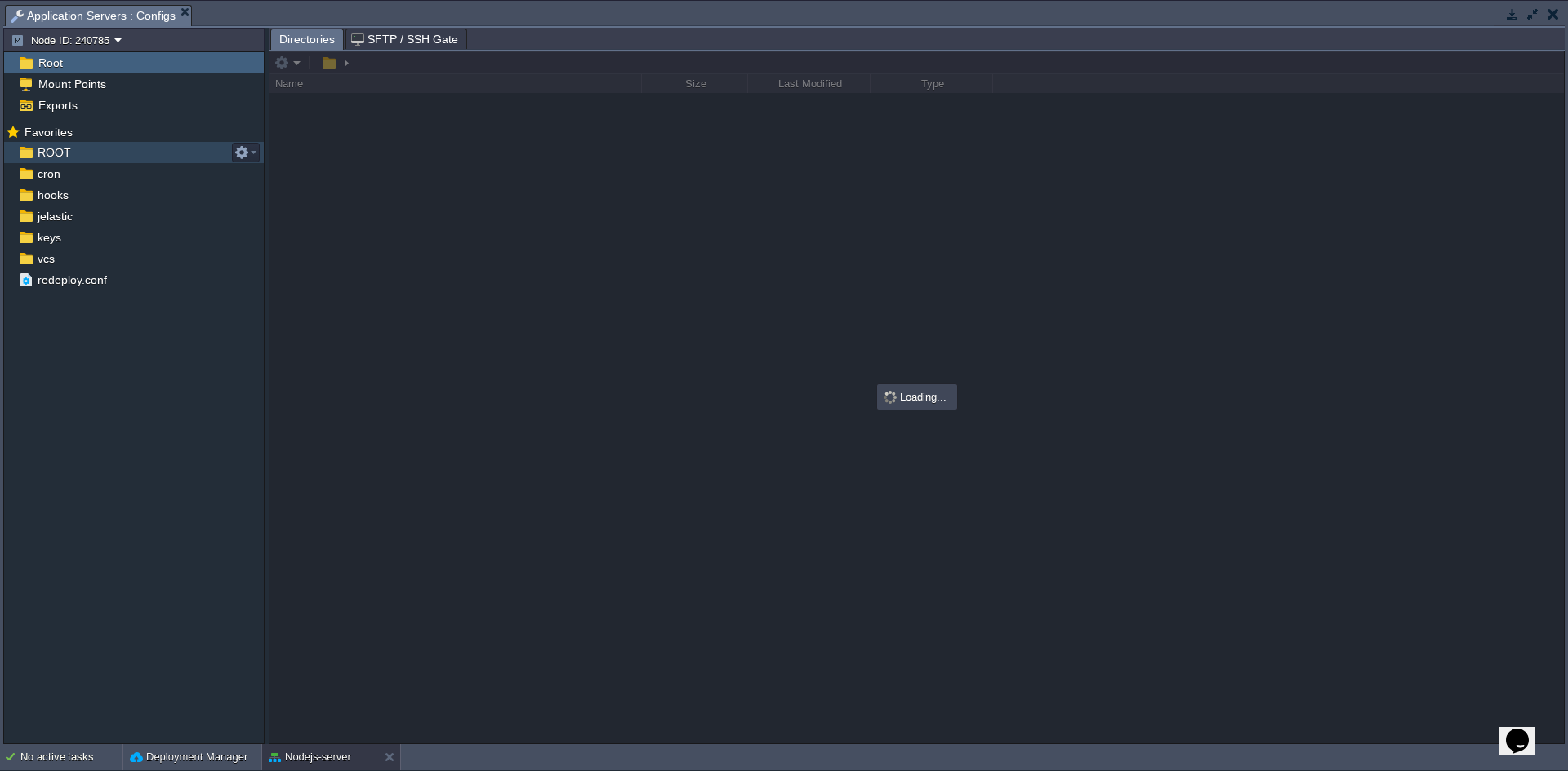
click at [80, 160] on div "ROOT" at bounding box center [134, 153] width 259 height 21
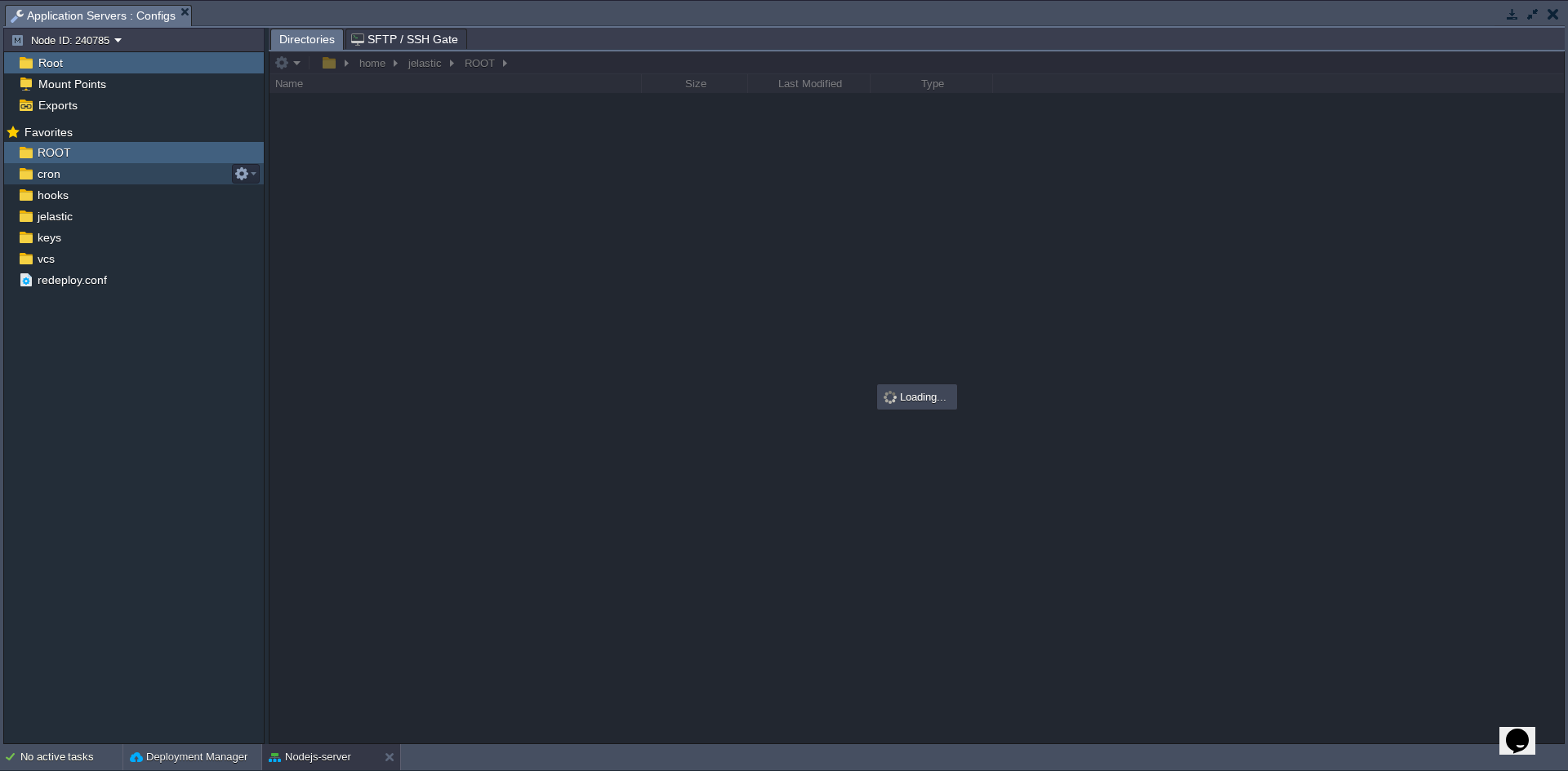
click at [243, 163] on div "cron" at bounding box center [134, 173] width 259 height 21
click at [132, 153] on div "ROOT" at bounding box center [134, 153] width 259 height 21
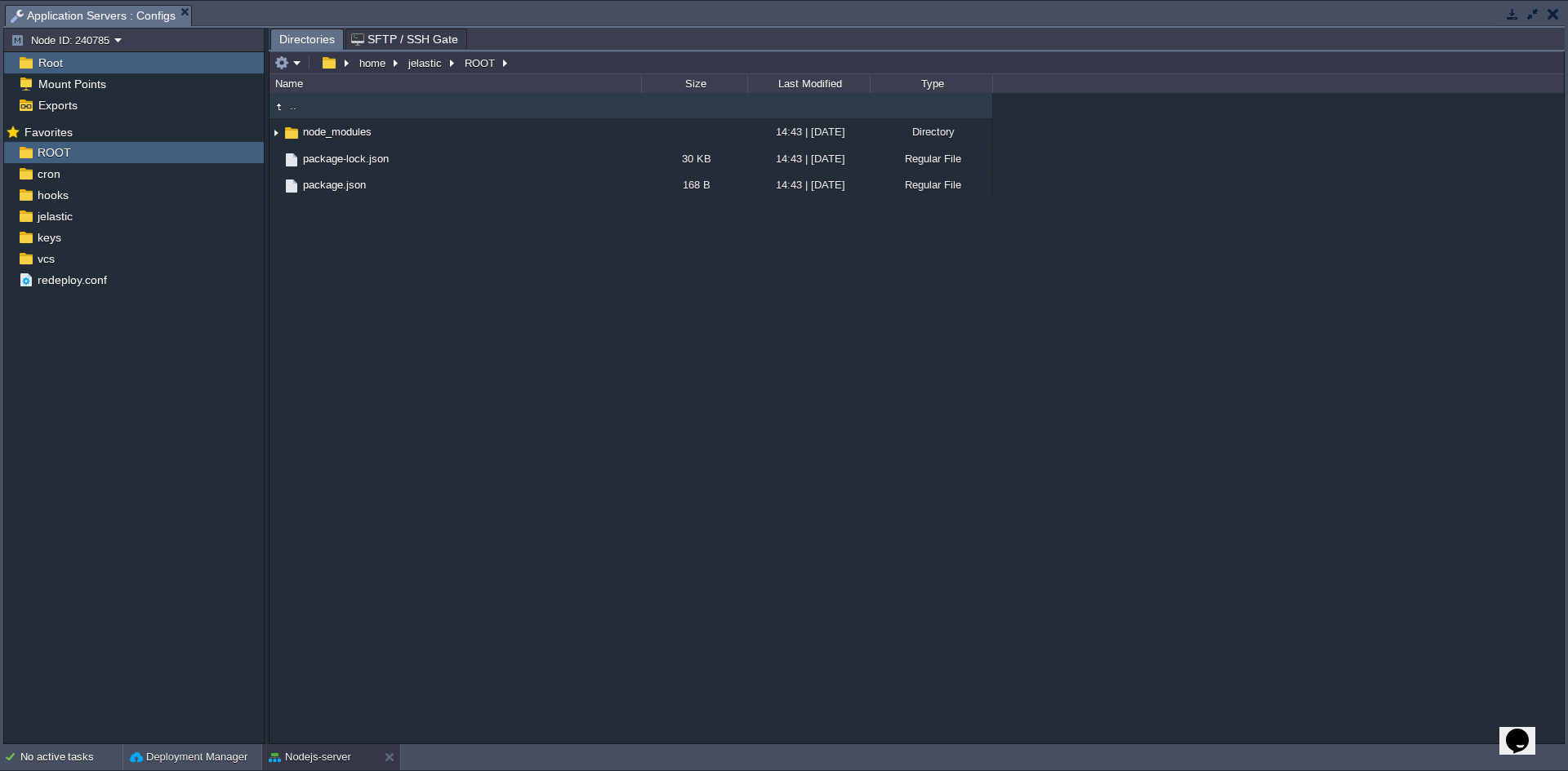
click at [355, 250] on div ".. node_modules 14:43 | [DATE] Directory package-lock.json 30 KB 14:43 | [DATE]…" at bounding box center [917, 418] width 1295 height 650
click at [295, 61] on em at bounding box center [287, 62] width 27 height 15
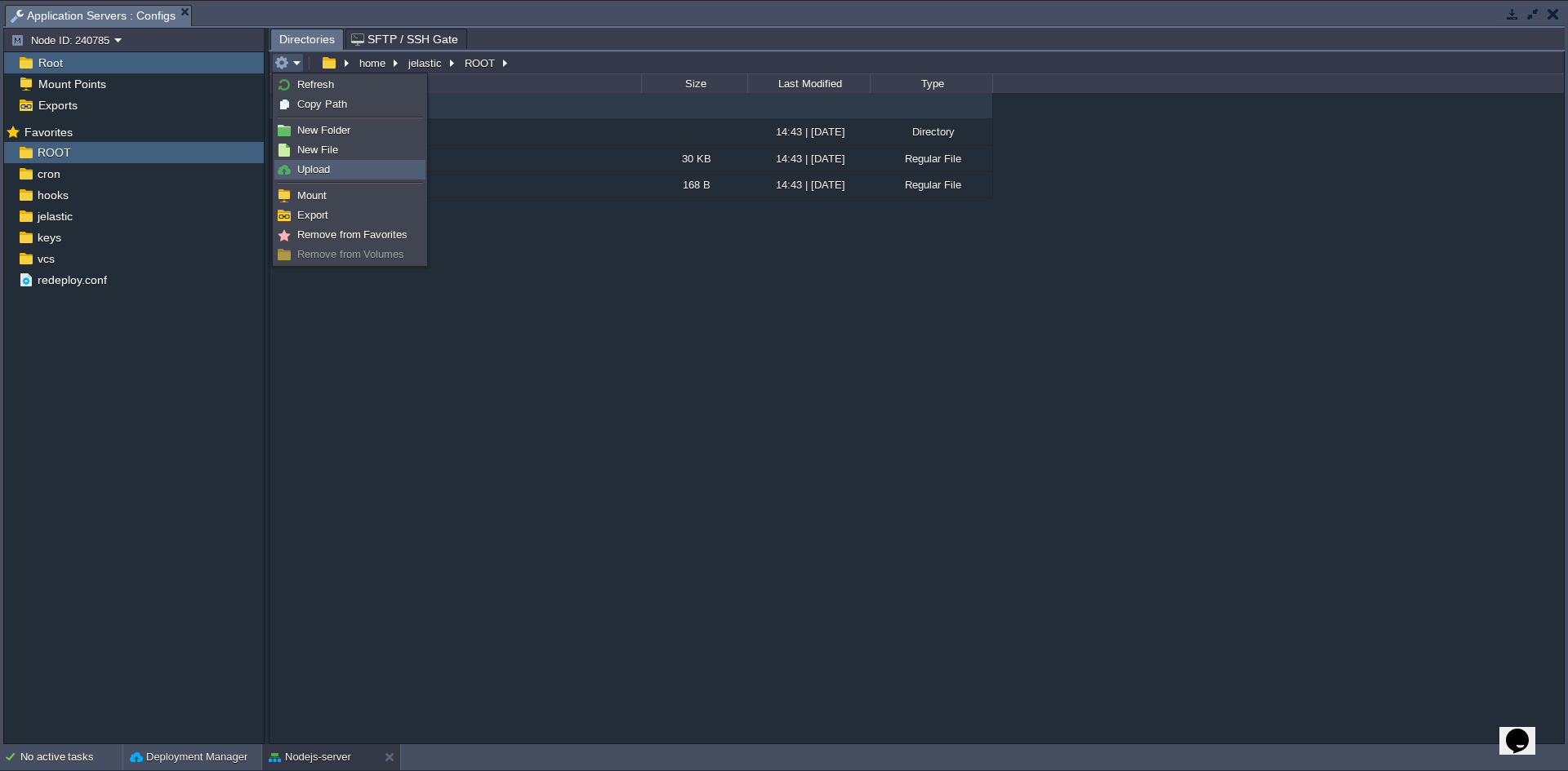
click at [364, 171] on link "Upload" at bounding box center [350, 169] width 149 height 18
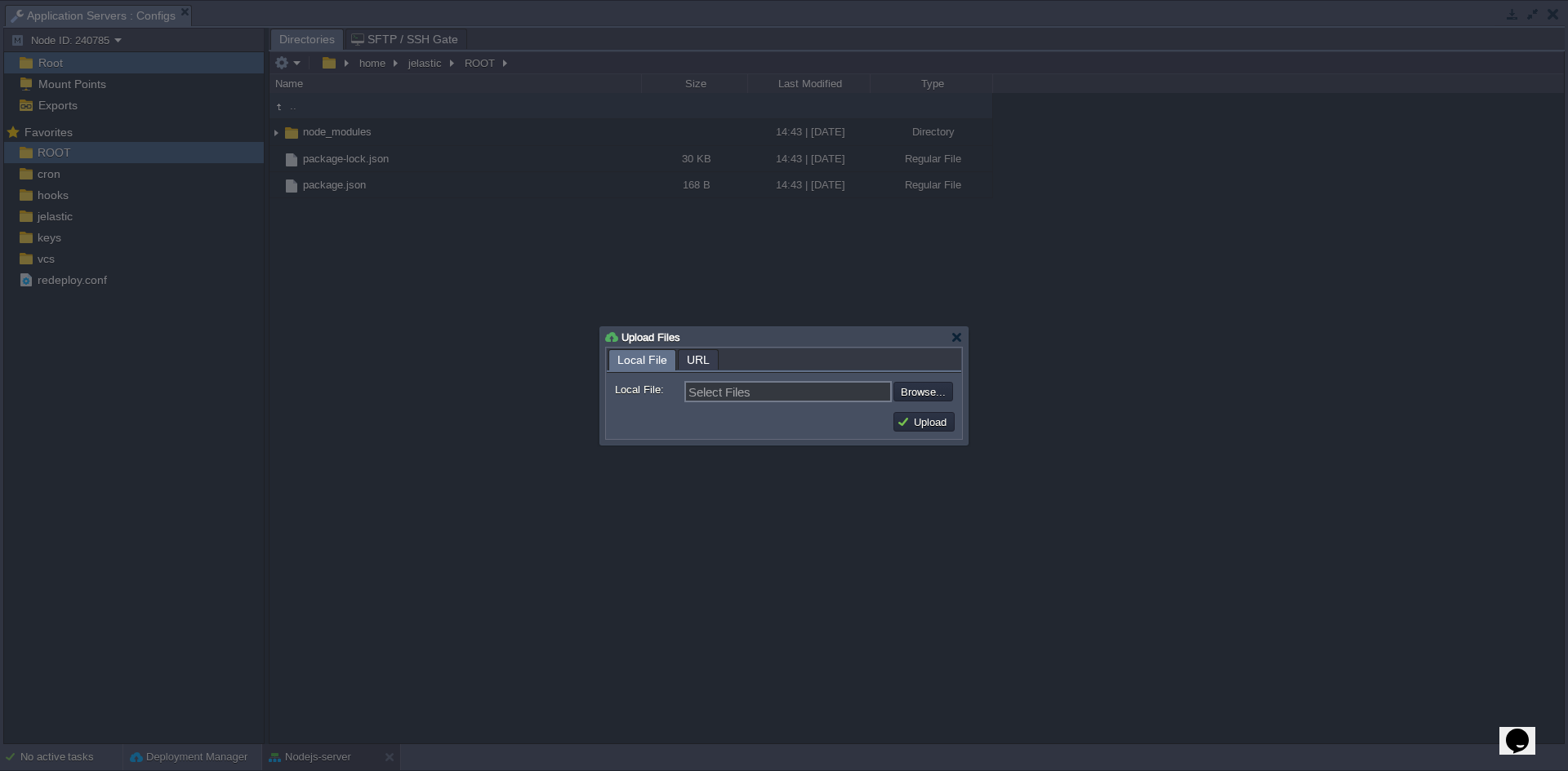
click at [909, 405] on div "Local File: Select Files Browse... Comment: Upload" at bounding box center [784, 405] width 354 height 65
click at [922, 395] on input "file" at bounding box center [850, 391] width 207 height 20
type input "C:\fakepath\server.js"
type input "server.js"
click at [915, 429] on td "Upload" at bounding box center [924, 421] width 62 height 20
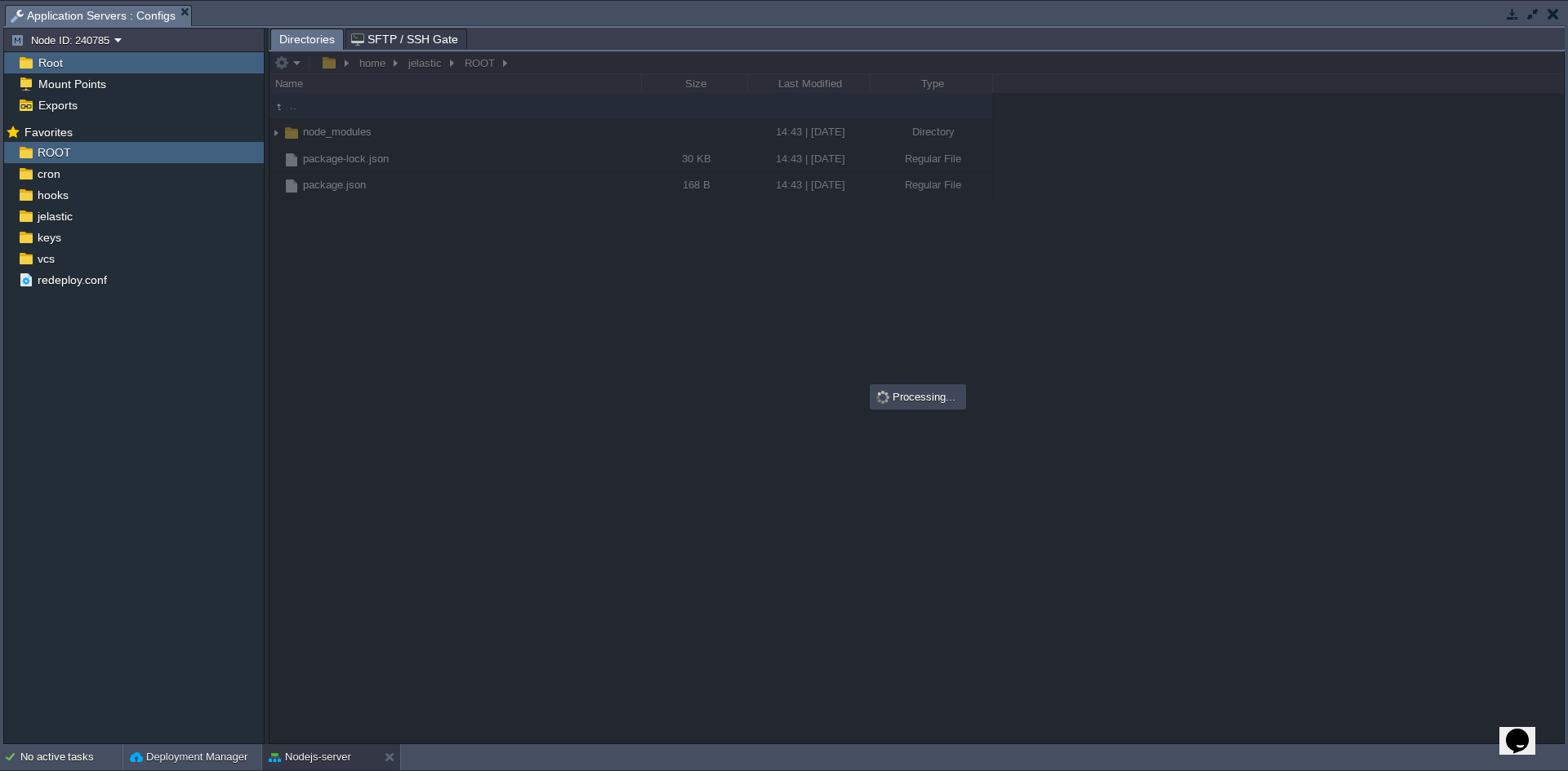
scroll to position [0, 0]
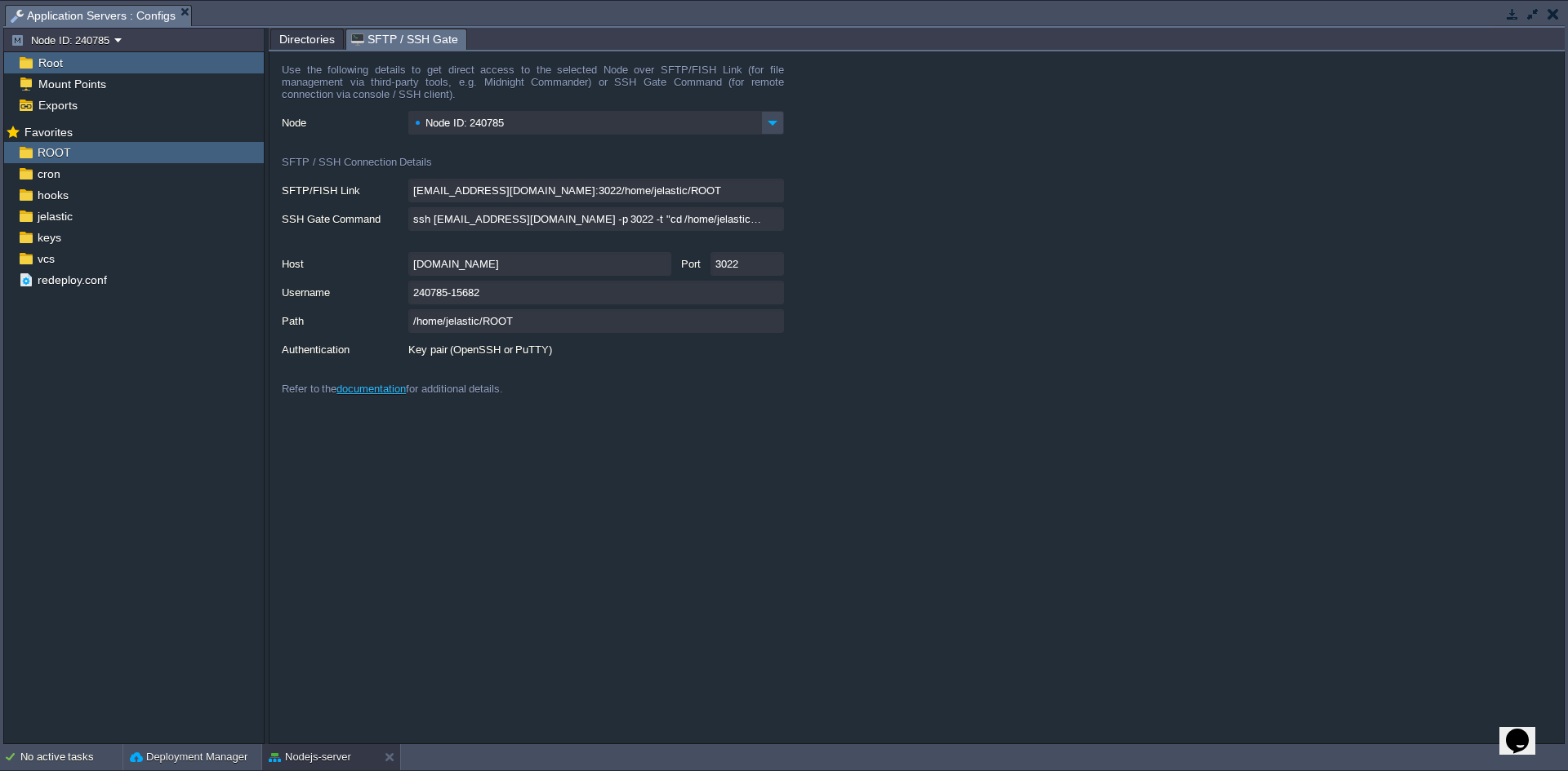
click at [411, 40] on span "SFTP / SSH Gate" at bounding box center [404, 40] width 107 height 21
click at [1560, 14] on td at bounding box center [1553, 14] width 21 height 20
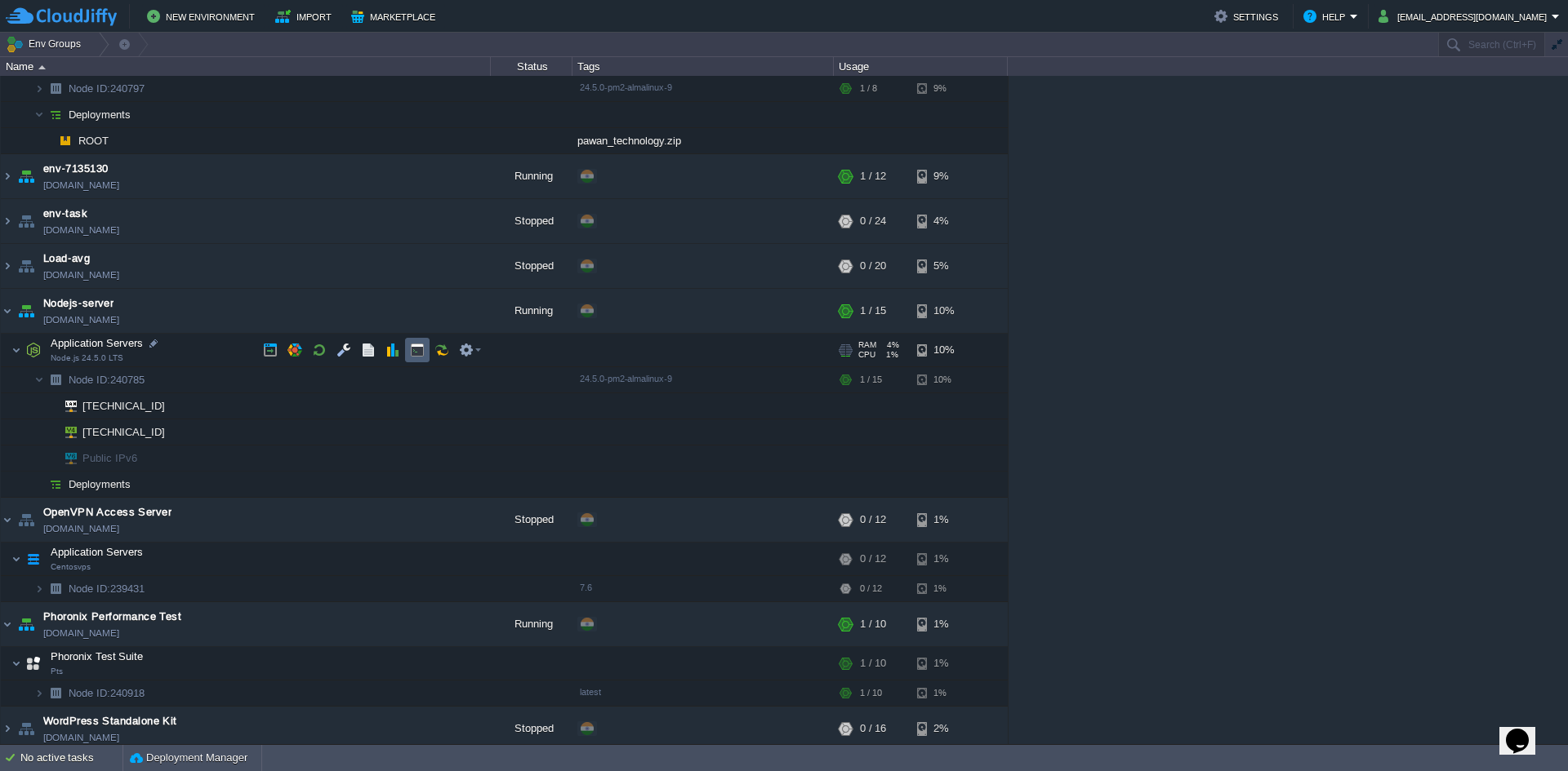
click at [410, 356] on button "button" at bounding box center [417, 350] width 15 height 15
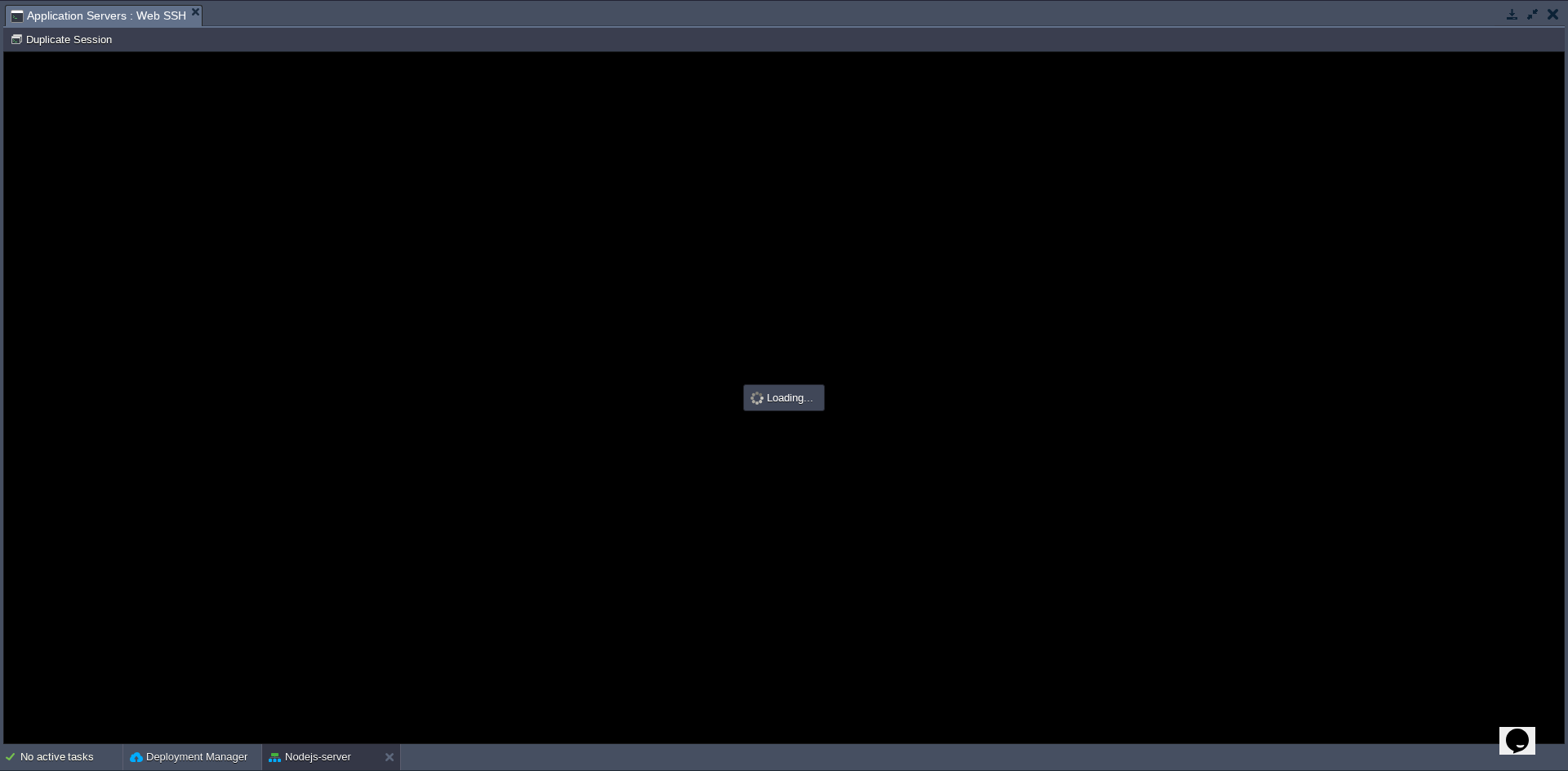
scroll to position [0, 0]
type input "#000000"
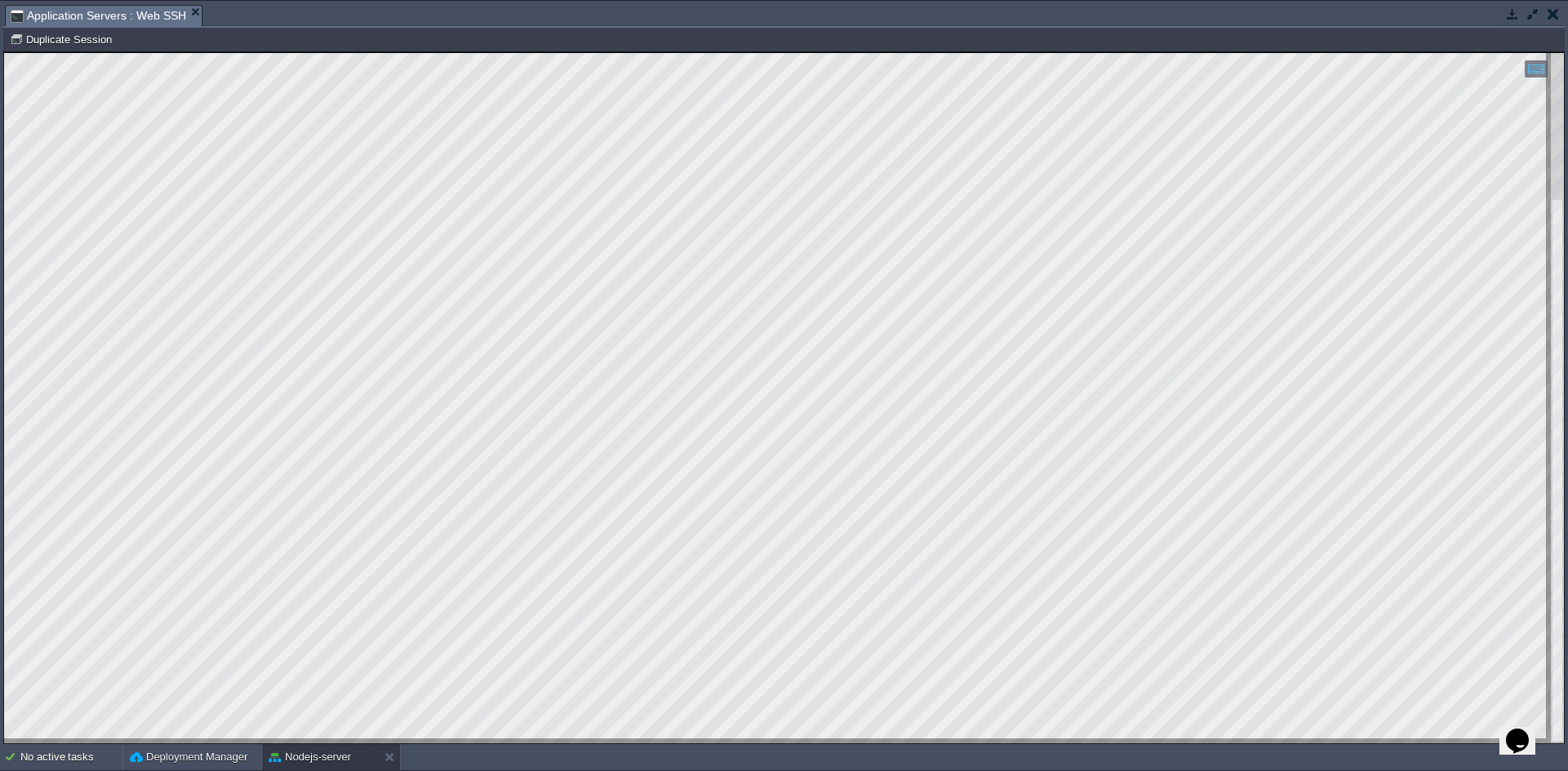
click at [1533, 17] on button "button" at bounding box center [1532, 14] width 15 height 15
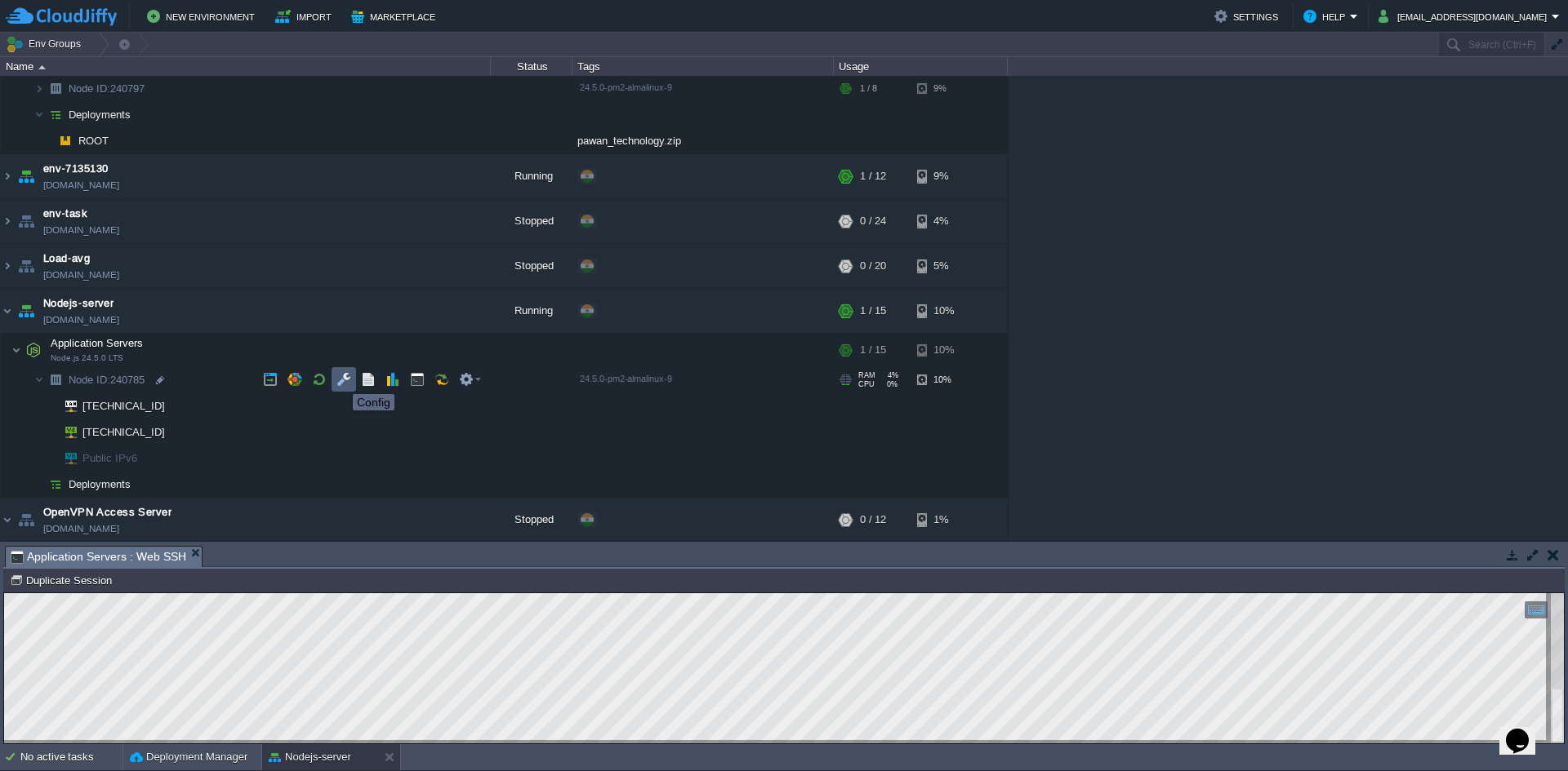
click at [344, 380] on button "button" at bounding box center [344, 379] width 15 height 15
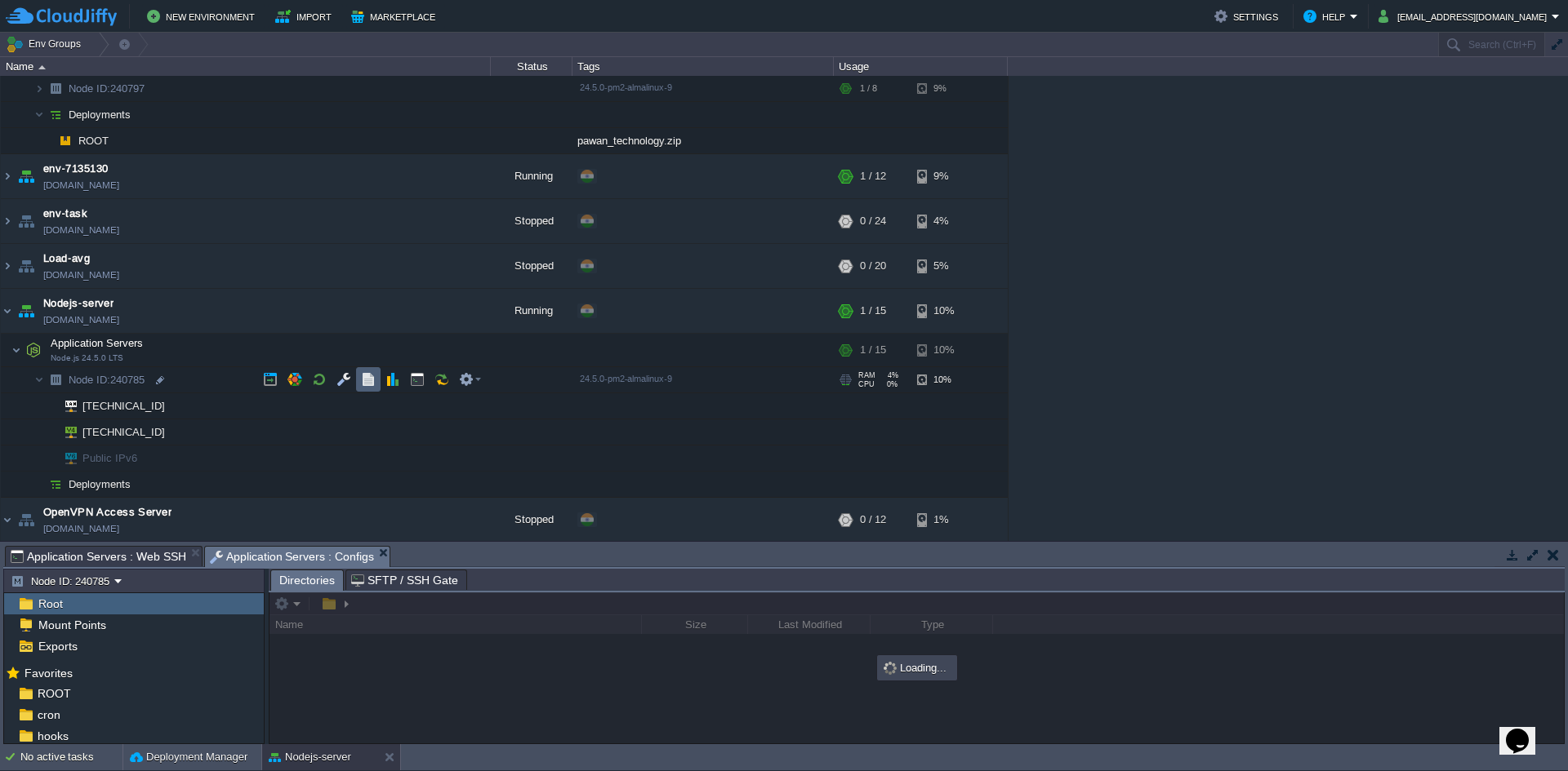
click at [370, 380] on button "button" at bounding box center [368, 379] width 15 height 15
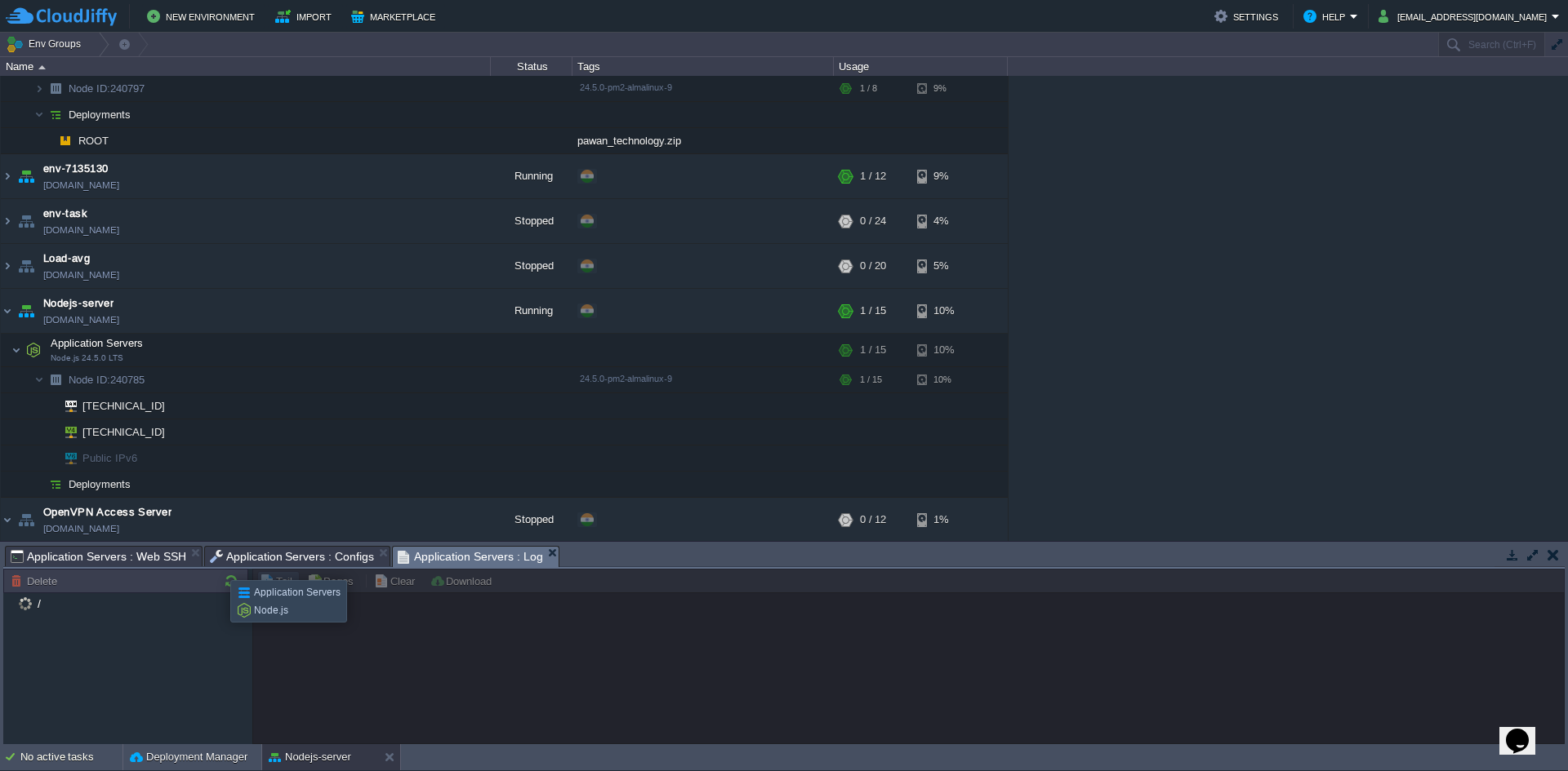
click at [277, 554] on span "Application Servers : Configs" at bounding box center [292, 557] width 165 height 20
click at [272, 557] on span "Application Servers : Log" at bounding box center [283, 558] width 146 height 21
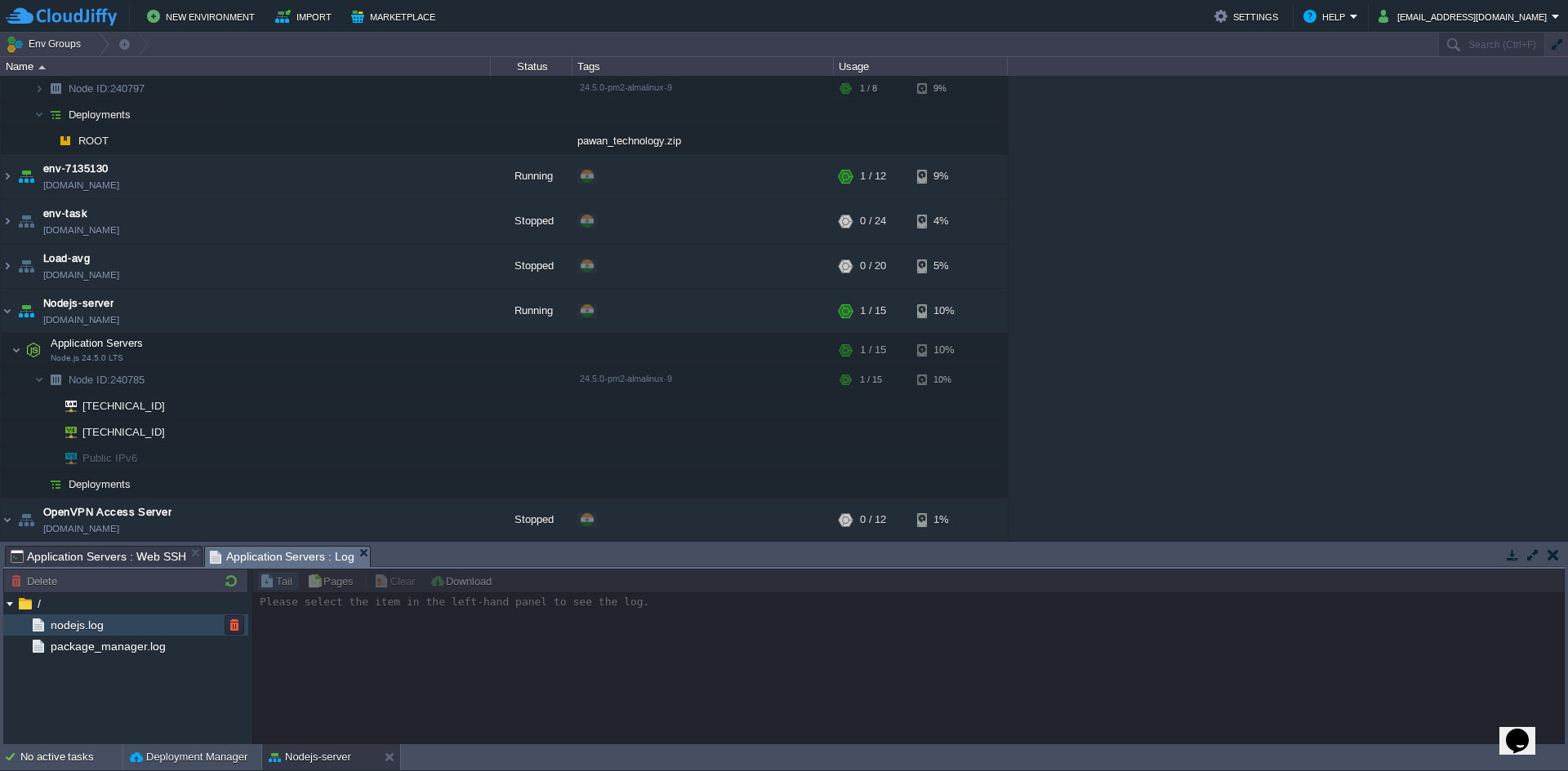
click at [80, 631] on span "nodejs.log" at bounding box center [77, 624] width 59 height 15
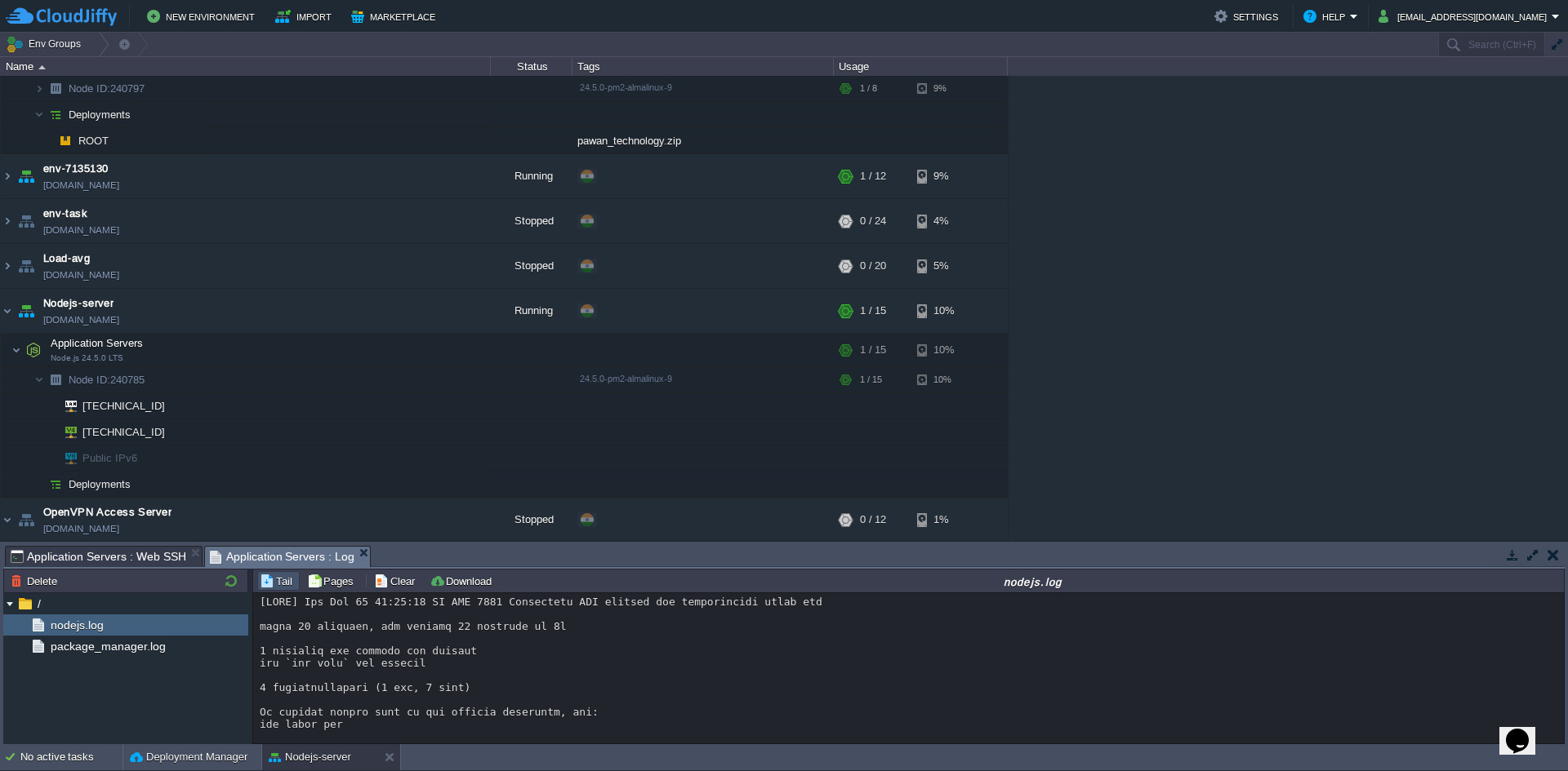
scroll to position [11606, 0]
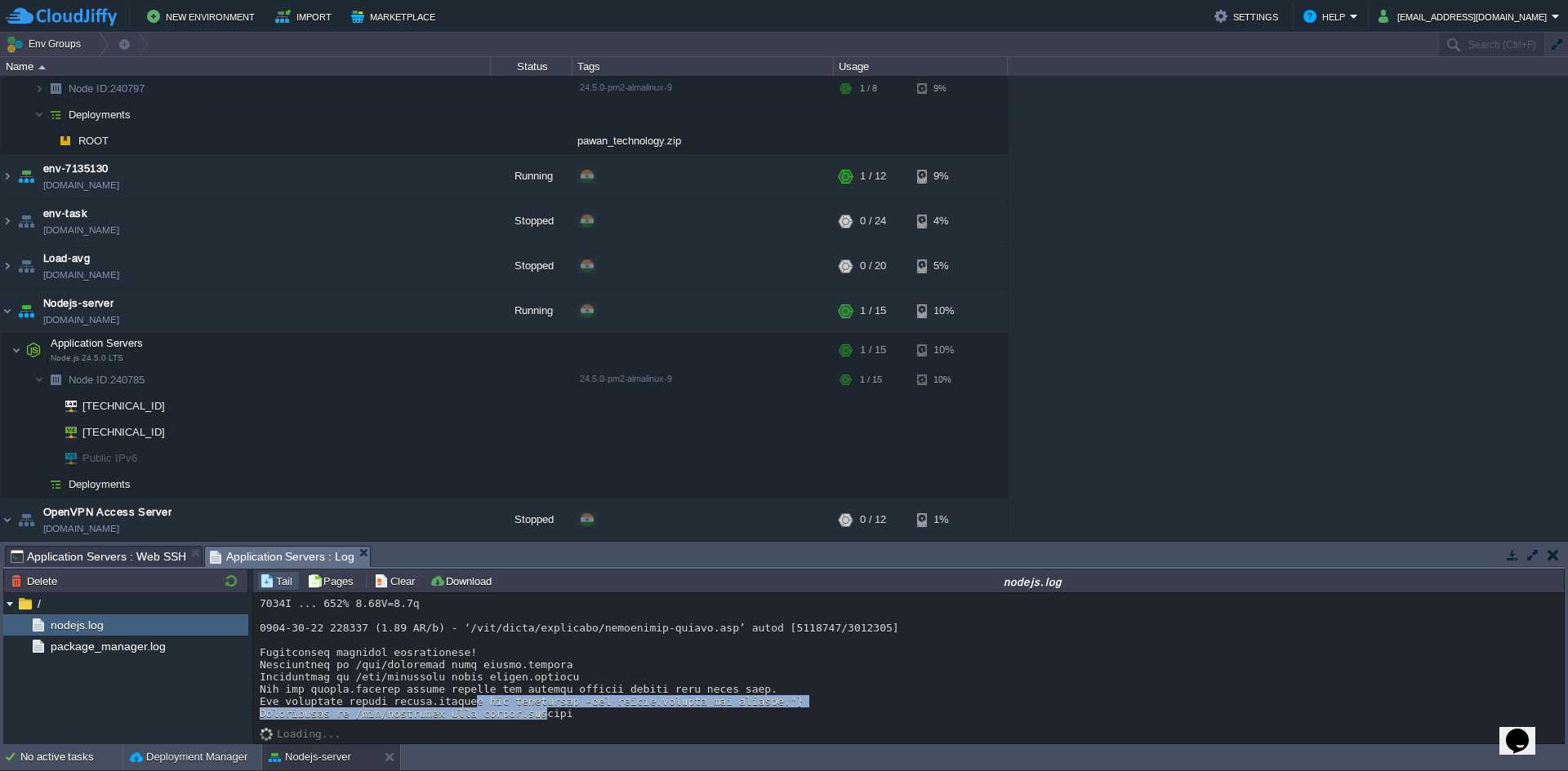
drag, startPoint x: 475, startPoint y: 707, endPoint x: 550, endPoint y: 709, distance: 75.0
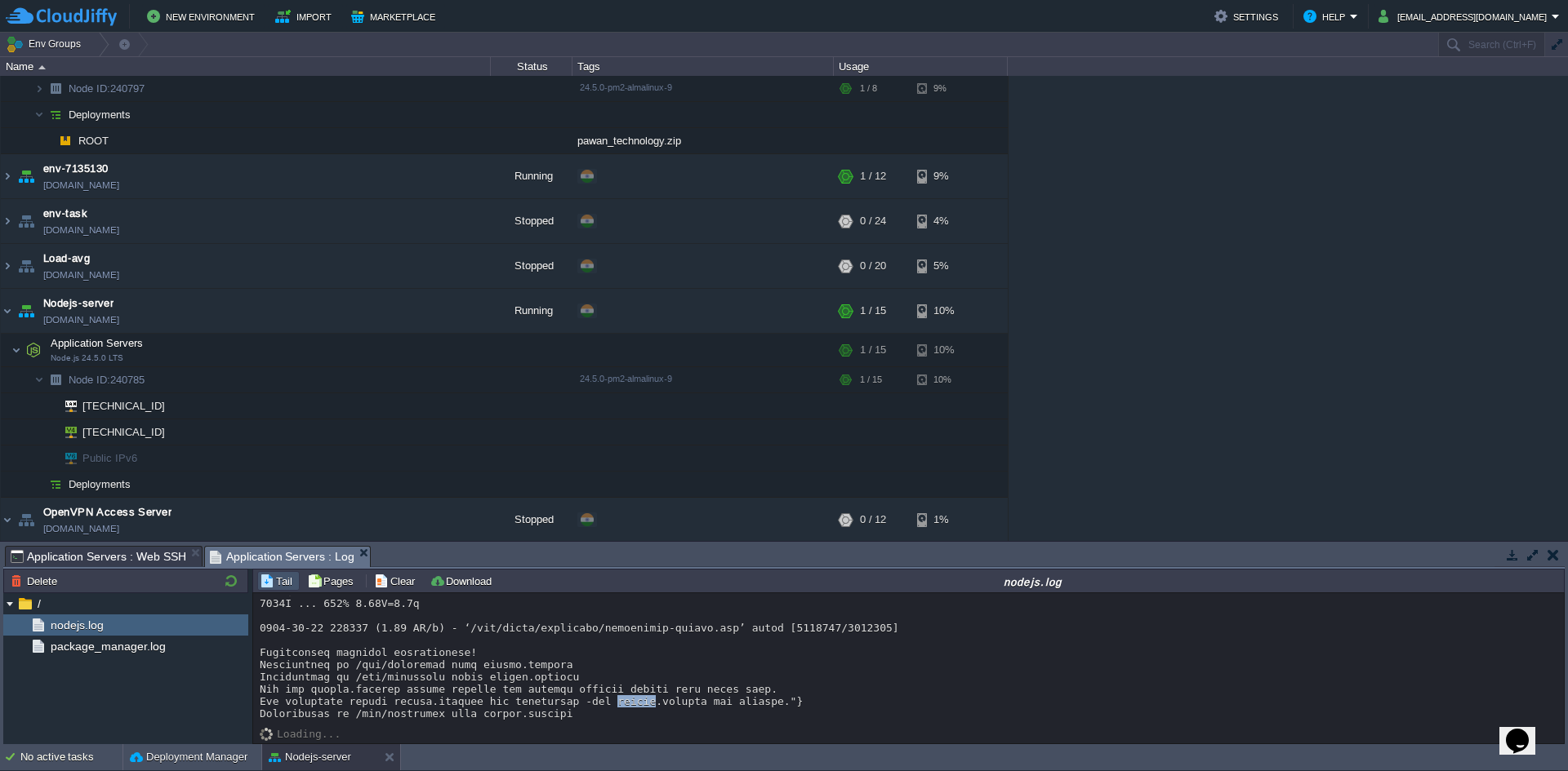
drag, startPoint x: 420, startPoint y: 727, endPoint x: 436, endPoint y: 726, distance: 16.0
click at [436, 726] on div "Loading..." at bounding box center [909, 668] width 1311 height 150
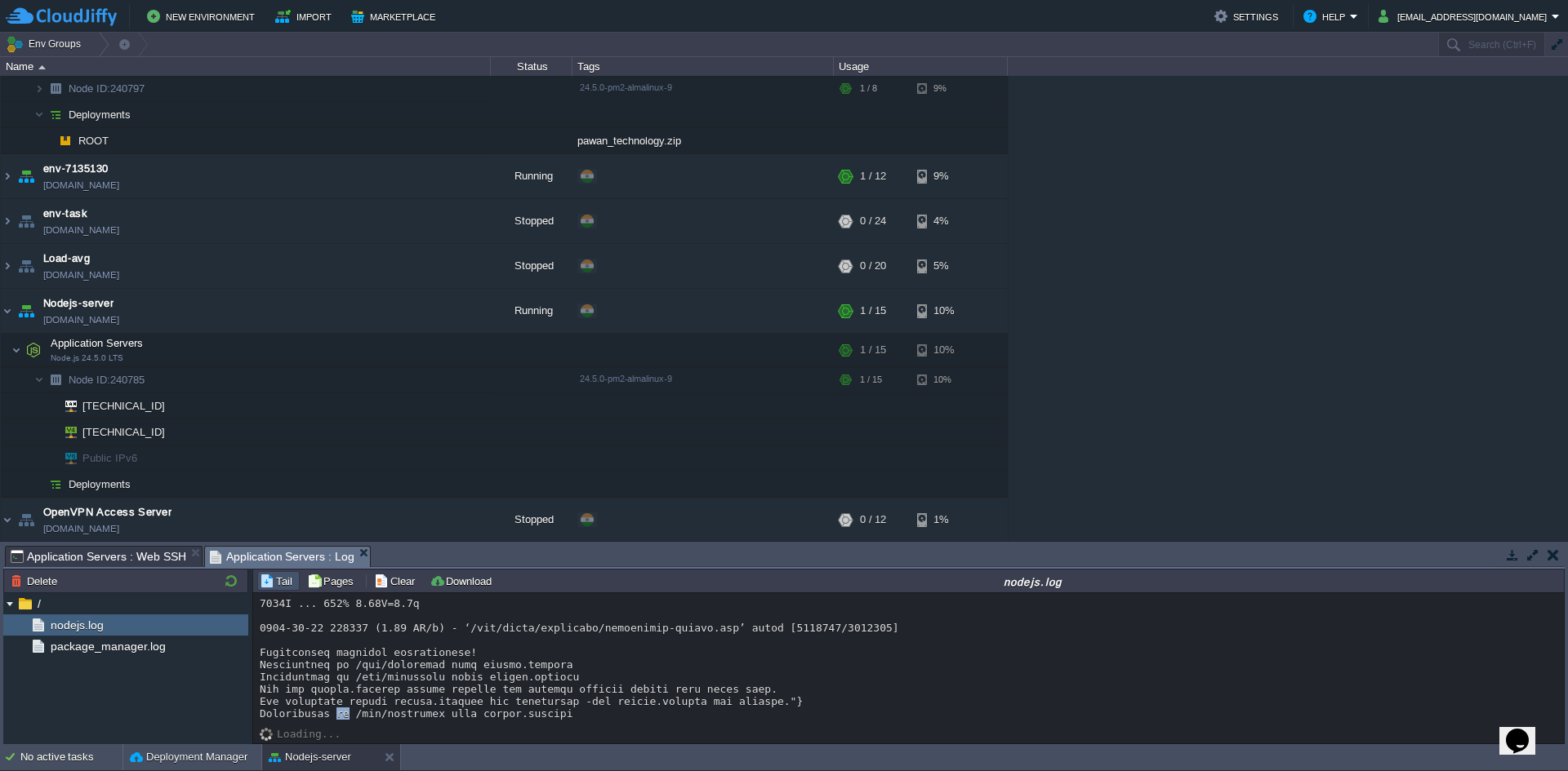
drag, startPoint x: 357, startPoint y: 661, endPoint x: 393, endPoint y: 659, distance: 36.1
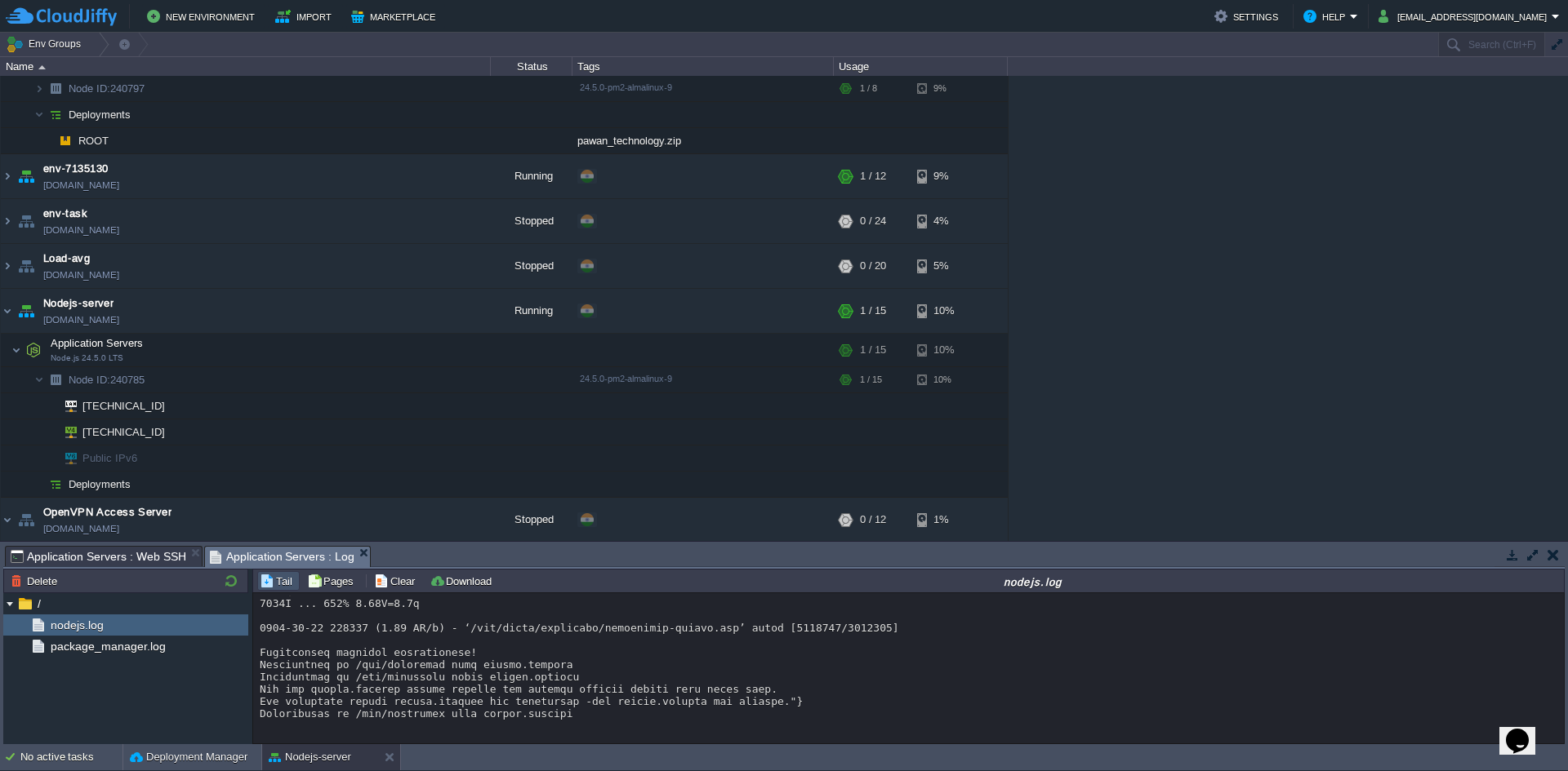
drag, startPoint x: 449, startPoint y: 634, endPoint x: 555, endPoint y: 627, distance: 106.2
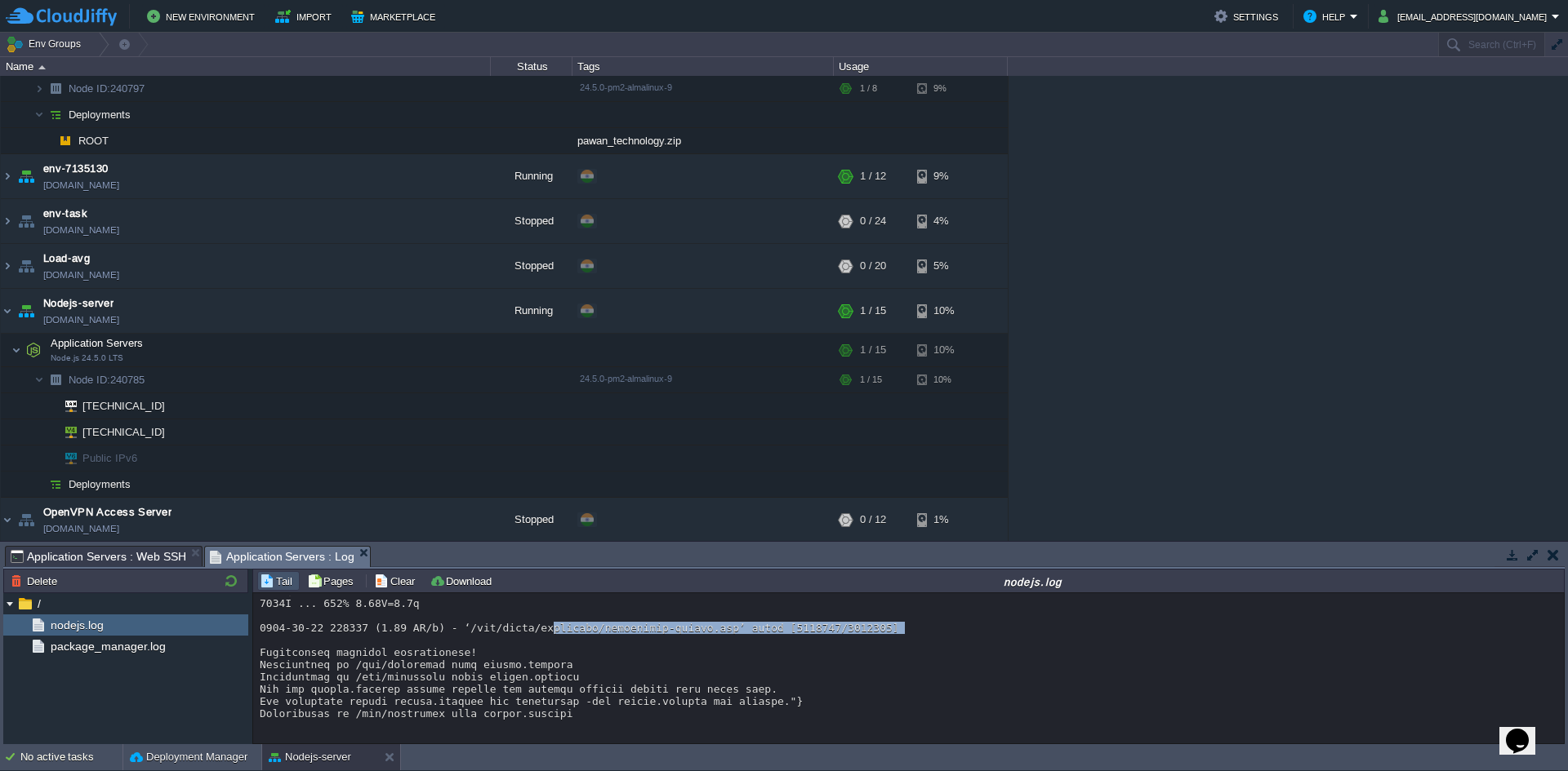
drag, startPoint x: 555, startPoint y: 627, endPoint x: 751, endPoint y: 634, distance: 196.1
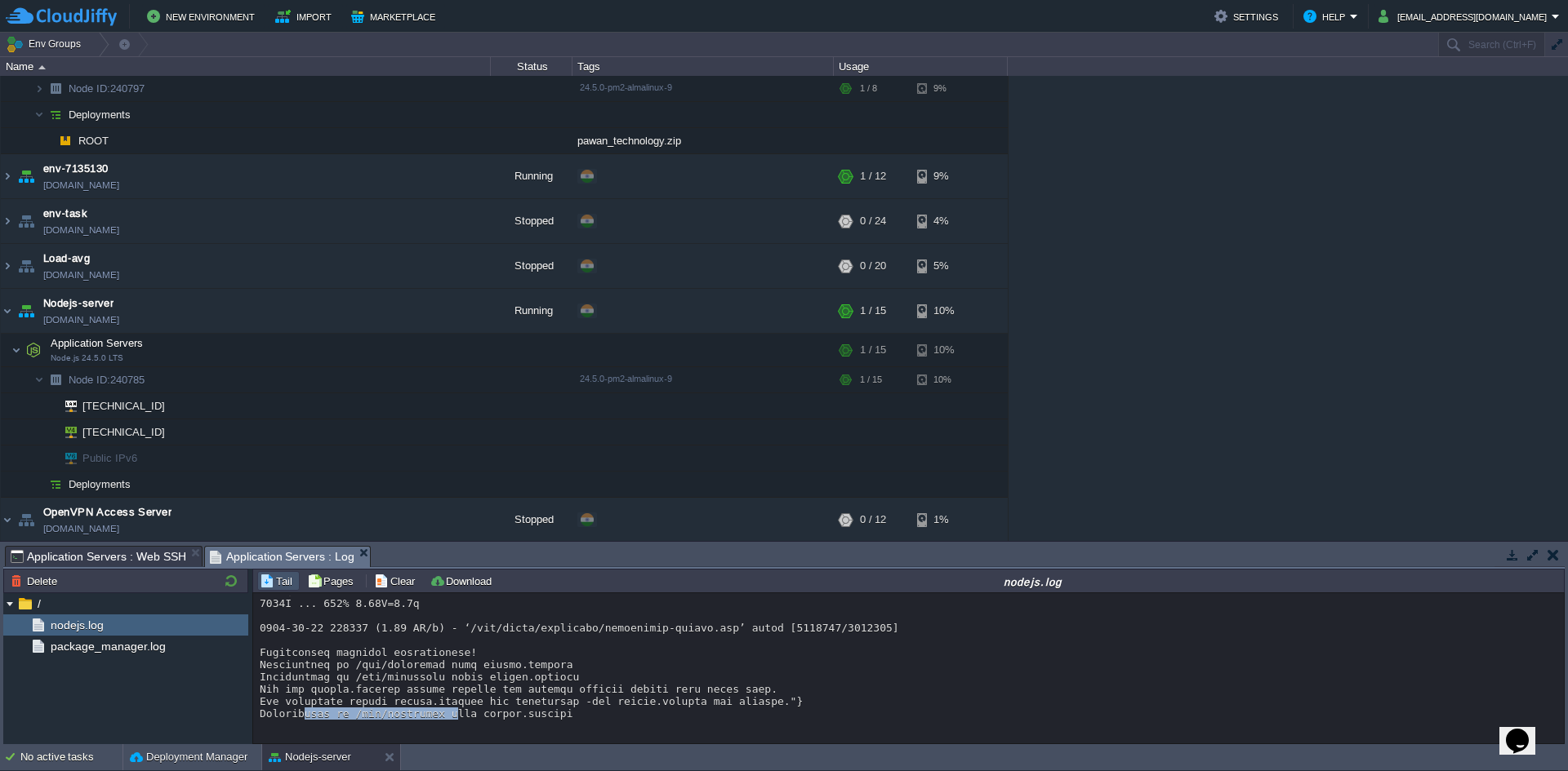
drag, startPoint x: 302, startPoint y: 715, endPoint x: 456, endPoint y: 709, distance: 154.1
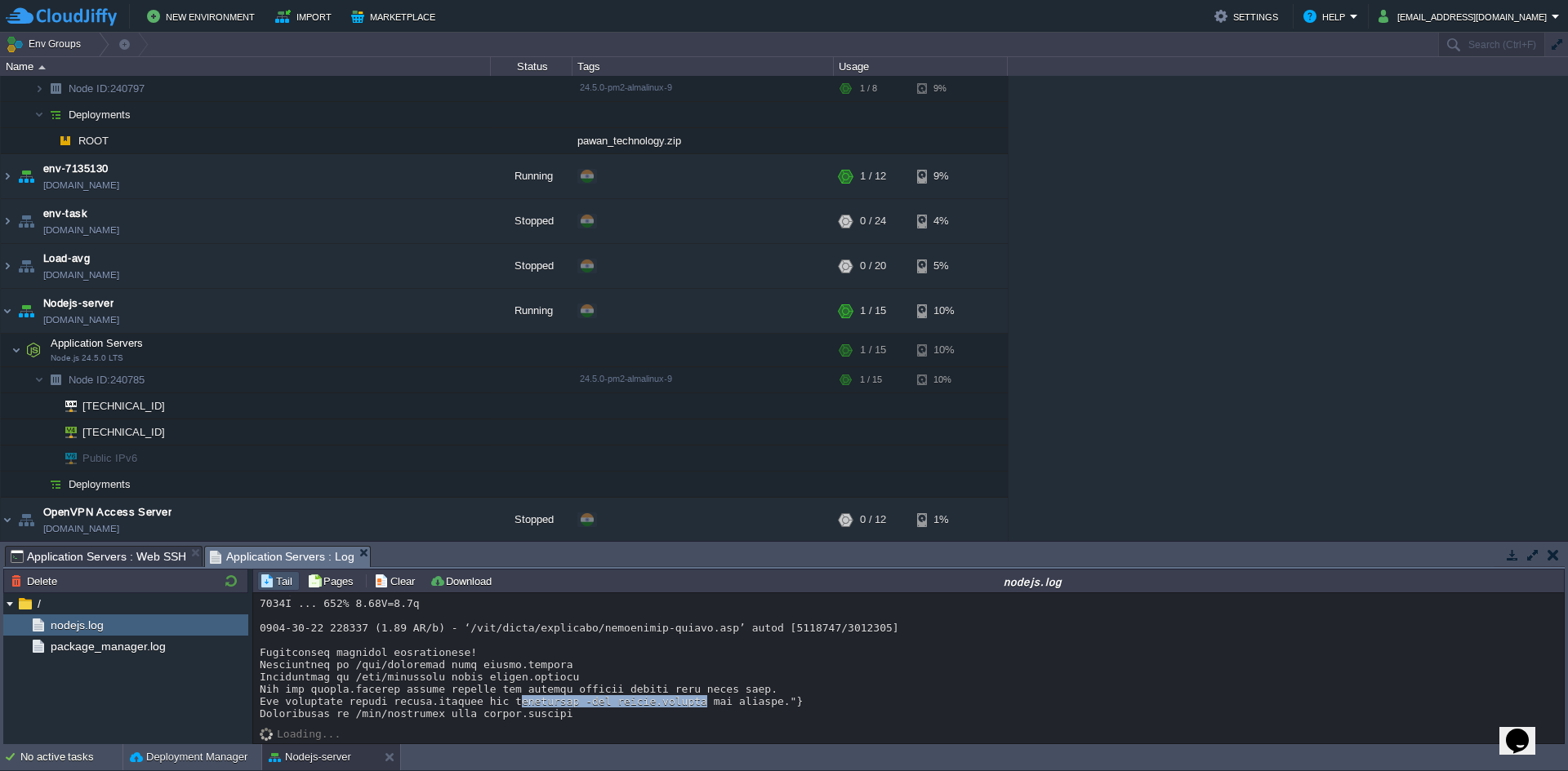
drag, startPoint x: 519, startPoint y: 701, endPoint x: 704, endPoint y: 698, distance: 185.0
copy div "ournalctl -xeu nodejs.service"
click at [126, 552] on span "Application Servers : Web SSH" at bounding box center [98, 557] width 175 height 20
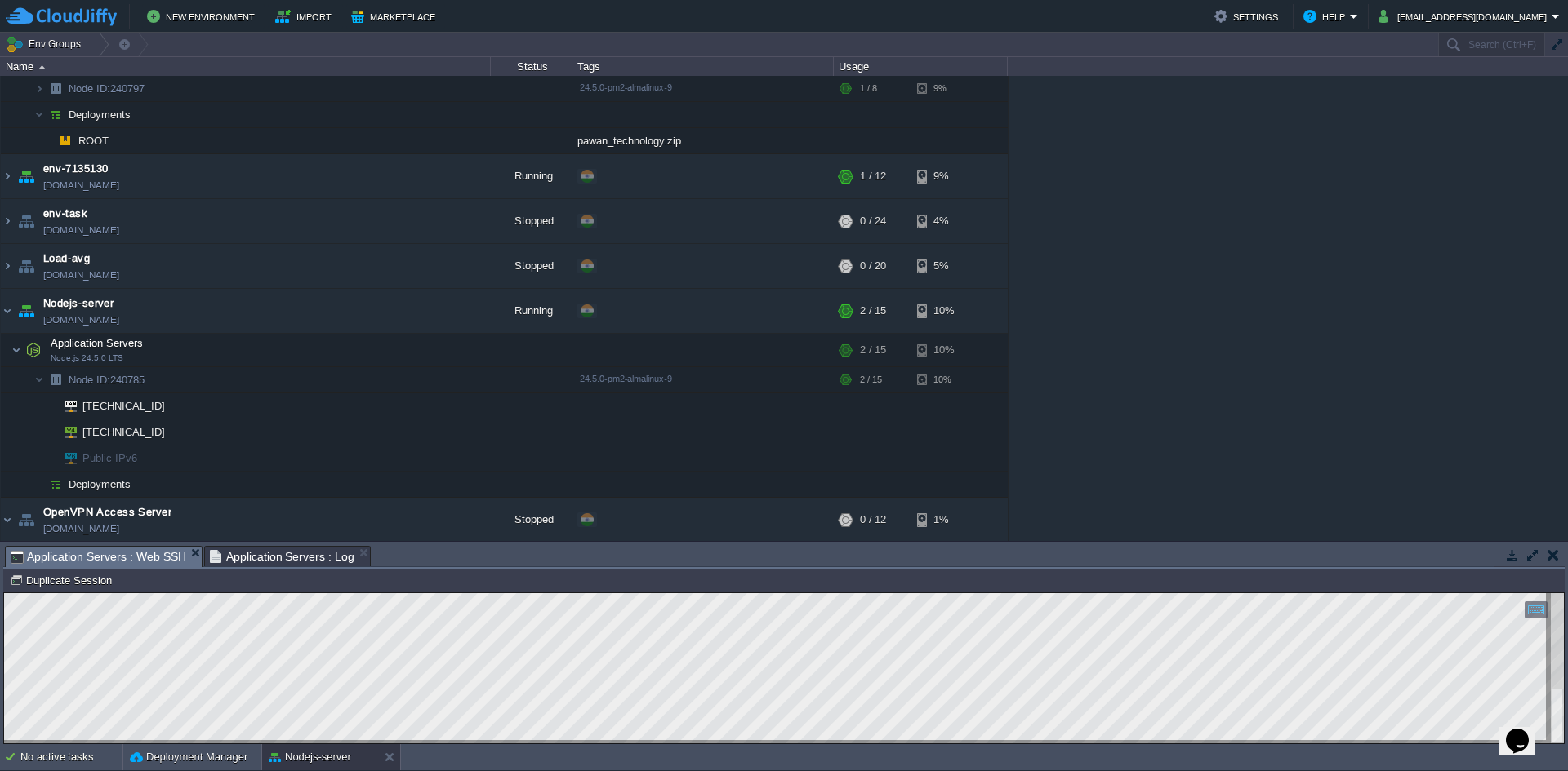
click at [47, 557] on span "Application Servers : Web SSH" at bounding box center [98, 558] width 175 height 21
click at [46, 555] on span "Application Servers : Web SSH" at bounding box center [98, 558] width 175 height 21
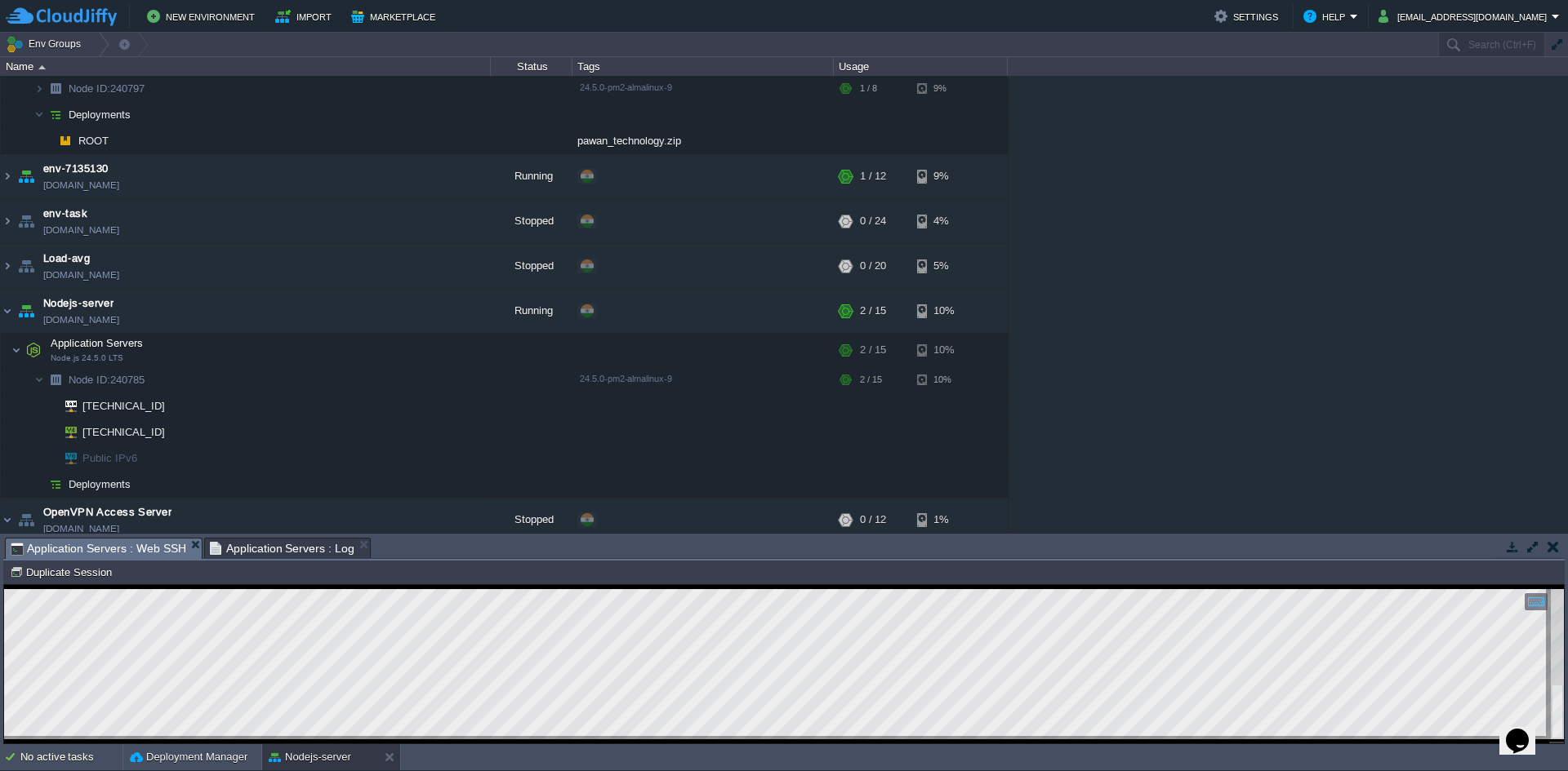
click at [70, 539] on span "Application Servers : Web SSH" at bounding box center [98, 549] width 175 height 21
click at [72, 546] on span "Application Servers : Web SSH" at bounding box center [98, 549] width 175 height 21
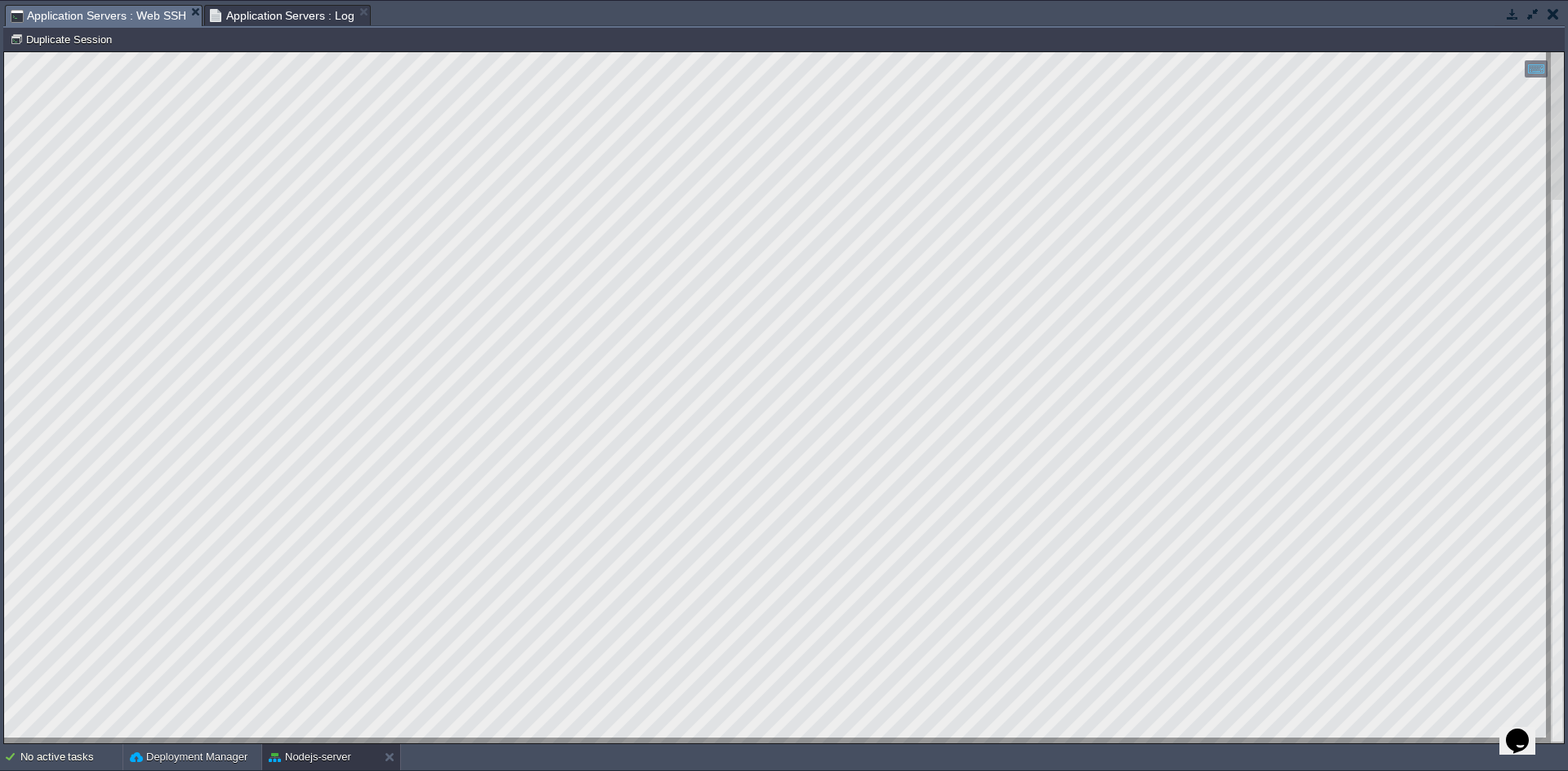
click at [250, 29] on td "Node ID: 240785 Duplicate Session" at bounding box center [784, 39] width 1558 height 20
click at [259, 21] on span "Application Servers : Log" at bounding box center [283, 16] width 146 height 20
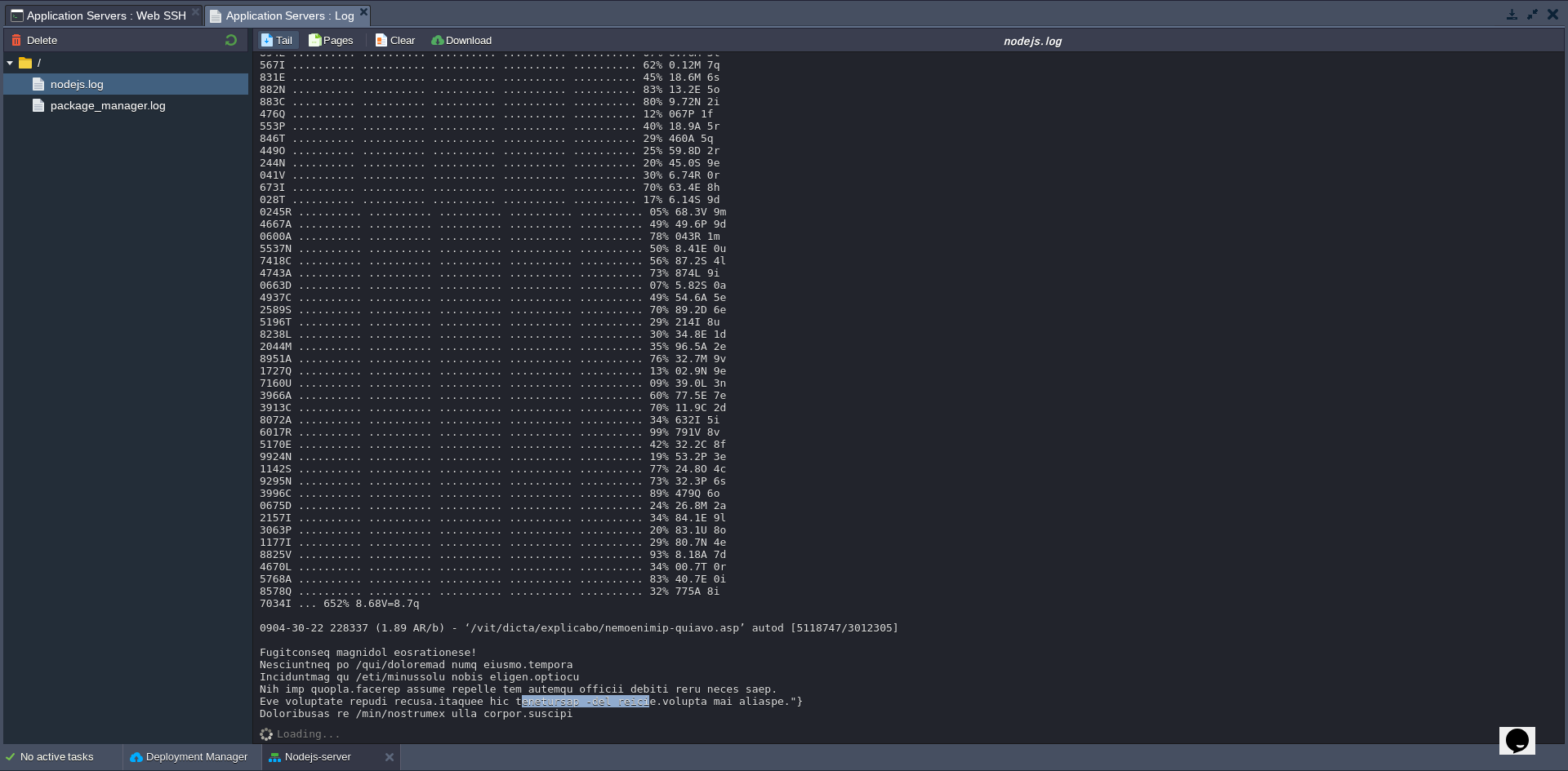
drag, startPoint x: 521, startPoint y: 702, endPoint x: 623, endPoint y: 718, distance: 103.2
drag, startPoint x: 515, startPoint y: 702, endPoint x: 705, endPoint y: 705, distance: 190.0
copy div "journalctl -xeu nodejs.service"
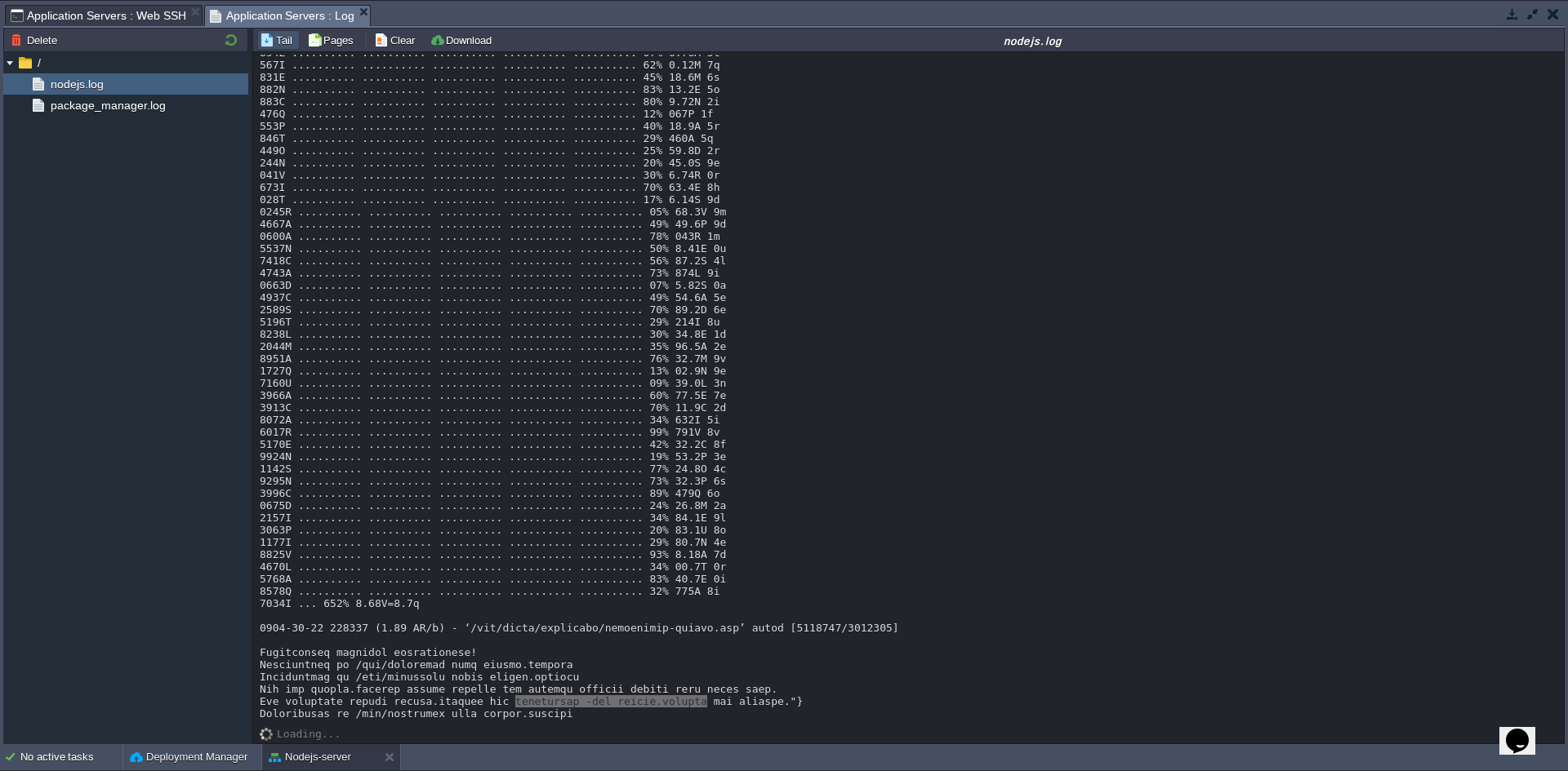
click at [103, 19] on span "Application Servers : Web SSH" at bounding box center [98, 16] width 175 height 20
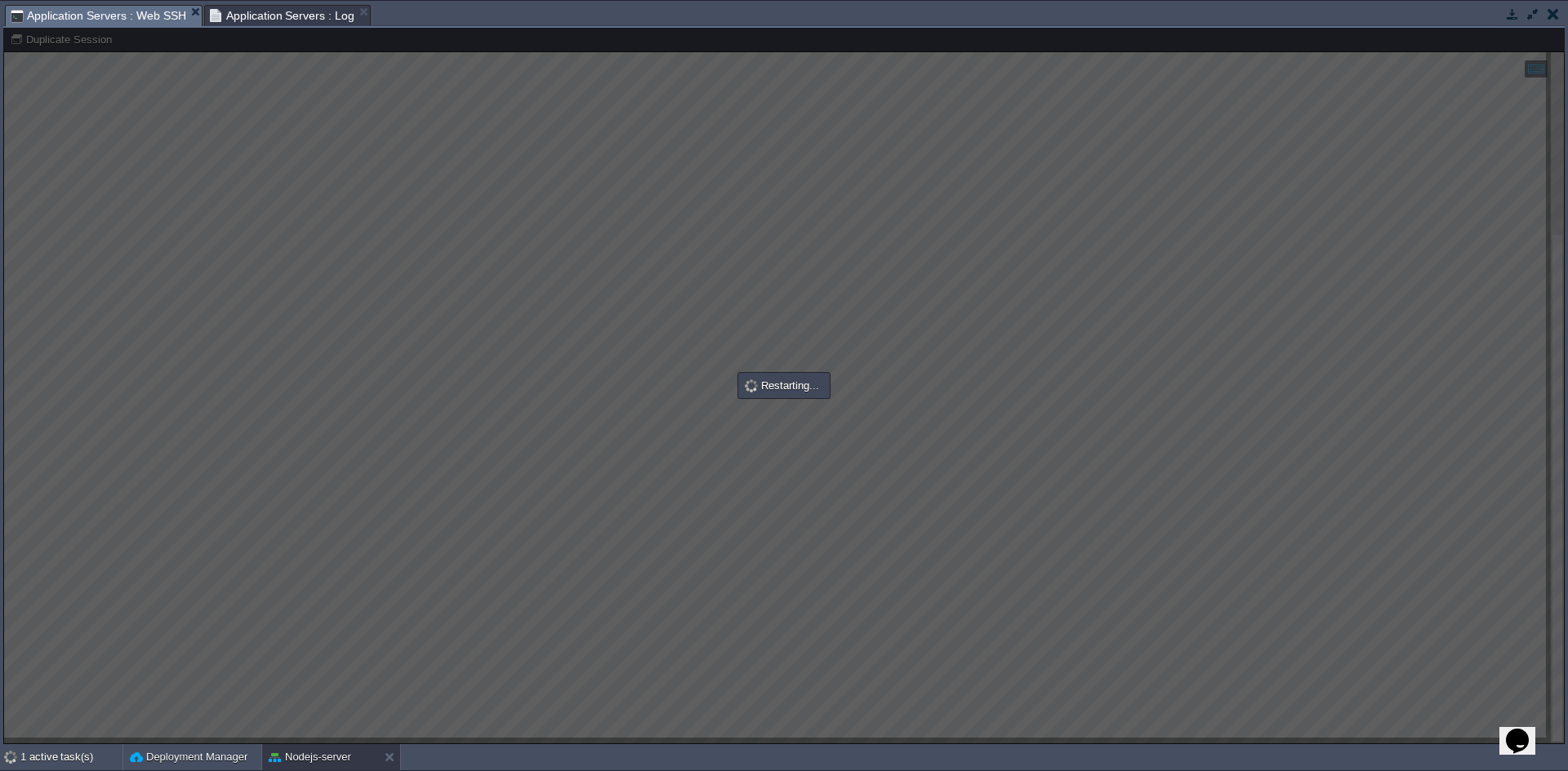
click at [688, 419] on div at bounding box center [784, 386] width 1562 height 716
click at [258, 19] on span "Application Servers : Log" at bounding box center [283, 16] width 146 height 20
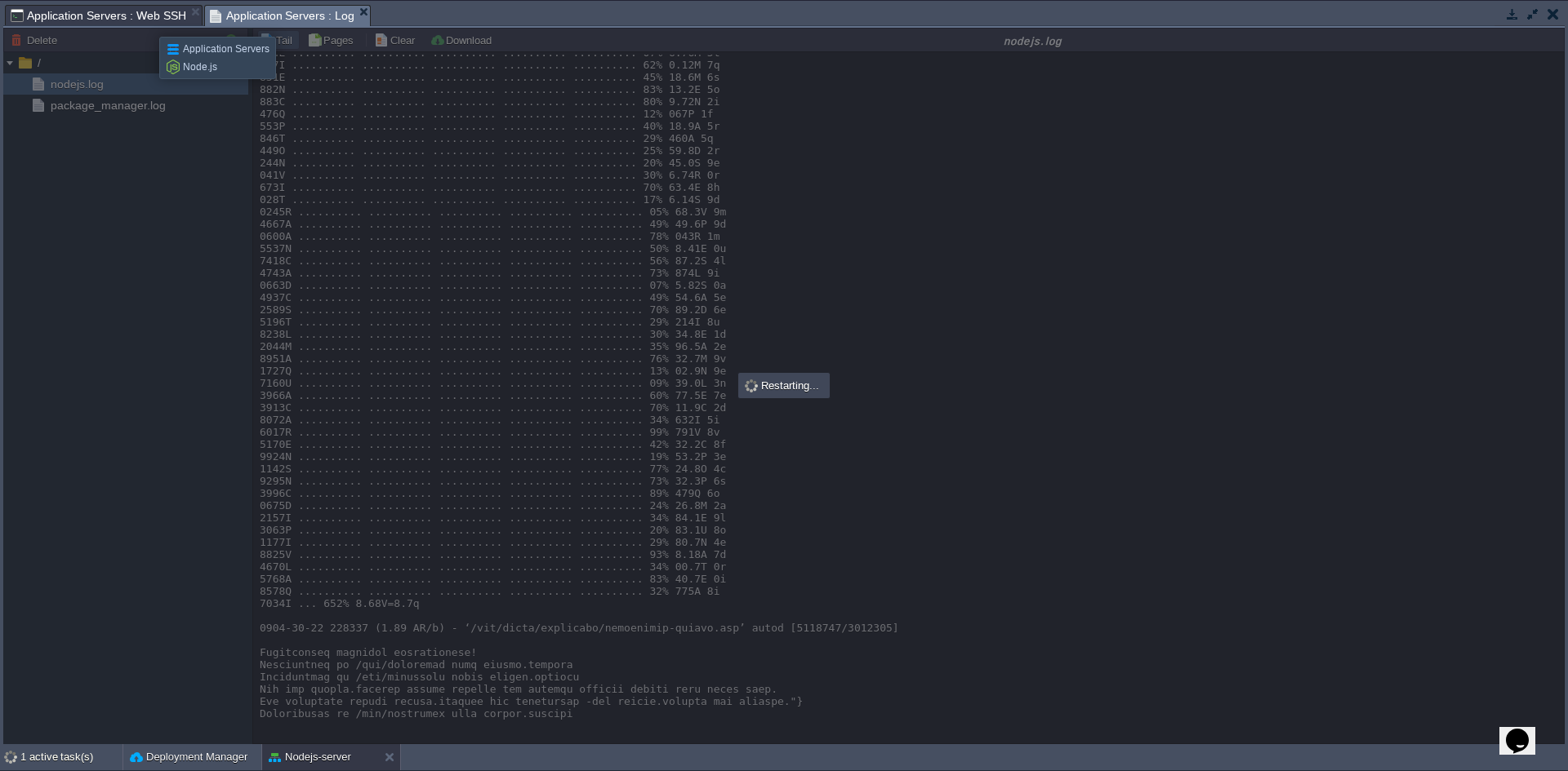
click at [141, 16] on span "Application Servers : Web SSH" at bounding box center [98, 16] width 175 height 20
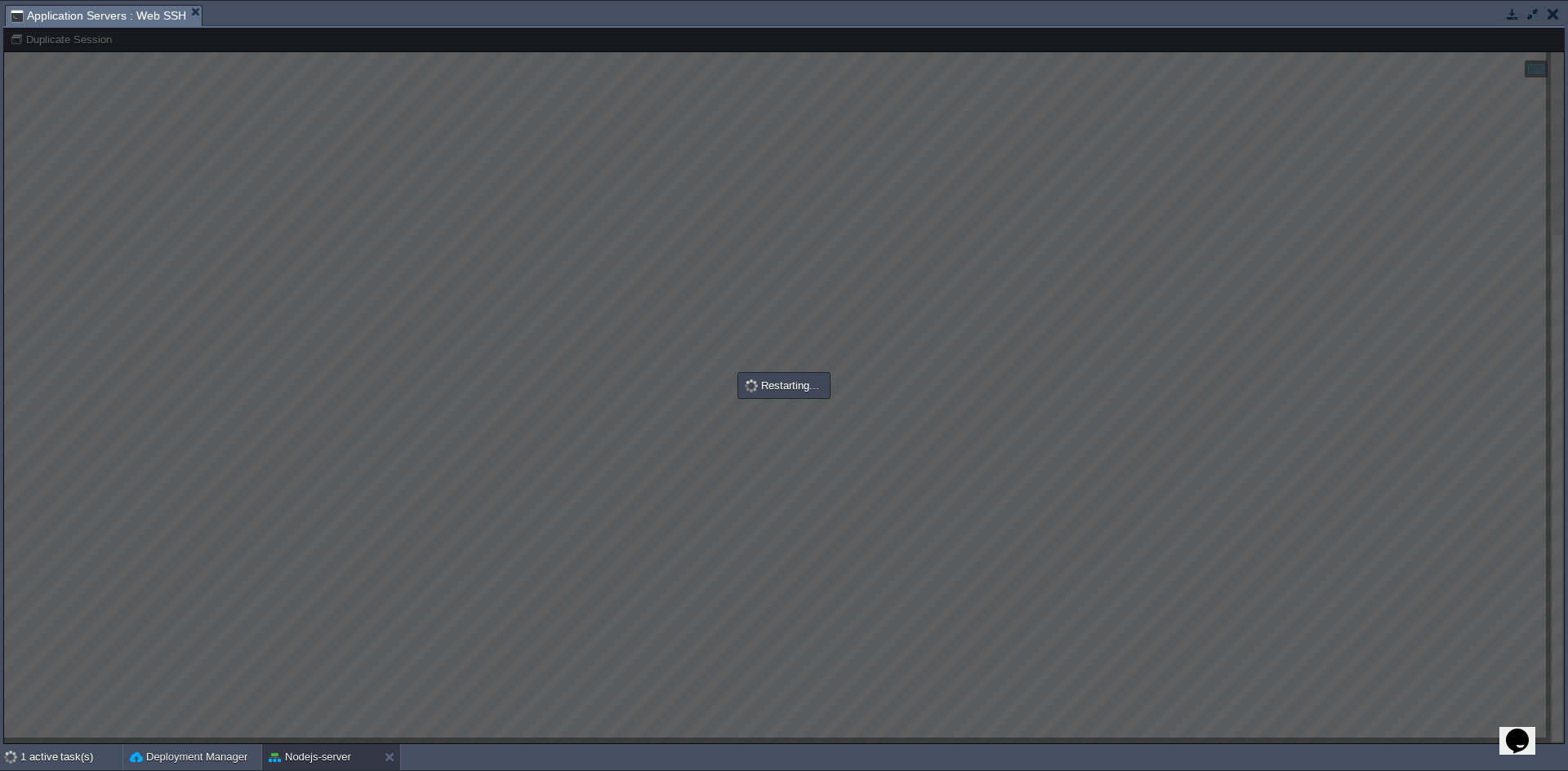
click at [1533, 21] on button "button" at bounding box center [1532, 14] width 15 height 15
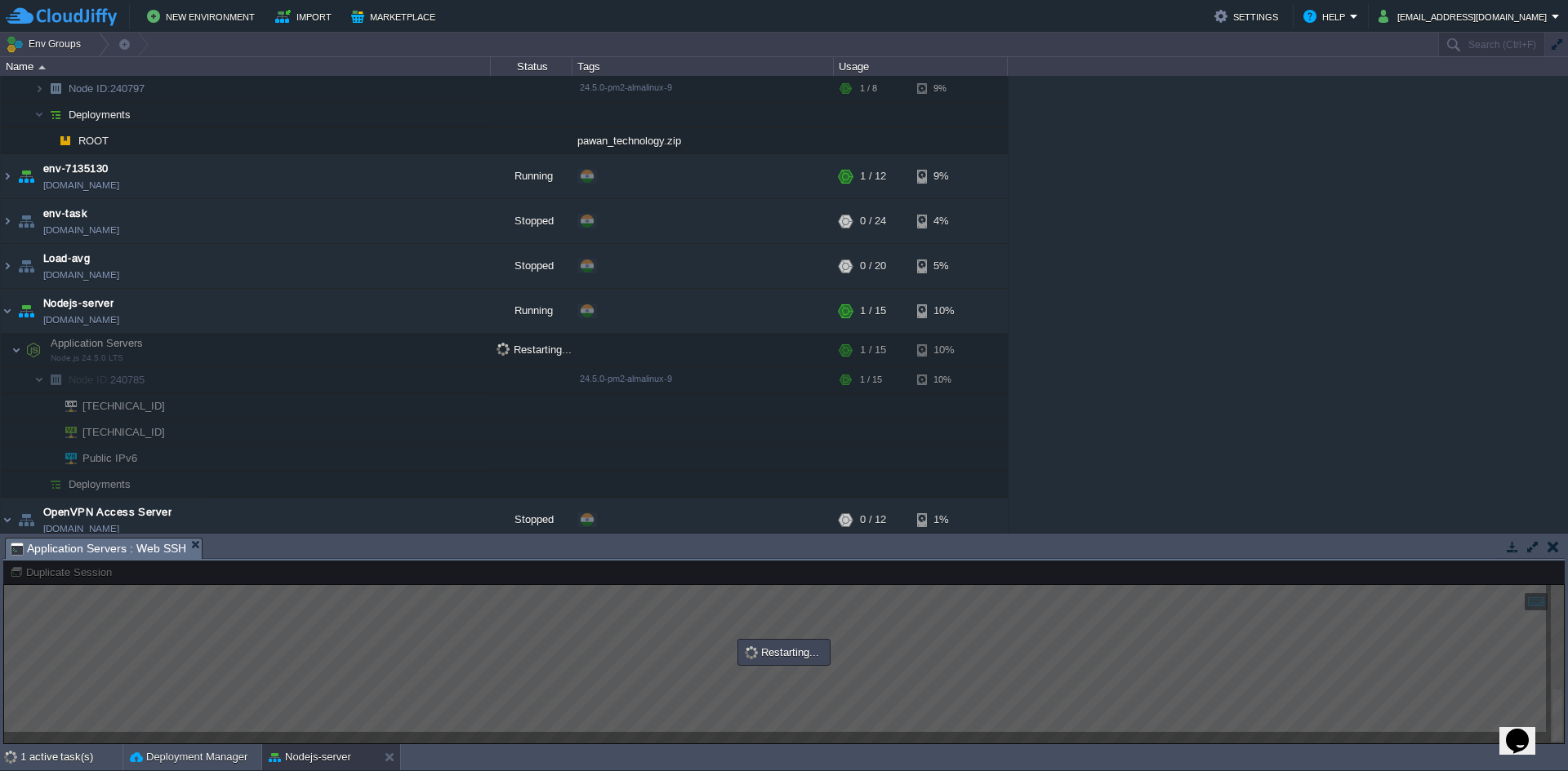
click at [127, 482] on span "Deployments" at bounding box center [100, 485] width 66 height 14
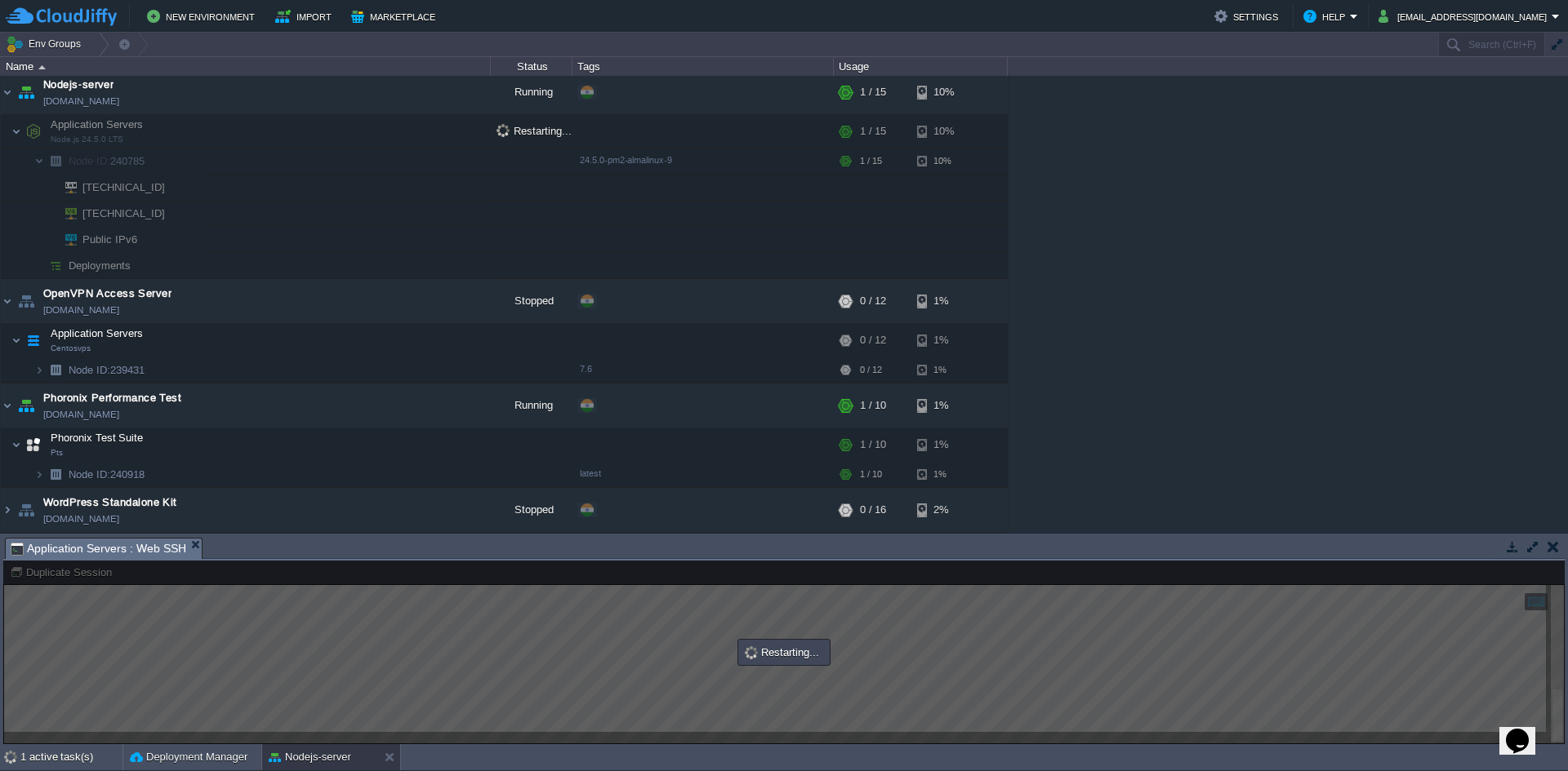
click at [57, 266] on img at bounding box center [56, 265] width 23 height 25
click at [7, 407] on img at bounding box center [7, 405] width 13 height 44
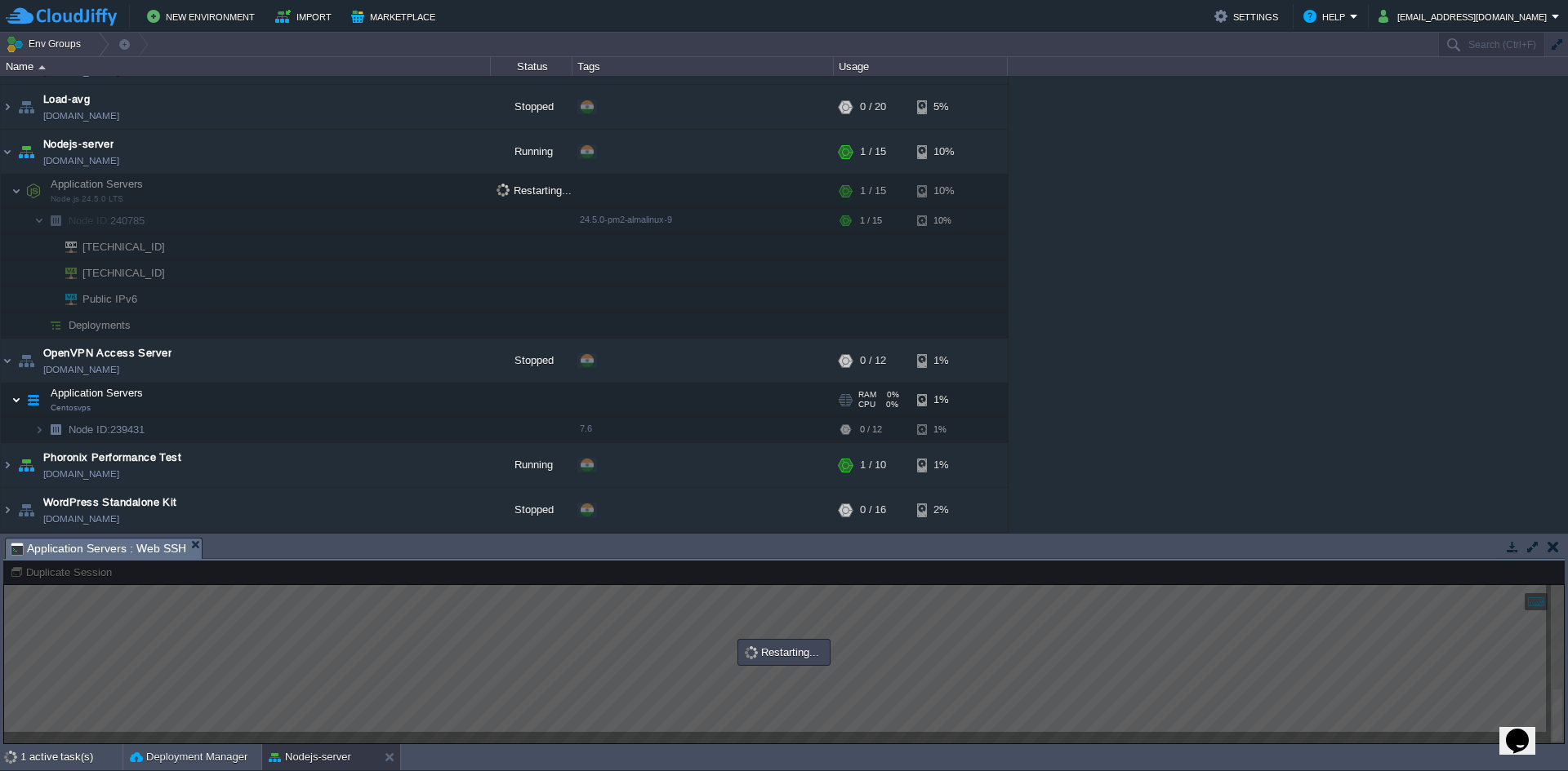
scroll to position [342, 0]
click at [0, 356] on table "env-1363448 [DOMAIN_NAME] Stopped + Add to Env Group RAM 0% CPU 0% 0 / 9 9% NoS…" at bounding box center [504, 133] width 1008 height 799
click at [3, 371] on img at bounding box center [7, 361] width 13 height 44
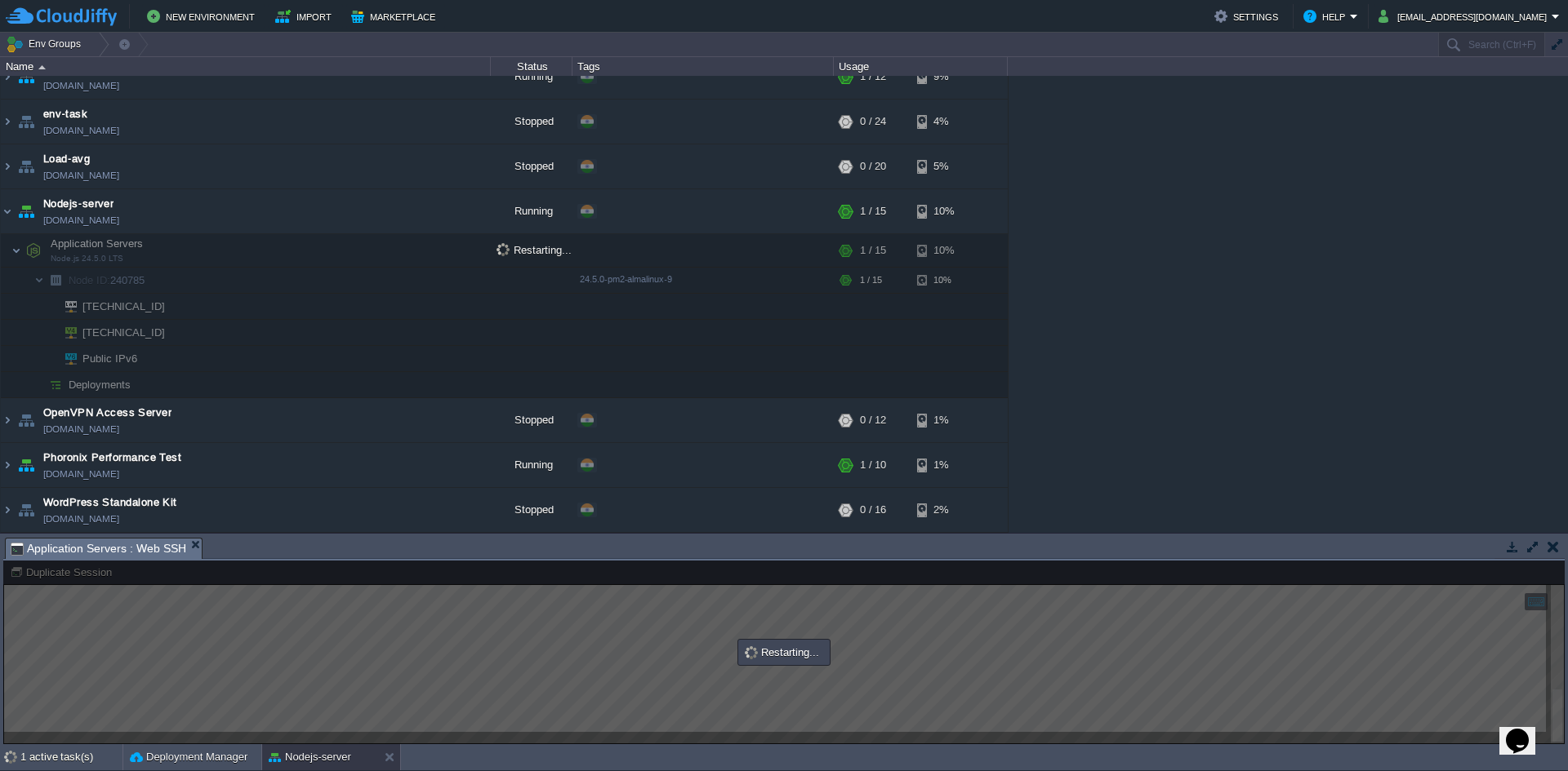
click at [98, 382] on span "Deployments" at bounding box center [100, 385] width 66 height 14
click at [13, 257] on img at bounding box center [16, 251] width 10 height 33
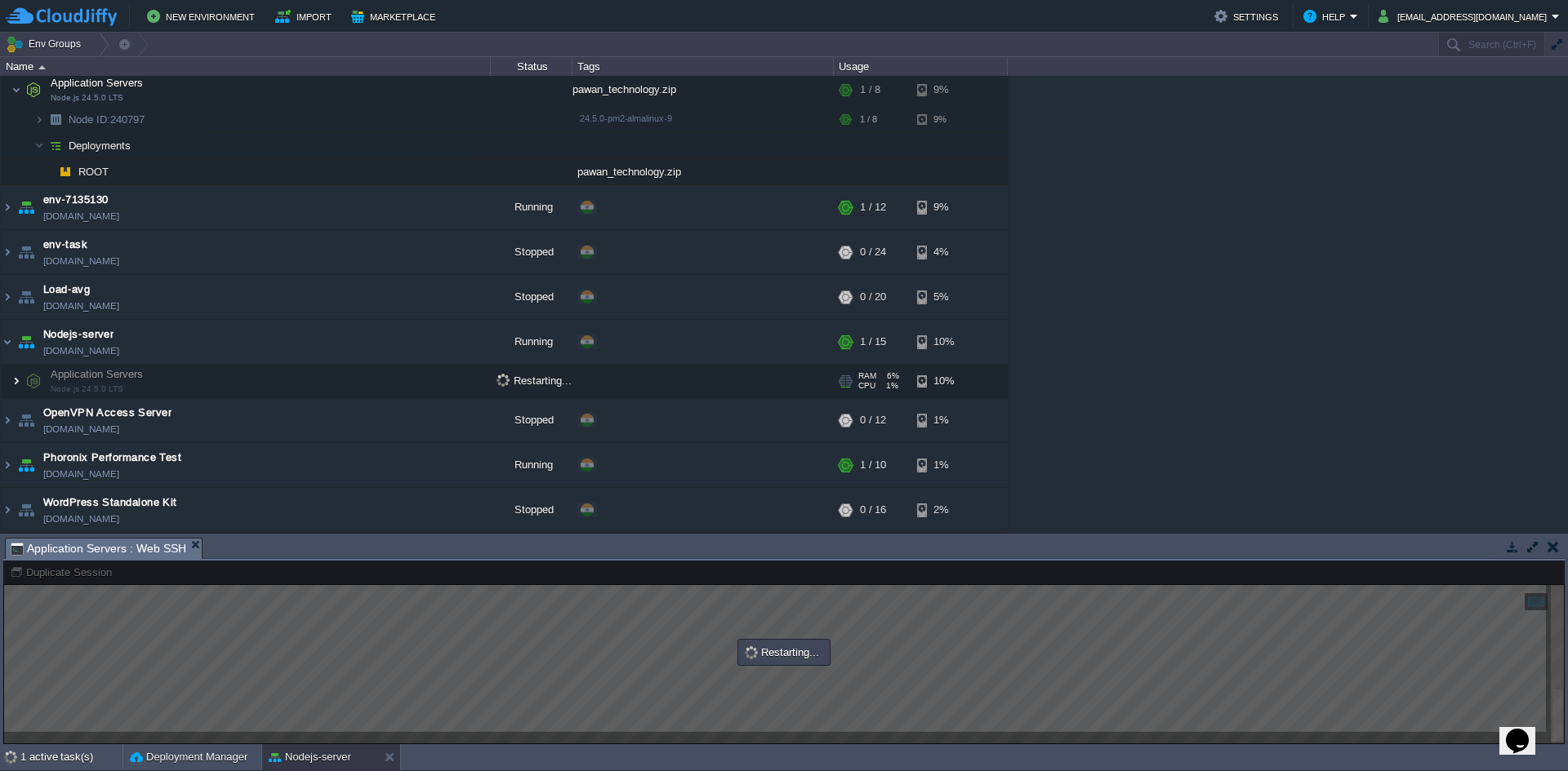
click at [13, 390] on img at bounding box center [16, 382] width 10 height 33
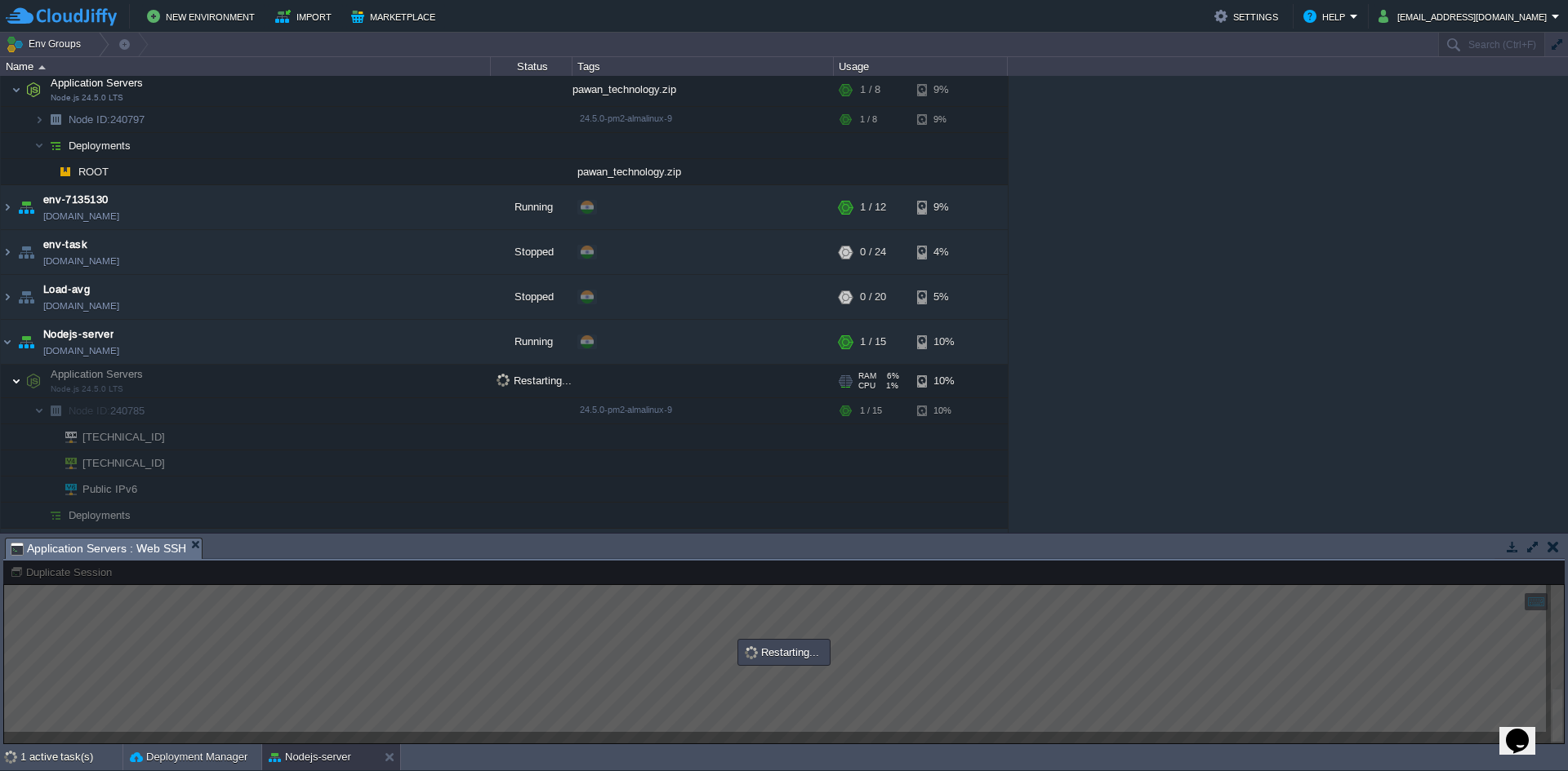
click at [12, 390] on img at bounding box center [16, 382] width 10 height 33
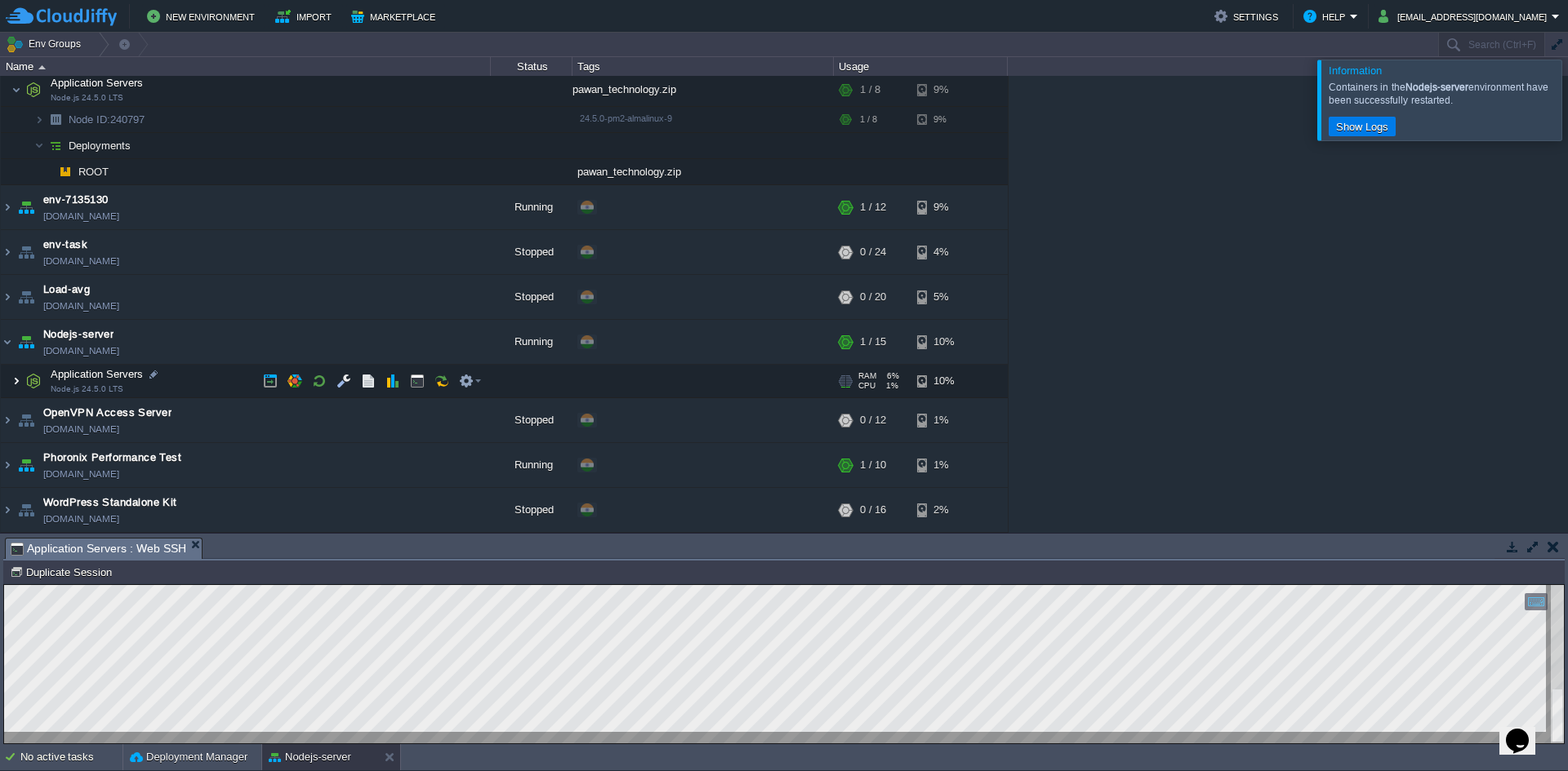
click at [16, 382] on img at bounding box center [16, 382] width 10 height 33
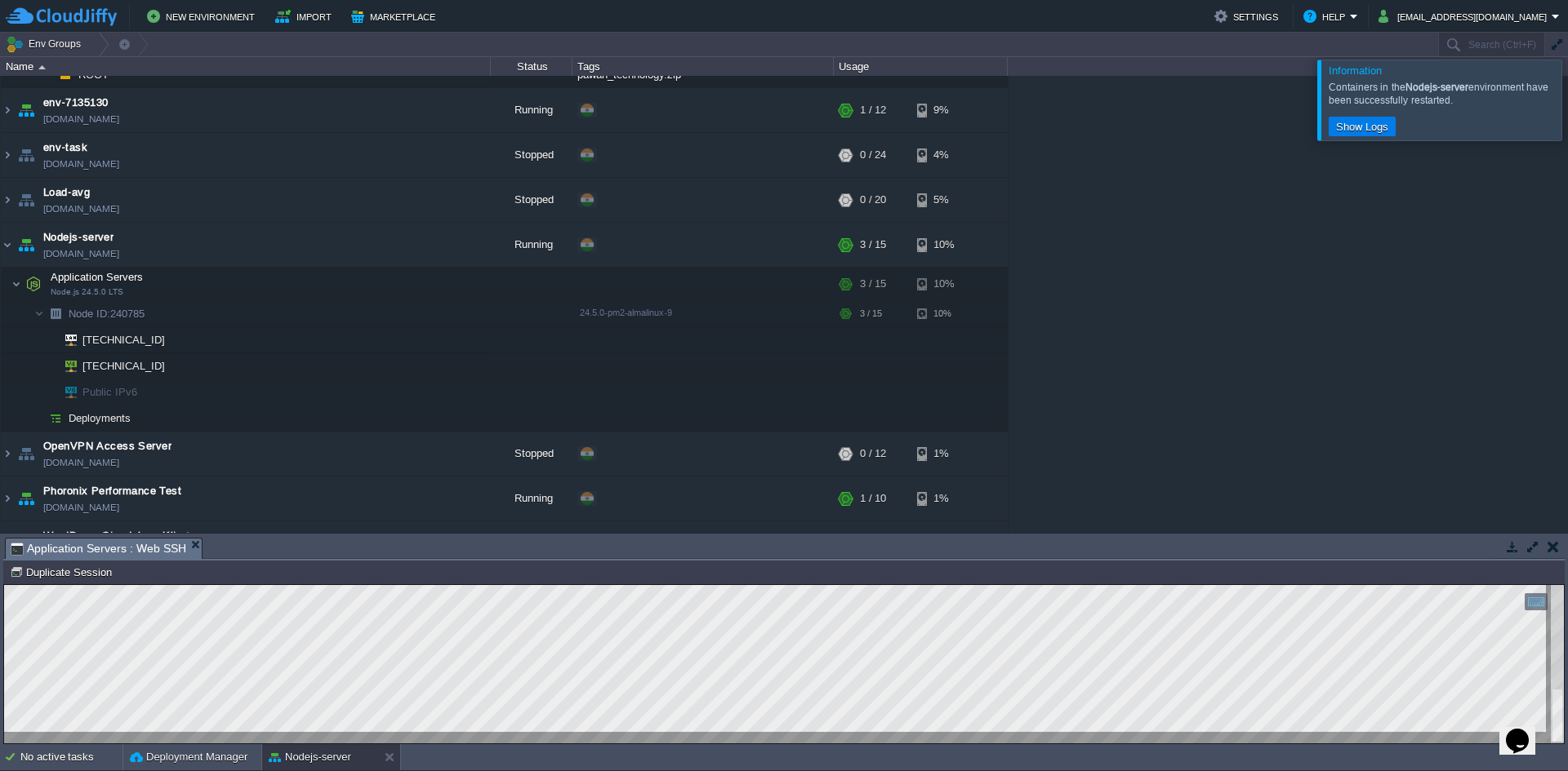
scroll to position [283, 0]
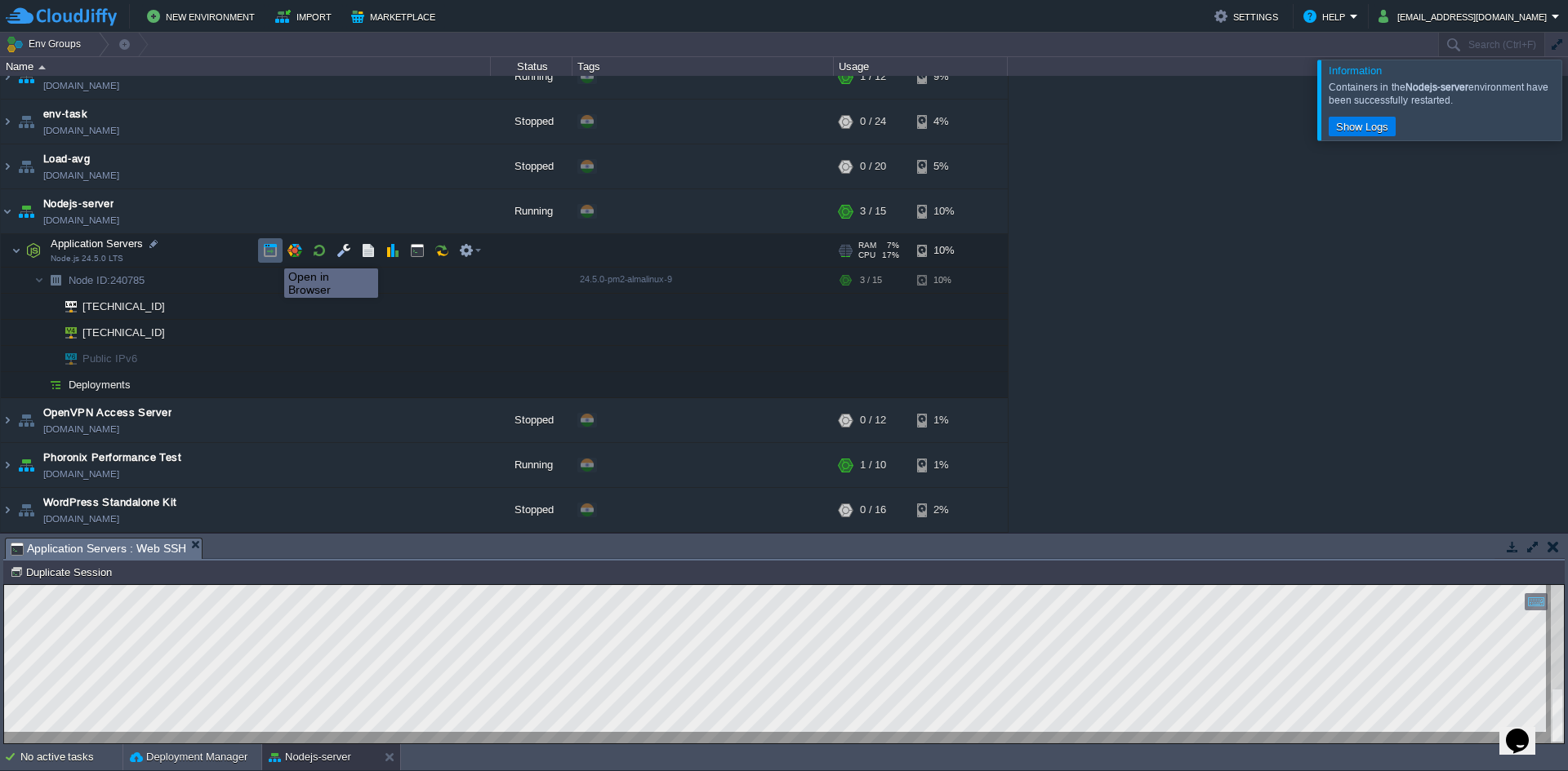
click at [272, 254] on button "button" at bounding box center [270, 250] width 15 height 15
click at [7, 250] on span at bounding box center [6, 250] width 10 height 12
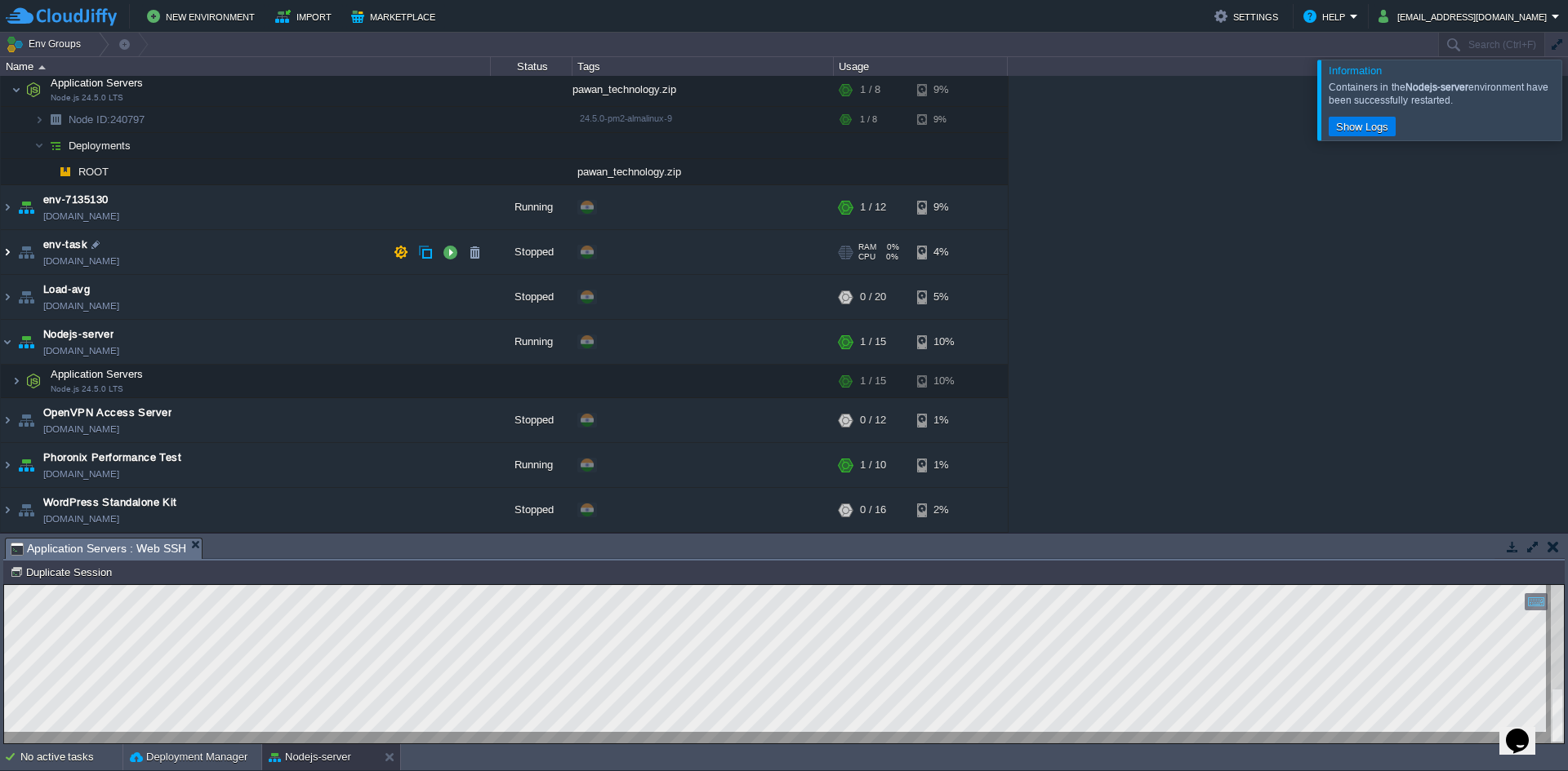
scroll to position [152, 0]
click at [7, 383] on span at bounding box center [6, 381] width 10 height 12
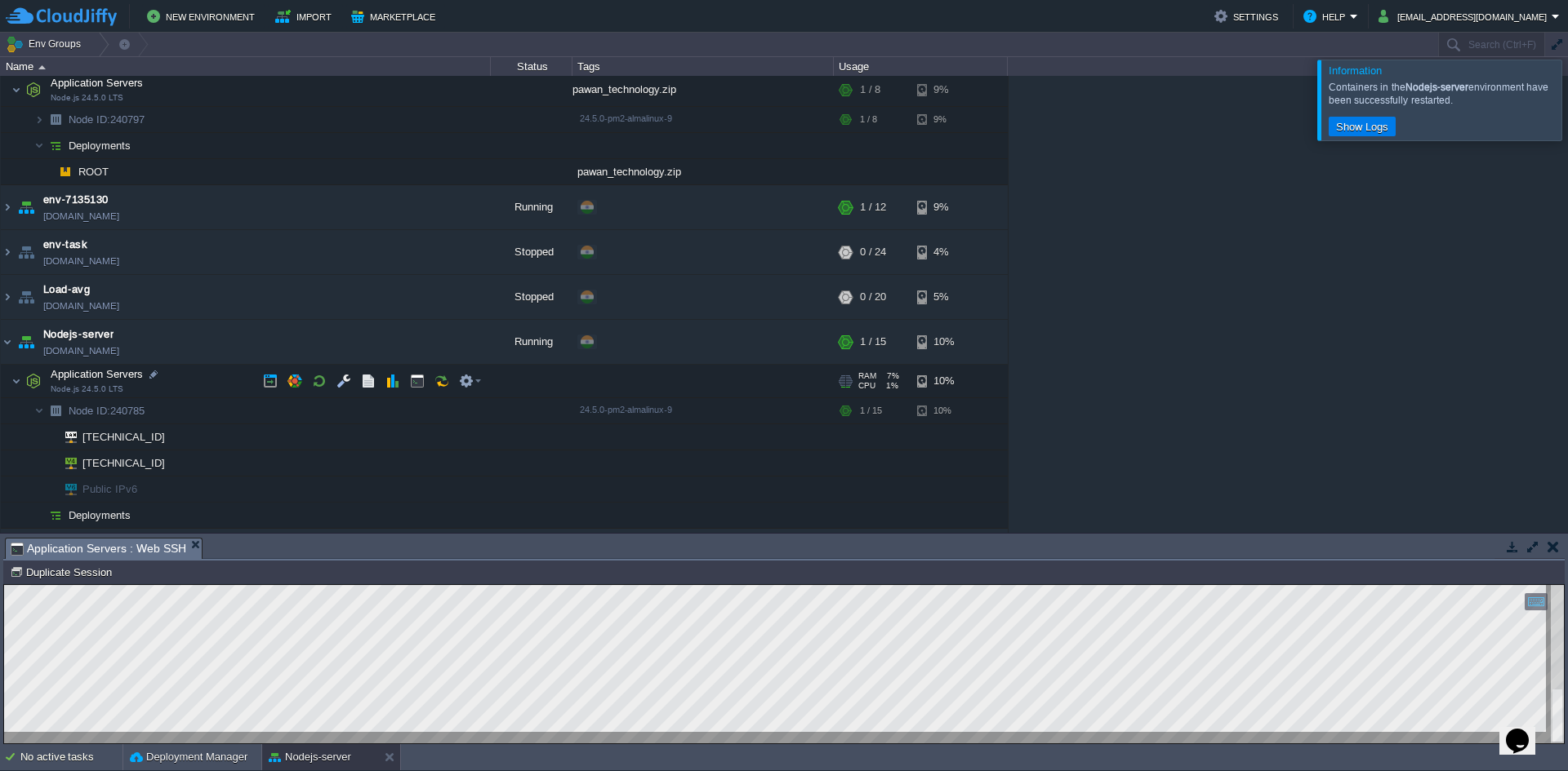
click at [7, 383] on span at bounding box center [6, 381] width 10 height 12
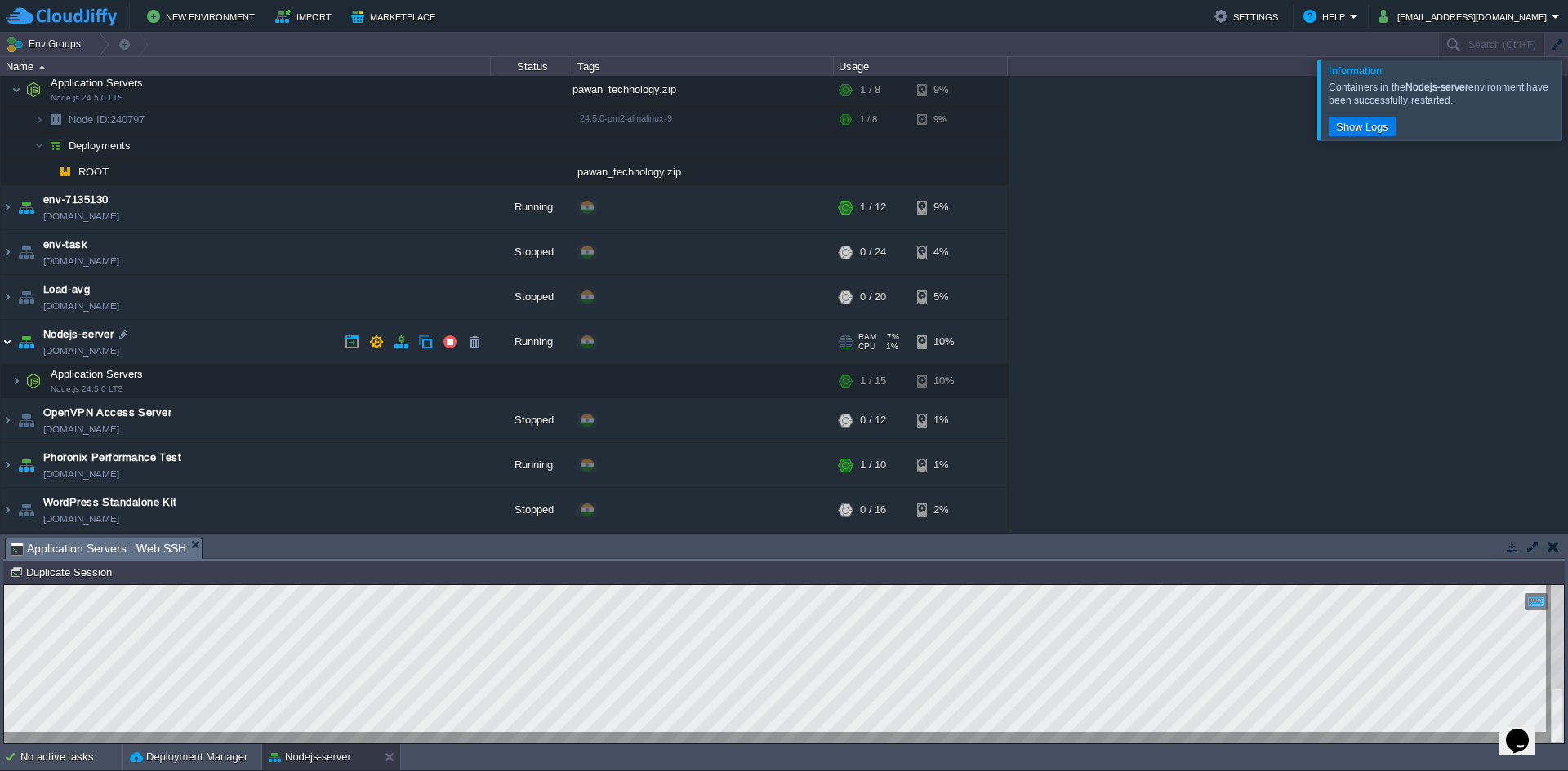
click at [7, 340] on img at bounding box center [7, 342] width 13 height 44
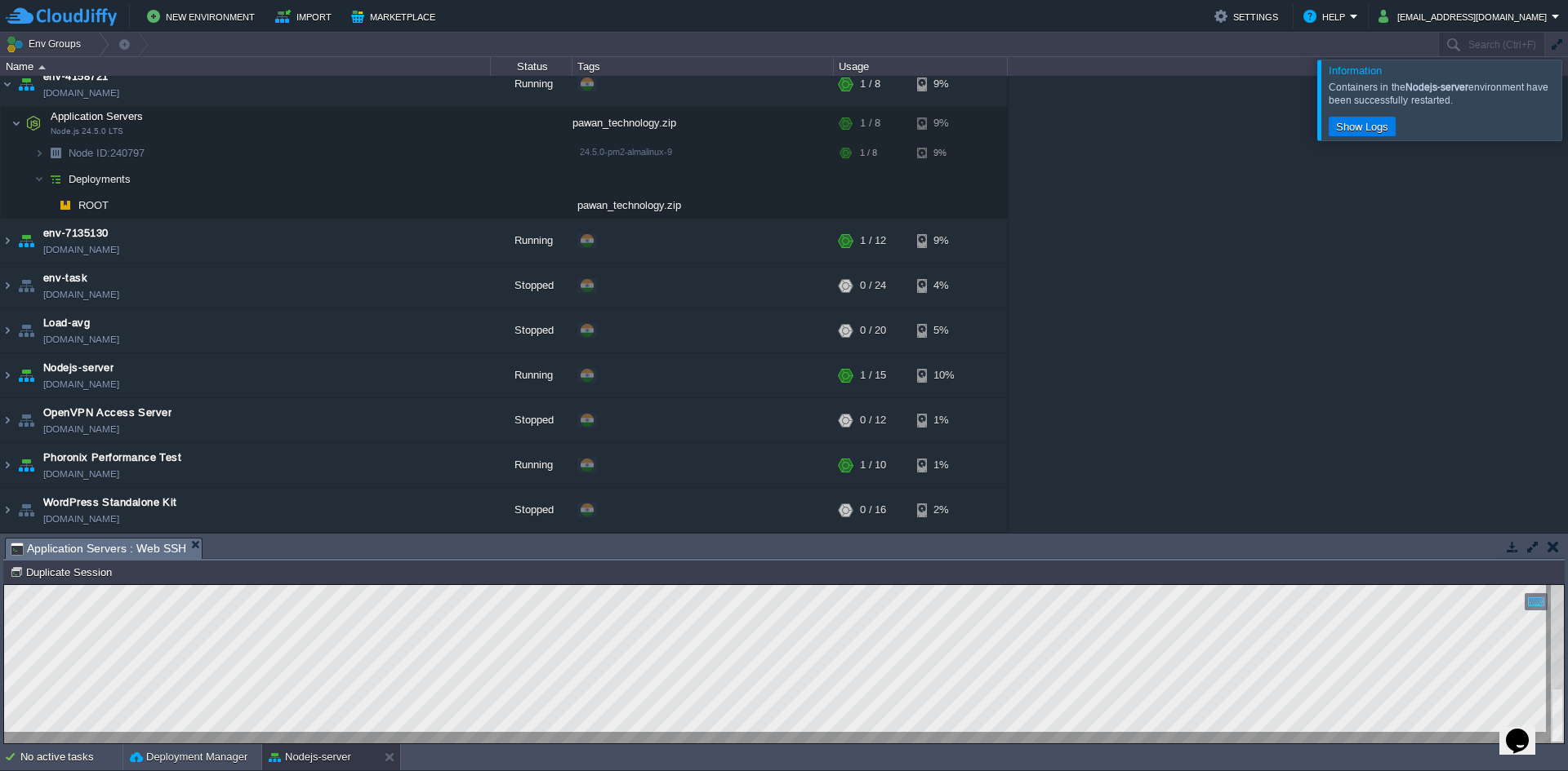
click at [1567, 104] on div at bounding box center [1588, 100] width 0 height 80
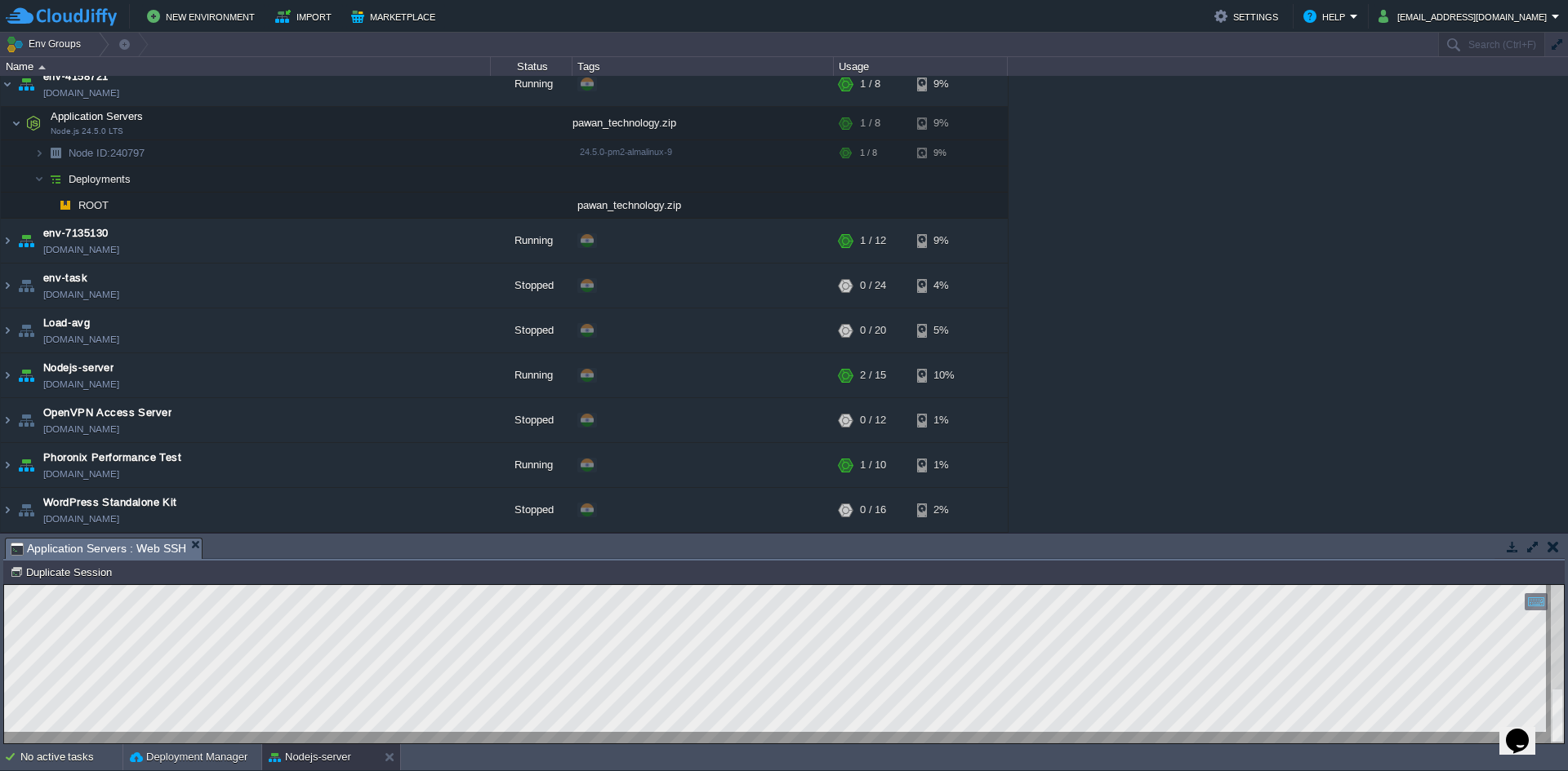
scroll to position [0, 0]
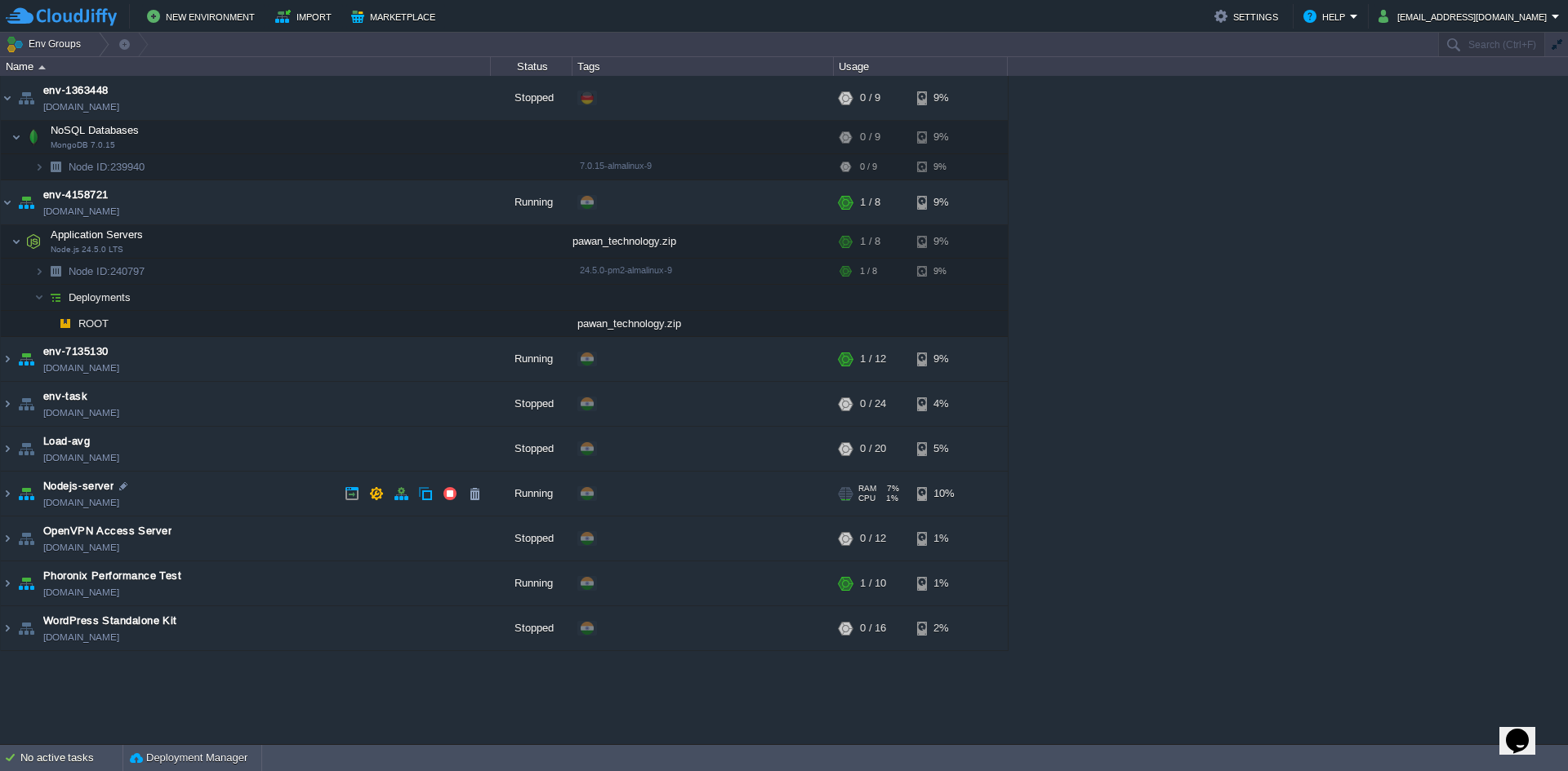
click at [167, 487] on td "Nodejs-server [DOMAIN_NAME]" at bounding box center [246, 494] width 490 height 45
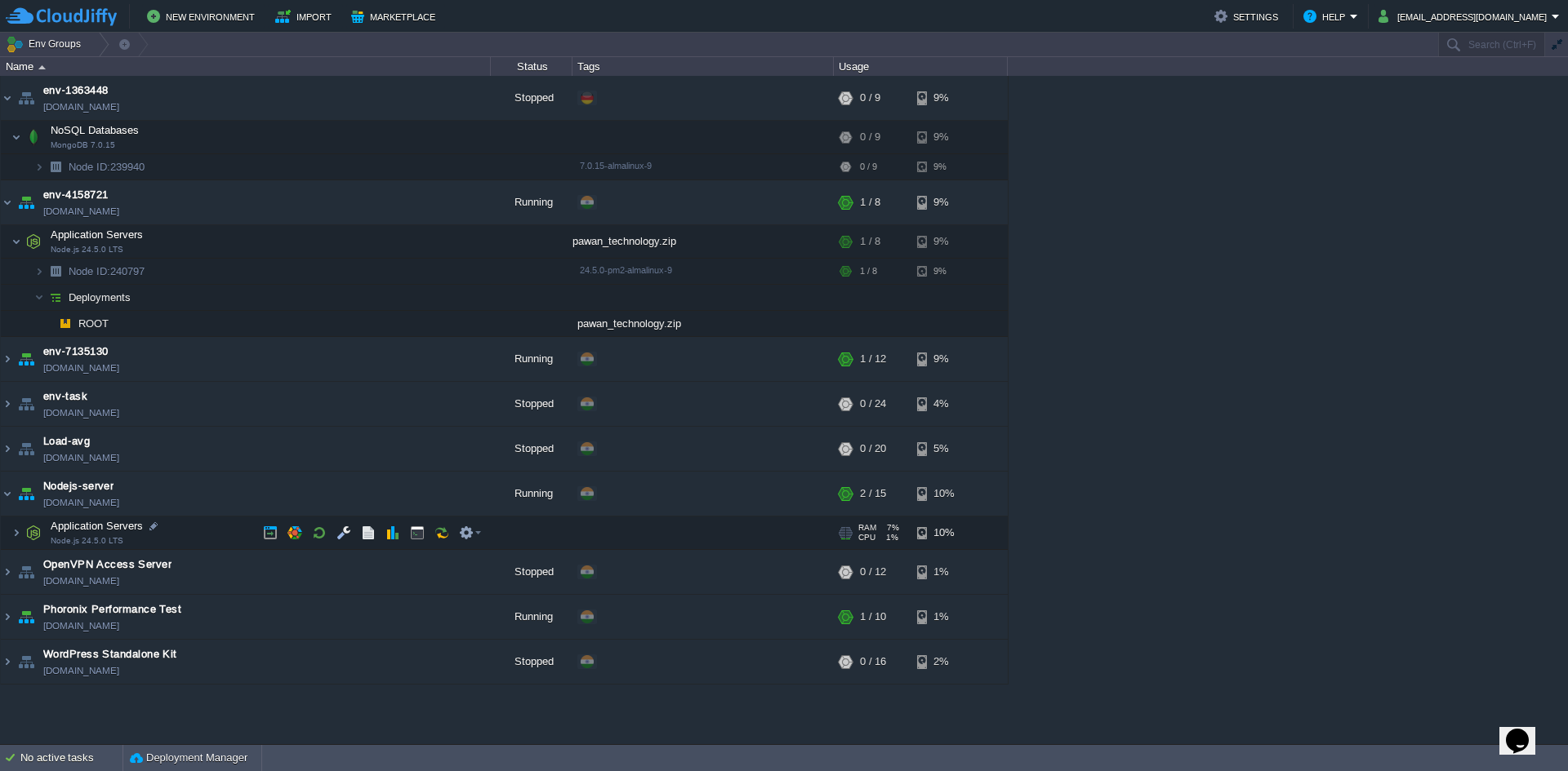
click at [141, 533] on td "Application Servers Node.js 24.5.0 LTS" at bounding box center [246, 533] width 490 height 34
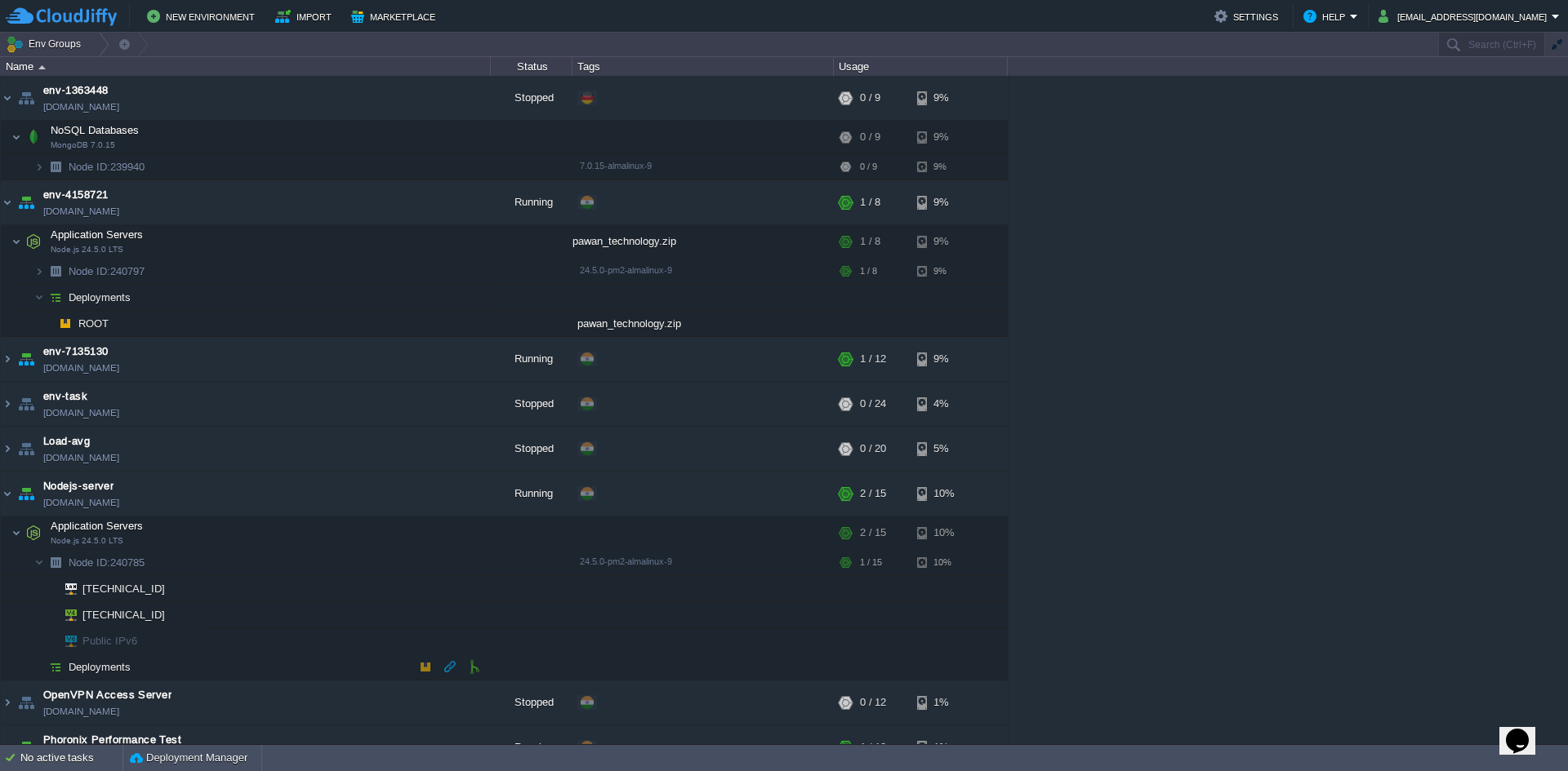
click at [154, 660] on td "Deployments" at bounding box center [246, 668] width 490 height 26
click at [152, 664] on td "Deployments" at bounding box center [246, 668] width 490 height 26
click at [215, 753] on button "Deployment Manager" at bounding box center [189, 758] width 118 height 16
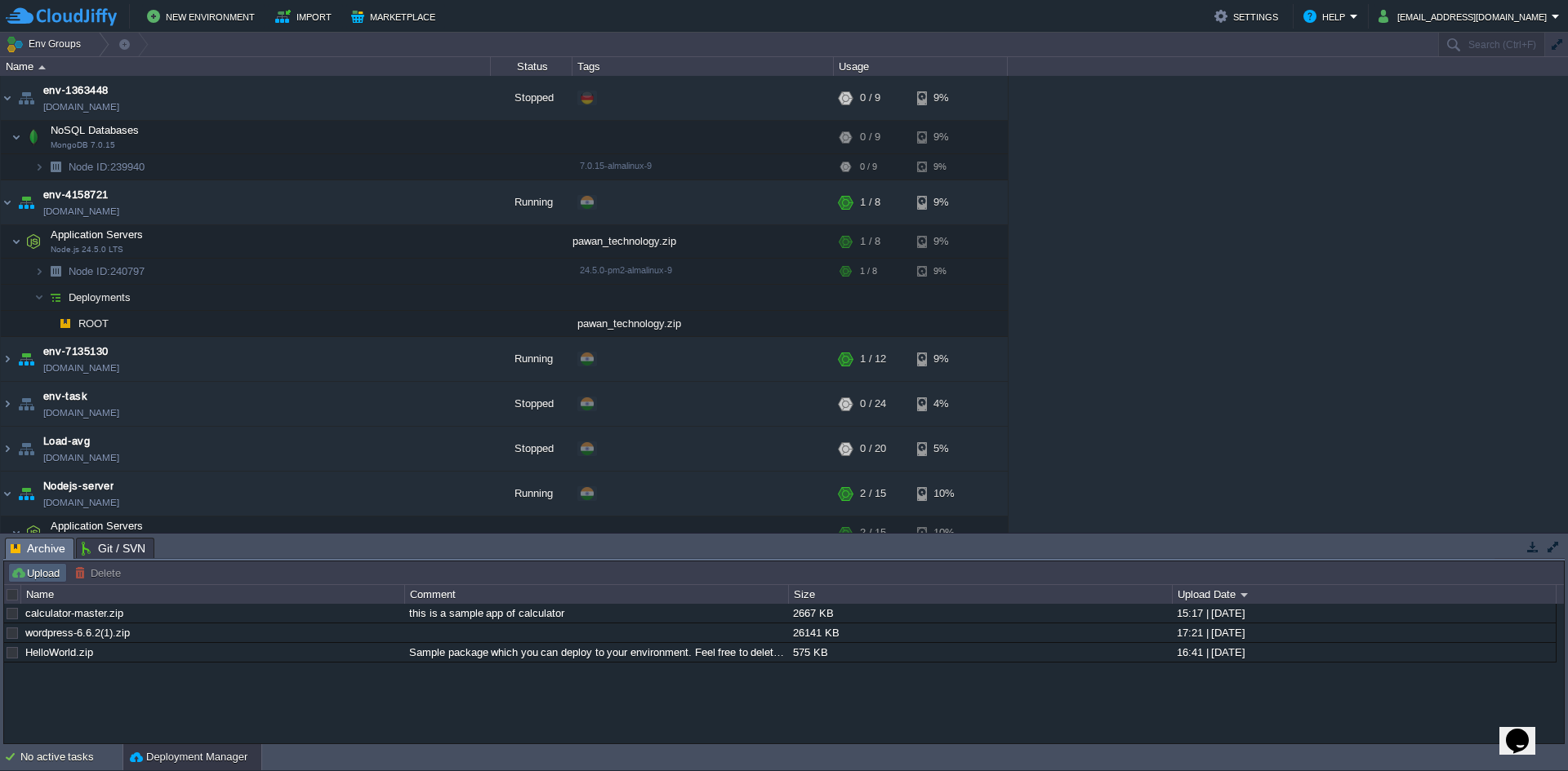
click at [39, 566] on button "Upload" at bounding box center [37, 572] width 54 height 15
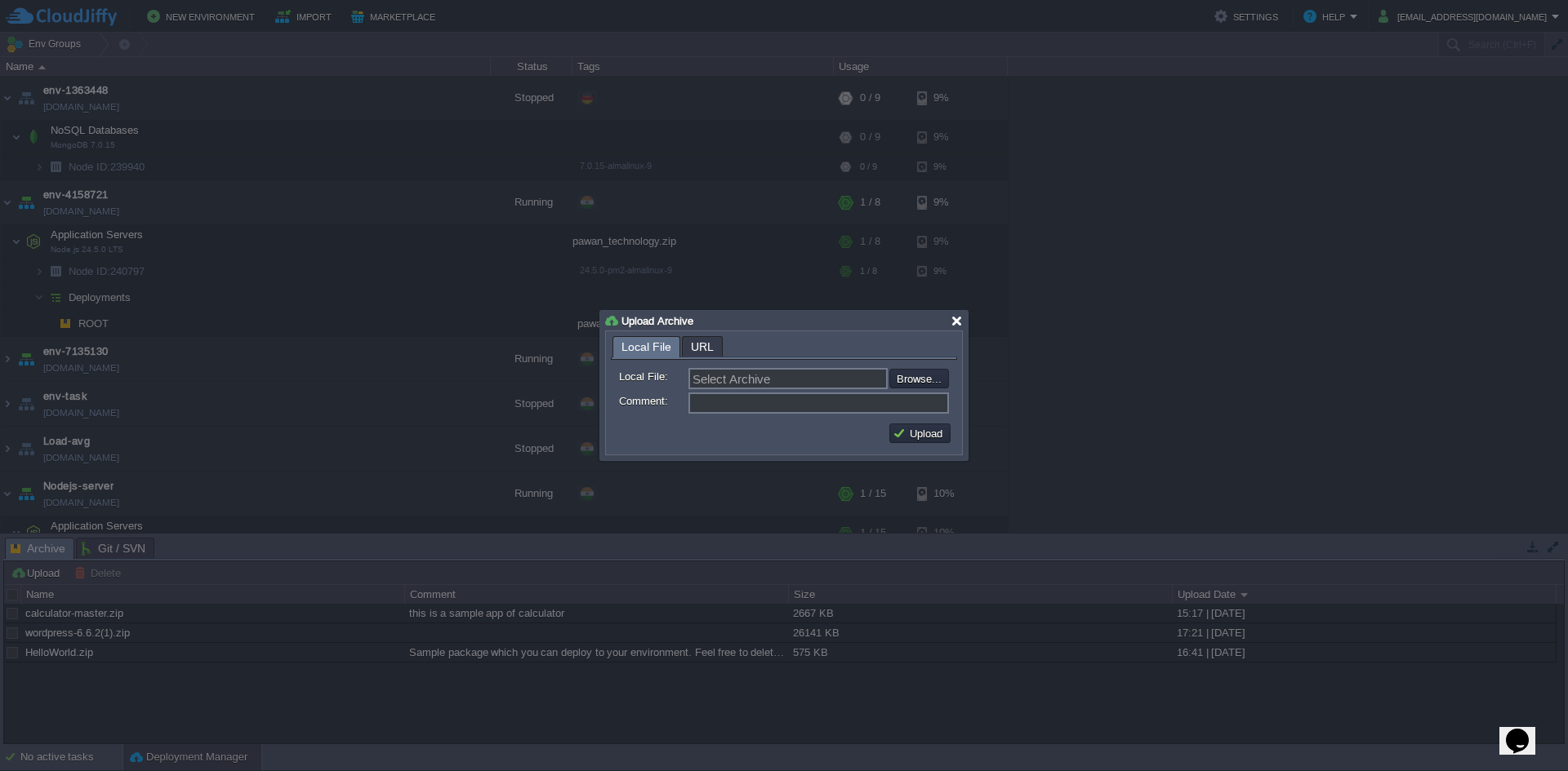
click at [955, 316] on div "Upload Archive" at bounding box center [784, 321] width 358 height 20
click at [955, 316] on div at bounding box center [957, 321] width 12 height 12
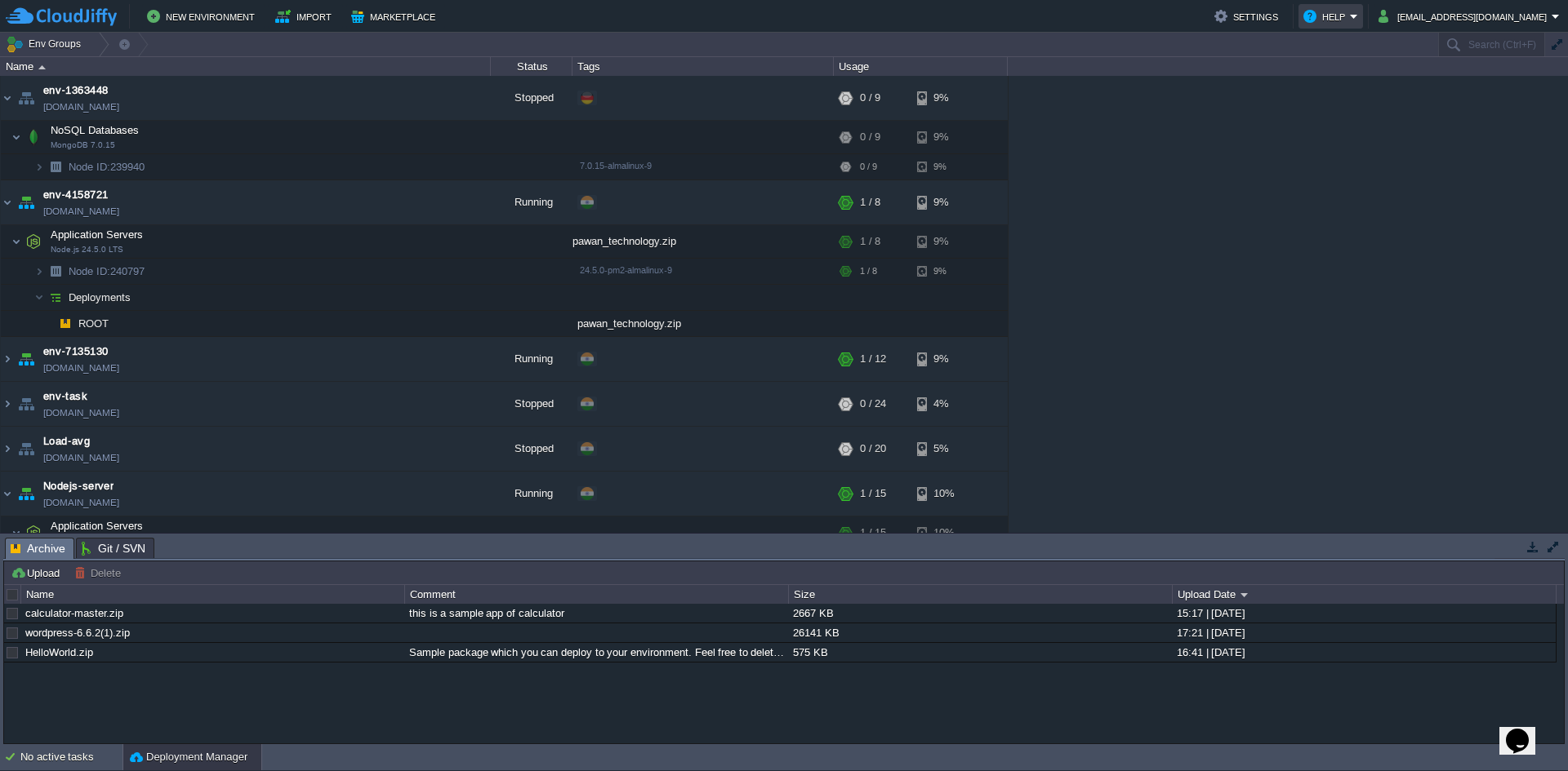
click at [1306, 16] on button "Help" at bounding box center [1327, 16] width 47 height 20
